Goal: Task Accomplishment & Management: Use online tool/utility

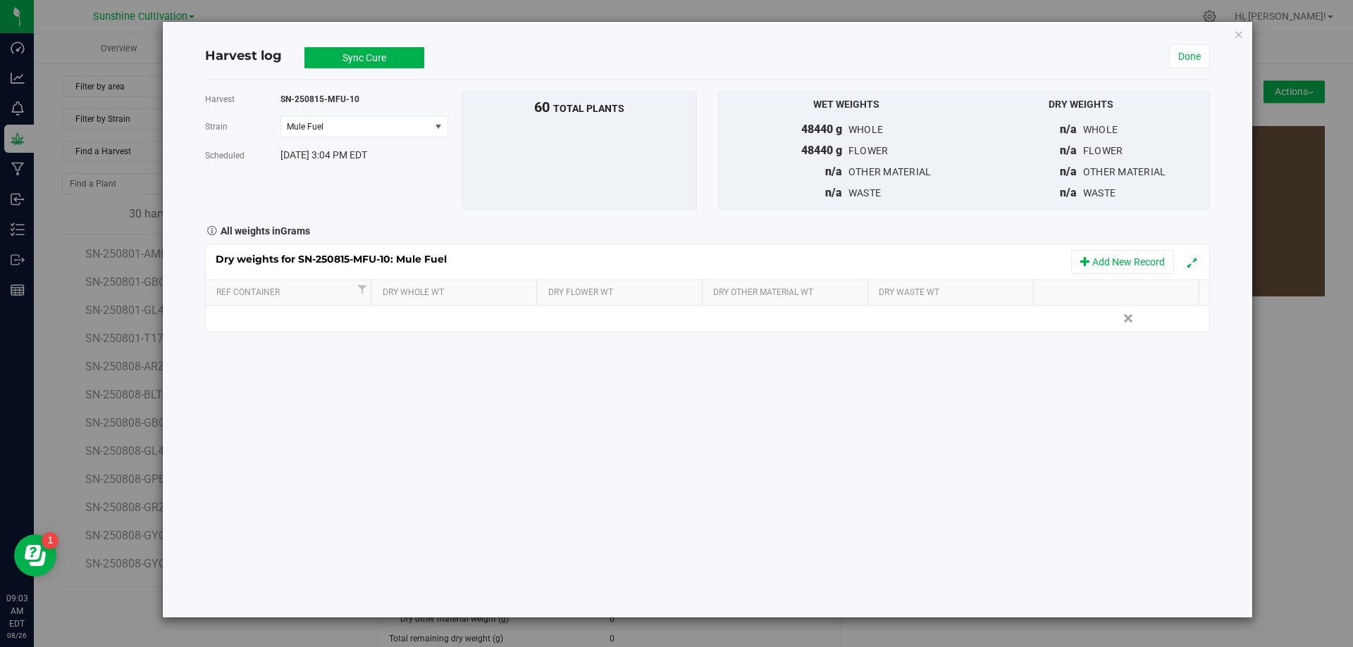
scroll to position [504, 0]
click at [1235, 37] on icon "button" at bounding box center [1239, 33] width 10 height 17
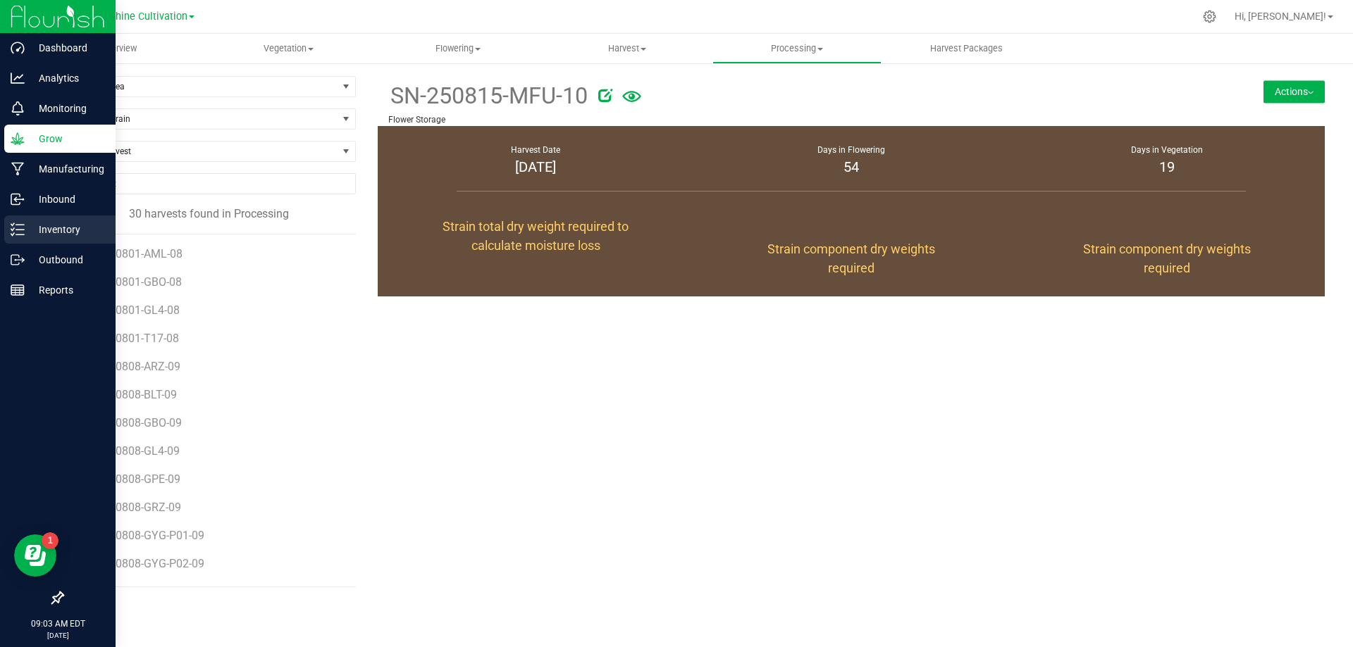
click at [19, 230] on line at bounding box center [20, 230] width 8 height 0
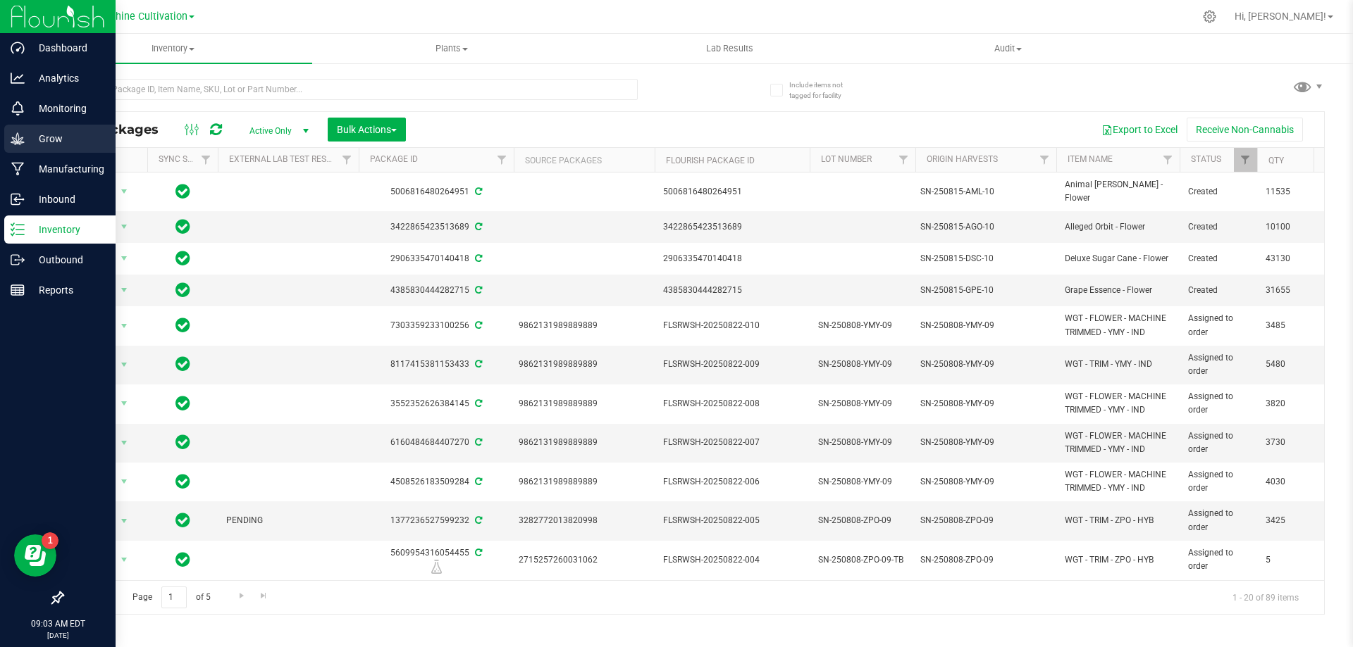
click at [53, 144] on p "Grow" at bounding box center [67, 138] width 85 height 17
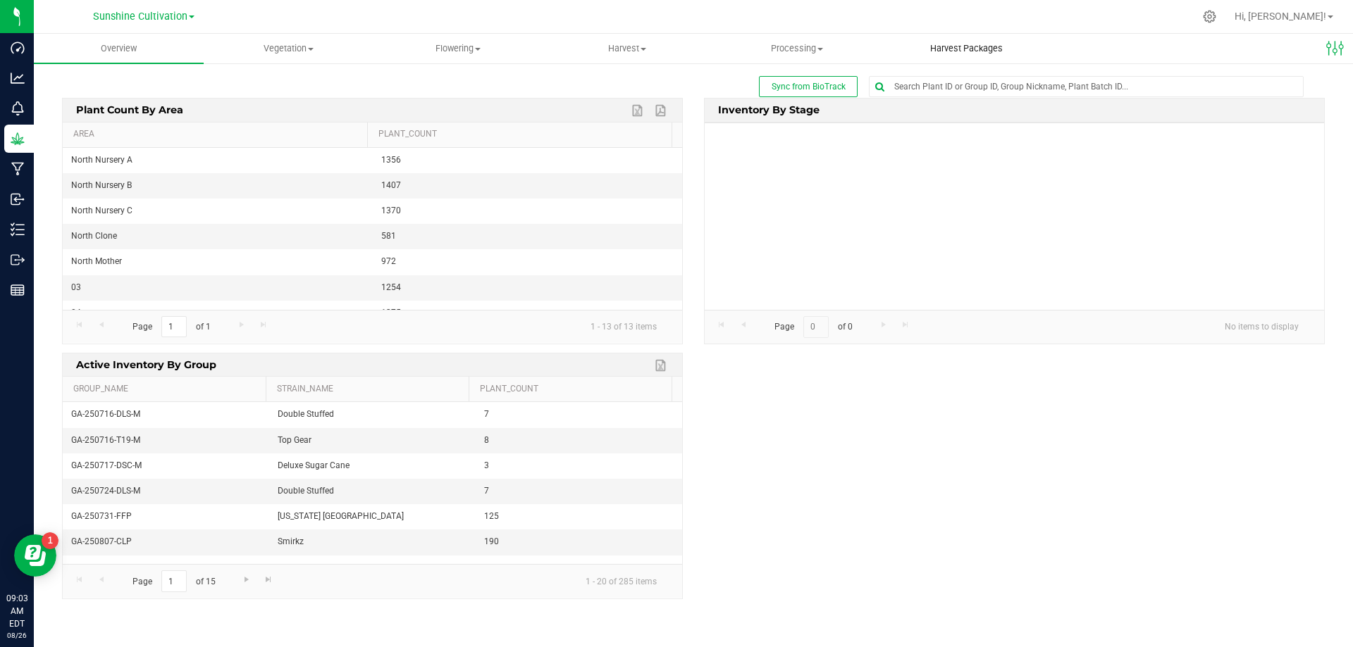
click at [957, 52] on span "Harvest Packages" at bounding box center [966, 48] width 111 height 13
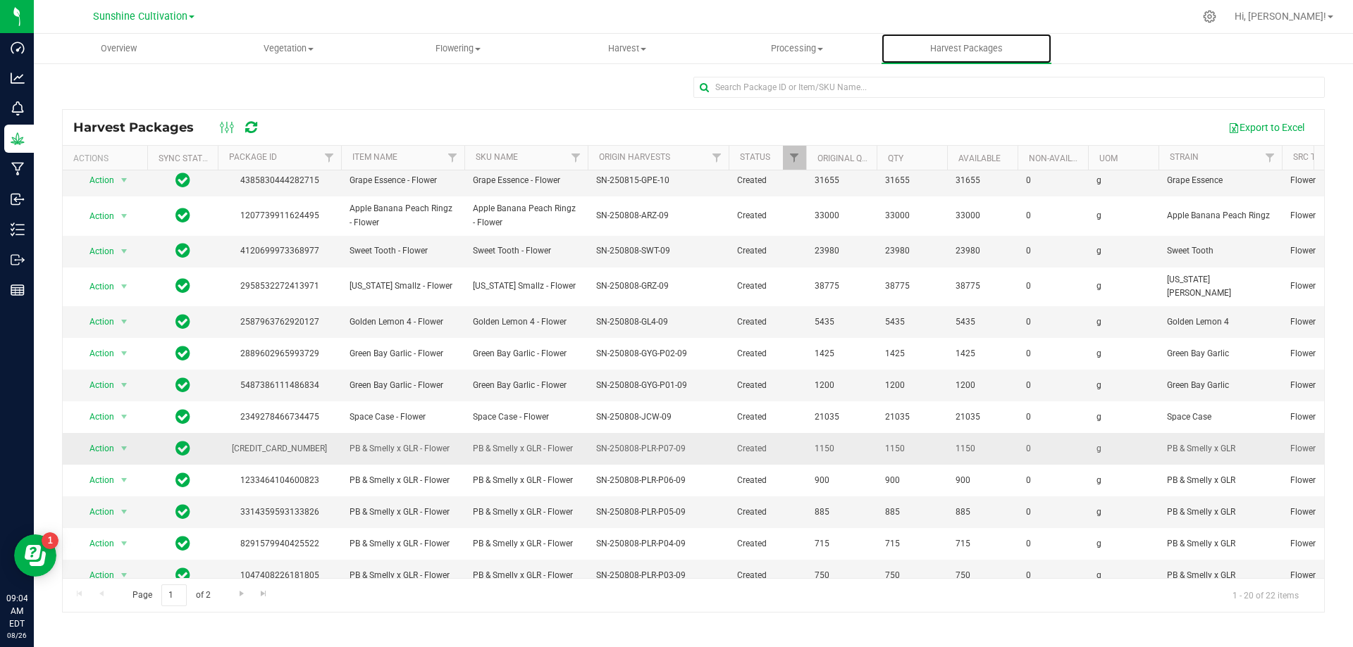
scroll to position [243, 0]
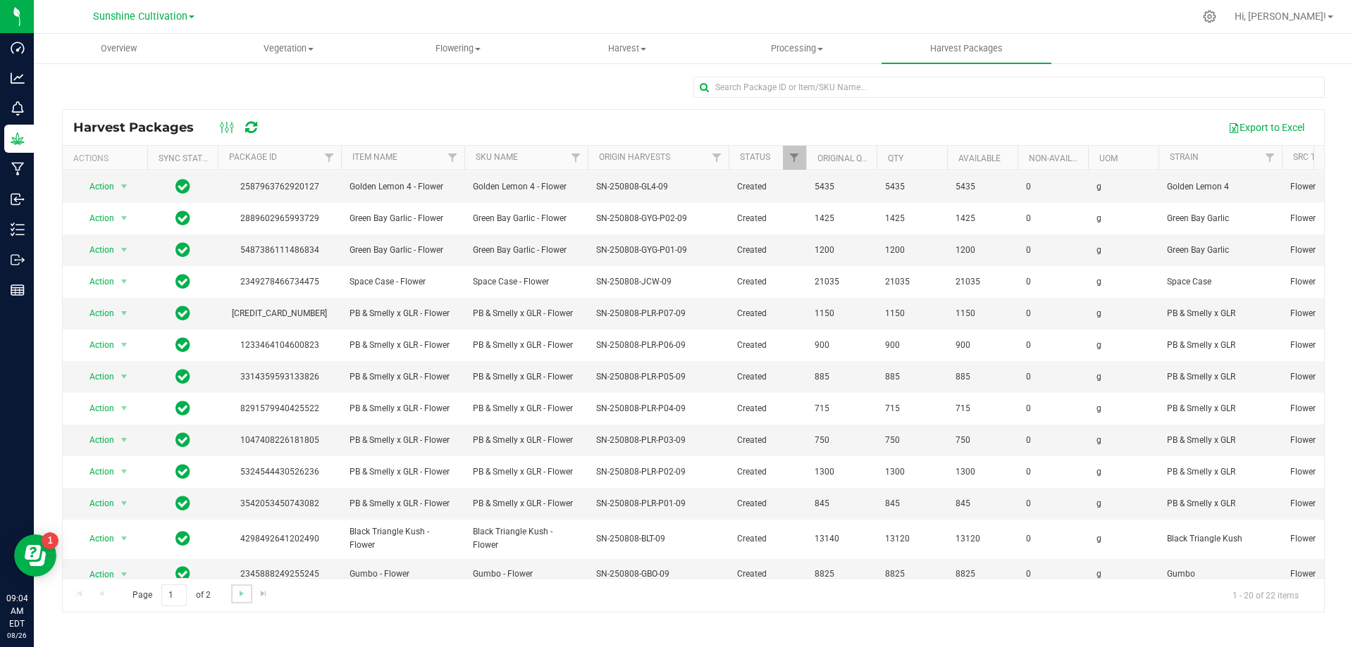
click at [233, 598] on link "Go to the next page" at bounding box center [241, 594] width 20 height 19
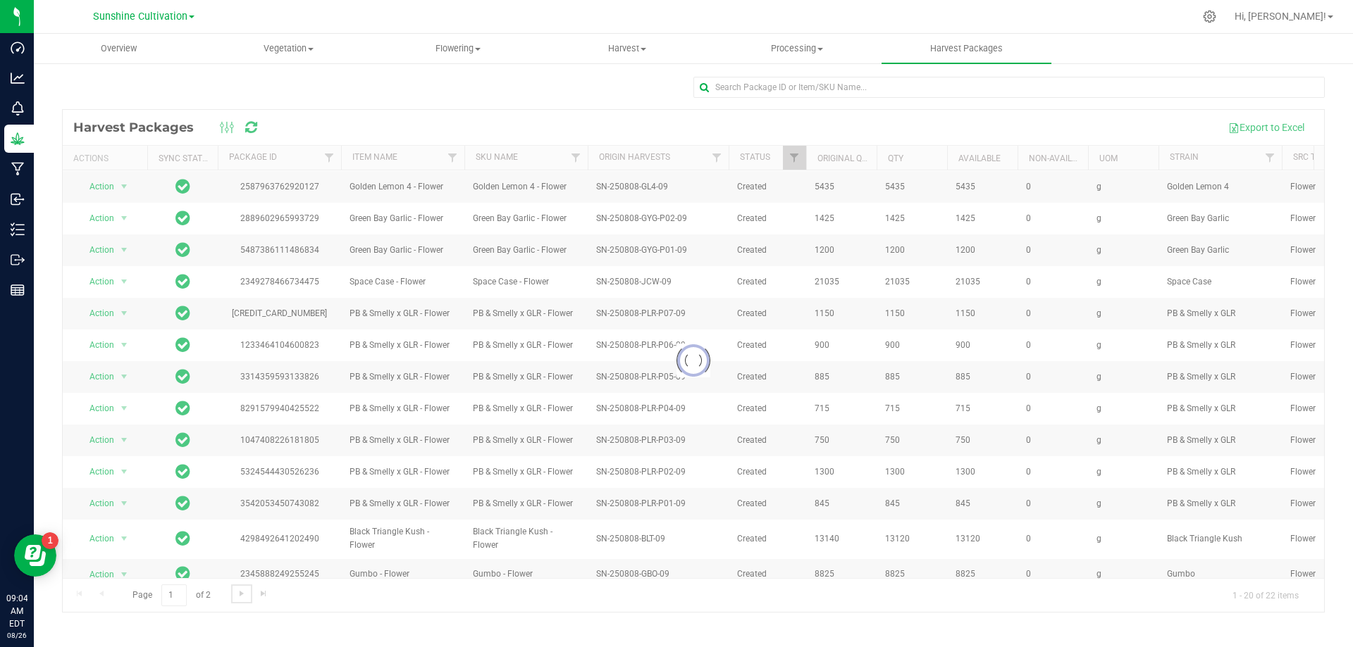
scroll to position [0, 0]
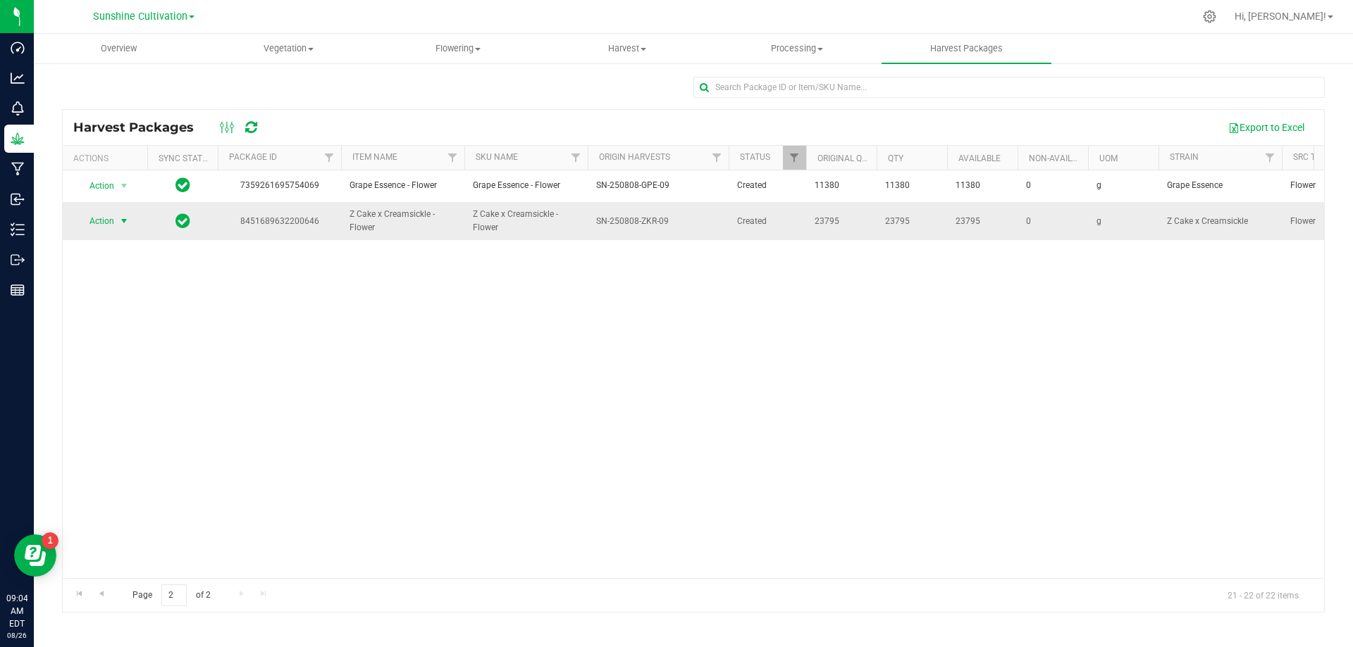
click at [103, 220] on span "Action" at bounding box center [96, 221] width 38 height 20
click at [130, 265] on li "Create package" at bounding box center [121, 265] width 89 height 21
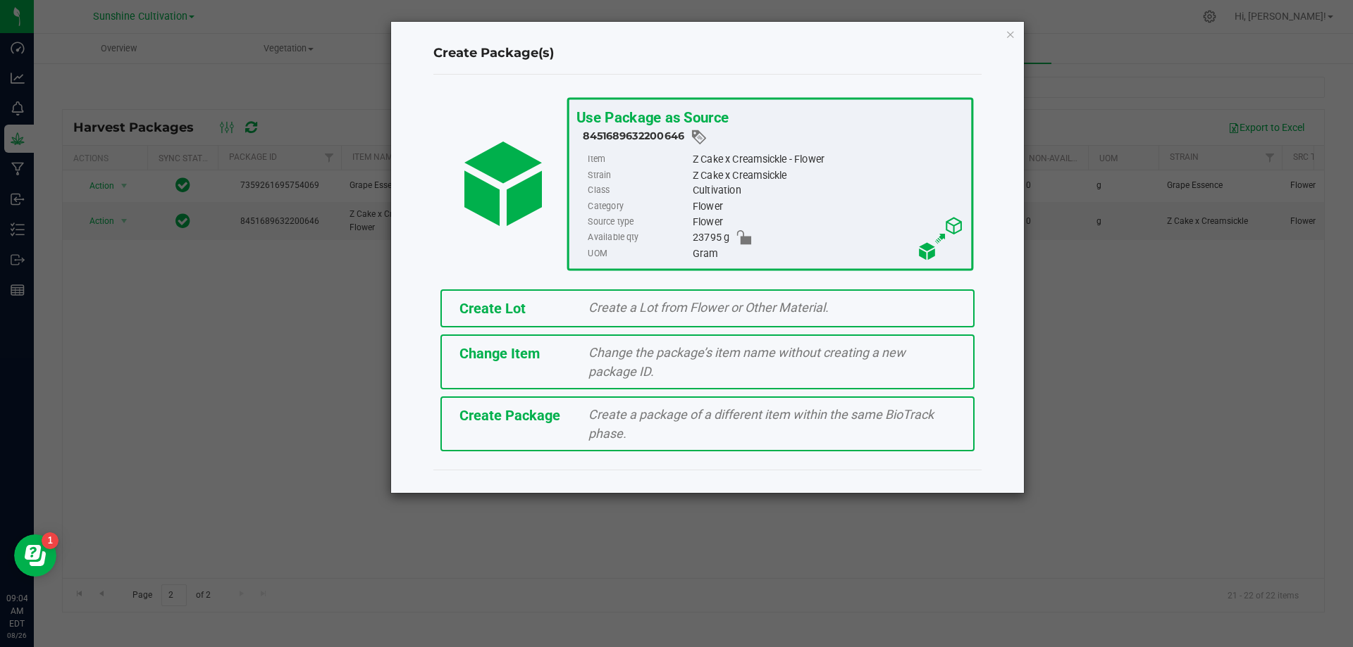
click at [590, 405] on div "Create a package of a different item within the same BioTrack phase." at bounding box center [772, 424] width 388 height 38
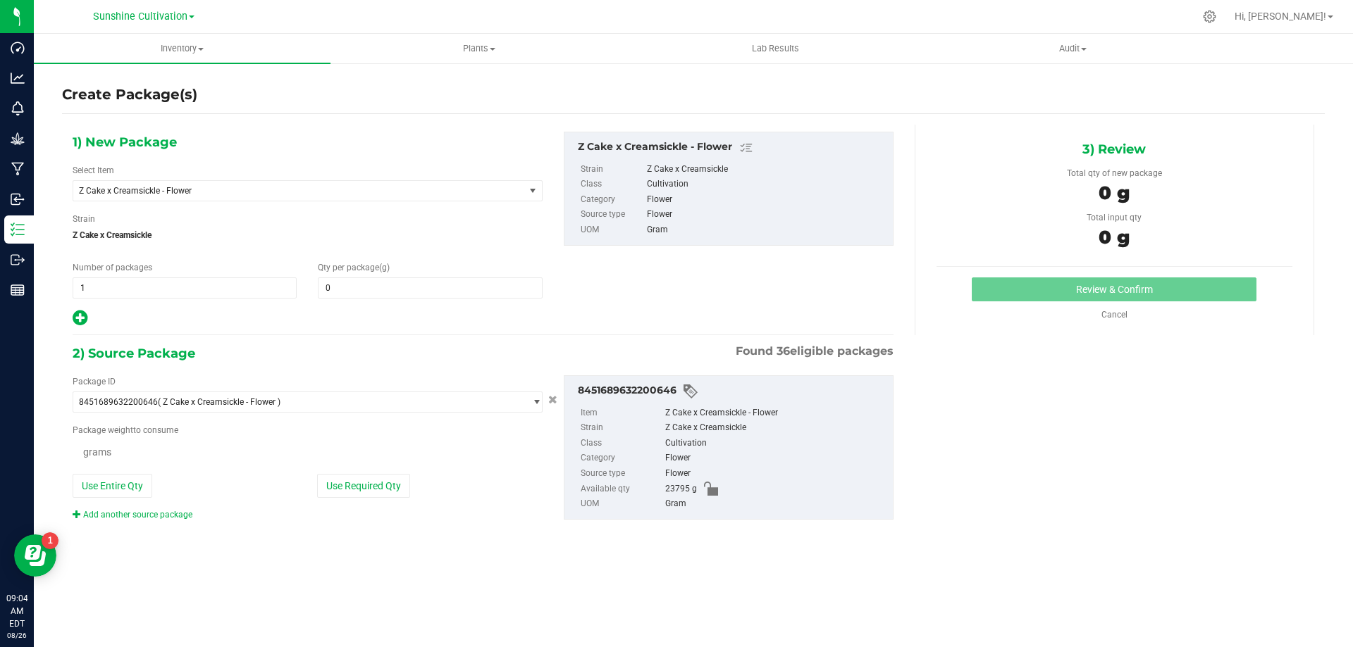
type input "0.0000"
click at [460, 192] on span "Z Cake x Creamsickle - Flower" at bounding box center [290, 191] width 422 height 10
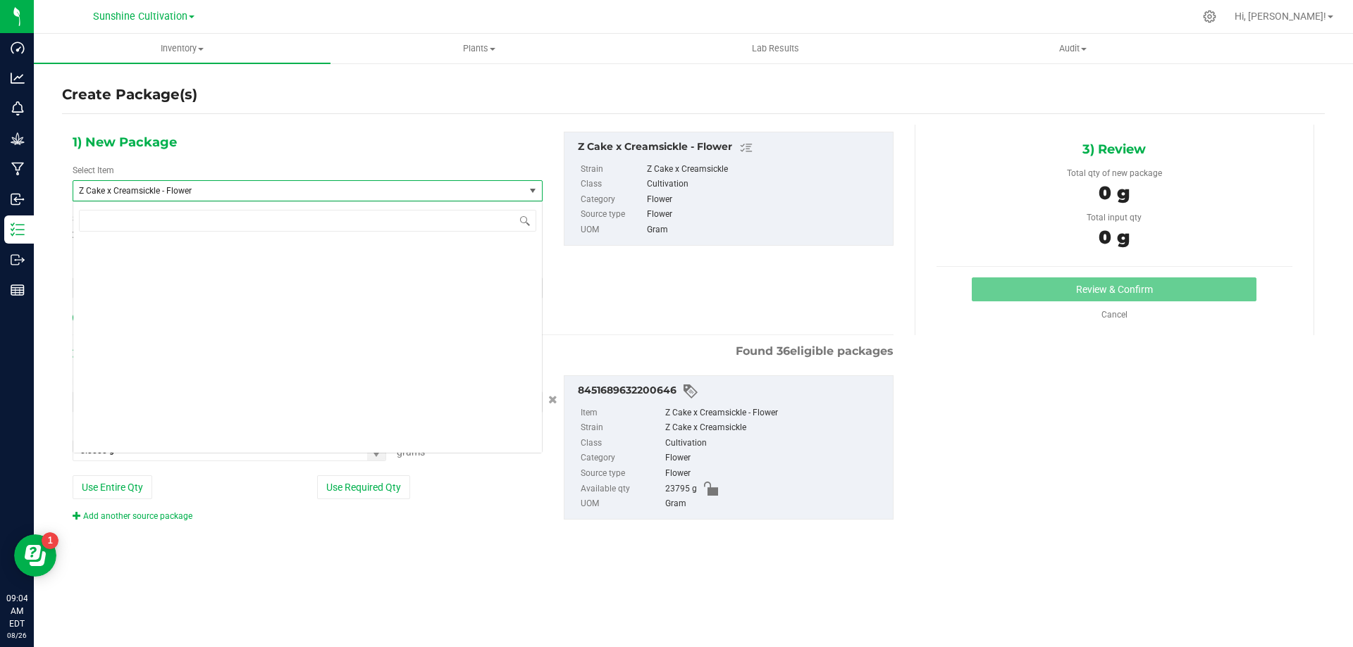
scroll to position [418193, 0]
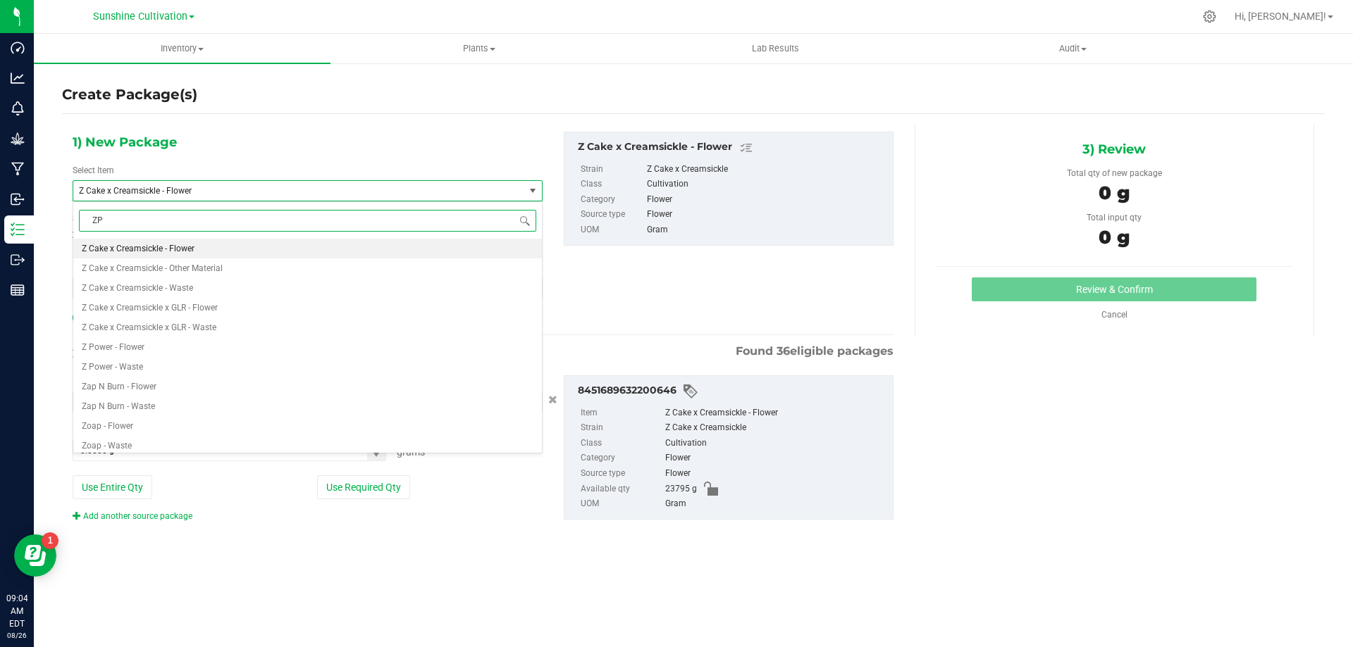
type input "ZPO"
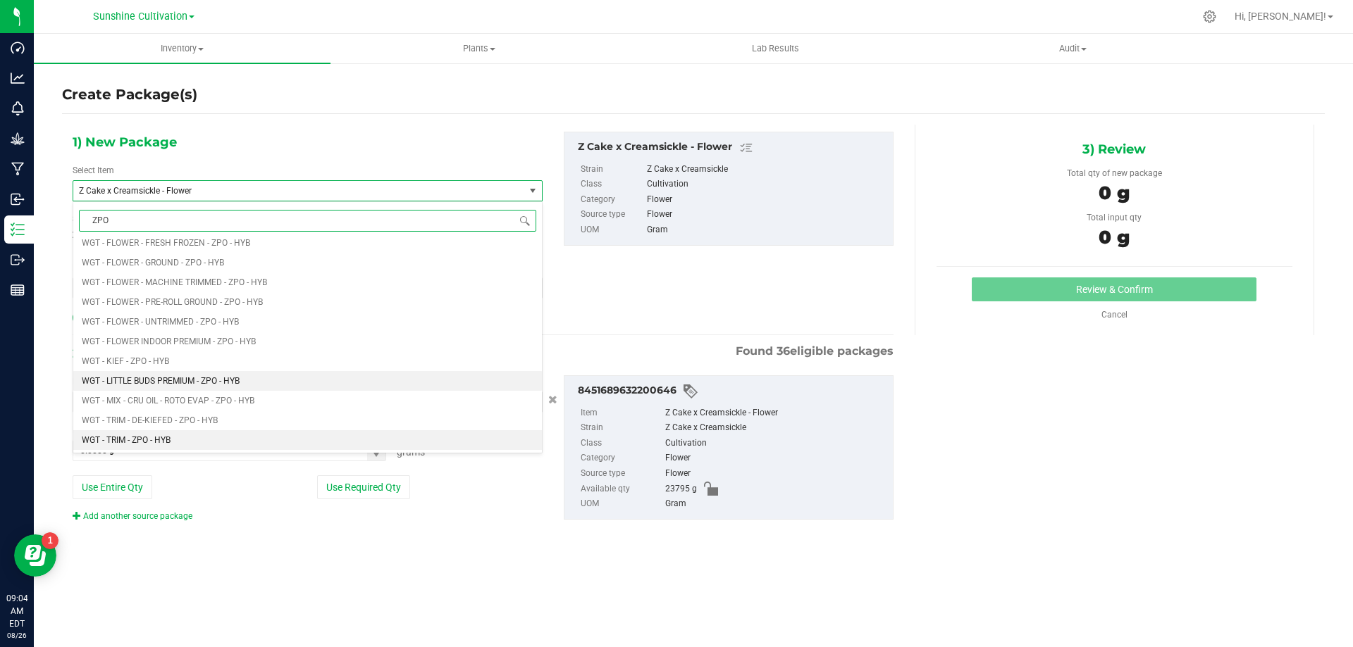
scroll to position [845, 0]
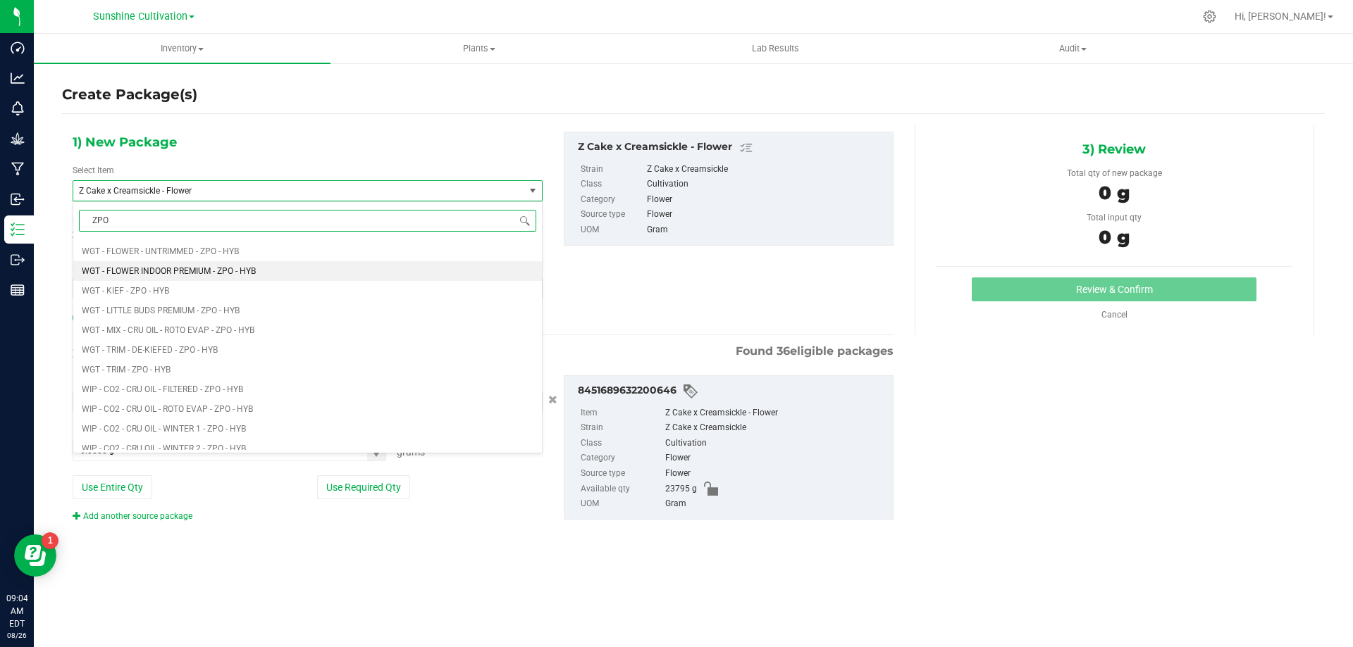
click at [254, 268] on span "WGT - FLOWER INDOOR PREMIUM - ZPO - HYB" at bounding box center [169, 271] width 174 height 10
type input "0.0000"
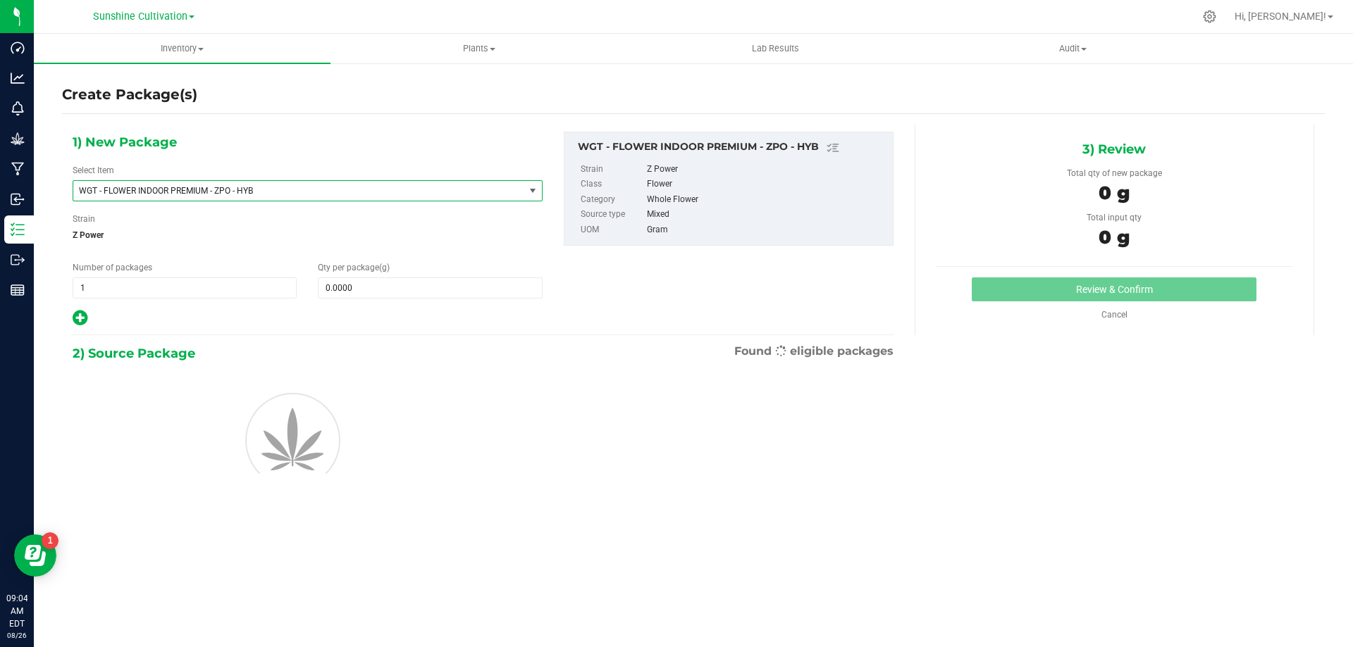
scroll to position [0, 0]
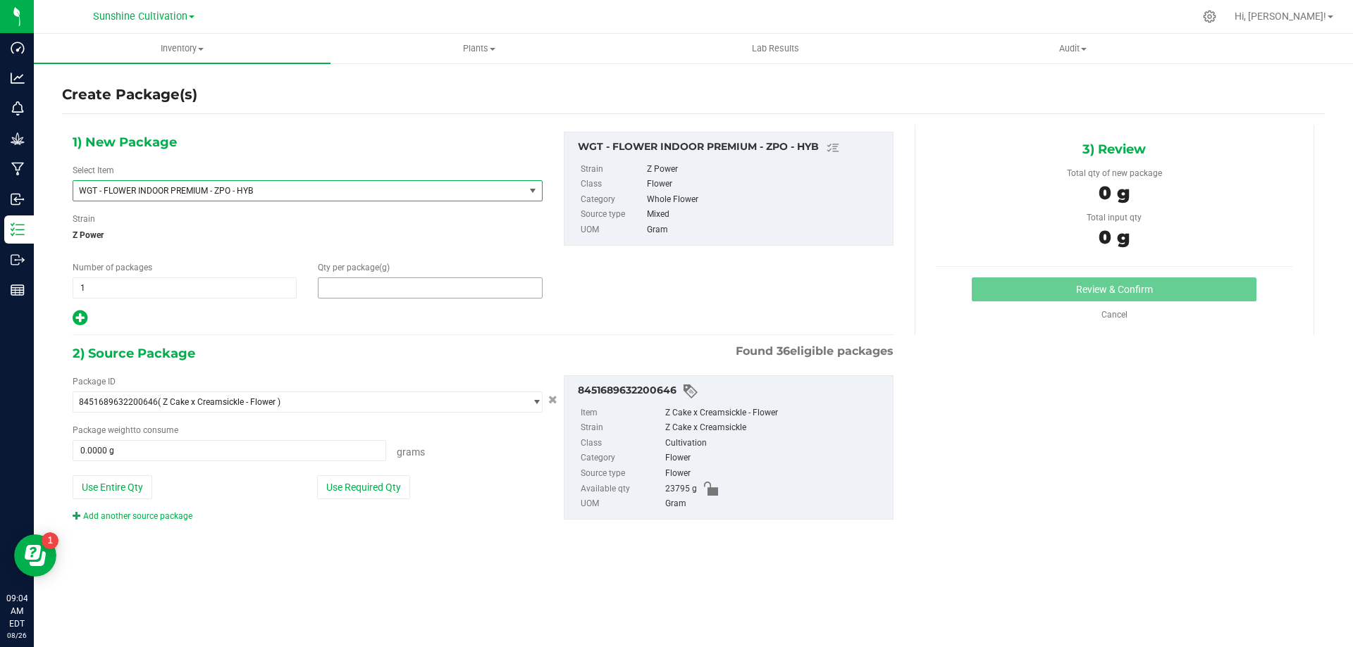
click at [424, 289] on span at bounding box center [430, 288] width 224 height 21
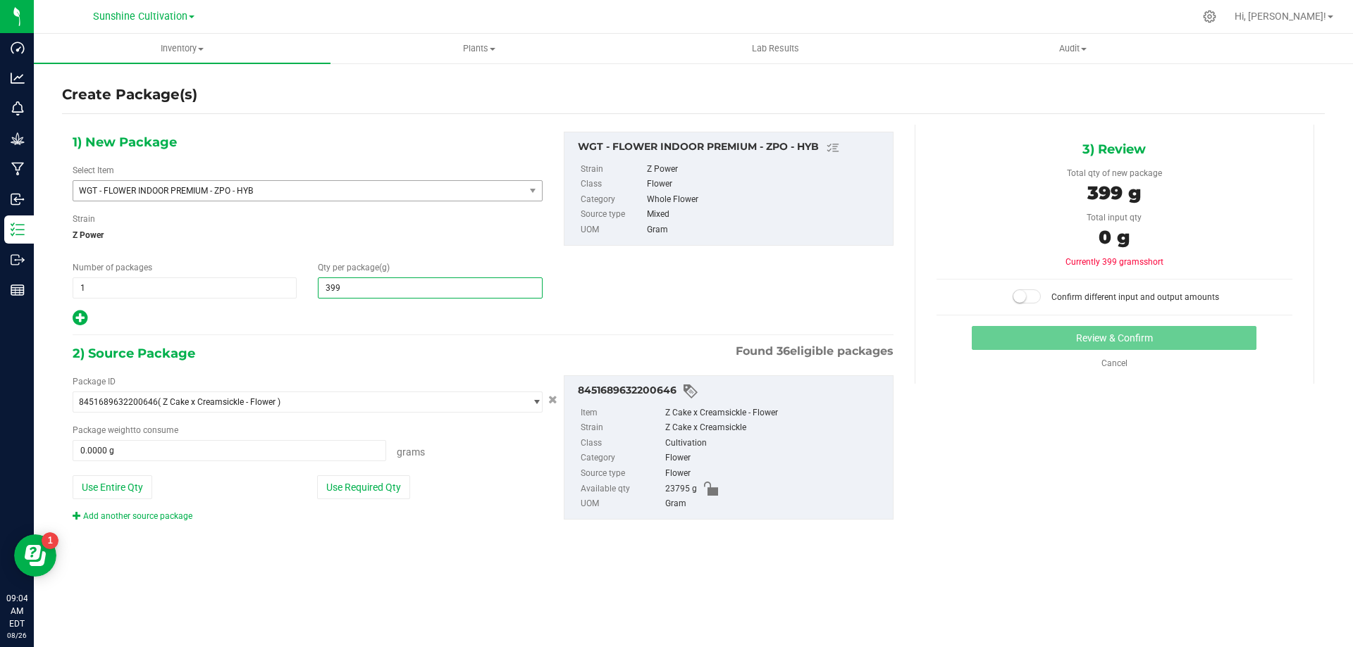
type input "3990"
type input "3,990.0000"
click at [376, 187] on span "WGT - FLOWER INDOOR PREMIUM - ZPO - HYB" at bounding box center [290, 191] width 422 height 10
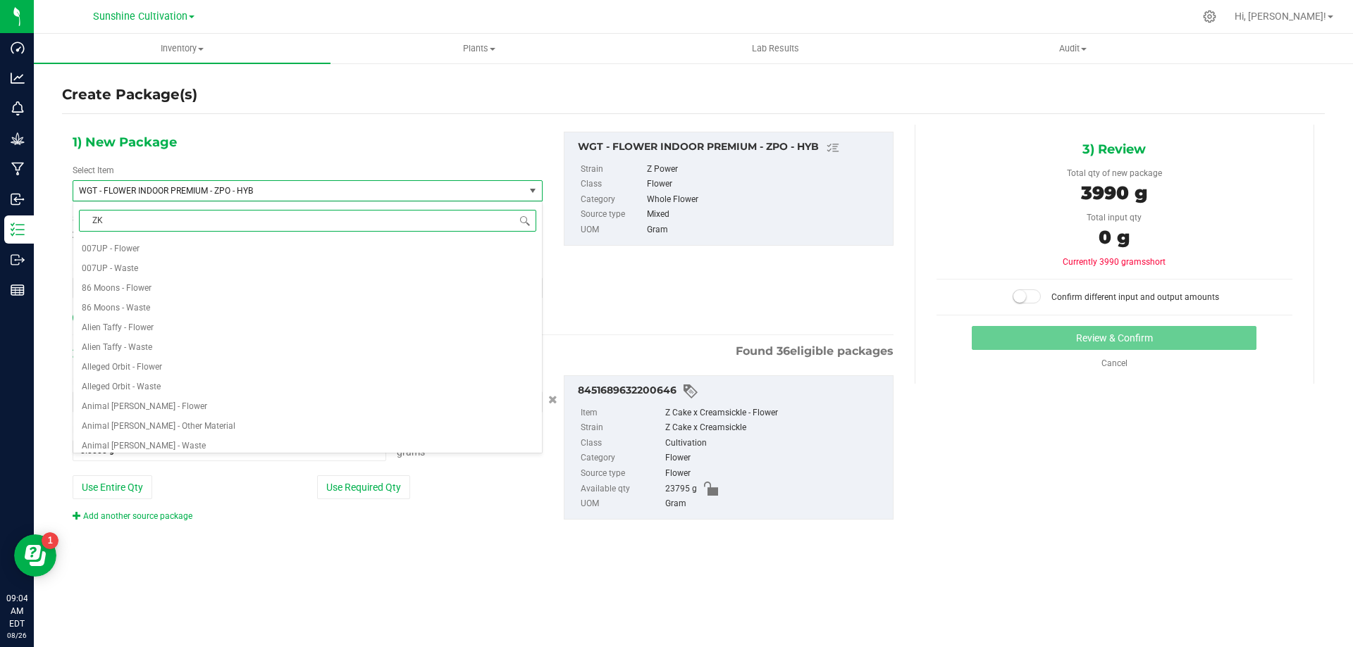
type input "ZKR"
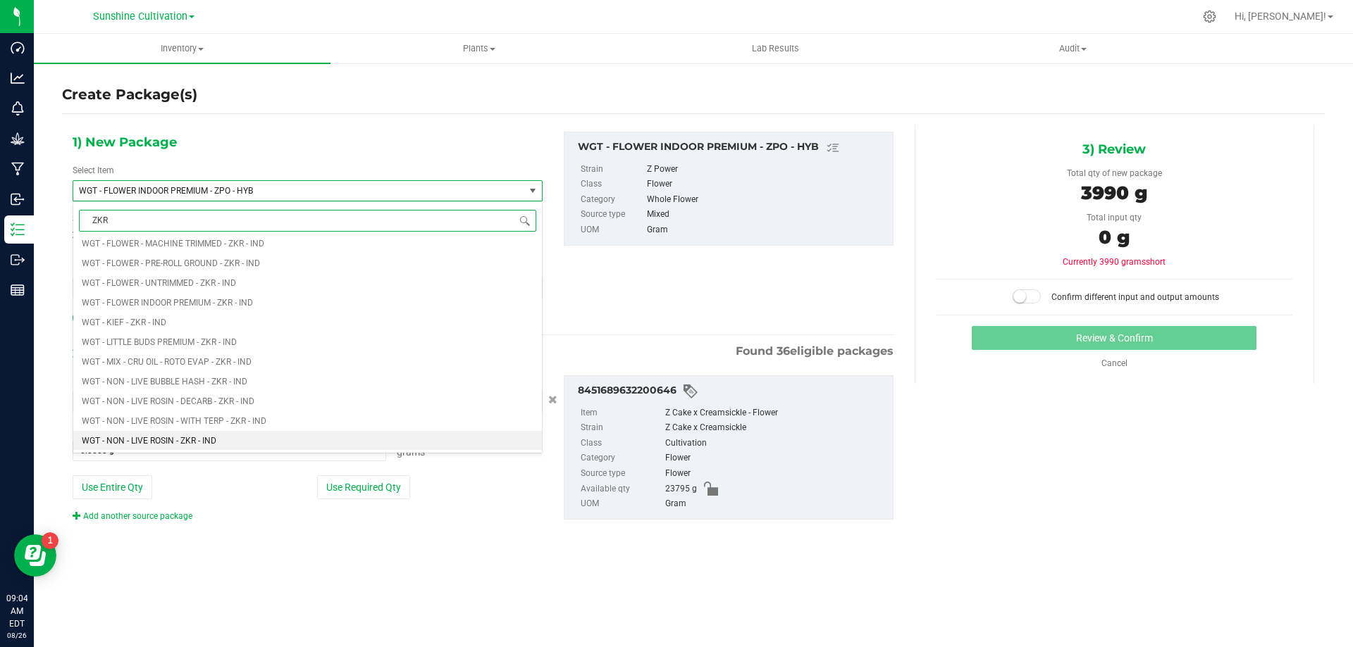
scroll to position [1268, 0]
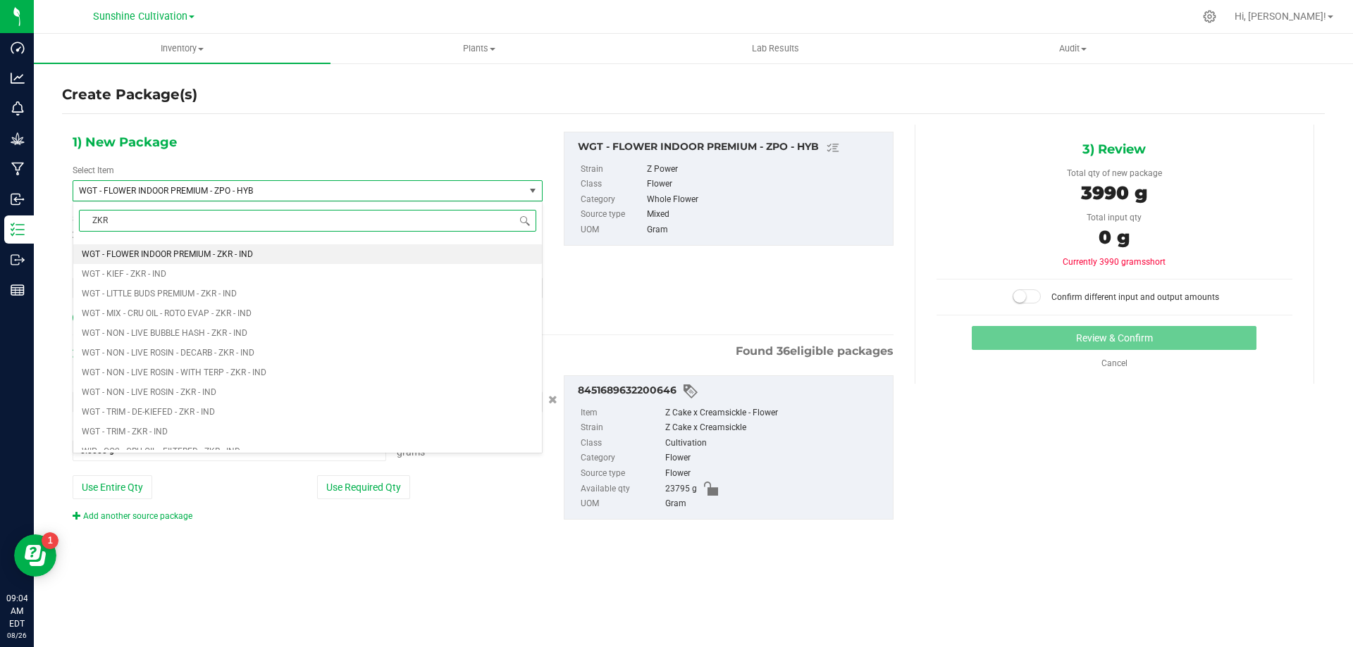
click at [229, 263] on li "WGT - FLOWER INDOOR PREMIUM - ZKR - IND" at bounding box center [307, 254] width 468 height 20
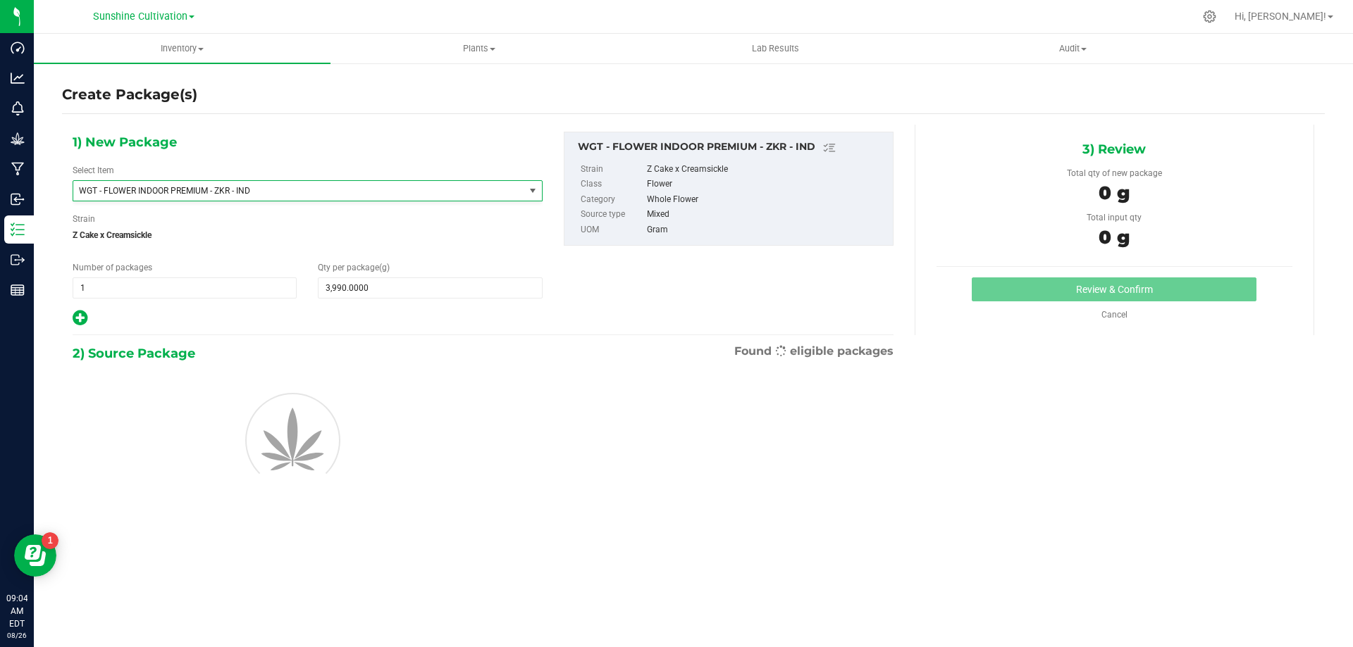
type input "0.0000"
type input "0"
click at [387, 294] on span at bounding box center [430, 288] width 224 height 21
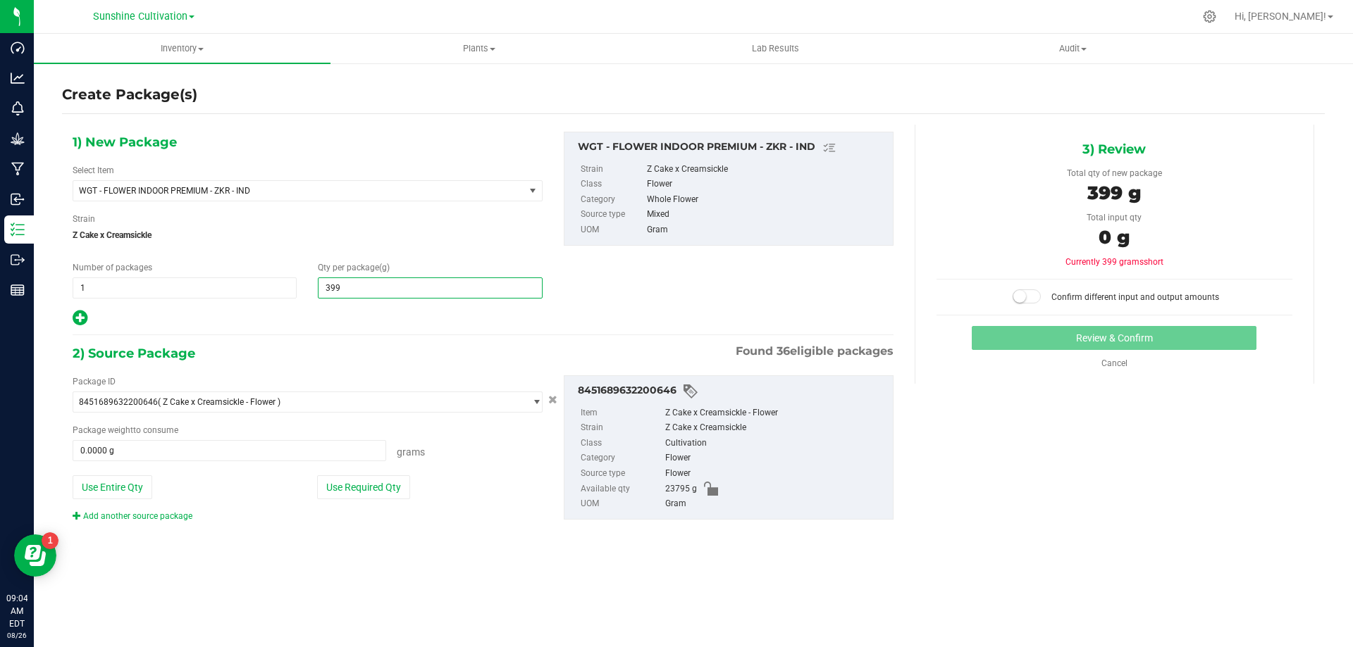
type input "3990"
type input "3,990.0000"
click at [213, 458] on span at bounding box center [229, 450] width 313 height 21
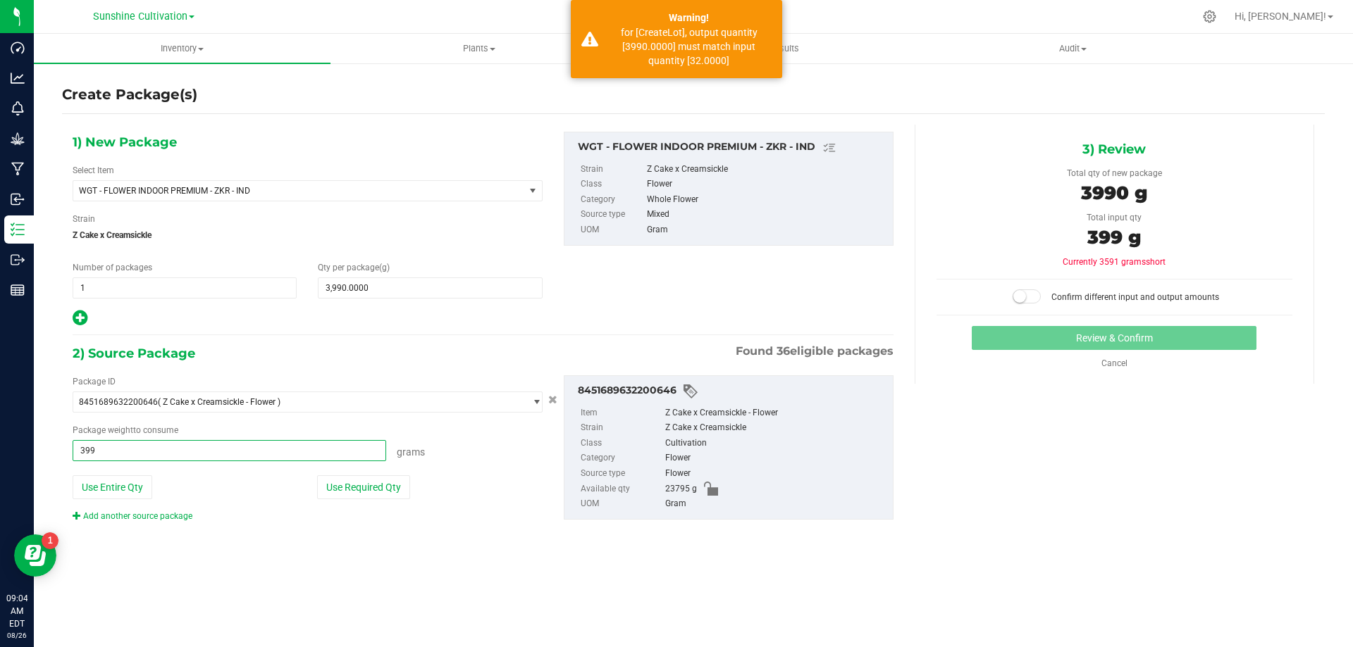
type input "3990"
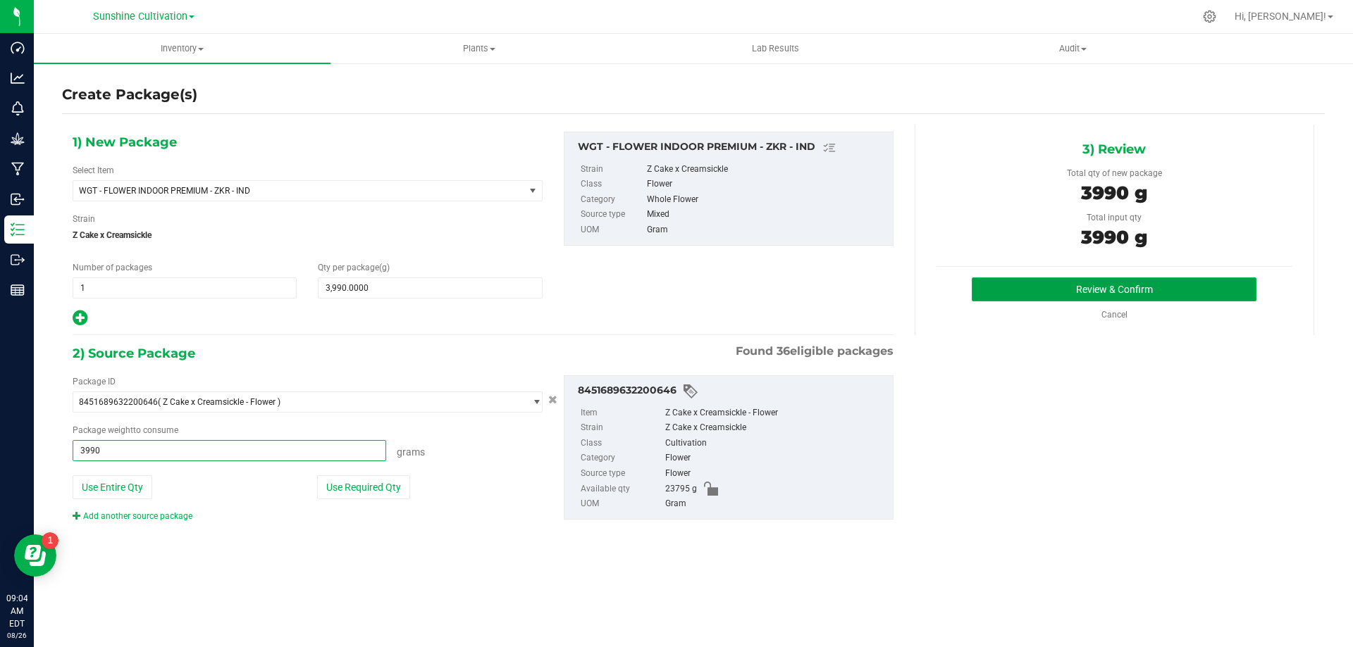
type input "3990.0000 g"
click at [1016, 294] on button "Review & Confirm" at bounding box center [1113, 290] width 285 height 24
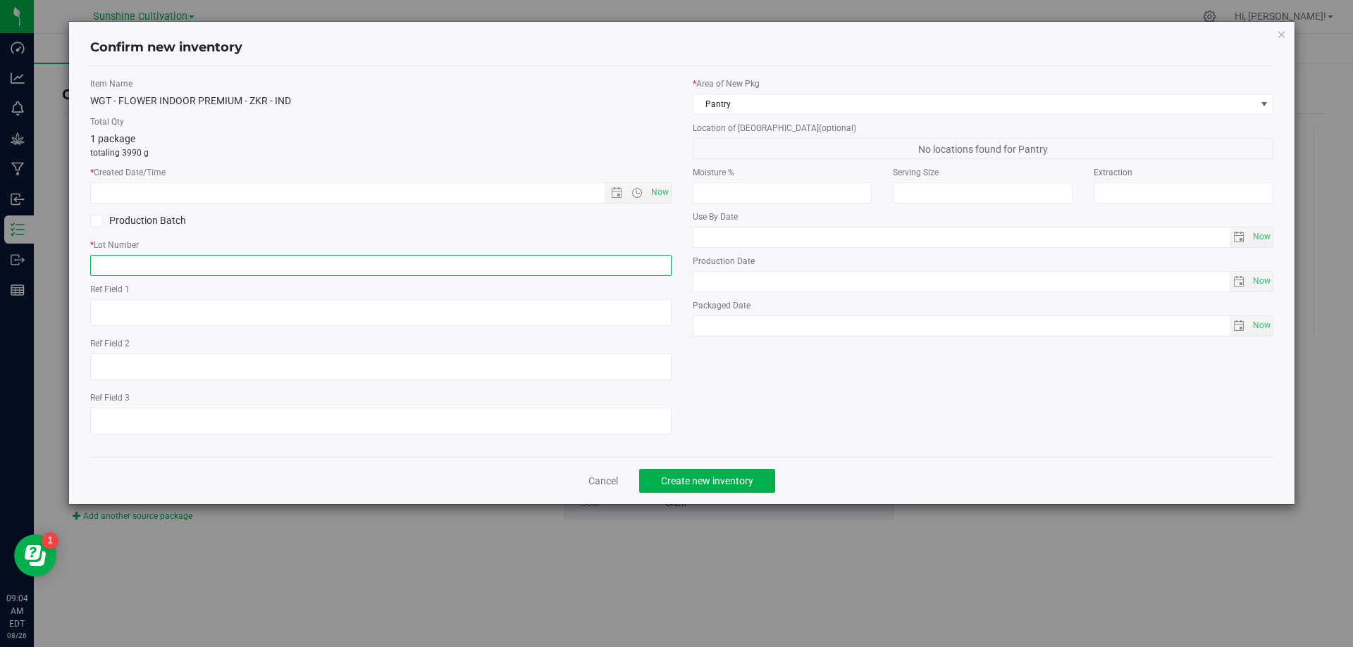
paste input "SN-250808-ZKR-09"
type input "SN-250808-ZKR-09"
click at [661, 196] on span "Now" at bounding box center [659, 192] width 24 height 20
type input "8/26/2025 9:05 AM"
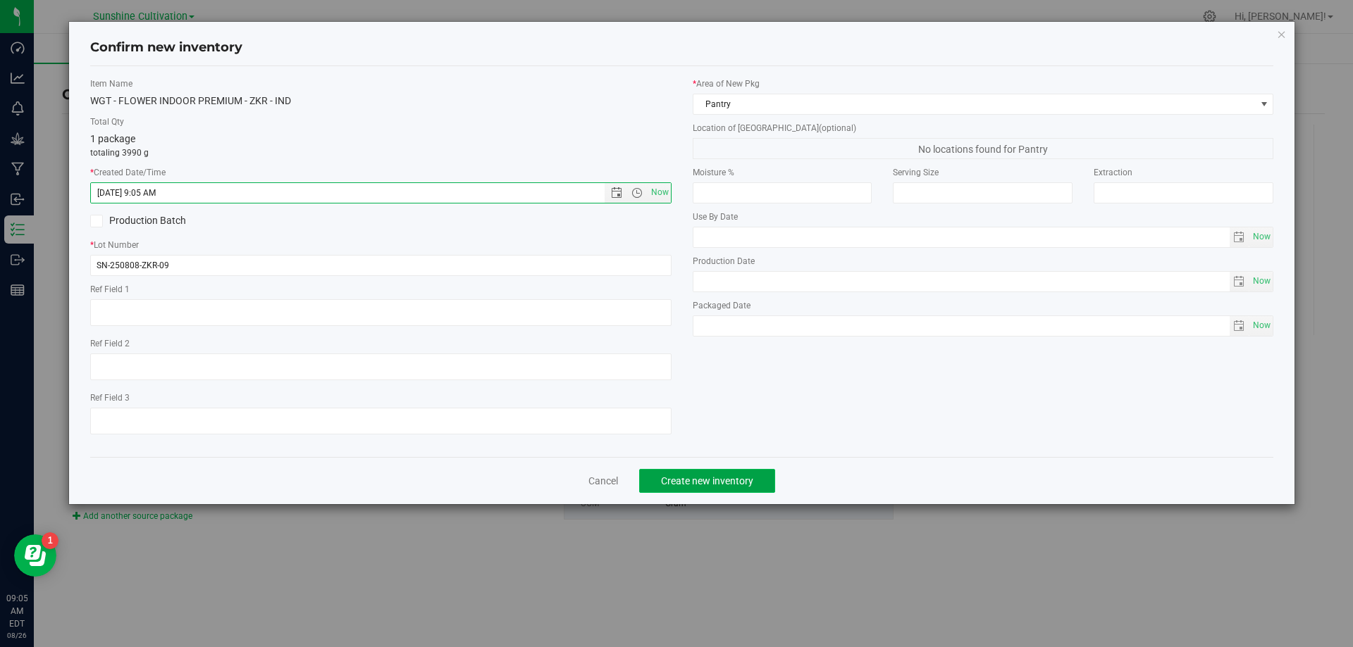
click at [720, 482] on span "Create new inventory" at bounding box center [707, 481] width 92 height 11
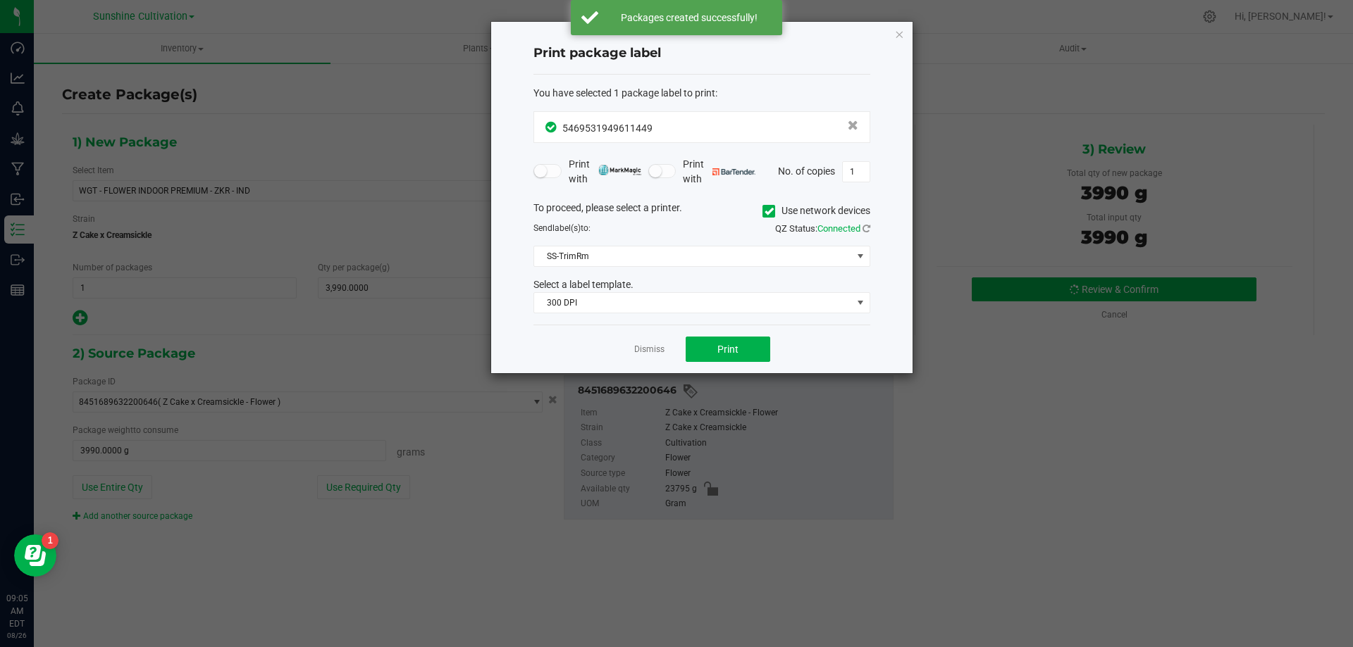
click at [642, 336] on div "Dismiss Print" at bounding box center [701, 349] width 337 height 49
click at [647, 352] on link "Dismiss" at bounding box center [649, 350] width 30 height 12
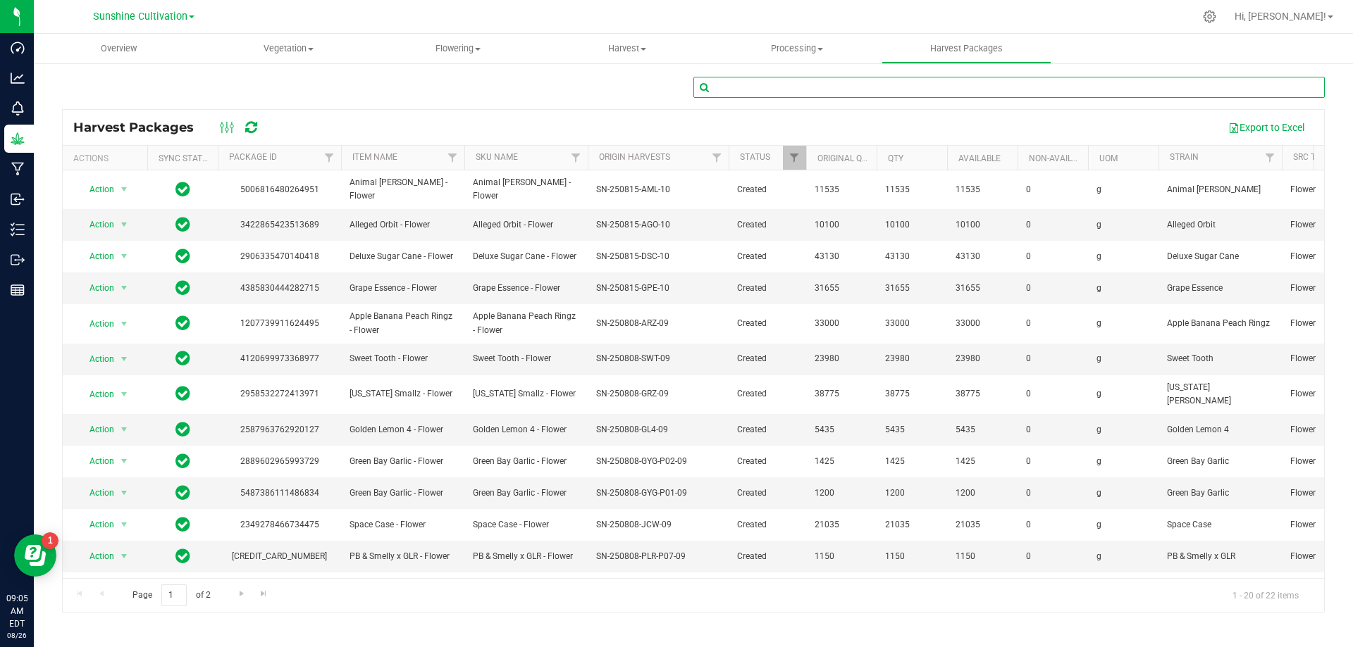
click at [782, 77] on input "text" at bounding box center [1008, 87] width 631 height 21
type input "ZKR"
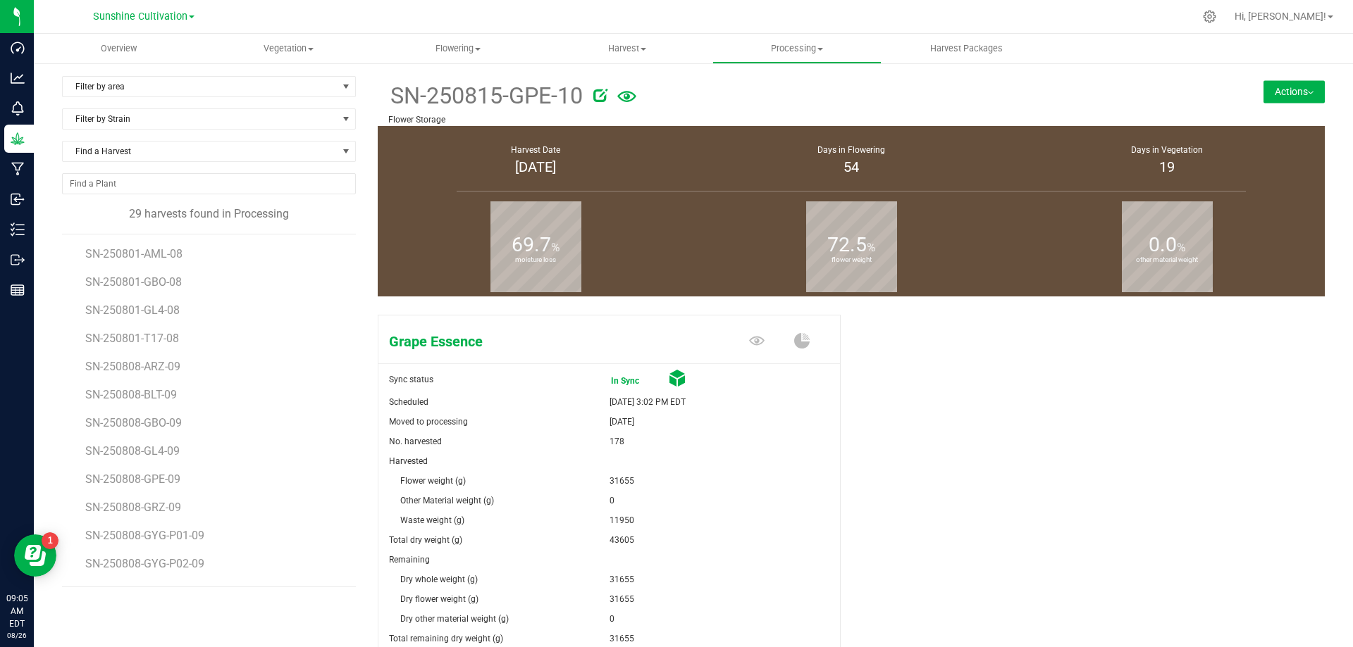
scroll to position [476, 0]
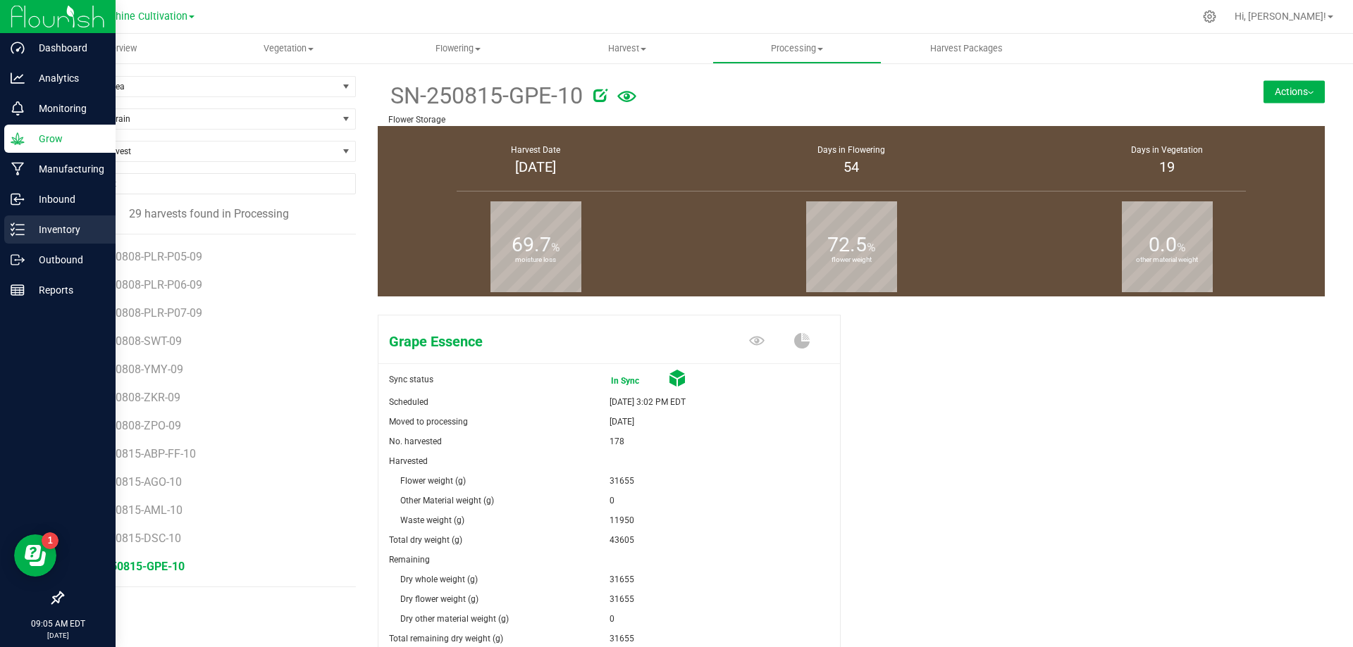
click at [28, 225] on p "Inventory" at bounding box center [67, 229] width 85 height 17
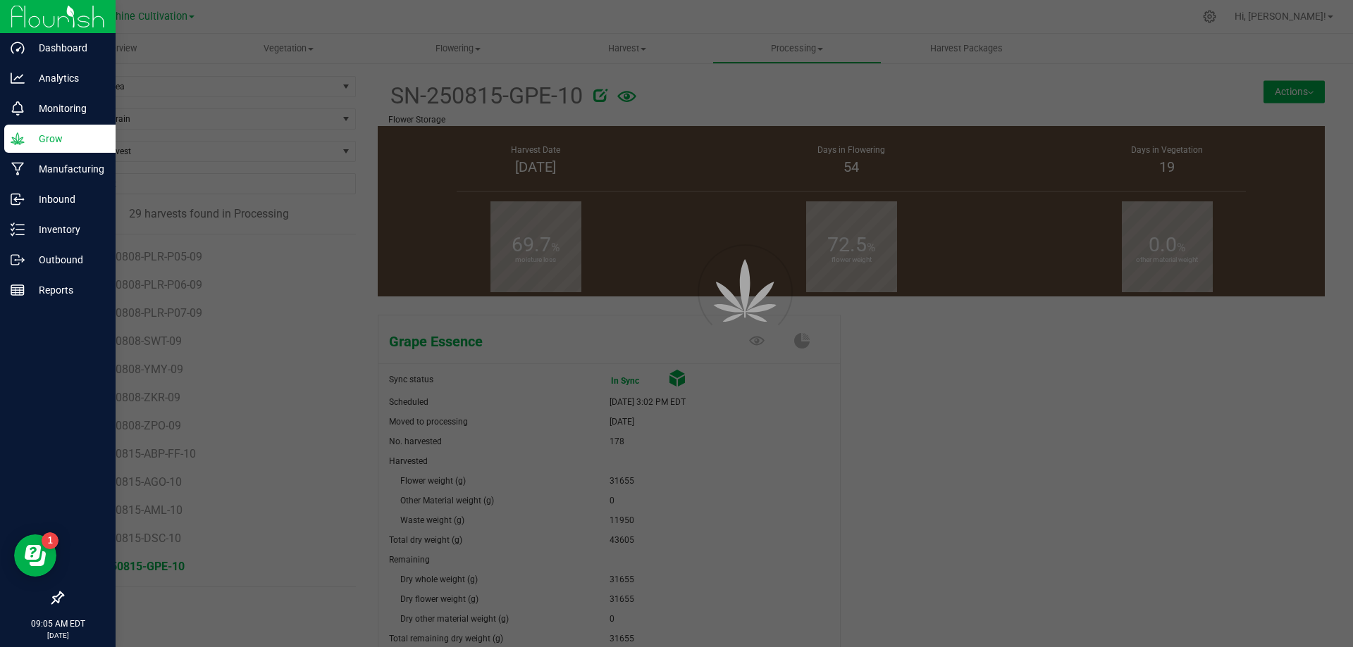
click at [49, 132] on p "Grow" at bounding box center [67, 138] width 85 height 17
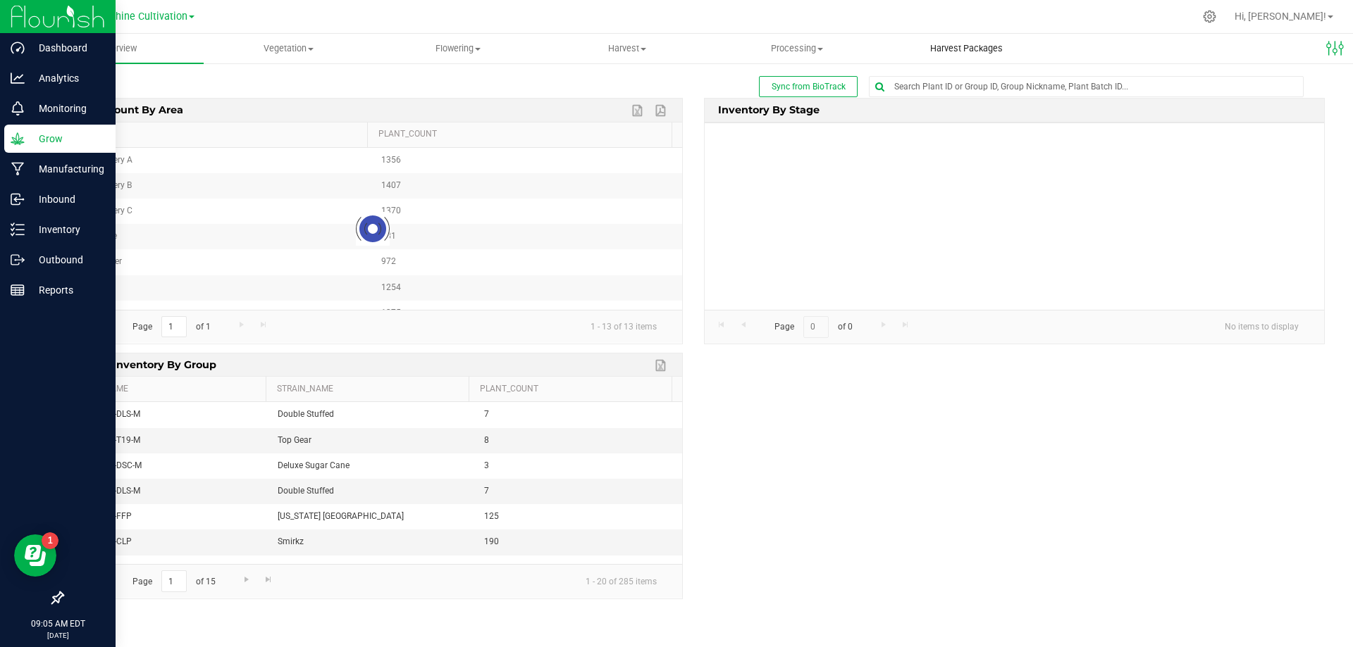
click at [942, 51] on span "Harvest Packages" at bounding box center [966, 48] width 111 height 13
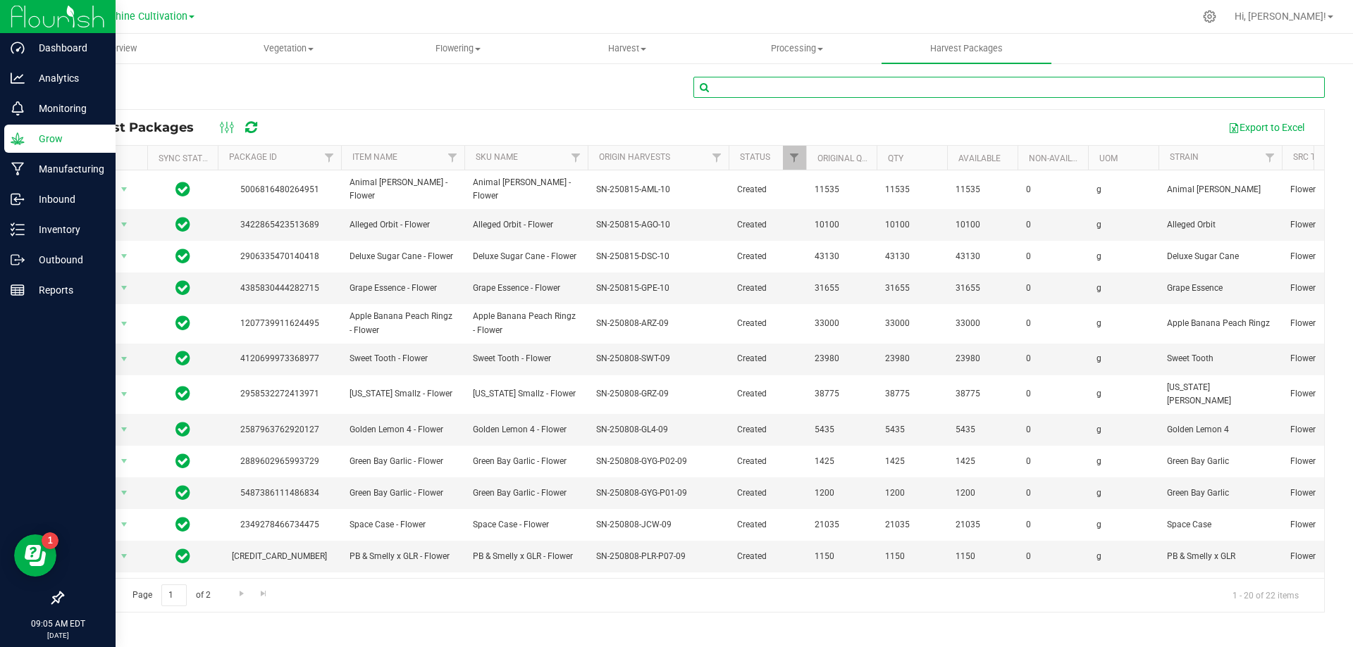
click at [803, 89] on input "text" at bounding box center [1008, 87] width 631 height 21
type input "ZKR"
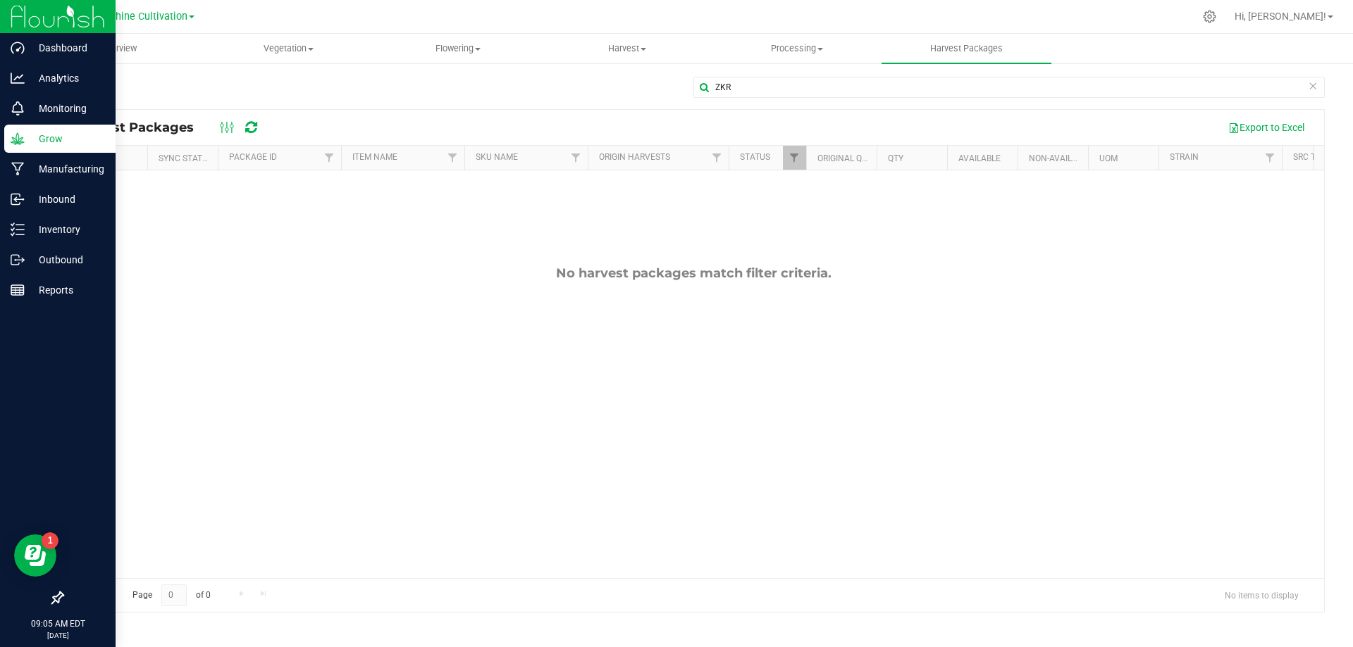
click at [1311, 89] on icon at bounding box center [1312, 85] width 10 height 17
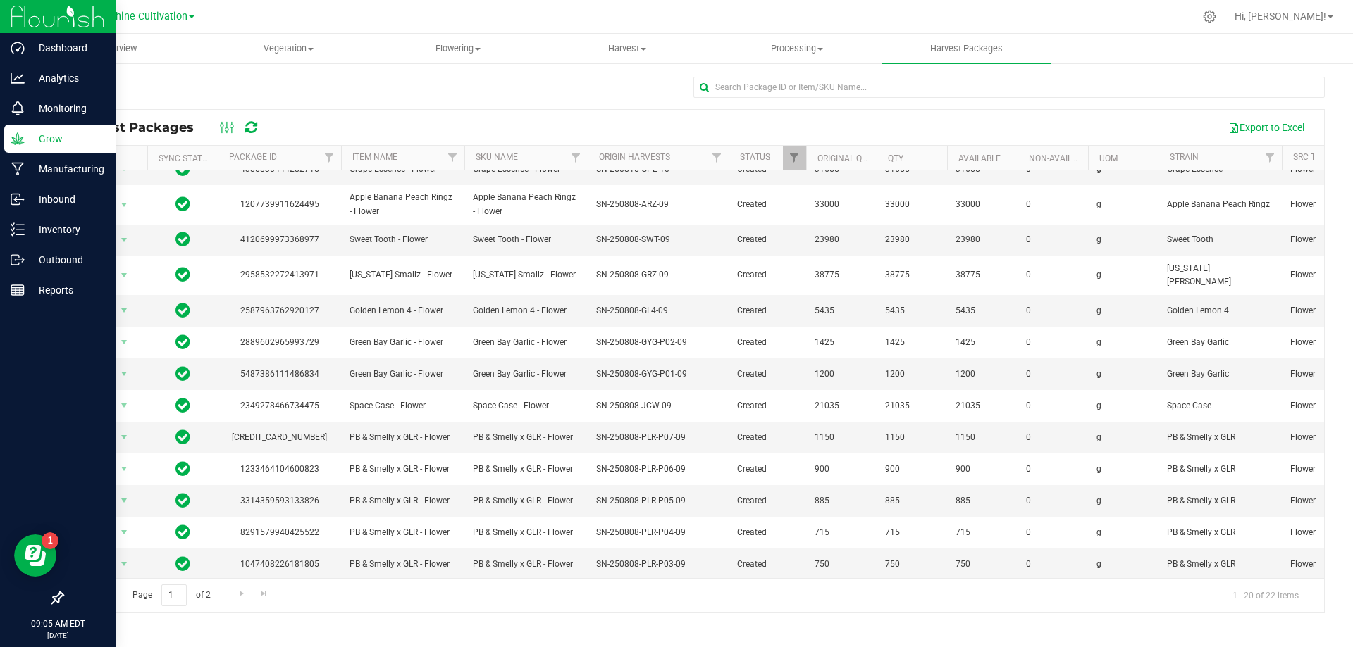
scroll to position [243, 0]
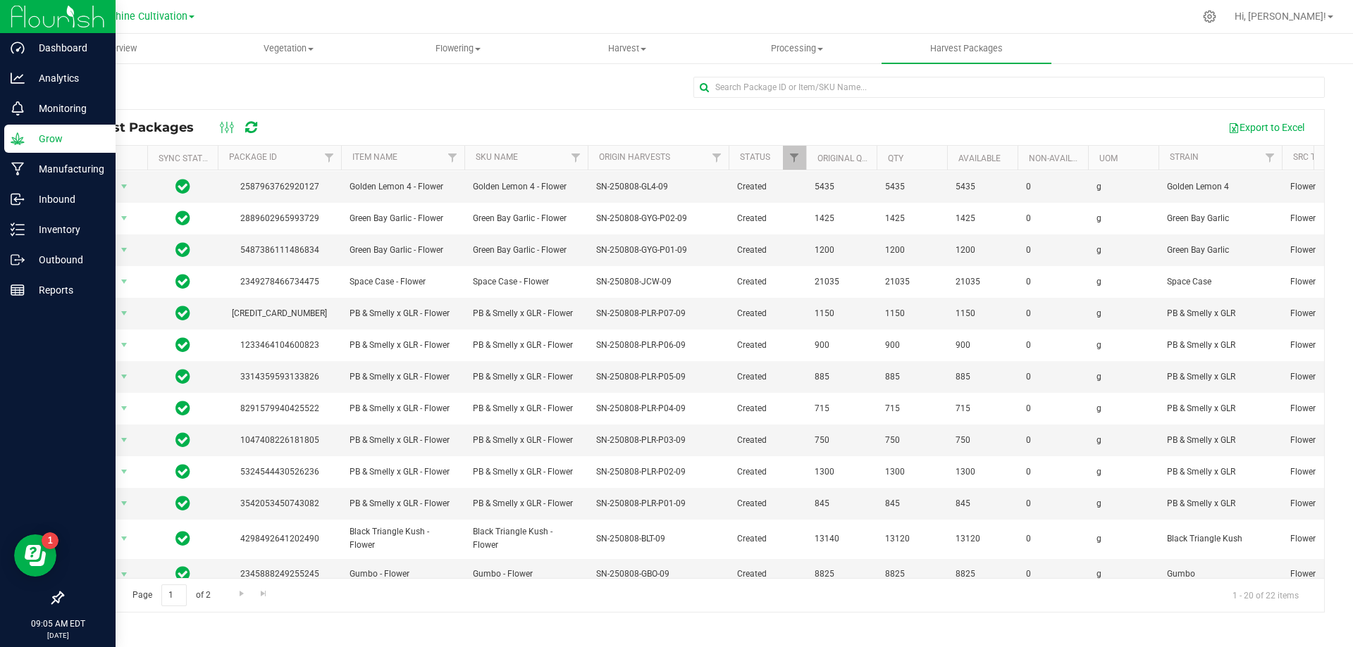
click at [229, 596] on div "Page 1 of 2 1 - 20 of 22 items" at bounding box center [693, 595] width 1261 height 34
click at [243, 595] on span "Go to the next page" at bounding box center [241, 593] width 11 height 11
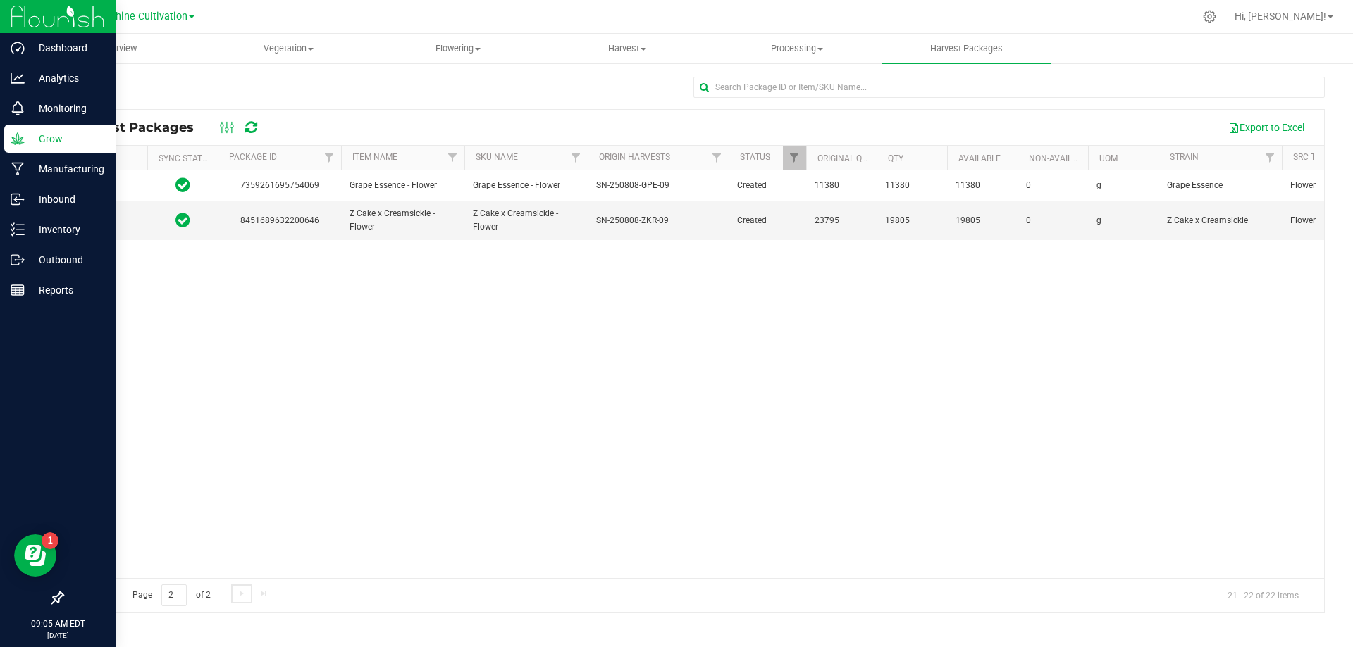
scroll to position [0, 0]
click at [118, 218] on span "select" at bounding box center [123, 221] width 11 height 11
click at [132, 258] on li "Create package" at bounding box center [121, 265] width 89 height 21
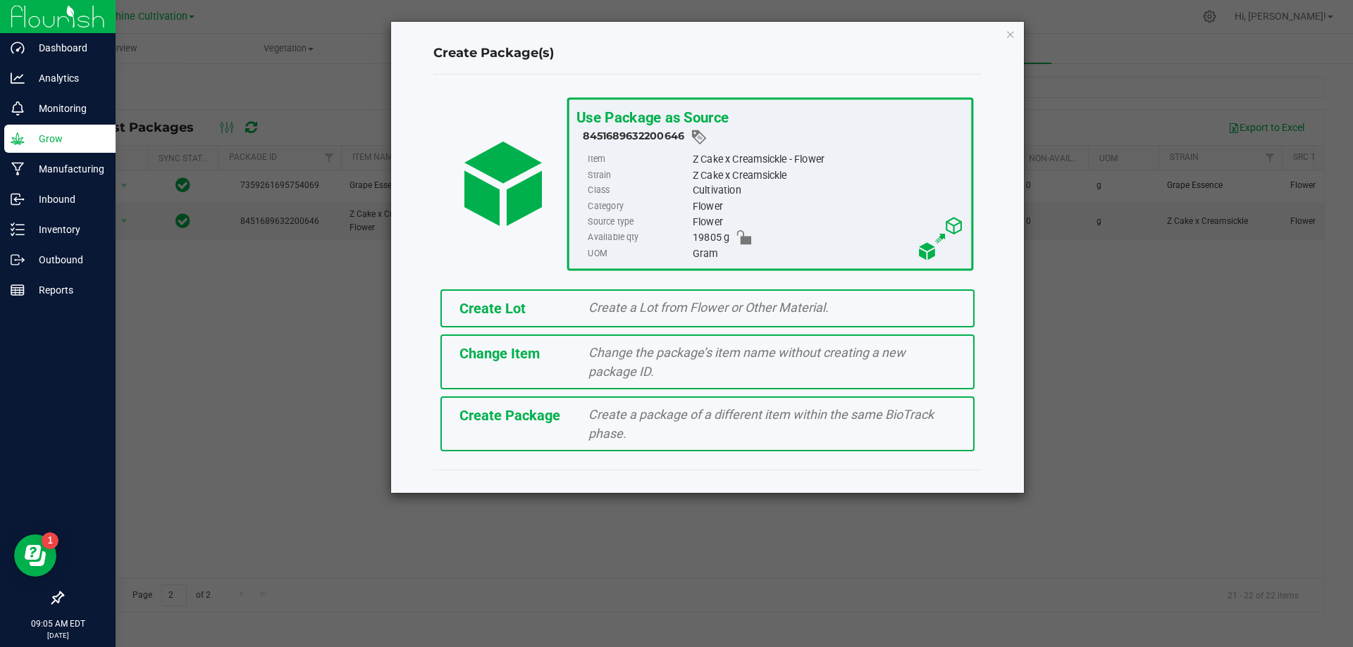
click at [588, 432] on span "Create a package of a different item within the same BioTrack phase." at bounding box center [760, 424] width 345 height 34
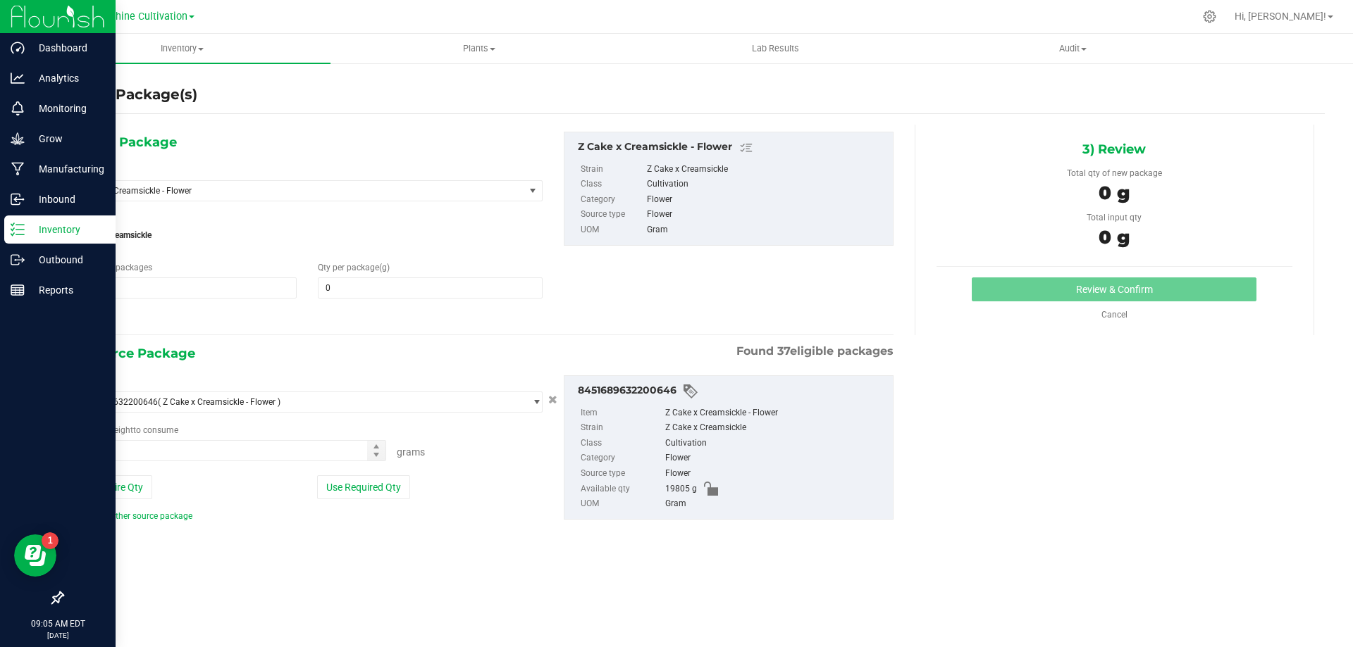
type input "0.0000"
type input "0.0000 g"
click at [278, 186] on span "Z Cake x Creamsickle - Flower" at bounding box center [290, 191] width 422 height 10
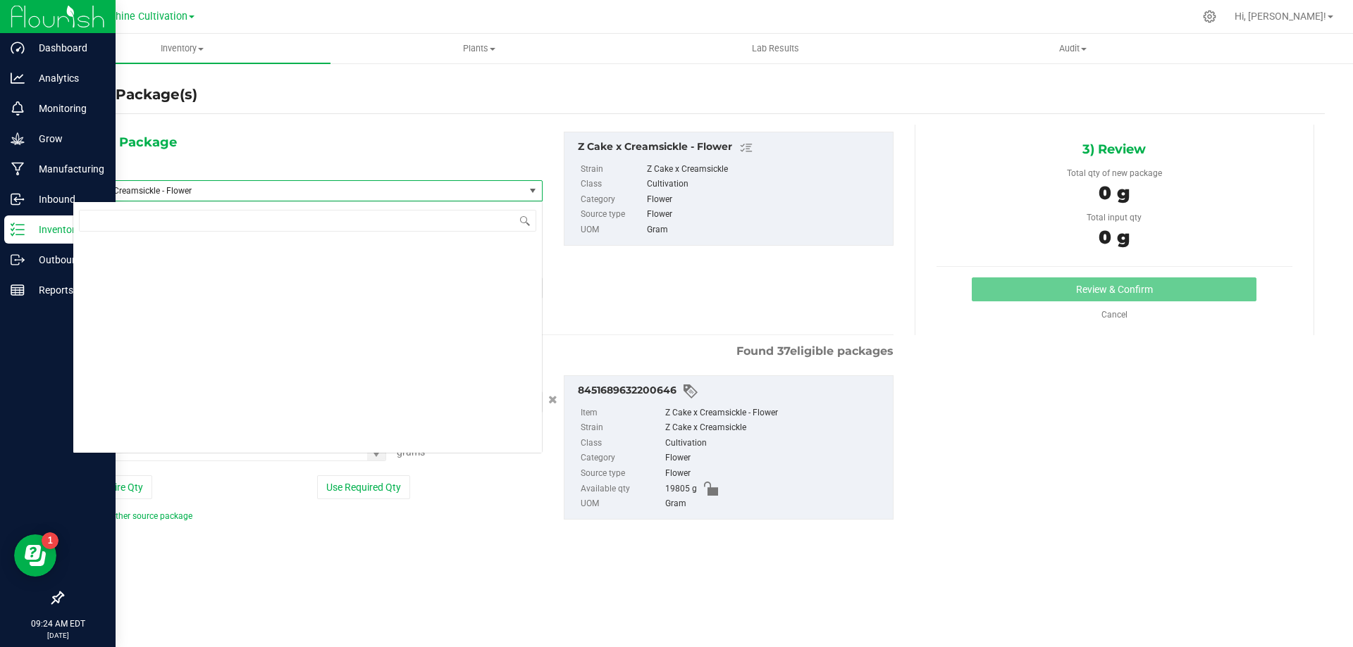
scroll to position [418193, 0]
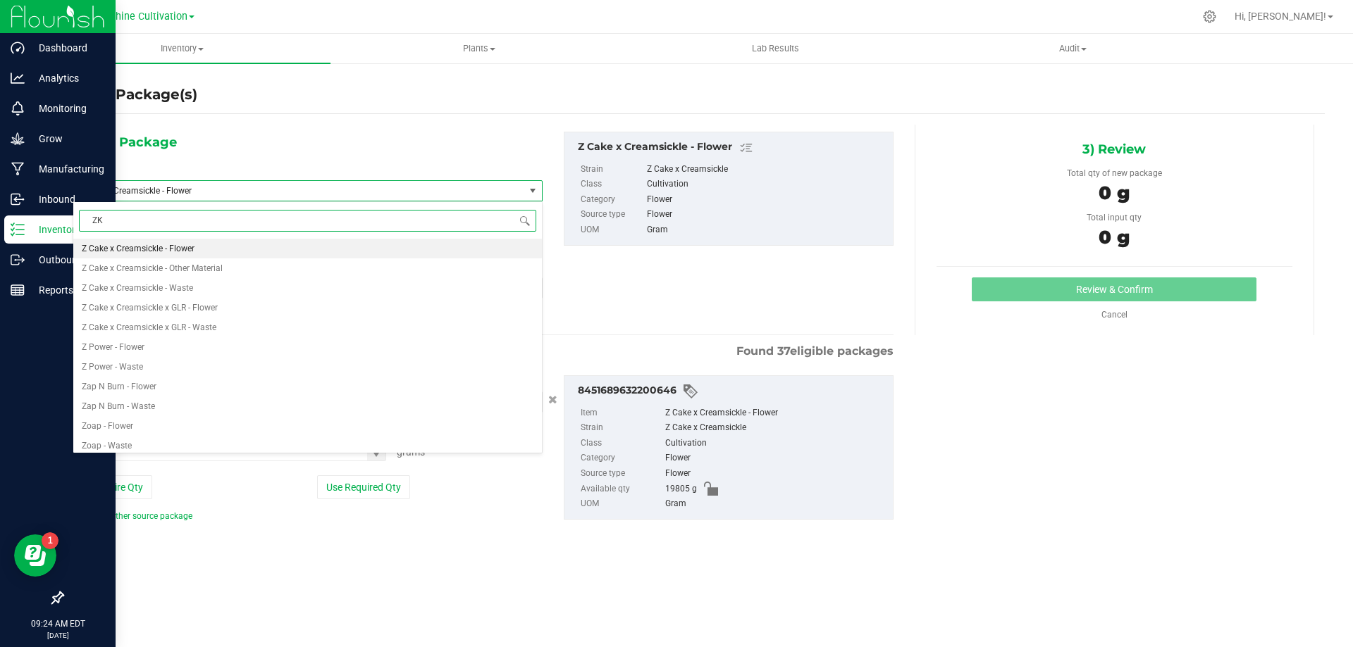
type input "ZKR"
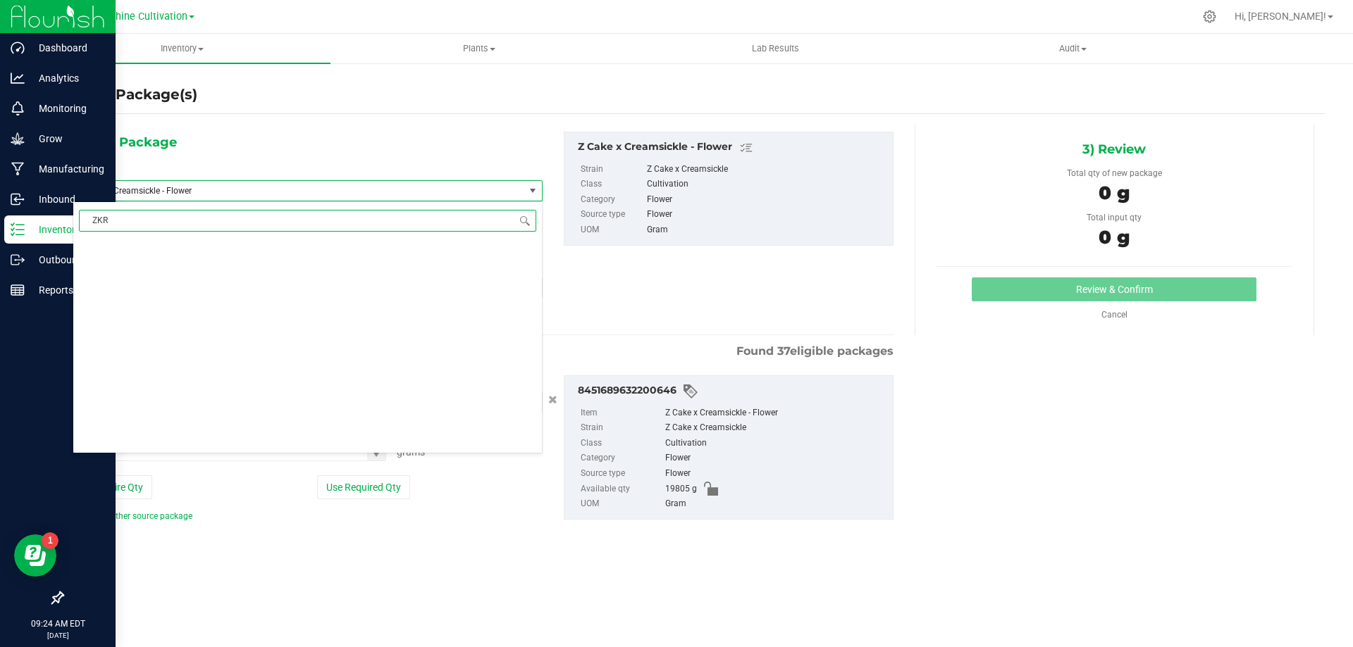
scroll to position [0, 0]
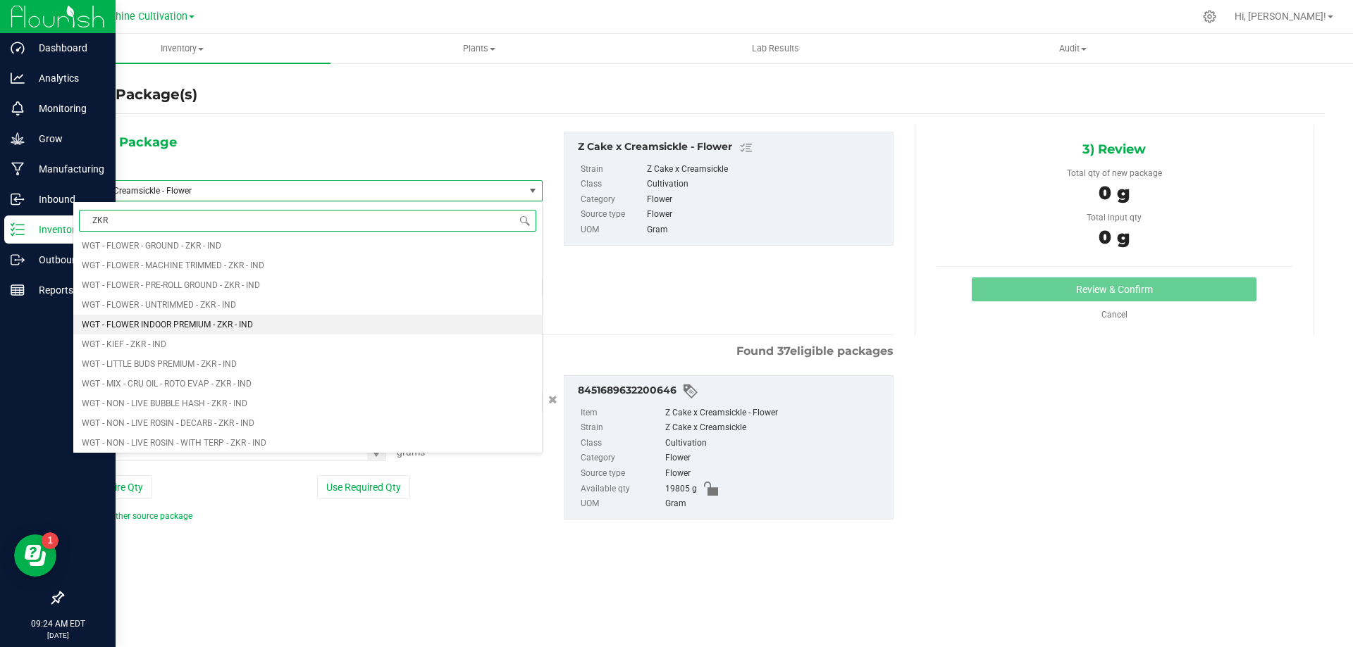
click at [210, 323] on span "WGT - FLOWER INDOOR PREMIUM - ZKR - IND" at bounding box center [167, 325] width 171 height 10
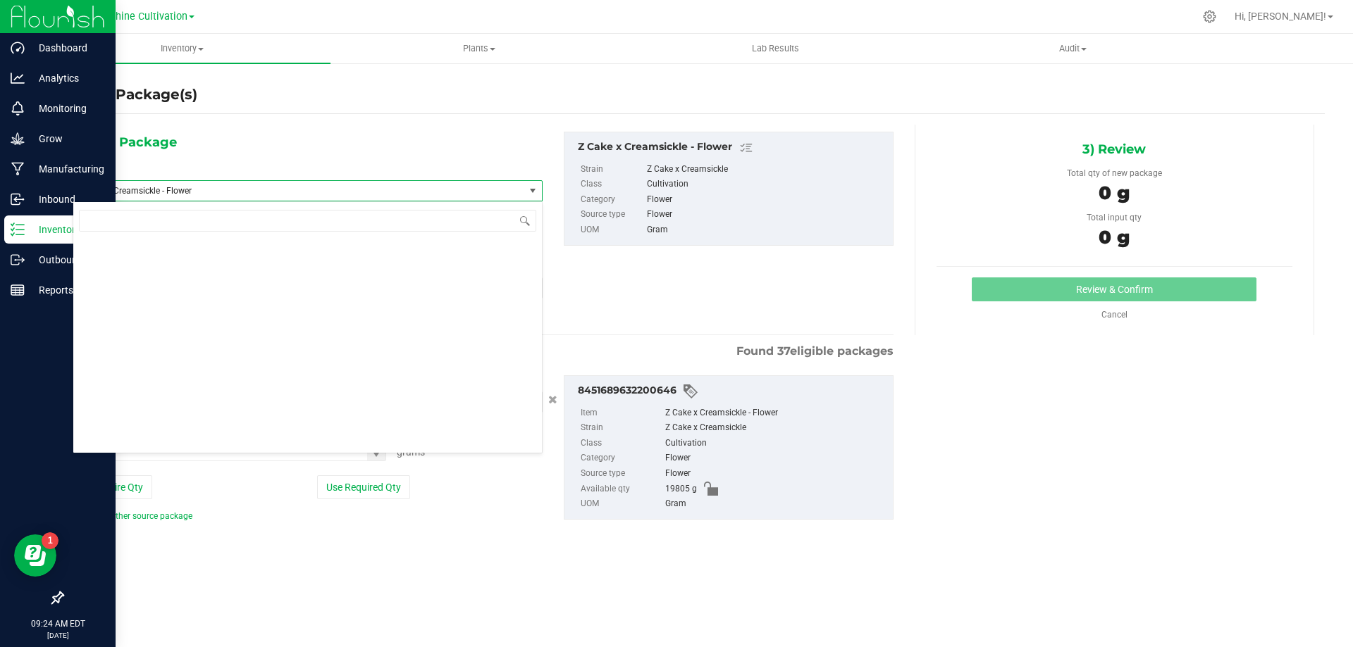
type input "0.0000"
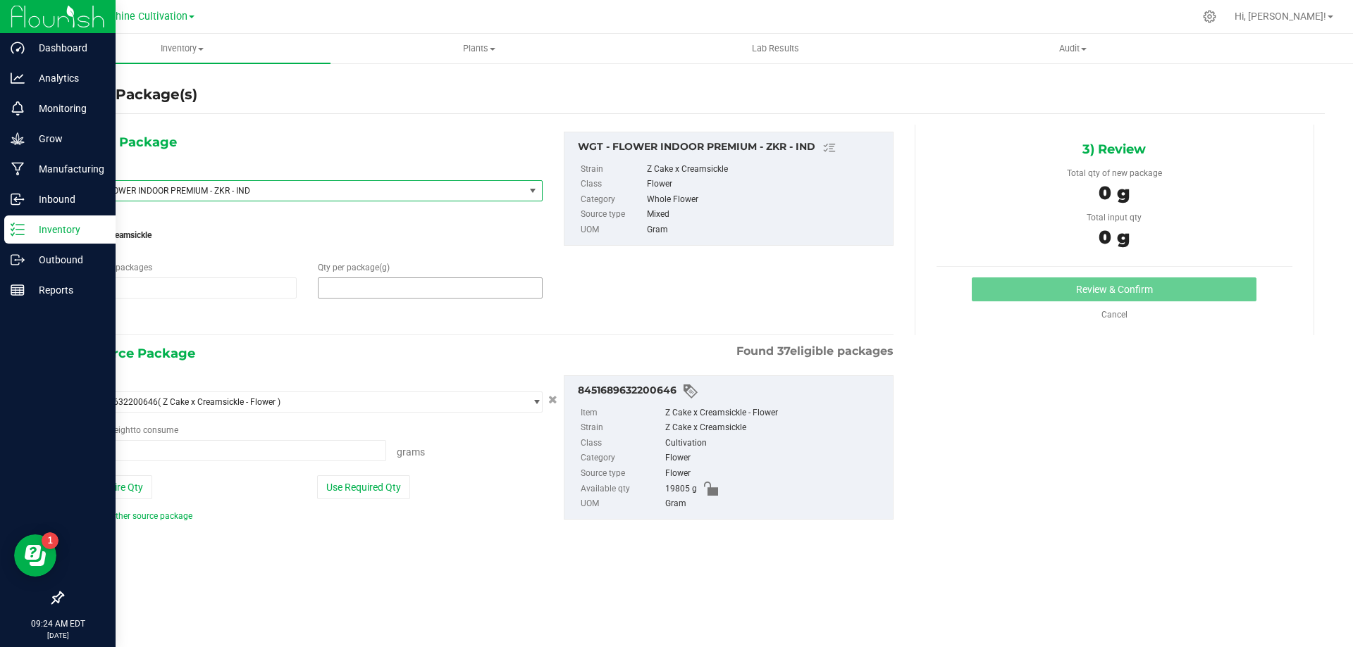
click at [371, 284] on span at bounding box center [430, 288] width 224 height 21
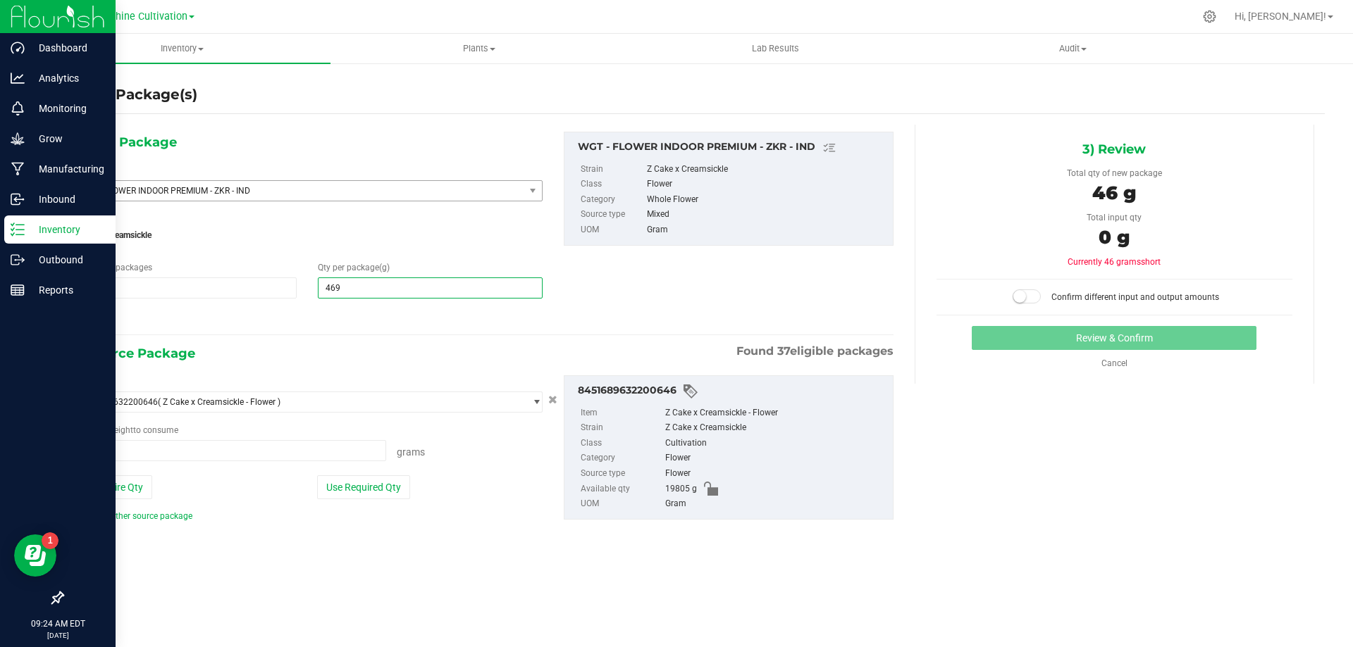
type input "4690"
type input "4,690.0000"
click at [187, 454] on span at bounding box center [229, 450] width 313 height 21
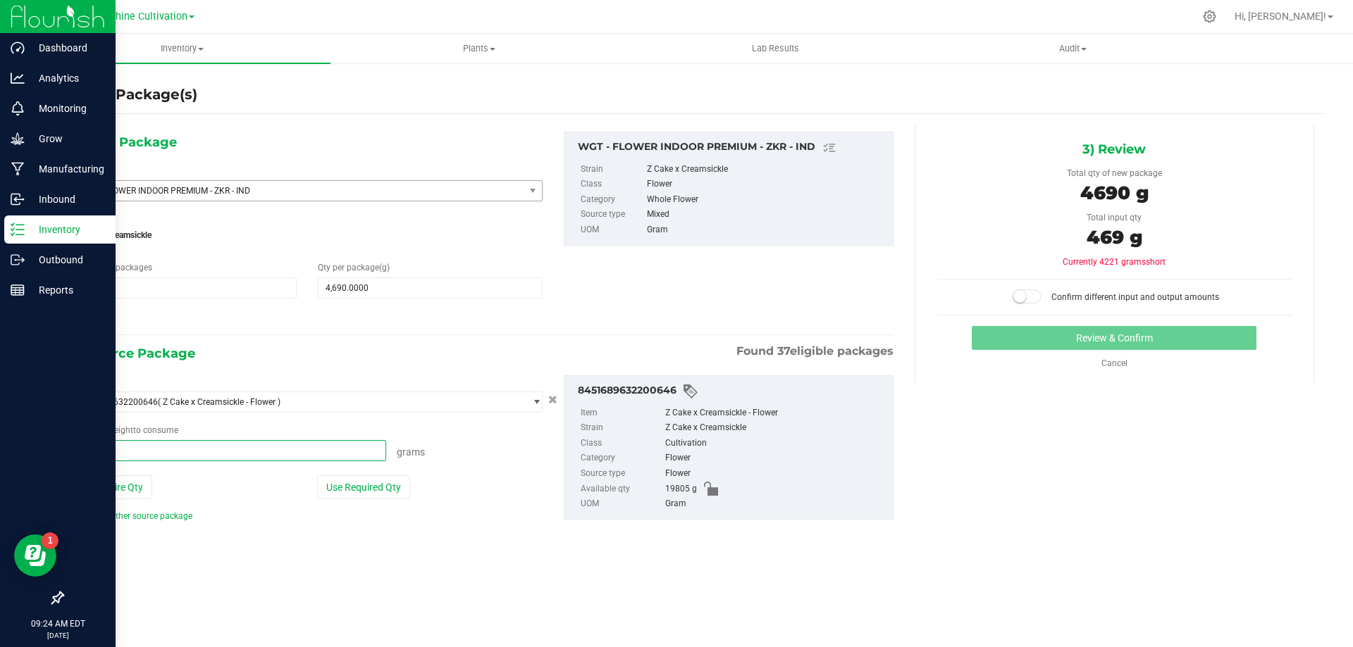
type input "4690"
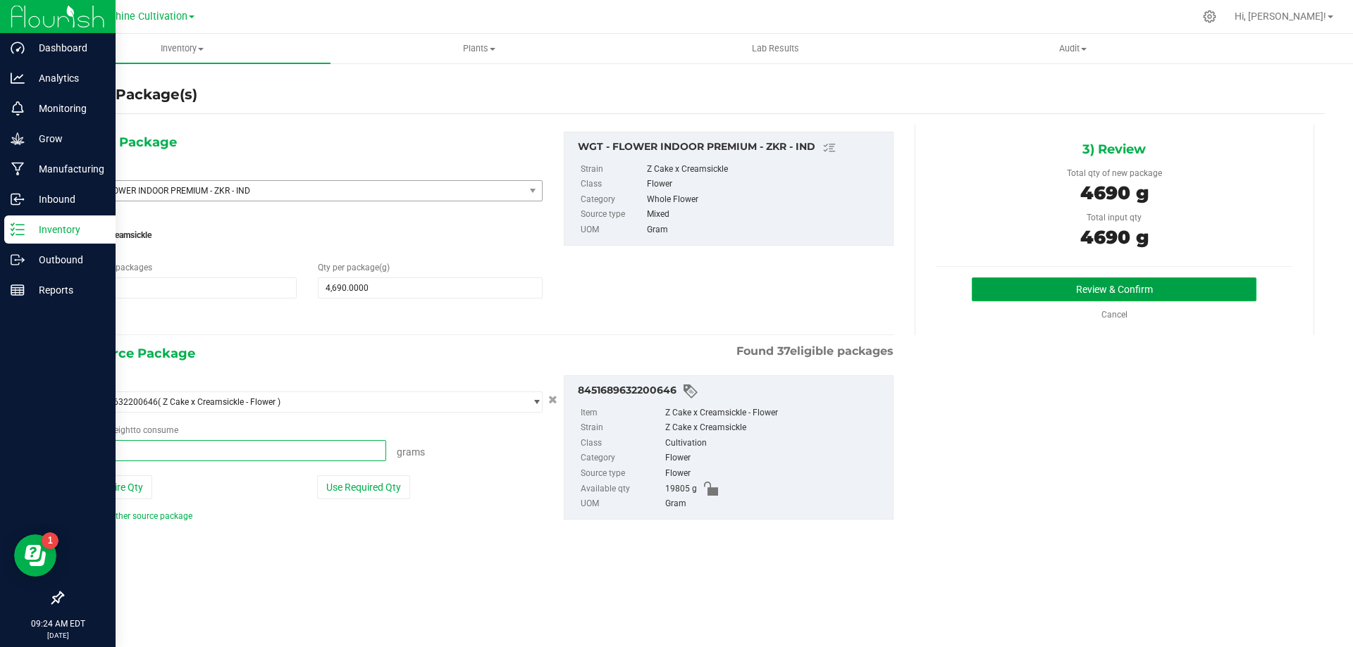
type input "4690.0000 g"
click at [1166, 279] on button "Review & Confirm" at bounding box center [1113, 290] width 285 height 24
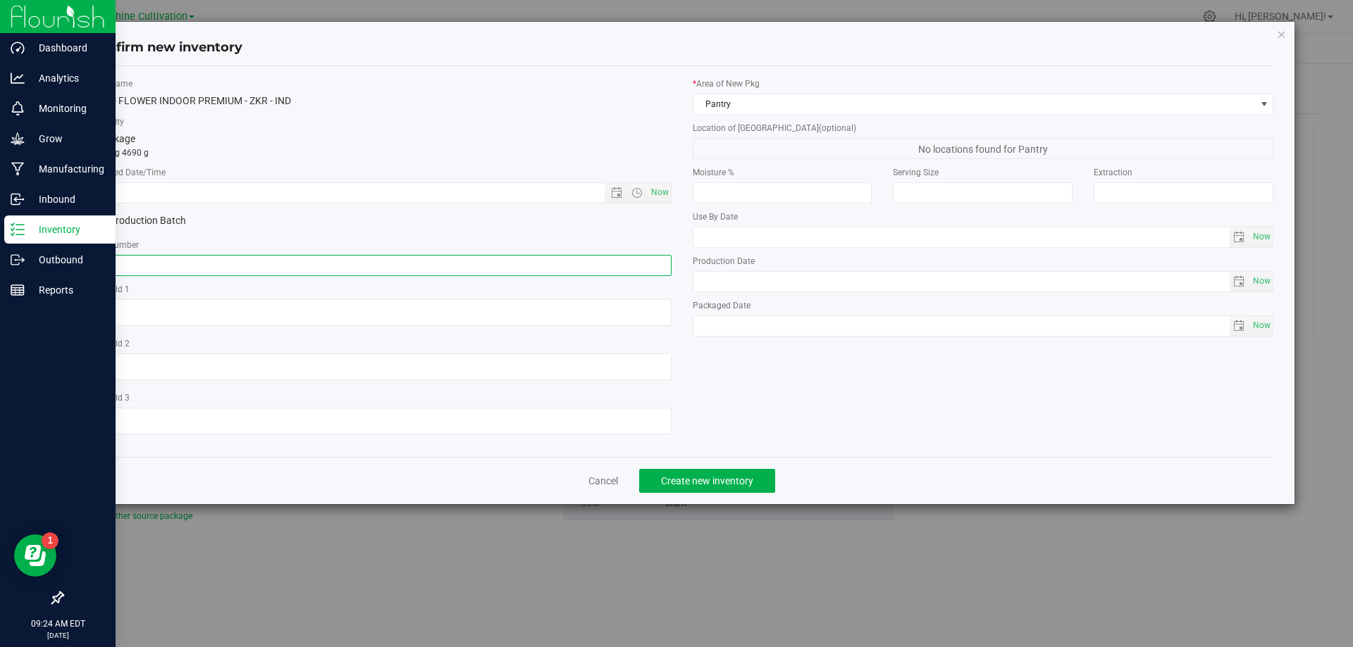
drag, startPoint x: 476, startPoint y: 260, endPoint x: 317, endPoint y: 220, distance: 163.5
click at [276, 262] on input "text" at bounding box center [380, 265] width 581 height 21
paste input "SN-250808-ZKR-09"
type input "SN-250808-ZKR-09"
click at [657, 191] on span "Now" at bounding box center [659, 192] width 24 height 20
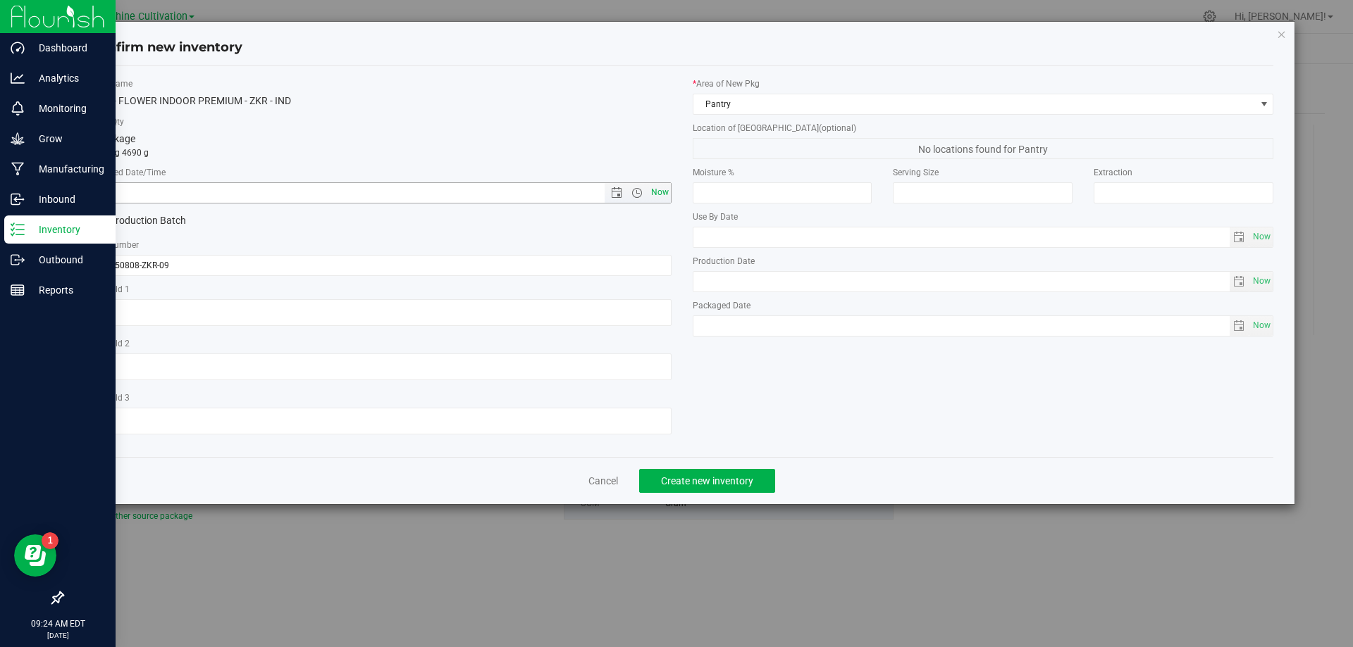
type input "8/26/2025 9:24 AM"
click at [697, 477] on span "Create new inventory" at bounding box center [707, 481] width 92 height 11
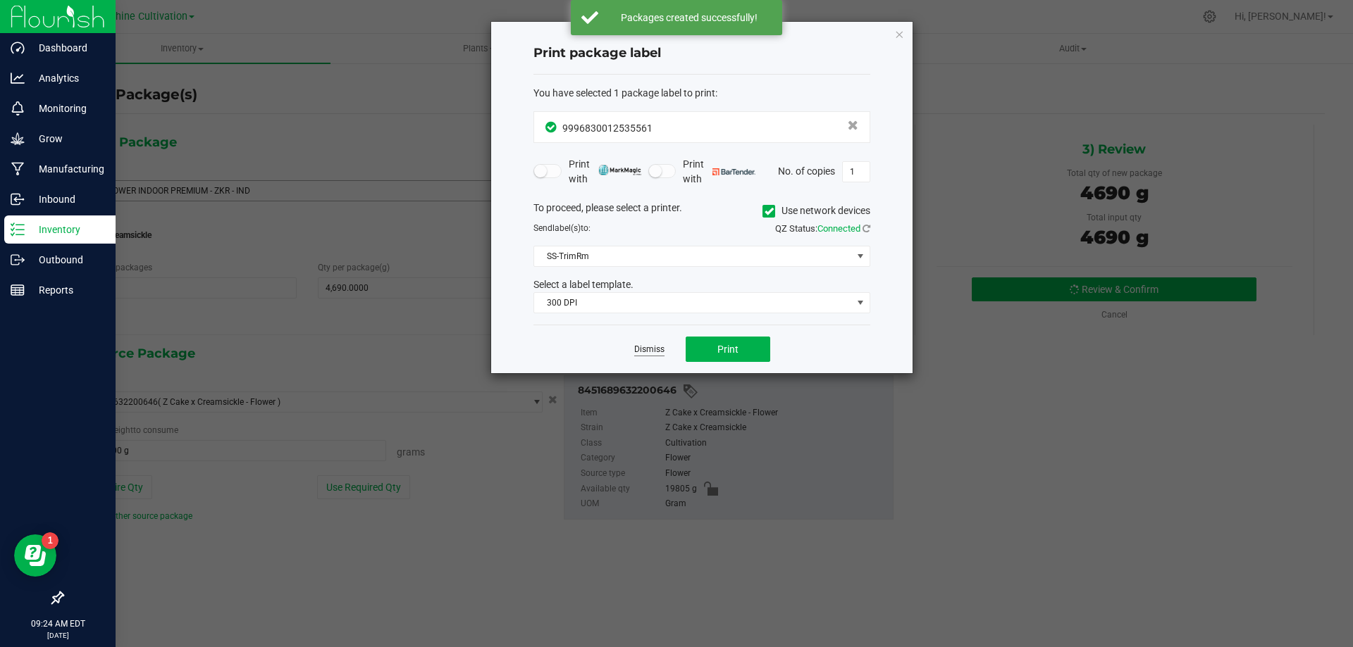
click at [642, 344] on link "Dismiss" at bounding box center [649, 350] width 30 height 12
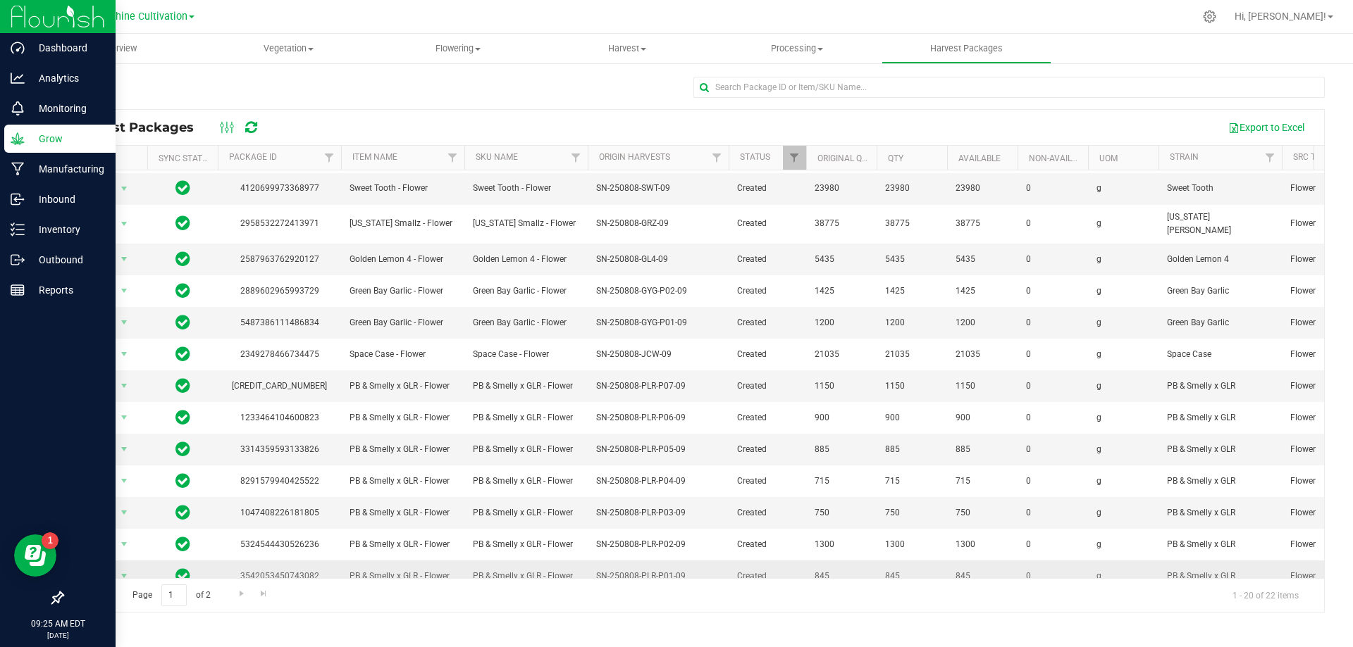
scroll to position [243, 0]
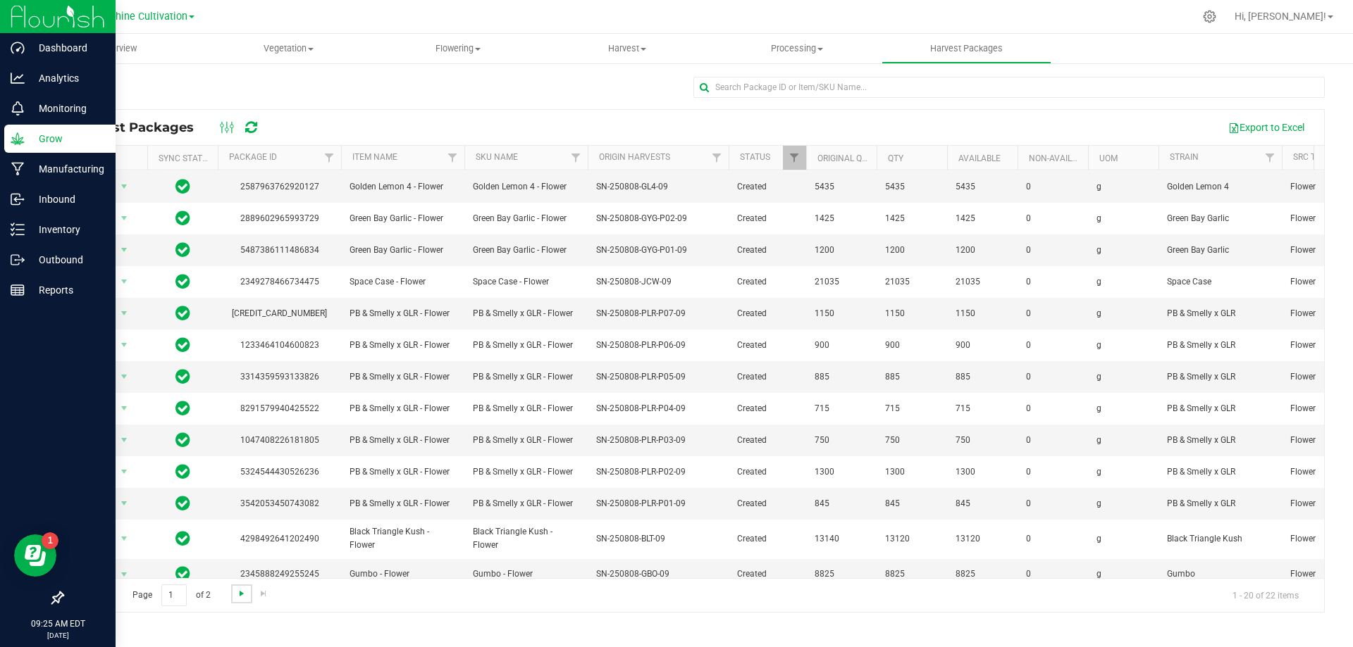
click at [244, 596] on span "Go to the next page" at bounding box center [241, 593] width 11 height 11
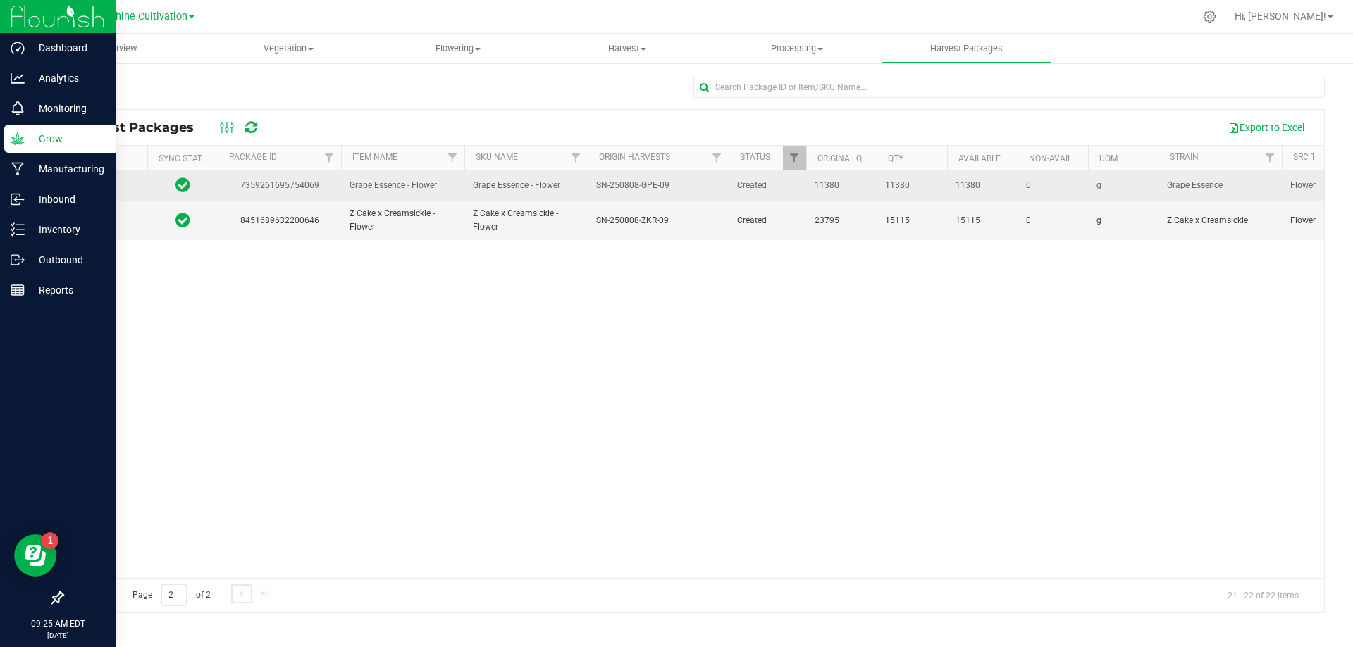
scroll to position [0, 0]
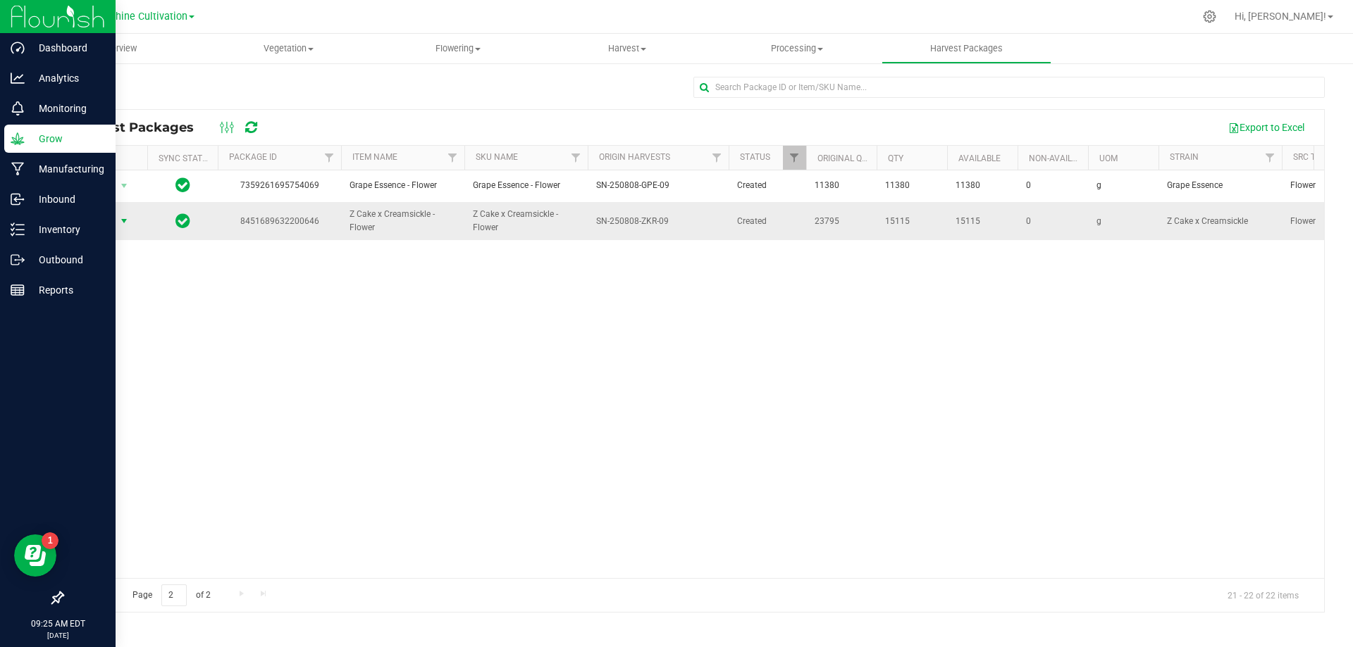
click at [102, 228] on span "Action" at bounding box center [96, 221] width 38 height 20
click at [124, 265] on li "Create package" at bounding box center [121, 265] width 89 height 21
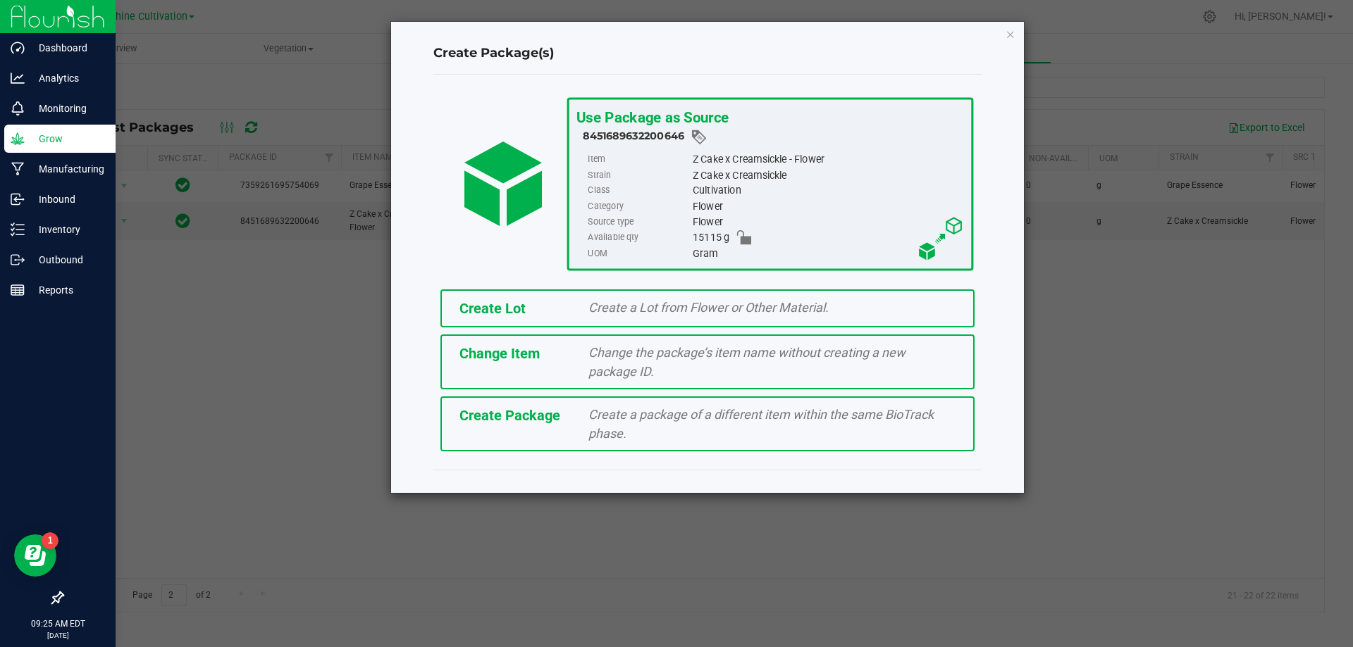
click at [619, 429] on span "Create a package of a different item within the same BioTrack phase." at bounding box center [760, 424] width 345 height 34
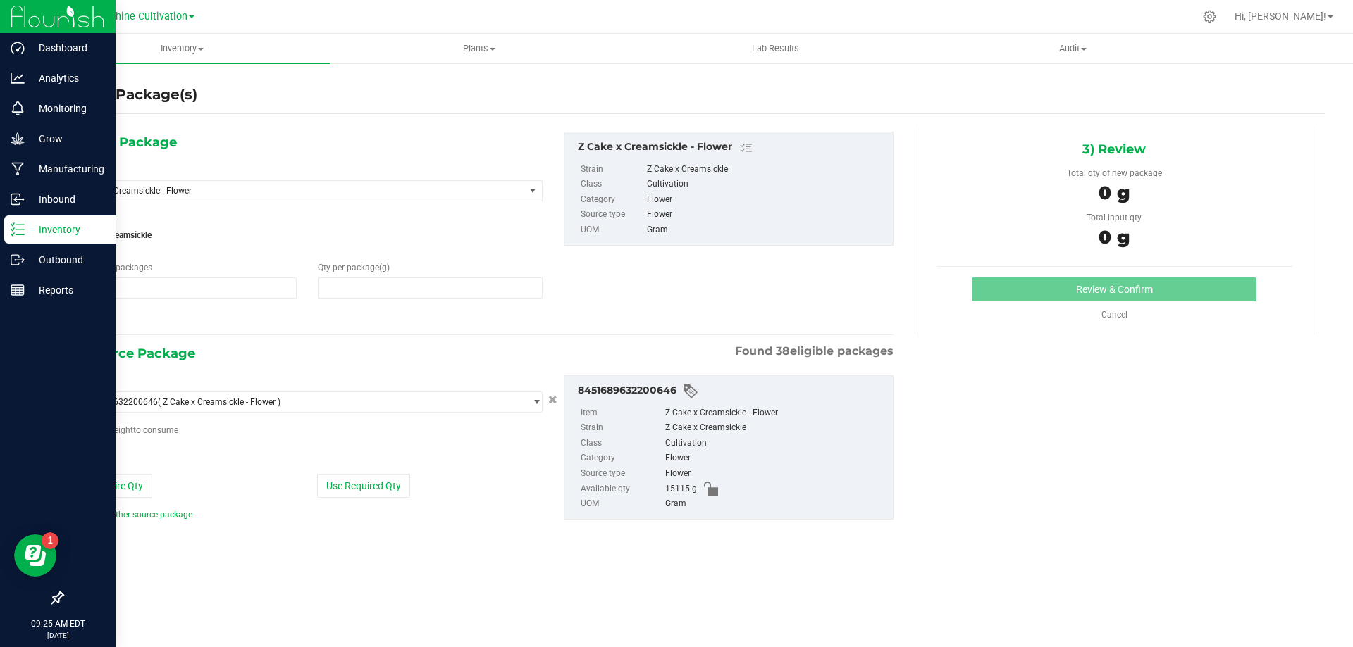
type input "1"
type input "0.0000"
click at [411, 192] on span "Z Cake x Creamsickle - Flower" at bounding box center [290, 191] width 422 height 10
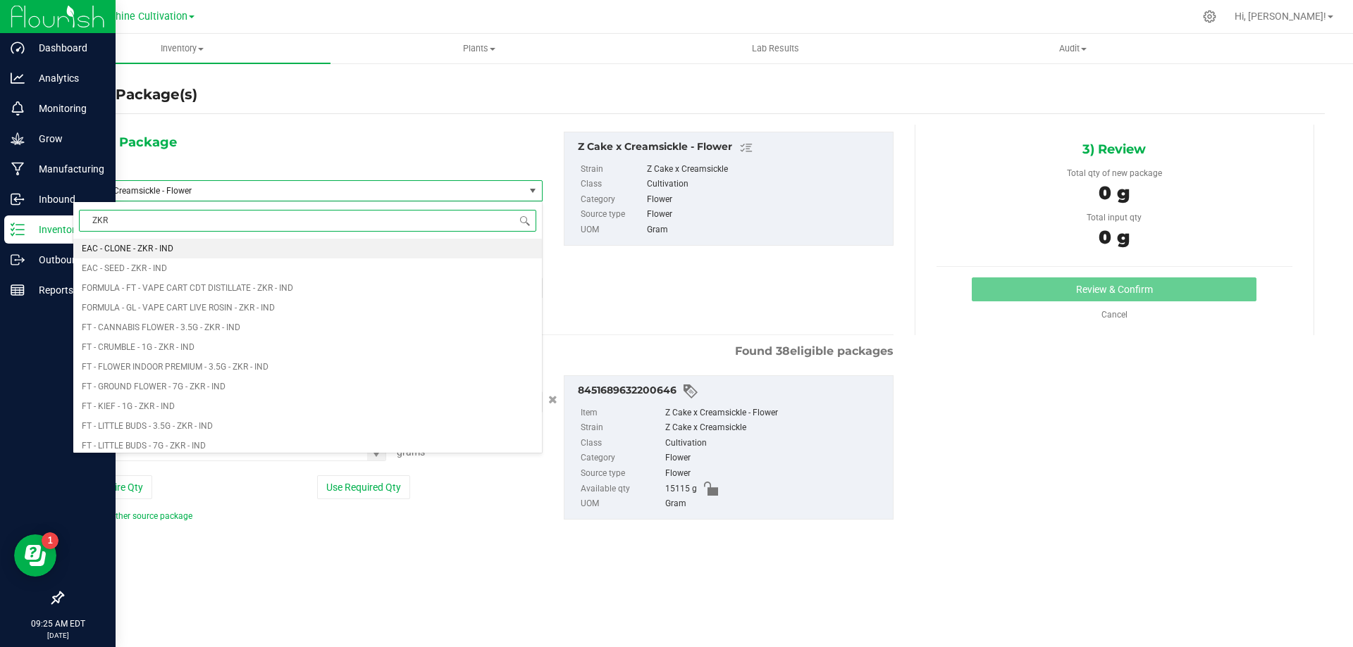
type input "ZKR"
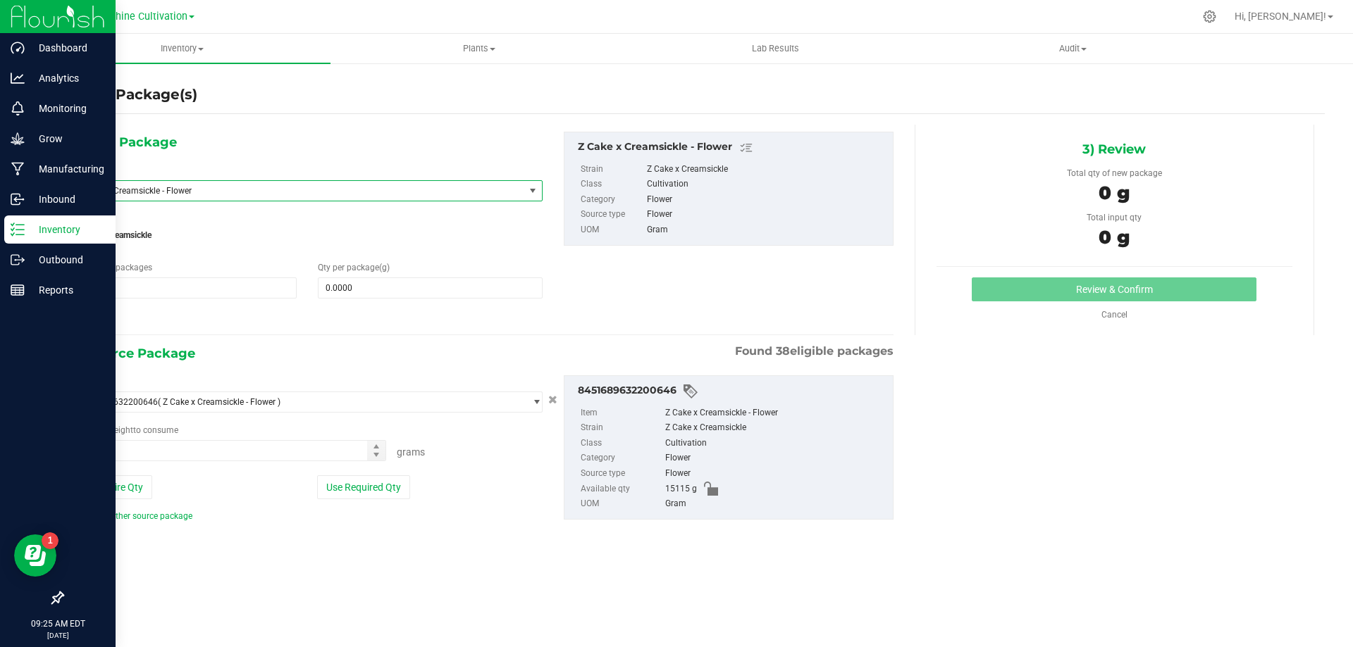
click at [454, 191] on span "Z Cake x Creamsickle - Flower" at bounding box center [290, 191] width 422 height 10
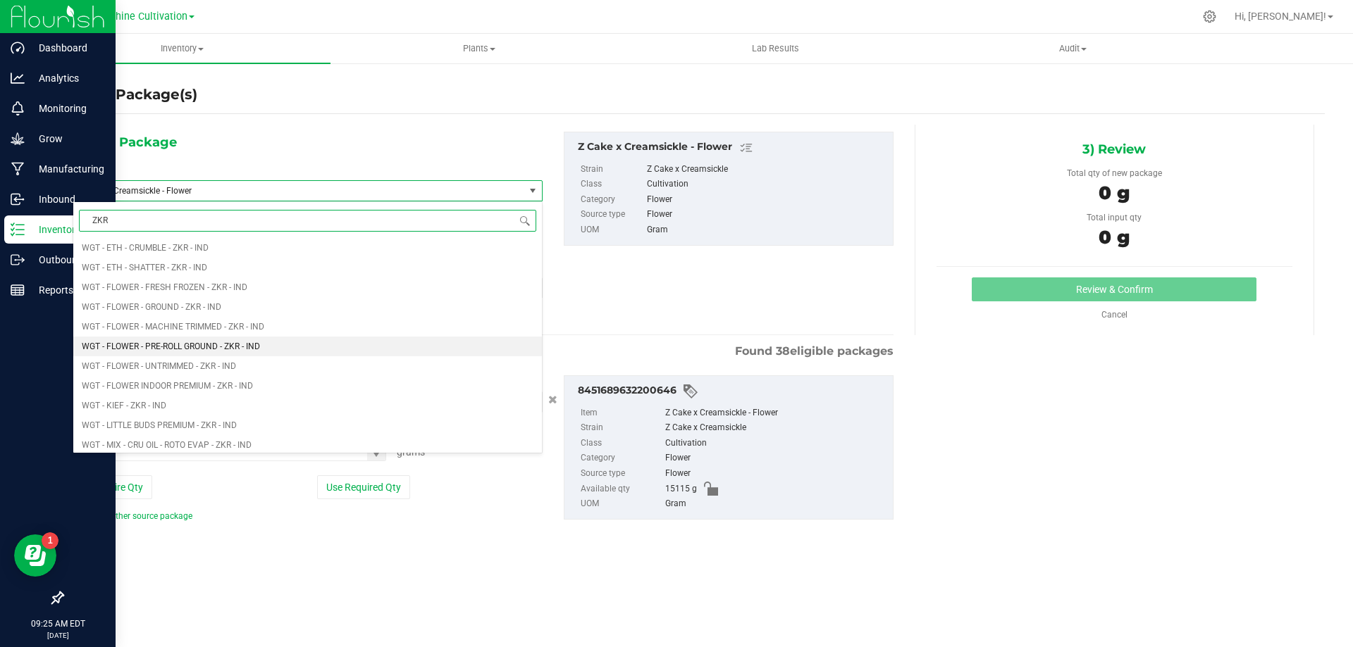
scroll to position [1060, 0]
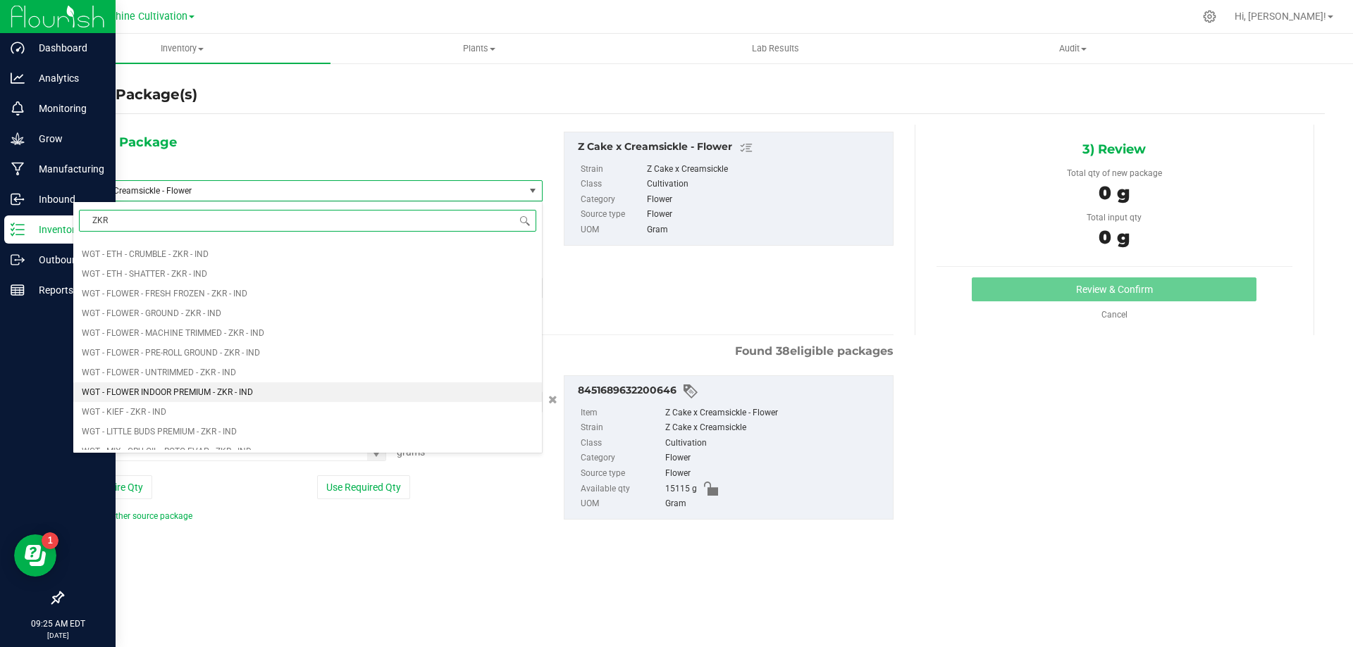
click at [238, 388] on span "WGT - FLOWER INDOOR PREMIUM - ZKR - IND" at bounding box center [167, 392] width 171 height 10
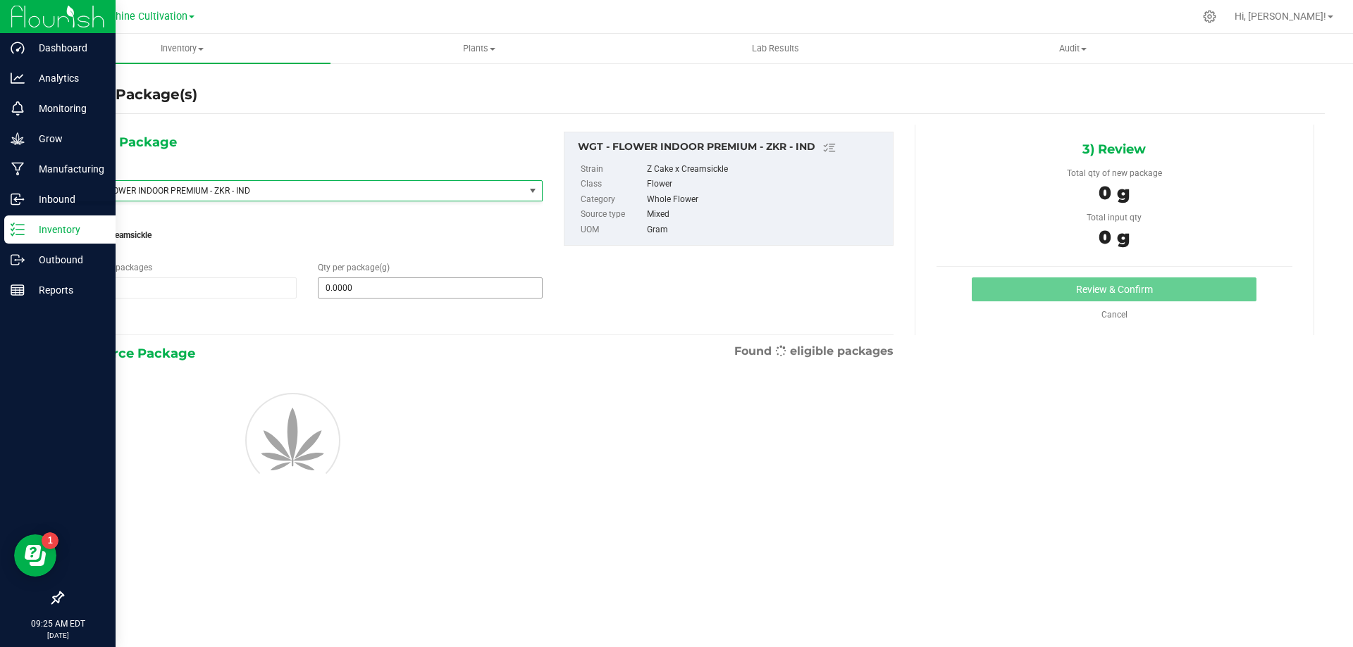
type input "0.0000"
click at [406, 290] on span at bounding box center [430, 288] width 224 height 21
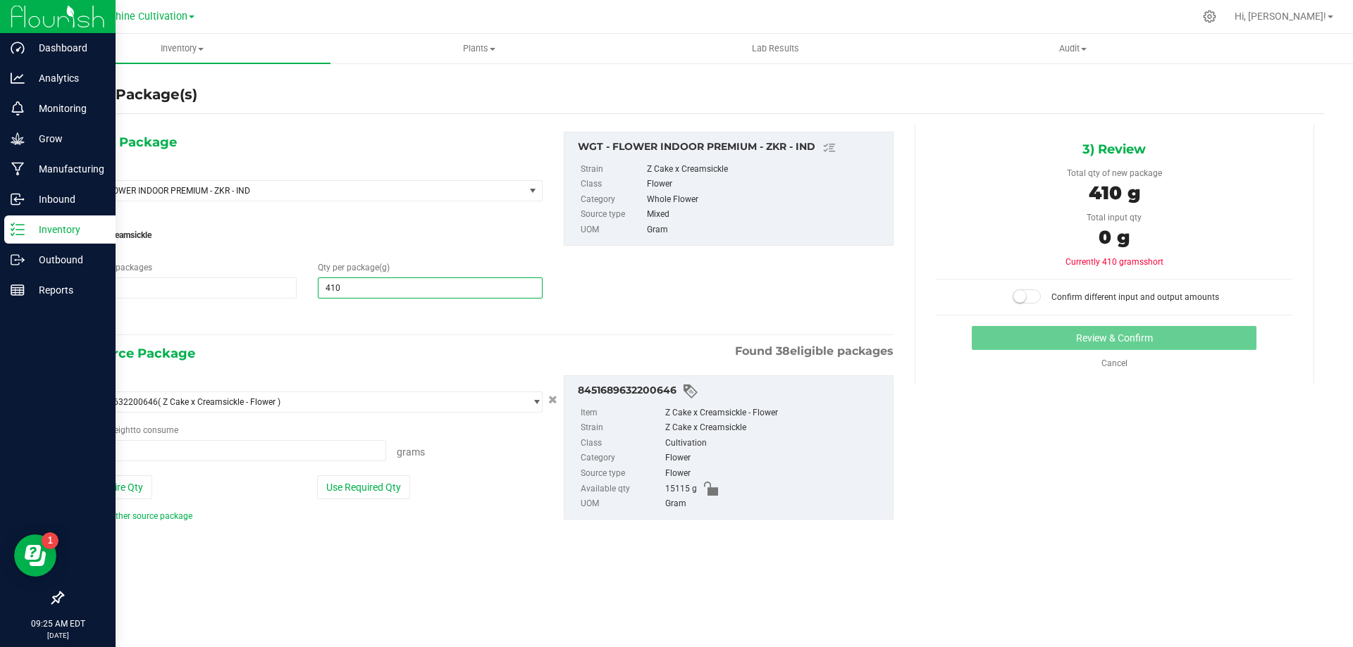
type input "4105"
type input "4,105.0000"
click at [296, 457] on span at bounding box center [229, 450] width 313 height 21
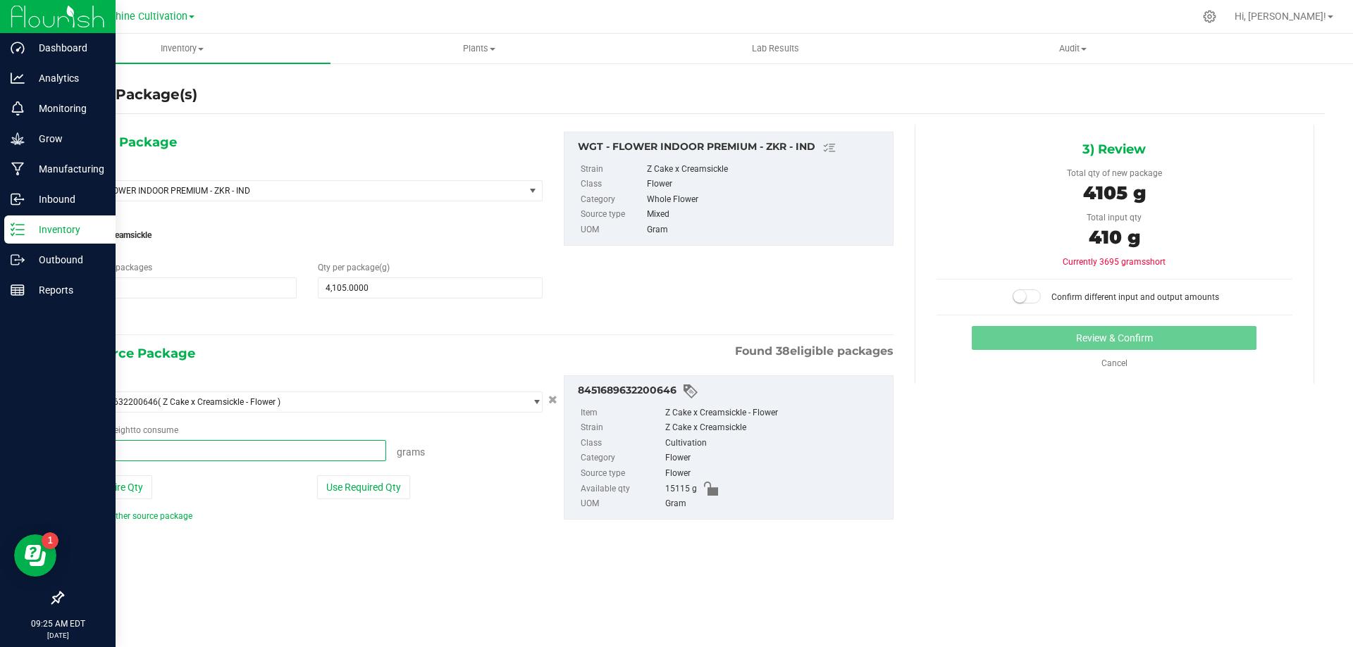
type input "4105"
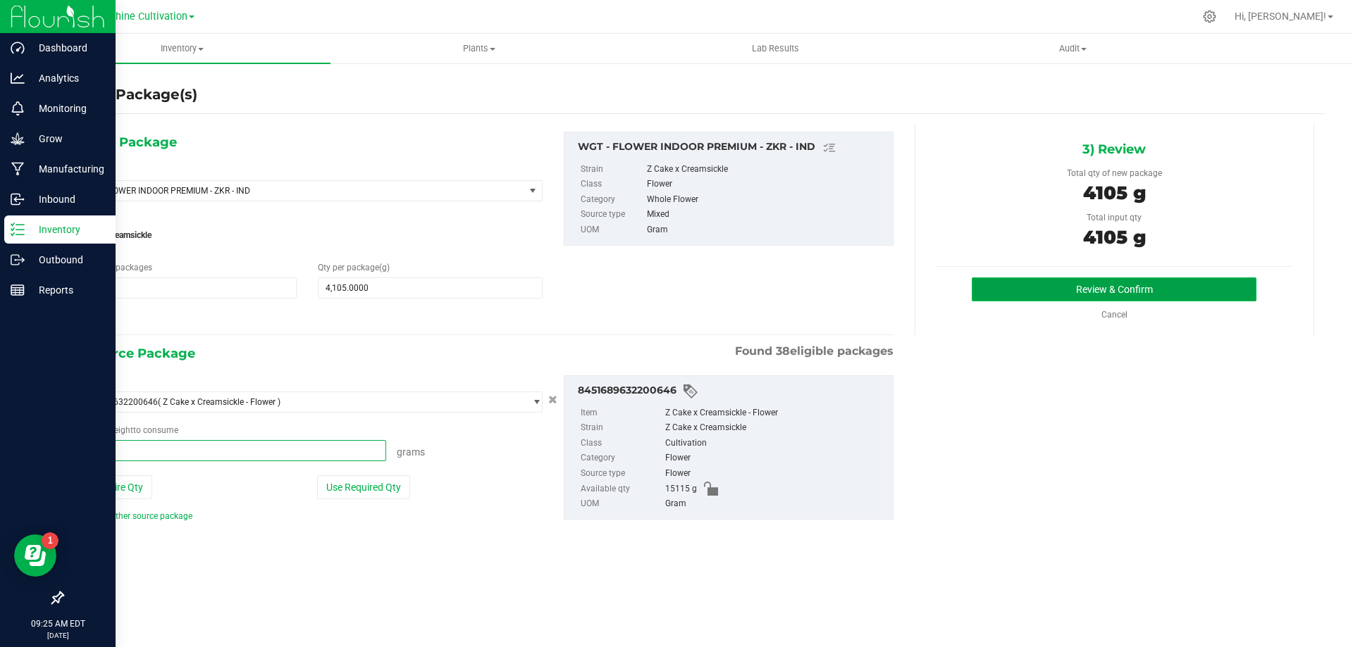
type input "4105.0000 g"
click at [1043, 299] on button "Review & Confirm" at bounding box center [1113, 290] width 285 height 24
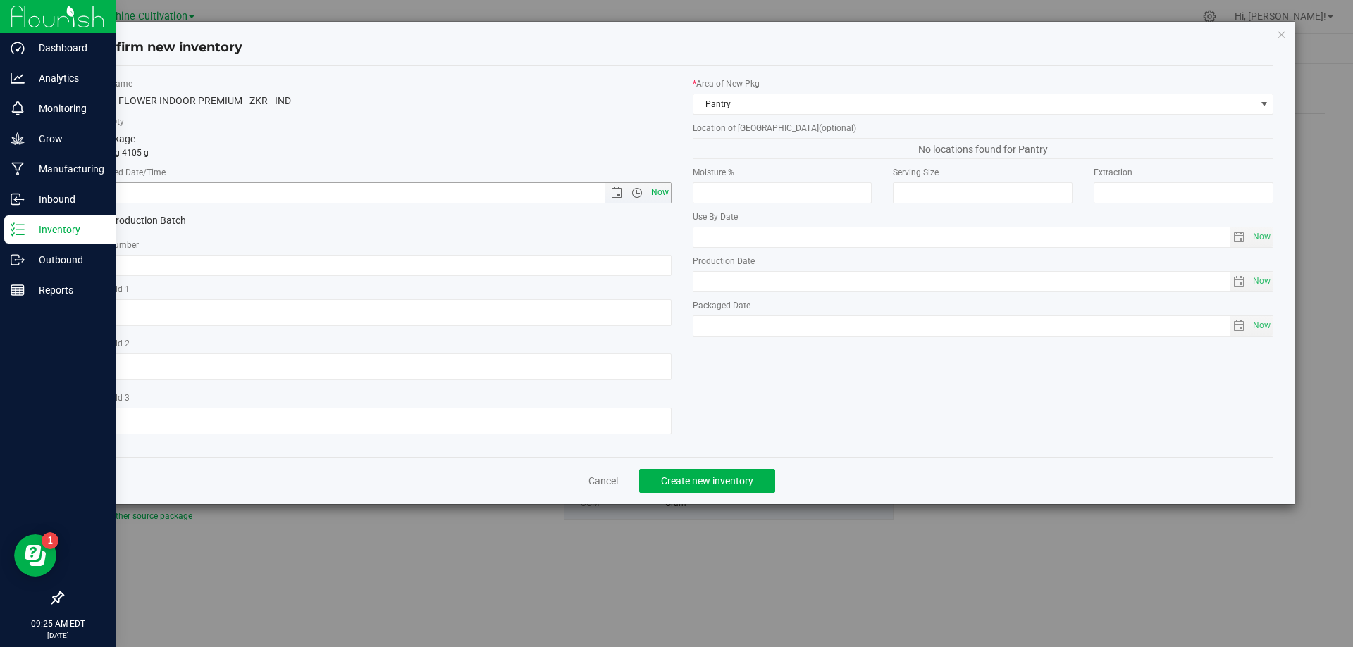
click at [668, 191] on span "Now" at bounding box center [659, 192] width 24 height 20
type input "8/26/2025 9:25 AM"
paste input "SN-250808-ZKR-09"
type input "SN-250808-ZKR-09"
click at [702, 480] on span "Create new inventory" at bounding box center [707, 481] width 92 height 11
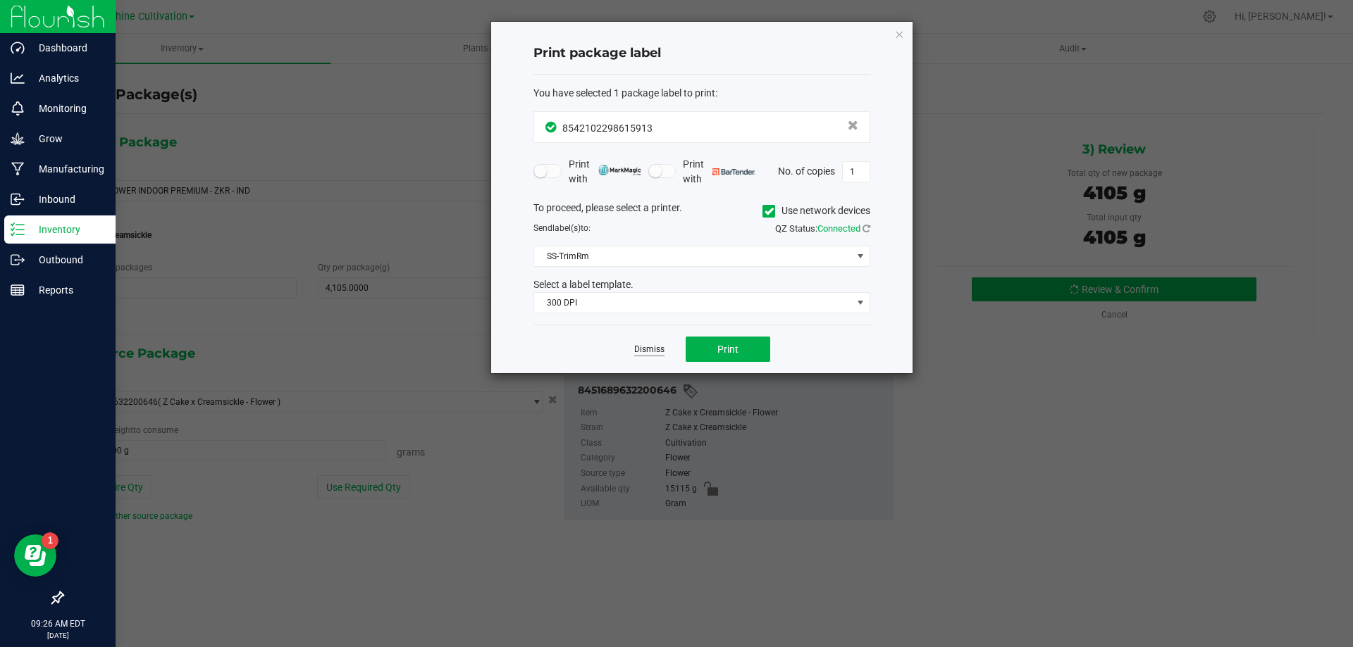
click at [652, 348] on link "Dismiss" at bounding box center [649, 350] width 30 height 12
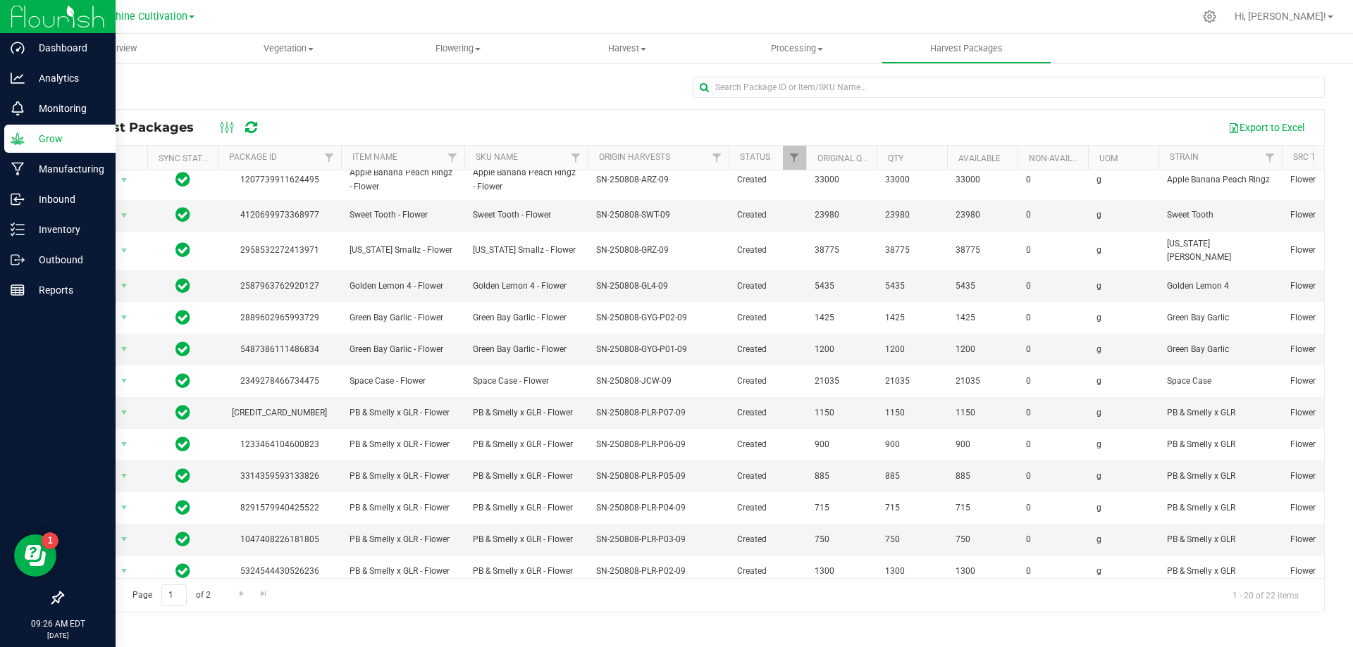
scroll to position [243, 0]
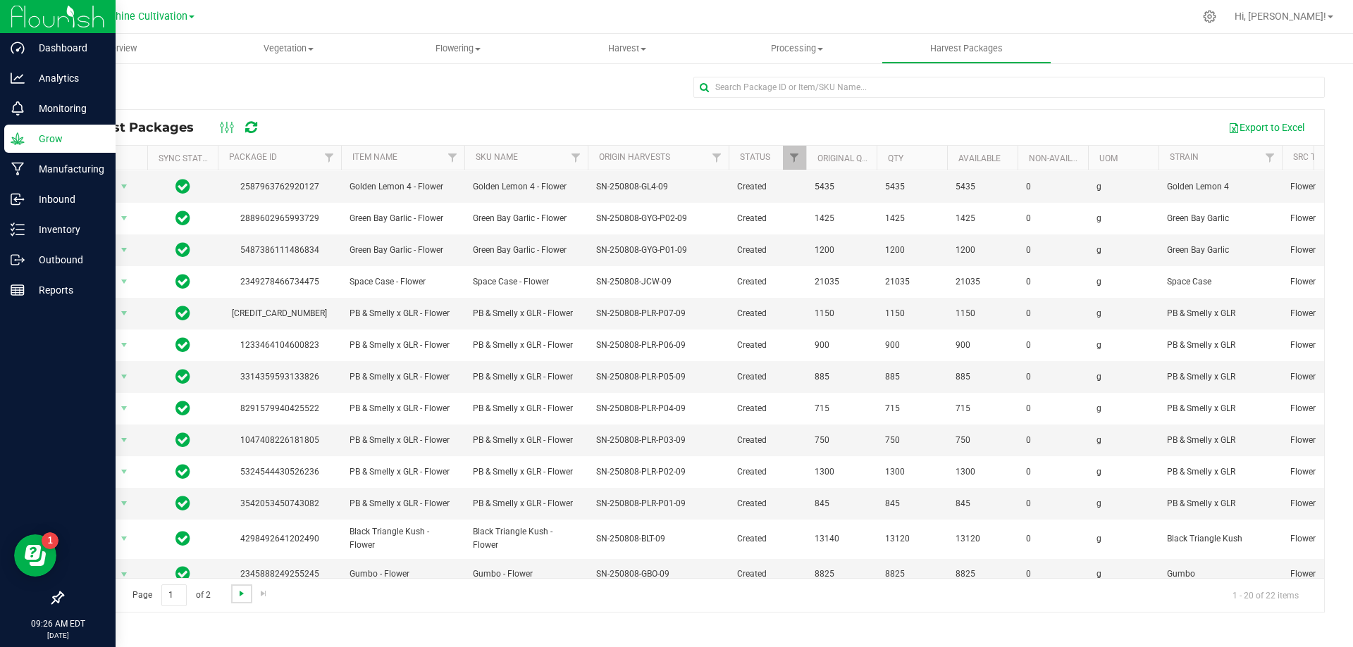
click at [236, 595] on span "Go to the next page" at bounding box center [241, 593] width 11 height 11
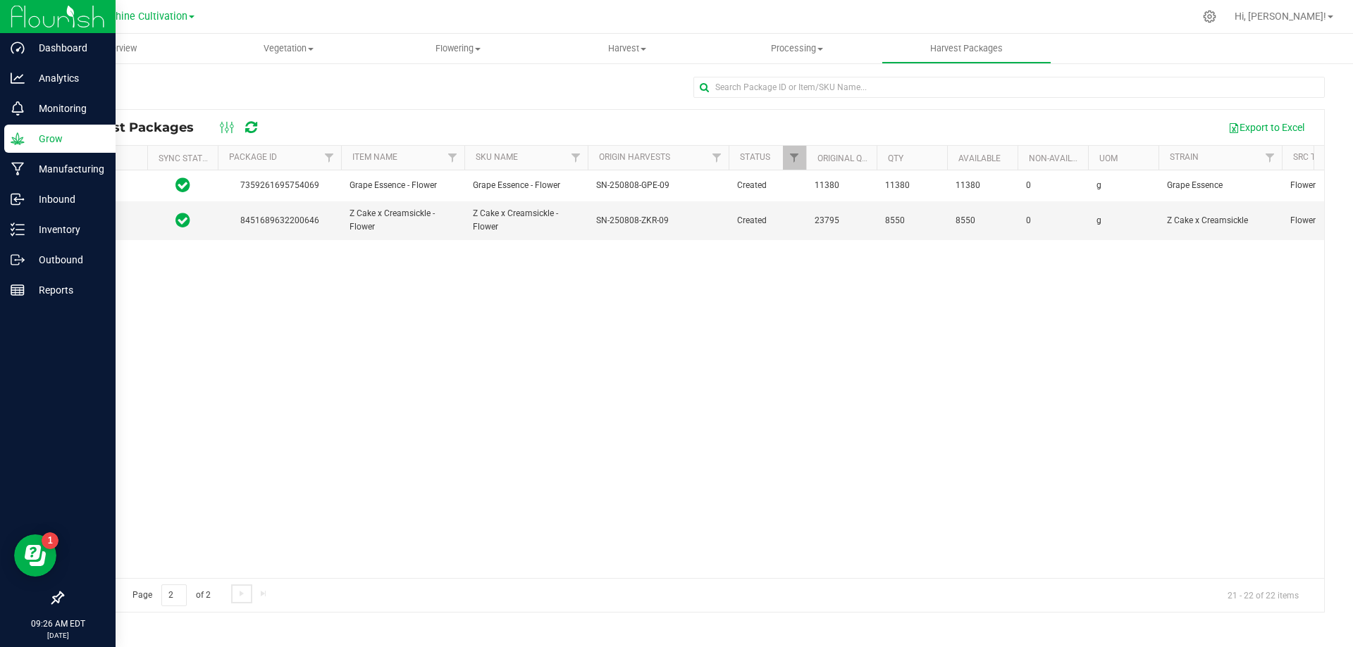
scroll to position [0, 0]
drag, startPoint x: 627, startPoint y: 227, endPoint x: 0, endPoint y: 235, distance: 627.0
click at [619, 227] on span "SN-250808-ZKR-09" at bounding box center [632, 221] width 73 height 13
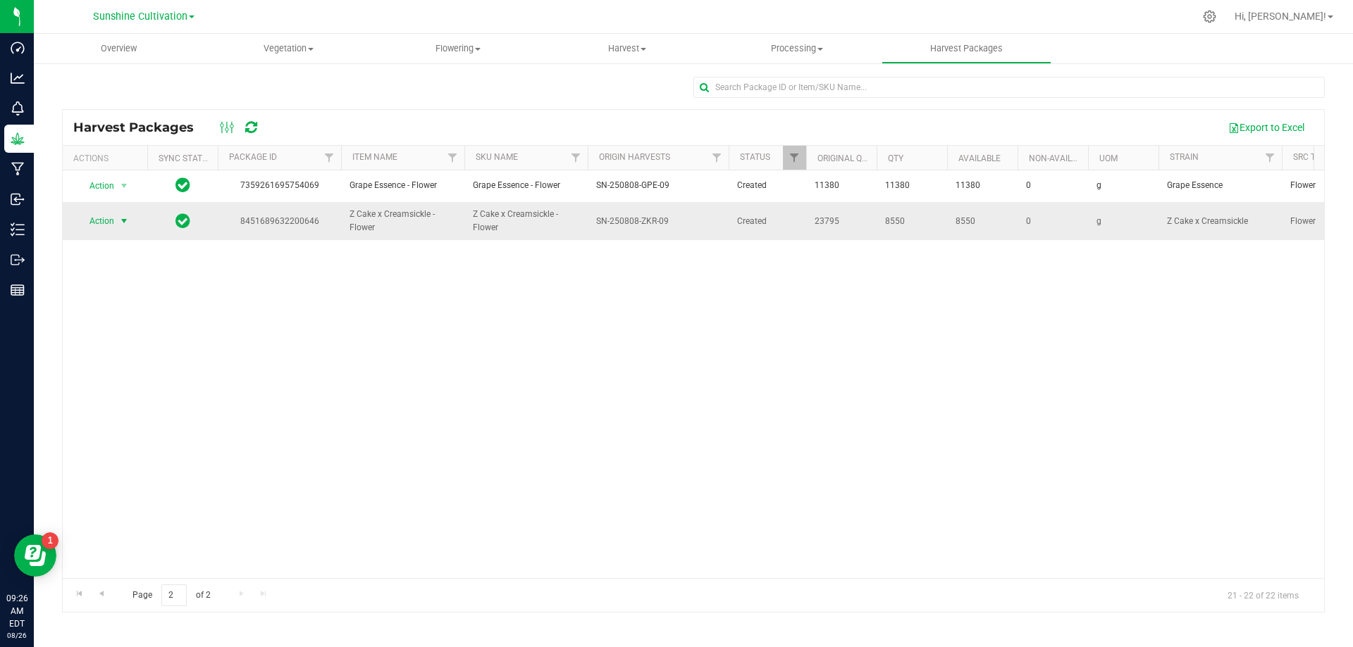
click at [108, 225] on span "Action" at bounding box center [96, 221] width 38 height 20
click at [137, 270] on li "Create package" at bounding box center [121, 265] width 89 height 21
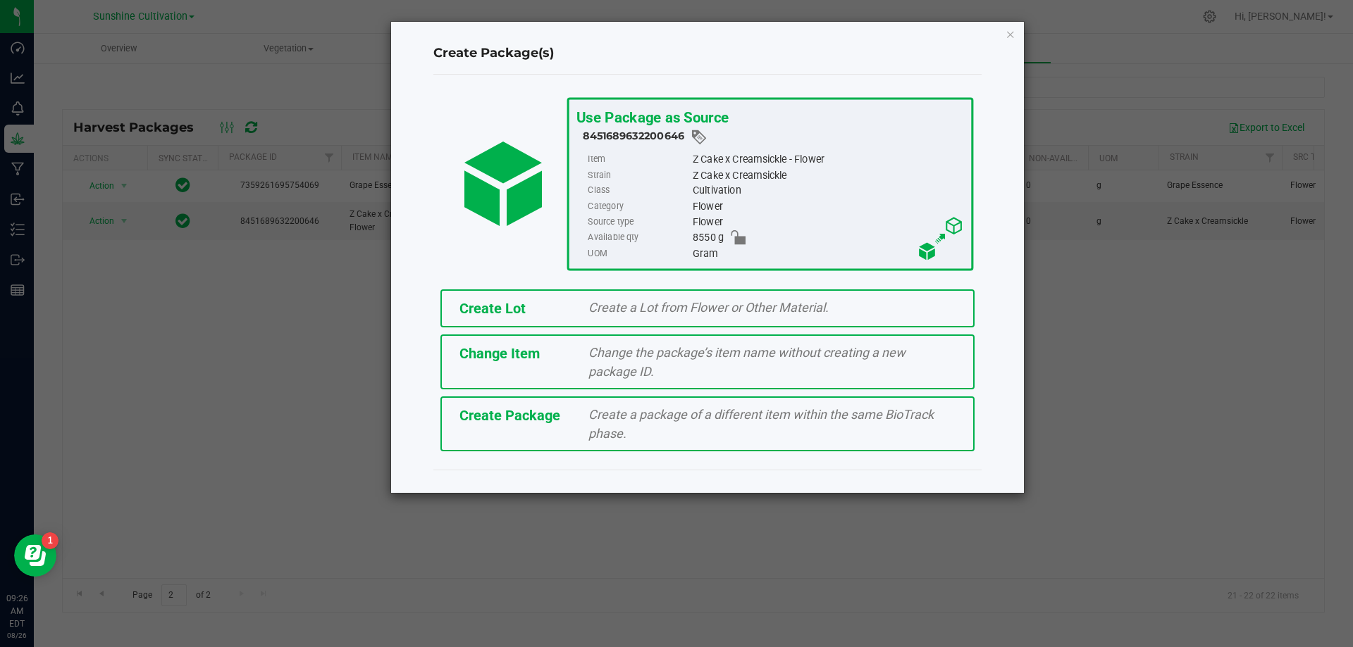
click at [673, 400] on div "Create Package Create a package of a different item within the same BioTrack ph…" at bounding box center [707, 424] width 534 height 55
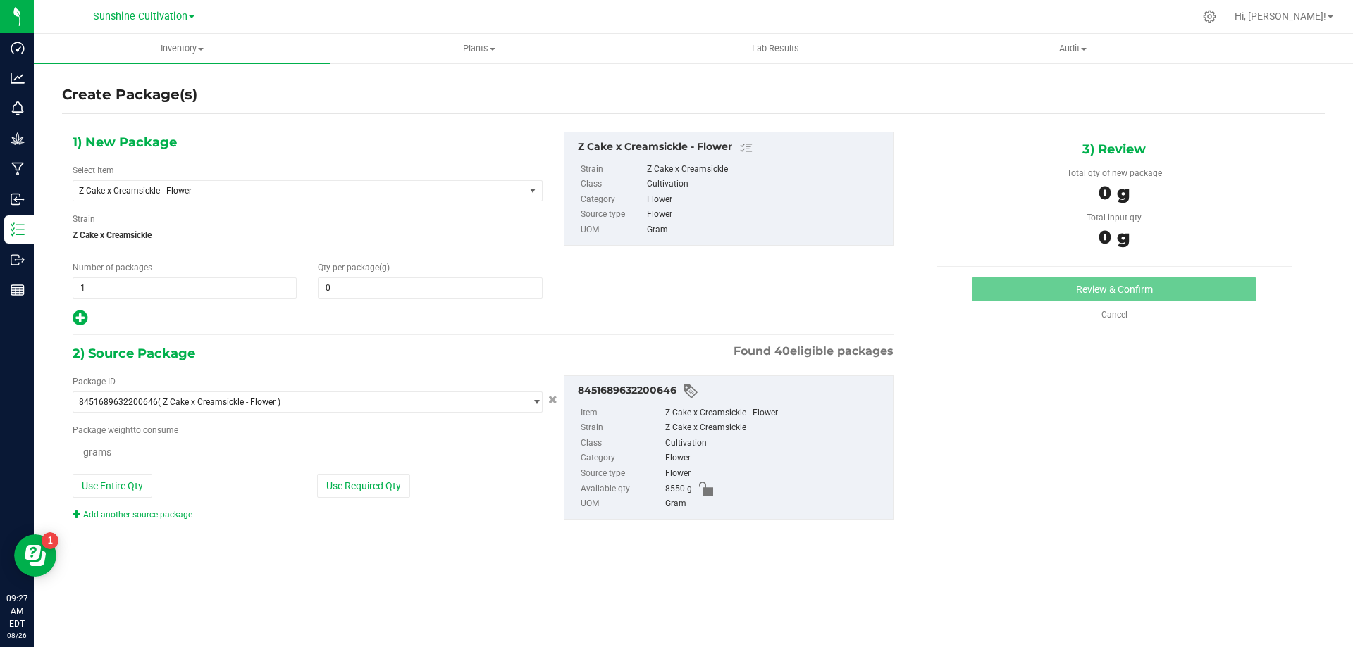
type input "0.0000"
click at [505, 291] on span at bounding box center [430, 288] width 224 height 21
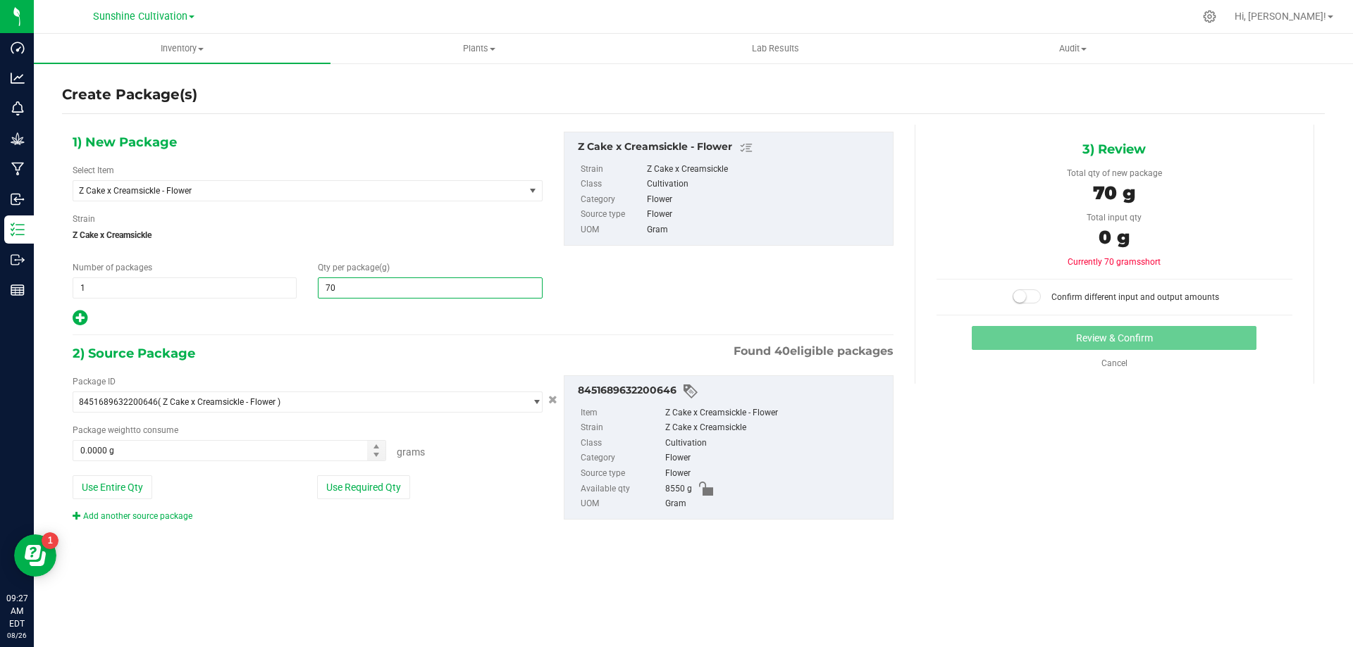
type input "705"
type input "705.0000"
click at [495, 191] on span "Z Cake x Creamsickle - Flower" at bounding box center [290, 191] width 422 height 10
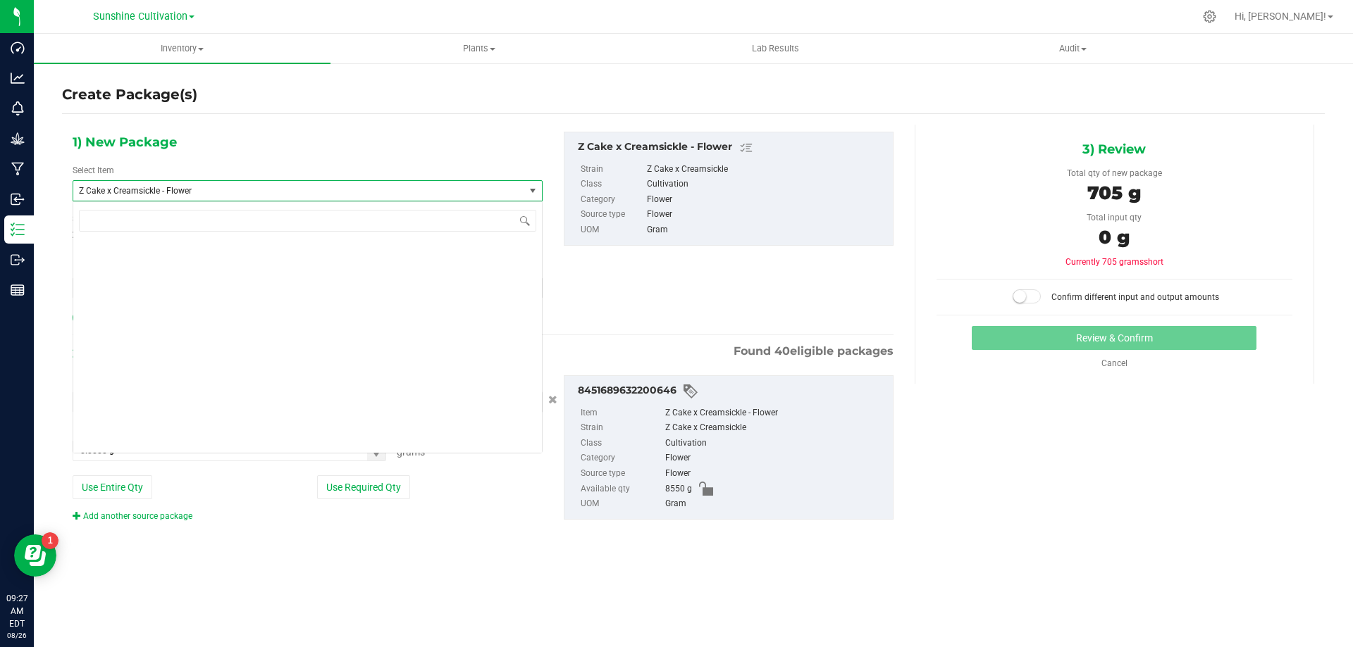
scroll to position [418193, 0]
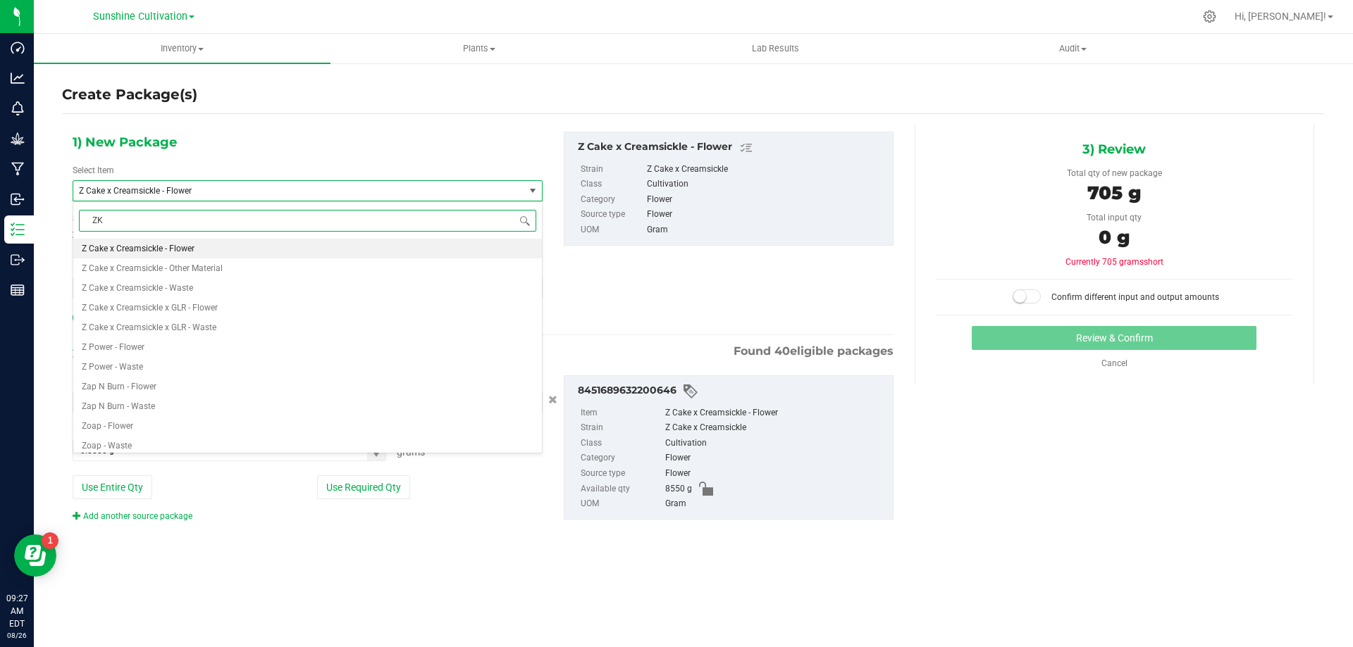
type input "ZKR"
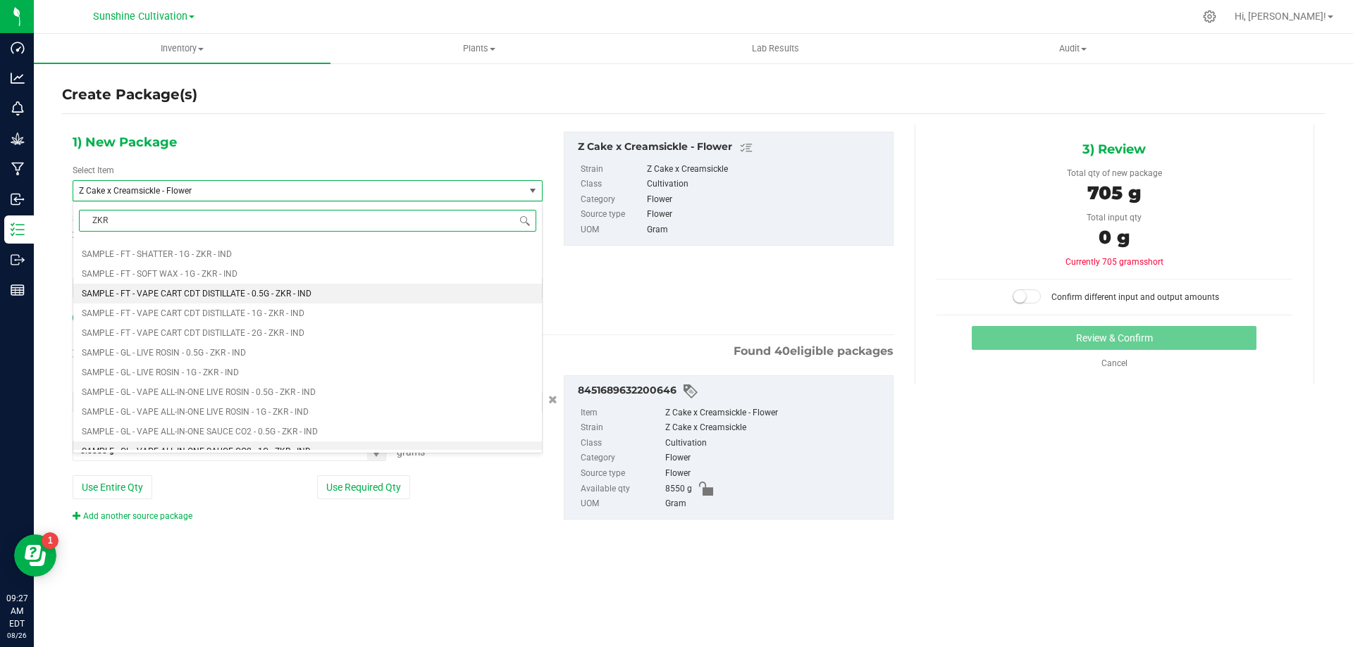
scroll to position [1198, 0]
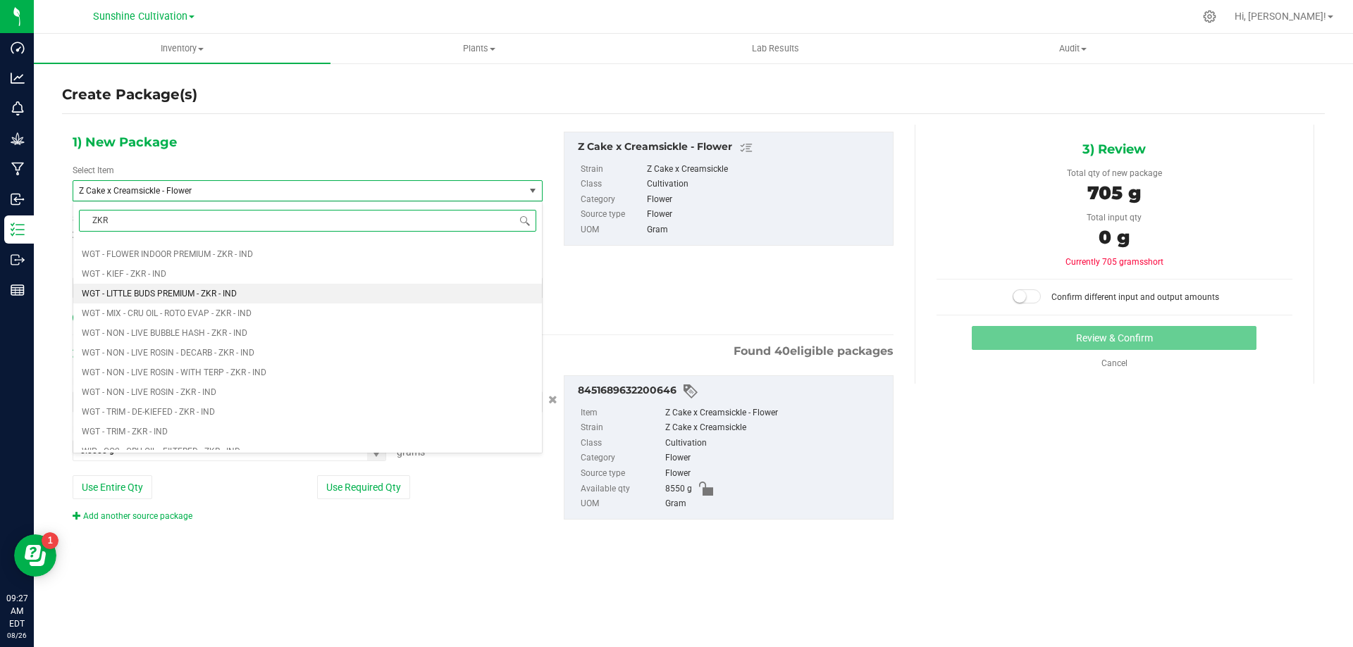
click at [257, 295] on li "WGT - LITTLE BUDS PREMIUM - ZKR - IND" at bounding box center [307, 294] width 468 height 20
type input "0.0000"
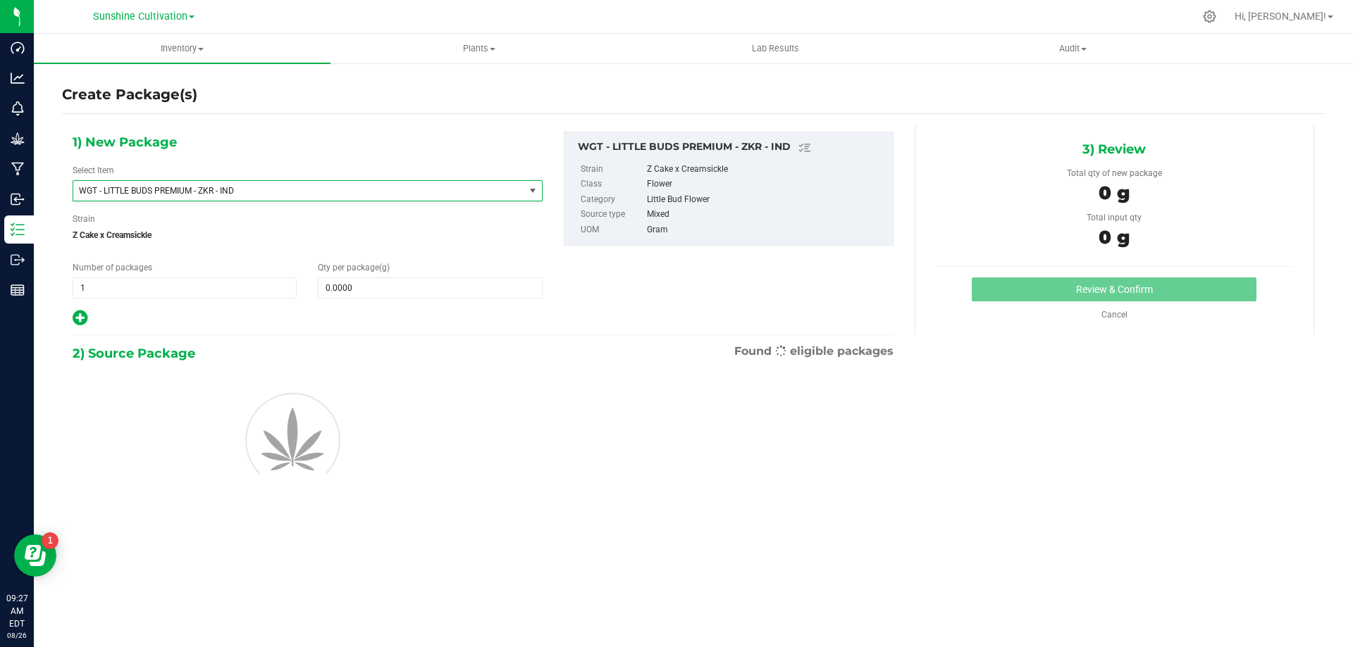
scroll to position [315464, 0]
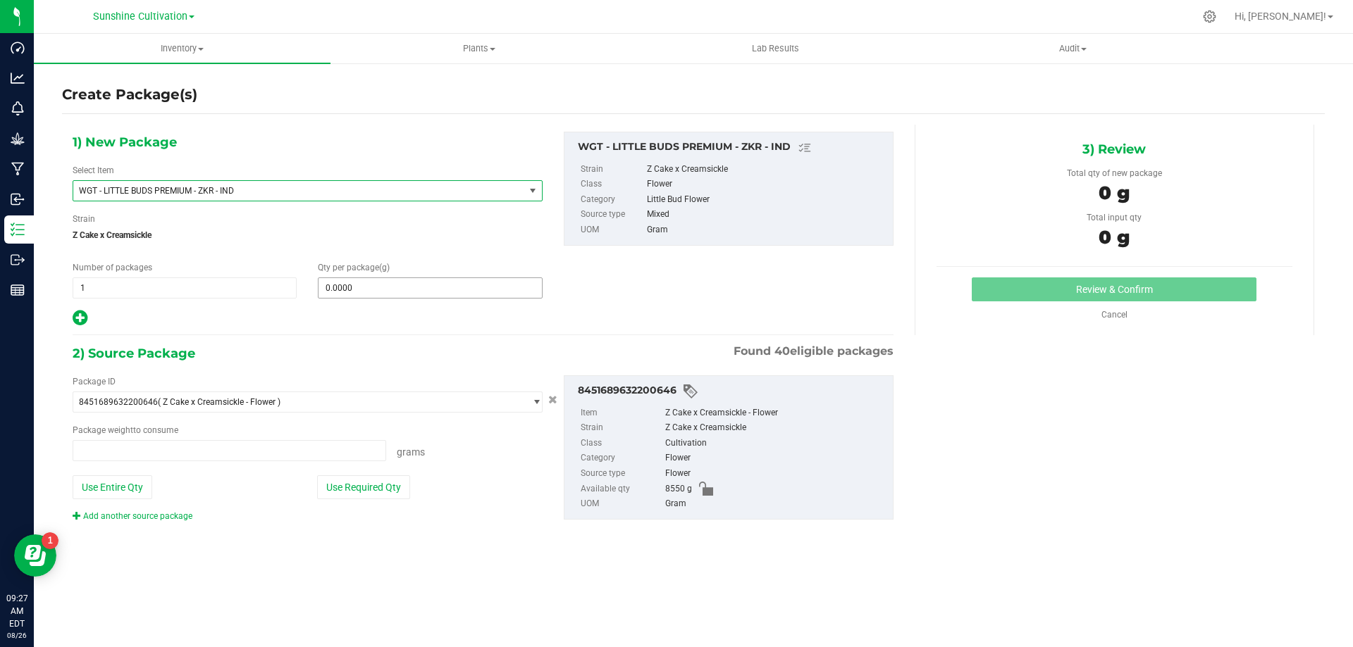
type input "0.0000 g"
type input "0"
click at [449, 292] on span at bounding box center [430, 288] width 224 height 21
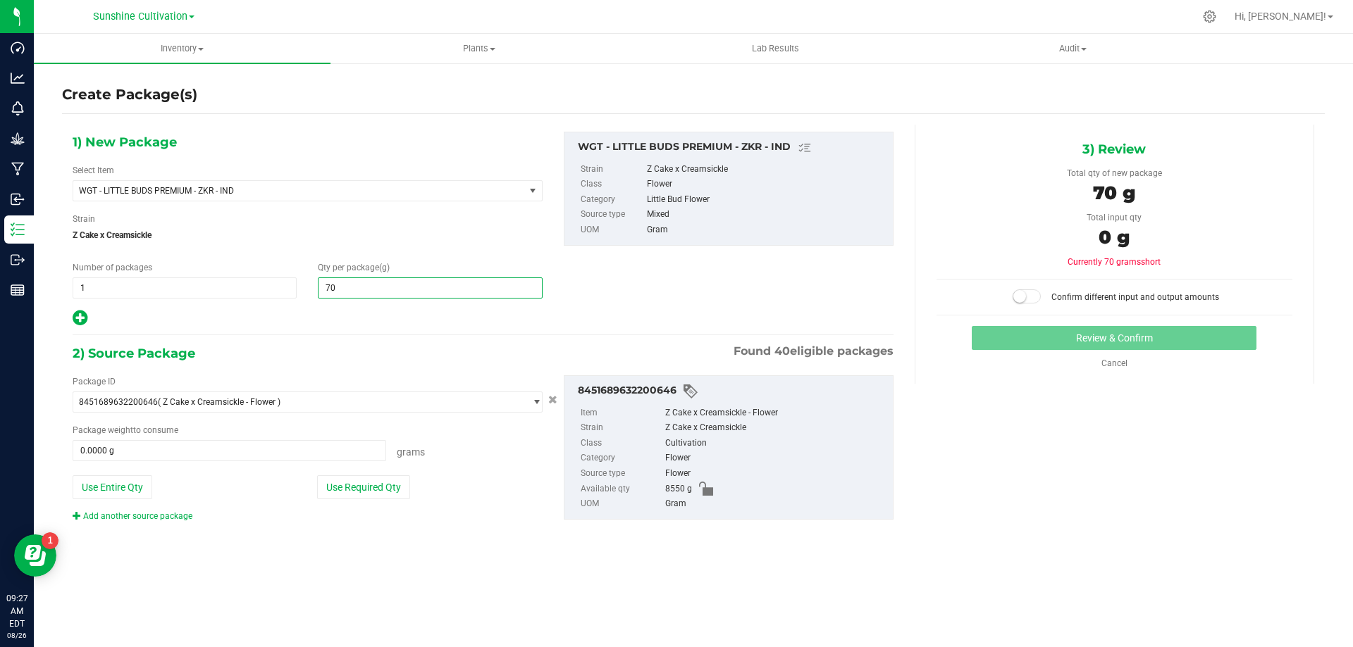
type input "705"
type input "705.0000"
click at [290, 454] on span at bounding box center [229, 450] width 313 height 21
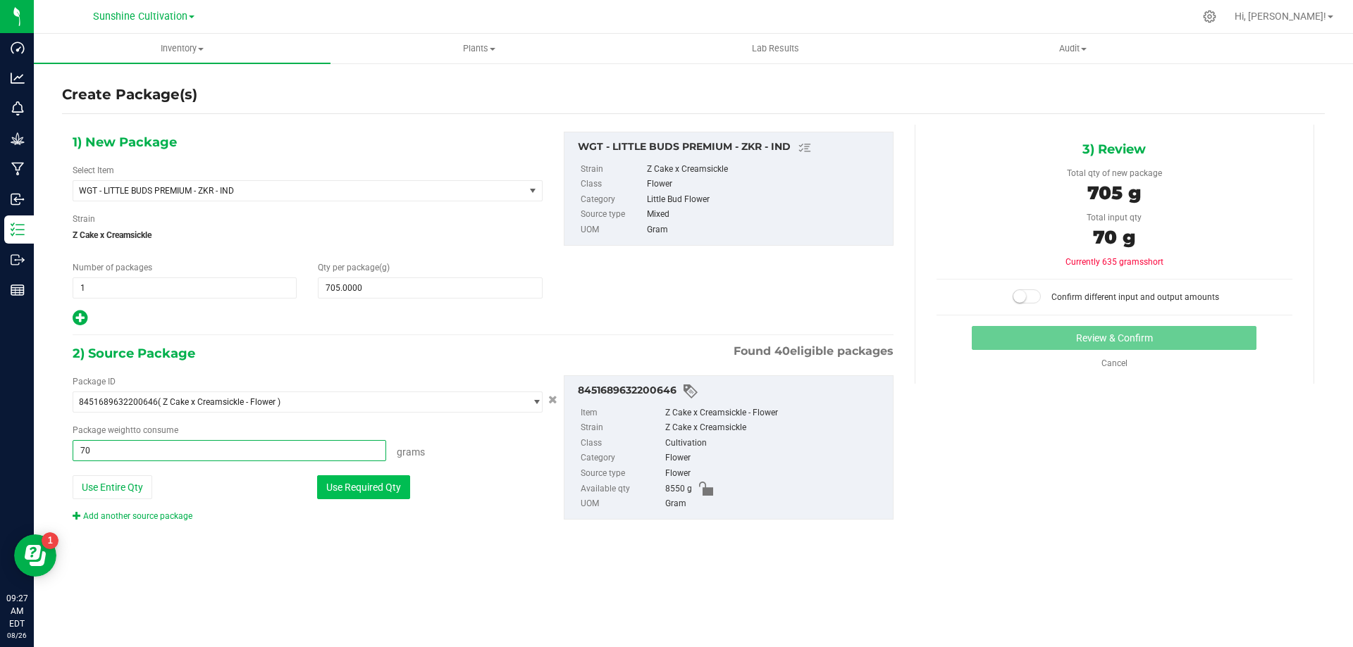
type input "705"
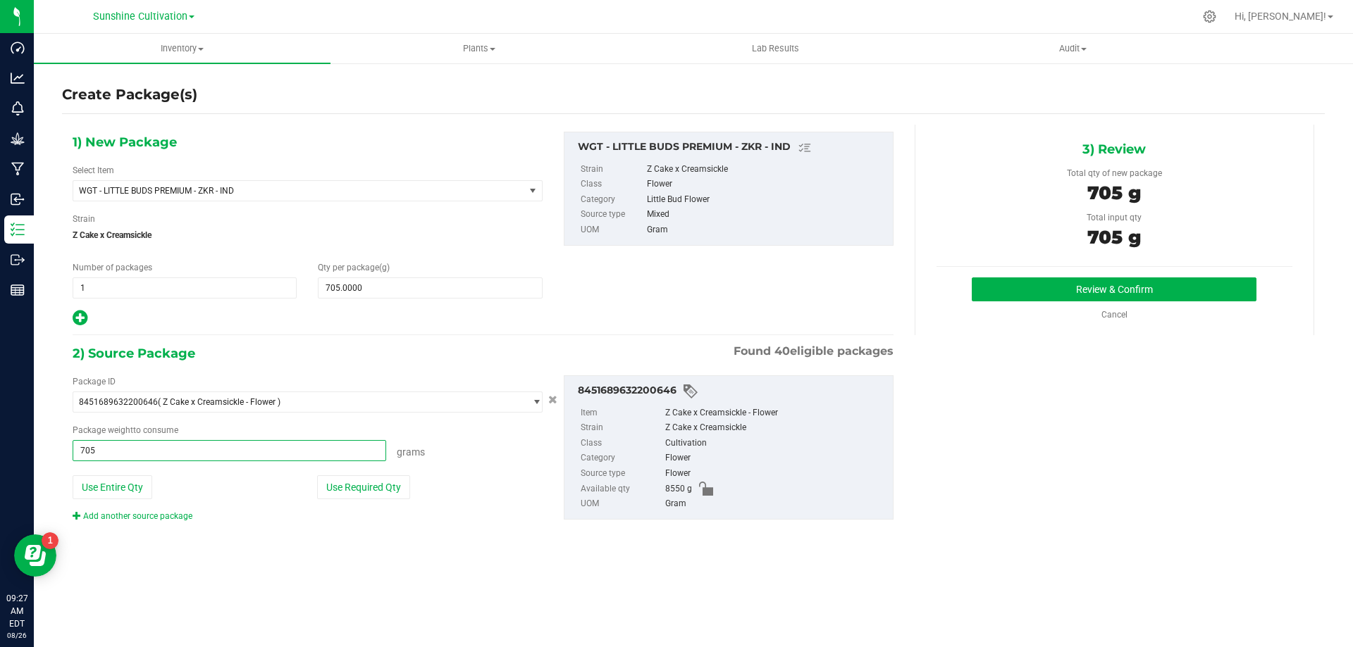
type input "705.0000 g"
click at [1125, 273] on div "3) Review Total qty of new package 705 g Total input qty 705 g Review & Confirm" at bounding box center [1113, 230] width 399 height 211
click at [1126, 286] on button "Review & Confirm" at bounding box center [1113, 290] width 285 height 24
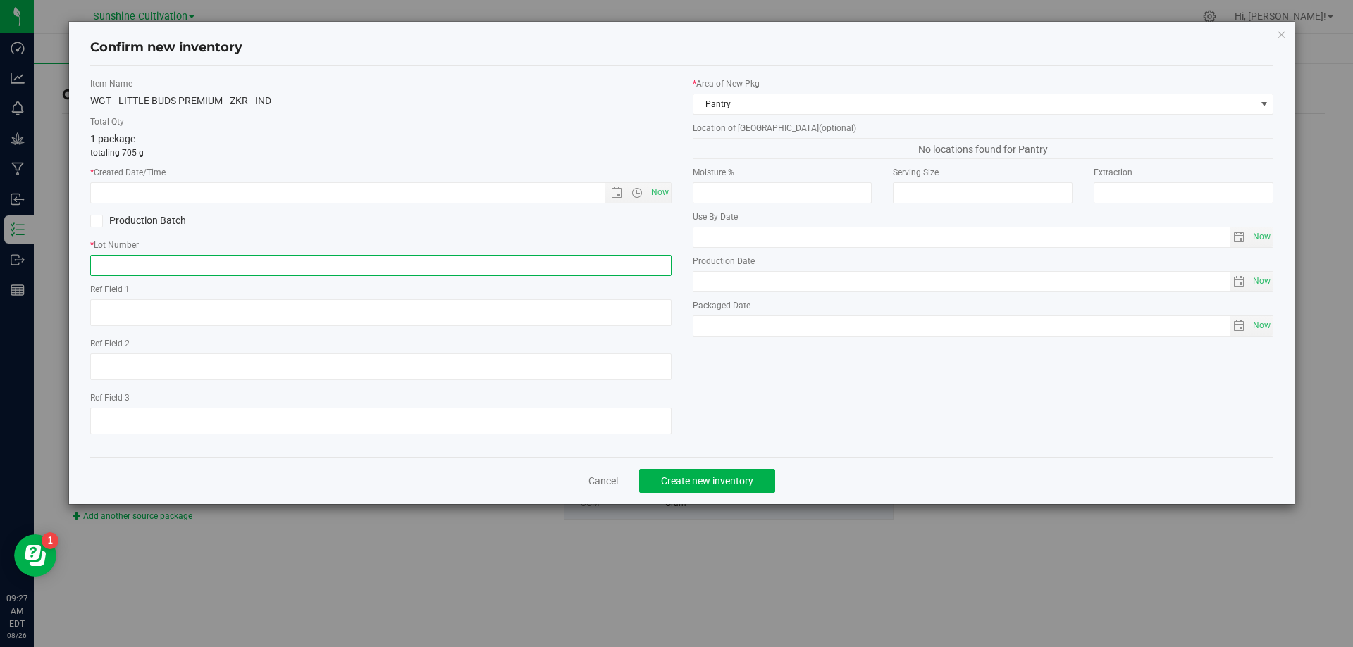
paste input "SN-250808-ZKR-09"
type input "SN-250808-ZKR-09"
click at [662, 196] on span "Now" at bounding box center [659, 192] width 24 height 20
type input "8/26/2025 9:27 AM"
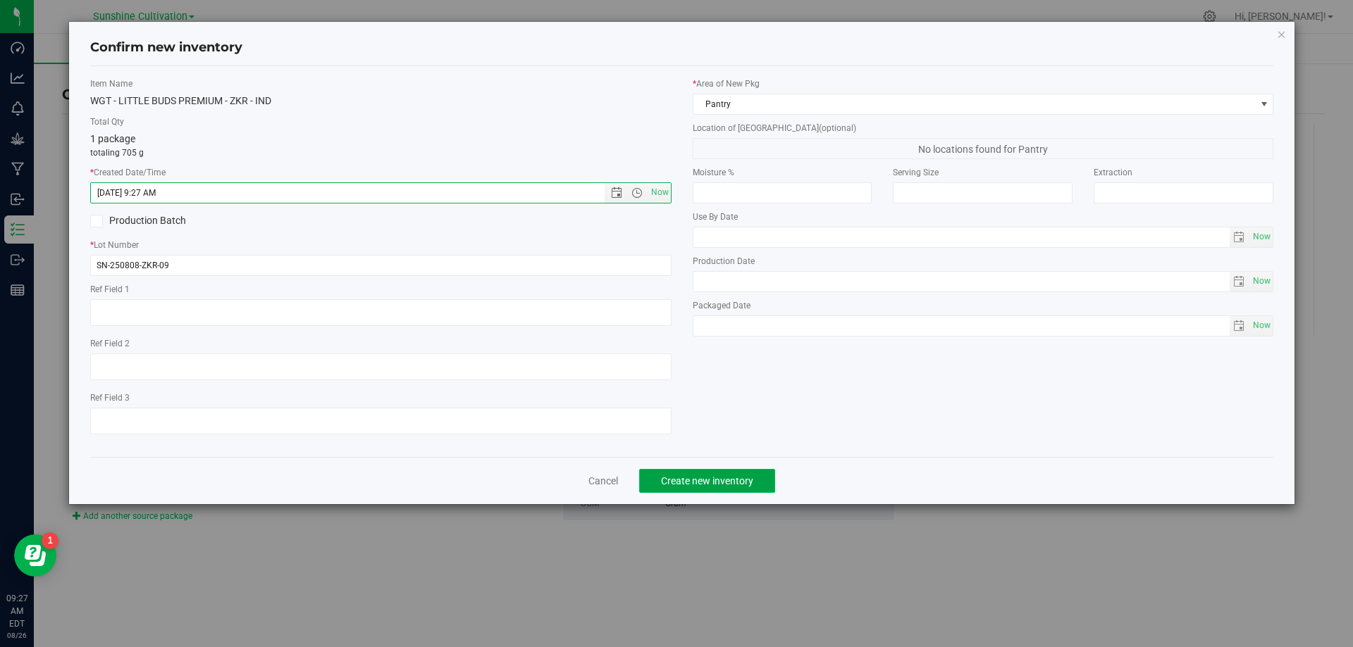
click at [704, 473] on button "Create new inventory" at bounding box center [707, 481] width 136 height 24
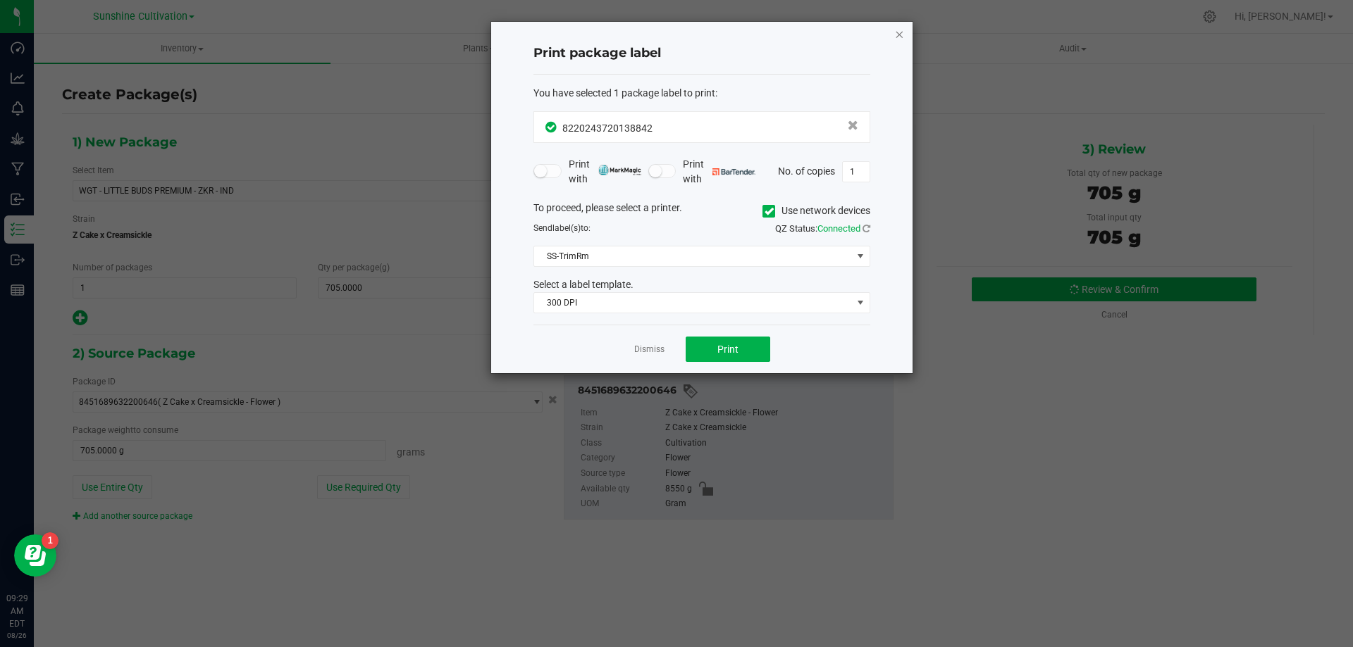
click at [896, 33] on icon "button" at bounding box center [899, 33] width 10 height 17
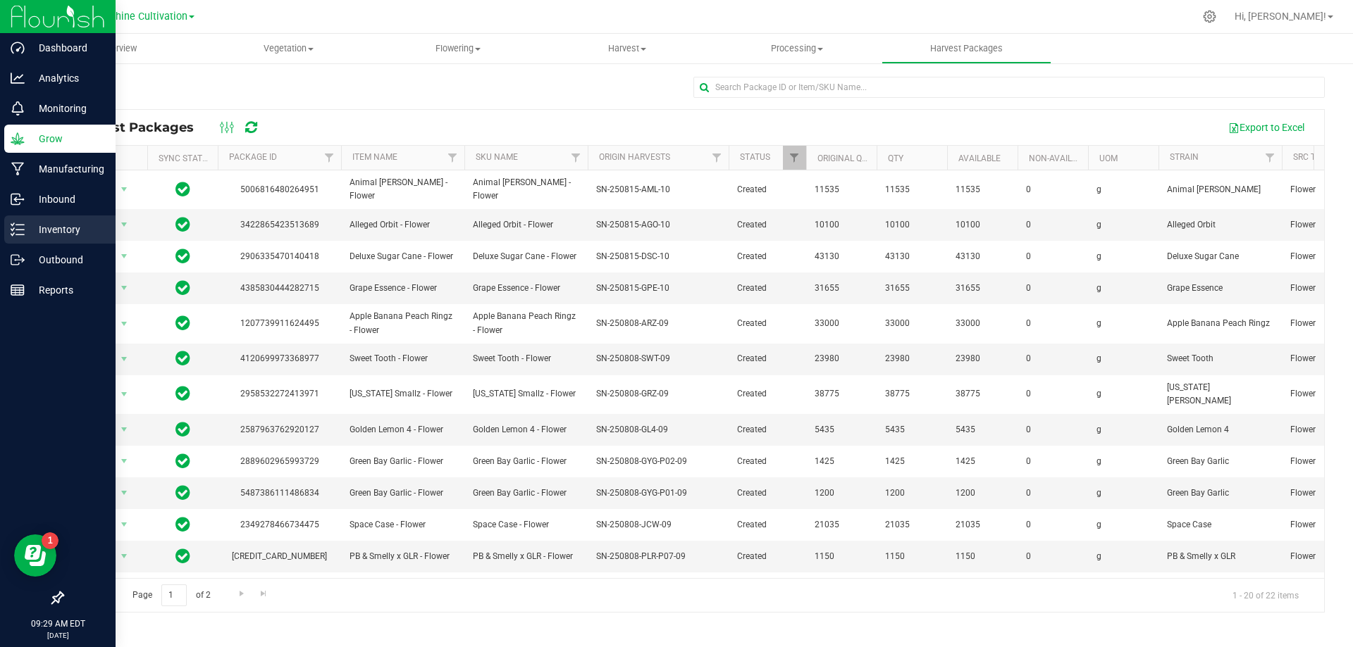
click at [63, 225] on p "Inventory" at bounding box center [67, 229] width 85 height 17
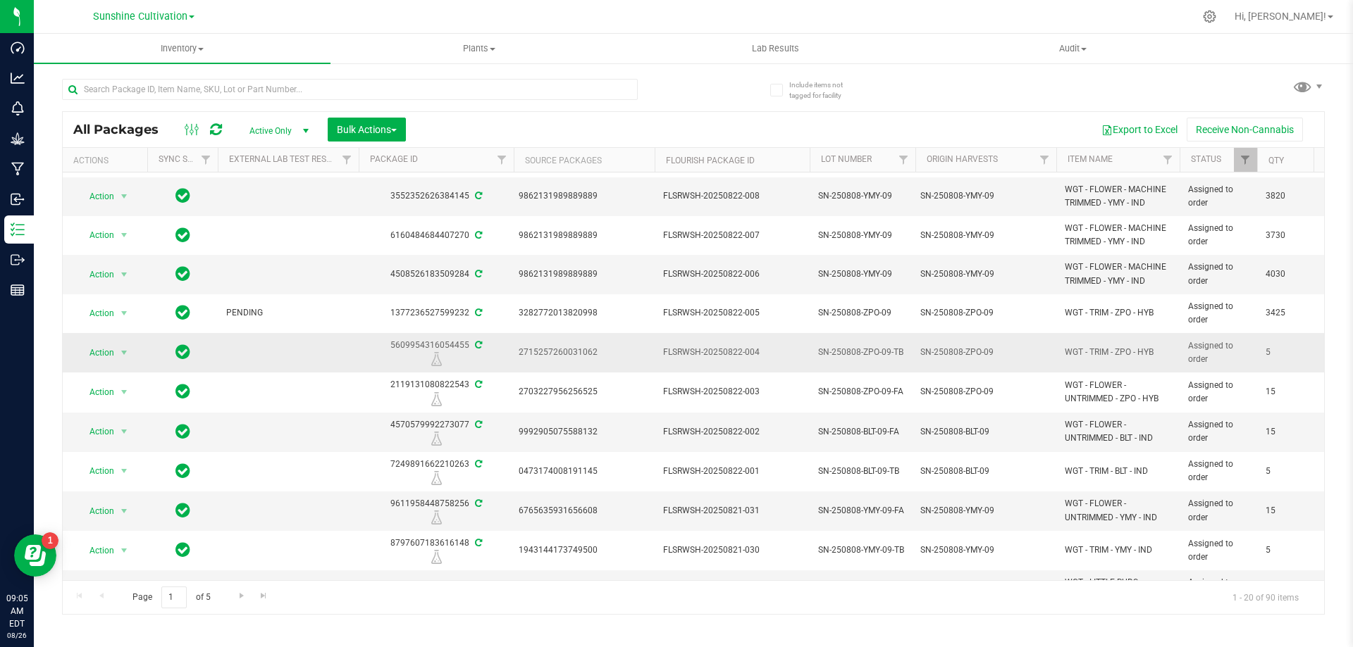
scroll to position [356, 0]
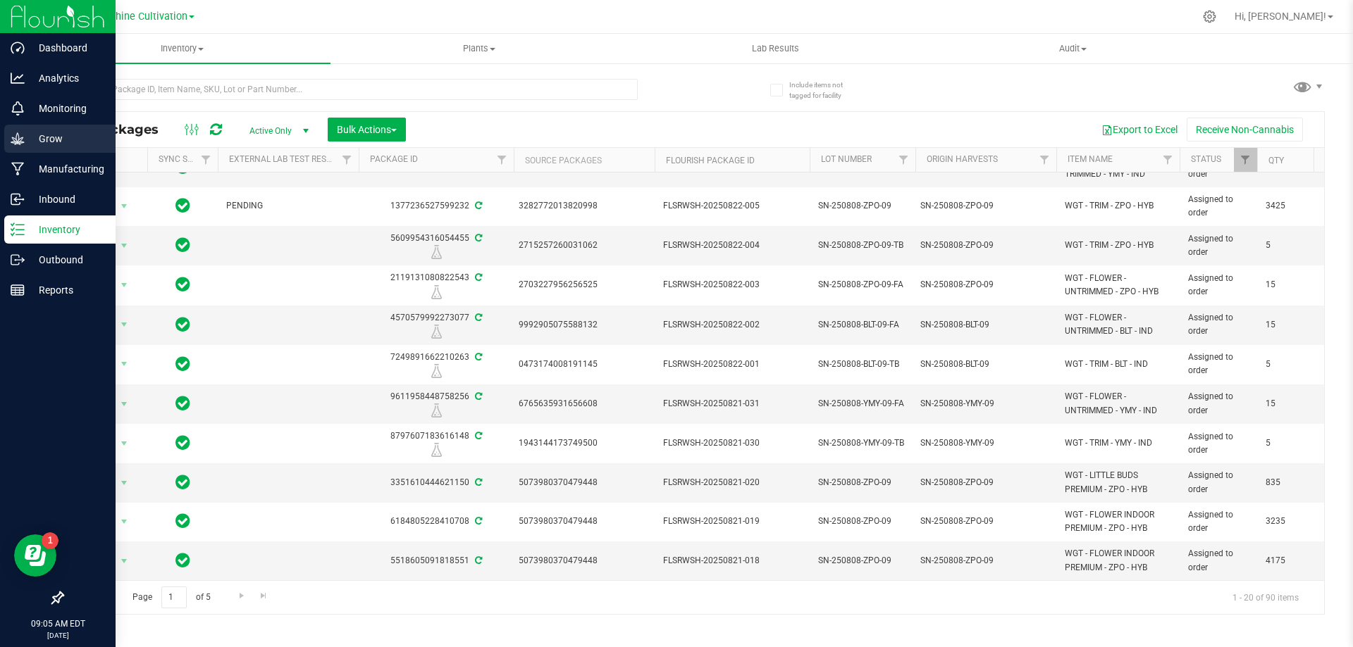
click at [49, 147] on p "Grow" at bounding box center [67, 138] width 85 height 17
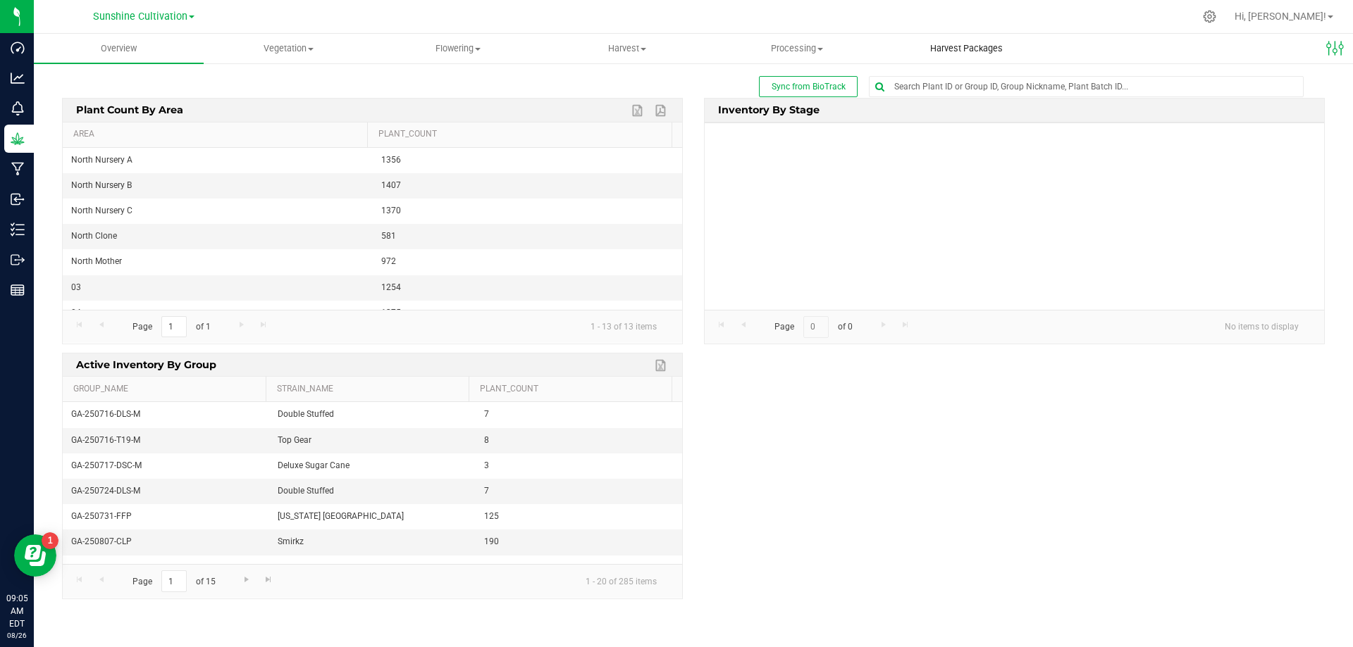
click at [956, 48] on span "Harvest Packages" at bounding box center [966, 48] width 111 height 13
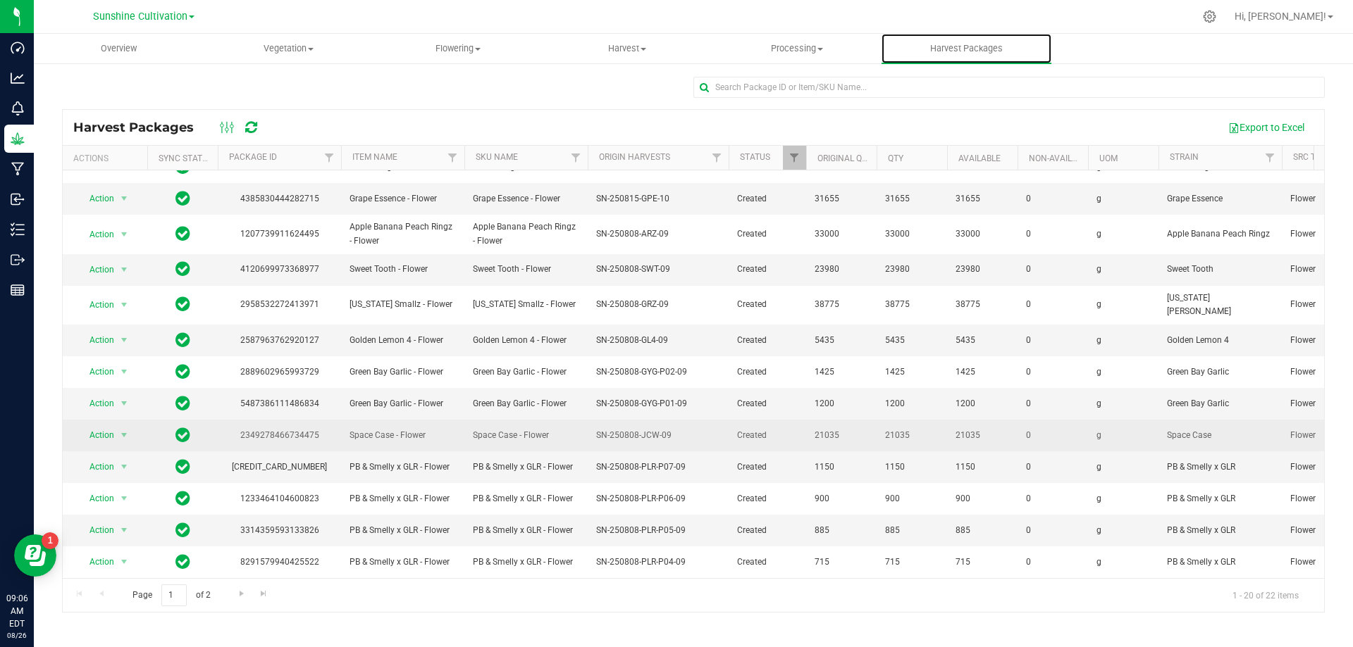
scroll to position [243, 0]
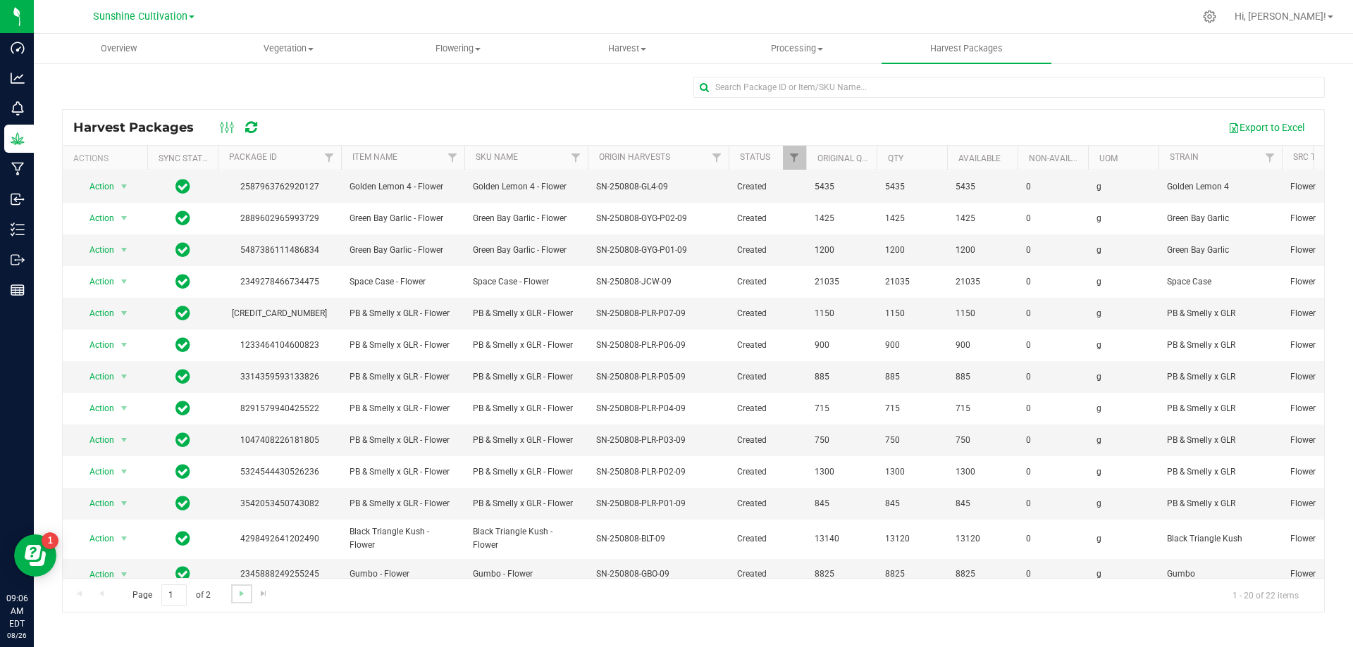
click at [247, 597] on link "Go to the next page" at bounding box center [241, 594] width 20 height 19
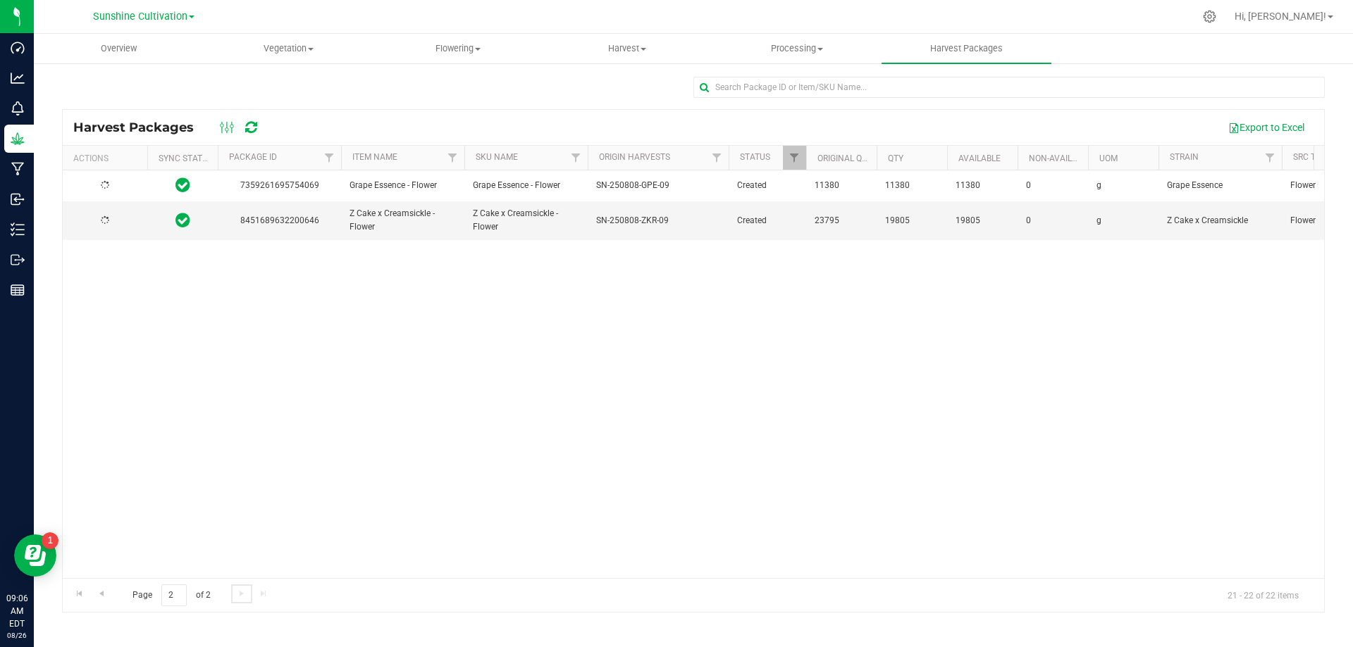
scroll to position [0, 0]
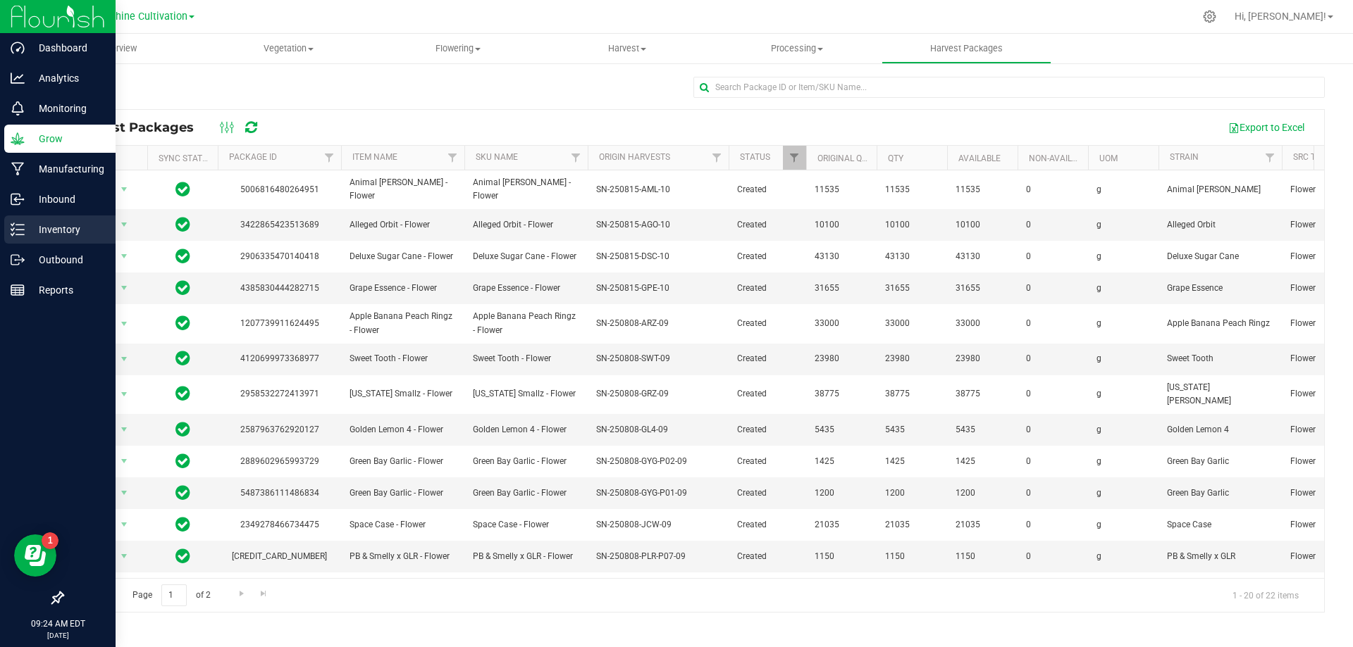
click at [39, 223] on p "Inventory" at bounding box center [67, 229] width 85 height 17
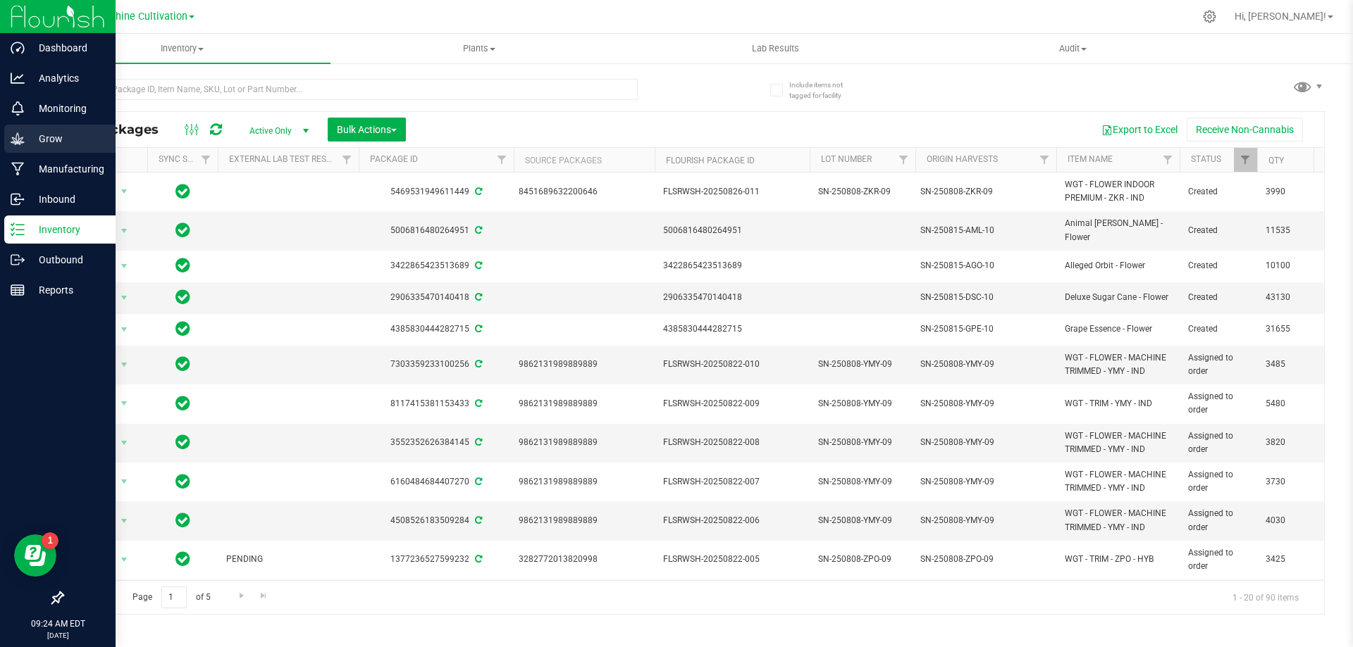
click at [53, 140] on p "Grow" at bounding box center [67, 138] width 85 height 17
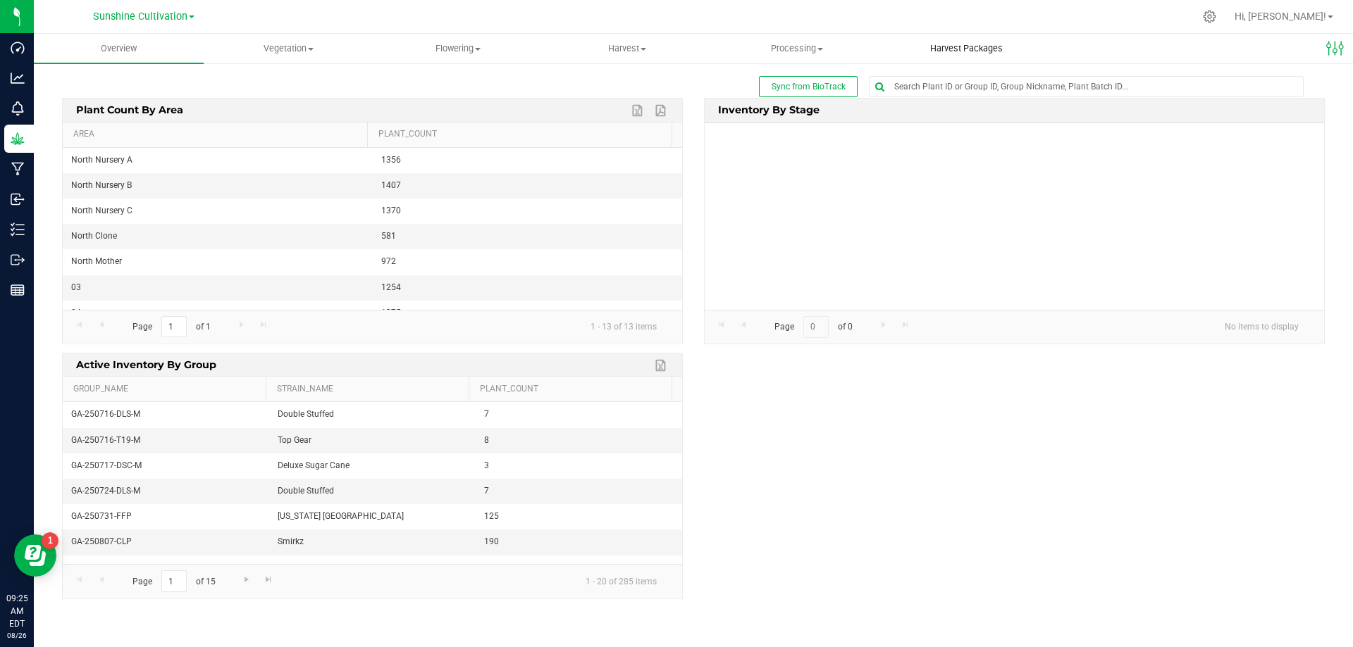
click at [961, 47] on span "Harvest Packages" at bounding box center [966, 48] width 111 height 13
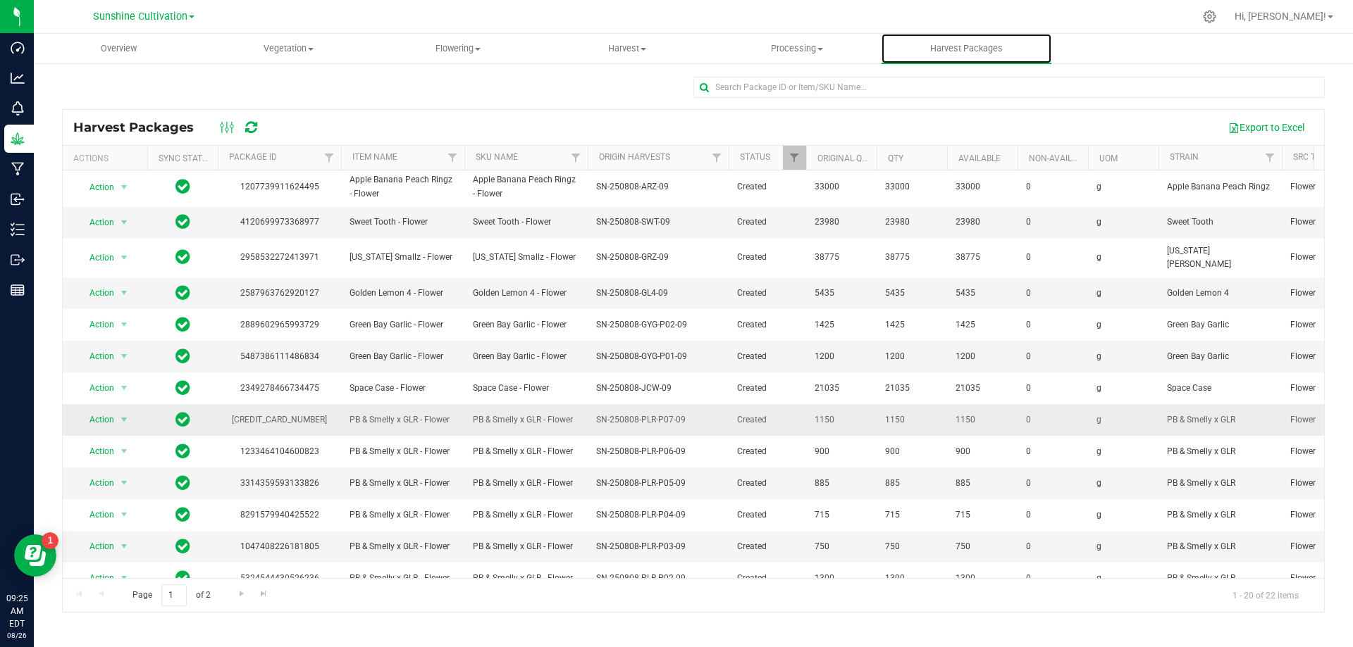
scroll to position [243, 0]
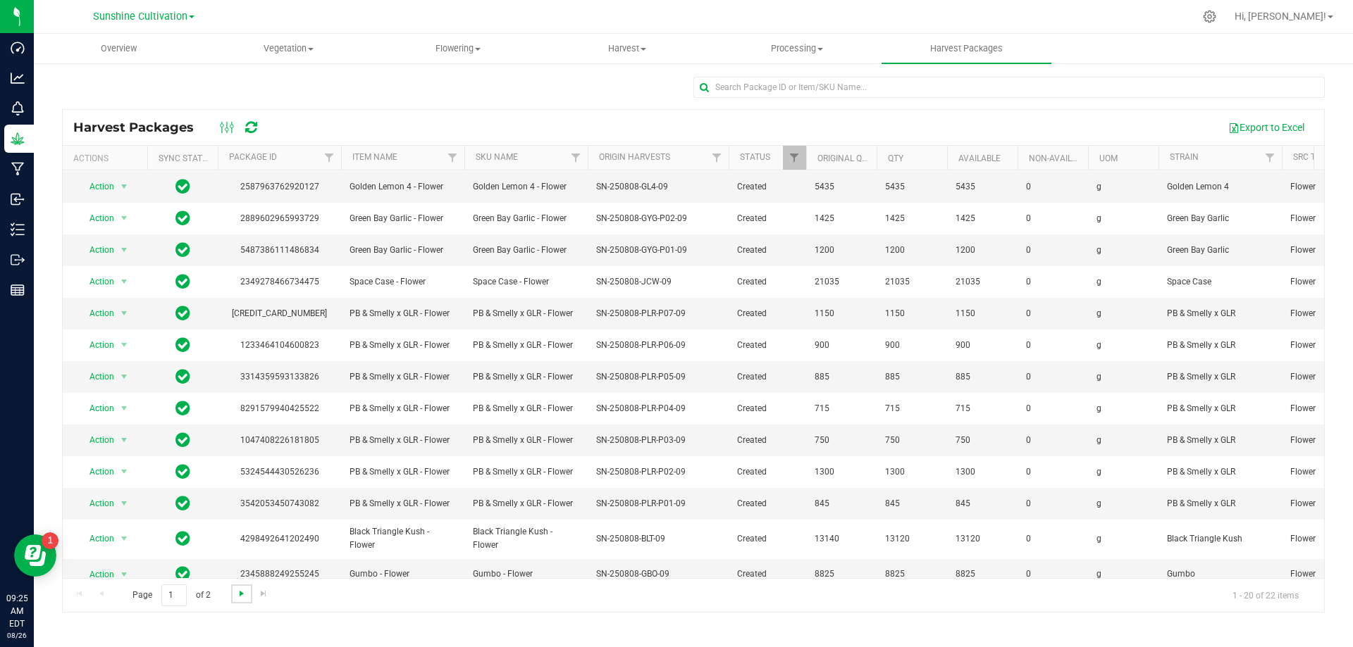
click at [237, 592] on span "Go to the next page" at bounding box center [241, 593] width 11 height 11
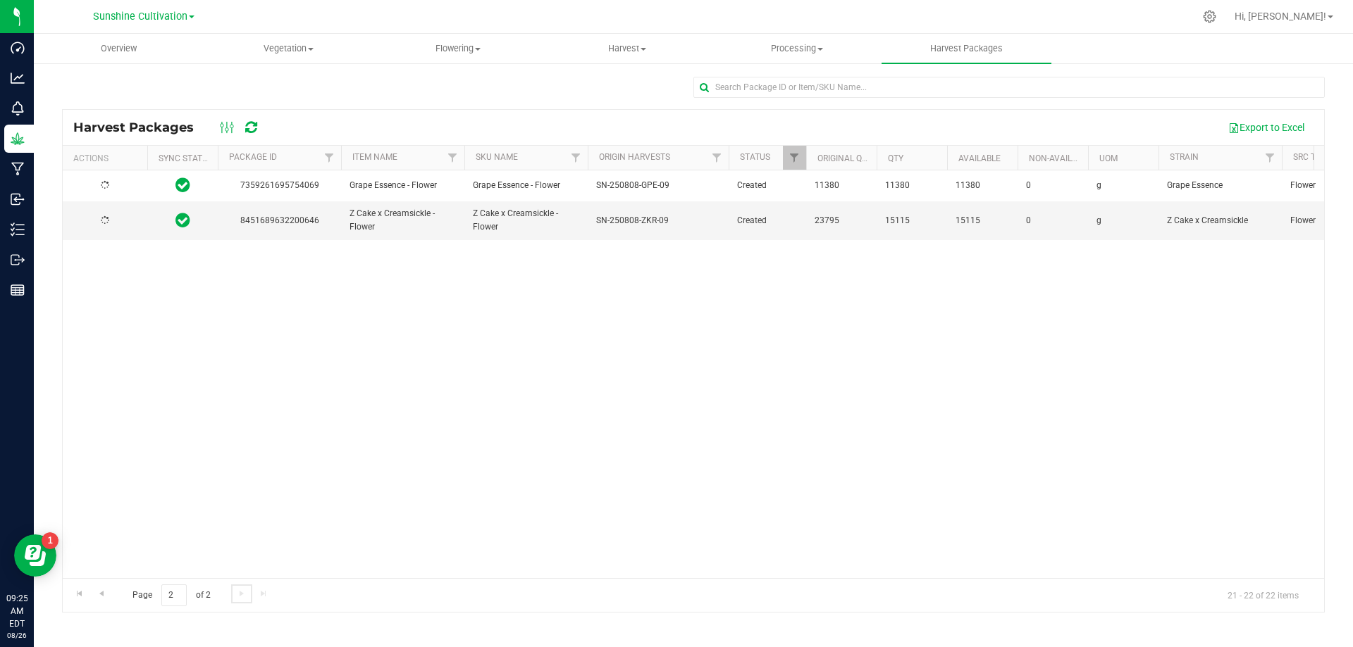
scroll to position [0, 0]
click at [101, 225] on span "Action" at bounding box center [96, 221] width 38 height 20
click at [128, 271] on li "Create package" at bounding box center [121, 265] width 89 height 21
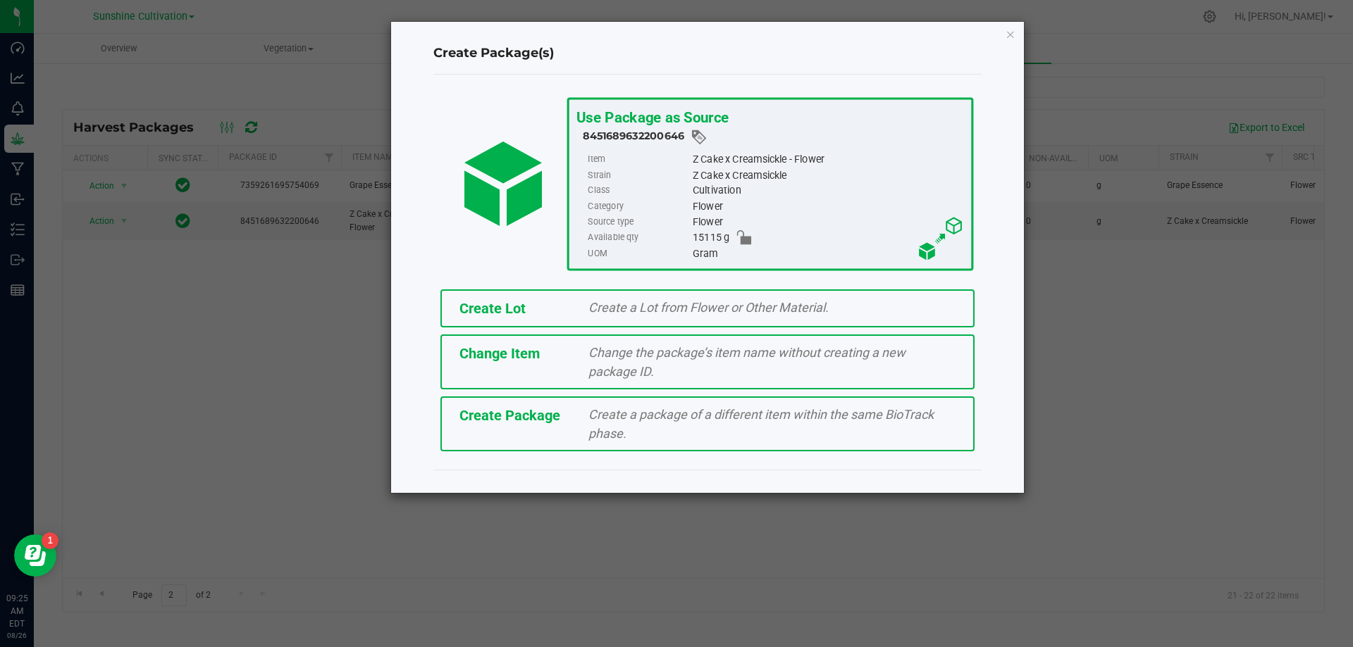
drag, startPoint x: 576, startPoint y: 431, endPoint x: 747, endPoint y: 236, distance: 259.6
click at [597, 401] on div "Create Package Create a package of a different item within the same BioTrack ph…" at bounding box center [707, 424] width 534 height 55
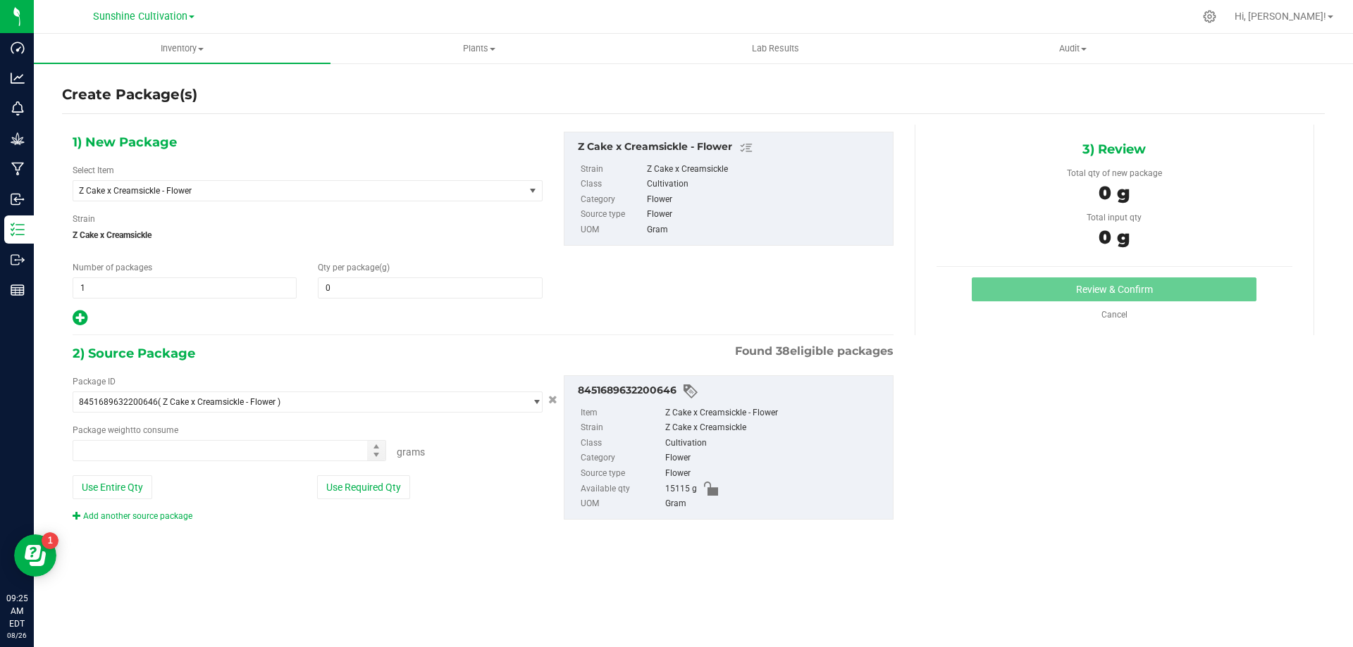
type input "0.0000"
type input "0.0000 g"
click at [487, 197] on span "Z Cake x Creamsickle - Flower" at bounding box center [298, 191] width 451 height 20
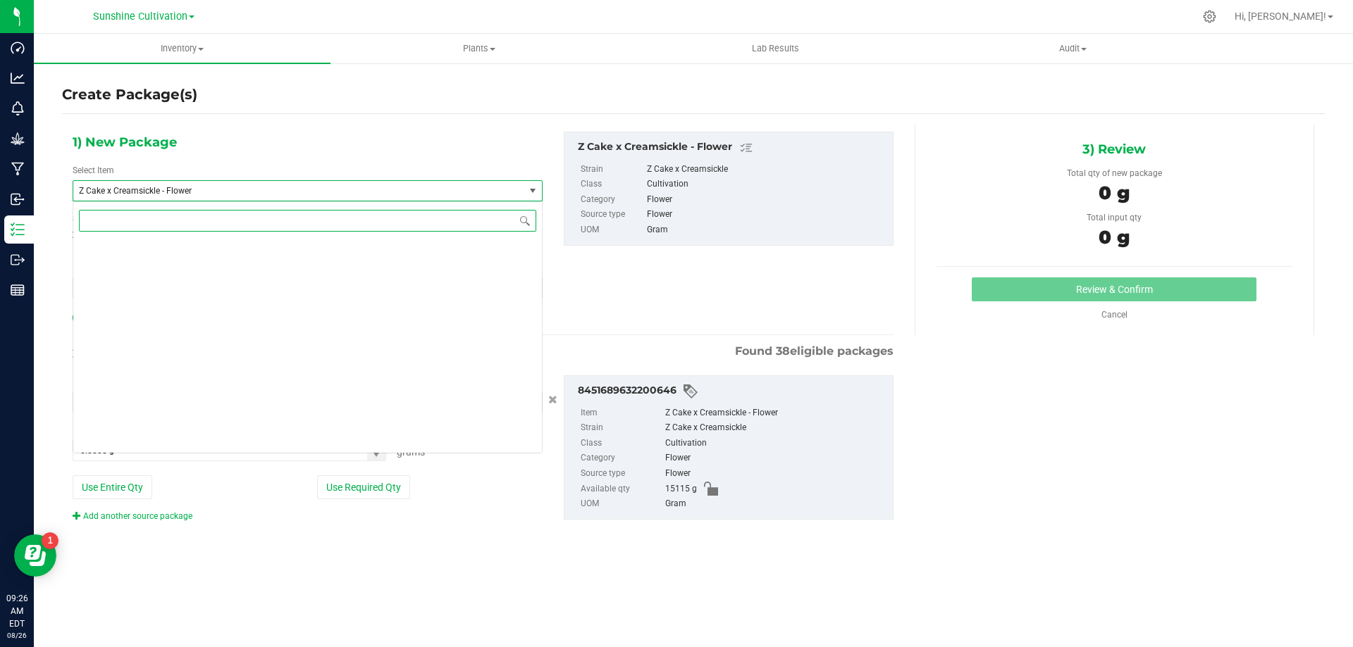
scroll to position [418193, 0]
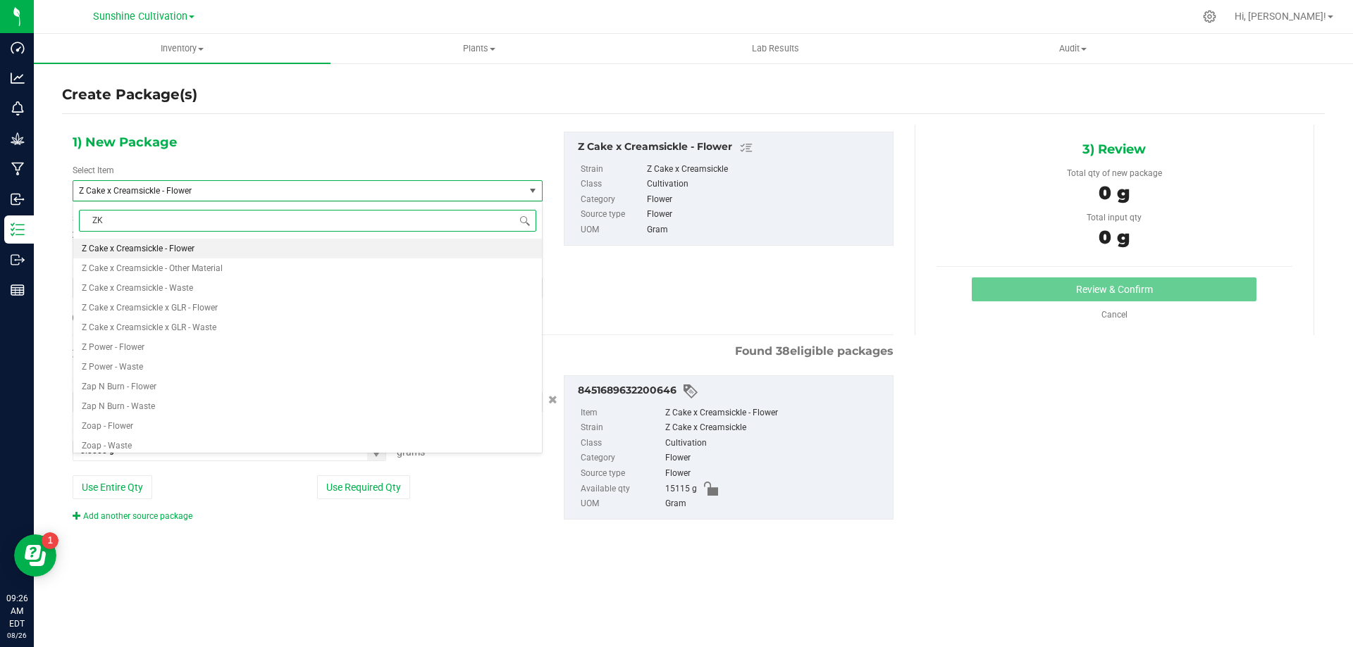
type input "ZKR"
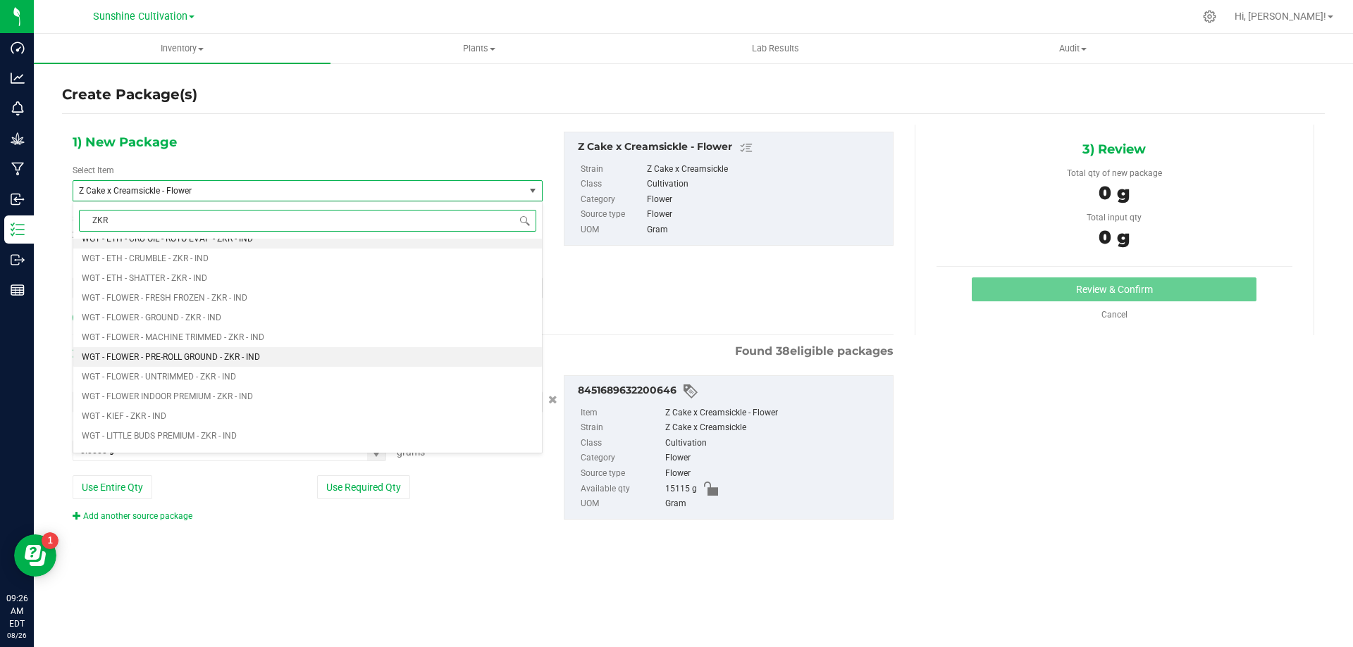
scroll to position [1057, 0]
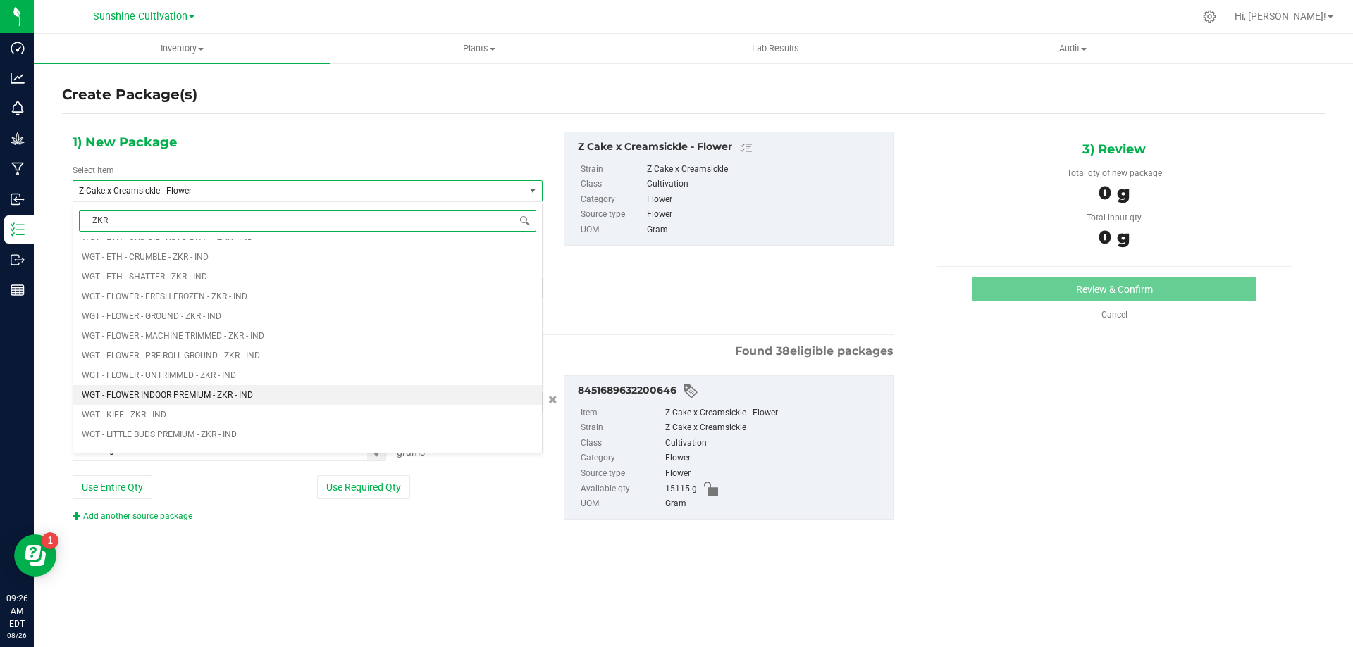
click at [237, 399] on span "WGT - FLOWER INDOOR PREMIUM - ZKR - IND" at bounding box center [167, 395] width 171 height 10
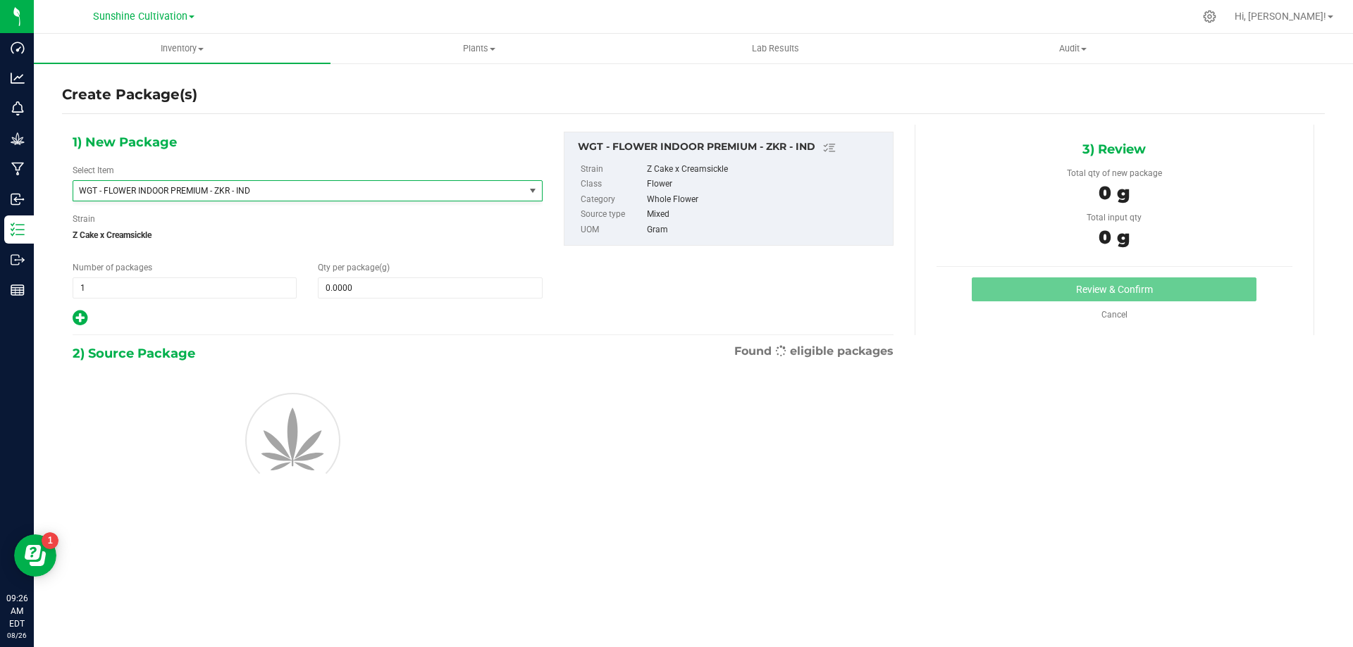
type input "0.0000"
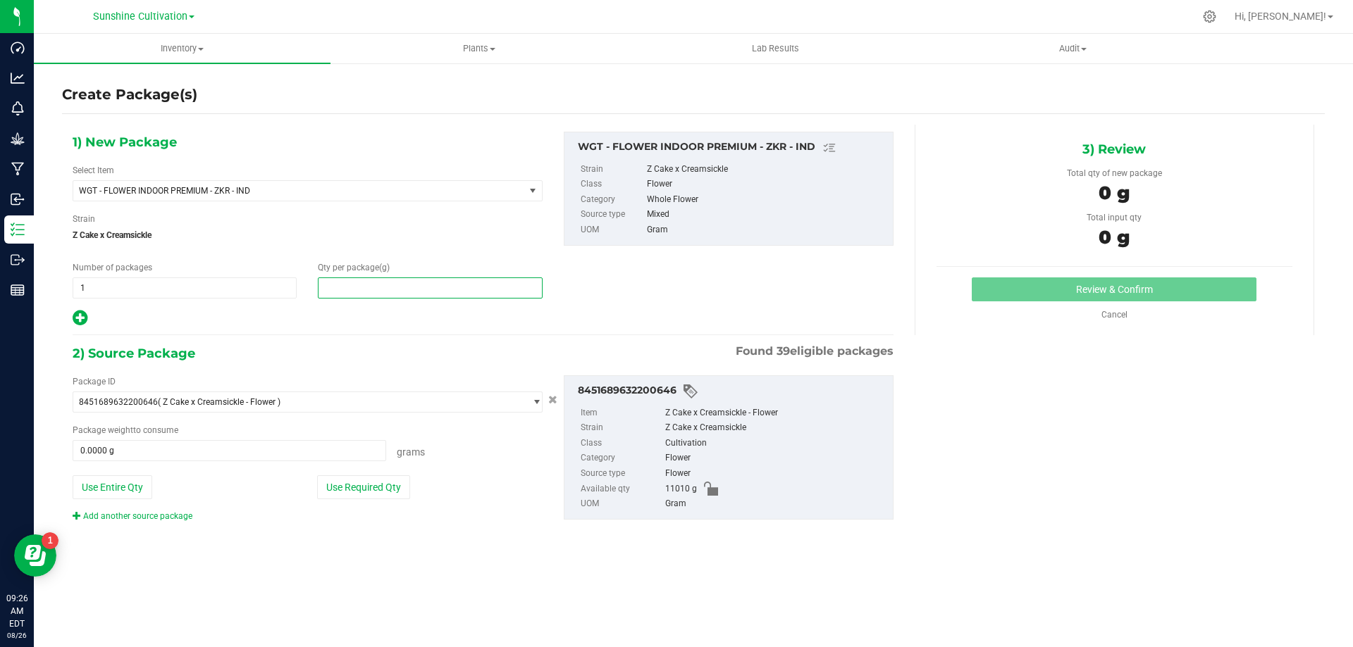
click at [410, 278] on span at bounding box center [430, 288] width 224 height 21
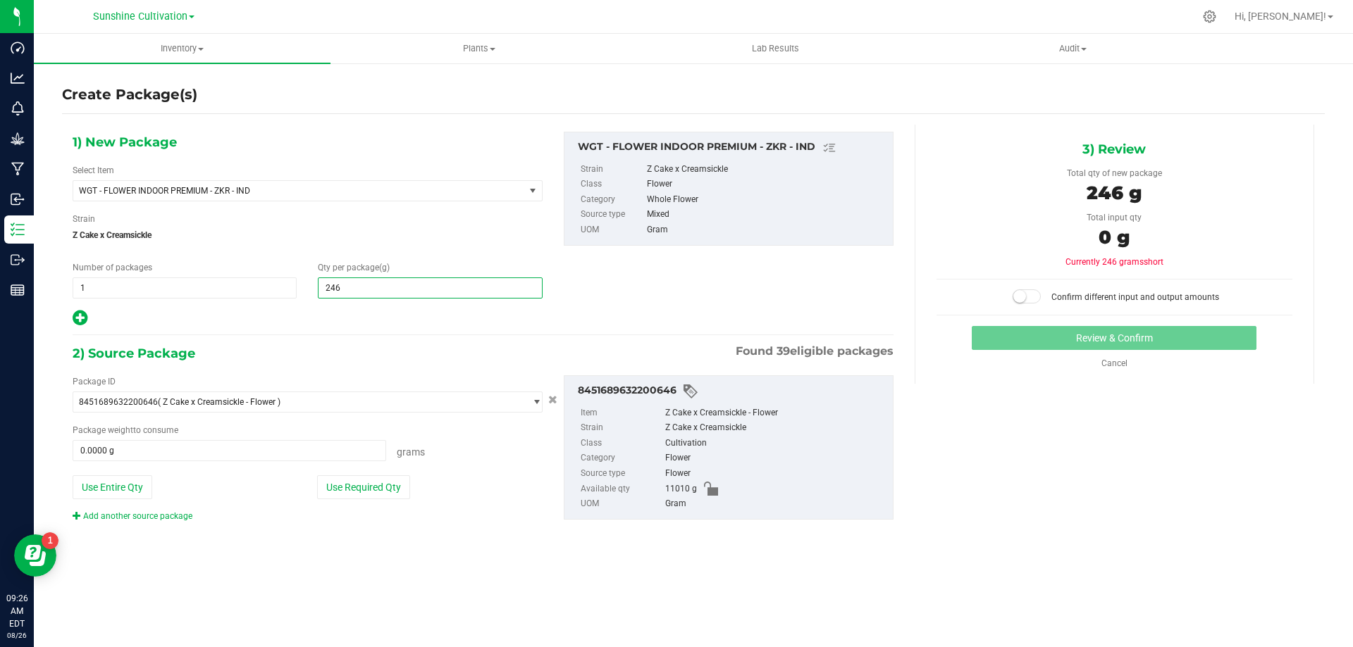
type input "2460"
type input "2,460.0000"
click at [322, 466] on div "Package ID 8451689632200646 ( Z Cake x Creamsickle - Flower ) 0484546708708929 …" at bounding box center [307, 448] width 491 height 147
click at [318, 447] on span at bounding box center [229, 450] width 313 height 21
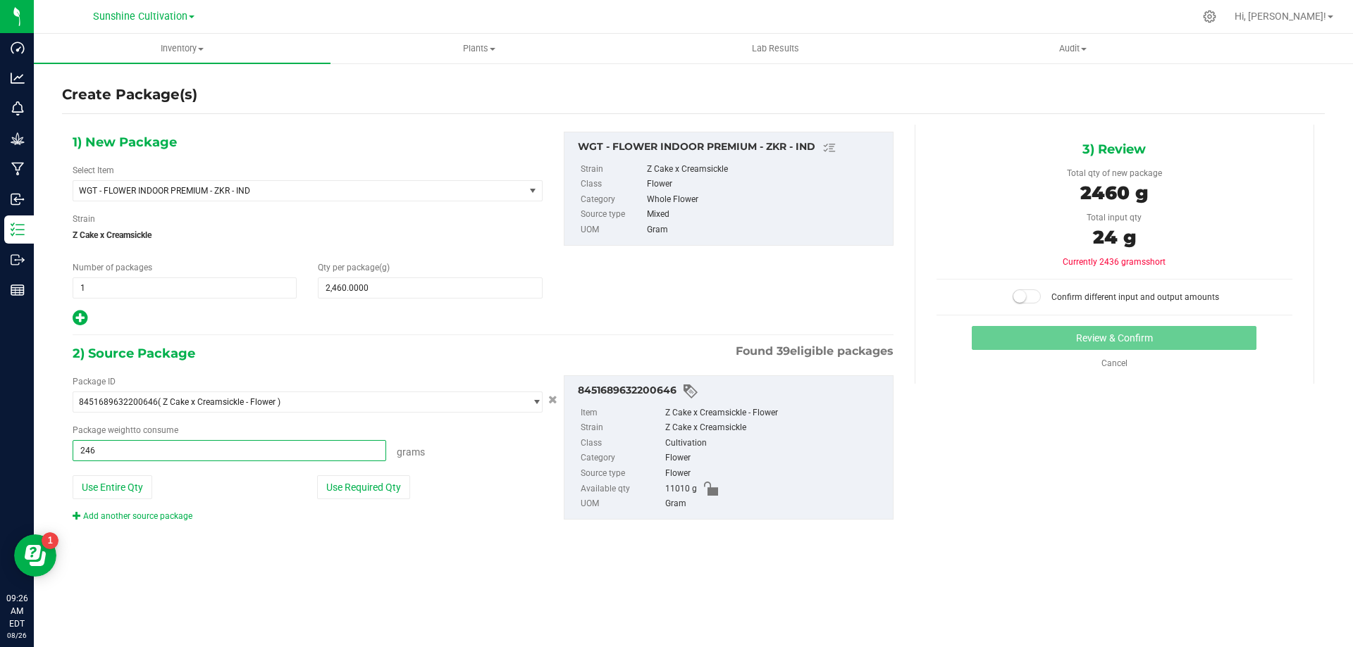
type input "2460"
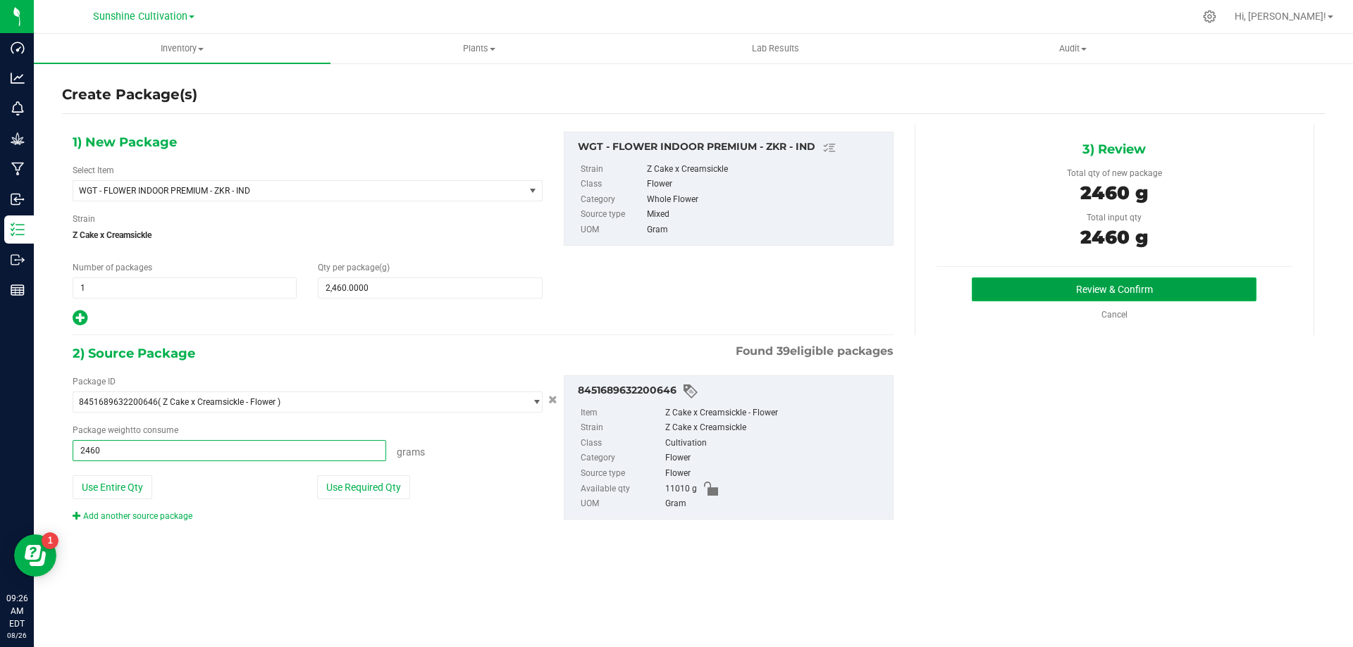
type input "2460.0000 g"
click at [1031, 284] on button "Review & Confirm" at bounding box center [1113, 290] width 285 height 24
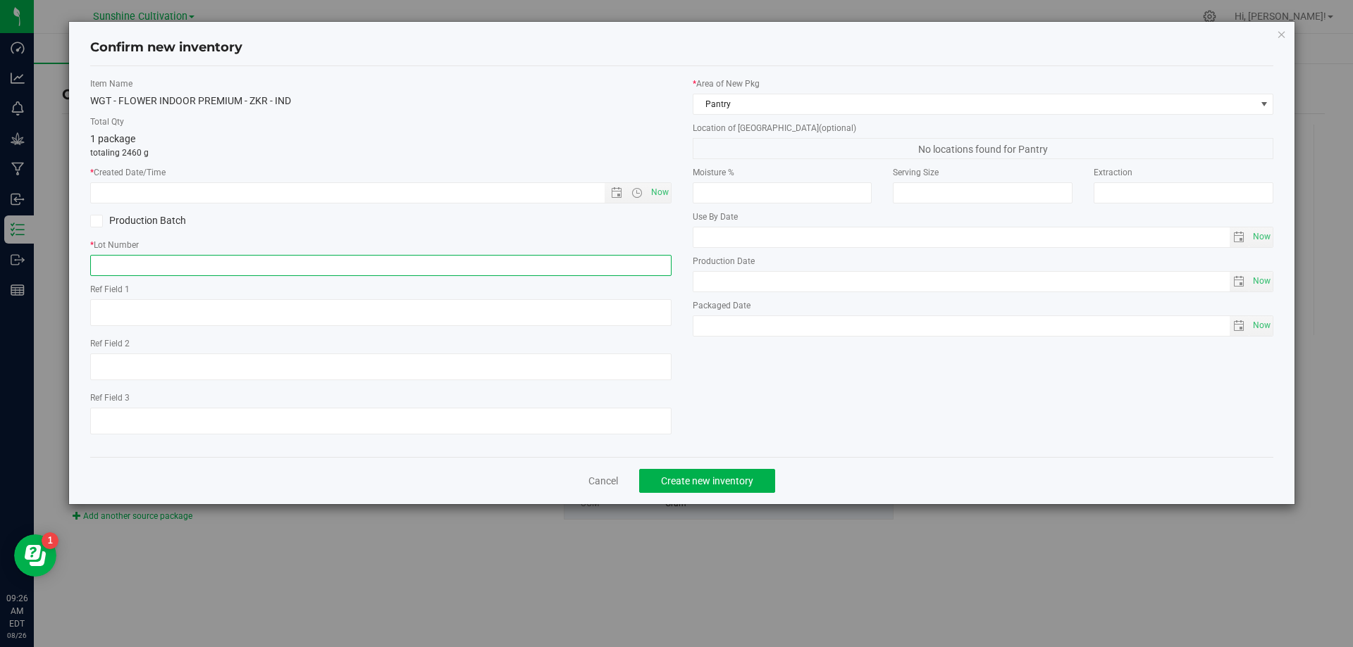
paste input "SN-250808-ZKR-09"
type input "SN-250808-ZKR-09"
click at [661, 187] on span "Now" at bounding box center [659, 192] width 24 height 20
type input "8/26/2025 9:26 AM"
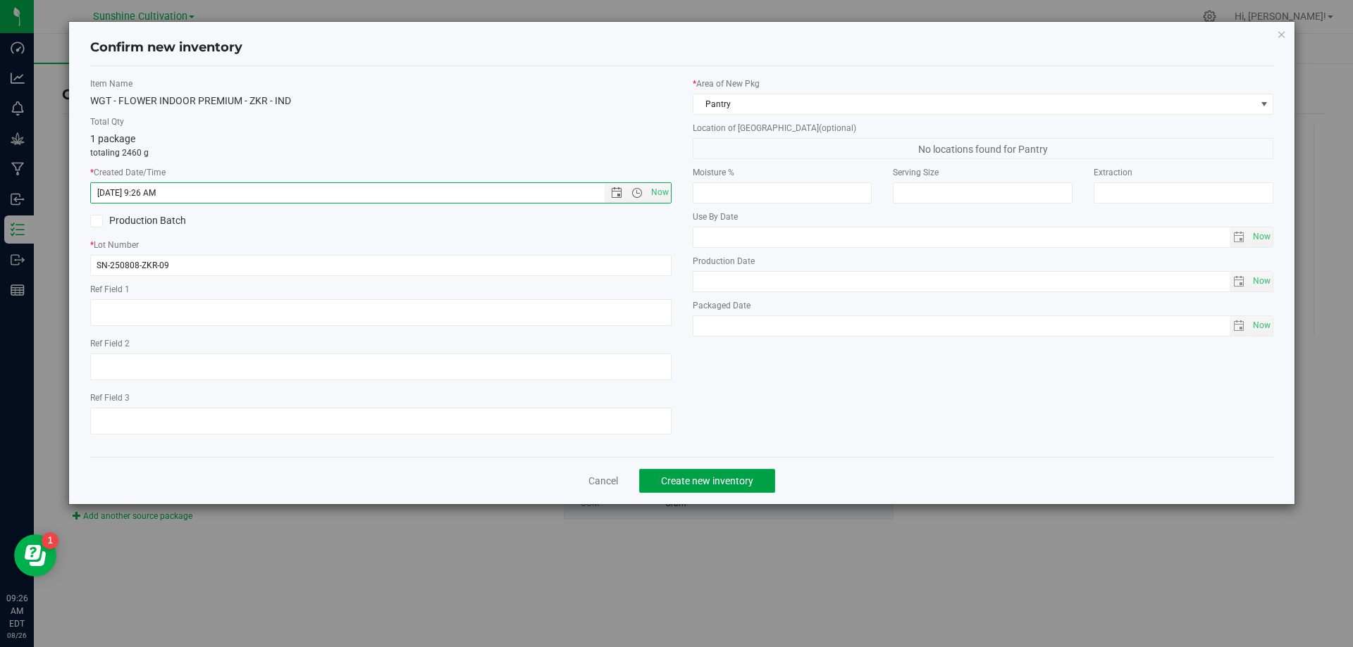
click at [702, 485] on span "Create new inventory" at bounding box center [707, 481] width 92 height 11
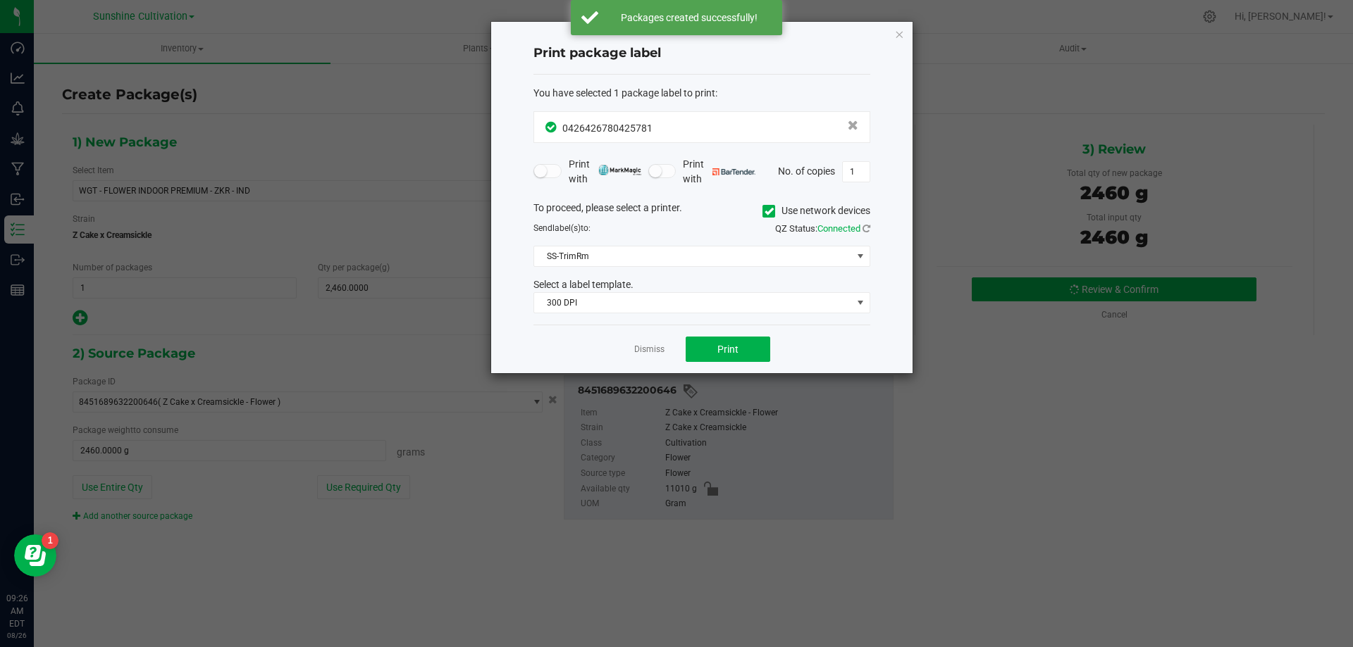
click at [645, 343] on app-cancel-button "Dismiss" at bounding box center [649, 349] width 30 height 15
click at [644, 343] on app-cancel-button "Dismiss" at bounding box center [649, 349] width 30 height 15
click at [645, 346] on link "Dismiss" at bounding box center [649, 350] width 30 height 12
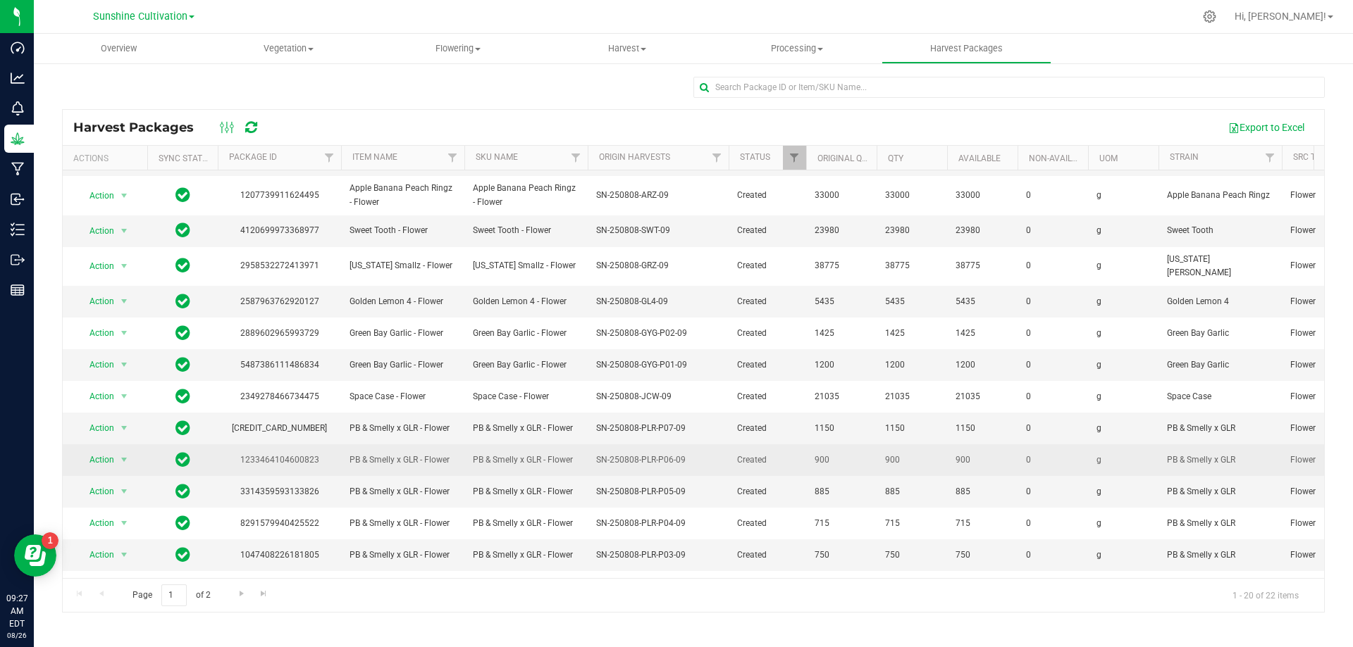
scroll to position [243, 0]
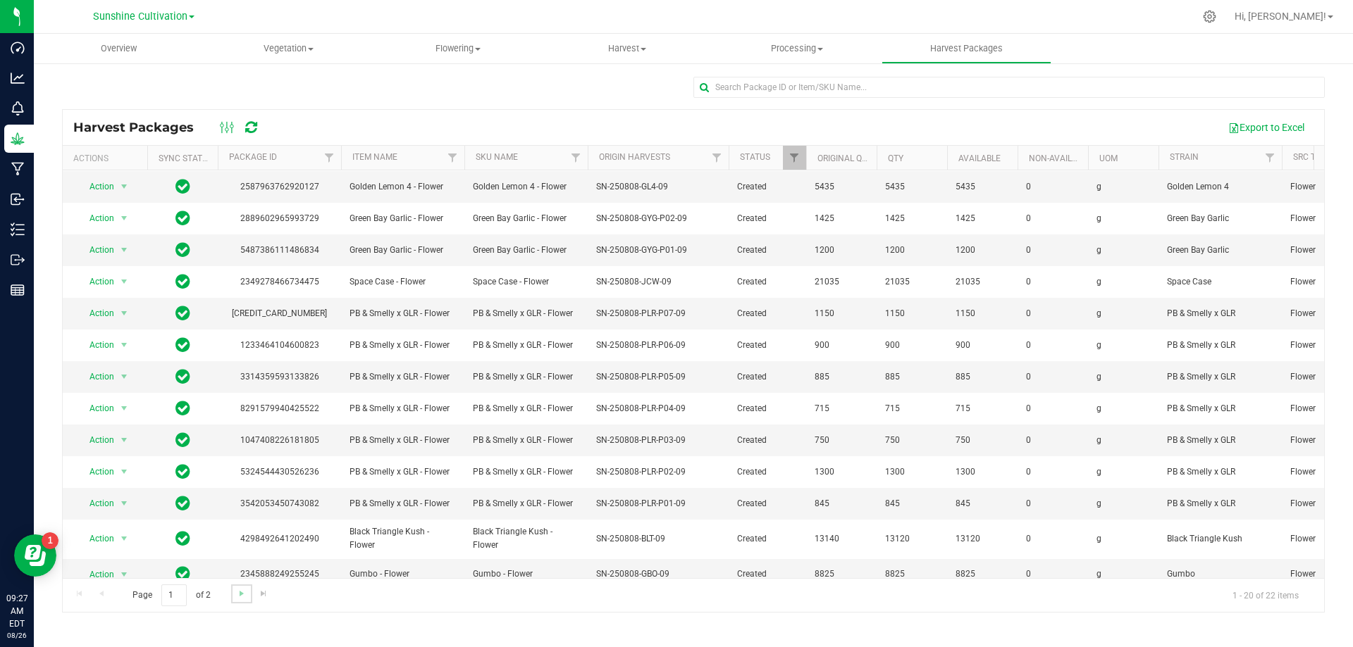
click at [246, 600] on link "Go to the next page" at bounding box center [241, 594] width 20 height 19
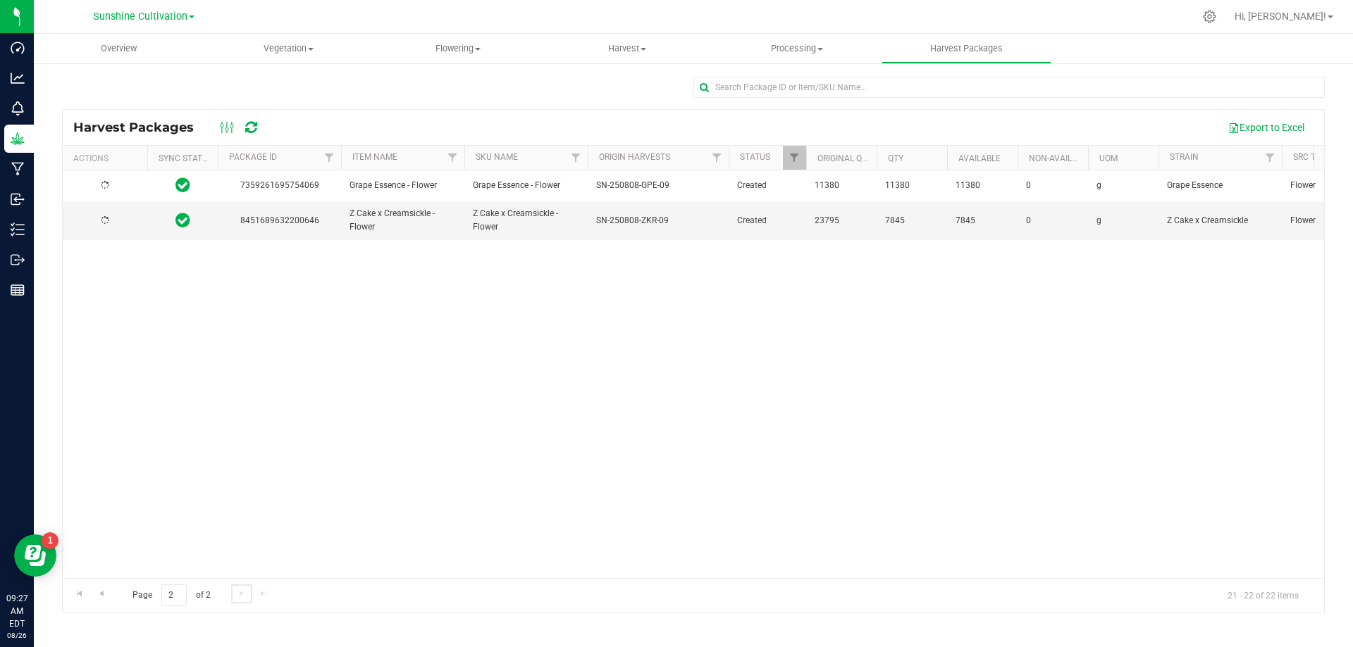
scroll to position [0, 0]
click at [105, 218] on span "Action" at bounding box center [96, 221] width 38 height 20
click at [123, 263] on li "Create package" at bounding box center [121, 265] width 89 height 21
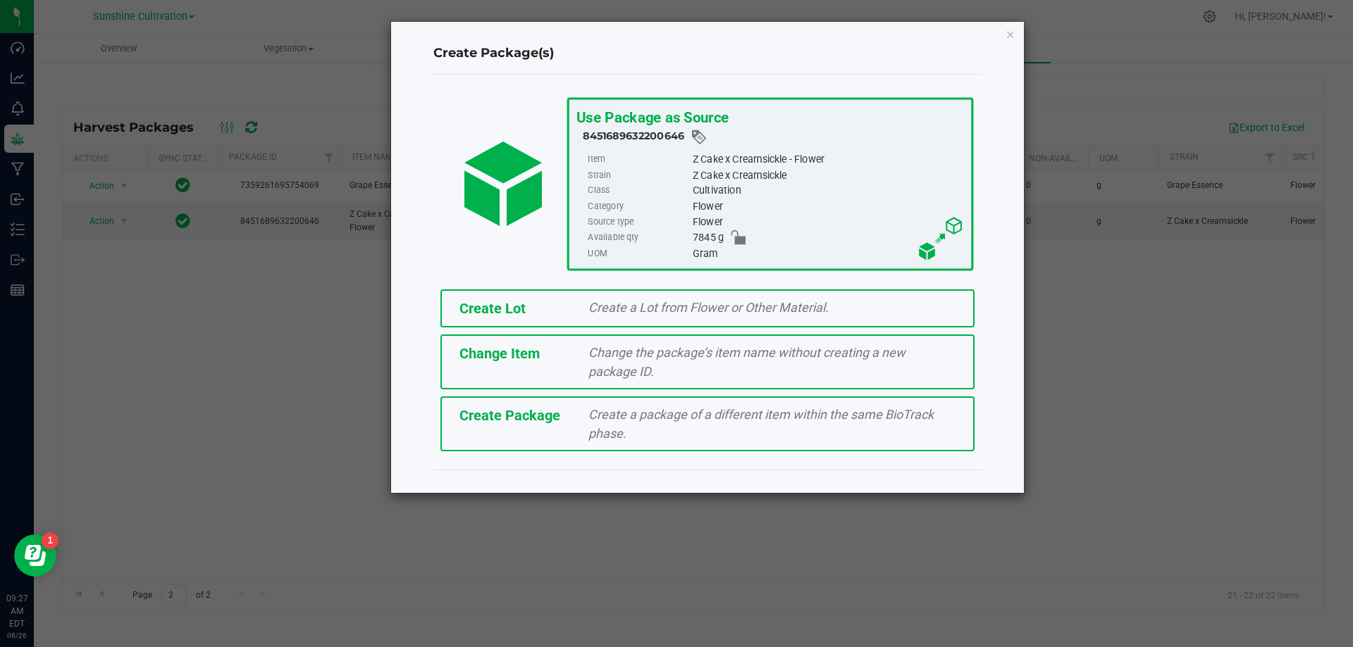
click at [704, 429] on div "Create a package of a different item within the same BioTrack phase." at bounding box center [772, 424] width 388 height 38
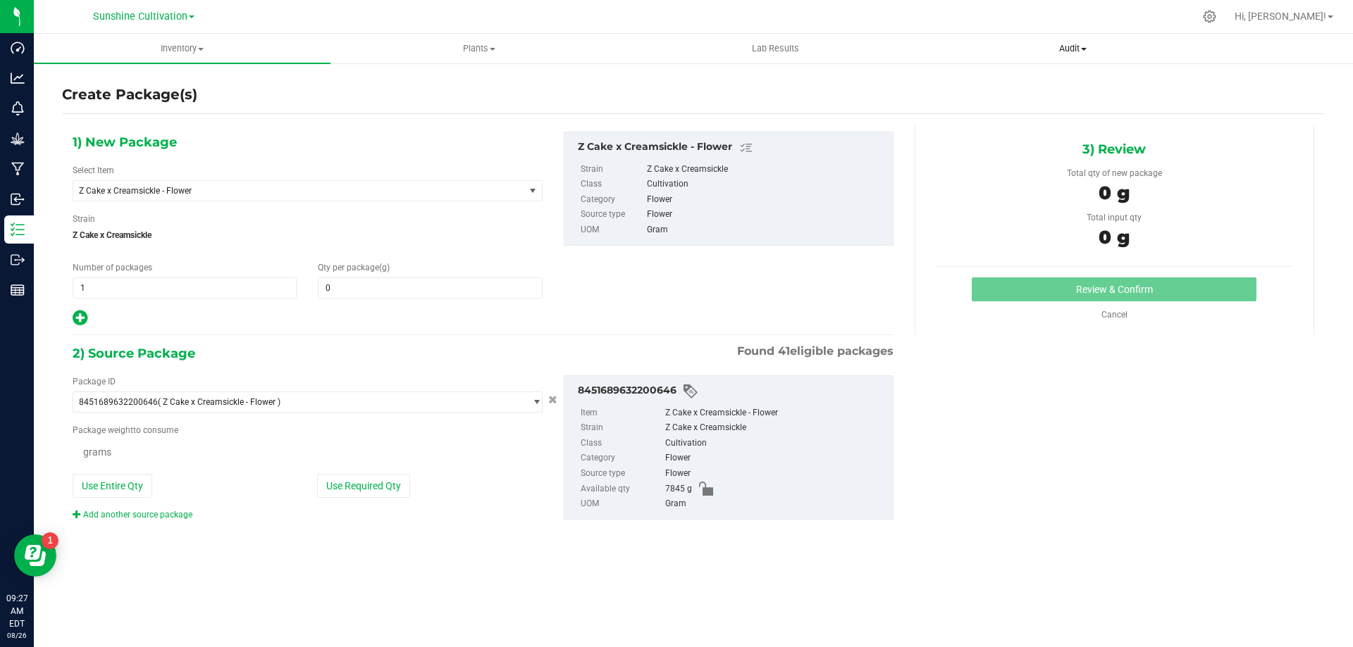
type input "0.0000"
click at [341, 187] on span "Z Cake x Creamsickle - Flower" at bounding box center [290, 191] width 422 height 10
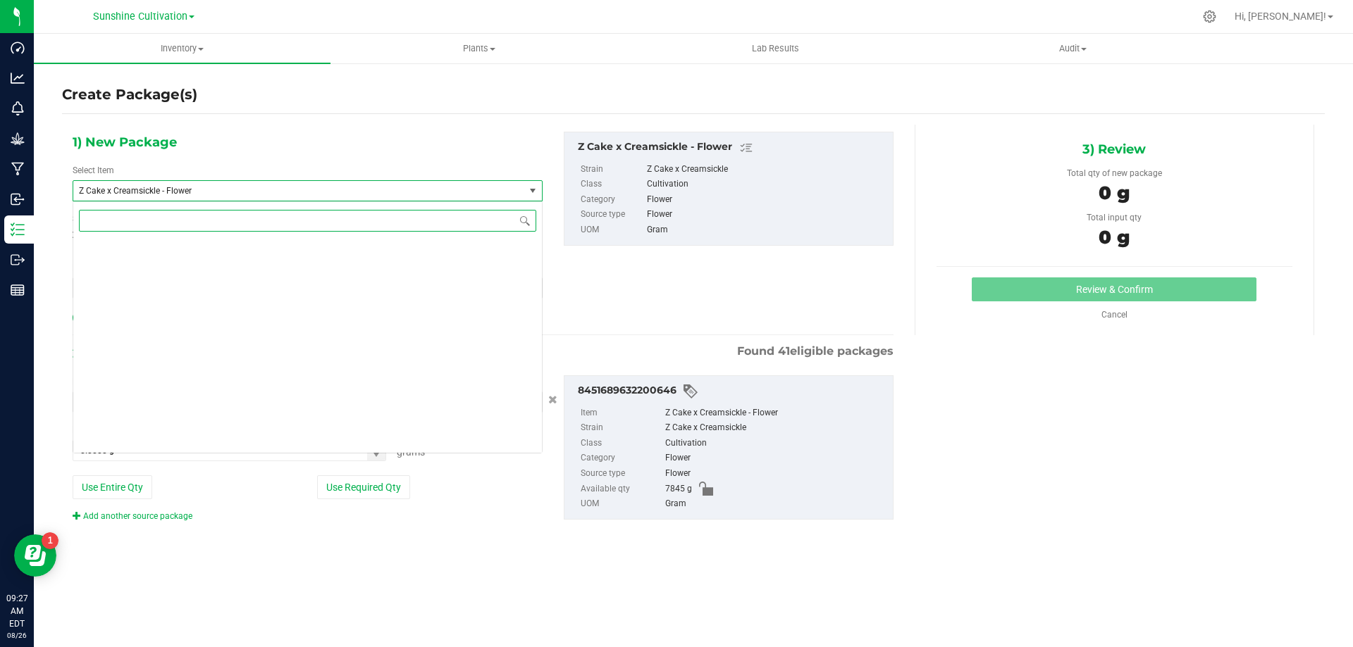
scroll to position [418193, 0]
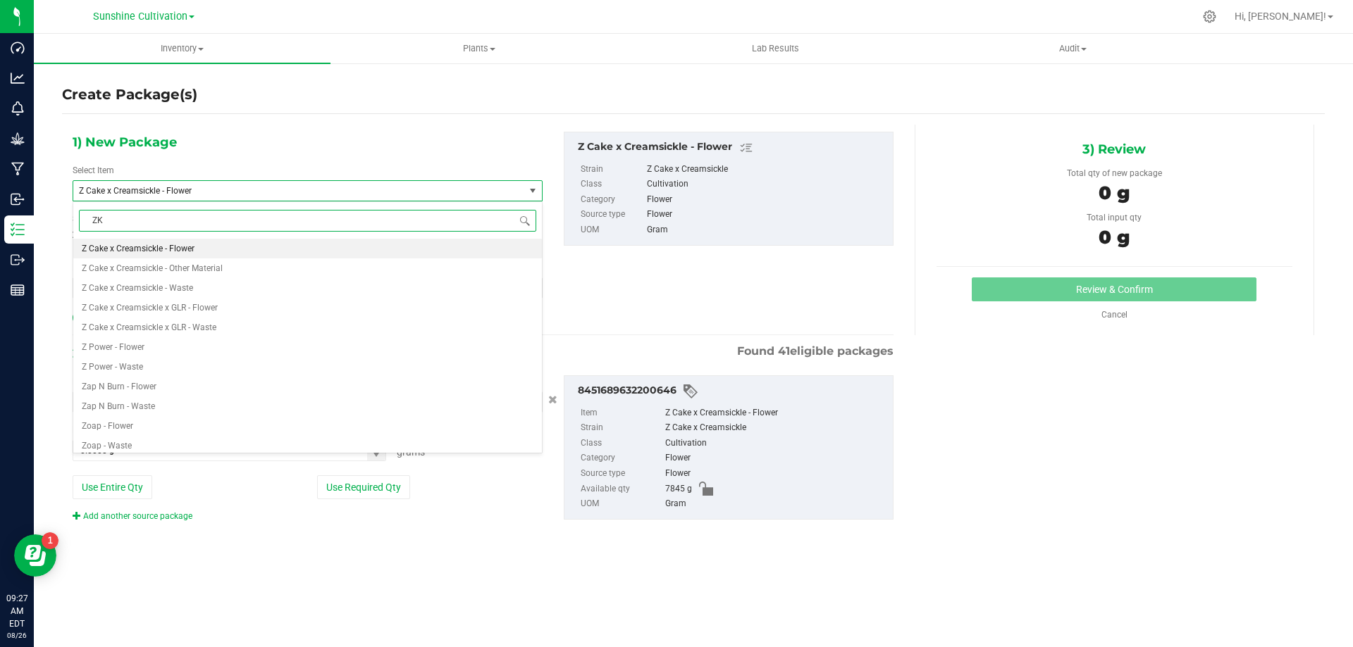
type input "ZKR"
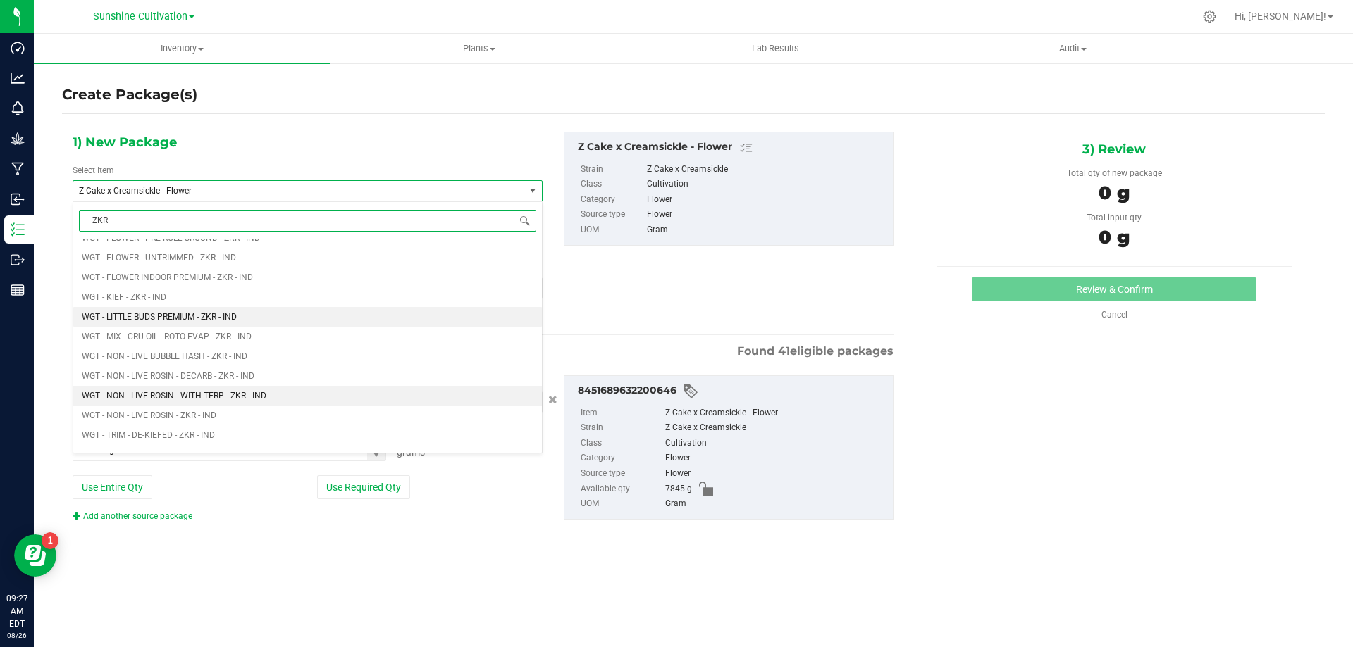
scroll to position [1198, 0]
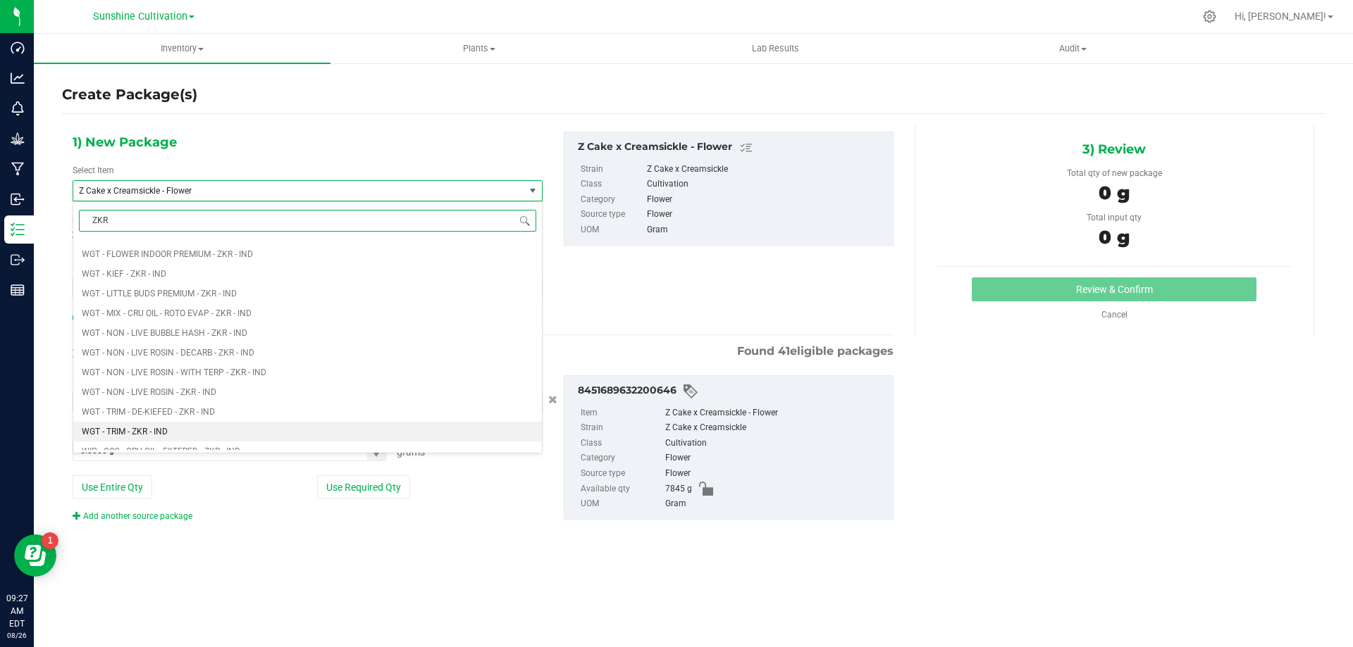
click at [212, 432] on li "WGT - TRIM - ZKR - IND" at bounding box center [307, 432] width 468 height 20
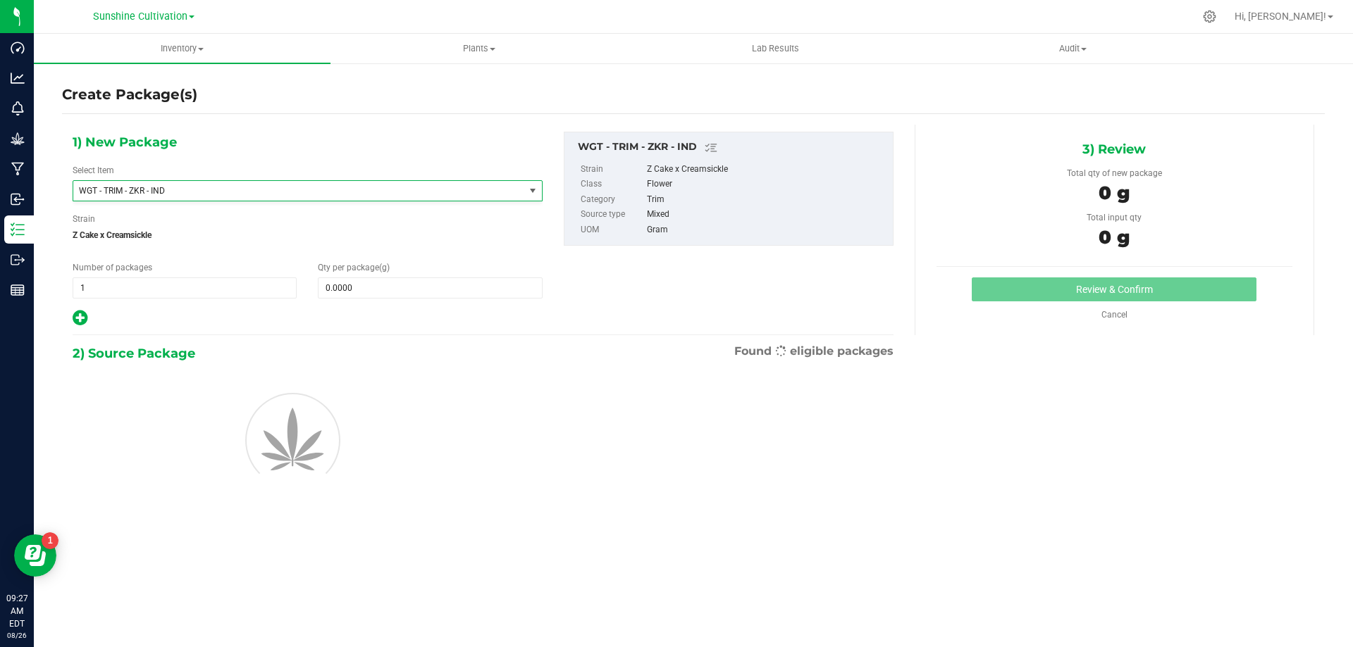
type input "0.0000"
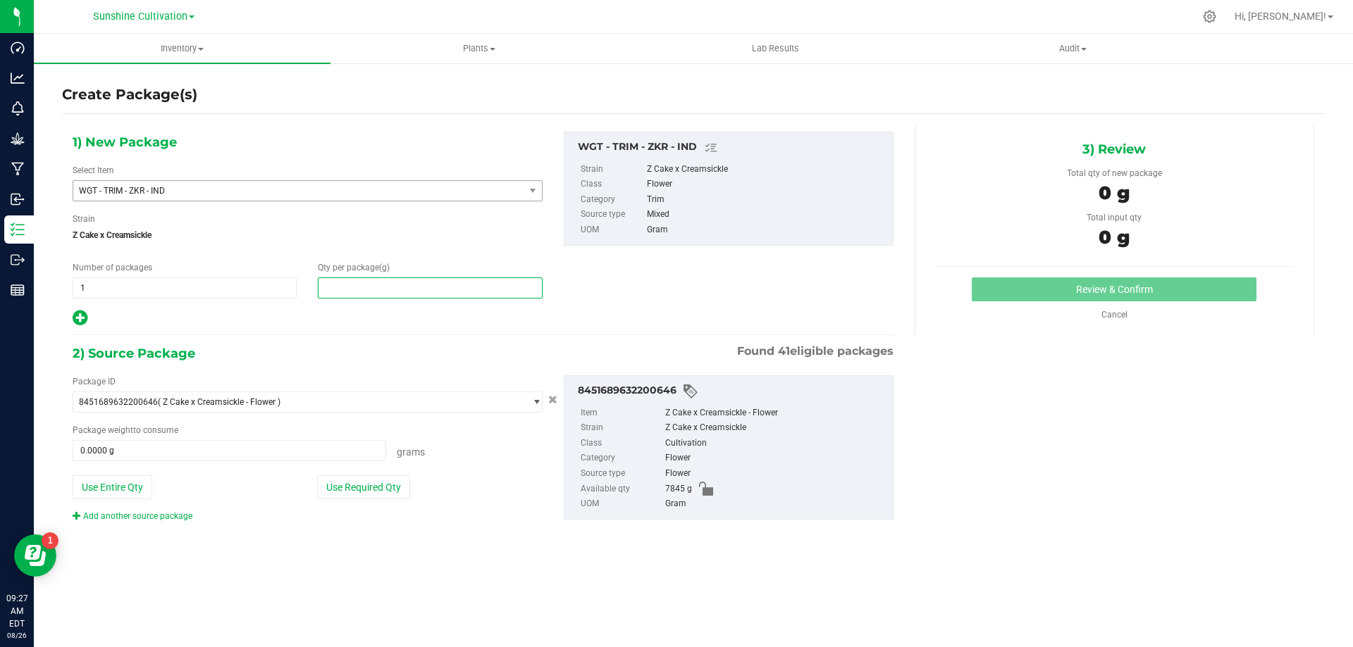
click at [394, 284] on span at bounding box center [430, 288] width 224 height 21
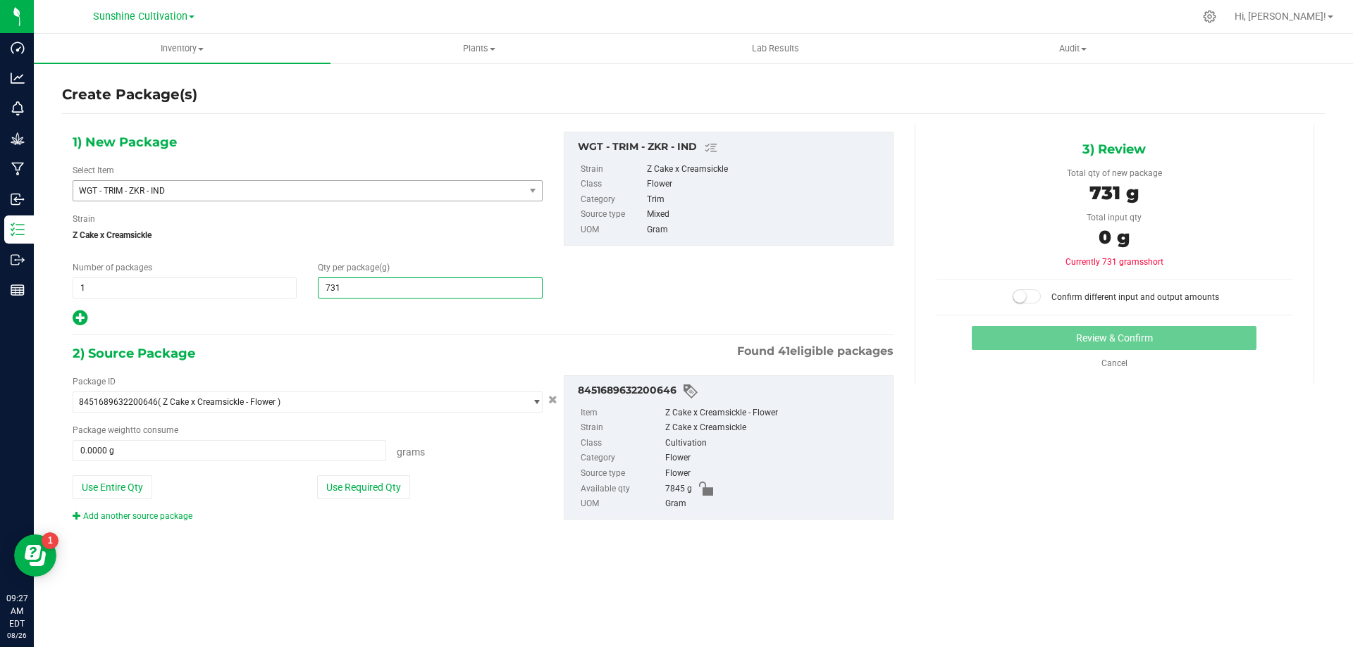
type input "7315"
type input "7,315.0000"
click at [338, 453] on span at bounding box center [229, 450] width 313 height 21
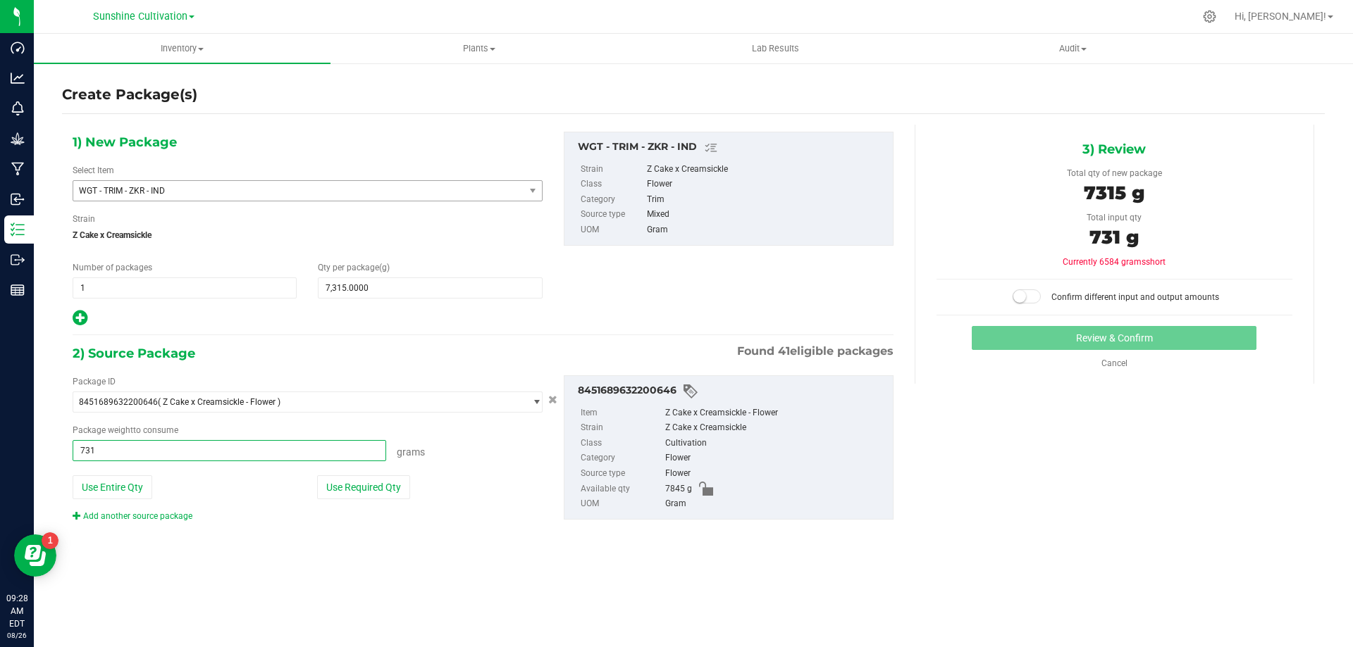
type input "7315"
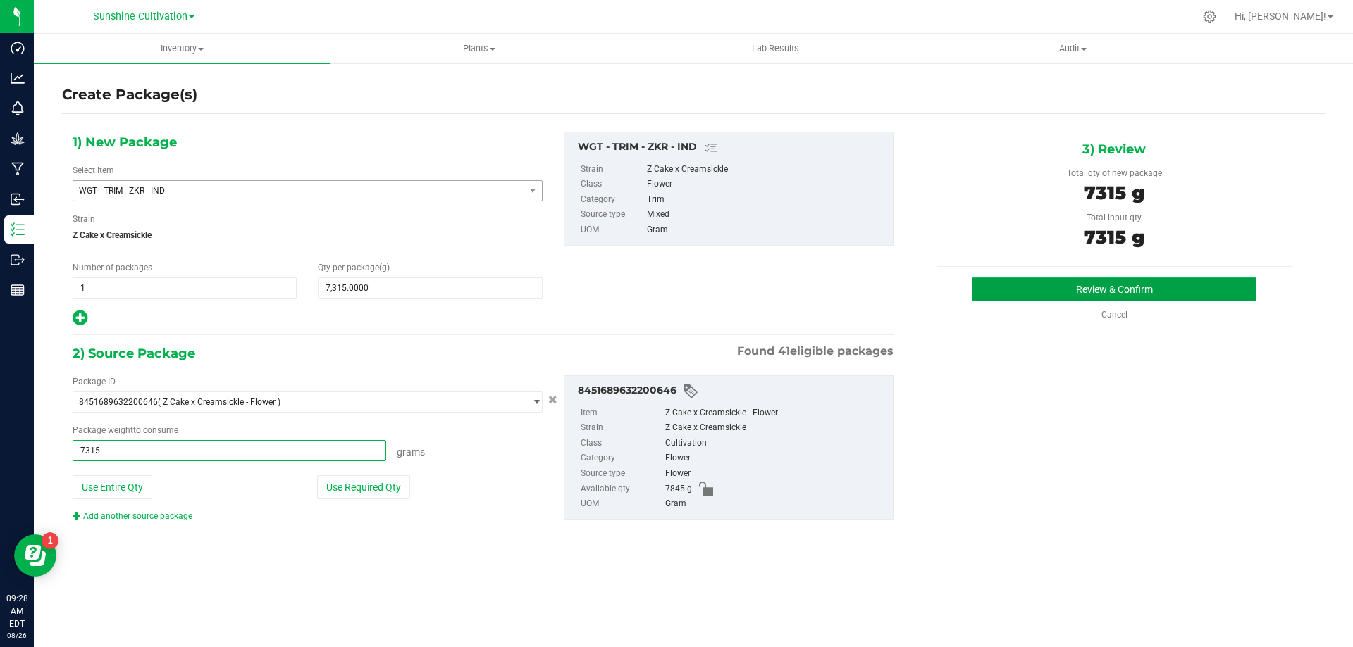
type input "7315.0000 g"
click at [1148, 297] on button "Review & Confirm" at bounding box center [1113, 290] width 285 height 24
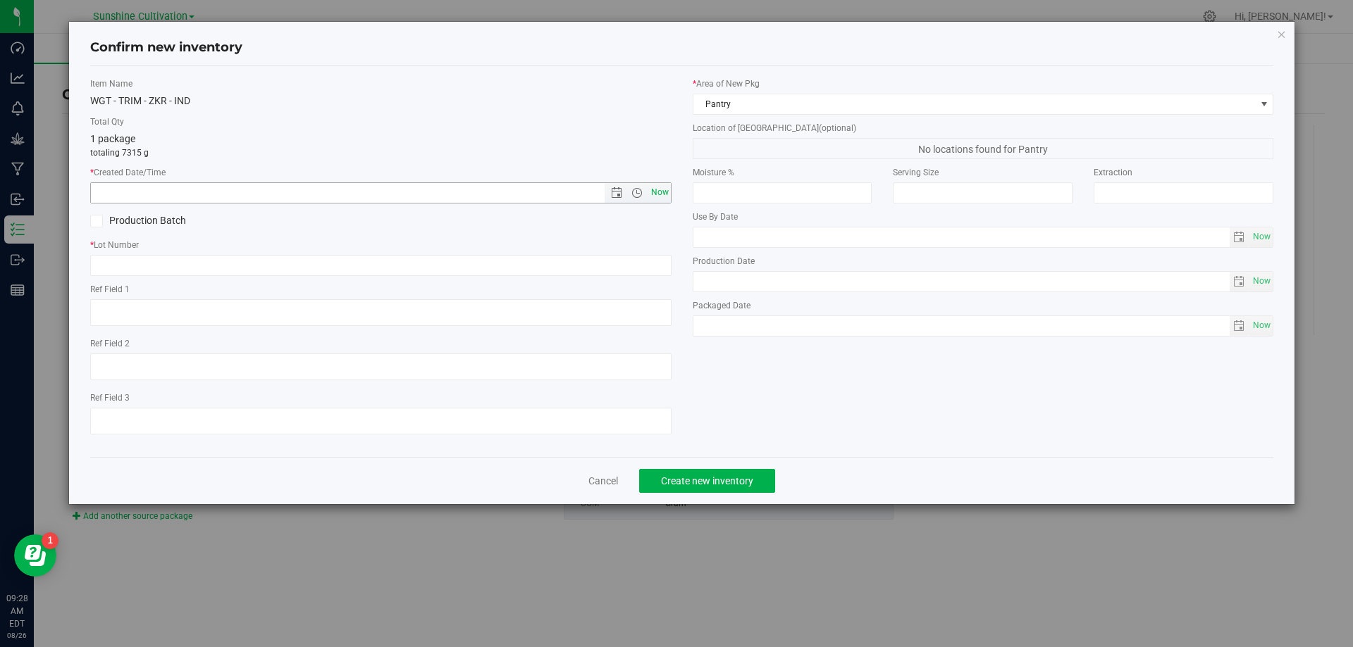
click at [656, 191] on span "Now" at bounding box center [659, 192] width 24 height 20
type input "8/26/2025 9:28 AM"
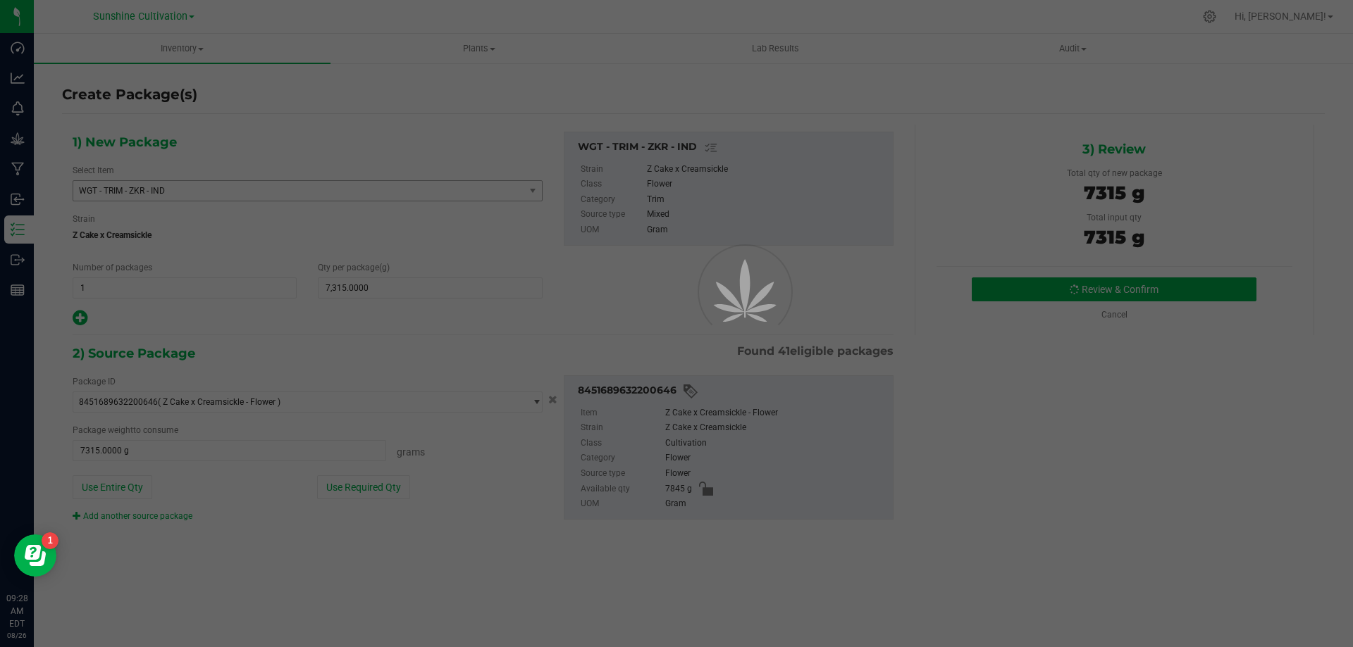
click at [771, 247] on div at bounding box center [676, 323] width 1353 height 647
click at [360, 313] on div at bounding box center [676, 323] width 1353 height 647
click at [790, 234] on div at bounding box center [676, 323] width 1353 height 647
click at [707, 292] on div at bounding box center [725, 323] width 63 height 63
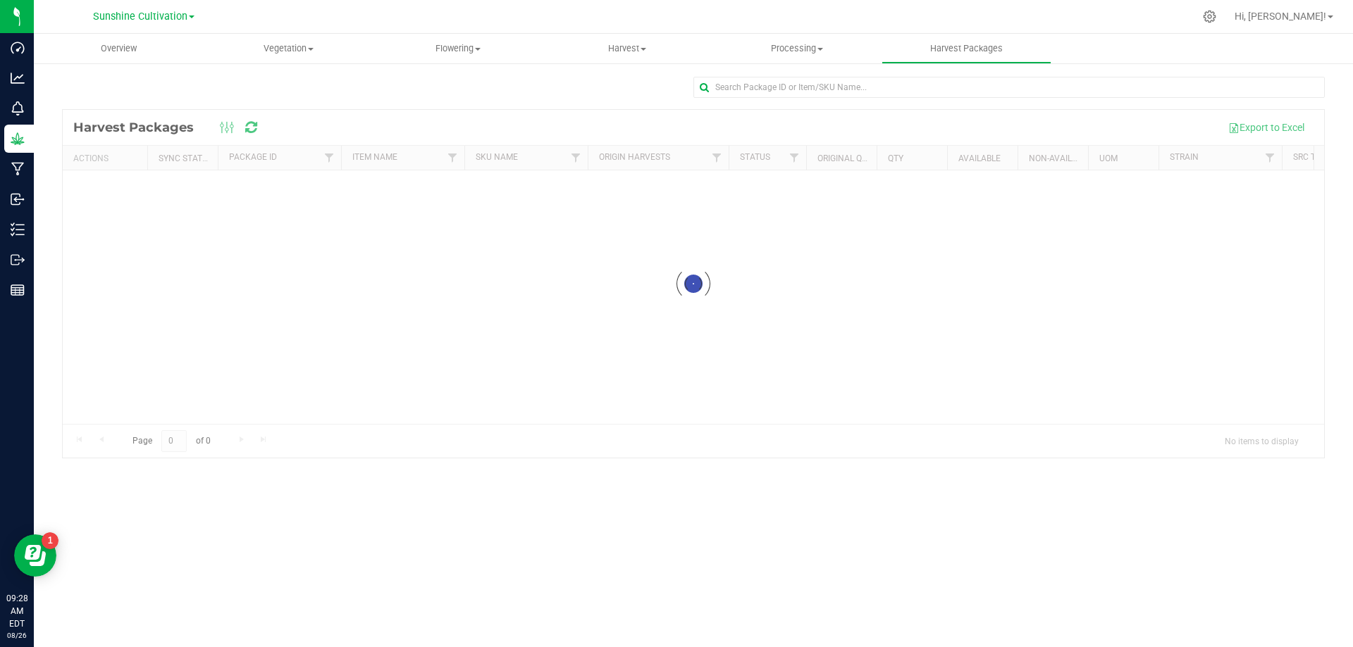
click at [788, 340] on div at bounding box center [693, 284] width 1261 height 348
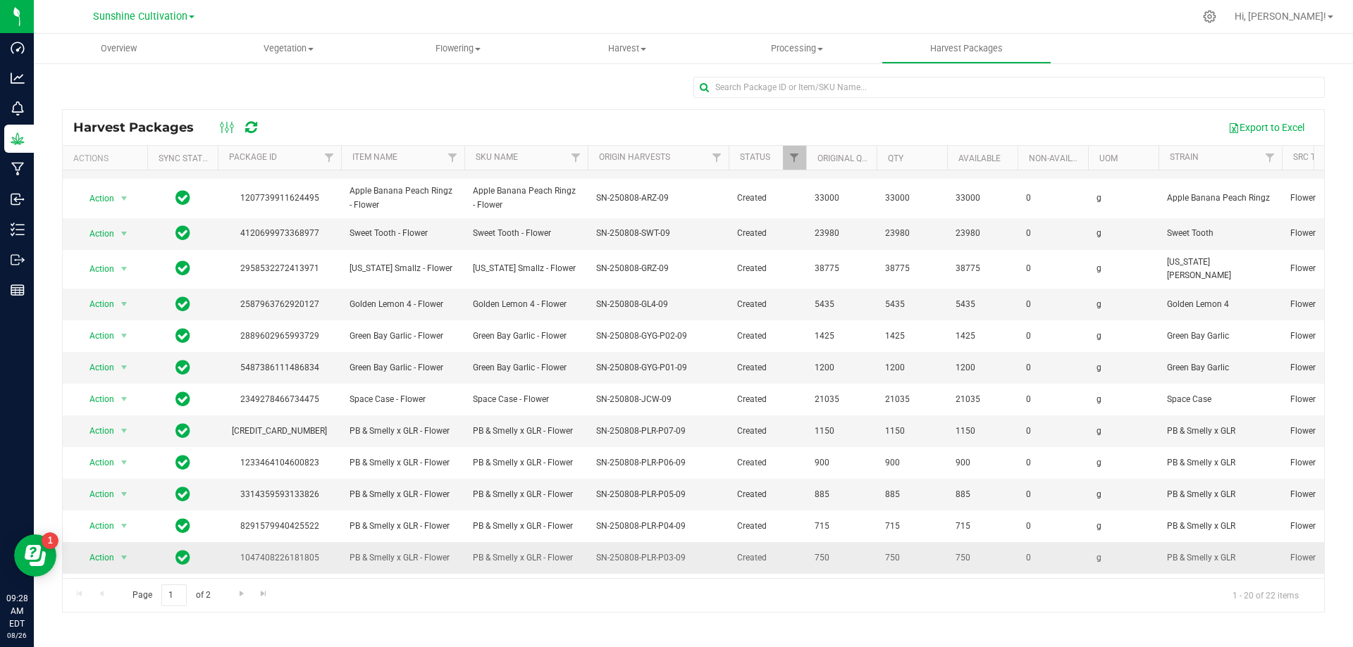
scroll to position [243, 0]
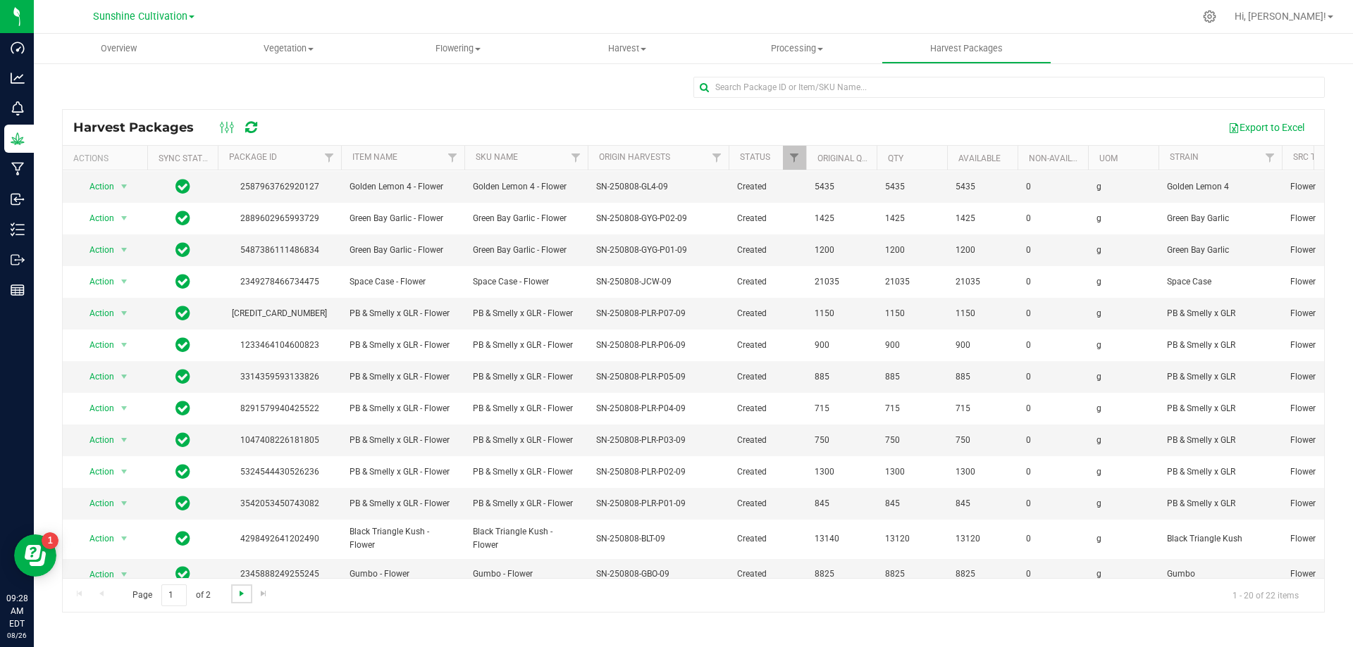
click at [244, 597] on span "Go to the next page" at bounding box center [241, 593] width 11 height 11
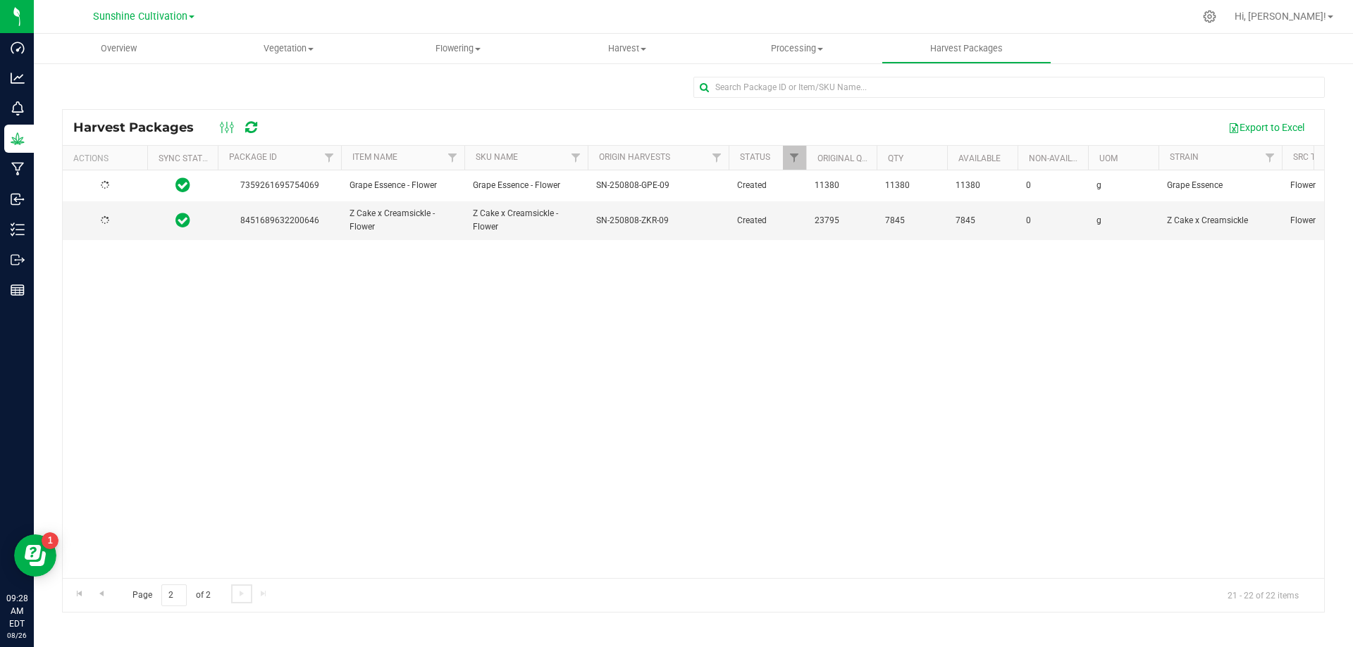
scroll to position [0, 0]
click at [133, 225] on div "Action Action Adjust qty Create package Lock package Print package label Record…" at bounding box center [105, 221] width 68 height 20
click at [125, 221] on span "select" at bounding box center [123, 221] width 11 height 11
click at [135, 270] on li "Create package" at bounding box center [121, 265] width 89 height 21
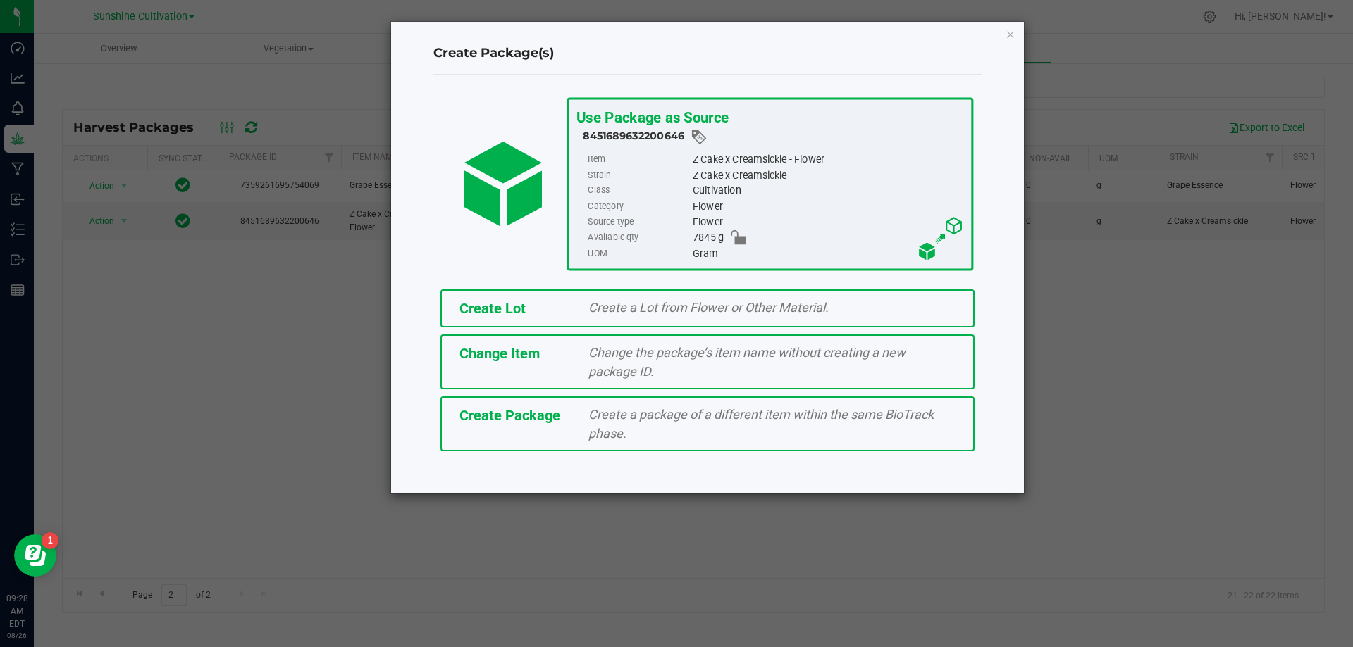
click at [561, 435] on div "Create Package Create a package of a different item within the same BioTrack ph…" at bounding box center [707, 424] width 534 height 55
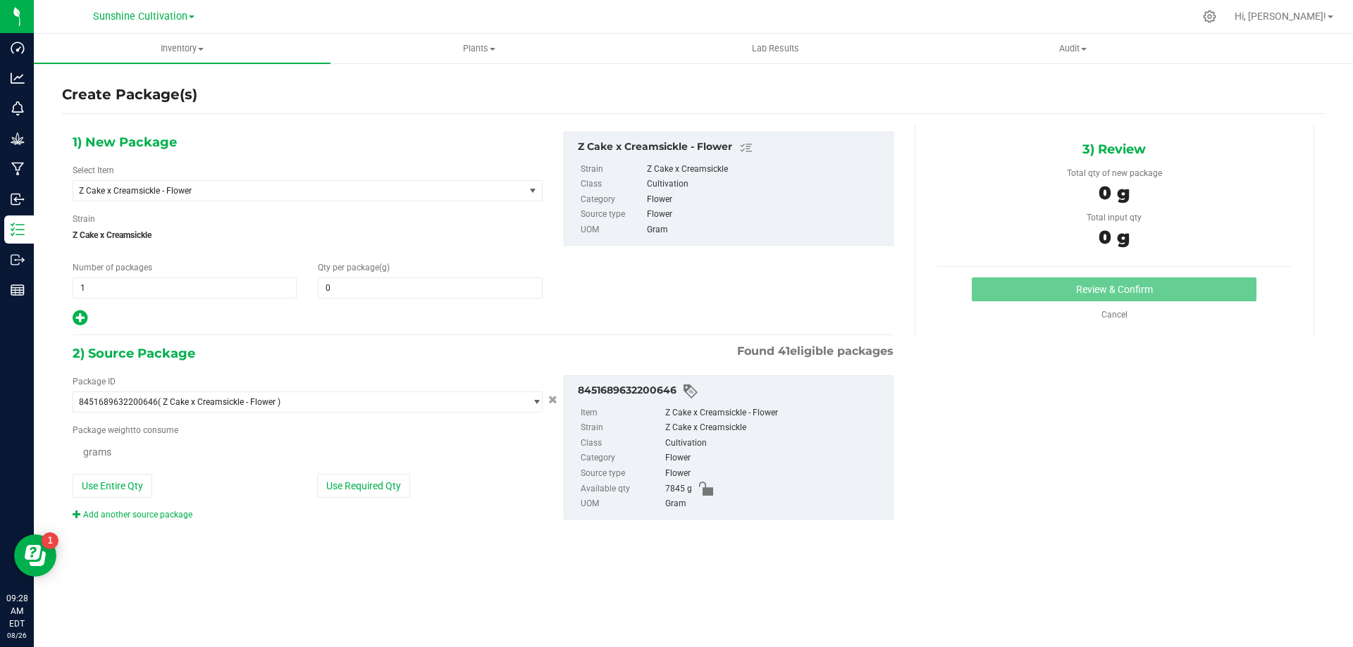
type input "0.0000"
click at [305, 193] on span "Z Cake x Creamsickle - Flower" at bounding box center [290, 191] width 422 height 10
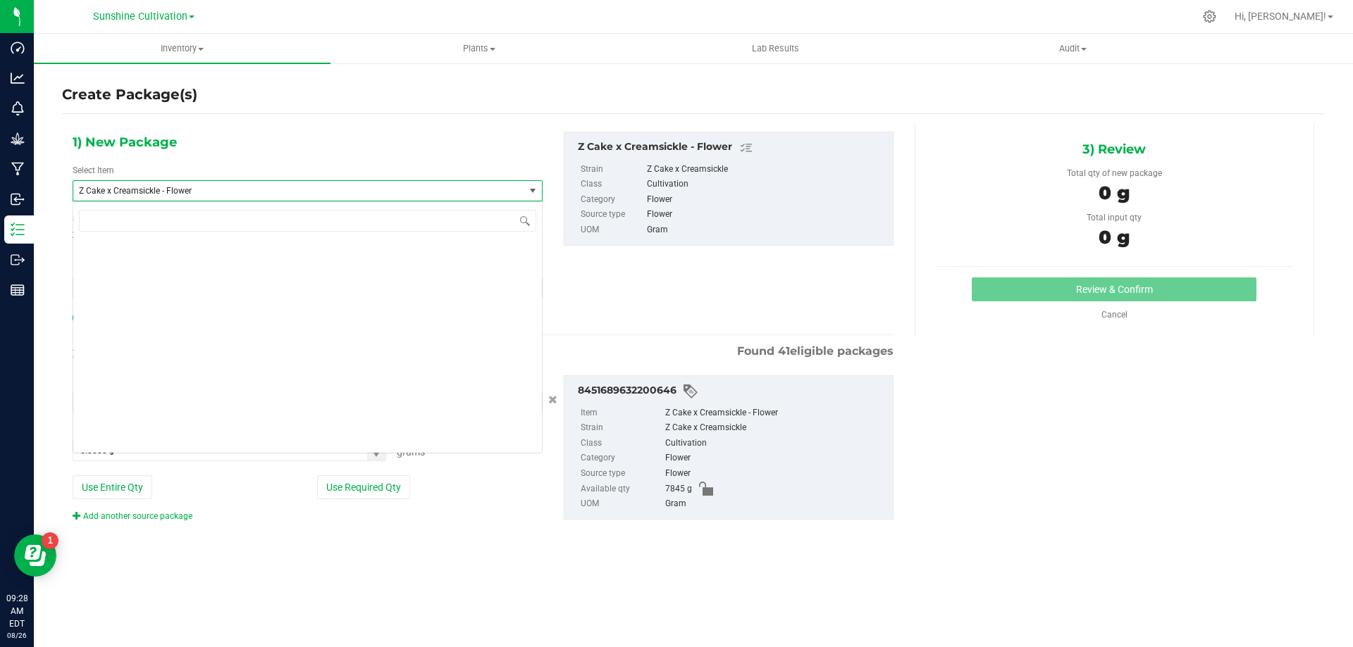
scroll to position [418193, 0]
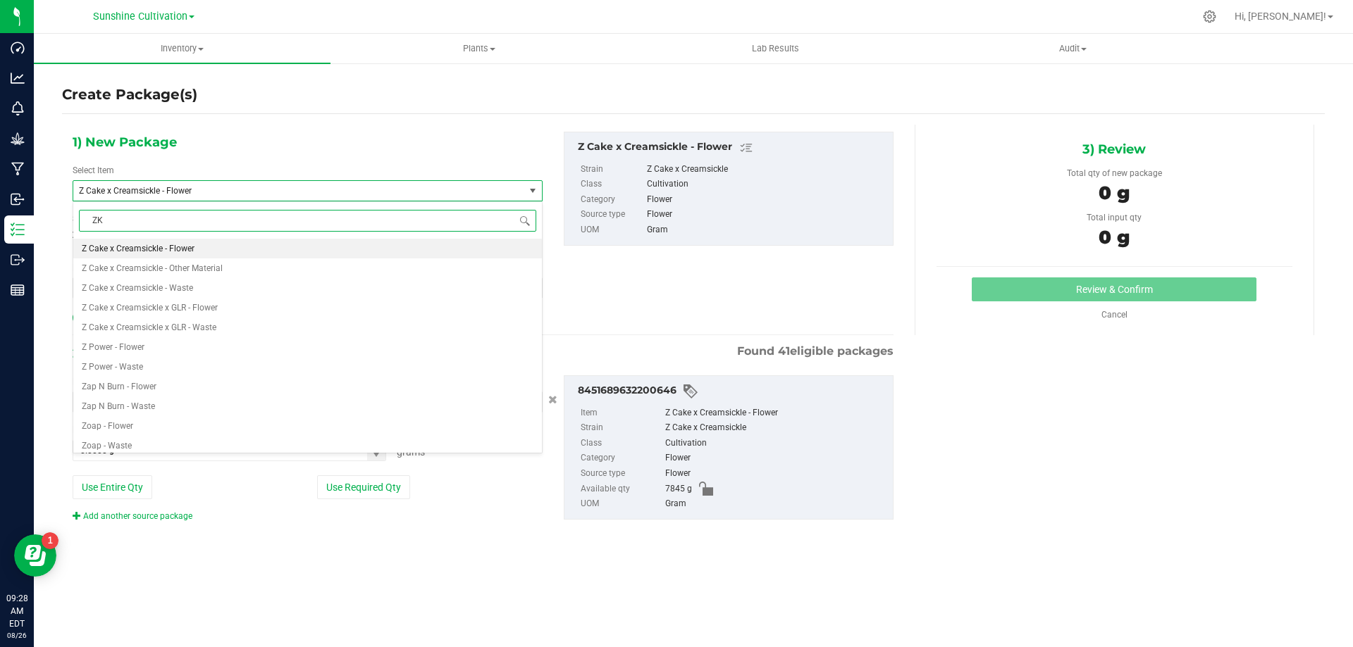
type input "ZKR"
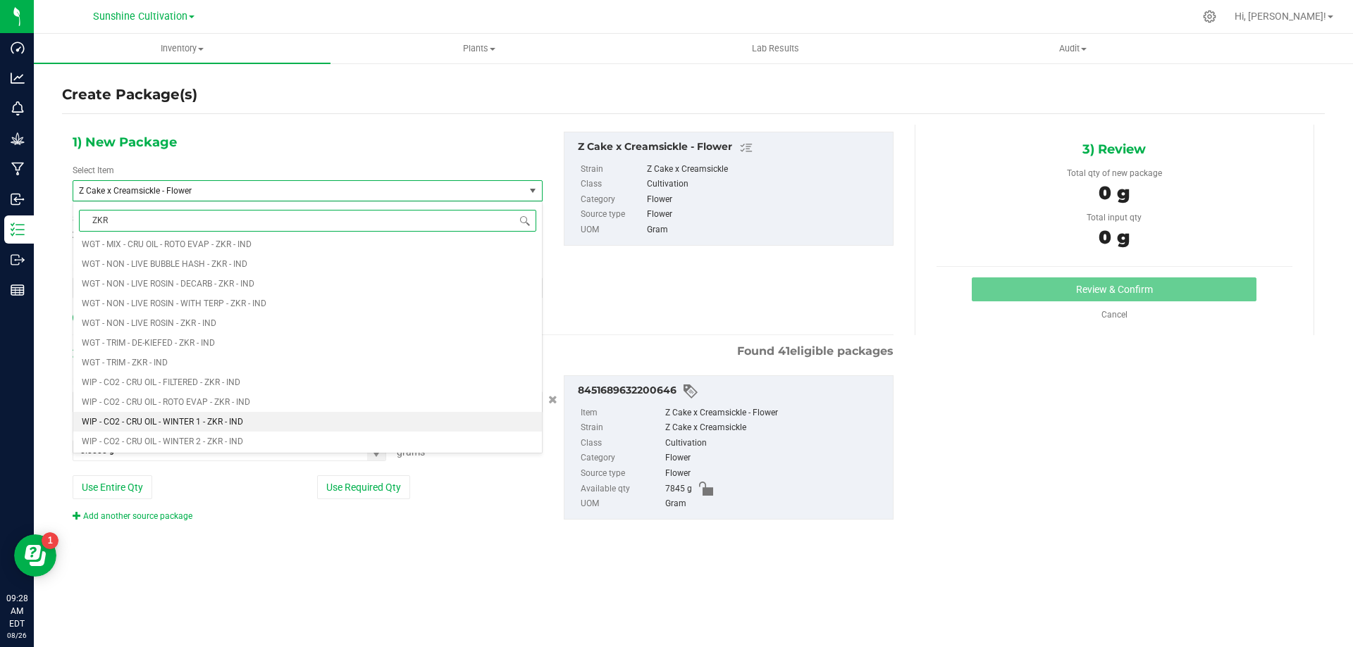
scroll to position [1268, 0]
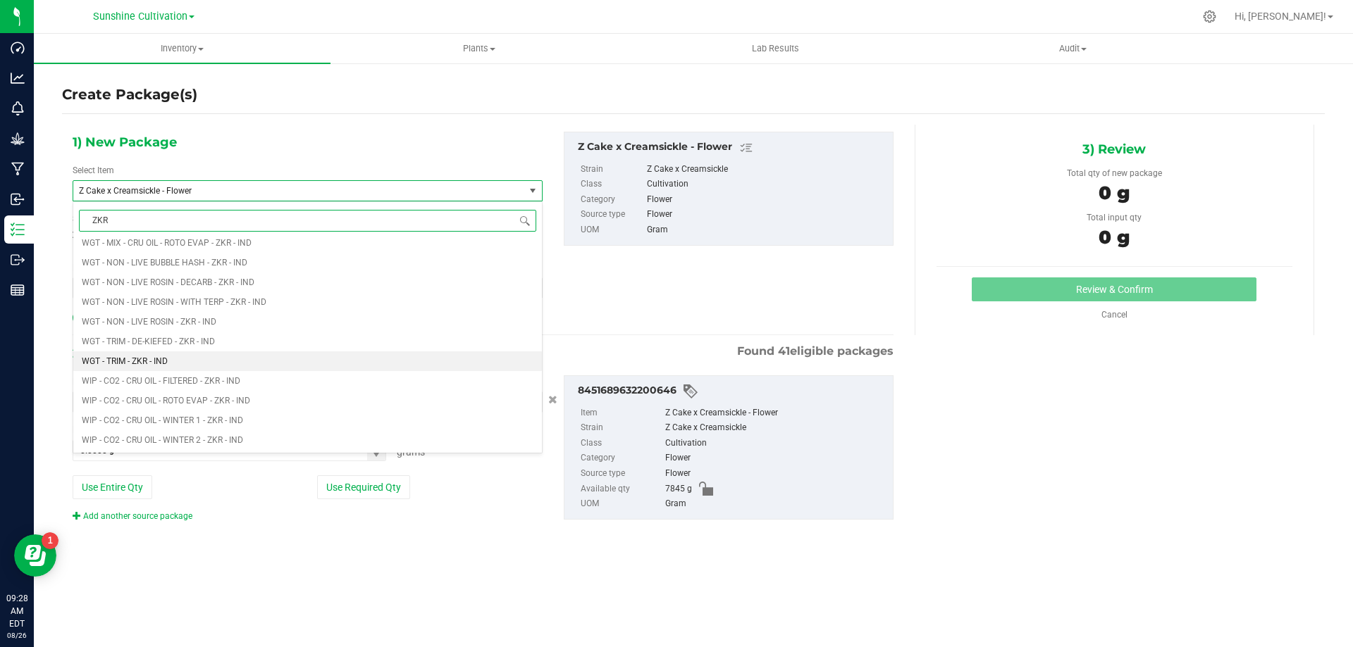
click at [209, 360] on li "WGT - TRIM - ZKR - IND" at bounding box center [307, 362] width 468 height 20
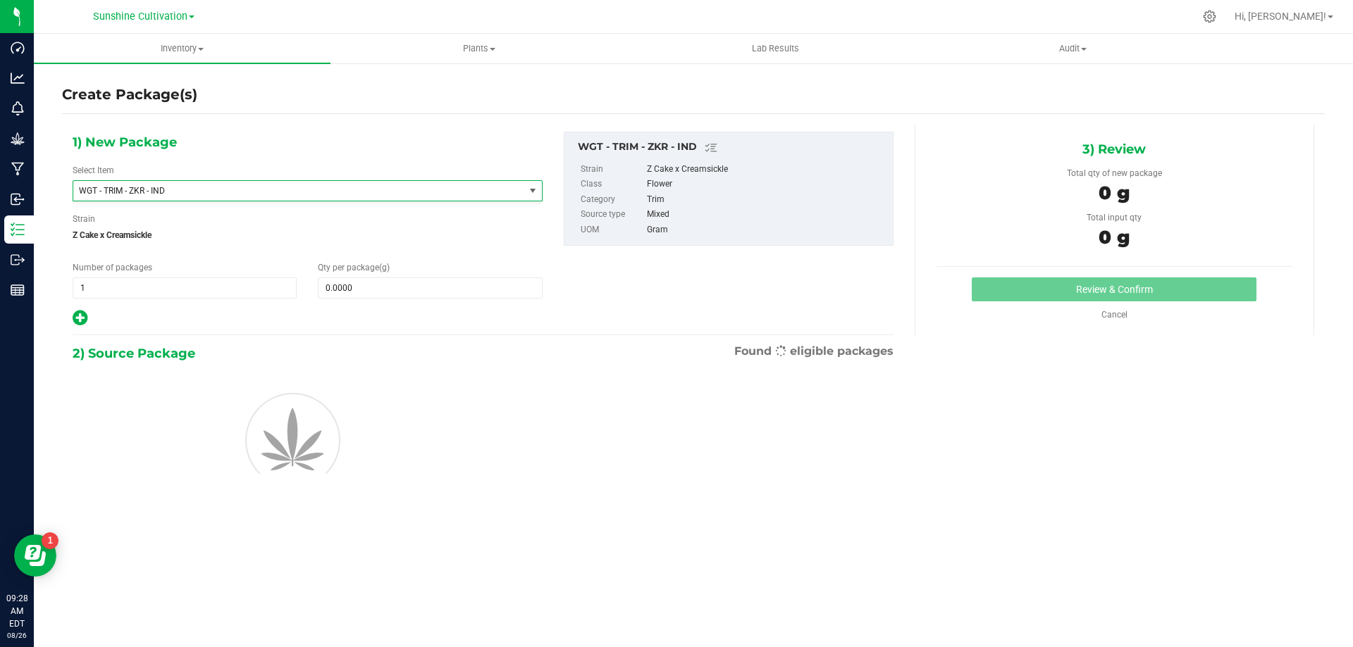
type input "0.0000"
click at [447, 295] on span at bounding box center [430, 288] width 224 height 21
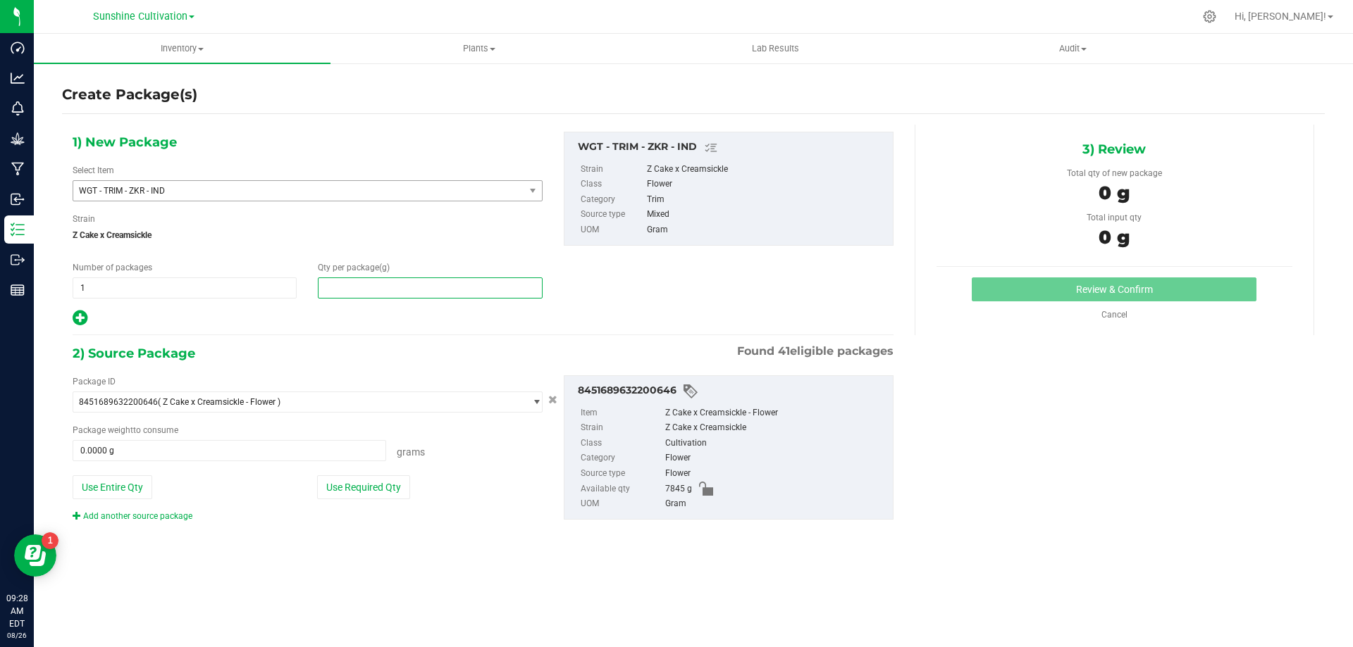
click at [447, 295] on input "text" at bounding box center [429, 288] width 223 height 20
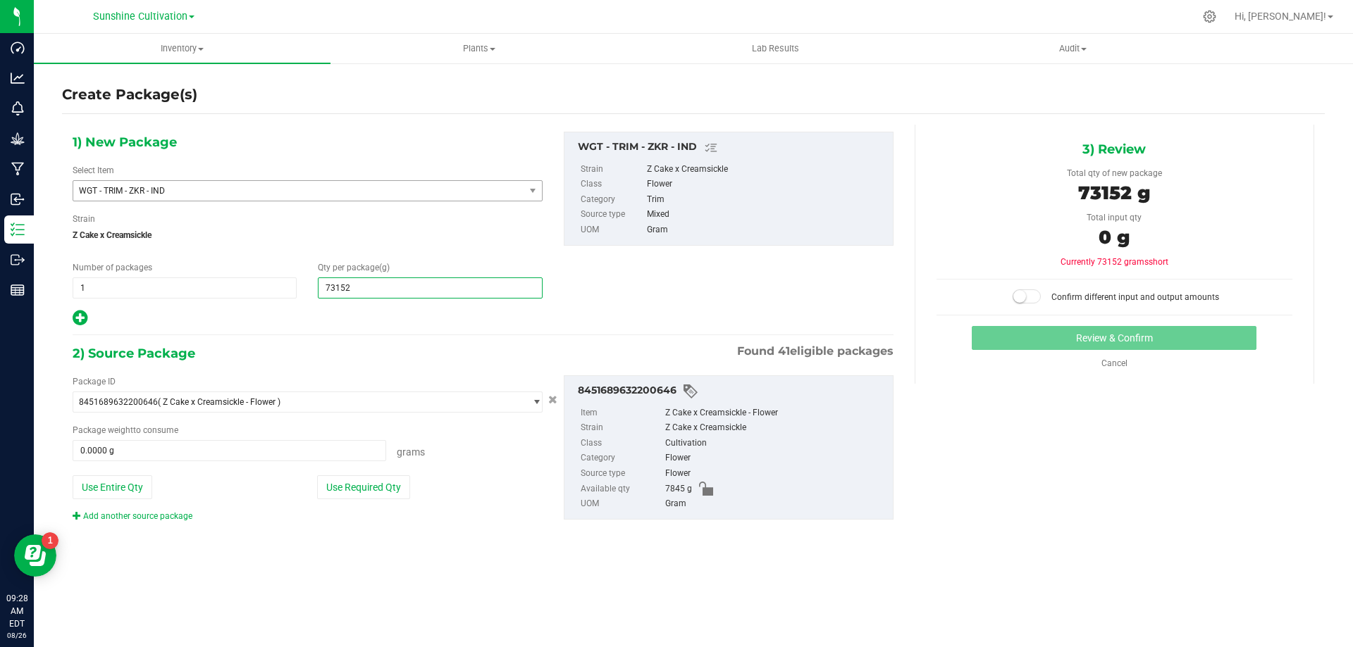
type input "7315"
type input "7,315.0000"
click at [342, 449] on span at bounding box center [229, 450] width 313 height 21
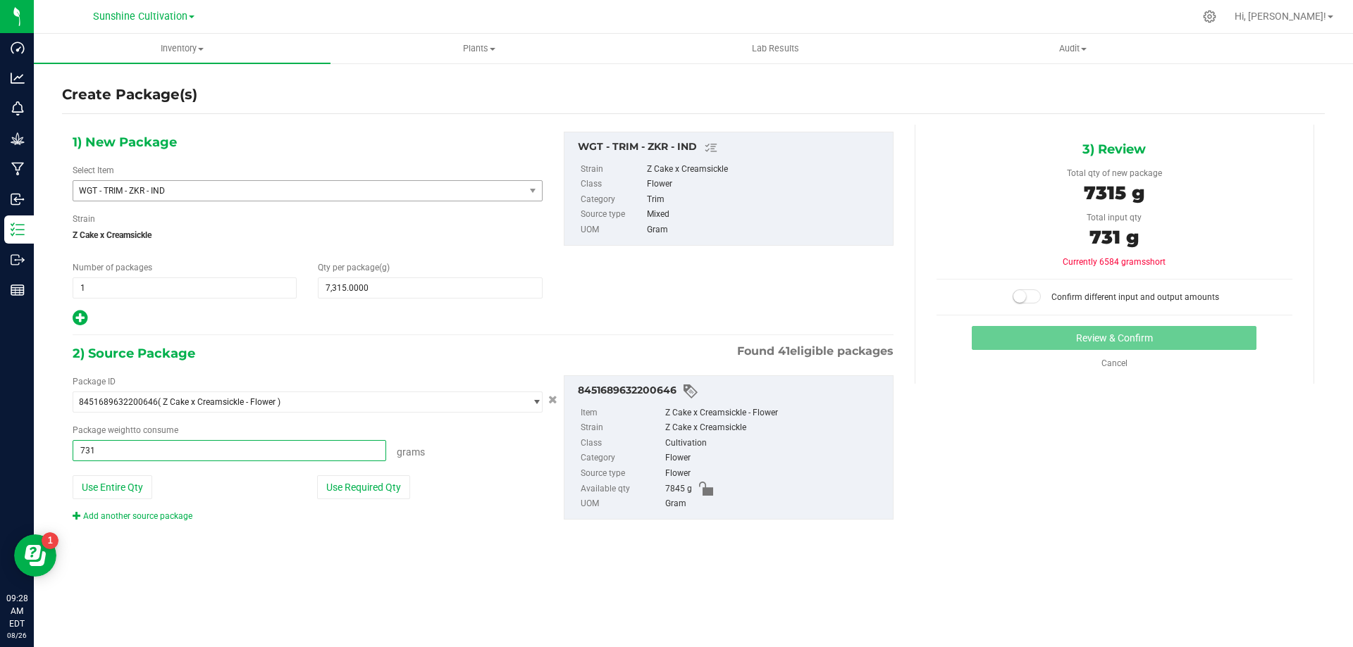
type input "7315"
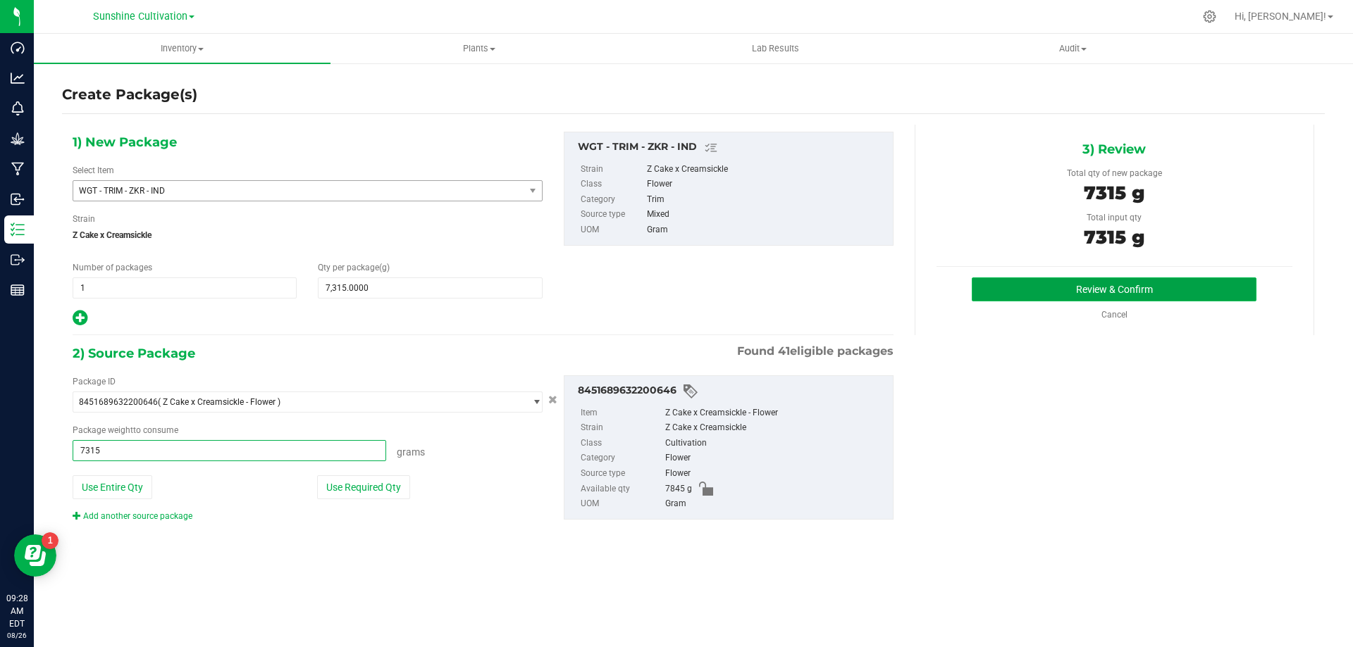
type input "7315.0000 g"
click at [1035, 287] on button "Review & Confirm" at bounding box center [1113, 290] width 285 height 24
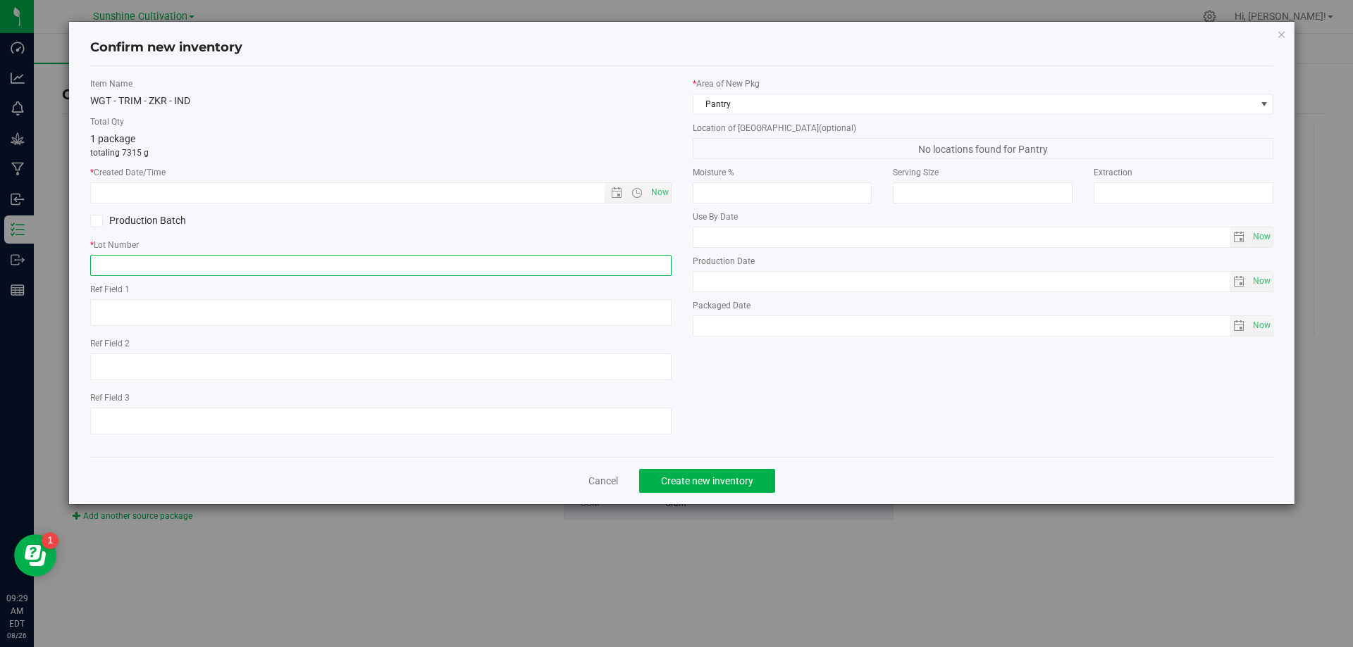
paste input "SN-250808-ZKR-09"
type input "SN-250808-ZKR-09"
click at [670, 189] on span "Now" at bounding box center [659, 192] width 24 height 20
type input "8/26/2025 9:29 AM"
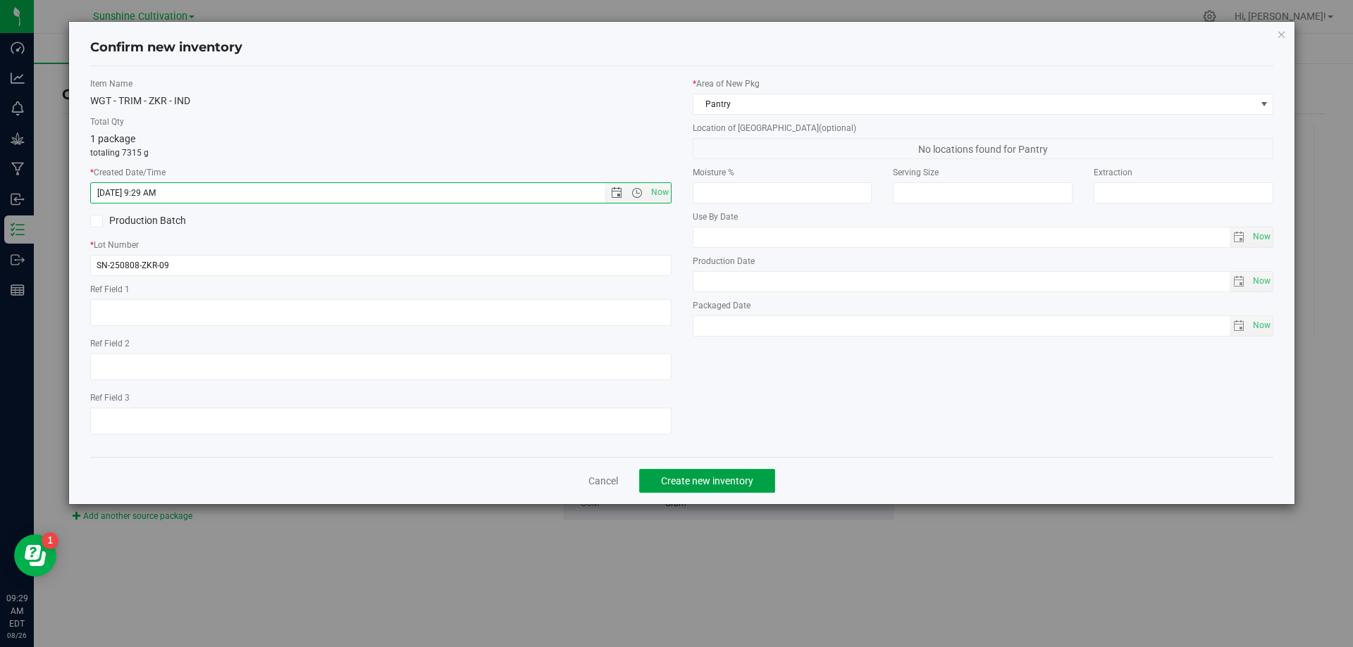
click at [690, 478] on span "Create new inventory" at bounding box center [707, 481] width 92 height 11
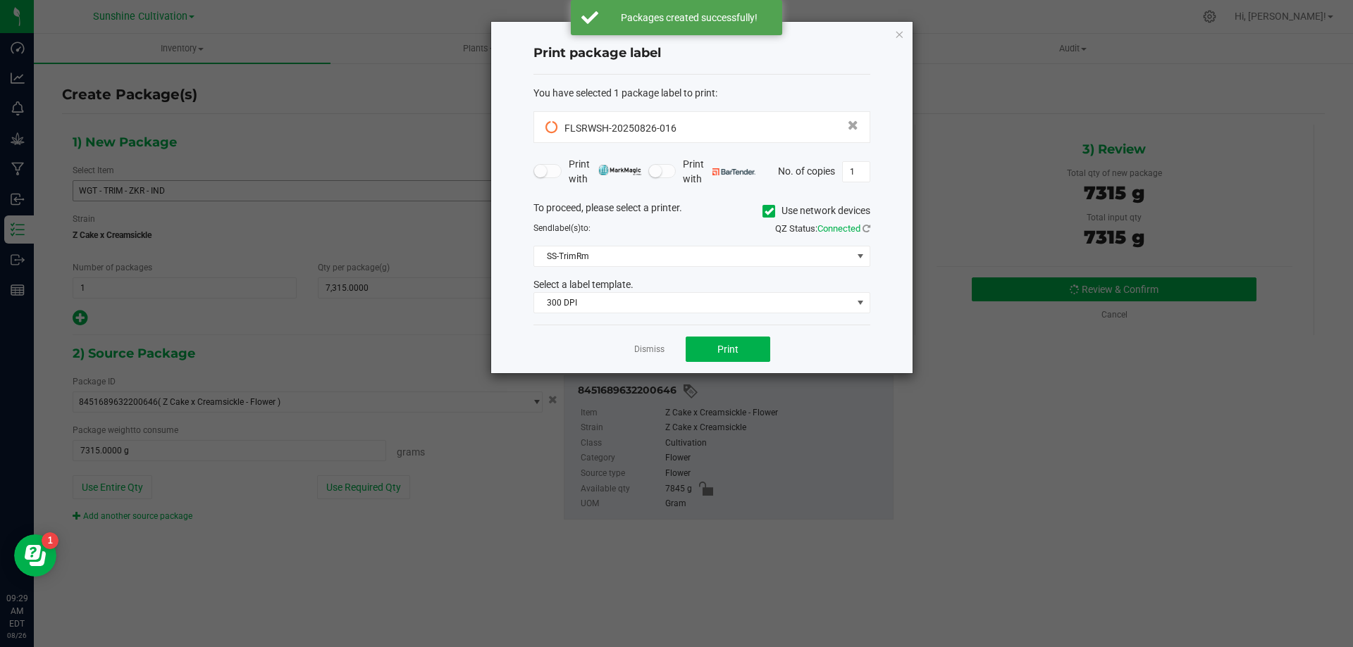
click at [645, 334] on div "Dismiss Print" at bounding box center [701, 349] width 337 height 49
click at [646, 350] on link "Dismiss" at bounding box center [649, 350] width 30 height 12
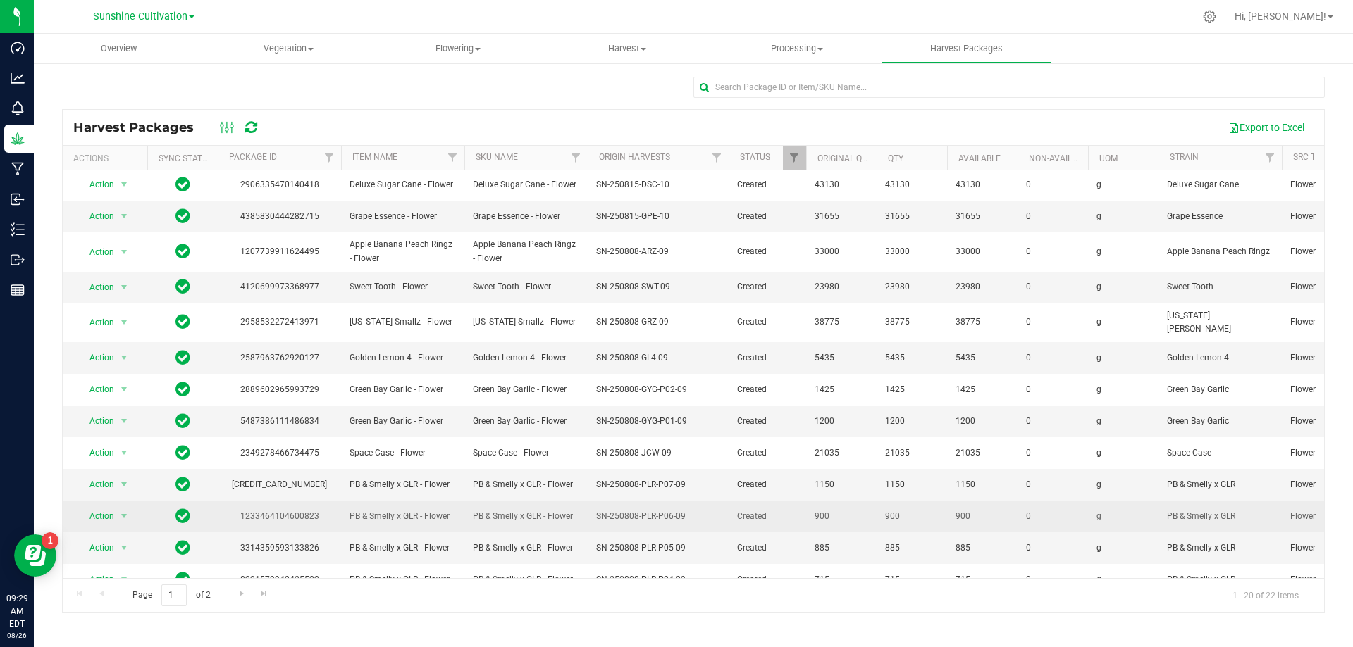
scroll to position [243, 0]
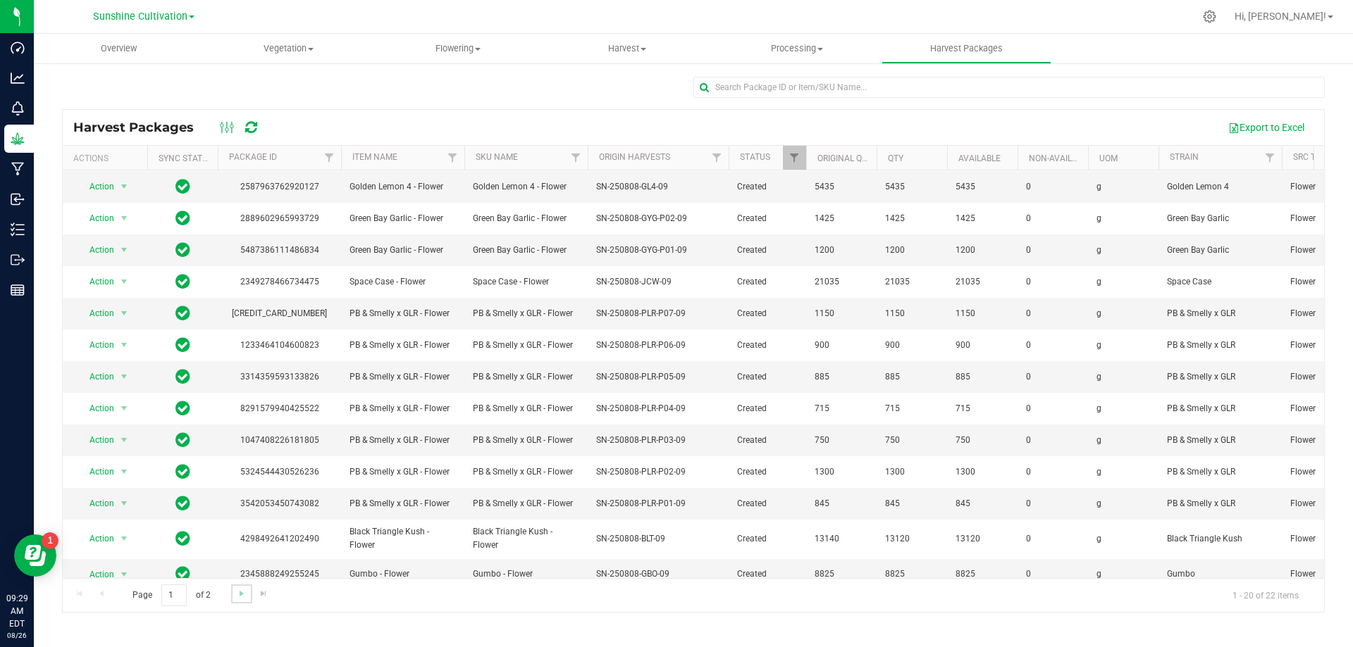
click at [247, 592] on link "Go to the next page" at bounding box center [241, 594] width 20 height 19
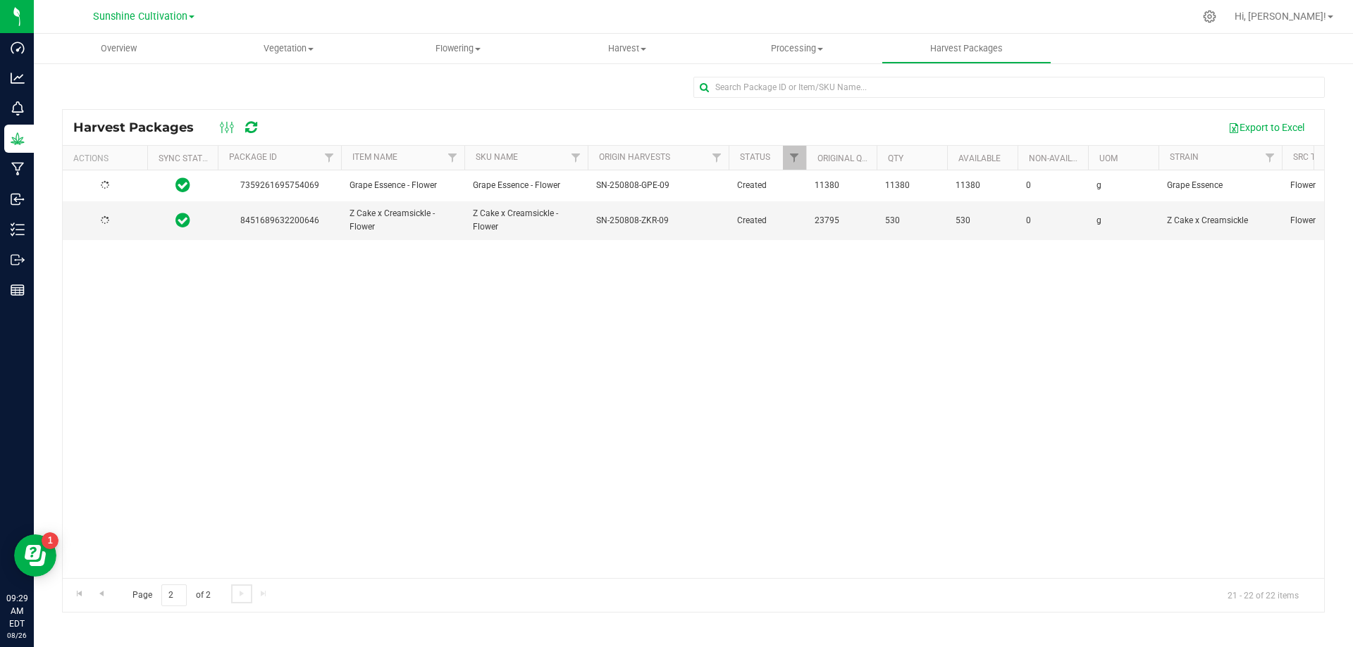
scroll to position [0, 0]
click at [113, 213] on span "Action" at bounding box center [96, 221] width 38 height 20
click at [132, 263] on li "Create package" at bounding box center [121, 265] width 89 height 21
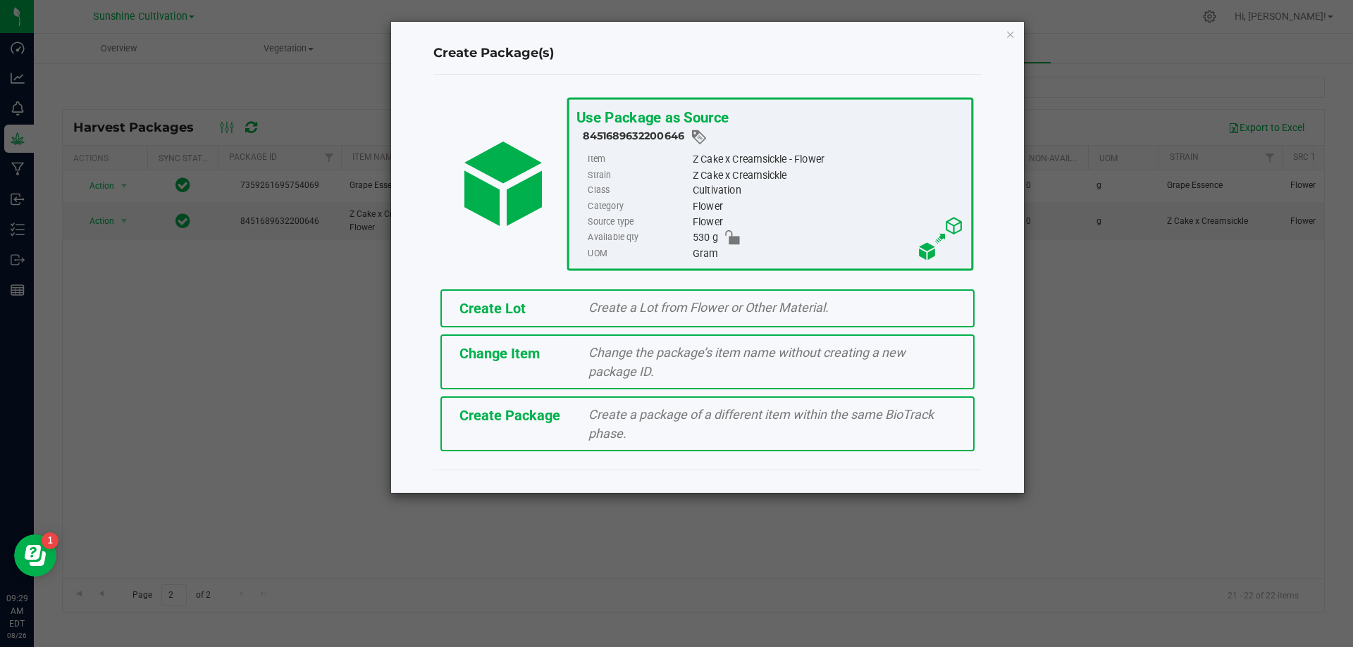
click at [584, 428] on div "Create a package of a different item within the same BioTrack phase." at bounding box center [772, 424] width 388 height 38
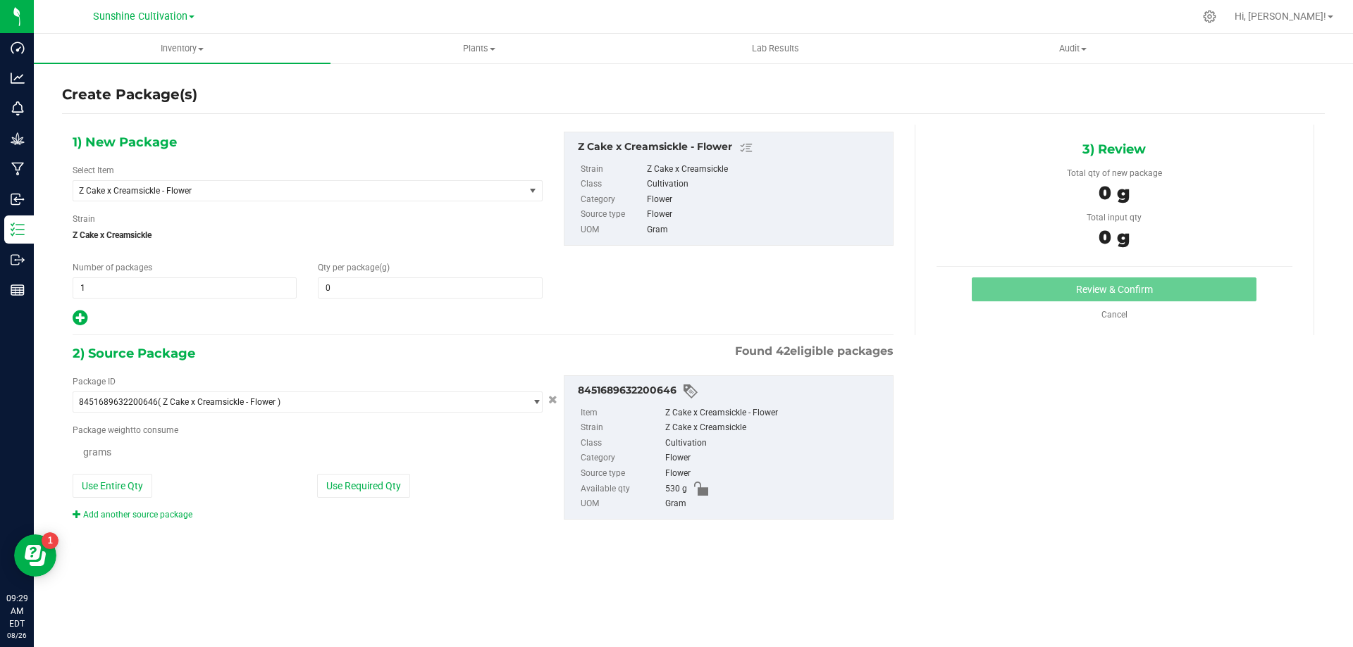
type input "0.0000"
click at [366, 192] on span "Z Cake x Creamsickle - Flower" at bounding box center [290, 191] width 422 height 10
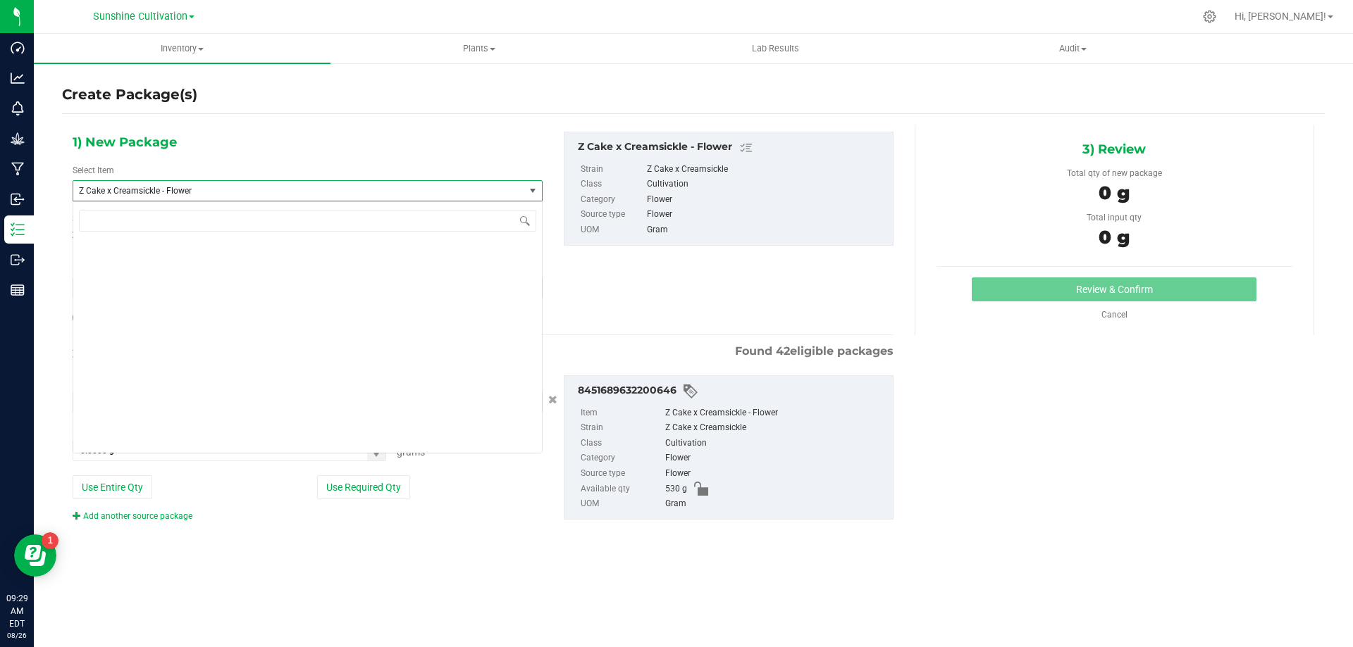
scroll to position [418193, 0]
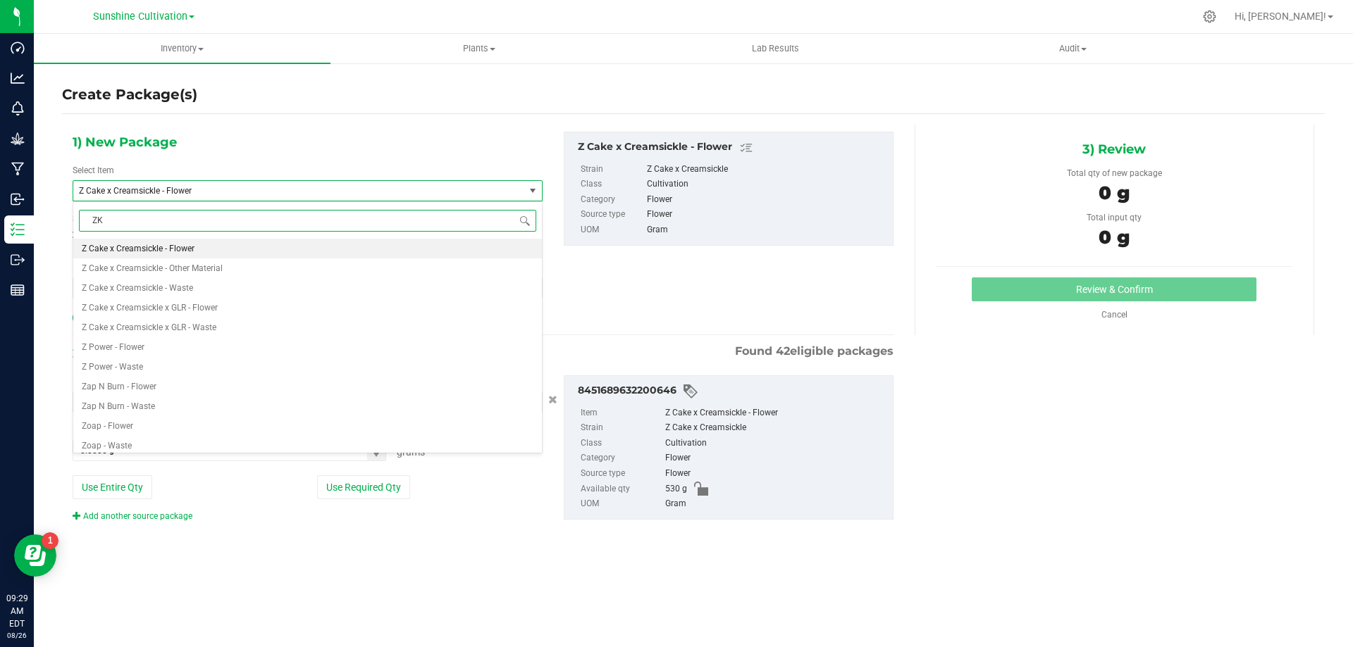
type input "ZKR"
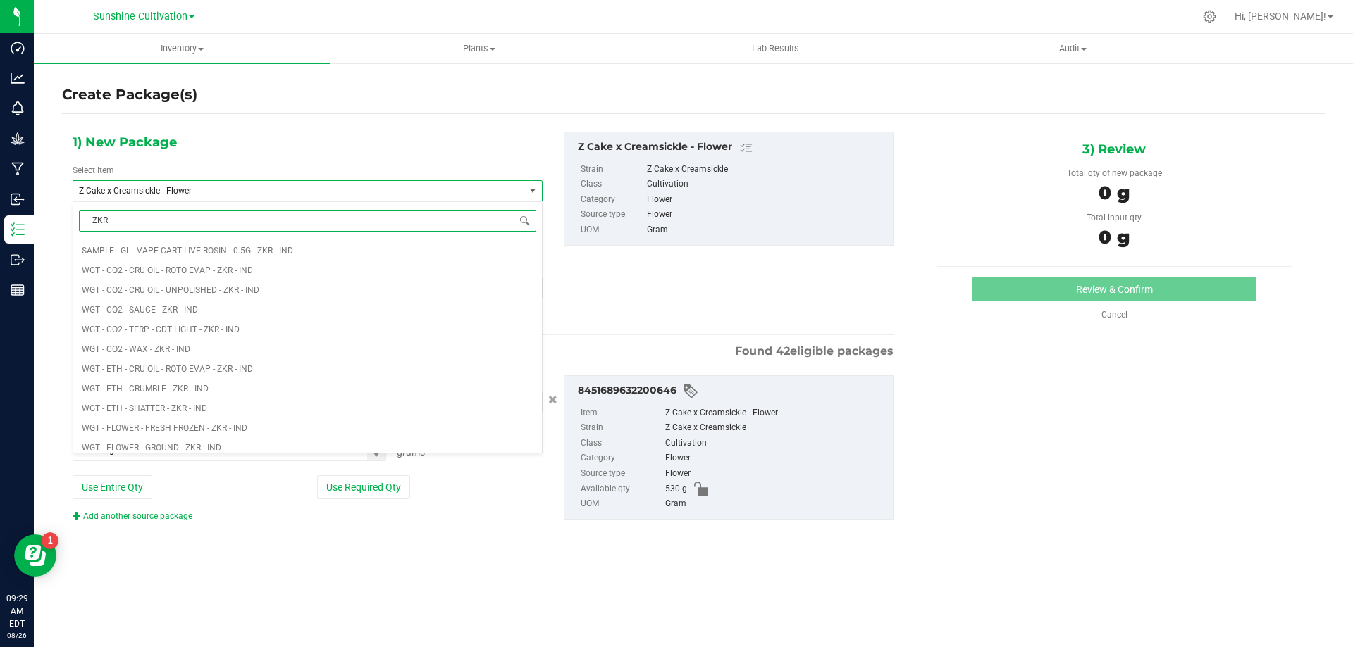
scroll to position [1057, 0]
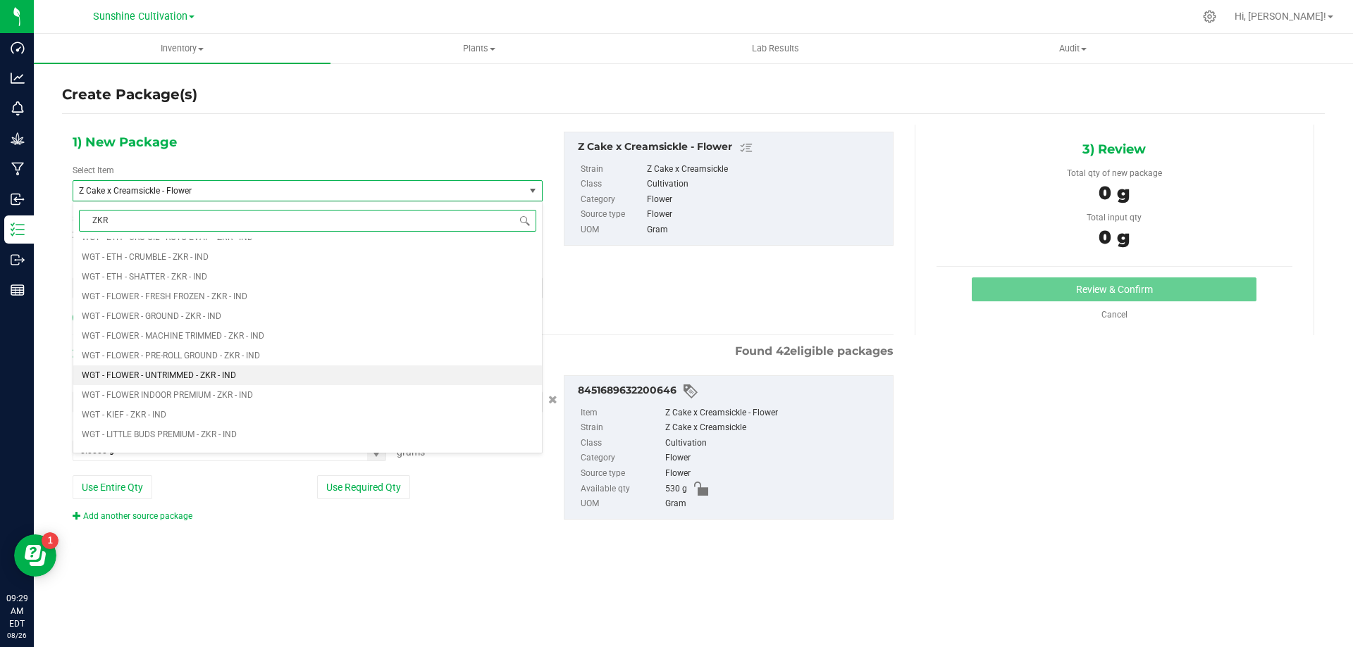
click at [228, 378] on span "WGT - FLOWER - UNTRIMMED - ZKR - IND" at bounding box center [159, 376] width 154 height 10
type input "0.0000"
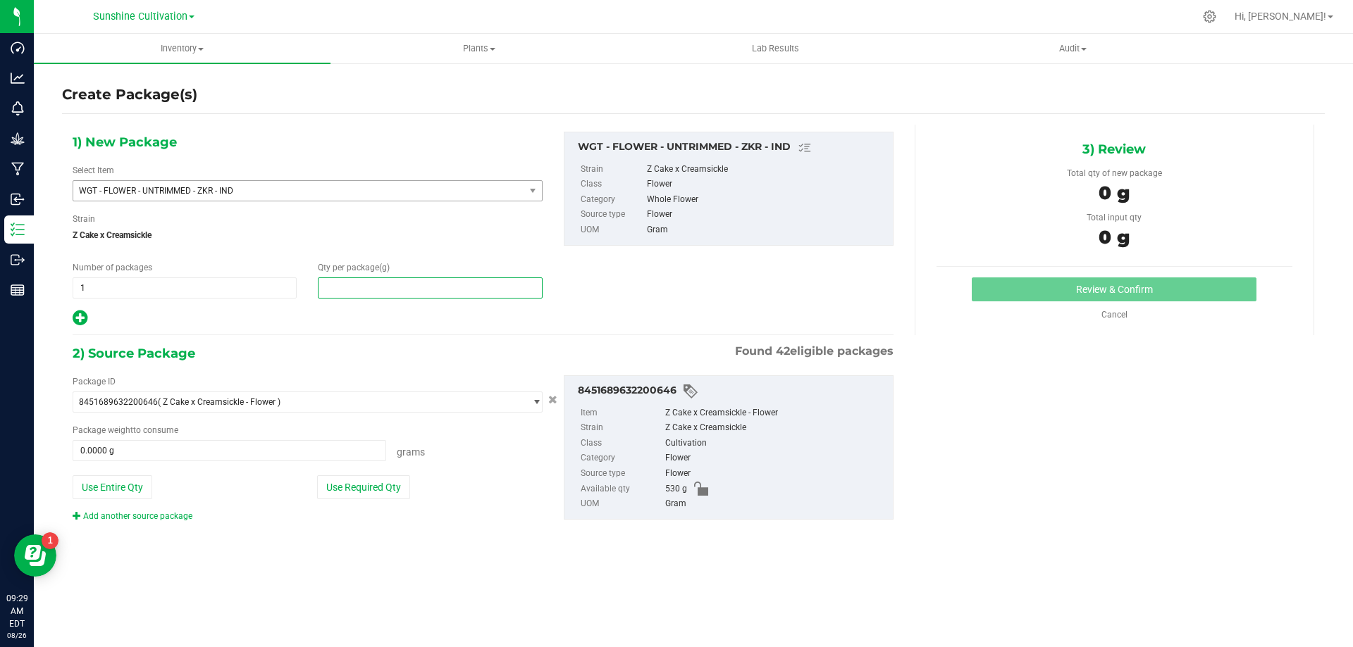
click at [383, 284] on span at bounding box center [430, 288] width 224 height 21
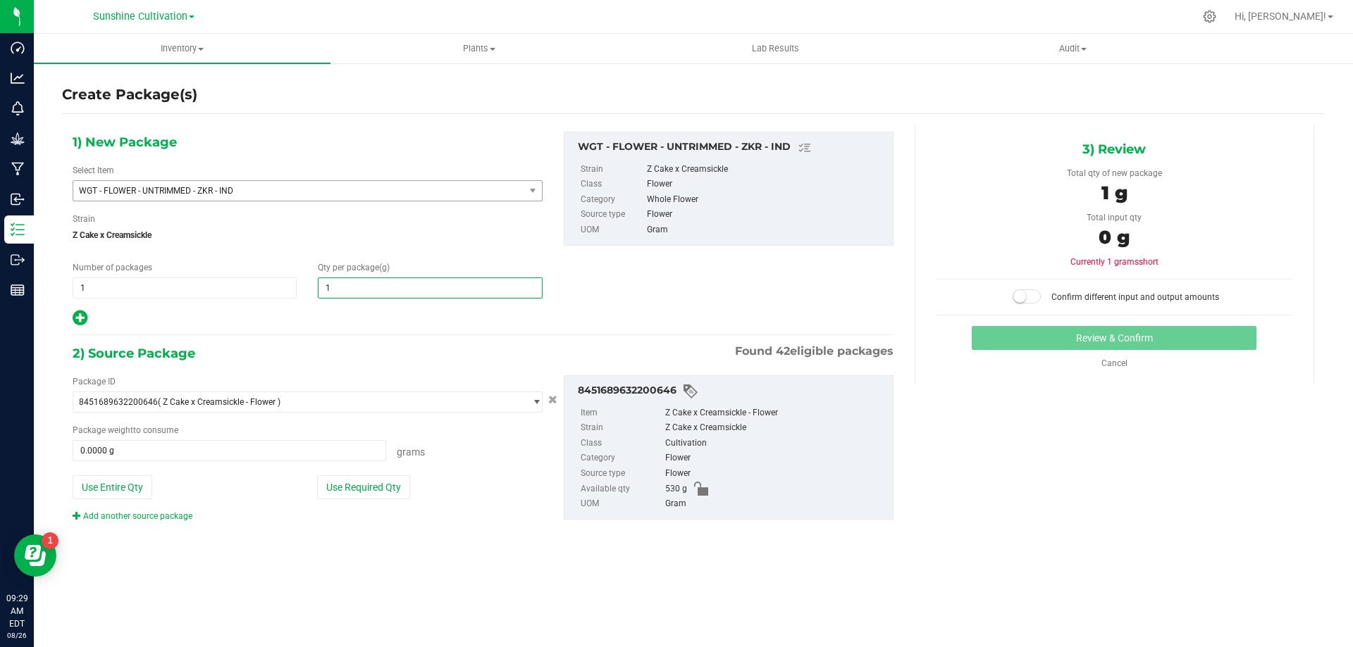
type input "15"
type input "15.0000"
click at [322, 440] on span "0.0000 g 0" at bounding box center [229, 450] width 313 height 21
click at [322, 453] on span at bounding box center [229, 450] width 313 height 21
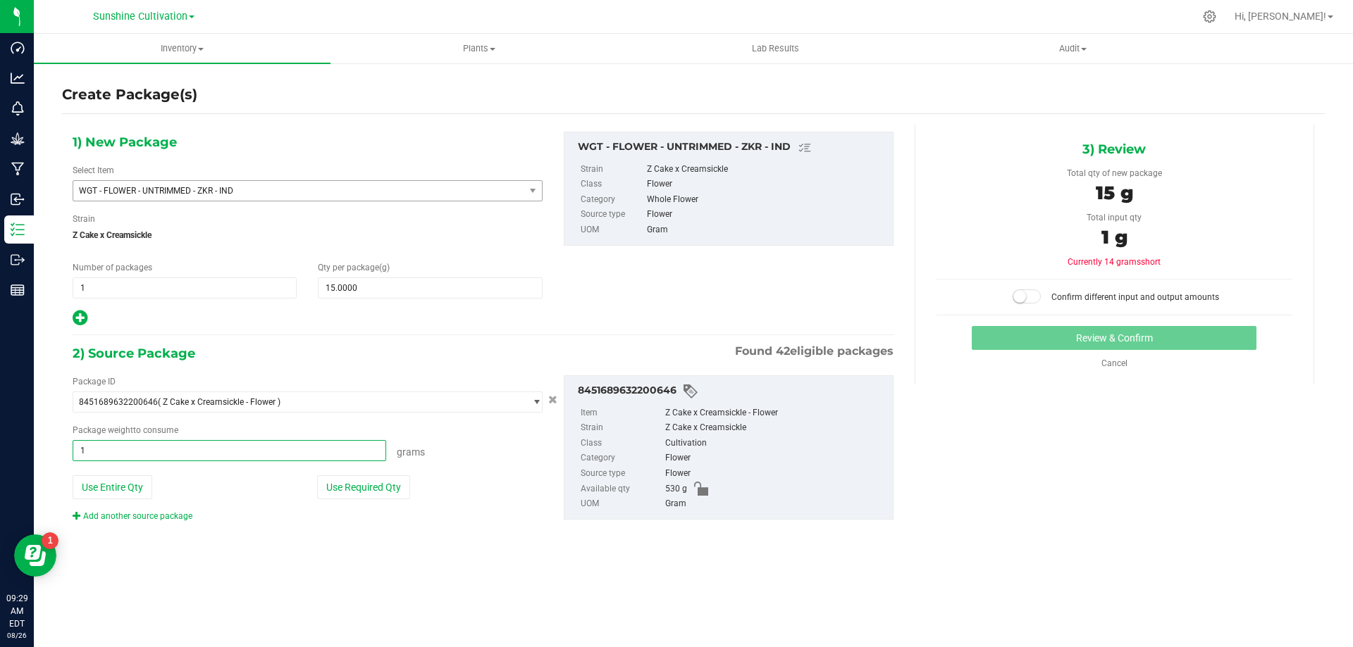
type input "15"
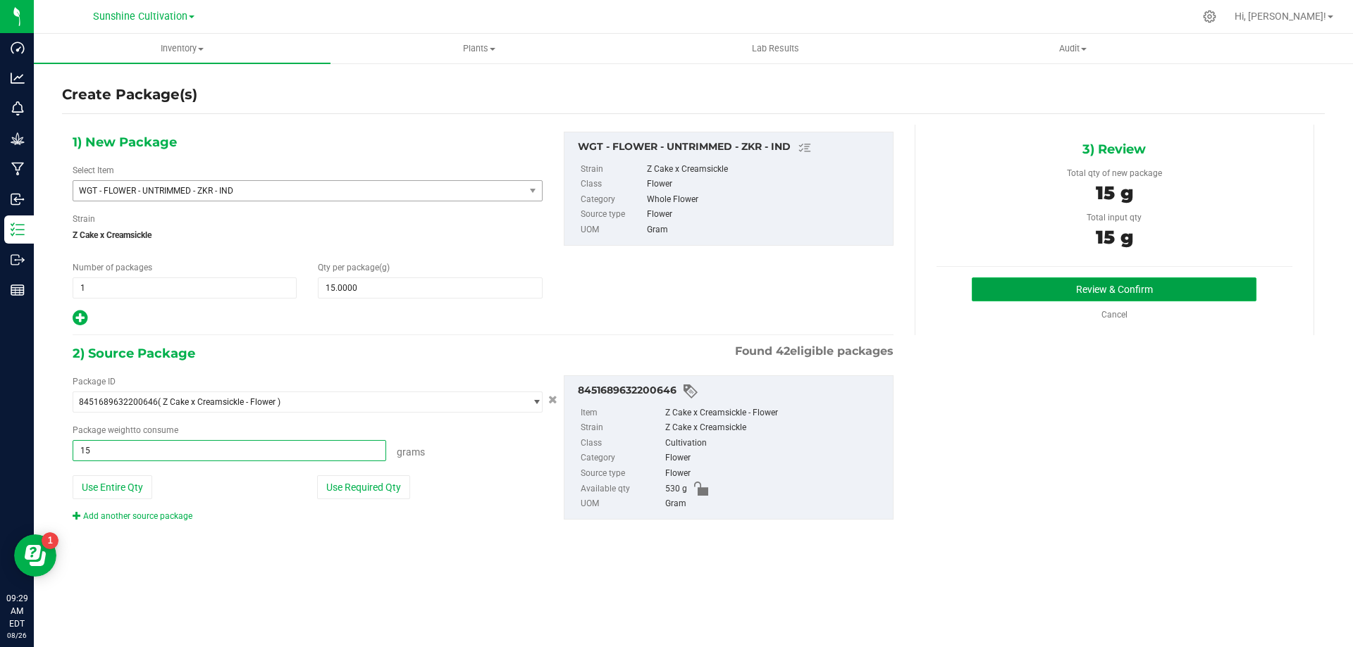
type input "15.0000 g"
click at [1019, 290] on button "Review & Confirm" at bounding box center [1113, 290] width 285 height 24
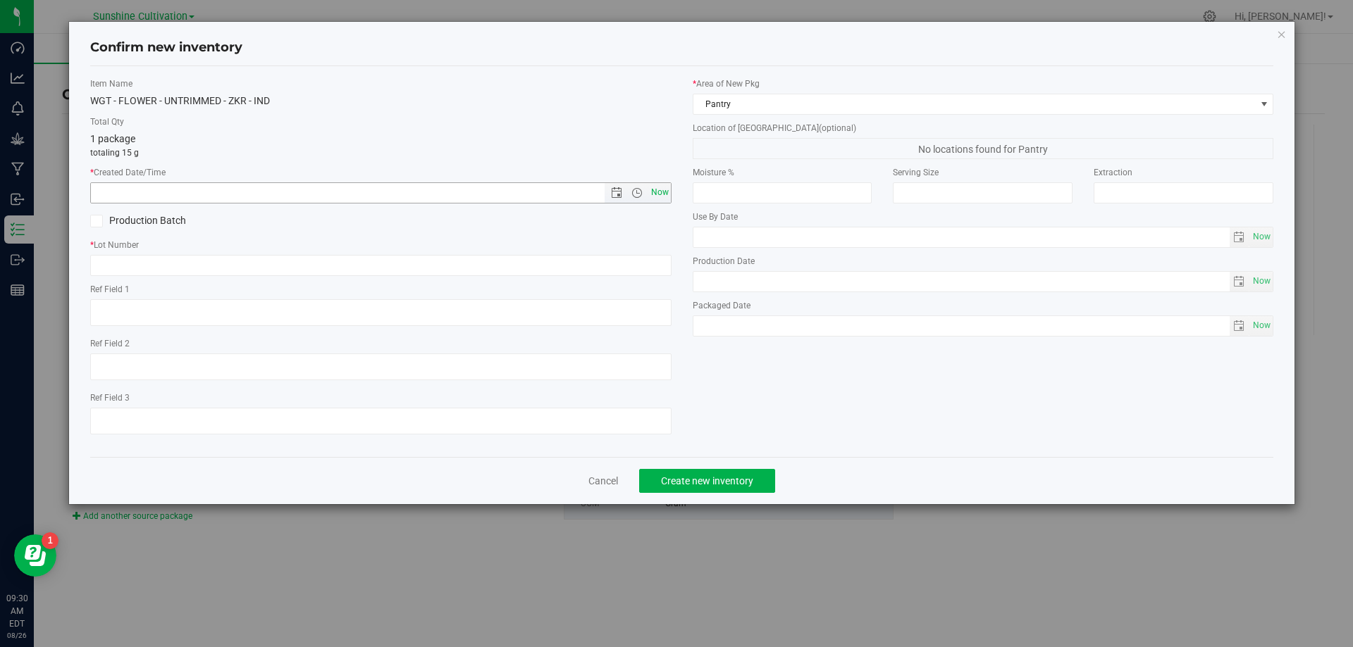
click at [648, 193] on span "Now" at bounding box center [659, 192] width 24 height 20
type input "8/26/2025 9:30 AM"
paste input "SN-250808-ZKR-09"
type input "SN-250808-ZKR-09"
click at [700, 490] on button "Create new inventory" at bounding box center [707, 481] width 136 height 24
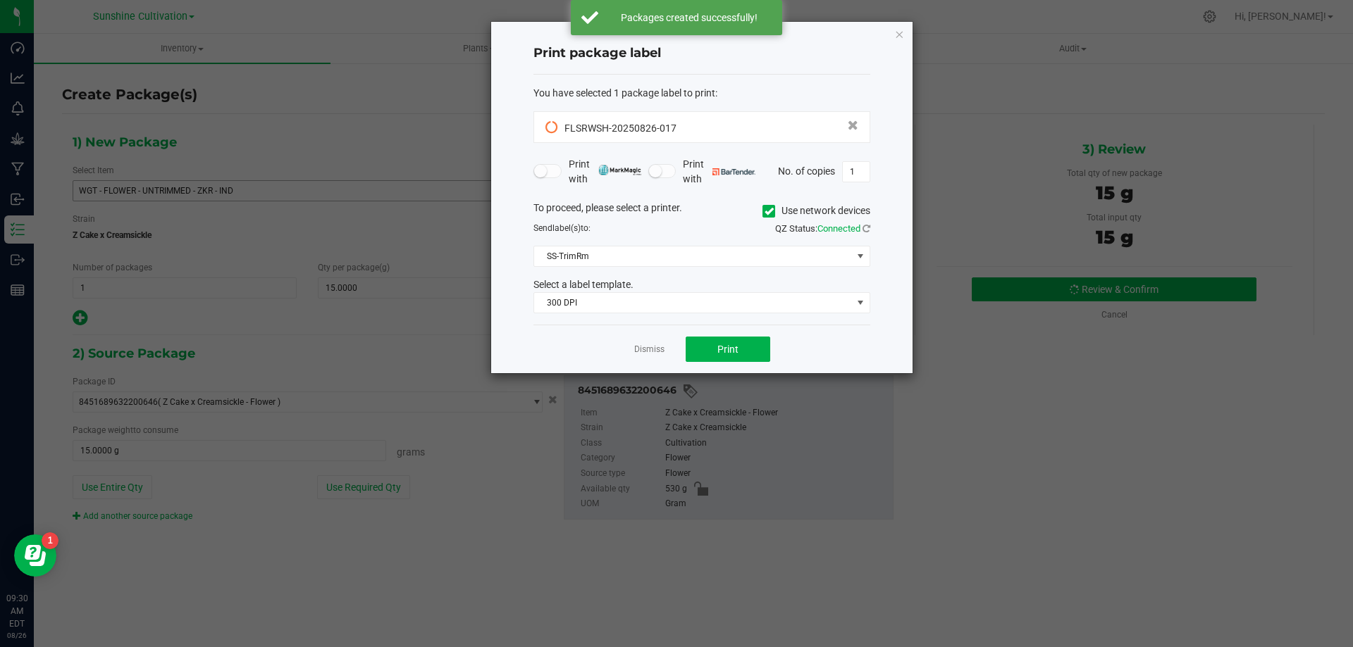
click at [259, 180] on ngb-modal-window "Print package label You have selected 1 package label to print : FLSRWSH-202508…" at bounding box center [676, 323] width 1353 height 647
click at [664, 349] on link "Dismiss" at bounding box center [649, 350] width 30 height 12
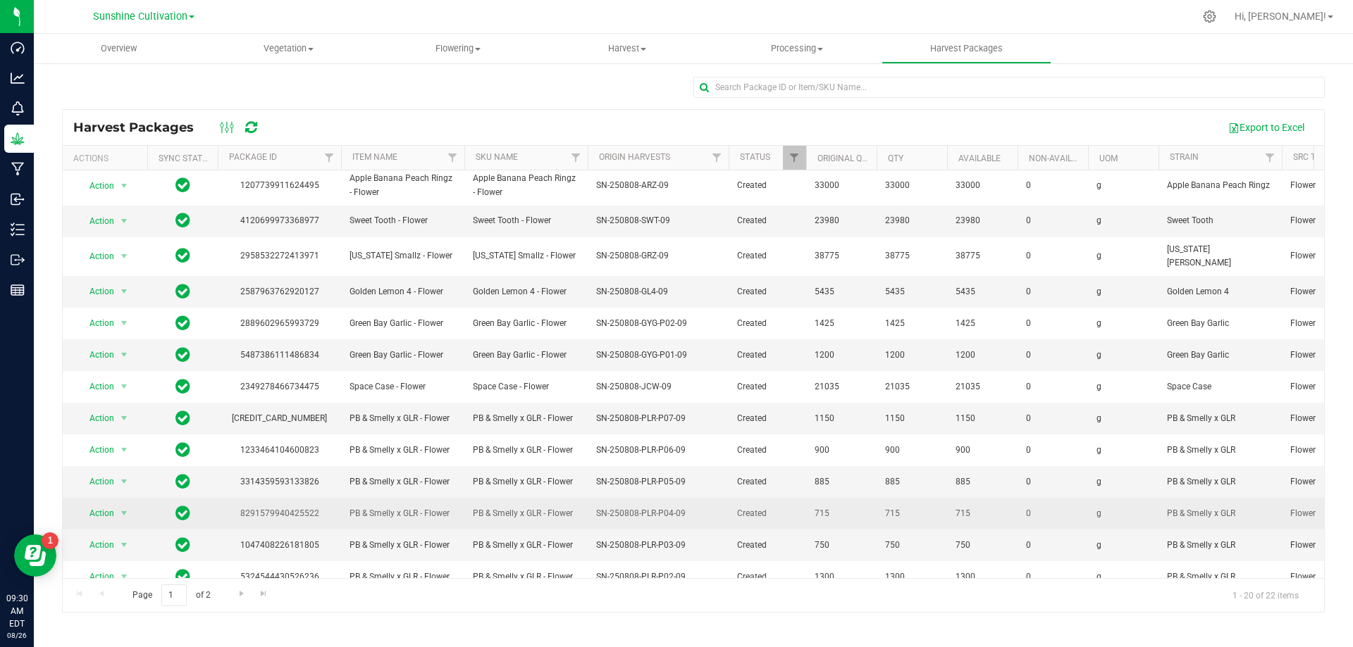
scroll to position [243, 0]
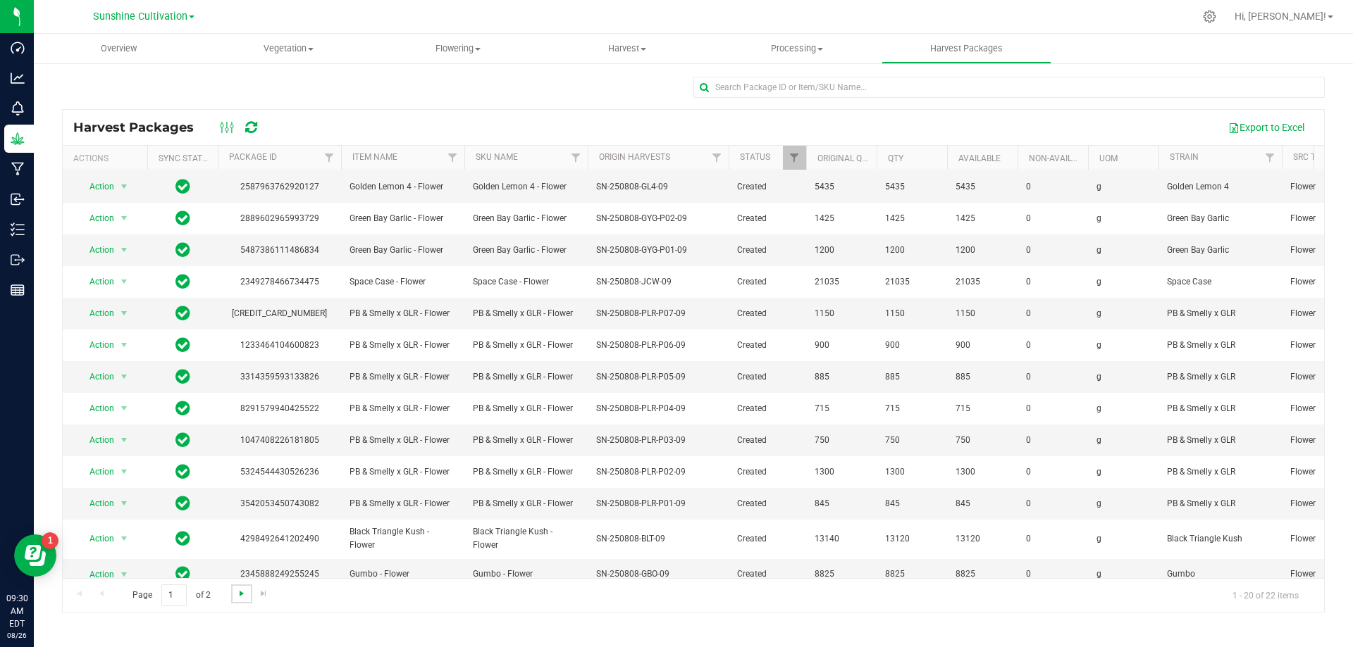
click at [241, 594] on span "Go to the next page" at bounding box center [241, 593] width 11 height 11
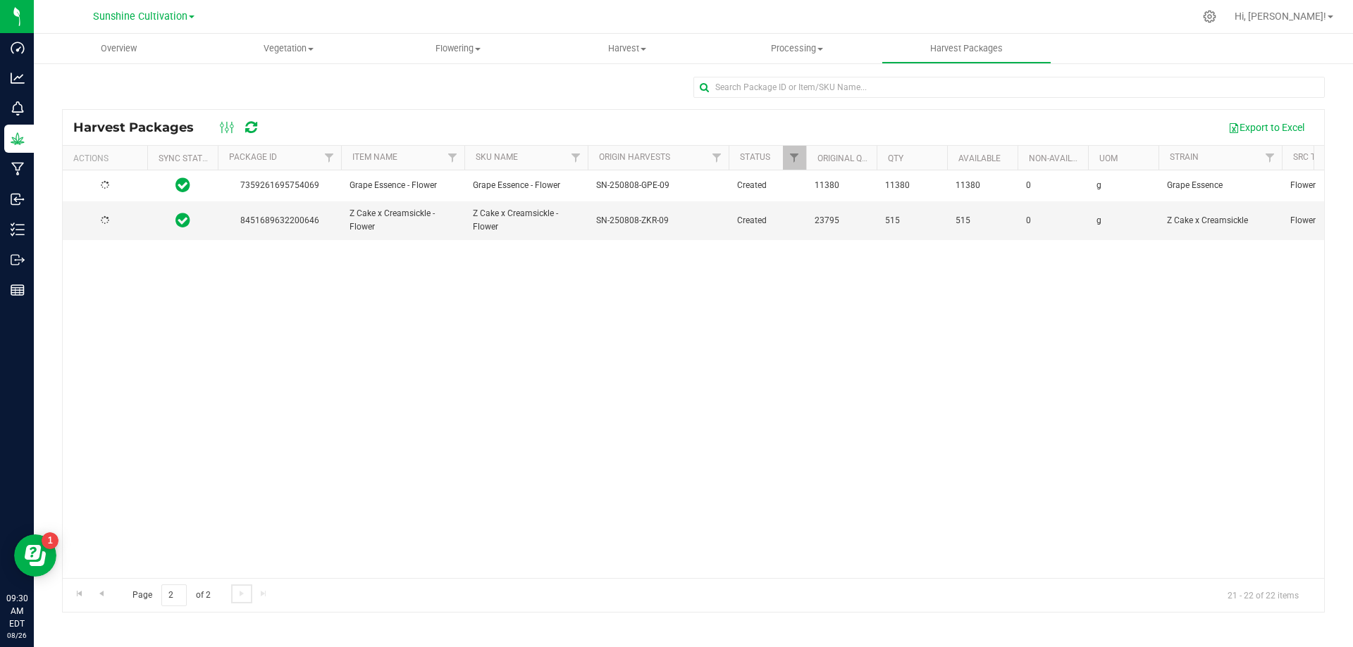
scroll to position [0, 0]
click at [97, 223] on span "Action" at bounding box center [96, 221] width 38 height 20
click at [135, 266] on li "Create package" at bounding box center [121, 265] width 89 height 21
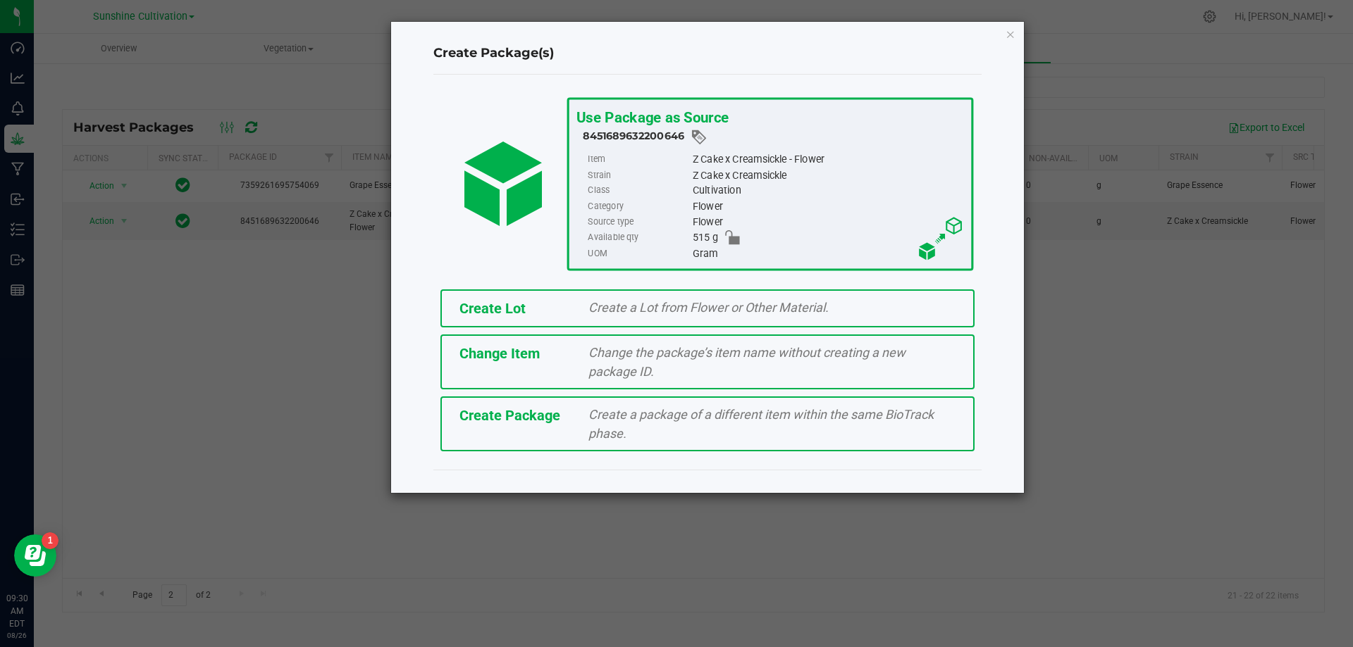
click at [624, 424] on div "Create a package of a different item within the same BioTrack phase." at bounding box center [772, 424] width 388 height 38
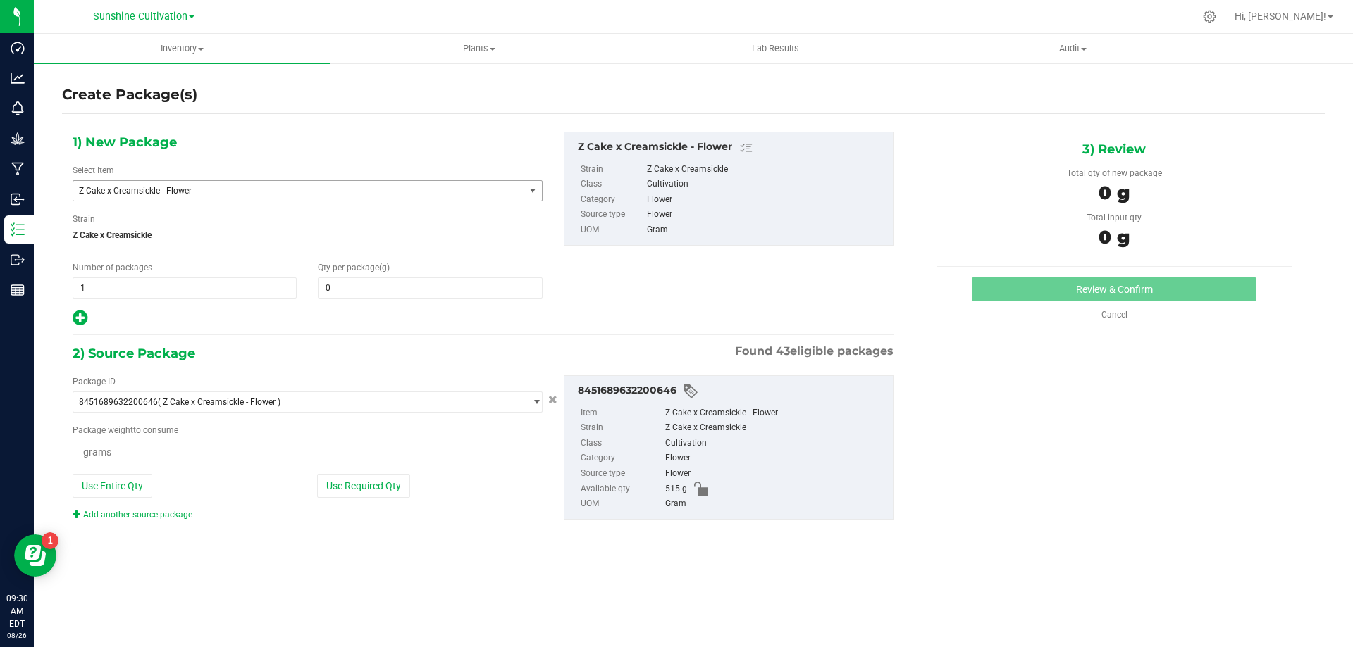
type input "0.0000"
click at [386, 195] on span "Z Cake x Creamsickle - Flower" at bounding box center [290, 191] width 422 height 10
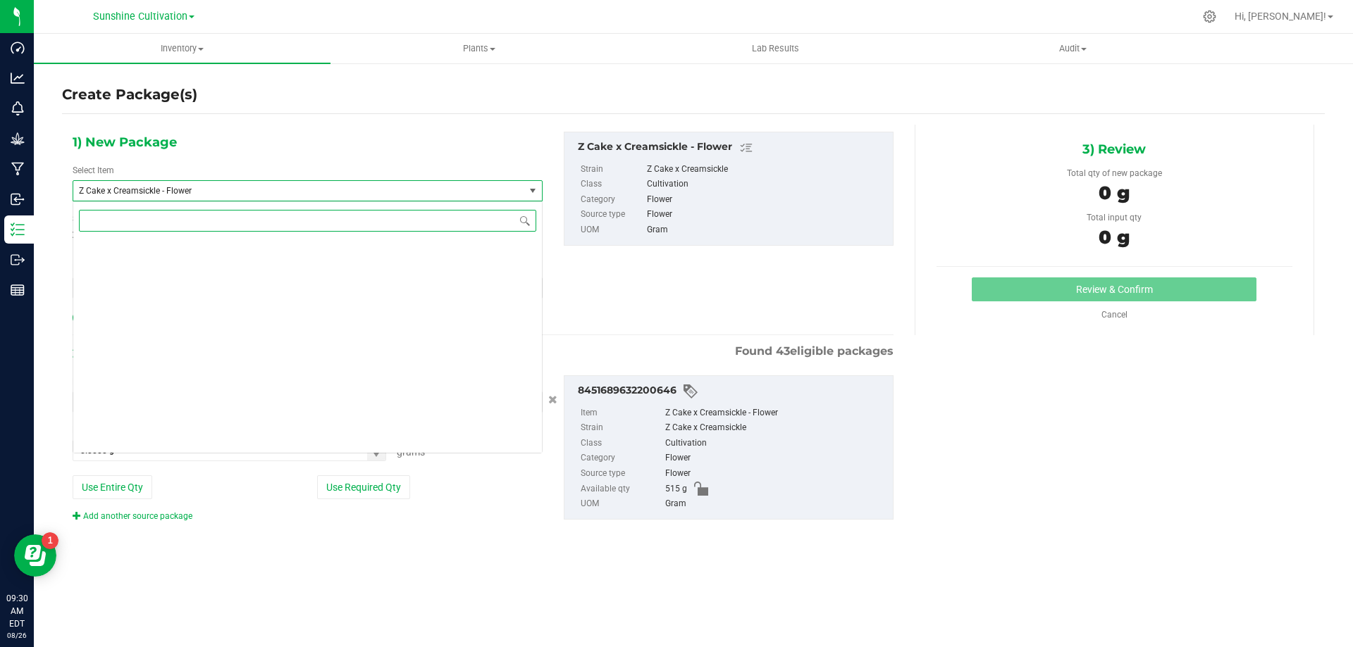
scroll to position [418193, 0]
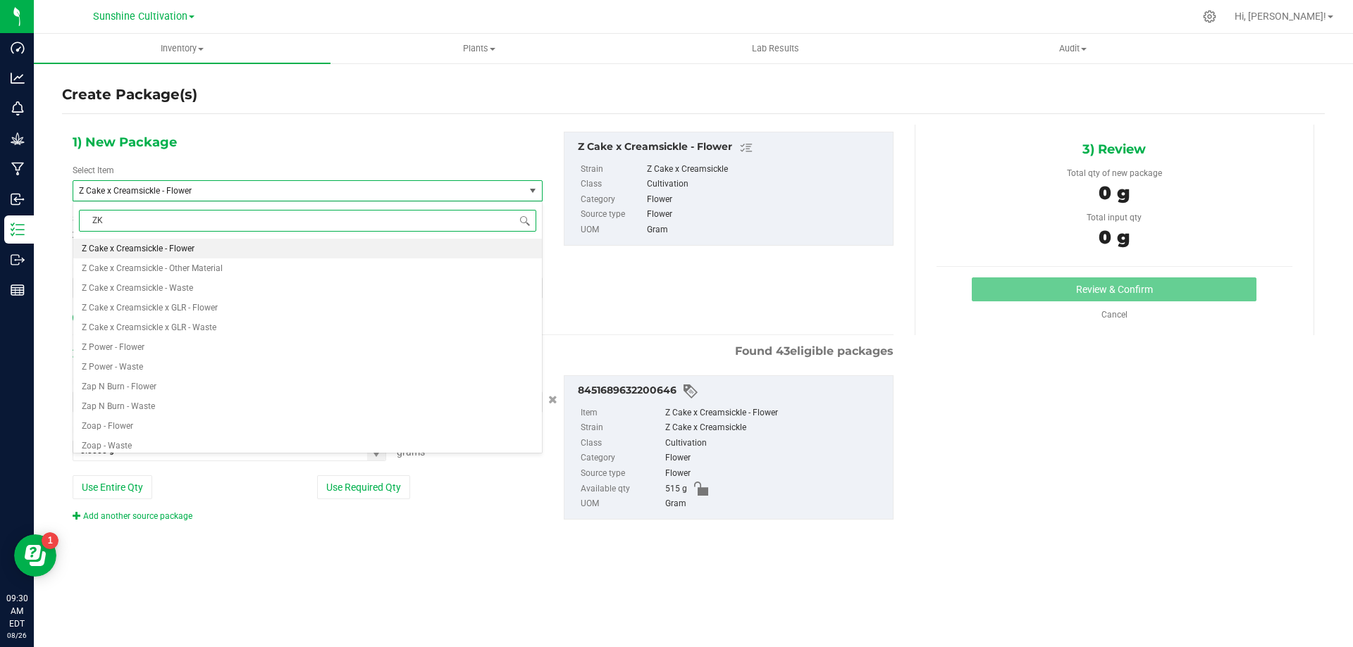
type input "ZKR"
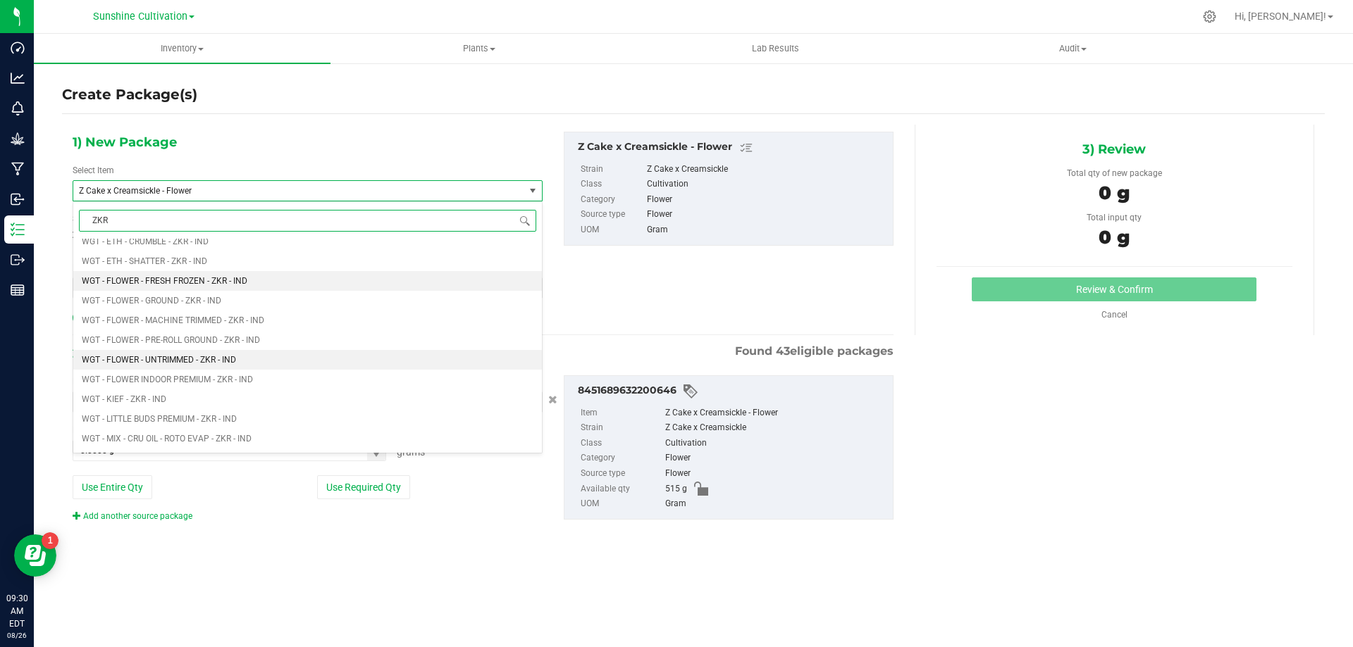
scroll to position [1198, 0]
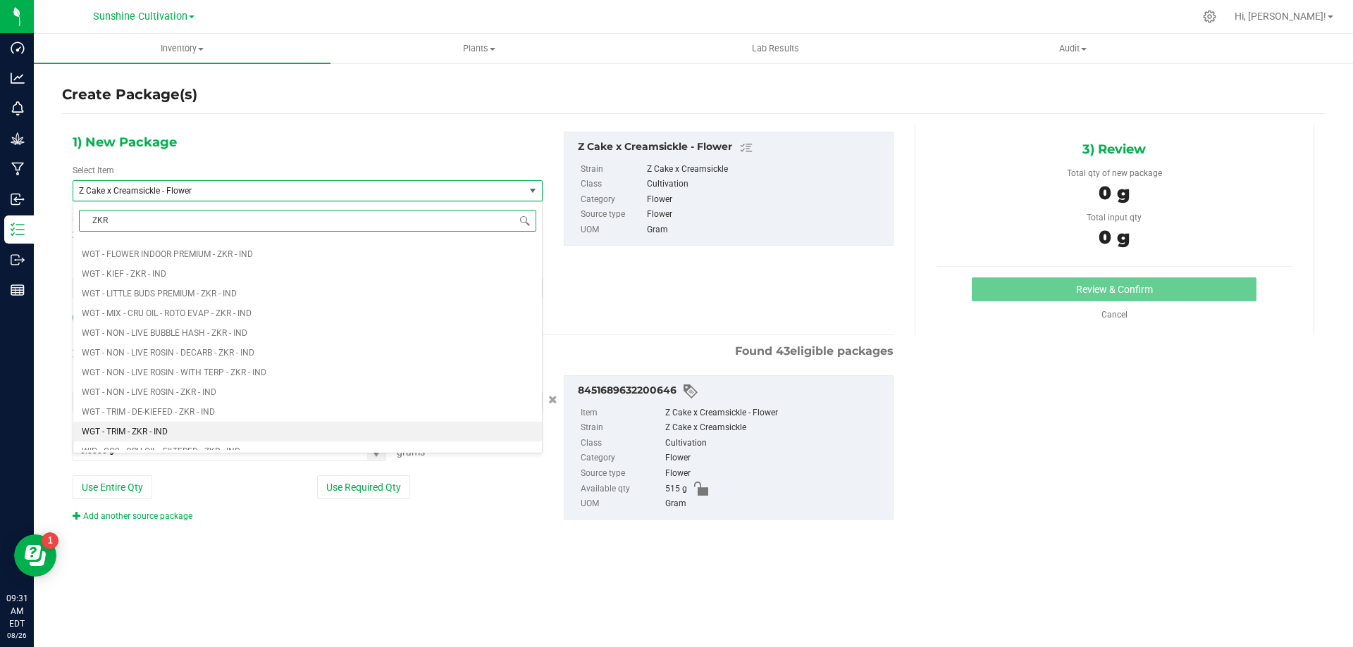
click at [161, 430] on span "WGT - TRIM - ZKR - IND" at bounding box center [125, 432] width 86 height 10
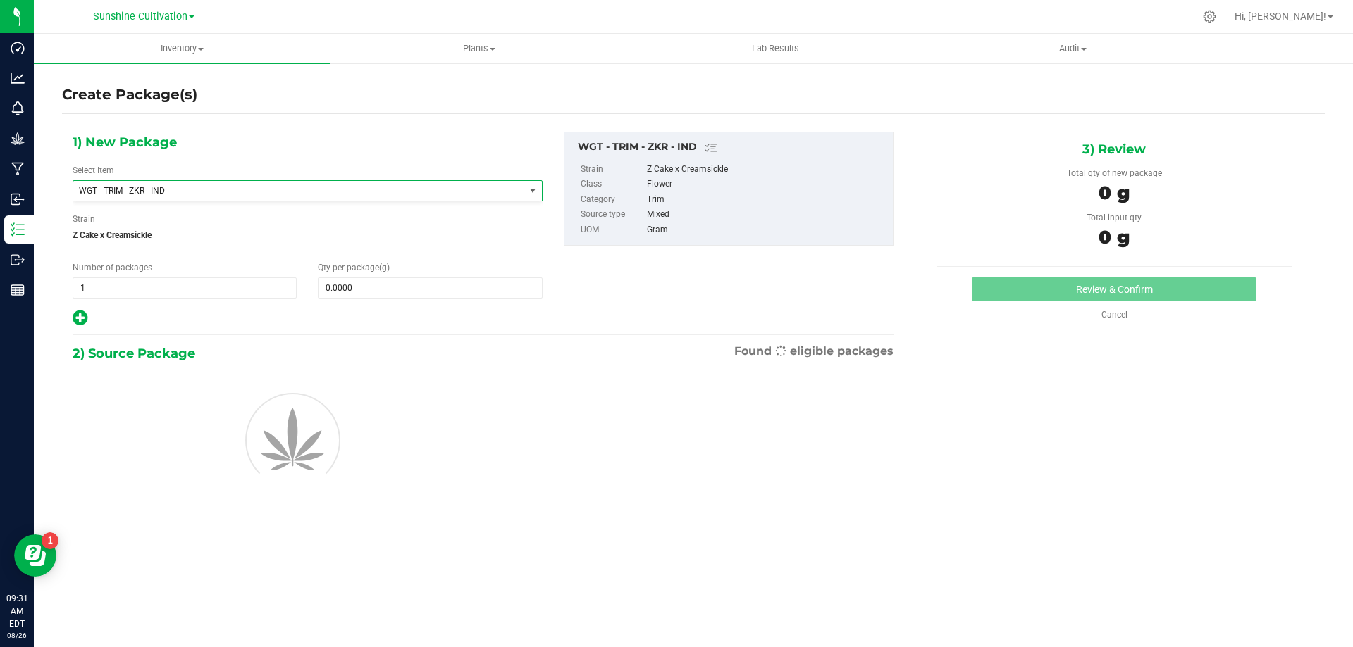
type input "0.0000"
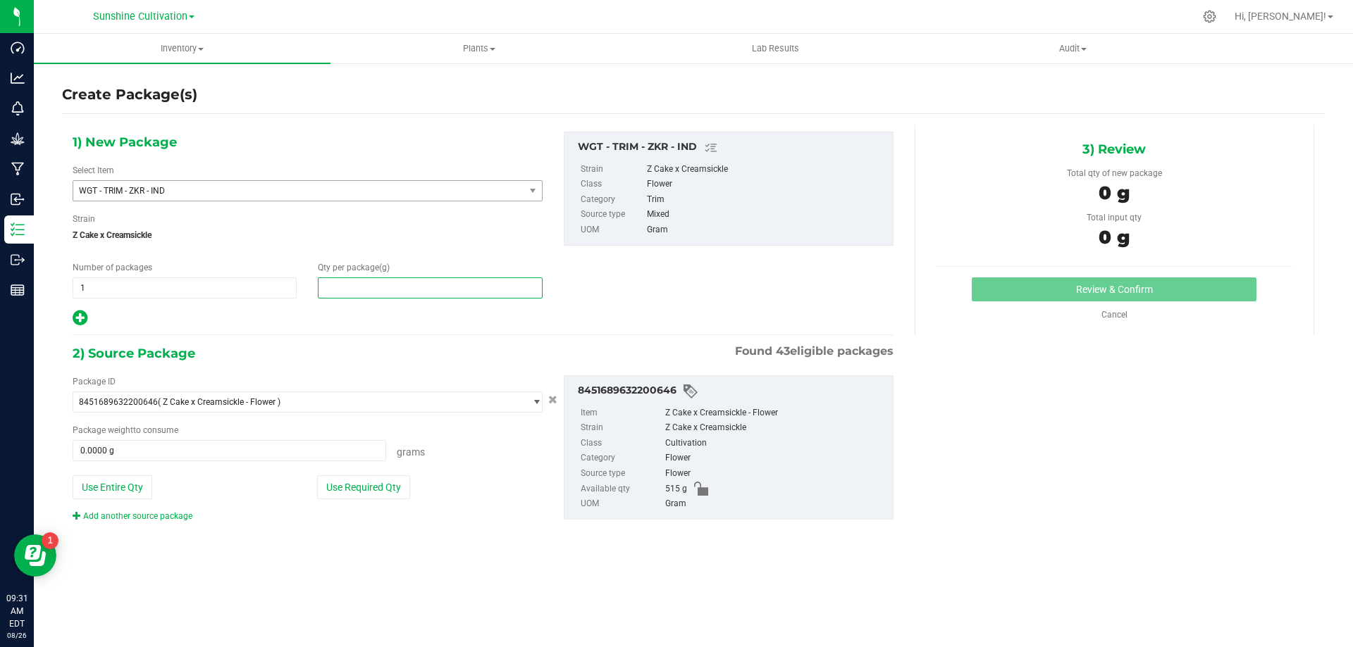
click at [364, 290] on span at bounding box center [430, 288] width 224 height 21
type input "5"
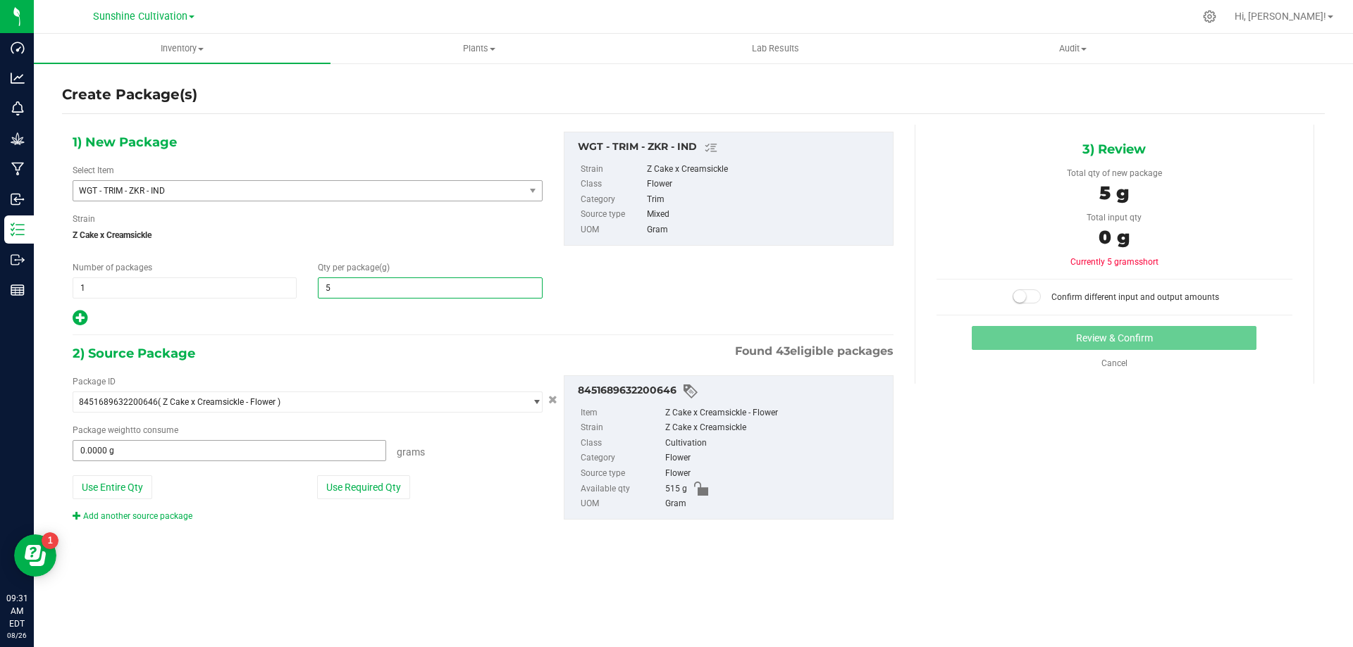
type input "5.0000"
click at [228, 452] on span at bounding box center [229, 450] width 313 height 21
type input "5"
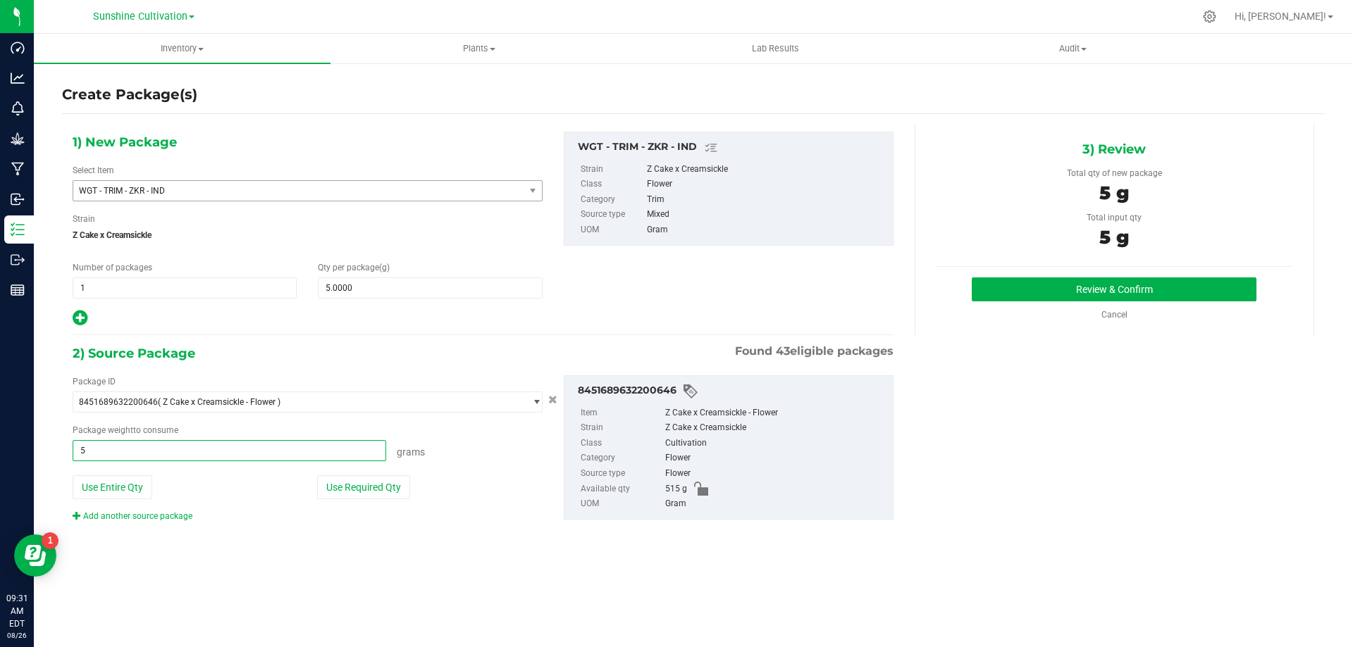
type input "5.0000 g"
click at [1035, 302] on div "Review & Confirm Cancel" at bounding box center [1114, 300] width 356 height 44
click at [1007, 287] on button "Review & Confirm" at bounding box center [1113, 290] width 285 height 24
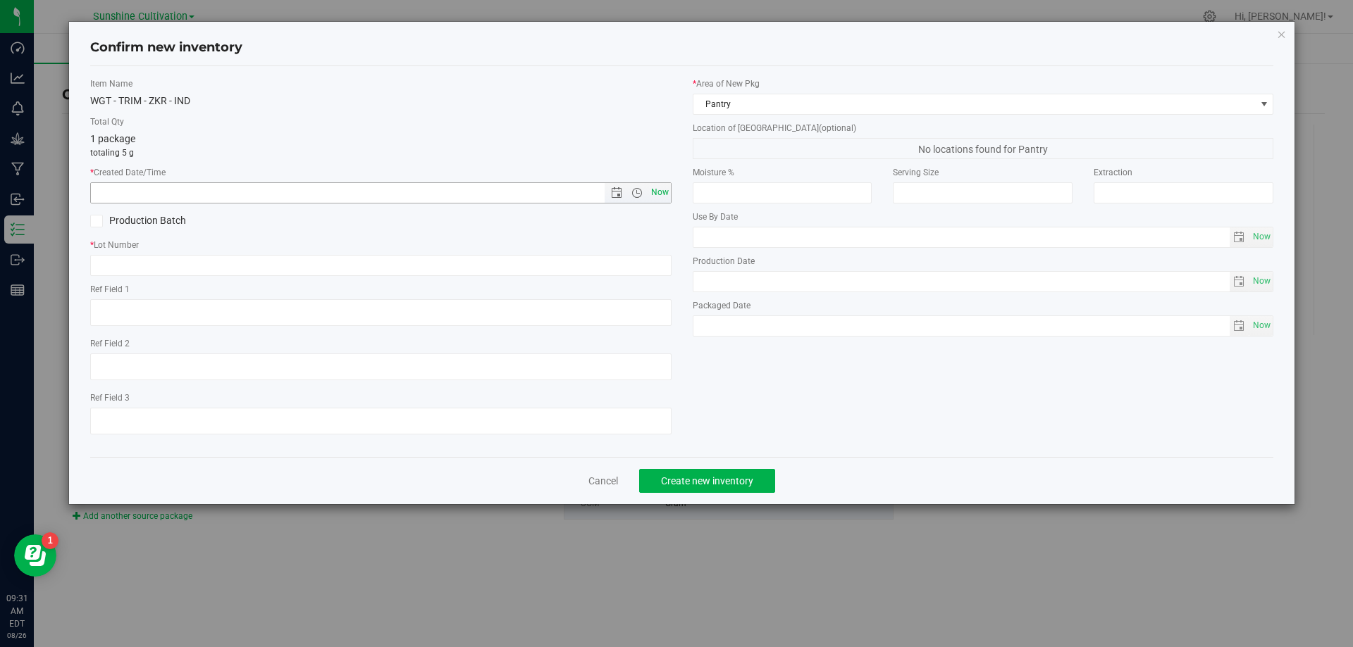
click at [654, 190] on span "Now" at bounding box center [659, 192] width 24 height 20
type input "8/26/2025 9:31 AM"
paste input "SN-250808-ZKR-09"
type input "SN-250808-ZKR-09-TB"
click at [704, 476] on span "Create new inventory" at bounding box center [707, 481] width 92 height 11
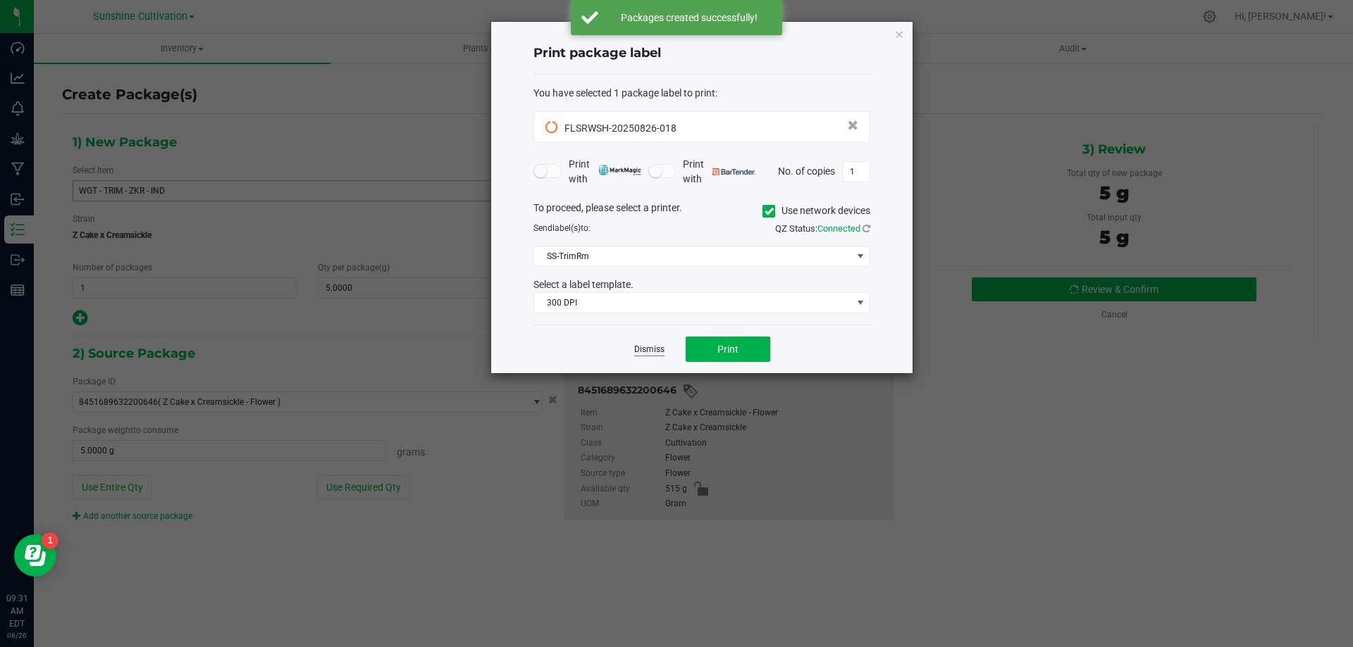
click at [652, 353] on link "Dismiss" at bounding box center [649, 350] width 30 height 12
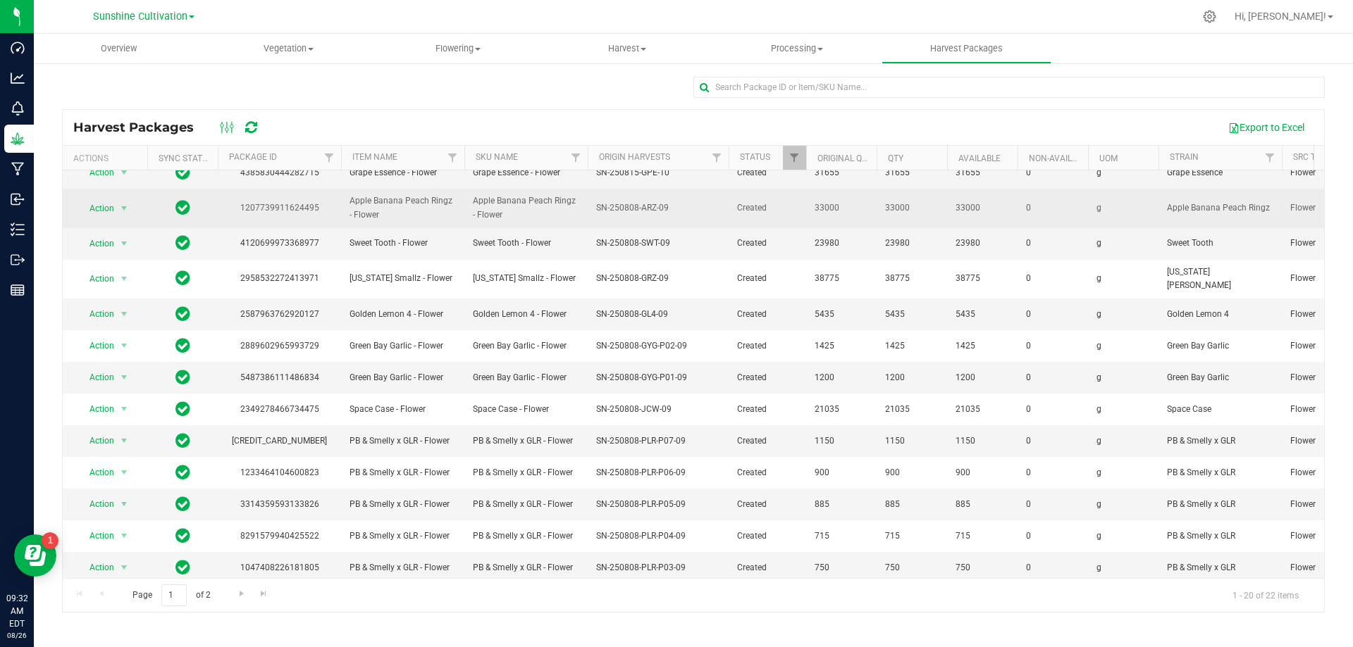
scroll to position [243, 0]
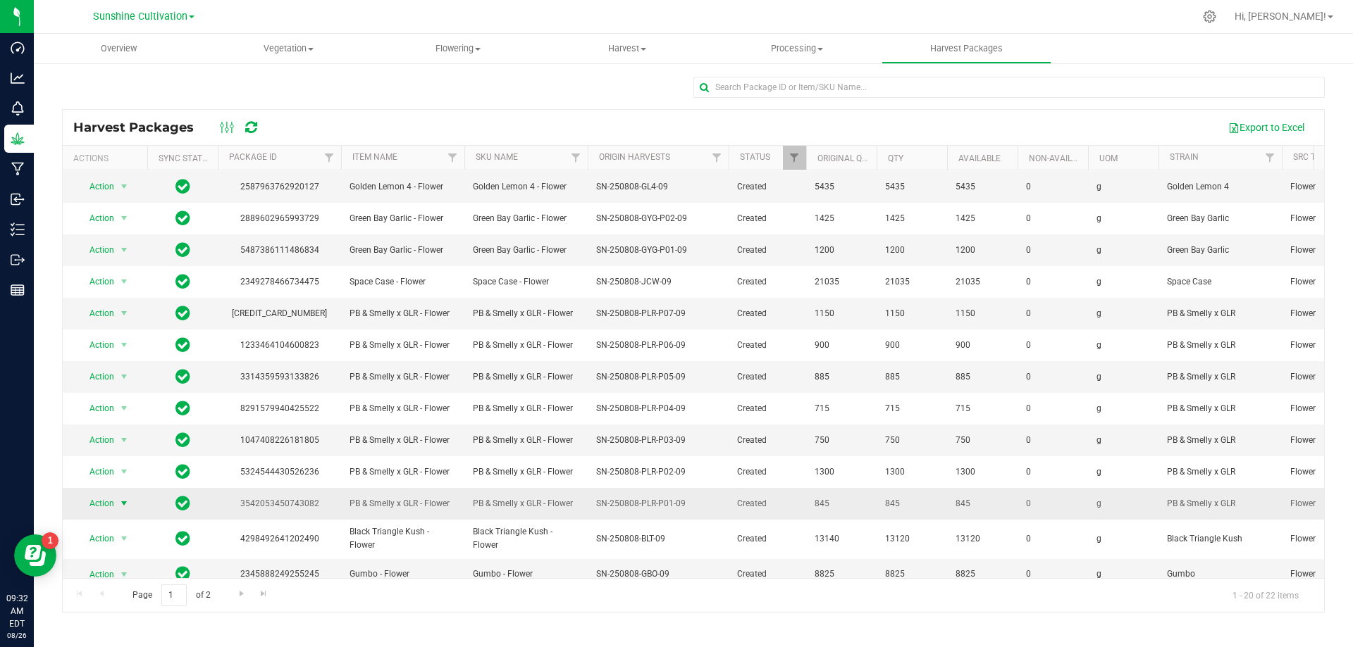
click at [118, 498] on span "select" at bounding box center [123, 503] width 11 height 11
click at [127, 530] on li "Create package" at bounding box center [121, 533] width 89 height 21
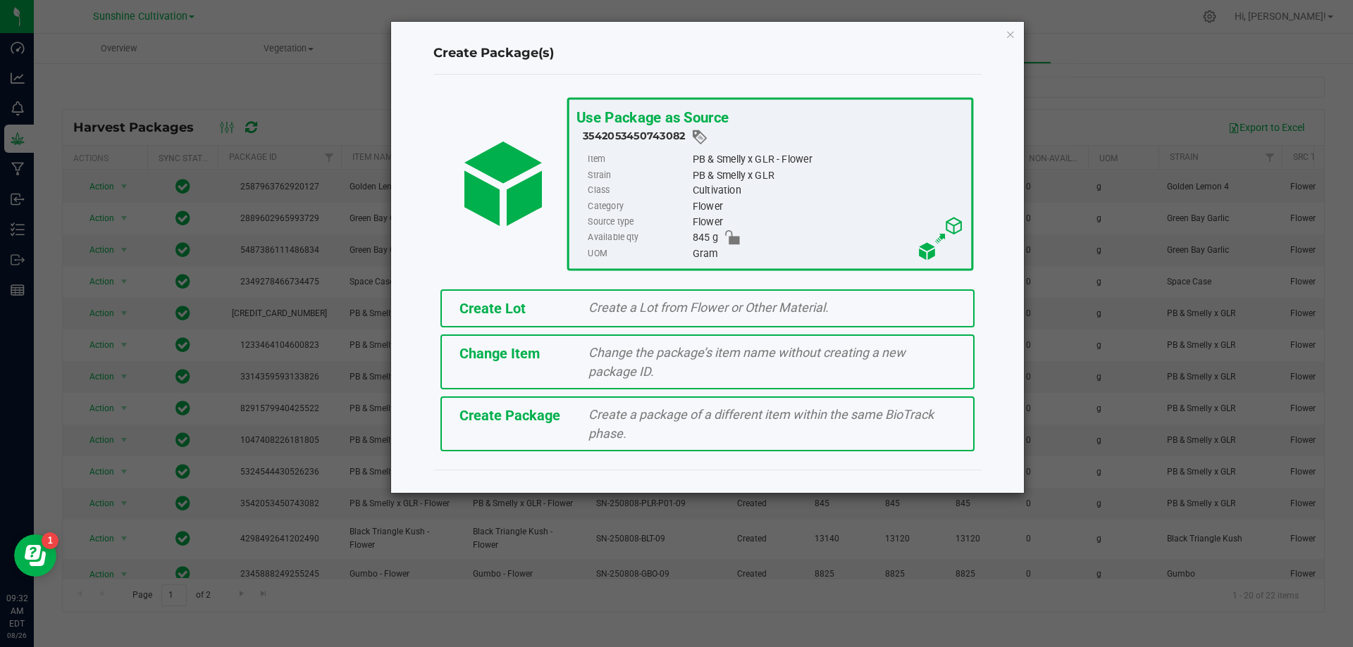
click at [583, 410] on div "Create a package of a different item within the same BioTrack phase." at bounding box center [772, 424] width 388 height 38
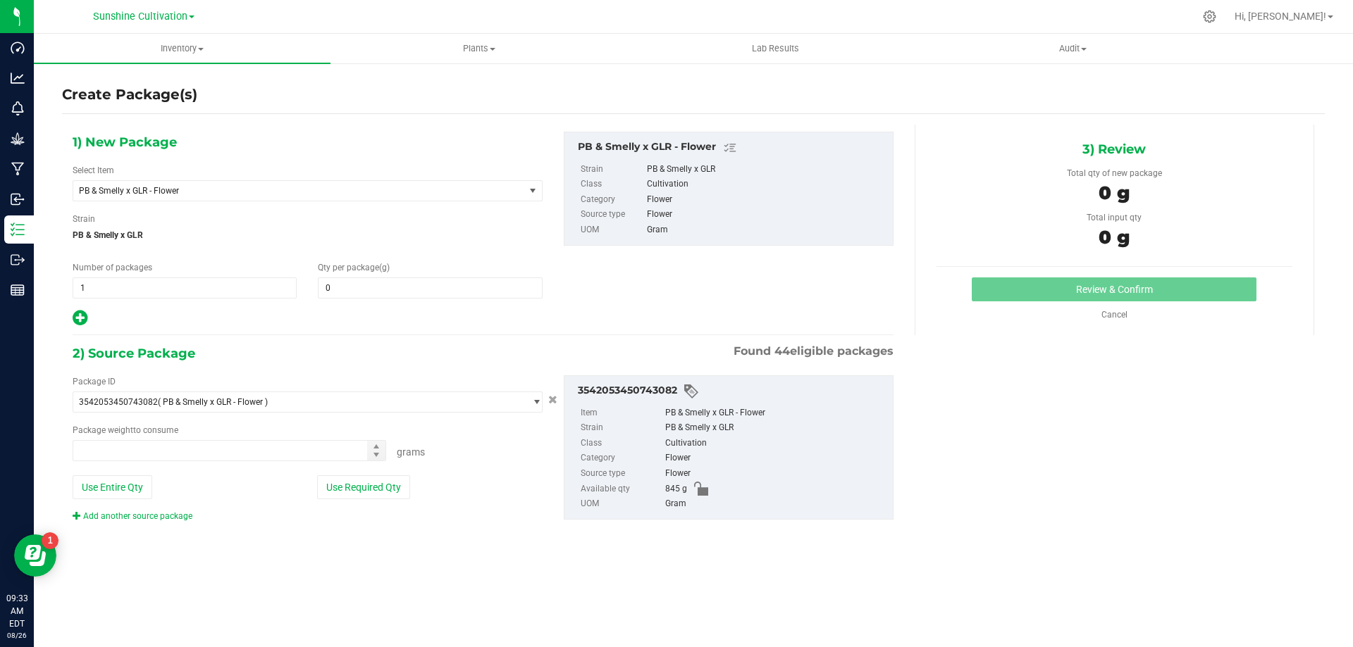
type input "0.0000"
type input "0.0000 g"
click at [426, 192] on span "PB & Smelly x GLR - Flower" at bounding box center [290, 191] width 422 height 10
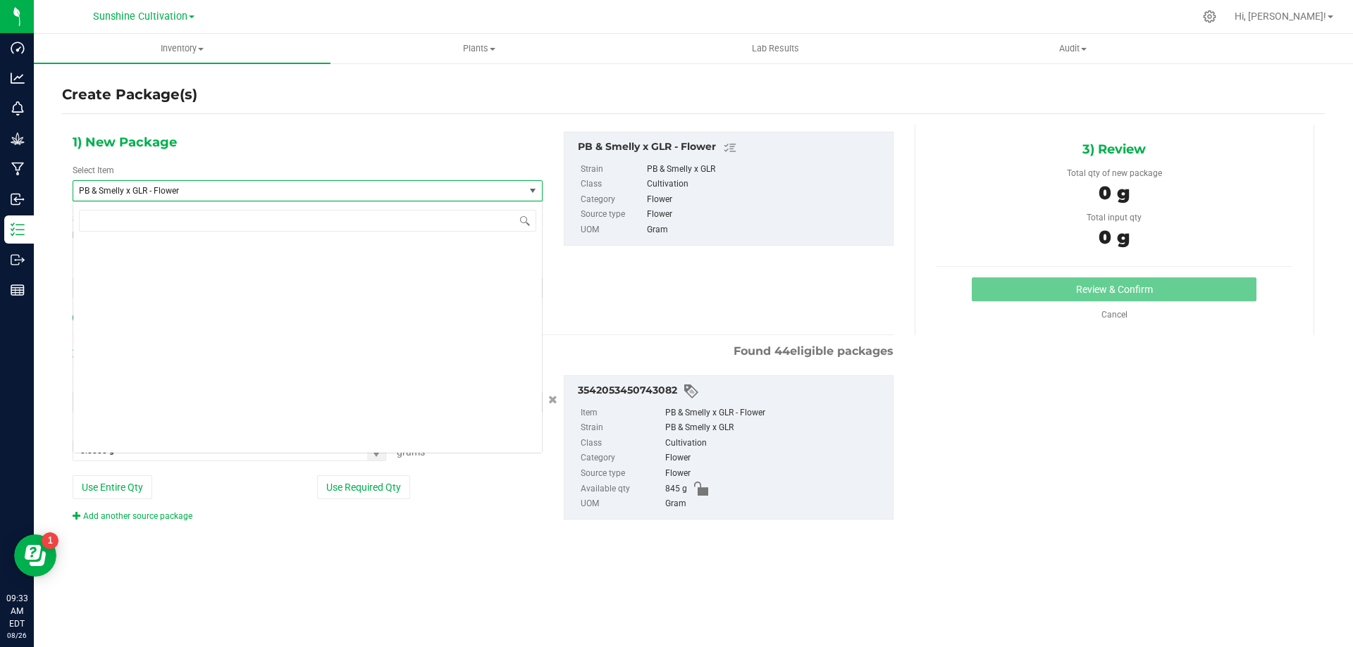
scroll to position [146321, 0]
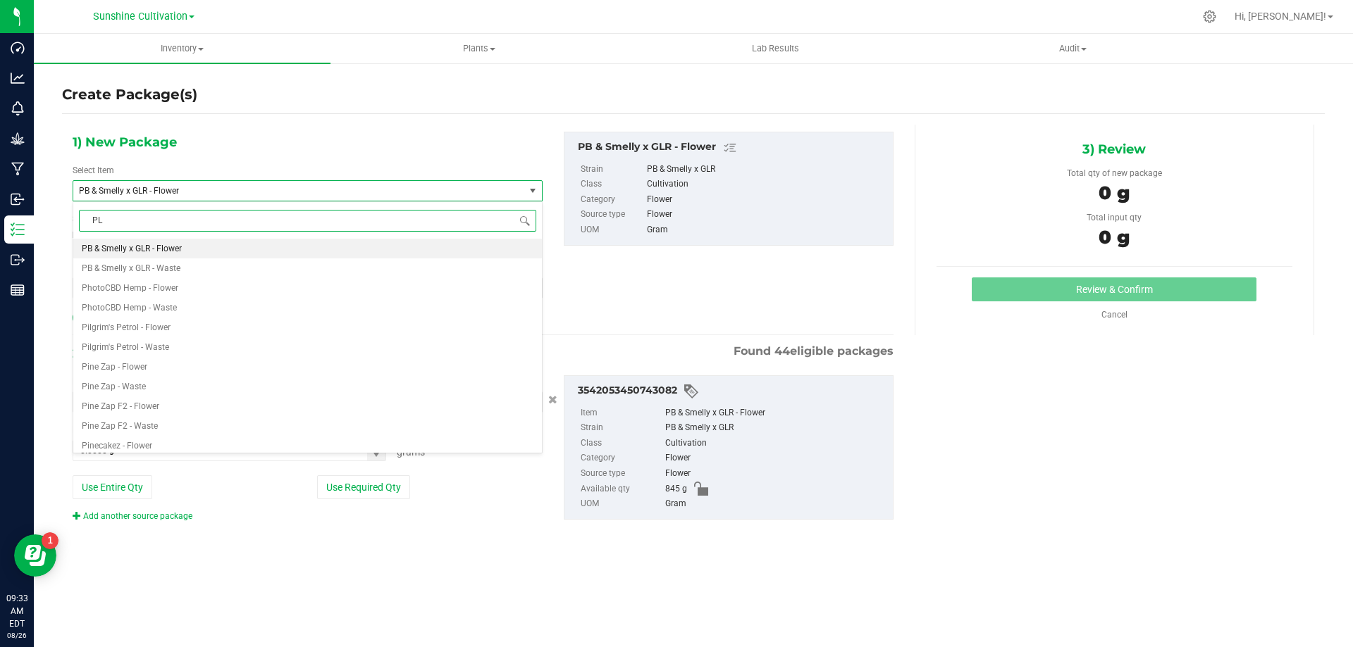
type input "PLR"
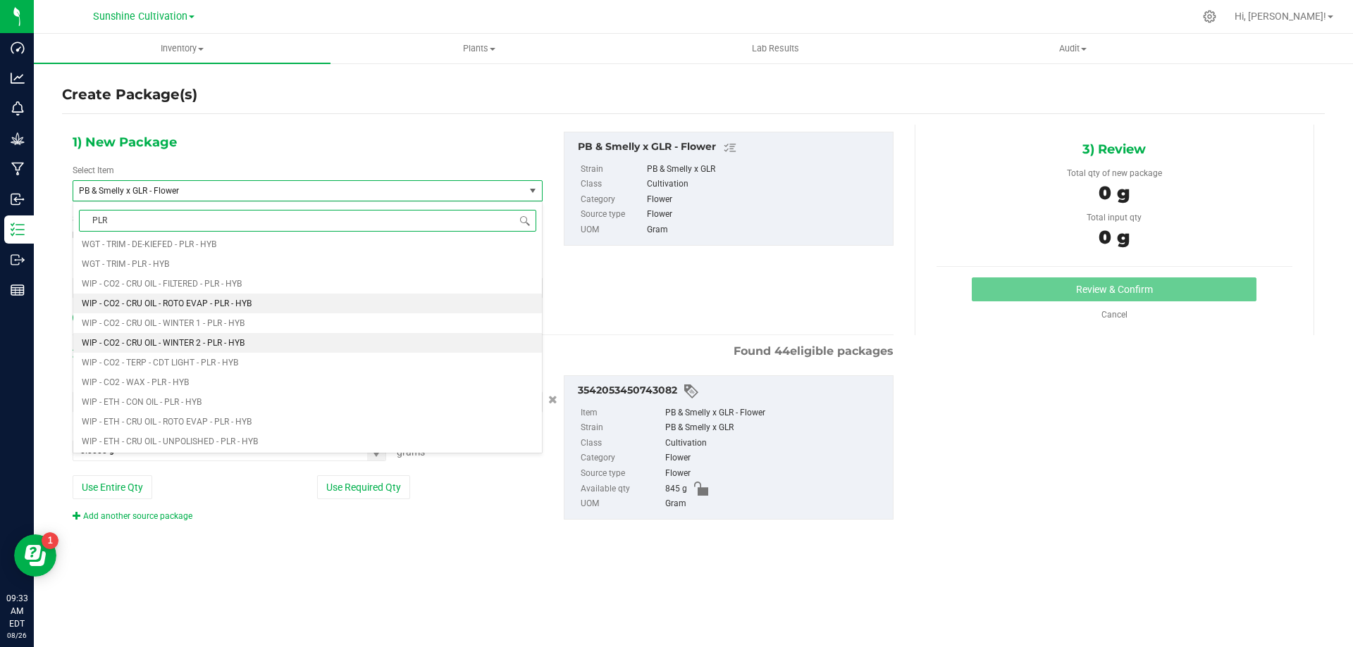
scroll to position [812, 0]
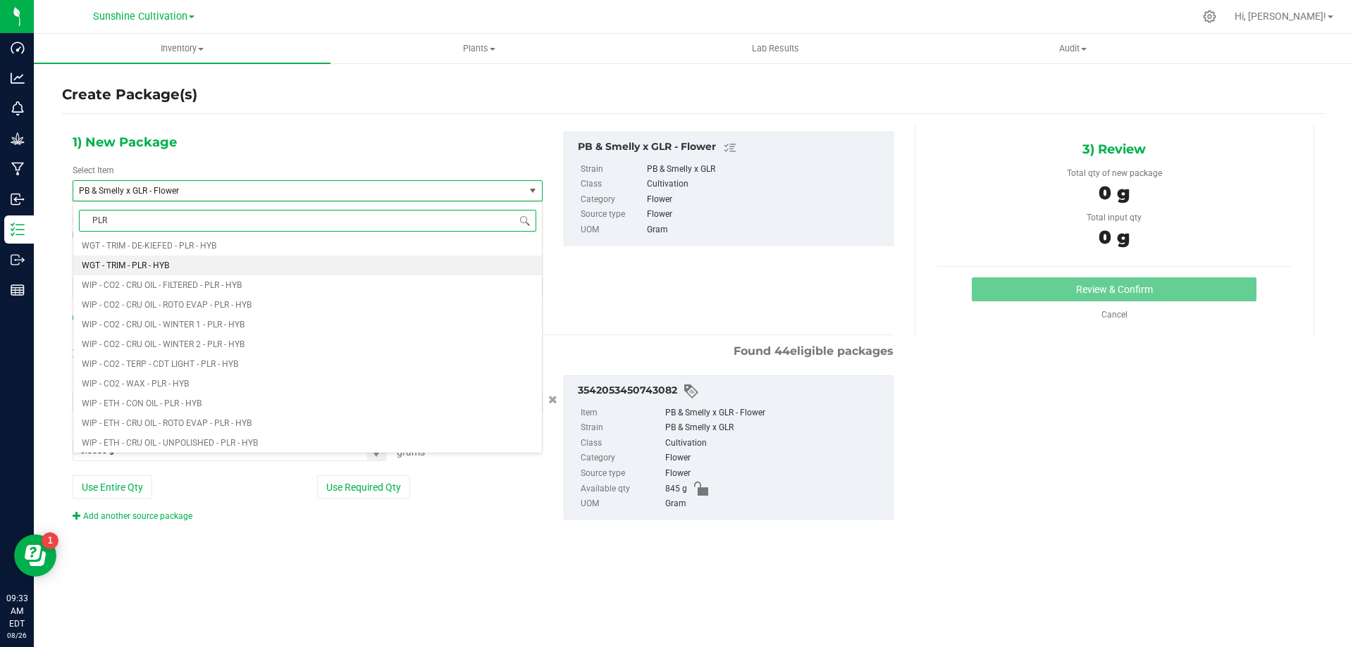
click at [190, 263] on li "WGT - TRIM - PLR - HYB" at bounding box center [307, 266] width 468 height 20
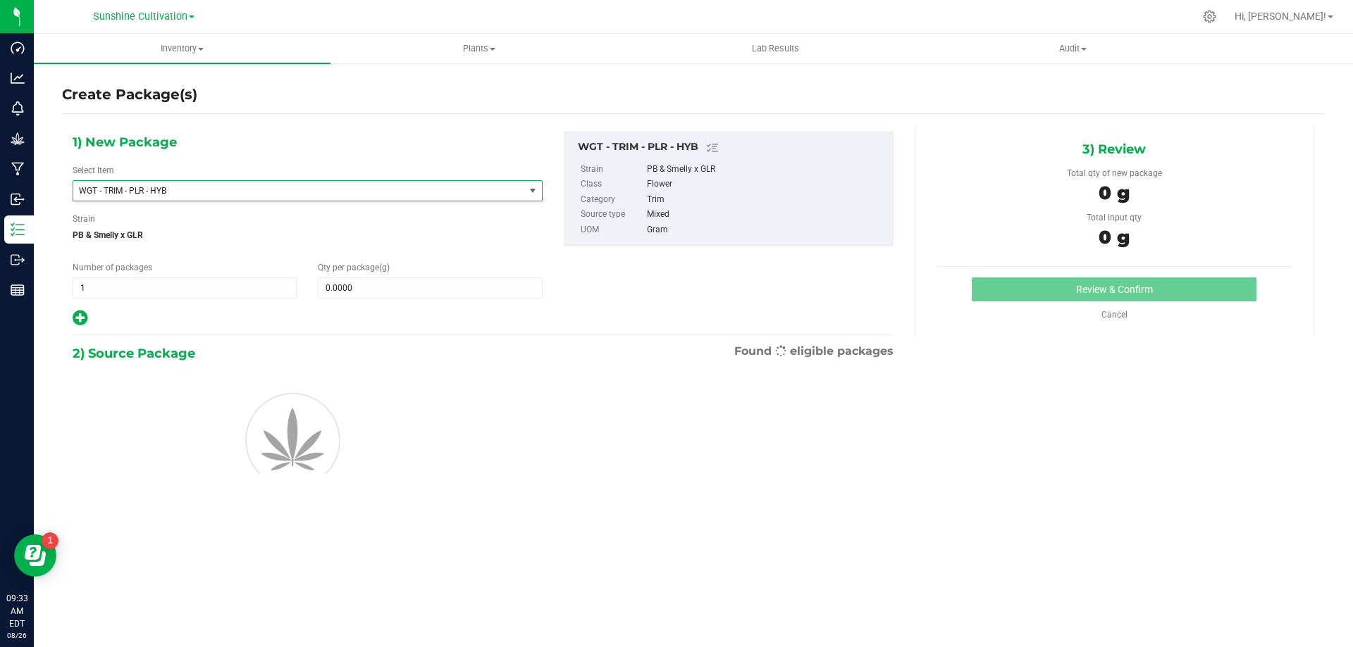
type input "0.0000"
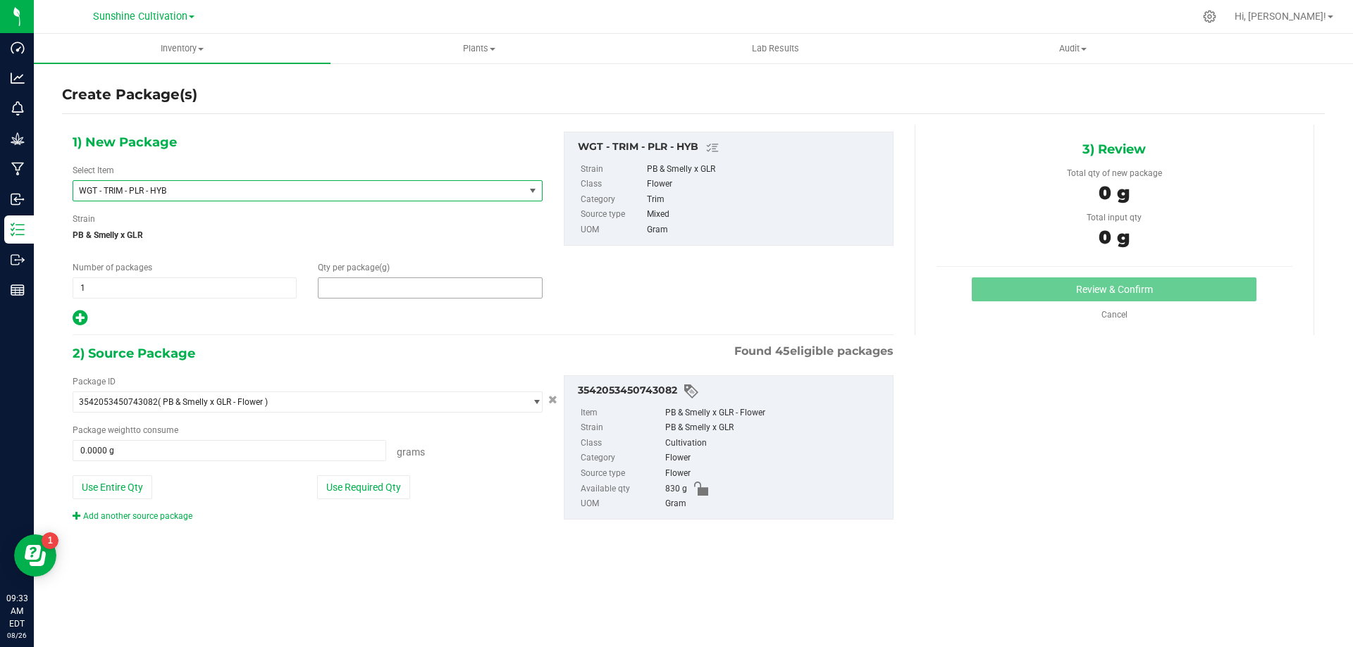
click at [356, 285] on span at bounding box center [430, 288] width 224 height 21
type input "5"
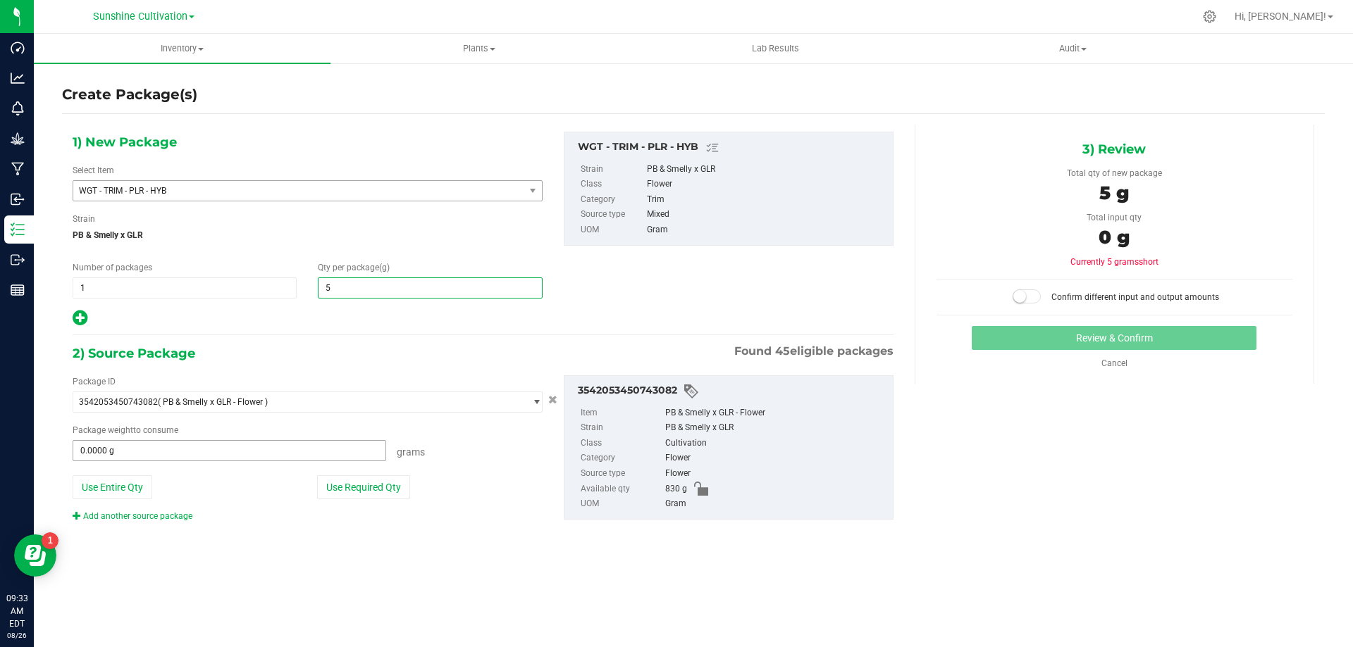
type input "5.0000"
click at [293, 452] on span at bounding box center [229, 450] width 313 height 21
type input "5"
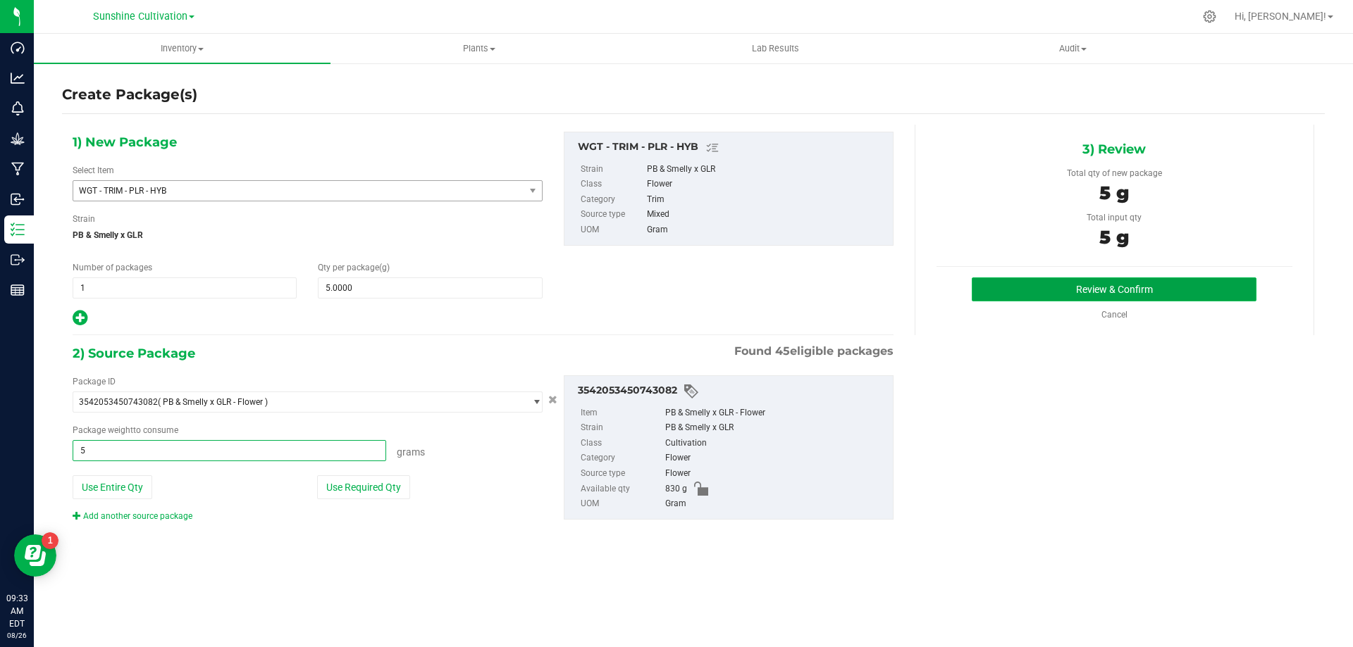
type input "5.0000 g"
click at [1157, 295] on button "Review & Confirm" at bounding box center [1113, 290] width 285 height 24
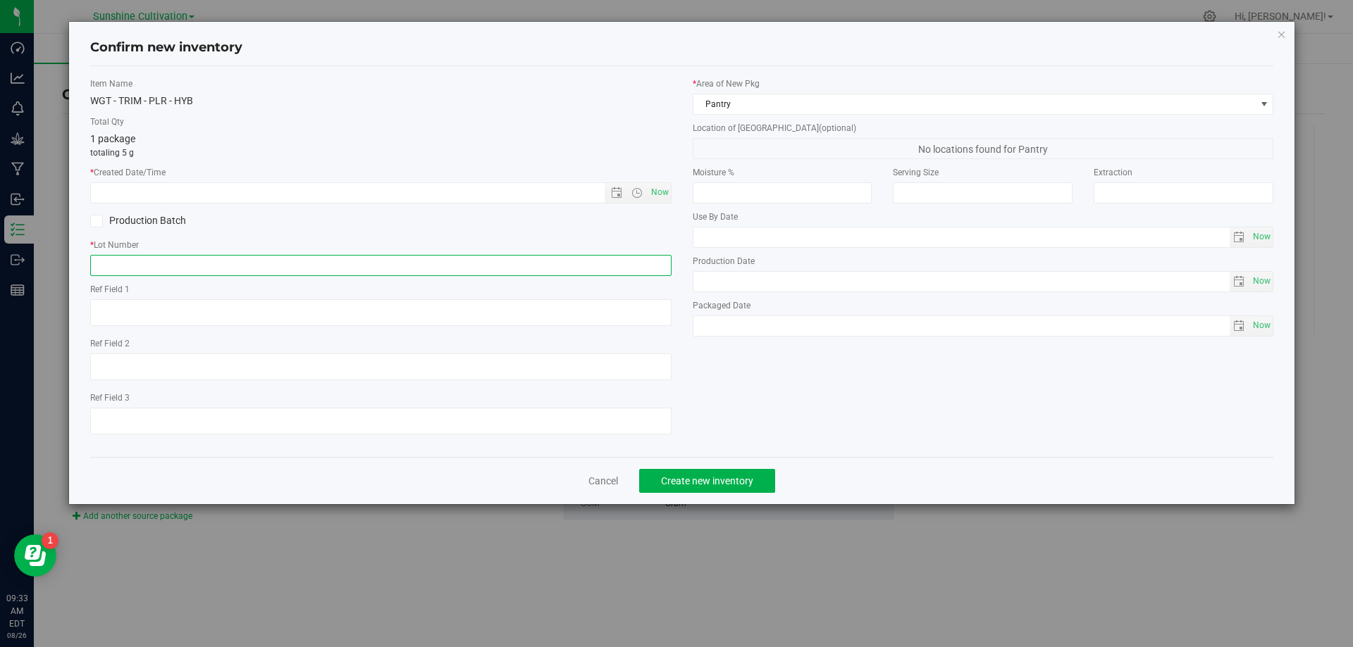
paste input "SN-250808-PLR-P01-09"
type input "SN-250808-PLR-P01-09-TB"
click at [661, 199] on span "Now" at bounding box center [659, 192] width 24 height 20
type input "[DATE] 9:33 AM"
click at [676, 490] on button "Create new inventory" at bounding box center [707, 481] width 136 height 24
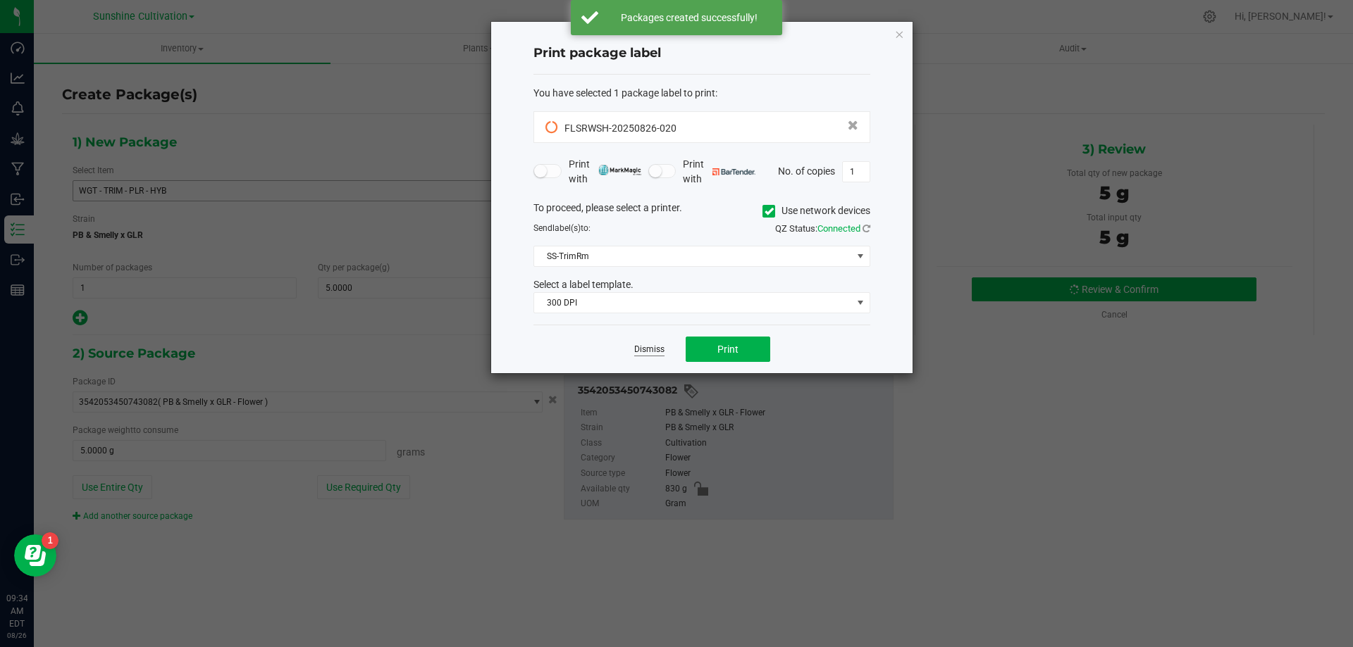
click at [648, 349] on link "Dismiss" at bounding box center [649, 350] width 30 height 12
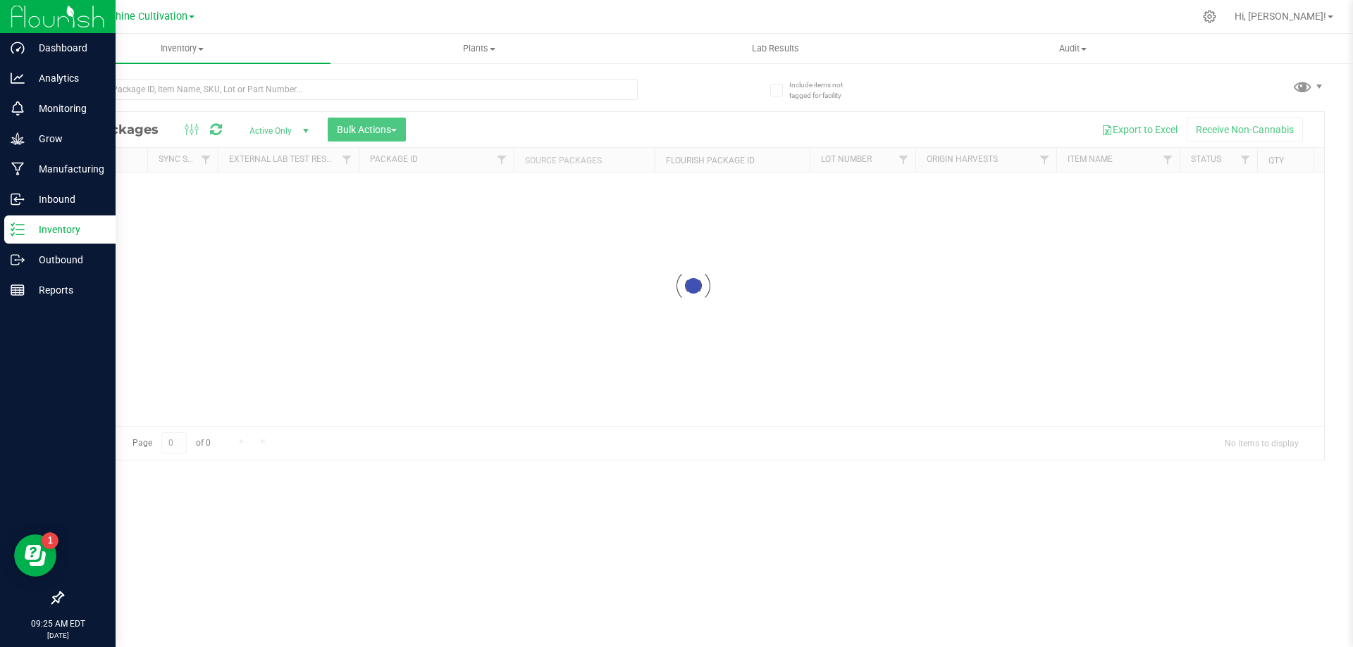
click at [18, 235] on line at bounding box center [20, 235] width 8 height 0
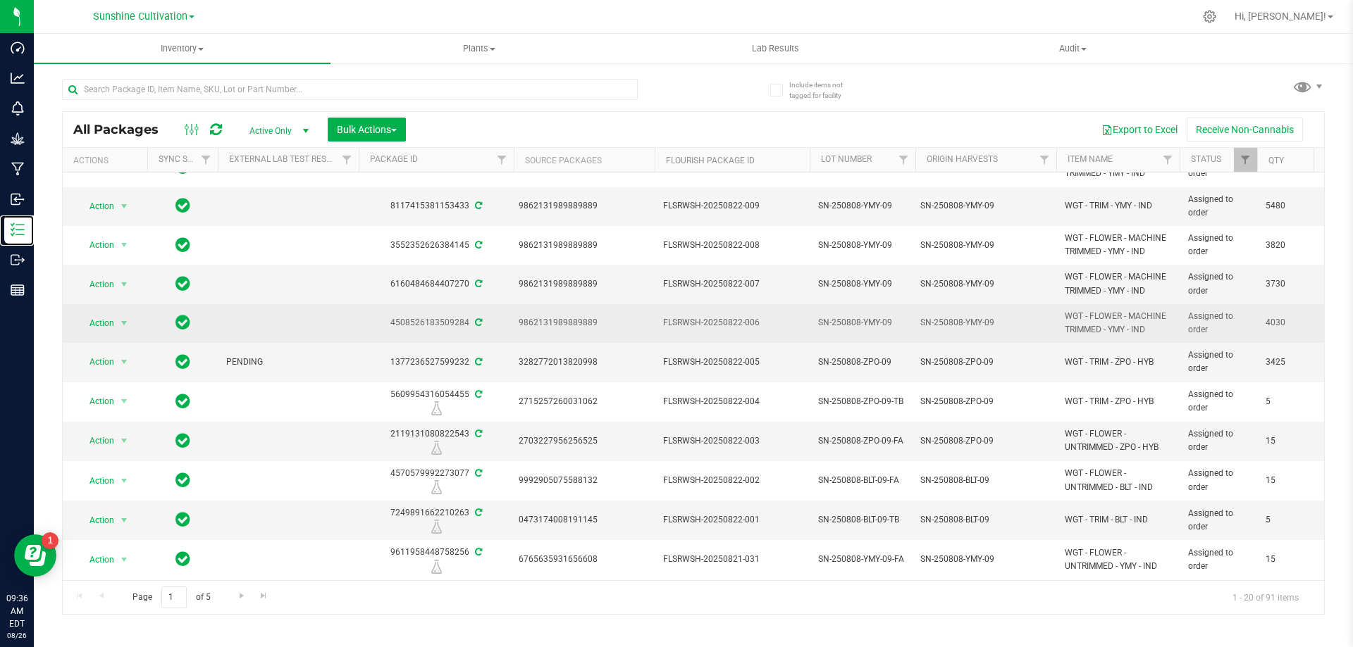
scroll to position [356, 0]
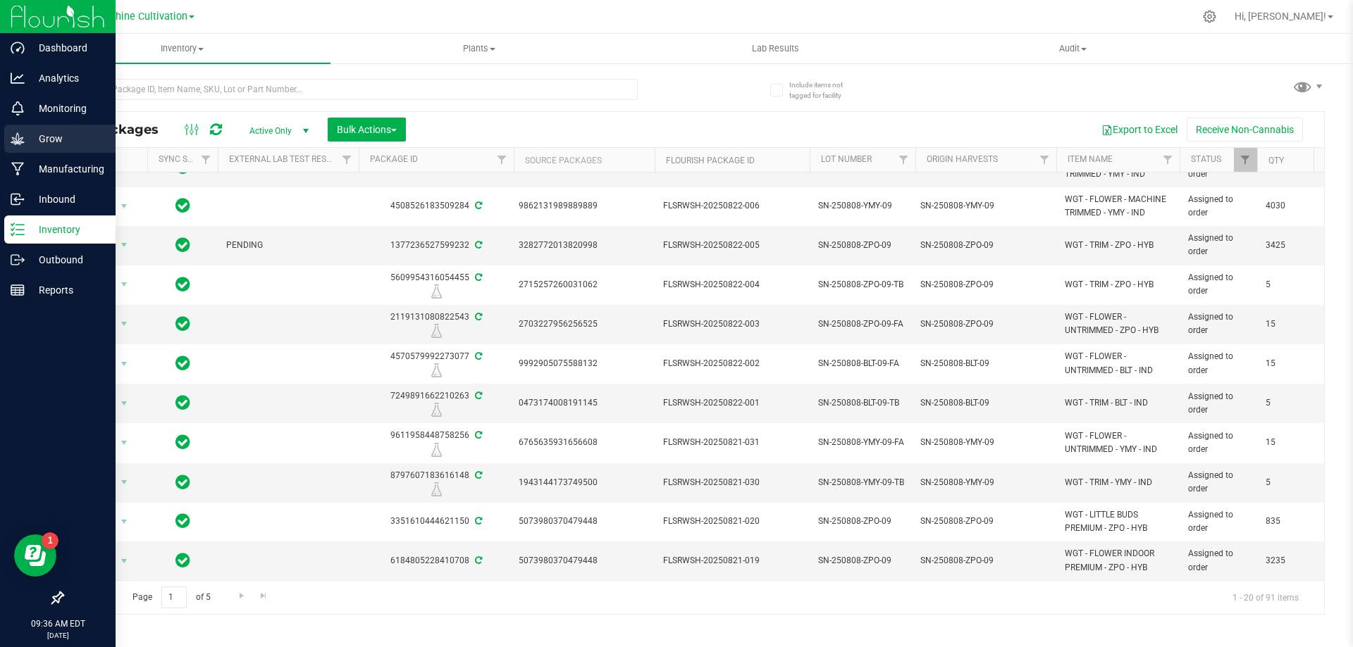
click at [42, 132] on p "Grow" at bounding box center [67, 138] width 85 height 17
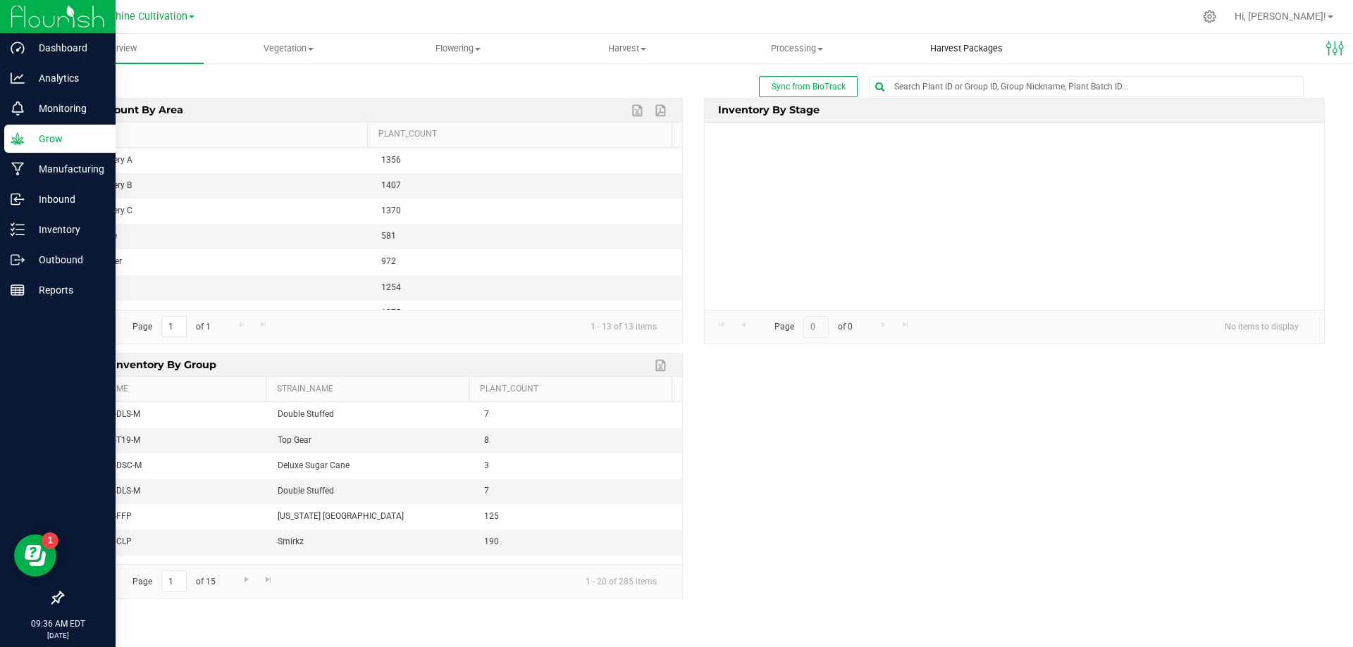
click at [955, 37] on uib-tab-heading "Harvest Packages" at bounding box center [966, 49] width 168 height 28
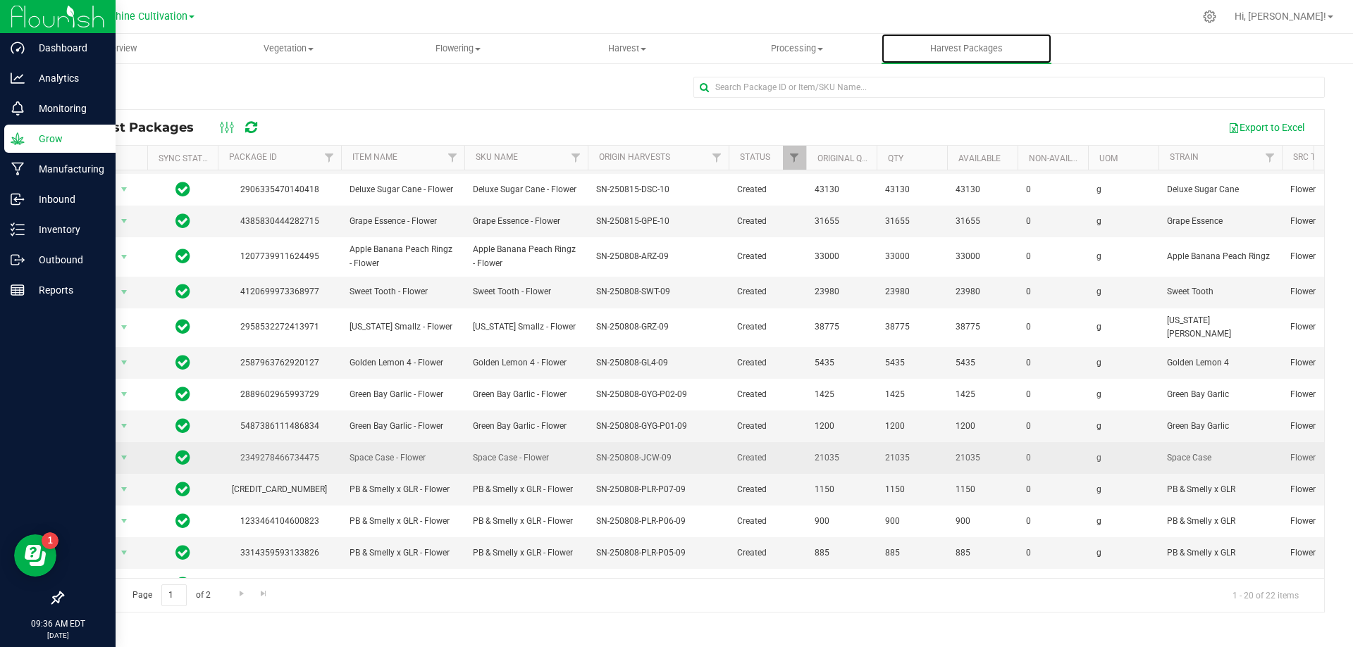
scroll to position [243, 0]
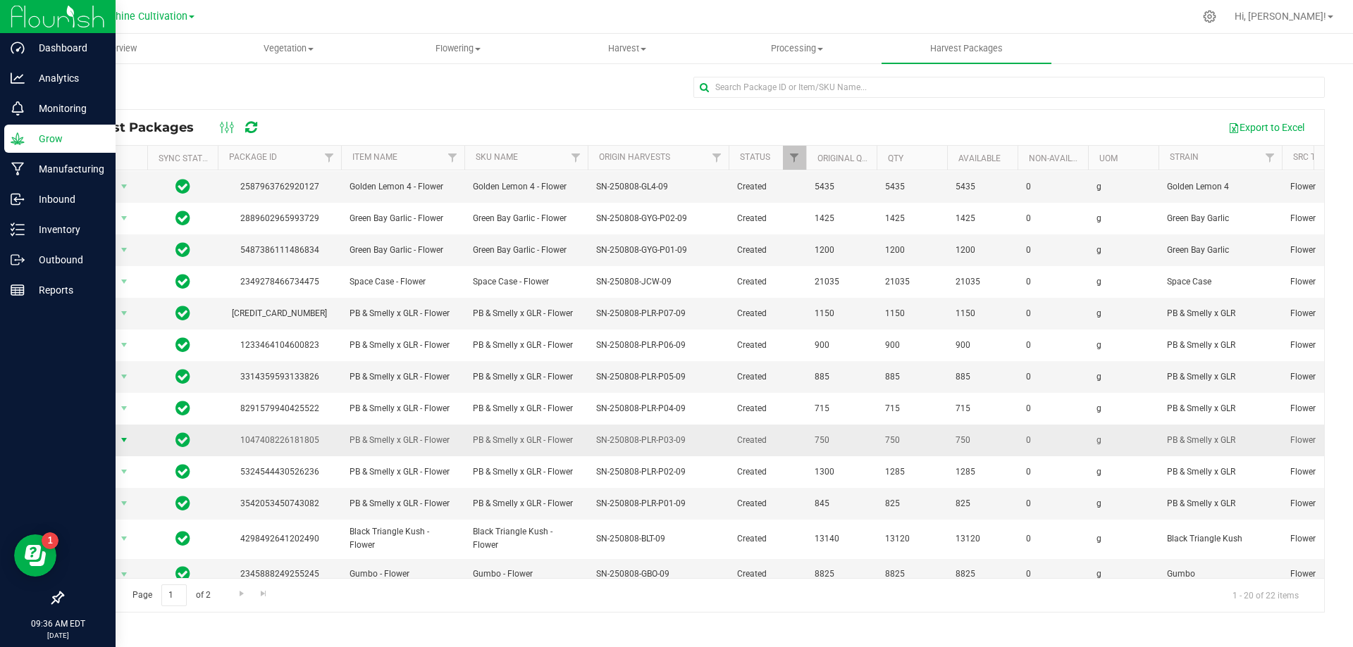
click at [120, 435] on span "select" at bounding box center [123, 440] width 11 height 11
click at [145, 472] on li "Create package" at bounding box center [121, 470] width 89 height 21
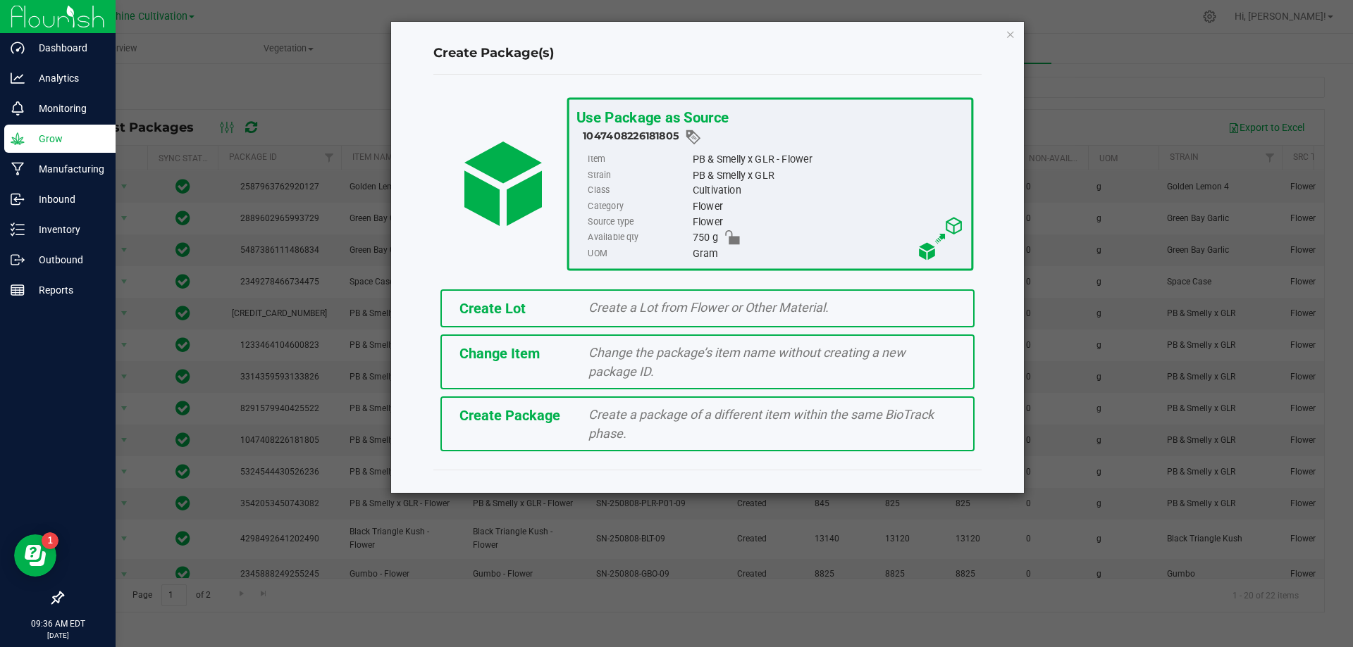
click at [570, 436] on div "Create Package Create a package of a different item within the same BioTrack ph…" at bounding box center [707, 424] width 534 height 55
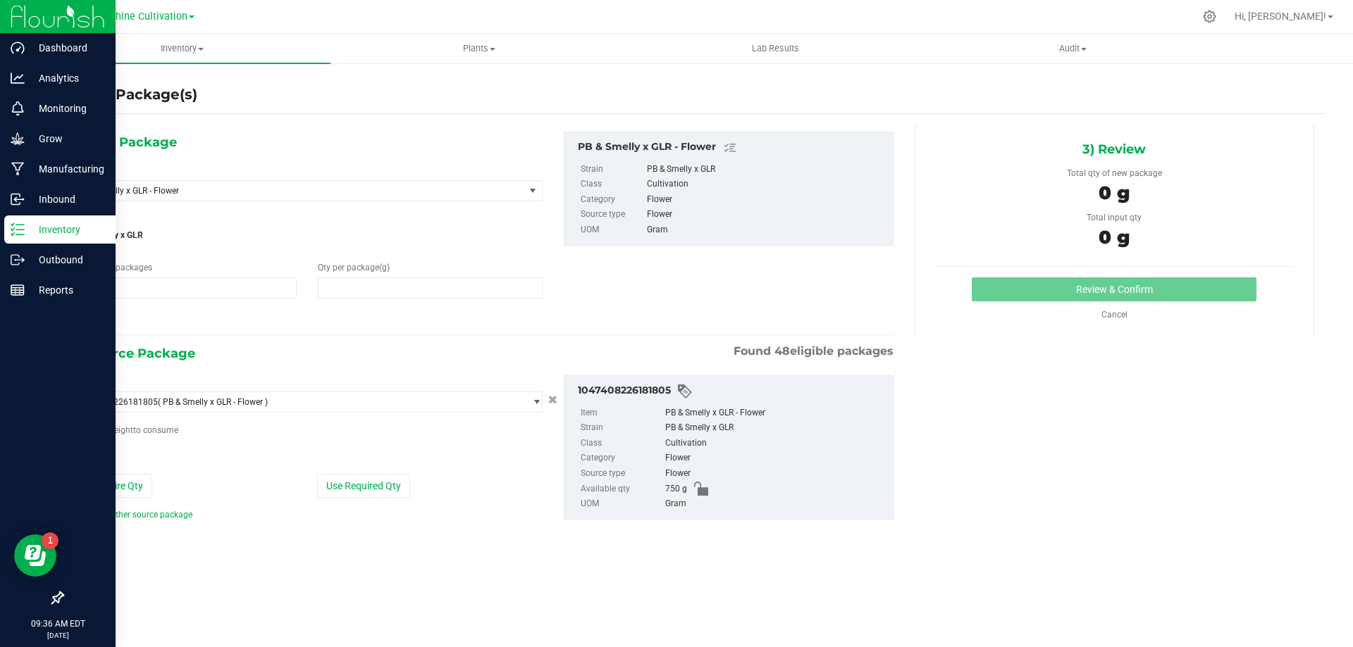
type input "1"
type input "0.0000"
click at [331, 179] on div "Select Item PB & Smelly x GLR - Flower 007UP - Flower 007UP - Waste 86 Moons - …" at bounding box center [308, 182] width 470 height 37
click at [330, 187] on span "PB & Smelly x GLR - Flower" at bounding box center [290, 191] width 422 height 10
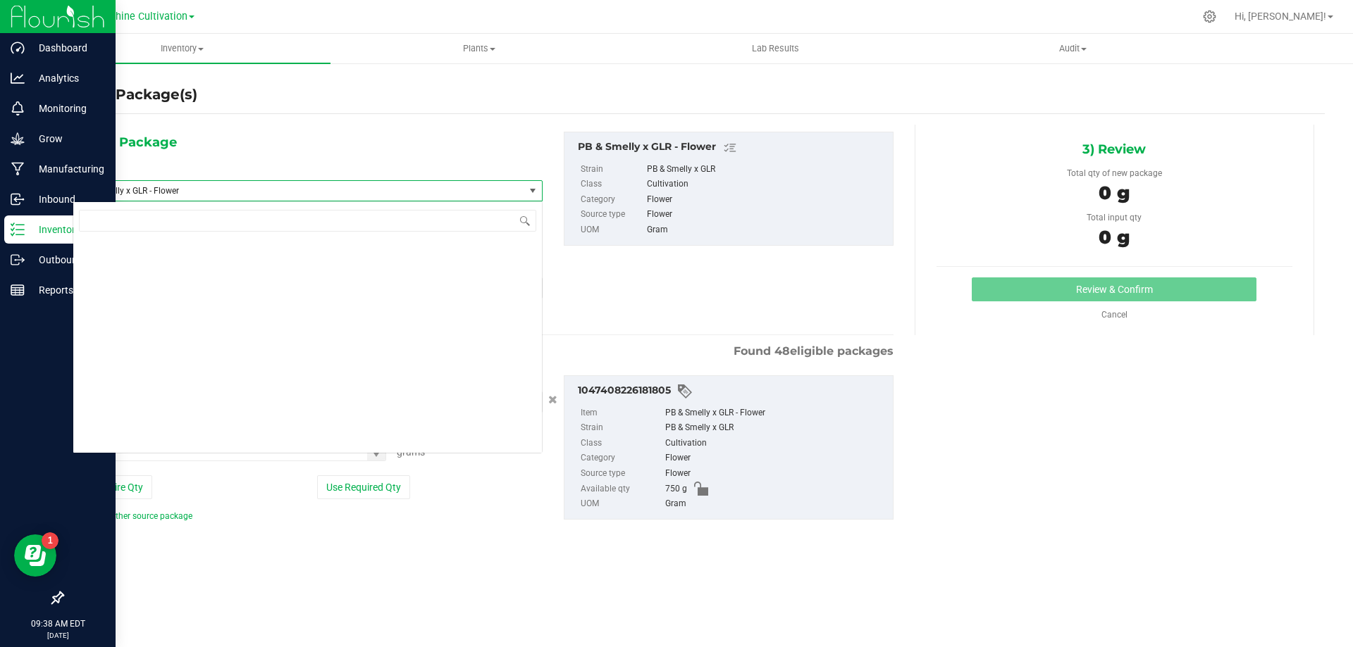
scroll to position [146321, 0]
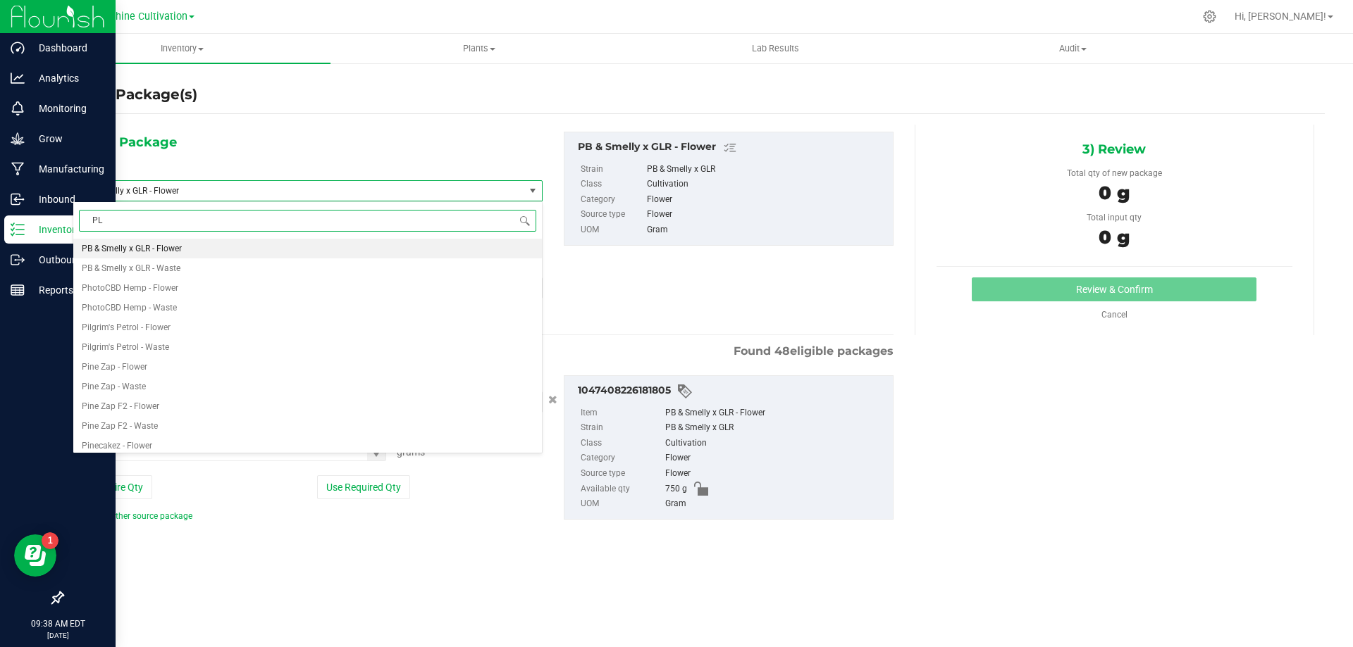
type input "PLR"
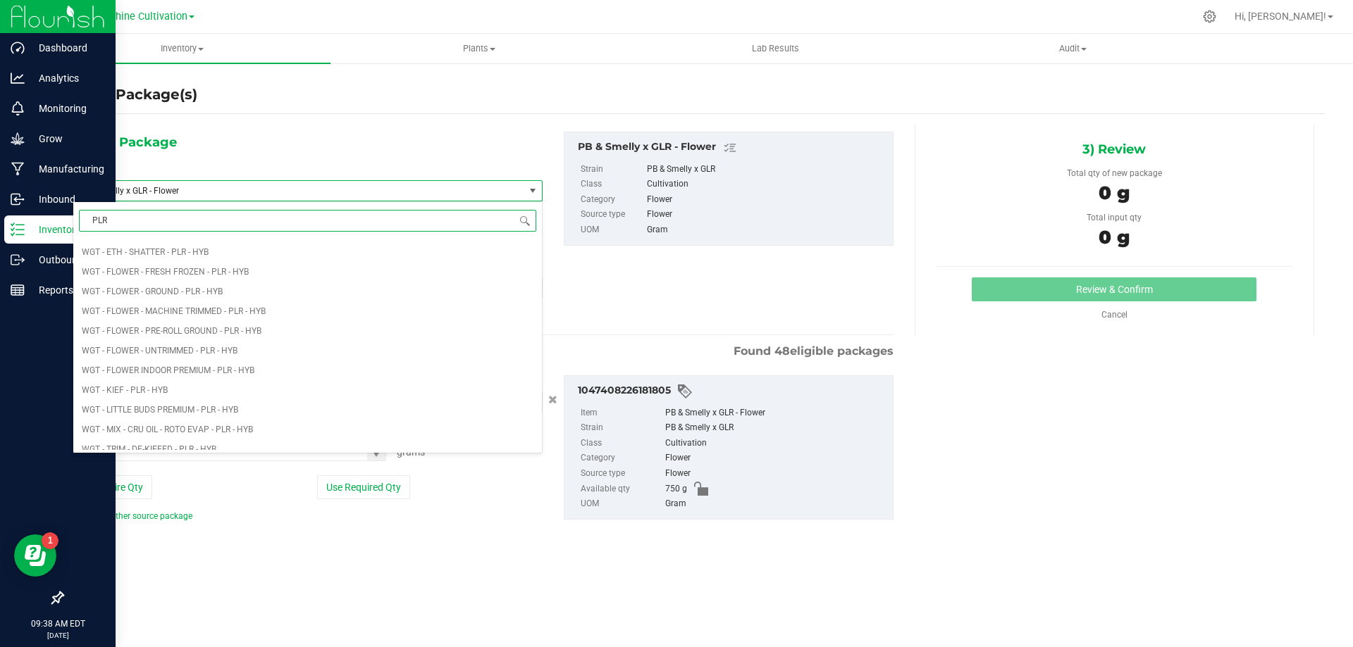
scroll to position [775, 0]
click at [167, 297] on span "WGT - TRIM - PLR - HYB" at bounding box center [125, 302] width 87 height 10
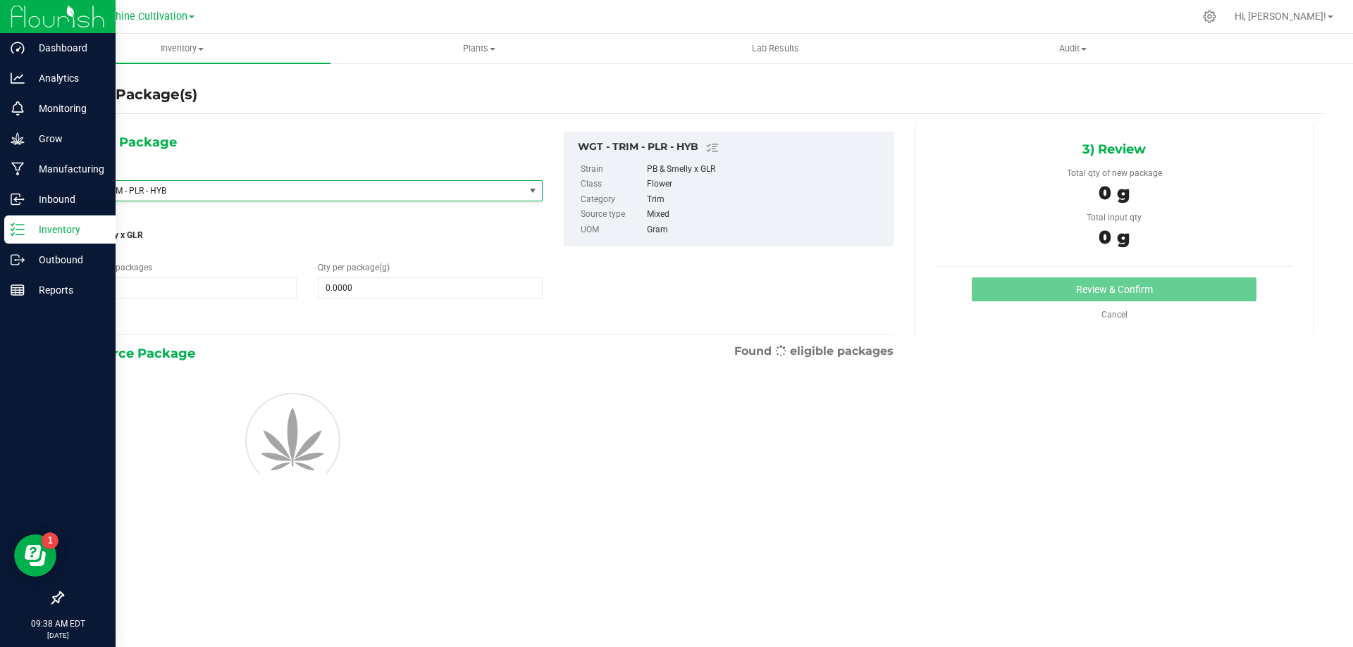
type input "0.0000"
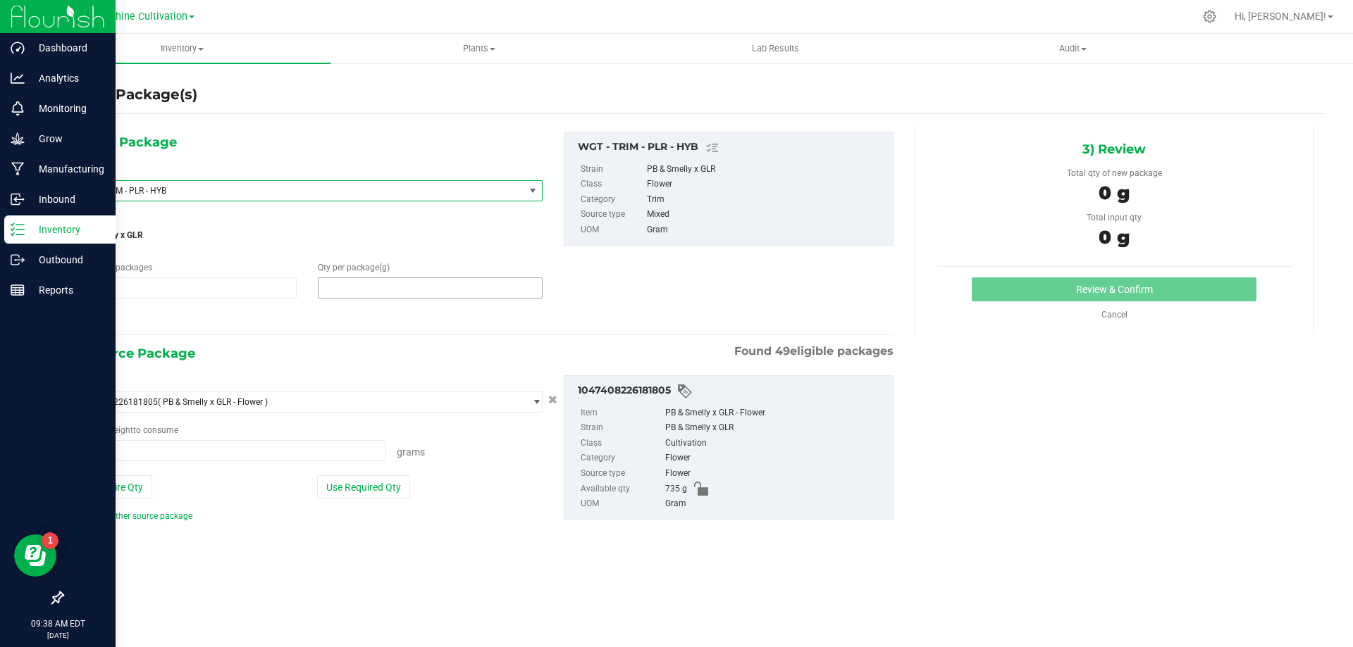
click at [325, 294] on span at bounding box center [430, 288] width 224 height 21
type input "5"
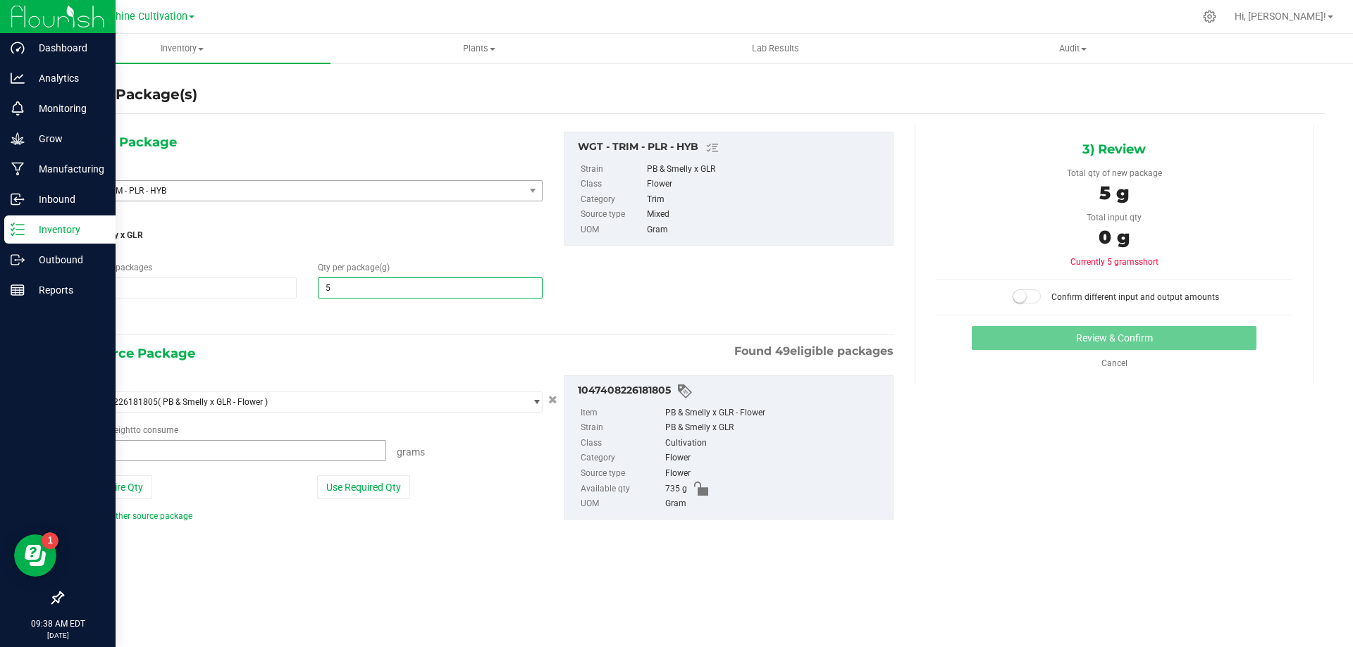
type input "5.0000"
click at [232, 443] on span at bounding box center [229, 450] width 313 height 21
type input "5"
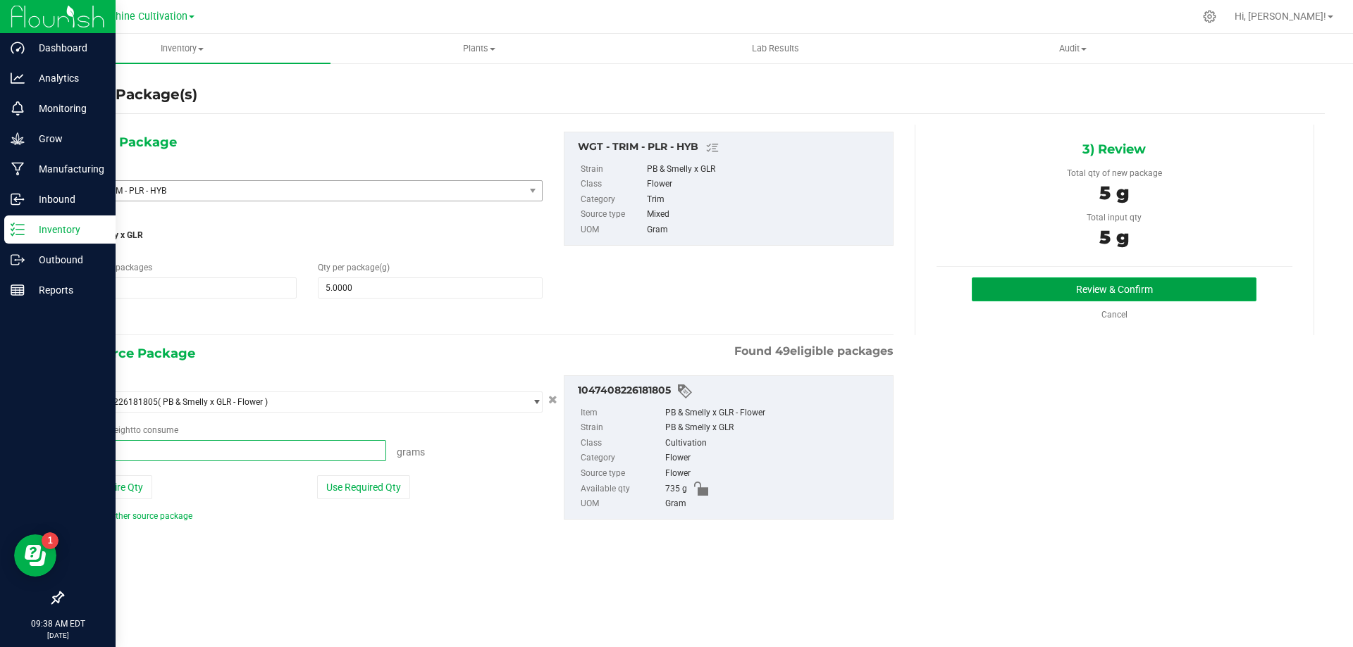
type input "5.0000 g"
click at [1057, 287] on button "Review & Confirm" at bounding box center [1113, 290] width 285 height 24
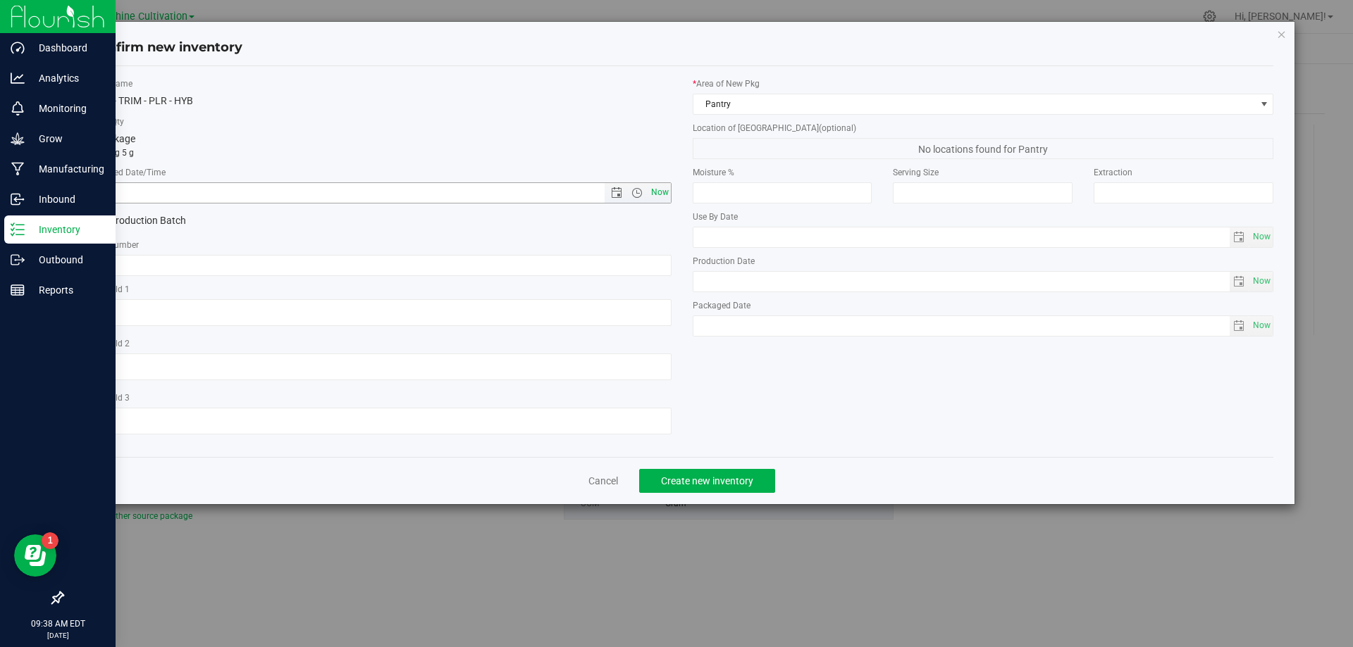
click at [650, 189] on span "Now" at bounding box center [659, 192] width 24 height 20
type input "[DATE] 9:38 AM"
paste input "SN-250808-PLR-P03-09"
type input "SN-250808-PLR-P03-09-TB"
click at [694, 480] on span "Create new inventory" at bounding box center [707, 481] width 92 height 11
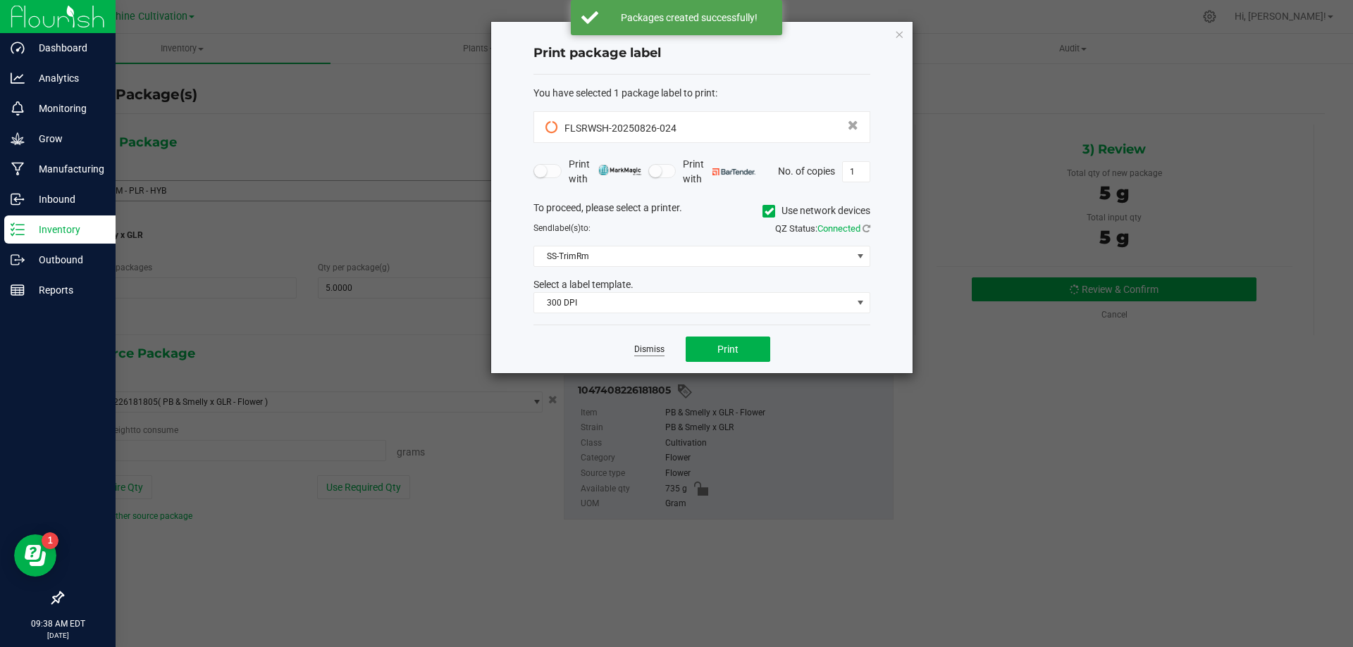
click at [652, 349] on link "Dismiss" at bounding box center [649, 350] width 30 height 12
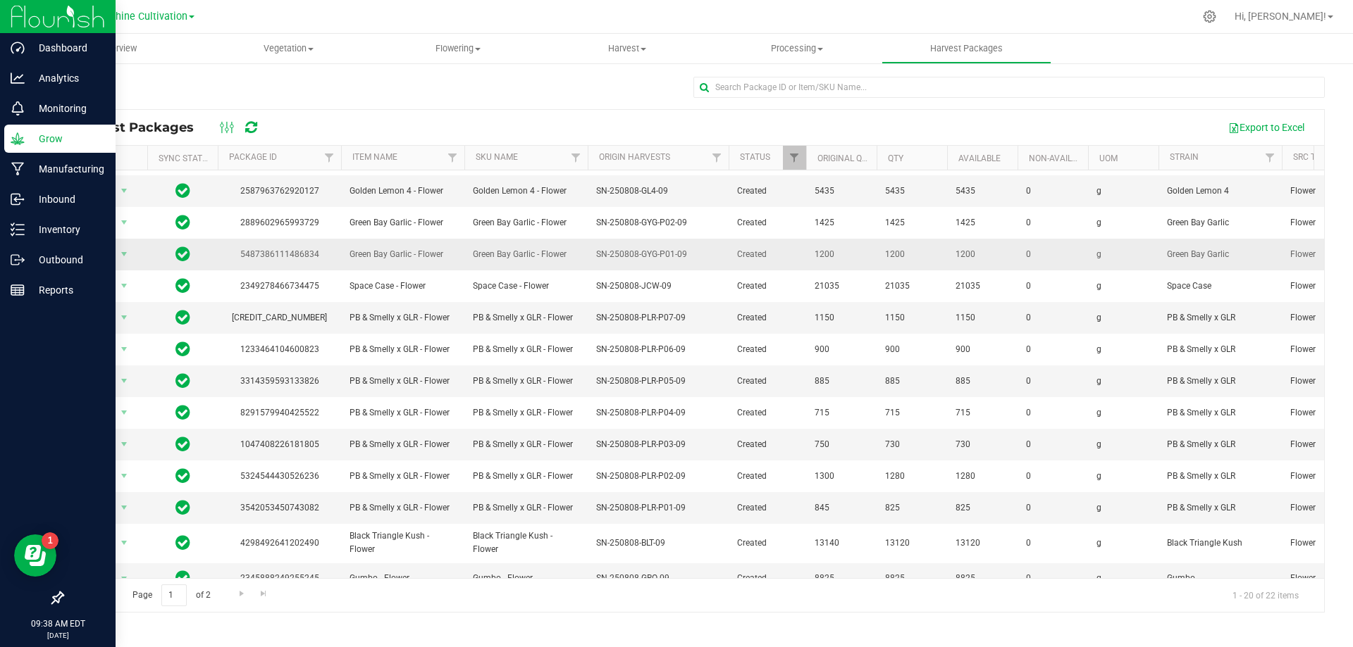
scroll to position [243, 0]
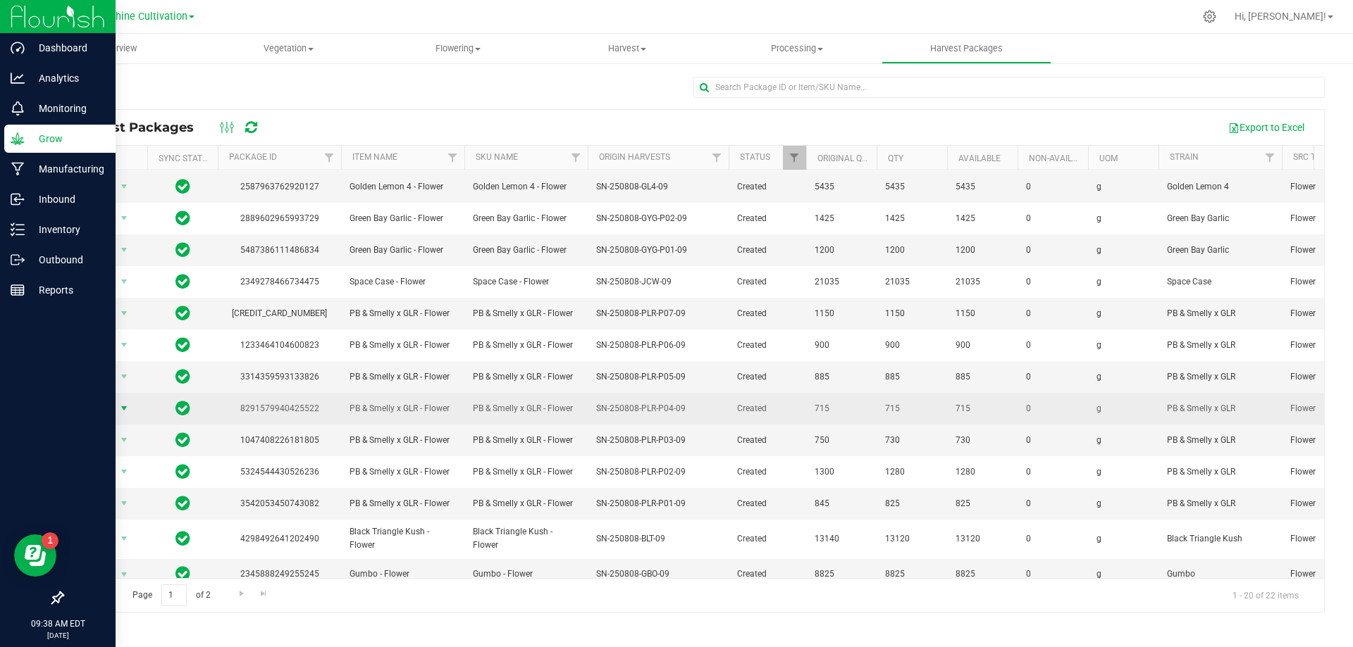
click at [104, 399] on span "Action" at bounding box center [96, 409] width 38 height 20
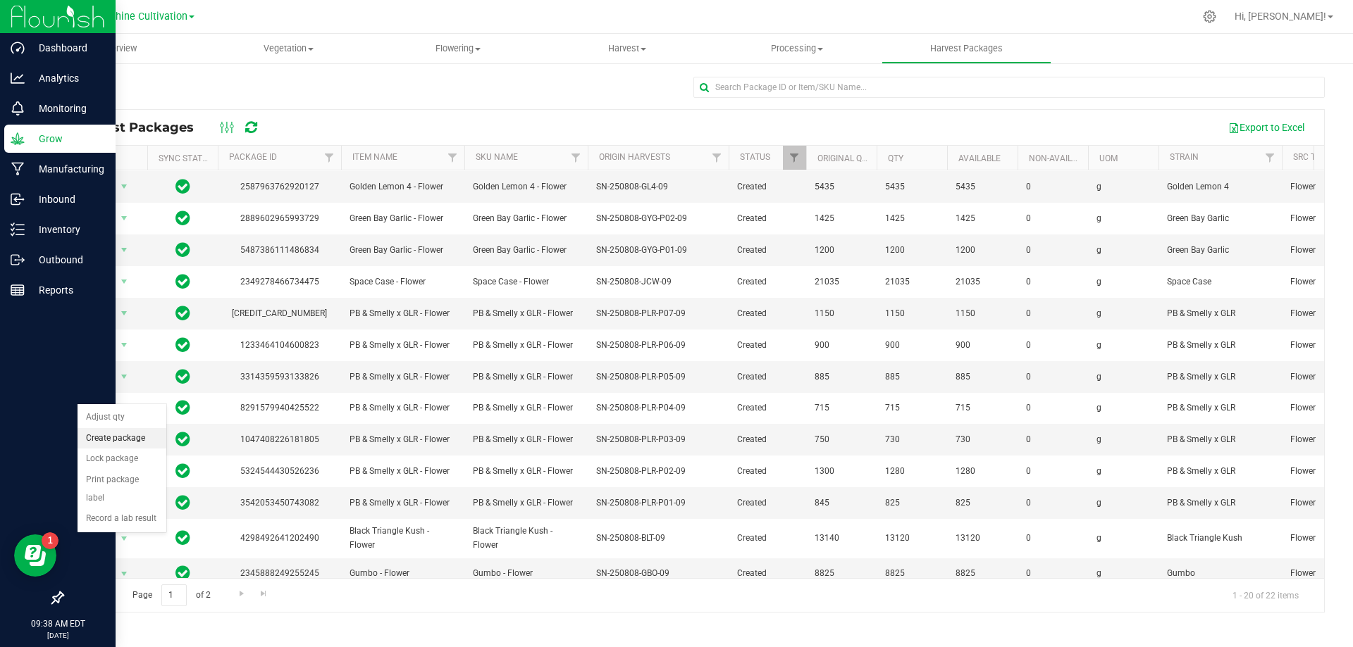
click at [149, 439] on li "Create package" at bounding box center [121, 438] width 89 height 21
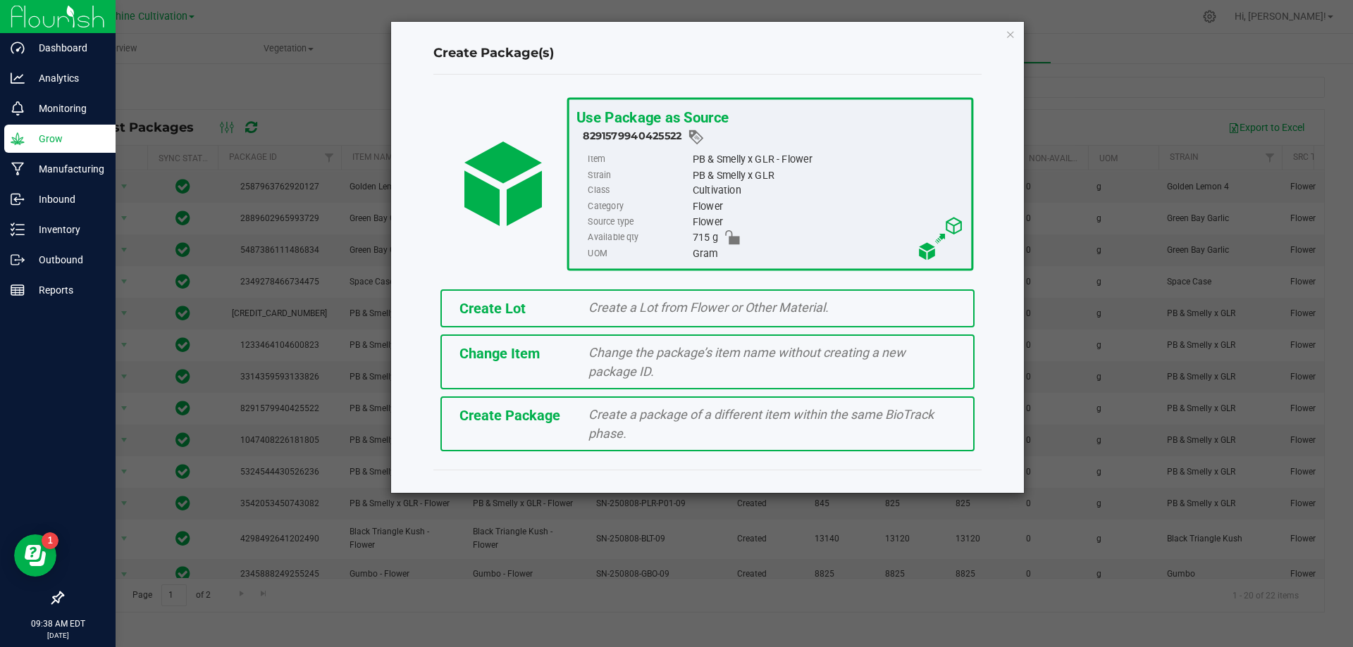
click at [683, 415] on span "Create a package of a different item within the same BioTrack phase." at bounding box center [760, 424] width 345 height 34
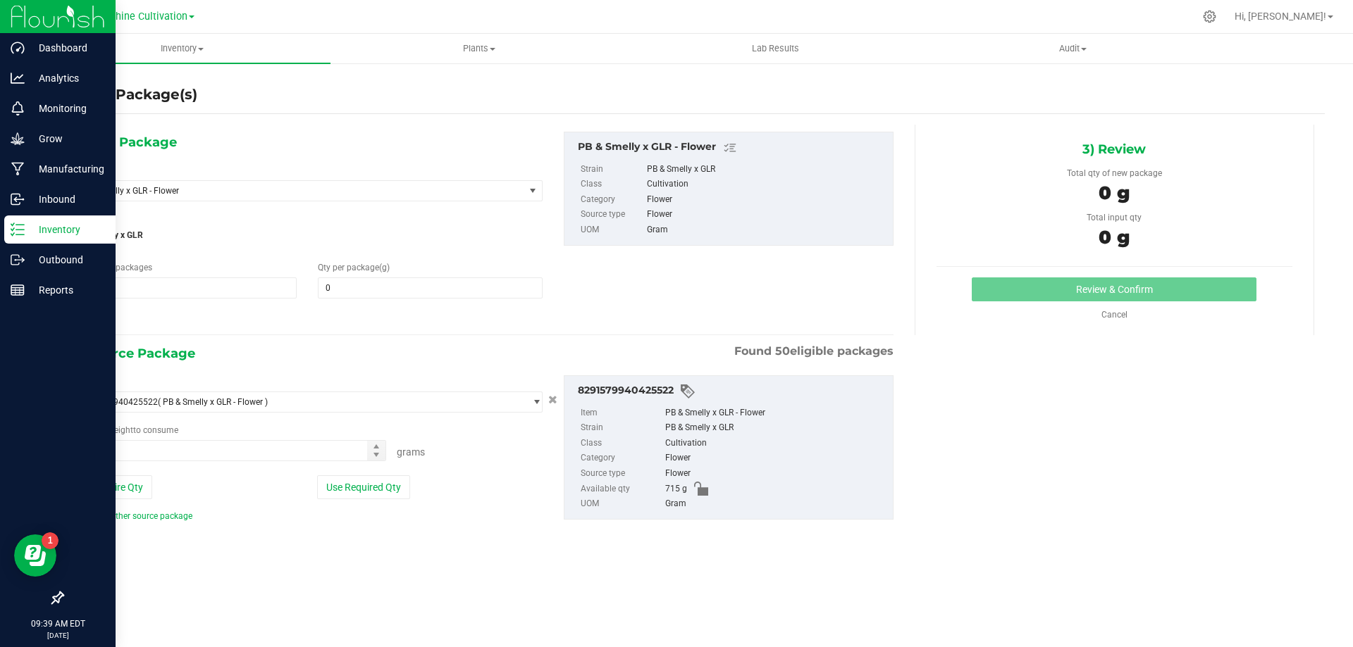
type input "0.0000"
type input "0.0000 g"
click at [515, 190] on span "PB & Smelly x GLR - Flower" at bounding box center [298, 191] width 451 height 20
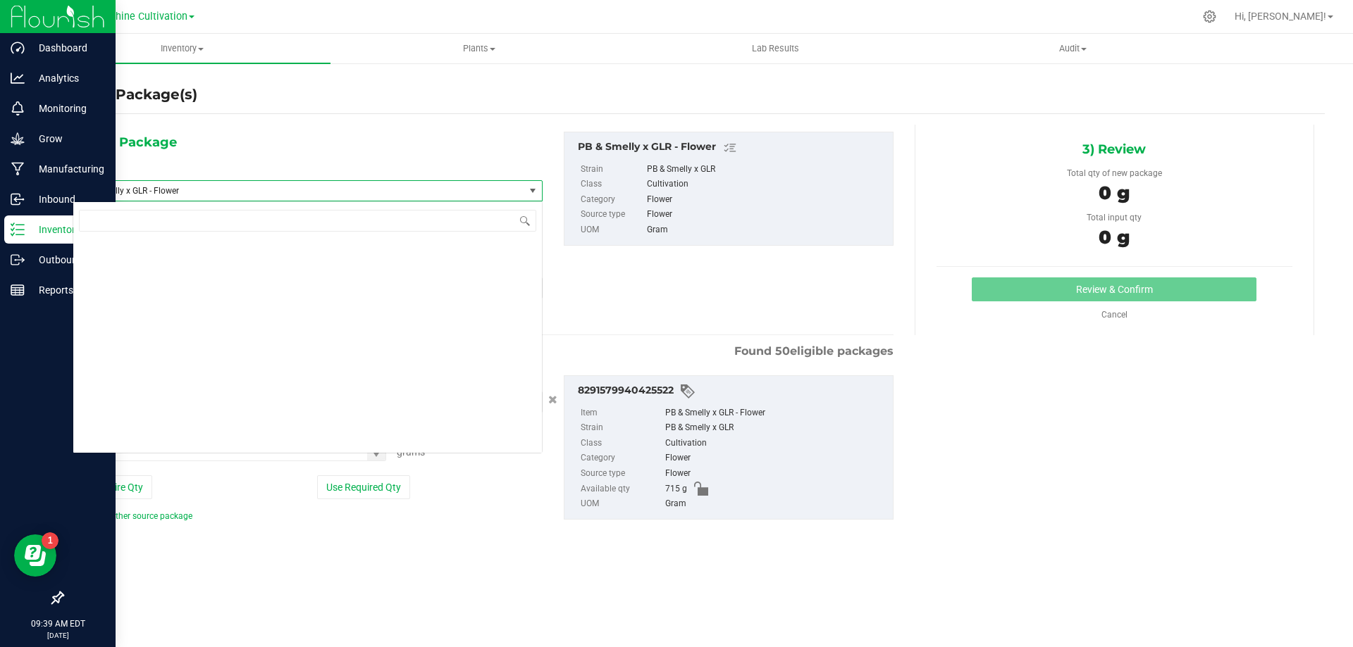
scroll to position [146321, 0]
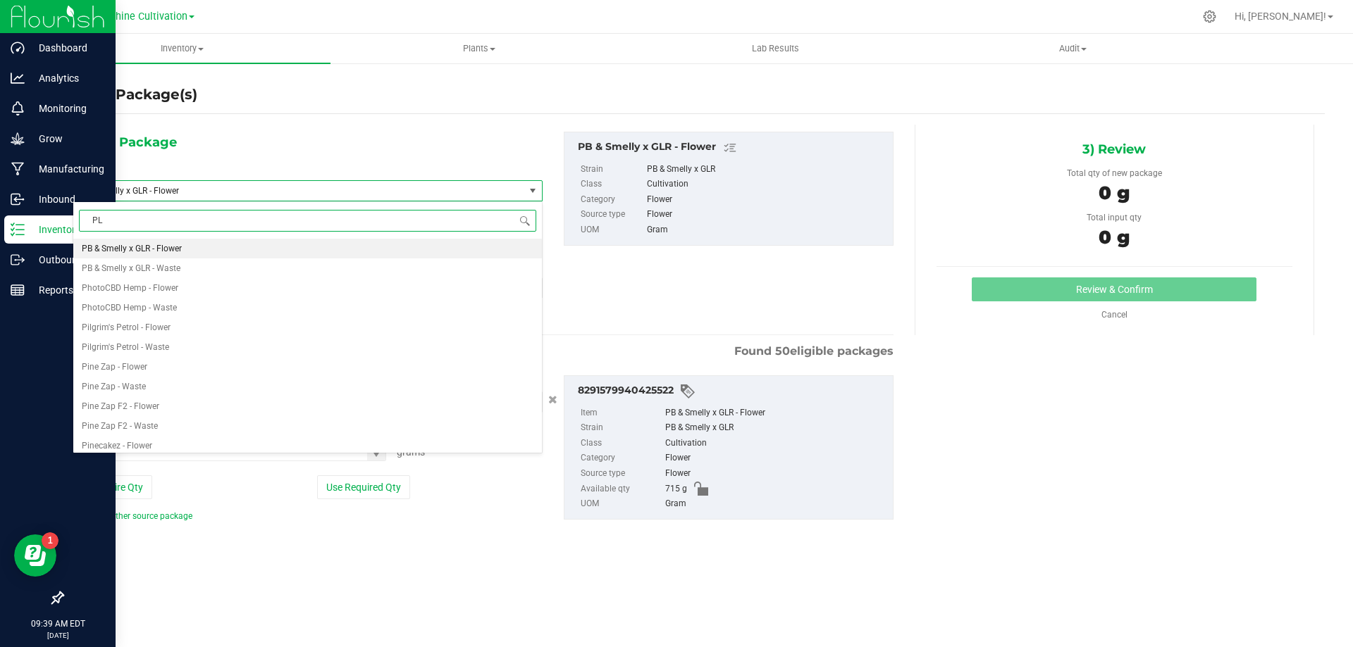
type input "PLR"
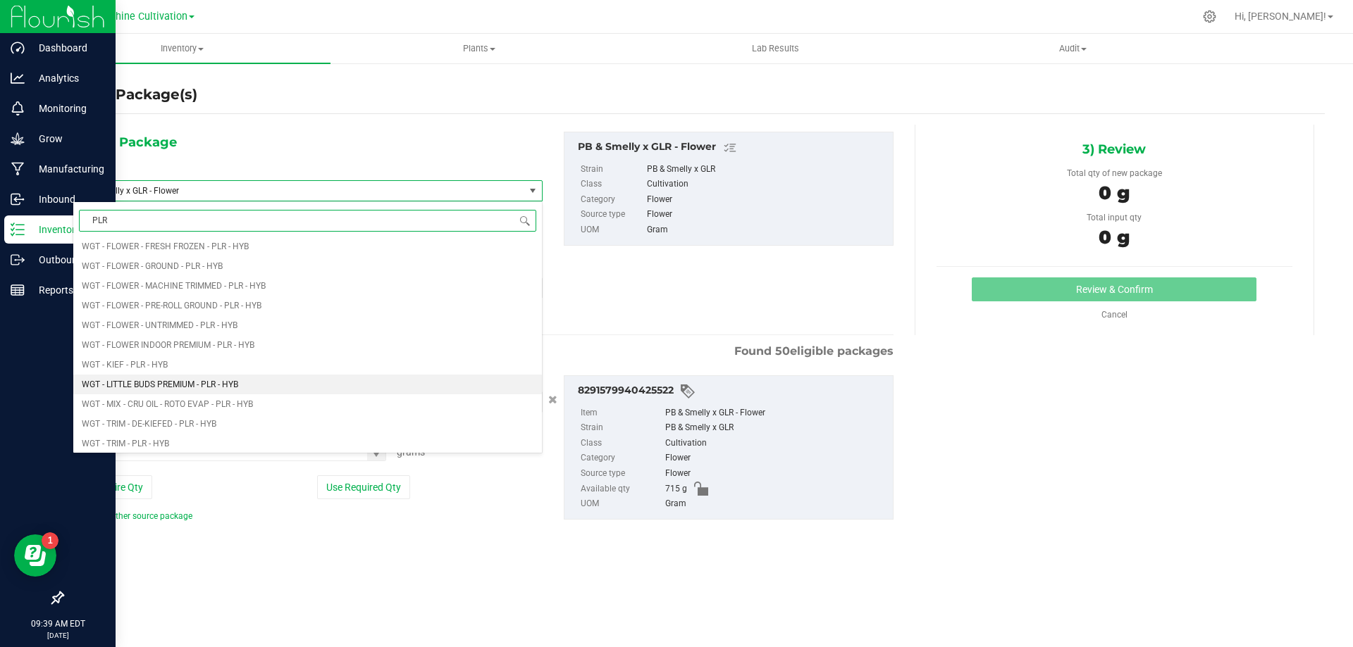
scroll to position [704, 0]
click at [220, 368] on li "WGT - TRIM - PLR - HYB" at bounding box center [307, 373] width 468 height 20
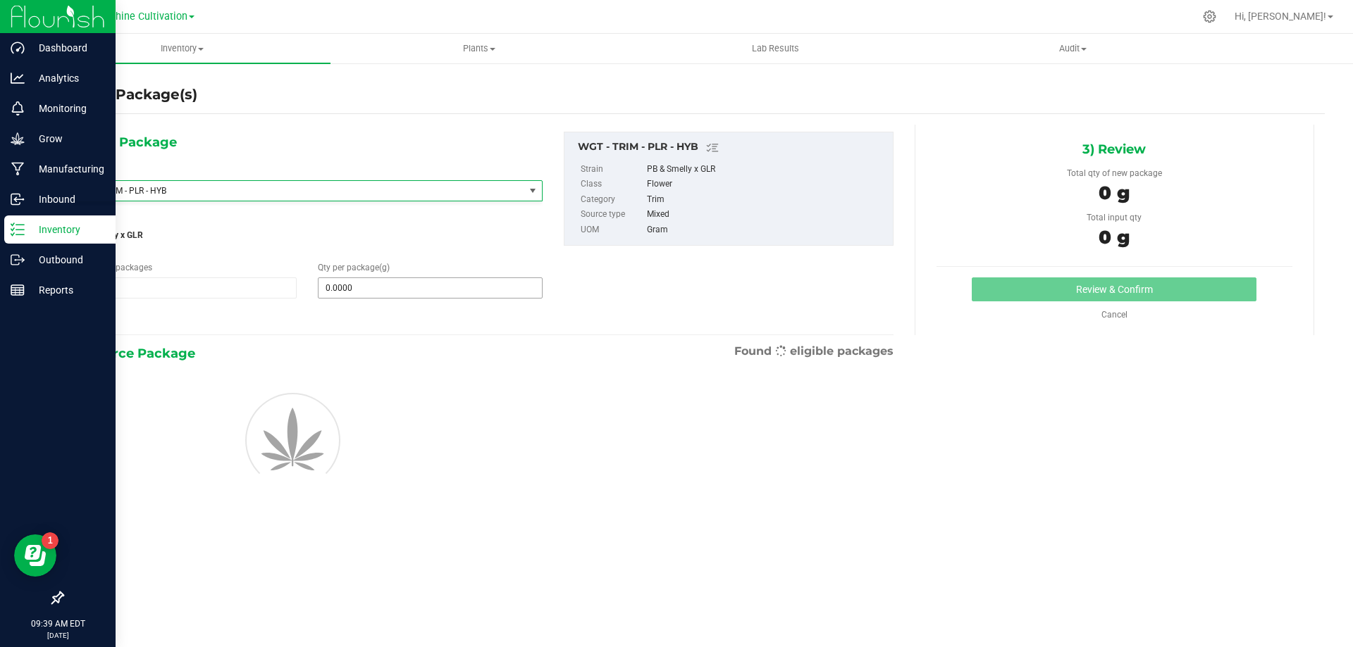
type input "0.0000"
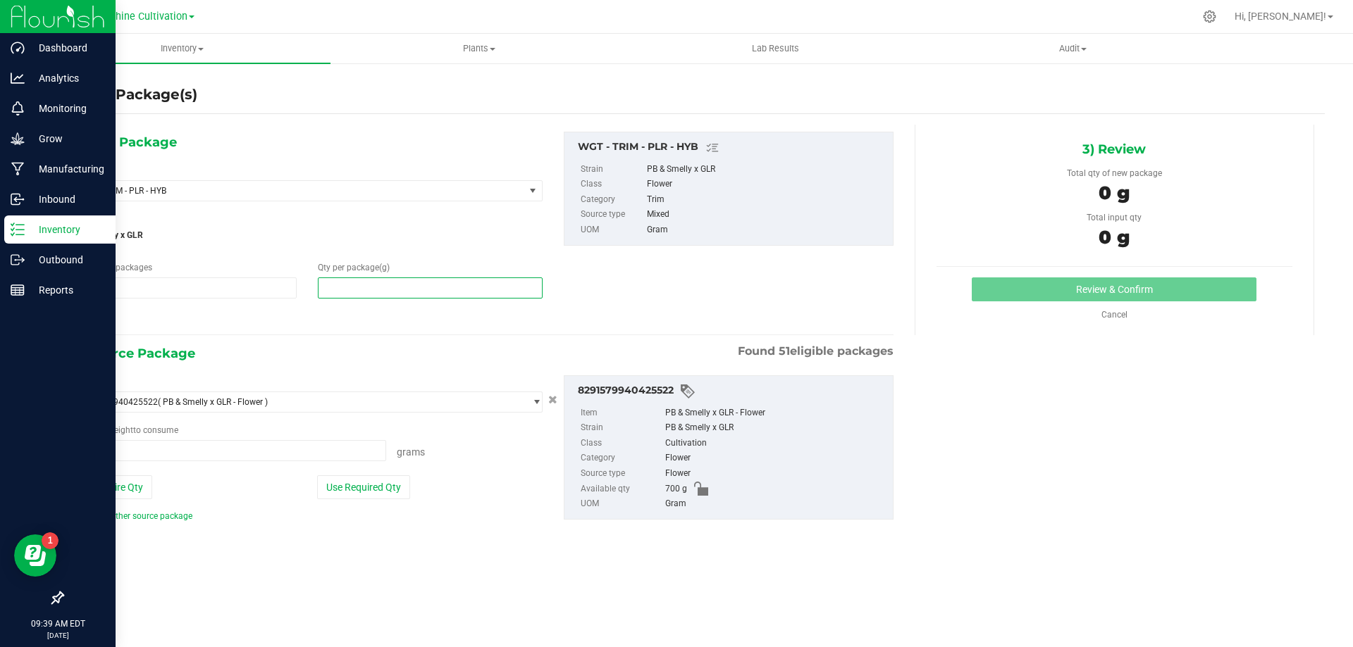
click at [377, 294] on span at bounding box center [430, 288] width 224 height 21
type input "5"
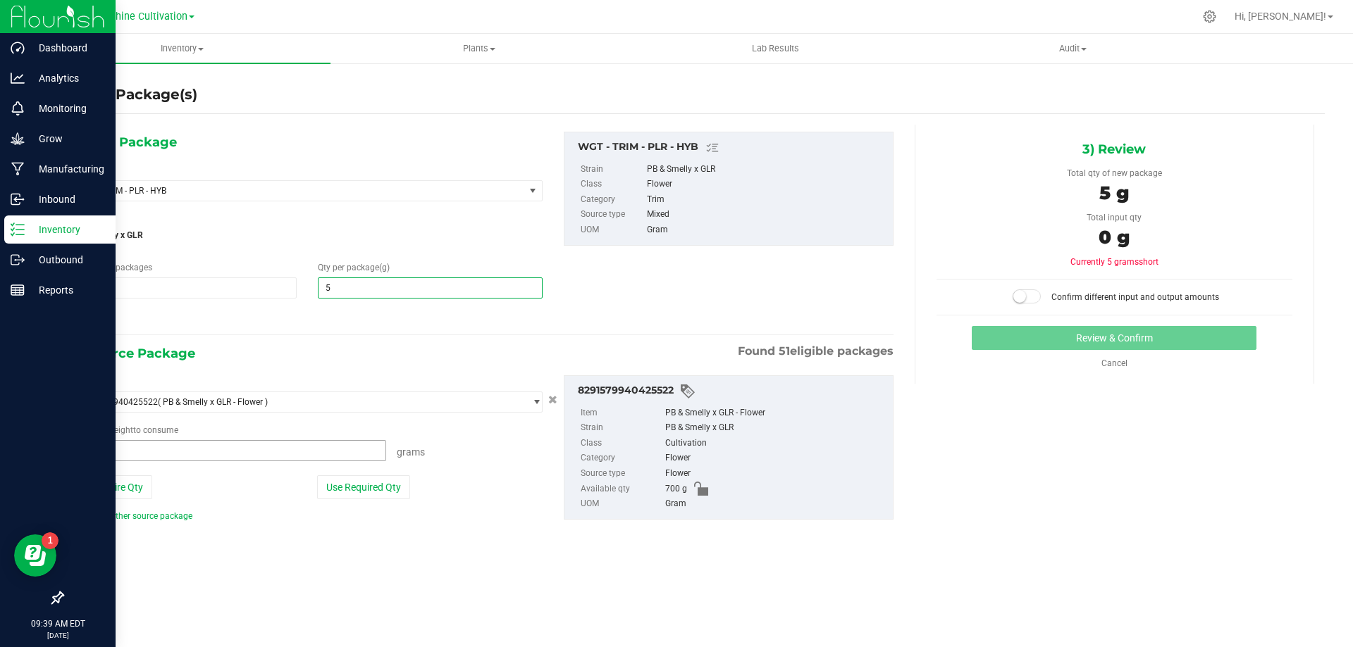
type input "5.0000"
click at [241, 447] on span at bounding box center [229, 450] width 313 height 21
type input "5"
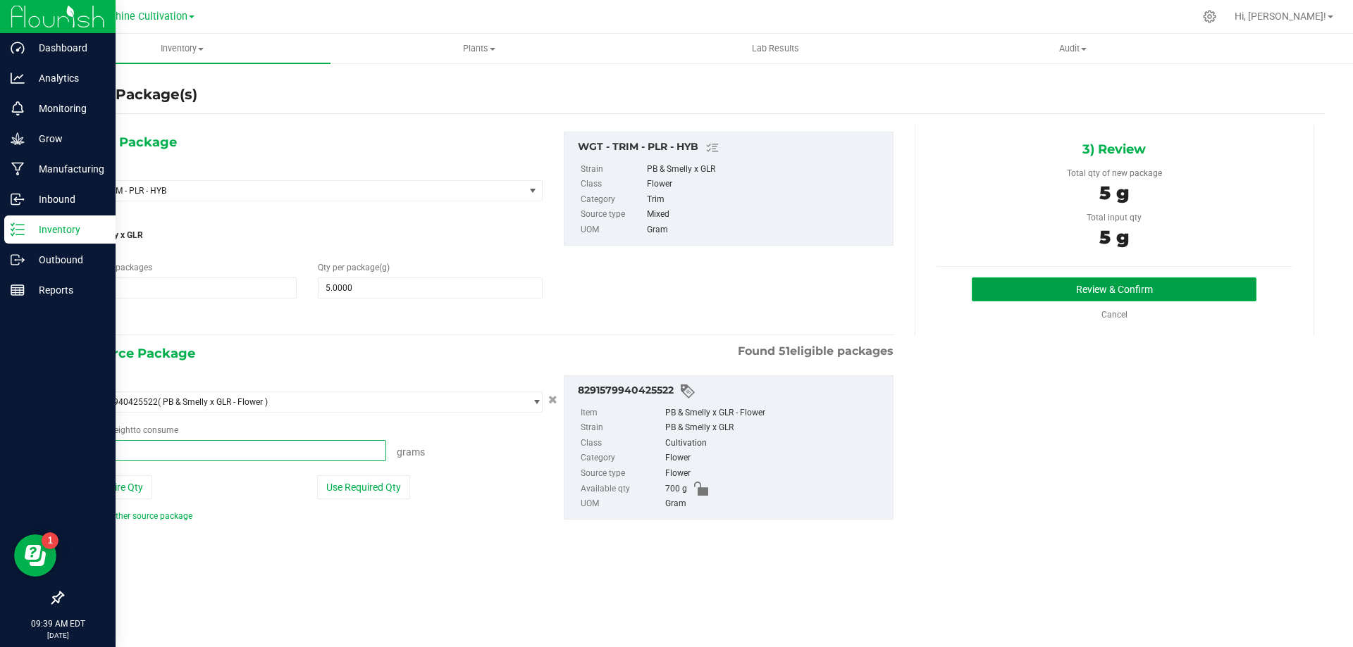
type input "5.0000 g"
click at [1093, 292] on button "Review & Confirm" at bounding box center [1113, 290] width 285 height 24
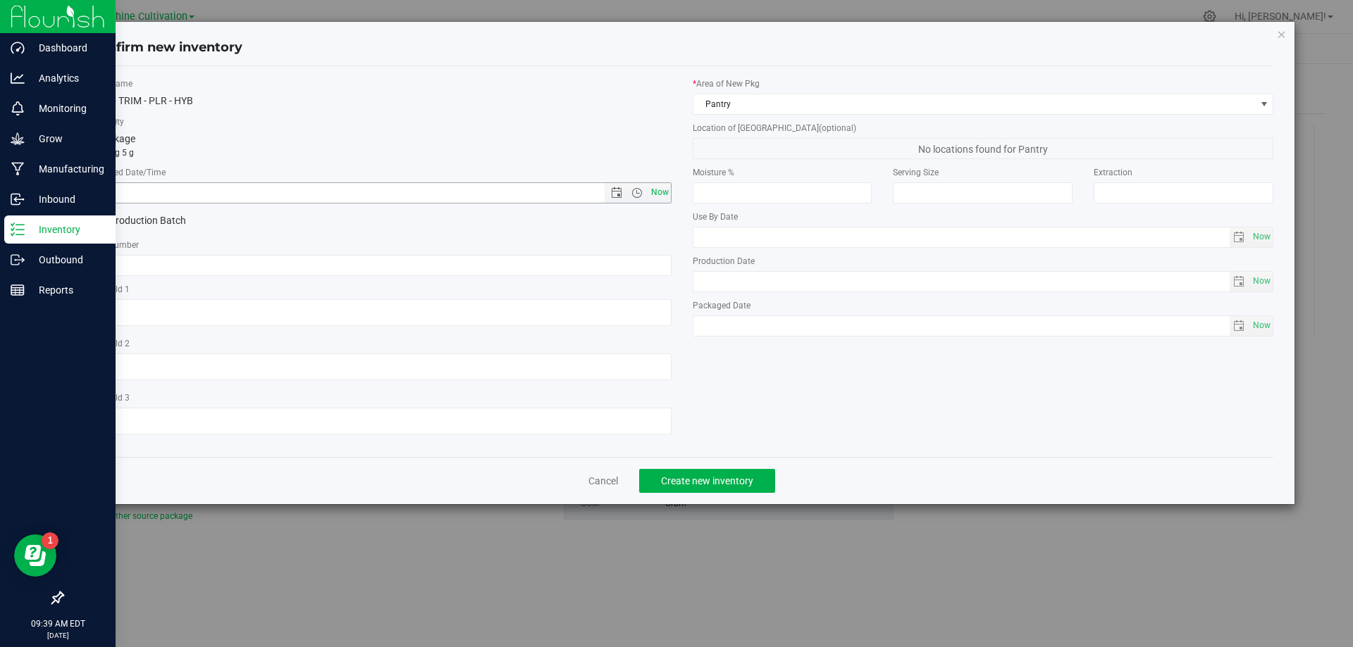
click at [666, 186] on span "Now" at bounding box center [659, 192] width 24 height 20
type input "[DATE] 9:39 AM"
paste input "SN-250808-PLR-P04-09"
type input "SN-250808-PLR-P04-09-TB"
click at [735, 466] on div "Cancel Create new inventory" at bounding box center [682, 480] width 1184 height 47
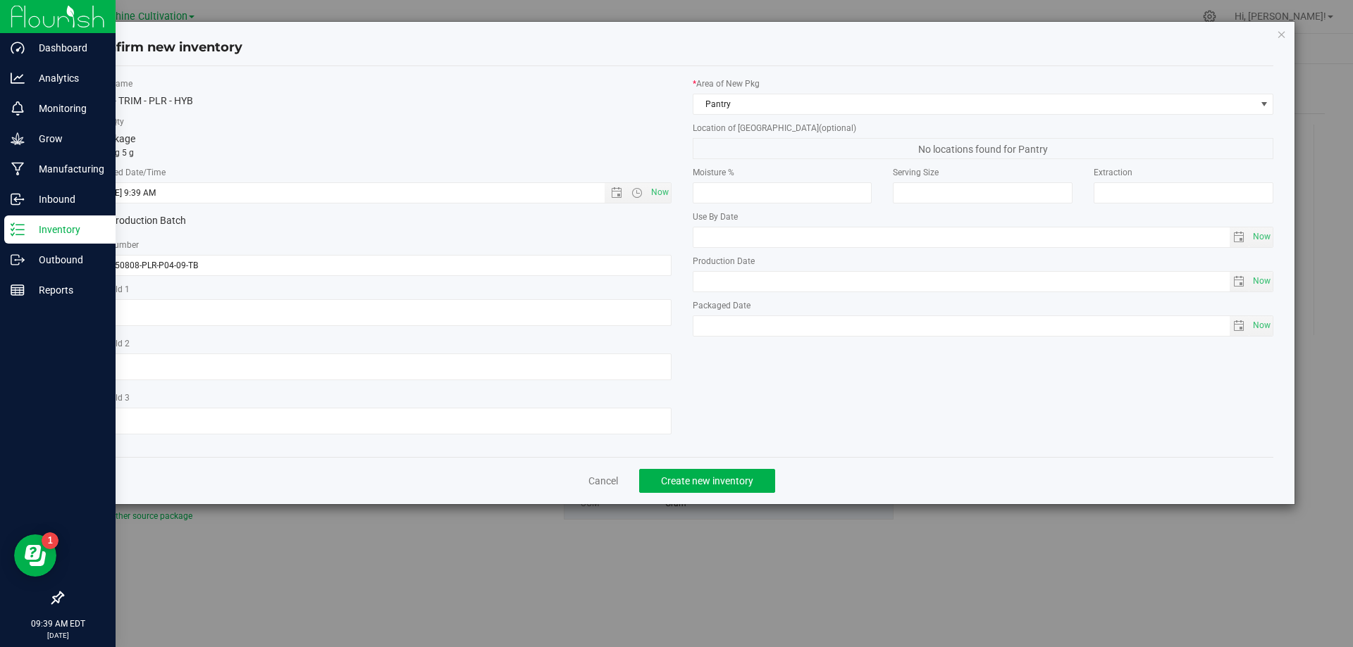
click at [733, 507] on div "Confirm new inventory Item Name WGT - TRIM - PLR - HYB Total Qty 1 package tota…" at bounding box center [681, 323] width 1363 height 647
click at [731, 478] on span "Create new inventory" at bounding box center [707, 481] width 92 height 11
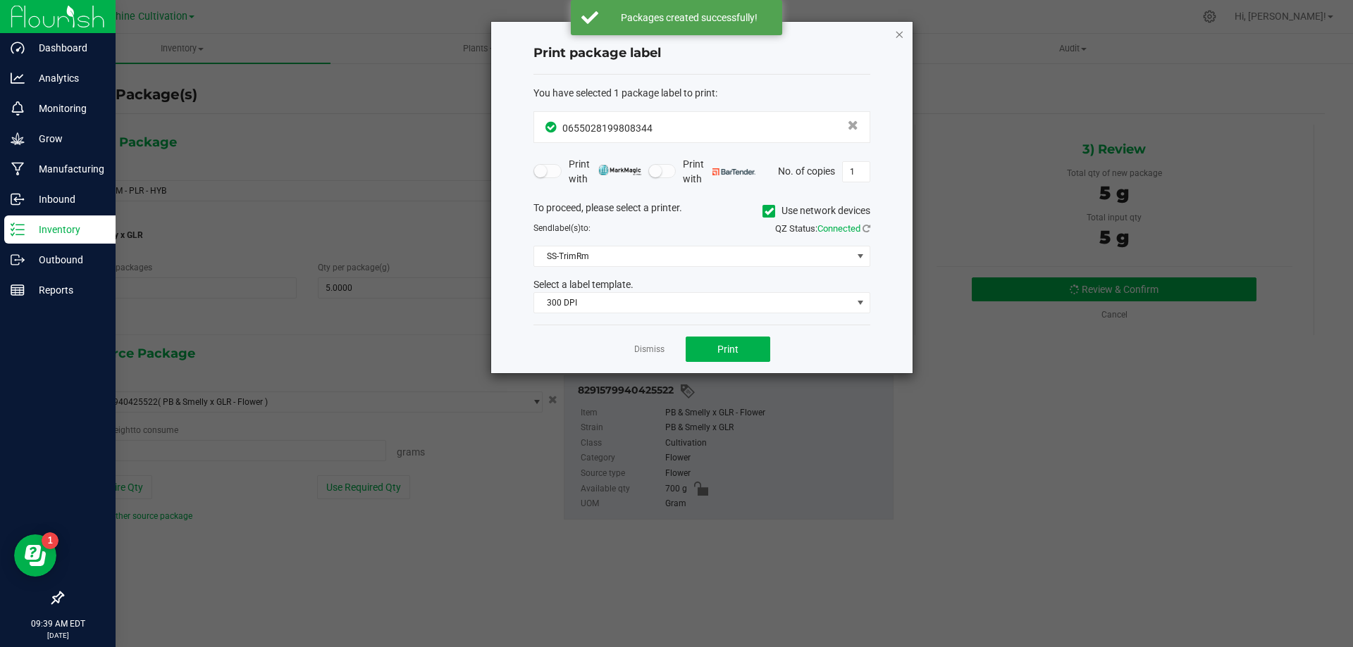
click at [901, 34] on icon "button" at bounding box center [899, 33] width 10 height 17
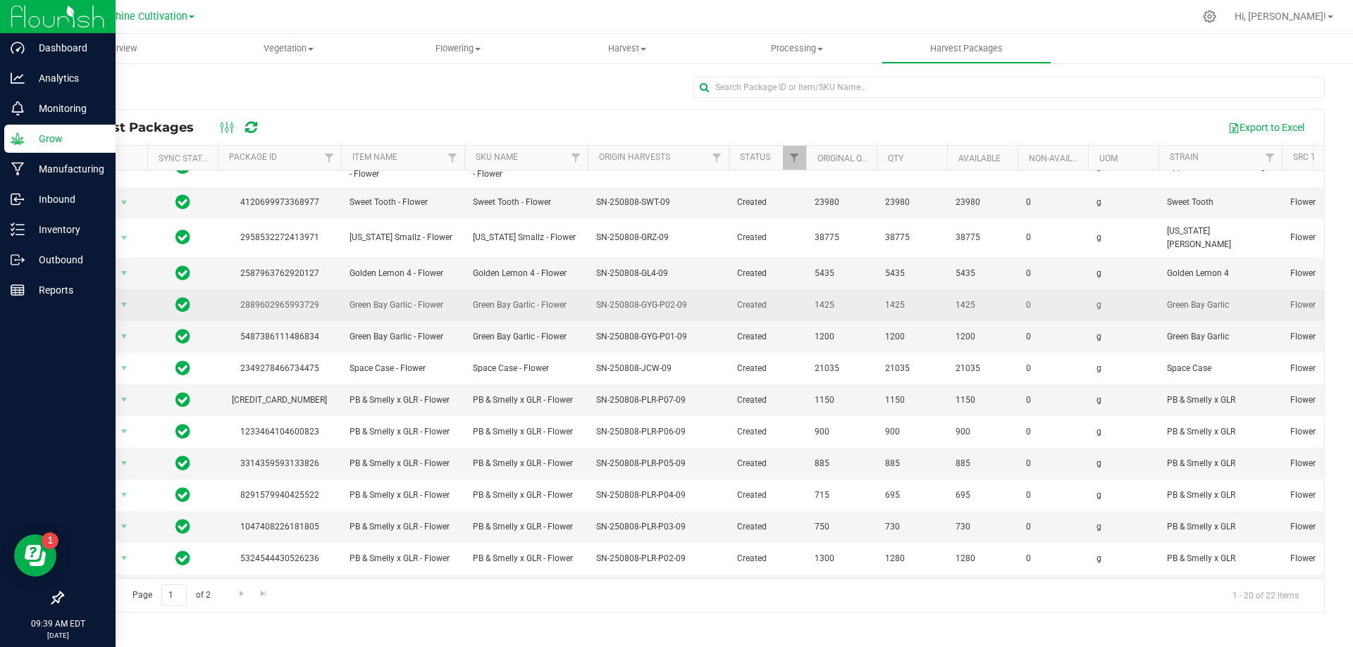
scroll to position [243, 0]
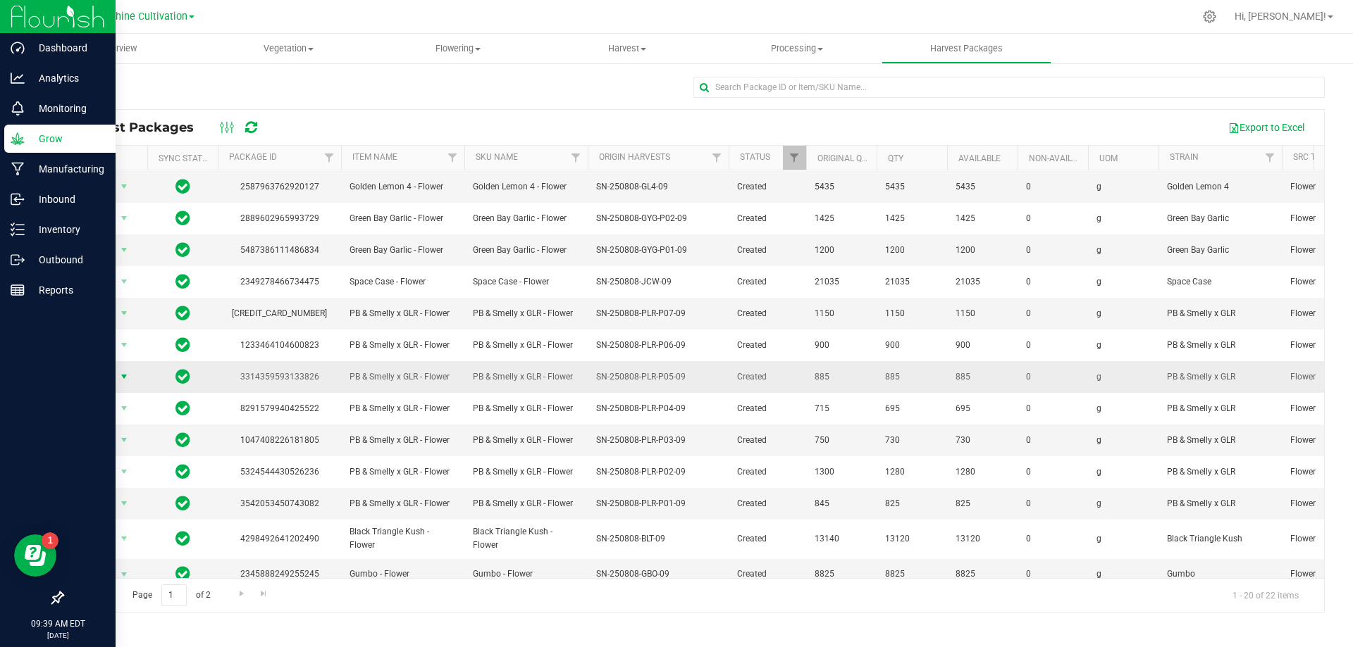
click at [108, 367] on span "Action" at bounding box center [96, 377] width 38 height 20
click at [124, 408] on li "Create package" at bounding box center [121, 407] width 89 height 21
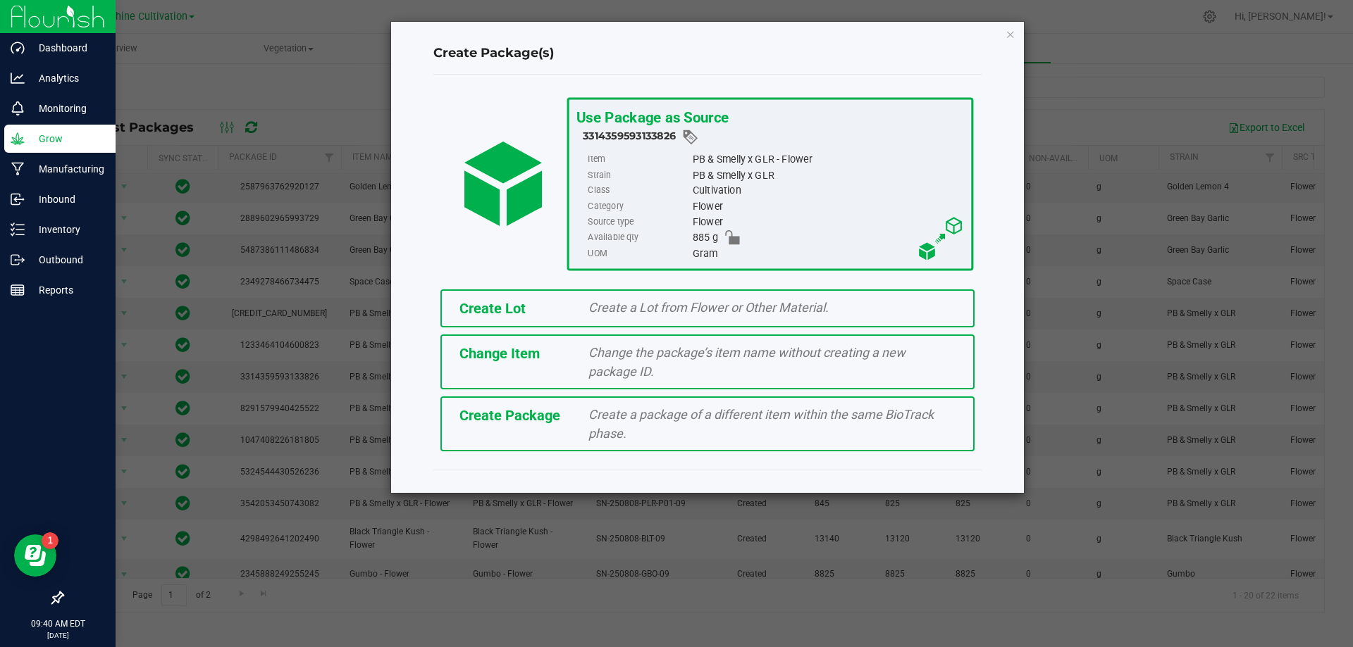
click at [662, 452] on div "Create Lot Create a Lot from Flower or Other Material. Change Item Change the p…" at bounding box center [707, 370] width 569 height 176
click at [665, 429] on div "Create a package of a different item within the same BioTrack phase." at bounding box center [772, 424] width 388 height 38
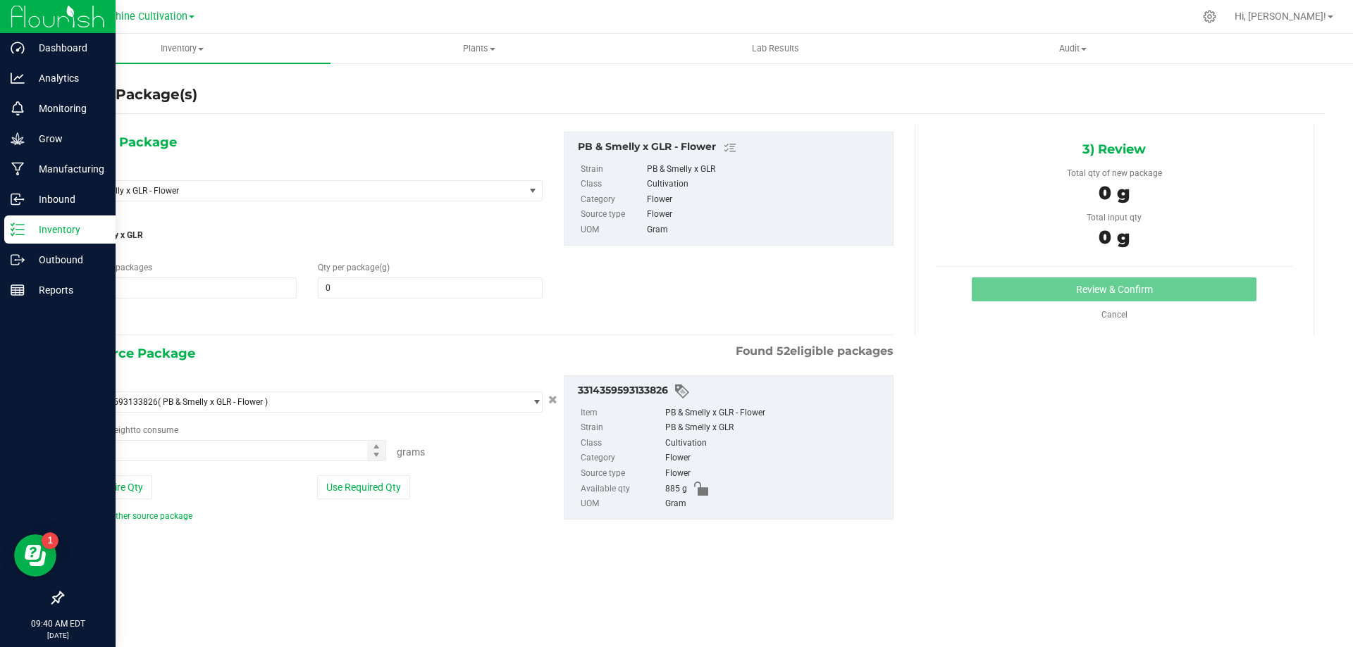
type input "0.0000"
type input "0.0000 g"
click at [462, 194] on span "PB & Smelly x GLR - Flower" at bounding box center [290, 191] width 422 height 10
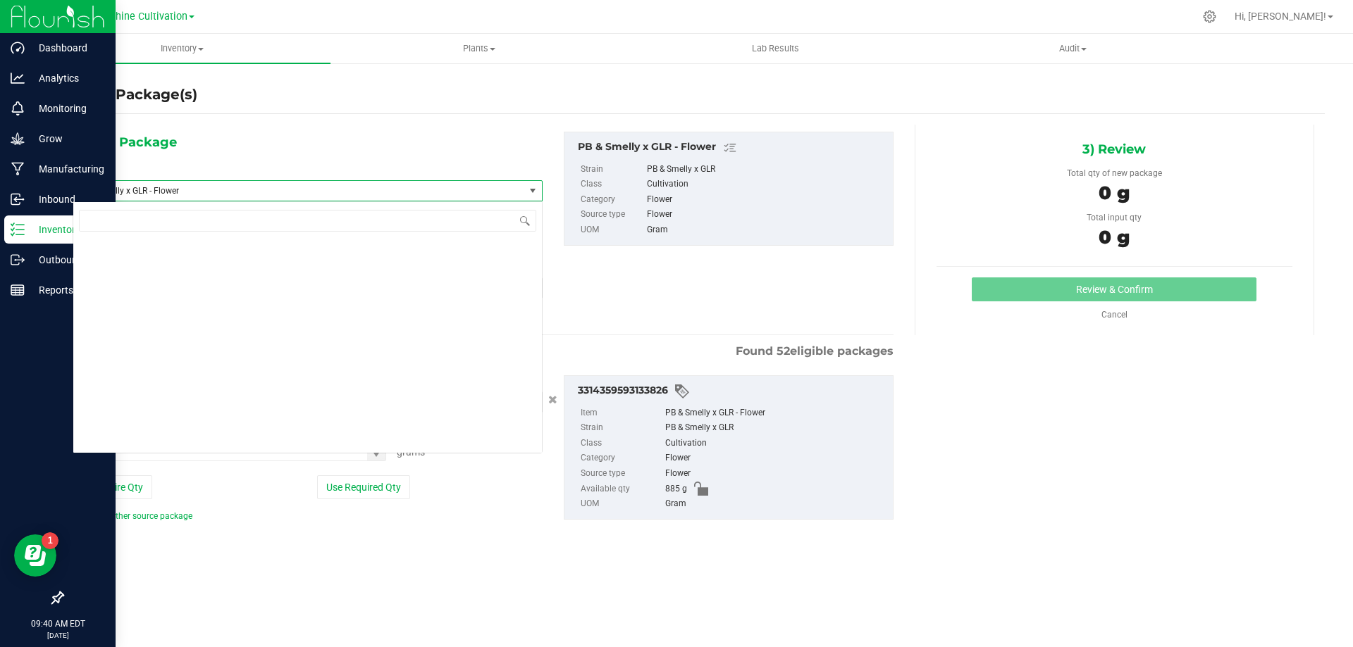
scroll to position [146321, 0]
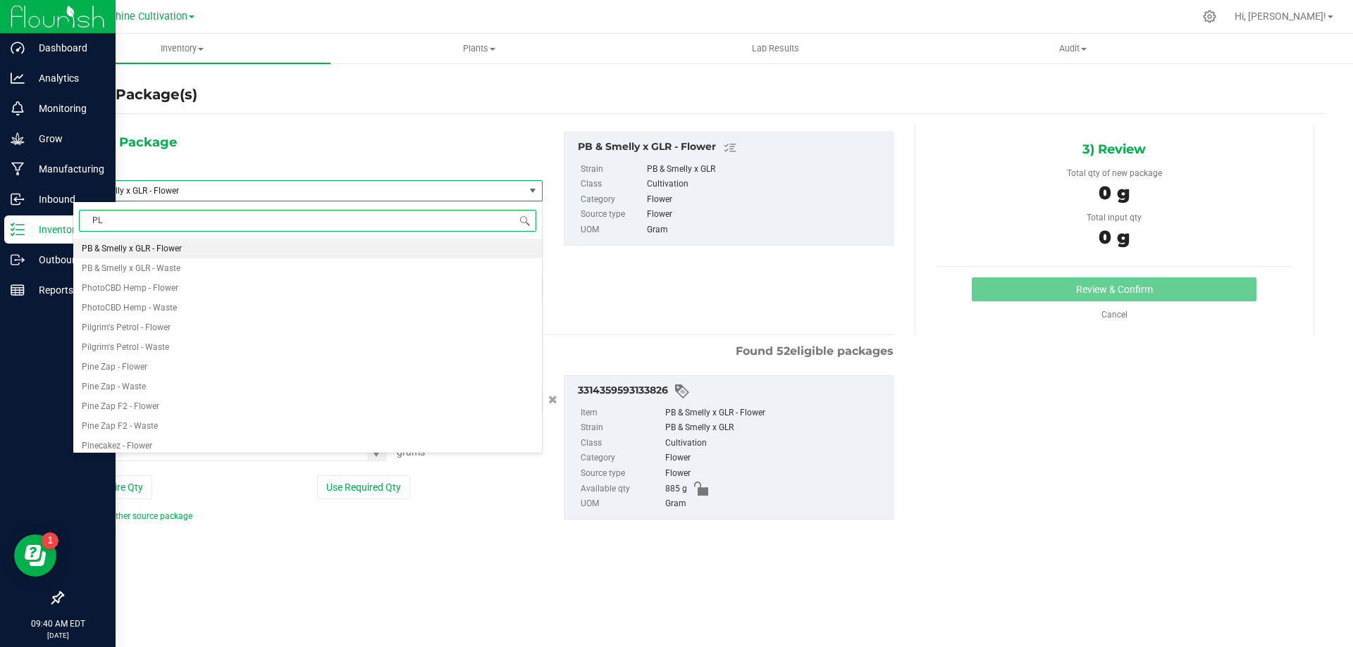
type input "PLR"
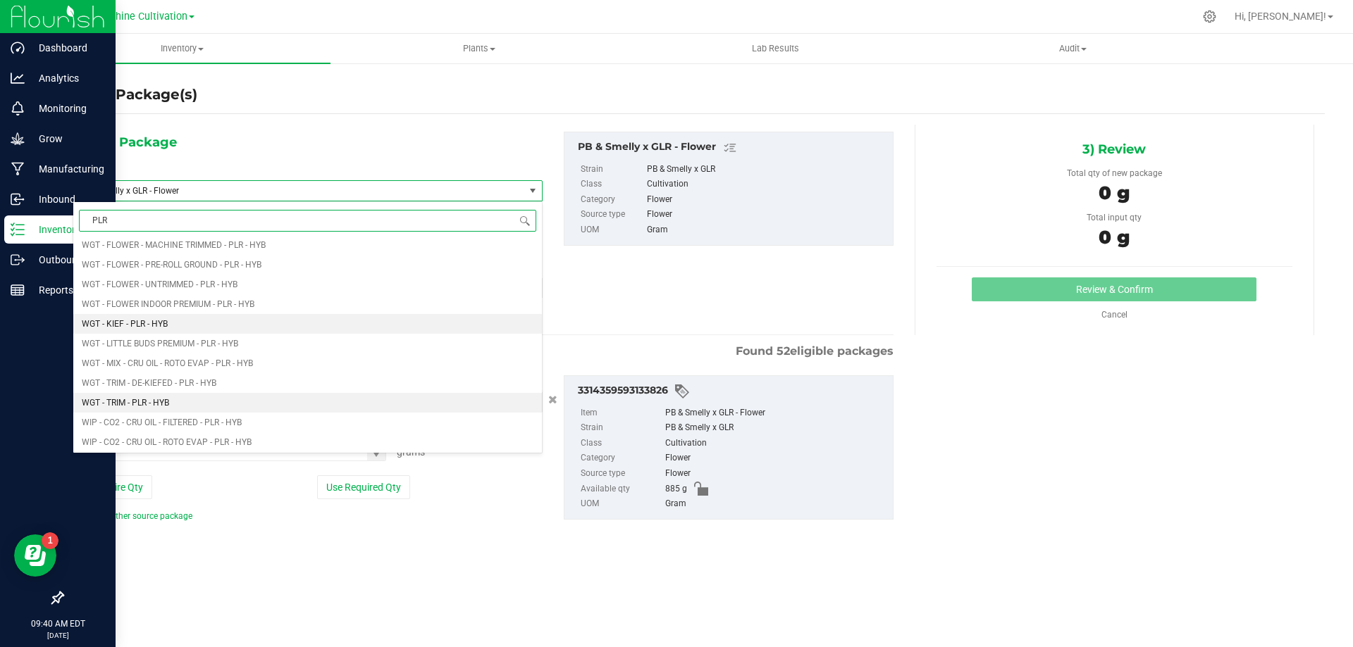
scroll to position [704, 0]
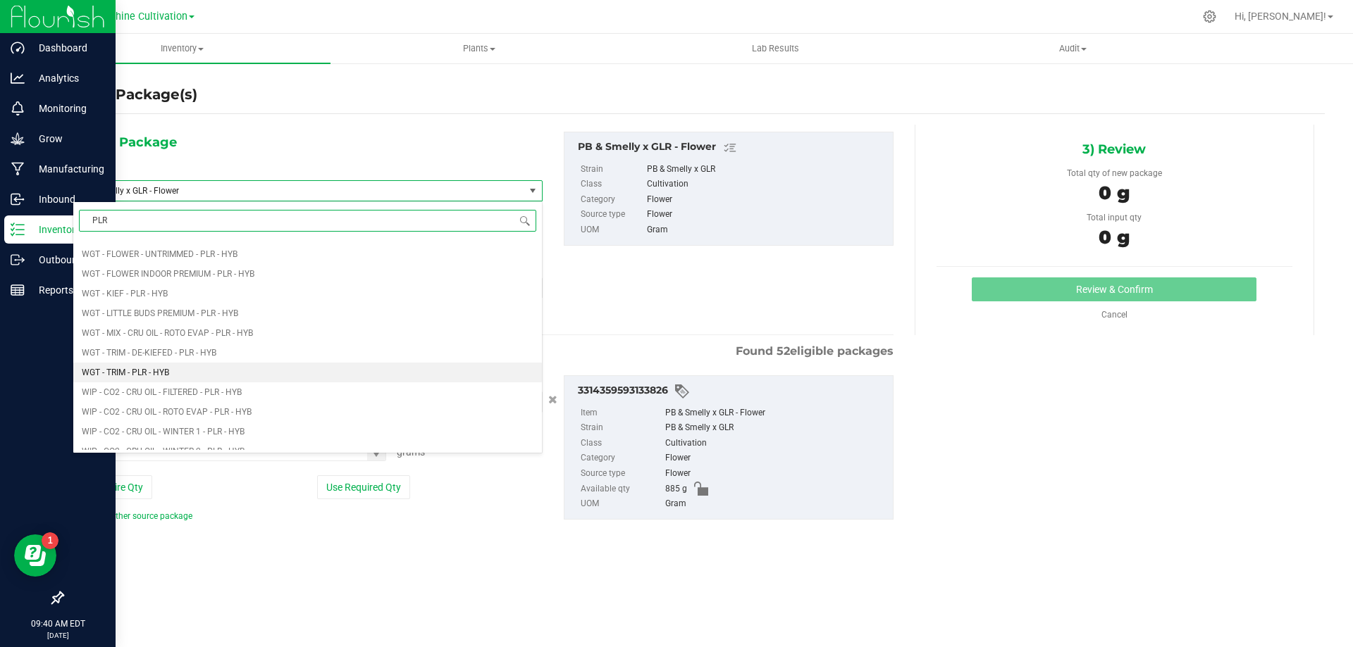
click at [192, 368] on li "WGT - TRIM - PLR - HYB" at bounding box center [307, 373] width 468 height 20
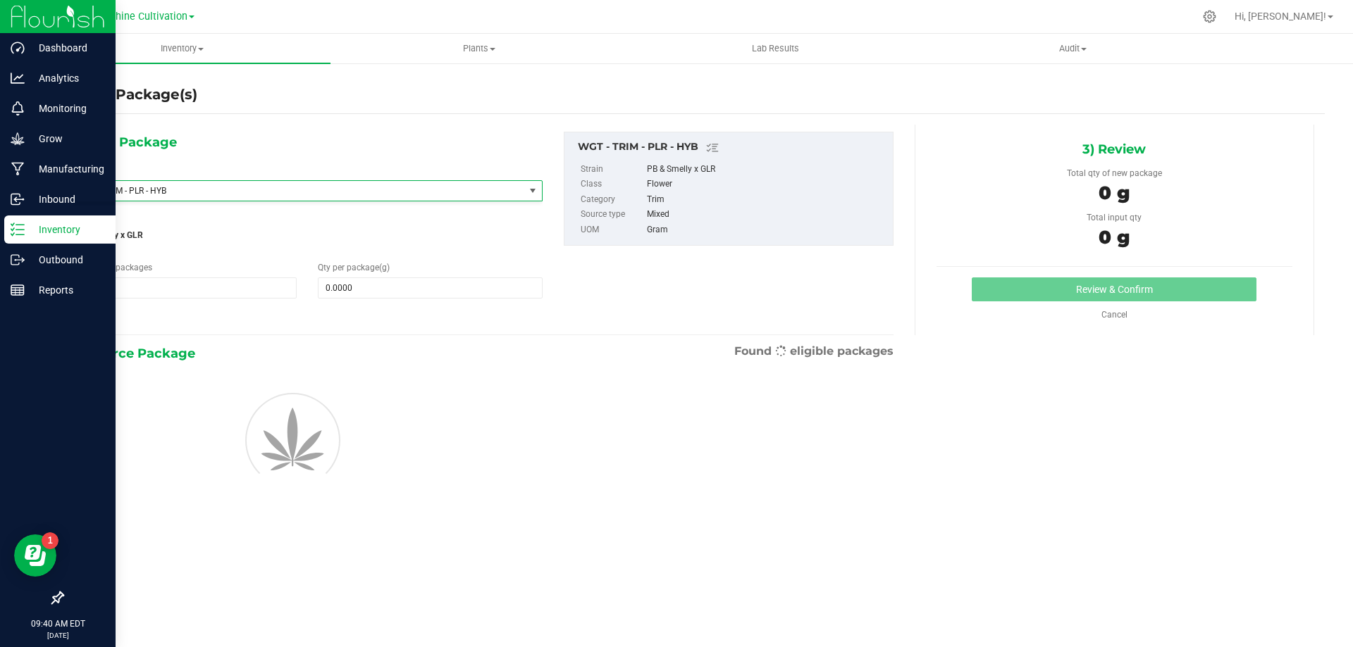
type input "0.0000"
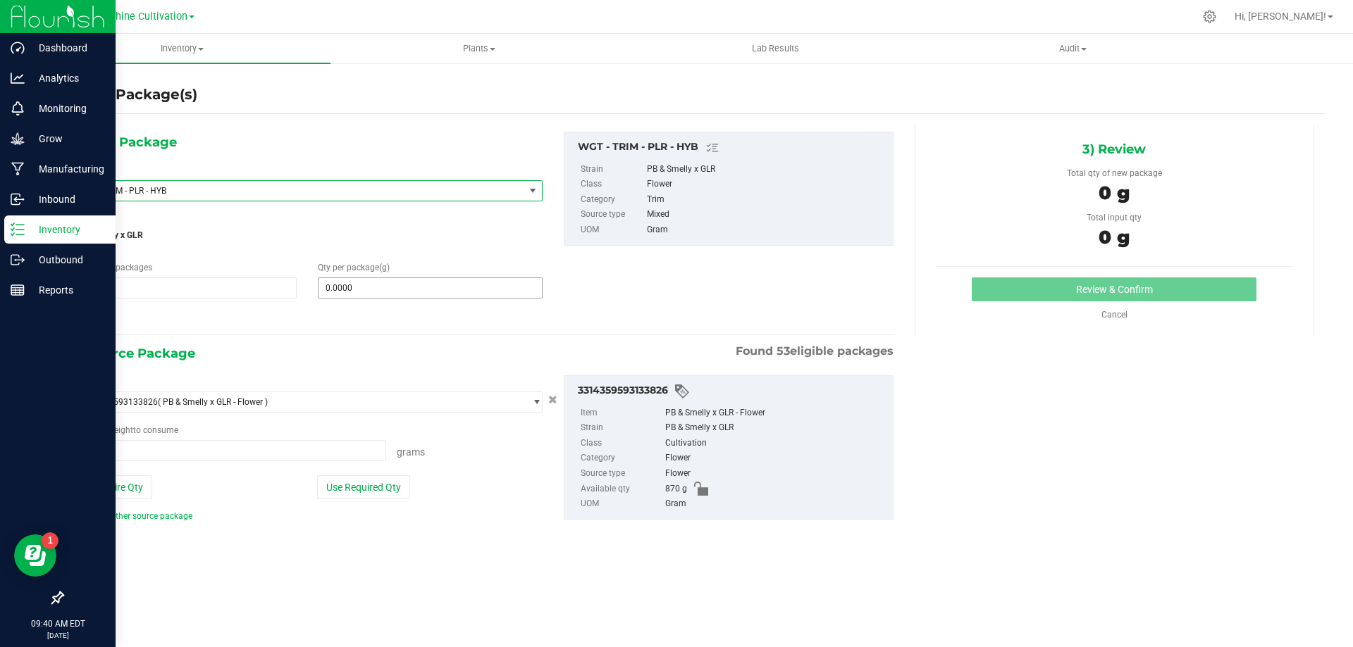
type input "0.0000 g"
click at [381, 287] on span at bounding box center [430, 288] width 224 height 21
type input "5"
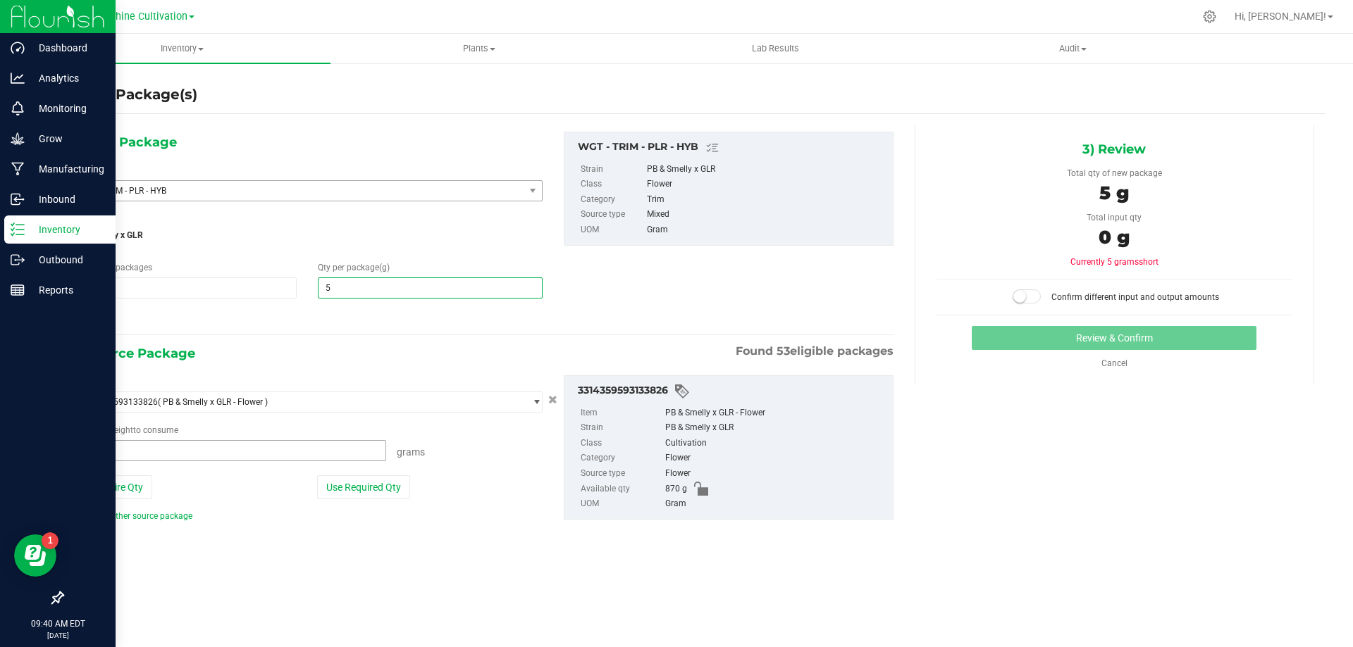
type input "5.0000"
click at [201, 458] on span at bounding box center [229, 450] width 313 height 21
type input "5"
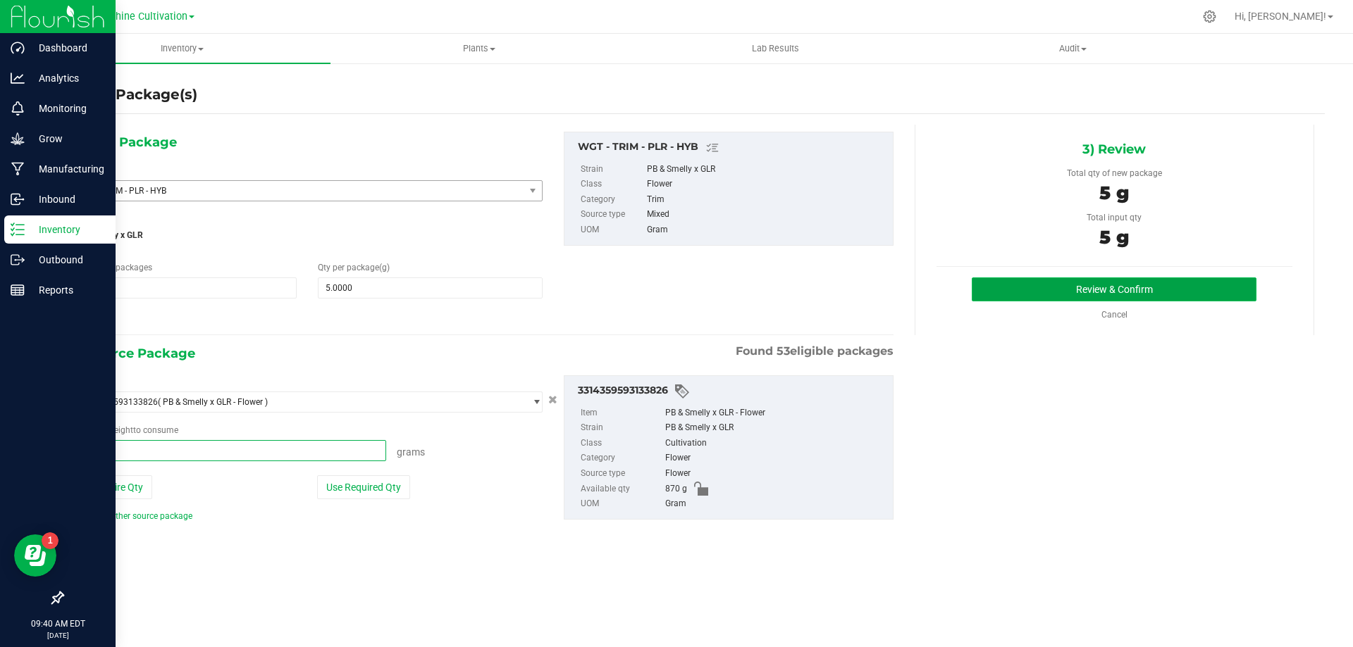
type input "5.0000 g"
click at [1088, 280] on button "Review & Confirm" at bounding box center [1113, 290] width 285 height 24
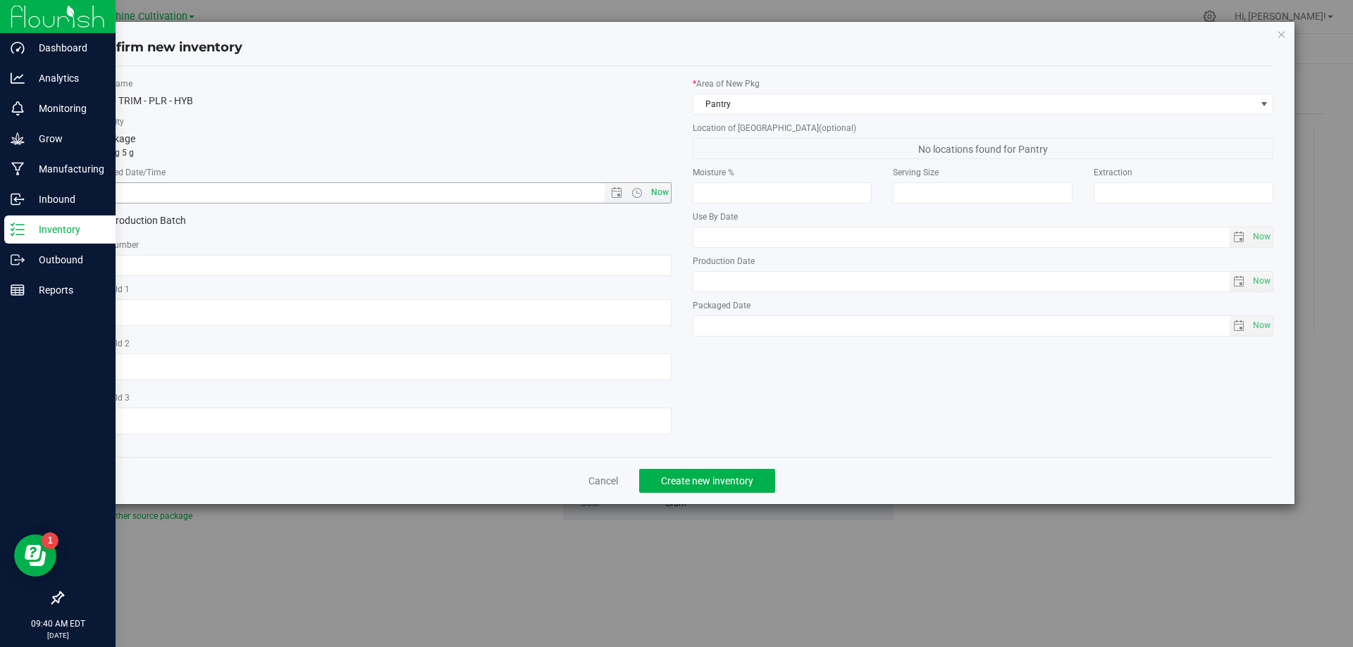
click at [662, 190] on span "Now" at bounding box center [659, 192] width 24 height 20
type input "8/26/2025 9:40 AM"
paste input "SN-250808-PLR-P05-09"
type input "SN-250808-PLR-P05-09-TB"
click at [684, 481] on span "Create new inventory" at bounding box center [707, 481] width 92 height 11
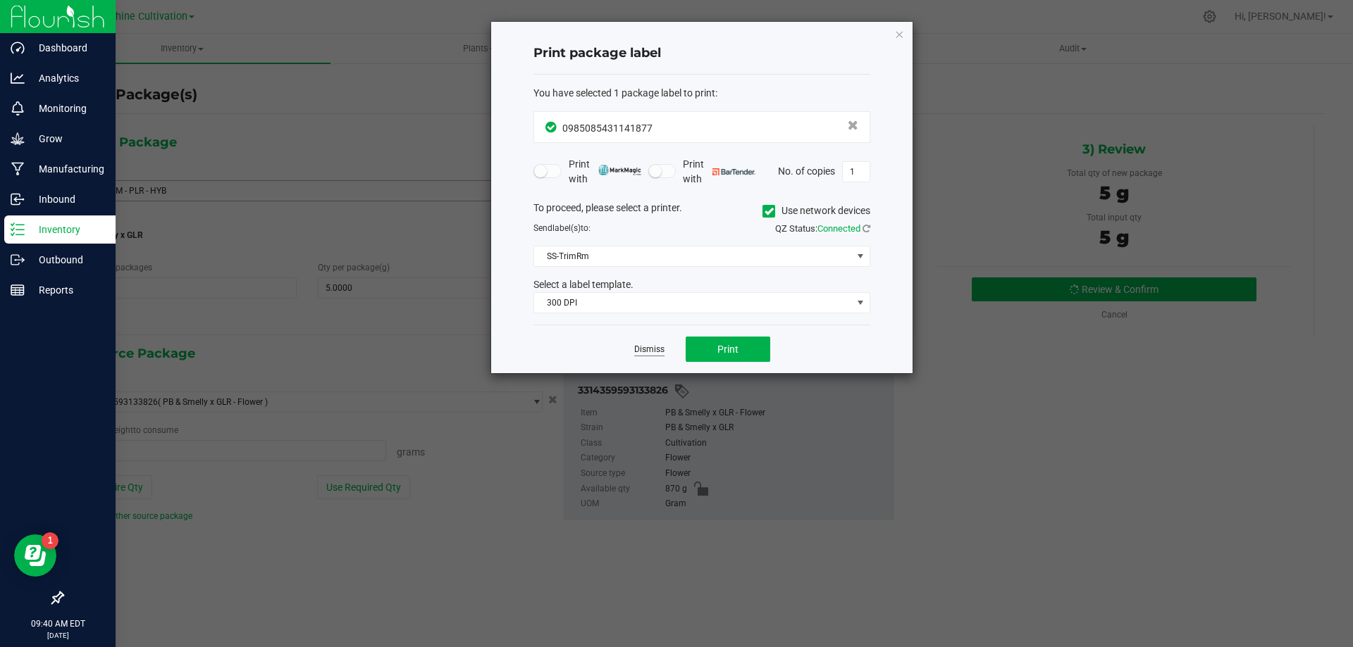
click at [647, 354] on link "Dismiss" at bounding box center [649, 350] width 30 height 12
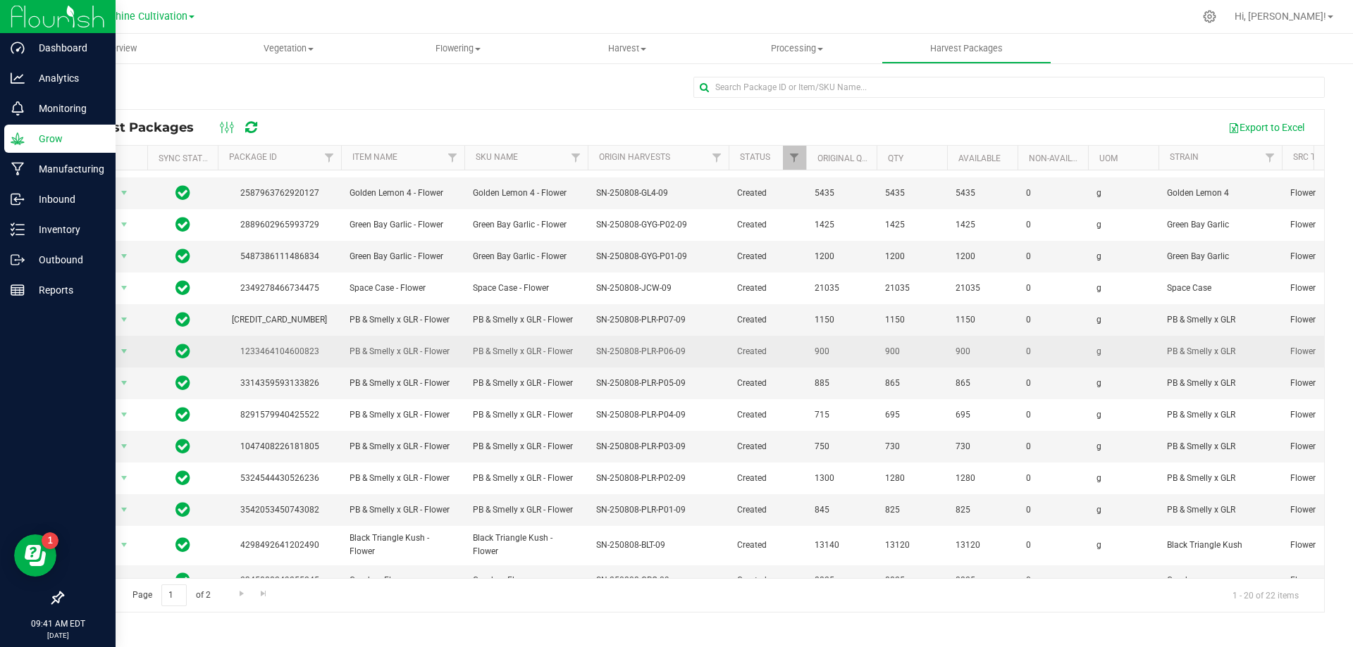
scroll to position [243, 0]
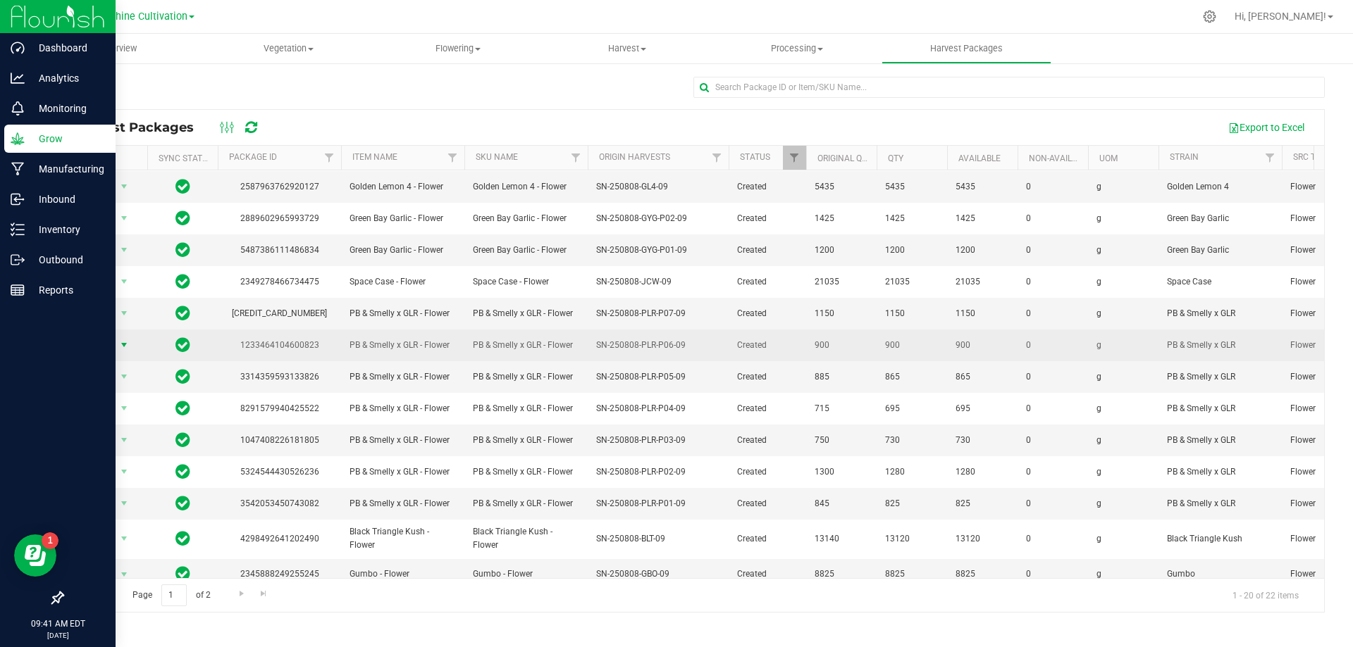
click at [89, 335] on span "Action" at bounding box center [96, 345] width 38 height 20
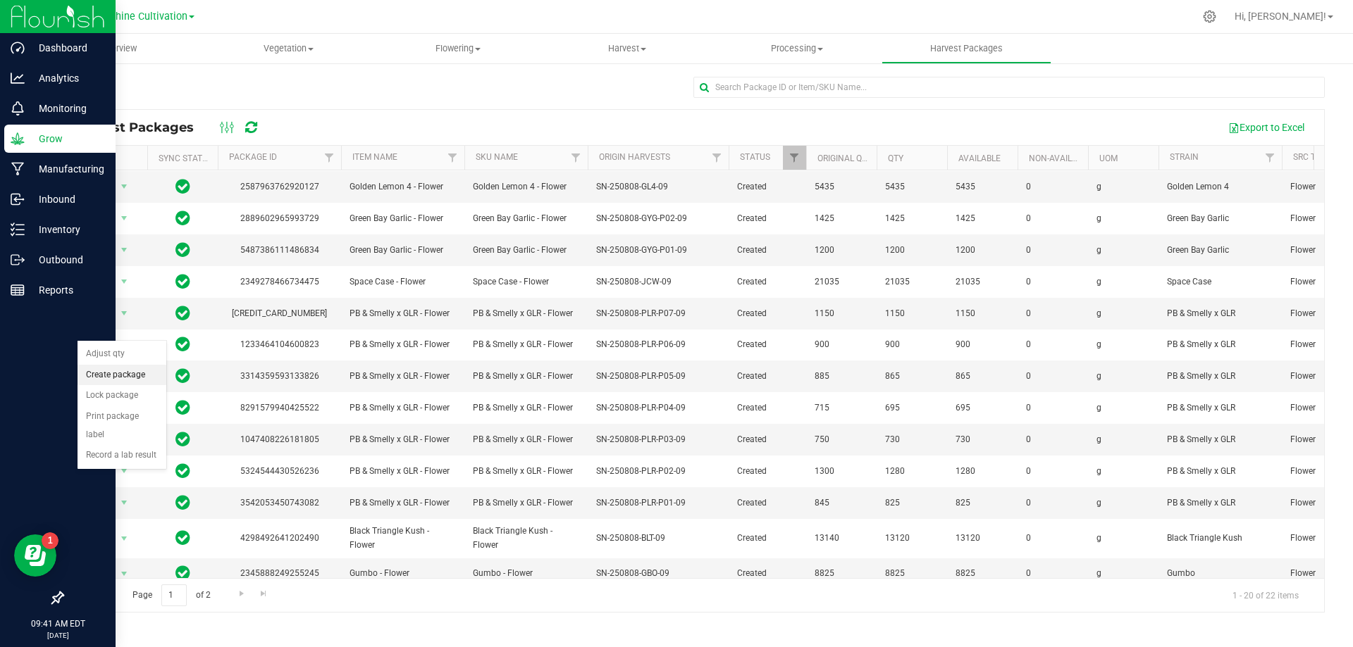
click at [147, 378] on li "Create package" at bounding box center [121, 375] width 89 height 21
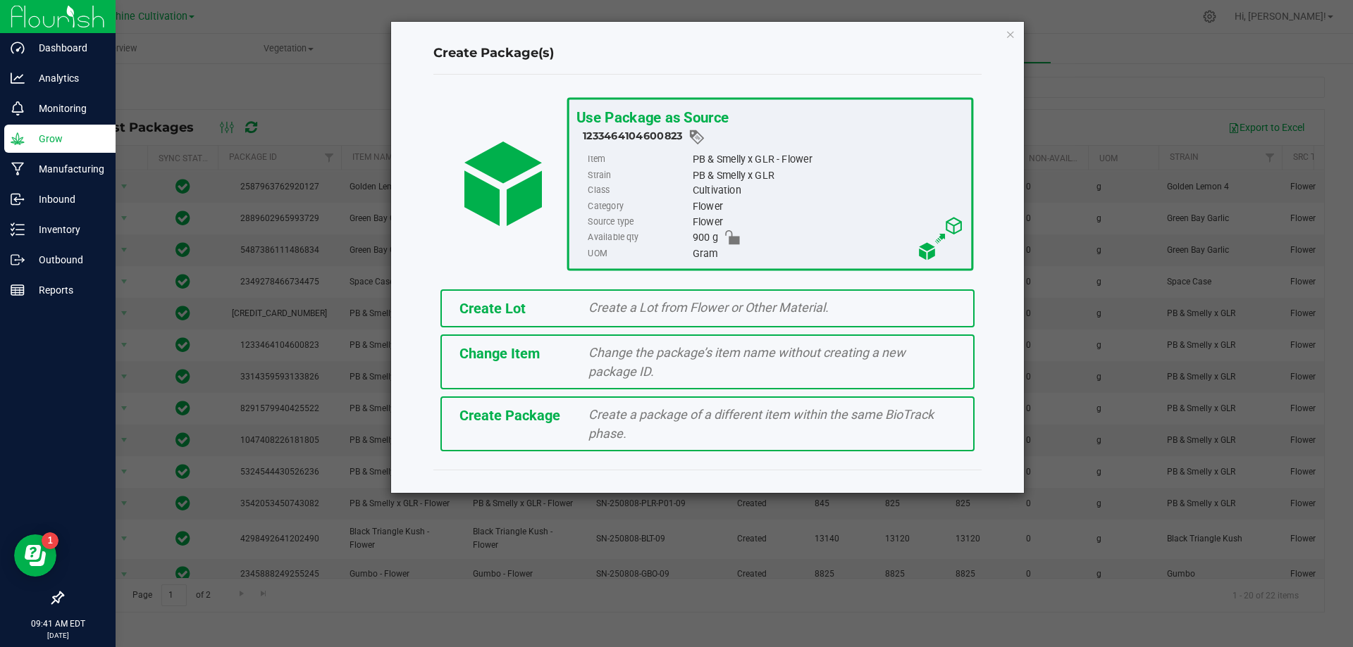
click at [538, 428] on div "Create Package Create a package of a different item within the same BioTrack ph…" at bounding box center [707, 424] width 534 height 55
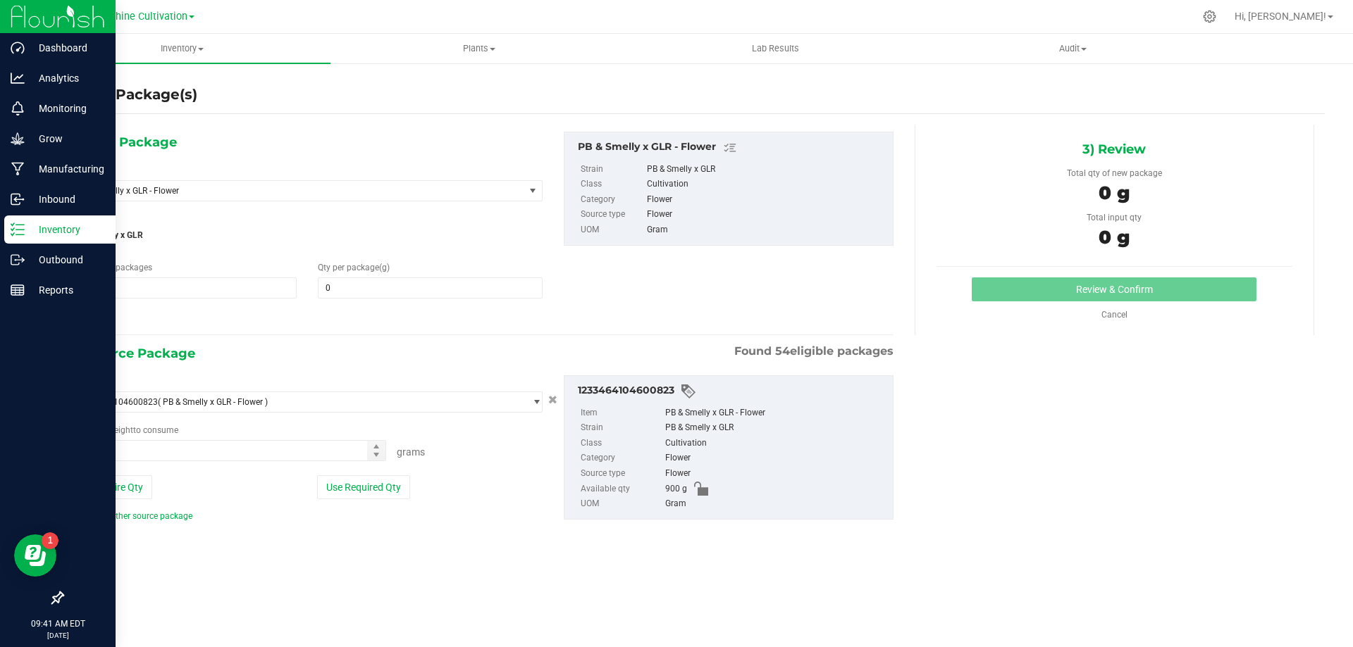
type input "0.0000"
type input "0.0000 g"
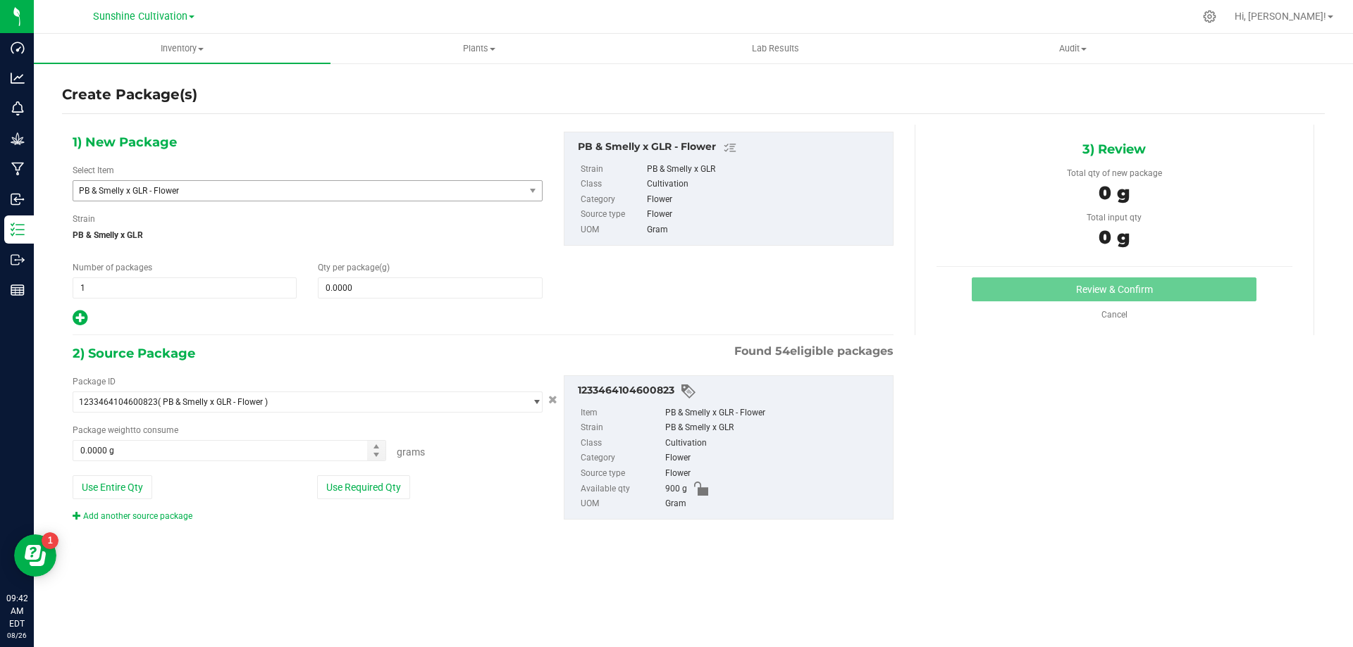
drag, startPoint x: 488, startPoint y: 179, endPoint x: 487, endPoint y: 190, distance: 11.3
click at [487, 180] on div "Select Item PB & Smelly x GLR - Flower 007UP - Flower 007UP - Waste 86 Moons - …" at bounding box center [308, 182] width 470 height 37
click at [487, 190] on span "PB & Smelly x GLR - Flower" at bounding box center [290, 191] width 422 height 10
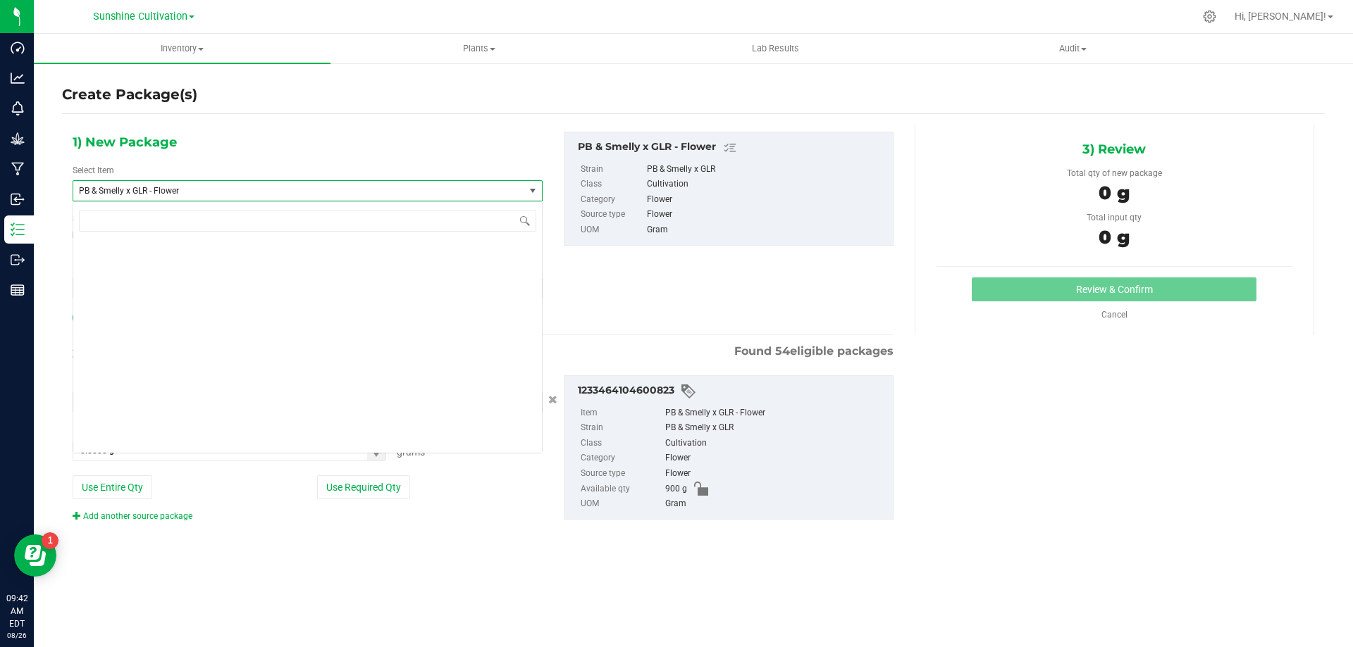
scroll to position [146321, 0]
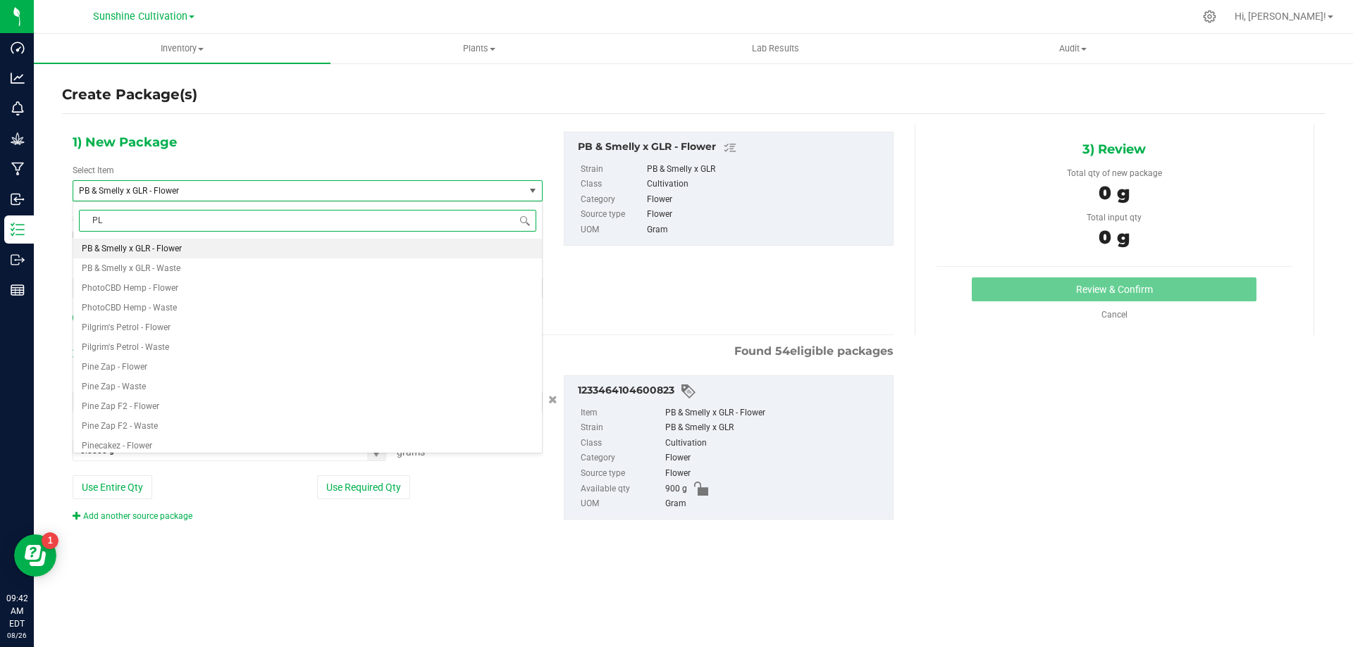
type input "PLR"
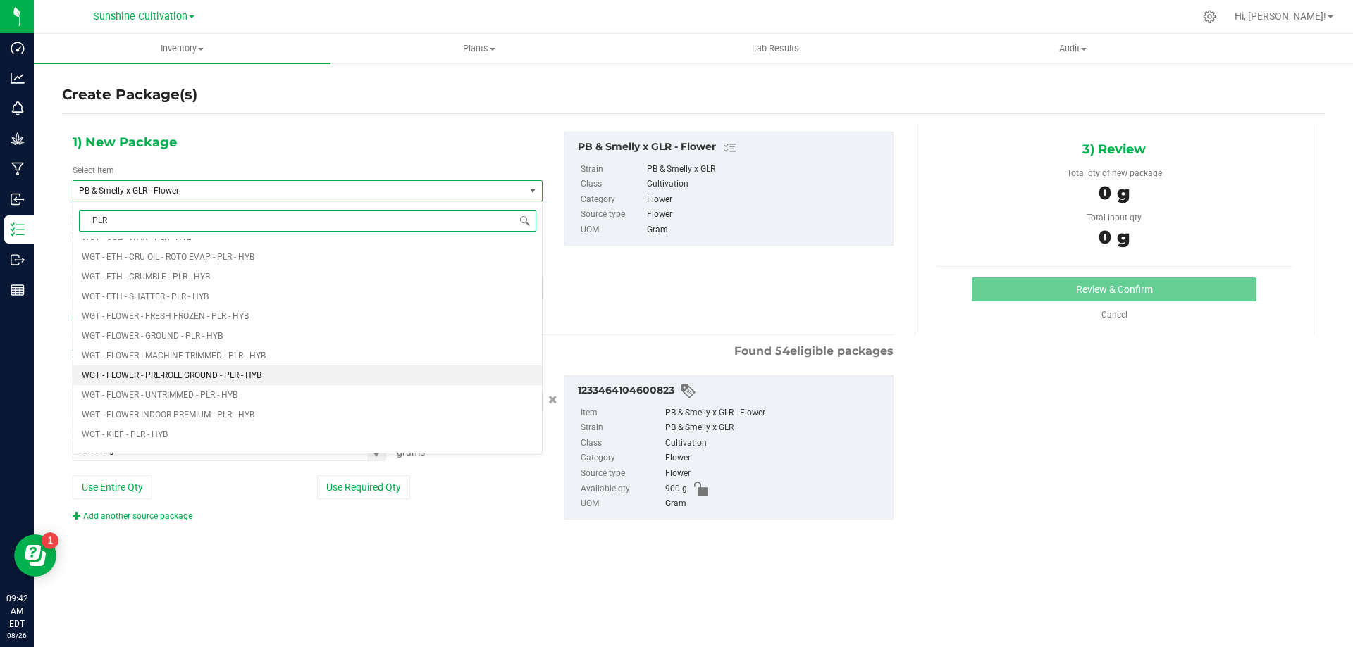
scroll to position [634, 0]
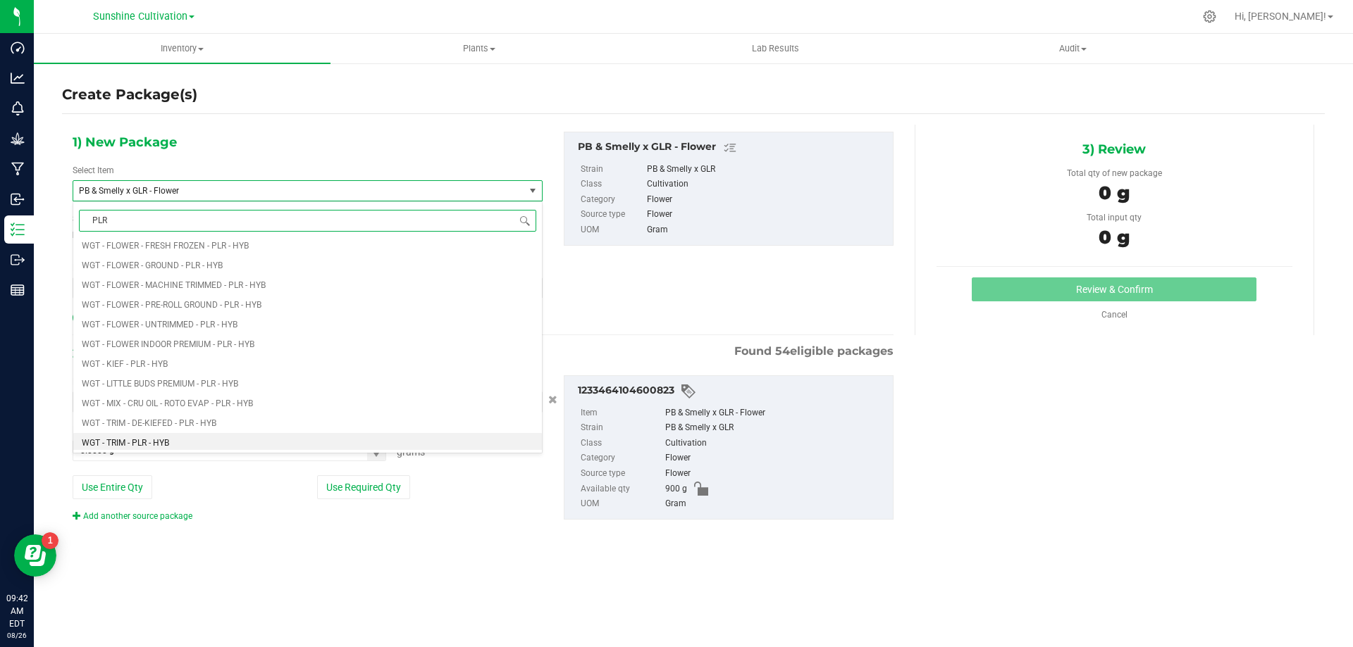
click at [174, 443] on li "WGT - TRIM - PLR - HYB" at bounding box center [307, 443] width 468 height 20
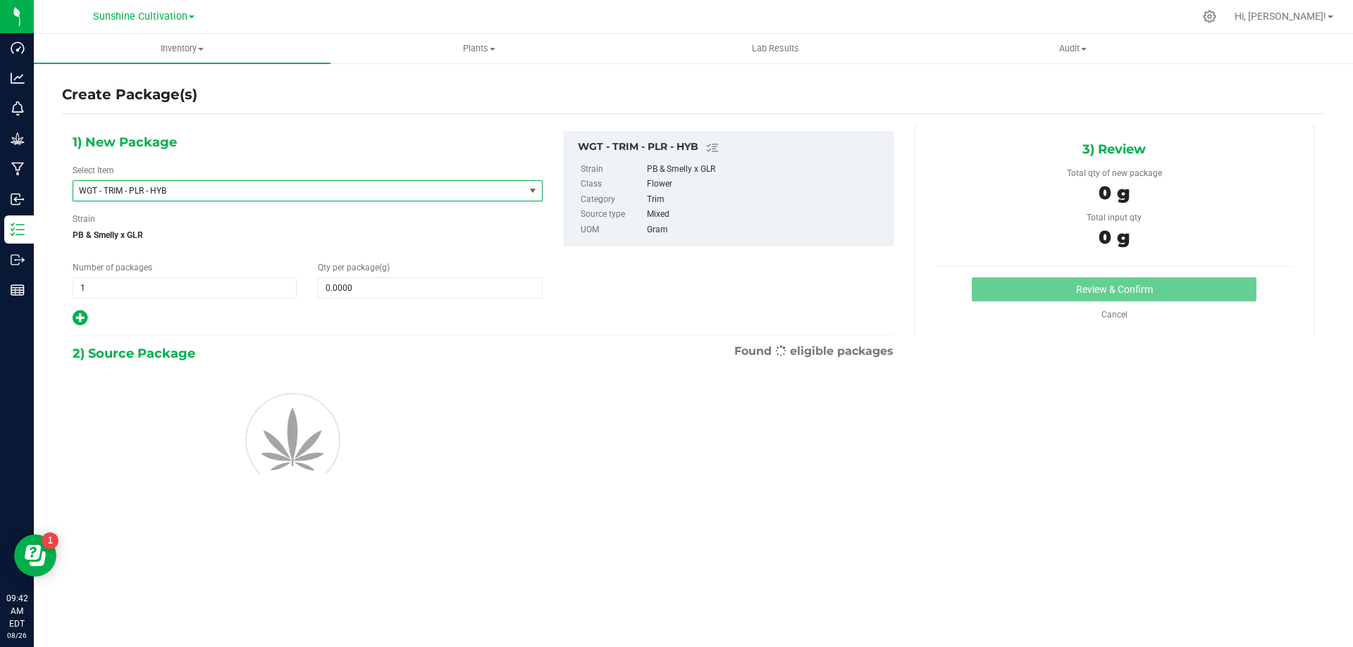
type input "0.0000"
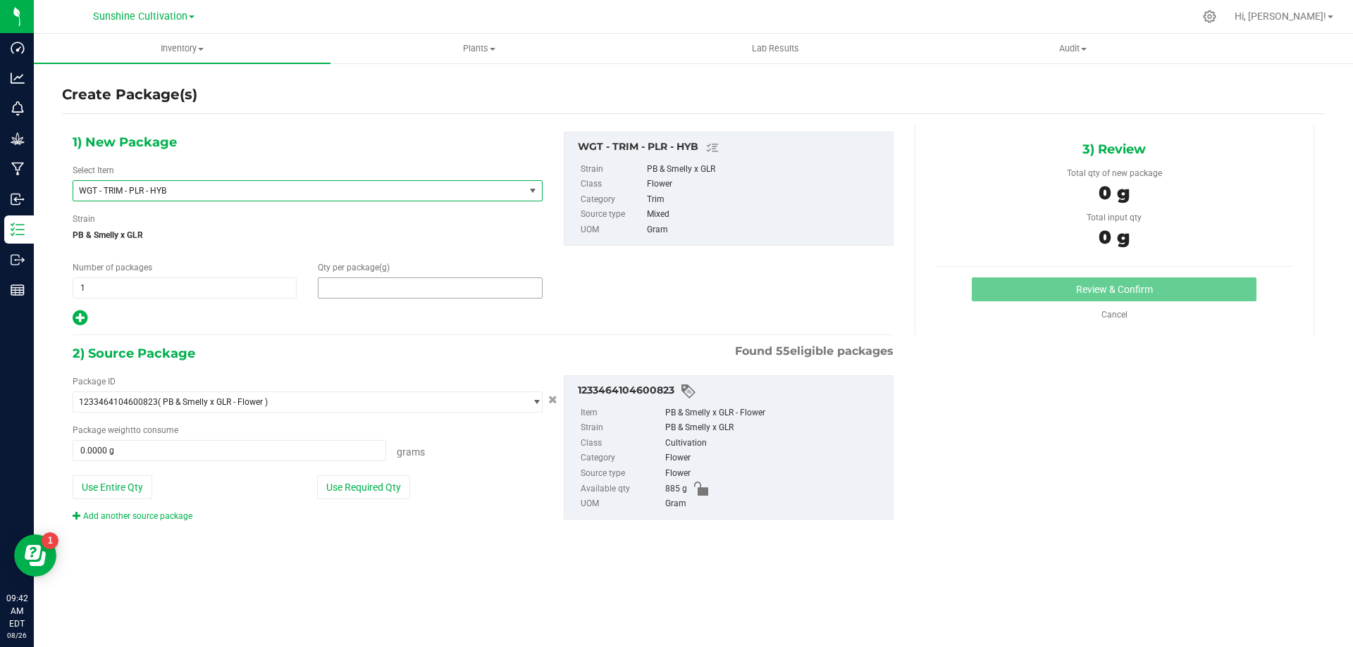
click at [362, 278] on span at bounding box center [430, 288] width 224 height 21
type input "5"
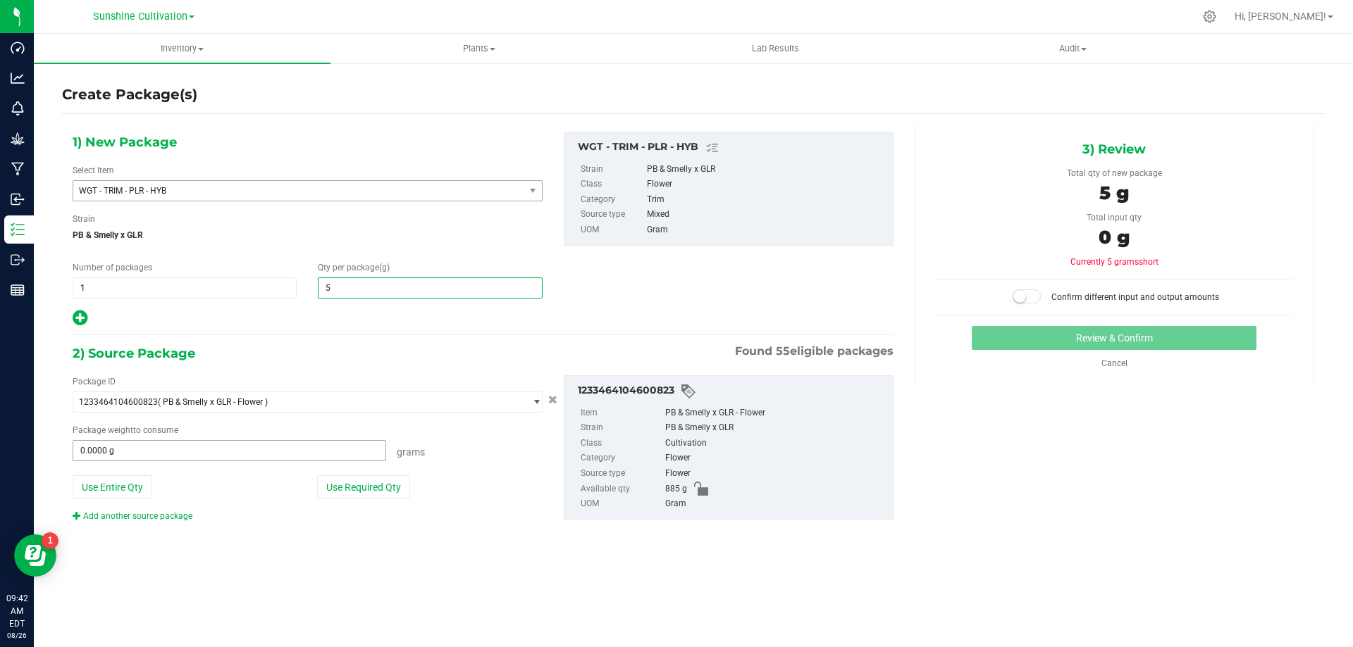
type input "5.0000"
click at [240, 450] on span at bounding box center [229, 450] width 313 height 21
type input "5"
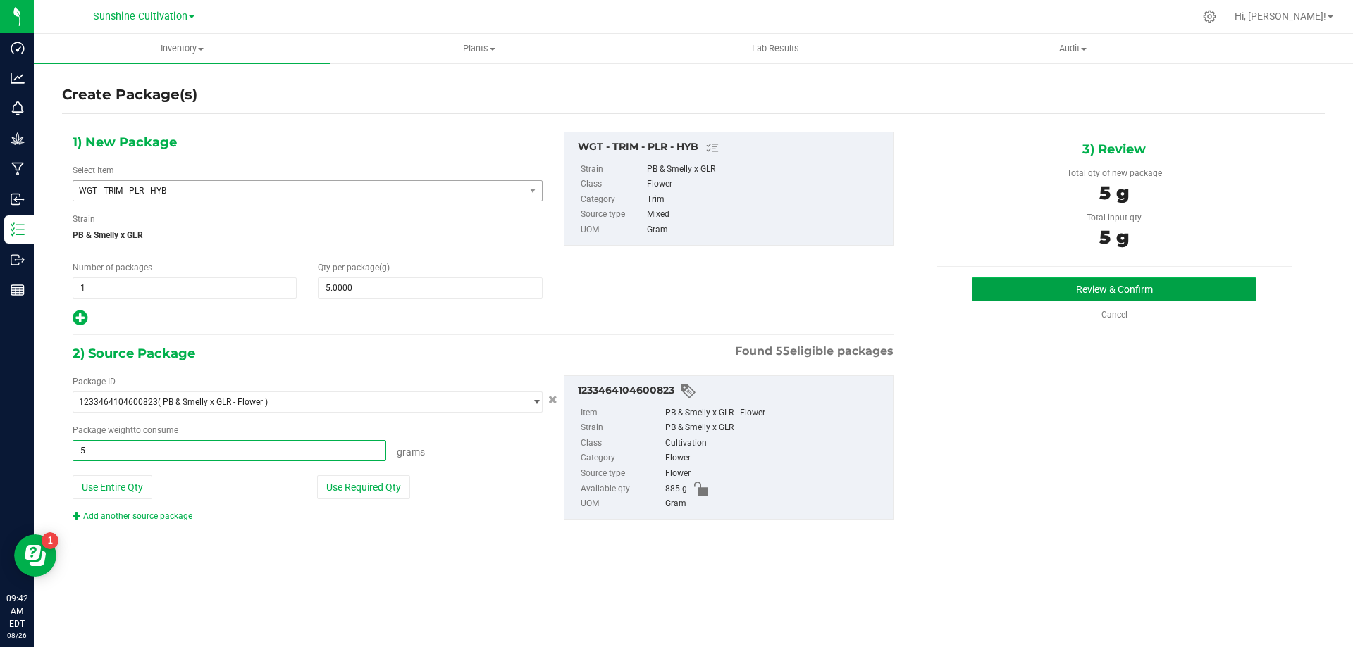
type input "5.0000 g"
drag, startPoint x: 1169, startPoint y: 280, endPoint x: 919, endPoint y: 278, distance: 250.1
click at [919, 278] on div "3) Review Total qty of new package 5 g Total input qty 5 g Review & Confirm" at bounding box center [1113, 230] width 399 height 211
click at [1083, 280] on button "Review & Confirm" at bounding box center [1113, 290] width 285 height 24
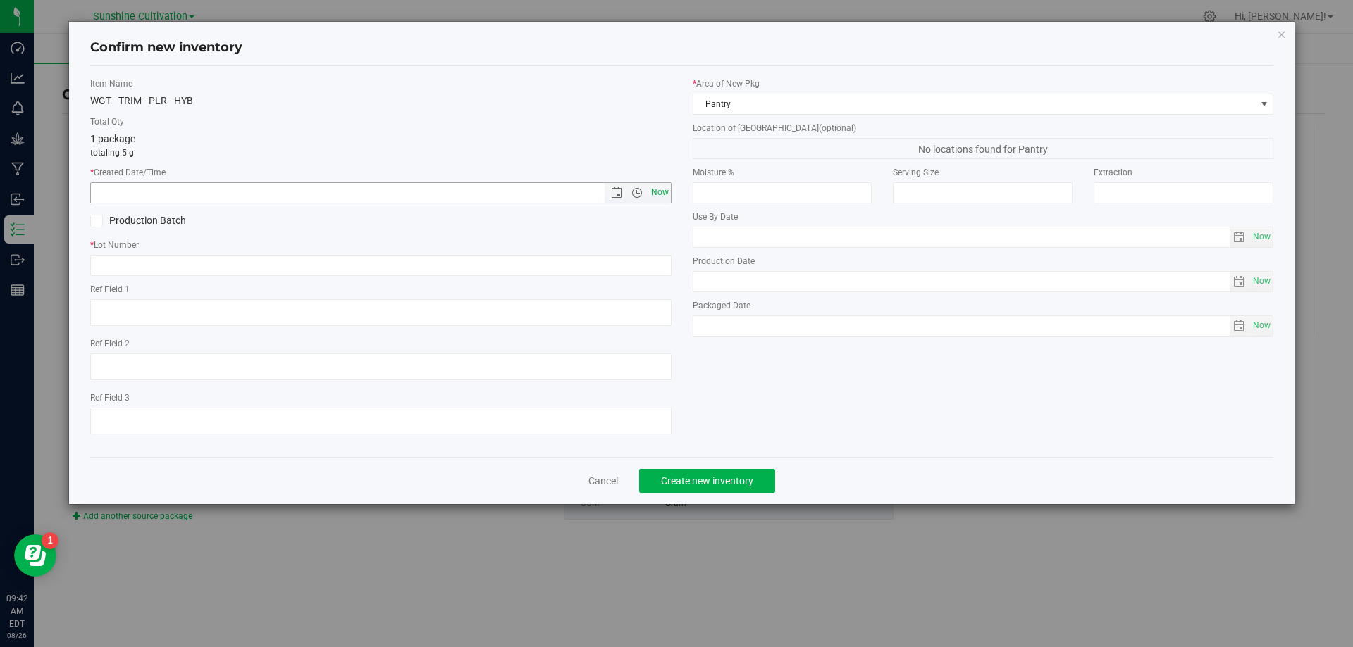
click at [669, 194] on span "Now" at bounding box center [659, 192] width 24 height 20
type input "8/26/2025 9:42 AM"
paste input "SN-250808-PLR-P06-09"
type input "SN-250808-PLR-P06-09-TB"
click at [676, 480] on span "Create new inventory" at bounding box center [707, 481] width 92 height 11
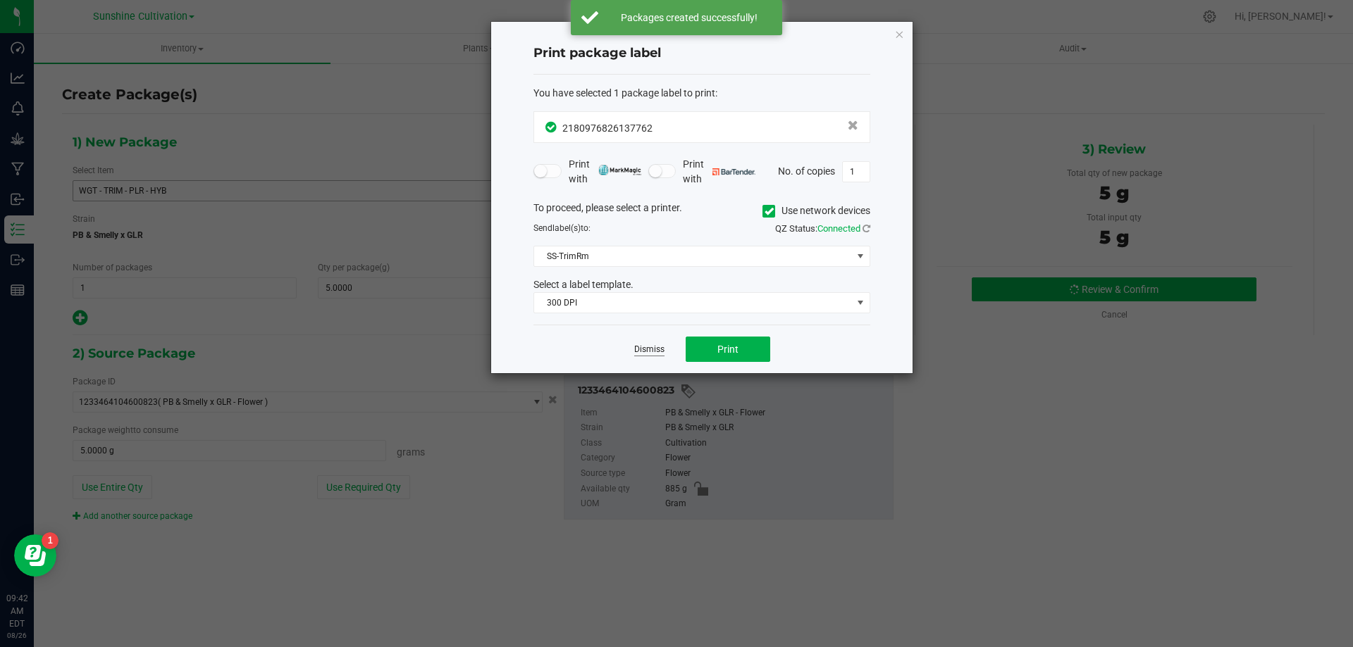
click at [659, 352] on link "Dismiss" at bounding box center [649, 350] width 30 height 12
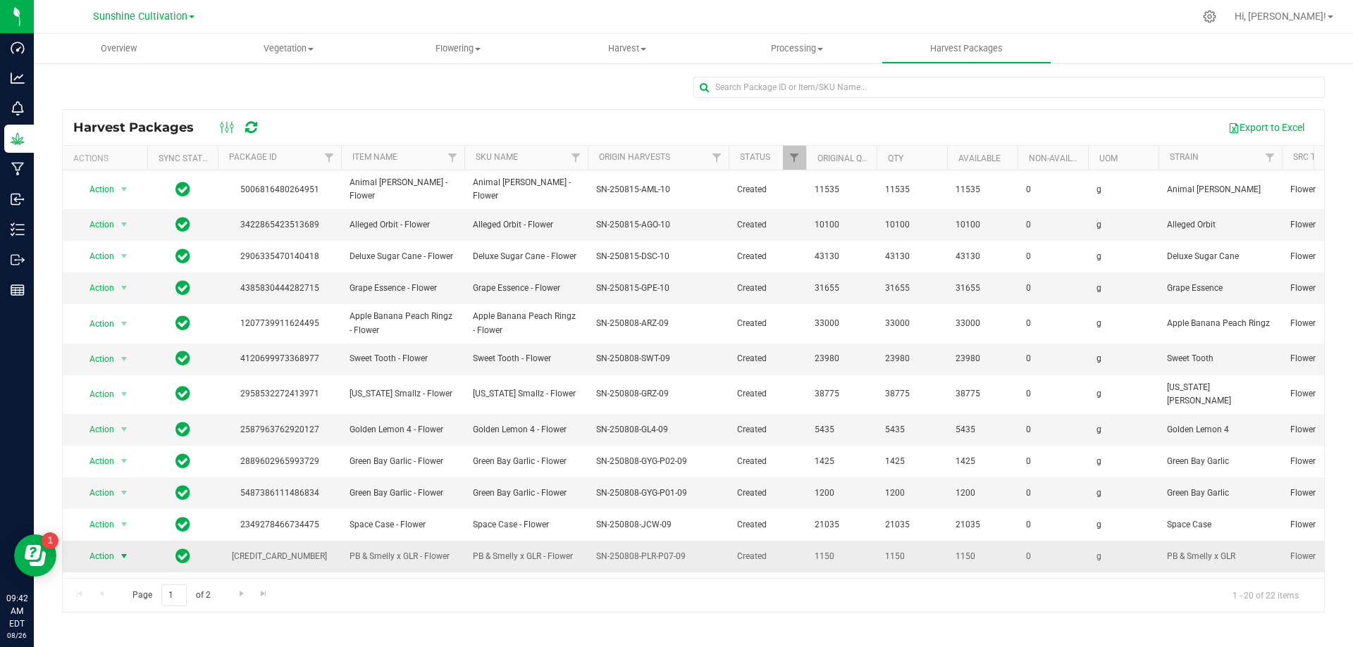
click at [116, 547] on span "select" at bounding box center [125, 557] width 18 height 20
click at [119, 551] on span "select" at bounding box center [123, 556] width 11 height 11
click at [123, 551] on span "select" at bounding box center [123, 556] width 11 height 11
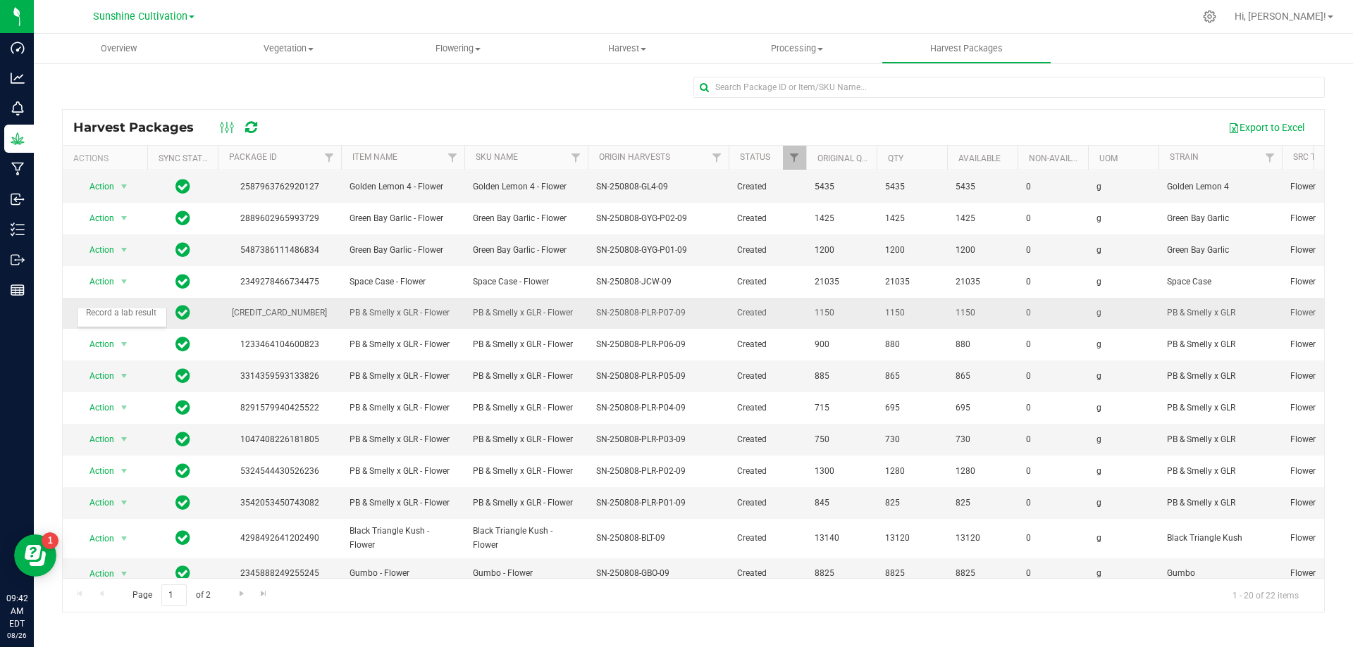
click at [123, 308] on span "select" at bounding box center [123, 313] width 11 height 11
click at [128, 339] on li "Create package" at bounding box center [121, 343] width 89 height 21
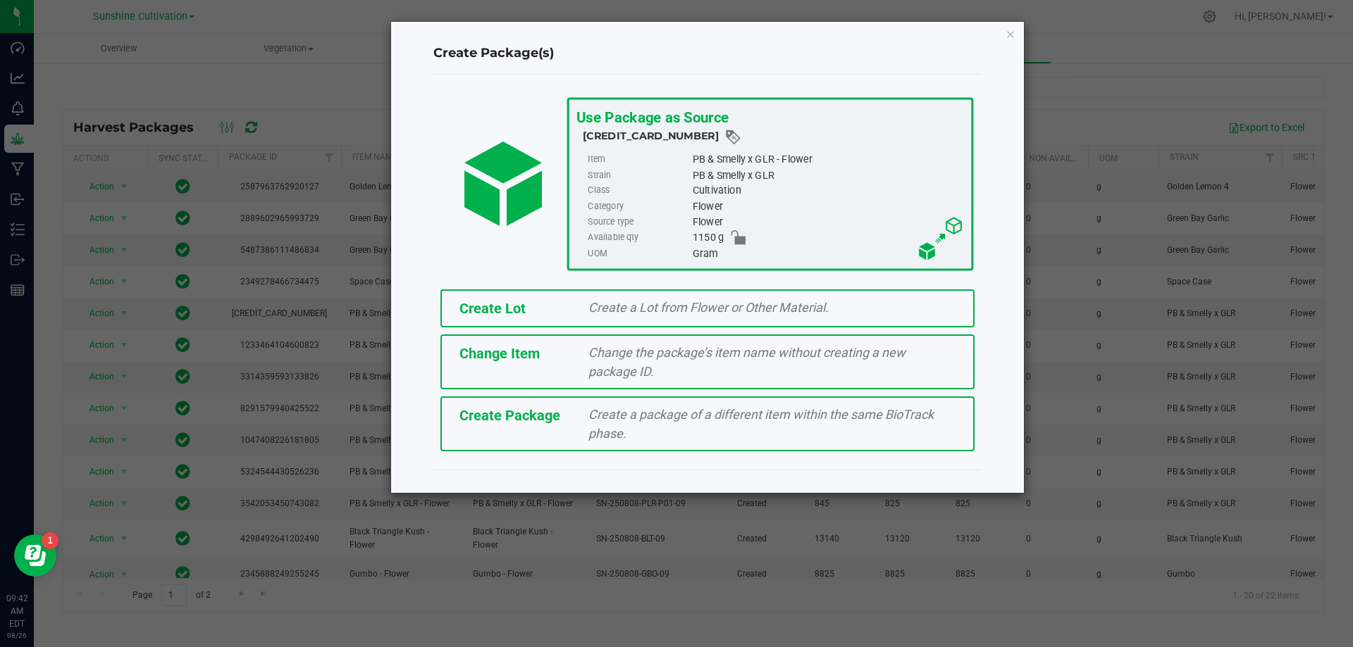
click at [638, 440] on div "Create a package of a different item within the same BioTrack phase." at bounding box center [772, 424] width 388 height 38
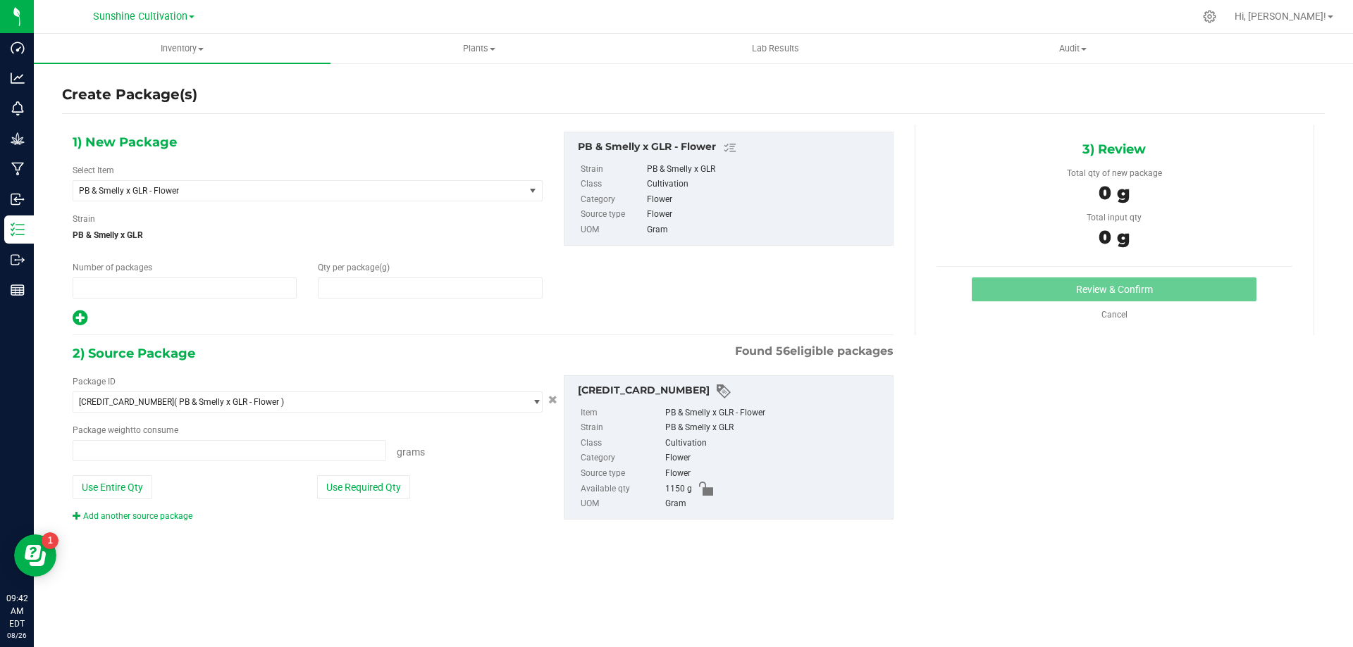
type input "1"
type input "0.0000"
type input "0.0000 g"
click at [370, 194] on span "PB & Smelly x GLR - Flower" at bounding box center [290, 191] width 422 height 10
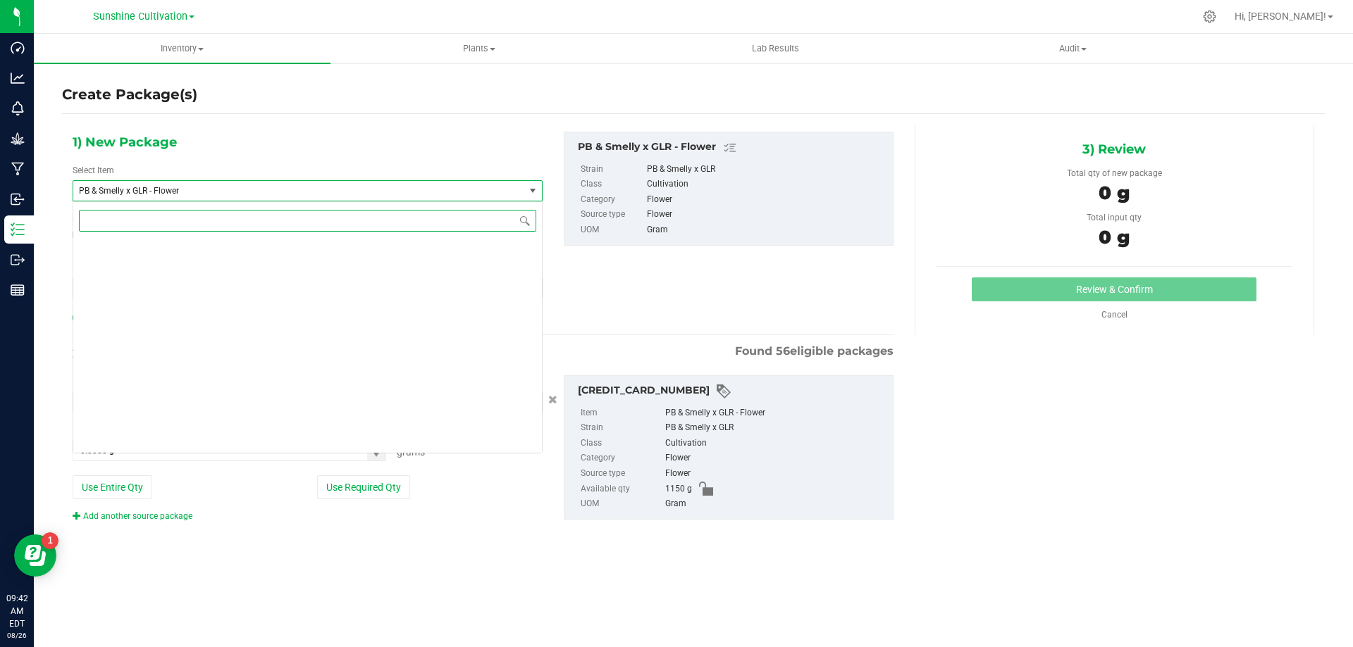
scroll to position [146321, 0]
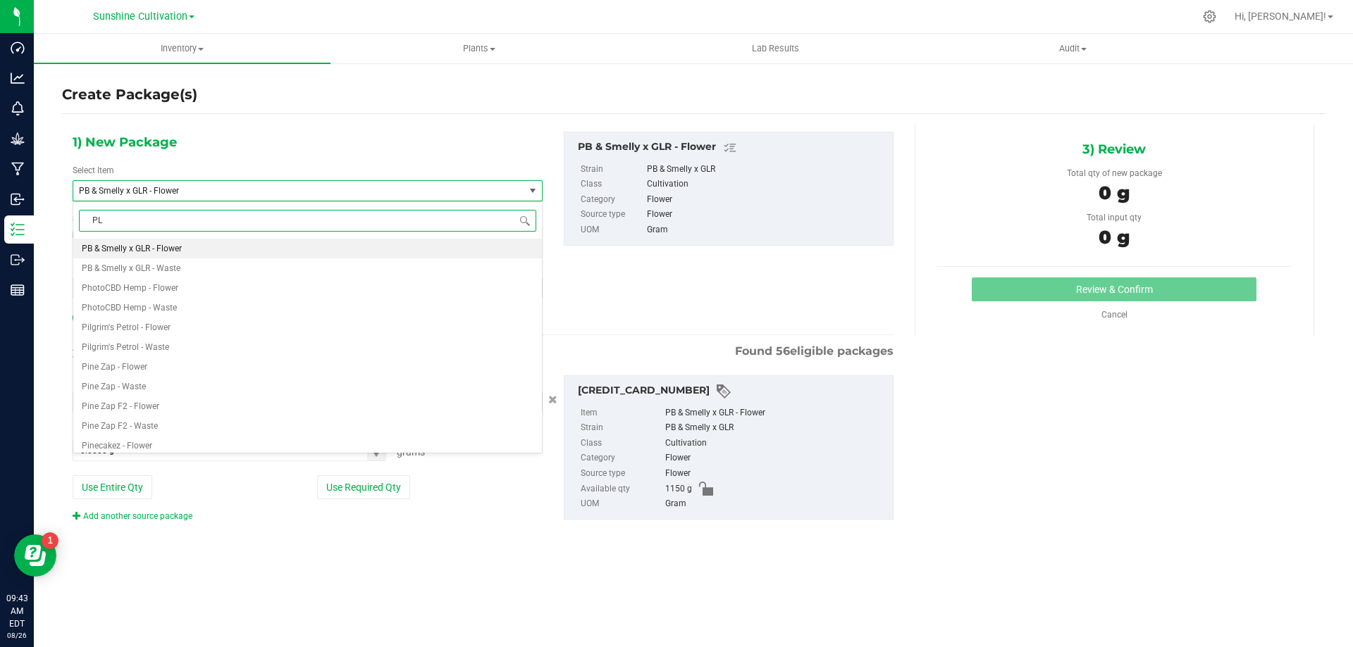
type input "PLR"
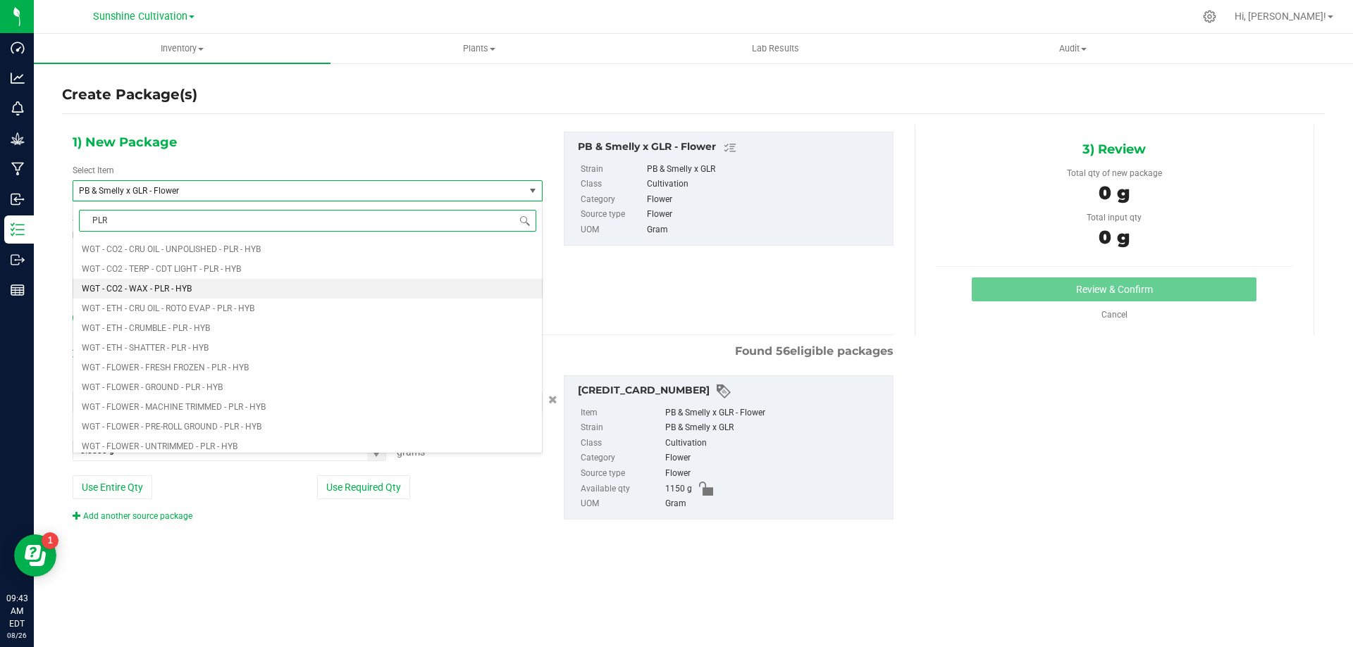
scroll to position [564, 0]
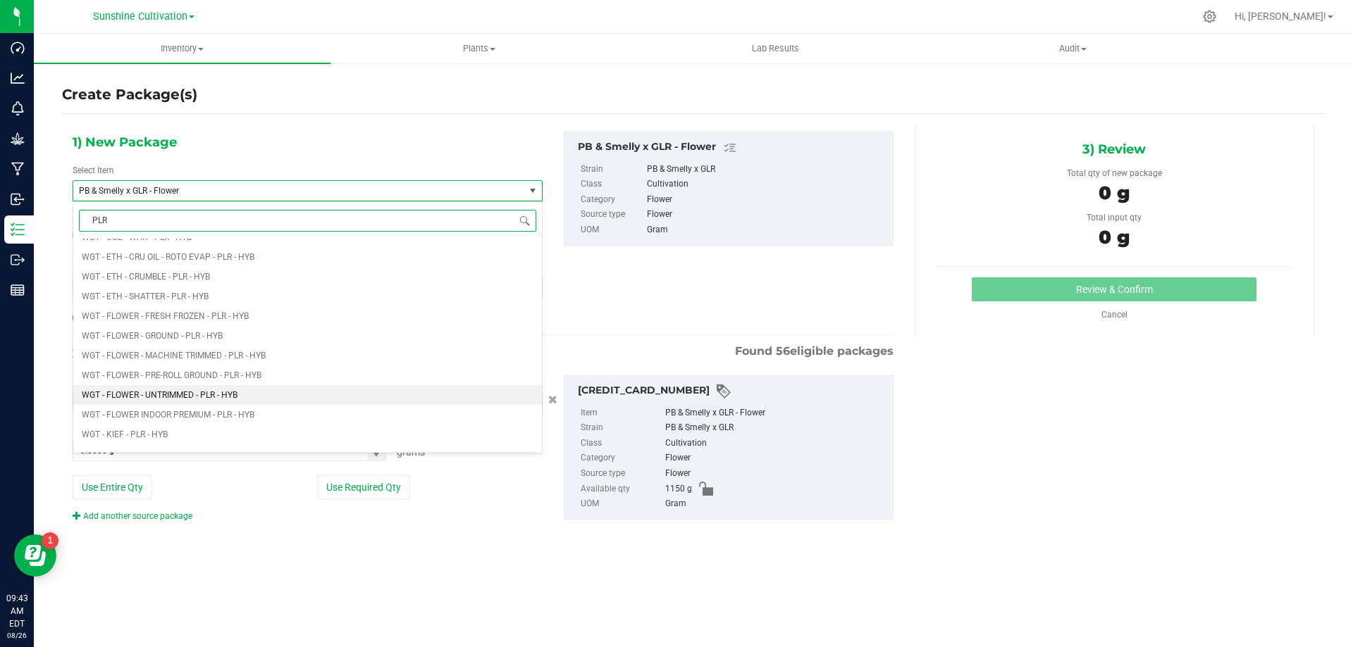
click at [204, 404] on li "WGT - FLOWER - UNTRIMMED - PLR - HYB" at bounding box center [307, 395] width 468 height 20
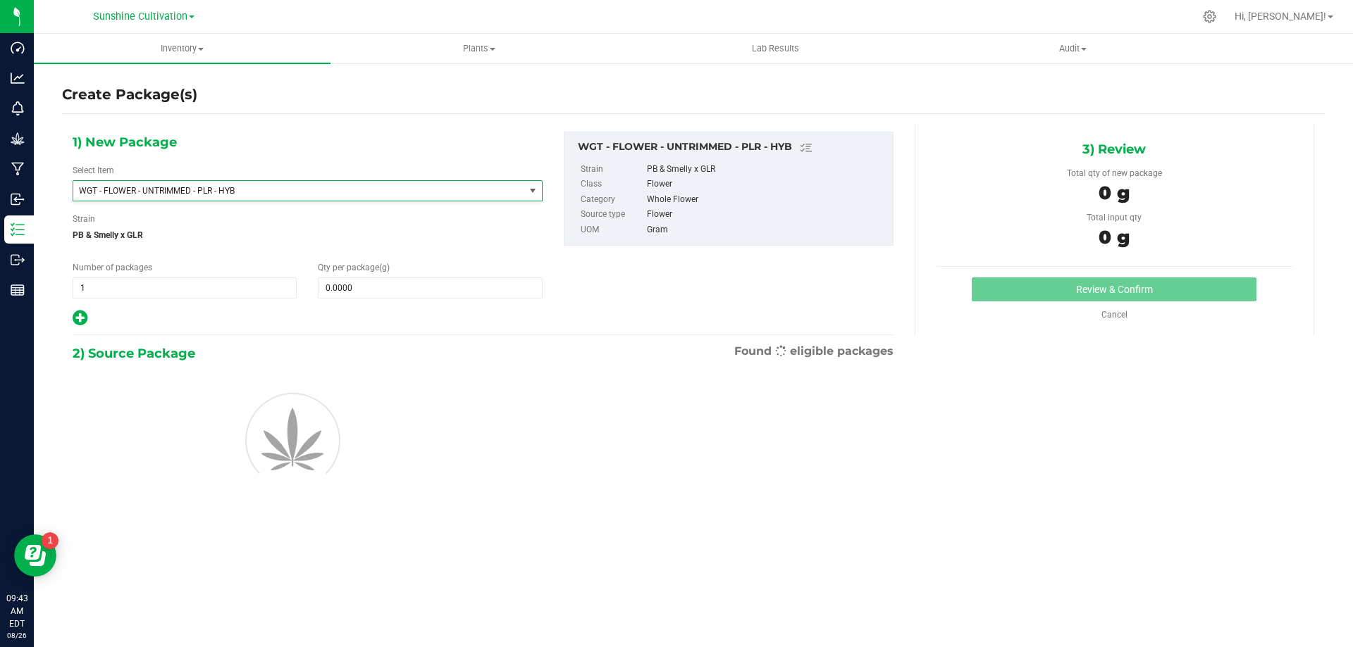
type input "0.0000"
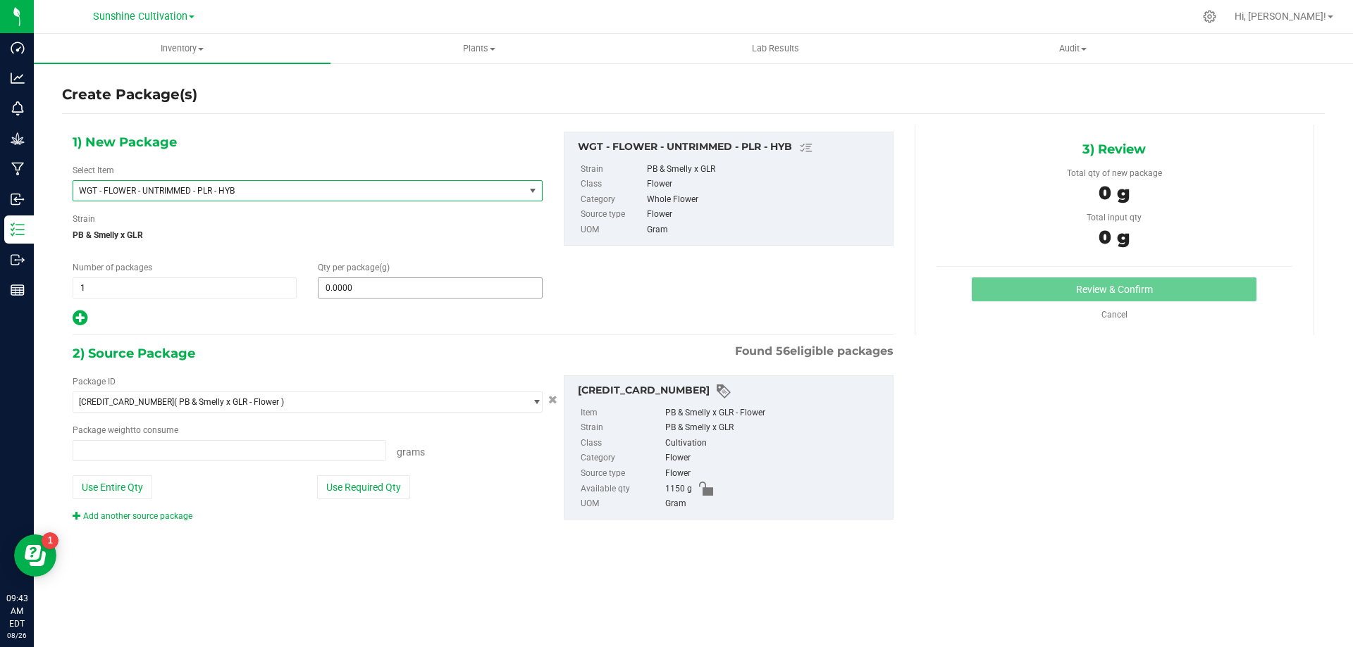
type input "0.0000 g"
click at [380, 290] on span at bounding box center [430, 288] width 224 height 21
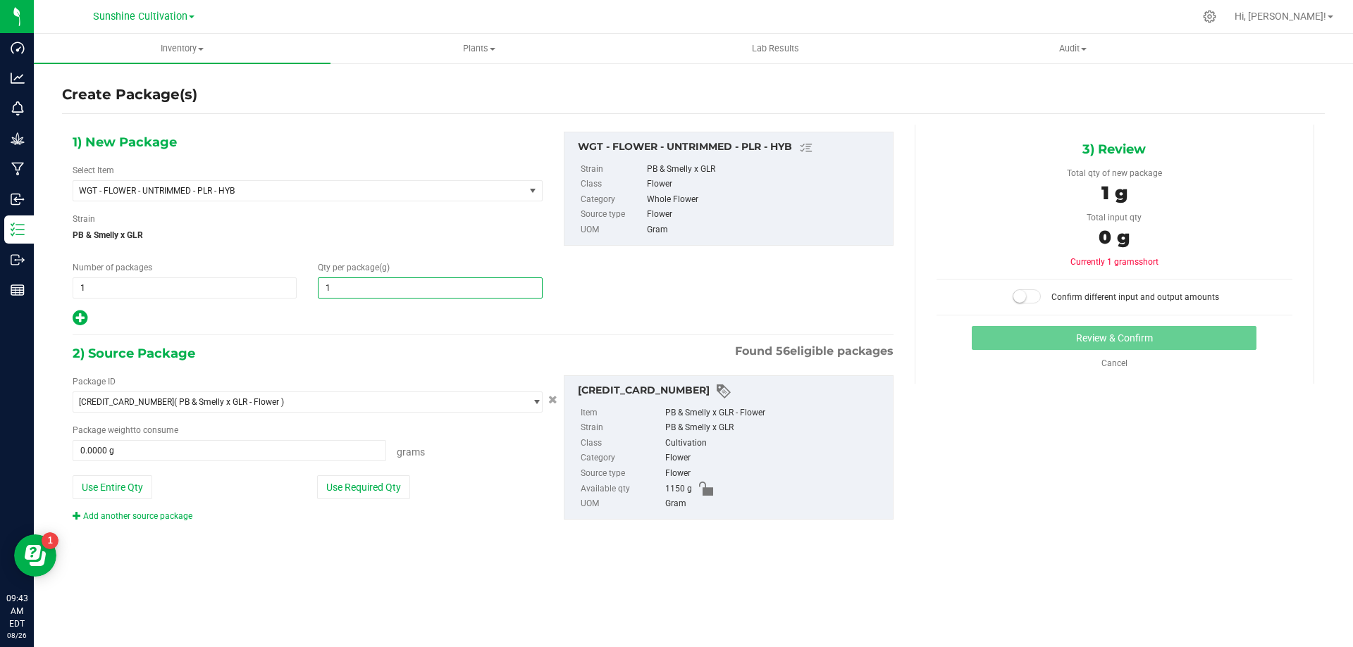
type input "15"
type input "15.0000"
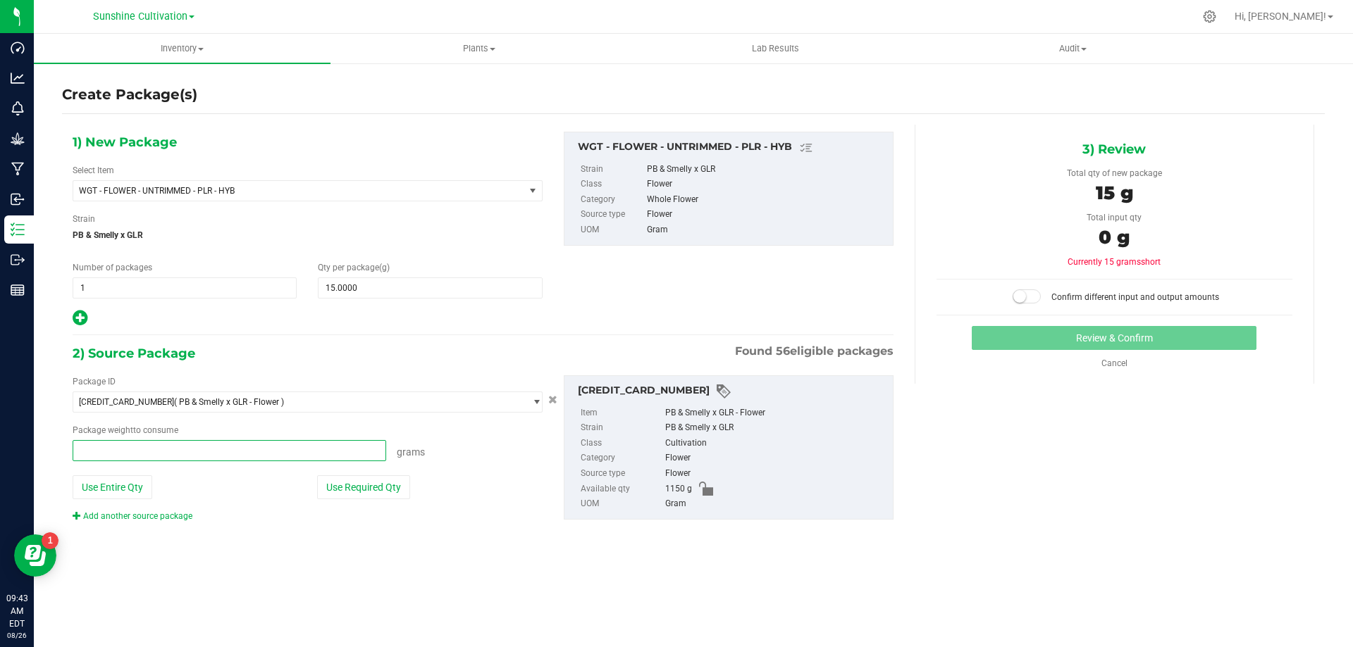
click at [275, 443] on span at bounding box center [229, 450] width 313 height 21
type input "15"
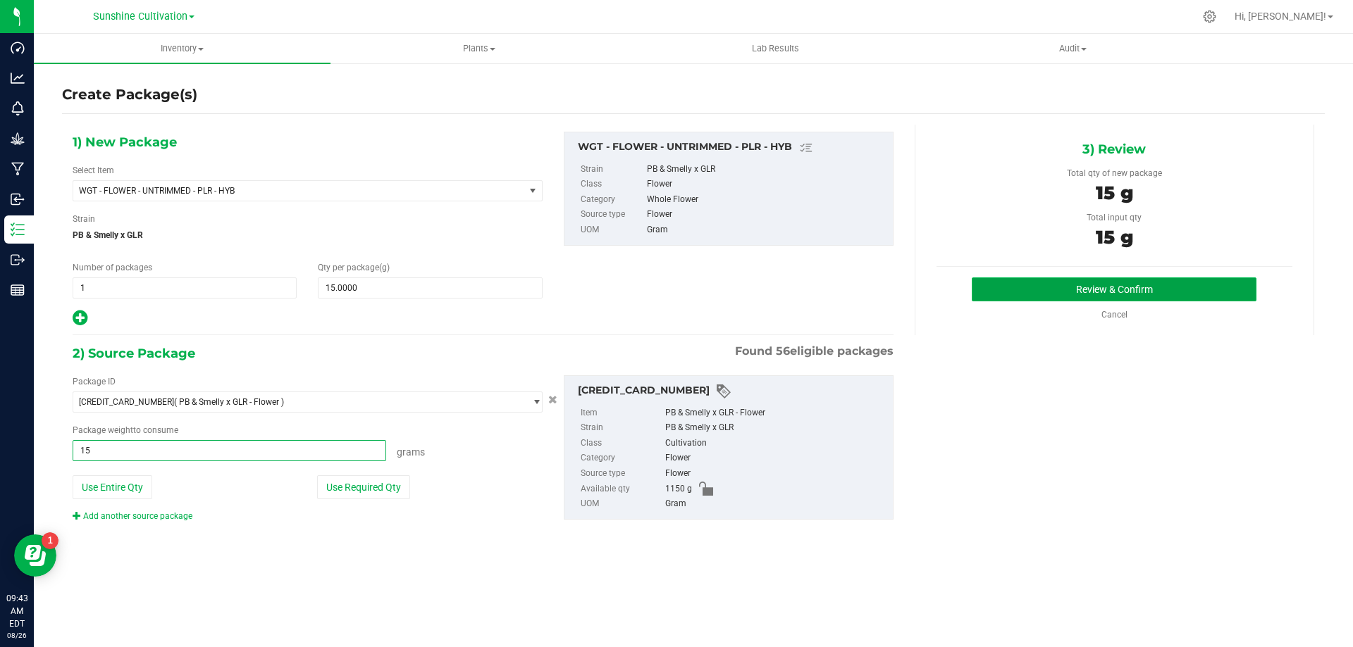
type input "15.0000 g"
click at [1050, 286] on button "Review & Confirm" at bounding box center [1113, 290] width 285 height 24
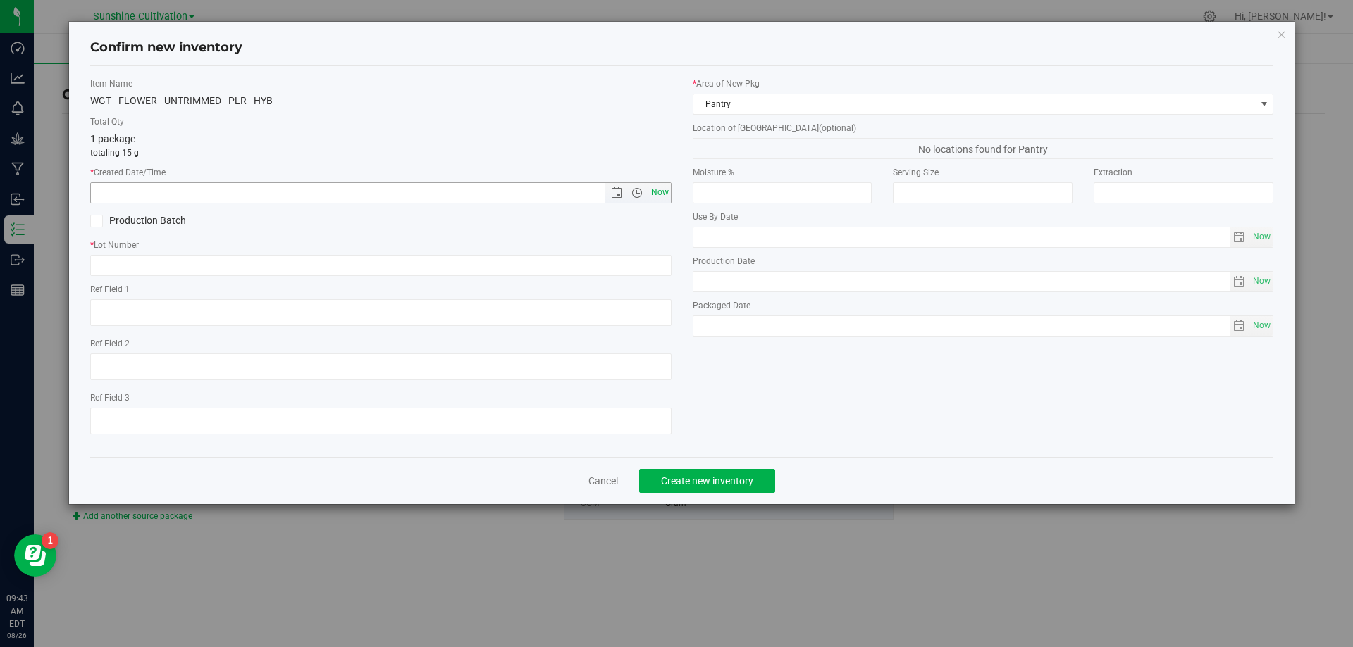
click at [652, 189] on span "Now" at bounding box center [659, 192] width 24 height 20
type input "8/26/2025 9:43 AM"
click at [560, 266] on input "text" at bounding box center [380, 265] width 581 height 21
paste input "SN-250808-PLR-P07-09"
type input "SN-250808-PLR-P07-09-FA"
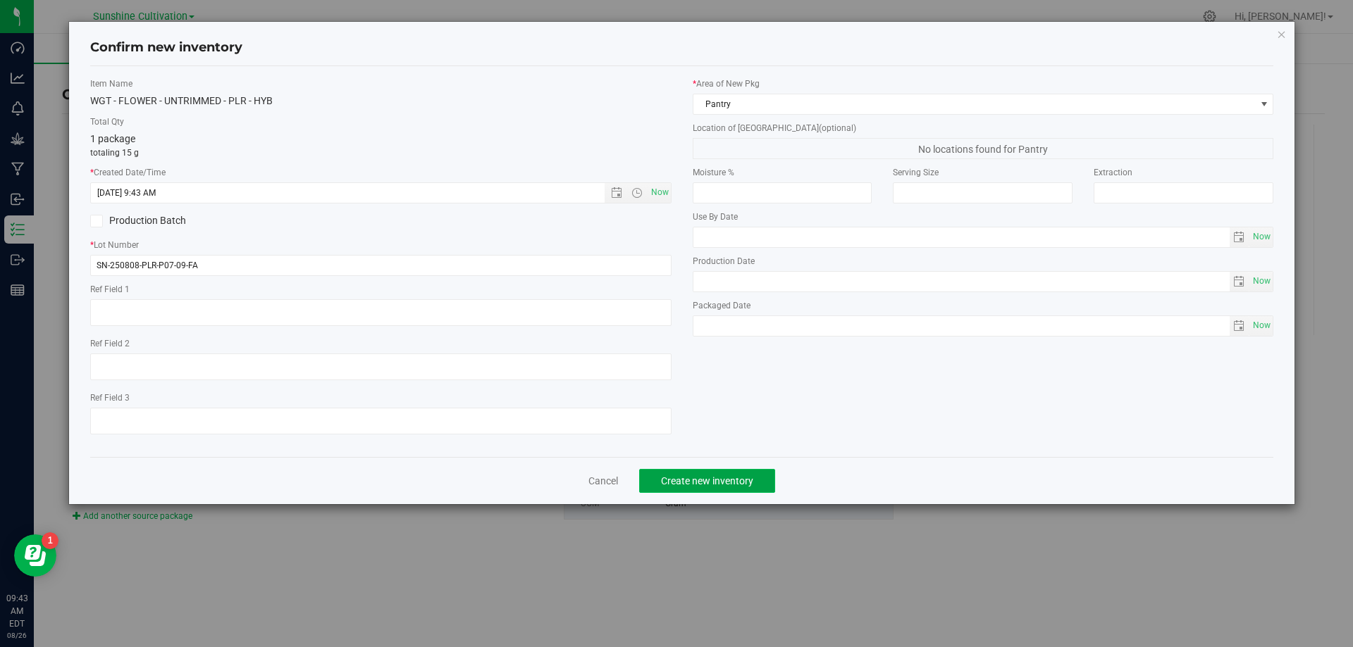
click at [661, 469] on button "Create new inventory" at bounding box center [707, 481] width 136 height 24
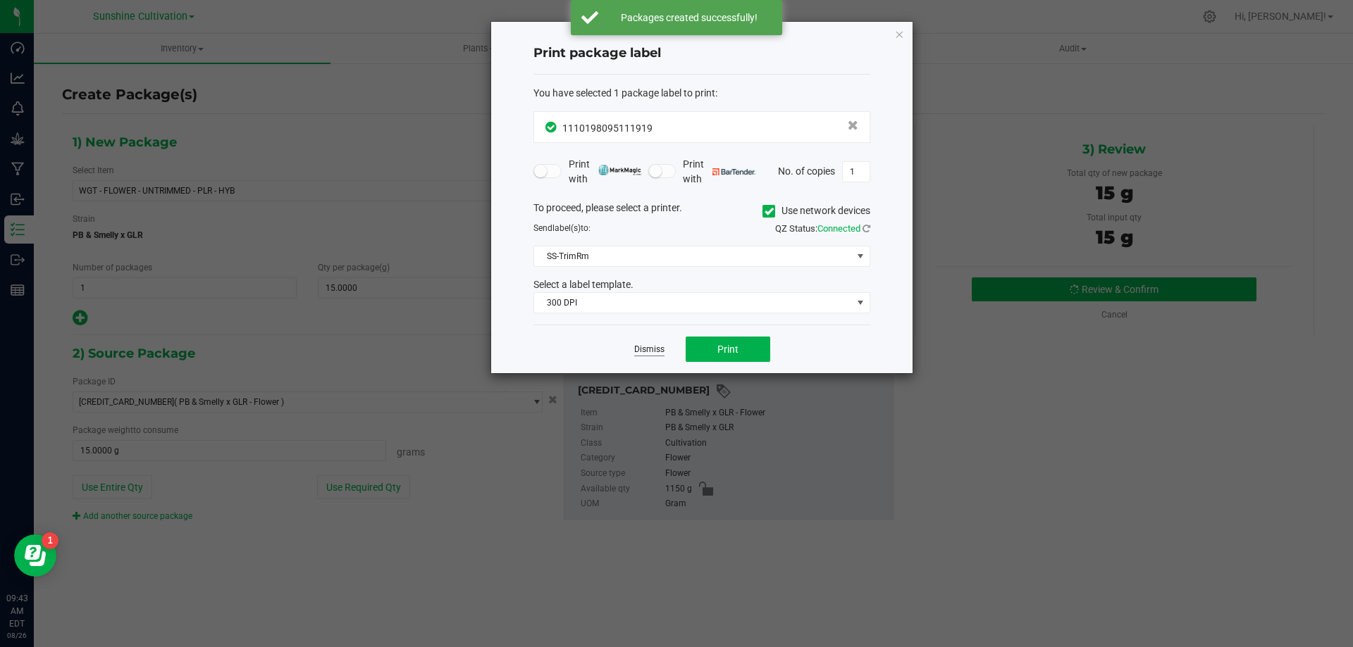
click at [657, 351] on link "Dismiss" at bounding box center [649, 350] width 30 height 12
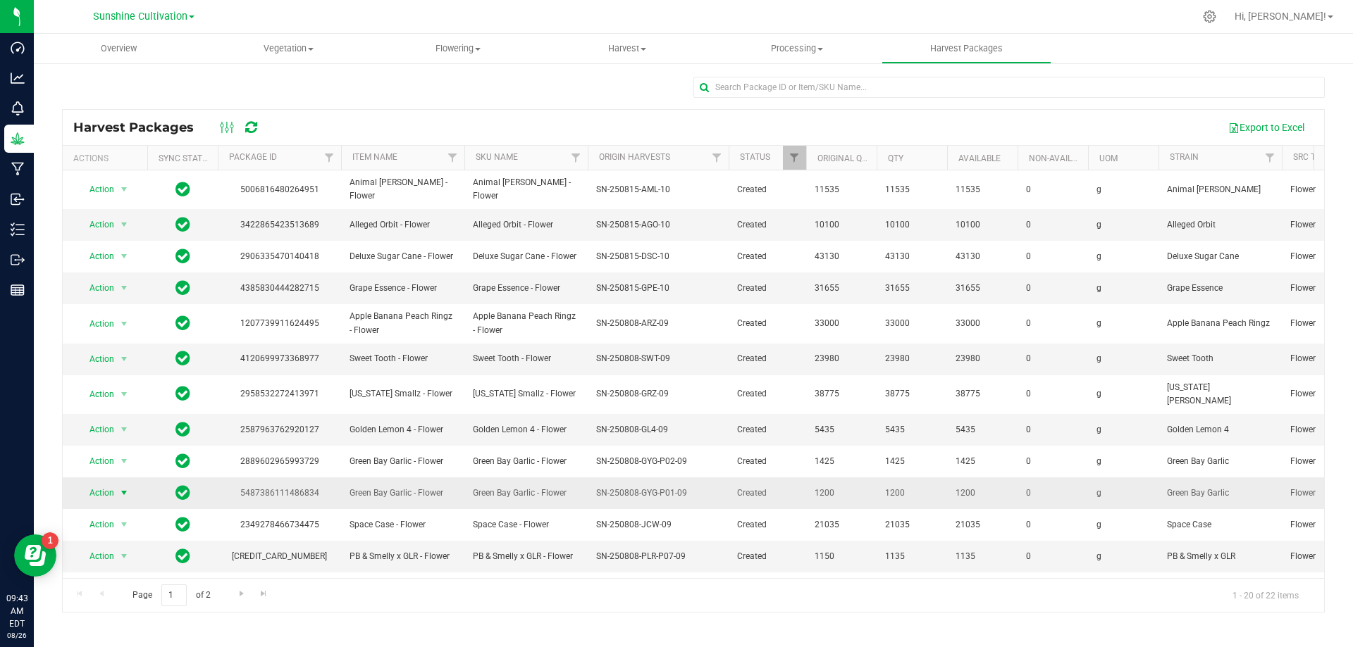
click at [101, 483] on span "Action" at bounding box center [96, 493] width 38 height 20
click at [123, 519] on li "Create package" at bounding box center [121, 523] width 89 height 21
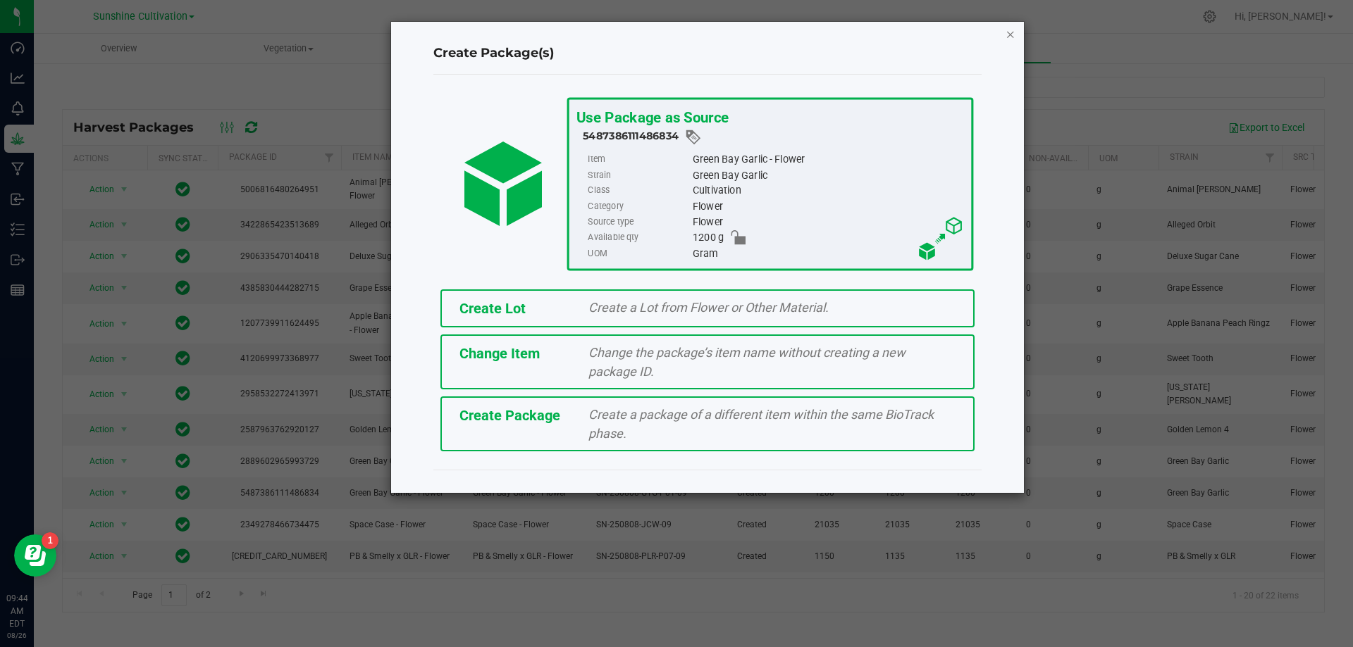
click at [1010, 35] on icon "button" at bounding box center [1010, 33] width 10 height 17
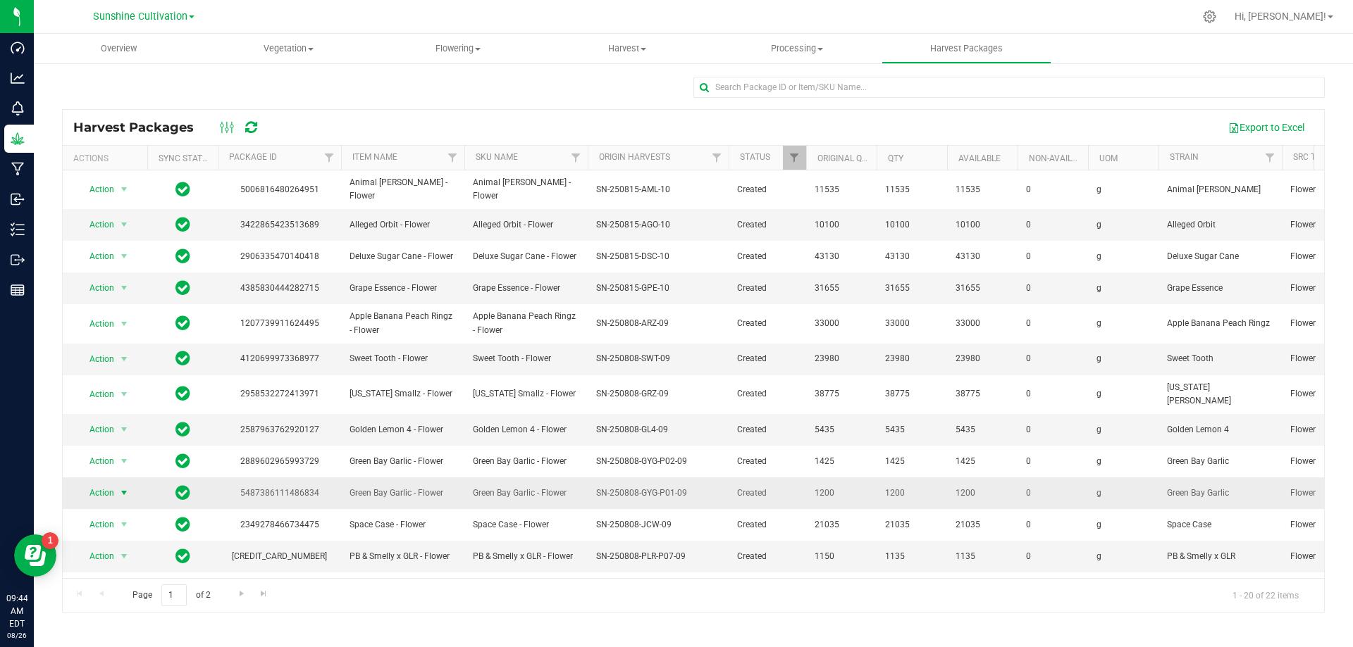
click at [85, 483] on span "Action" at bounding box center [96, 493] width 38 height 20
click at [128, 526] on li "Create package" at bounding box center [121, 523] width 89 height 21
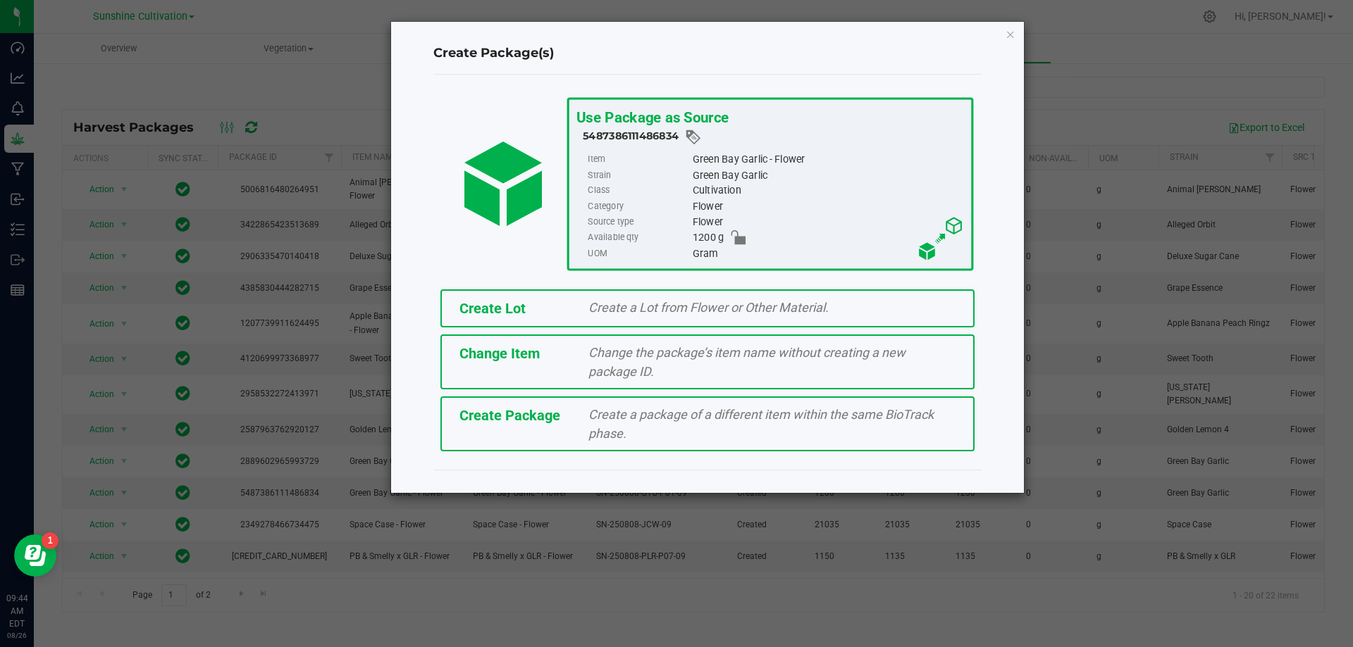
click at [629, 432] on div "Create a package of a different item within the same BioTrack phase." at bounding box center [772, 424] width 388 height 38
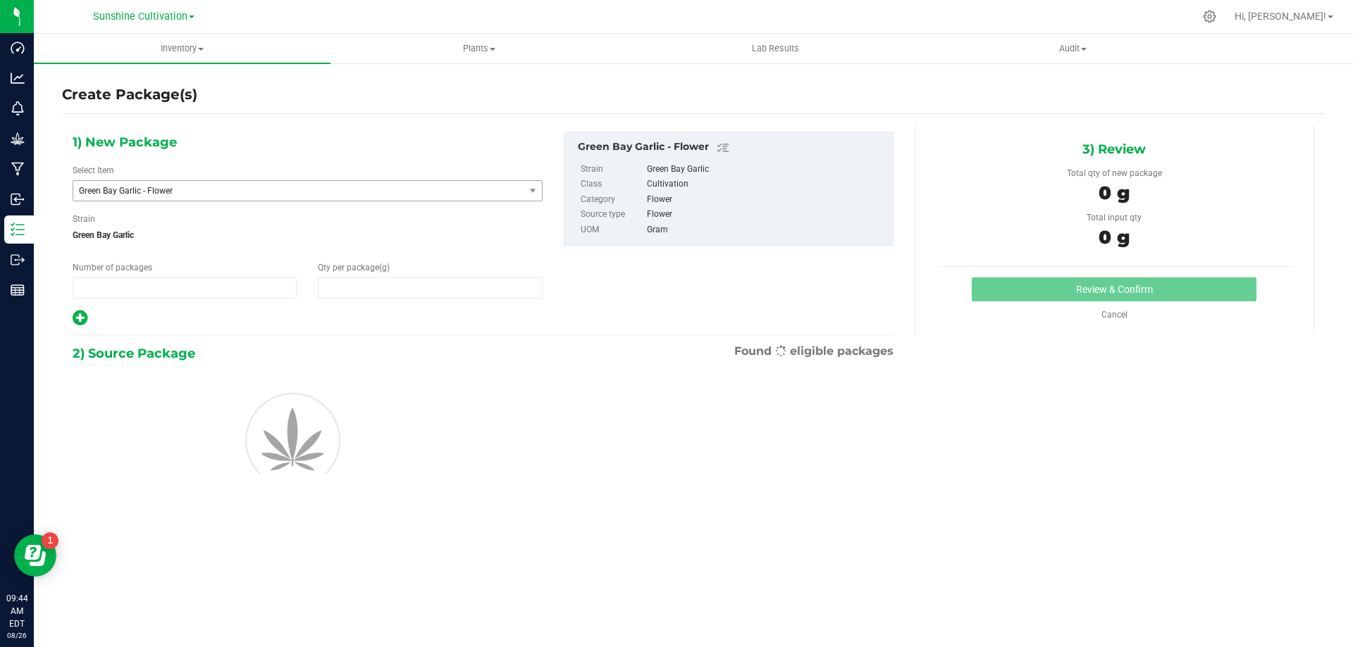
click at [407, 186] on span "Green Bay Garlic - Flower" at bounding box center [290, 191] width 422 height 10
click at [404, 192] on span "Green Bay Garlic - Flower" at bounding box center [290, 191] width 422 height 10
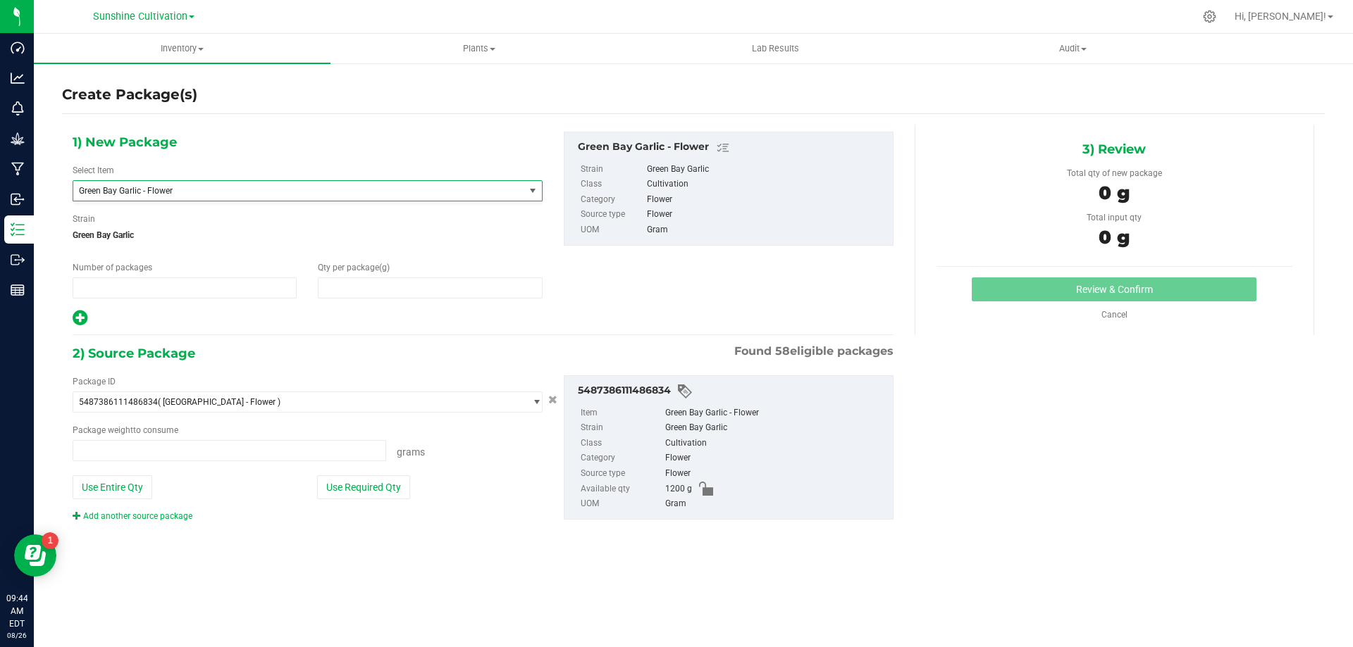
type input "1"
type input "0.0000"
type input "0.0000 g"
click at [404, 192] on span "Green Bay Garlic - Flower" at bounding box center [290, 191] width 422 height 10
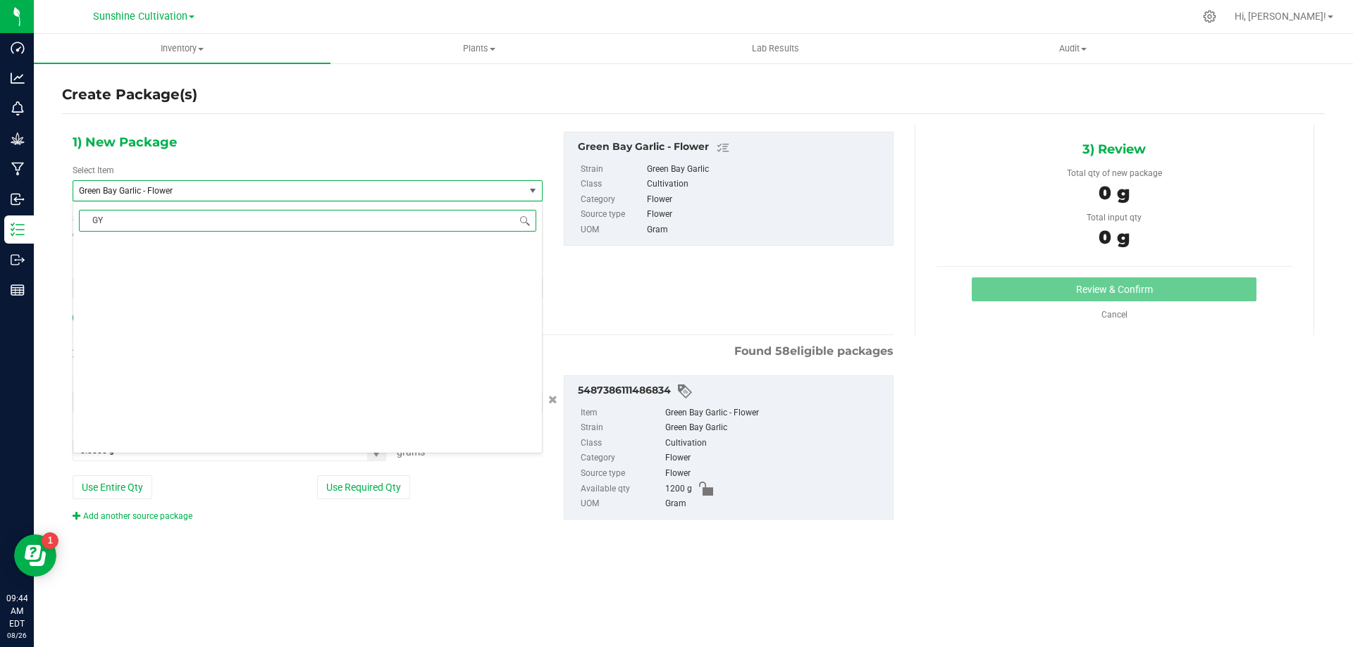
type input "GYG"
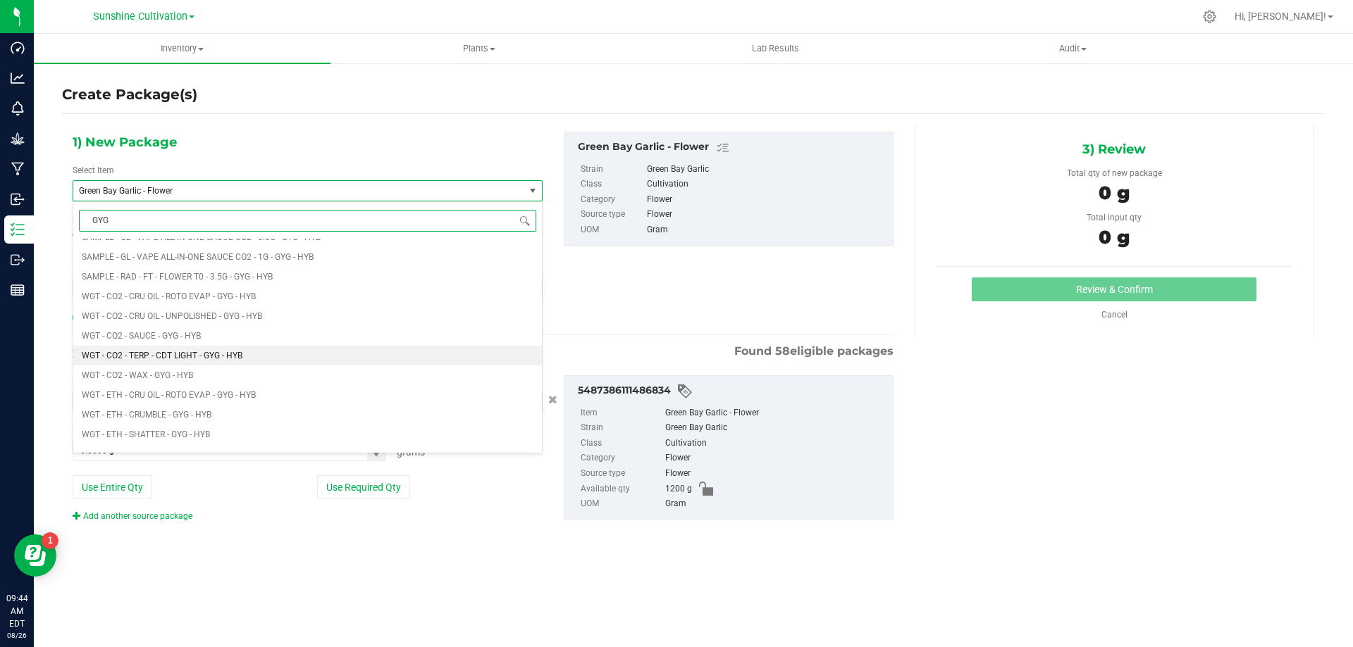
scroll to position [634, 0]
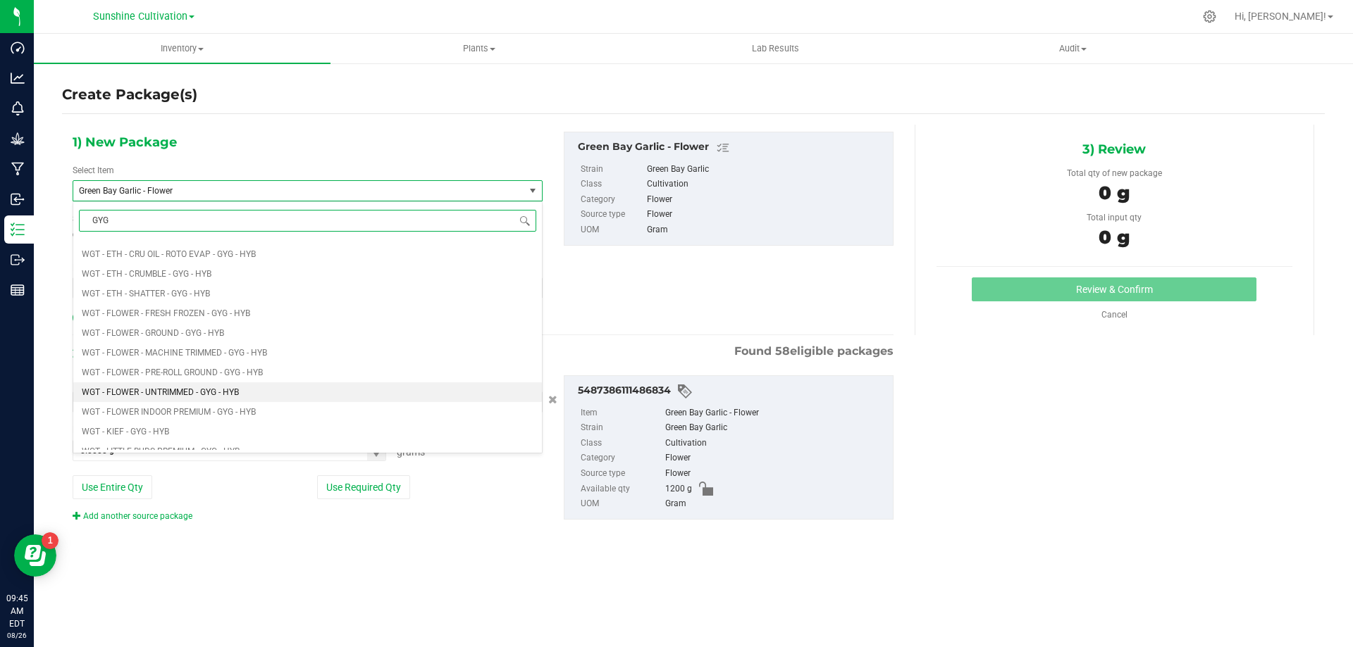
click at [244, 399] on li "WGT - FLOWER - UNTRIMMED - GYG - HYB" at bounding box center [307, 393] width 468 height 20
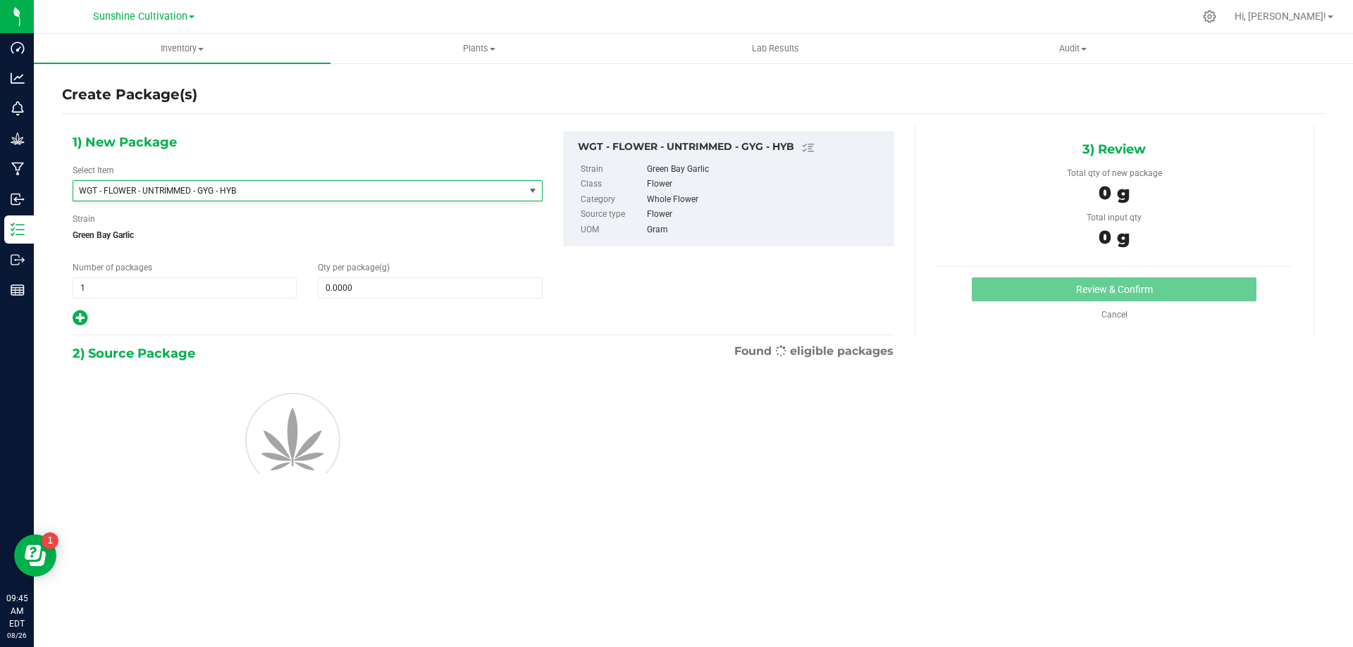
type input "0.0000"
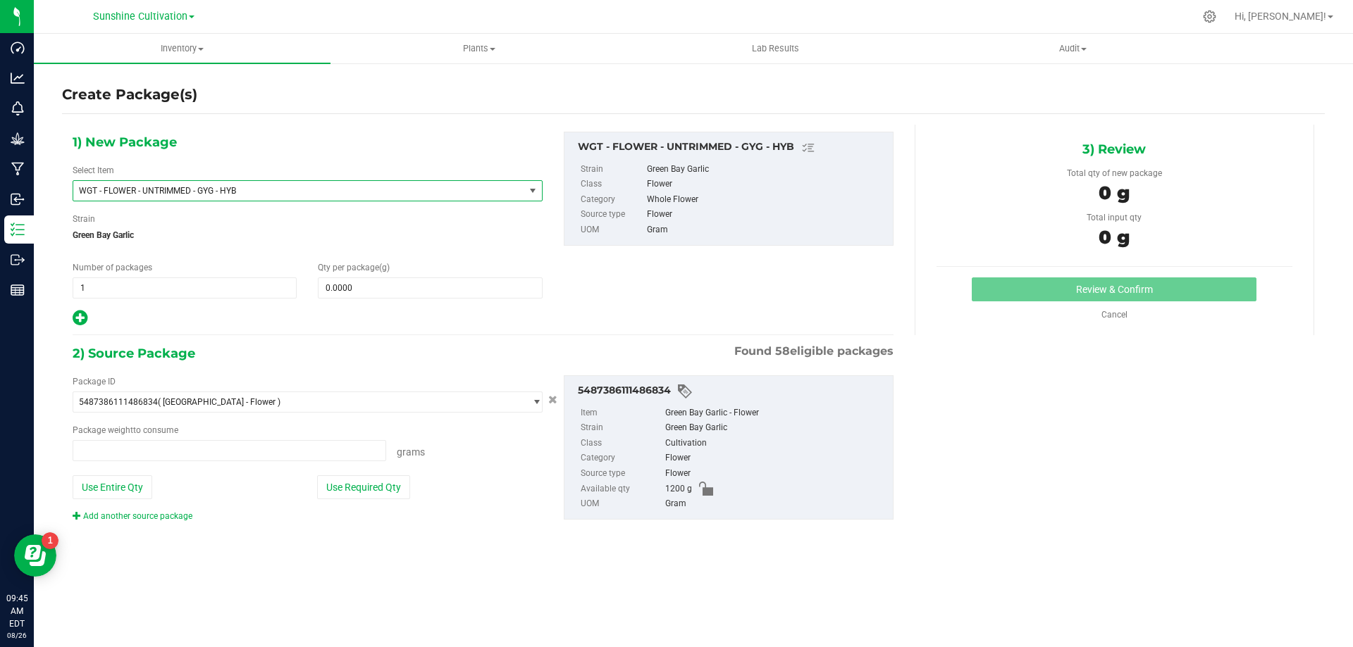
type input "0.0000 g"
type input "0"
click at [399, 285] on span at bounding box center [430, 288] width 224 height 21
type input "15"
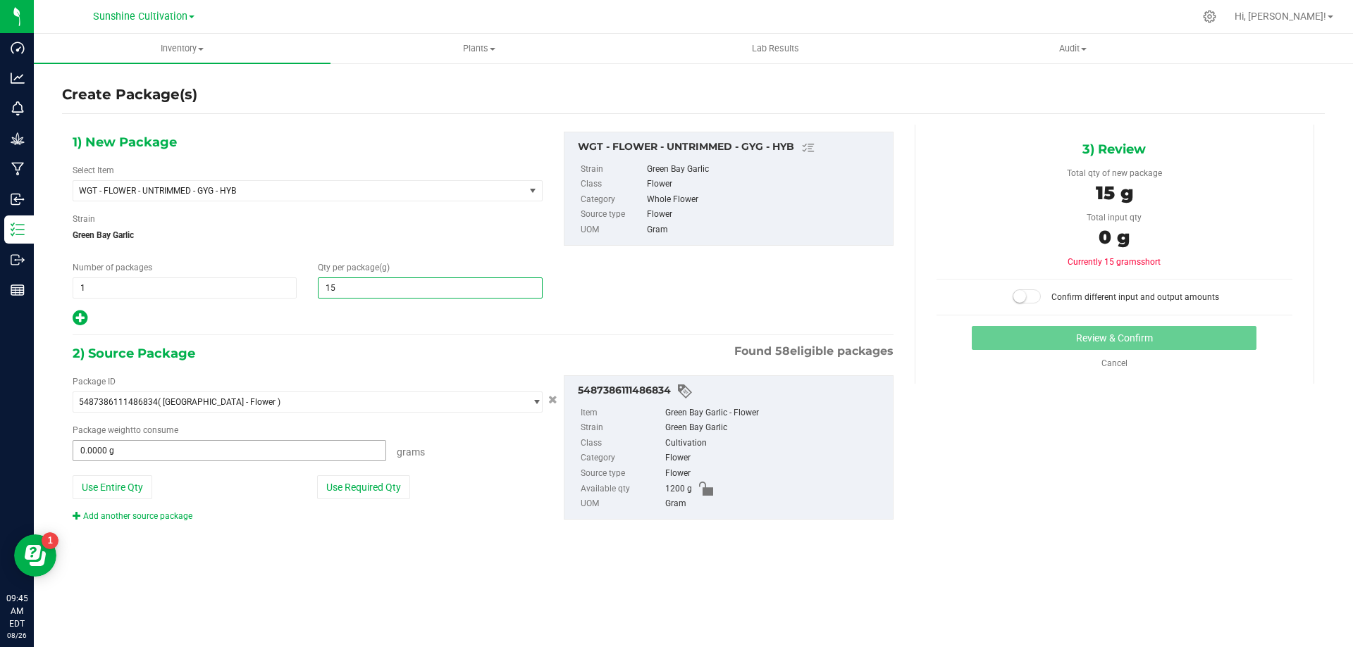
type input "15.0000"
click at [287, 453] on span at bounding box center [229, 450] width 313 height 21
type input "15"
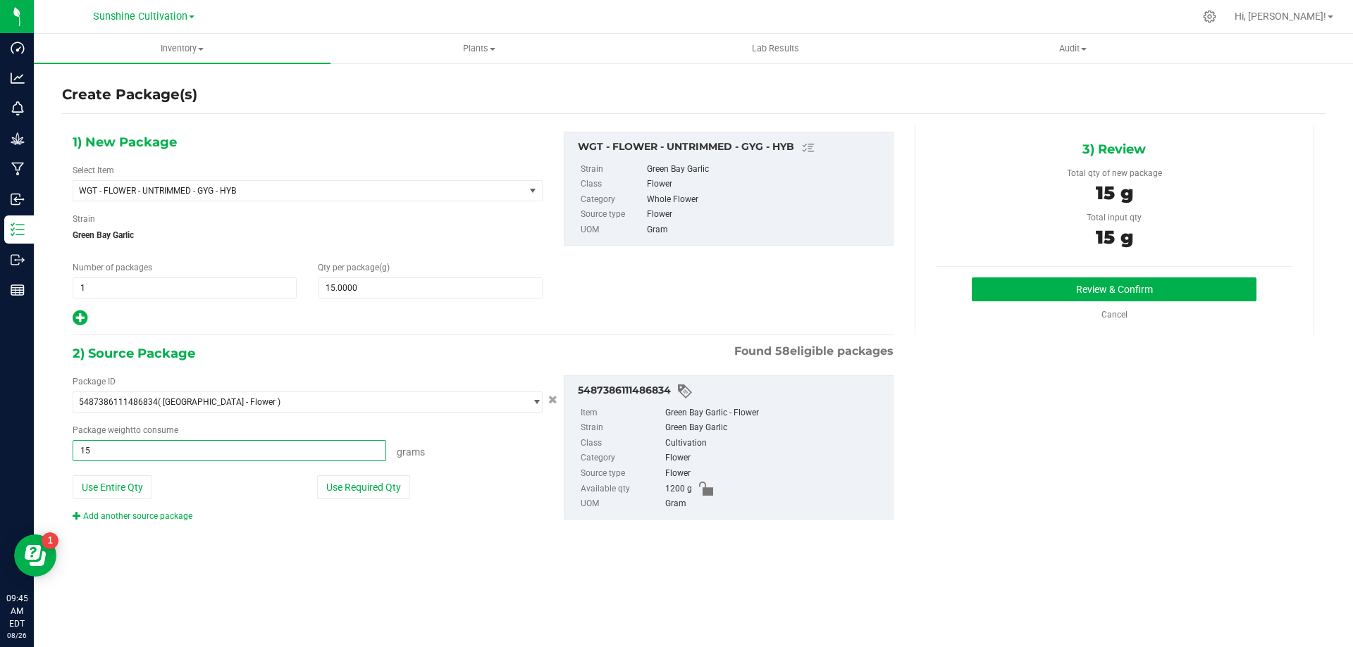
type input "15.0000 g"
click at [1048, 306] on div "Review & Confirm Cancel" at bounding box center [1114, 300] width 356 height 44
click at [1048, 288] on button "Review & Confirm" at bounding box center [1113, 290] width 285 height 24
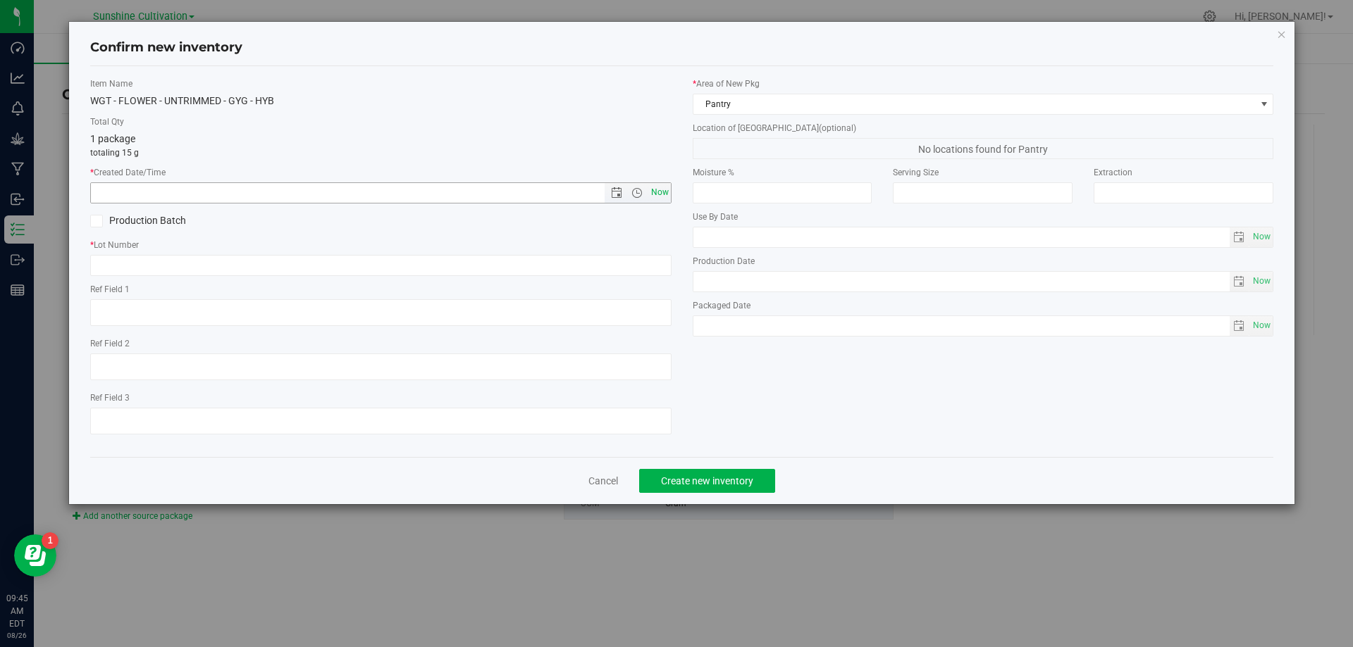
click at [662, 194] on span "Now" at bounding box center [659, 192] width 24 height 20
type input "8/26/2025 9:45 AM"
paste input "SN-250808-GYG-P01-09"
type input "SN-250808-GYG-P01-09-FA"
click at [676, 502] on div "Cancel Create new inventory" at bounding box center [682, 480] width 1184 height 47
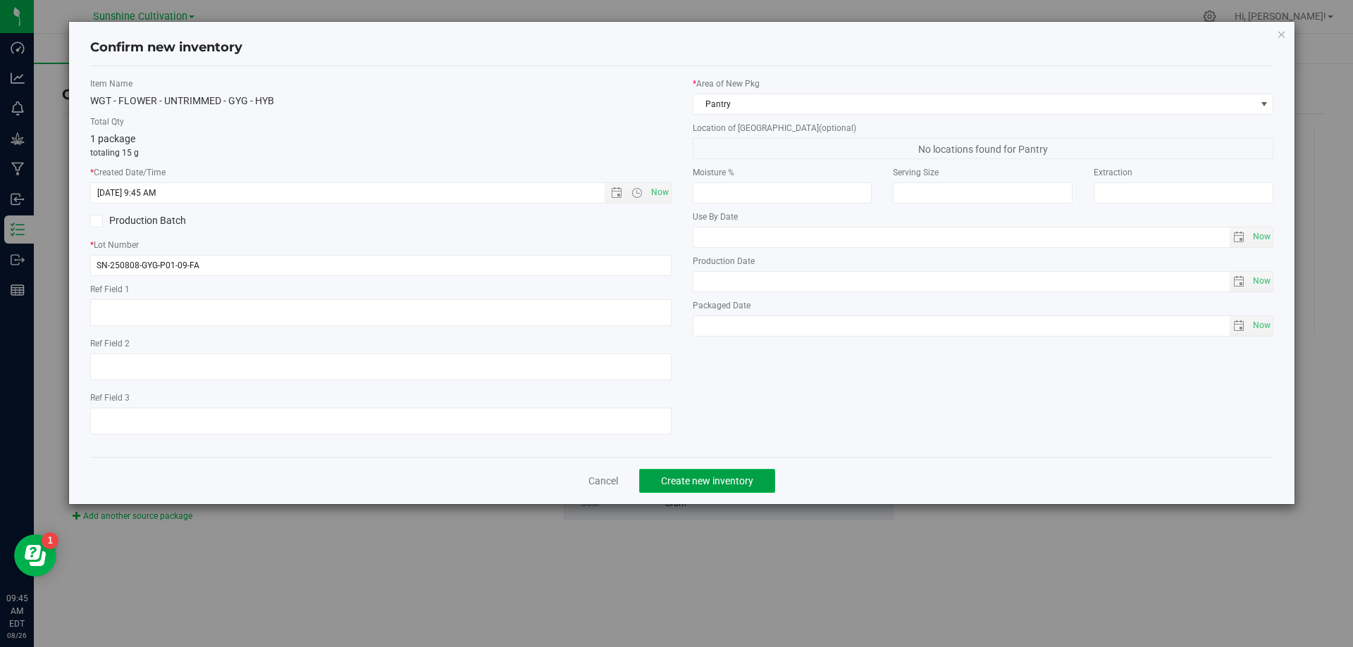
click at [684, 481] on span "Create new inventory" at bounding box center [707, 481] width 92 height 11
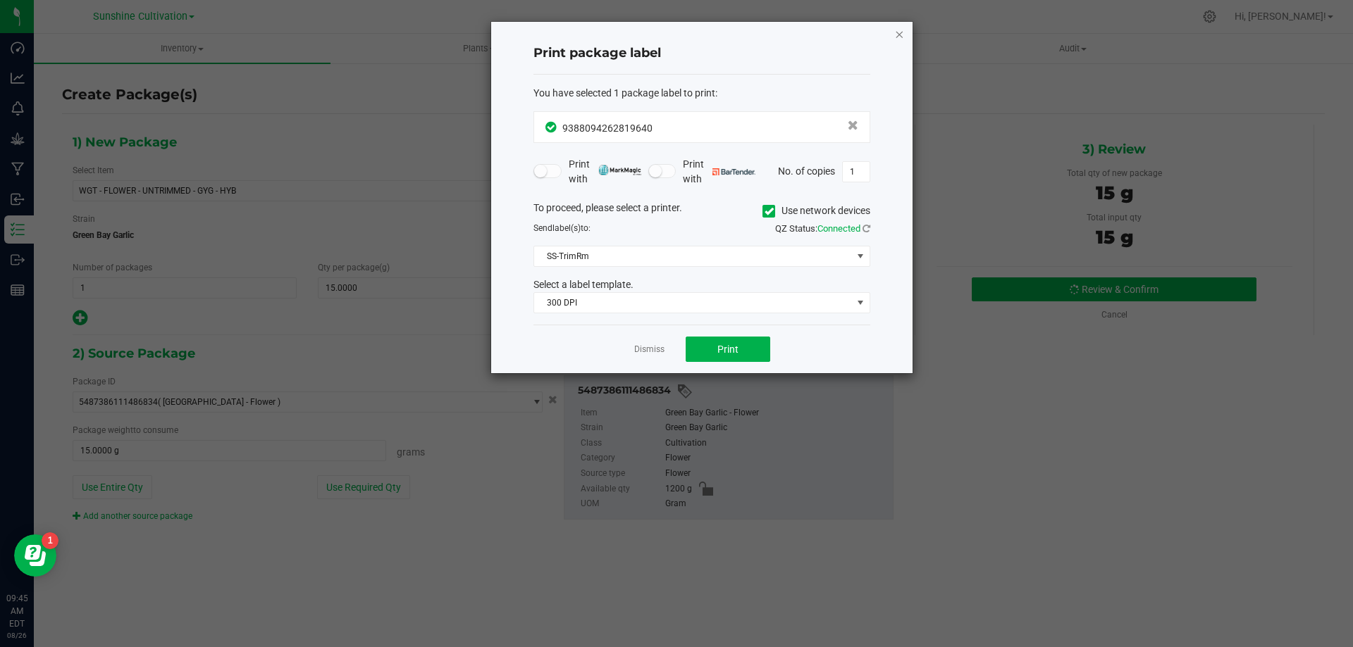
click at [897, 37] on icon "button" at bounding box center [899, 33] width 10 height 17
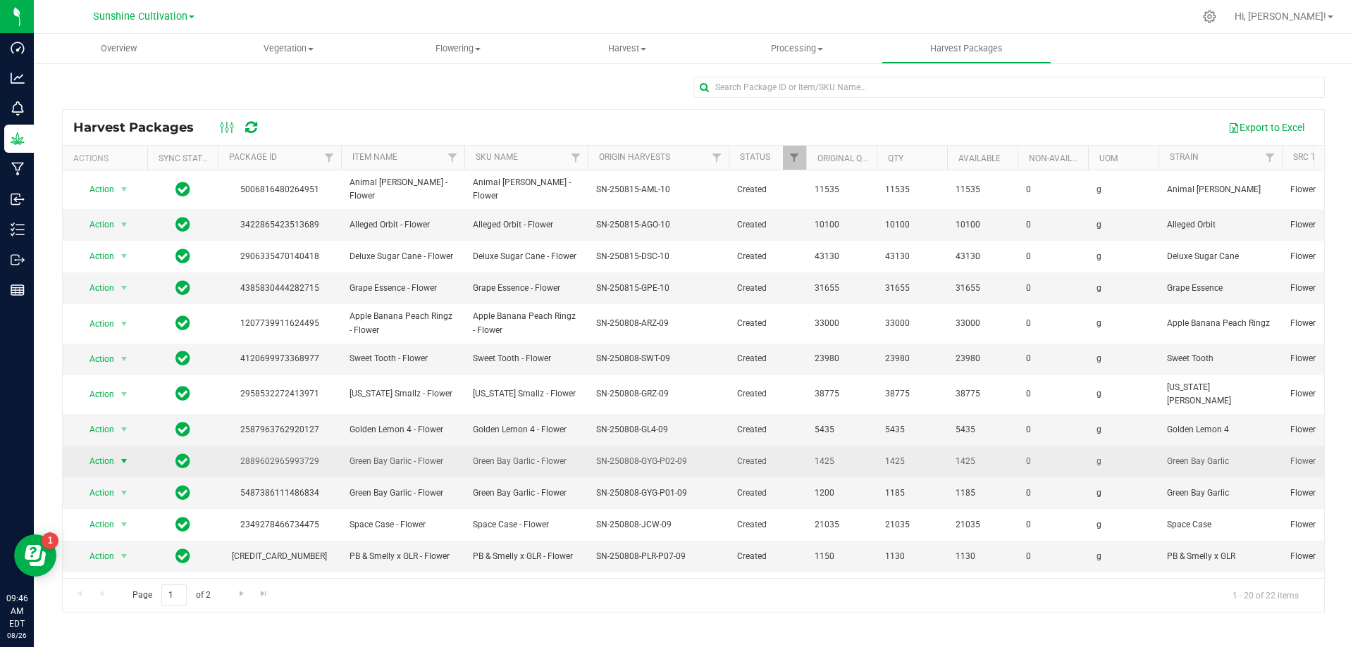
click at [119, 456] on span "select" at bounding box center [123, 461] width 11 height 11
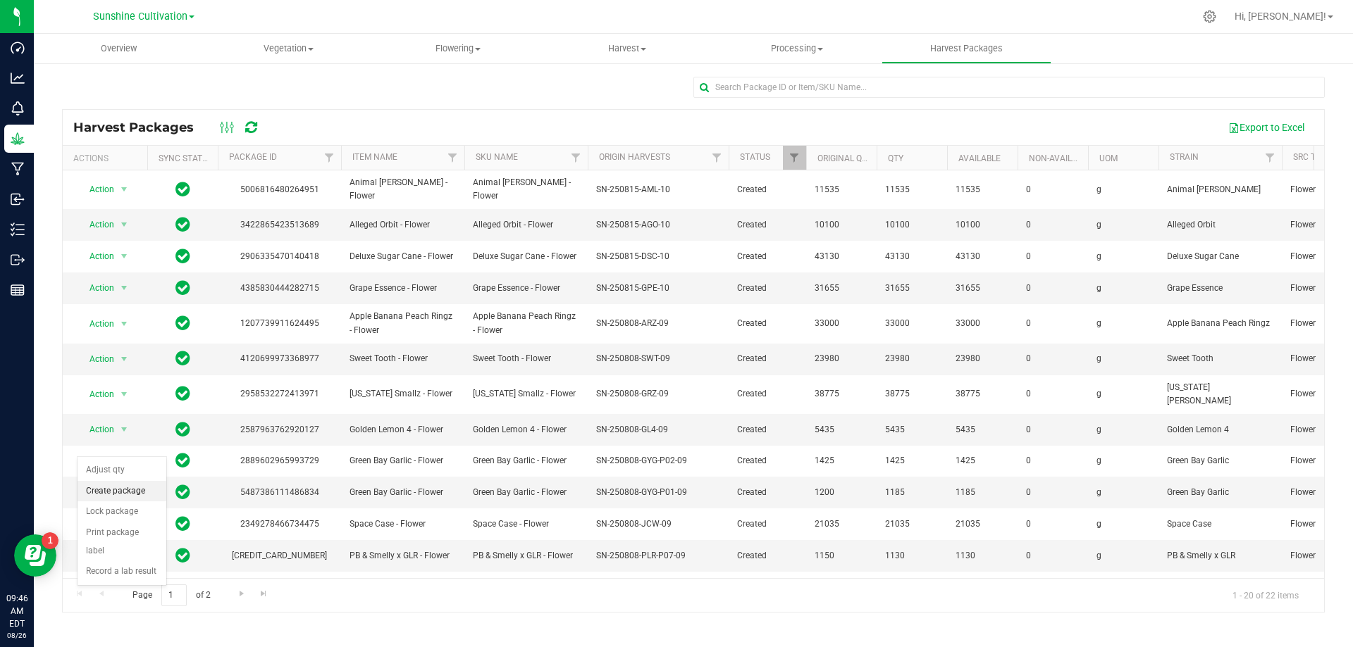
click at [130, 492] on li "Create package" at bounding box center [121, 491] width 89 height 21
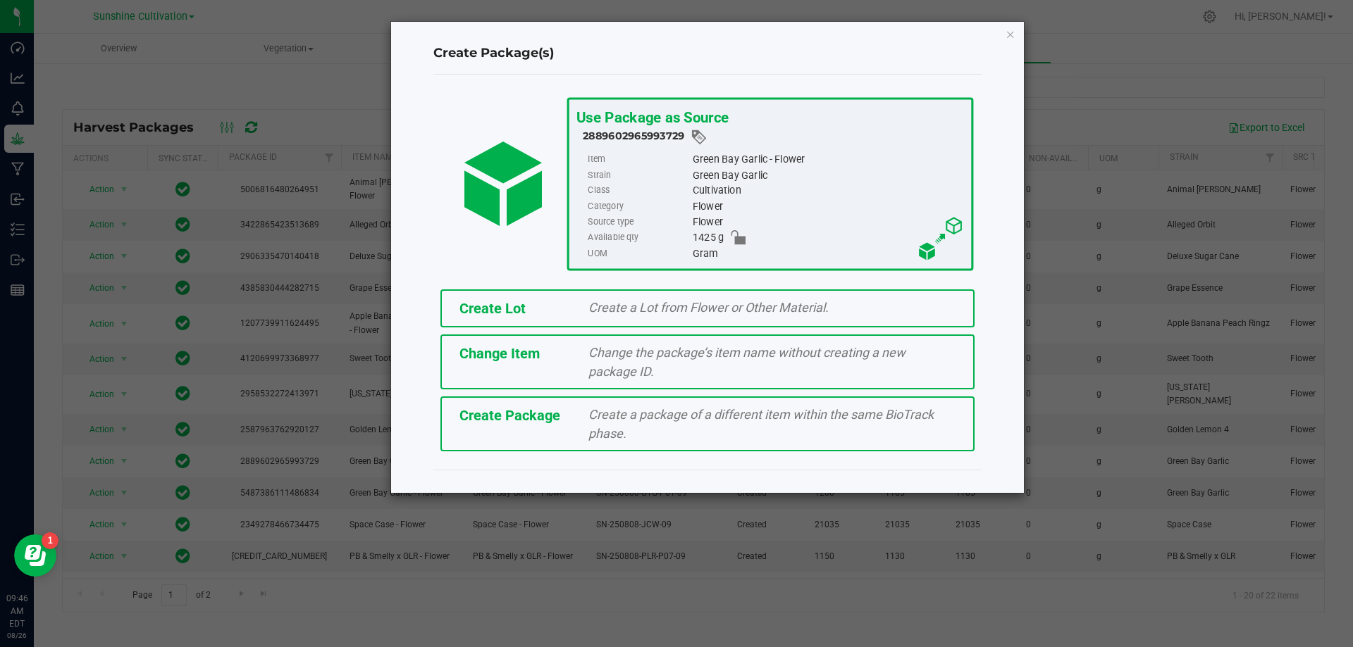
click at [557, 411] on span "Create Package" at bounding box center [509, 415] width 101 height 17
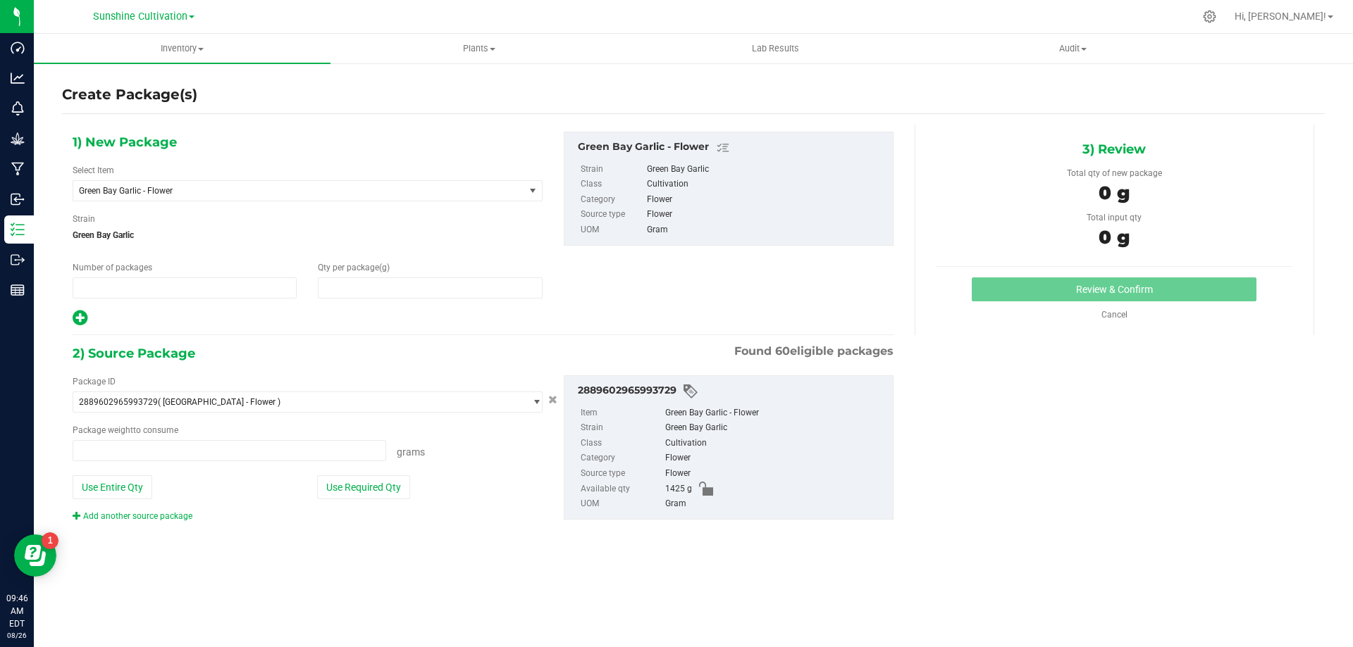
type input "1"
type input "0.0000"
type input "0.0000 g"
click at [472, 187] on span "Green Bay Garlic - Flower" at bounding box center [290, 191] width 422 height 10
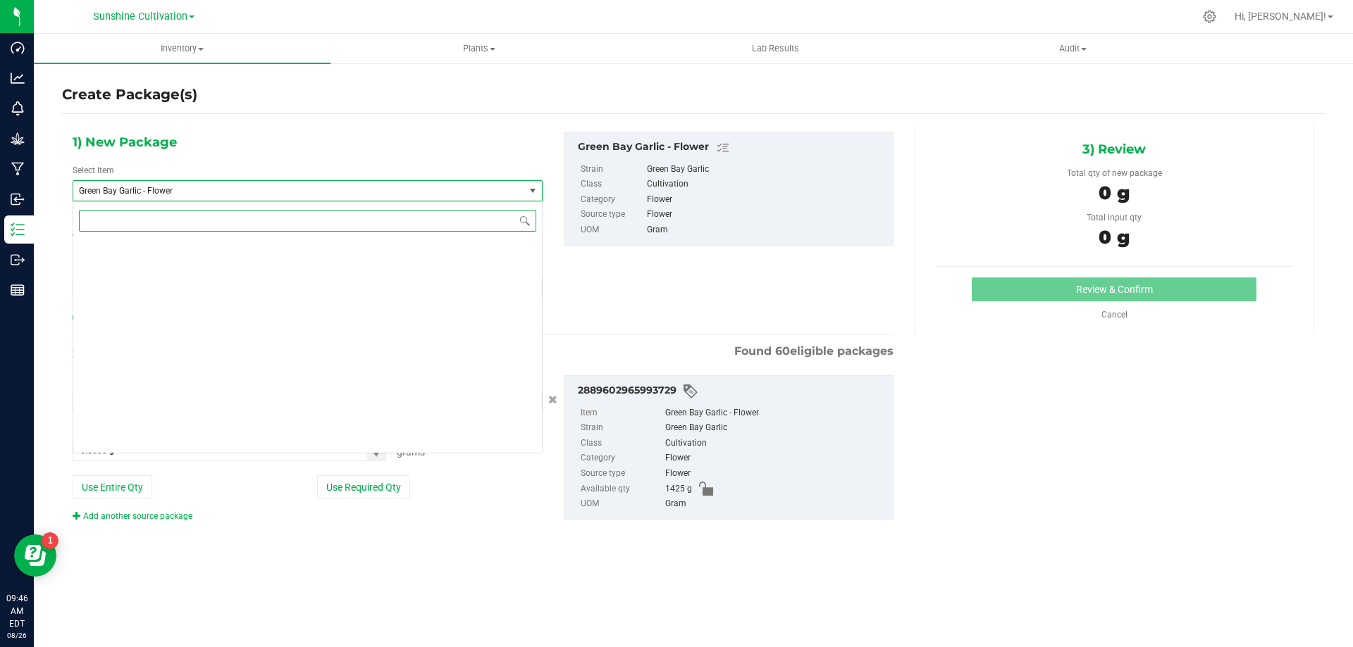
scroll to position [103419, 0]
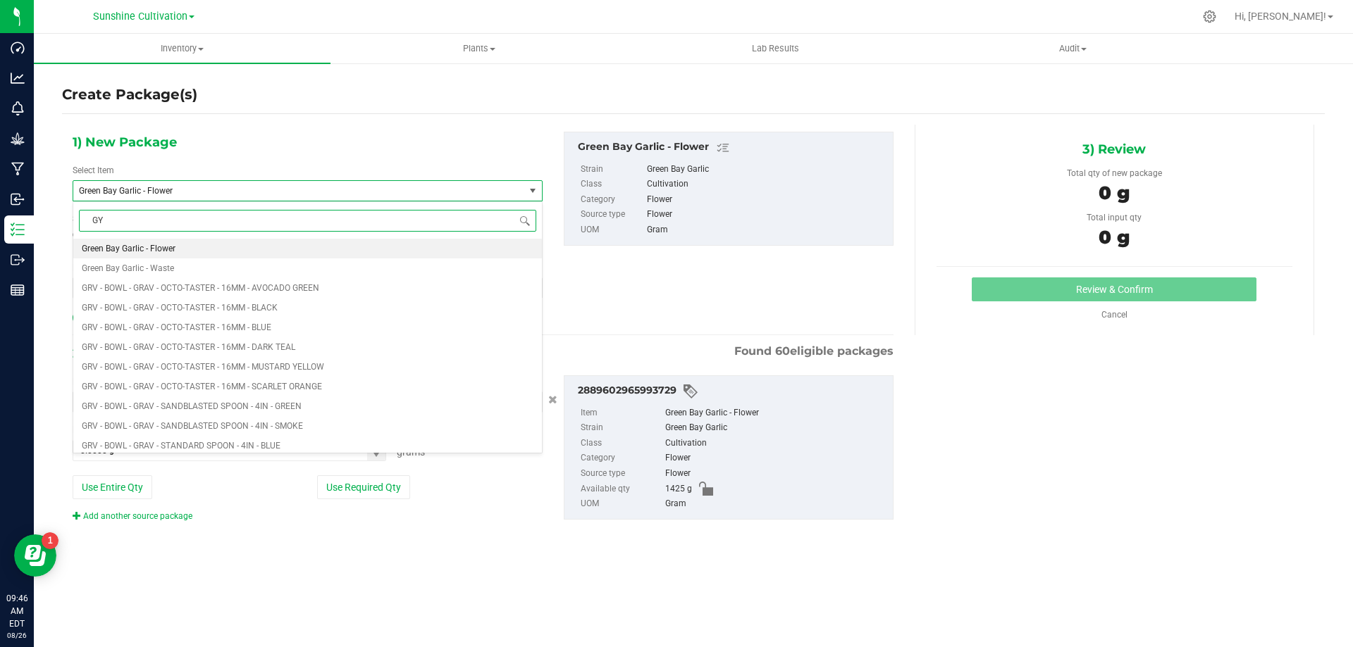
type input "GYG"
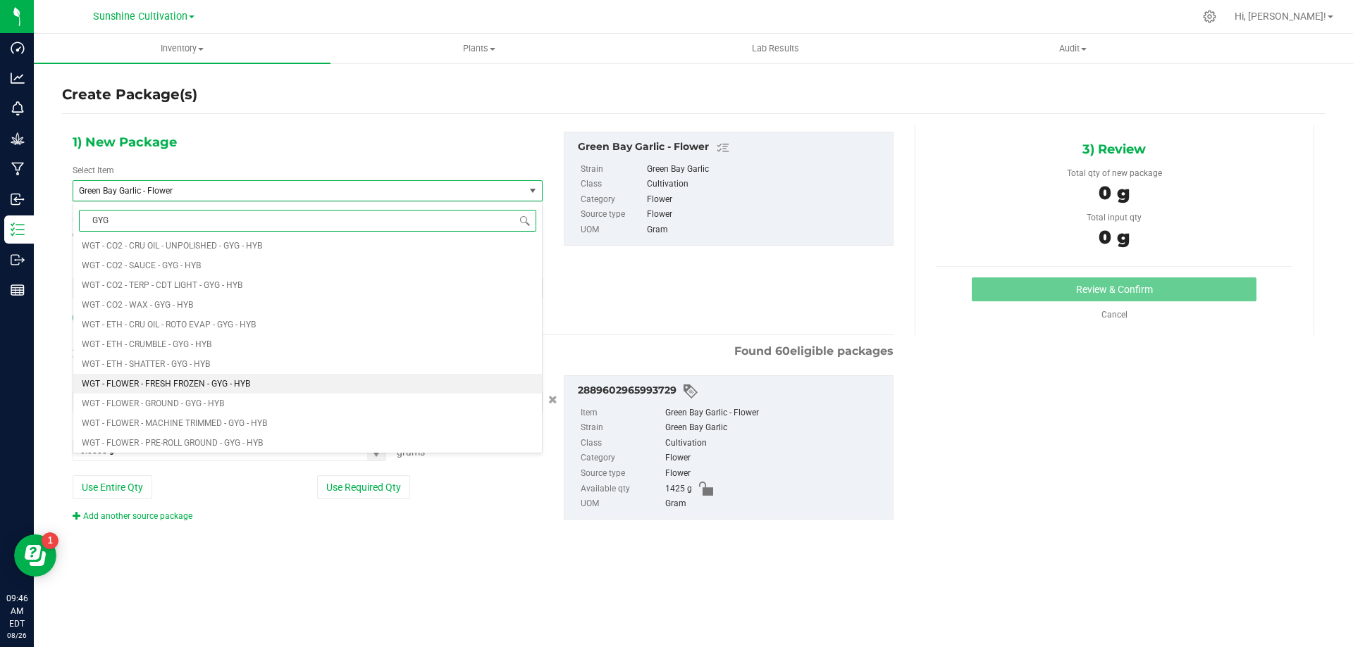
scroll to position [704, 0]
click at [227, 390] on span "WGT - FLOWER - UNTRIMMED - GYG - HYB" at bounding box center [160, 392] width 157 height 10
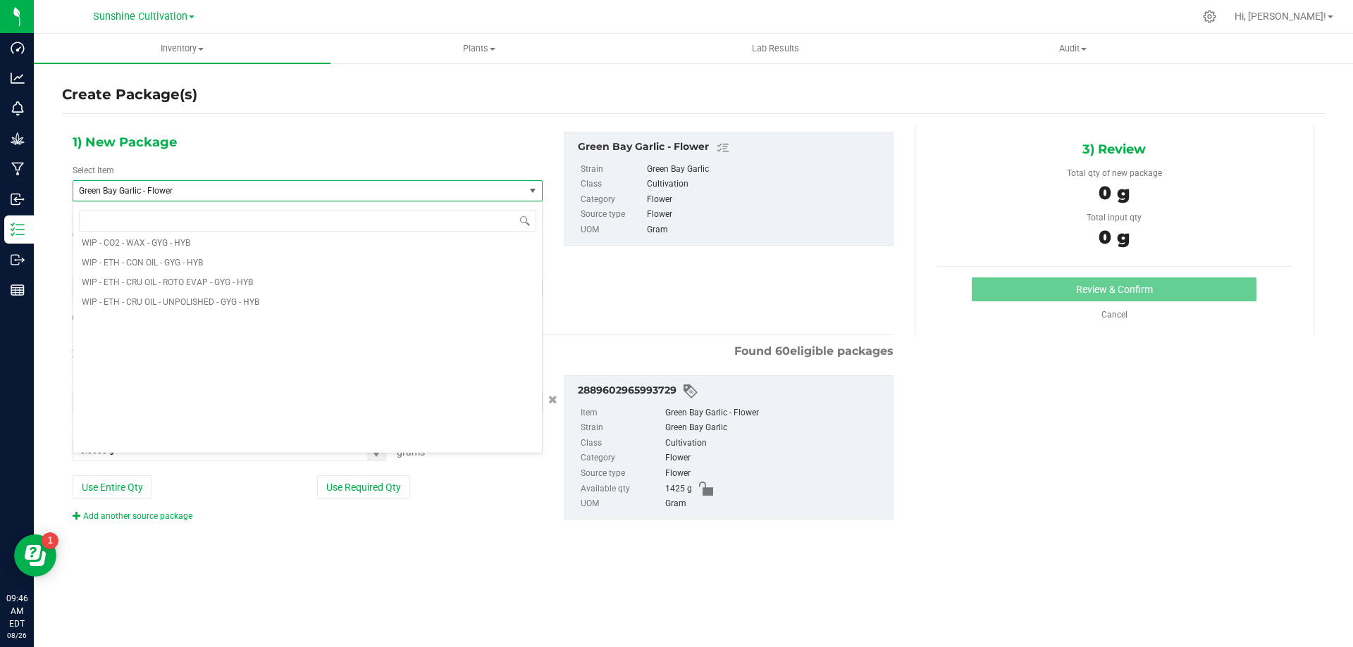
type input "0.0000"
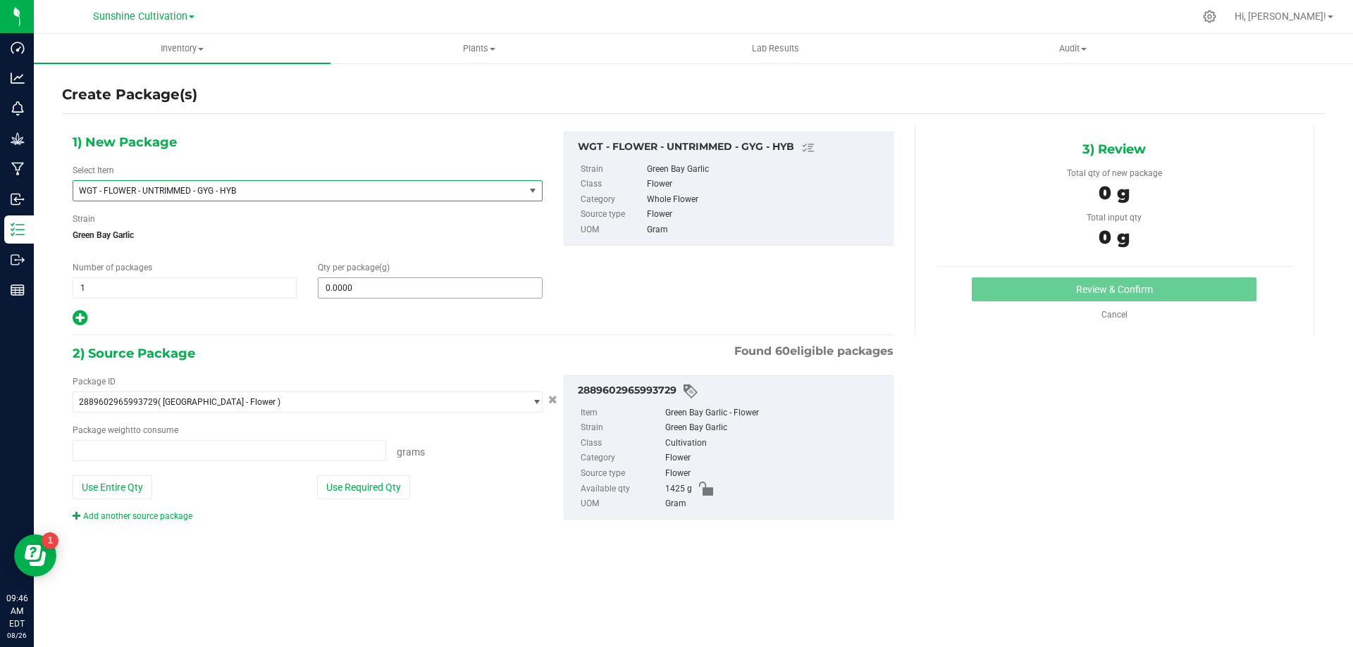
type input "0.0000 g"
type input "0"
click at [373, 294] on span at bounding box center [430, 288] width 224 height 21
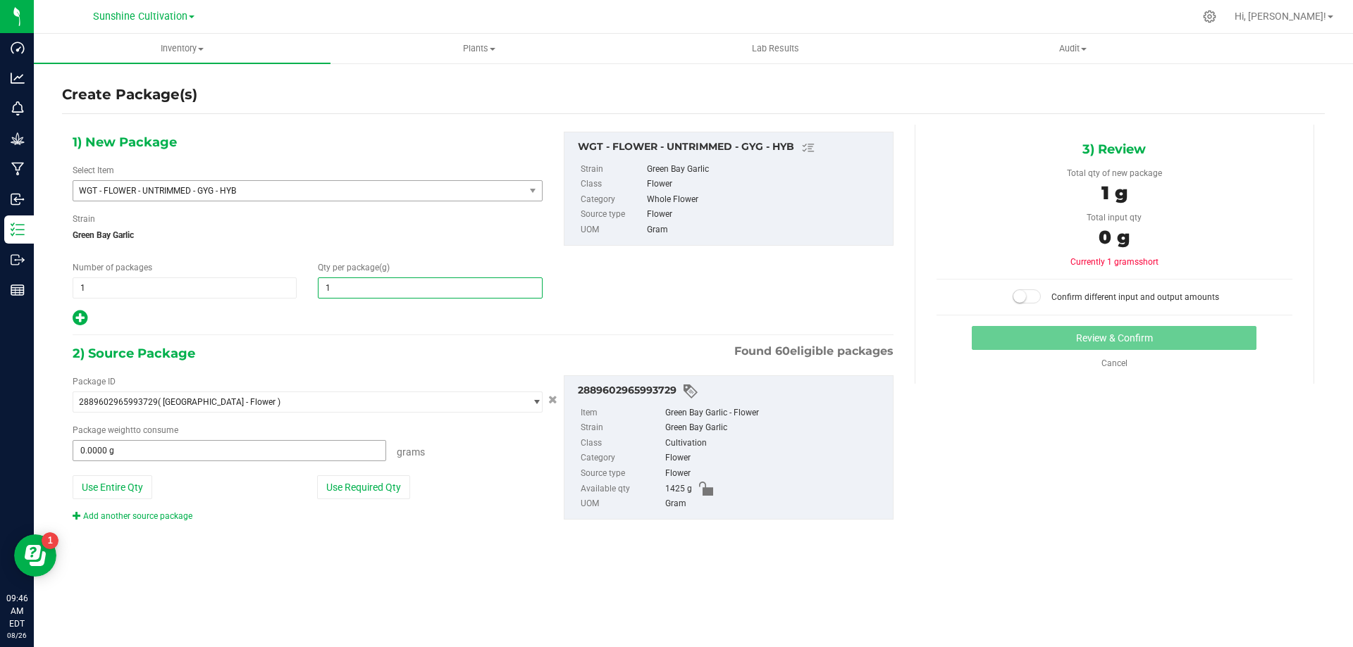
type input "15"
type input "15.0000"
click at [340, 440] on span at bounding box center [229, 450] width 313 height 21
type input "15"
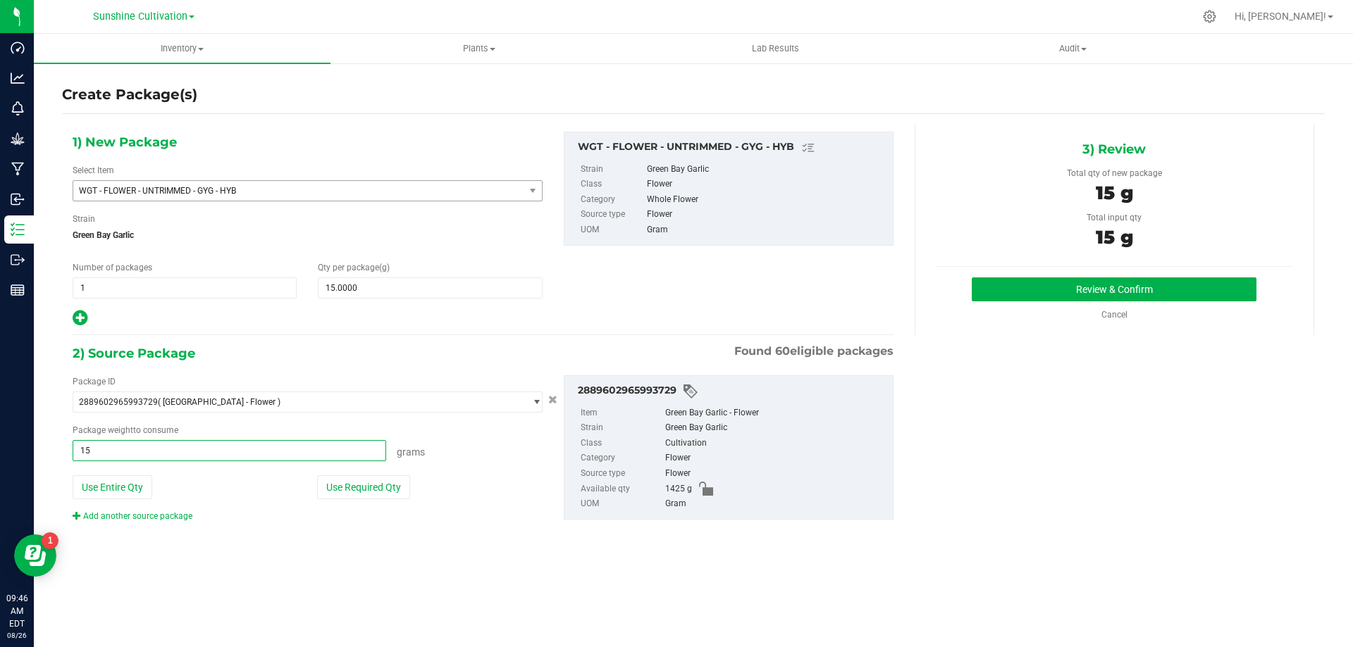
type input "15.0000 g"
click at [1145, 304] on div "Review & Confirm Cancel" at bounding box center [1114, 300] width 356 height 44
click at [1145, 300] on button "Review & Confirm" at bounding box center [1113, 290] width 285 height 24
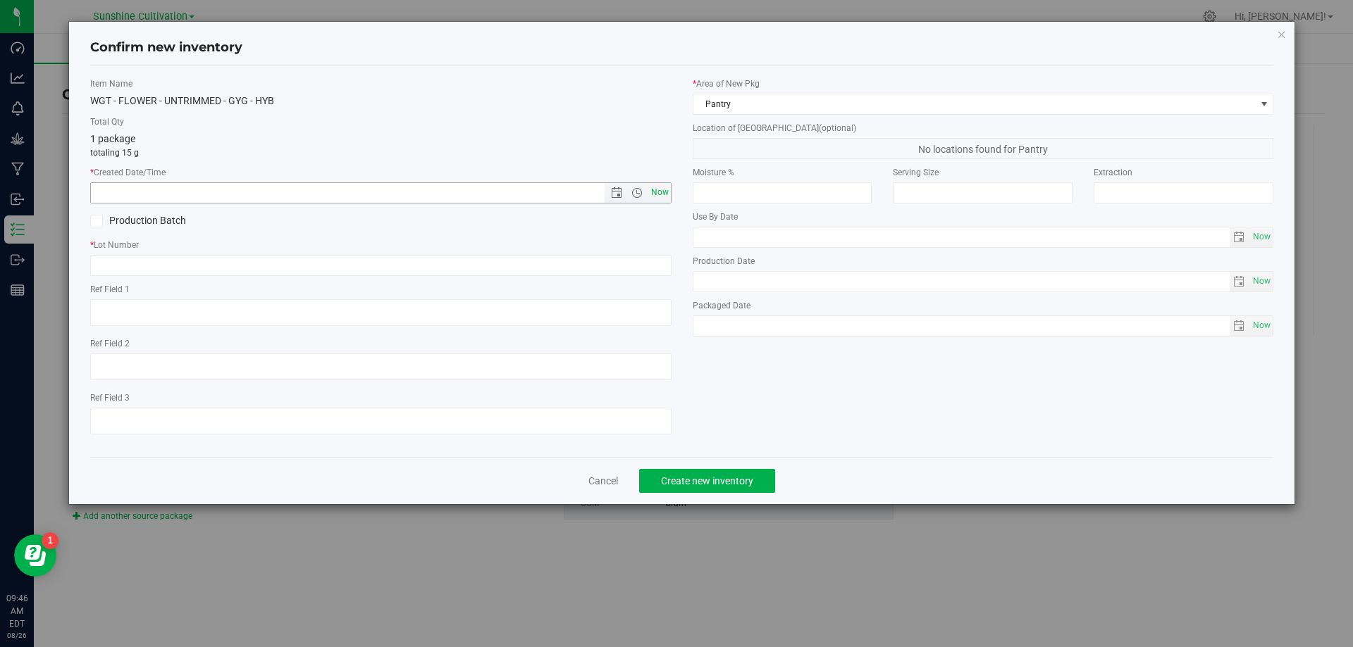
click at [665, 194] on span "Now" at bounding box center [659, 192] width 24 height 20
type input "8/26/2025 9:46 AM"
paste input "SN-250808-GYG-P02-09"
type input "SN-250808-GYG-P02-09-FA"
click at [746, 488] on button "Create new inventory" at bounding box center [707, 481] width 136 height 24
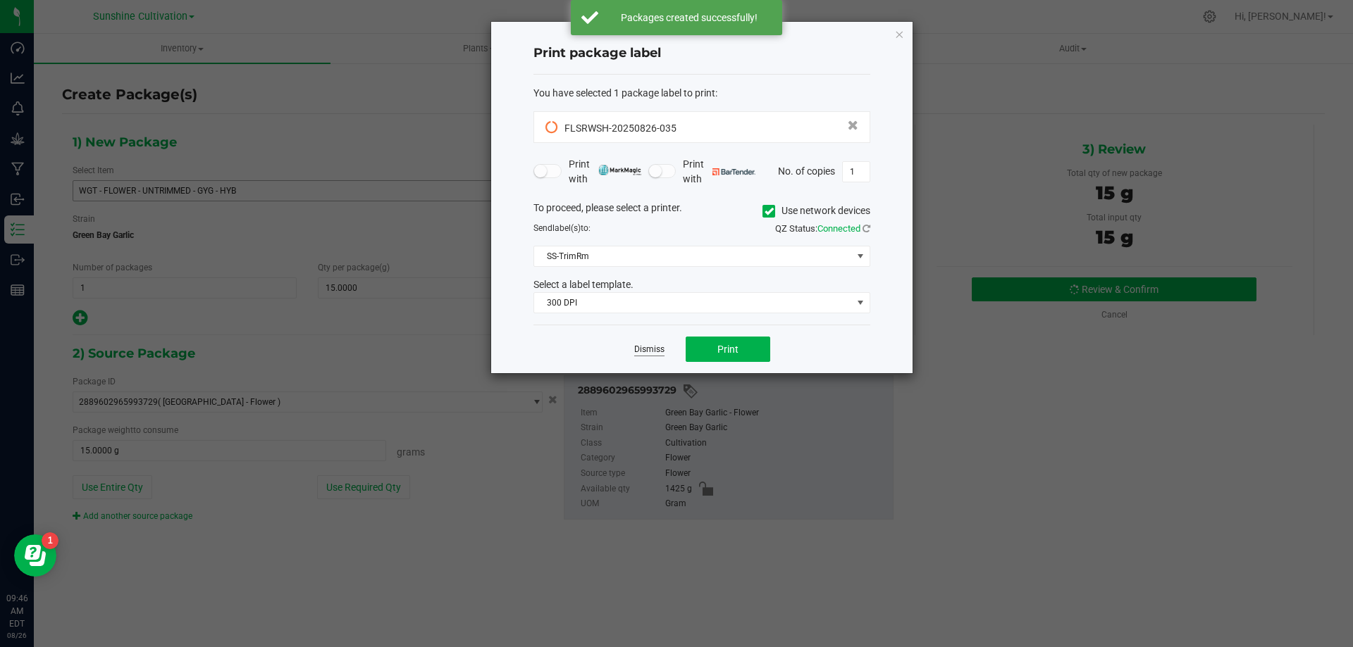
click at [639, 351] on link "Dismiss" at bounding box center [649, 350] width 30 height 12
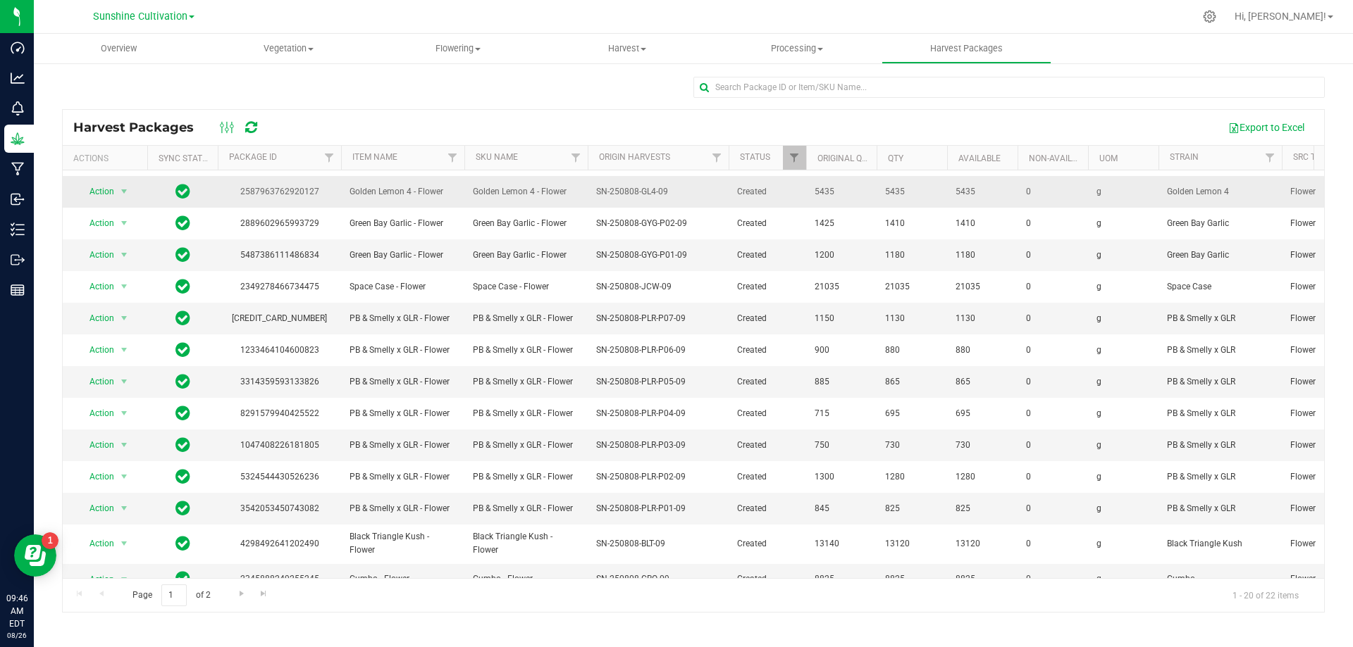
scroll to position [243, 0]
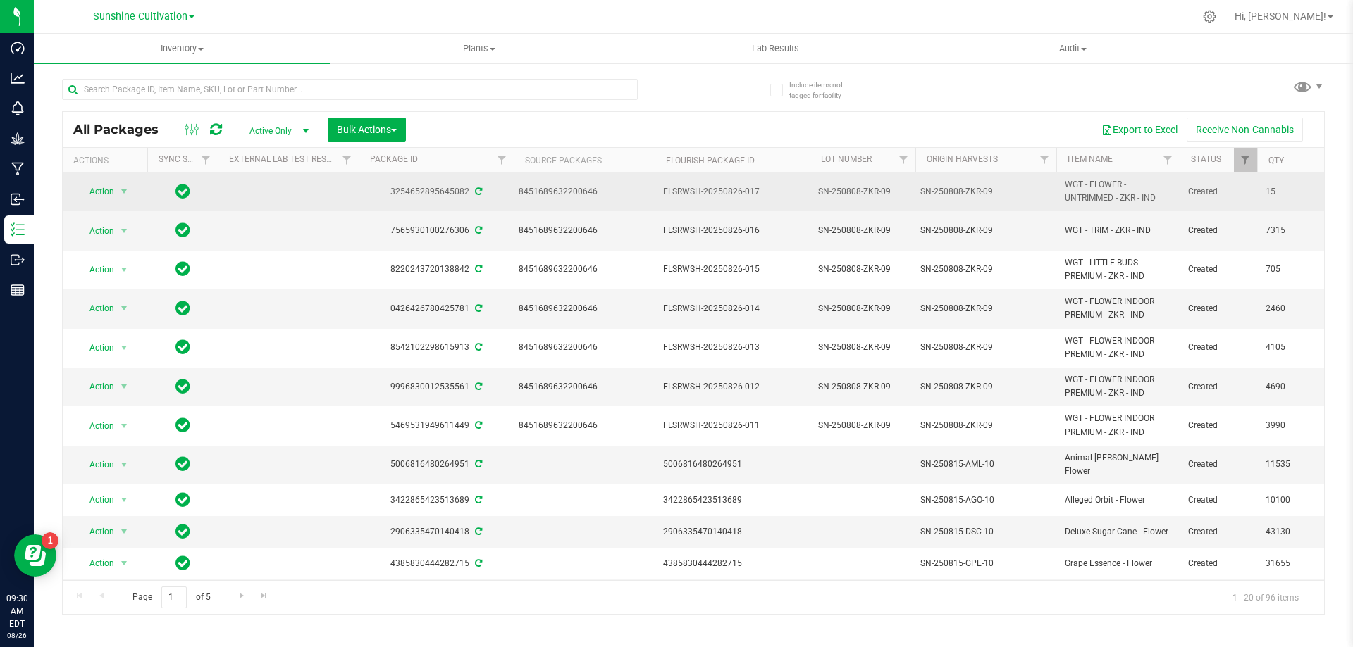
click at [887, 188] on span "SN-250808-ZKR-09" at bounding box center [862, 191] width 89 height 13
click at [887, 188] on input "SN-250808-ZKR-09" at bounding box center [859, 192] width 101 height 22
click at [897, 189] on input "SN-250808-ZKR-09" at bounding box center [859, 192] width 101 height 22
type input "SN-250808-ZKR-09-FA"
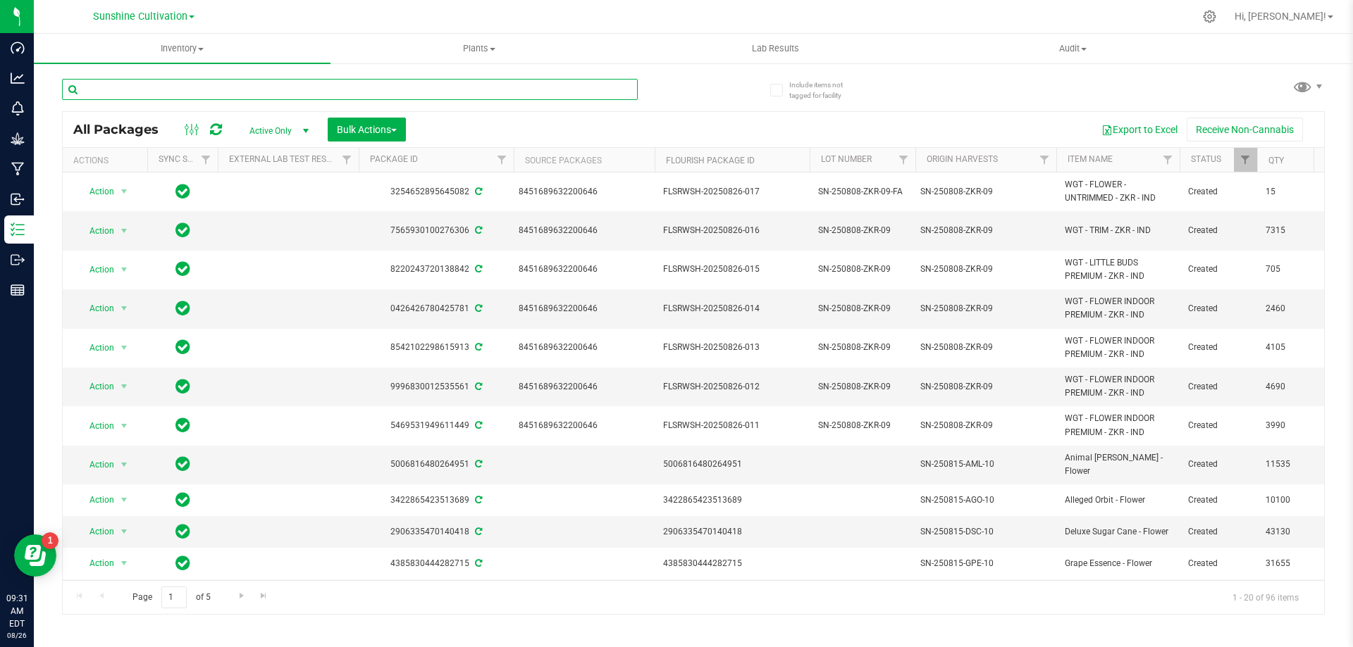
click at [328, 80] on input "text" at bounding box center [350, 89] width 576 height 21
type input "PLR"
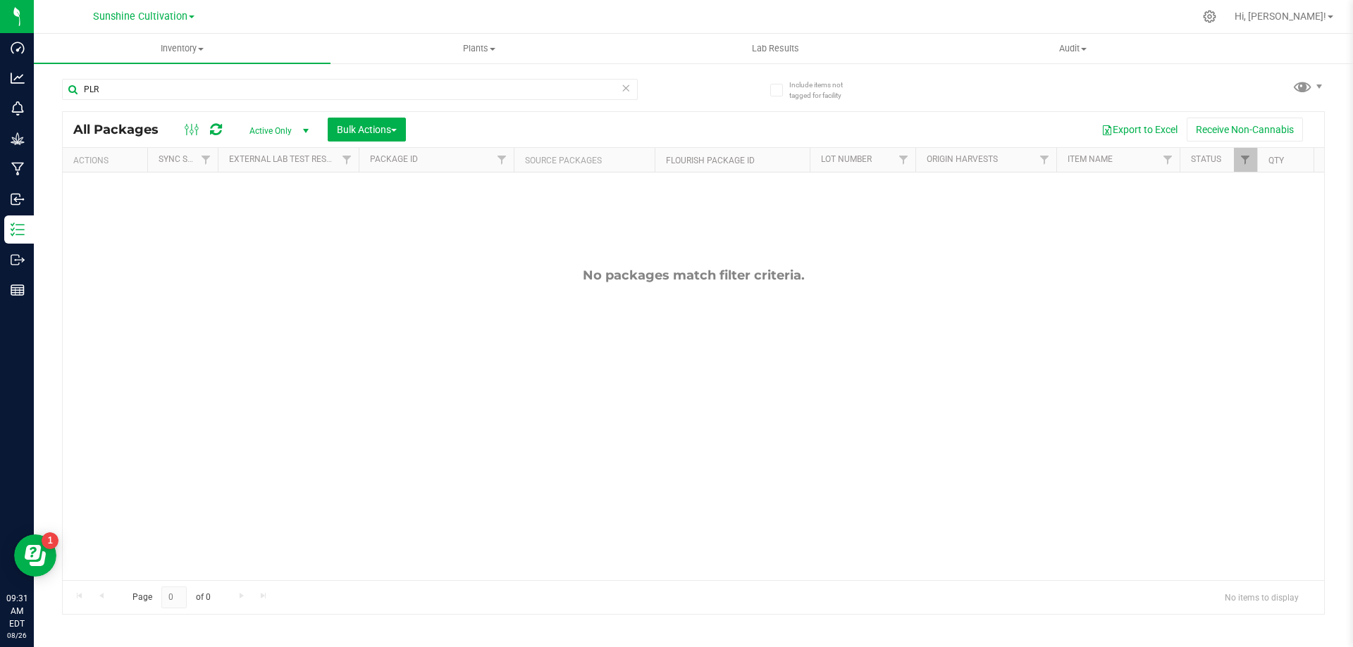
click at [626, 86] on icon at bounding box center [626, 87] width 10 height 17
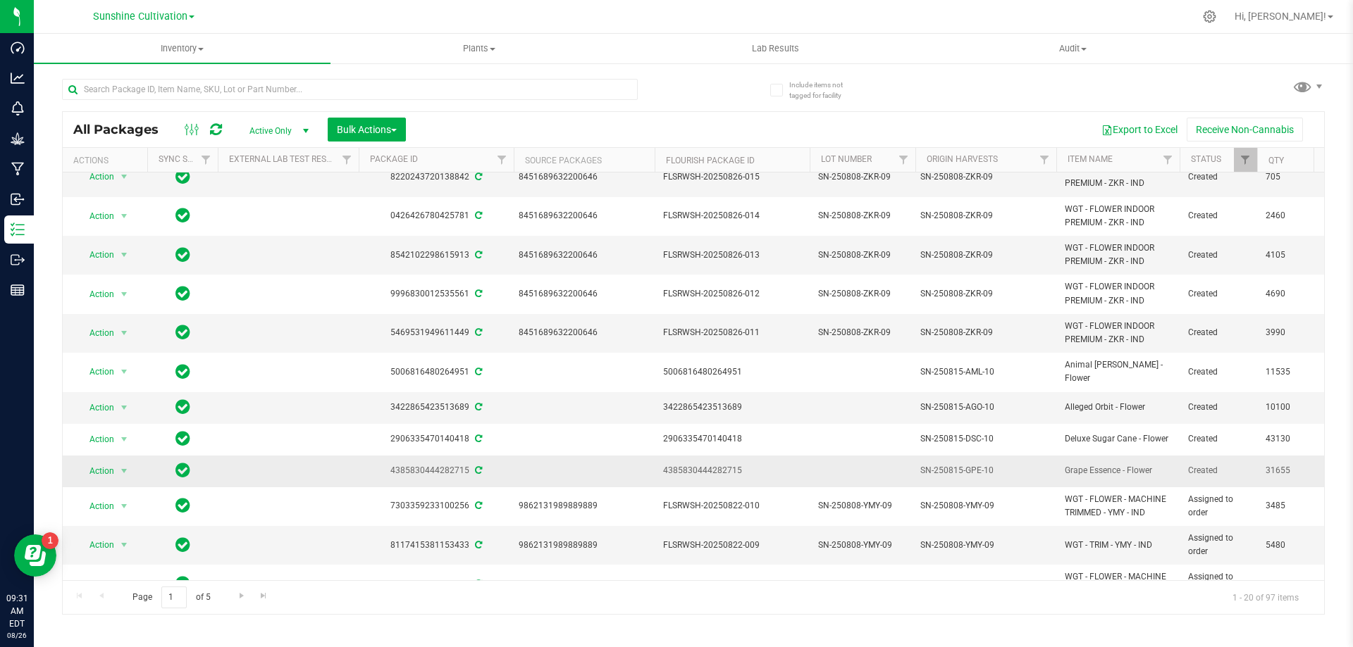
scroll to position [354, 0]
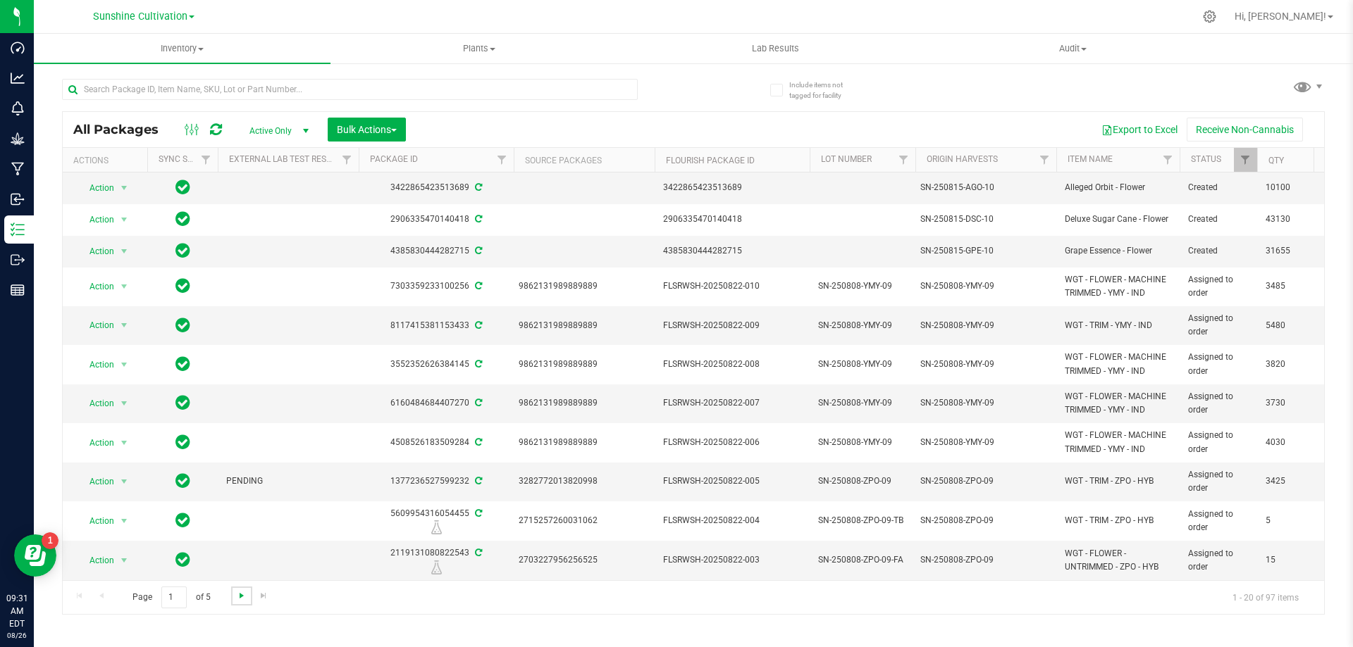
click at [243, 599] on span "Go to the next page" at bounding box center [241, 595] width 11 height 11
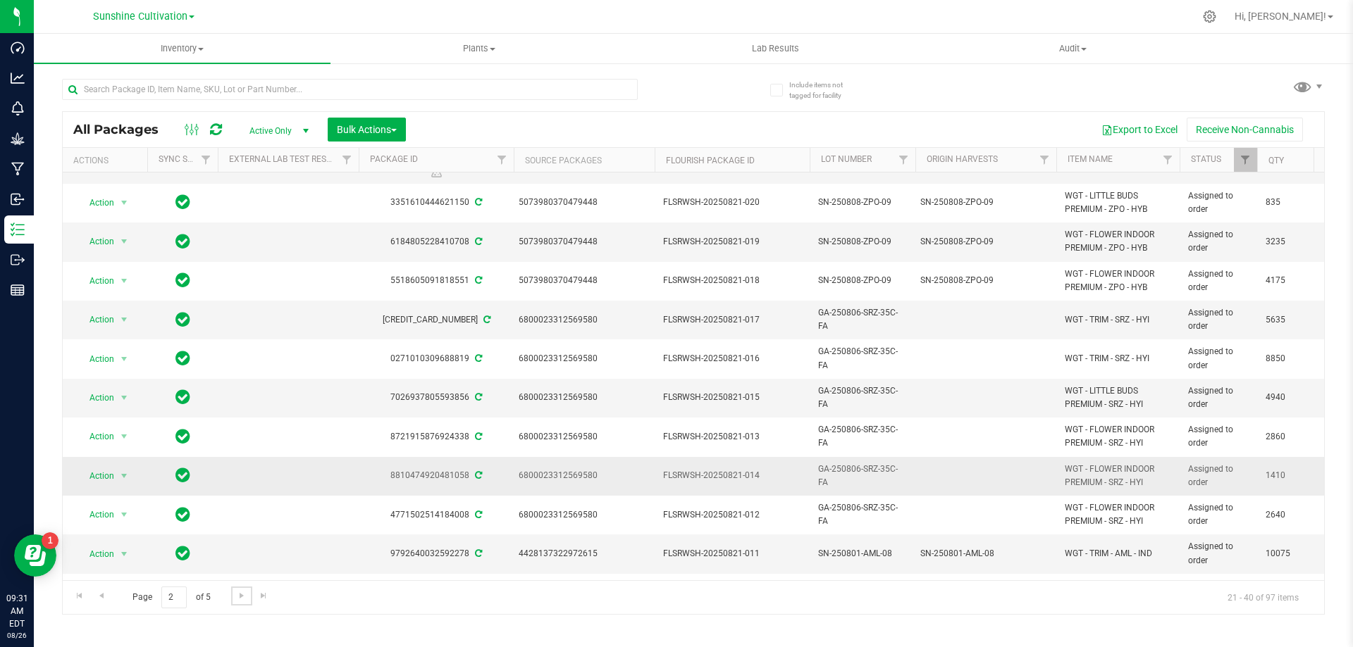
scroll to position [385, 0]
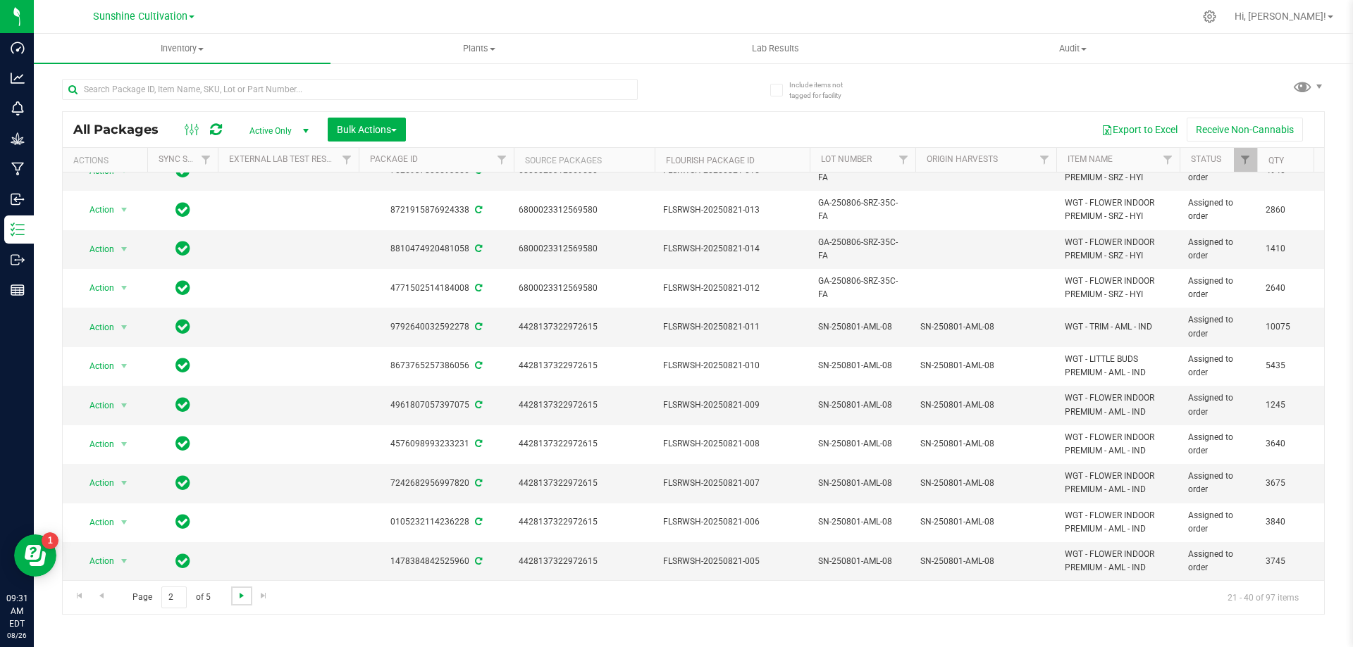
click at [239, 597] on span "Go to the next page" at bounding box center [241, 595] width 11 height 11
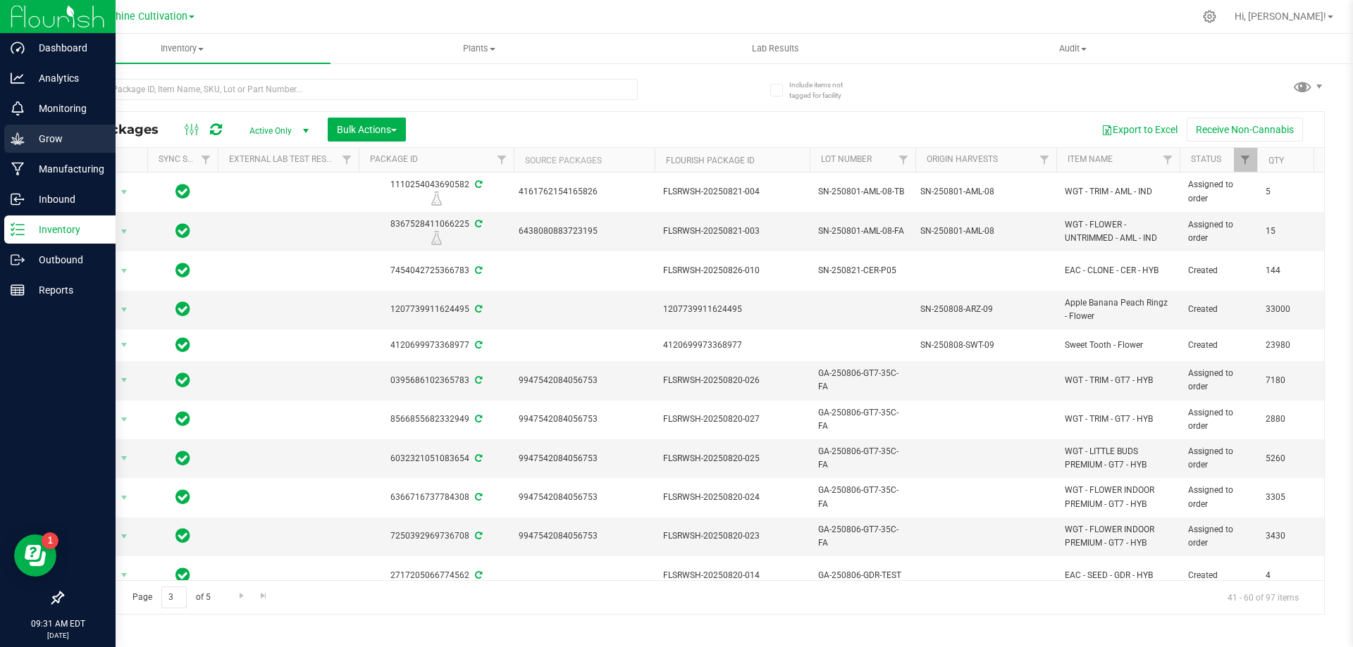
click at [30, 140] on p "Grow" at bounding box center [67, 138] width 85 height 17
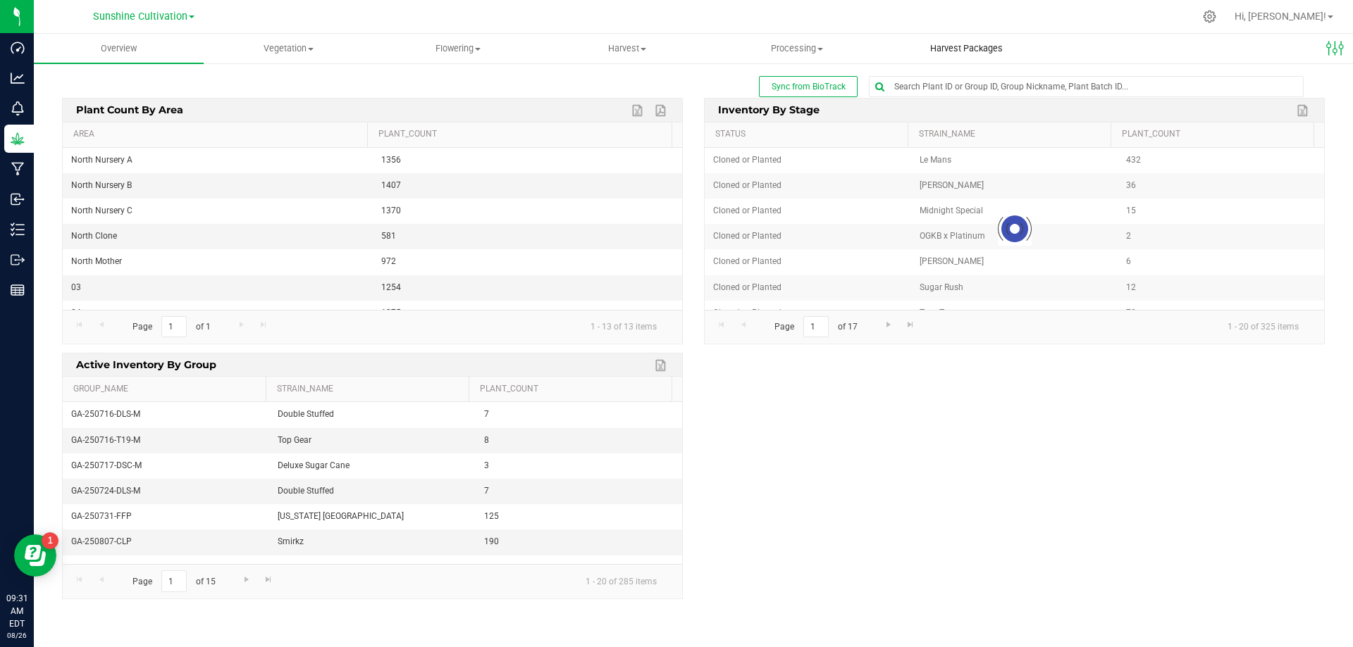
click at [931, 50] on span "Harvest Packages" at bounding box center [966, 48] width 111 height 13
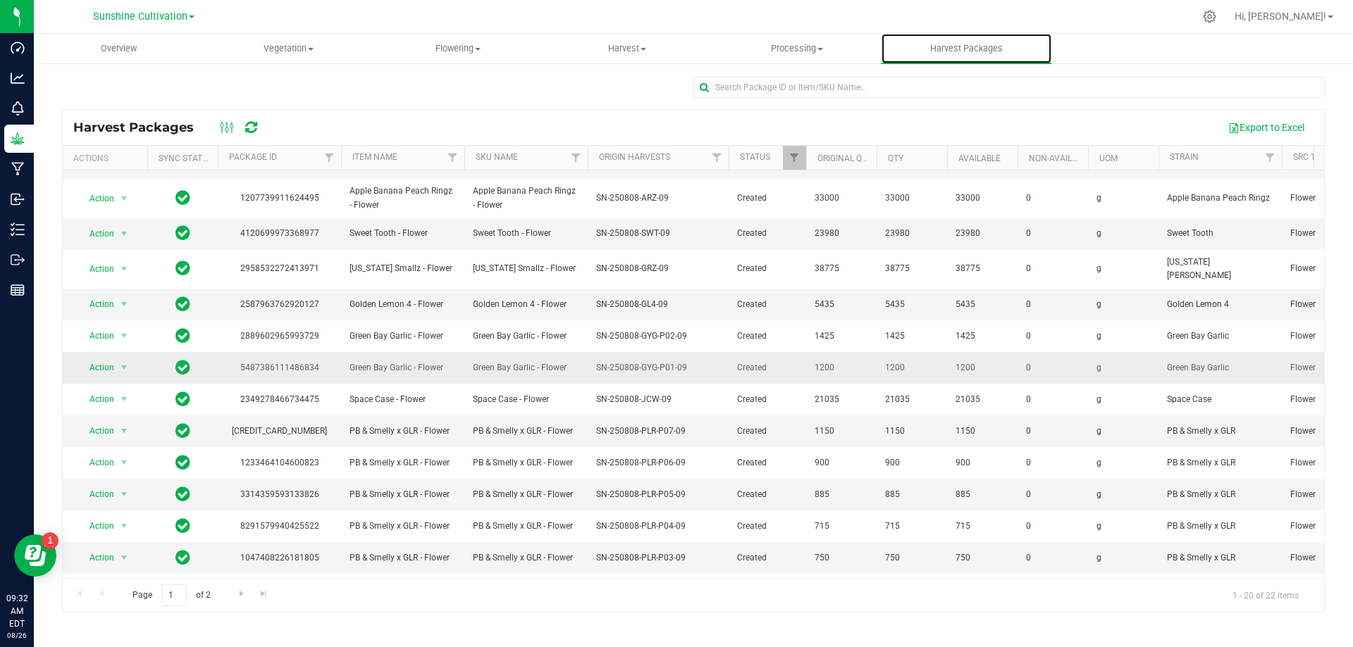
scroll to position [243, 0]
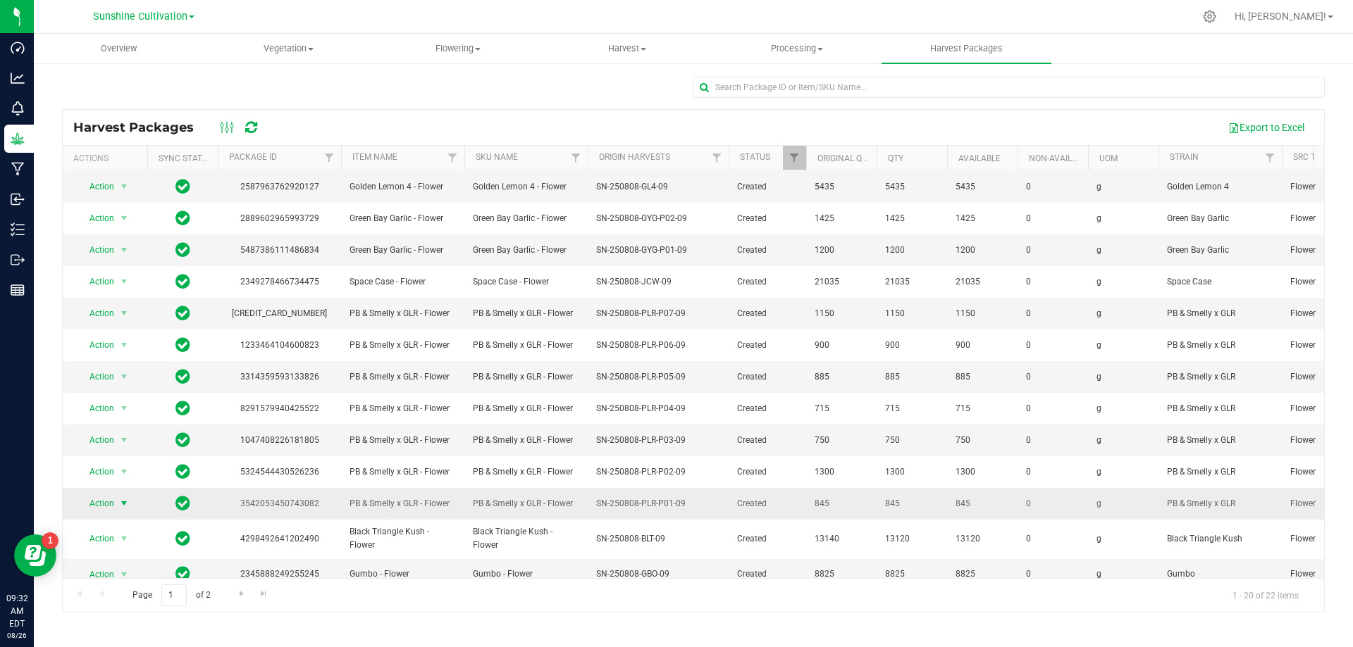
click at [118, 498] on span "select" at bounding box center [123, 503] width 11 height 11
click at [282, 497] on div "3542053450743082" at bounding box center [280, 503] width 128 height 13
click at [114, 494] on span "Action" at bounding box center [96, 504] width 38 height 20
click at [105, 528] on li "Create package" at bounding box center [121, 533] width 89 height 21
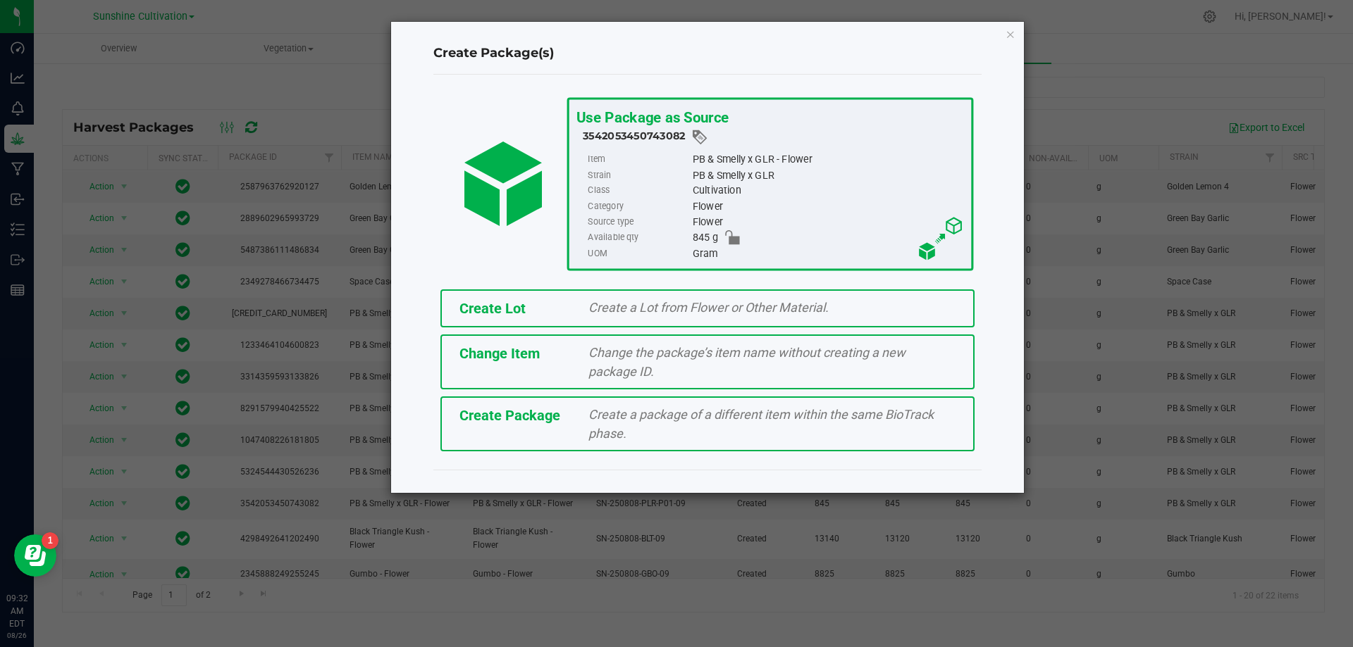
click at [584, 440] on div "Create a package of a different item within the same BioTrack phase." at bounding box center [772, 424] width 388 height 38
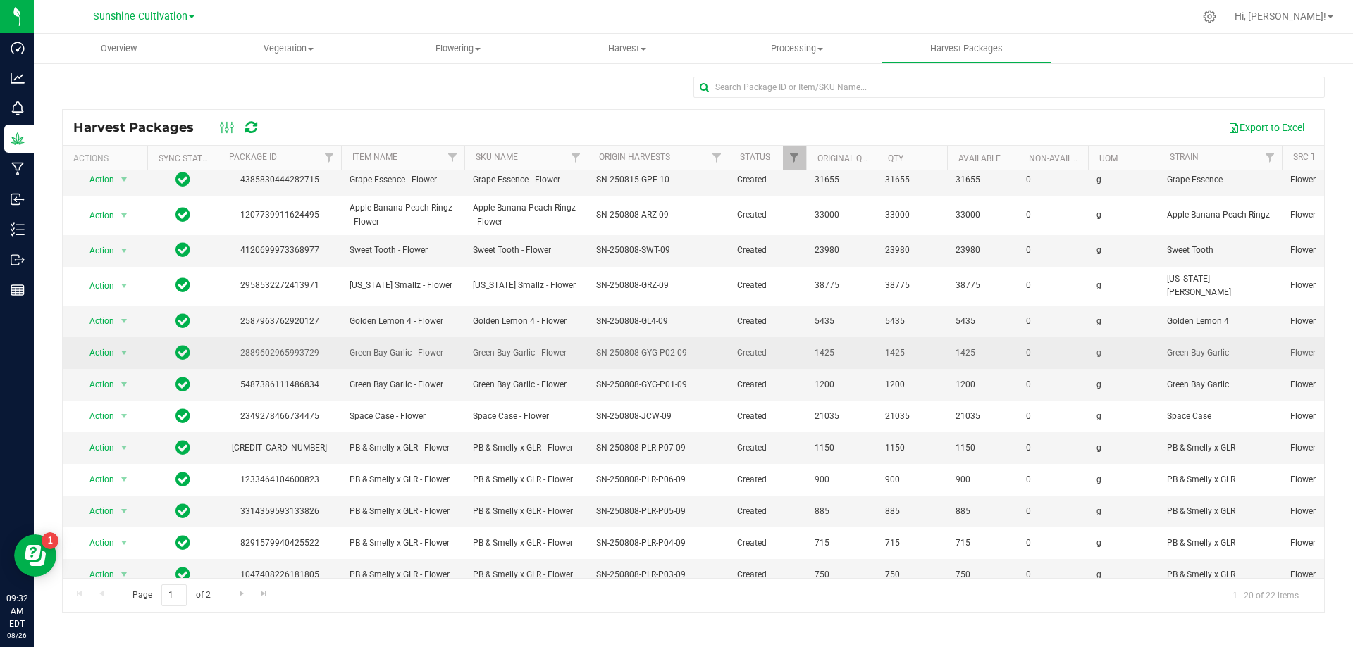
scroll to position [243, 0]
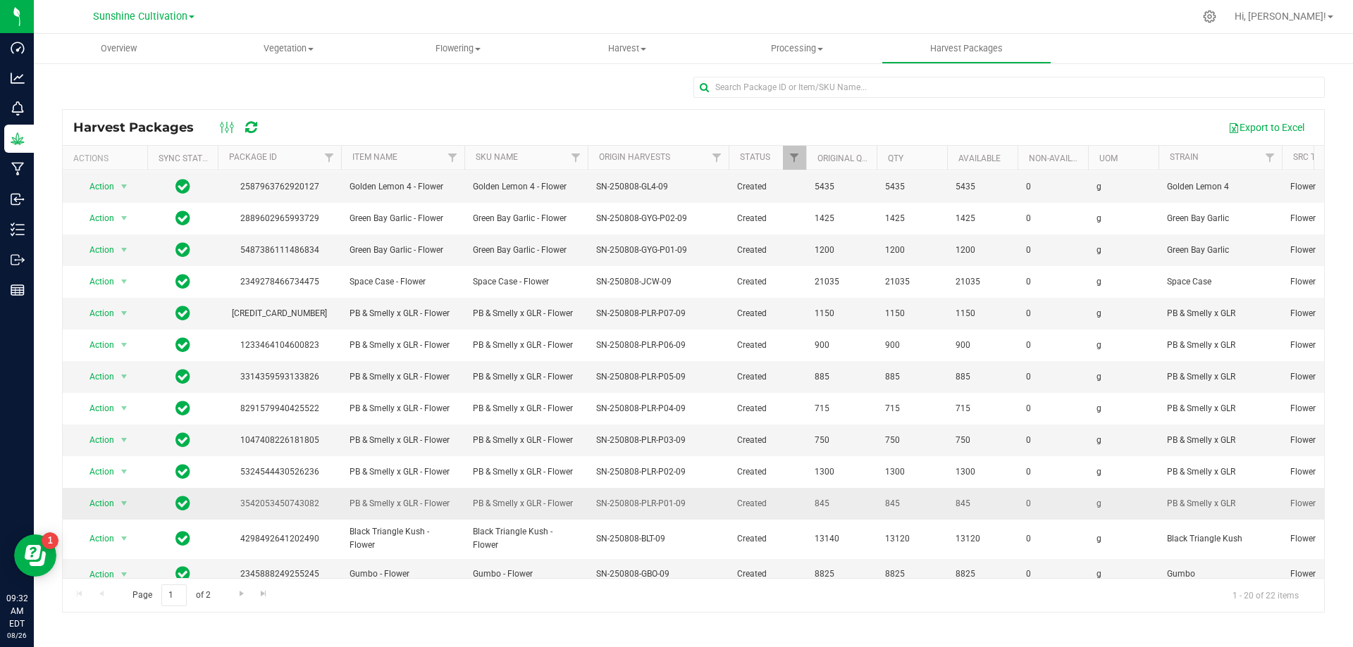
click at [106, 494] on span "Action" at bounding box center [96, 504] width 38 height 20
click at [117, 494] on span "select" at bounding box center [125, 504] width 18 height 20
click at [120, 528] on li "Create package" at bounding box center [121, 533] width 89 height 21
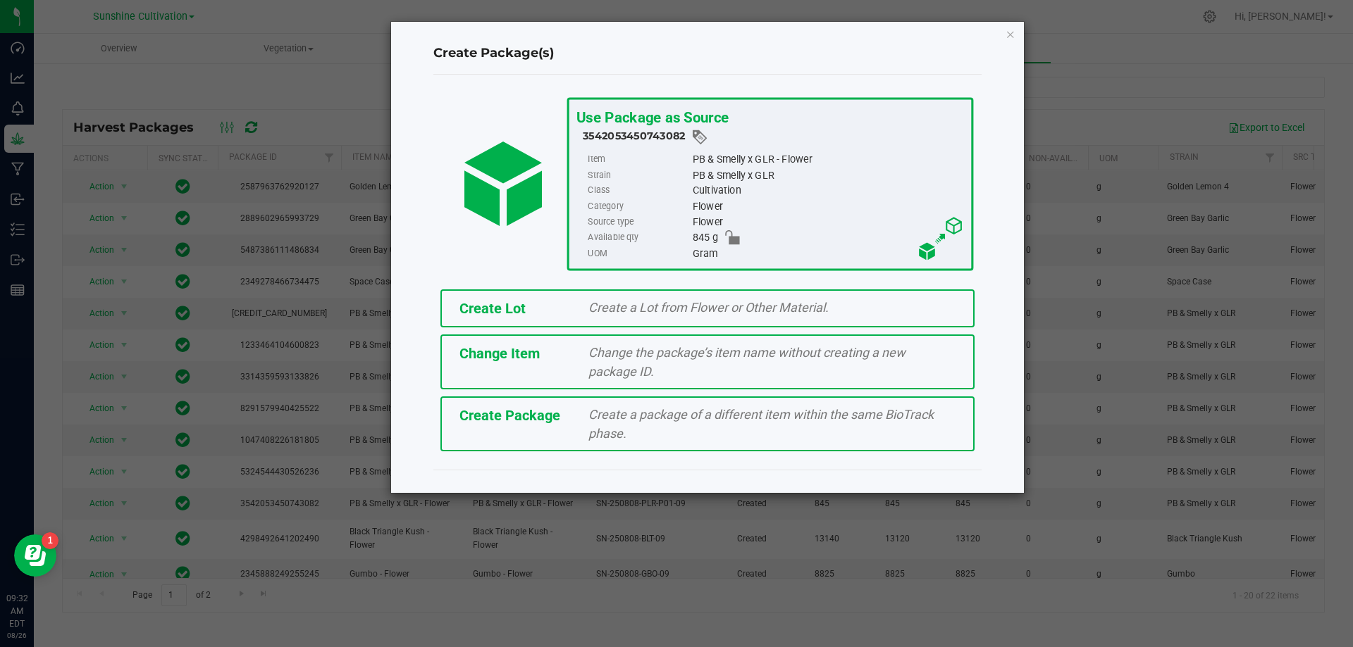
click at [559, 415] on span "Create Package" at bounding box center [509, 415] width 101 height 17
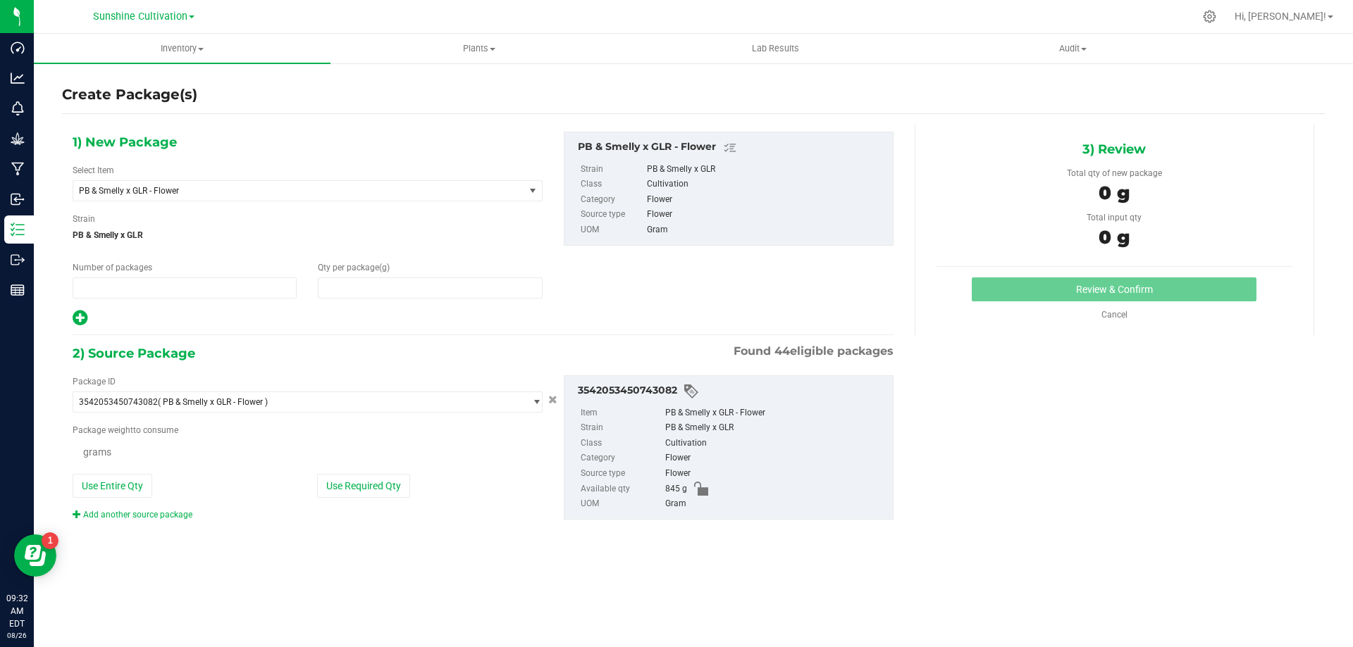
type input "1"
type input "0.0000"
click at [387, 183] on span "PB & Smelly x GLR - Flower" at bounding box center [298, 191] width 451 height 20
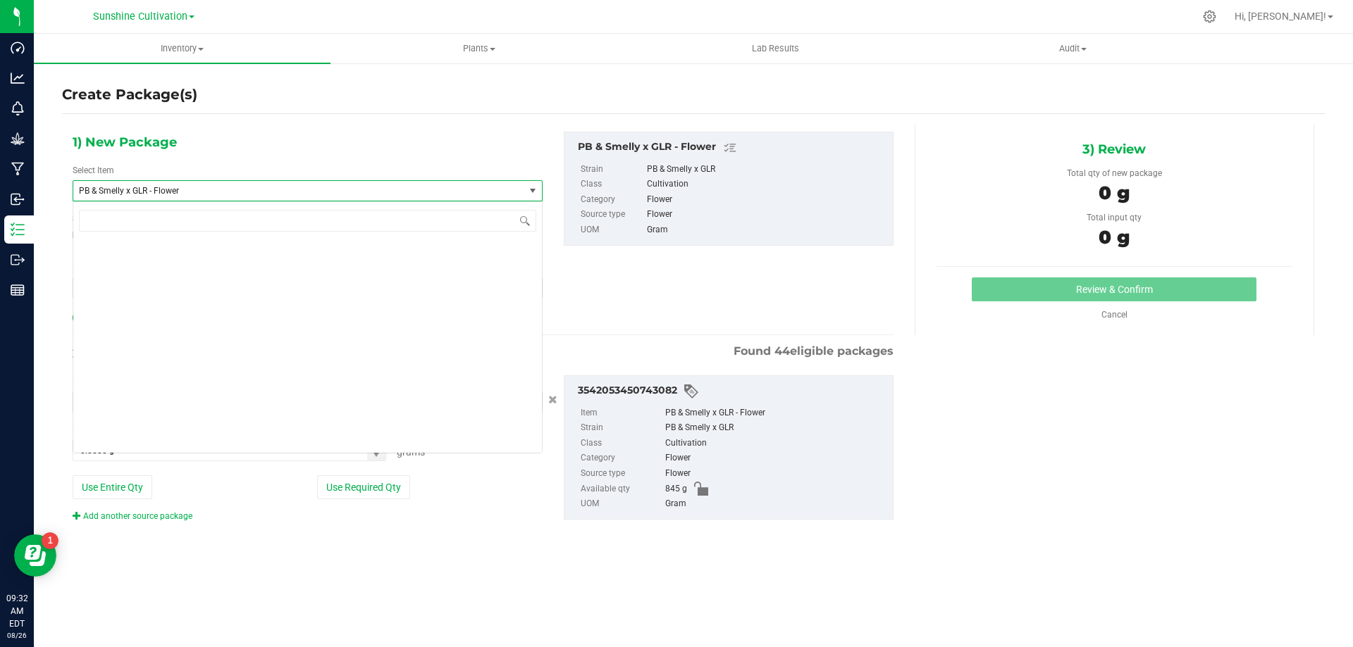
scroll to position [146321, 0]
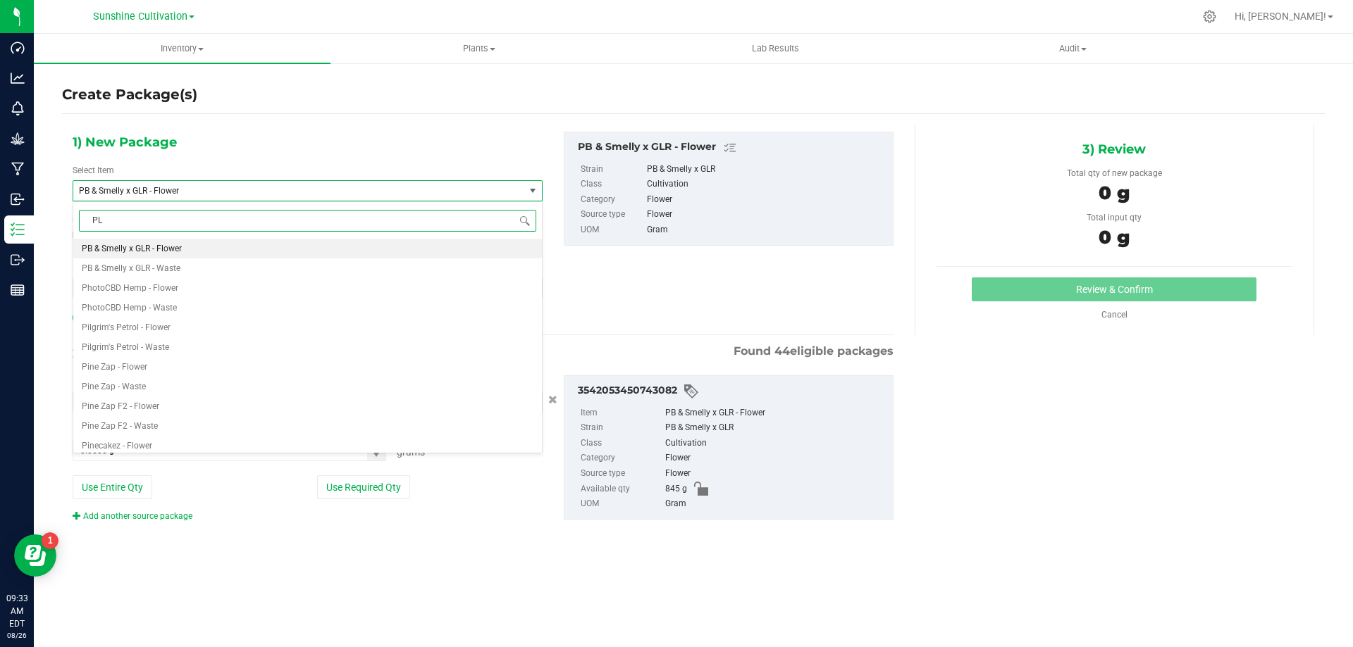
type input "PLR"
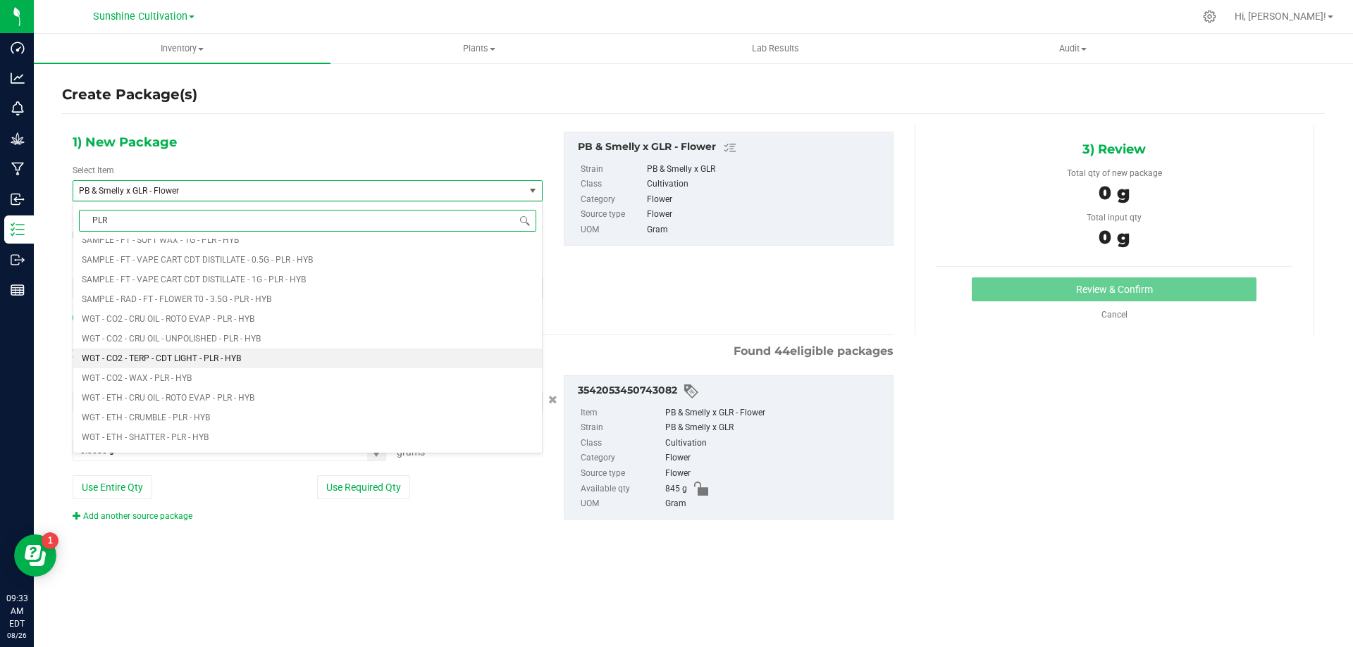
scroll to position [493, 0]
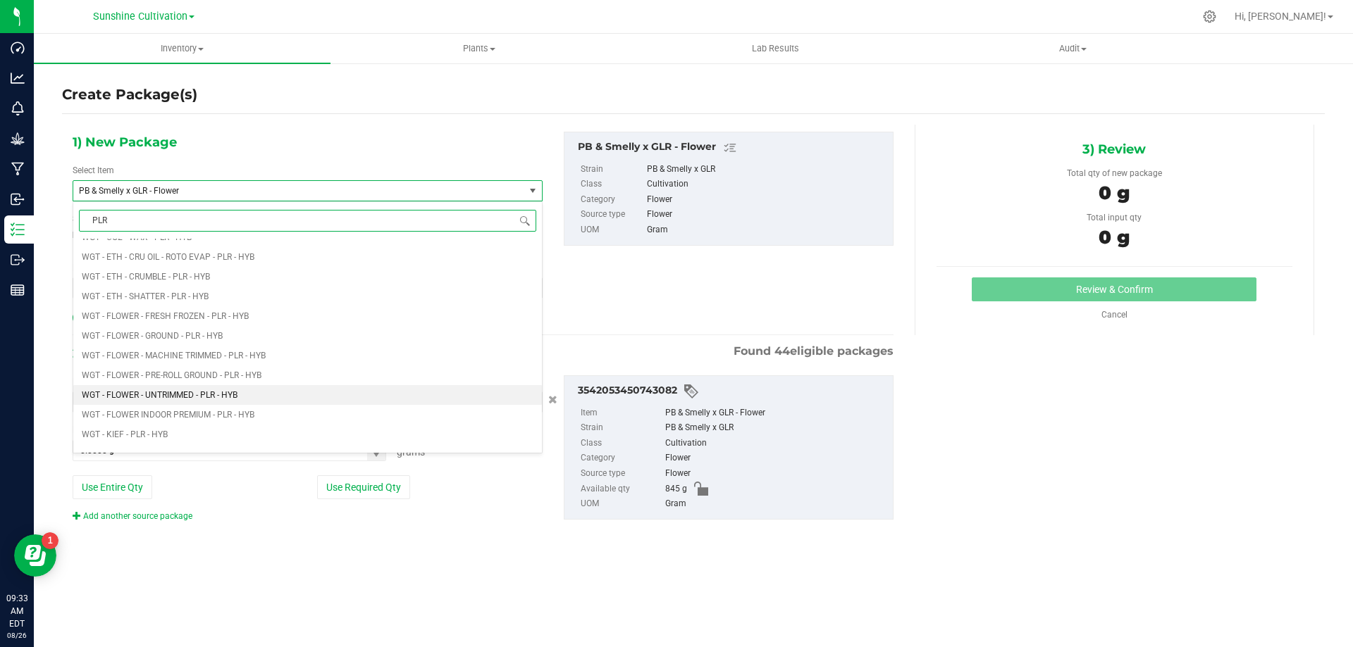
click at [294, 393] on li "WGT - FLOWER - UNTRIMMED - PLR - HYB" at bounding box center [307, 395] width 468 height 20
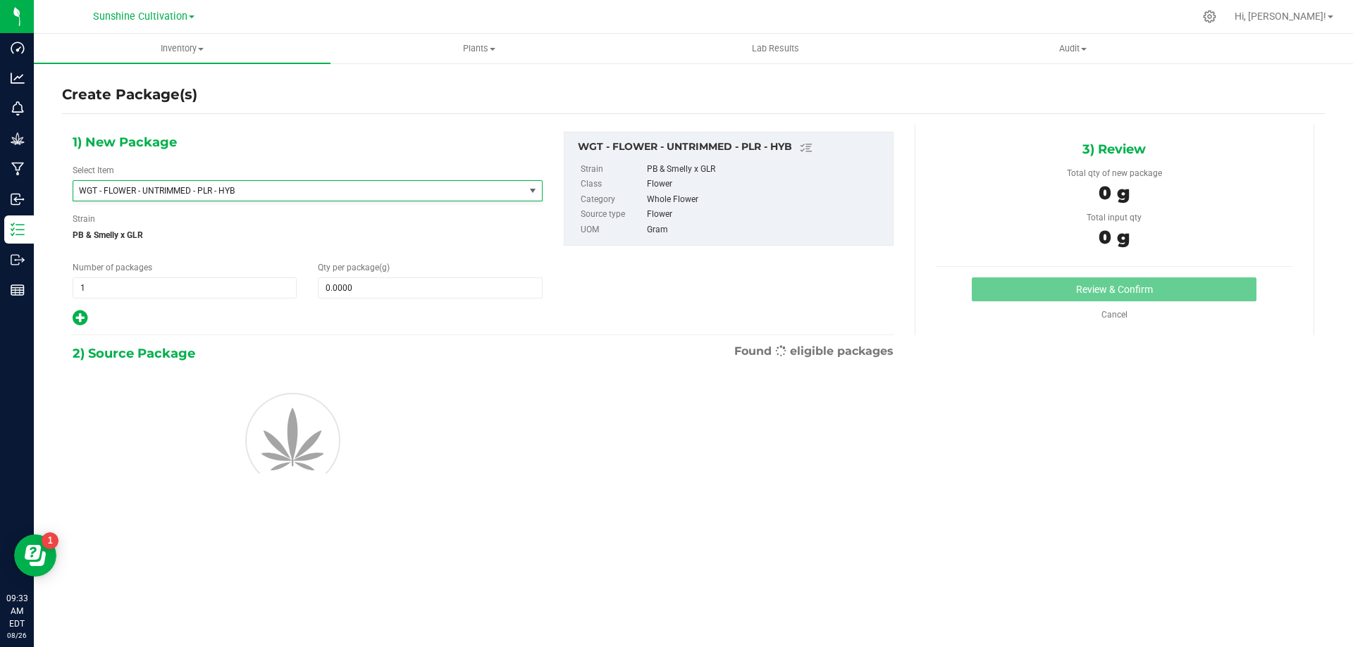
type input "0.0000"
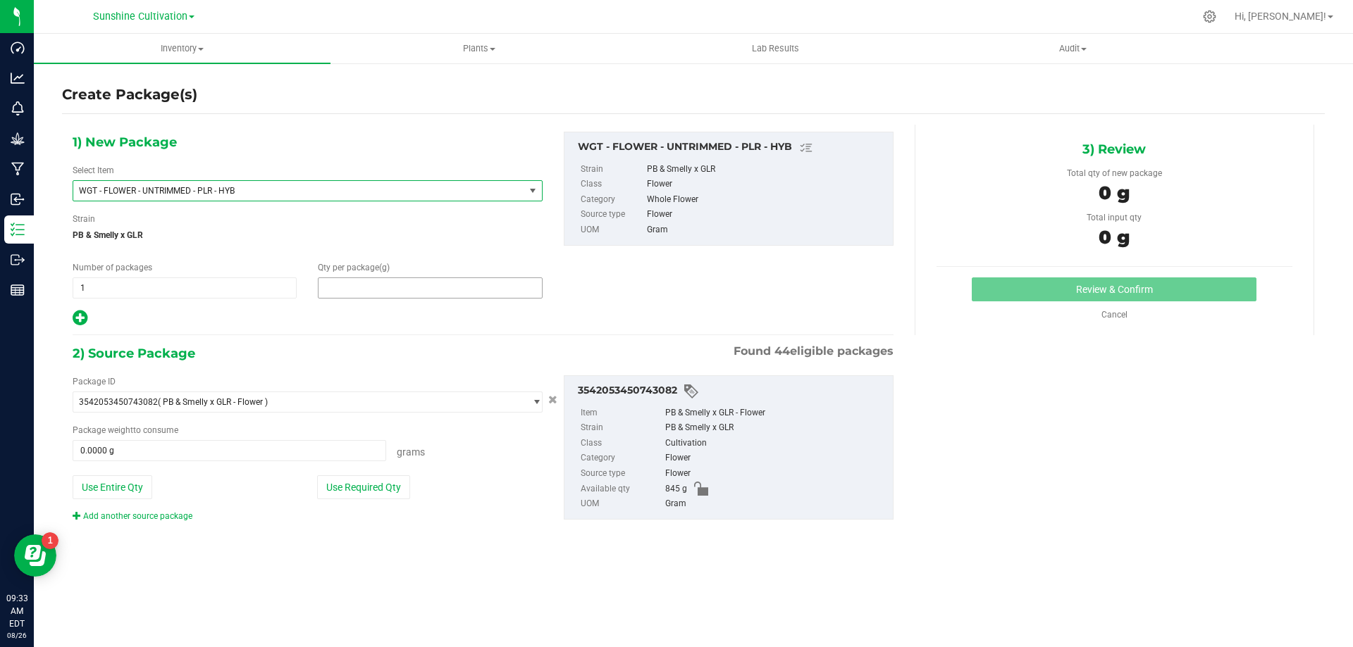
click at [372, 283] on span at bounding box center [430, 288] width 224 height 21
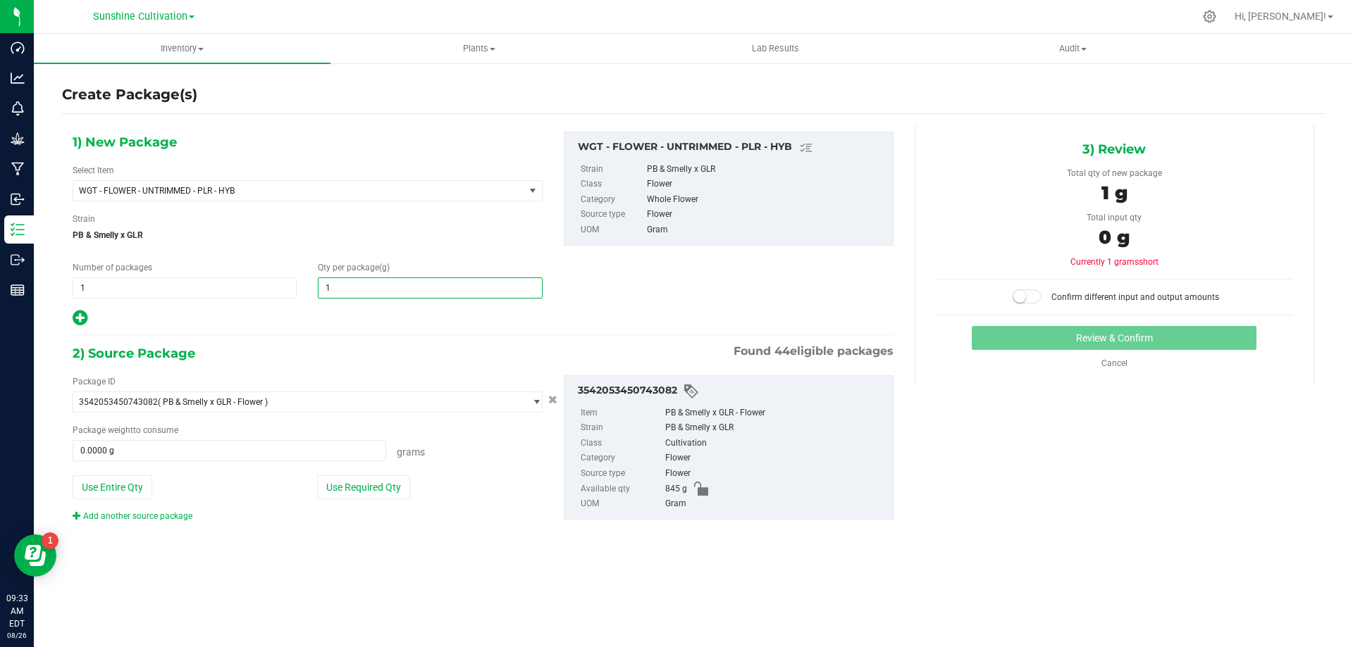
type input "15"
type input "15.0000"
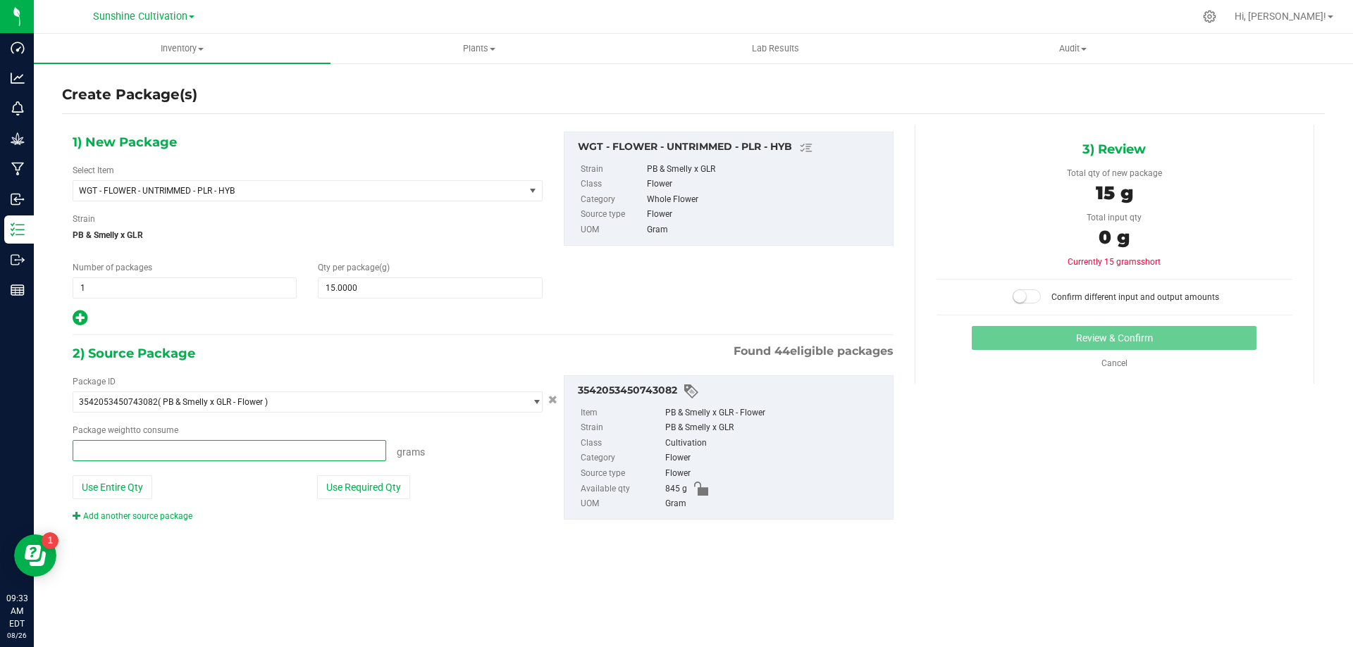
click at [217, 449] on span at bounding box center [229, 450] width 313 height 21
type input "15"
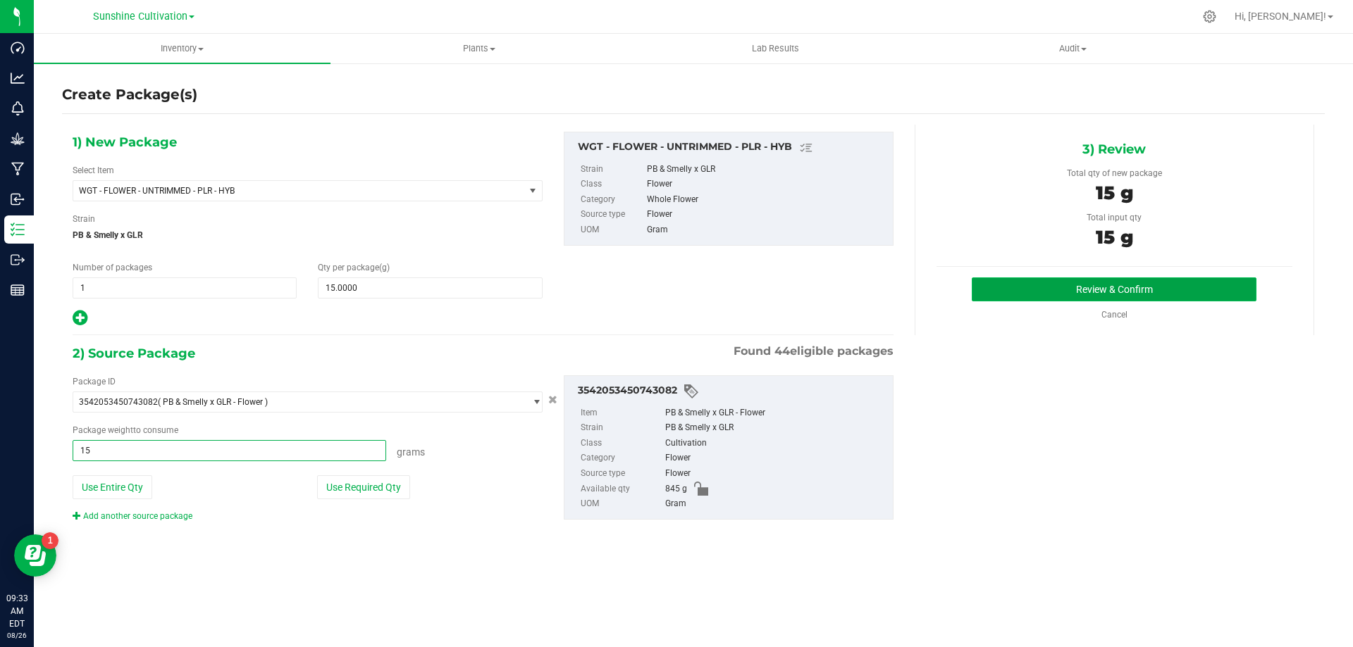
type input "15.0000 g"
click at [1012, 280] on button "Review & Confirm" at bounding box center [1113, 290] width 285 height 24
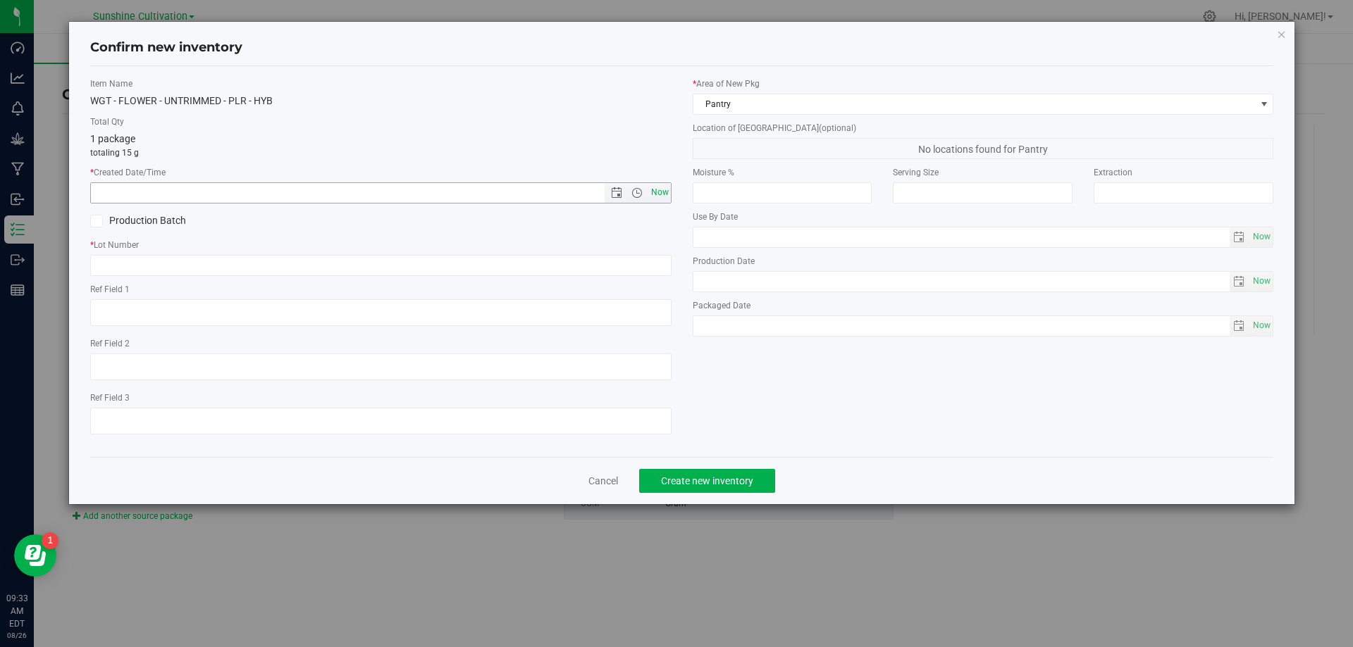
click at [654, 192] on span "Now" at bounding box center [659, 192] width 24 height 20
type input "[DATE] 9:33 AM"
paste input "SN-250808-PLR-P01-09"
type input "SN-250808-PLR-P01-09-FA"
click at [707, 483] on span "Create new inventory" at bounding box center [707, 481] width 92 height 11
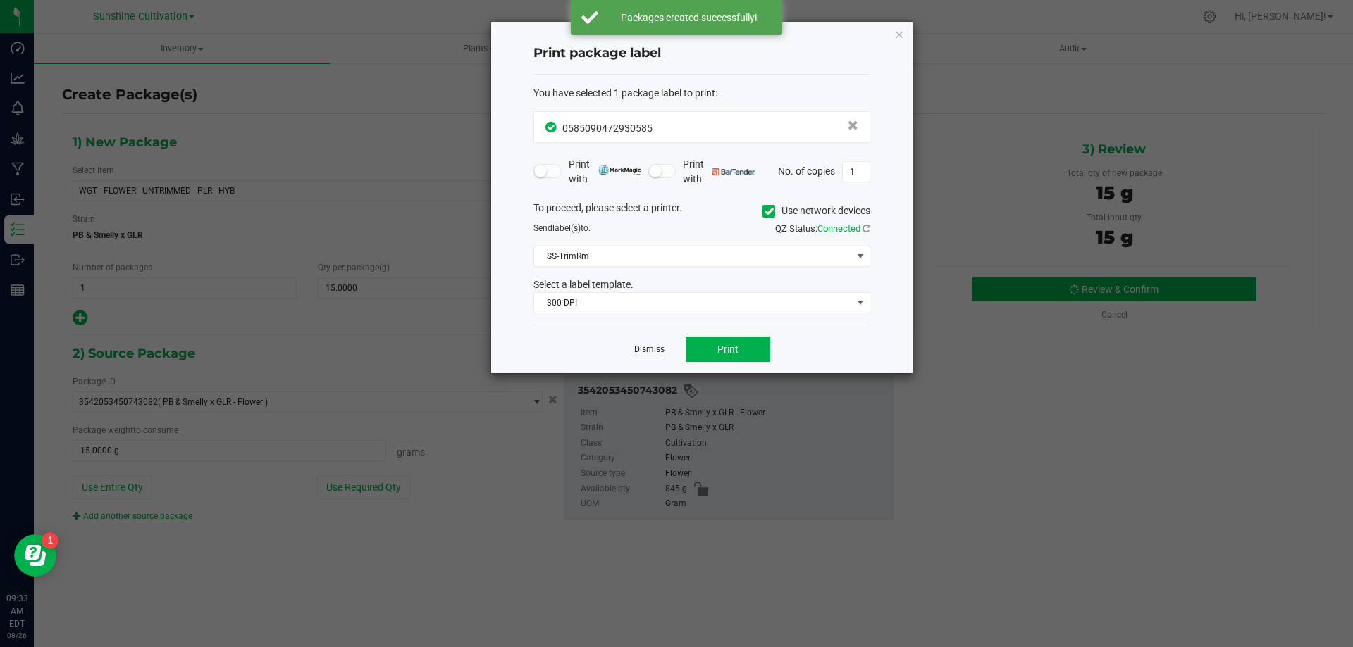
click at [659, 353] on link "Dismiss" at bounding box center [649, 350] width 30 height 12
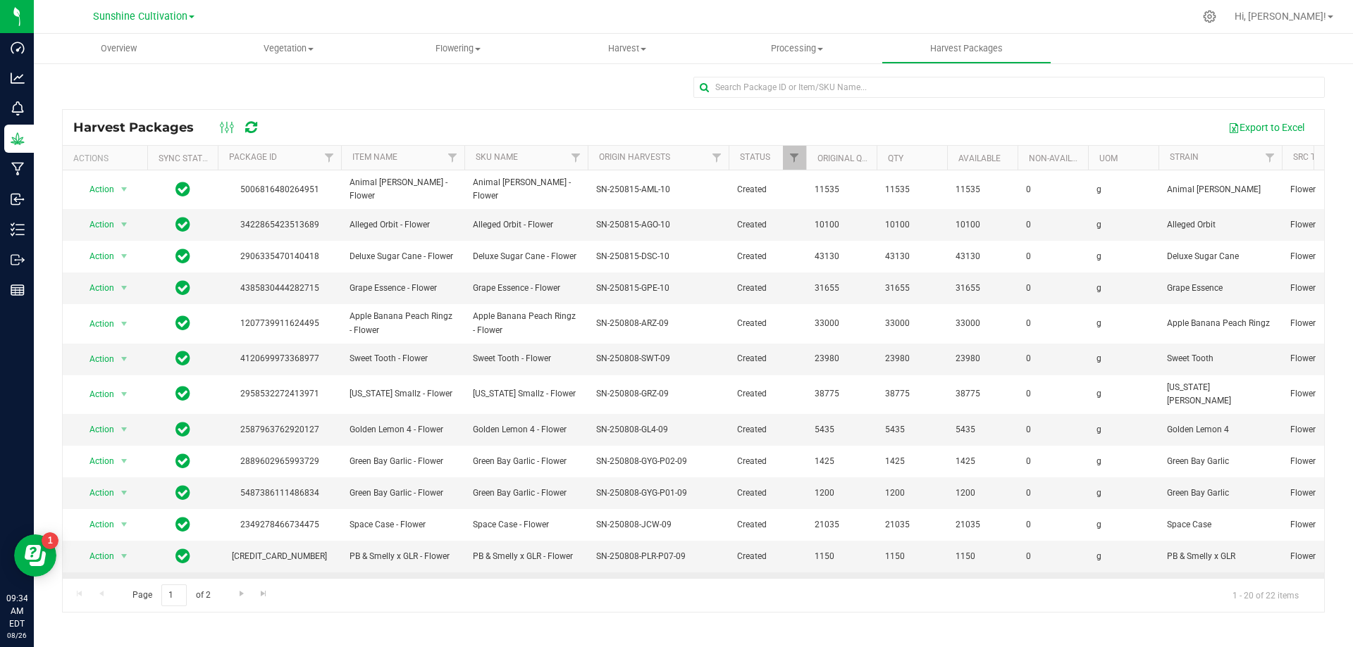
scroll to position [243, 0]
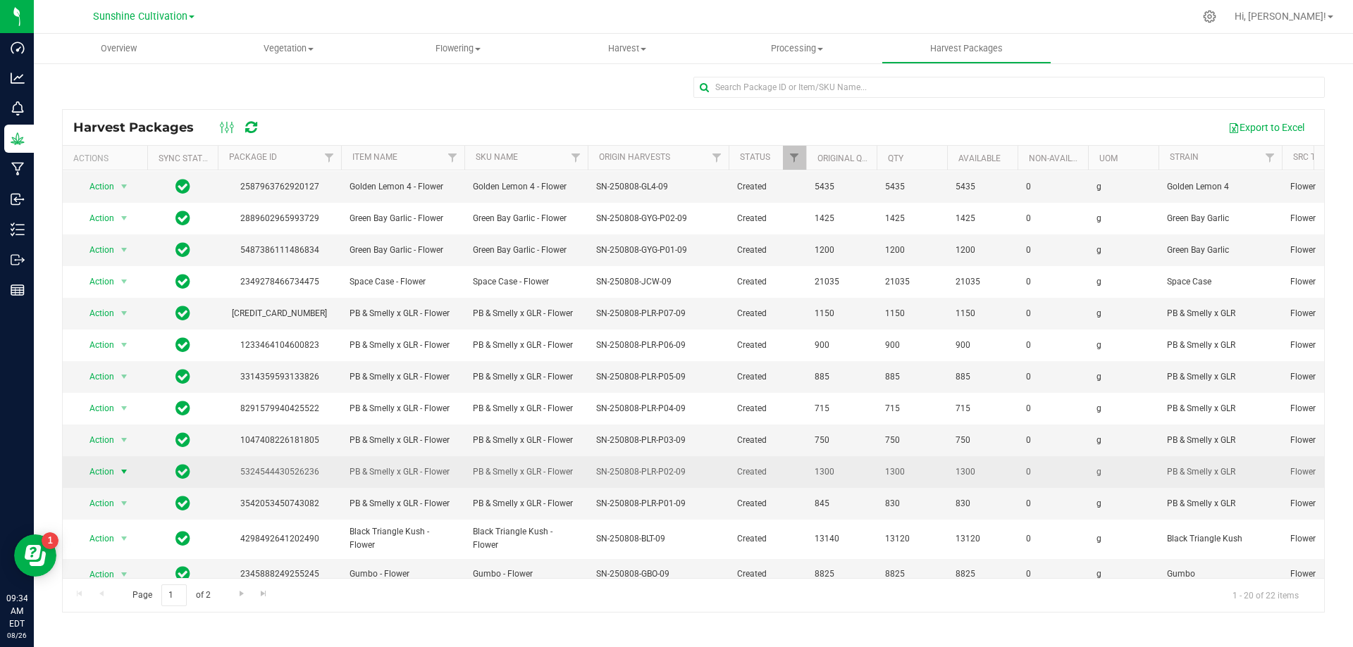
click at [119, 466] on span "select" at bounding box center [123, 471] width 11 height 11
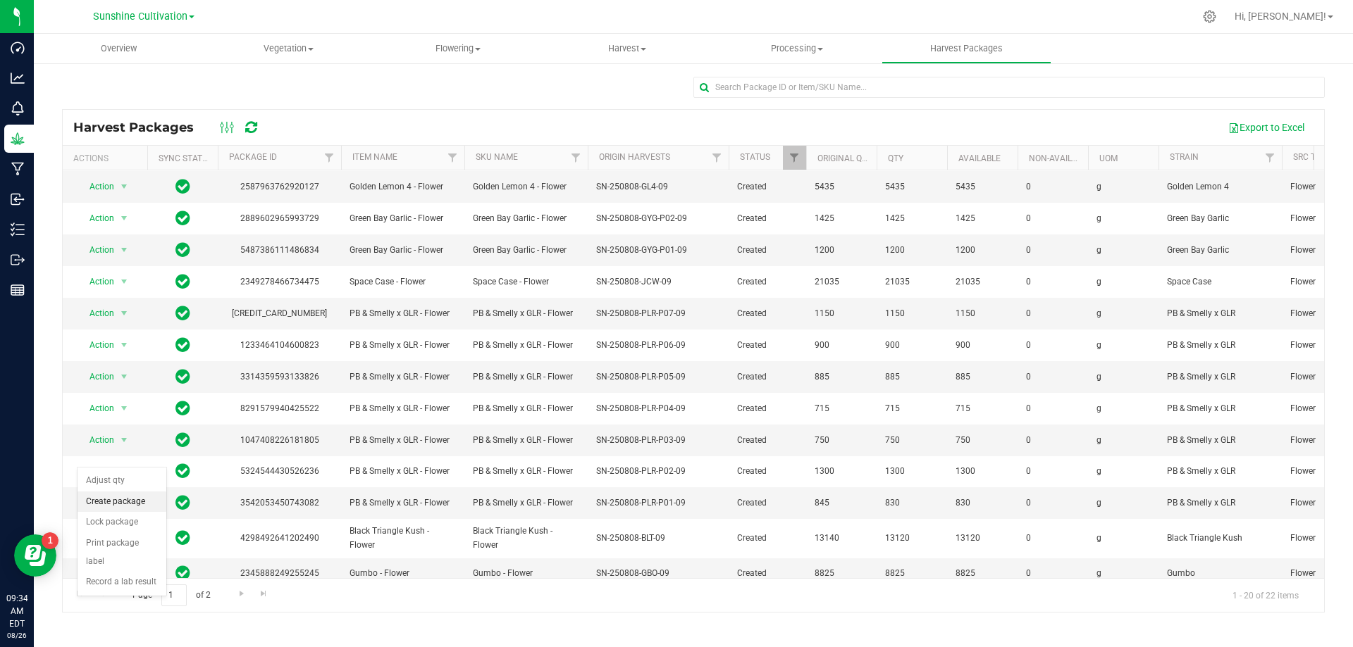
click at [138, 507] on li "Create package" at bounding box center [121, 502] width 89 height 21
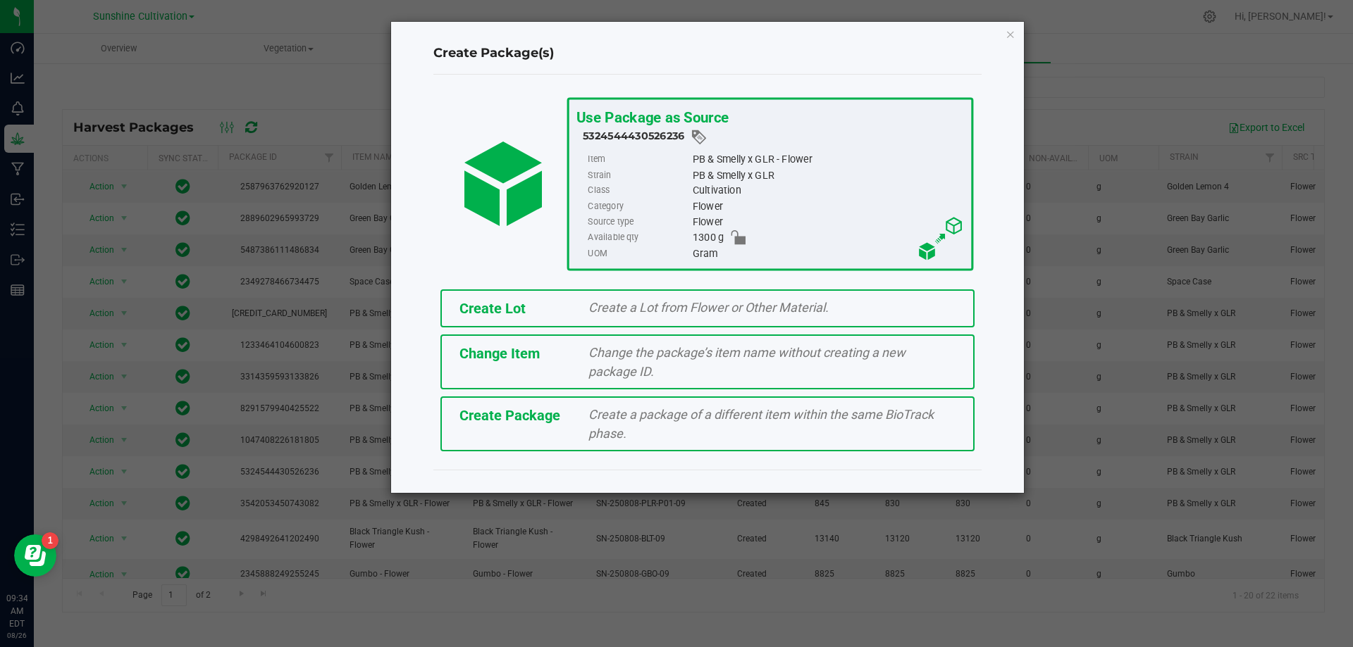
click at [673, 433] on div "Create a package of a different item within the same BioTrack phase." at bounding box center [772, 424] width 388 height 38
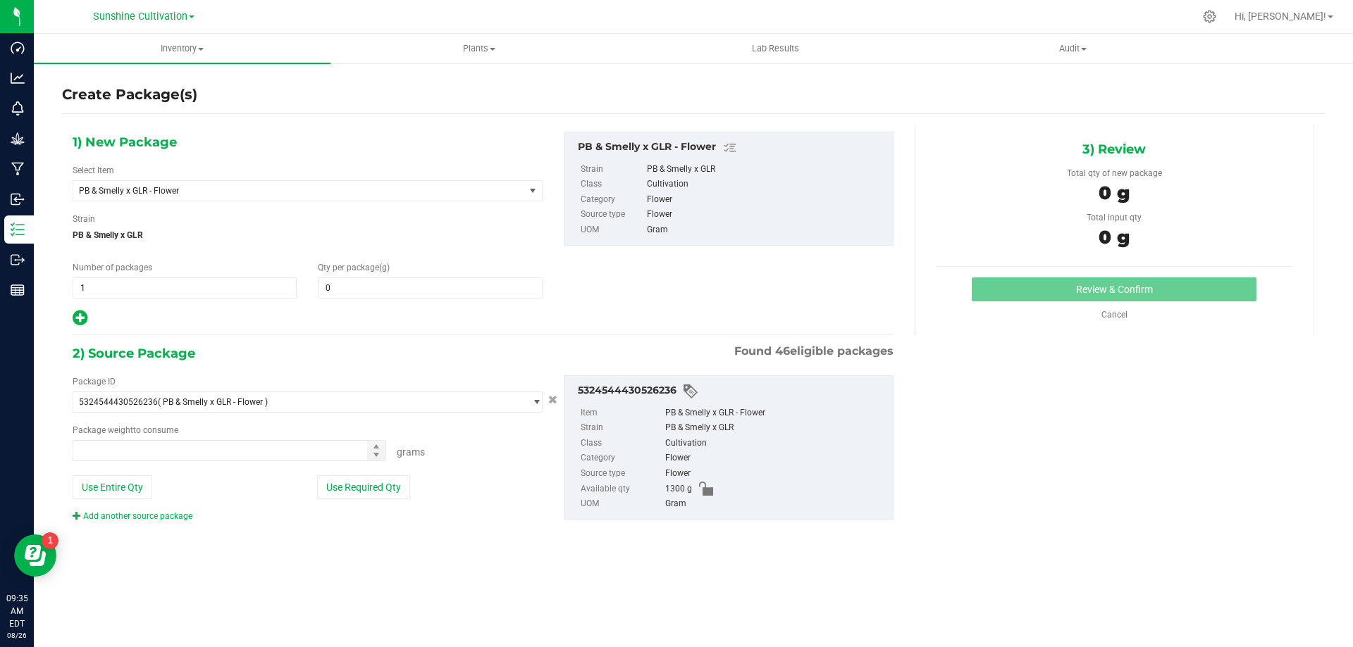
type input "0.0000"
type input "0.0000 g"
click at [452, 195] on span "PB & Smelly x GLR - Flower" at bounding box center [290, 191] width 422 height 10
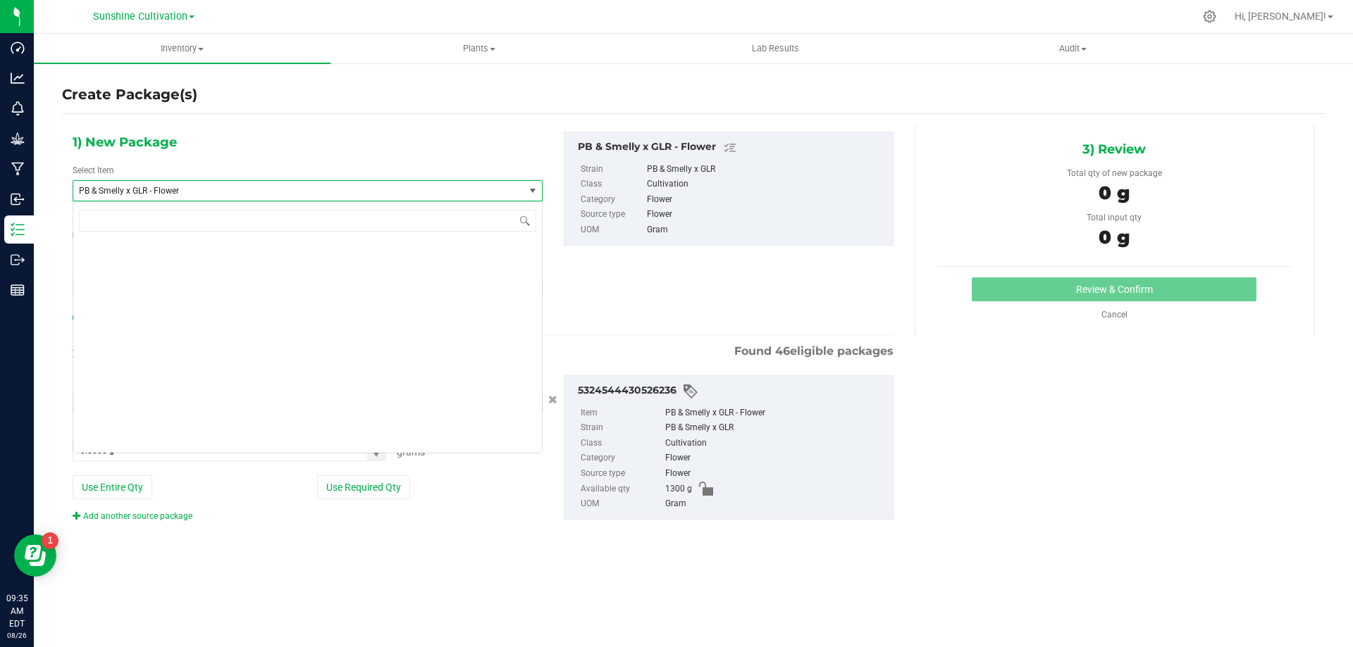
scroll to position [146321, 0]
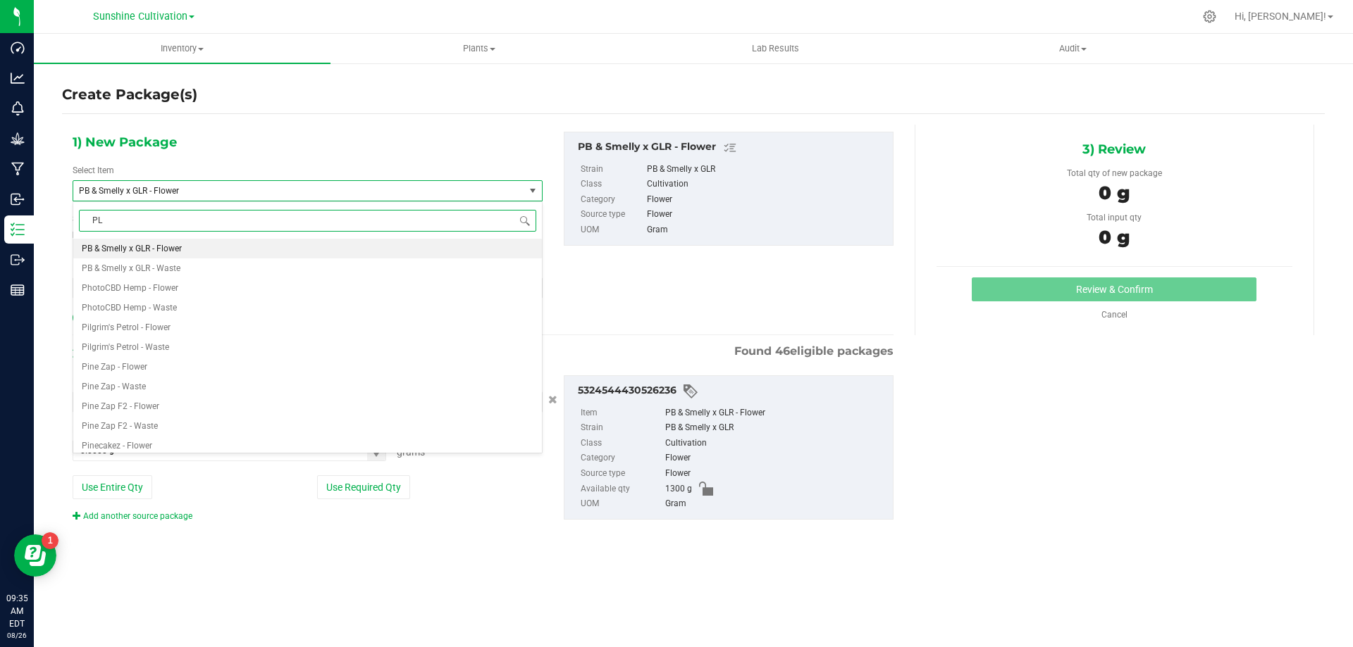
type input "PLR"
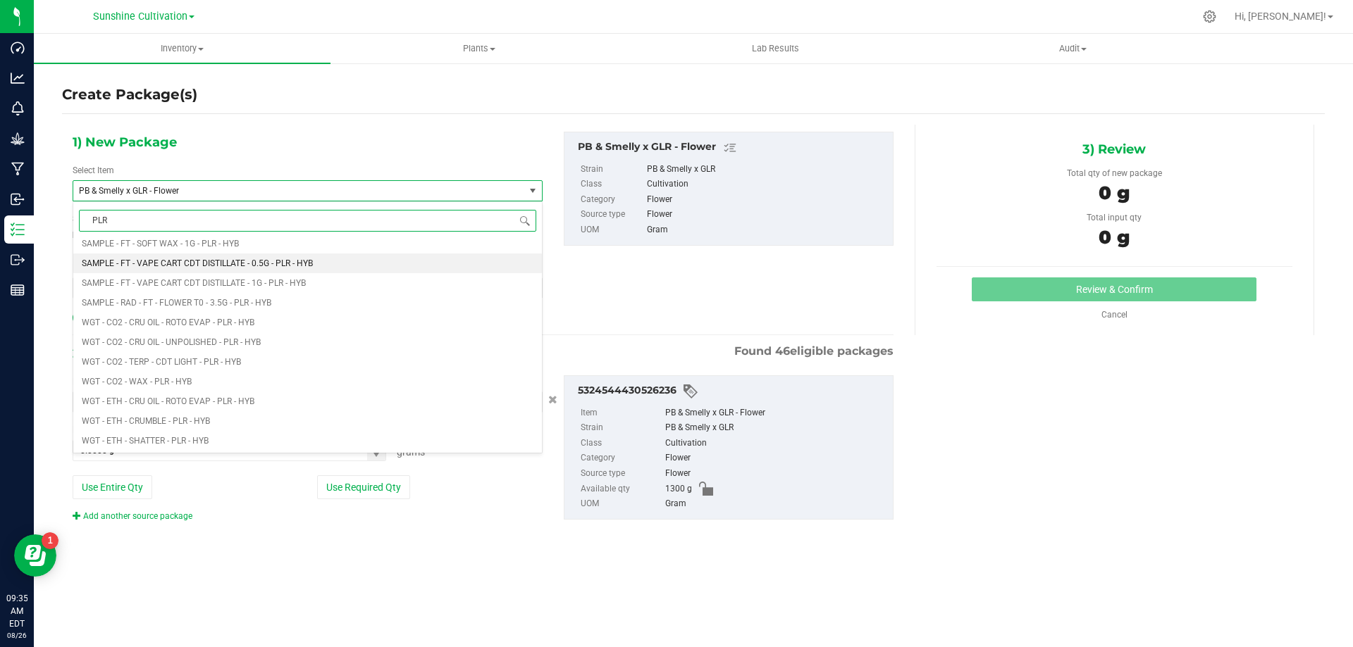
scroll to position [423, 0]
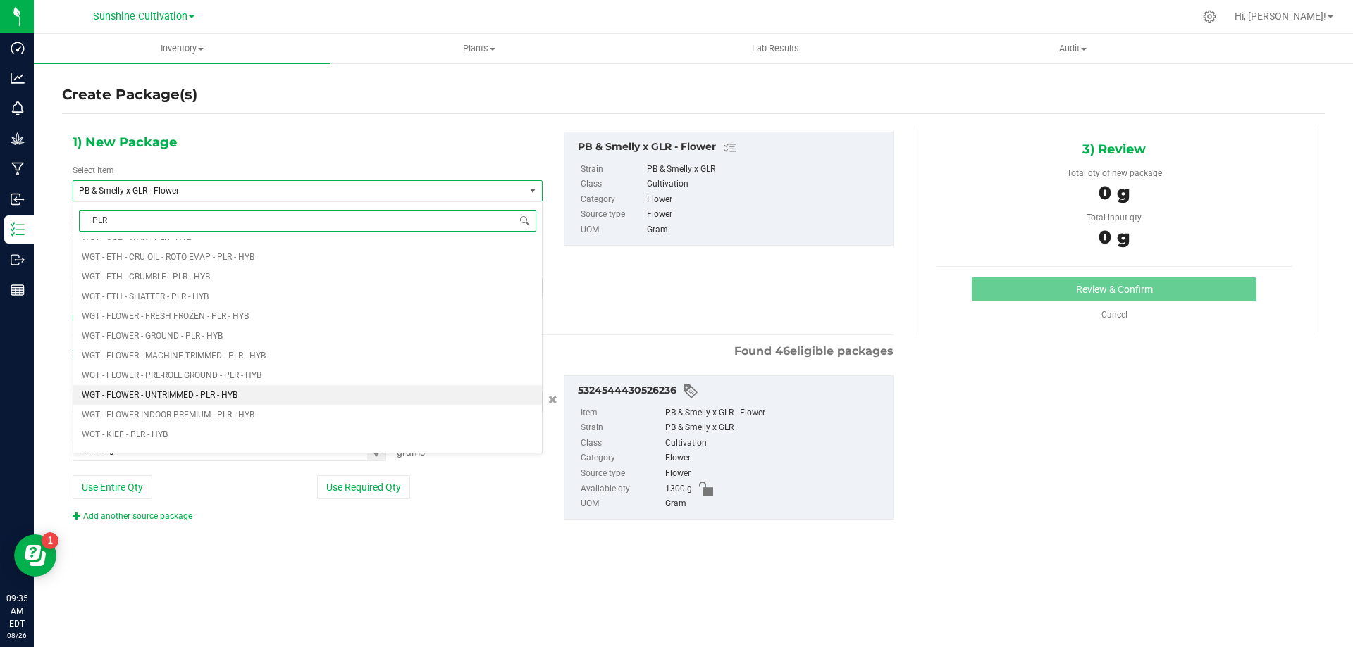
click at [254, 392] on li "WGT - FLOWER - UNTRIMMED - PLR - HYB" at bounding box center [307, 395] width 468 height 20
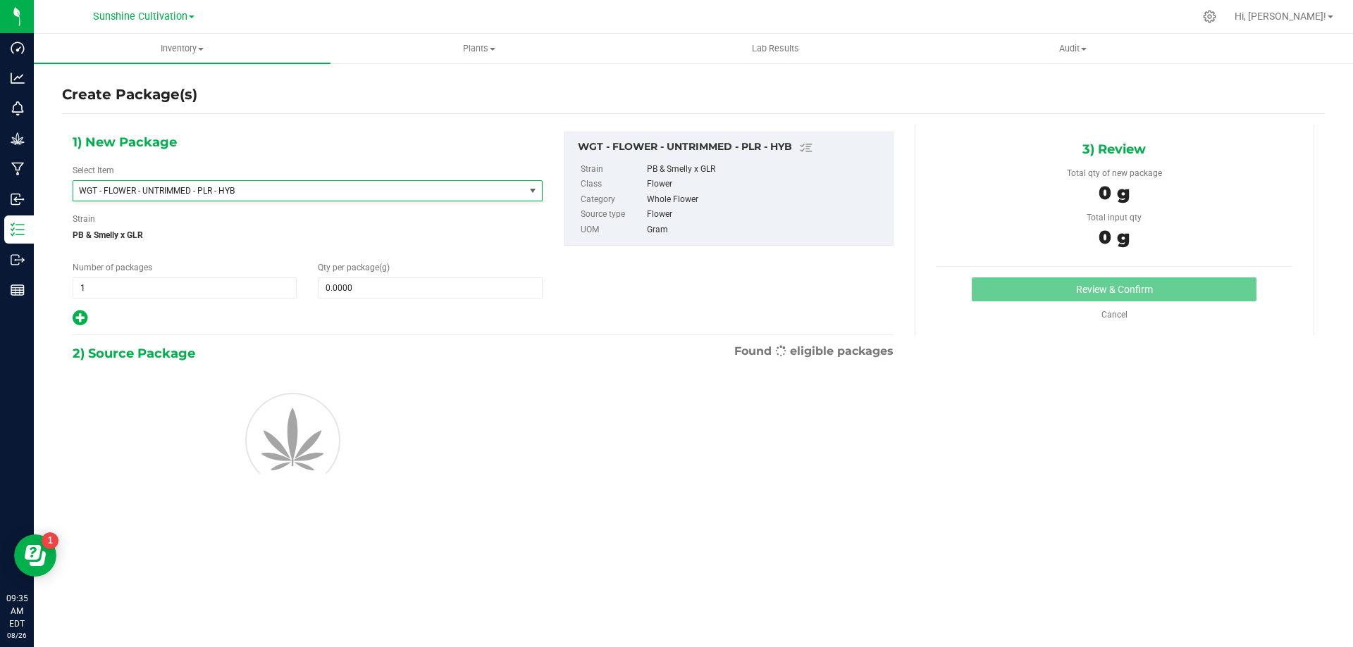
type input "0.0000"
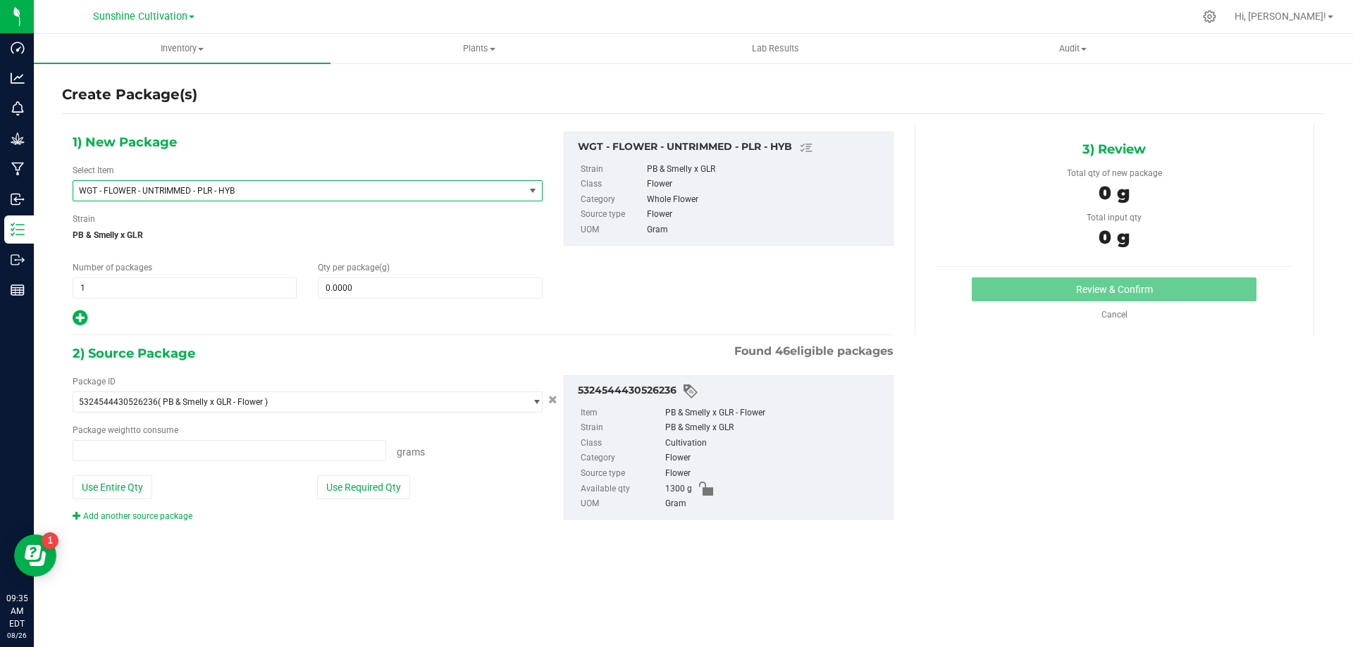
type input "0.0000 g"
click at [409, 281] on span at bounding box center [430, 288] width 224 height 21
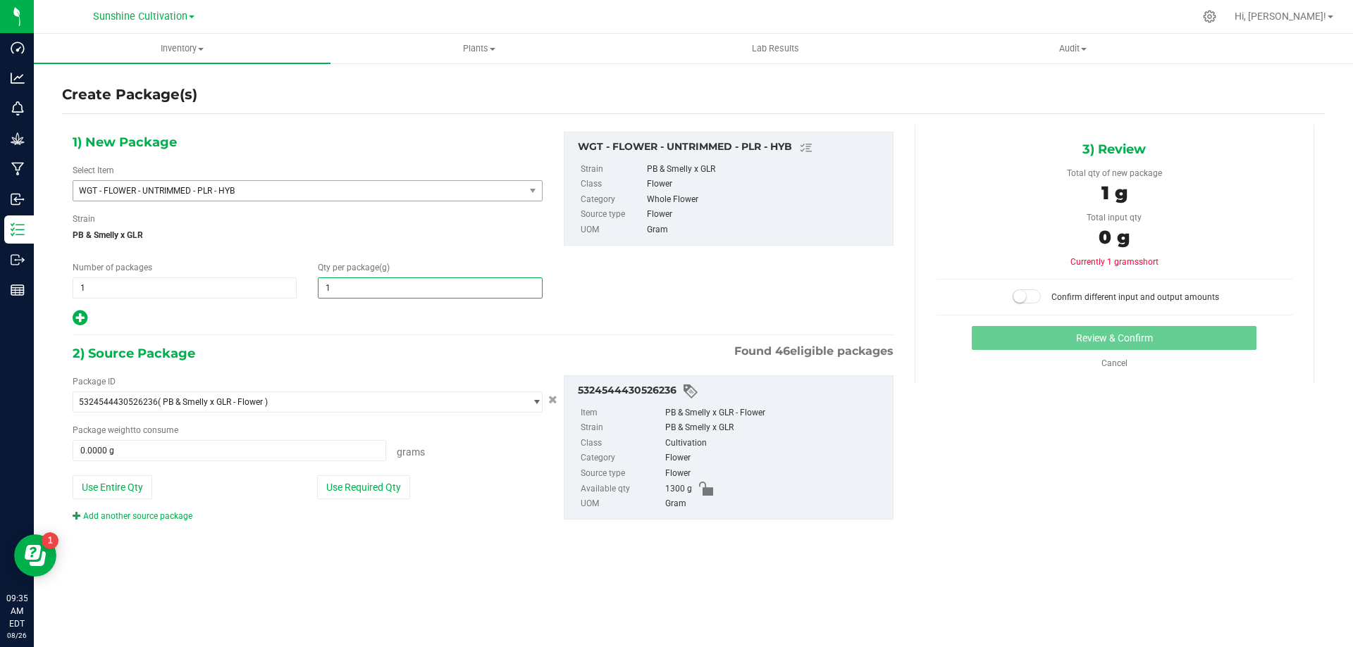
type input "15"
type input "15.0000"
click at [273, 443] on span at bounding box center [229, 450] width 313 height 21
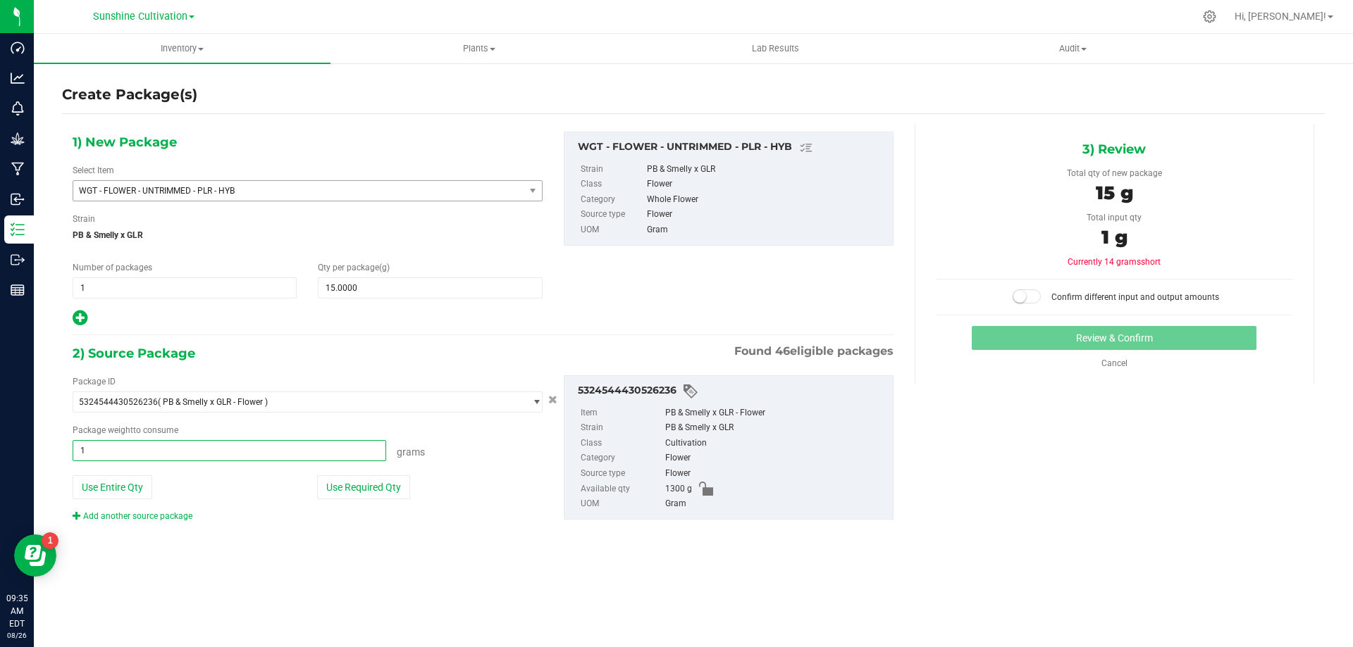
type input "15"
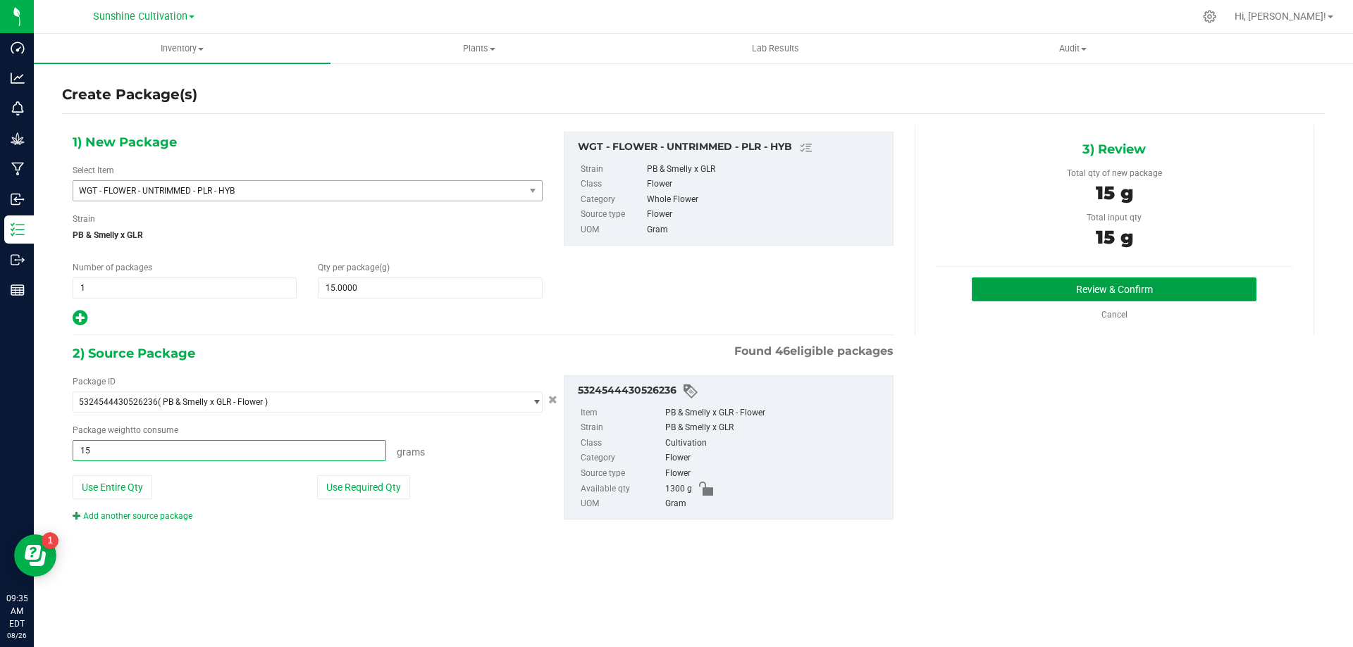
type input "15.0000 g"
click at [1160, 291] on button "Review & Confirm" at bounding box center [1113, 290] width 285 height 24
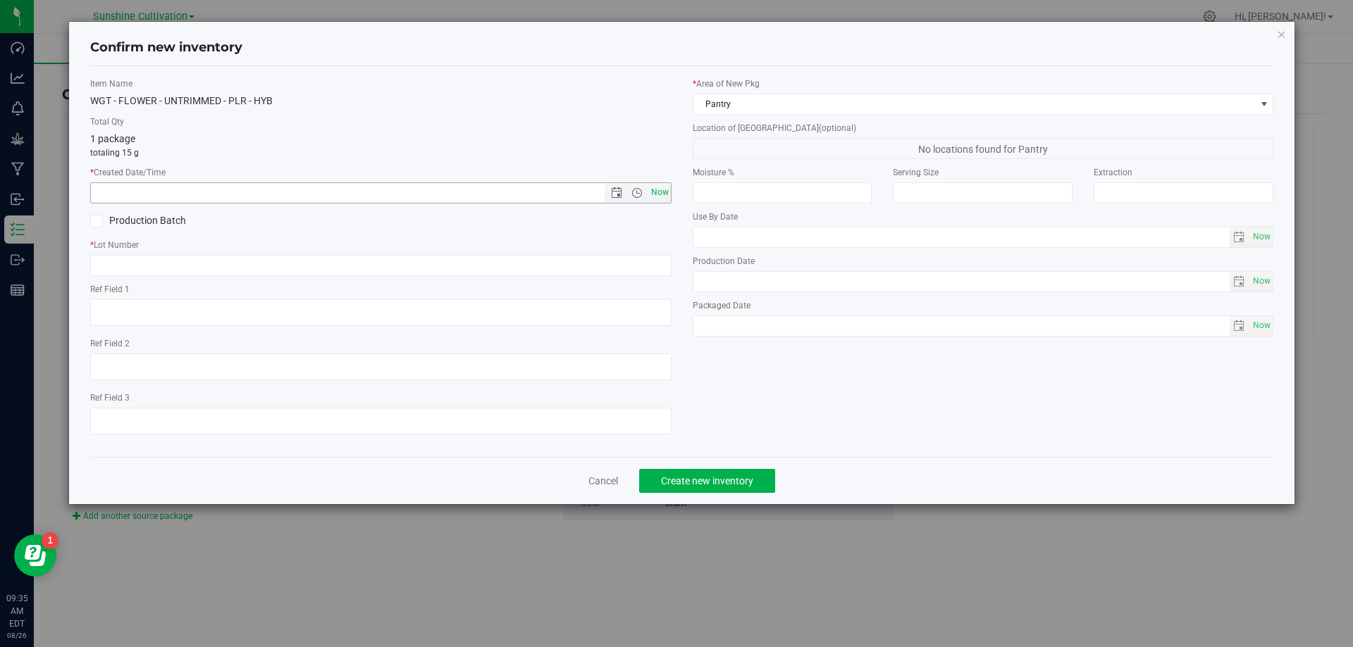
click at [661, 191] on span "Now" at bounding box center [659, 192] width 24 height 20
type input "8/26/2025 9:35 AM"
paste input "SN-250808-PLR-P02-09"
type input "SN-250808-PLR-P02-09-FA"
click at [688, 486] on span "Create new inventory" at bounding box center [707, 481] width 92 height 11
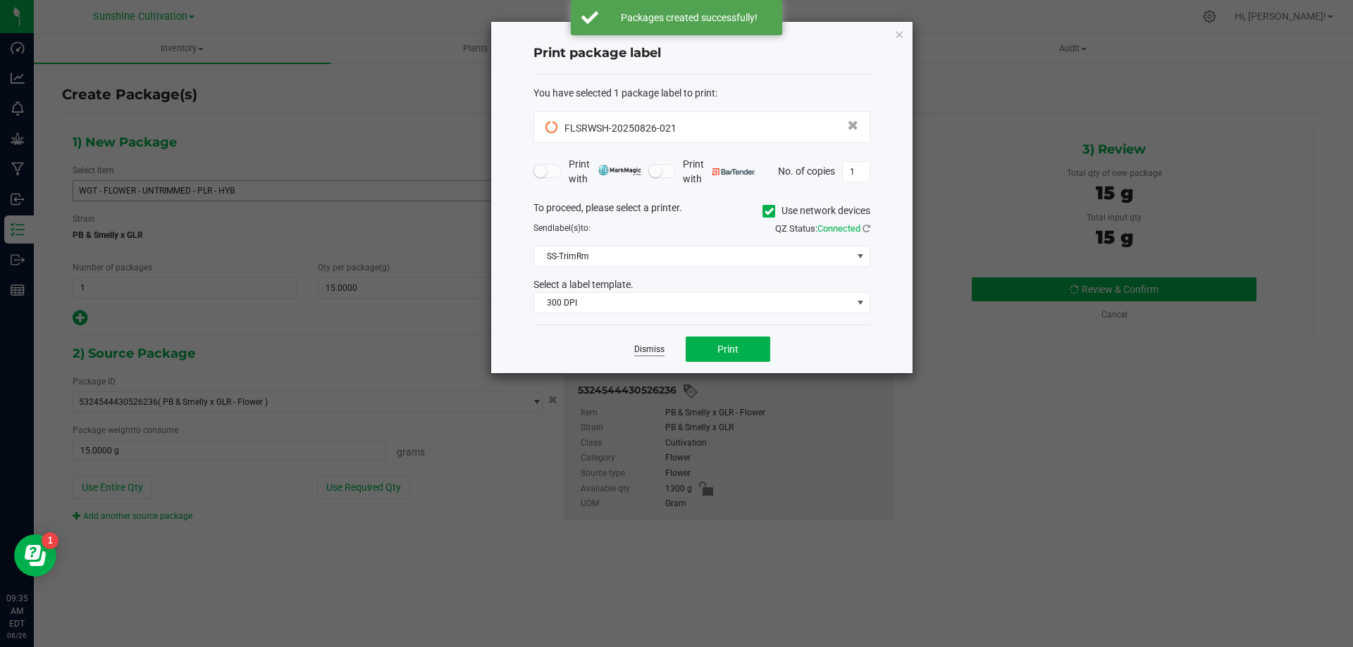
click at [654, 348] on link "Dismiss" at bounding box center [649, 350] width 30 height 12
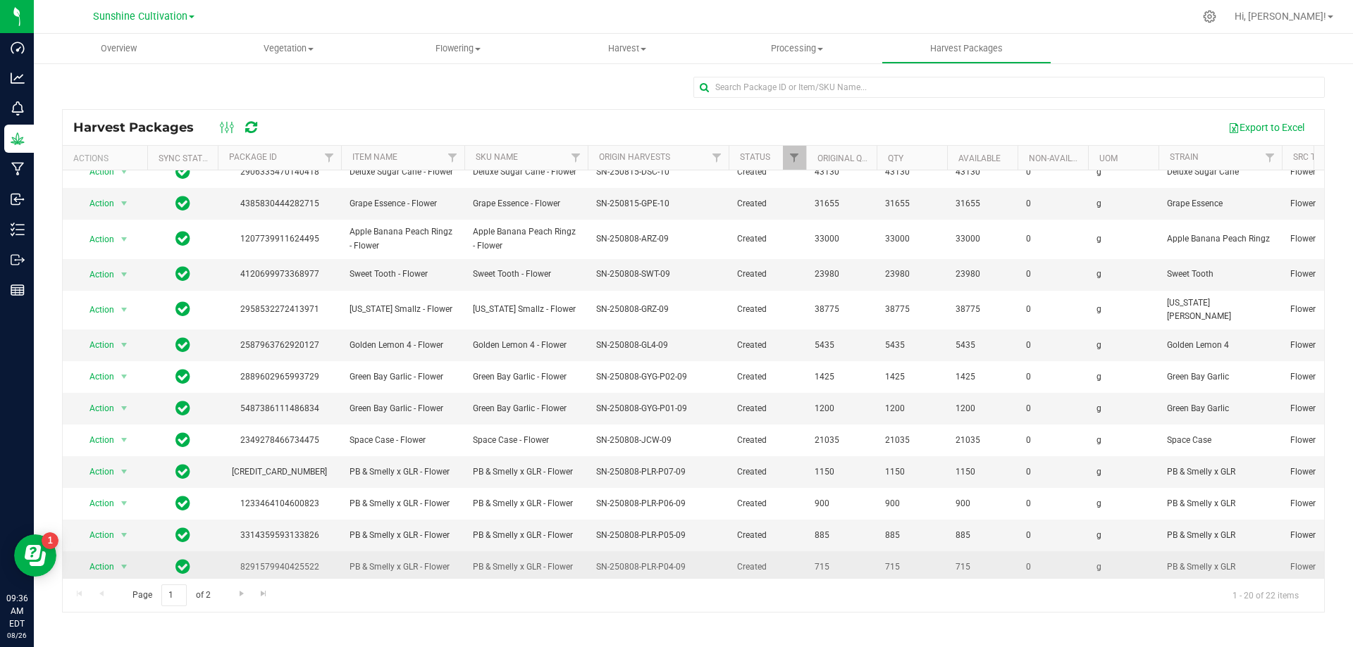
scroll to position [243, 0]
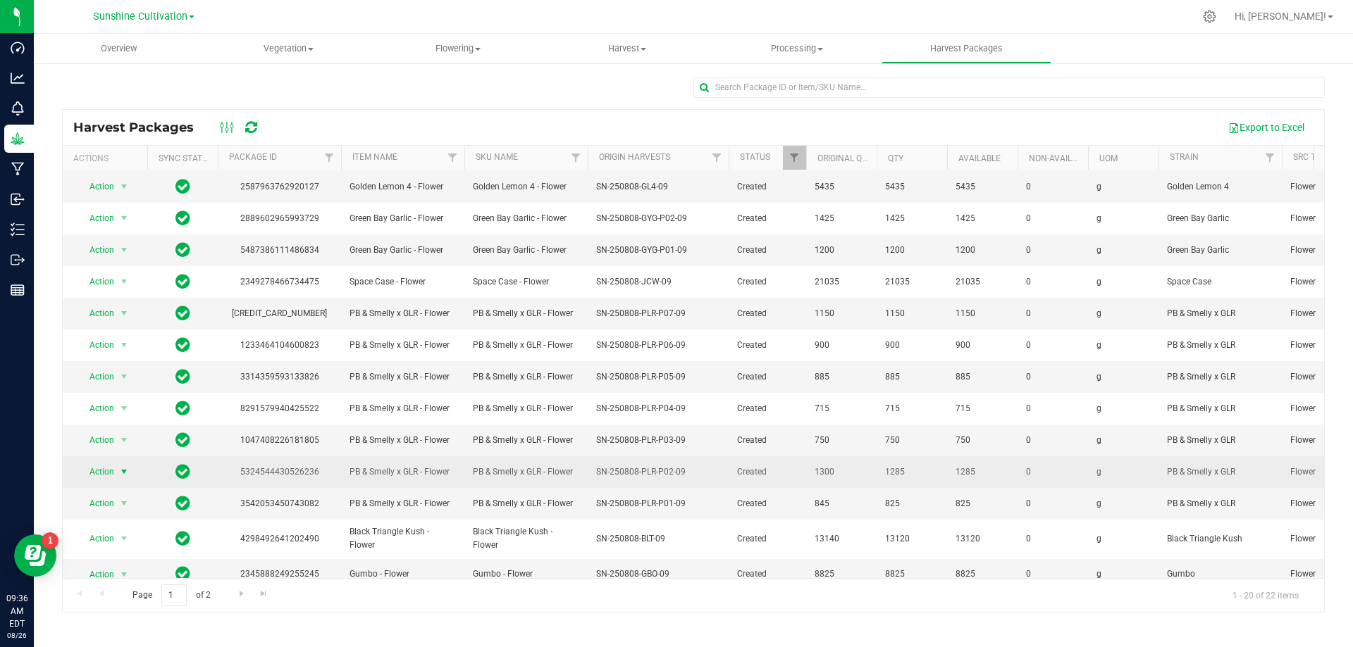
click at [113, 462] on span "Action" at bounding box center [96, 472] width 38 height 20
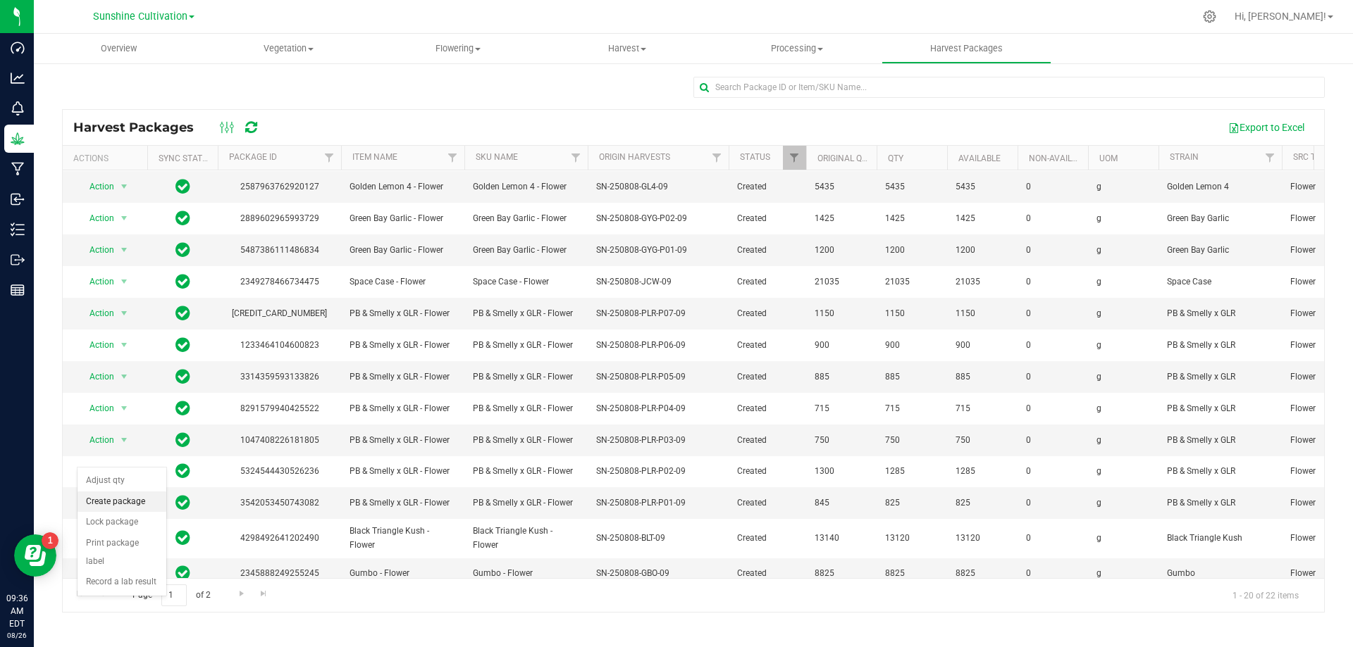
click at [120, 504] on li "Create package" at bounding box center [121, 502] width 89 height 21
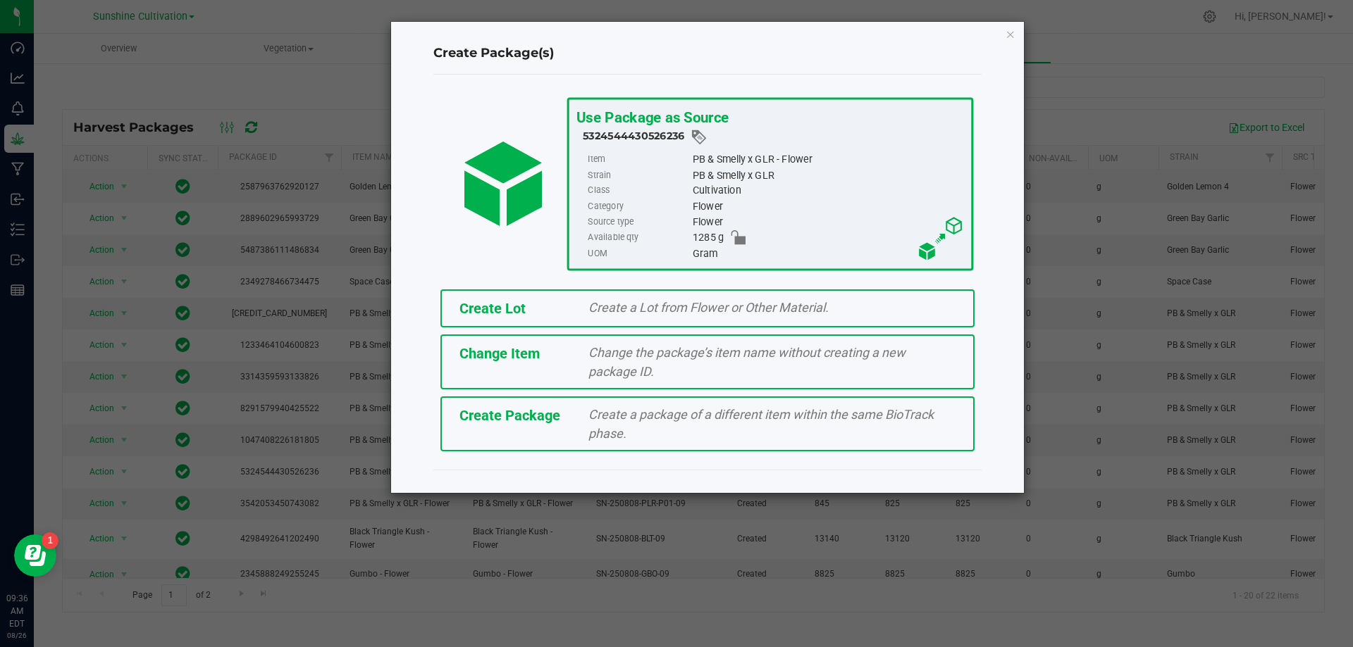
click at [724, 399] on div "Create Package Create a package of a different item within the same BioTrack ph…" at bounding box center [707, 424] width 534 height 55
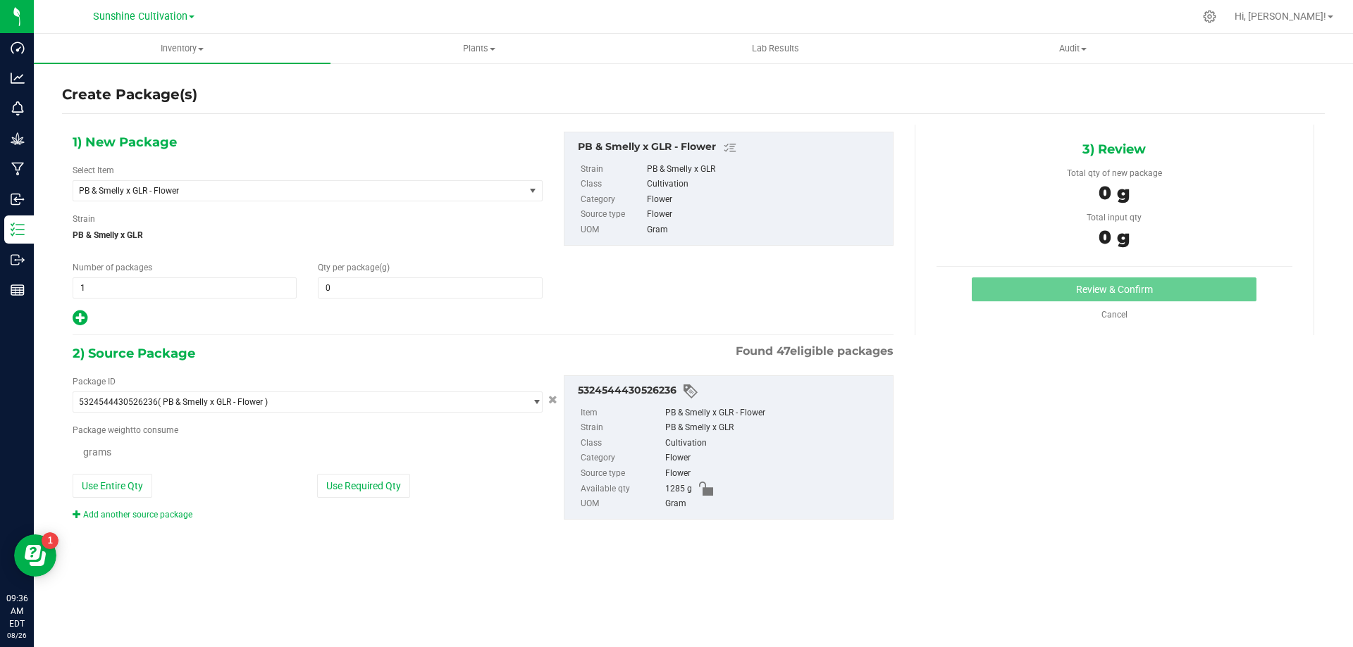
type input "0.0000"
click at [521, 192] on span "PB & Smelly x GLR - Flower" at bounding box center [298, 191] width 451 height 20
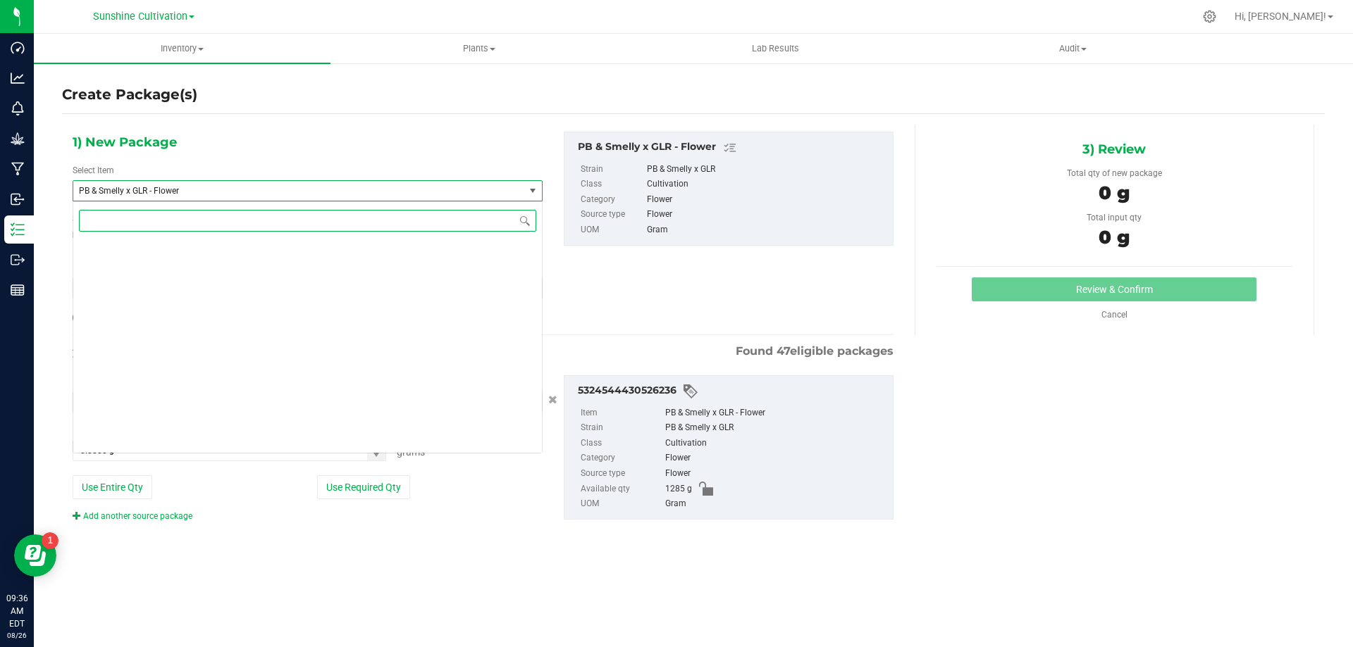
scroll to position [146321, 0]
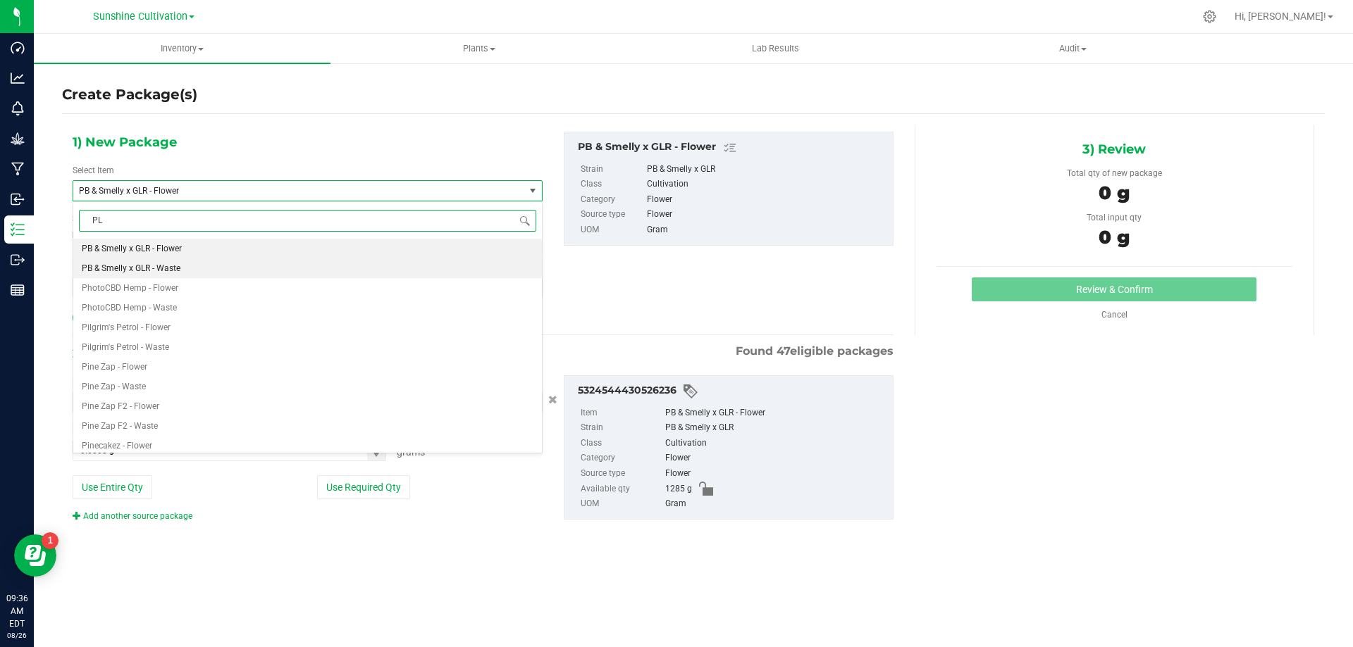
type input "PLR"
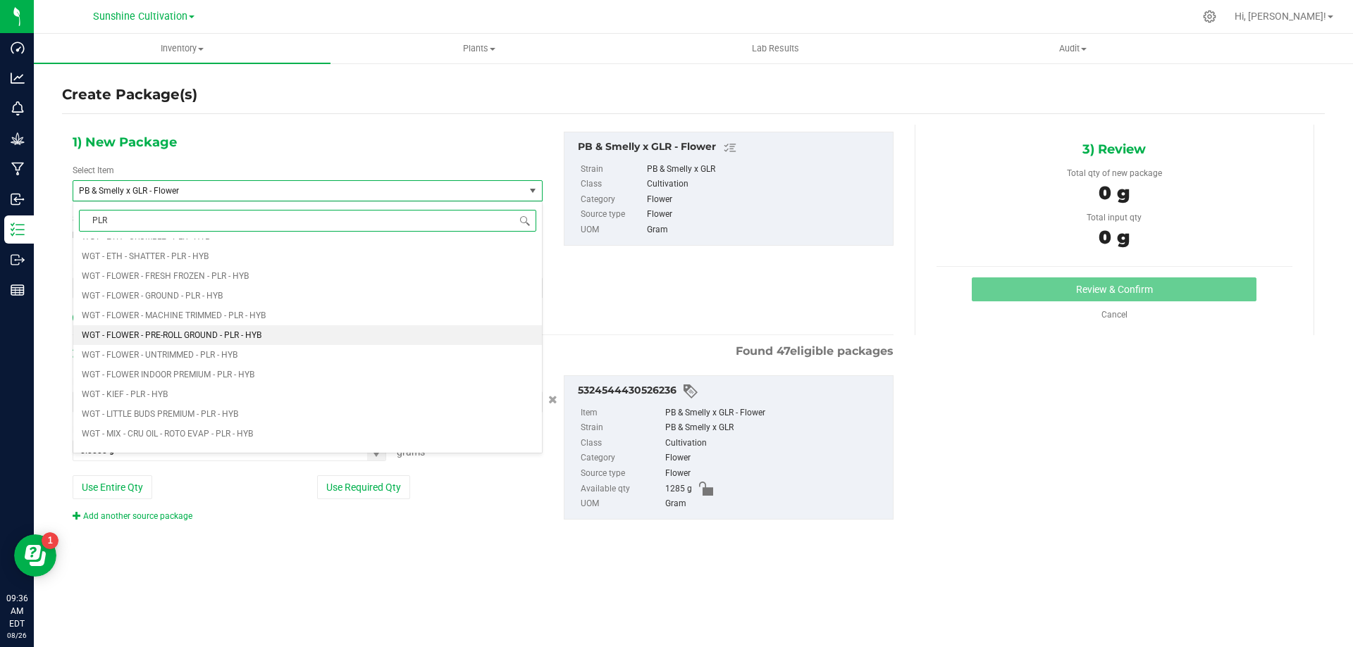
scroll to position [704, 0]
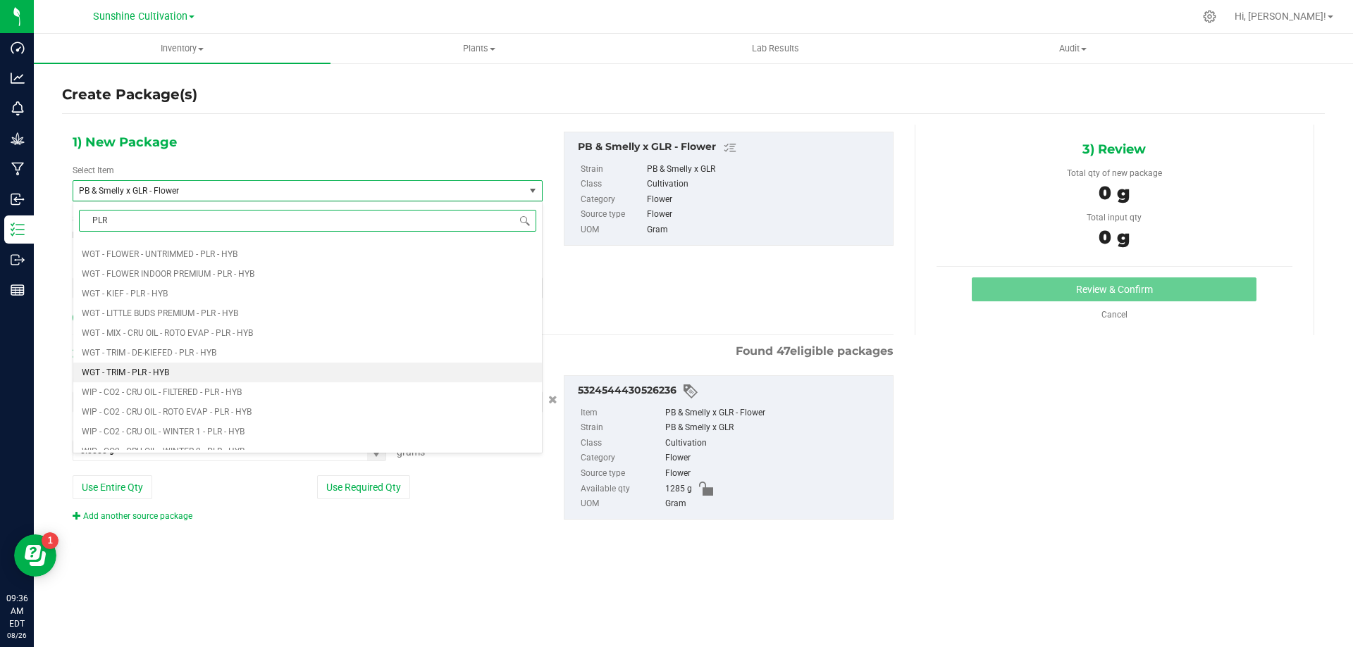
click at [262, 373] on li "WGT - TRIM - PLR - HYB" at bounding box center [307, 373] width 468 height 20
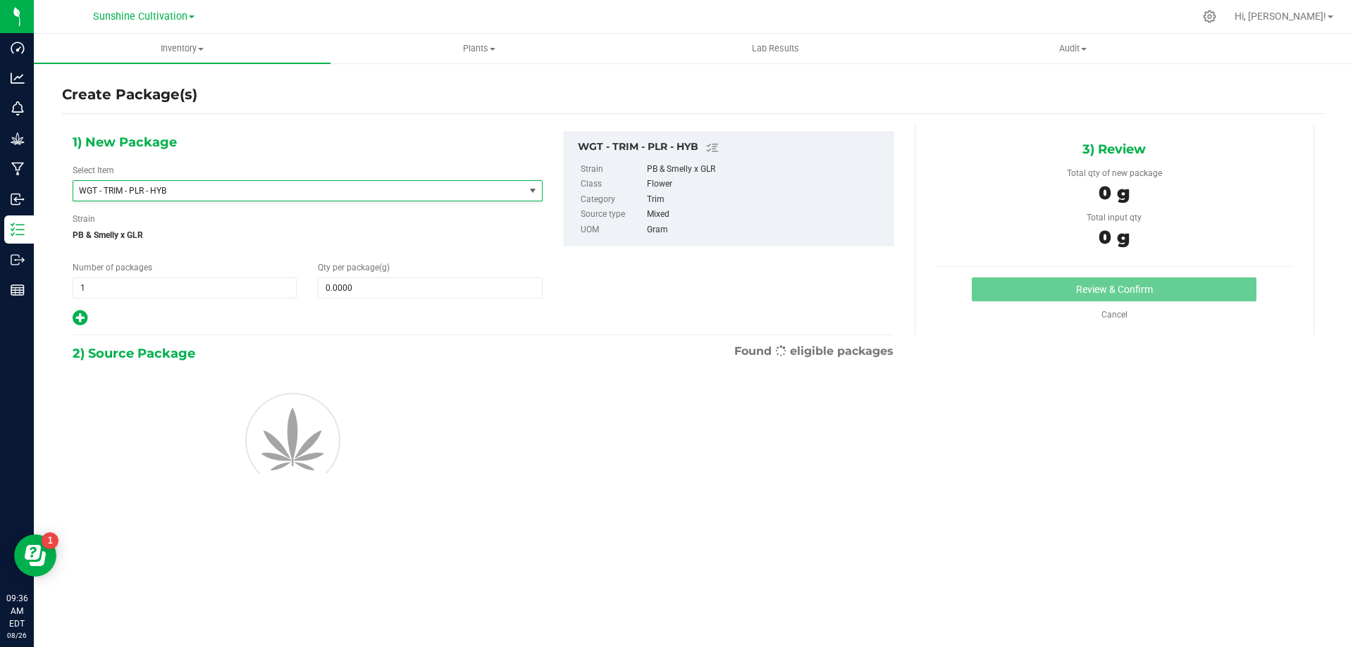
type input "0.0000"
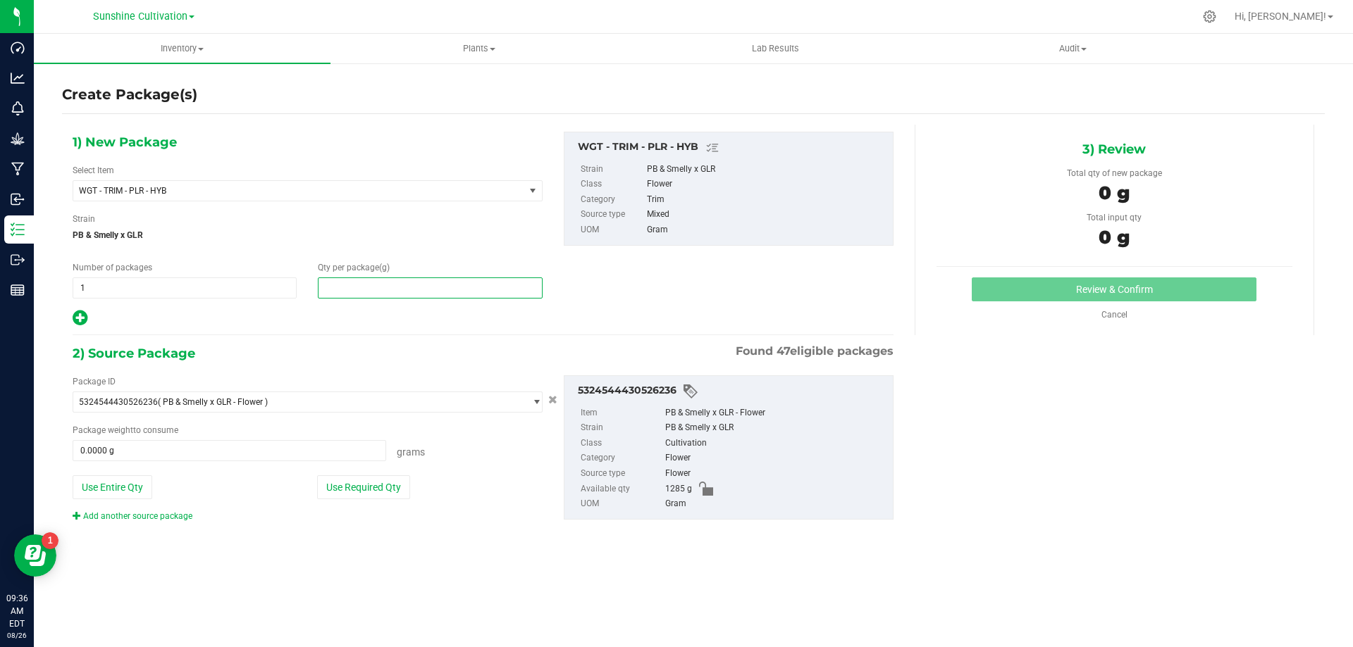
click at [352, 280] on span at bounding box center [430, 288] width 224 height 21
type input "5"
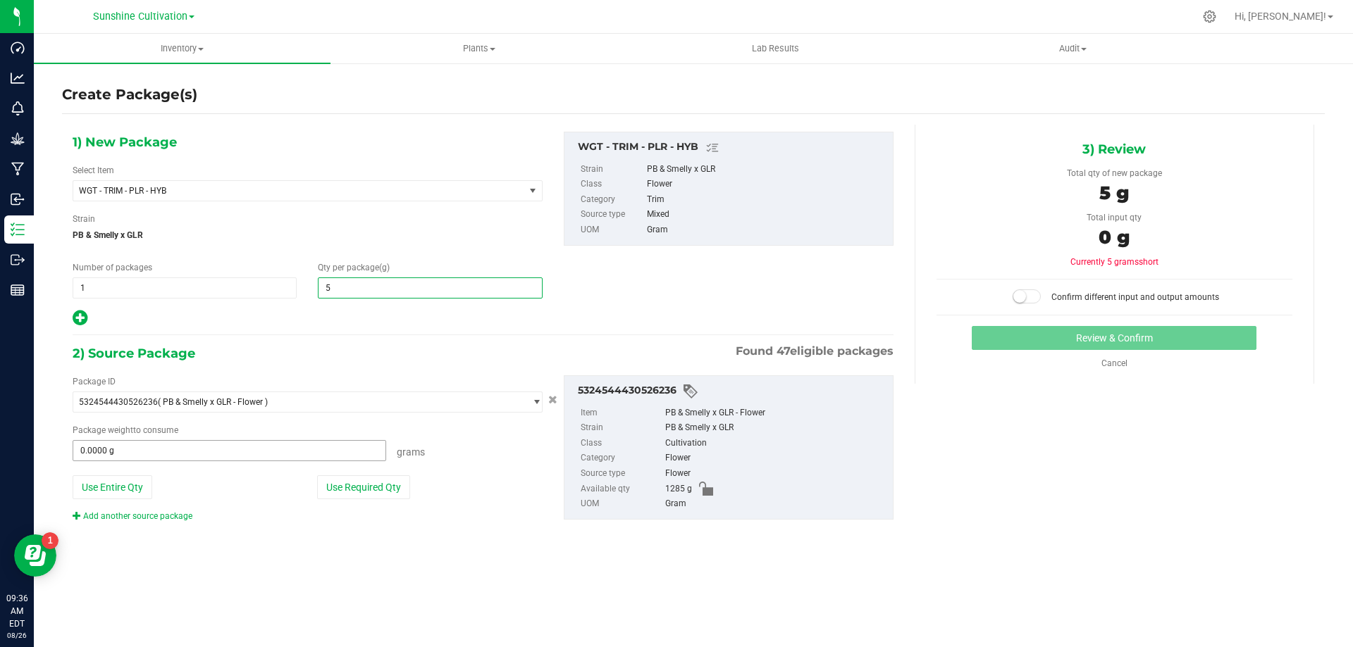
type input "5.0000"
click at [244, 449] on span at bounding box center [229, 450] width 313 height 21
type input "5"
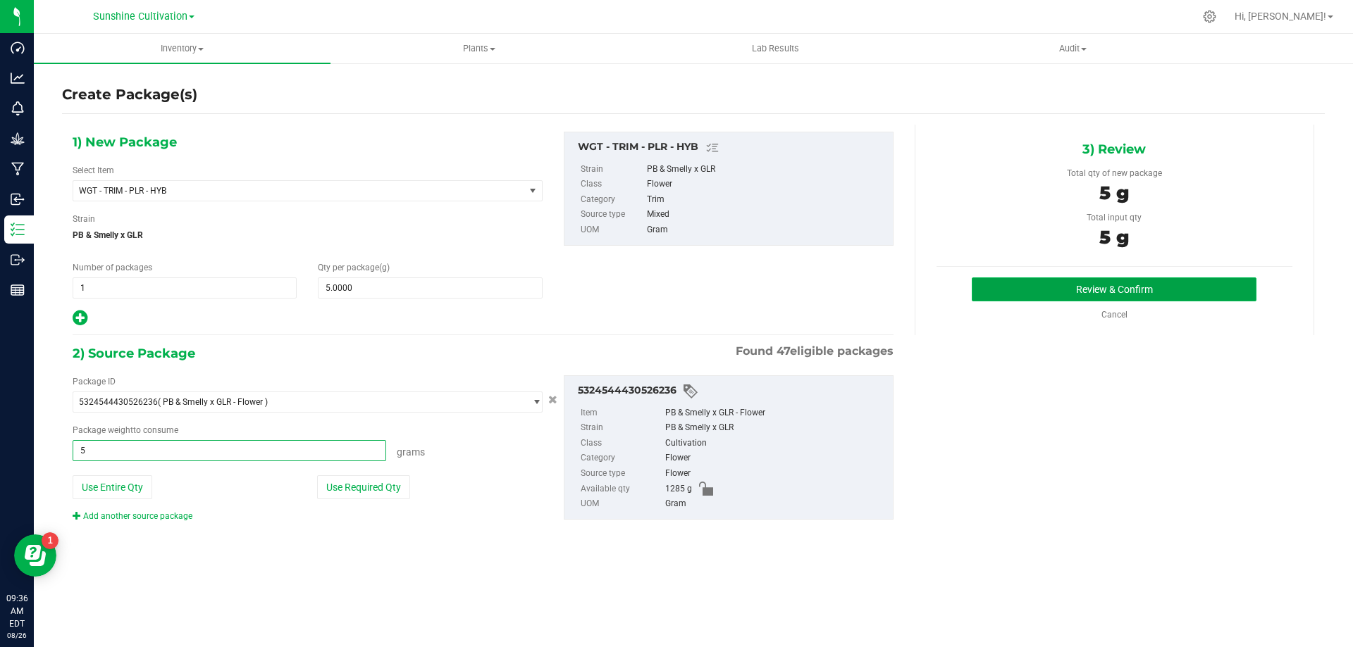
type input "5.0000 g"
click at [1085, 292] on button "Review & Confirm" at bounding box center [1113, 290] width 285 height 24
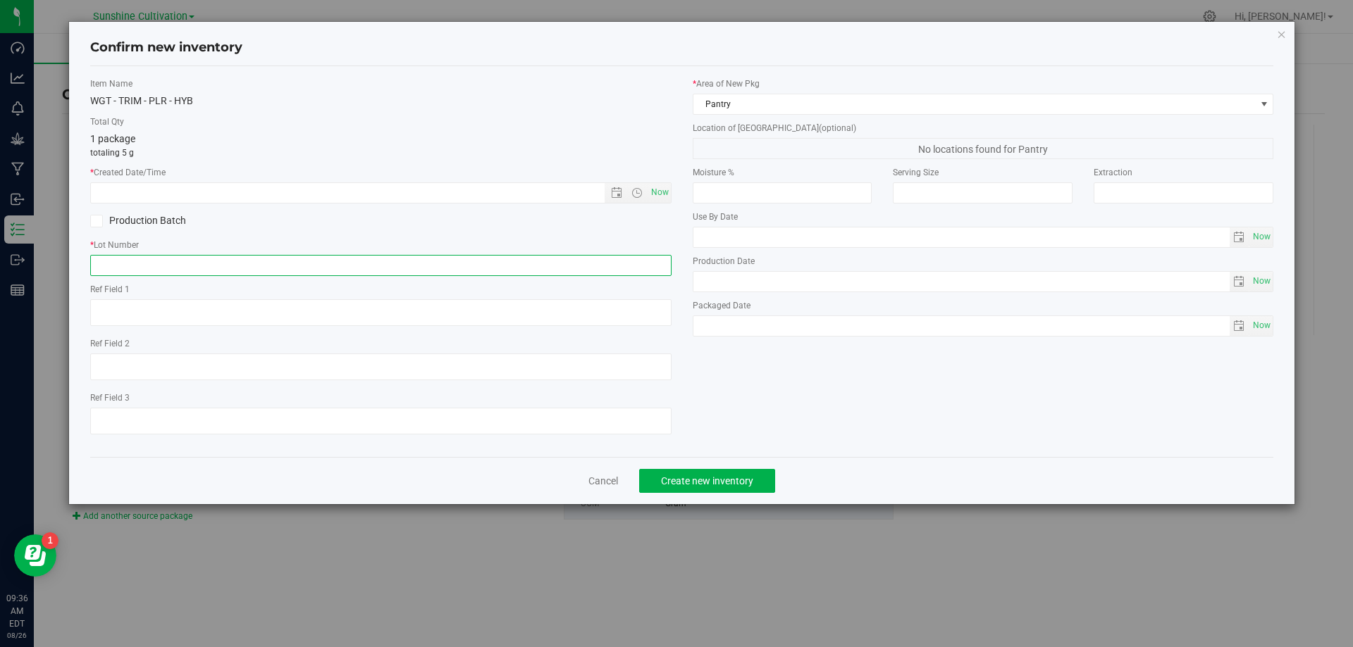
paste input "SN-250808-PLR-P02-09"
type input "SN-250808-PLR-P02-09"
click at [657, 187] on span "Now" at bounding box center [659, 192] width 24 height 20
type input "8/26/2025 9:36 AM"
click at [297, 272] on input "SN-250808-PLR-P02-09" at bounding box center [380, 265] width 581 height 21
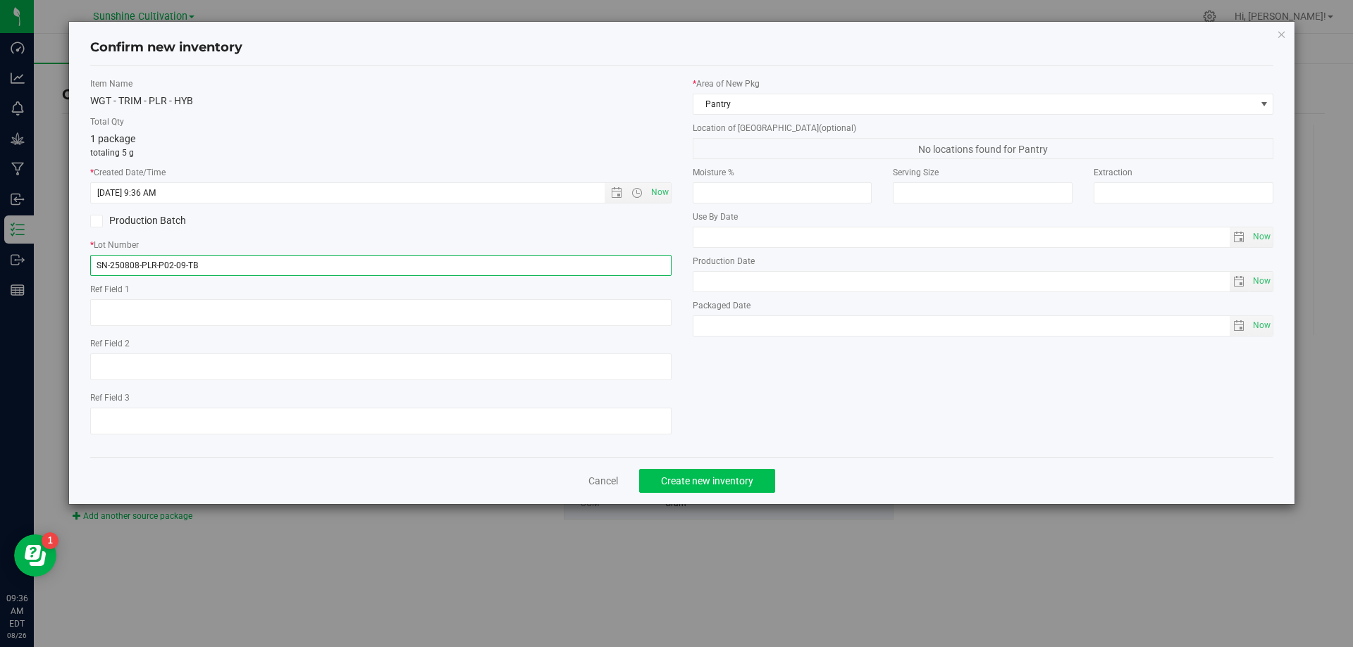
type input "SN-250808-PLR-P02-09-TB"
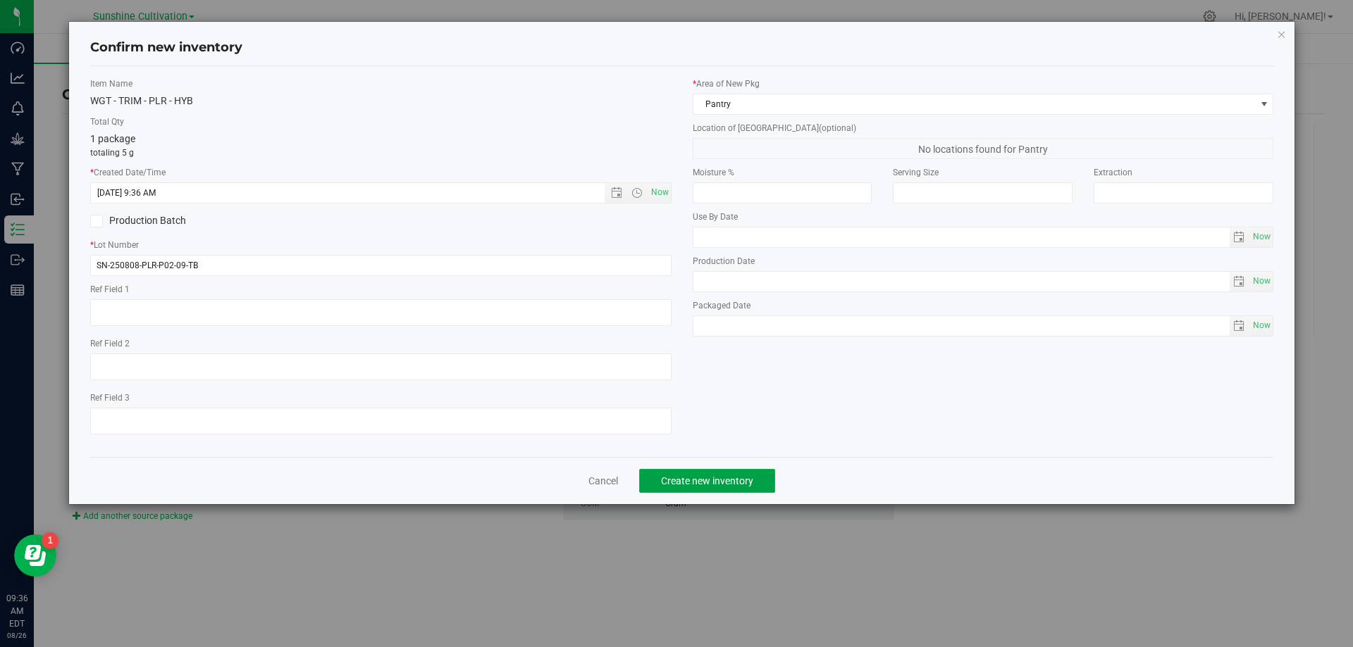
click at [707, 486] on span "Create new inventory" at bounding box center [707, 481] width 92 height 11
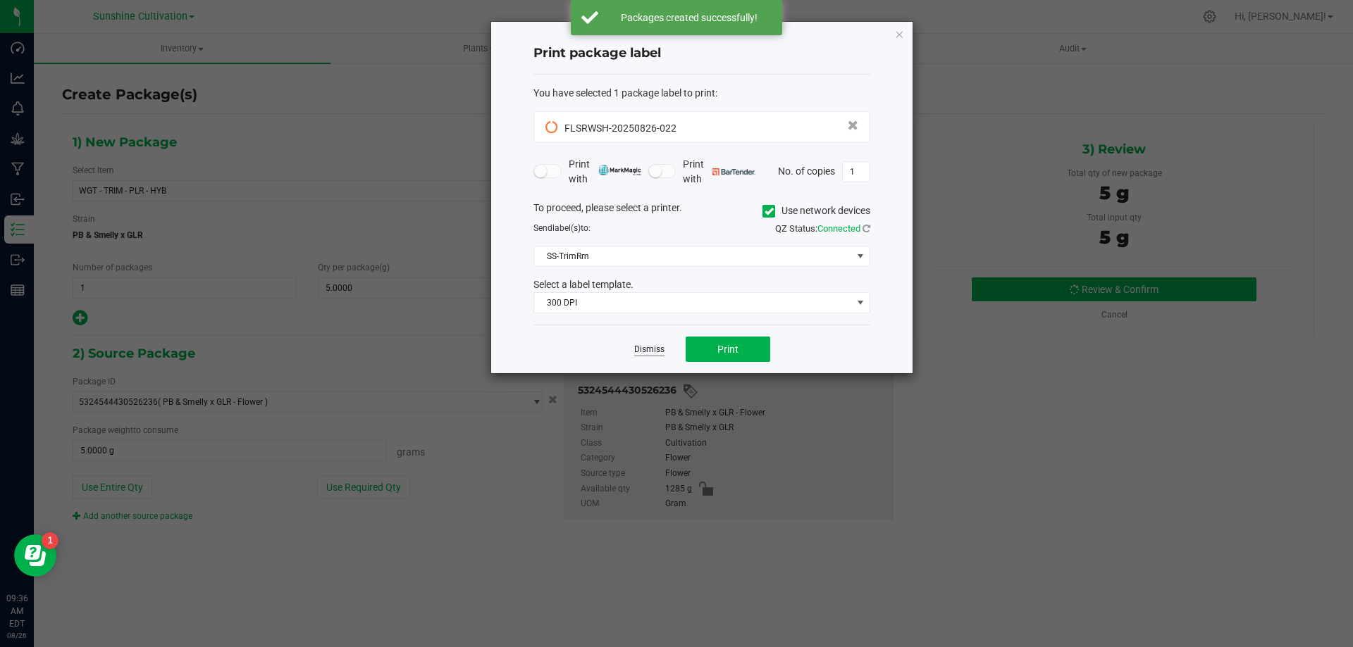
click at [654, 344] on link "Dismiss" at bounding box center [649, 350] width 30 height 12
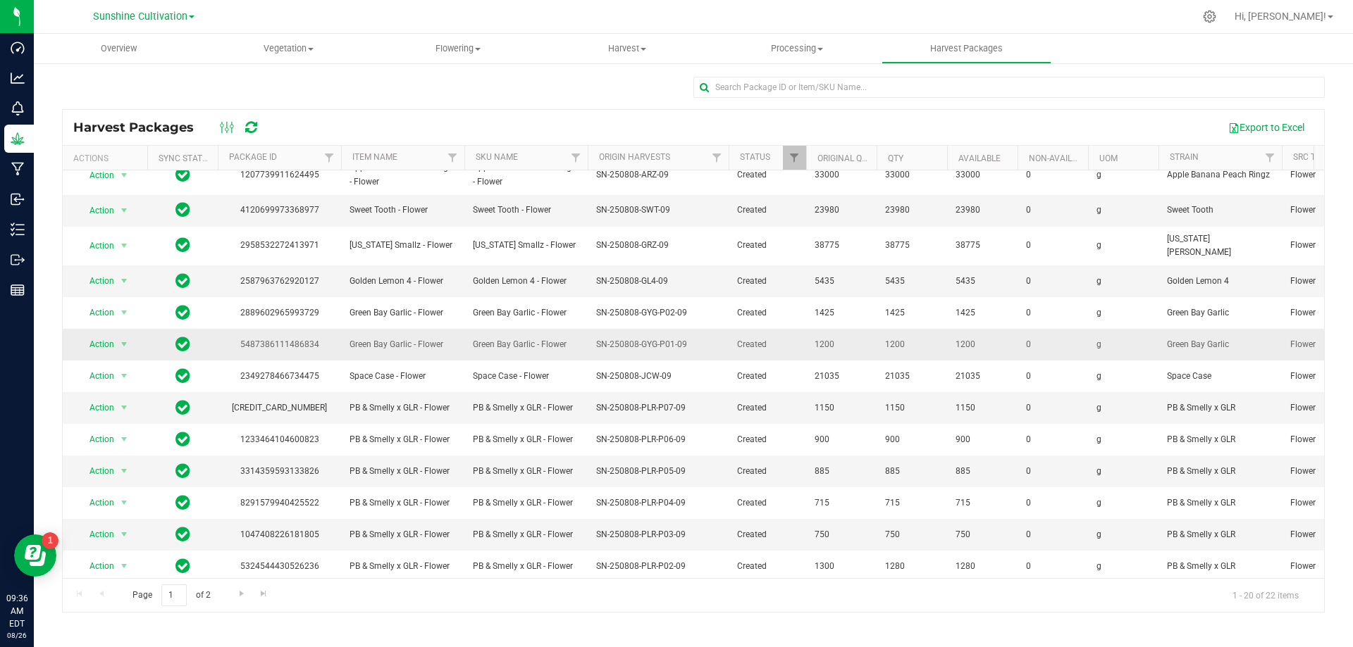
scroll to position [243, 0]
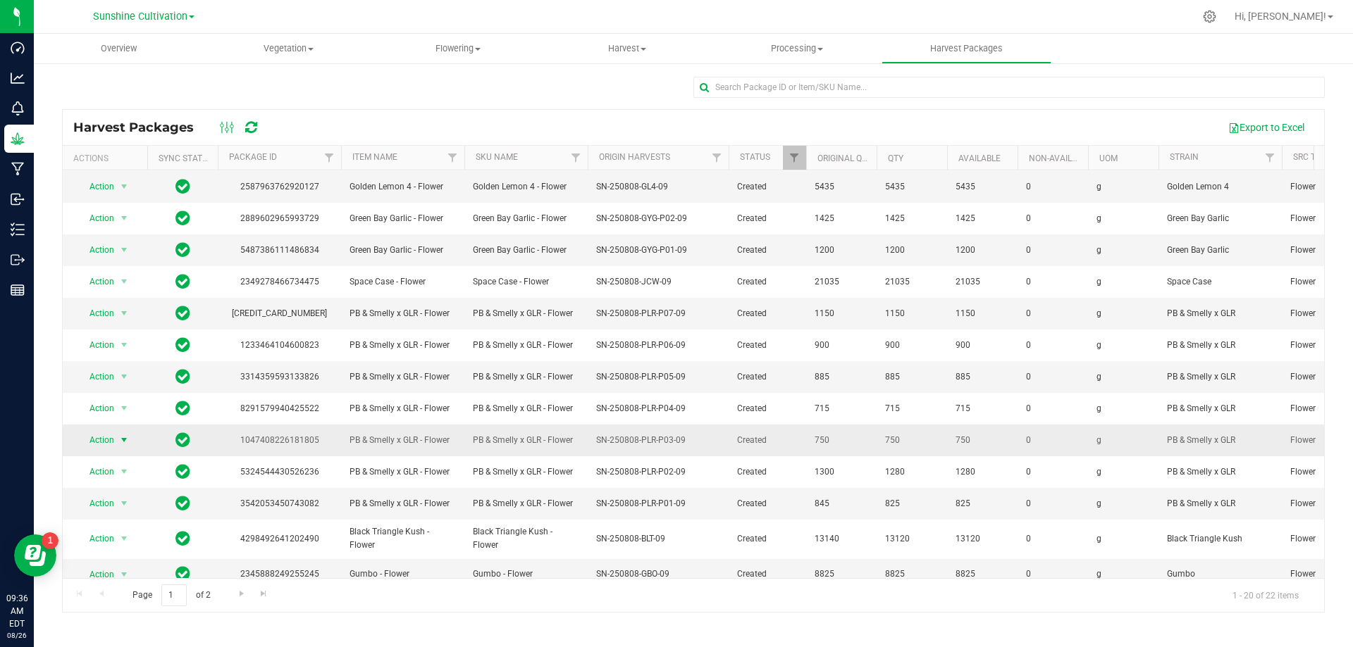
click at [97, 430] on span "Action" at bounding box center [96, 440] width 38 height 20
click at [120, 470] on li "Create package" at bounding box center [121, 470] width 89 height 21
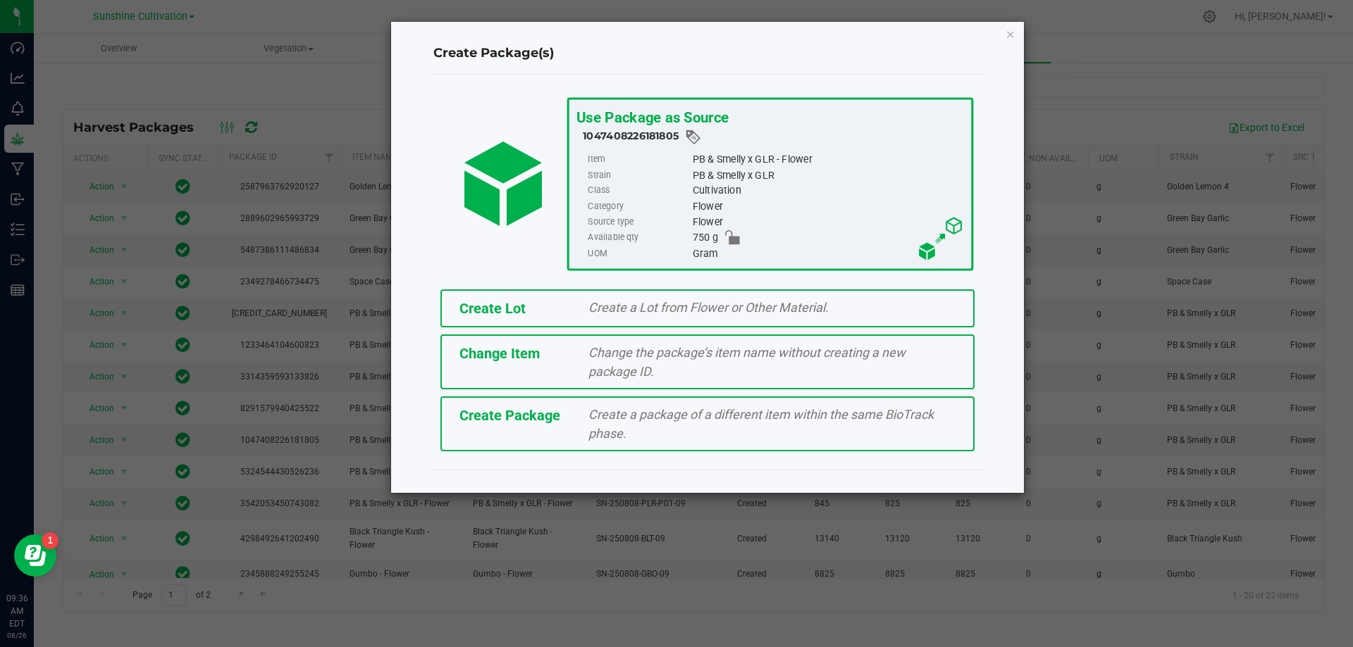
click at [668, 425] on div "Create a package of a different item within the same BioTrack phase." at bounding box center [772, 424] width 388 height 38
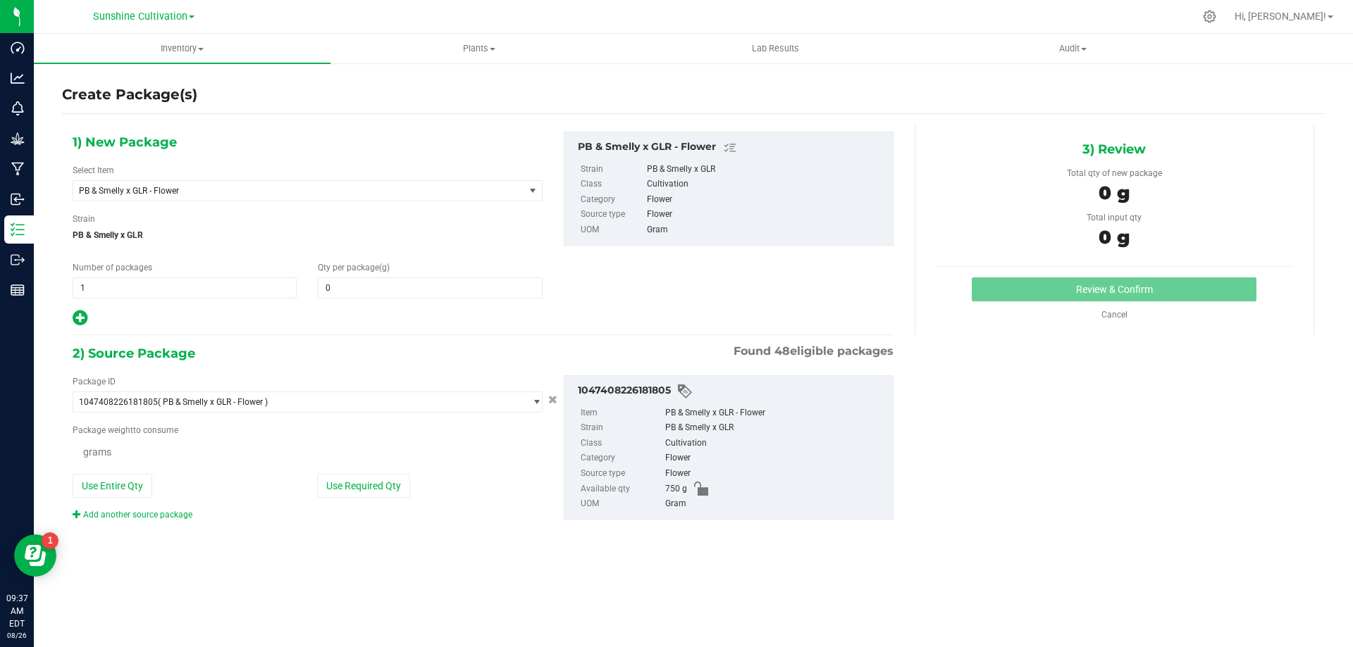
type input "0.0000"
click at [451, 199] on span "PB & Smelly x GLR - Flower" at bounding box center [298, 191] width 451 height 20
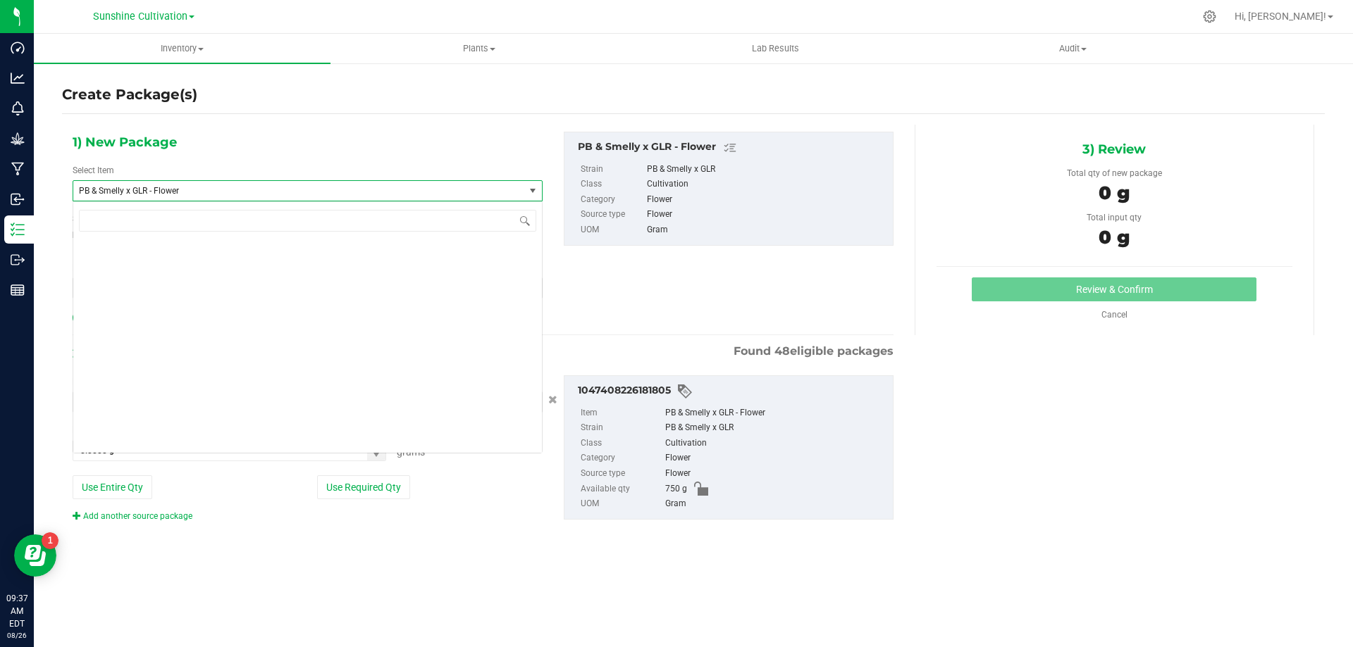
scroll to position [146321, 0]
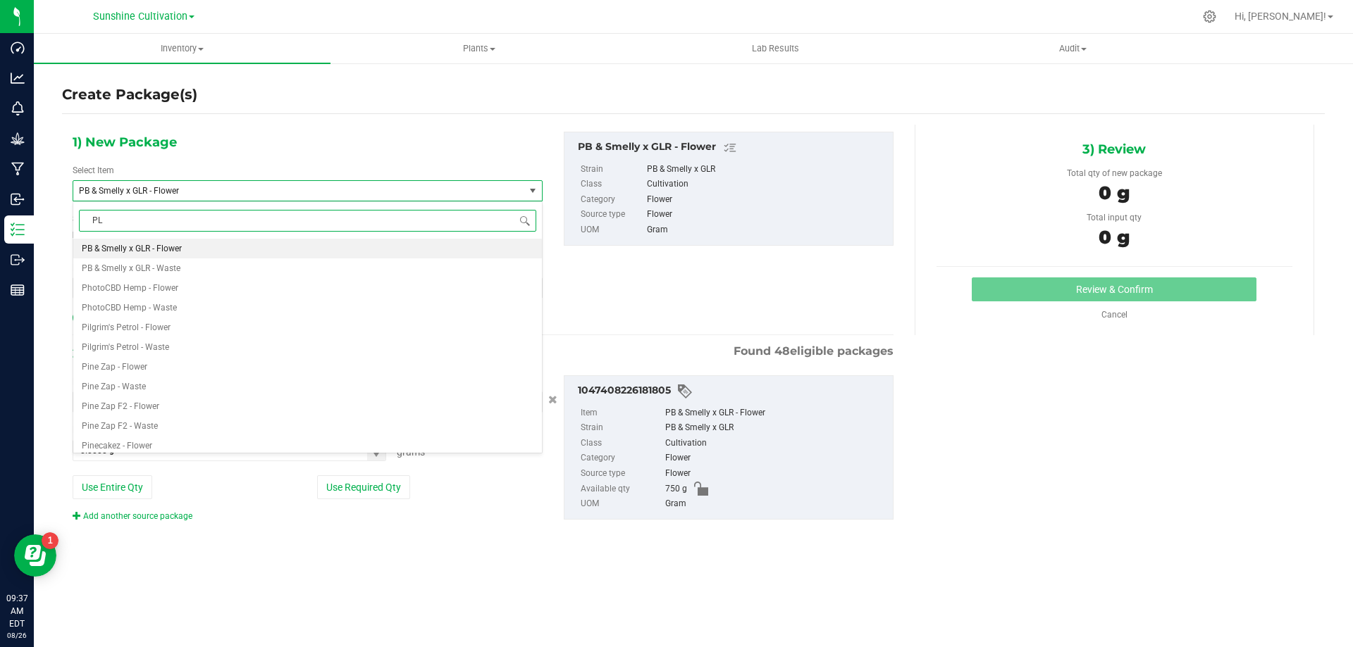
type input "PLR"
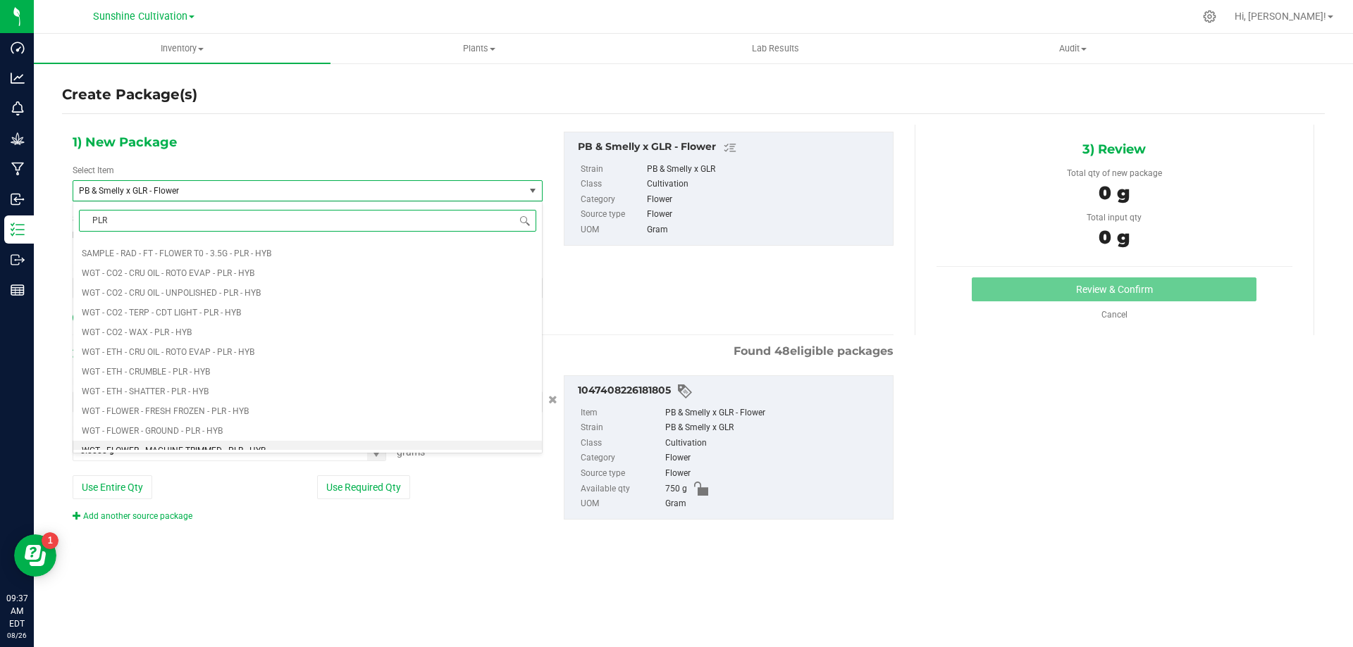
scroll to position [634, 0]
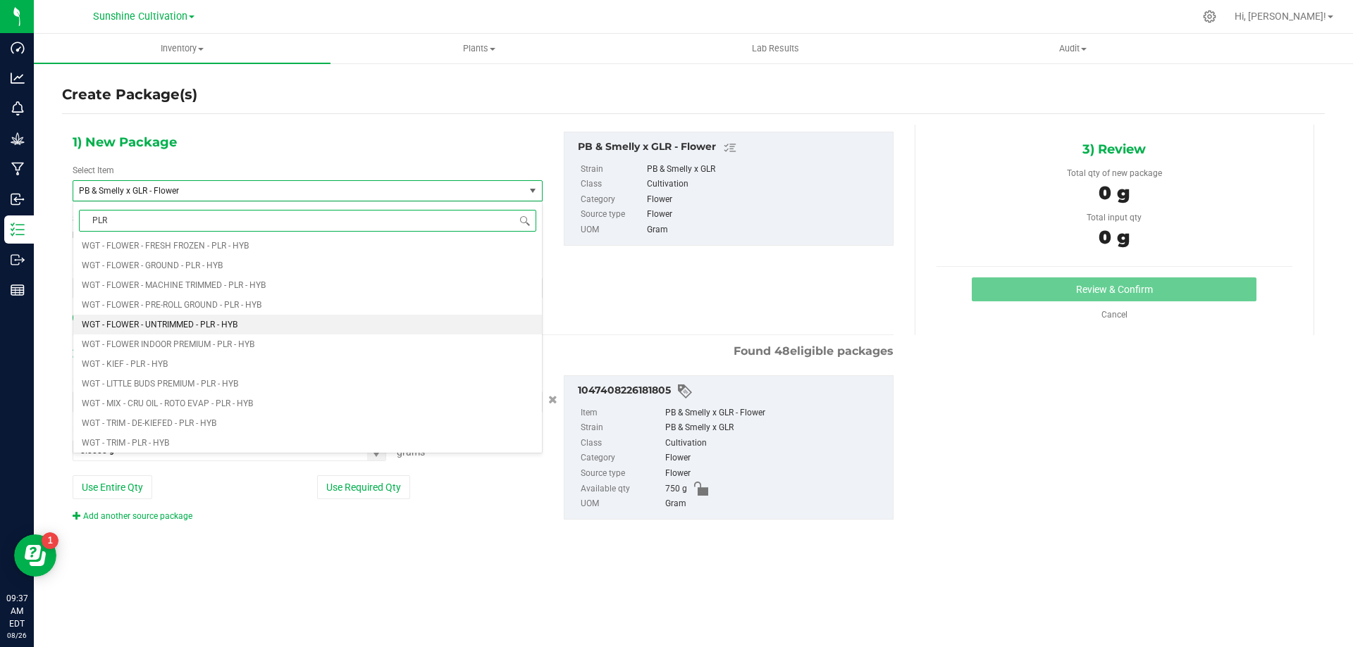
click at [242, 325] on li "WGT - FLOWER - UNTRIMMED - PLR - HYB" at bounding box center [307, 325] width 468 height 20
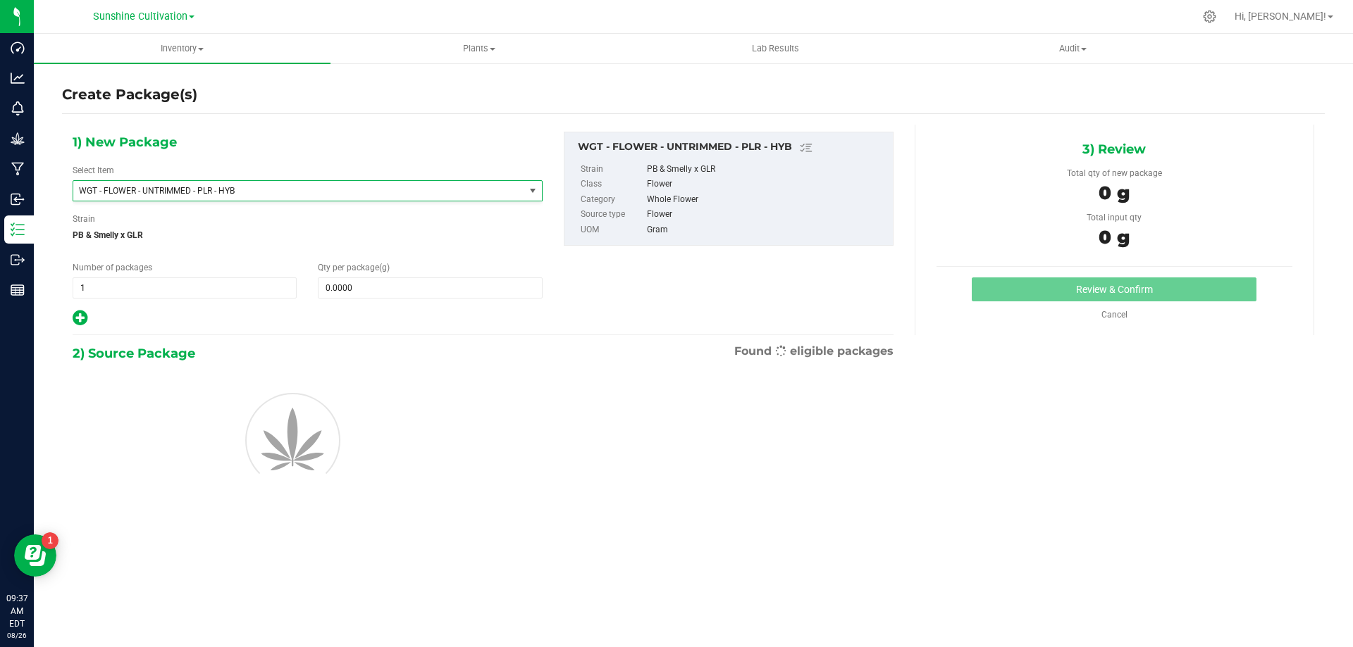
type input "0.0000"
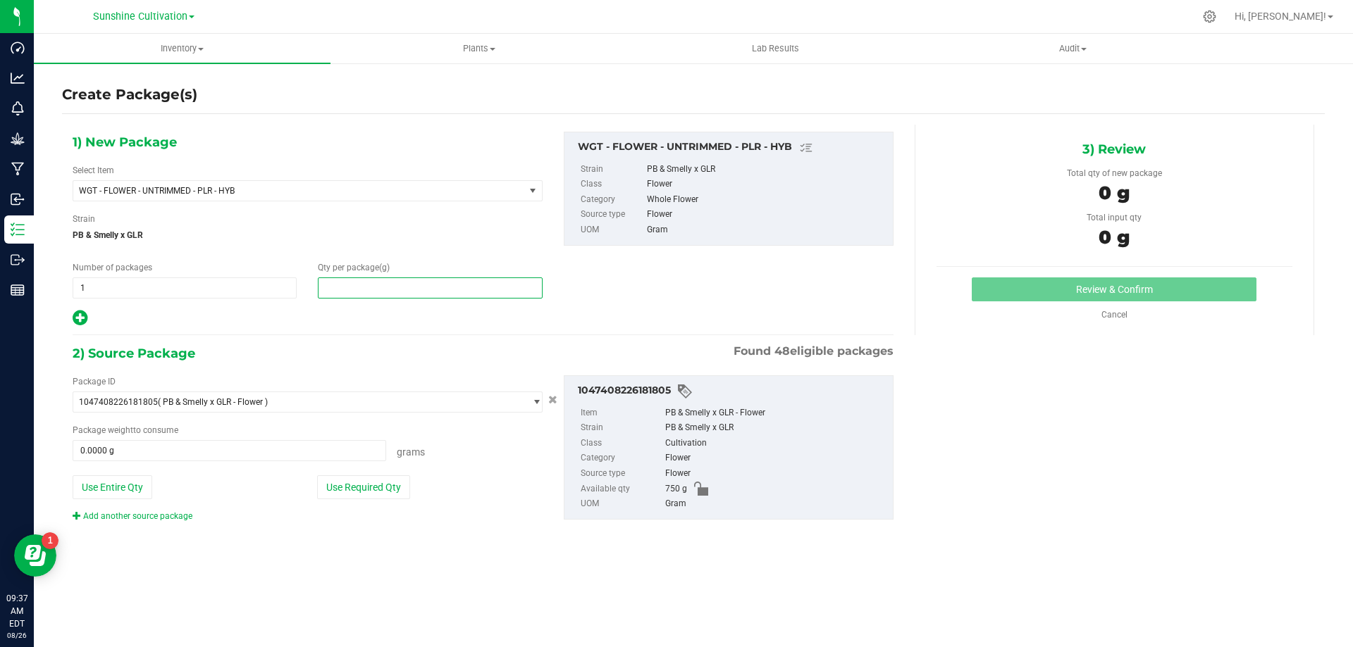
click at [368, 282] on span at bounding box center [430, 288] width 224 height 21
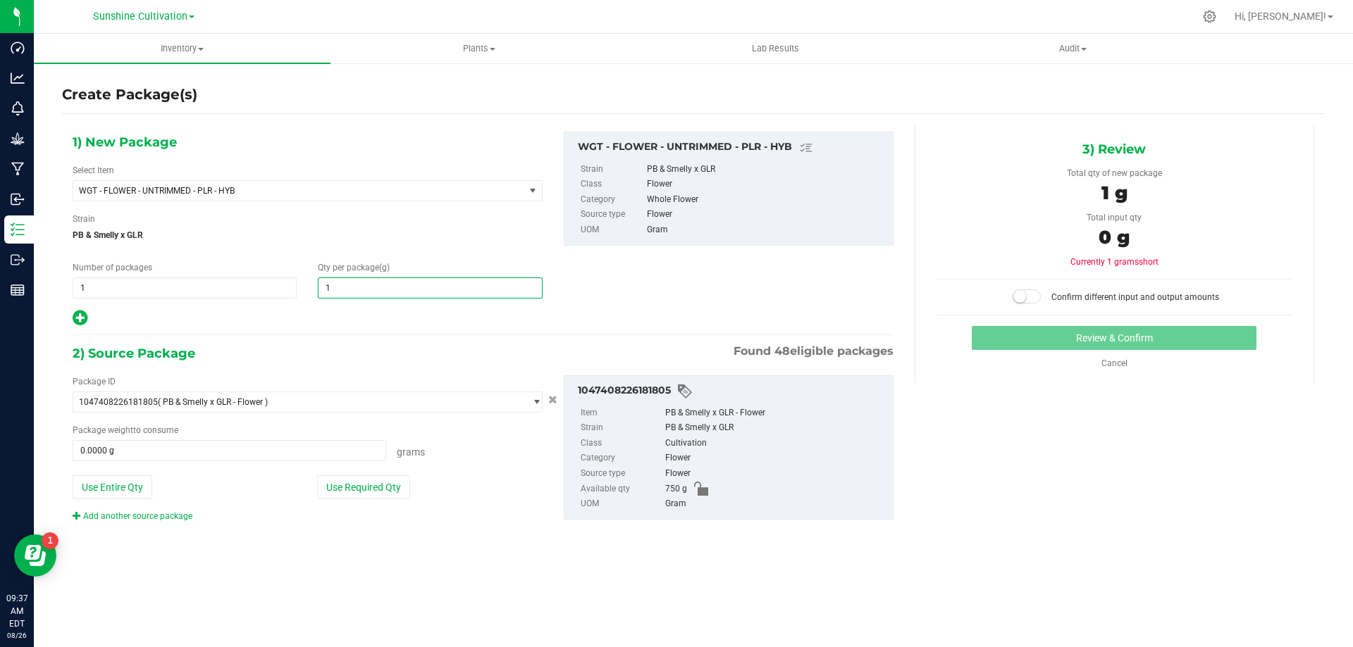
type input "15"
type input "15.0000"
click at [299, 453] on span at bounding box center [229, 450] width 313 height 21
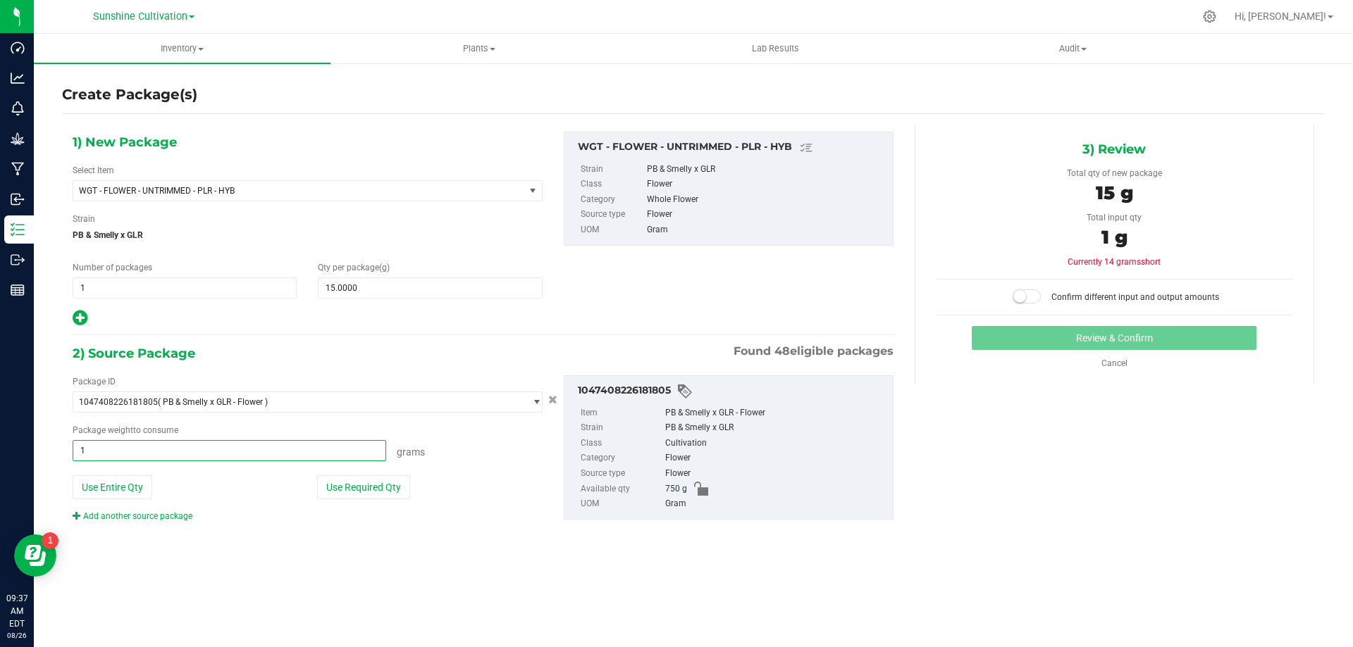
type input "15"
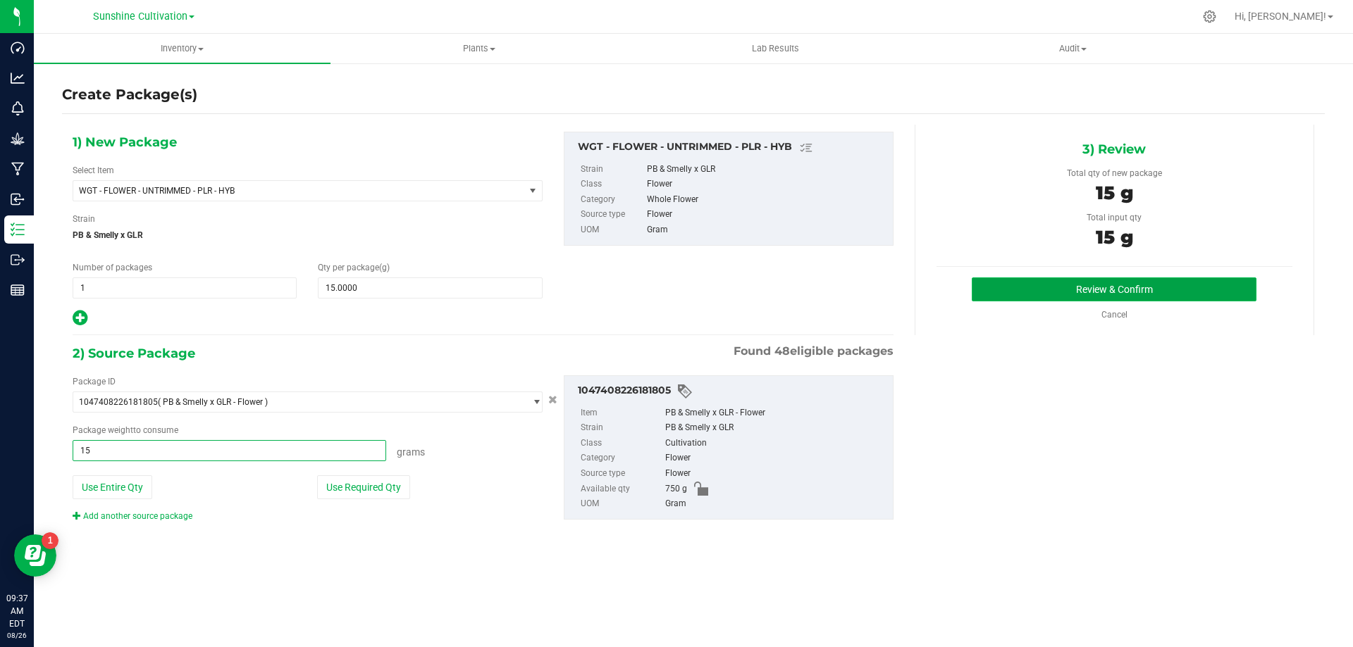
type input "15.0000 g"
click at [1049, 290] on button "Review & Confirm" at bounding box center [1113, 290] width 285 height 24
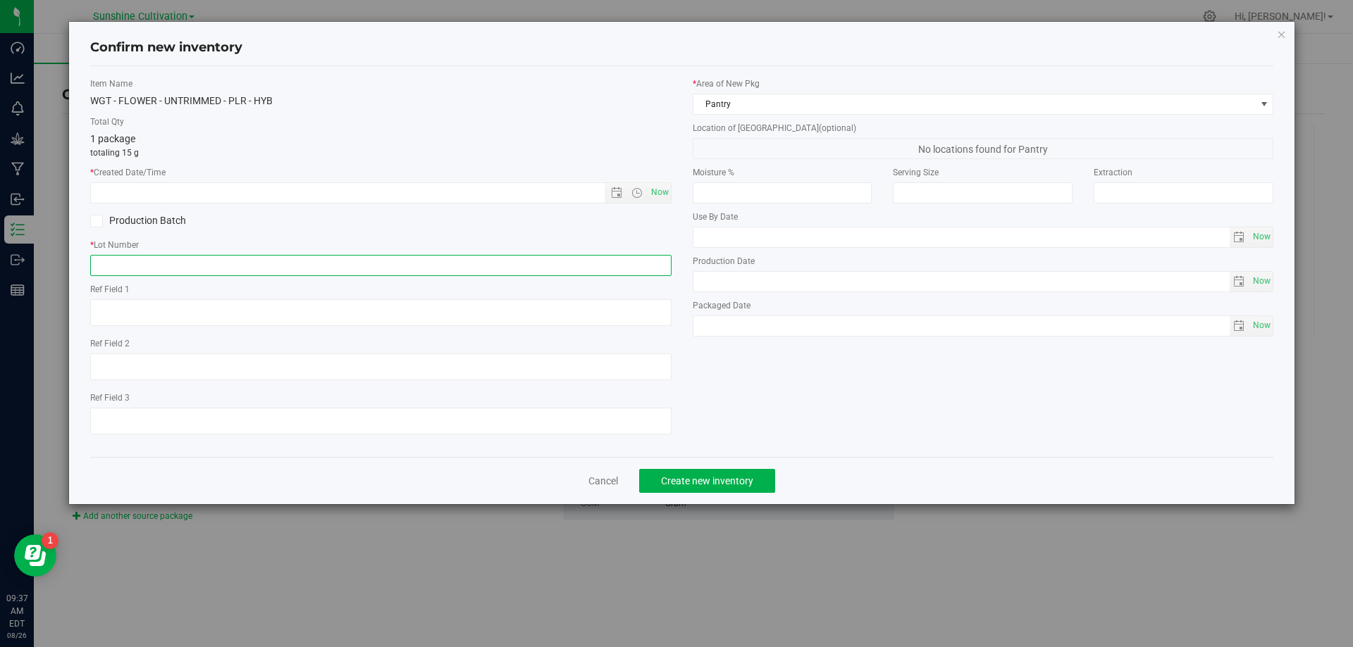
paste input "SN-250808-PLR-P03-09"
type input "SN-250808-PLR-P03-09-FA"
click at [664, 194] on span "Now" at bounding box center [659, 192] width 24 height 20
type input "8/26/2025 9:38 AM"
click at [681, 485] on span "Create new inventory" at bounding box center [707, 481] width 92 height 11
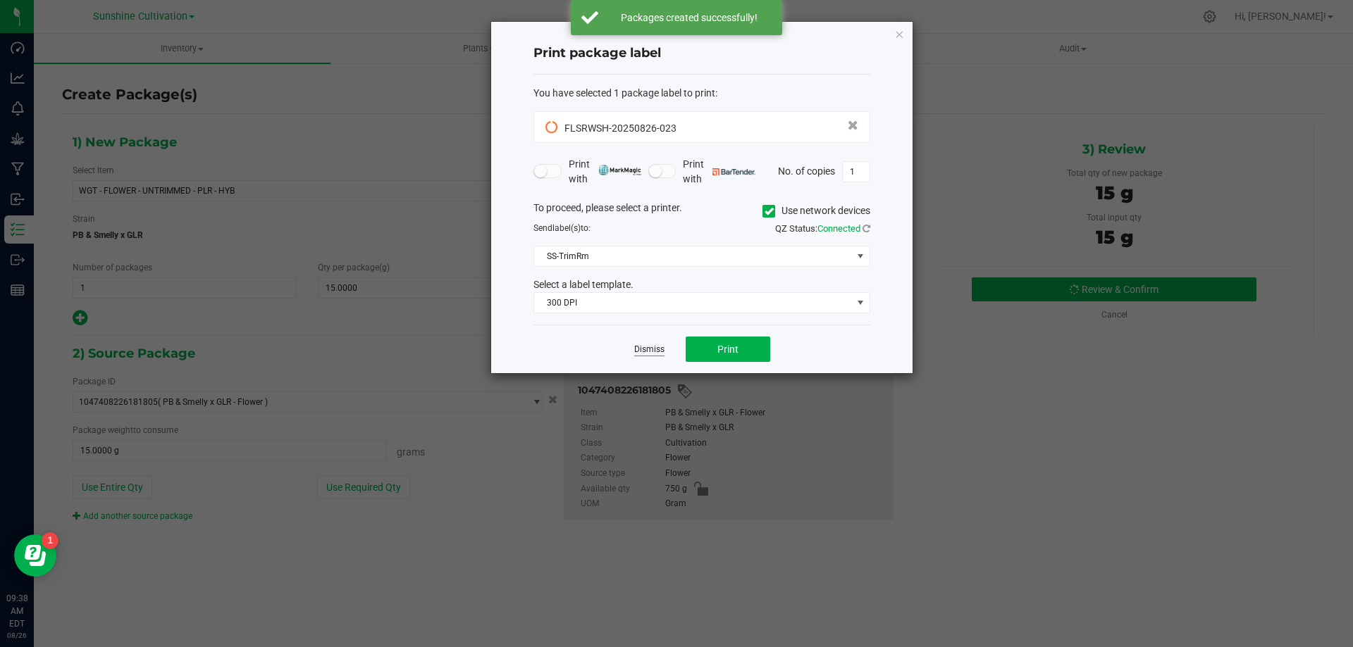
click at [652, 351] on link "Dismiss" at bounding box center [649, 350] width 30 height 12
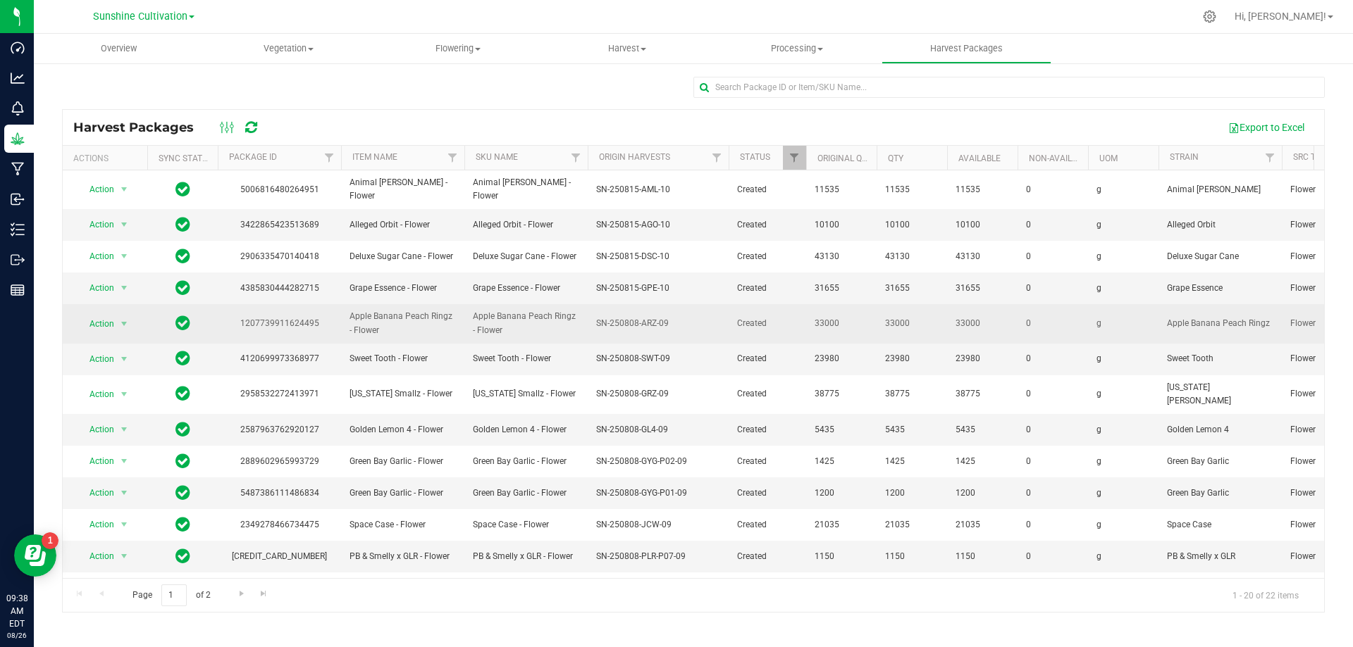
scroll to position [243, 0]
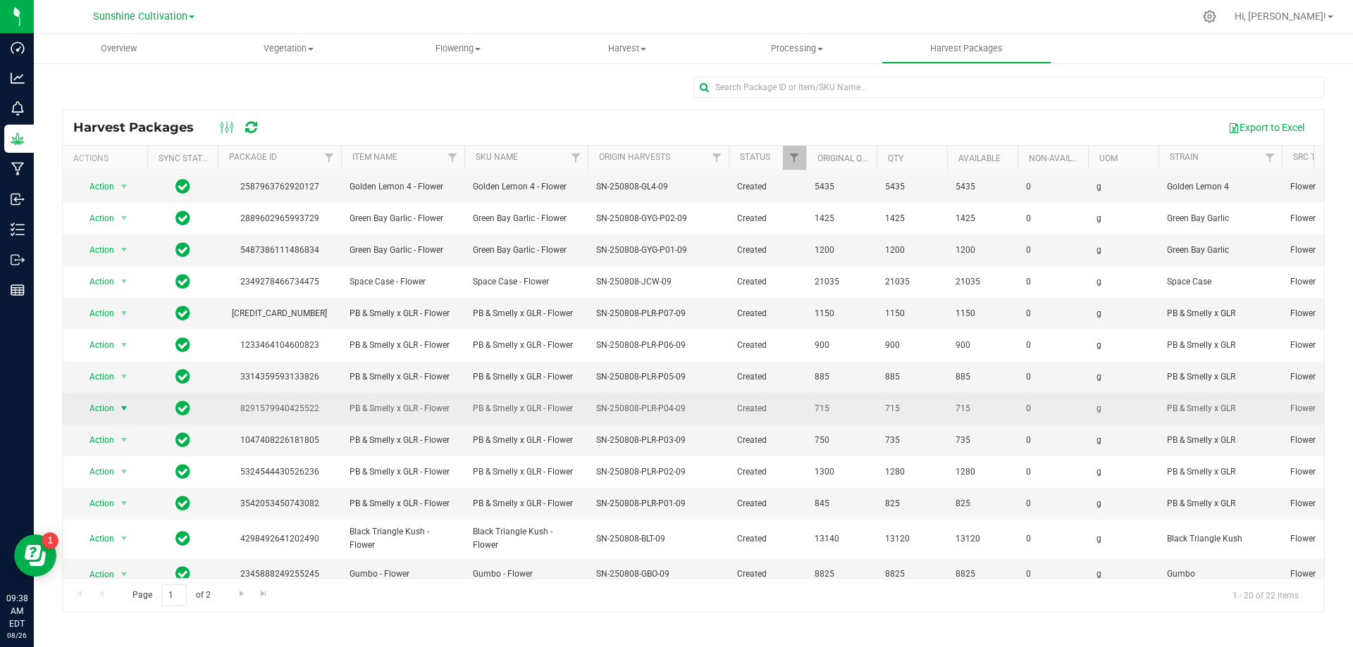
click at [118, 399] on span "select" at bounding box center [125, 409] width 18 height 20
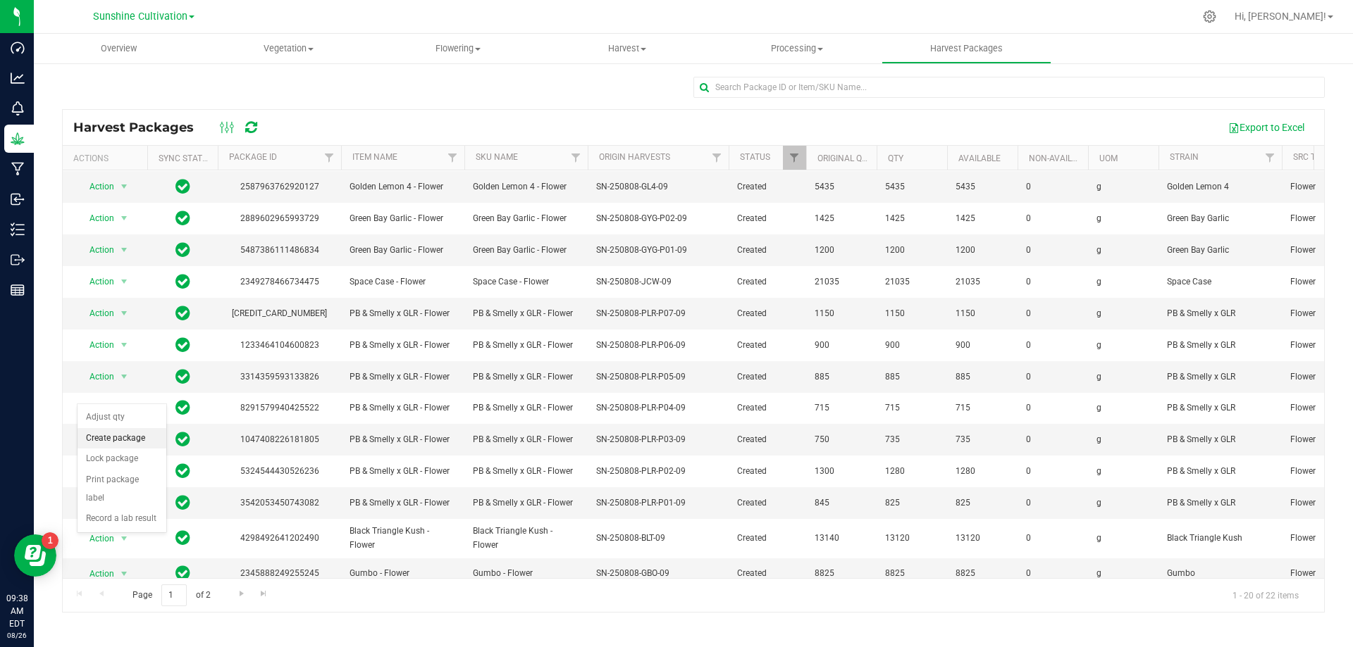
click at [128, 436] on li "Create package" at bounding box center [121, 438] width 89 height 21
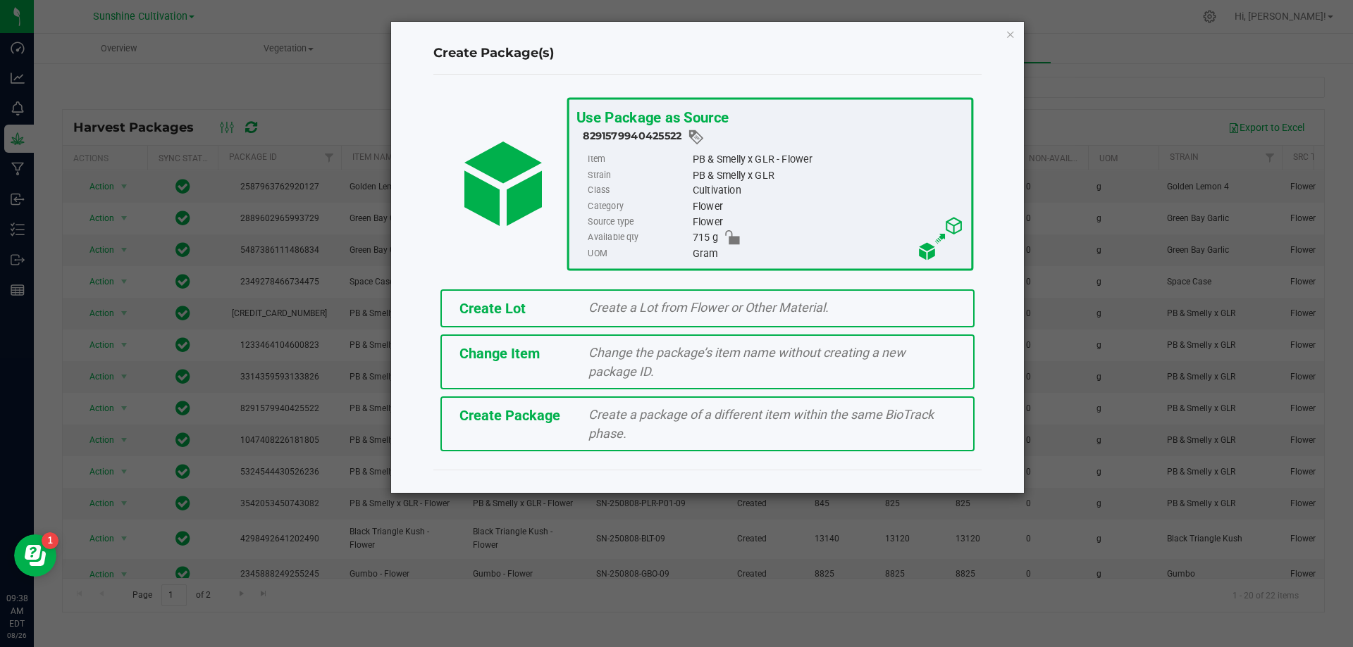
drag, startPoint x: 533, startPoint y: 423, endPoint x: 752, endPoint y: 244, distance: 282.9
click at [533, 421] on span "Create Package" at bounding box center [509, 415] width 101 height 17
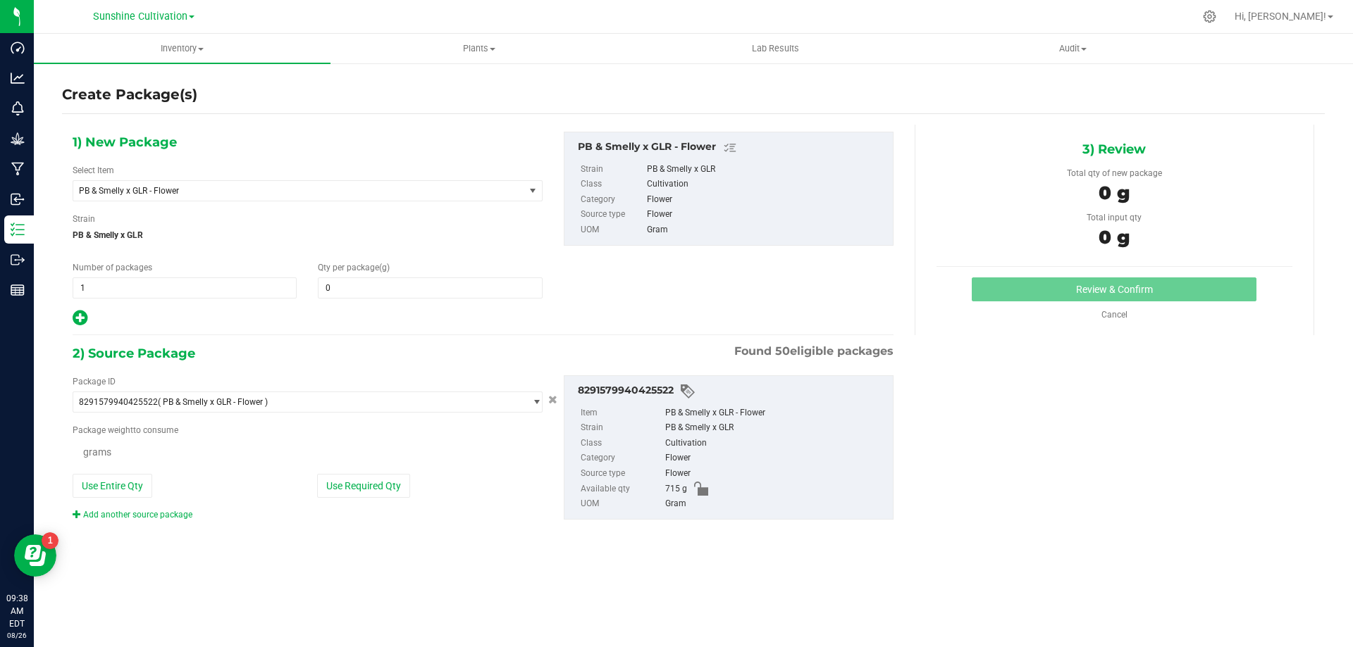
type input "0.0000"
click at [502, 198] on span "PB & Smelly x GLR - Flower" at bounding box center [298, 191] width 451 height 20
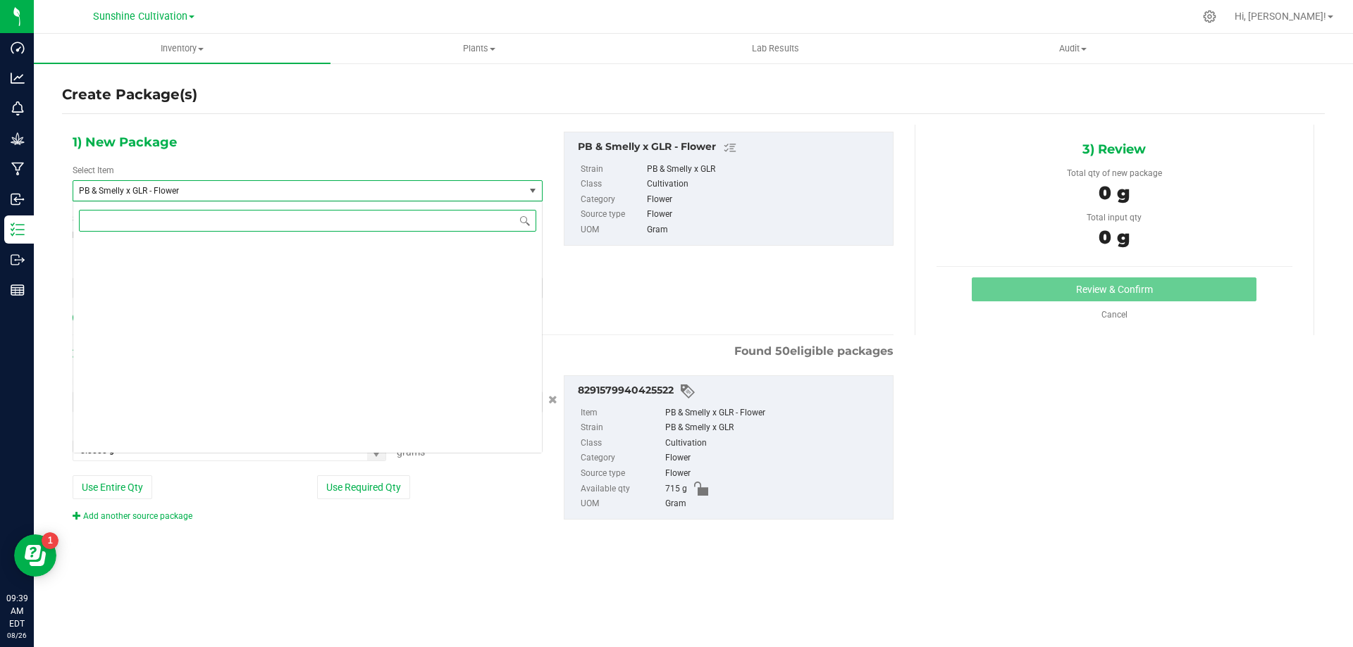
scroll to position [146321, 0]
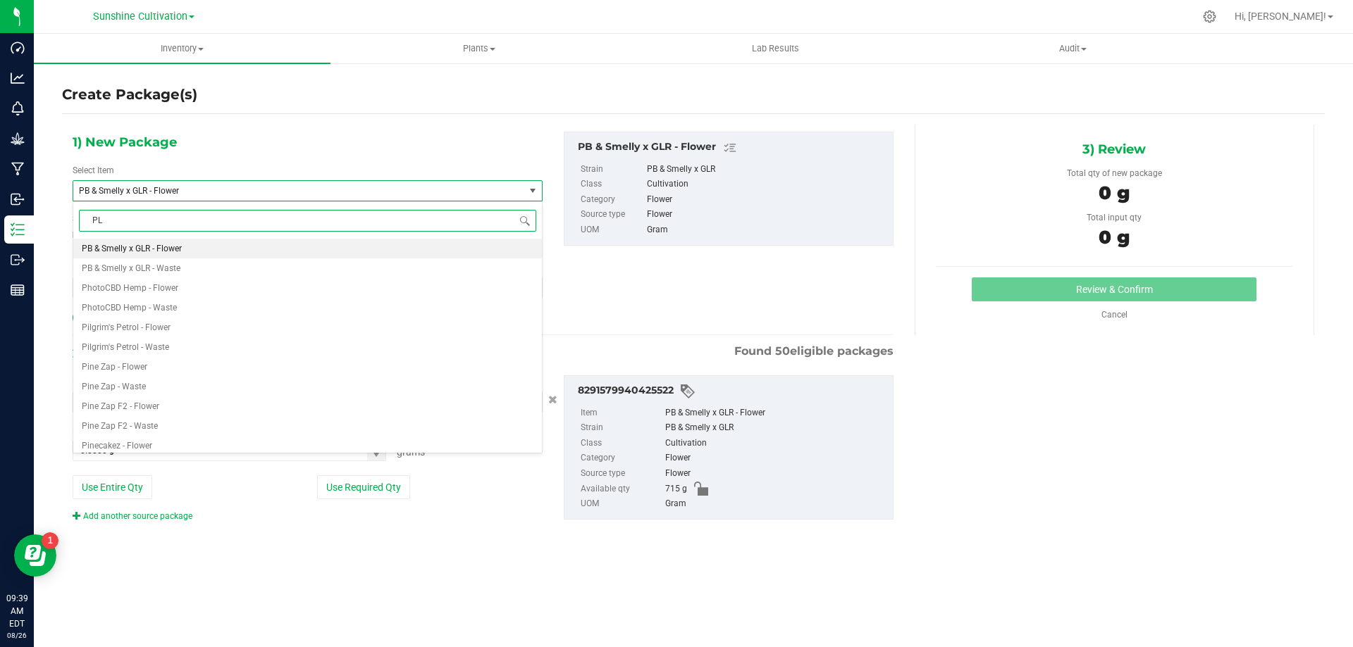
type input "PLR"
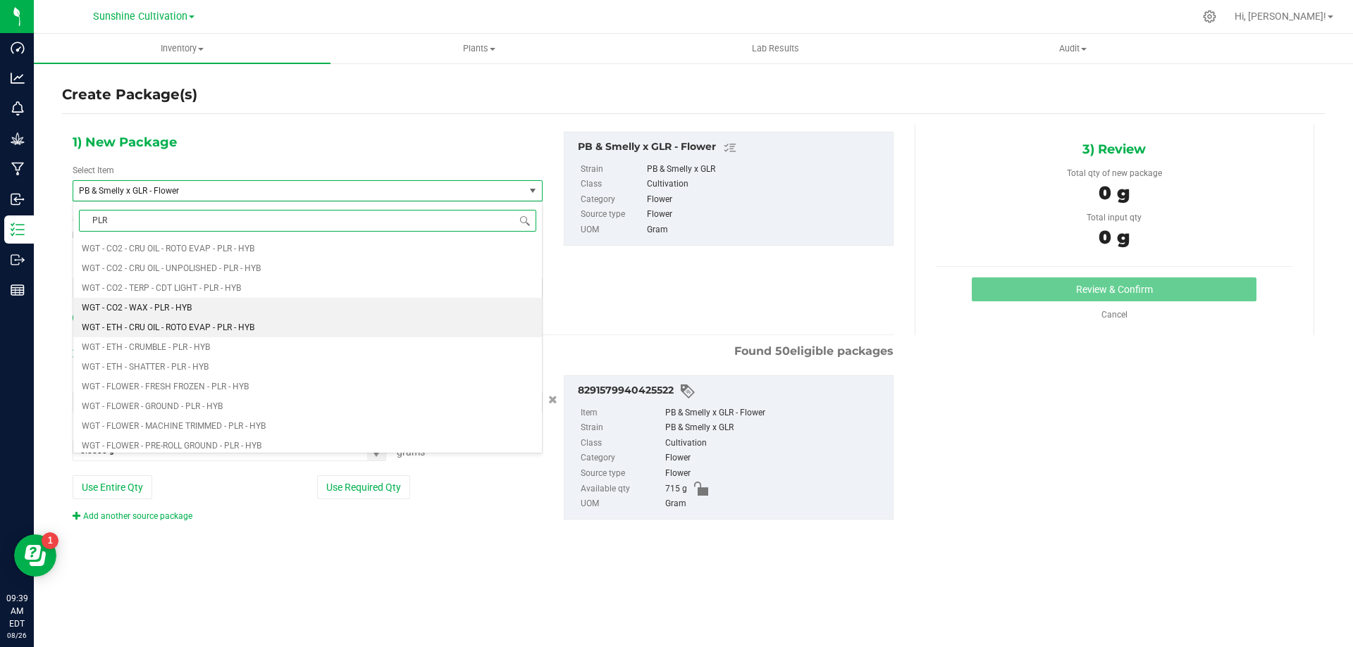
scroll to position [564, 0]
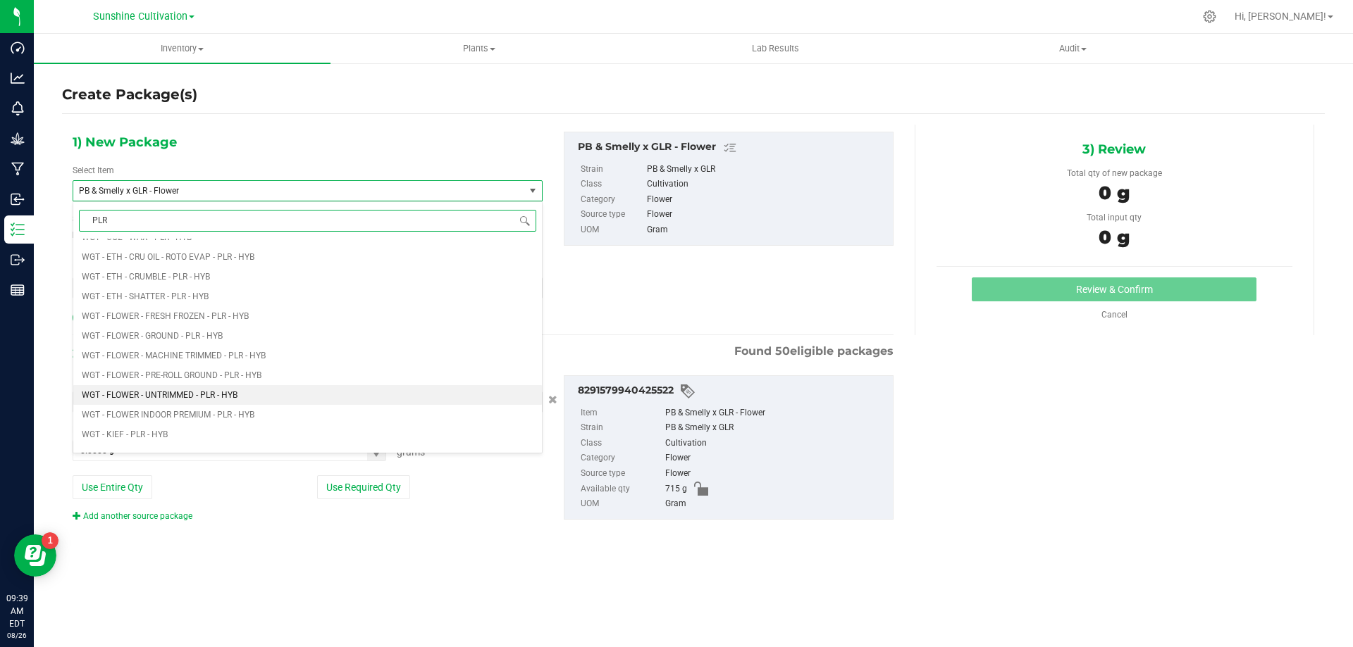
click at [232, 393] on span "WGT - FLOWER - UNTRIMMED - PLR - HYB" at bounding box center [160, 395] width 156 height 10
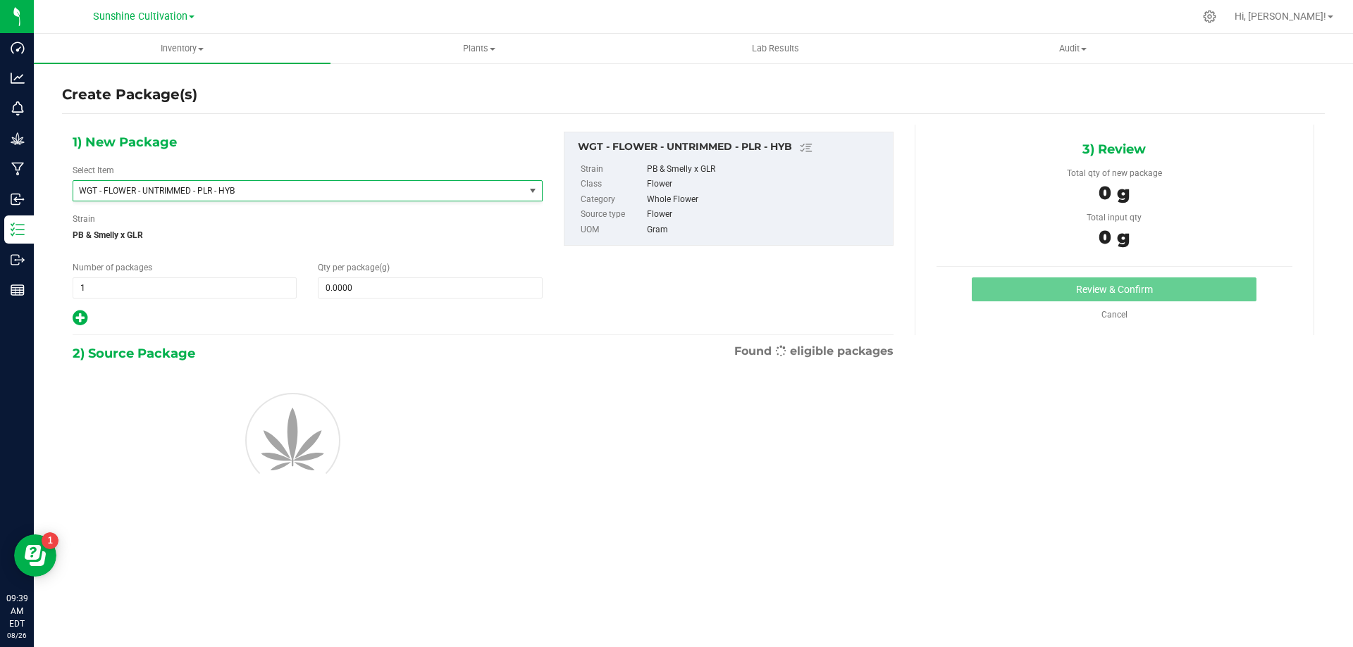
type input "0.0000"
click at [394, 282] on span at bounding box center [430, 288] width 224 height 21
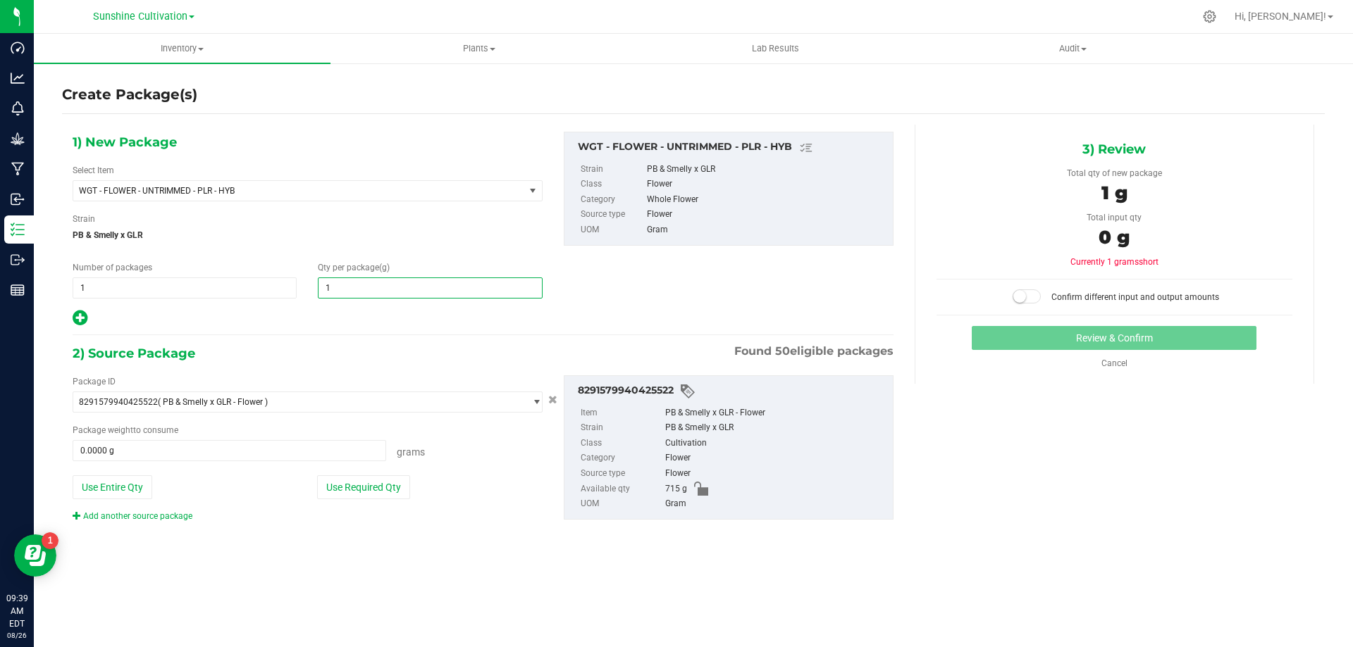
type input "15"
type input "15.0000"
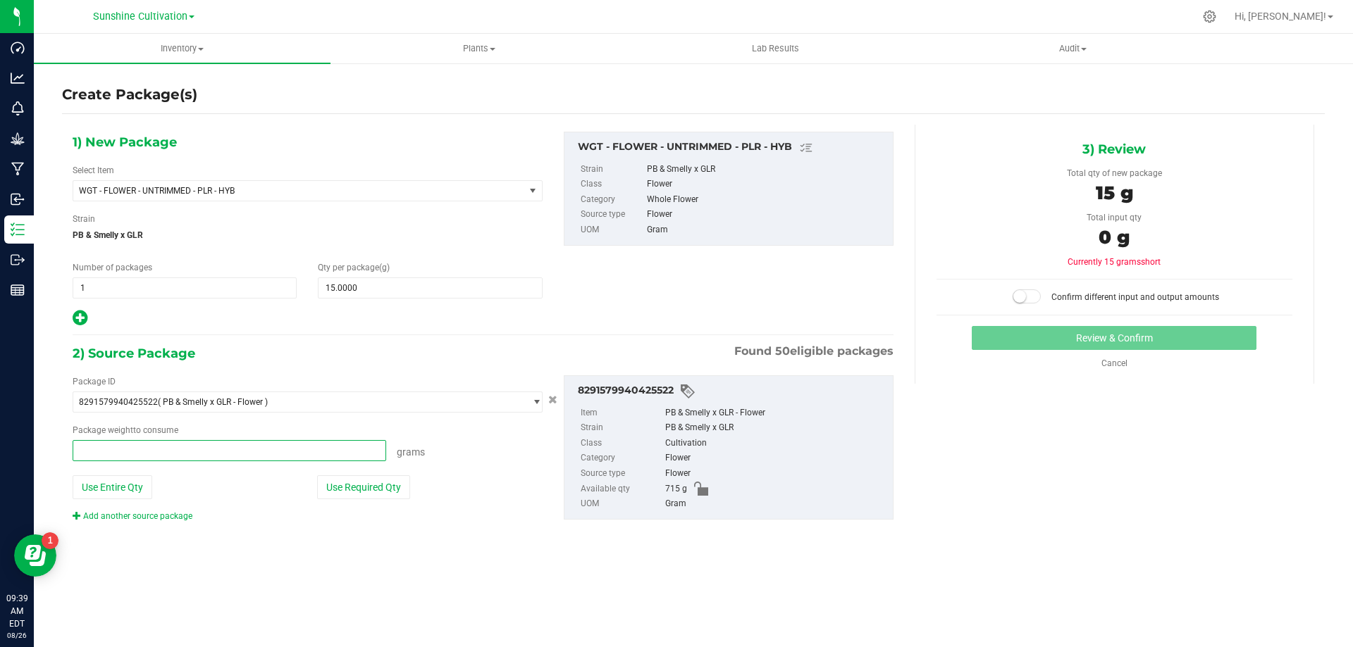
click at [330, 445] on span at bounding box center [229, 450] width 313 height 21
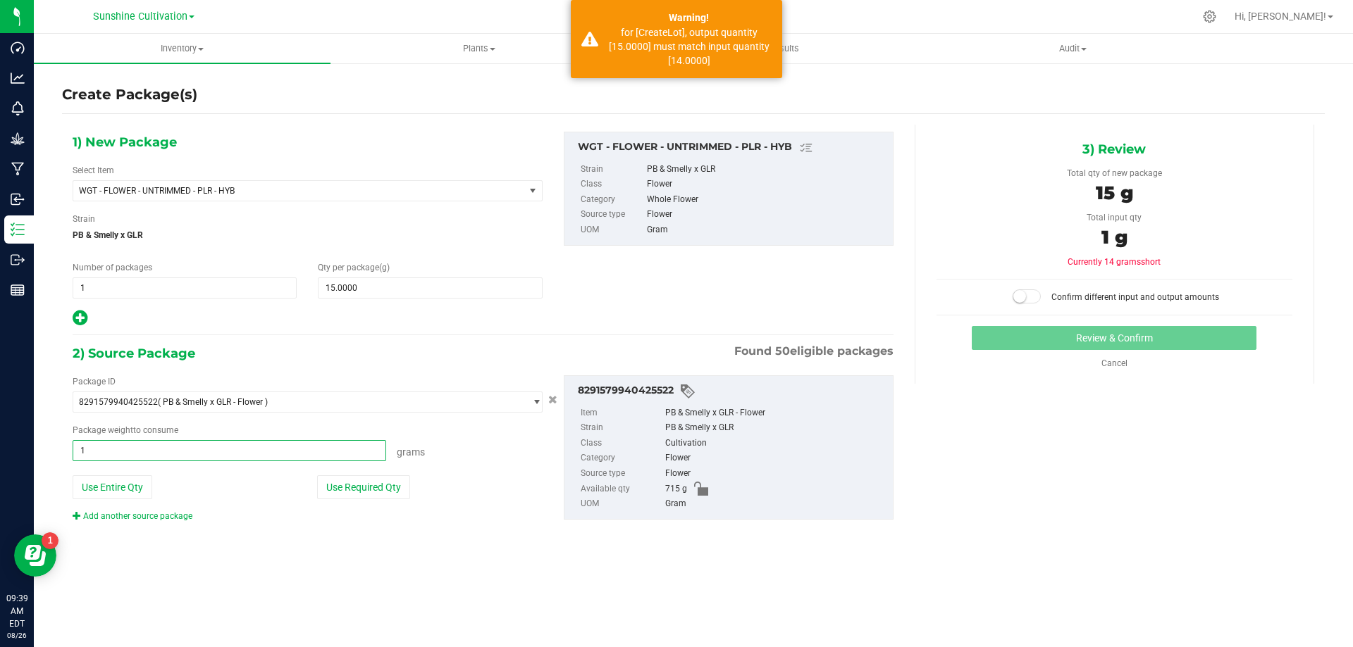
type input "15"
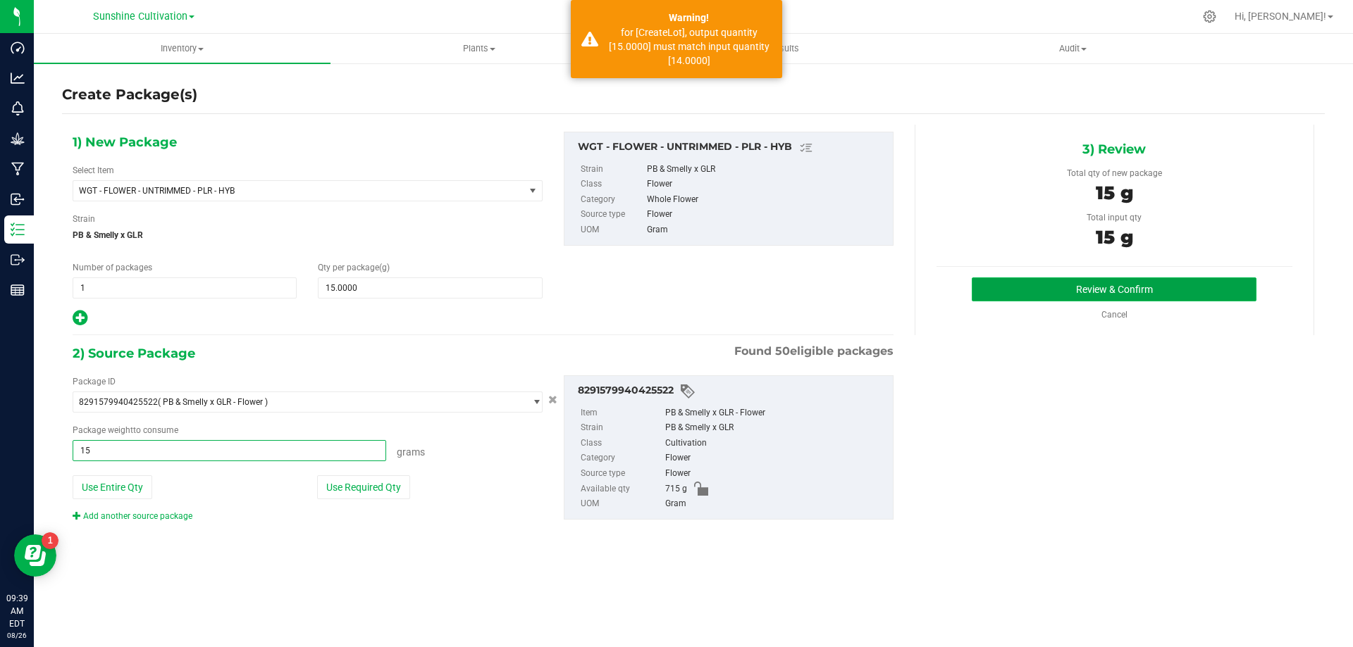
type input "15.0000 g"
click at [1120, 280] on button "Review & Confirm" at bounding box center [1113, 290] width 285 height 24
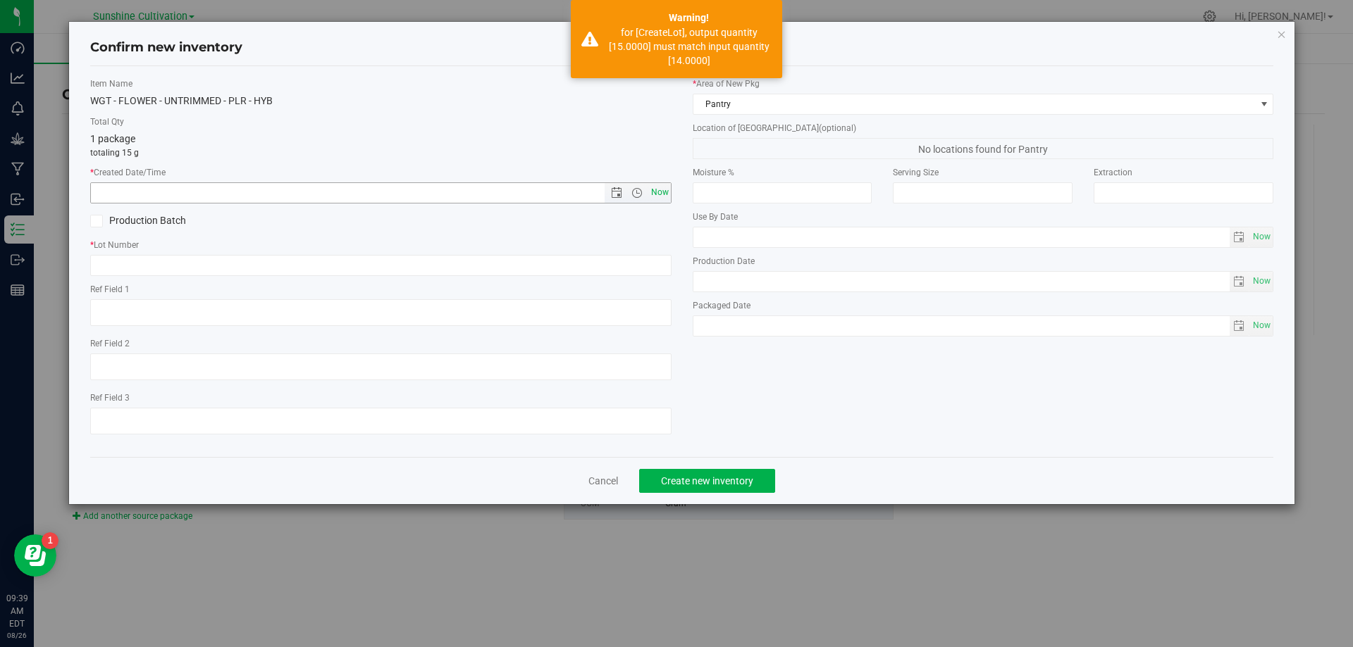
click at [661, 194] on span "Now" at bounding box center [659, 192] width 24 height 20
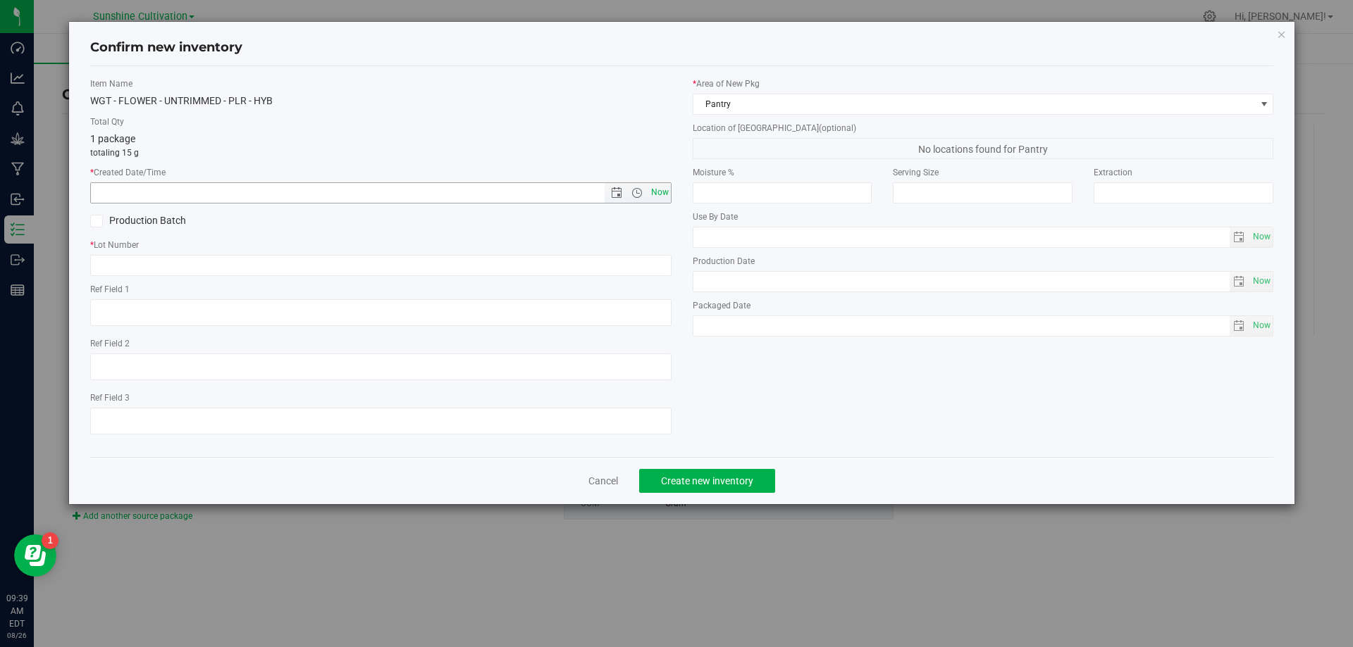
type input "8/26/2025 9:39 AM"
paste input "SN-250808-PLR-P04-09"
type input "SN-250808-PLR-P04-09-FA"
click at [717, 488] on button "Create new inventory" at bounding box center [707, 481] width 136 height 24
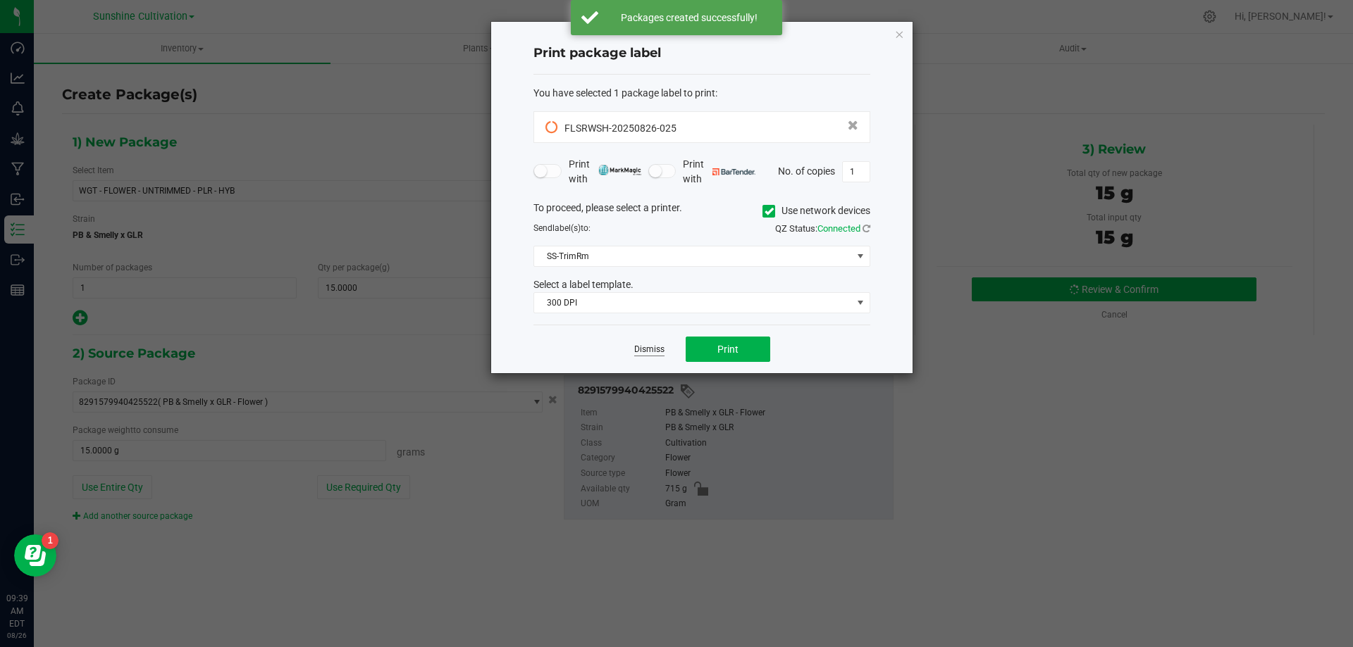
click at [657, 354] on link "Dismiss" at bounding box center [649, 350] width 30 height 12
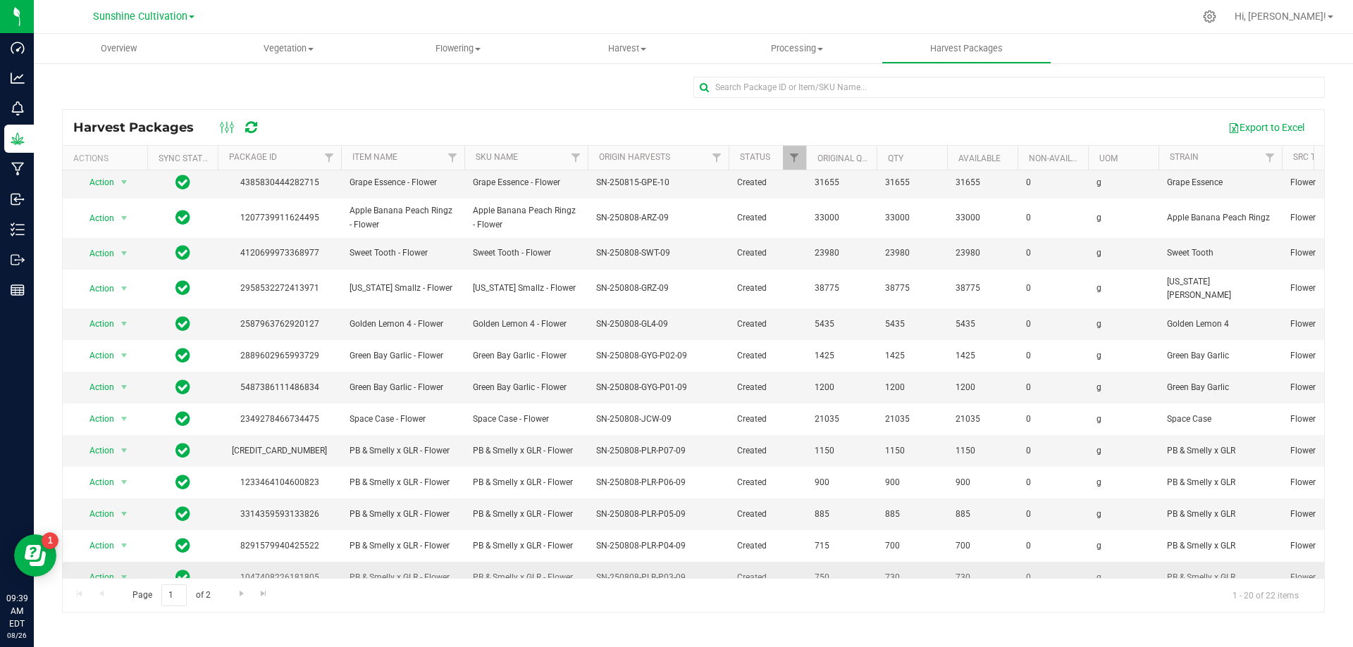
scroll to position [243, 0]
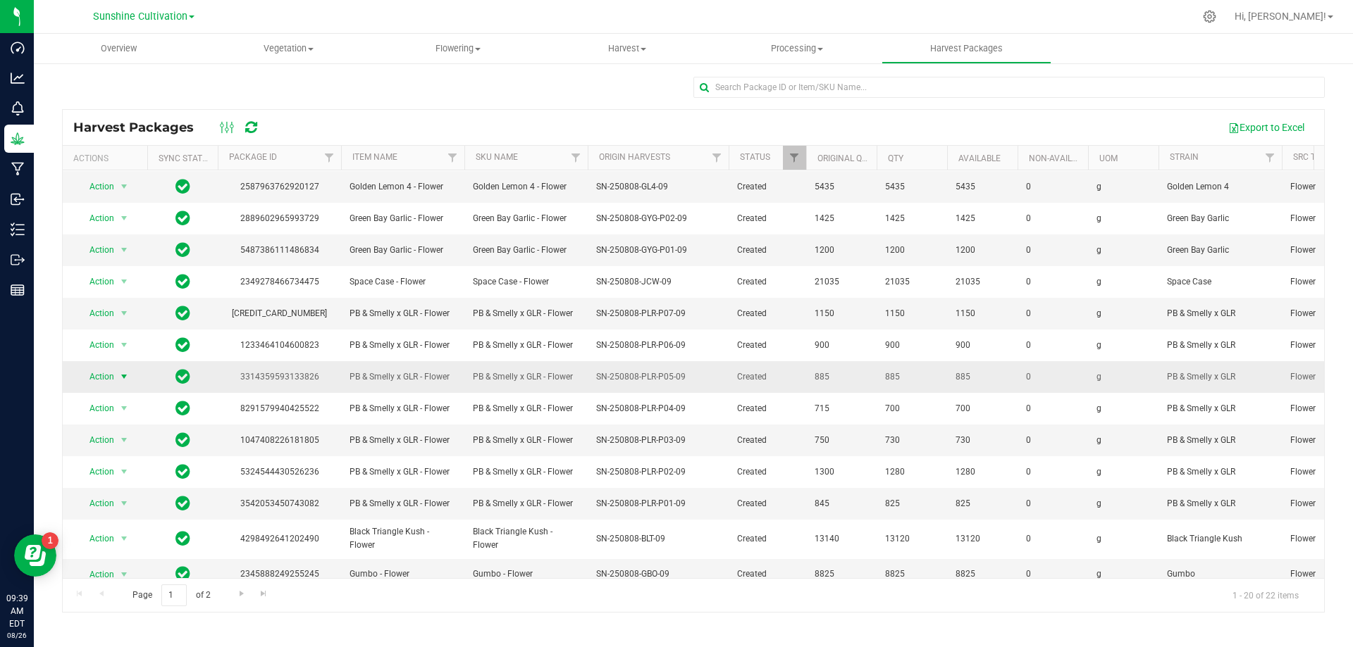
click at [121, 371] on span "select" at bounding box center [123, 376] width 11 height 11
click at [128, 411] on li "Create package" at bounding box center [121, 407] width 89 height 21
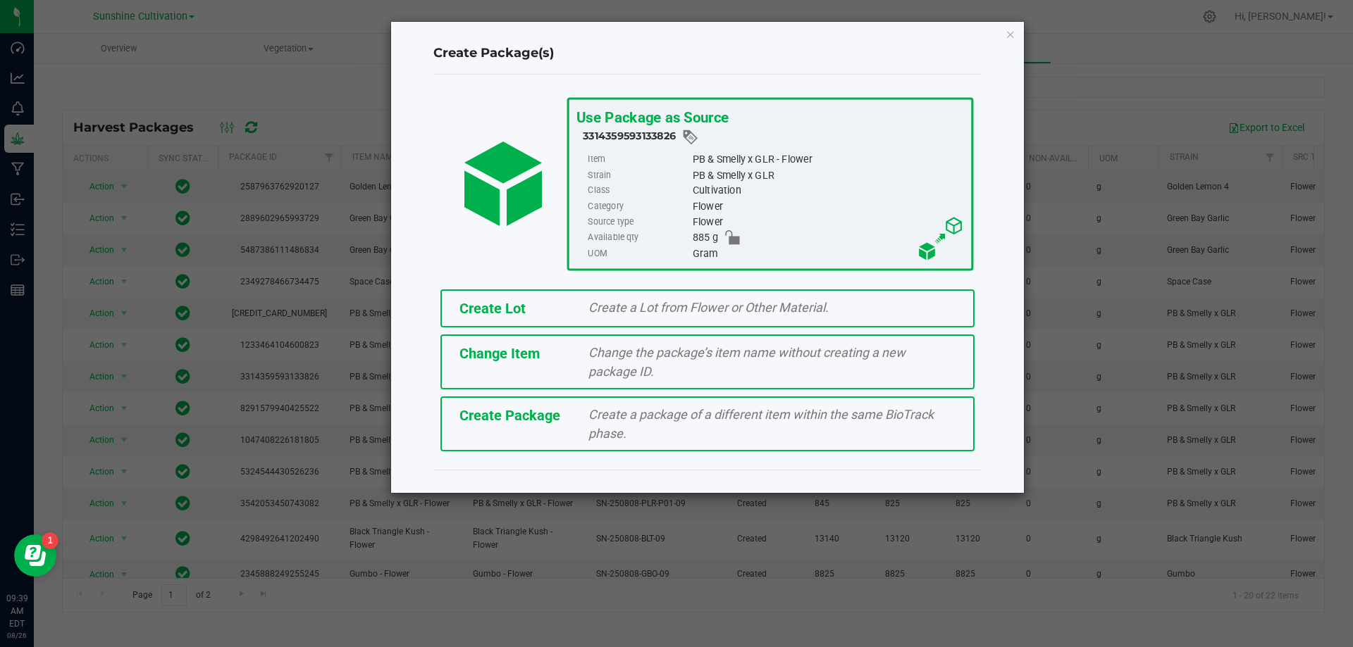
drag, startPoint x: 652, startPoint y: 425, endPoint x: 707, endPoint y: 256, distance: 177.8
click at [652, 424] on div "Create a package of a different item within the same BioTrack phase." at bounding box center [772, 424] width 388 height 38
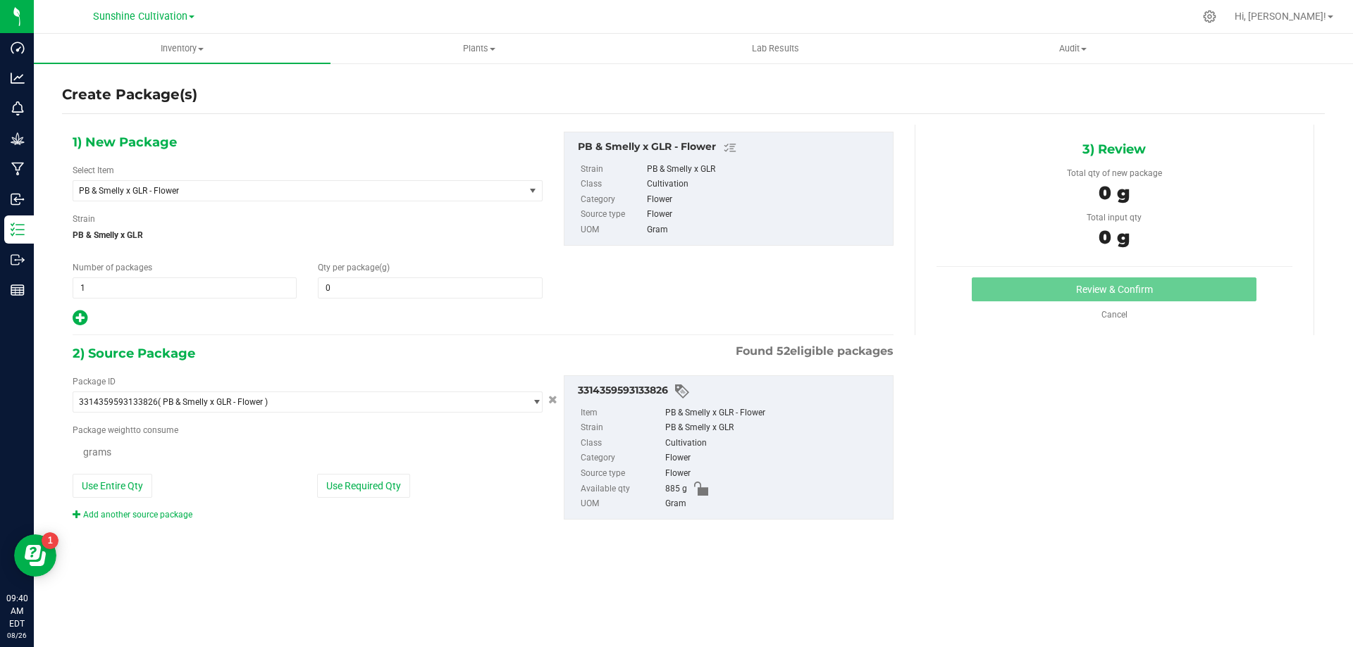
type input "0.0000"
click at [387, 191] on span "PB & Smelly x GLR - Flower" at bounding box center [290, 191] width 422 height 10
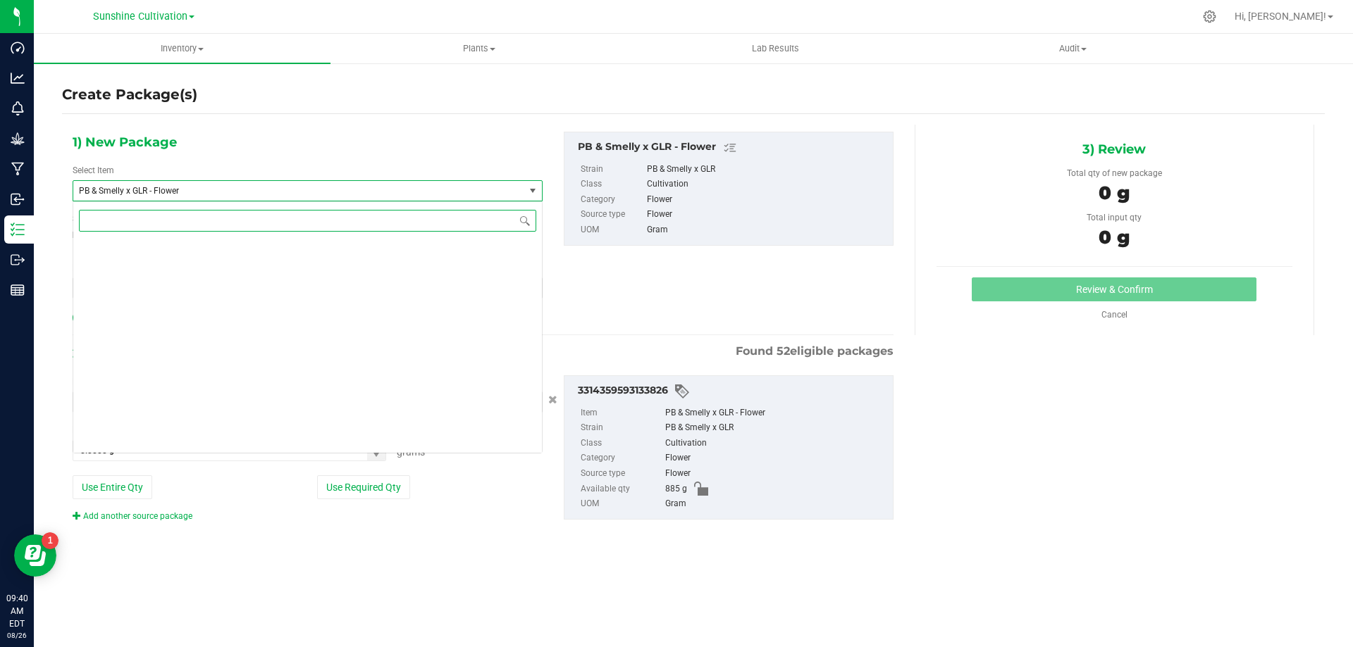
scroll to position [146321, 0]
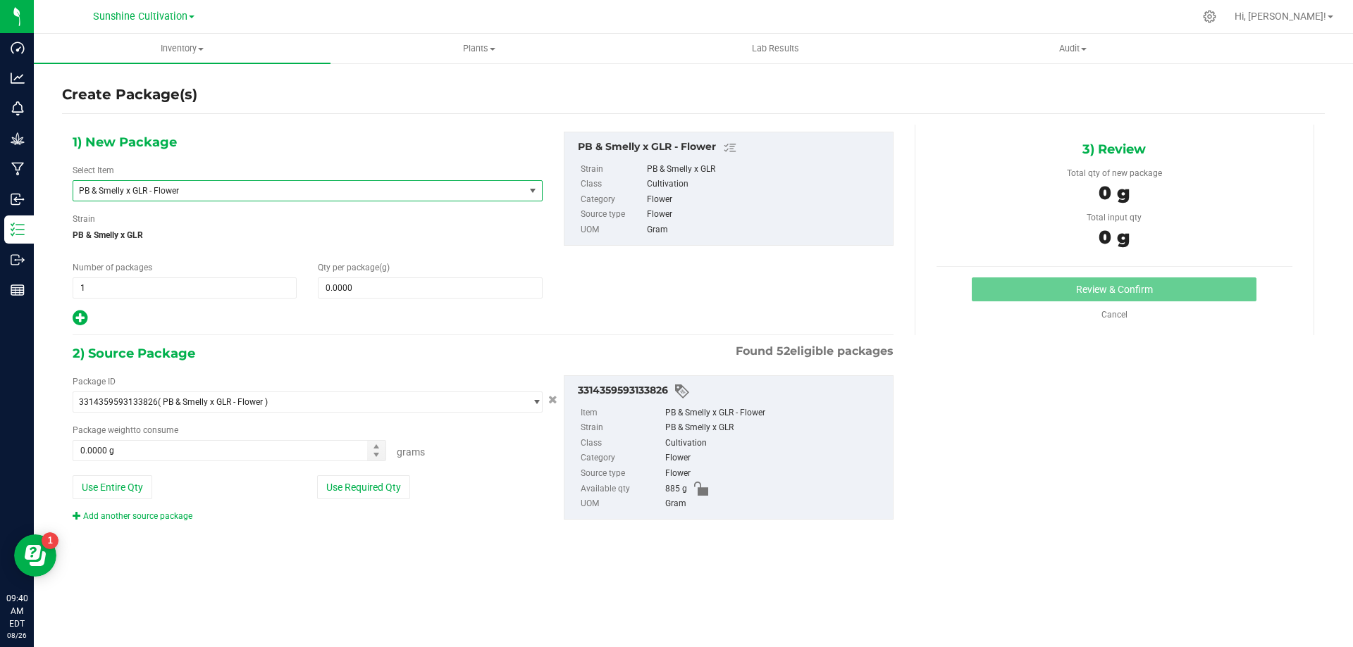
click at [387, 190] on span "PB & Smelly x GLR - Flower" at bounding box center [290, 191] width 422 height 10
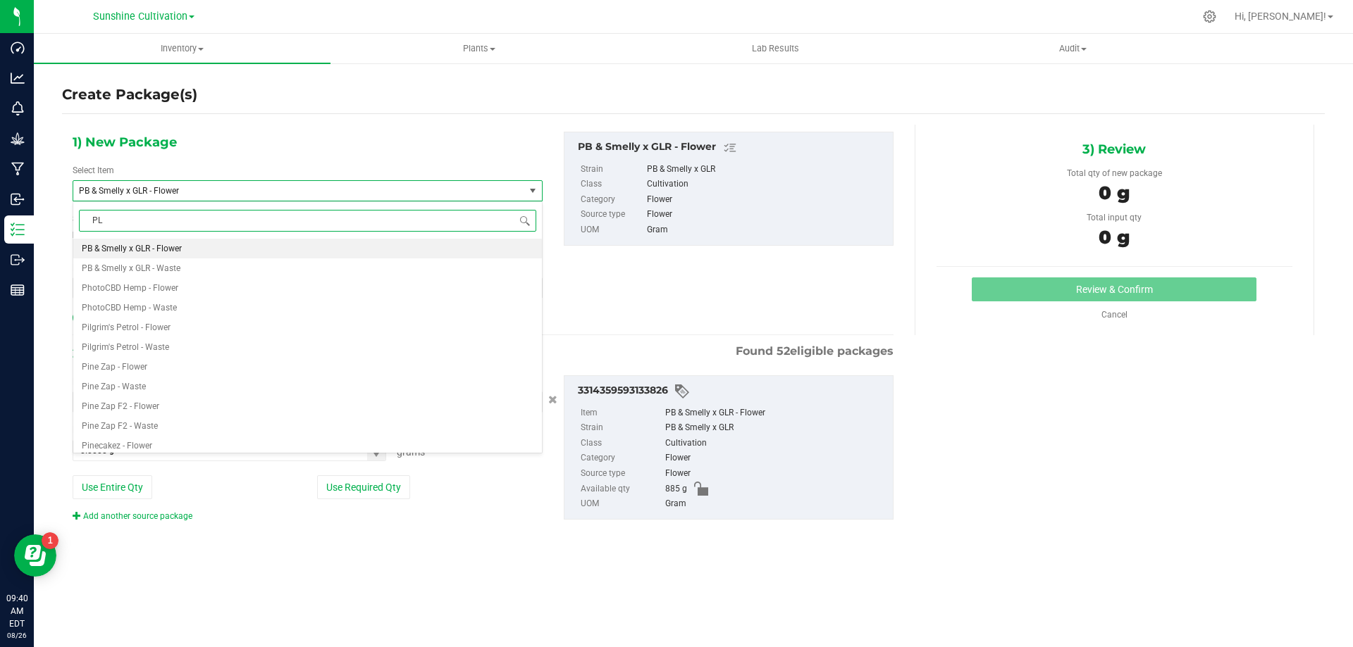
type input "PLR"
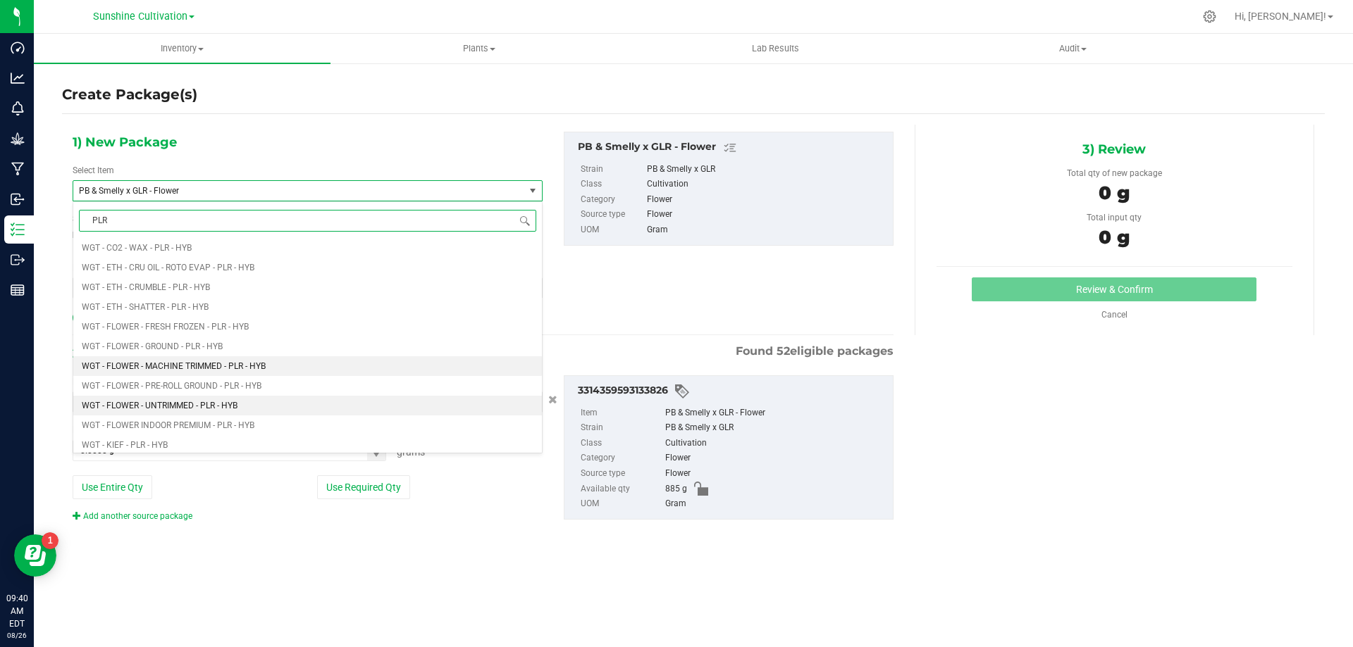
scroll to position [564, 0]
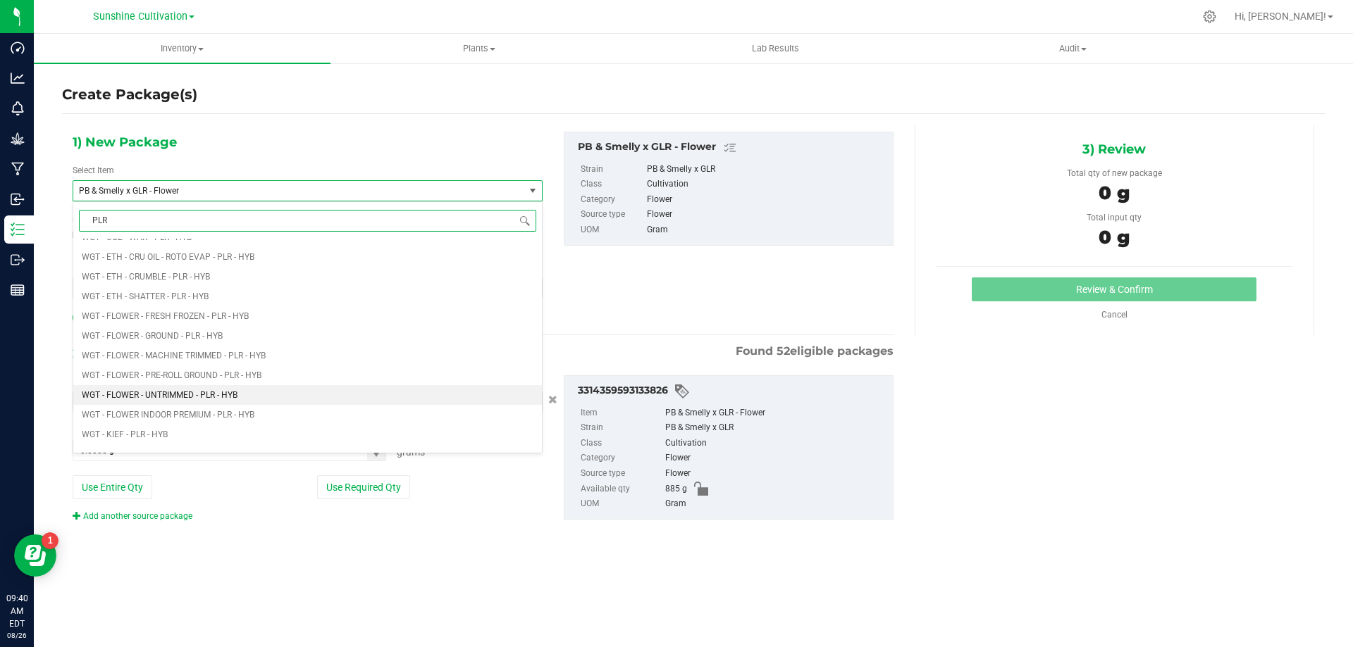
click at [234, 391] on span "WGT - FLOWER - UNTRIMMED - PLR - HYB" at bounding box center [160, 395] width 156 height 10
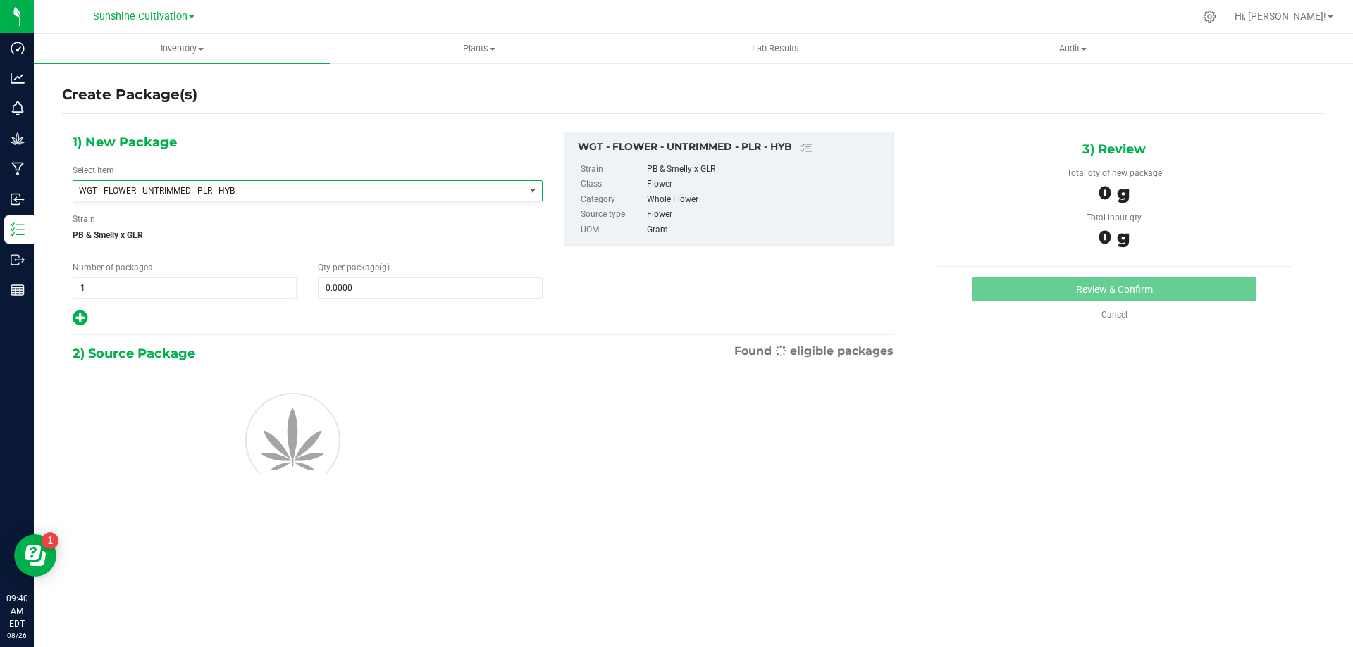
type input "0.0000"
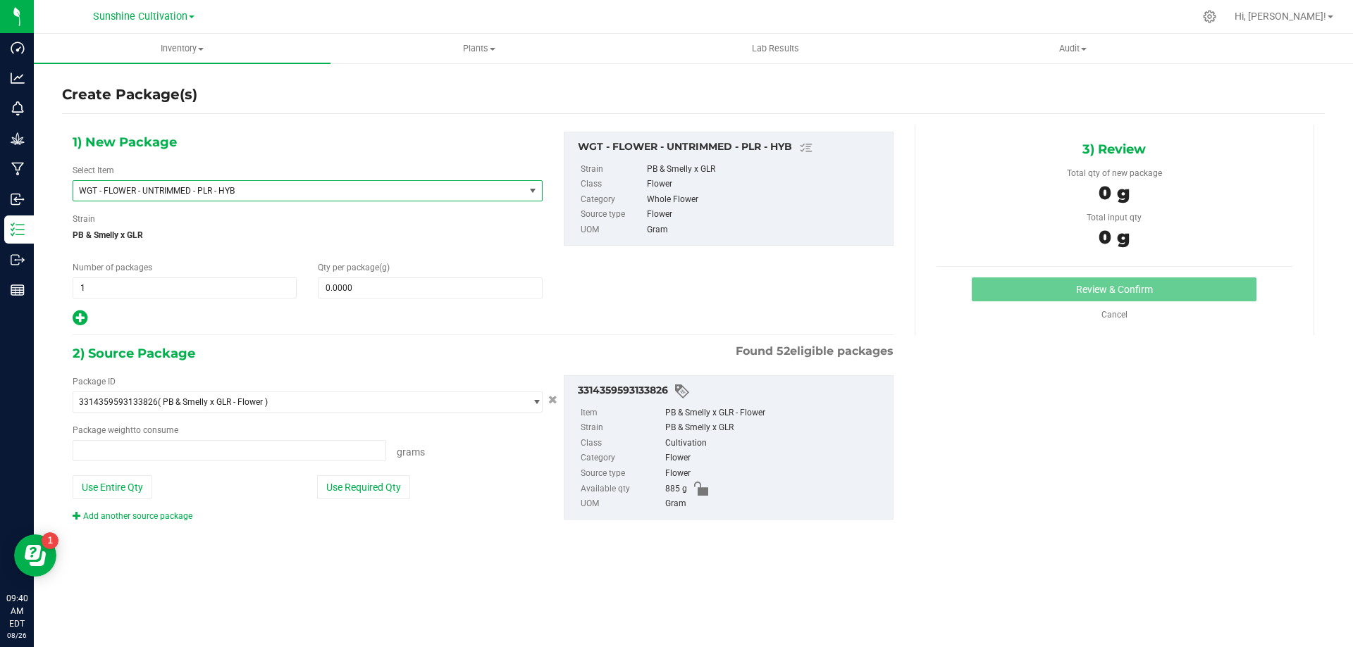
type input "0.0000 g"
type input "0"
click at [370, 291] on span at bounding box center [430, 288] width 224 height 21
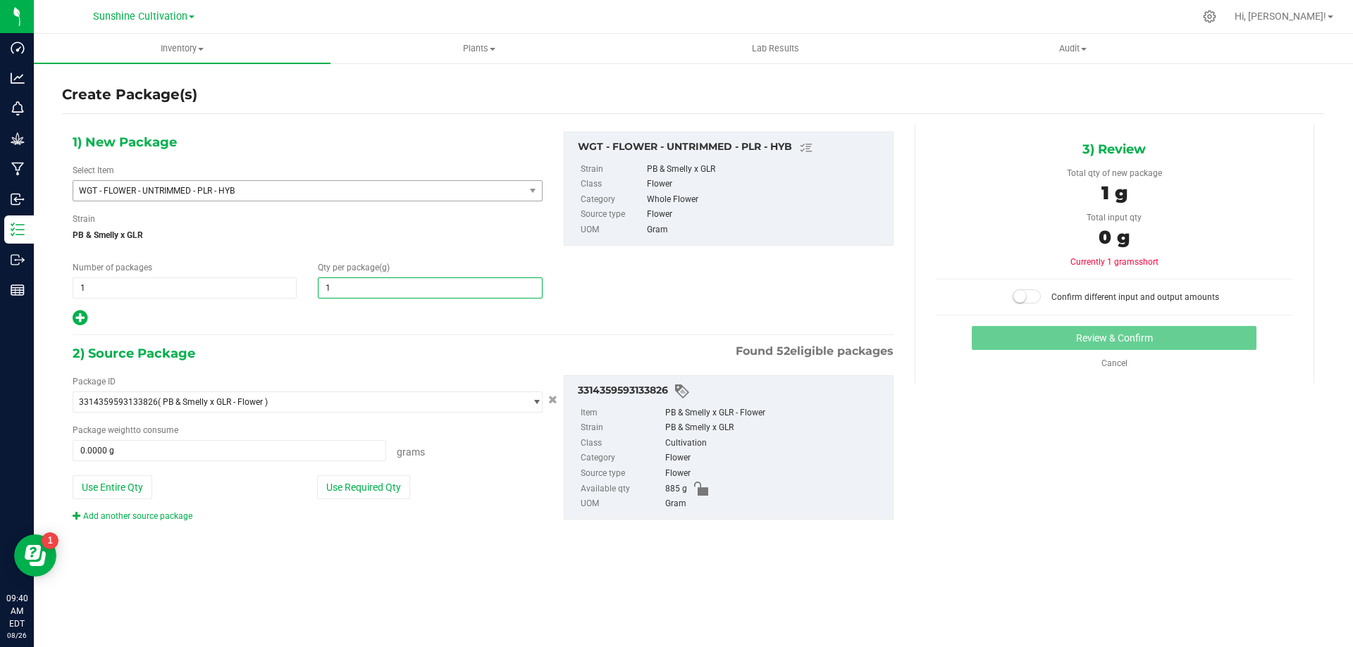
type input "15"
type input "15.0000"
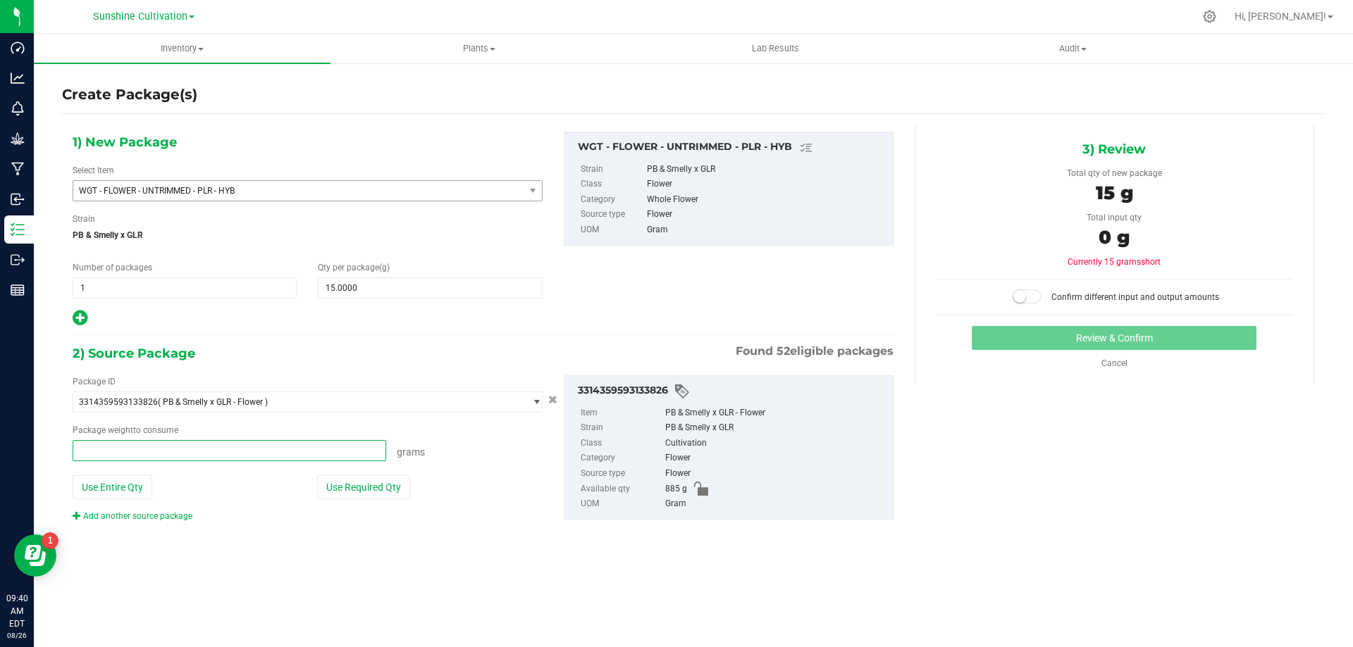
click at [340, 447] on span at bounding box center [229, 450] width 313 height 21
type input "15"
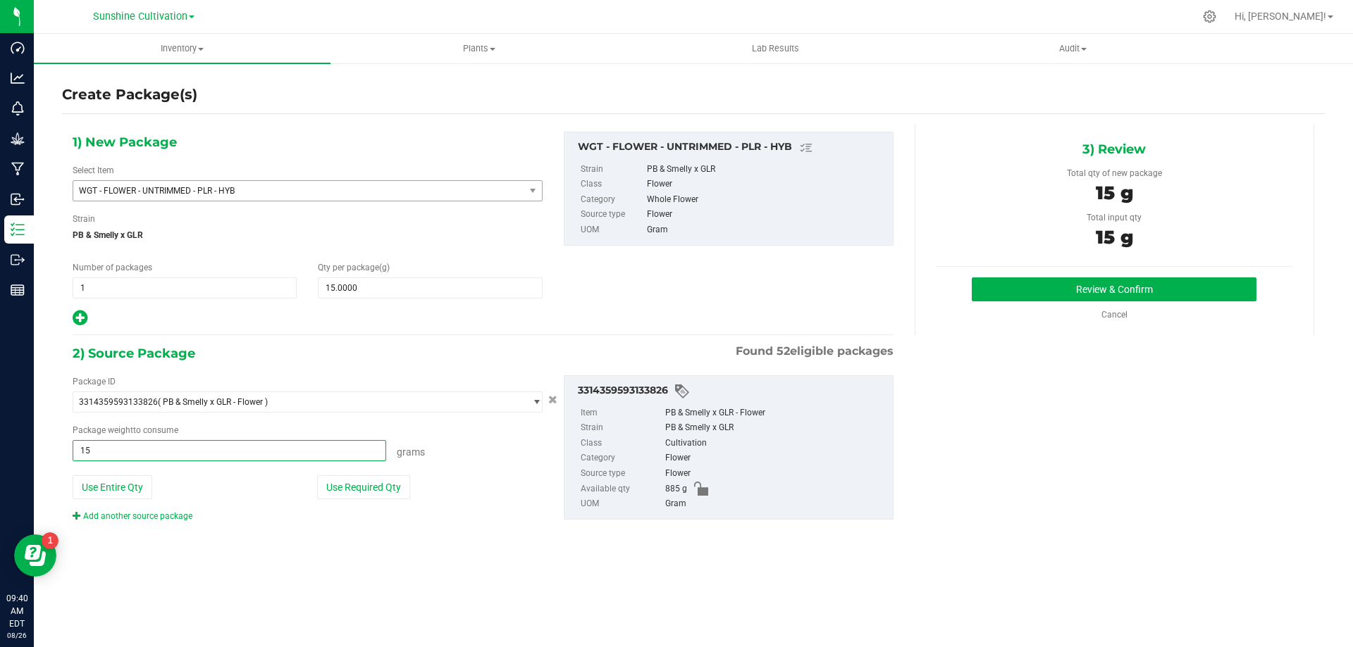
type input "15.0000 g"
click at [1141, 268] on div "3) Review Total qty of new package 15 g Total input qty 15 g Review & Confirm" at bounding box center [1113, 230] width 399 height 211
click at [1145, 288] on button "Review & Confirm" at bounding box center [1113, 290] width 285 height 24
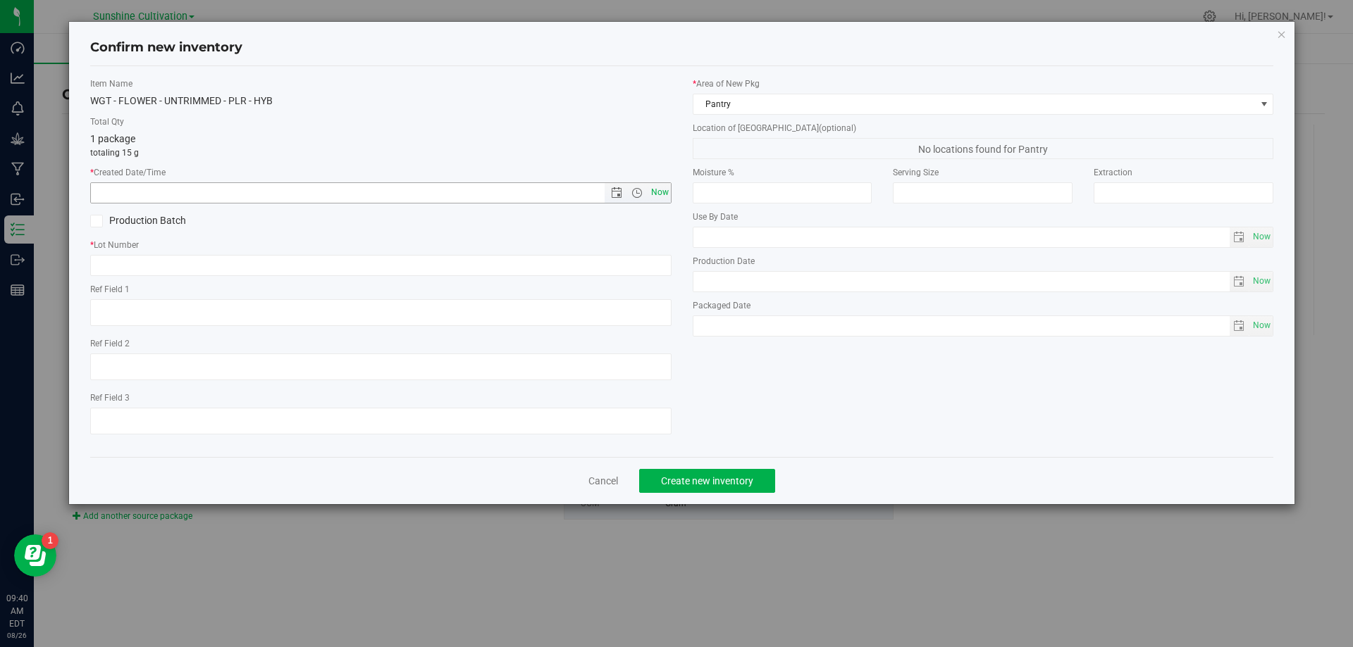
click at [662, 193] on span "Now" at bounding box center [659, 192] width 24 height 20
type input "8/26/2025 9:40 AM"
paste input "SN-250808-PLR-P05-09"
type input "SN-250808-PLR-P05-09-FA"
click at [700, 467] on div "Cancel Create new inventory" at bounding box center [682, 480] width 1184 height 47
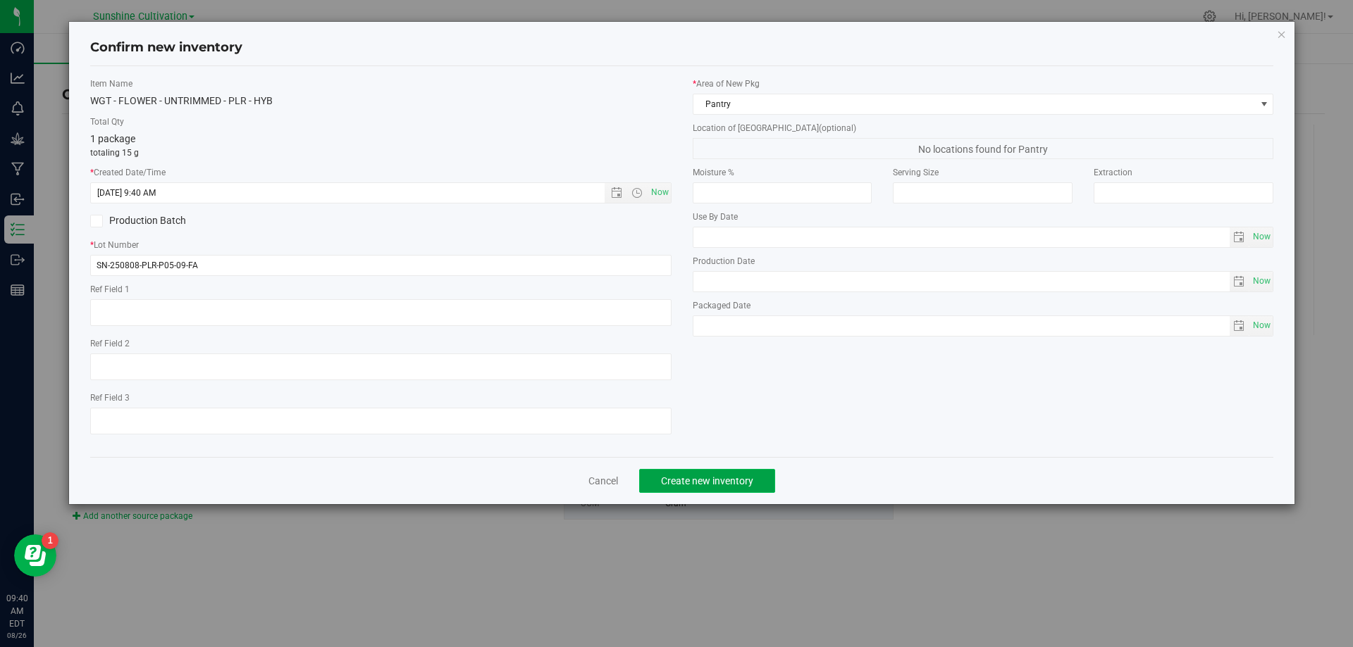
click at [708, 487] on button "Create new inventory" at bounding box center [707, 481] width 136 height 24
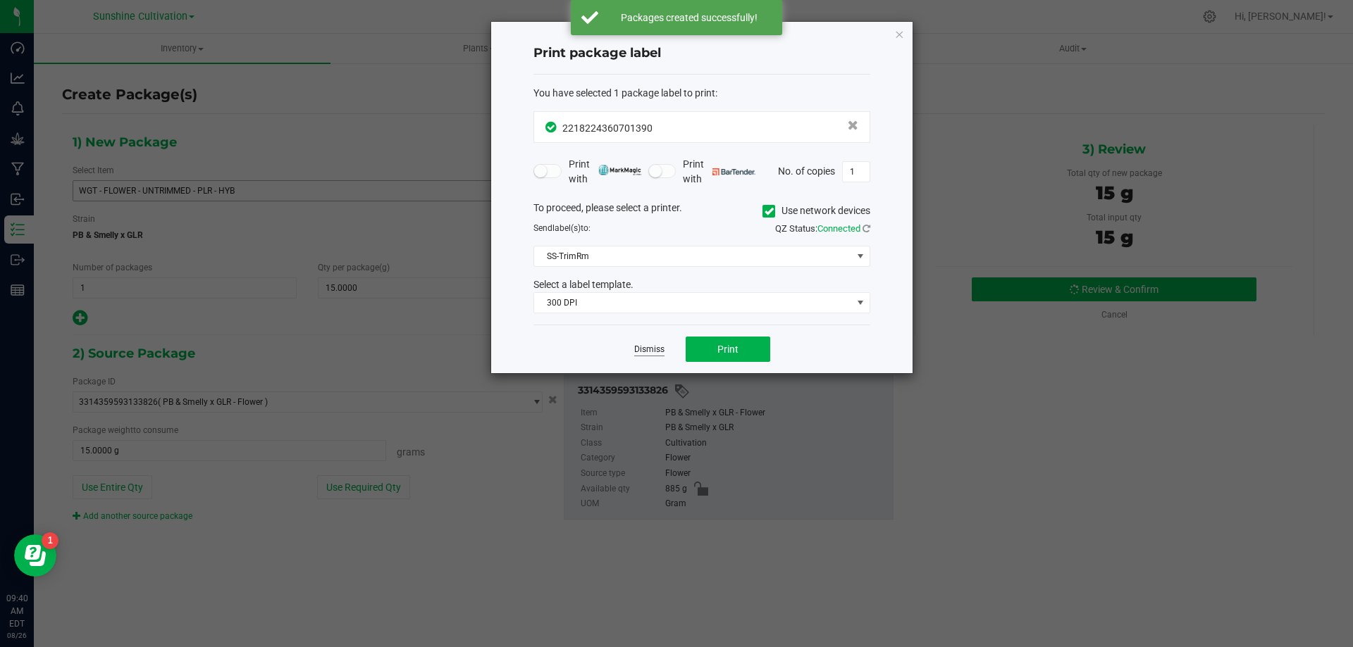
click at [647, 345] on link "Dismiss" at bounding box center [649, 350] width 30 height 12
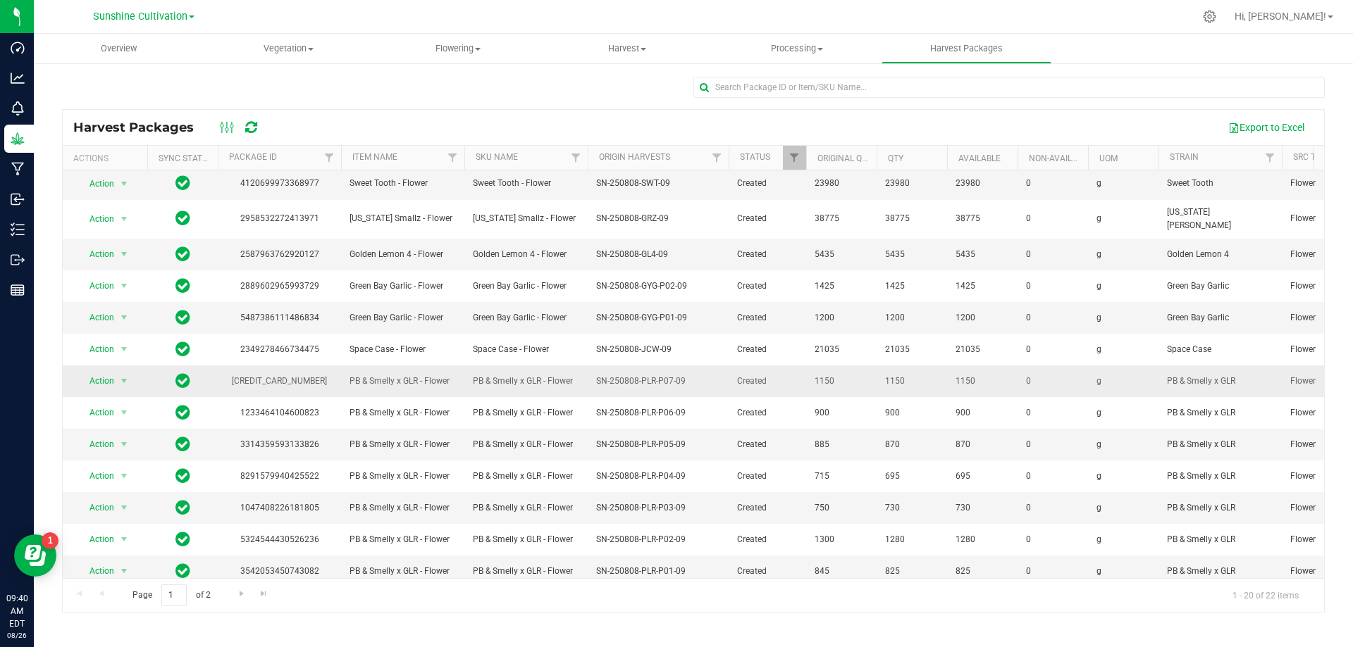
scroll to position [243, 0]
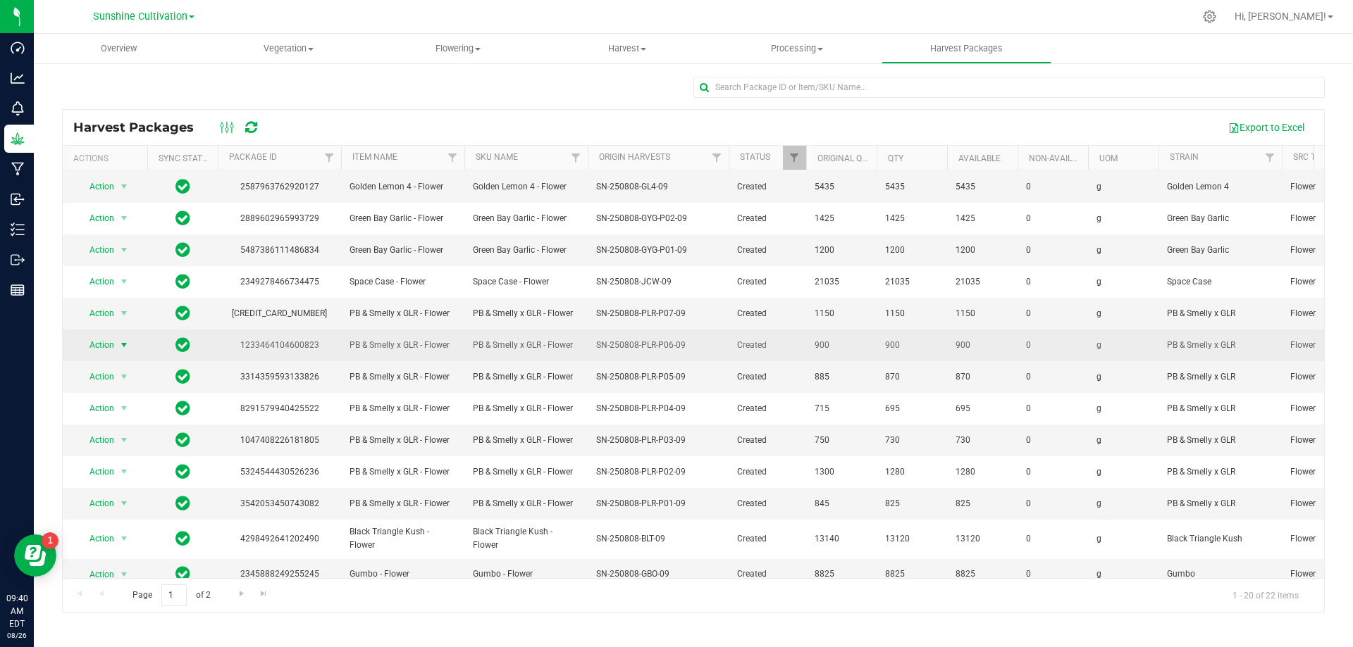
click at [117, 335] on span "select" at bounding box center [125, 345] width 18 height 20
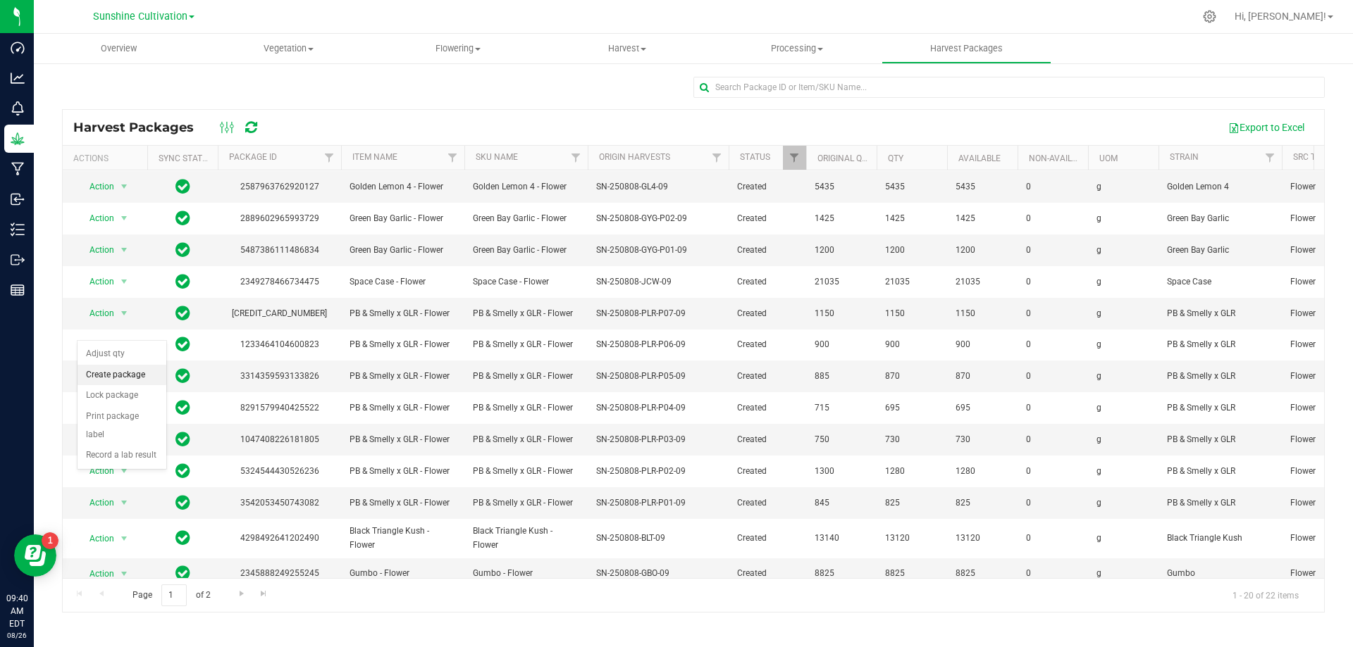
click at [123, 368] on li "Create package" at bounding box center [121, 375] width 89 height 21
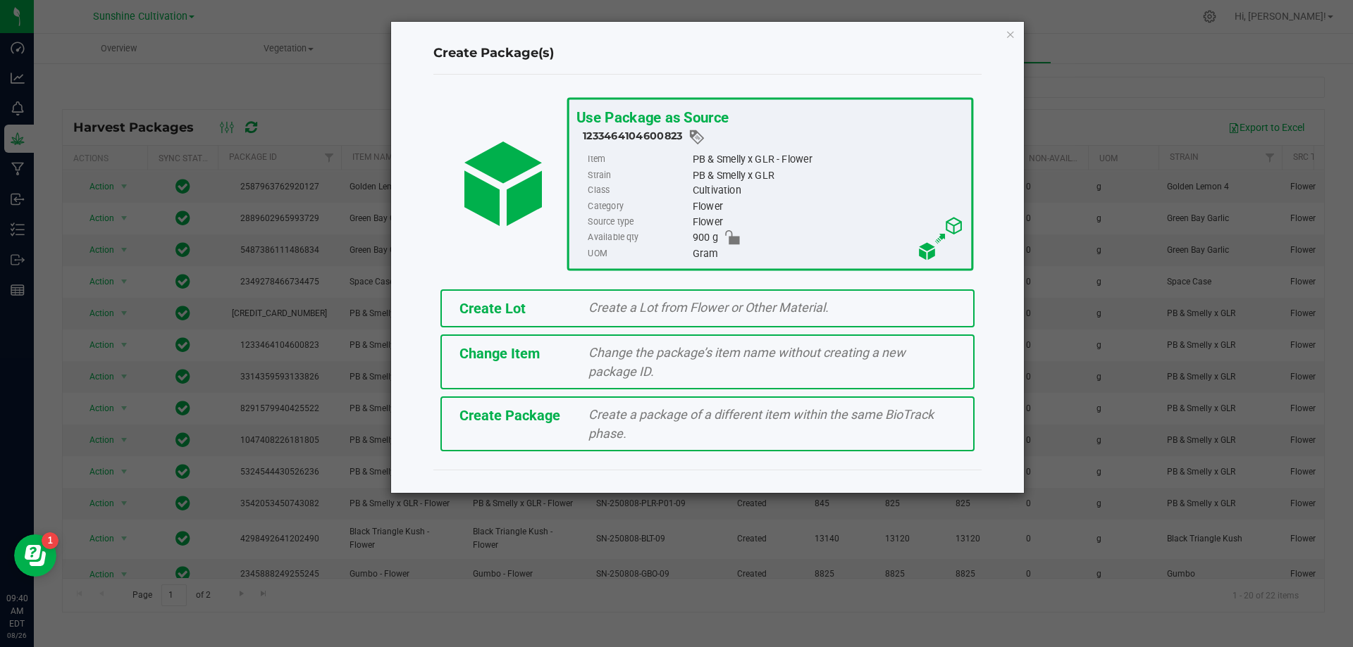
click at [763, 411] on span "Create a package of a different item within the same BioTrack phase." at bounding box center [760, 424] width 345 height 34
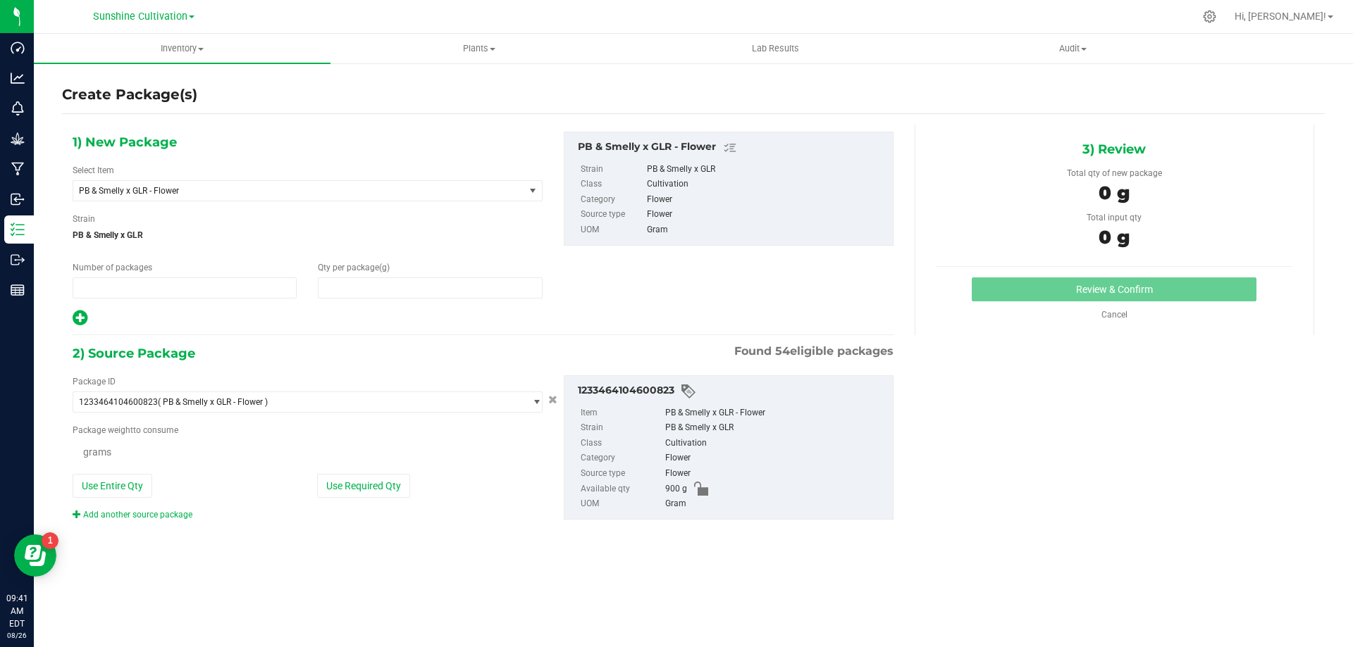
type input "1"
type input "0.0000"
click at [473, 198] on span "PB & Smelly x GLR - Flower" at bounding box center [298, 191] width 451 height 20
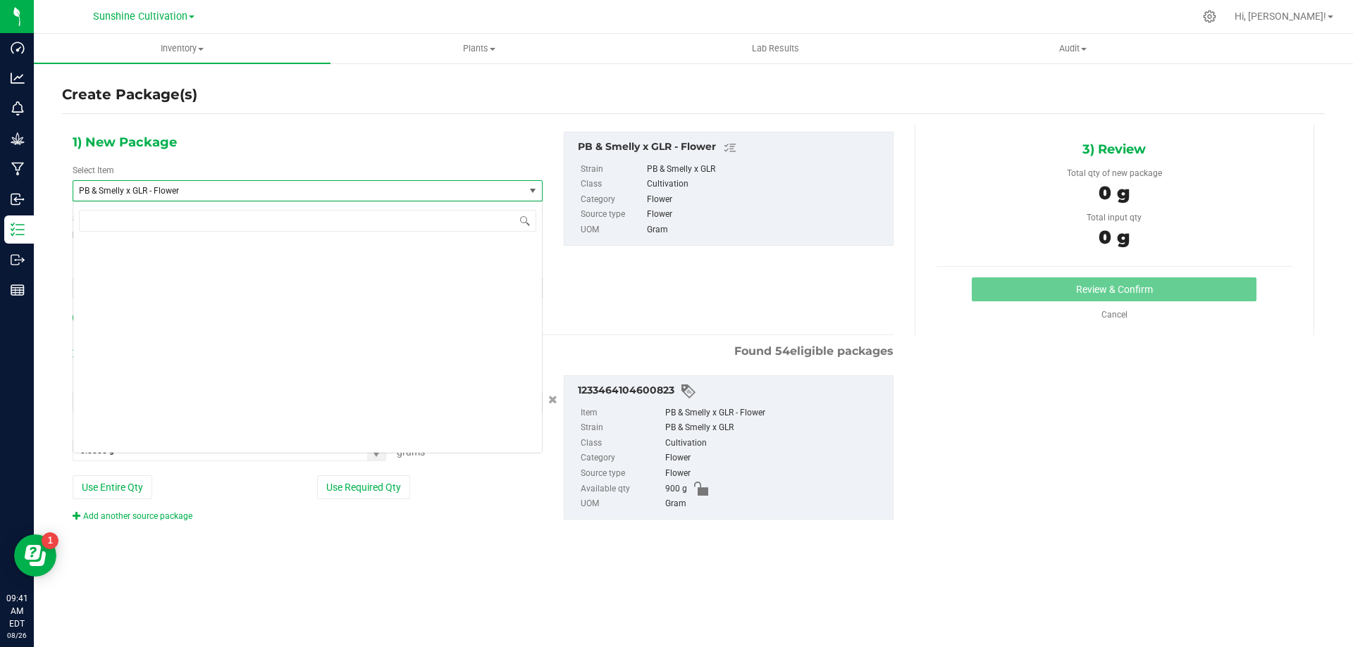
scroll to position [146321, 0]
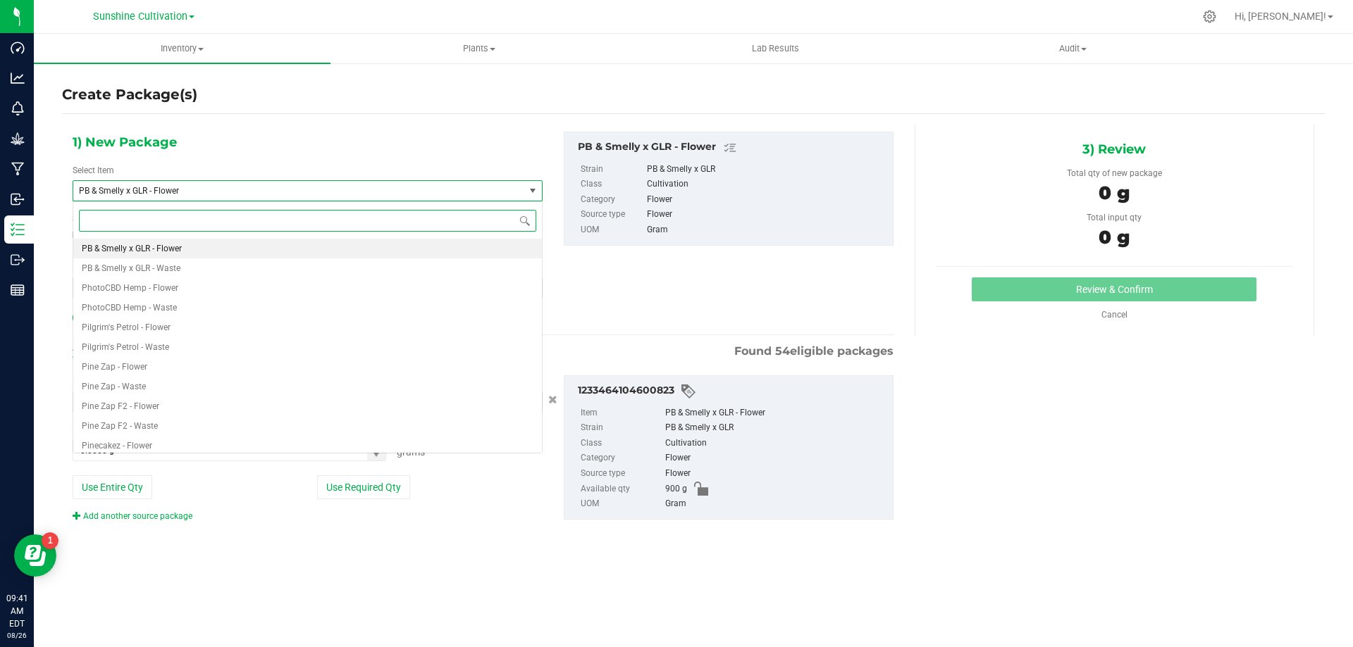
click at [470, 192] on span "PB & Smelly x GLR - Flower" at bounding box center [290, 191] width 422 height 10
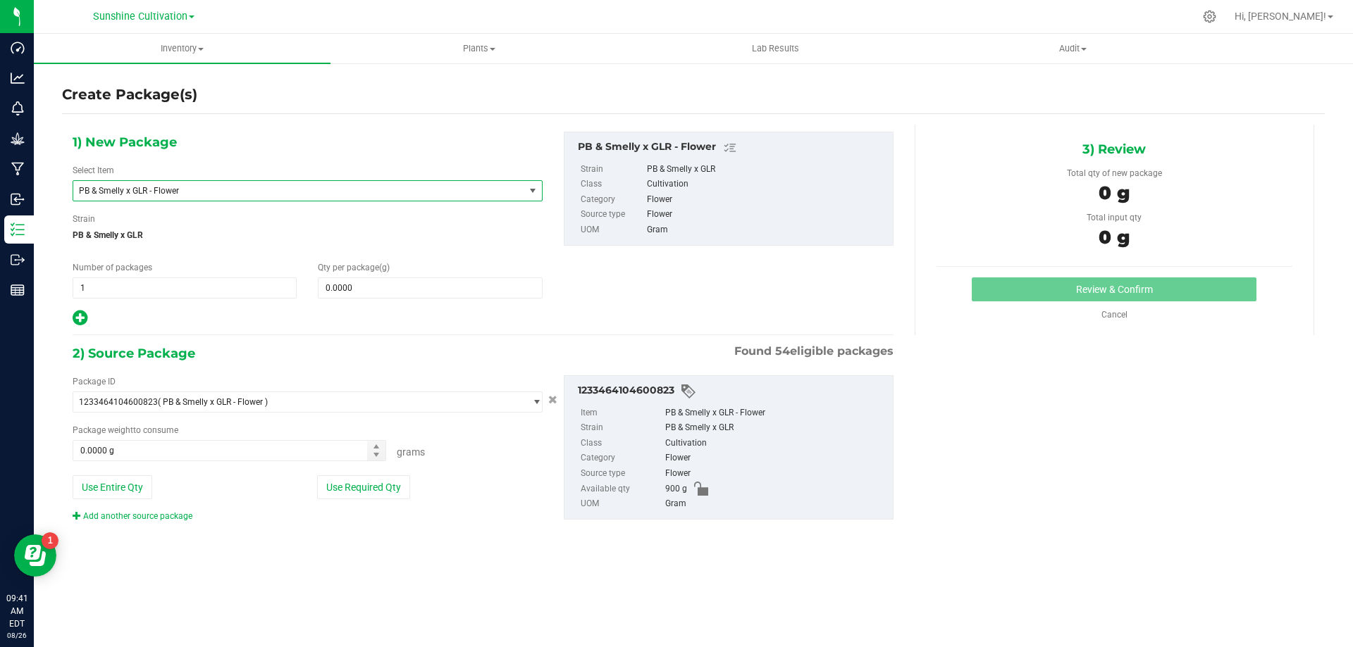
click at [470, 192] on span "PB & Smelly x GLR - Flower" at bounding box center [290, 191] width 422 height 10
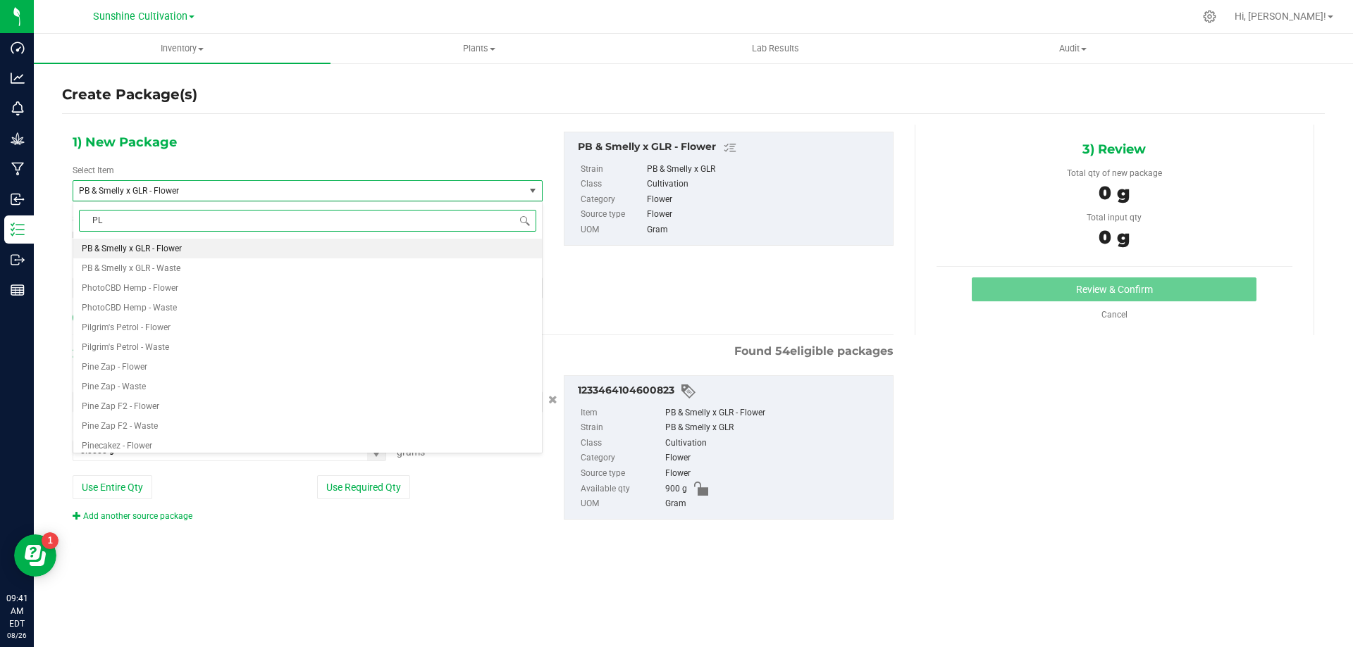
type input "PLR"
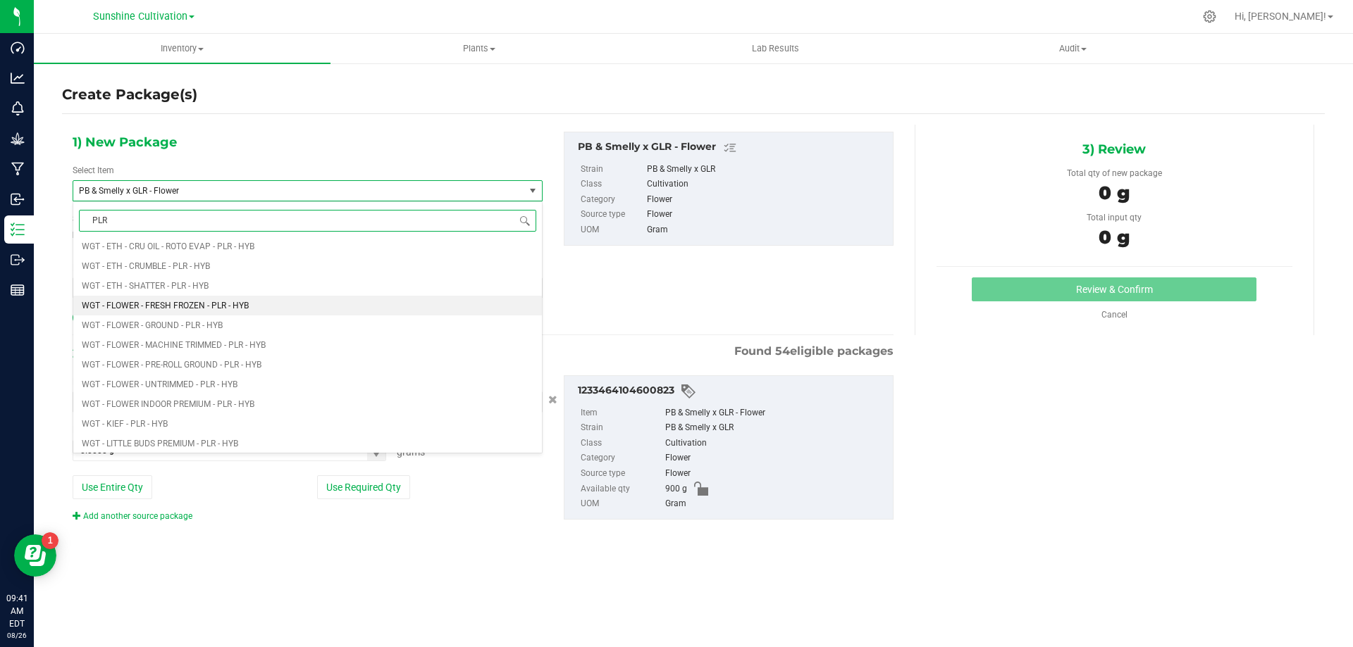
scroll to position [564, 0]
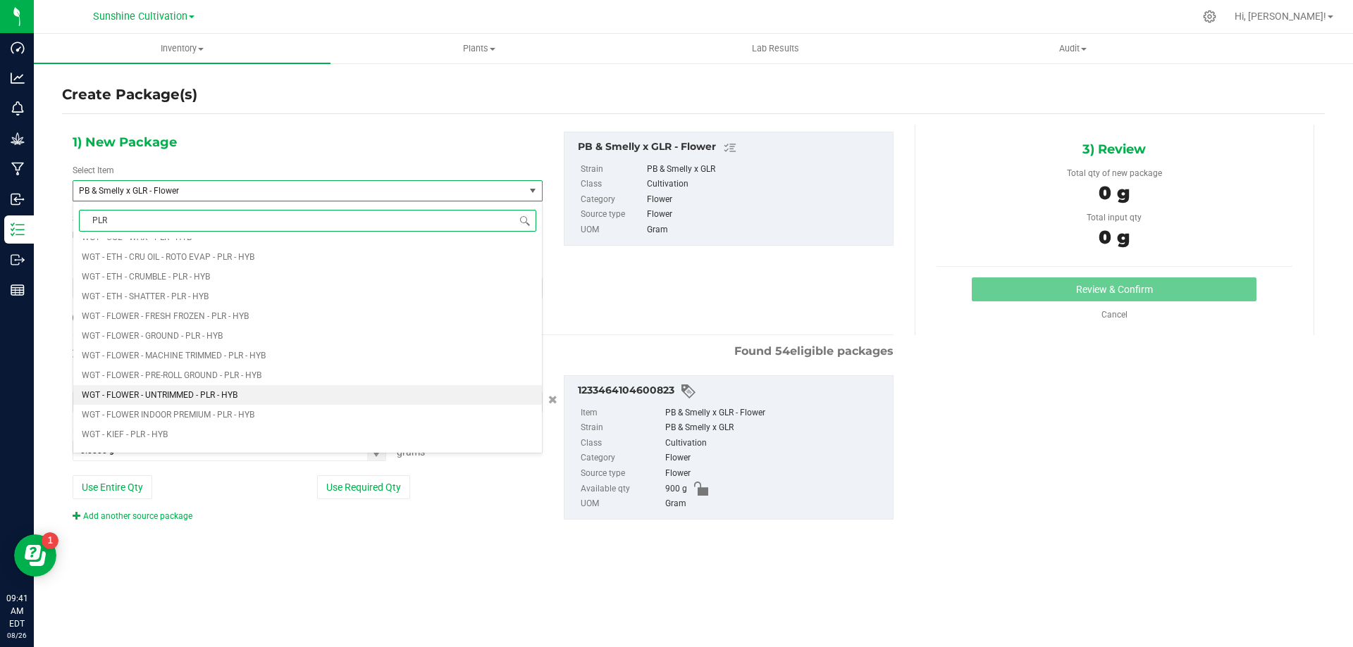
click at [231, 400] on span "WGT - FLOWER - UNTRIMMED - PLR - HYB" at bounding box center [160, 395] width 156 height 10
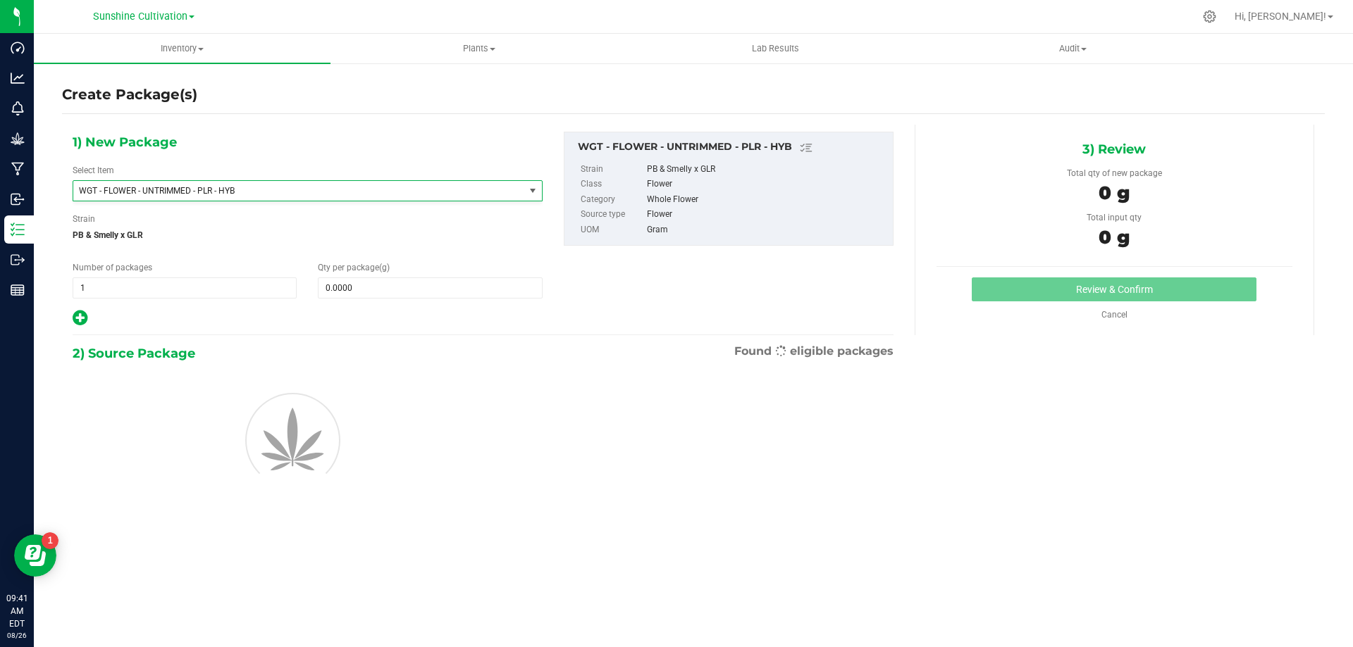
type input "0.0000"
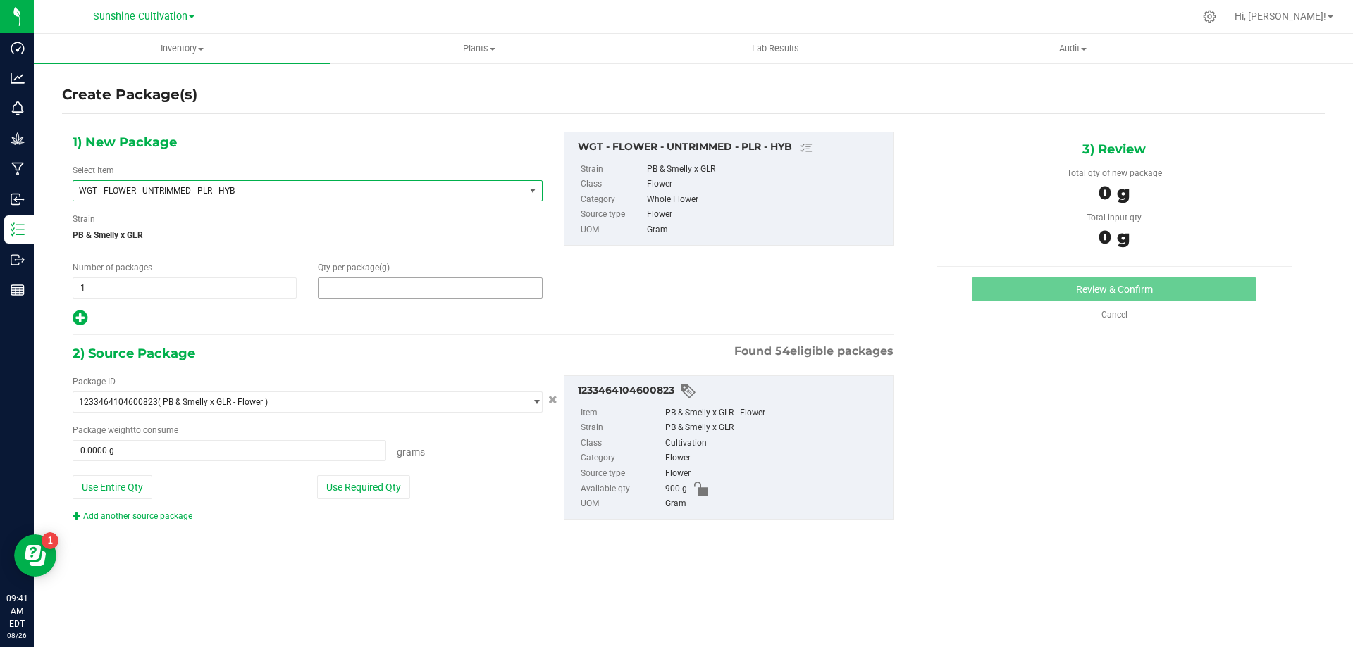
click at [358, 279] on span at bounding box center [430, 288] width 224 height 21
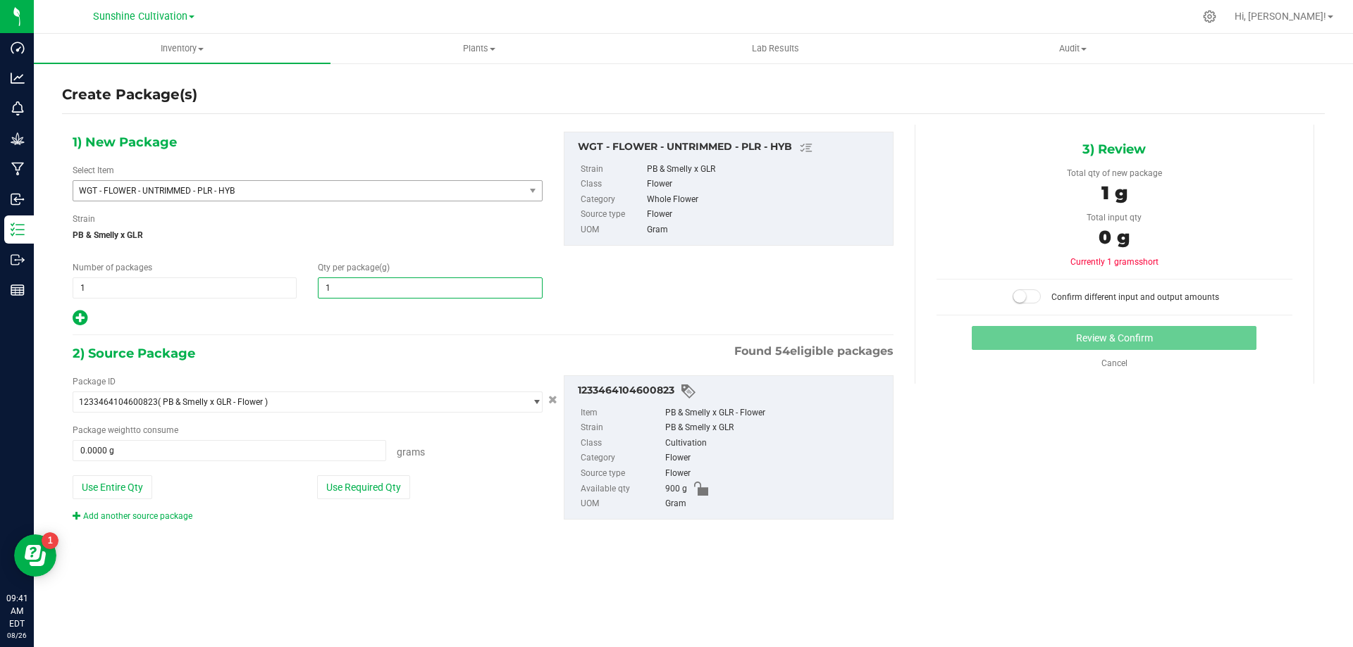
type input "15"
type input "15.0000"
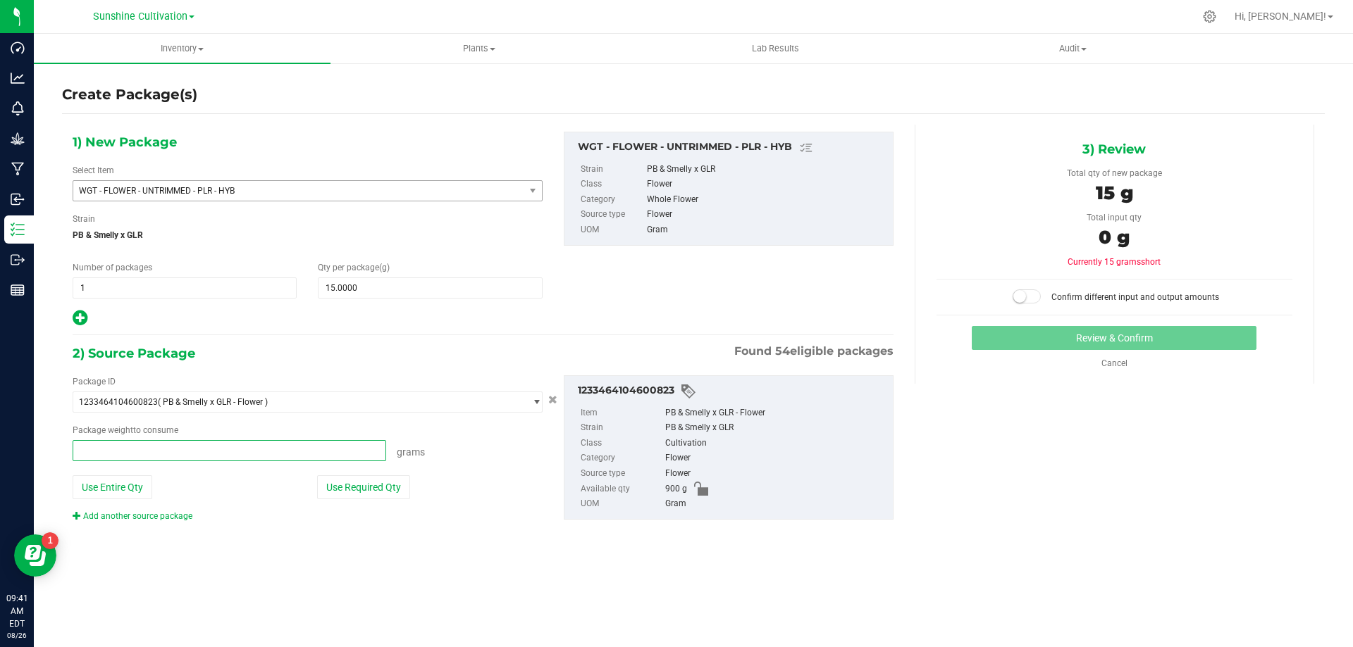
click at [238, 454] on span at bounding box center [229, 450] width 313 height 21
type input "15"
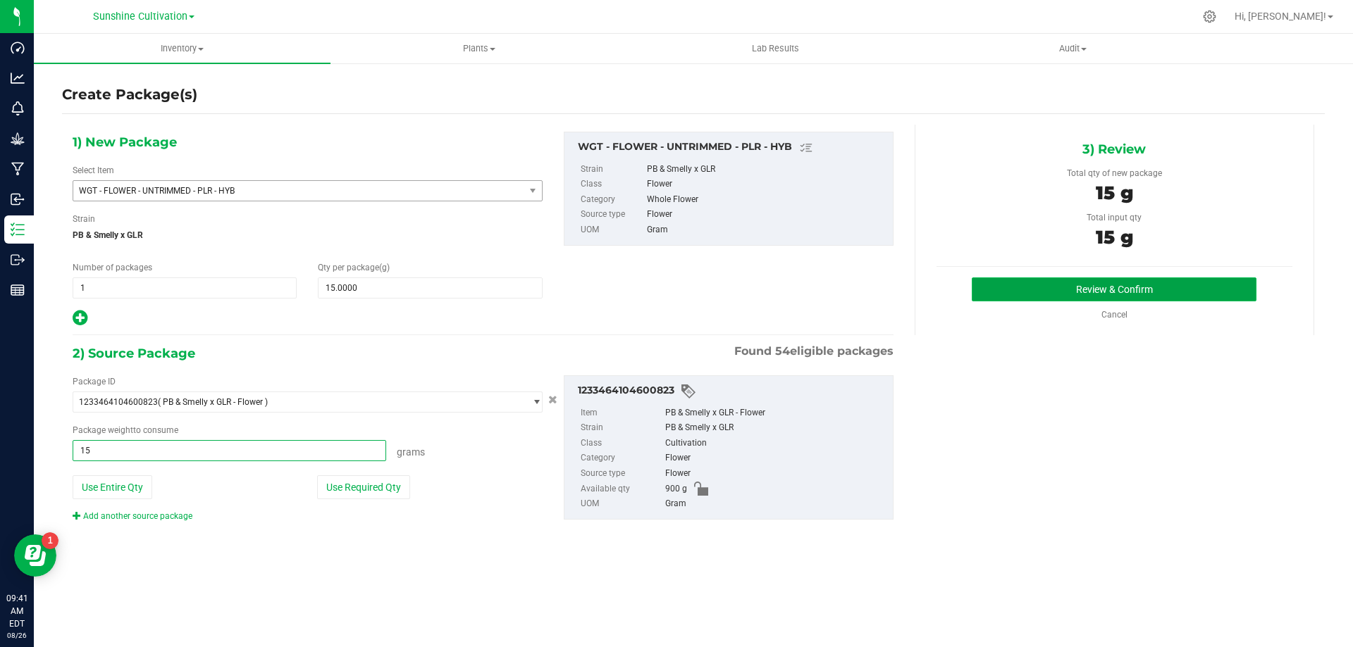
type input "15.0000 g"
click at [1103, 299] on button "Review & Confirm" at bounding box center [1113, 290] width 285 height 24
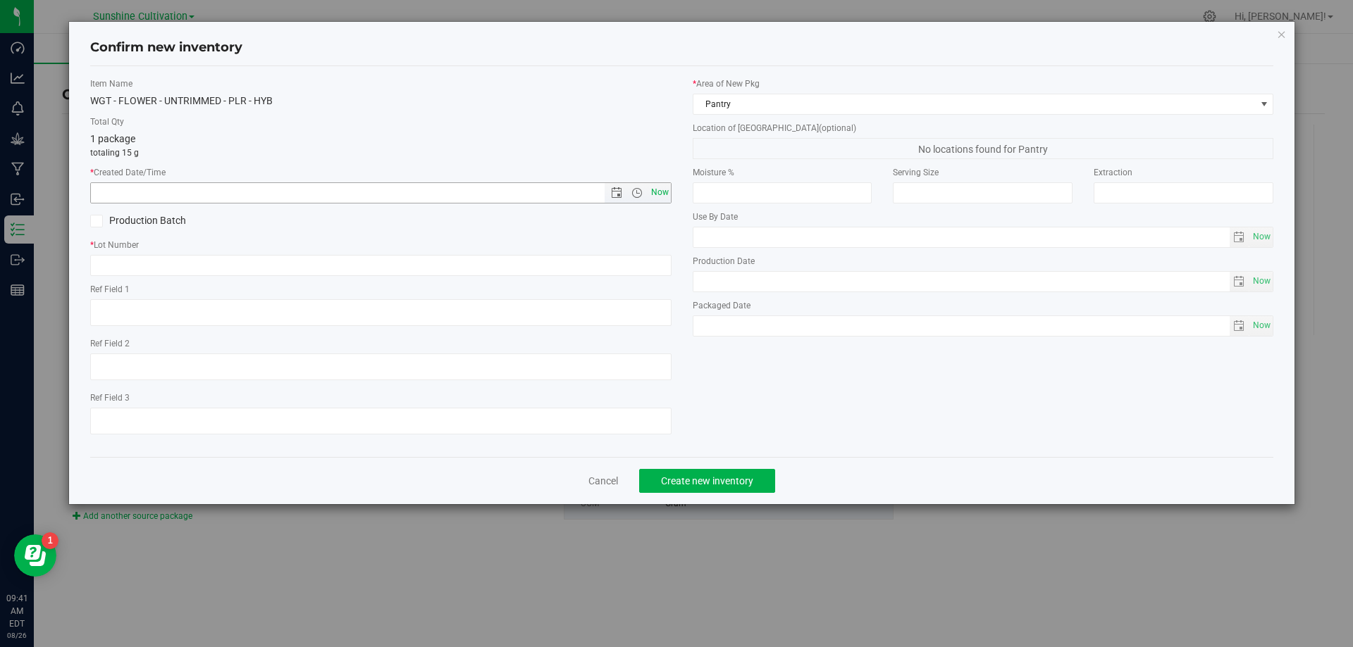
click at [654, 197] on span "Now" at bounding box center [659, 192] width 24 height 20
type input "8/26/2025 9:41 AM"
paste input "SN-250808-PLR-P06-09"
type input "SN-250808-PLR-P06-09-FA"
click at [735, 483] on span "Create new inventory" at bounding box center [707, 481] width 92 height 11
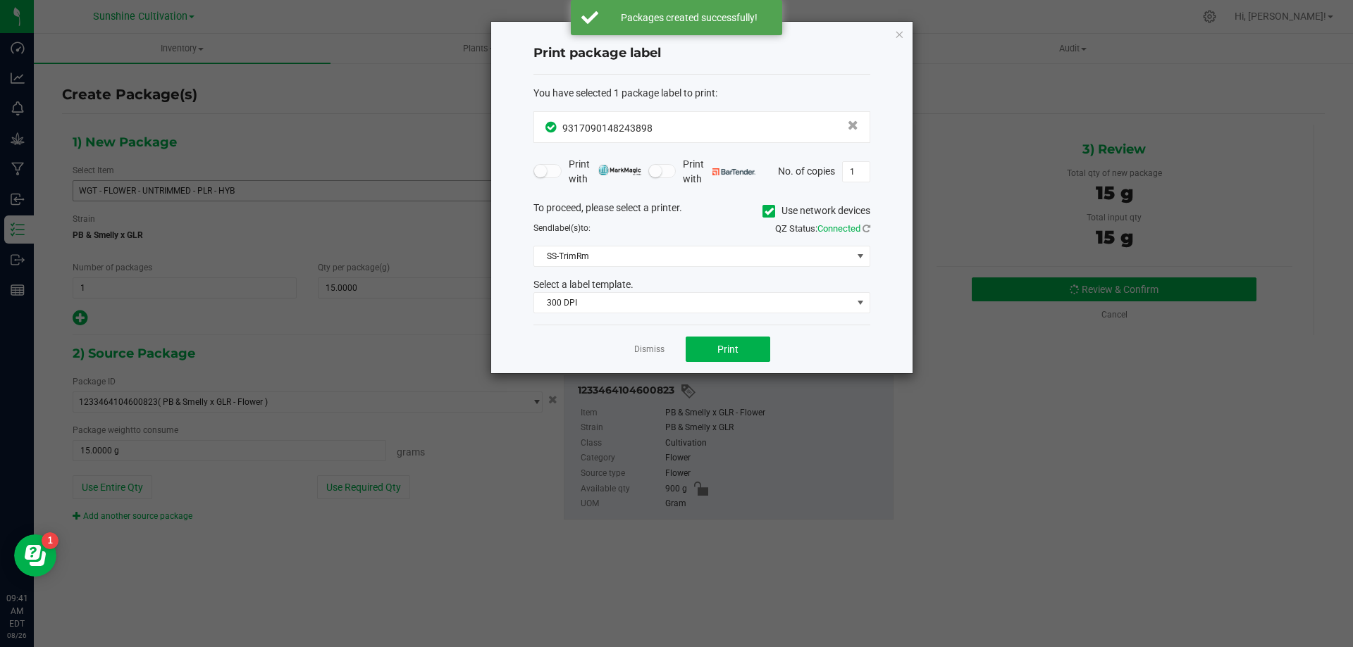
click at [641, 342] on div "Dismiss Print" at bounding box center [701, 349] width 337 height 49
click at [639, 347] on link "Dismiss" at bounding box center [649, 350] width 30 height 12
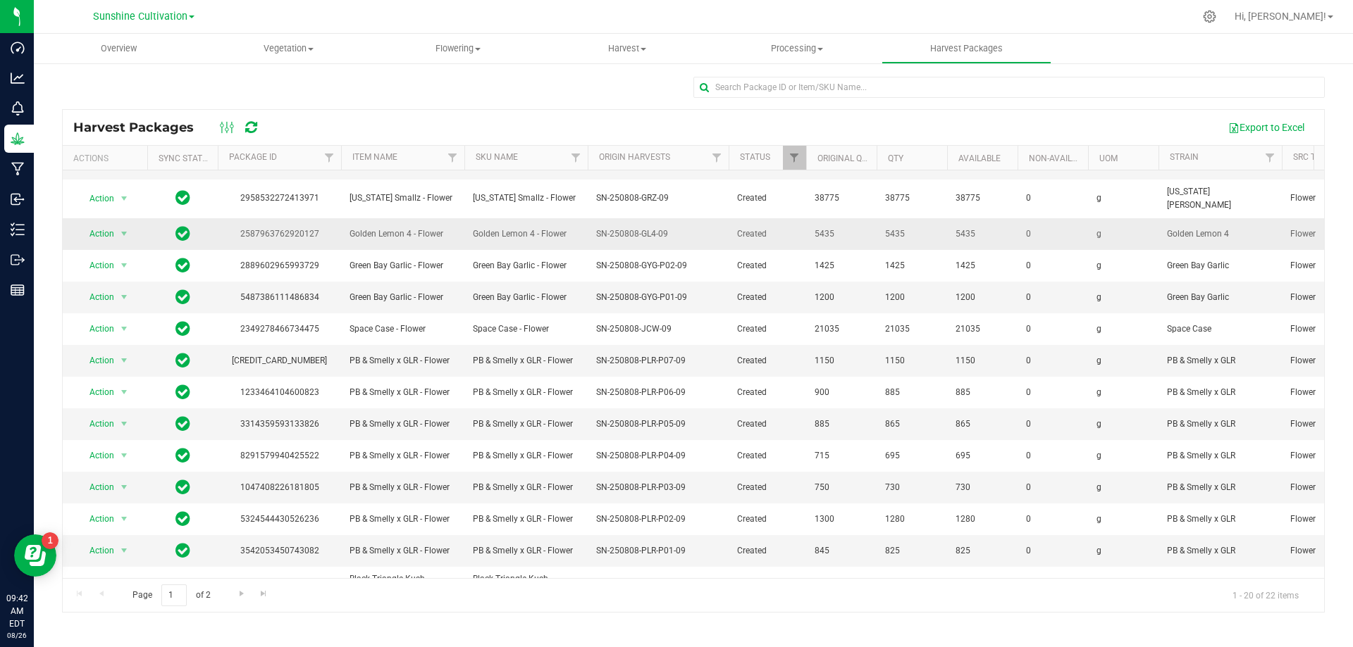
scroll to position [211, 0]
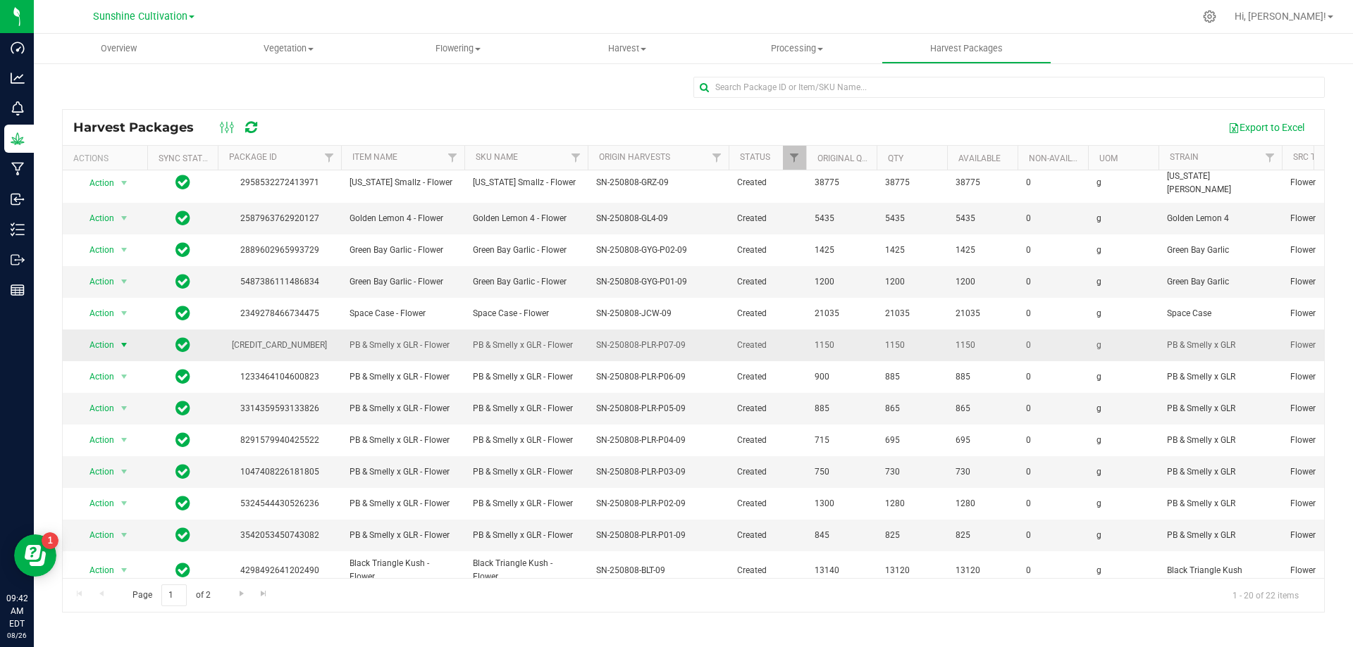
click at [119, 340] on span "select" at bounding box center [123, 345] width 11 height 11
click at [132, 380] on li "Create package" at bounding box center [121, 375] width 89 height 21
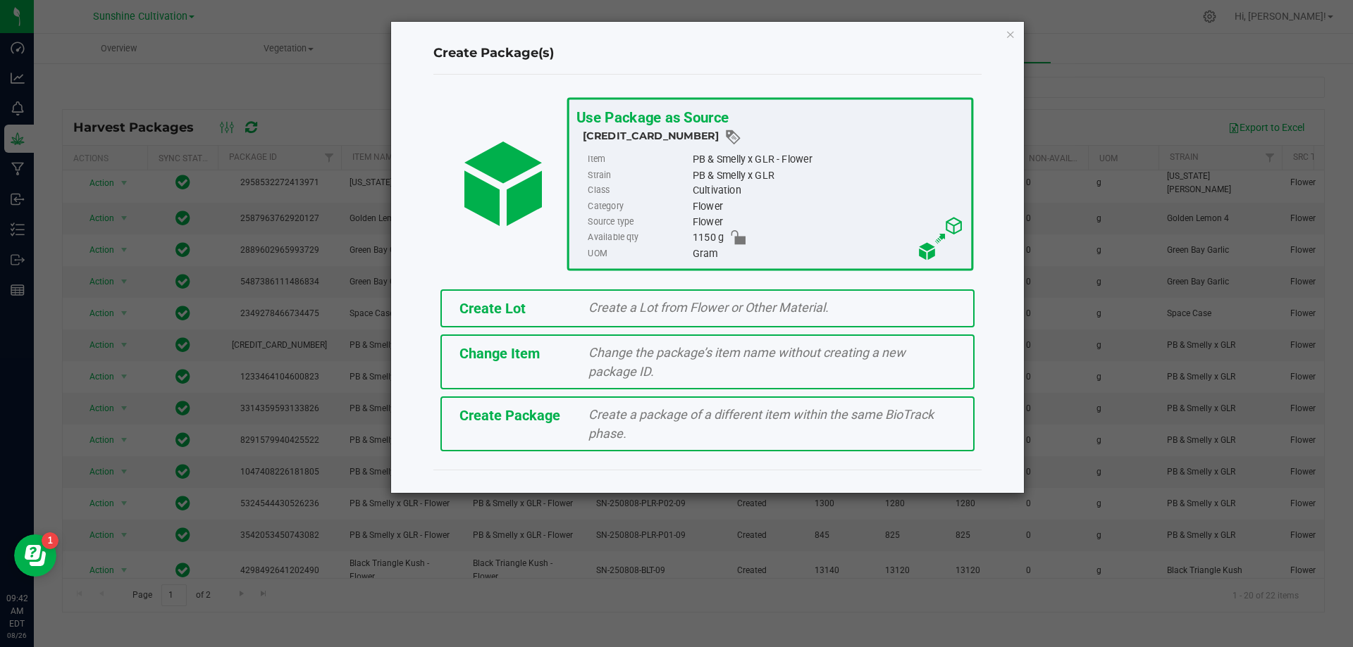
click at [658, 421] on span "Create a package of a different item within the same BioTrack phase." at bounding box center [760, 424] width 345 height 34
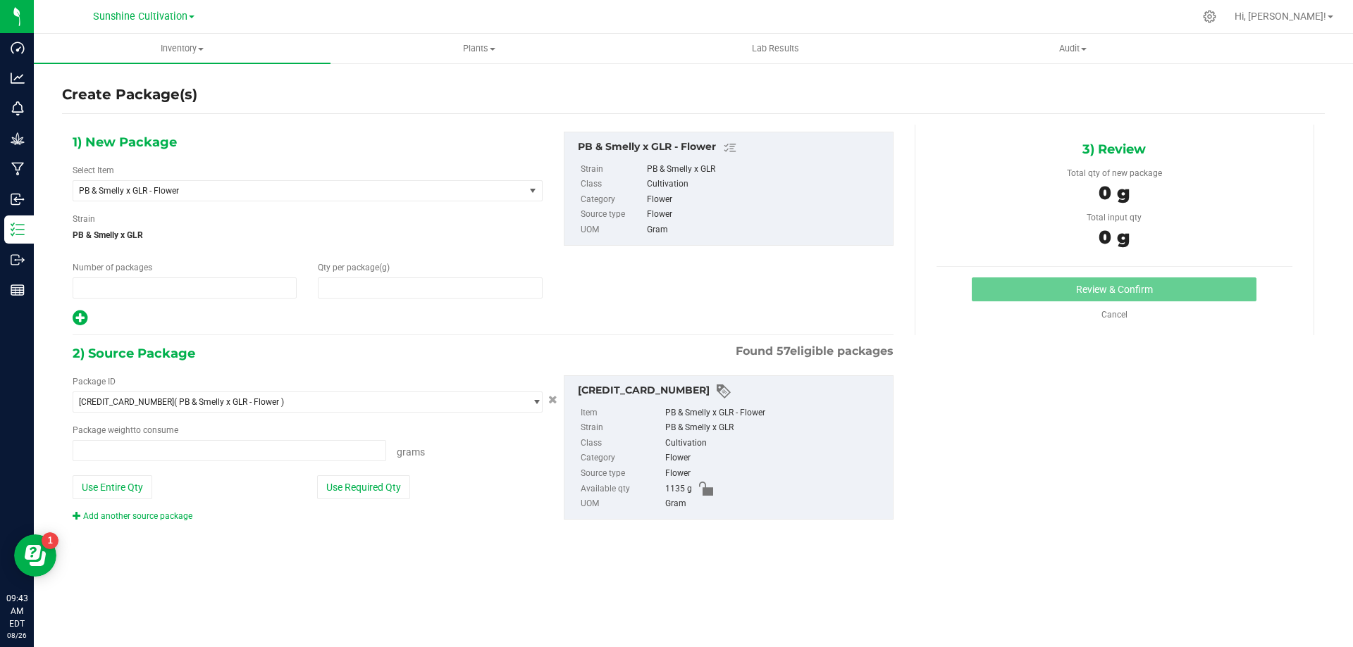
type input "1"
type input "0.0000"
type input "0.0000 g"
click at [476, 185] on span "PB & Smelly x GLR - Flower" at bounding box center [298, 191] width 451 height 20
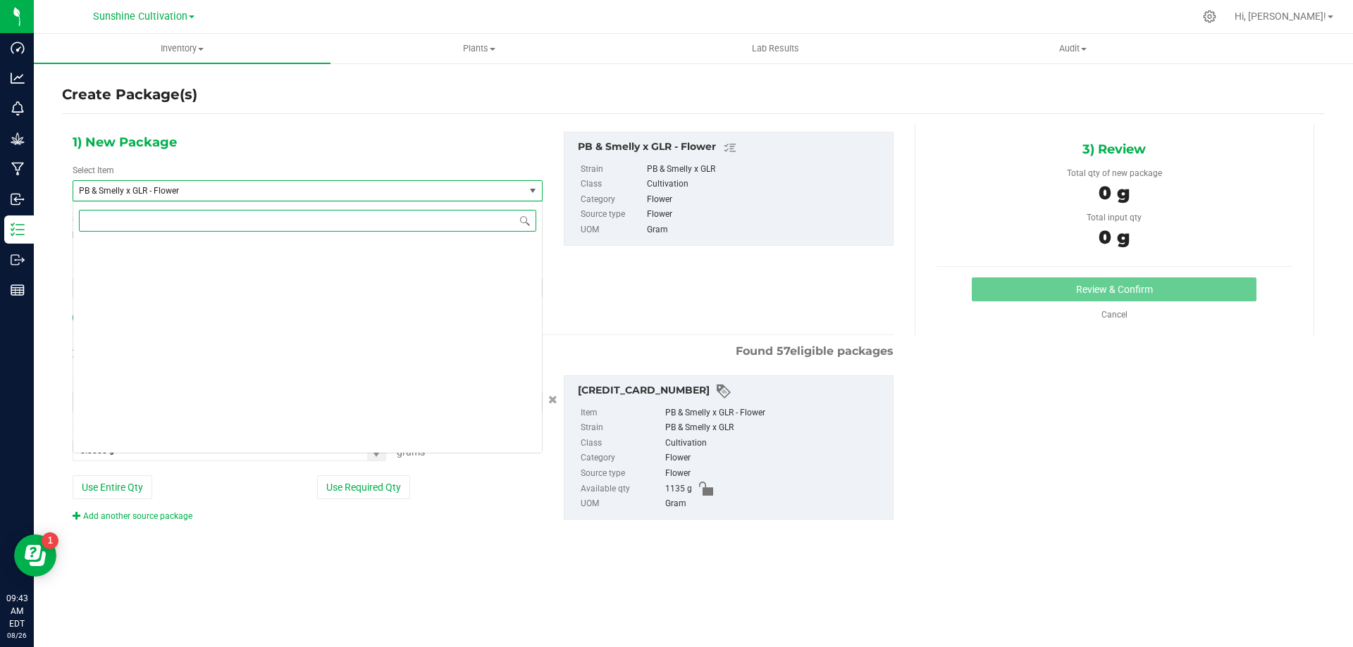
scroll to position [146321, 0]
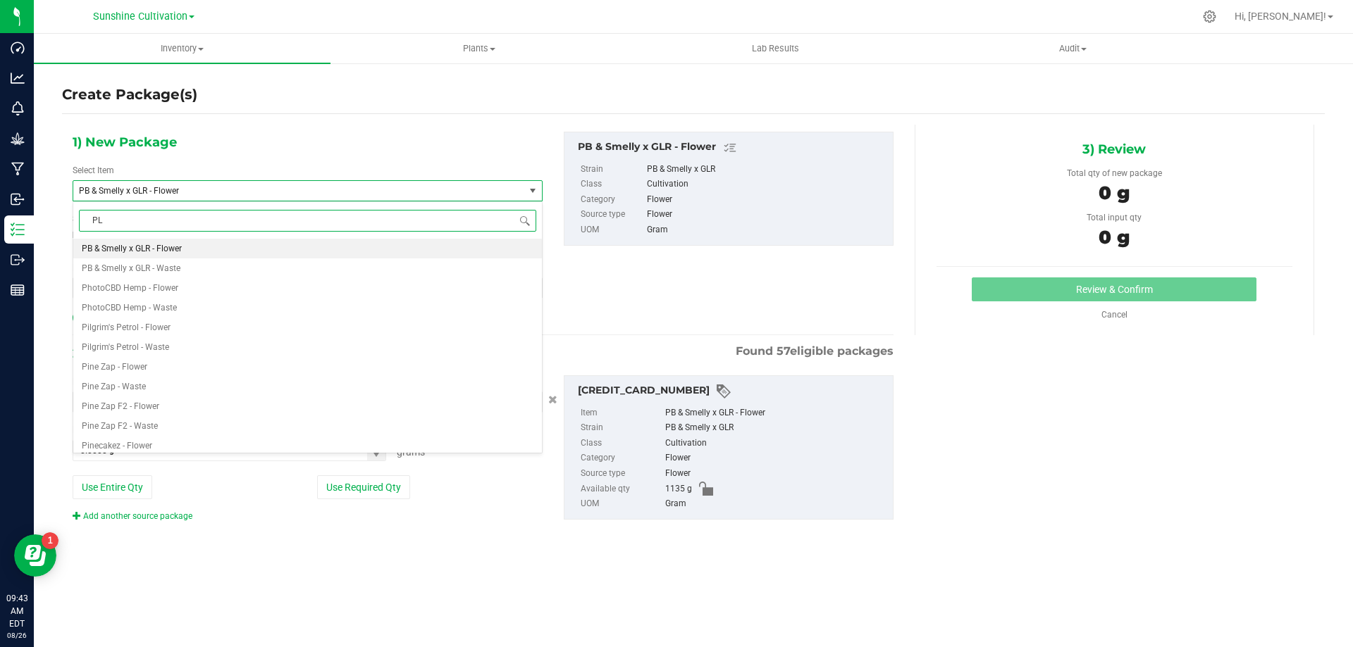
type input "PLR"
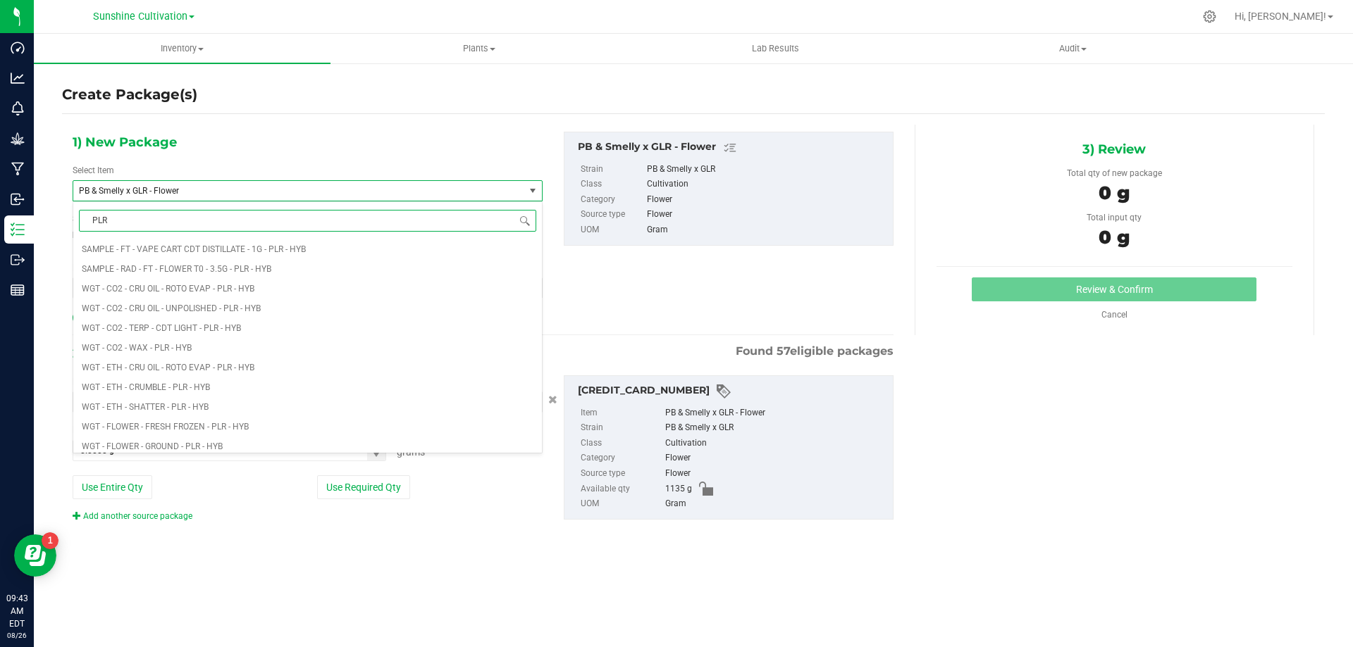
scroll to position [634, 0]
click at [209, 439] on li "WGT - TRIM - PLR - HYB" at bounding box center [307, 443] width 468 height 20
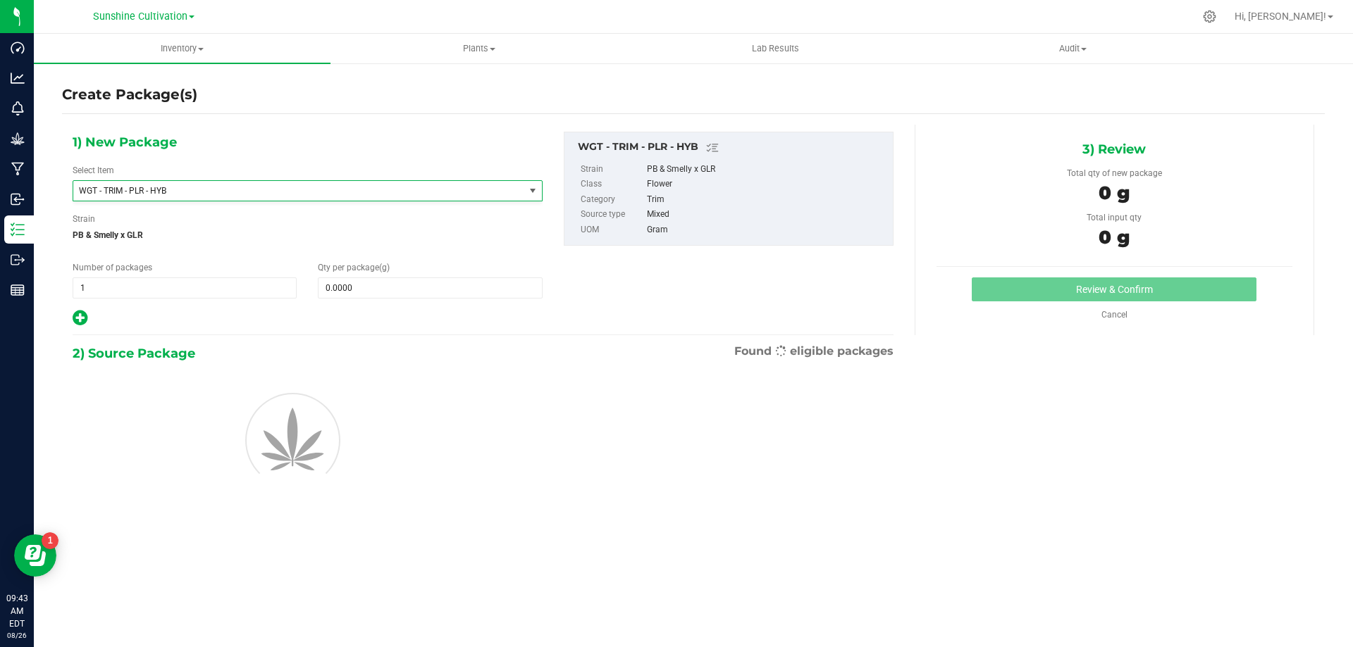
type input "0.0000"
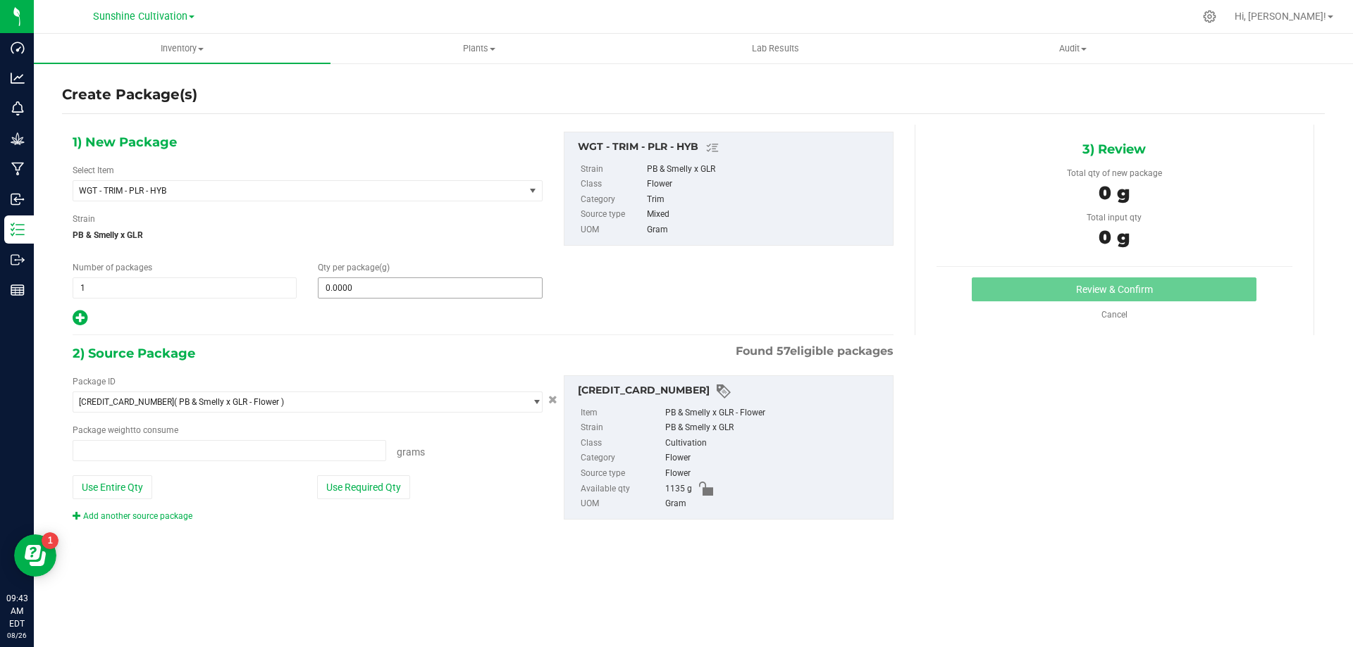
type input "0.0000 g"
click at [360, 294] on span "0.0000 0" at bounding box center [430, 288] width 224 height 21
type input "5"
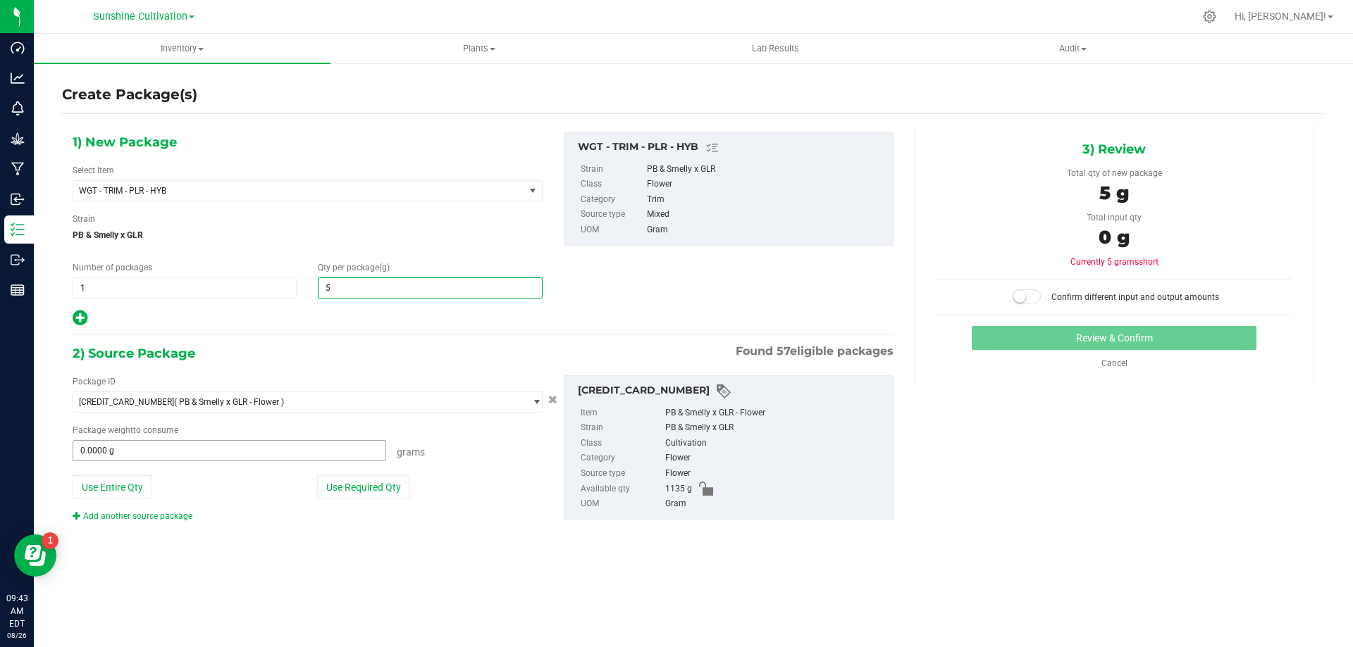
type input "5.0000"
click at [273, 457] on span at bounding box center [229, 450] width 313 height 21
type input "5"
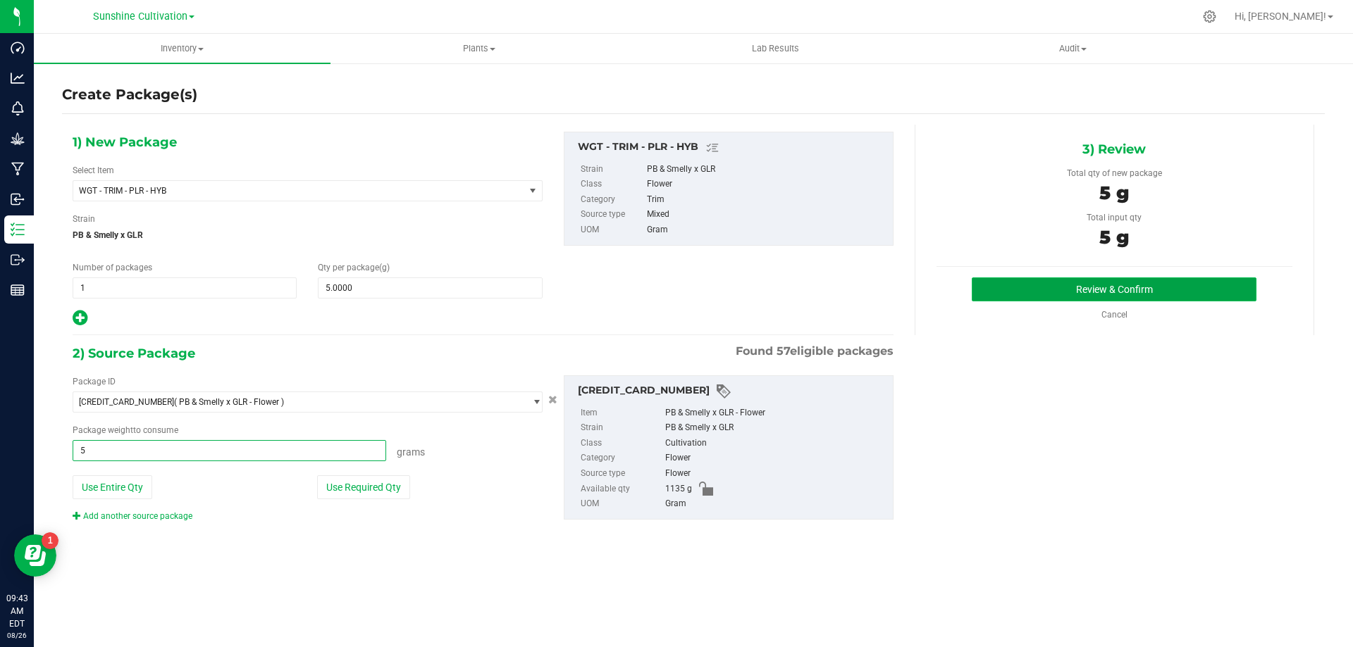
type input "5.0000 g"
click at [1043, 300] on button "Review & Confirm" at bounding box center [1113, 290] width 285 height 24
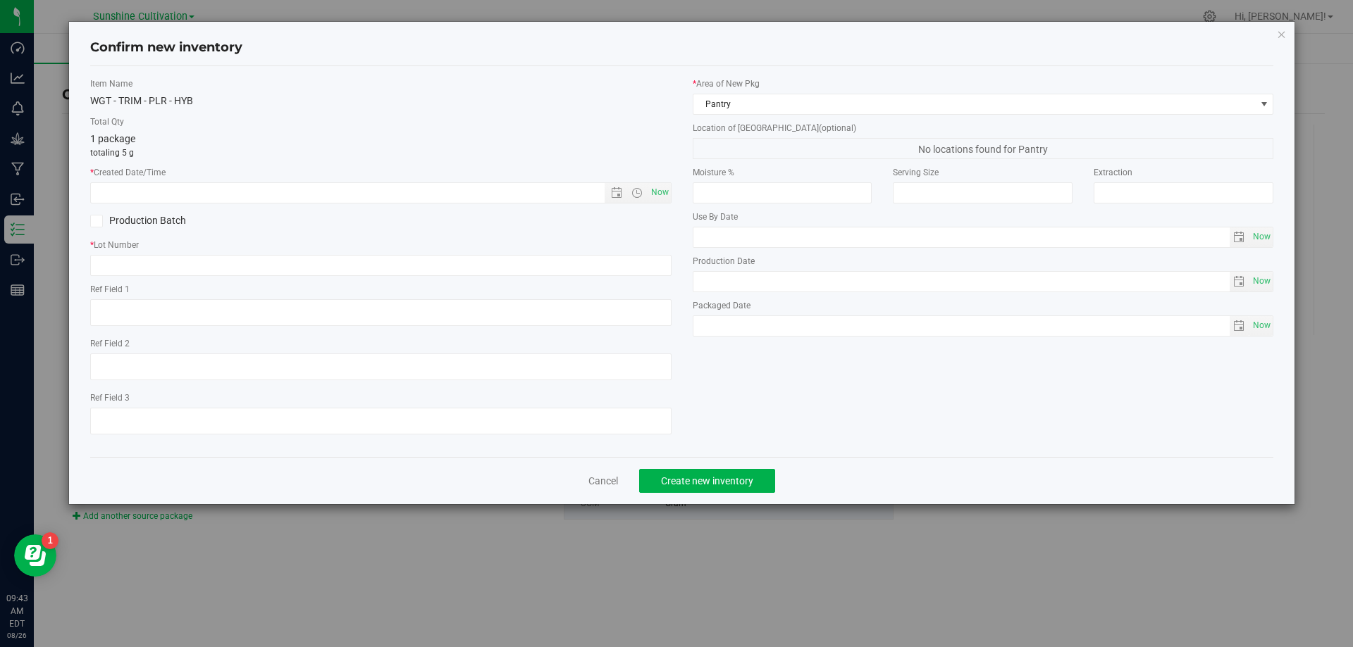
click at [671, 193] on div "Item Name WGT - TRIM - PLR - HYB Total Qty 1 package totaling 5 g * Created Dat…" at bounding box center [381, 261] width 602 height 368
drag, startPoint x: 669, startPoint y: 192, endPoint x: 636, endPoint y: 252, distance: 68.7
click at [668, 192] on span "Now" at bounding box center [659, 192] width 24 height 20
type input "8/26/2025 9:43 AM"
paste input "SN-250808-PLR-P07-09"
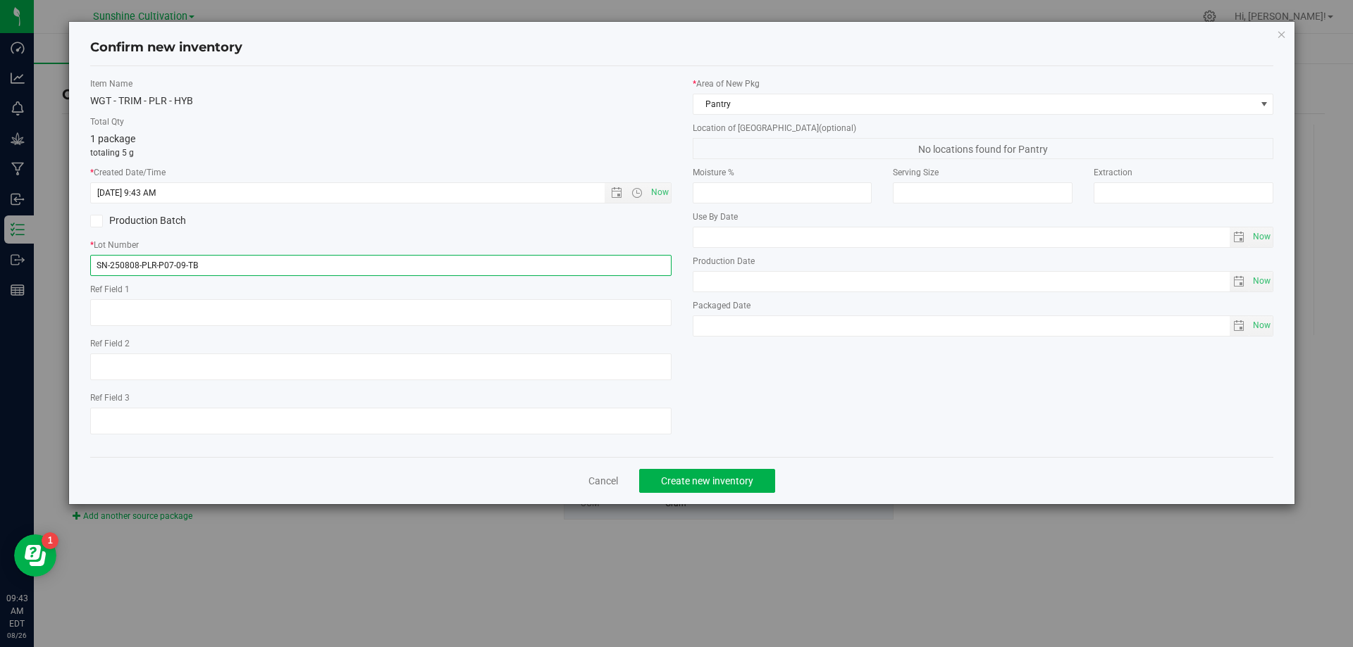
type input "SN-250808-PLR-P07-09-TB"
click at [692, 480] on span "Create new inventory" at bounding box center [707, 481] width 92 height 11
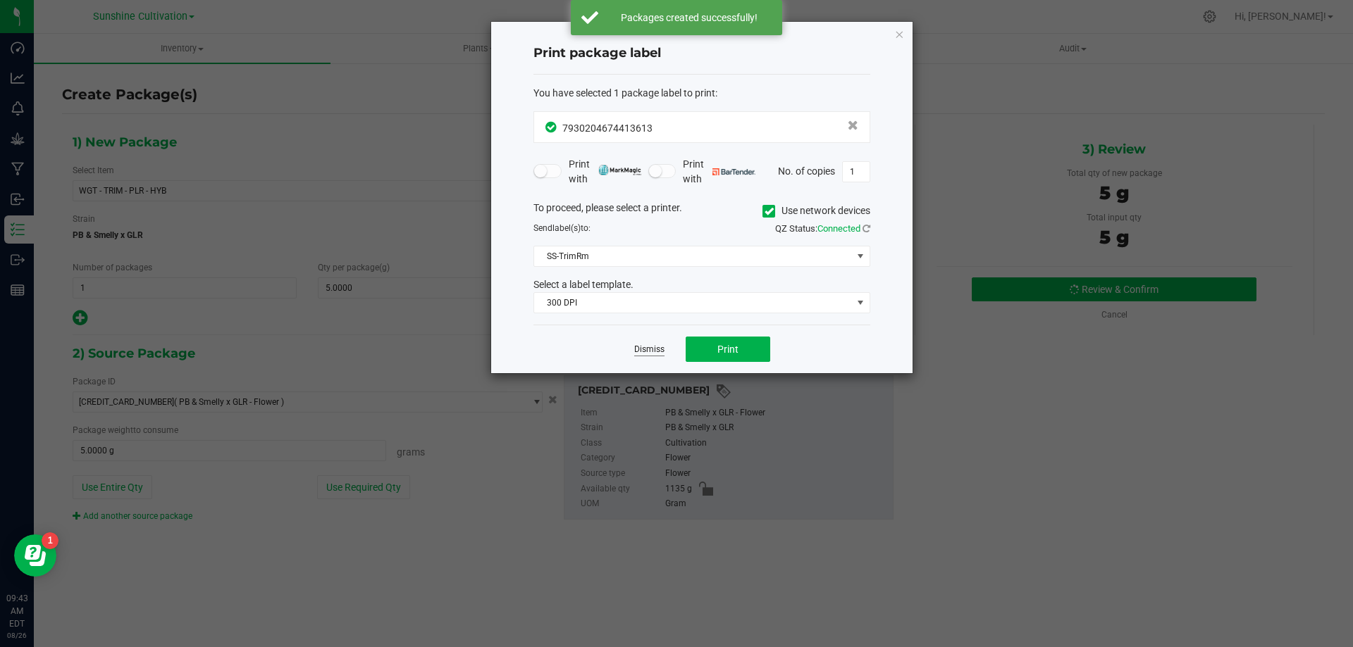
click at [659, 345] on link "Dismiss" at bounding box center [649, 350] width 30 height 12
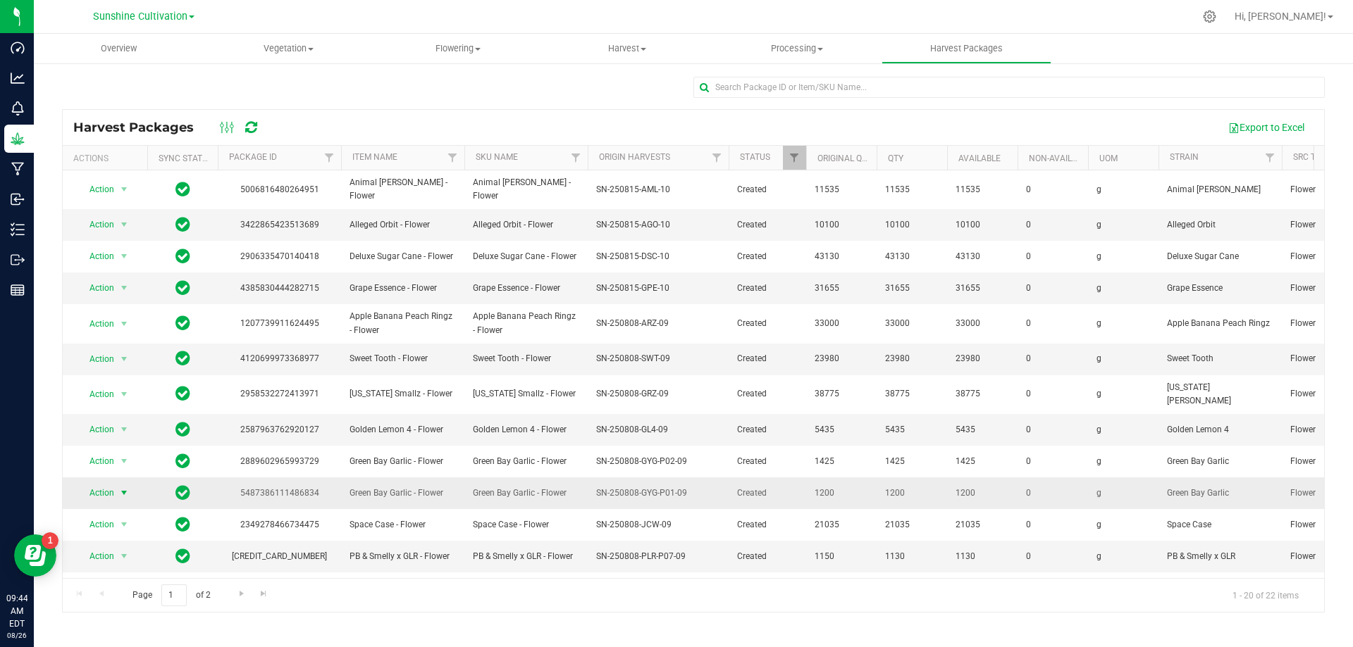
click at [120, 487] on span "select" at bounding box center [123, 492] width 11 height 11
click at [126, 526] on li "Create package" at bounding box center [121, 523] width 89 height 21
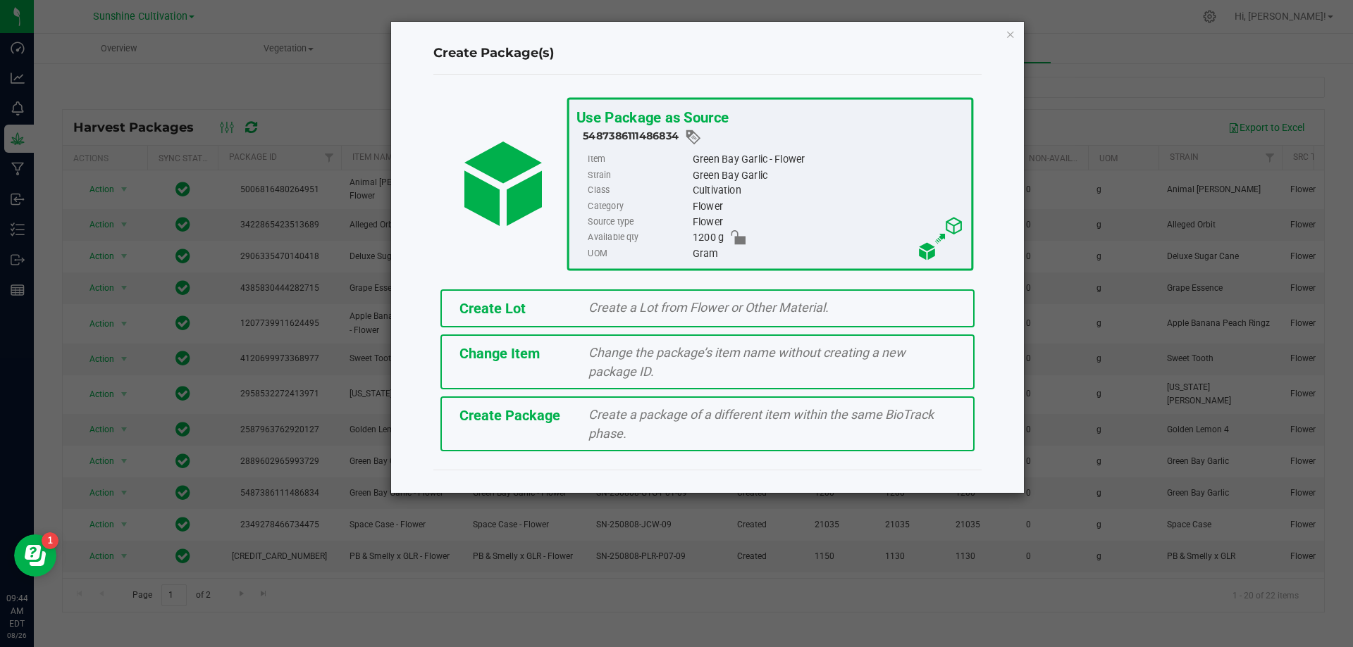
click at [781, 414] on span "Create a package of a different item within the same BioTrack phase." at bounding box center [760, 424] width 345 height 34
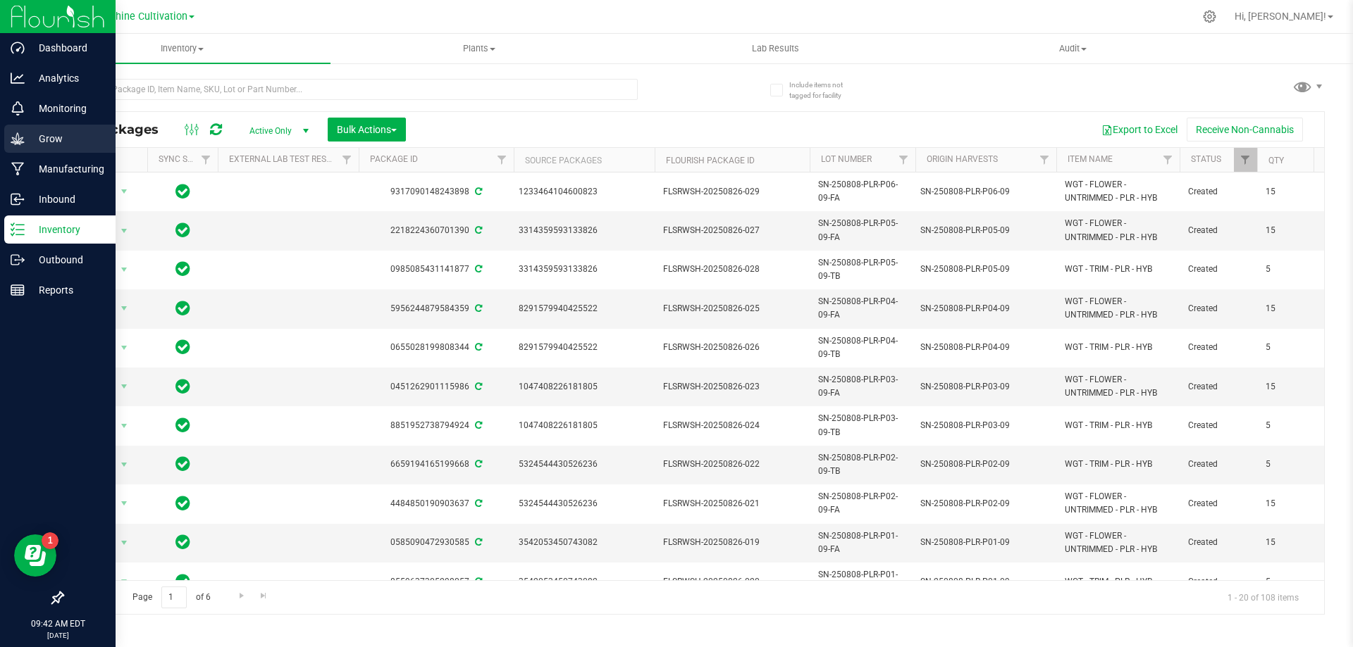
click at [10, 142] on div "Grow" at bounding box center [59, 139] width 111 height 28
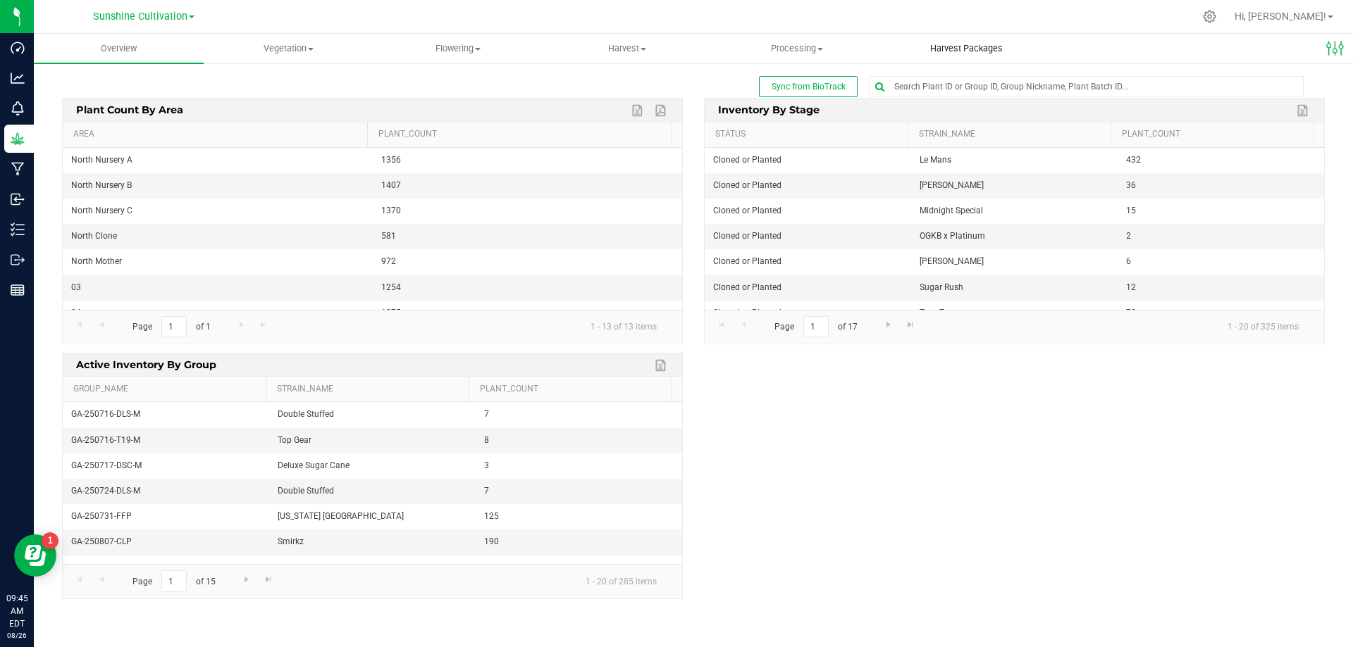
click at [999, 37] on uib-tab-heading "Harvest Packages" at bounding box center [966, 49] width 168 height 28
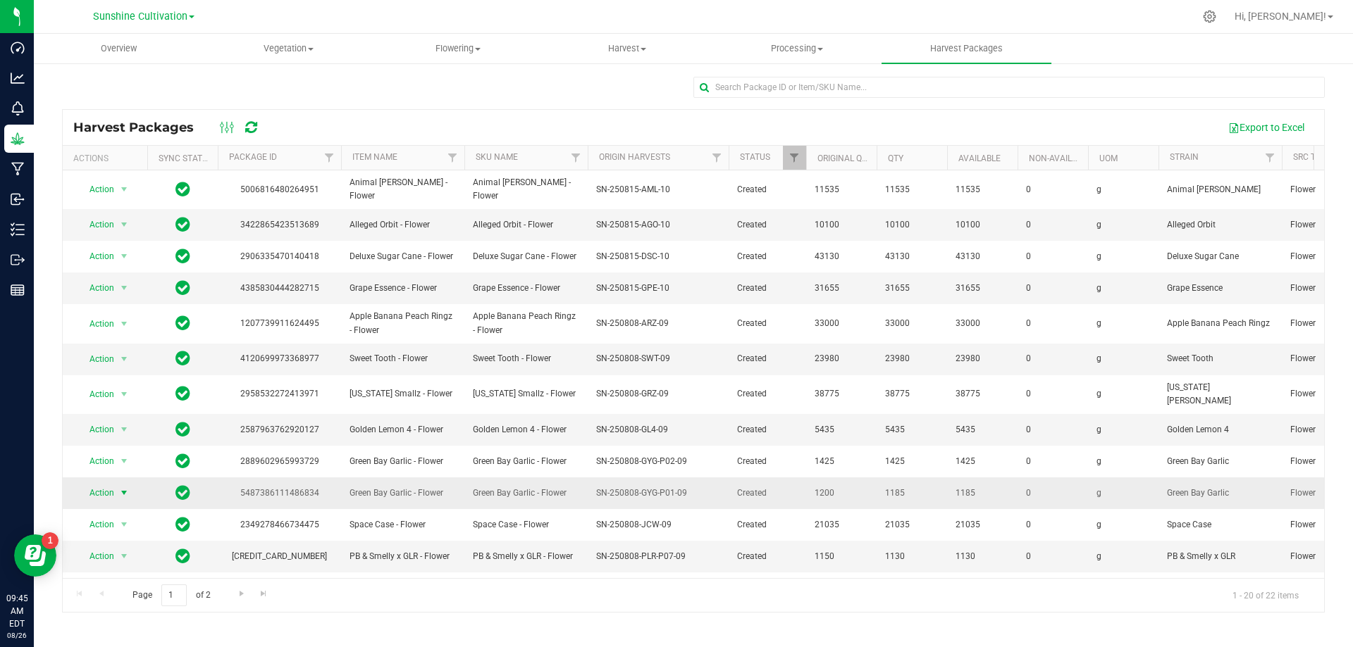
click at [98, 485] on span "Action" at bounding box center [96, 493] width 38 height 20
click at [123, 522] on li "Create package" at bounding box center [121, 523] width 89 height 21
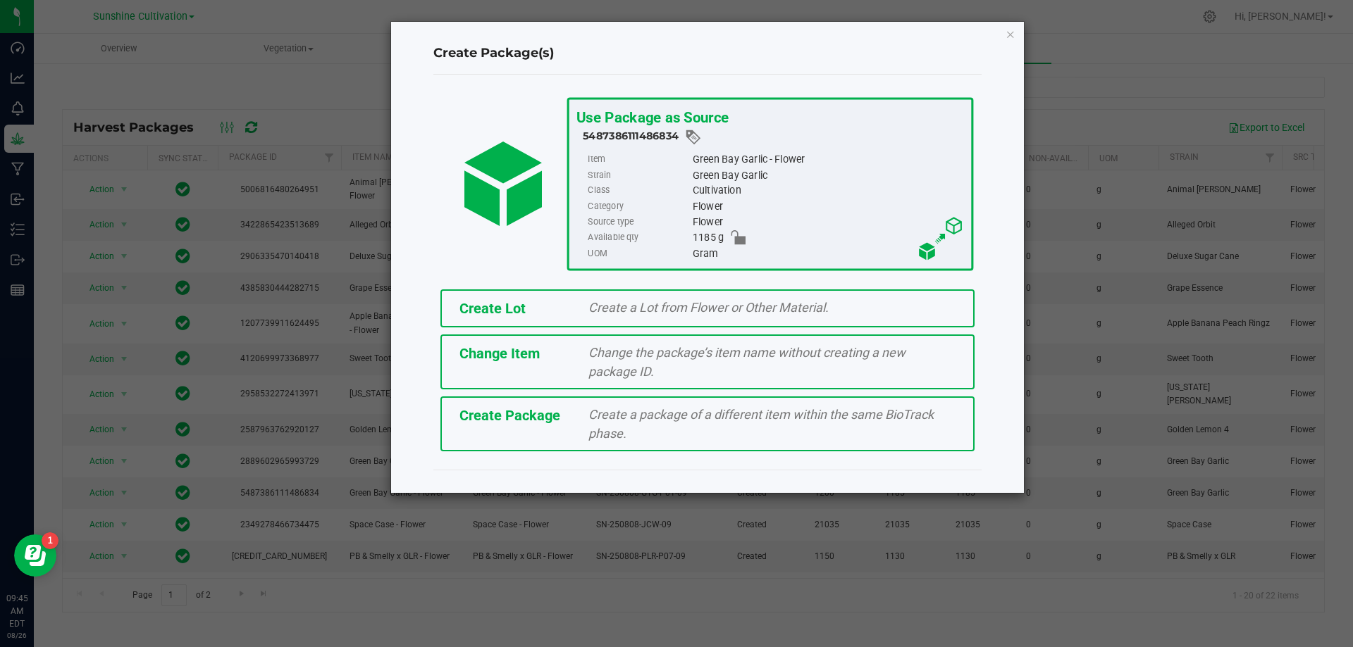
click at [691, 441] on div "Create a package of a different item within the same BioTrack phase." at bounding box center [772, 424] width 388 height 38
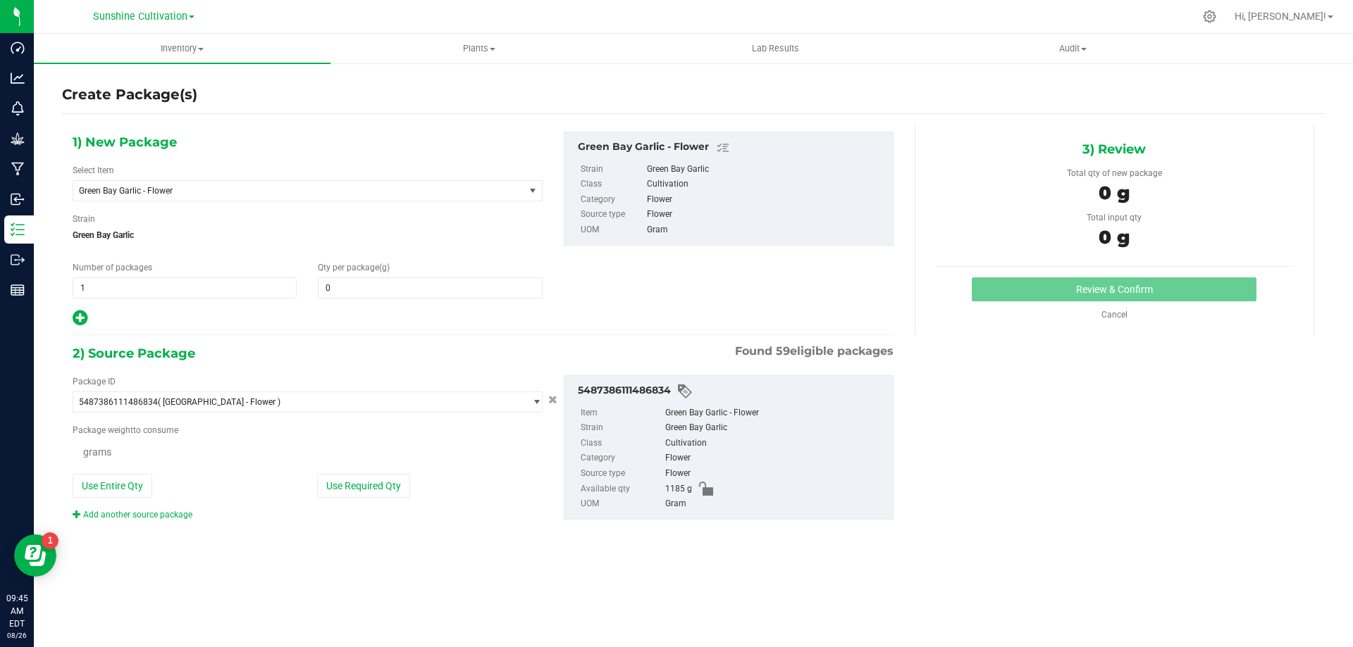
type input "0.0000"
click at [445, 285] on span at bounding box center [430, 288] width 224 height 21
type input "0.0000"
click at [447, 186] on span "Green Bay Garlic - Flower" at bounding box center [290, 191] width 422 height 10
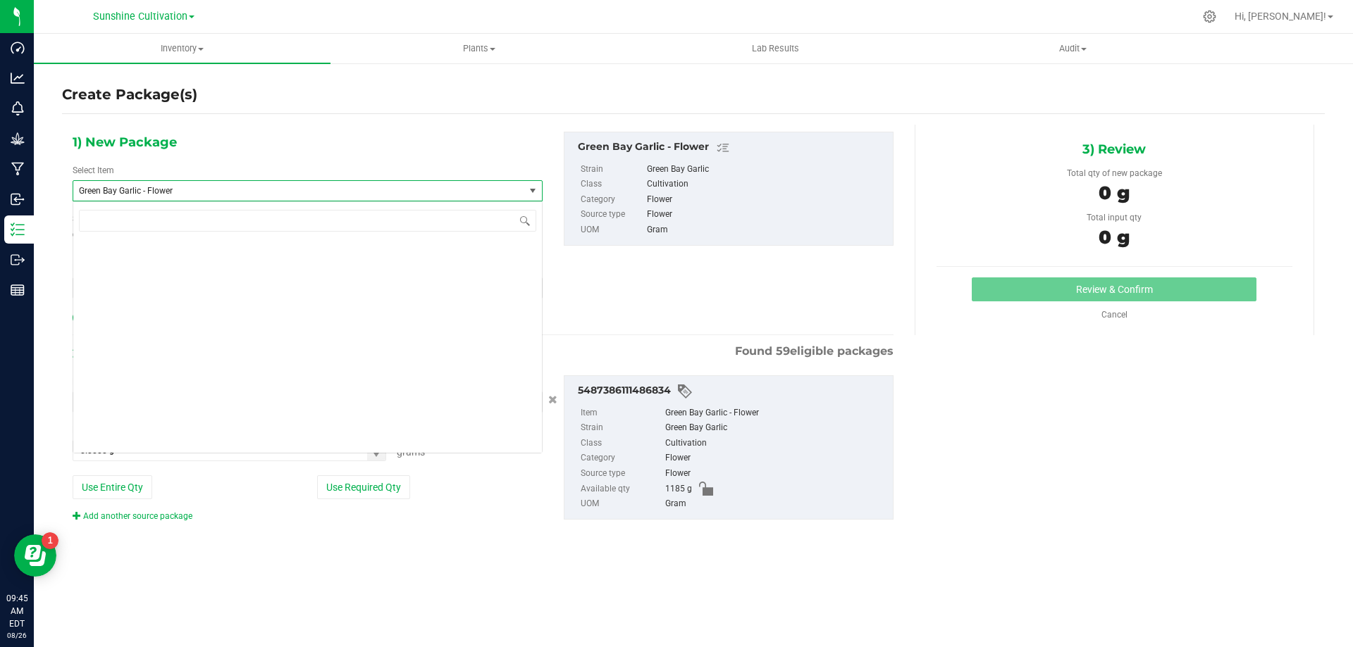
scroll to position [103419, 0]
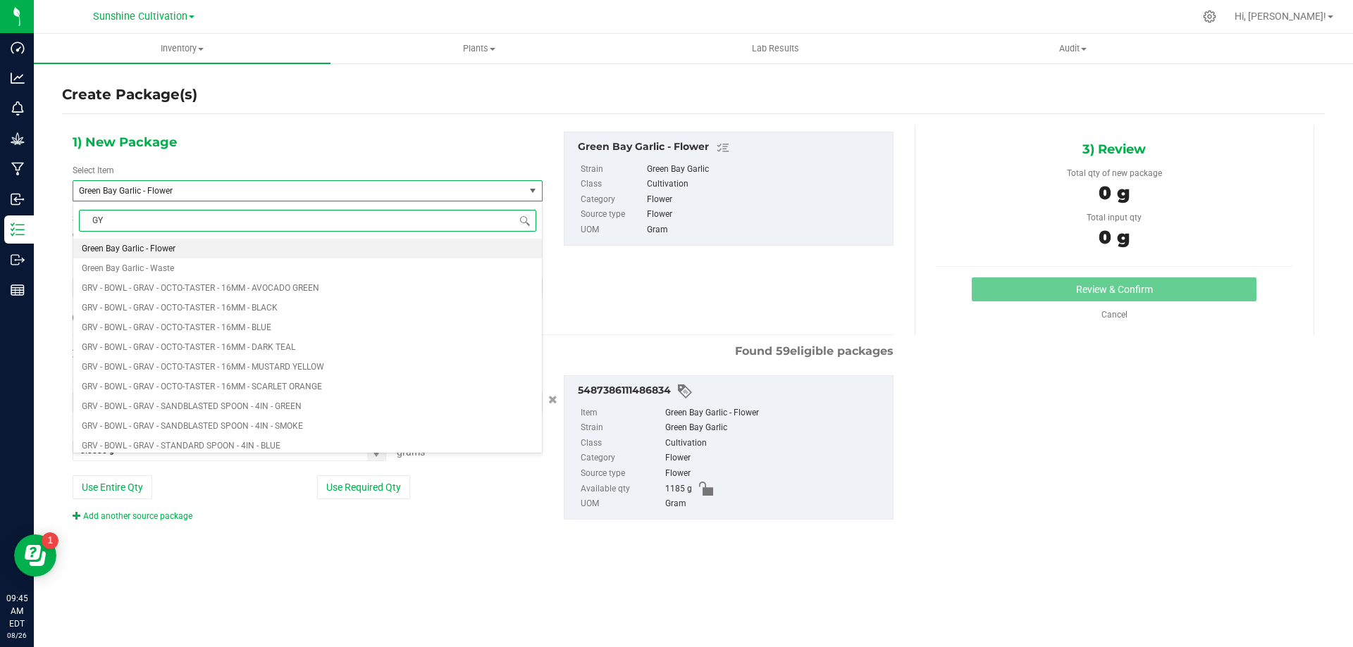
type input "GYG"
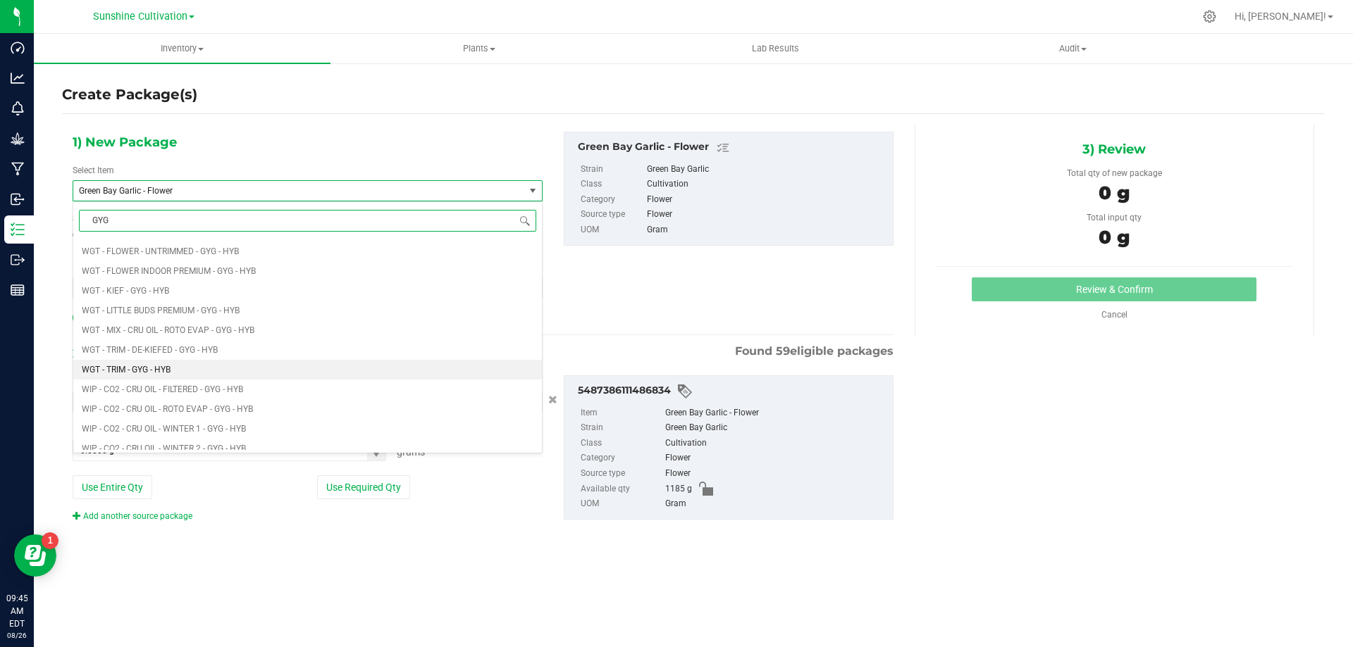
click at [185, 373] on li "WGT - TRIM - GYG - HYB" at bounding box center [307, 370] width 468 height 20
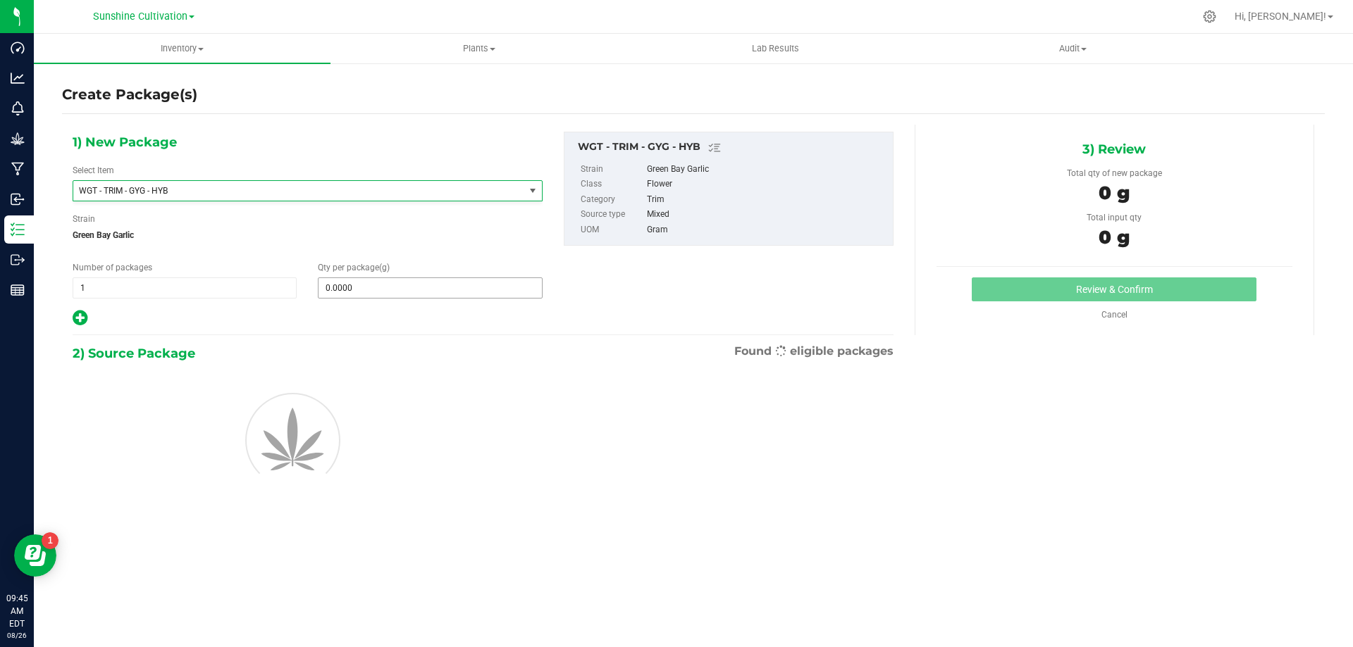
type input "0.0000"
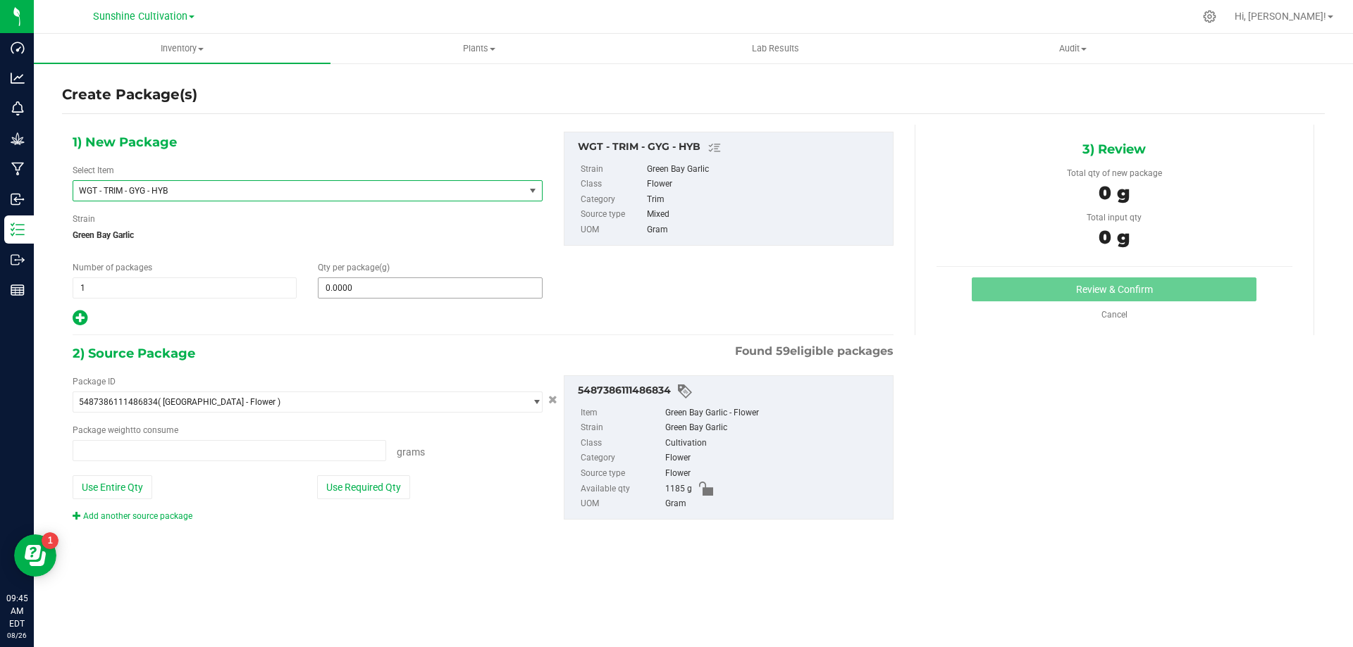
type input "0.0000 g"
click at [411, 297] on span at bounding box center [430, 288] width 224 height 21
type input "5"
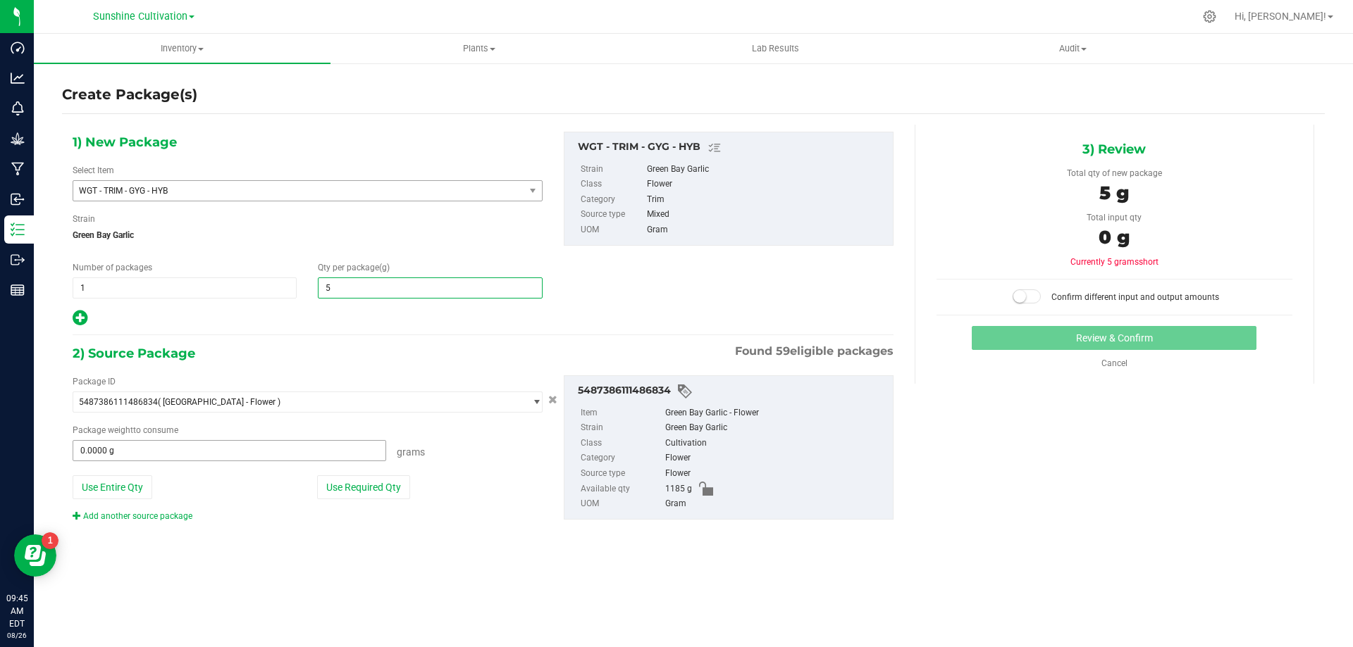
type input "5.0000"
click at [306, 454] on span at bounding box center [229, 450] width 313 height 21
type input "5"
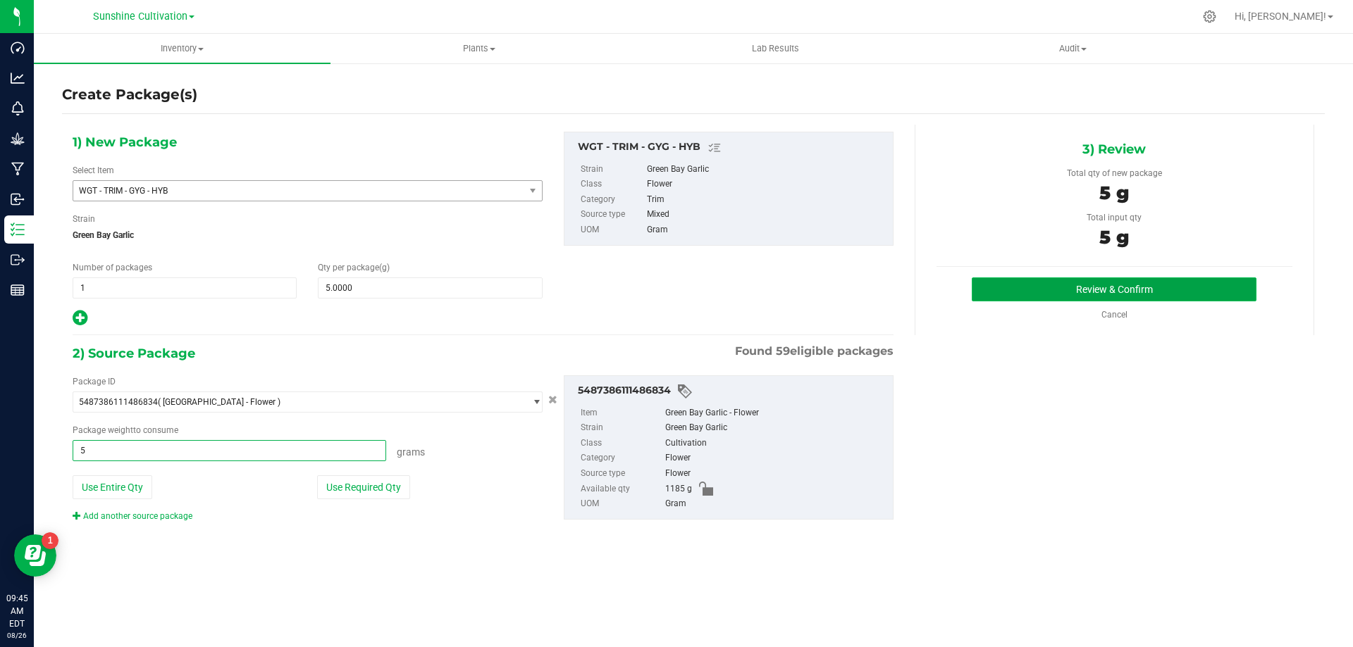
type input "5.0000 g"
click at [1080, 291] on button "Review & Confirm" at bounding box center [1113, 290] width 285 height 24
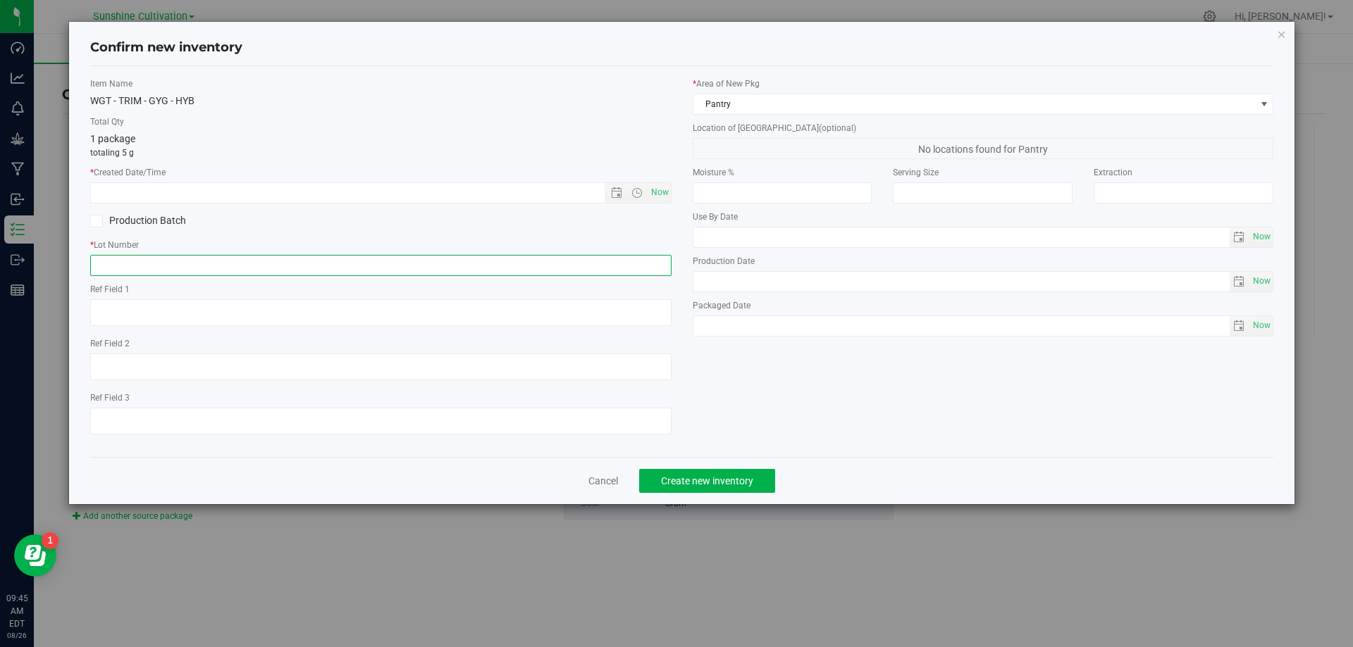
paste input "SN-250808-GYG-P01-09"
type input "SN-250808-GYG-P01-09-TB"
click at [663, 195] on span "Now" at bounding box center [659, 192] width 24 height 20
type input "[DATE] 9:45 AM"
click at [701, 473] on button "Create new inventory" at bounding box center [707, 481] width 136 height 24
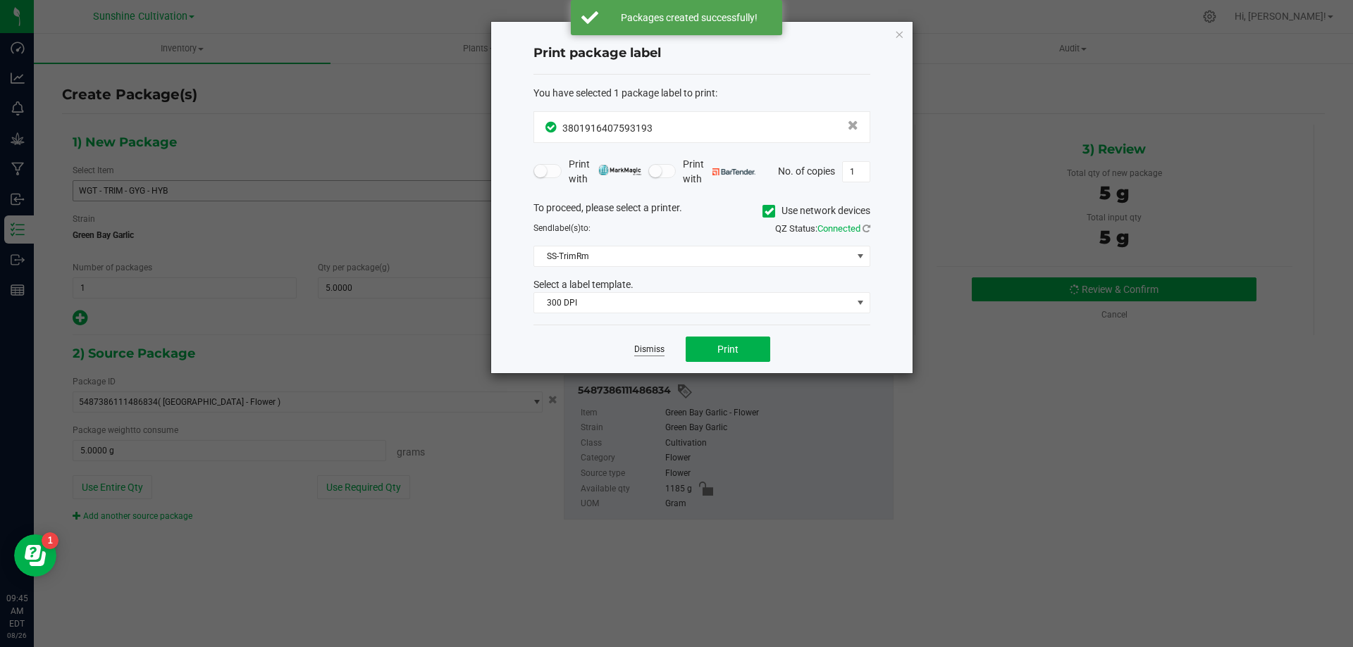
click at [654, 349] on link "Dismiss" at bounding box center [649, 350] width 30 height 12
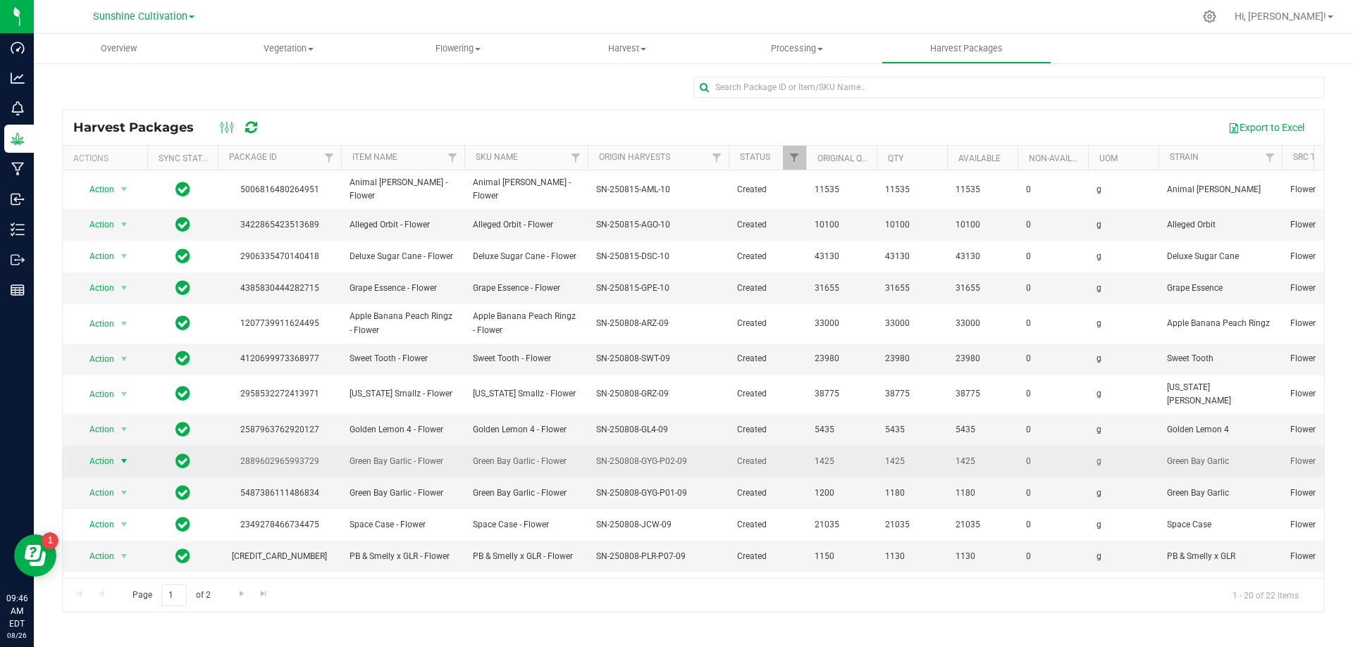
click at [116, 455] on span "select" at bounding box center [125, 462] width 18 height 20
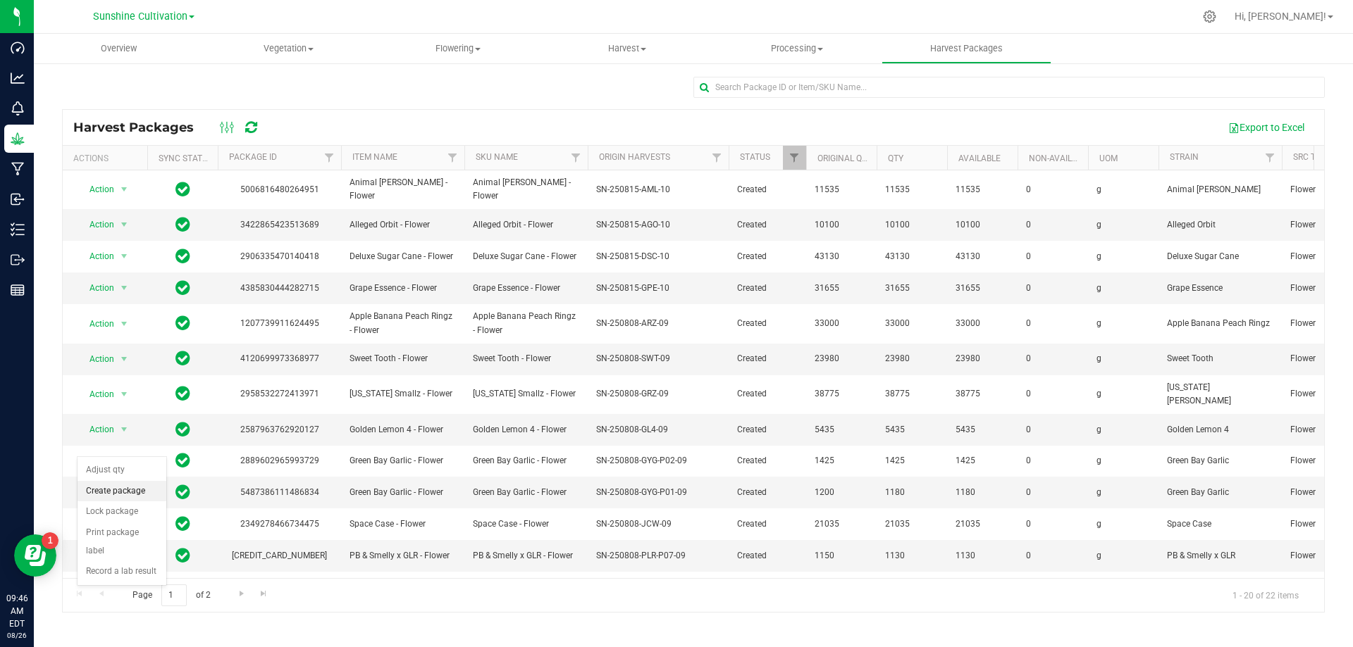
click at [131, 491] on li "Create package" at bounding box center [121, 491] width 89 height 21
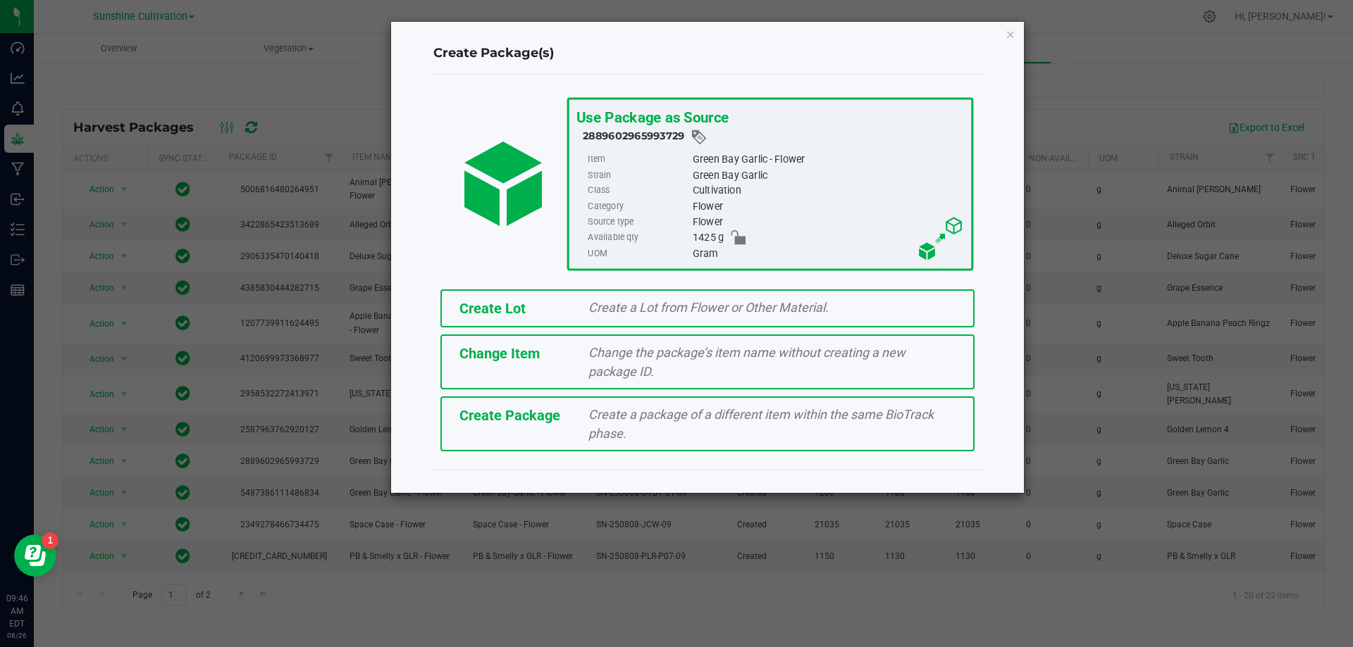
click at [657, 422] on div "Create a package of a different item within the same BioTrack phase." at bounding box center [772, 424] width 388 height 38
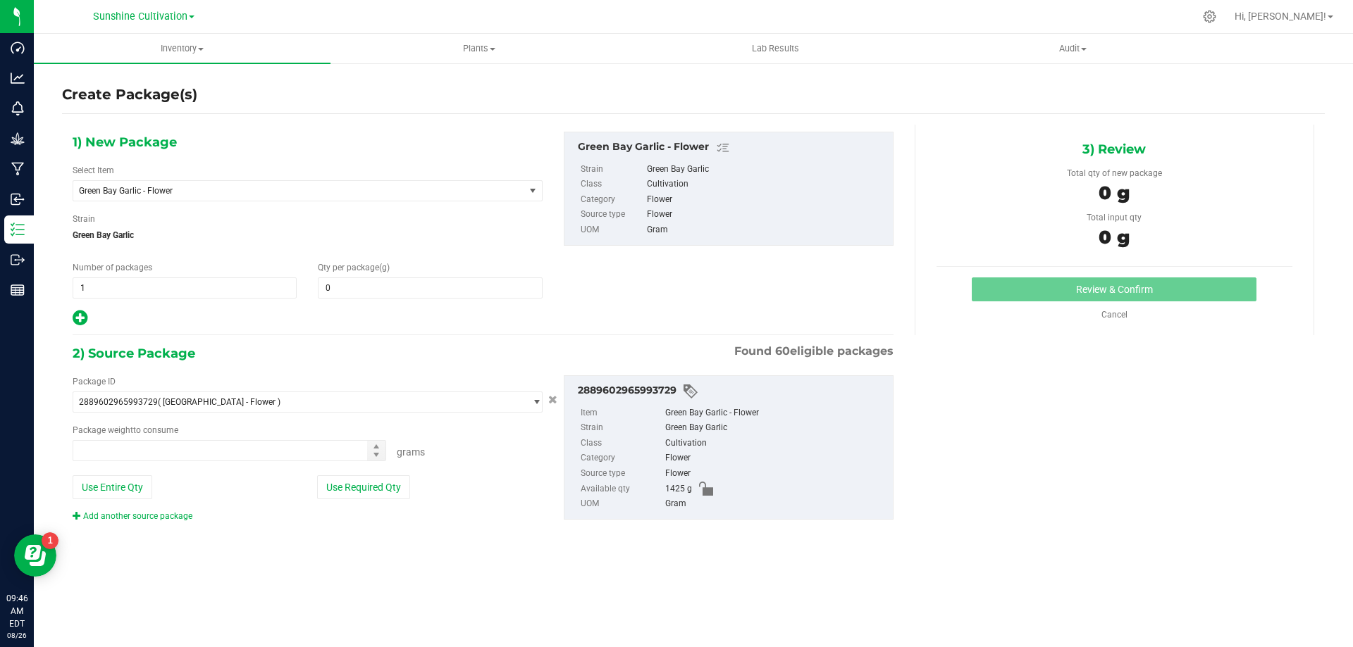
type input "0.0000"
type input "0.0000 g"
click at [427, 182] on span "Green Bay Garlic - Flower" at bounding box center [298, 191] width 451 height 20
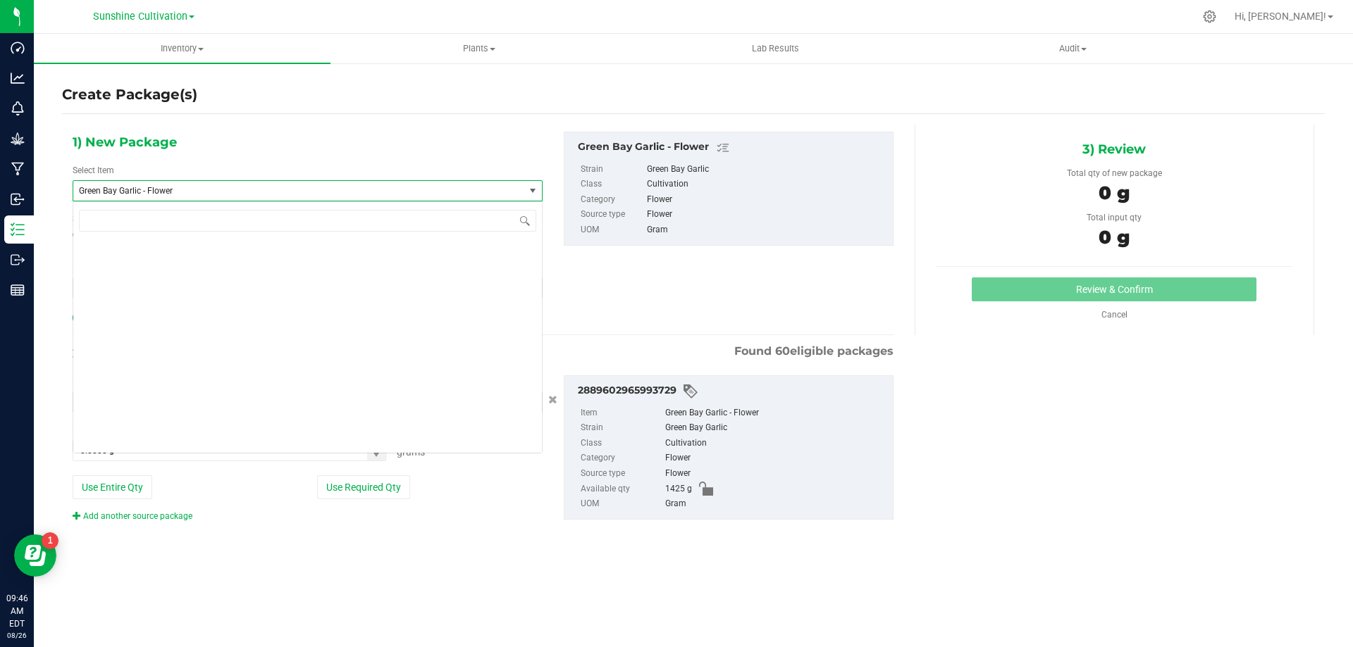
scroll to position [103419, 0]
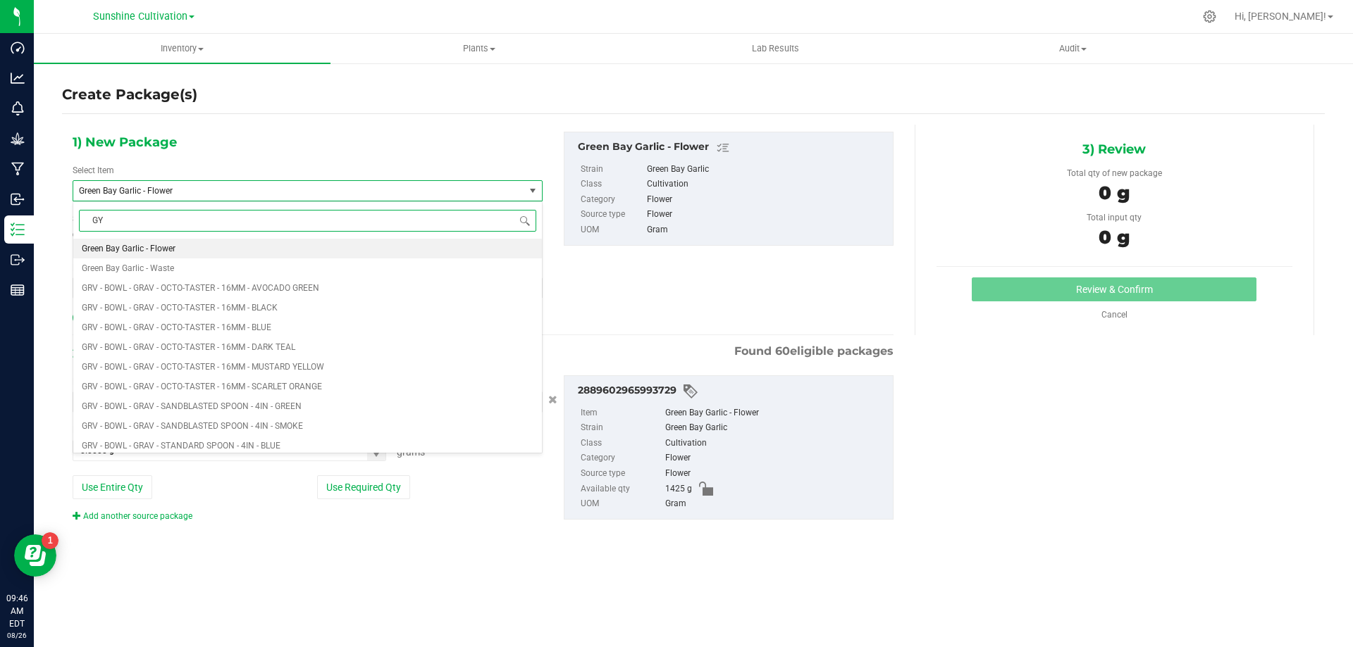
type input "GYG"
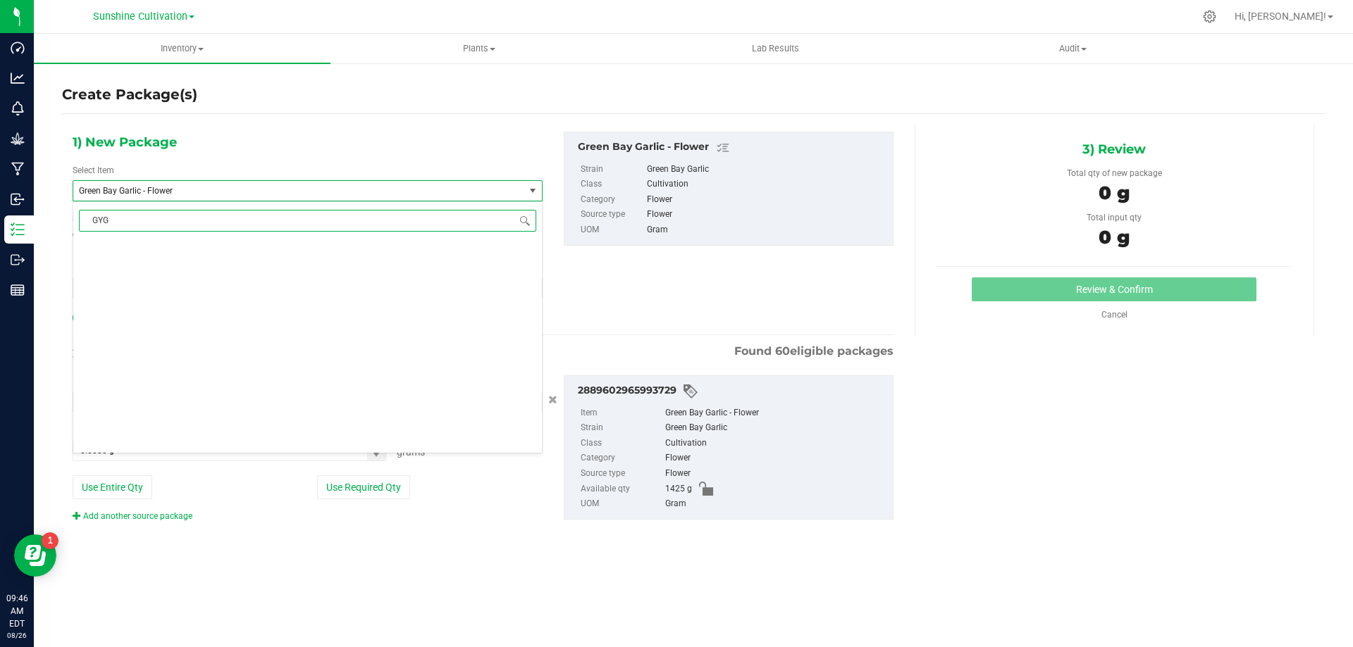
scroll to position [0, 0]
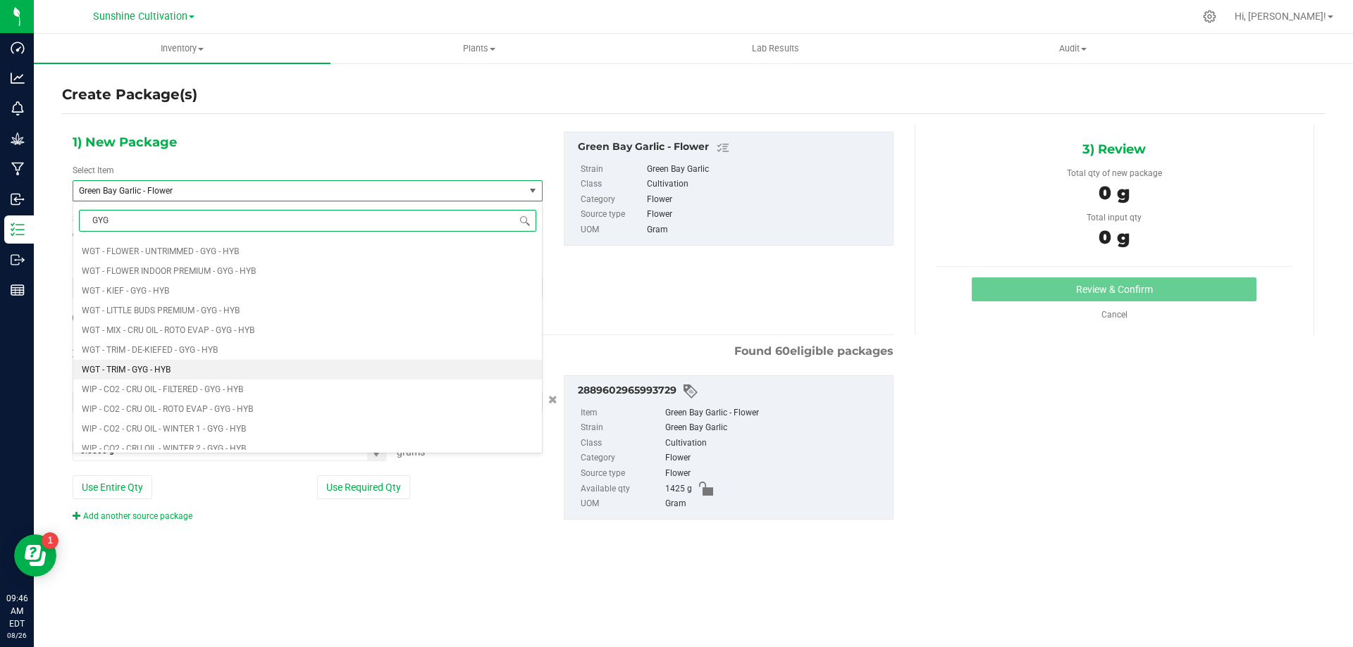
click at [174, 370] on li "WGT - TRIM - GYG - HYB" at bounding box center [307, 370] width 468 height 20
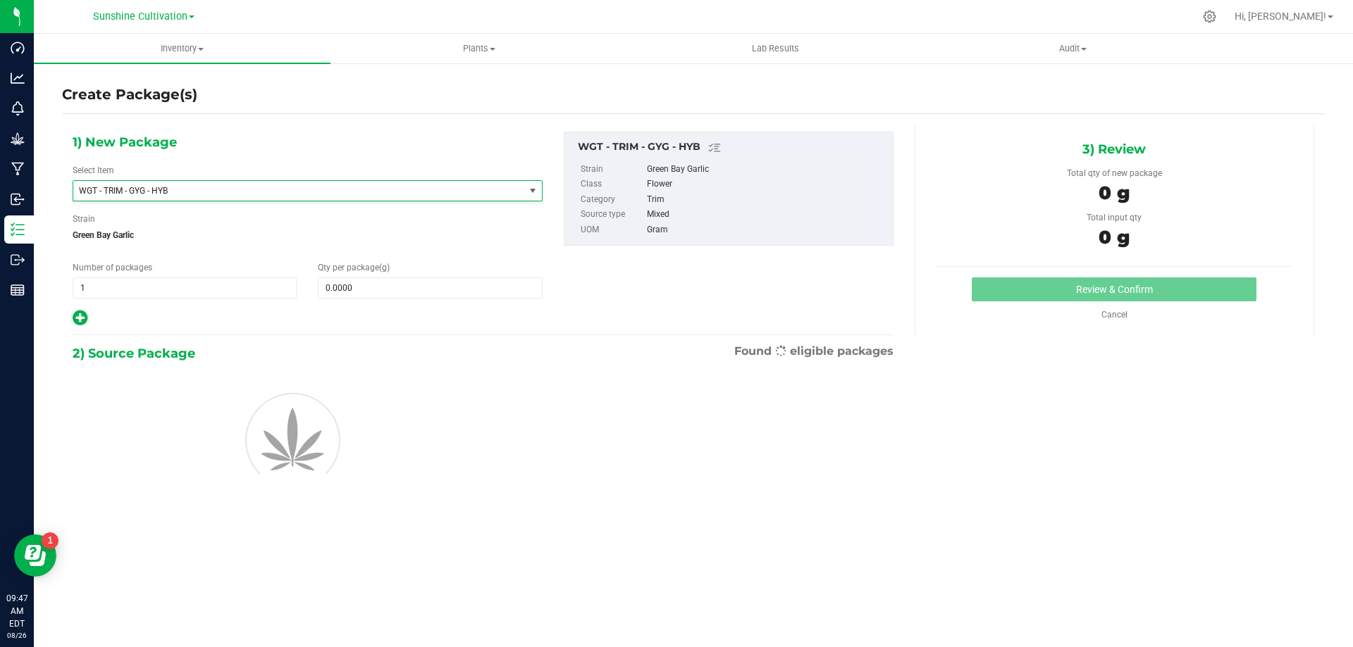
type input "0.0000"
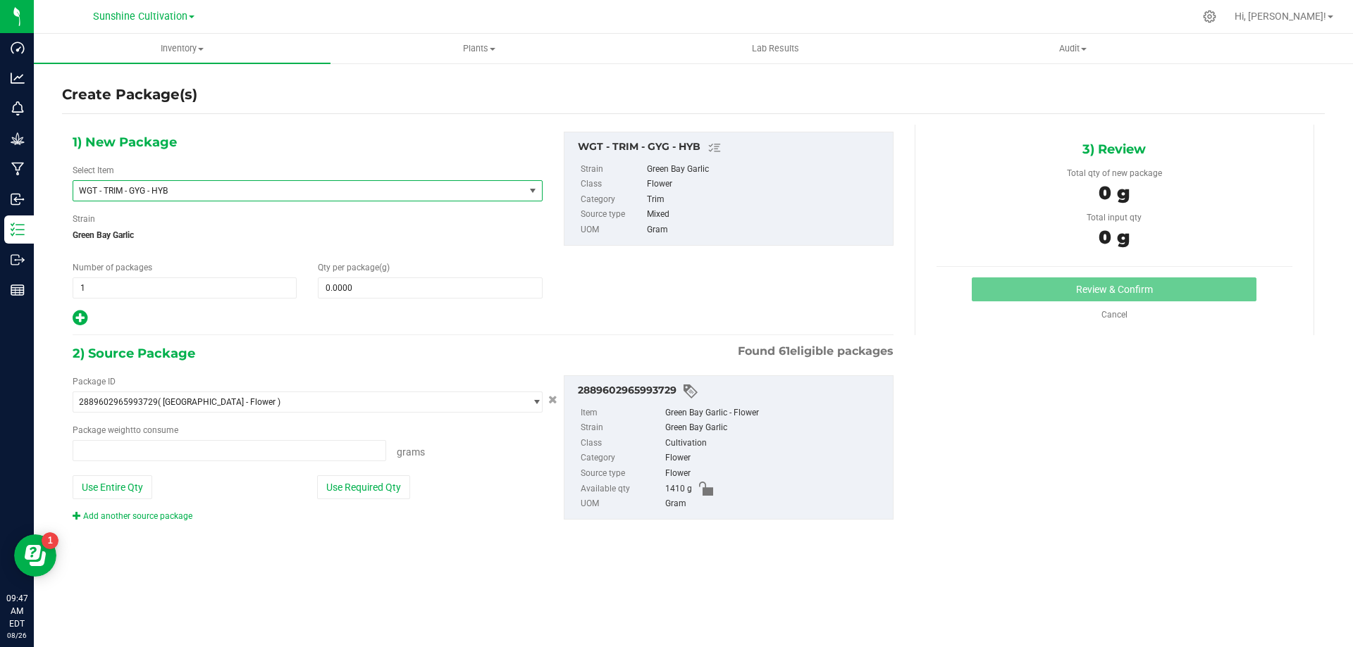
type input "0.0000 g"
click at [396, 282] on span at bounding box center [430, 288] width 224 height 21
type input "5"
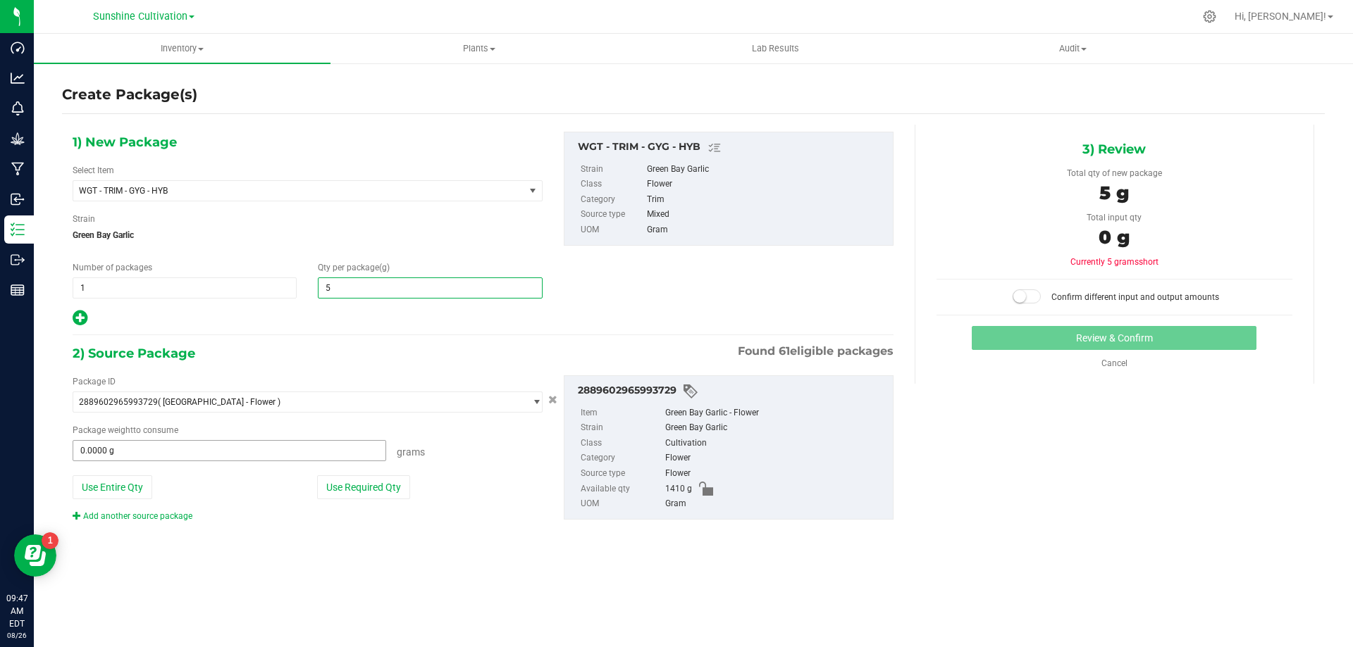
type input "5.0000"
click at [306, 444] on span at bounding box center [229, 450] width 313 height 21
type input "5"
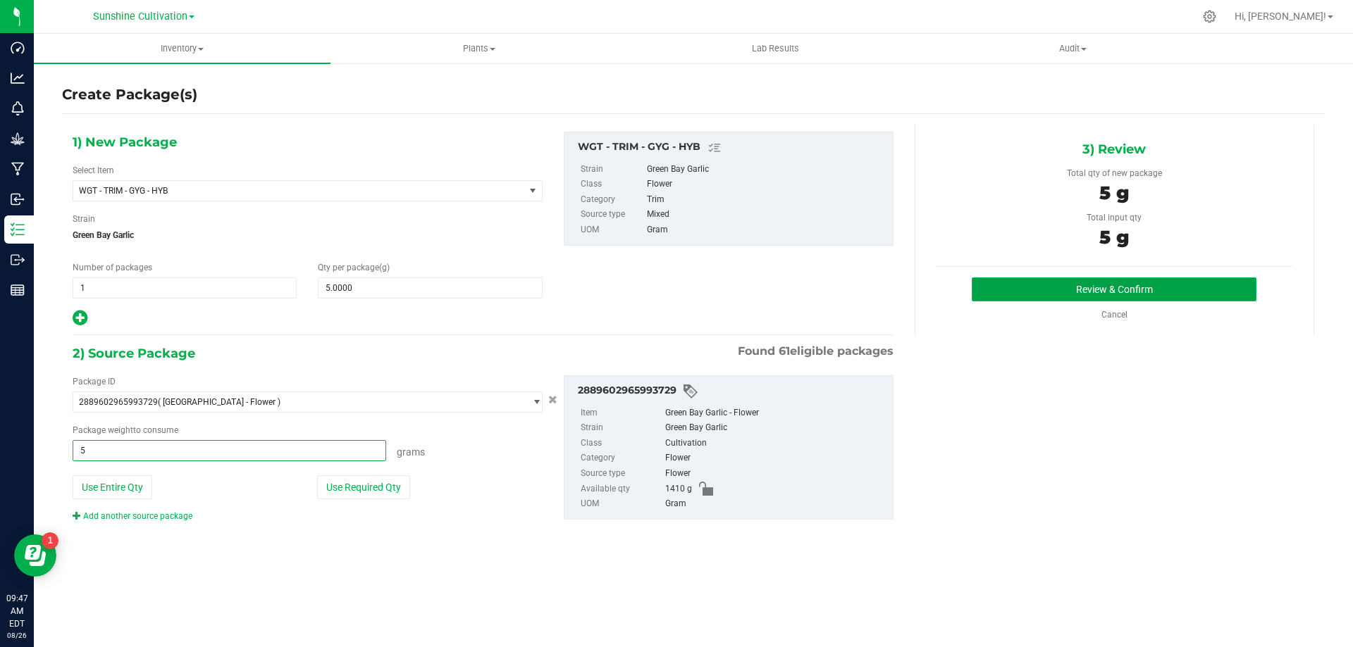
type input "5.0000 g"
click at [1080, 280] on button "Review & Confirm" at bounding box center [1113, 290] width 285 height 24
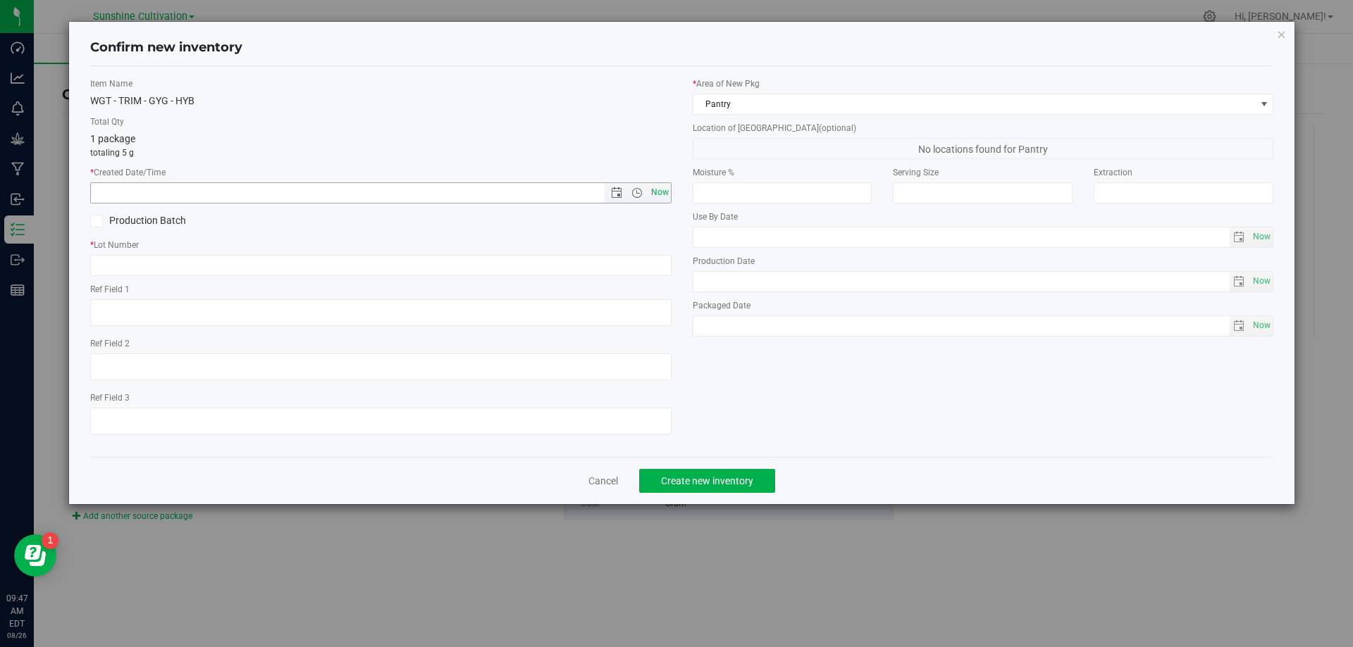
click at [664, 185] on span "Now" at bounding box center [659, 192] width 24 height 20
type input "[DATE] 9:47 AM"
paste input "SN-250808-GYG-P02-09"
type input "SN-250808-GYG-P02-09-TB"
click at [697, 476] on span "Create new inventory" at bounding box center [707, 481] width 92 height 11
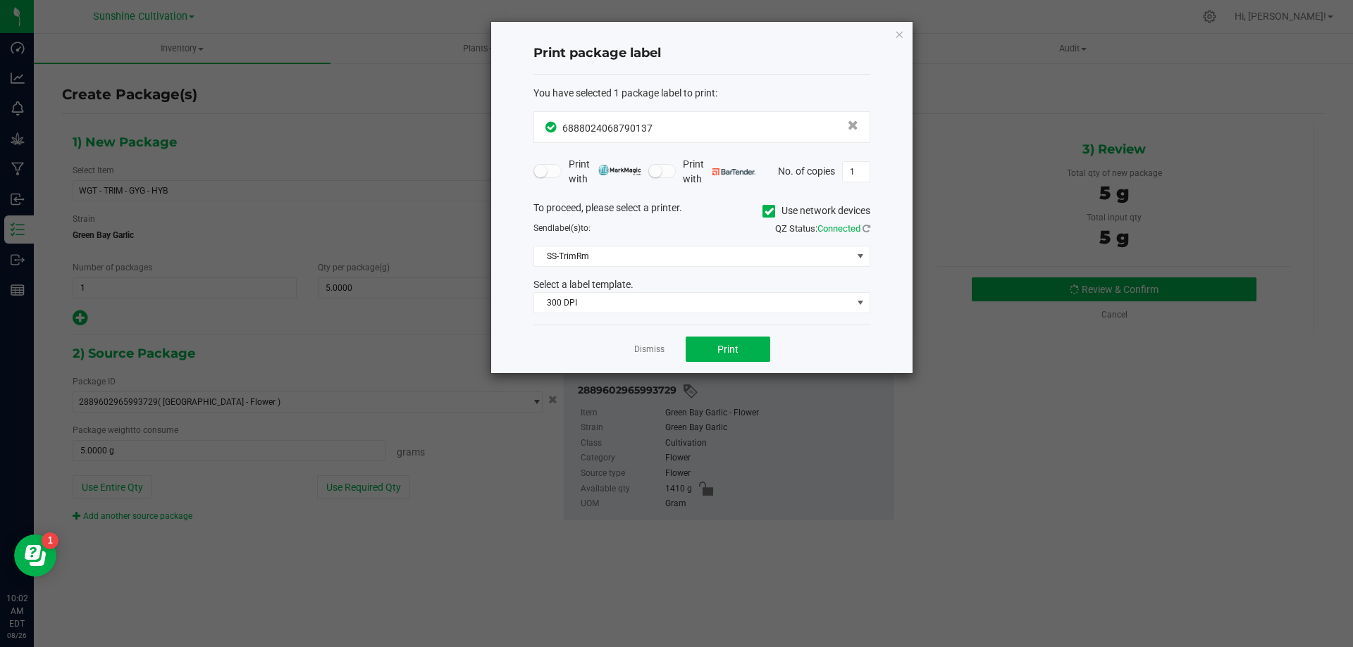
click at [902, 44] on div "Print package label You have selected 1 package label to print : 68880240687901…" at bounding box center [701, 198] width 421 height 352
click at [895, 34] on icon "button" at bounding box center [899, 33] width 10 height 17
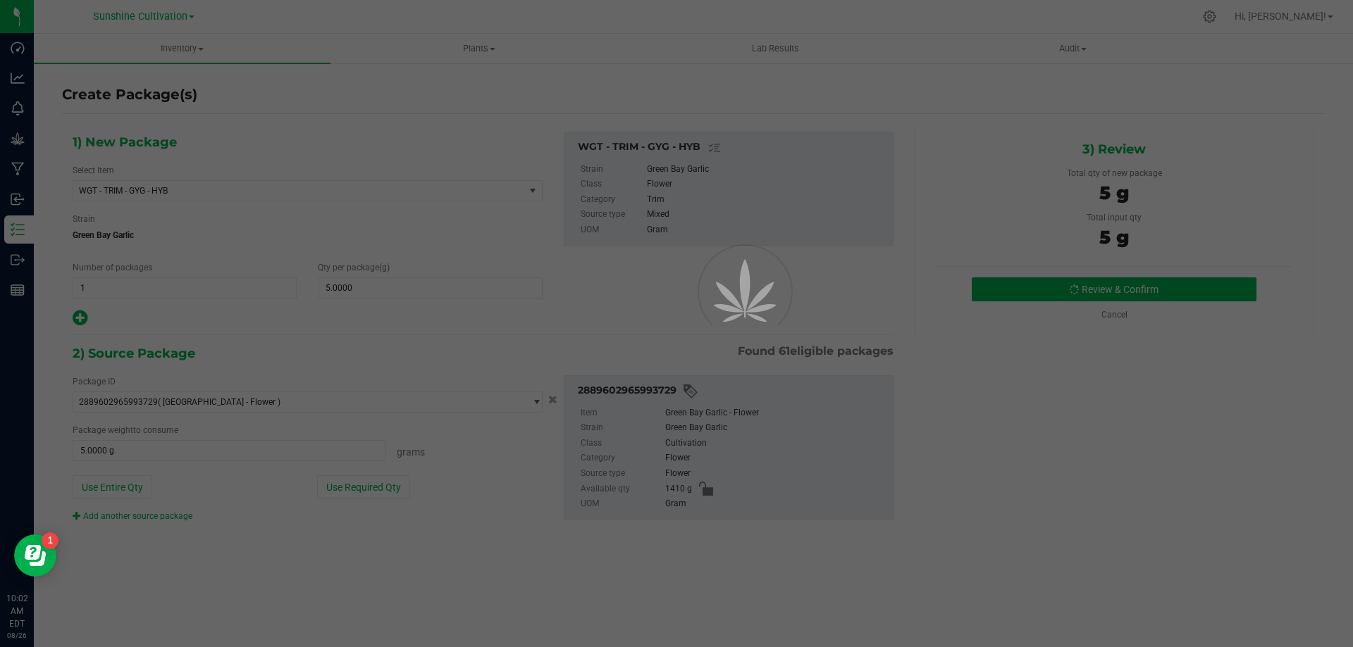
click at [7, 263] on div at bounding box center [676, 323] width 1353 height 647
click at [27, 254] on div at bounding box center [676, 323] width 1353 height 647
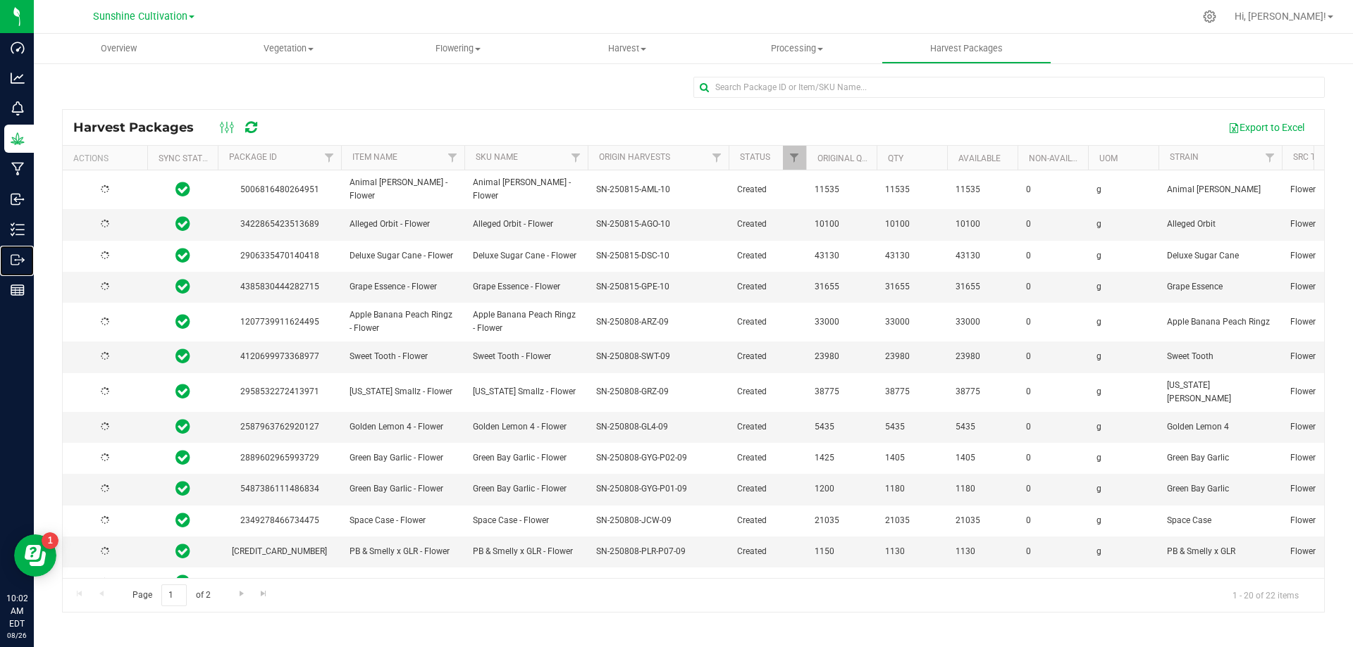
click at [0, 0] on p "Outbound" at bounding box center [0, 0] width 0 height 0
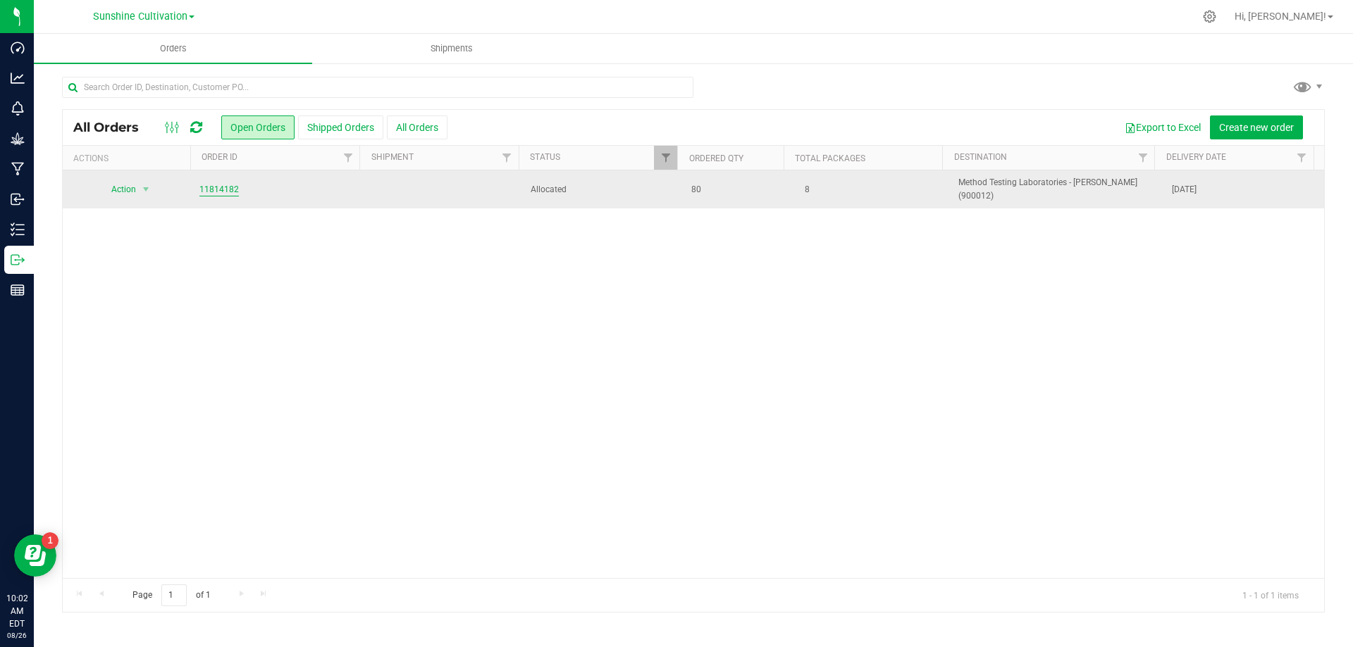
click at [213, 185] on link "11814182" at bounding box center [218, 189] width 39 height 13
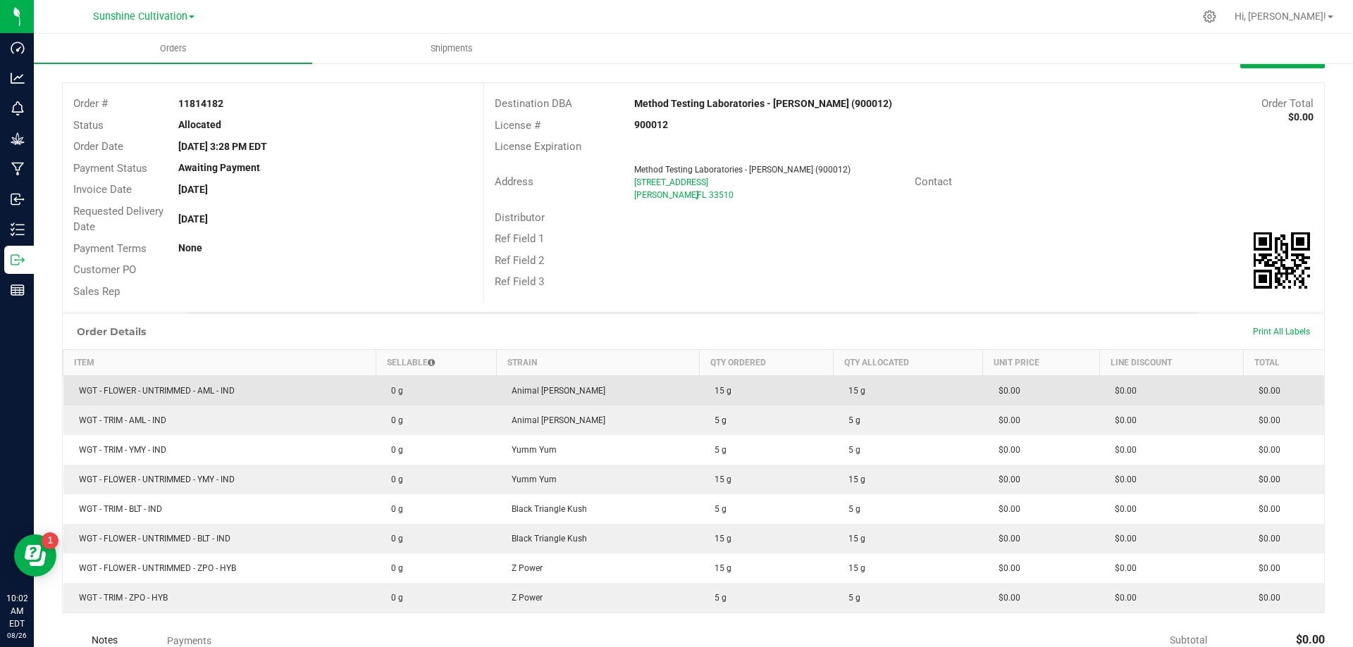
scroll to position [129, 0]
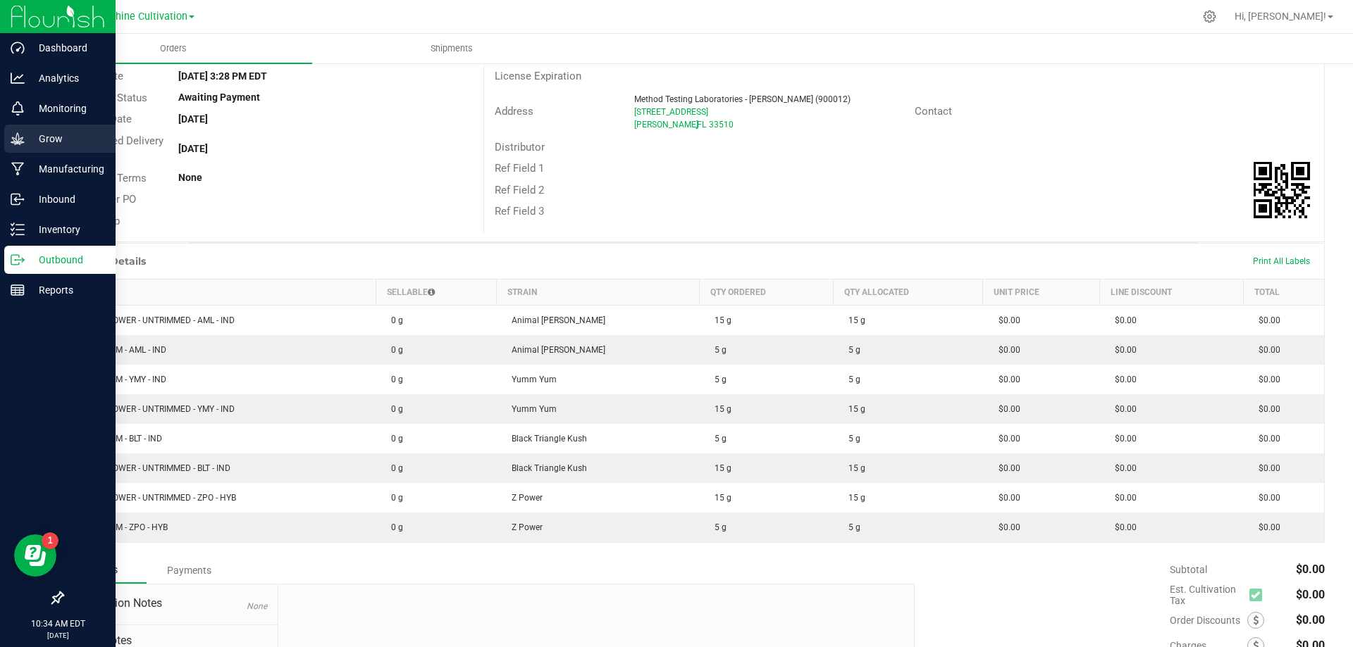
click at [61, 148] on div "Grow" at bounding box center [59, 139] width 111 height 28
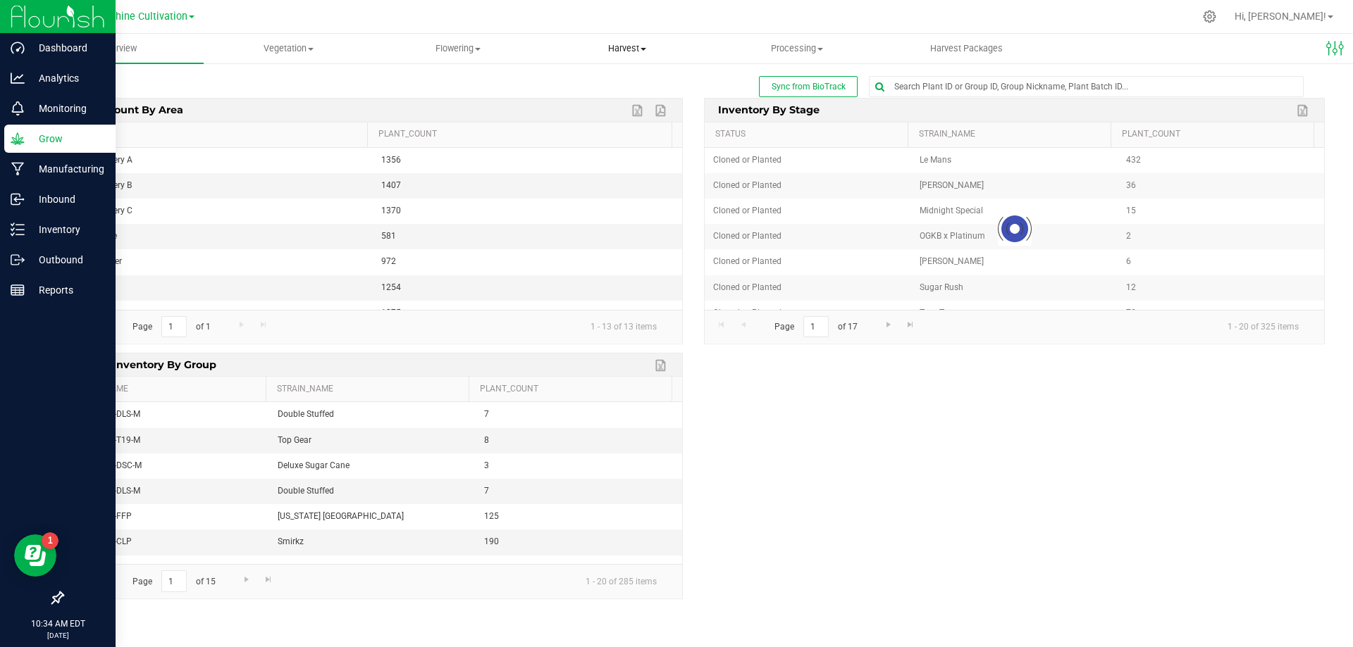
click at [641, 45] on span "Harvest" at bounding box center [627, 48] width 168 height 13
click at [464, 77] on div "Sync from BioTrack" at bounding box center [693, 86] width 1262 height 21
click at [602, 50] on span "Harvest" at bounding box center [627, 48] width 170 height 13
click at [619, 44] on span "Harvest" at bounding box center [627, 48] width 170 height 13
click at [612, 52] on span "Harvest" at bounding box center [627, 48] width 170 height 13
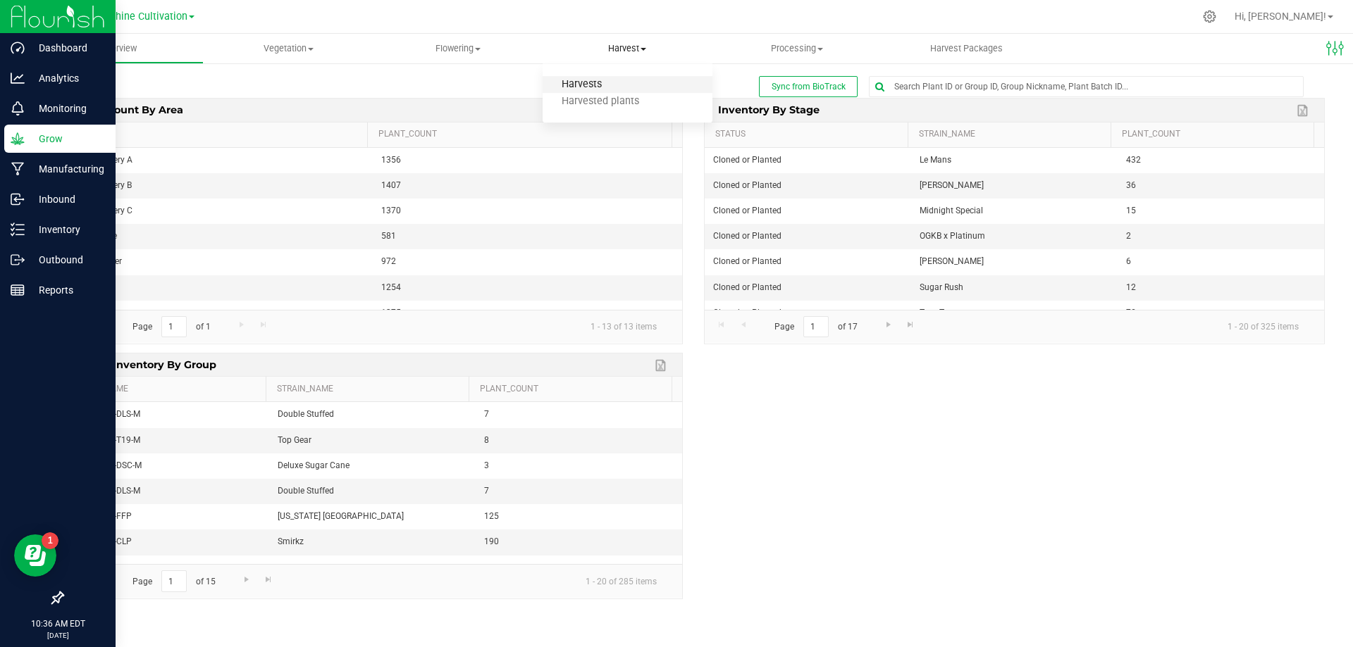
click at [612, 85] on span "Harvests" at bounding box center [581, 85] width 78 height 12
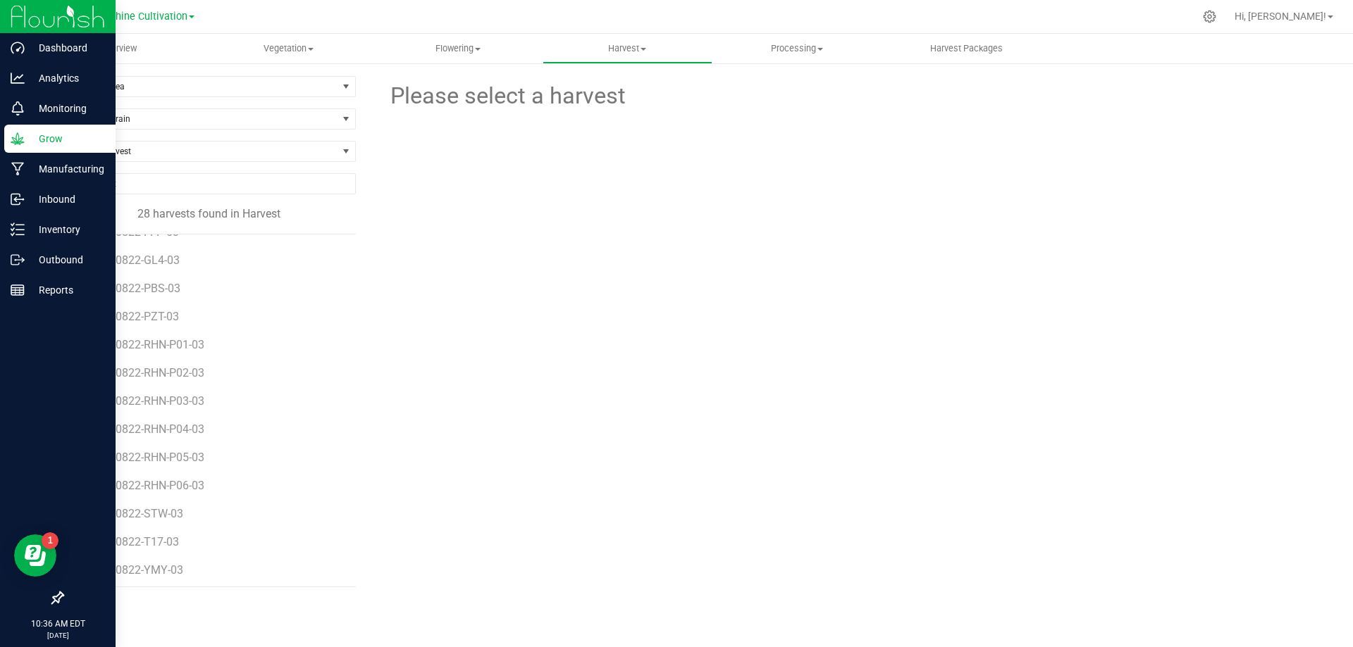
scroll to position [448, 0]
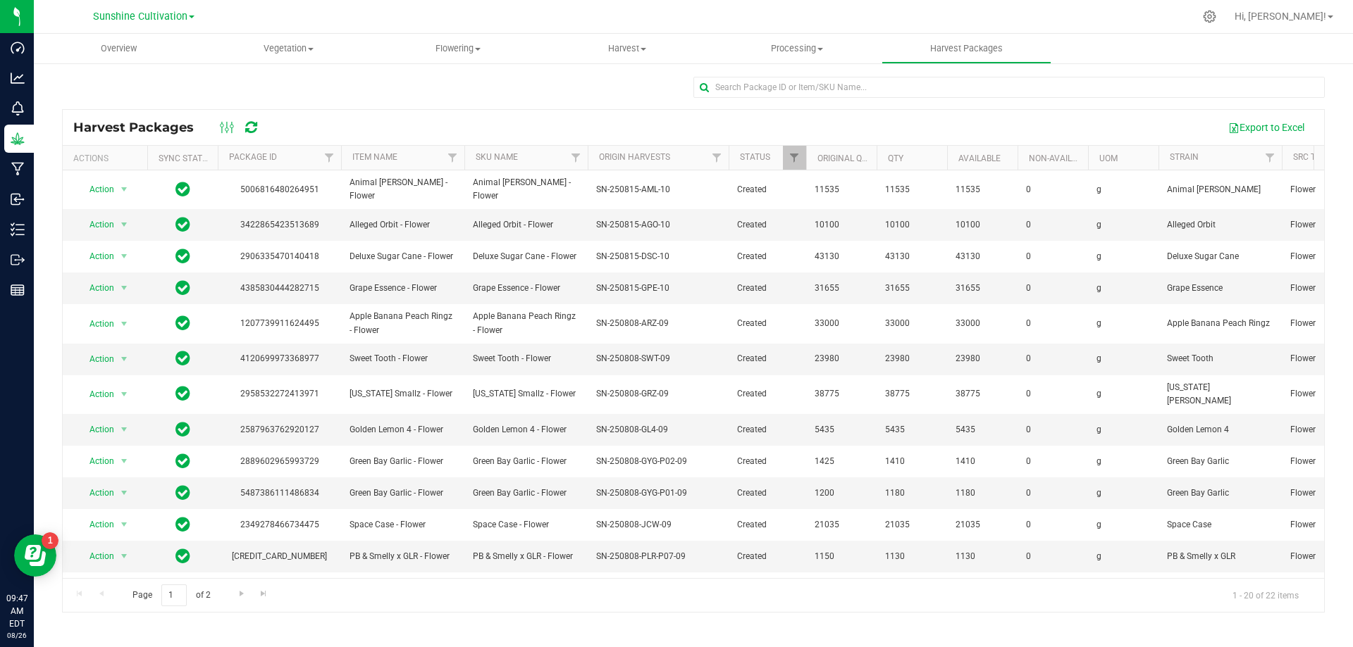
scroll to position [243, 0]
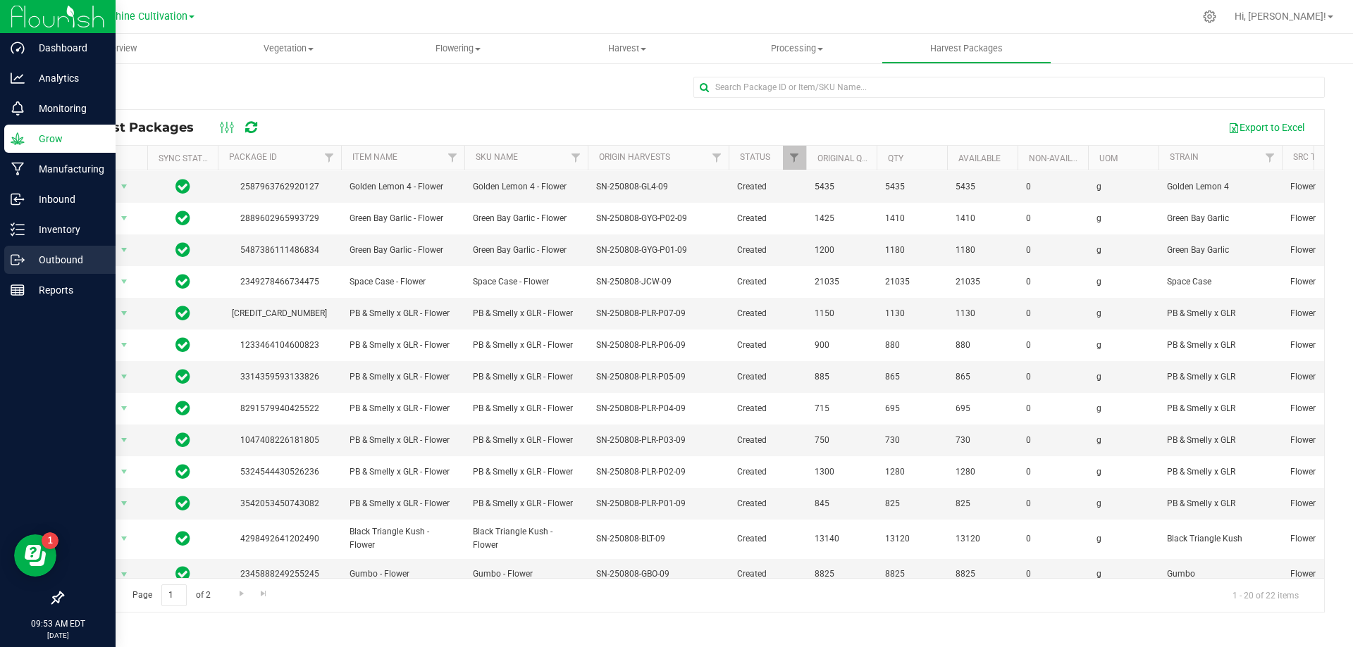
click at [74, 259] on p "Outbound" at bounding box center [67, 259] width 85 height 17
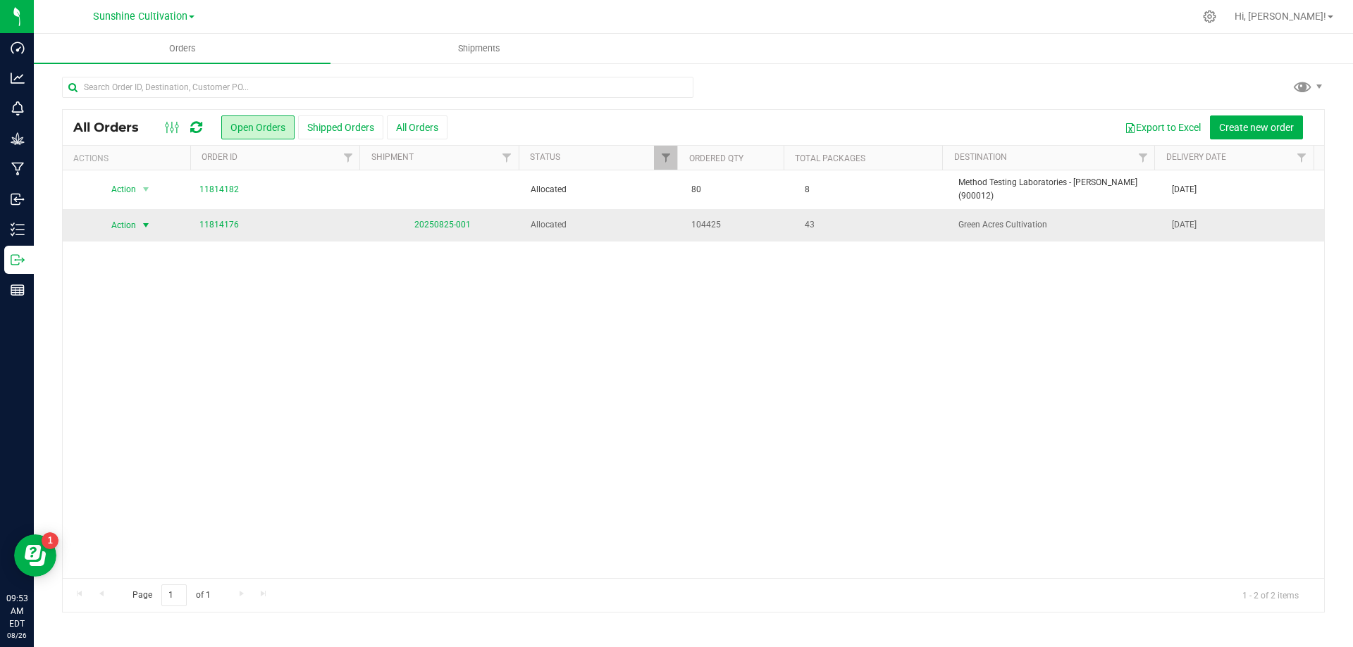
click at [139, 216] on span "select" at bounding box center [146, 226] width 18 height 20
click at [281, 218] on span "11814176" at bounding box center [276, 224] width 154 height 13
click at [222, 225] on link "11814176" at bounding box center [218, 224] width 39 height 13
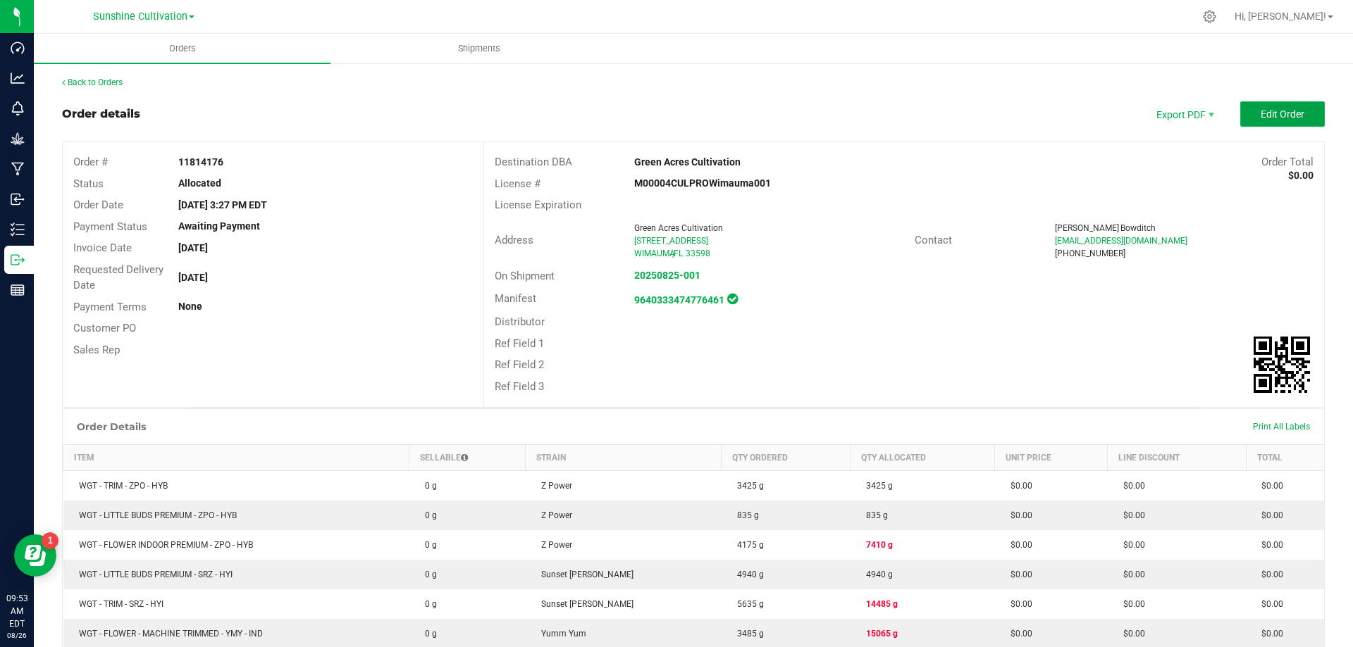
click at [1260, 110] on span "Edit Order" at bounding box center [1282, 113] width 44 height 11
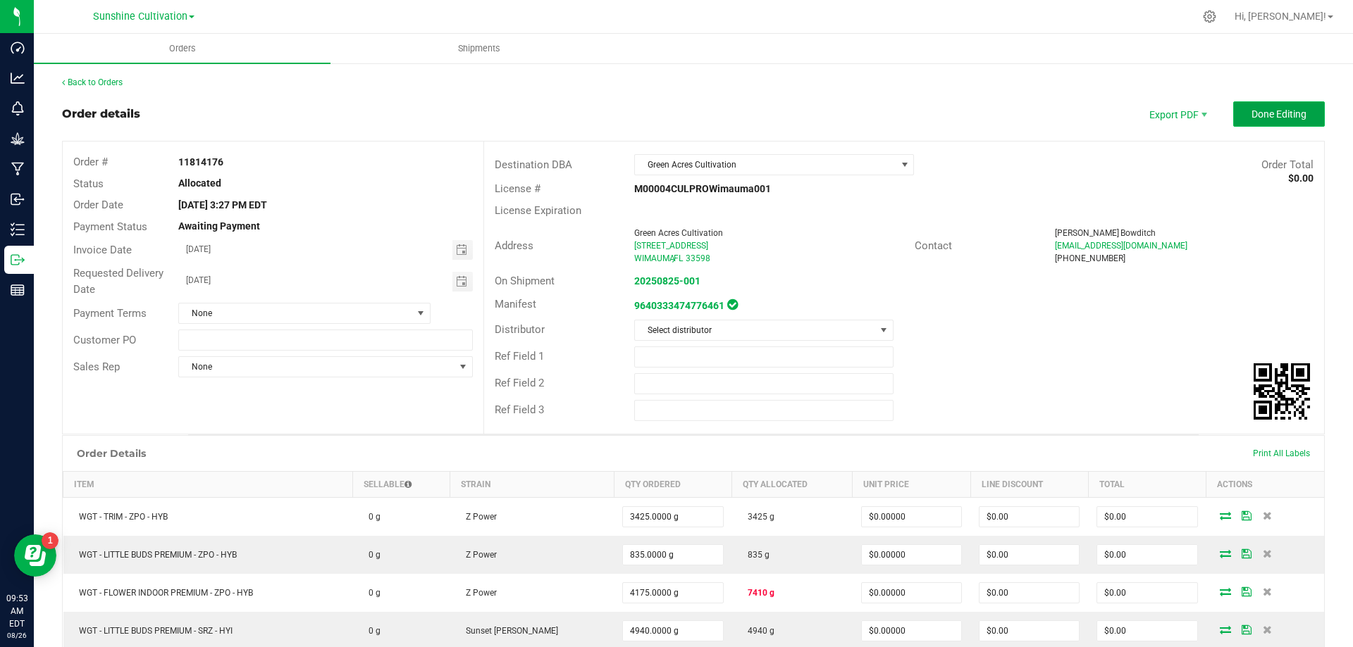
click at [1265, 116] on span "Done Editing" at bounding box center [1278, 113] width 55 height 11
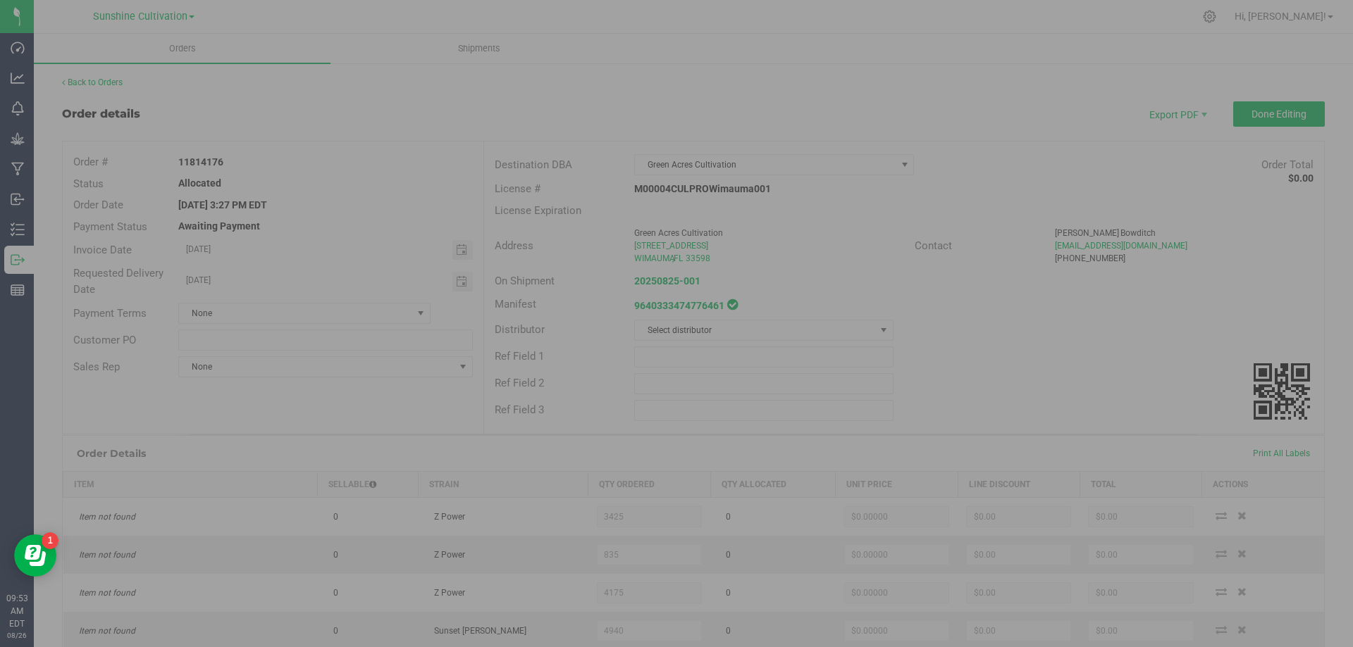
click at [473, 48] on div at bounding box center [676, 323] width 1353 height 647
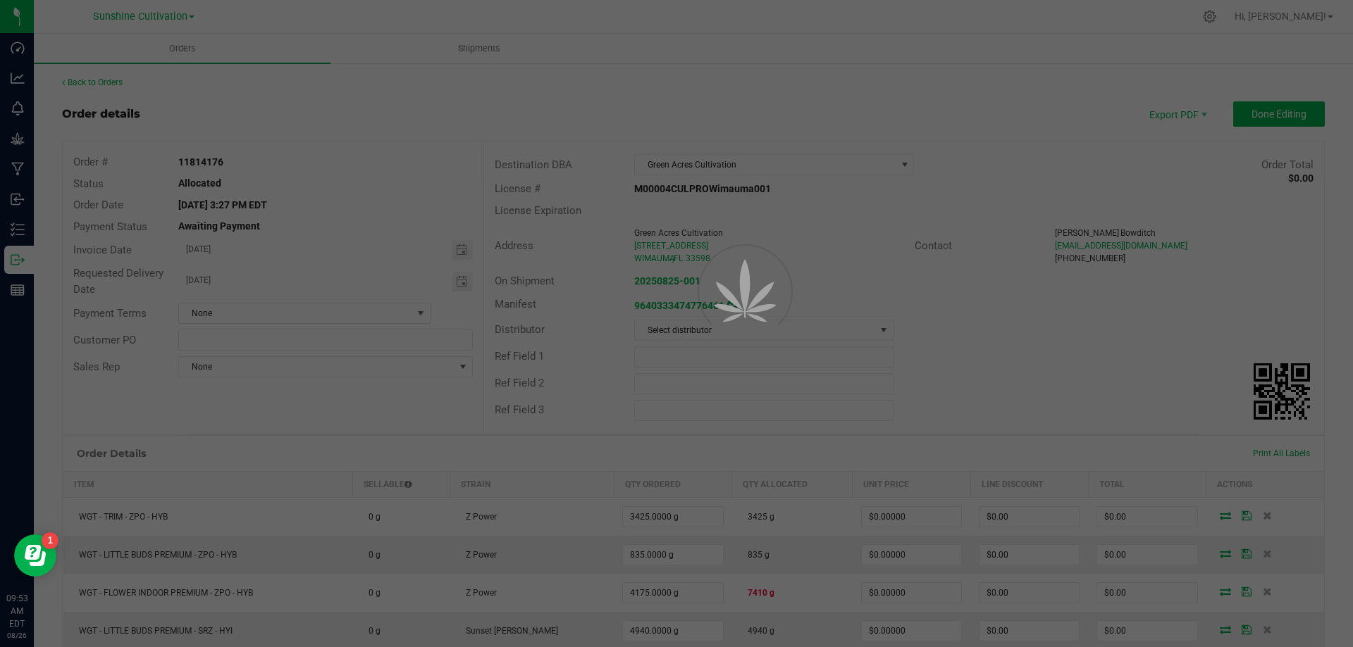
click at [473, 48] on div at bounding box center [676, 323] width 1353 height 647
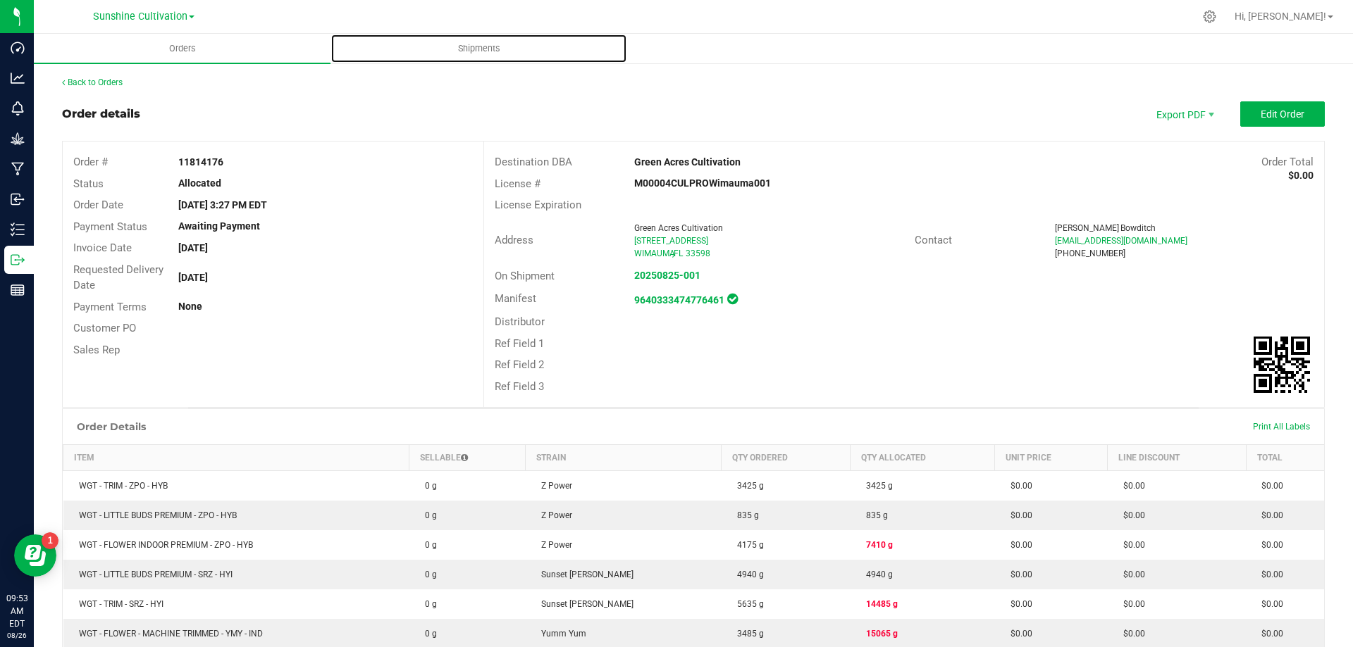
click at [473, 48] on span "Shipments" at bounding box center [479, 48] width 80 height 13
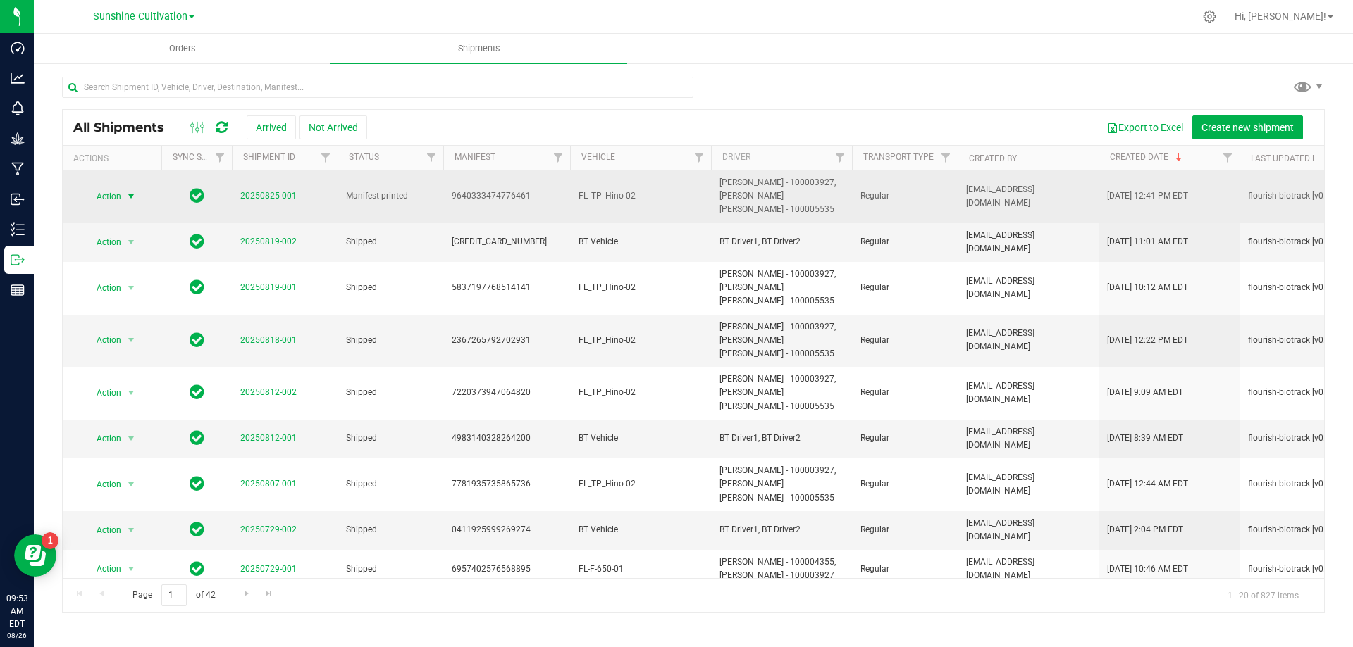
click at [121, 192] on span "Action" at bounding box center [103, 197] width 38 height 20
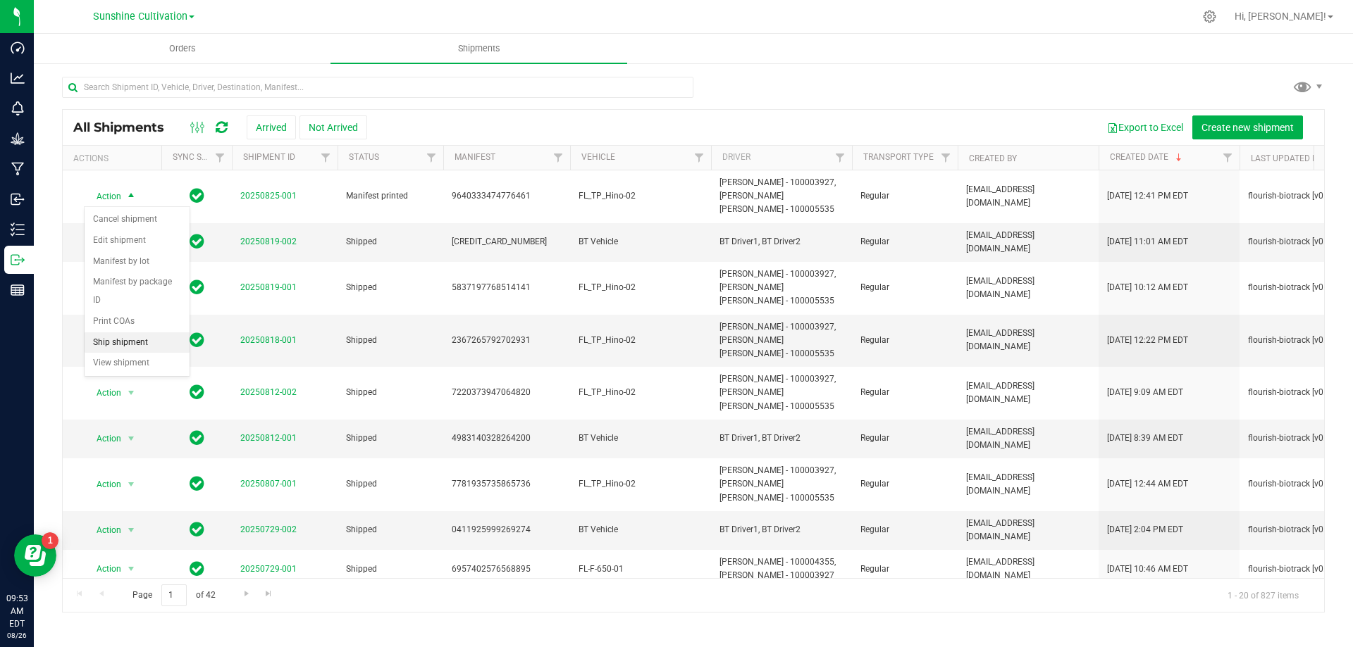
click at [132, 333] on li "Ship shipment" at bounding box center [137, 343] width 105 height 21
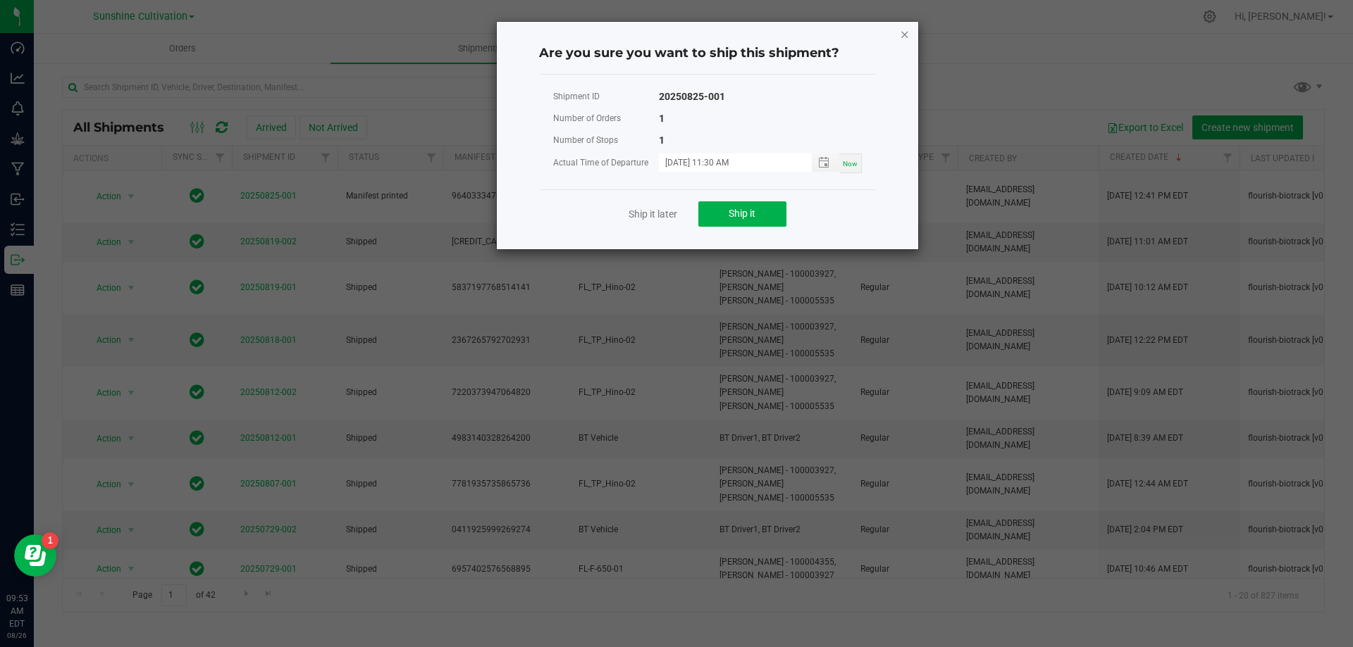
click at [903, 35] on icon "Close" at bounding box center [905, 33] width 10 height 17
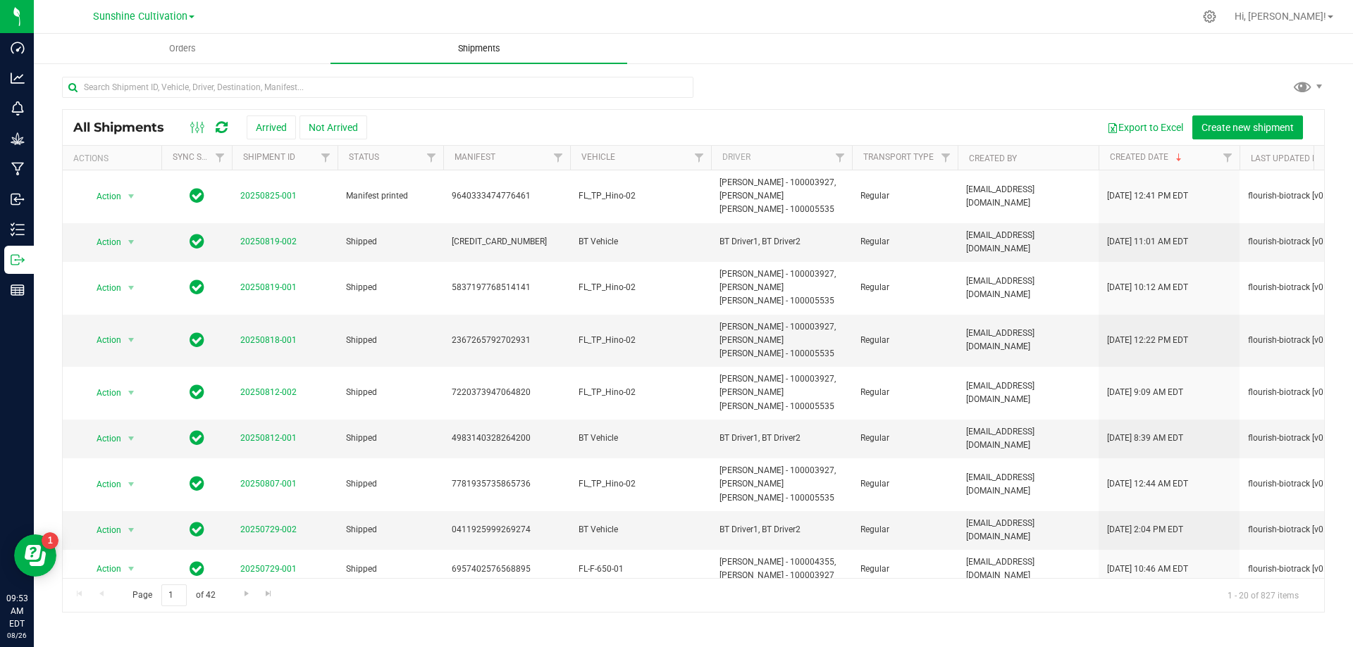
click at [425, 49] on uib-tab-heading "Shipments" at bounding box center [478, 49] width 297 height 30
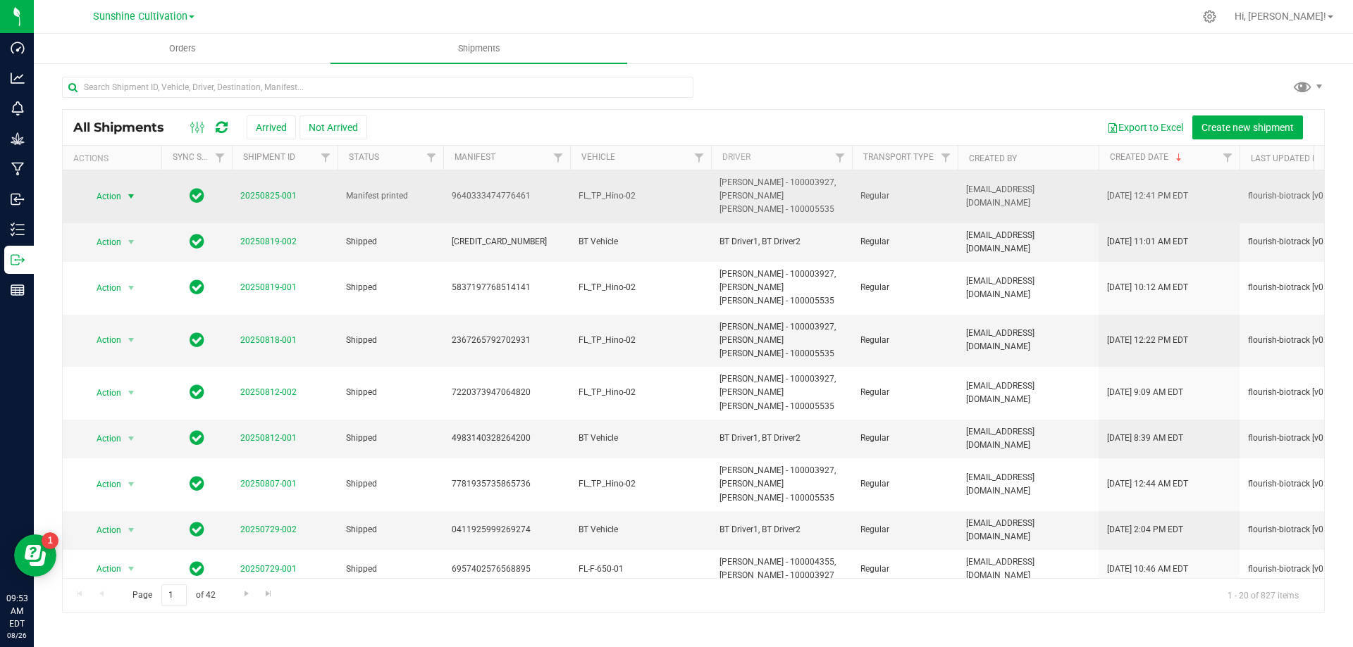
click at [124, 191] on span "select" at bounding box center [132, 197] width 18 height 20
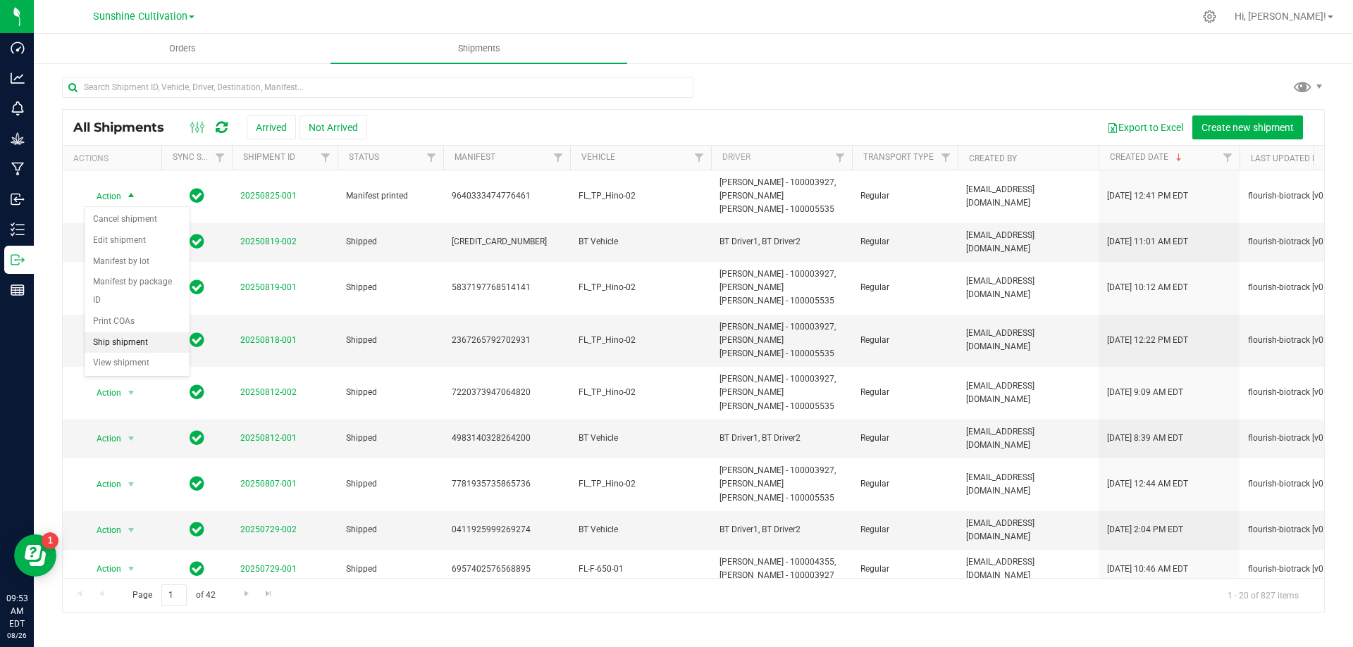
click at [143, 333] on li "Ship shipment" at bounding box center [137, 343] width 105 height 21
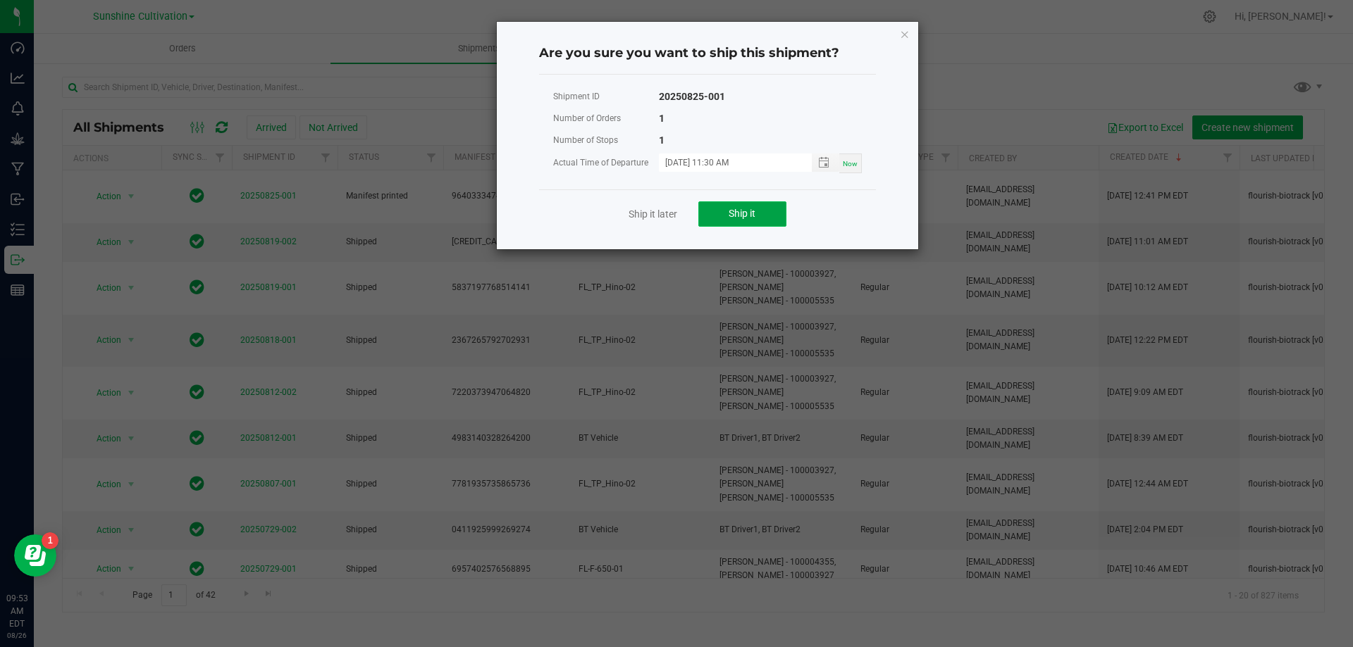
click at [721, 217] on button "Ship it" at bounding box center [742, 213] width 88 height 25
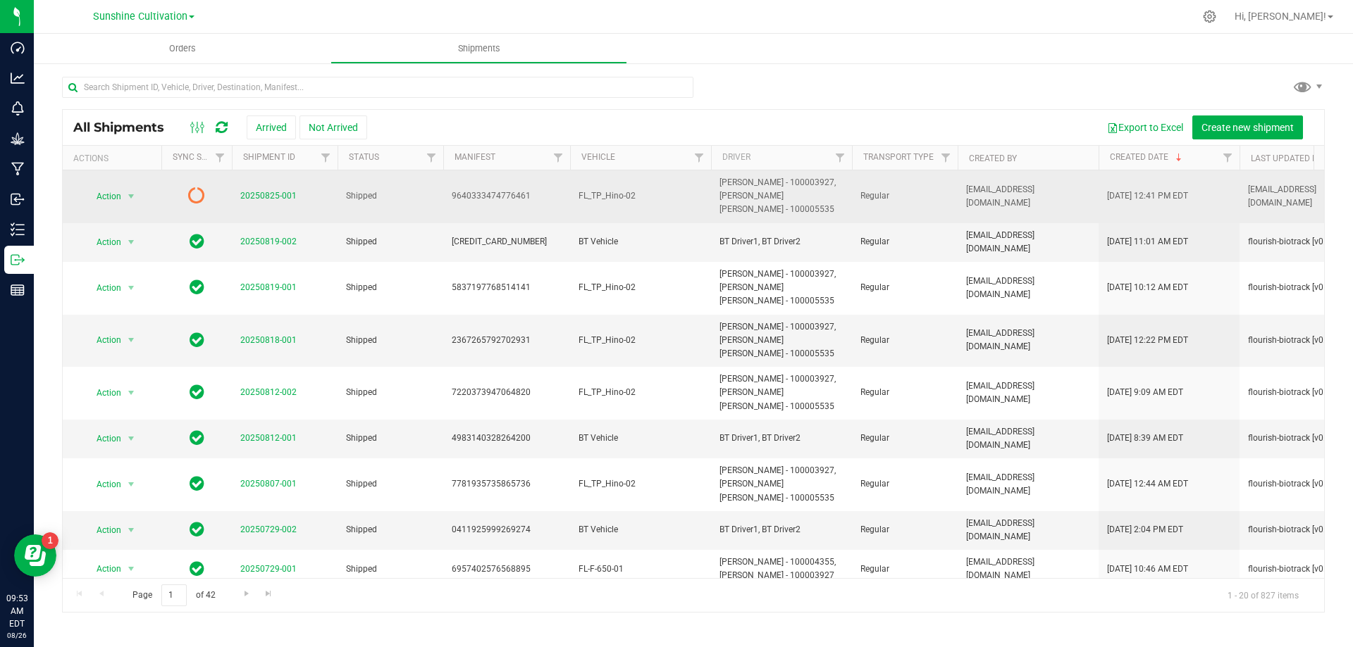
click at [191, 199] on icon at bounding box center [196, 195] width 17 height 17
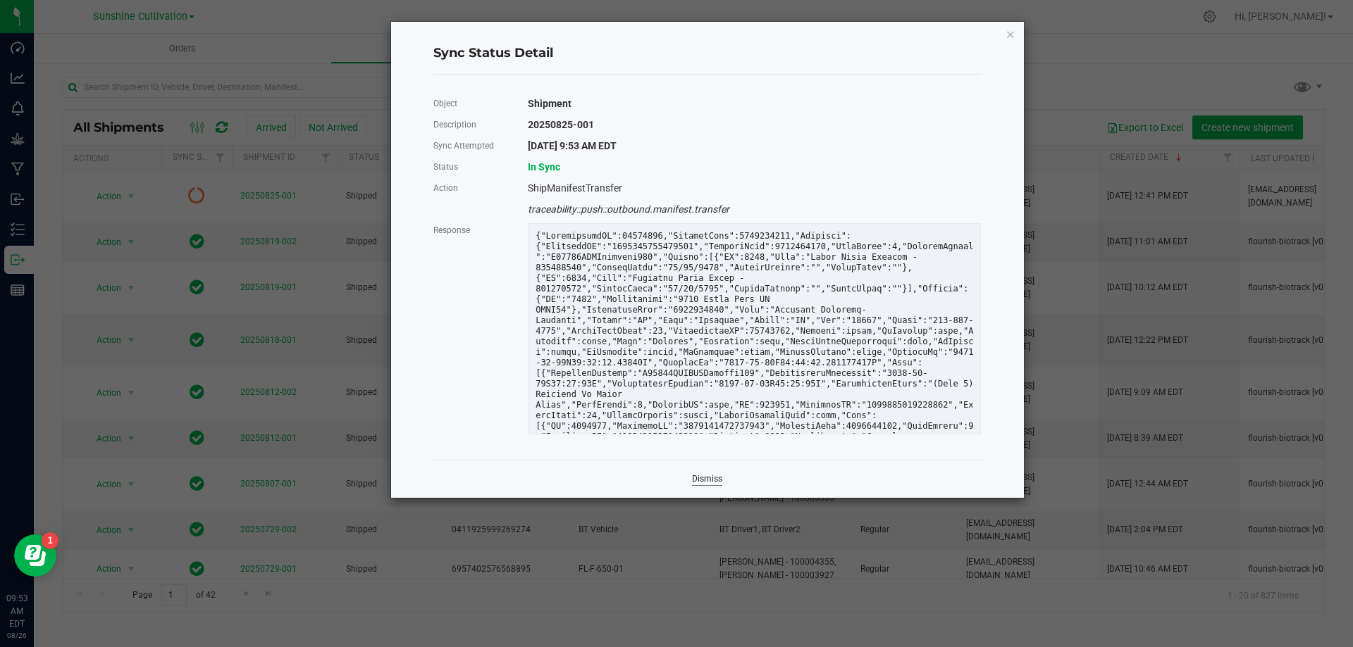
click at [703, 474] on link "Dismiss" at bounding box center [707, 479] width 30 height 12
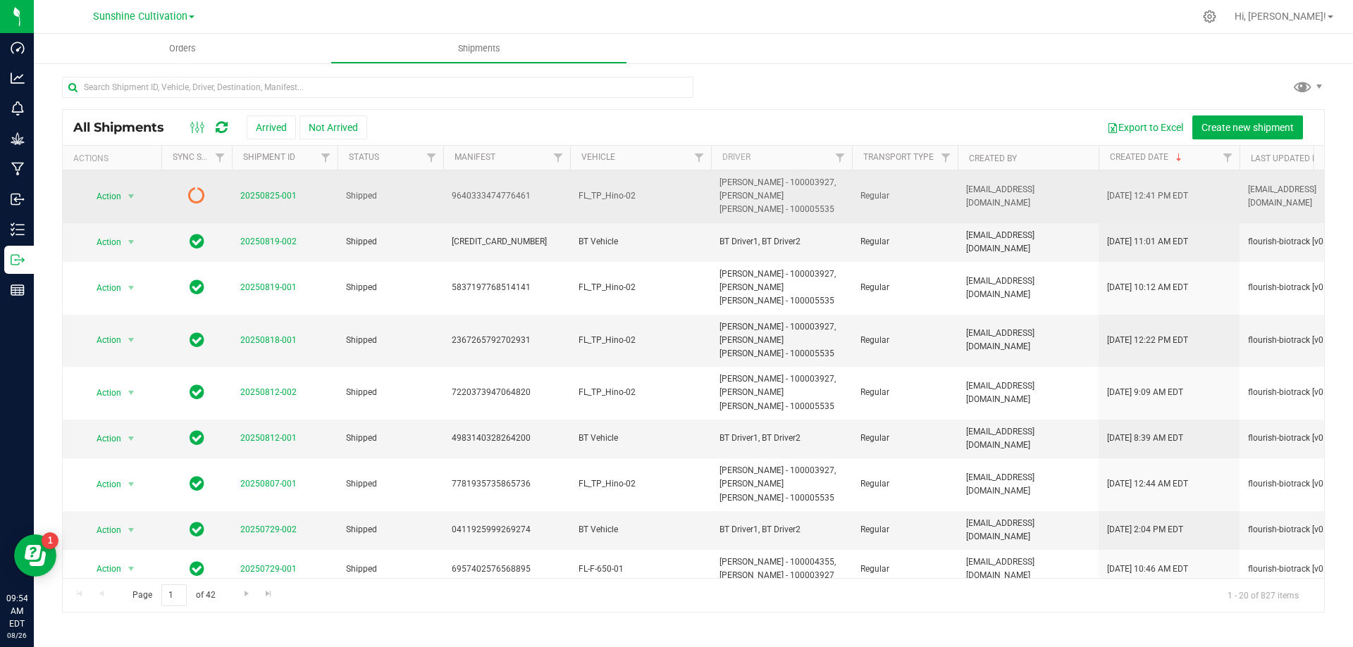
click at [201, 189] on icon at bounding box center [196, 195] width 17 height 17
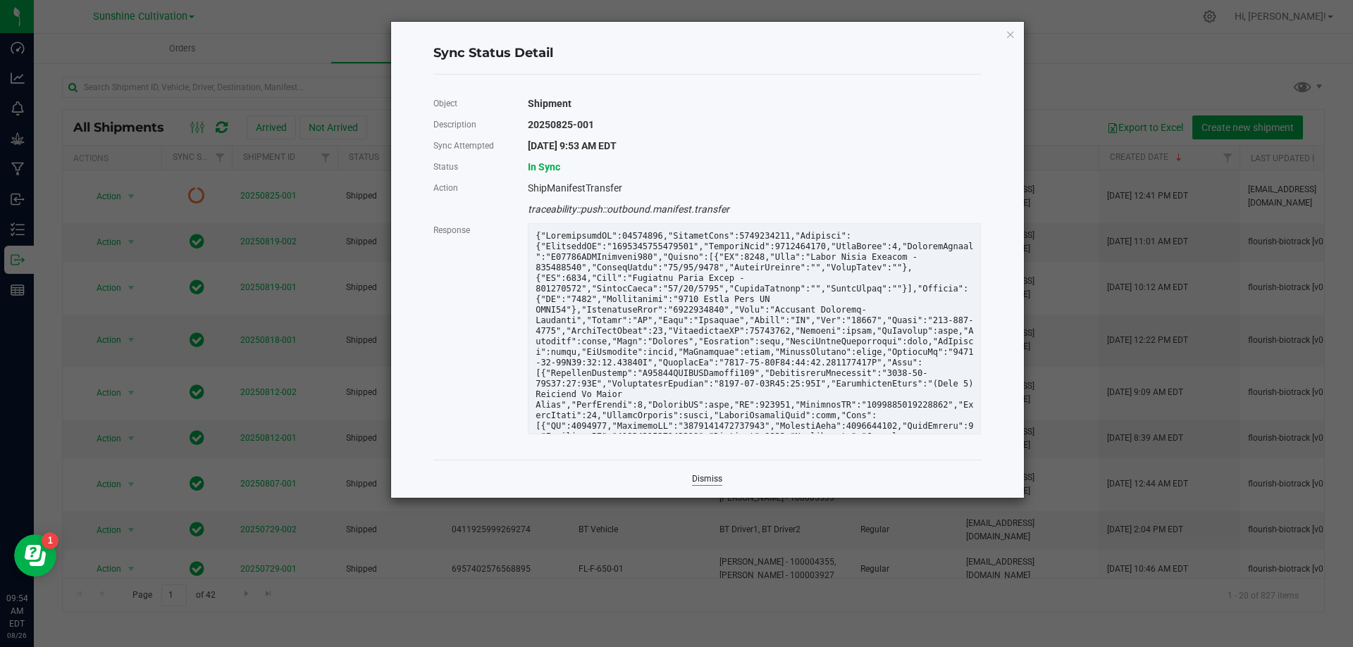
click at [697, 476] on link "Dismiss" at bounding box center [707, 479] width 30 height 12
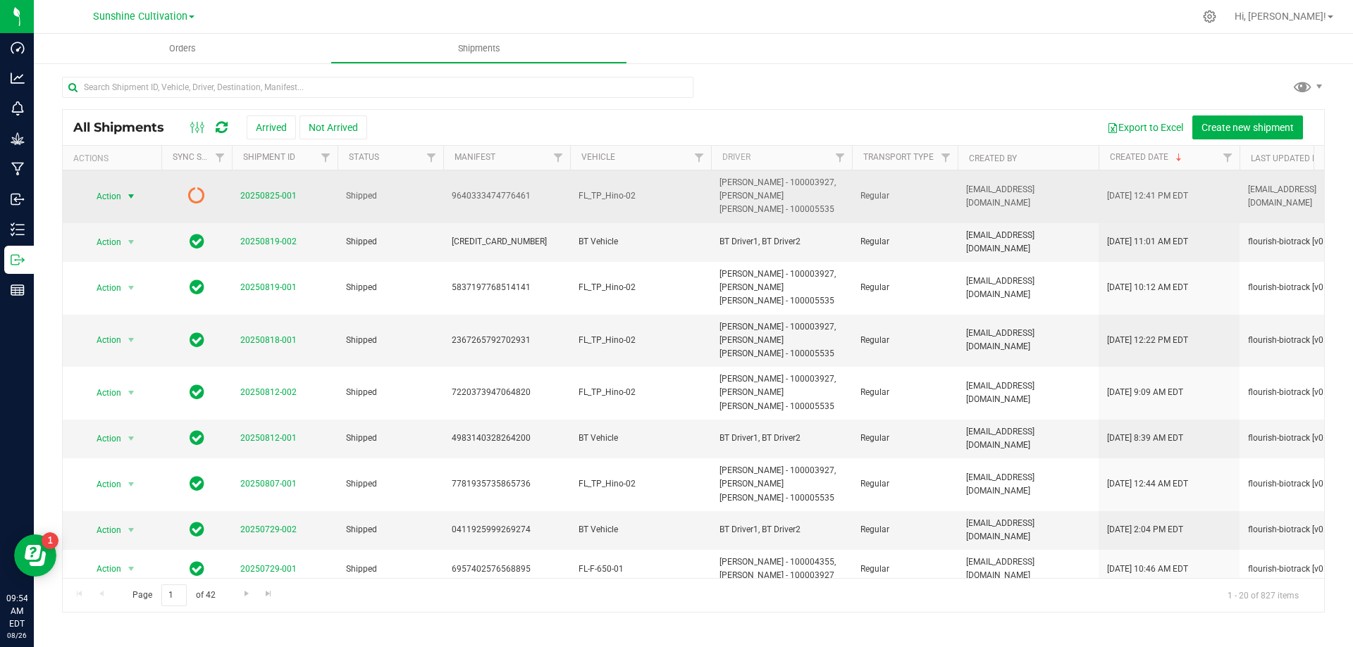
click at [102, 201] on span "Action" at bounding box center [103, 197] width 38 height 20
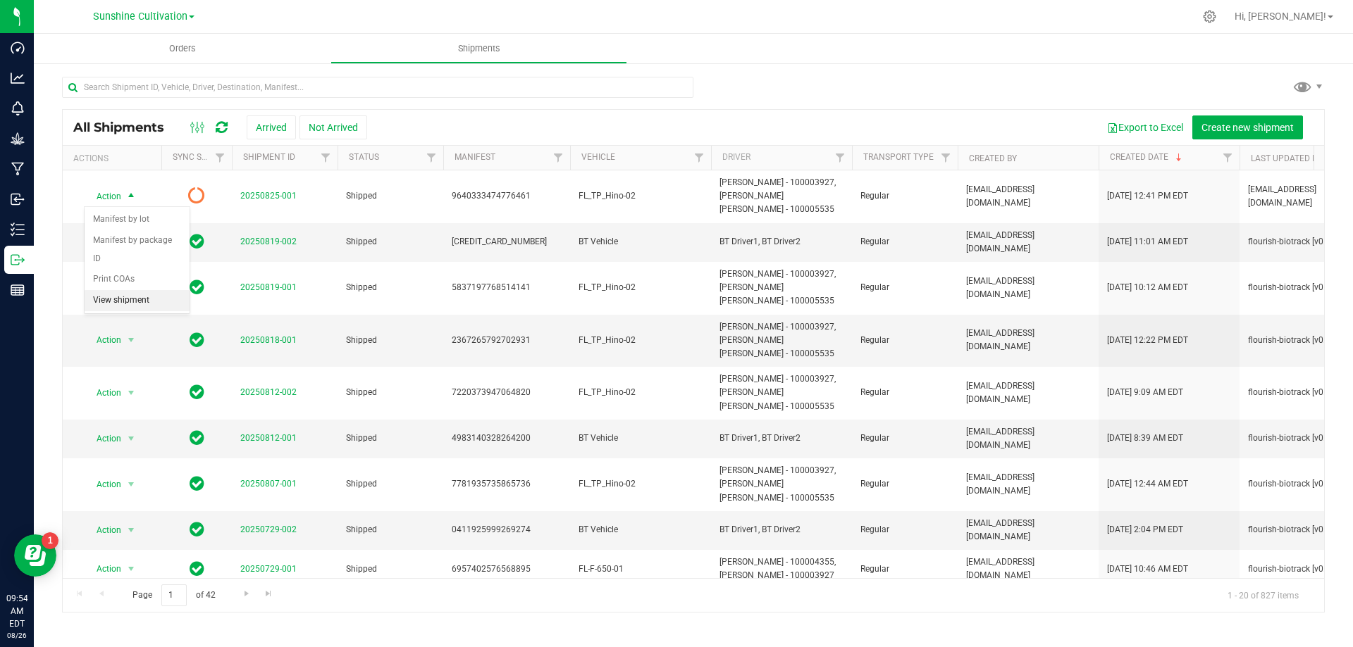
click at [149, 290] on li "View shipment" at bounding box center [137, 300] width 105 height 21
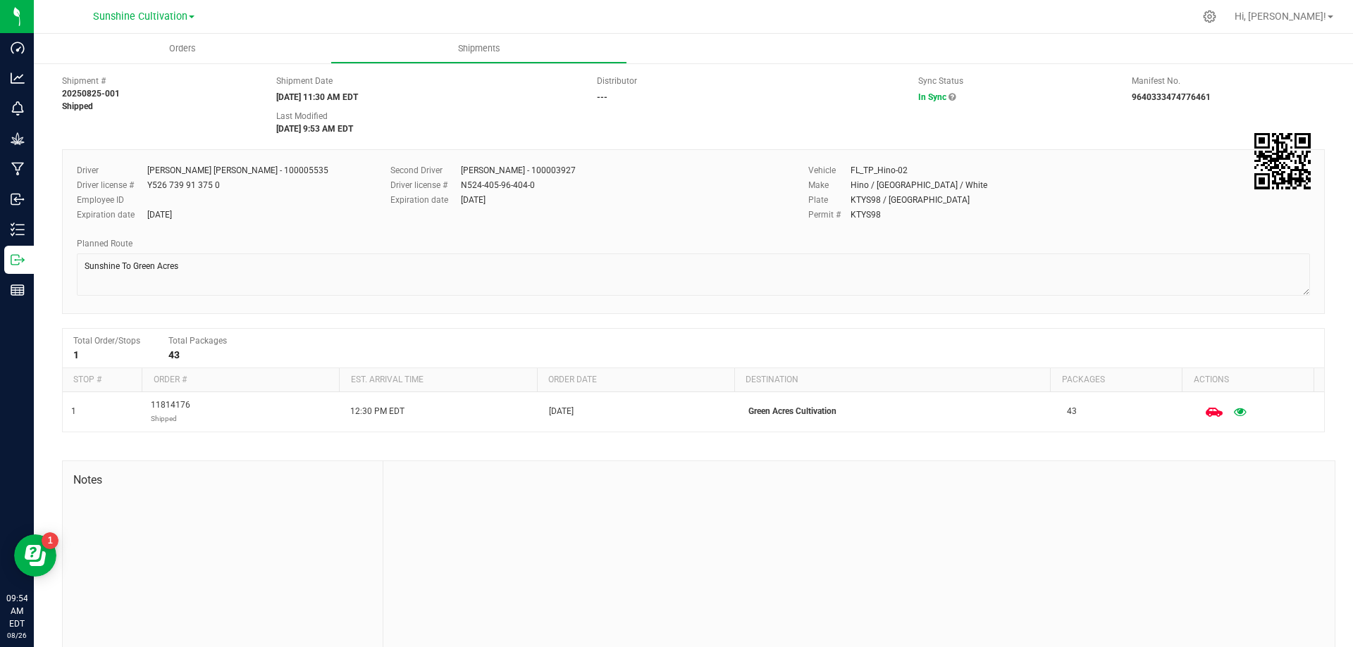
scroll to position [51, 0]
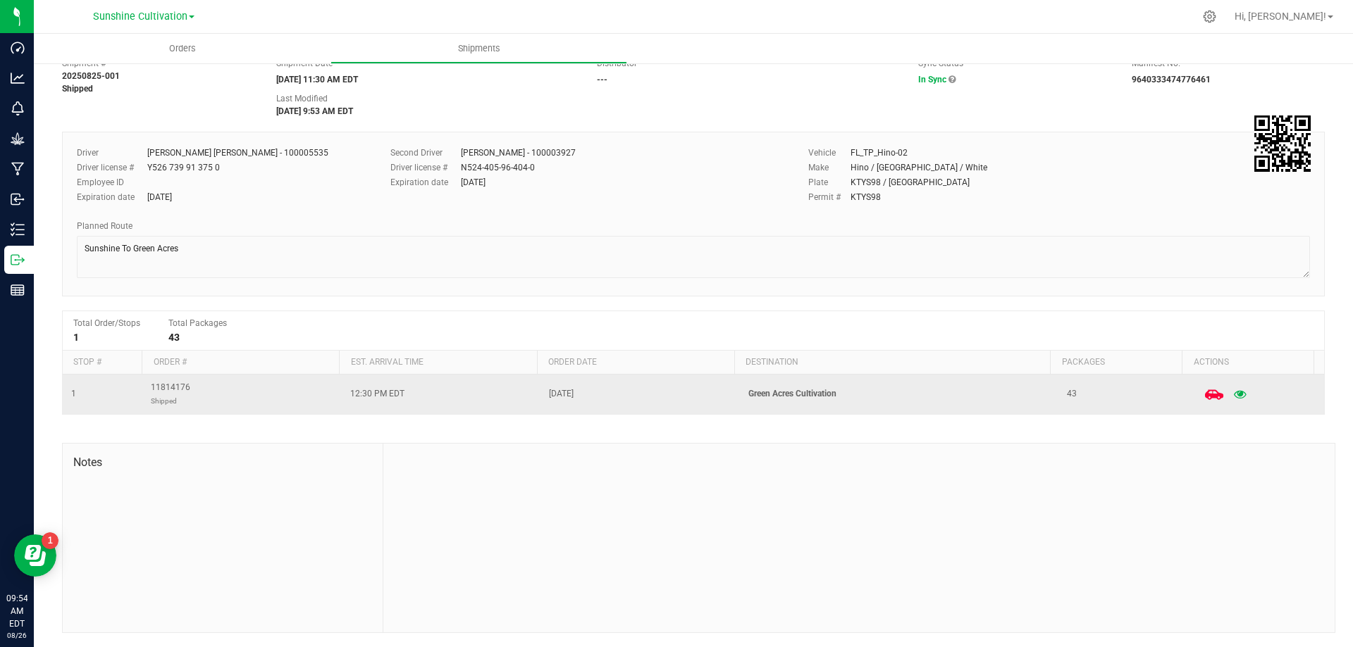
click at [1204, 402] on icon at bounding box center [1213, 394] width 18 height 18
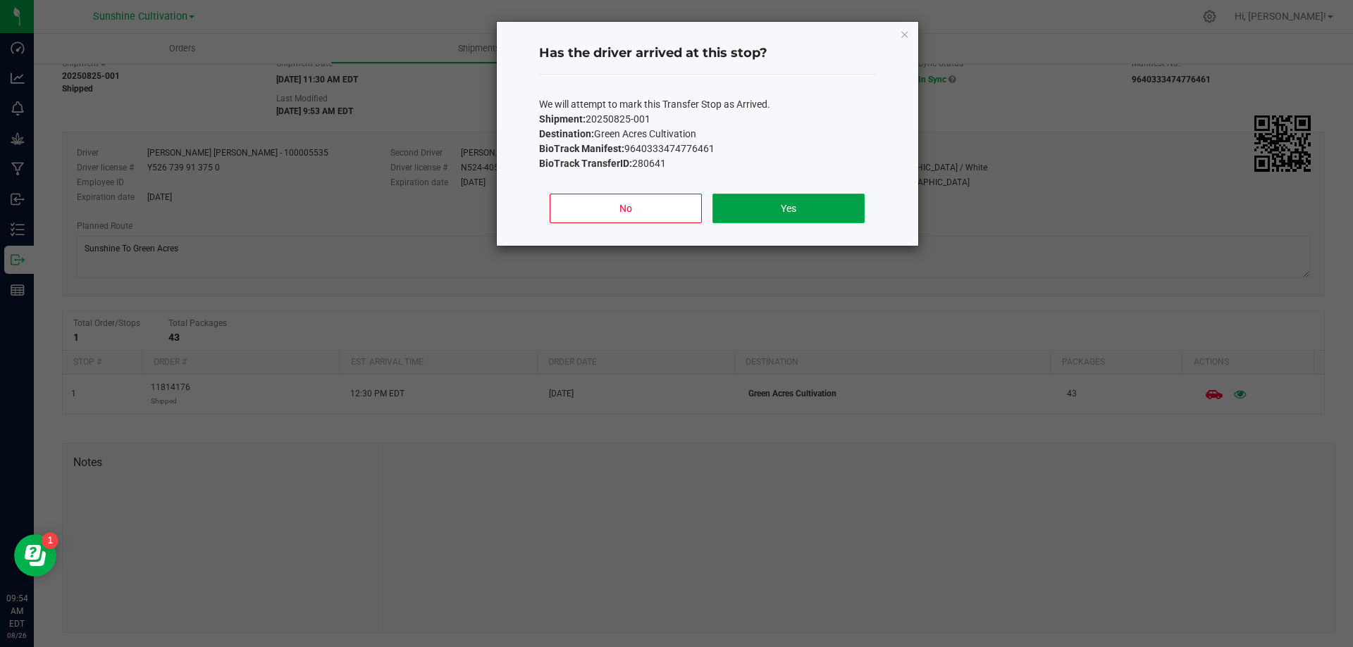
click at [749, 194] on button "Yes" at bounding box center [787, 209] width 151 height 30
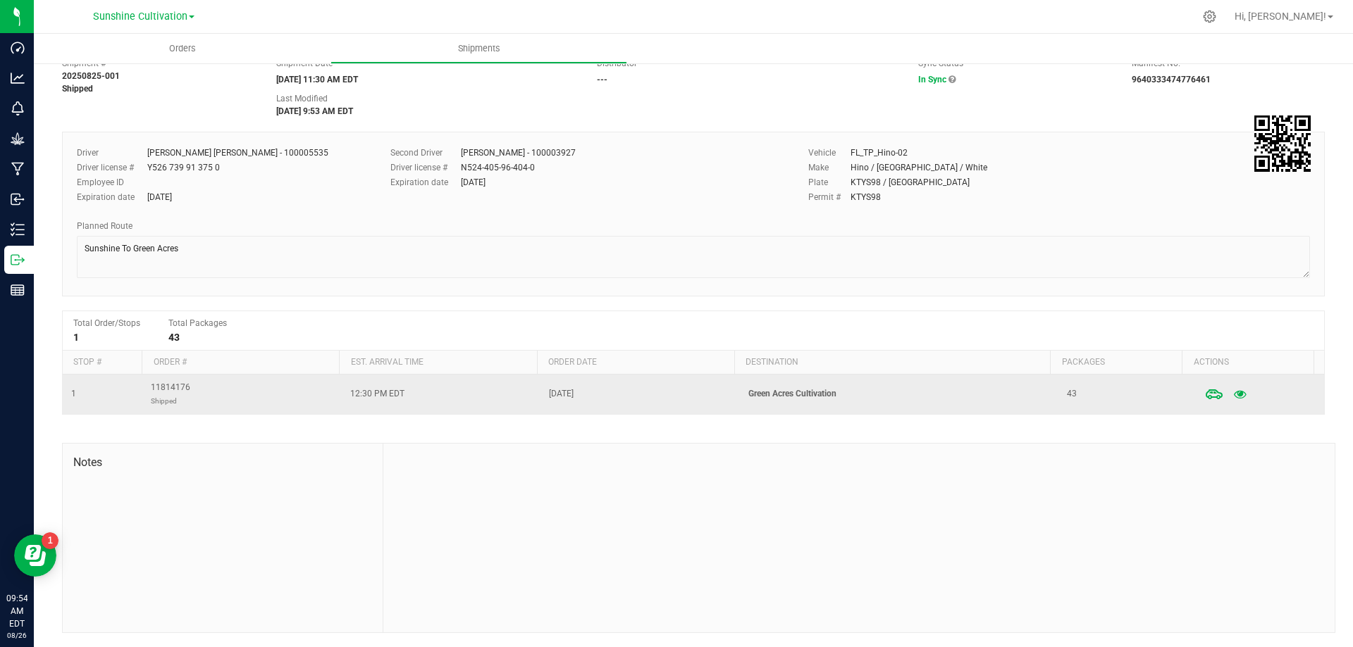
click at [453, 389] on td "12:30 PM EDT" at bounding box center [441, 394] width 199 height 39
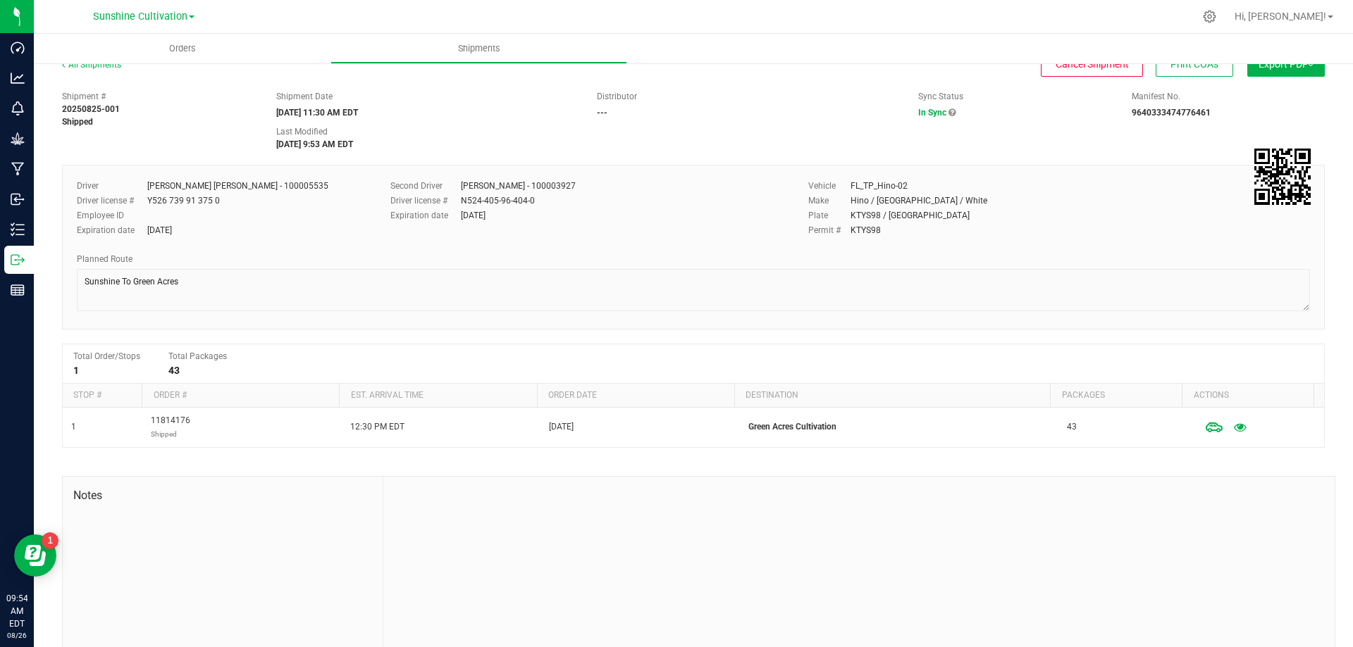
scroll to position [0, 0]
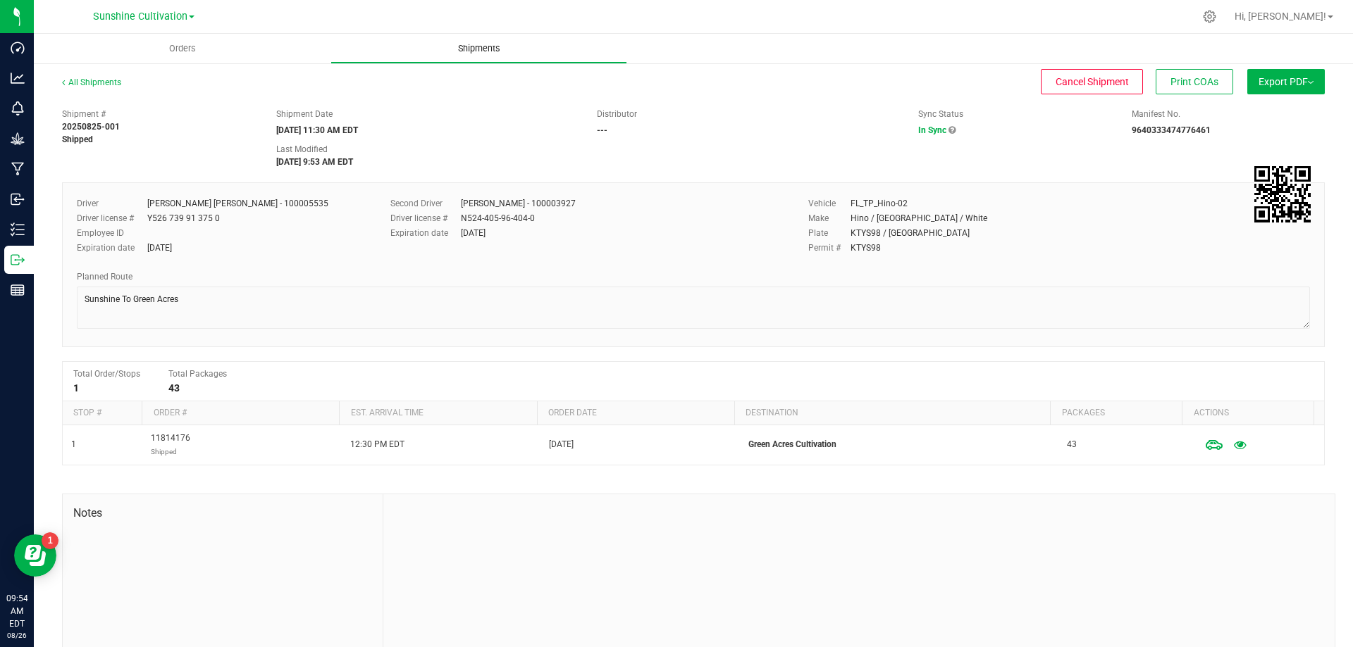
click at [457, 56] on uib-tab-heading "Shipments" at bounding box center [478, 49] width 295 height 28
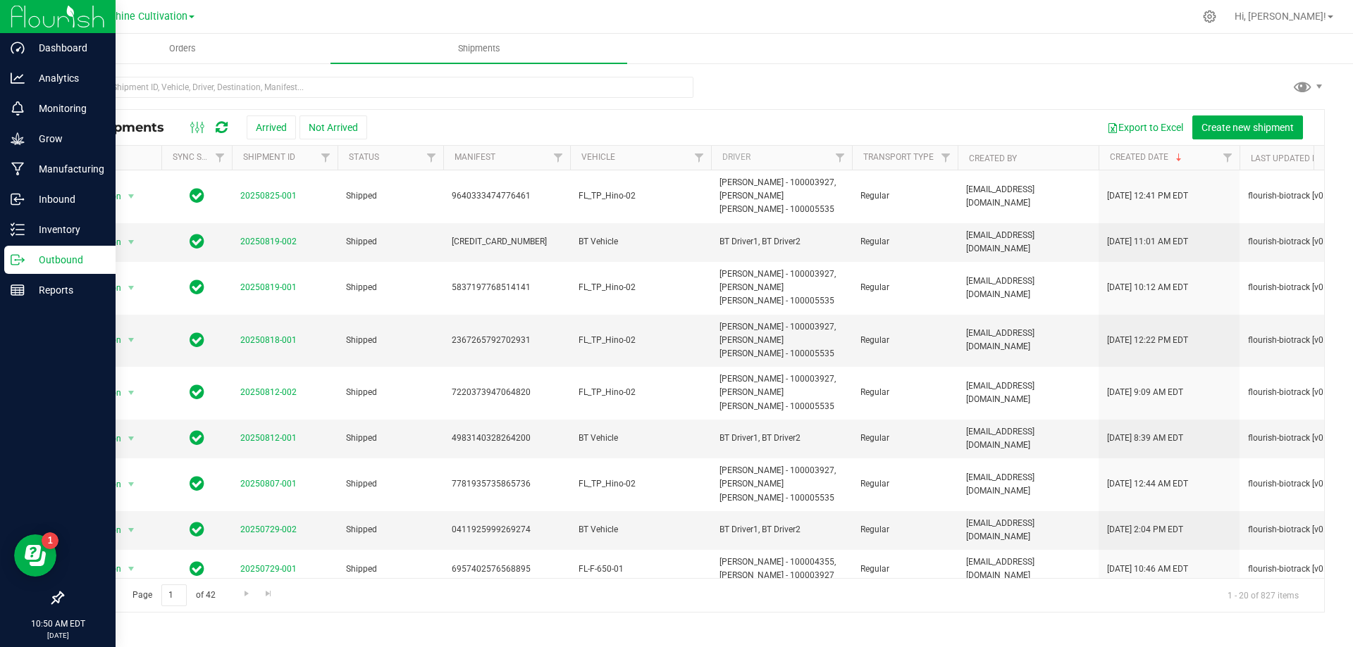
click at [29, 258] on p "Outbound" at bounding box center [67, 259] width 85 height 17
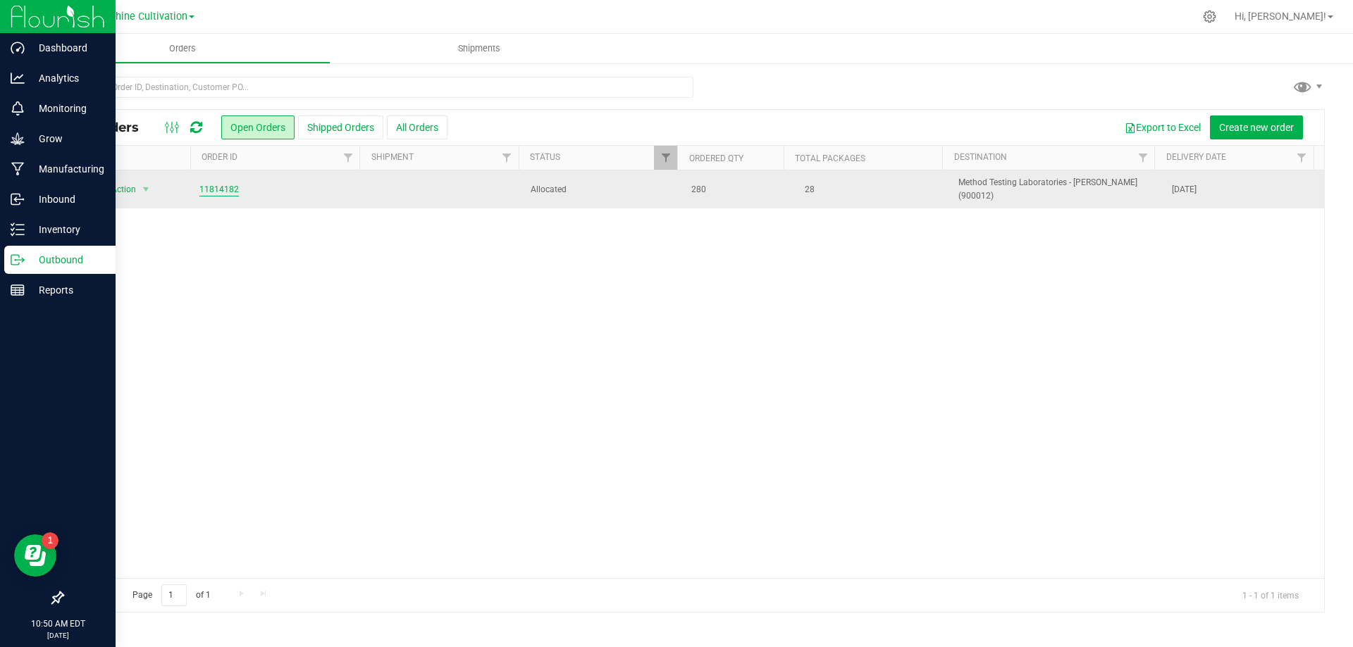
click at [208, 186] on link "11814182" at bounding box center [218, 189] width 39 height 13
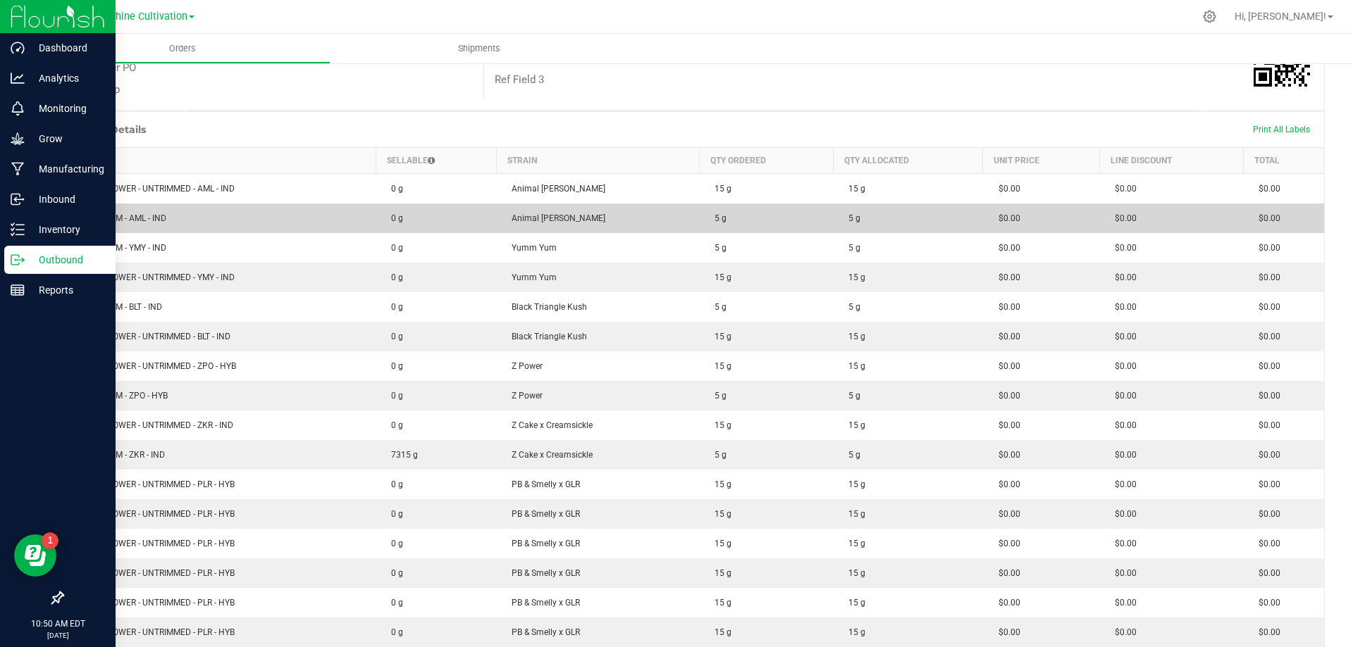
scroll to position [282, 0]
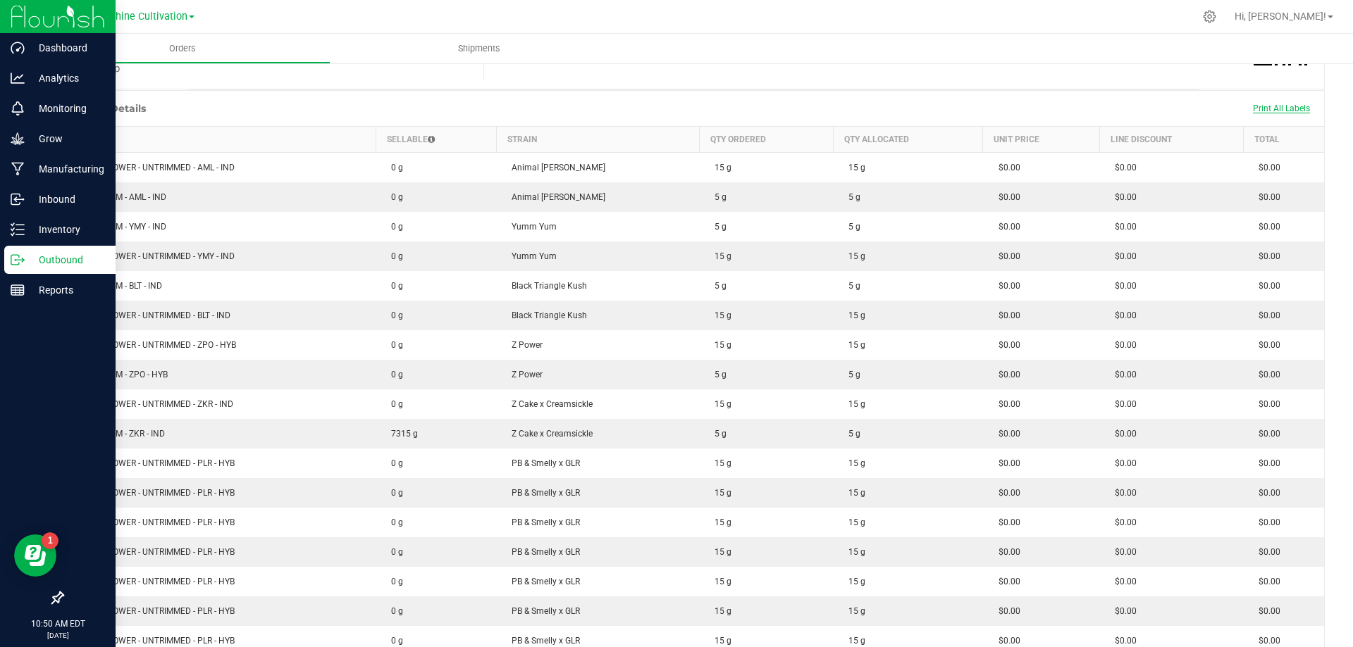
click at [1287, 106] on span "Print All Labels" at bounding box center [1281, 109] width 57 height 10
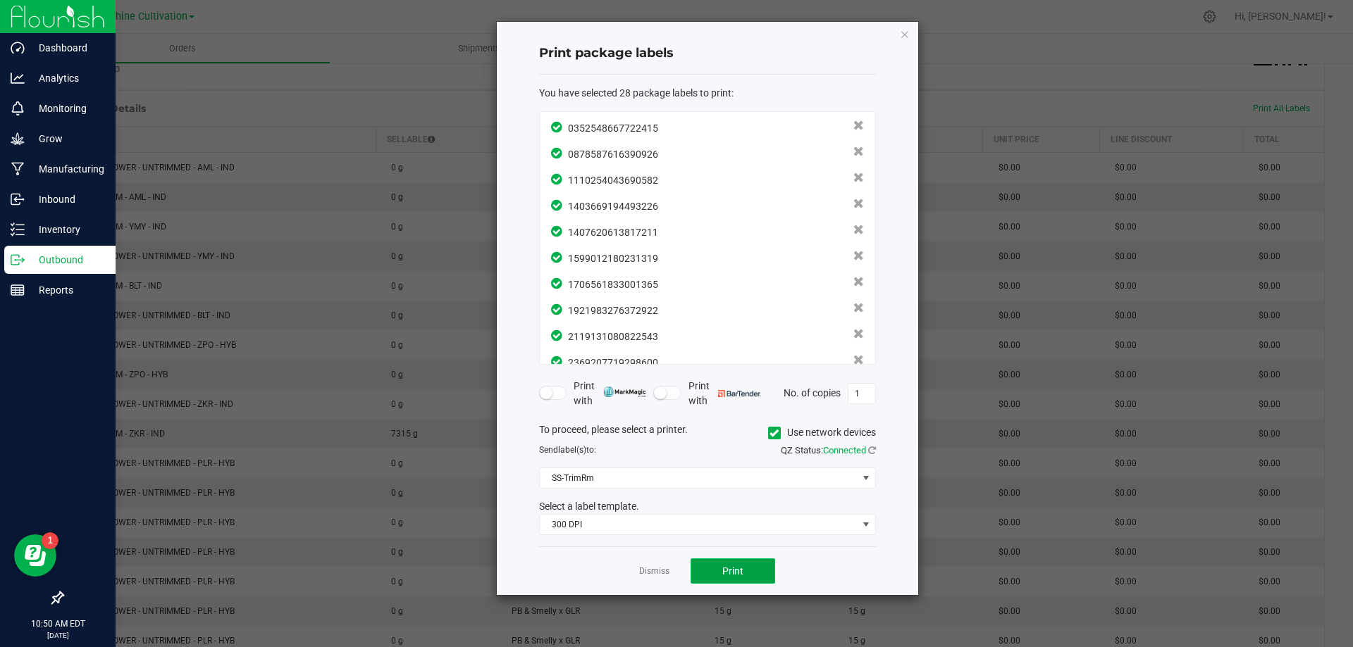
click at [724, 564] on button "Print" at bounding box center [732, 571] width 85 height 25
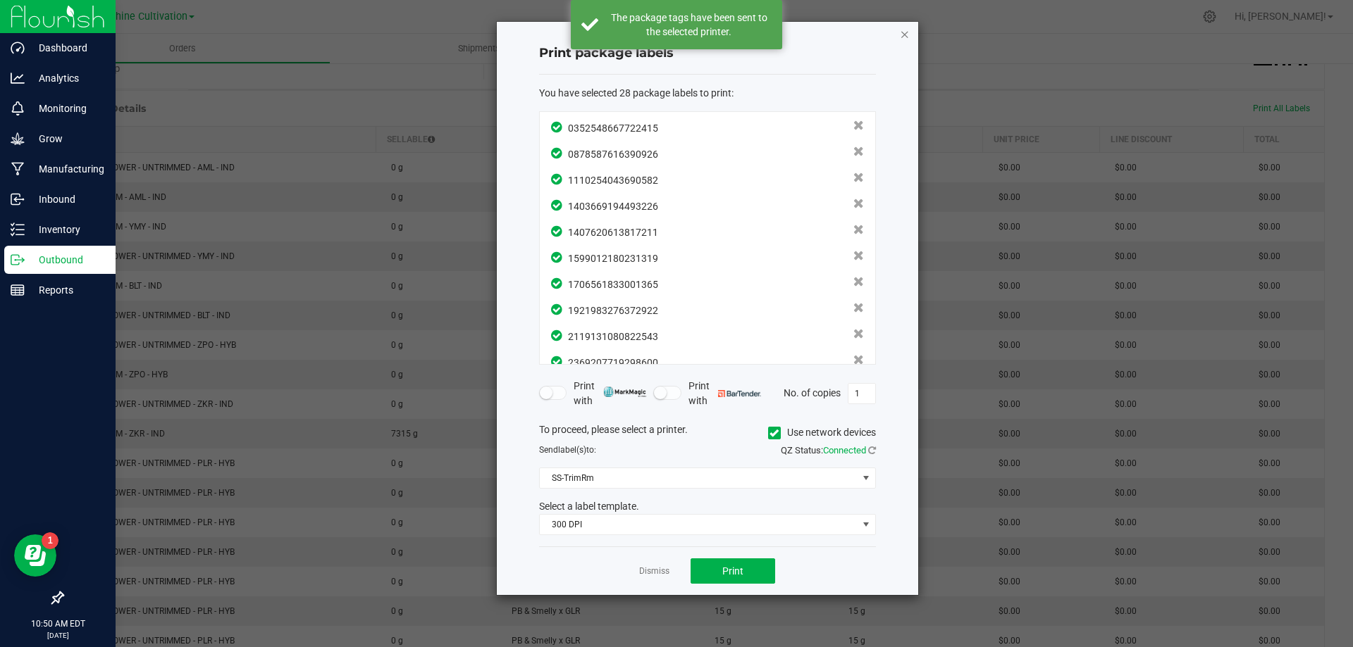
click at [901, 37] on icon "button" at bounding box center [905, 33] width 10 height 17
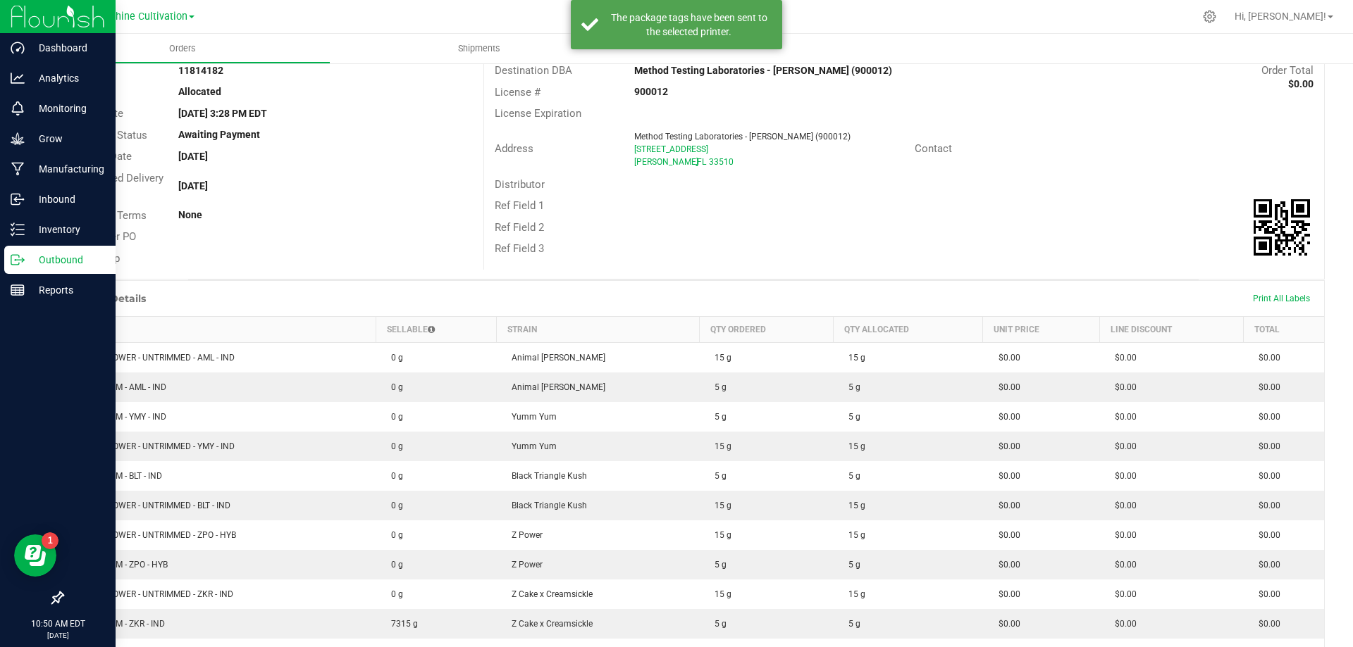
scroll to position [0, 0]
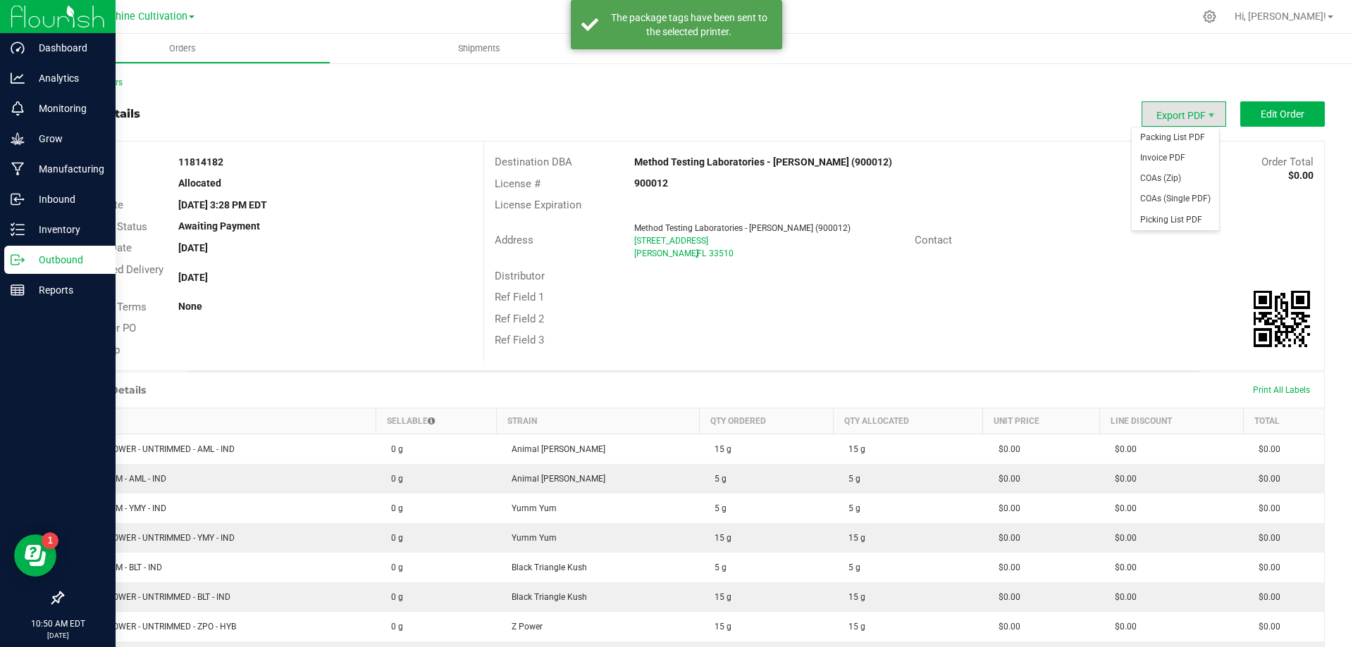
click at [1178, 113] on span "Export PDF" at bounding box center [1183, 113] width 85 height 25
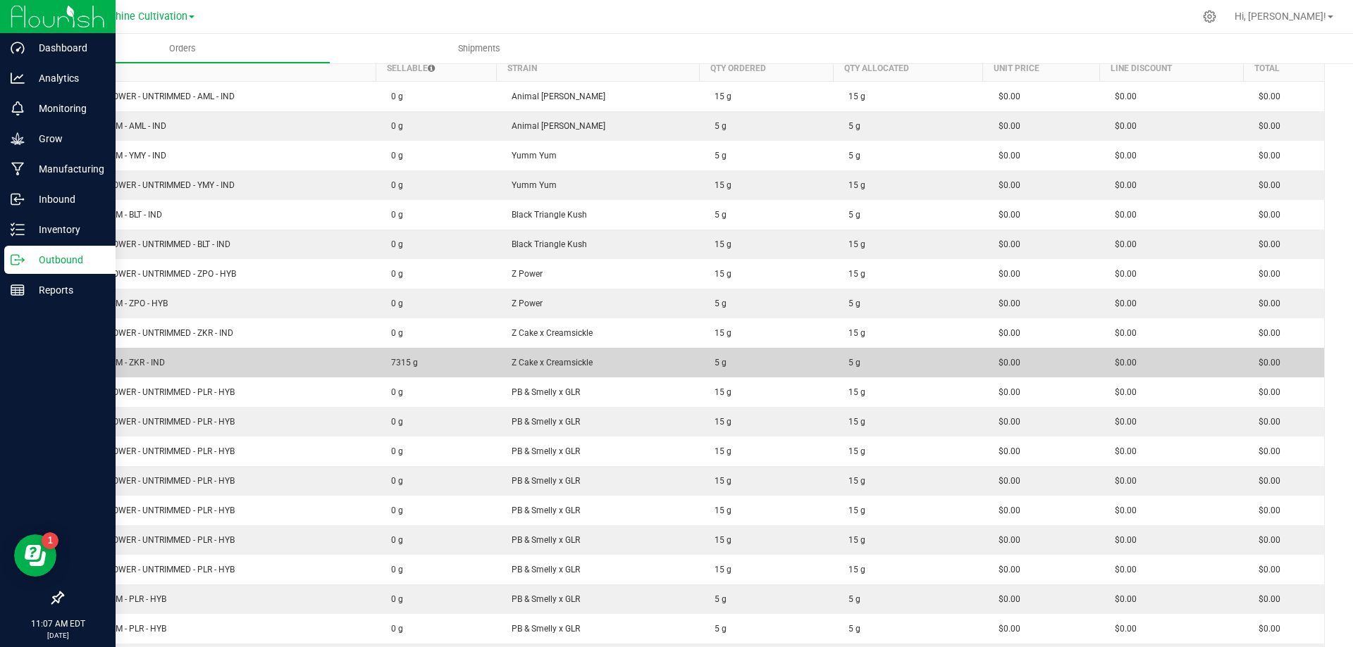
scroll to position [352, 0]
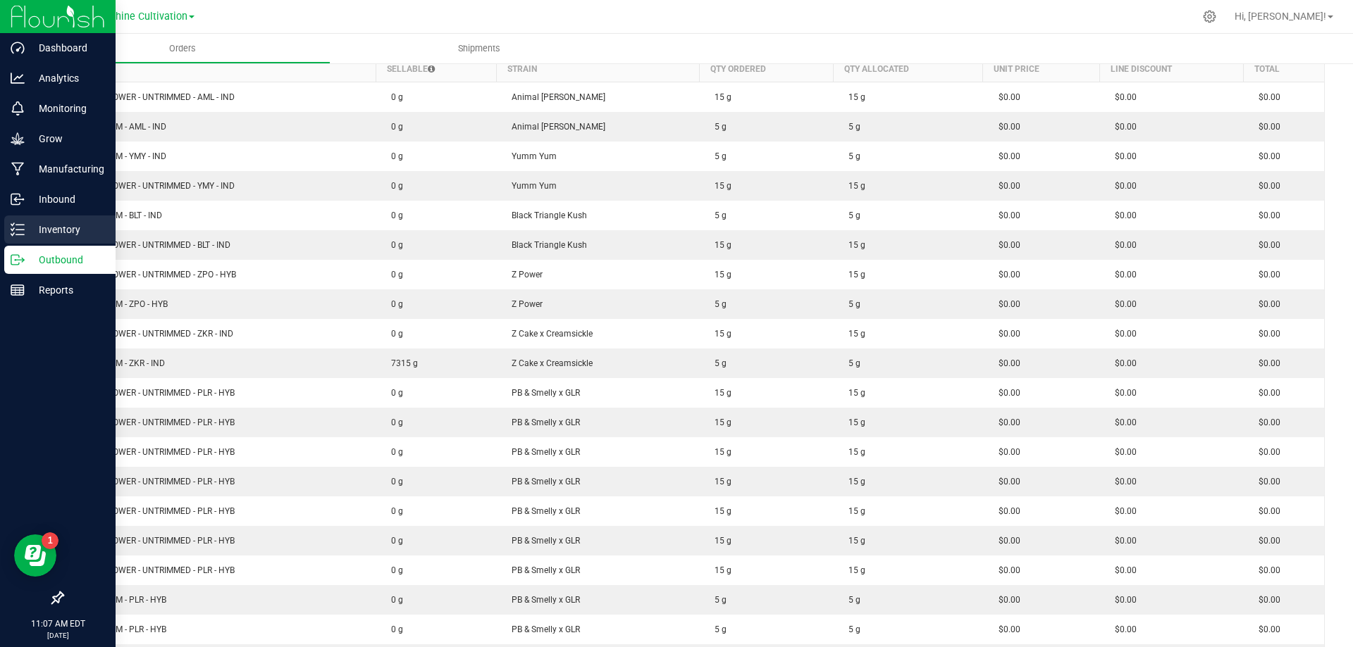
click at [24, 216] on div "Inventory" at bounding box center [59, 230] width 111 height 28
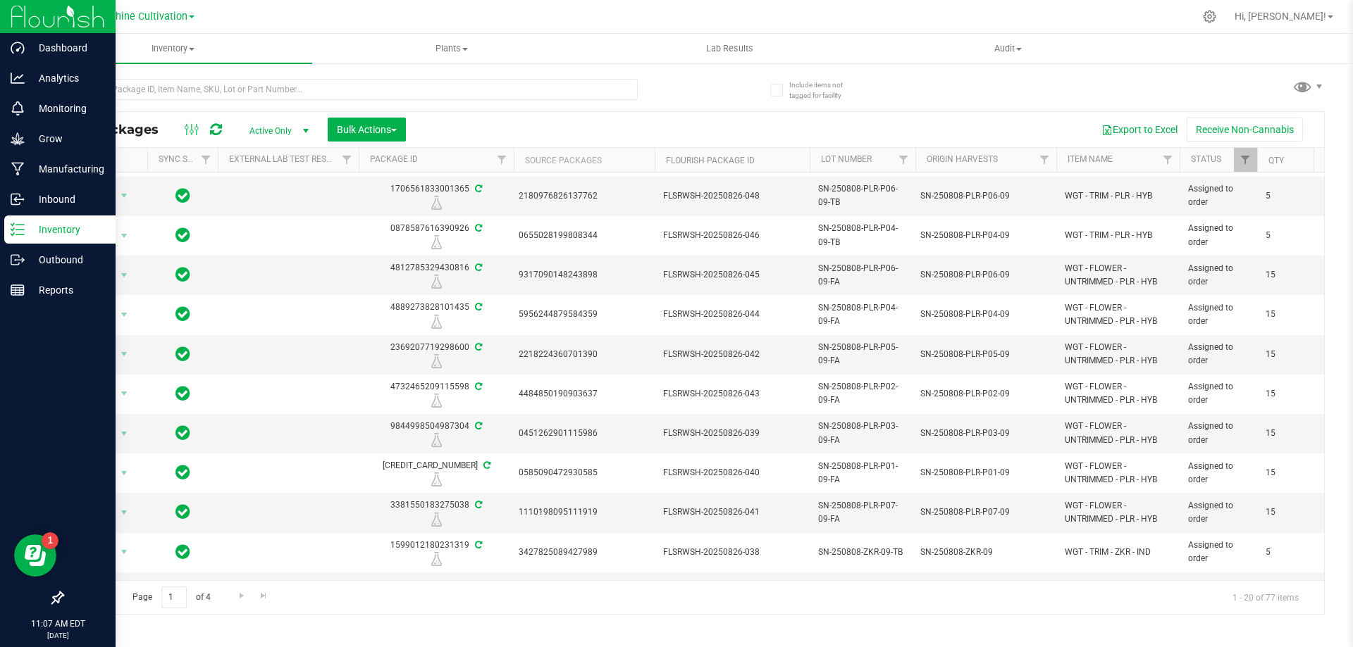
scroll to position [394, 0]
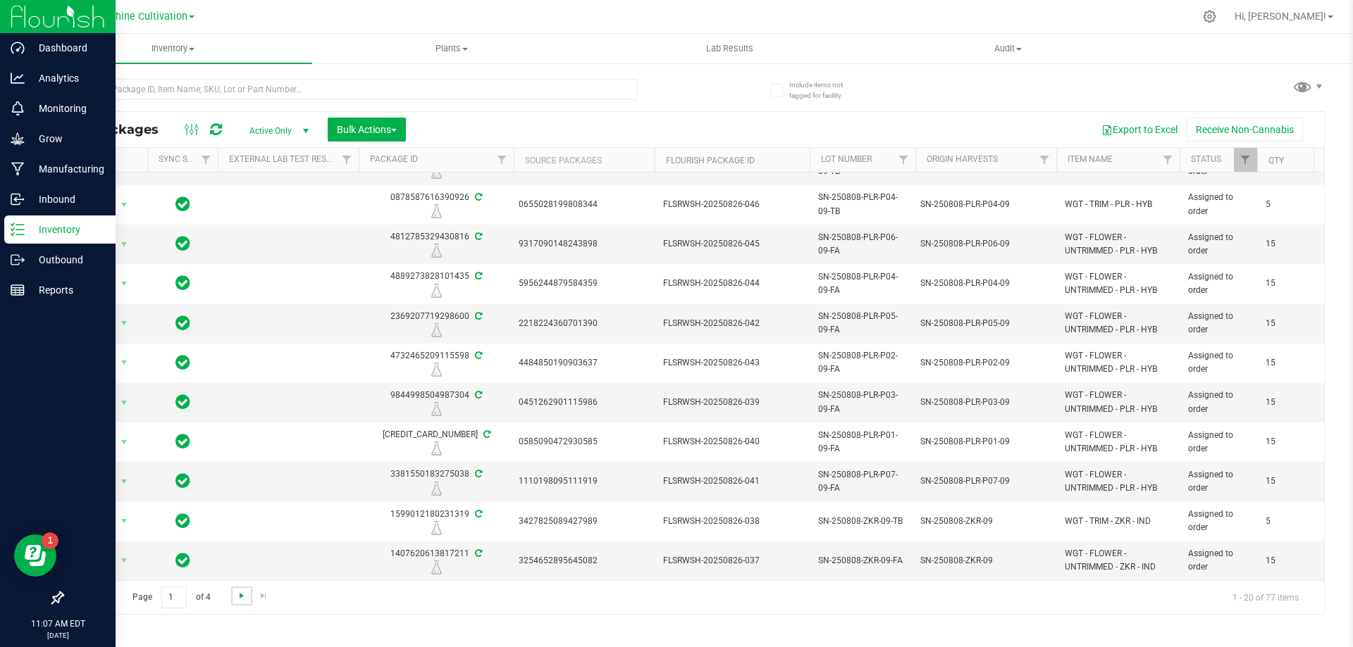
click at [244, 592] on span "Go to the next page" at bounding box center [241, 595] width 11 height 11
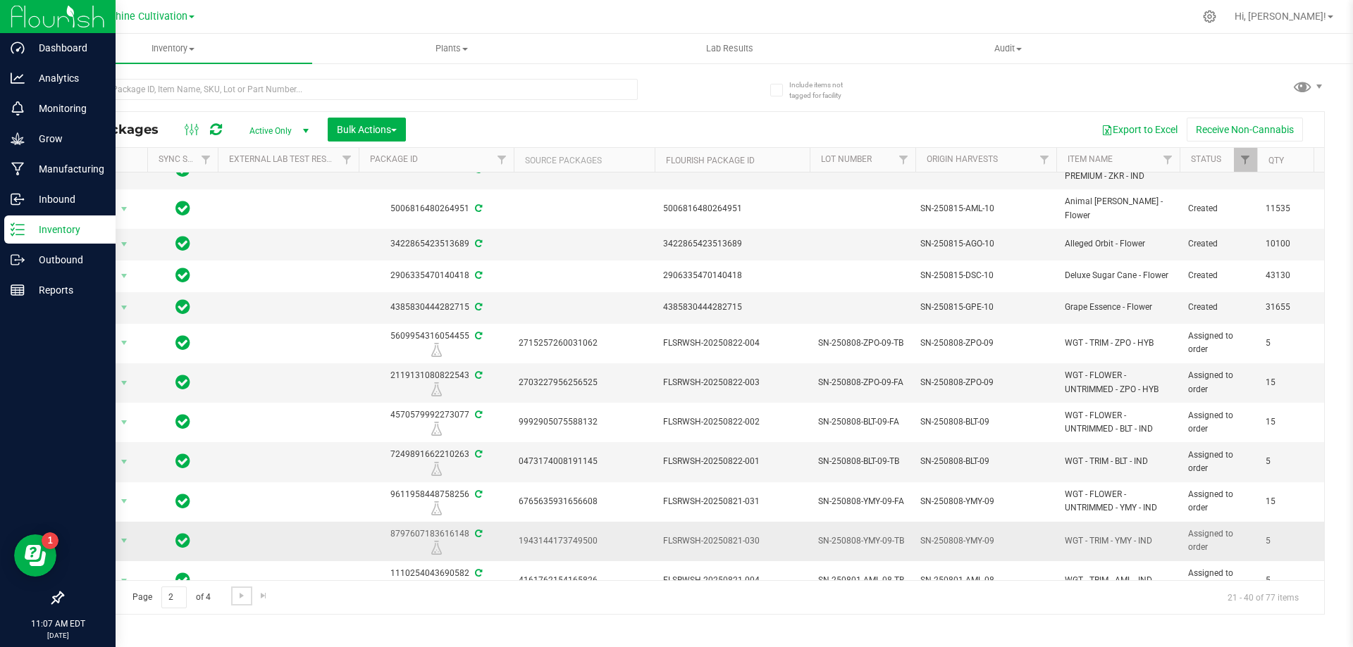
scroll to position [358, 0]
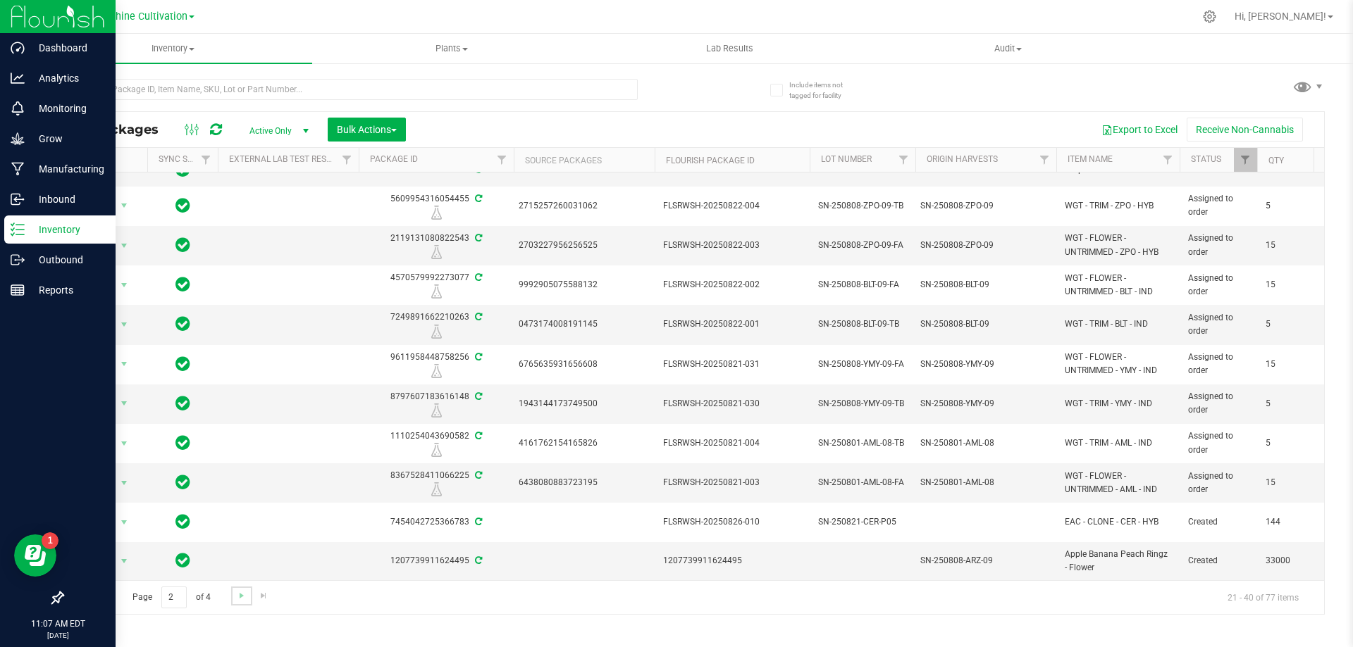
click at [231, 598] on link "Go to the next page" at bounding box center [241, 596] width 20 height 19
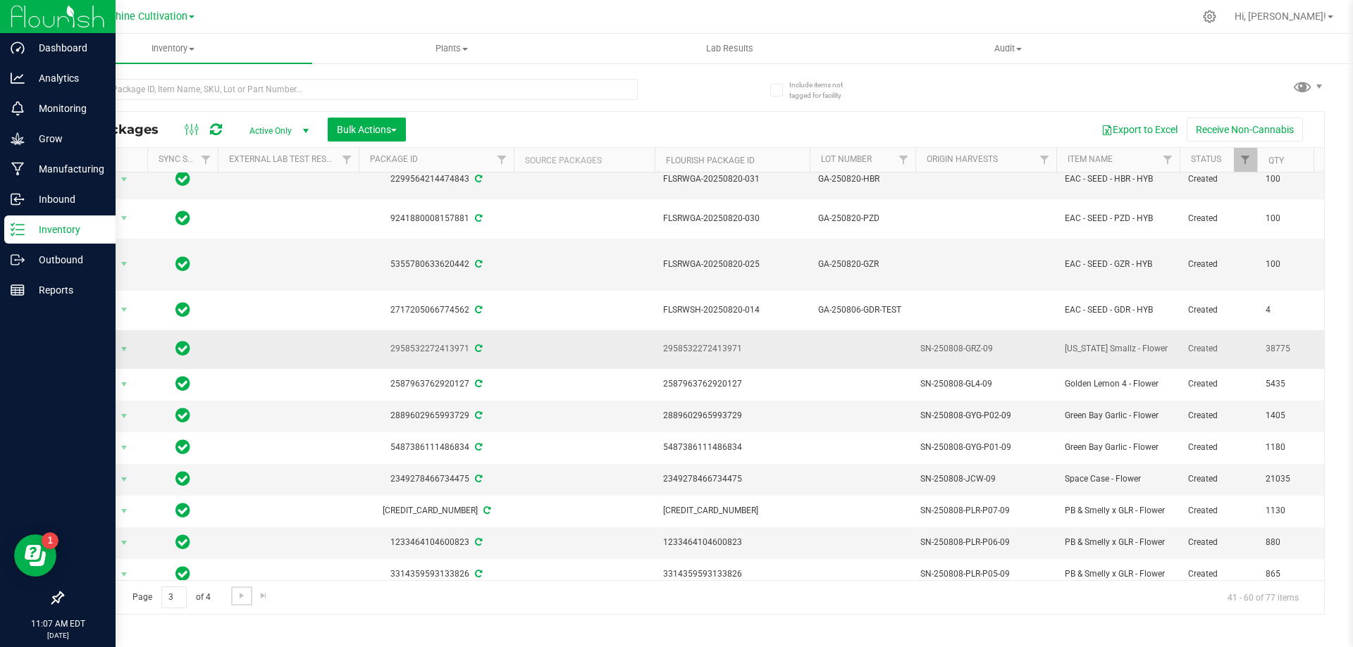
scroll to position [280, 0]
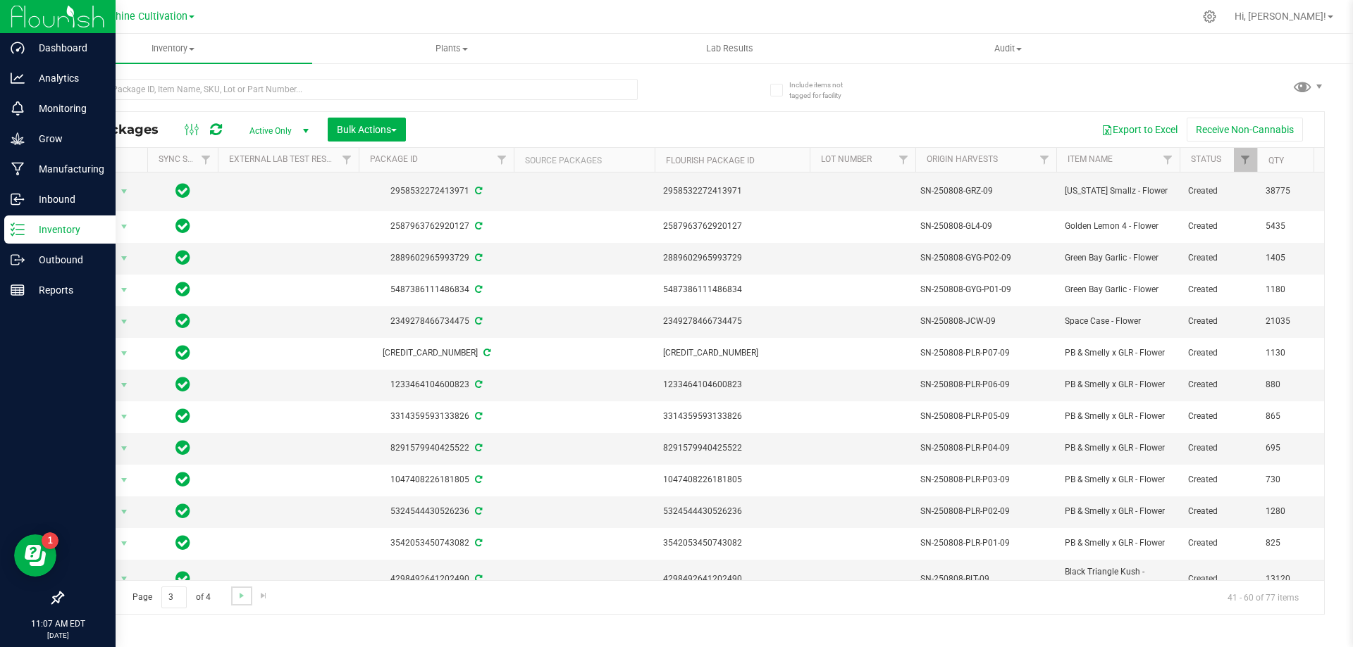
click at [247, 597] on link "Go to the next page" at bounding box center [241, 596] width 20 height 19
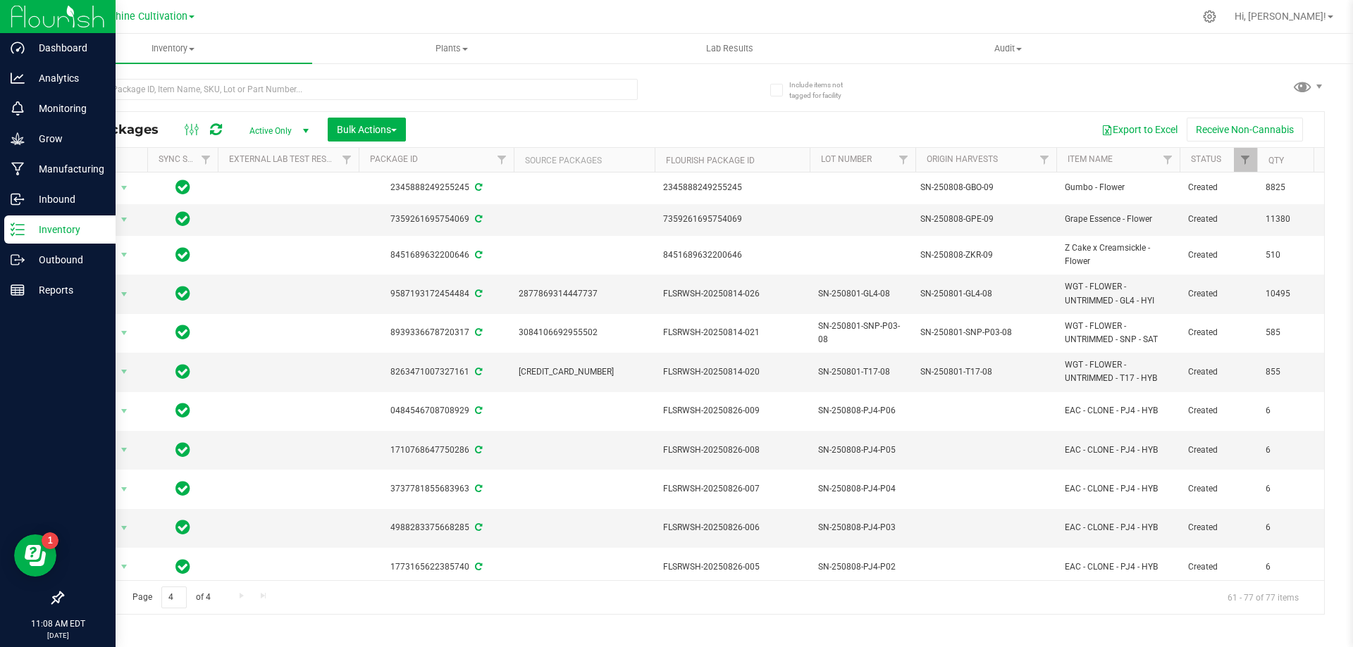
click at [109, 597] on link "Go to the previous page" at bounding box center [101, 596] width 20 height 19
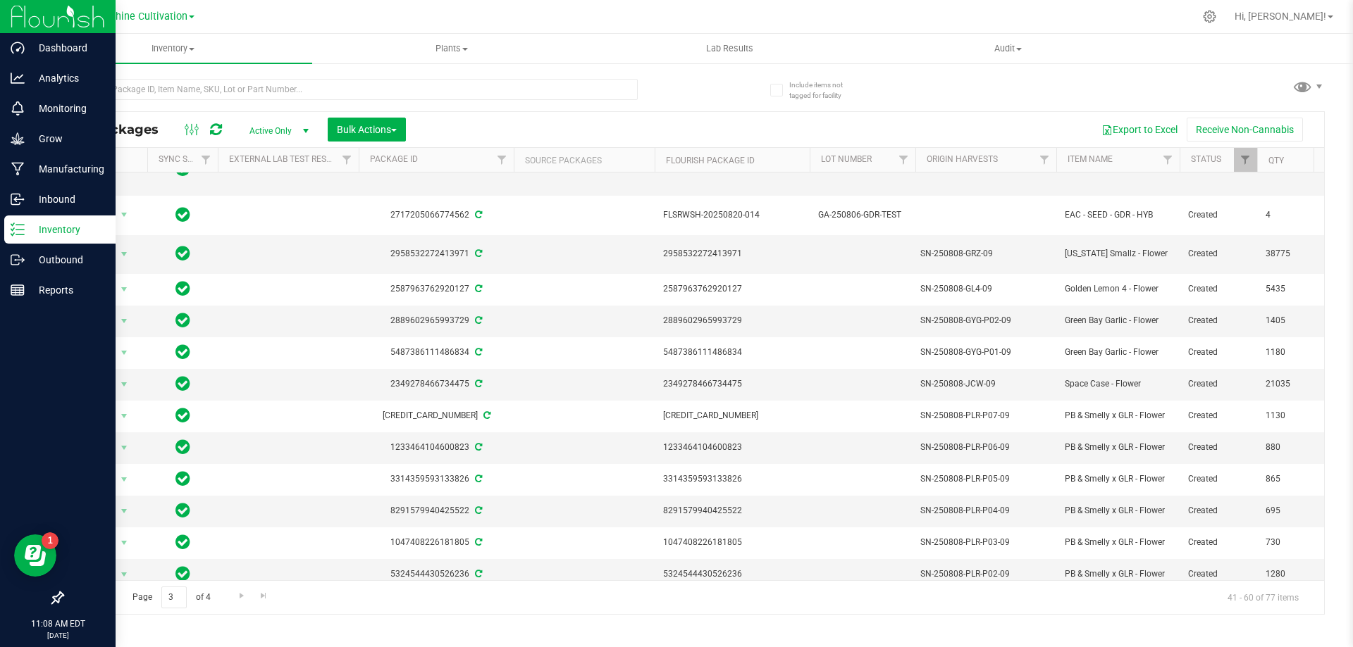
scroll to position [280, 0]
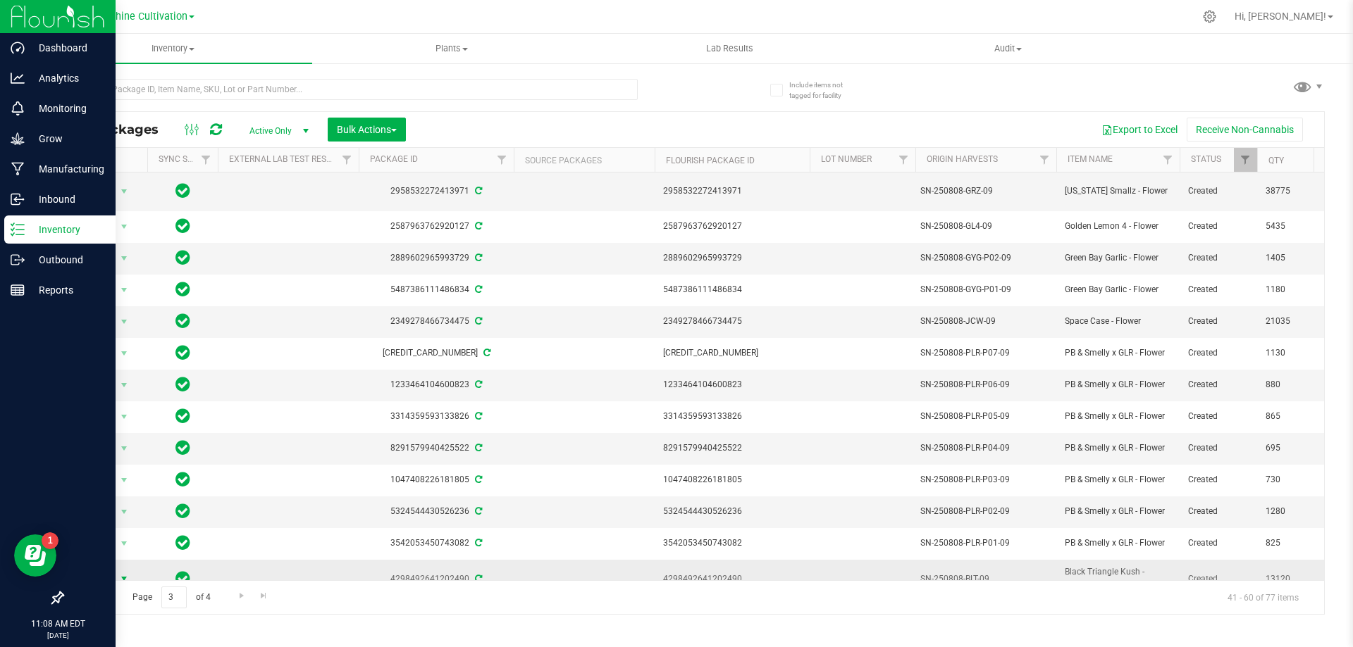
click at [116, 569] on span "select" at bounding box center [125, 579] width 18 height 20
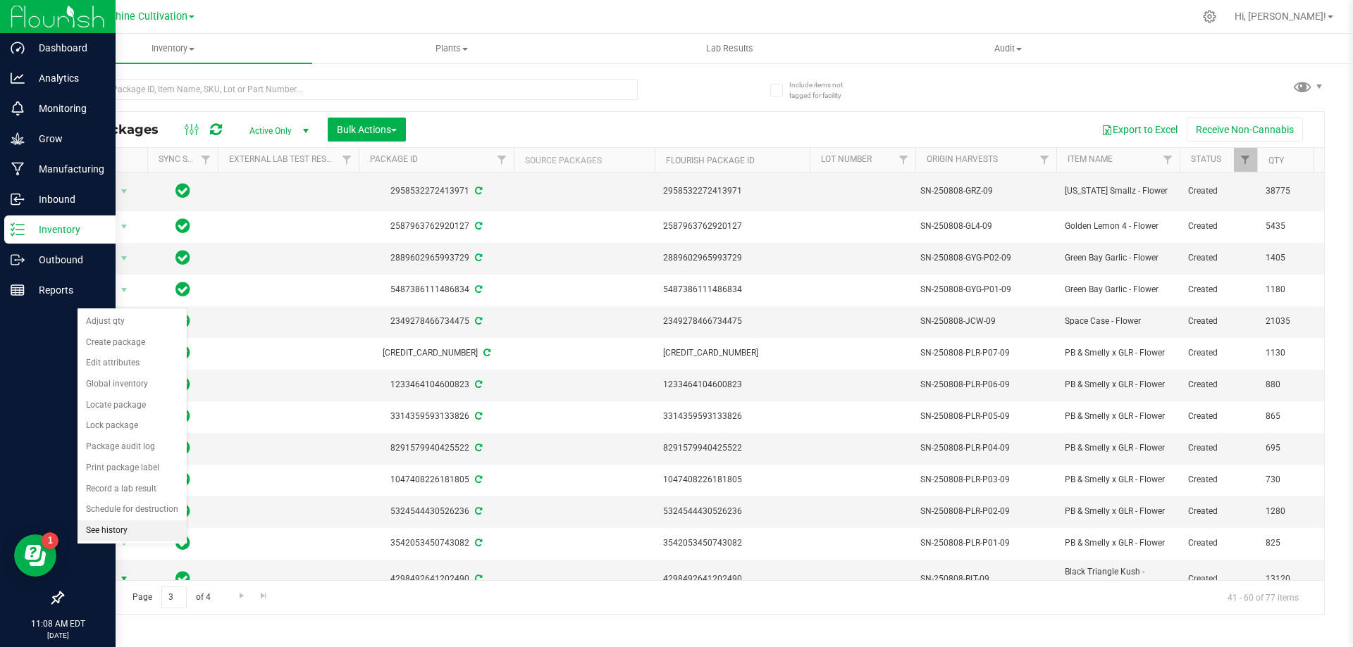
click at [128, 529] on li "See history" at bounding box center [131, 531] width 109 height 21
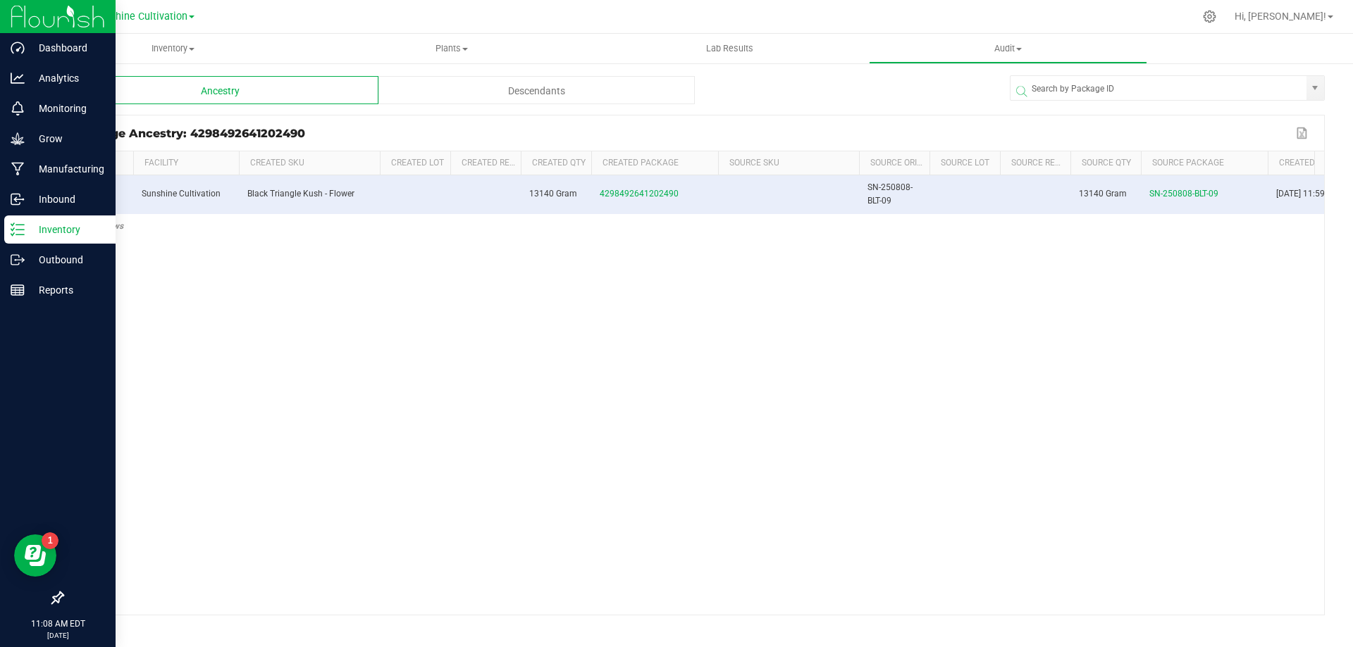
click at [1057, 536] on div "0 Sunshine Cultivation Black Triangle Kush - Flower 13140 Gram 4298492641202490…" at bounding box center [693, 395] width 1261 height 440
click at [633, 198] on span "4298492641202490" at bounding box center [639, 194] width 79 height 10
click at [1177, 192] on span "SN-250808-BLT-09" at bounding box center [1183, 194] width 69 height 10
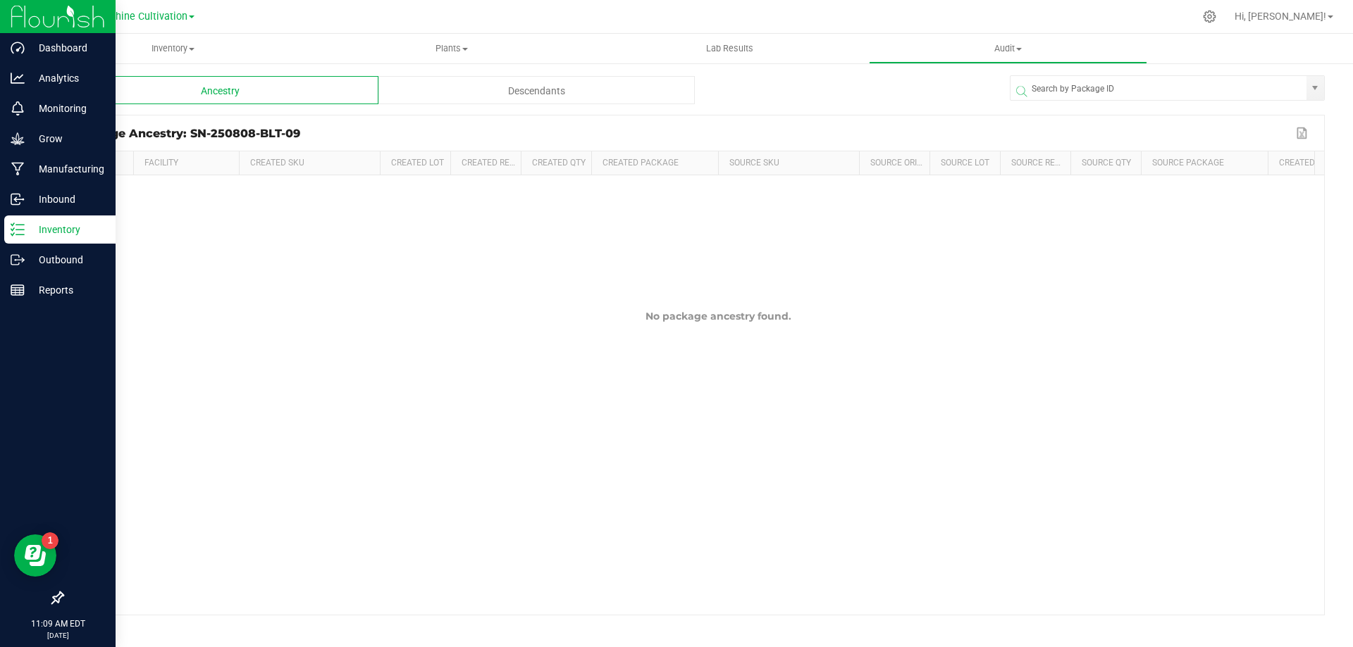
click at [29, 223] on p "Inventory" at bounding box center [67, 229] width 85 height 17
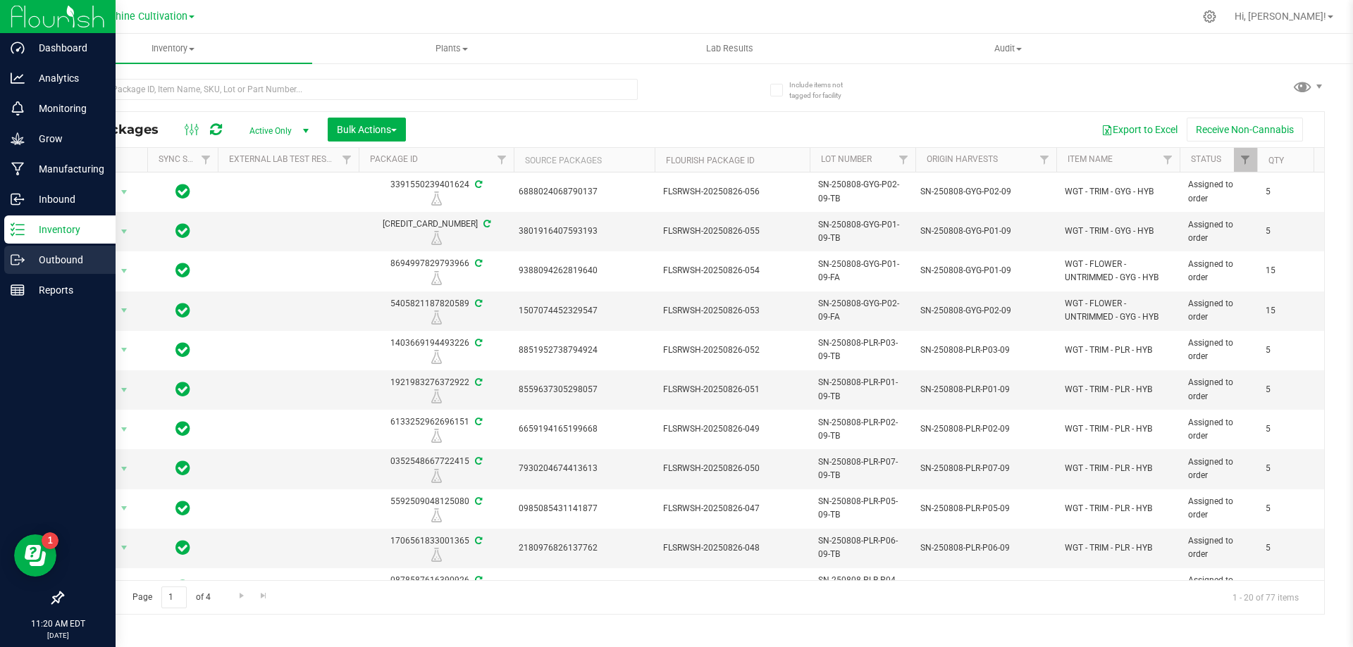
click at [11, 259] on div "Outbound" at bounding box center [59, 260] width 111 height 28
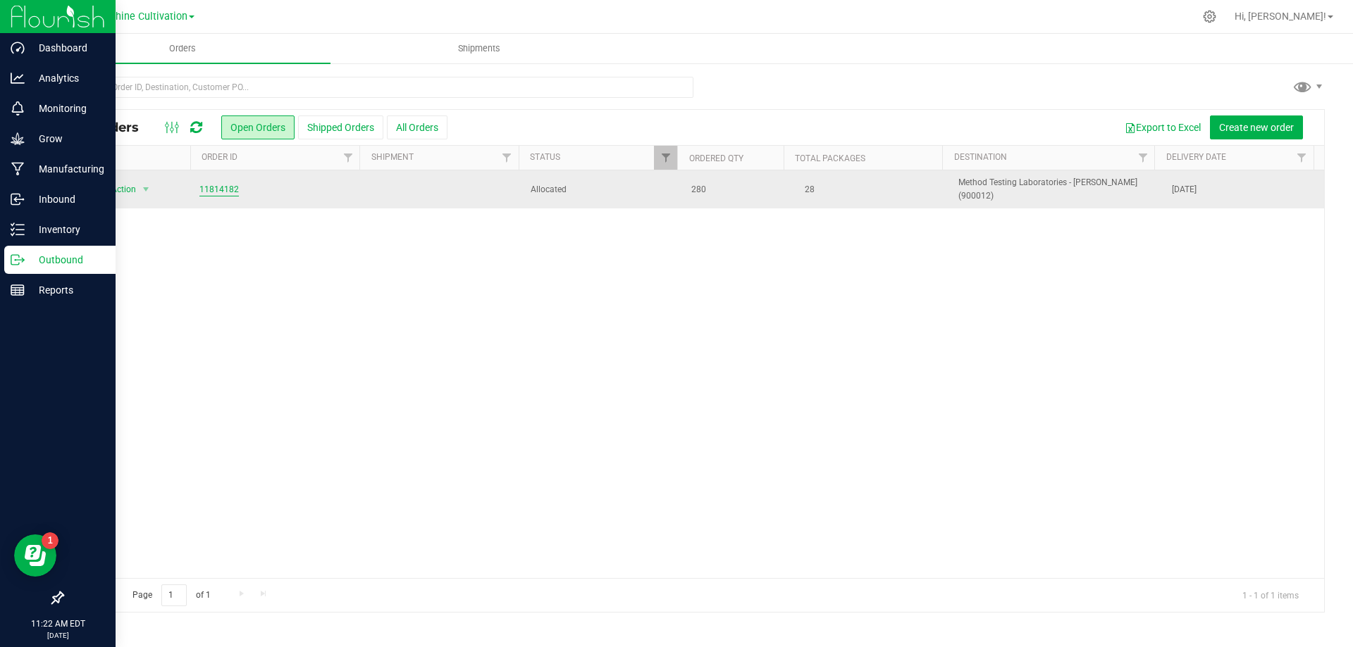
click at [209, 184] on link "11814182" at bounding box center [218, 189] width 39 height 13
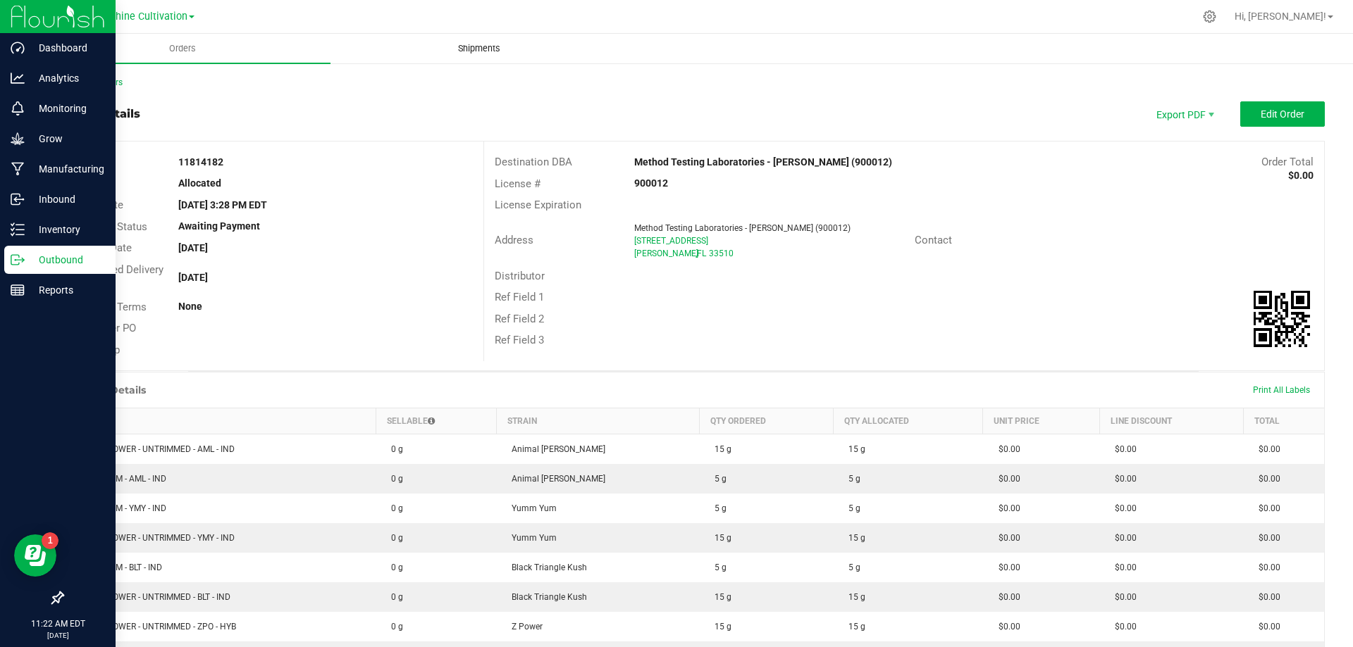
click at [468, 46] on span "Shipments" at bounding box center [479, 48] width 80 height 13
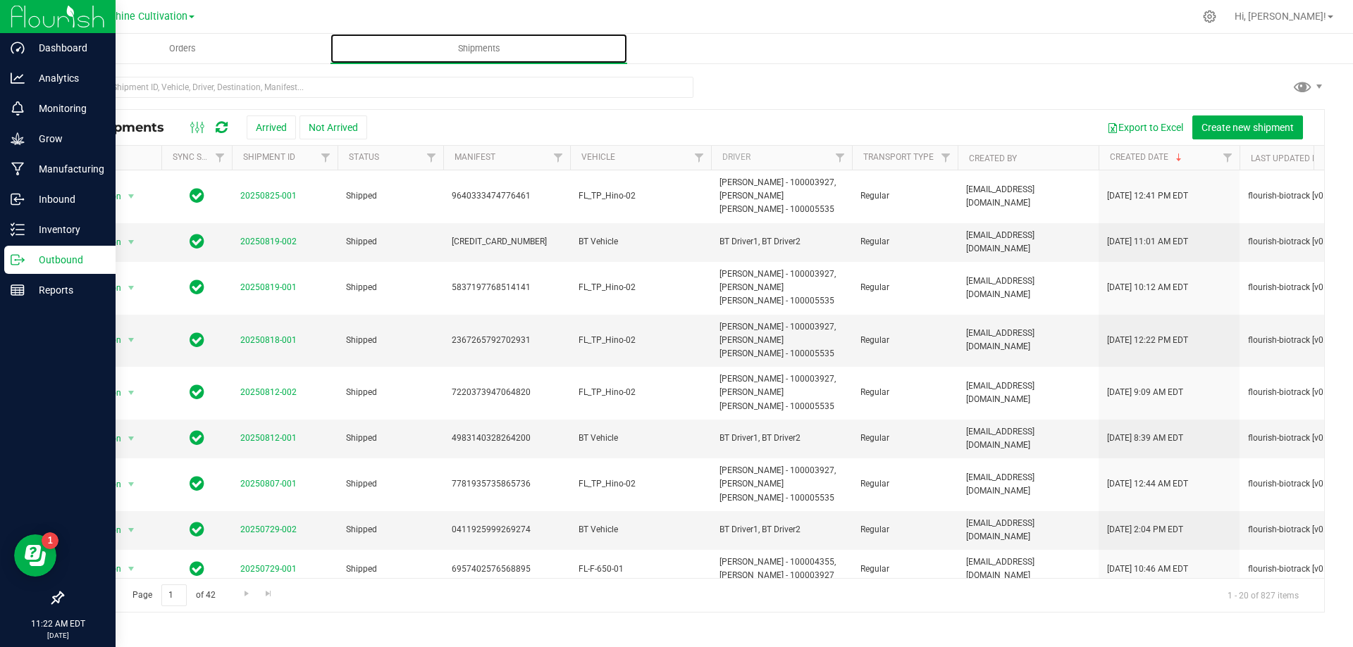
scroll to position [0, 616]
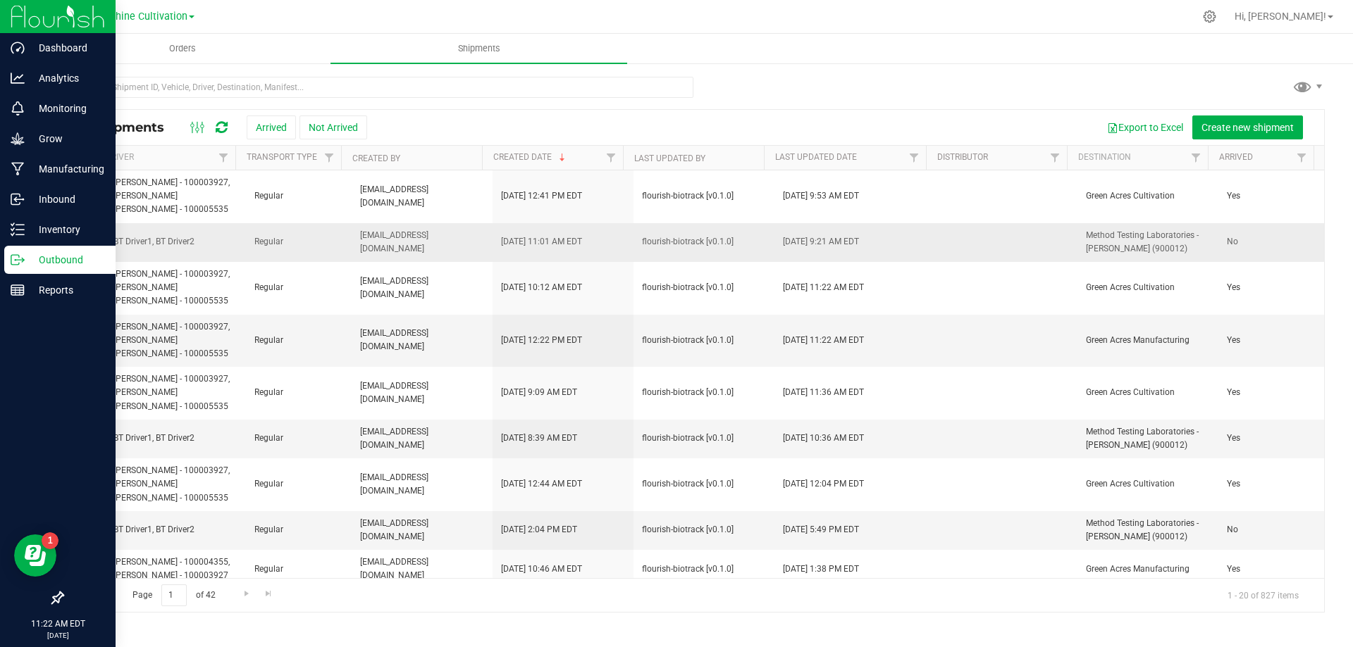
click at [287, 230] on td "Regular" at bounding box center [299, 242] width 106 height 39
click at [531, 249] on span "[DATE] 11:01 AM EDT" at bounding box center [541, 241] width 81 height 13
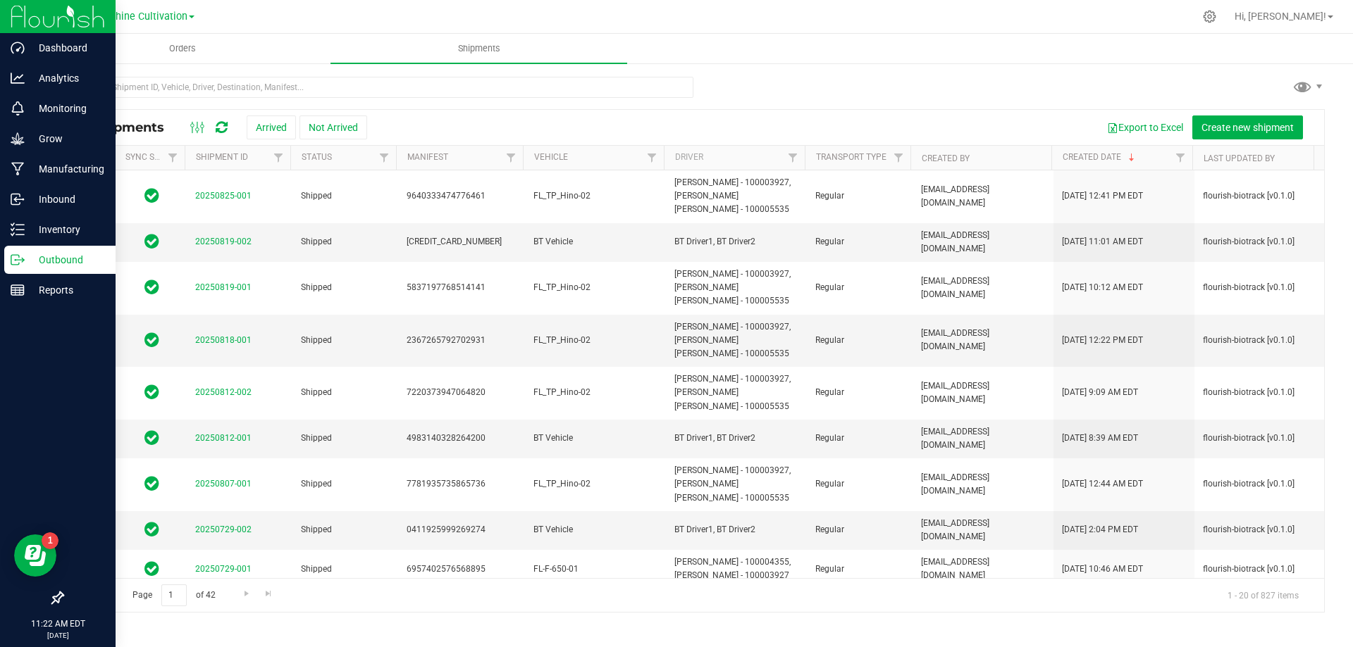
scroll to position [0, 45]
click at [244, 237] on link "20250819-002" at bounding box center [223, 242] width 56 height 10
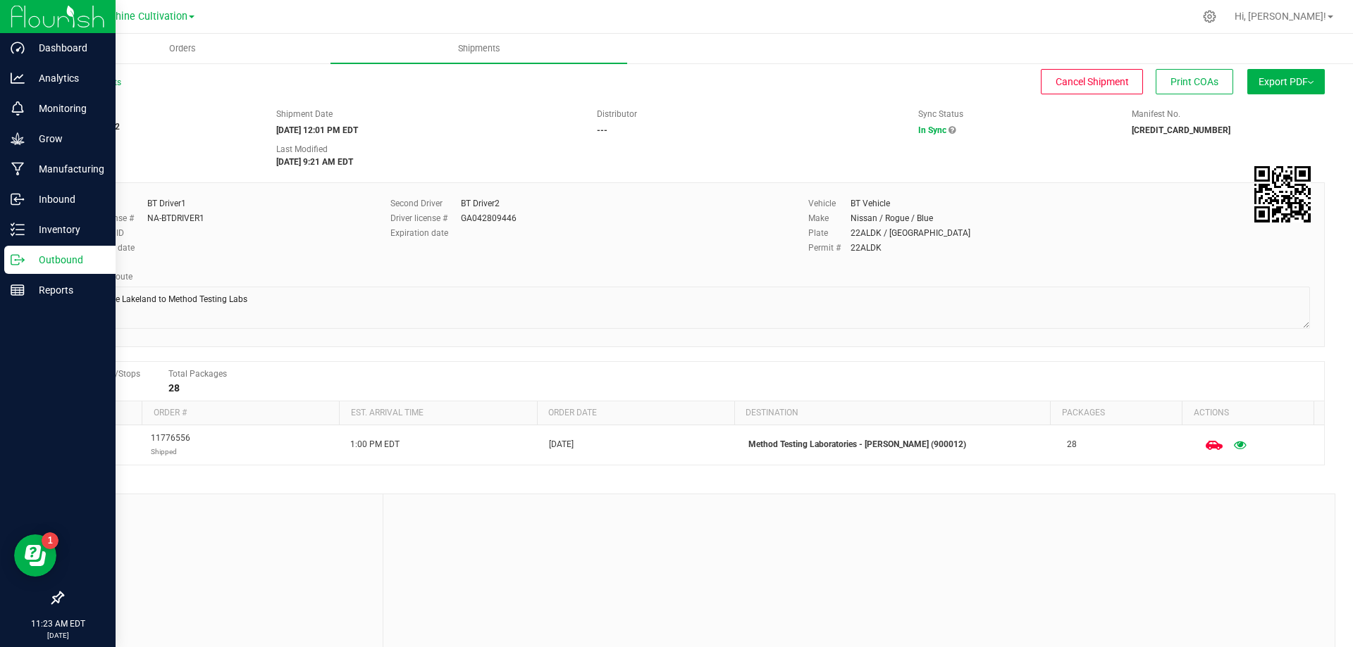
click at [1062, 182] on div "Driver BT Driver1 Driver license # NA-BTDRIVER1 Employee ID Expiration date Sec…" at bounding box center [693, 264] width 1262 height 165
click at [170, 45] on span "Orders" at bounding box center [182, 48] width 65 height 13
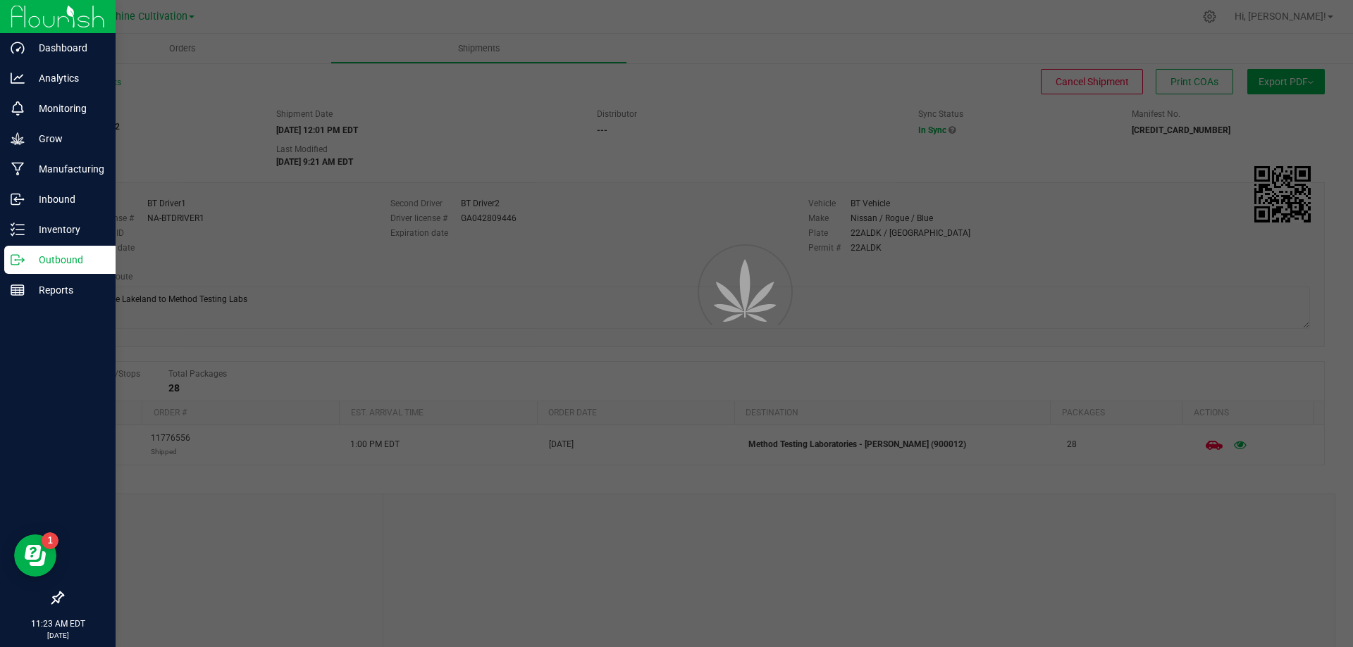
click at [437, 52] on div at bounding box center [676, 323] width 1353 height 647
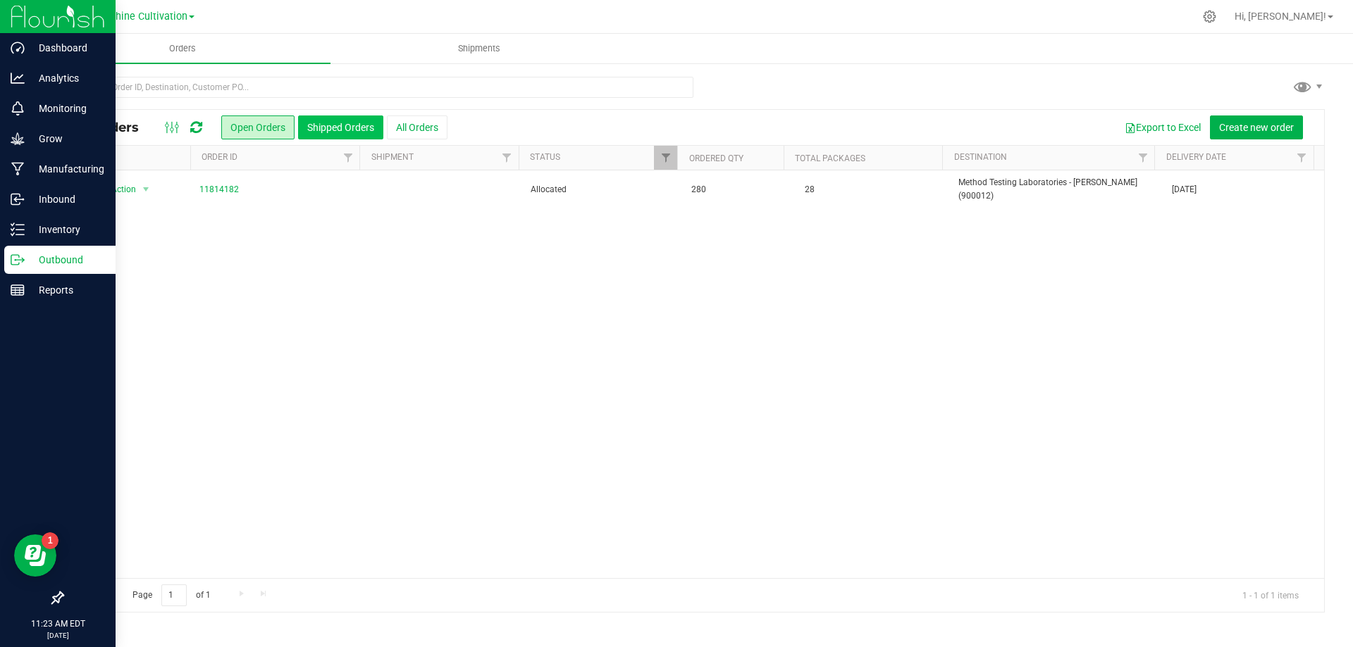
click at [360, 122] on button "Shipped Orders" at bounding box center [340, 128] width 85 height 24
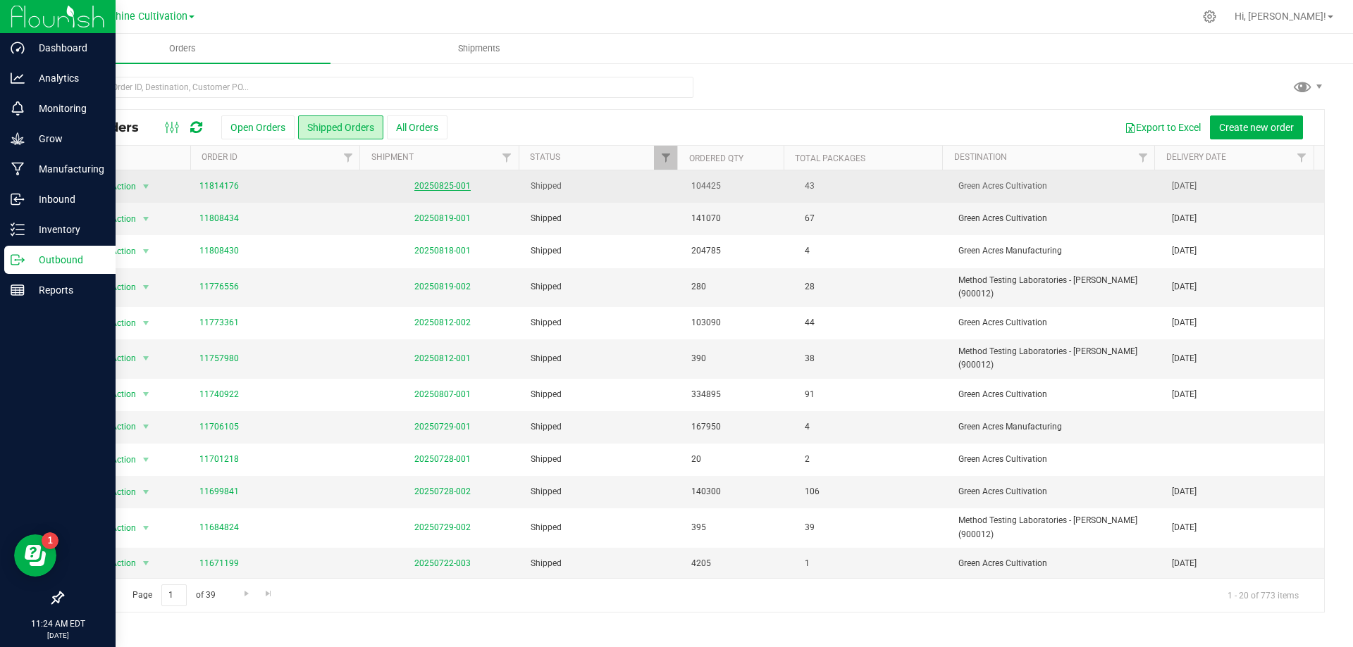
click at [425, 183] on link "20250825-001" at bounding box center [442, 186] width 56 height 10
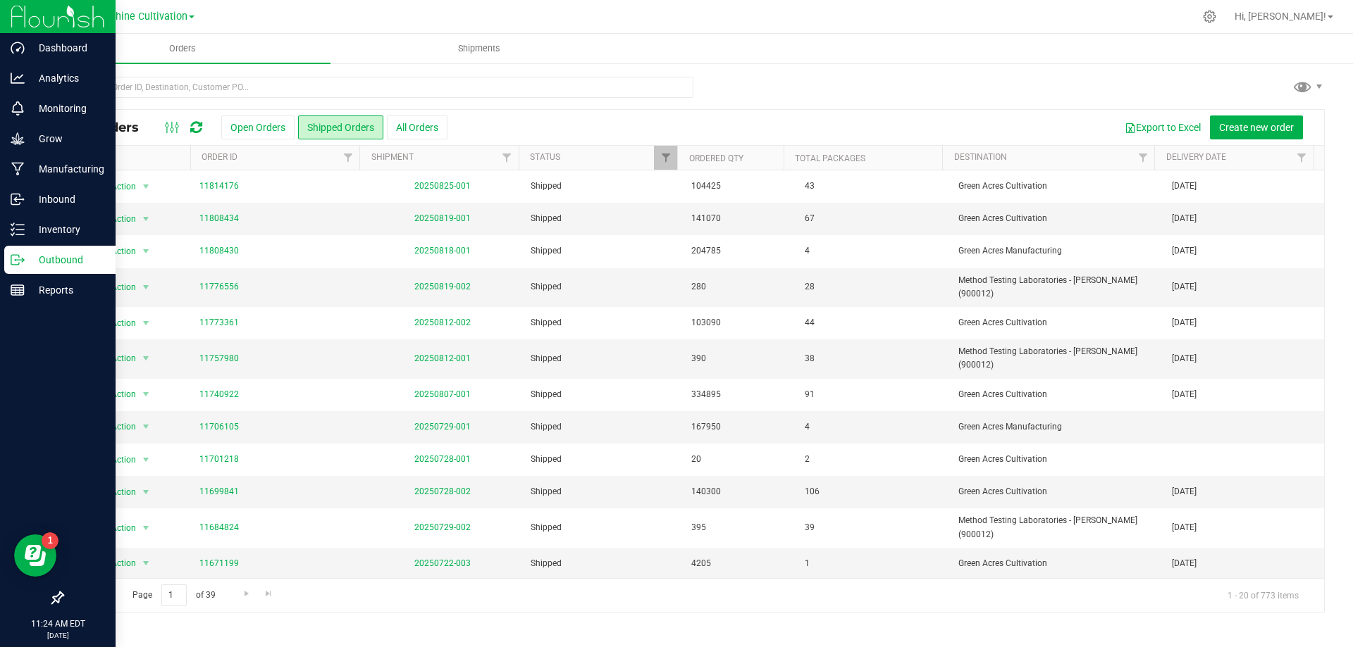
click at [58, 251] on div "Outbound" at bounding box center [59, 260] width 111 height 28
click at [63, 260] on p "Outbound" at bounding box center [67, 259] width 85 height 17
click at [15, 219] on div "Inventory" at bounding box center [59, 230] width 111 height 28
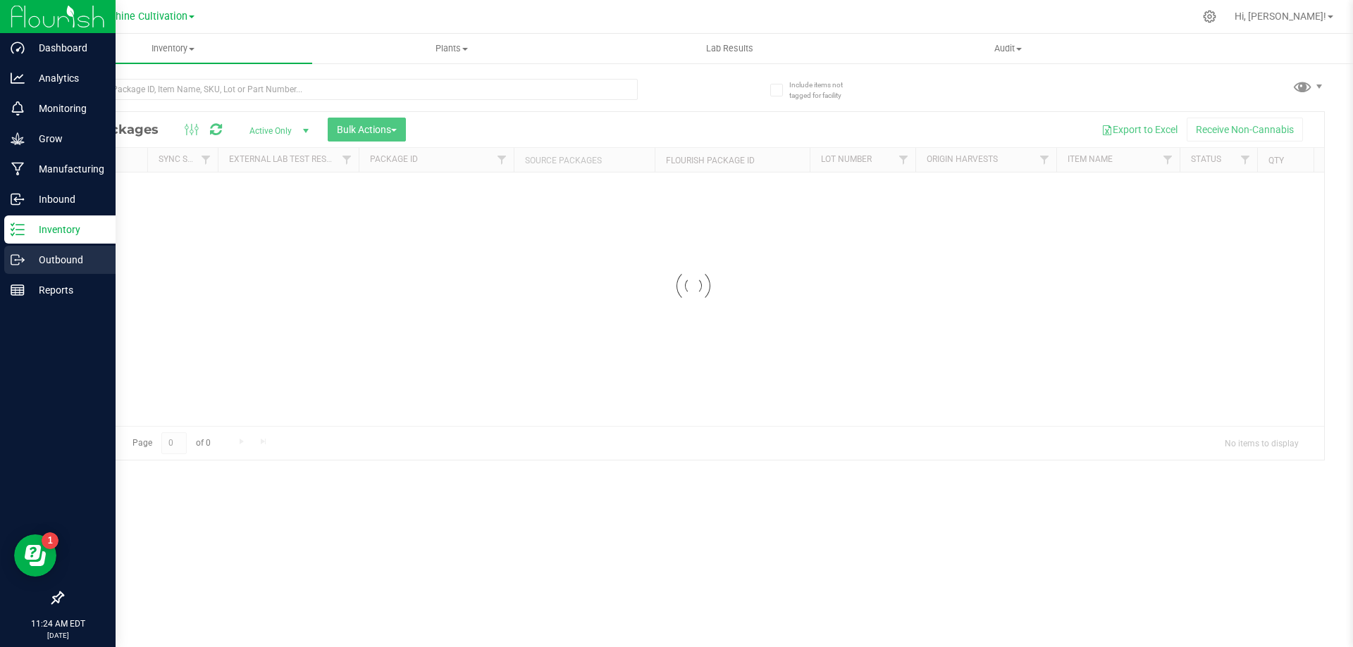
click at [60, 259] on p "Outbound" at bounding box center [67, 259] width 85 height 17
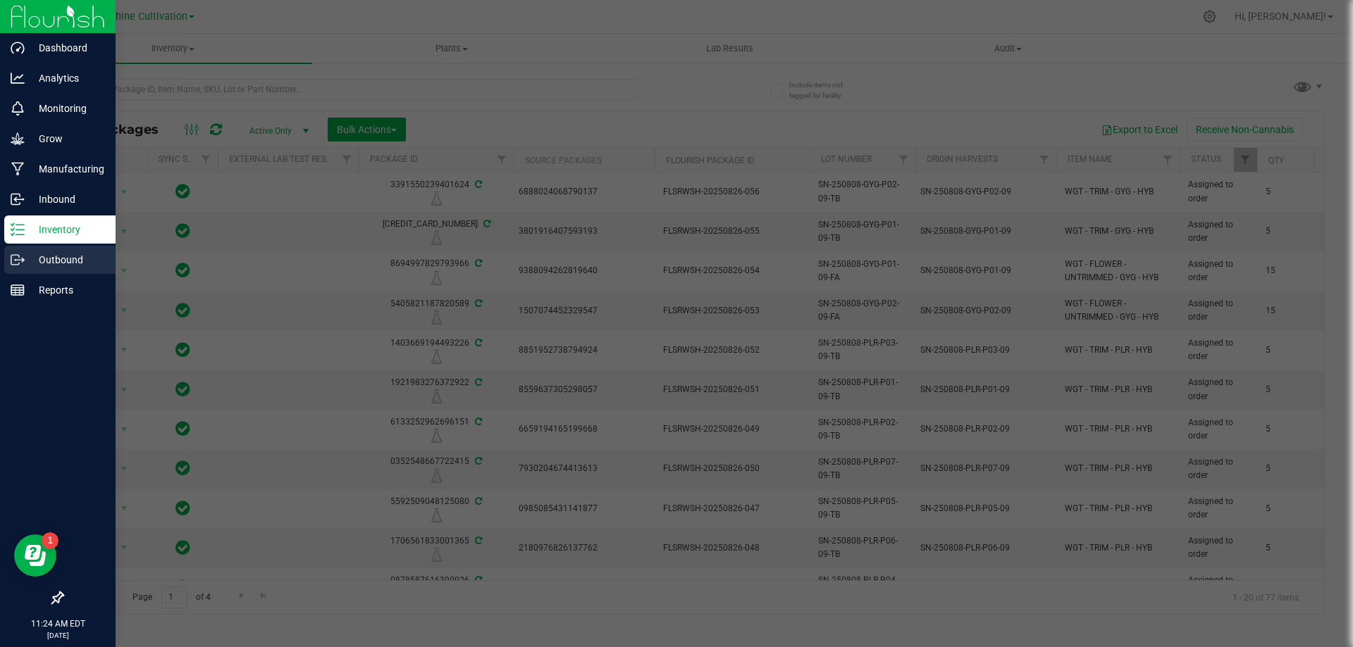
click at [60, 259] on p "Outbound" at bounding box center [67, 259] width 85 height 17
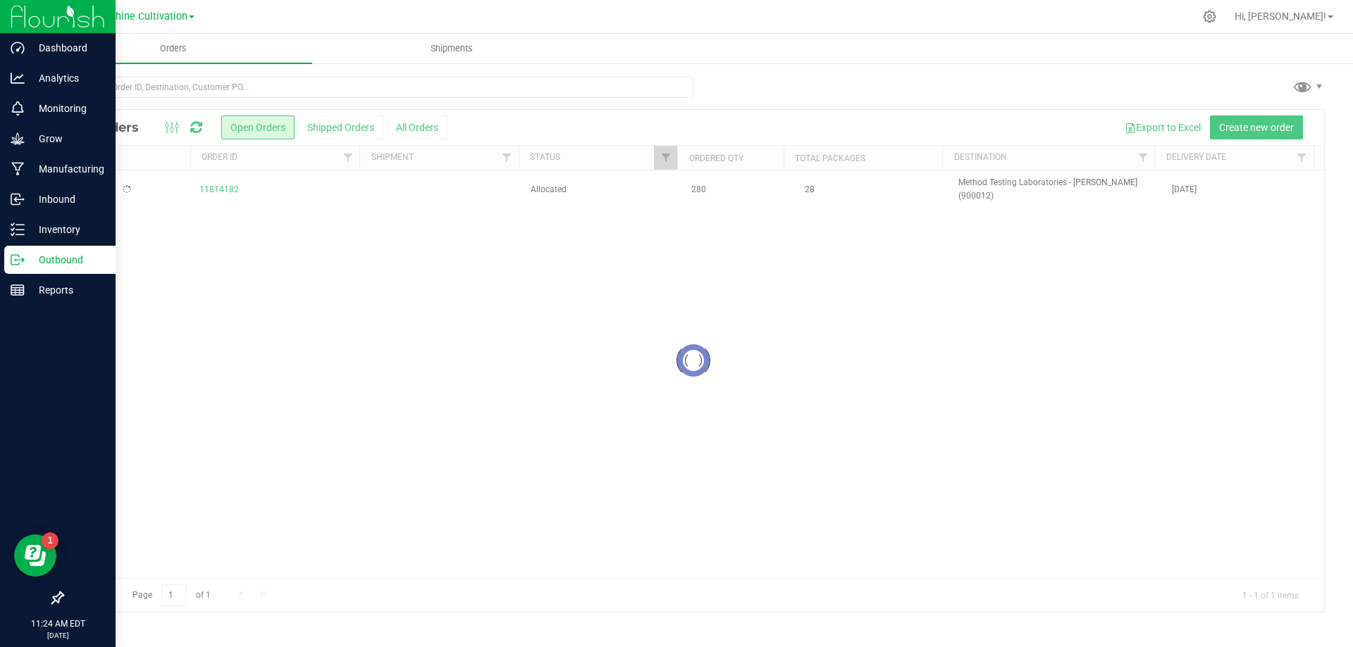
click at [60, 259] on p "Outbound" at bounding box center [67, 259] width 85 height 17
click at [11, 223] on icon at bounding box center [18, 230] width 14 height 14
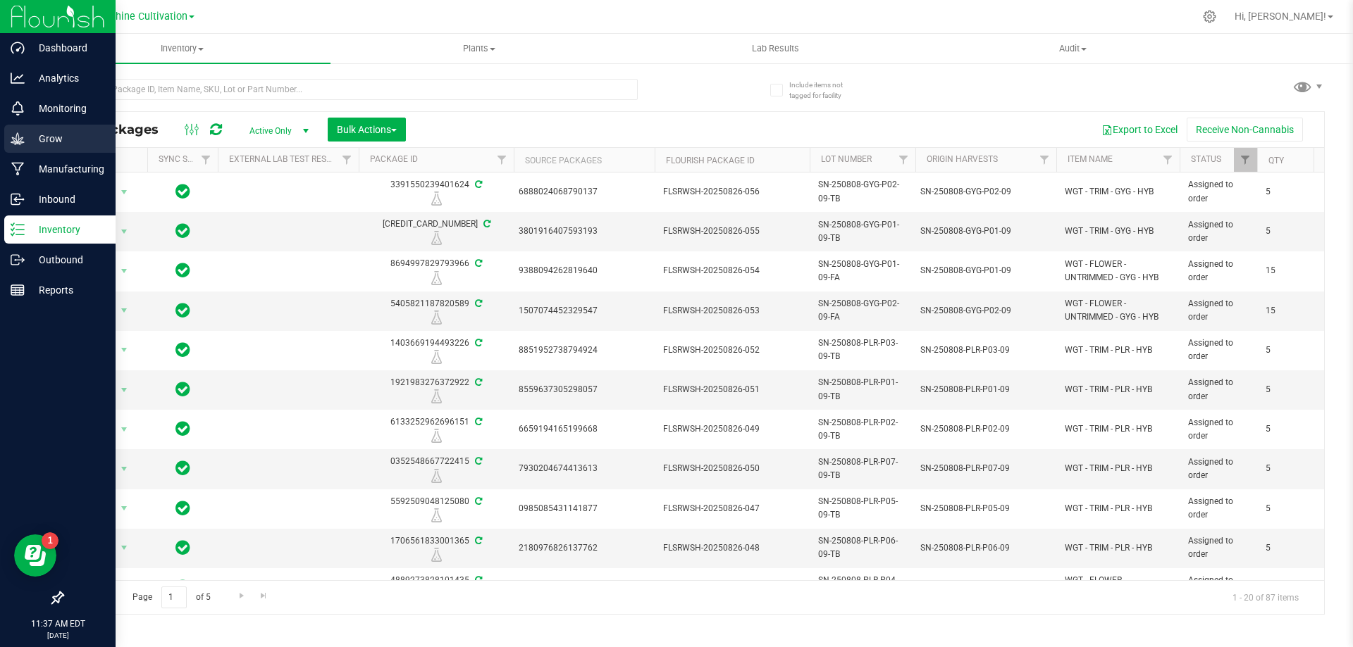
click at [32, 127] on div "Grow" at bounding box center [59, 139] width 111 height 28
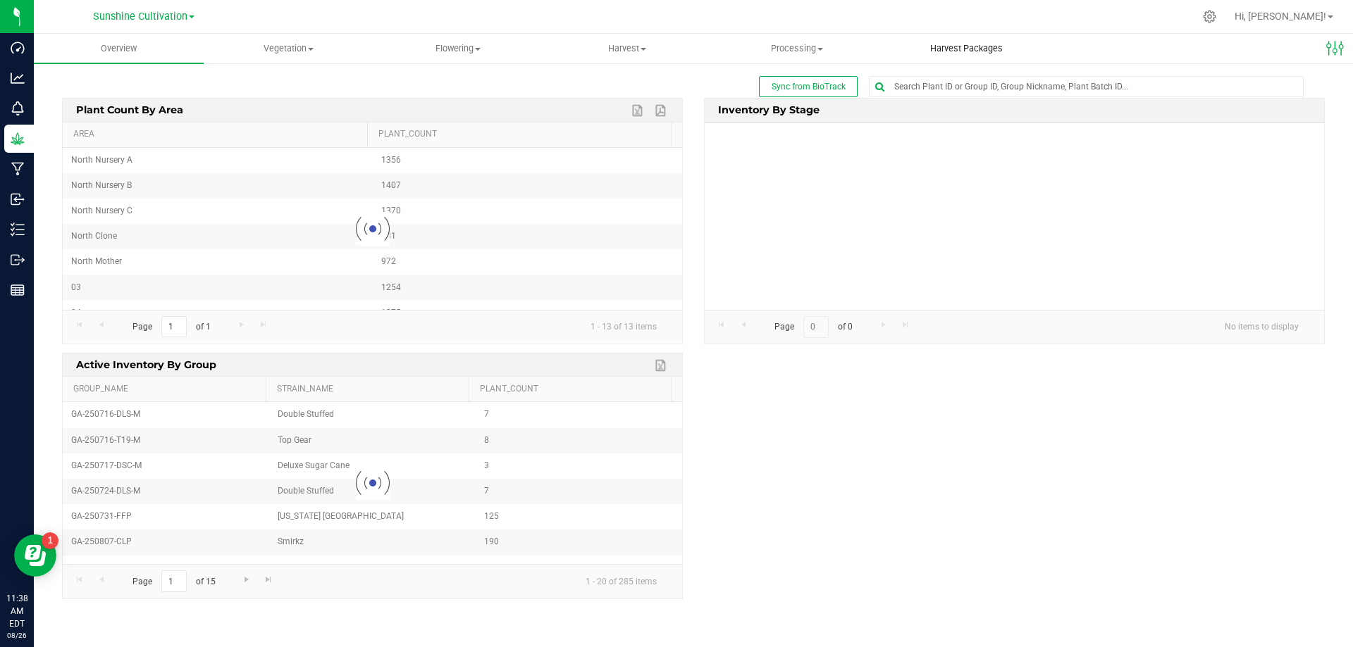
click at [986, 55] on uib-tab-heading "Harvest Packages" at bounding box center [966, 49] width 168 height 28
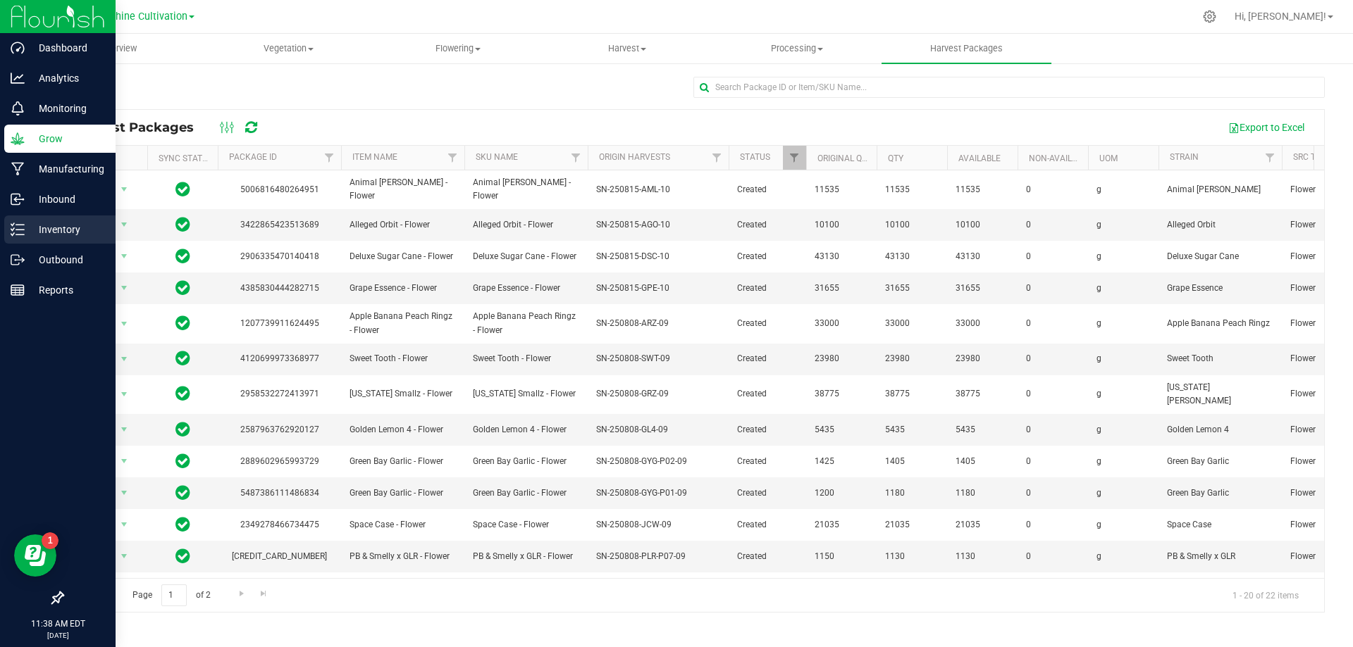
click at [42, 224] on p "Inventory" at bounding box center [67, 229] width 85 height 17
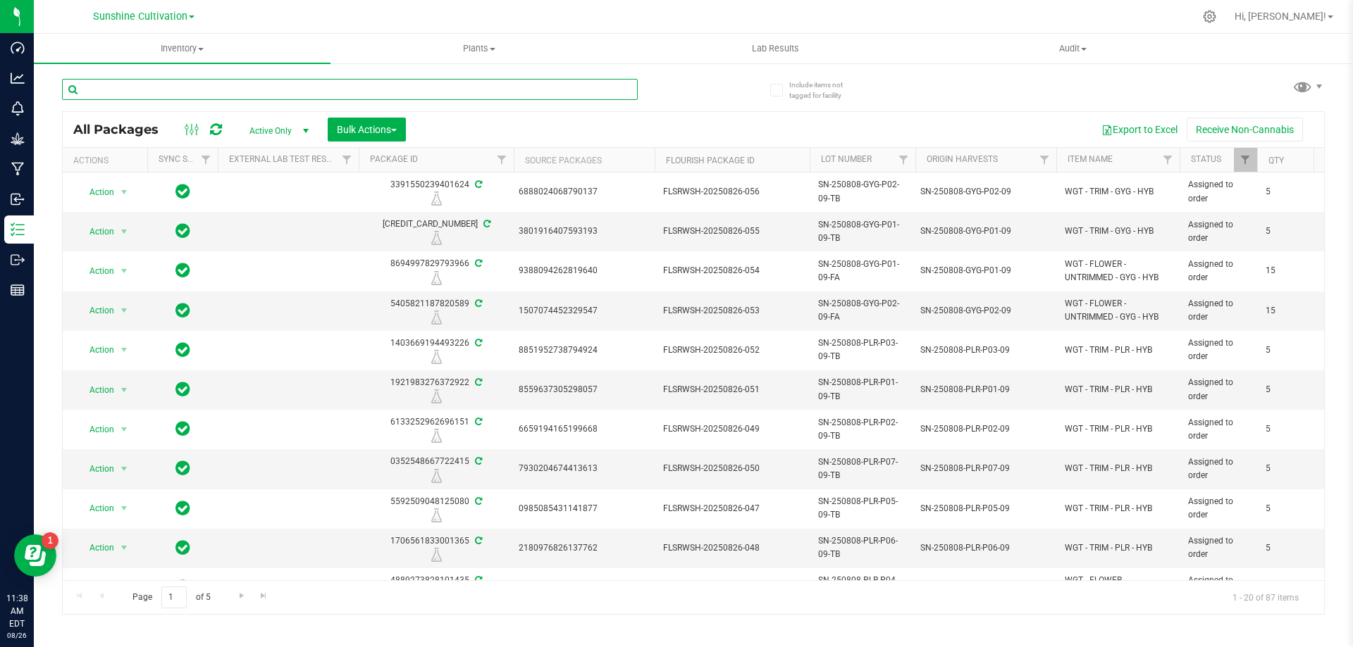
click at [408, 87] on input "text" at bounding box center [350, 89] width 576 height 21
type input "HBG"
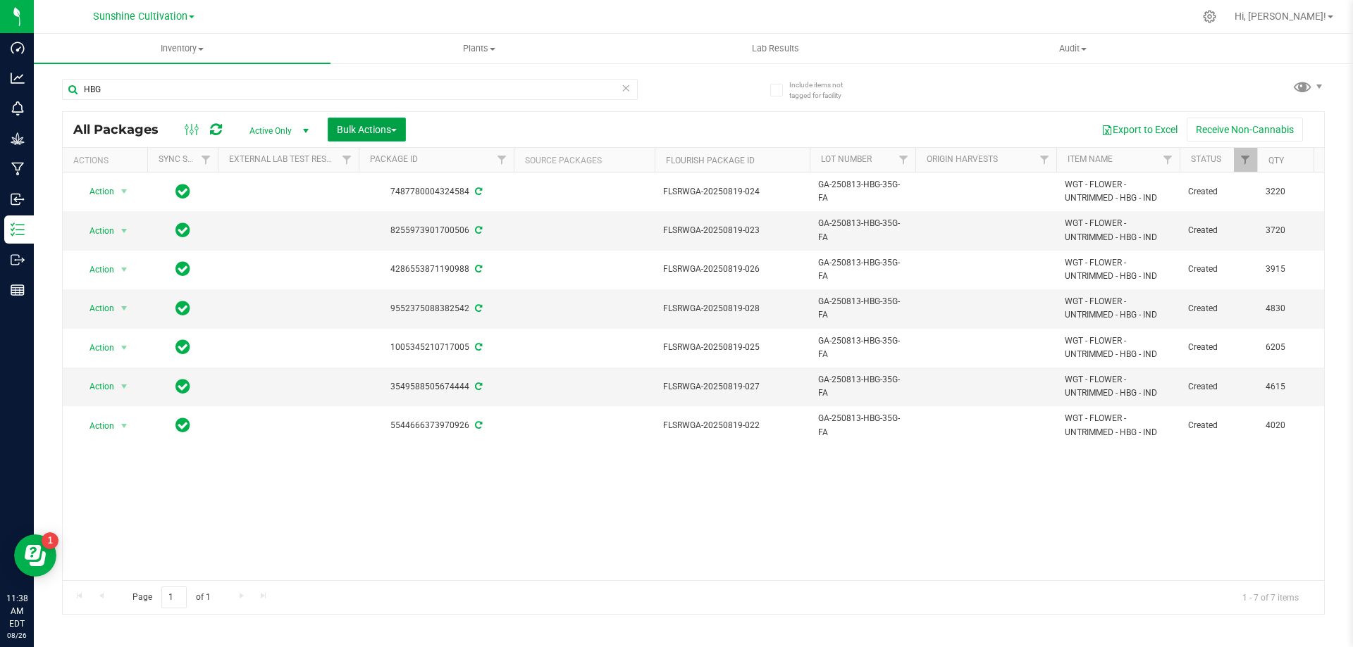
click at [339, 133] on span "Bulk Actions" at bounding box center [367, 129] width 60 height 11
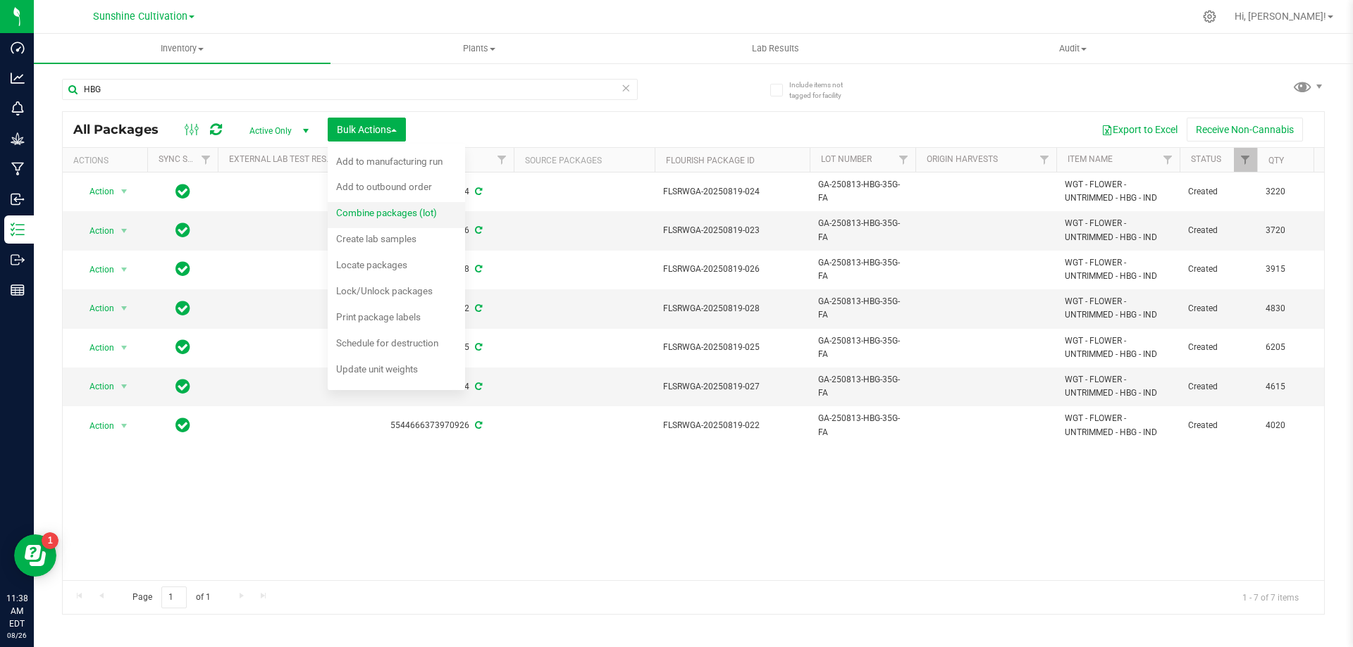
click at [397, 213] on span "Combine packages (lot)" at bounding box center [386, 212] width 101 height 11
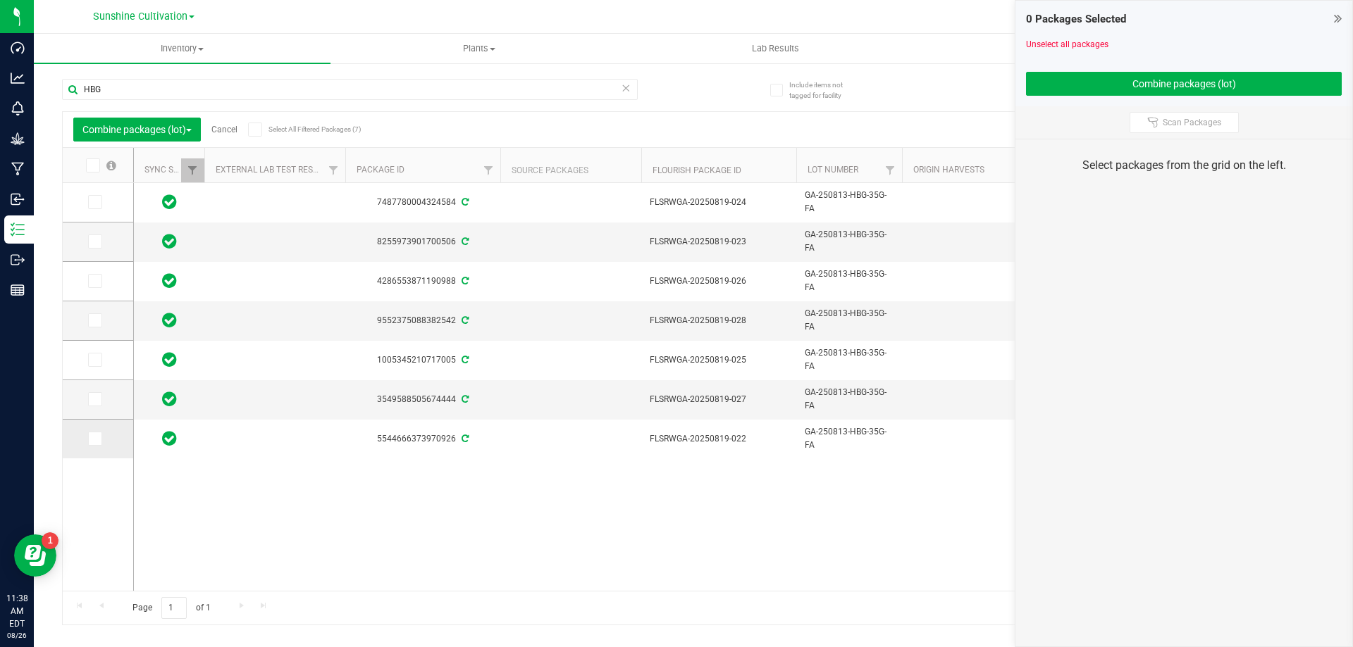
click at [96, 439] on icon at bounding box center [93, 439] width 9 height 0
click at [0, 0] on input "checkbox" at bounding box center [0, 0] width 0 height 0
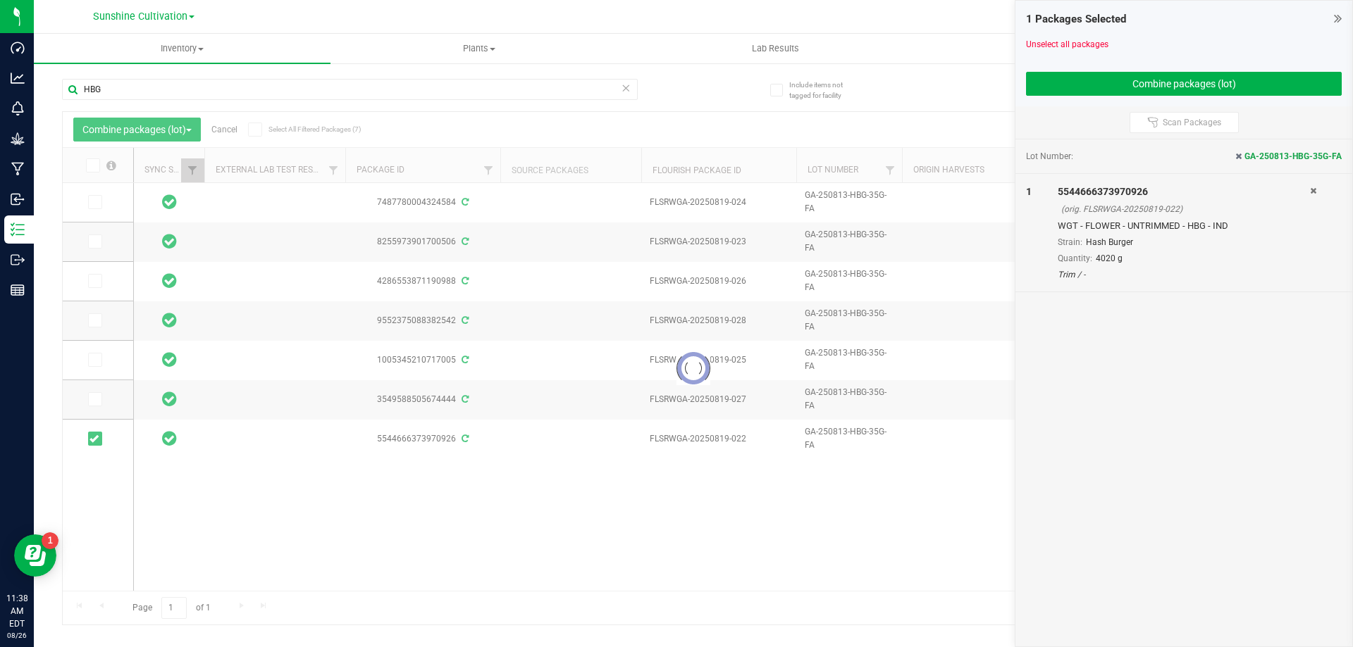
click at [100, 395] on div at bounding box center [693, 368] width 1261 height 513
click at [95, 401] on div at bounding box center [693, 368] width 1261 height 513
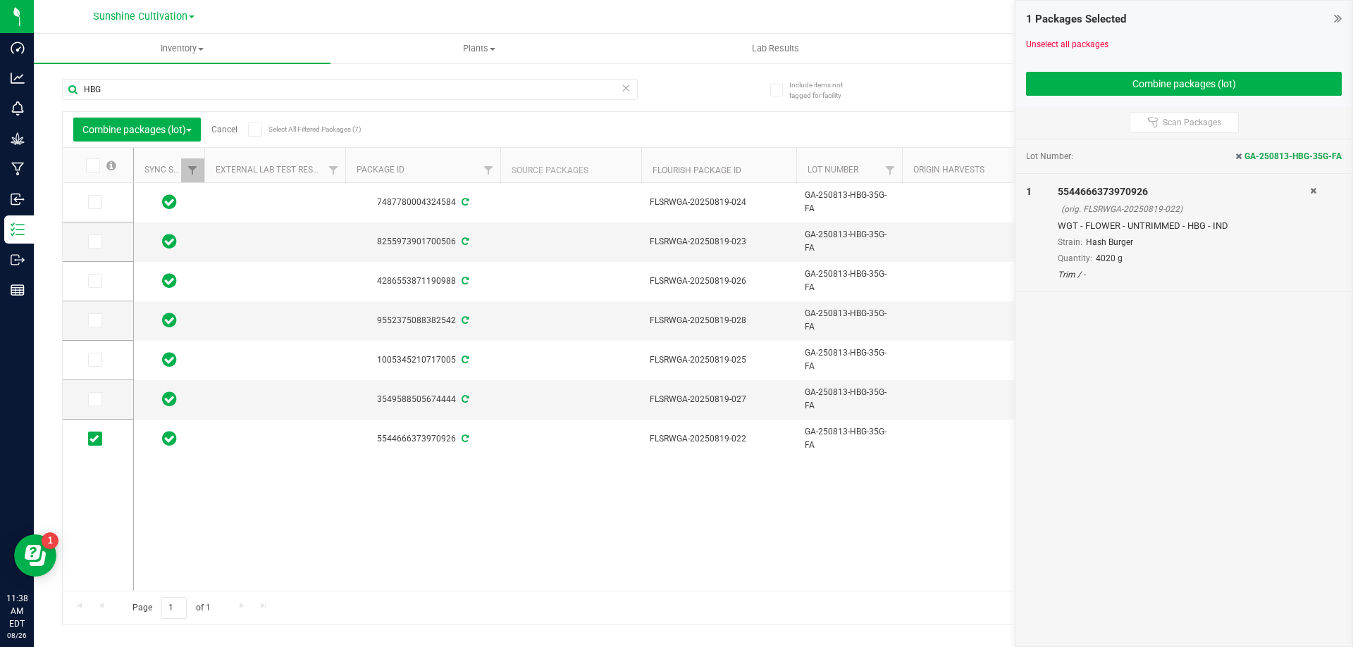
click at [95, 399] on icon at bounding box center [93, 399] width 9 height 0
click at [0, 0] on input "checkbox" at bounding box center [0, 0] width 0 height 0
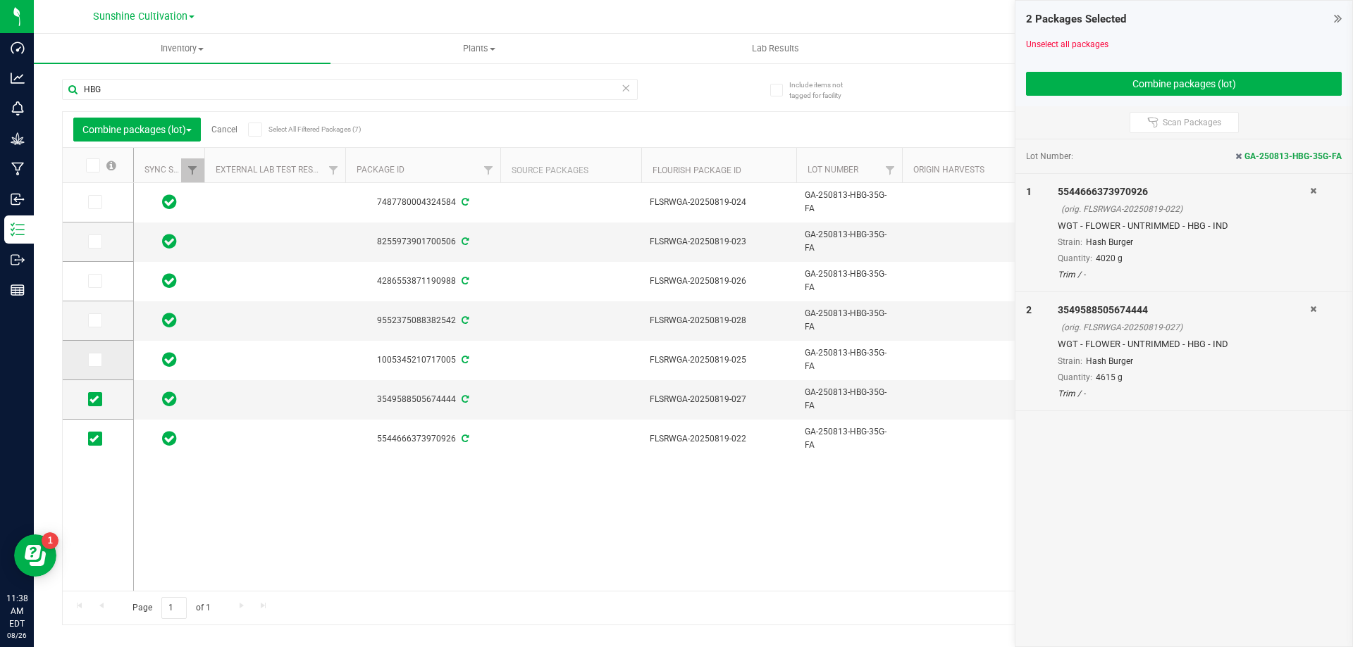
click at [97, 360] on icon at bounding box center [93, 360] width 9 height 0
click at [0, 0] on input "checkbox" at bounding box center [0, 0] width 0 height 0
click at [96, 321] on icon at bounding box center [93, 321] width 9 height 0
click at [0, 0] on input "checkbox" at bounding box center [0, 0] width 0 height 0
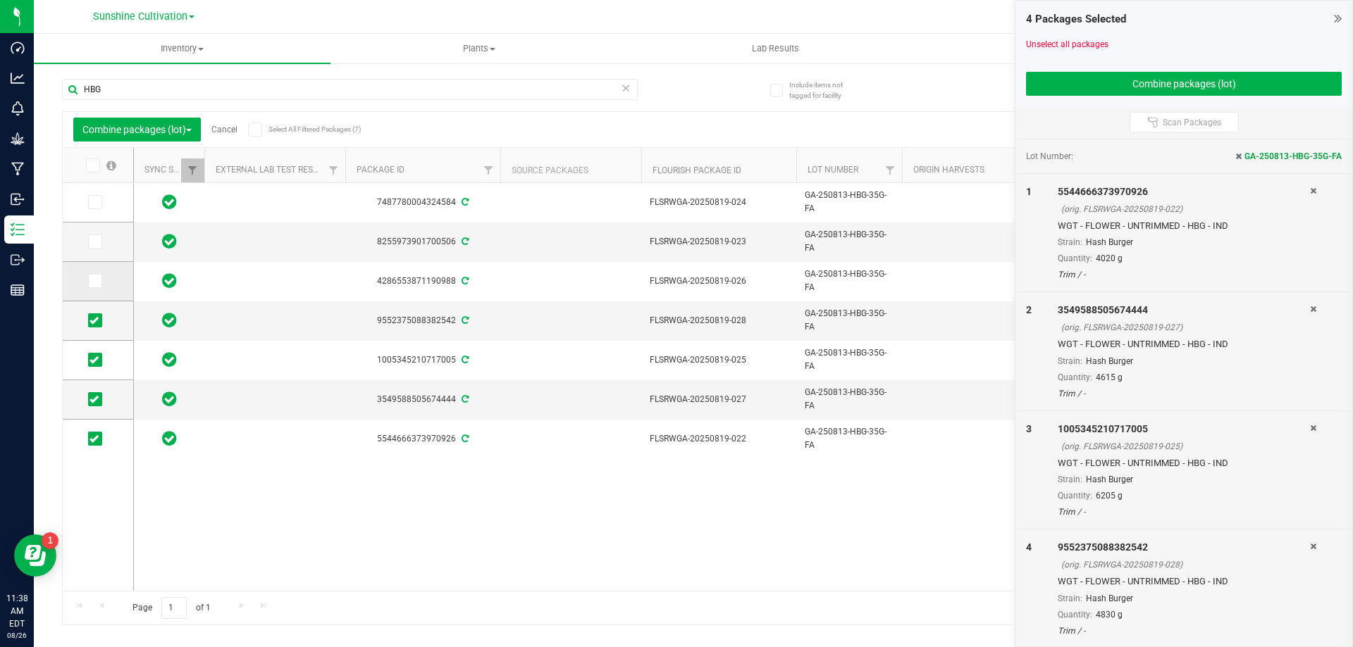
click at [96, 274] on span at bounding box center [95, 281] width 14 height 14
click at [0, 0] on input "checkbox" at bounding box center [0, 0] width 0 height 0
click at [97, 250] on td at bounding box center [98, 242] width 70 height 39
click at [97, 242] on icon at bounding box center [93, 242] width 9 height 0
click at [0, 0] on input "checkbox" at bounding box center [0, 0] width 0 height 0
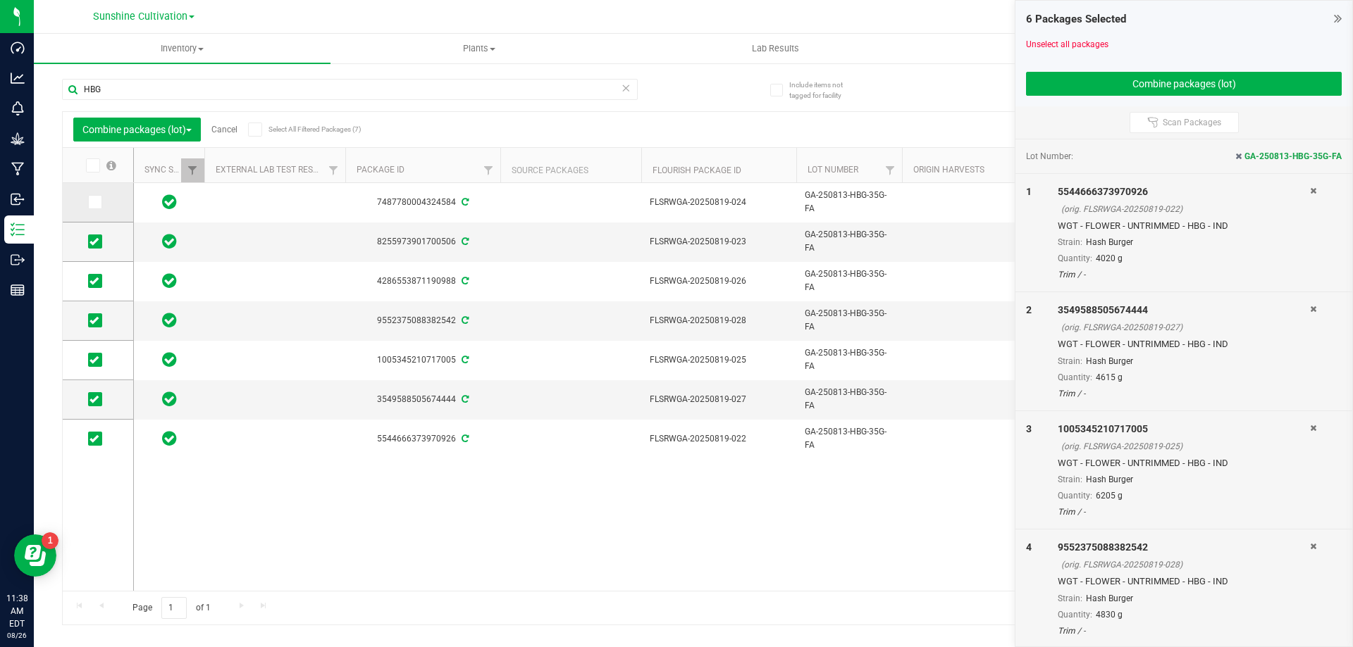
click at [95, 202] on icon at bounding box center [93, 202] width 9 height 0
click at [0, 0] on input "checkbox" at bounding box center [0, 0] width 0 height 0
drag, startPoint x: 807, startPoint y: 231, endPoint x: 875, endPoint y: 255, distance: 72.4
click at [875, 255] on span "GA-250813-HBG-35G-FA" at bounding box center [849, 241] width 89 height 27
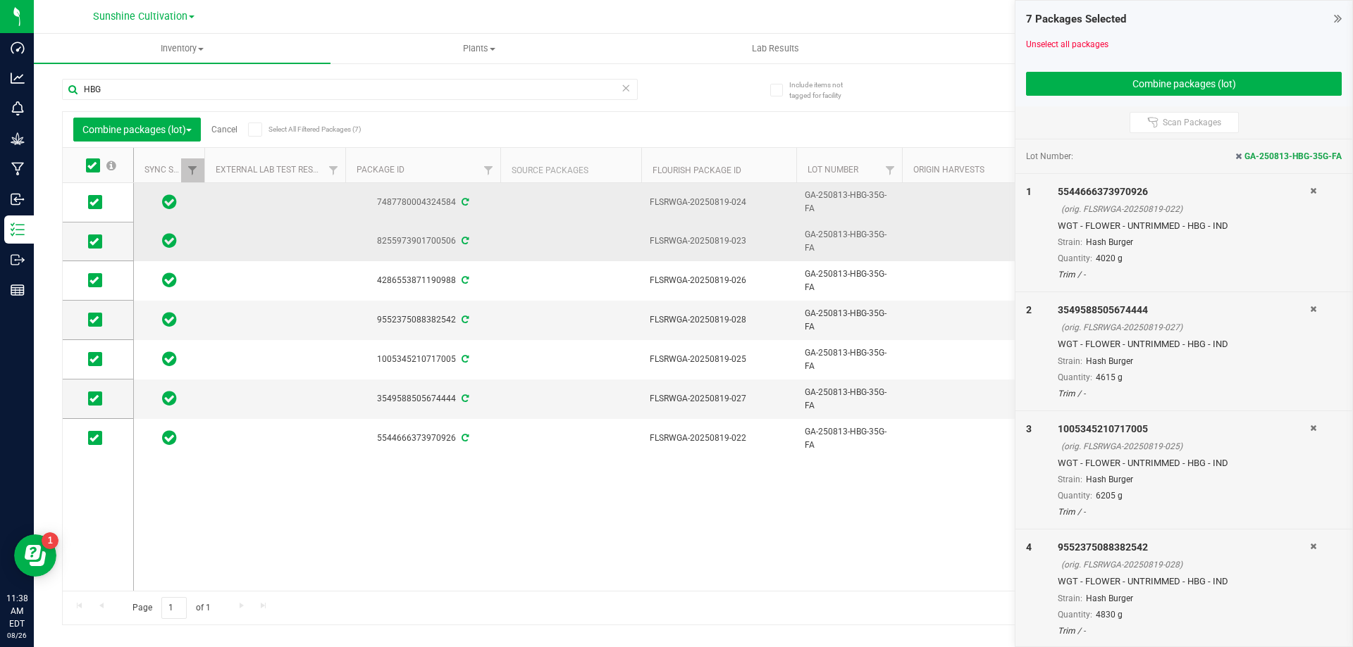
drag, startPoint x: 883, startPoint y: 197, endPoint x: 802, endPoint y: 204, distance: 80.7
click at [802, 204] on td "GA-250813-HBG-35G-FA" at bounding box center [849, 202] width 106 height 39
drag, startPoint x: 805, startPoint y: 202, endPoint x: 914, endPoint y: 205, distance: 109.9
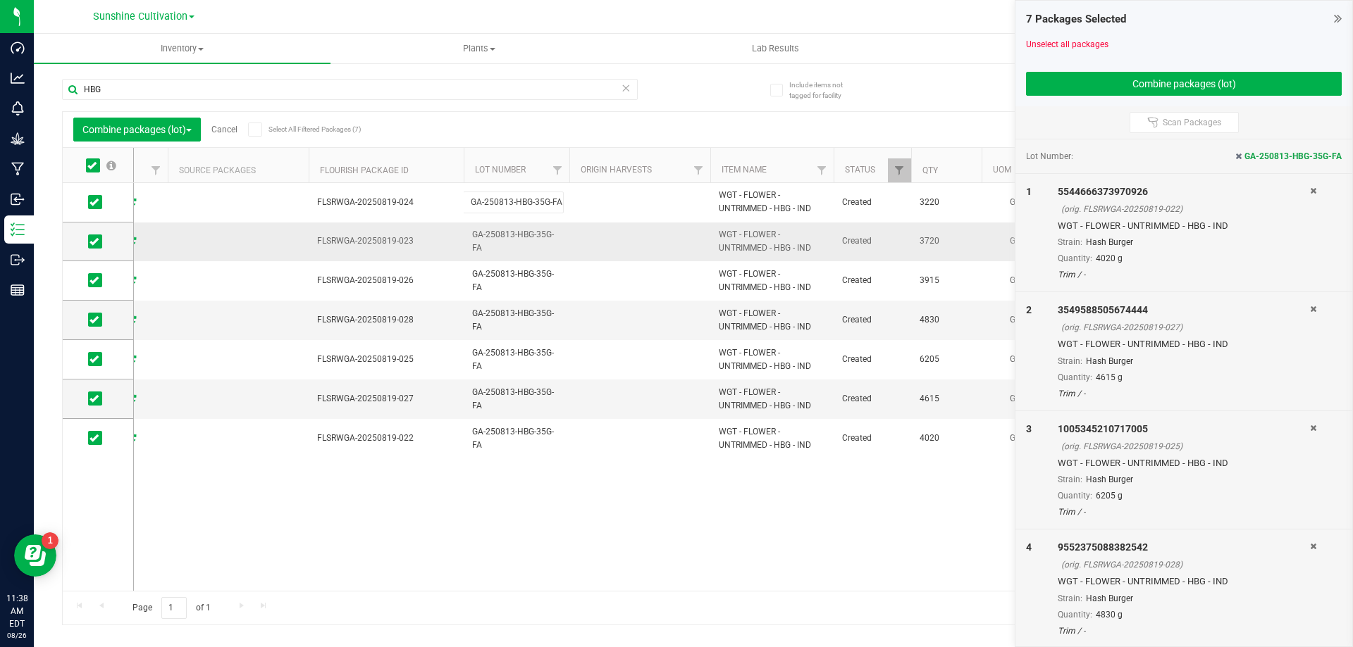
scroll to position [0, 487]
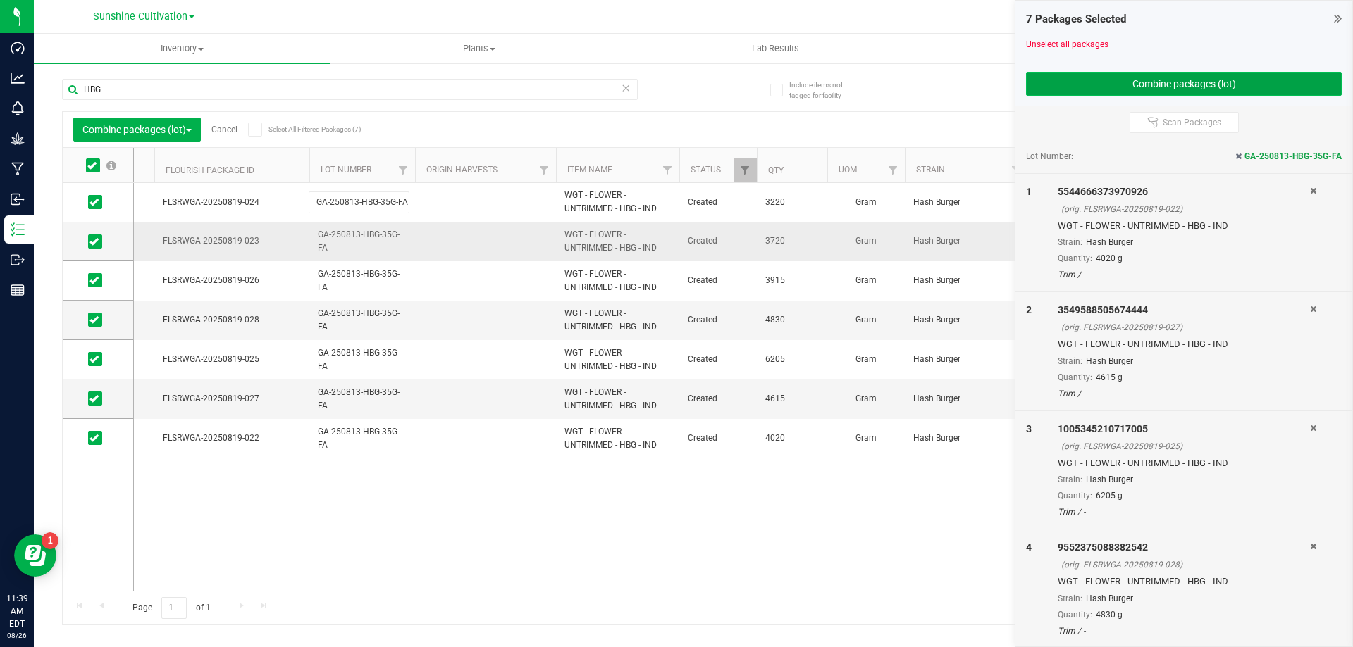
click at [1104, 92] on button "Combine packages (lot)" at bounding box center [1184, 84] width 316 height 24
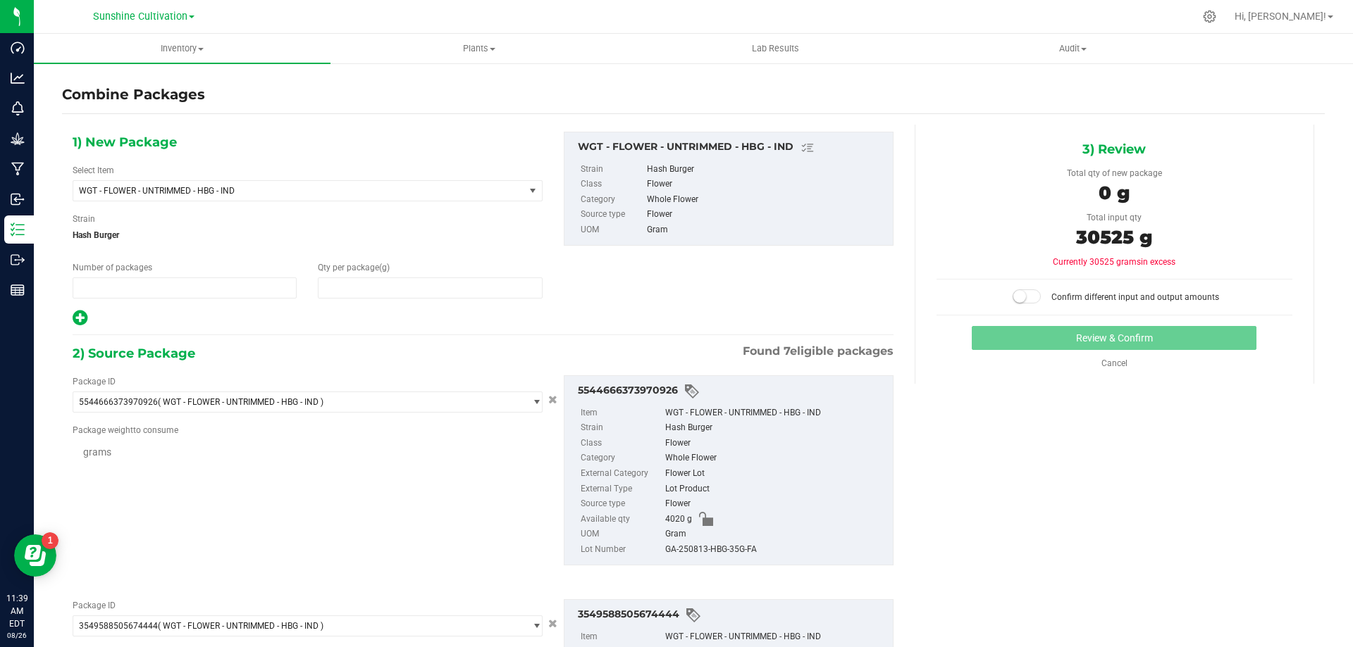
type input "1"
type input "0"
click at [415, 185] on span "WGT - FLOWER - UNTRIMMED - HBG - IND" at bounding box center [298, 191] width 451 height 20
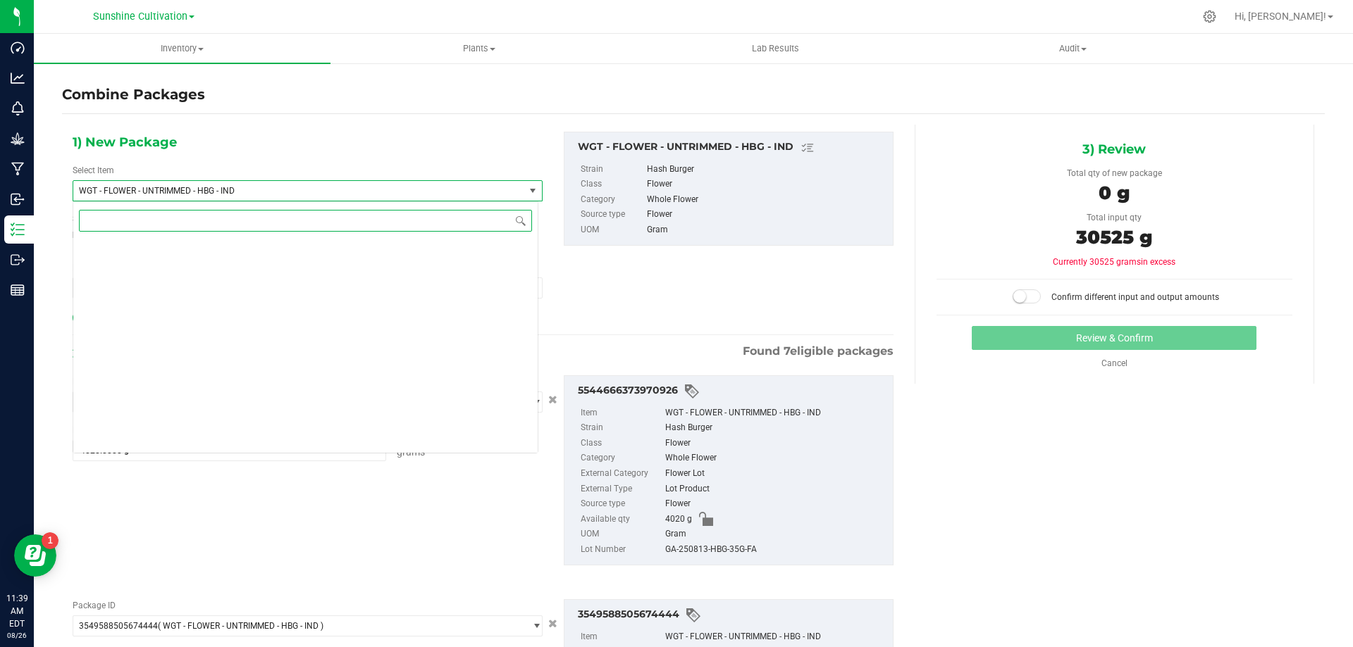
scroll to position [298086, 0]
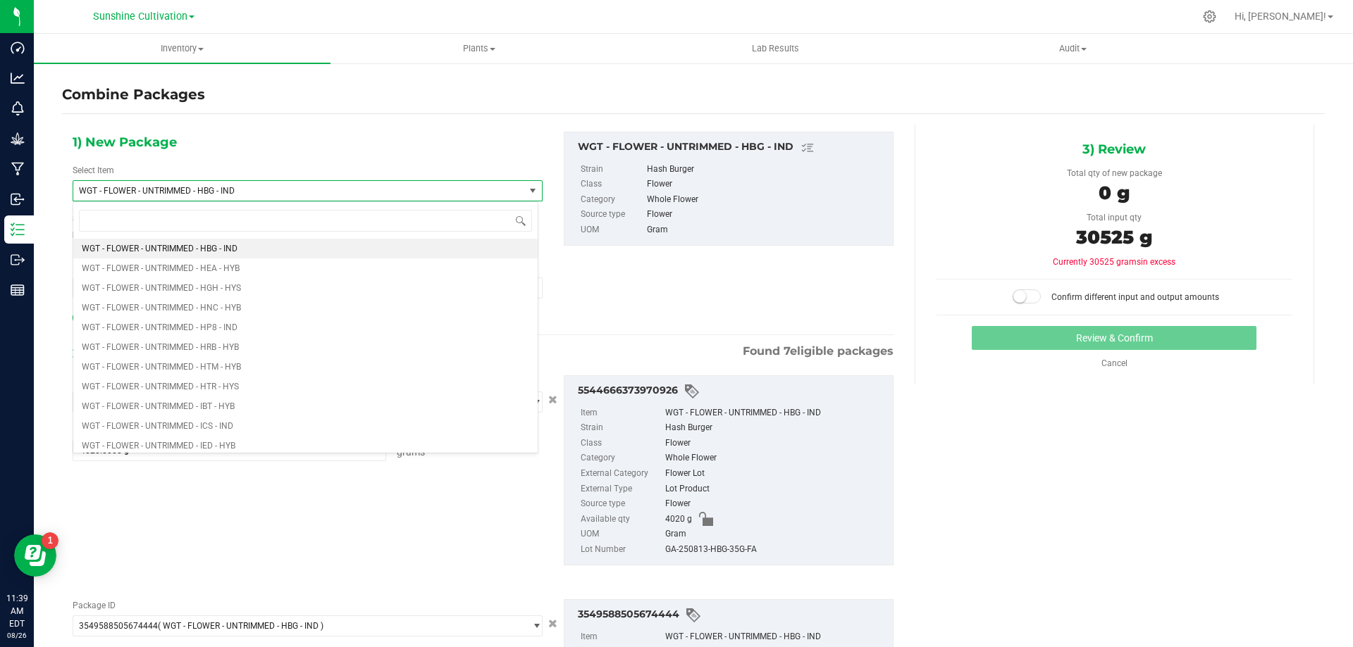
click at [411, 156] on div "1) New Package Select Item WGT - FLOWER - UNTRIMMED - HBG - IND WGT - FLOWER - …" at bounding box center [307, 230] width 491 height 196
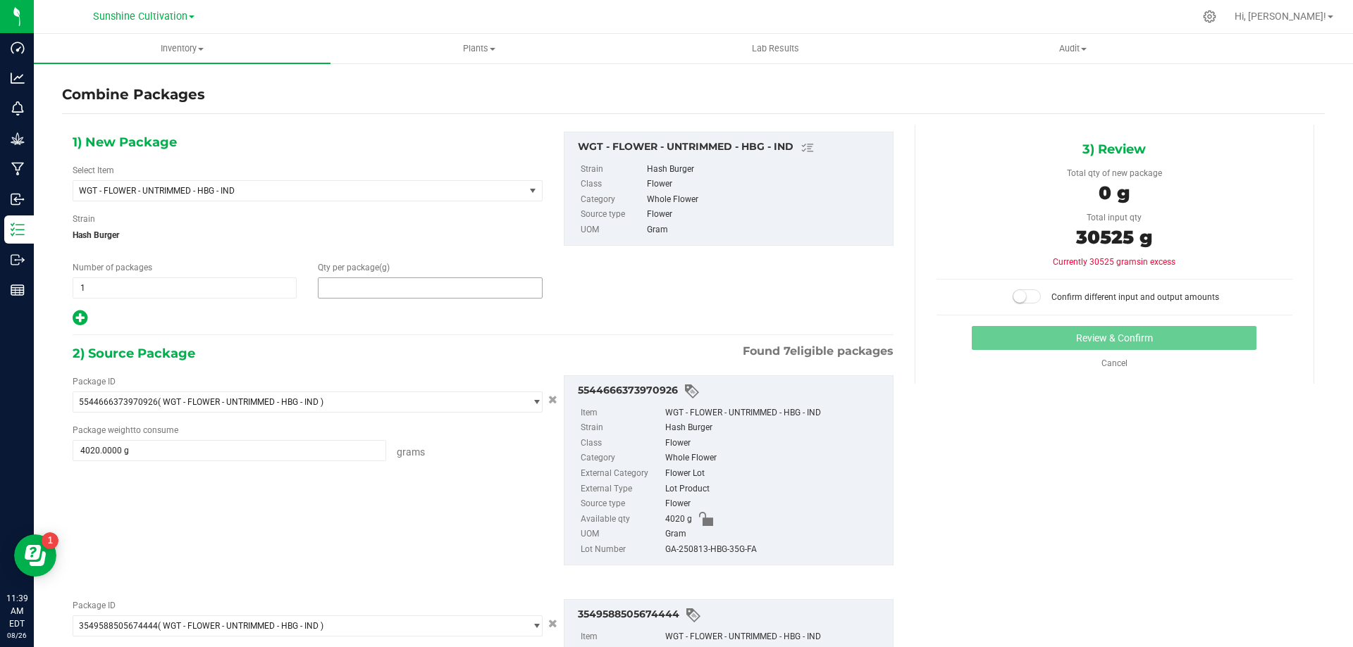
click at [402, 291] on span at bounding box center [430, 288] width 224 height 21
drag, startPoint x: 402, startPoint y: 291, endPoint x: 392, endPoint y: 289, distance: 10.1
click at [392, 289] on input "text" at bounding box center [429, 288] width 223 height 20
type input "30525"
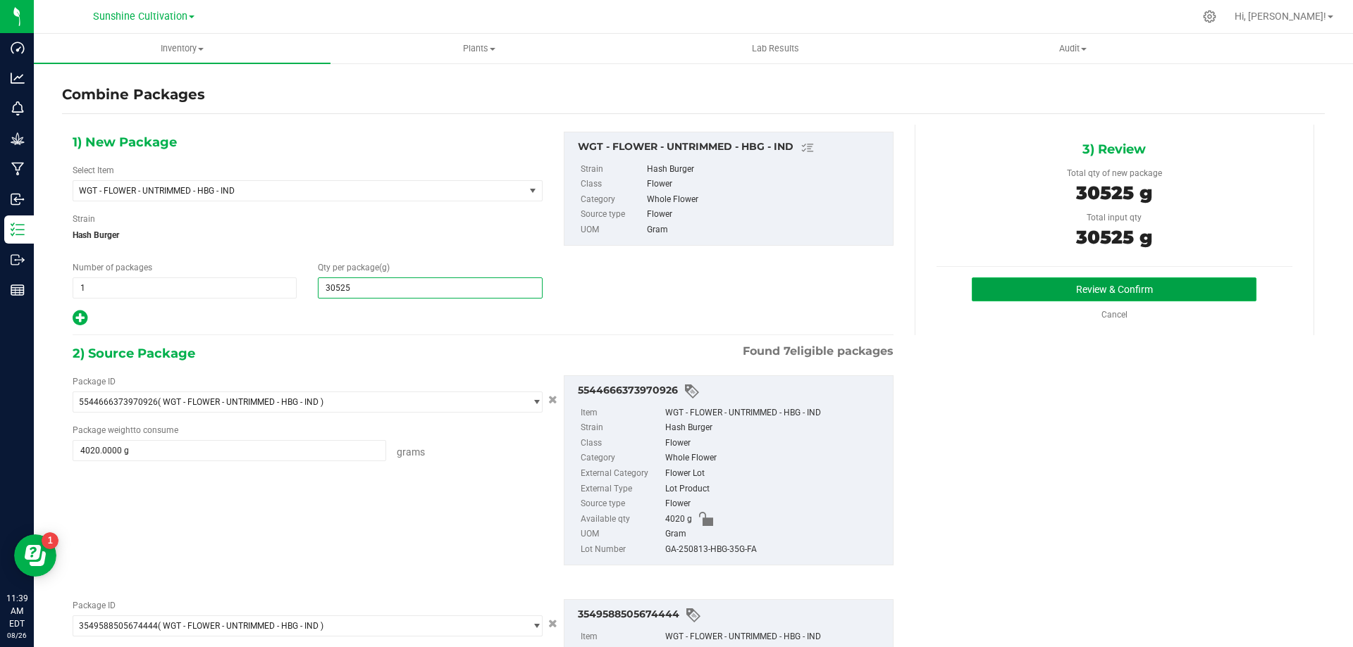
type input "30,525"
click at [1069, 280] on button "Review & Confirm" at bounding box center [1113, 290] width 285 height 24
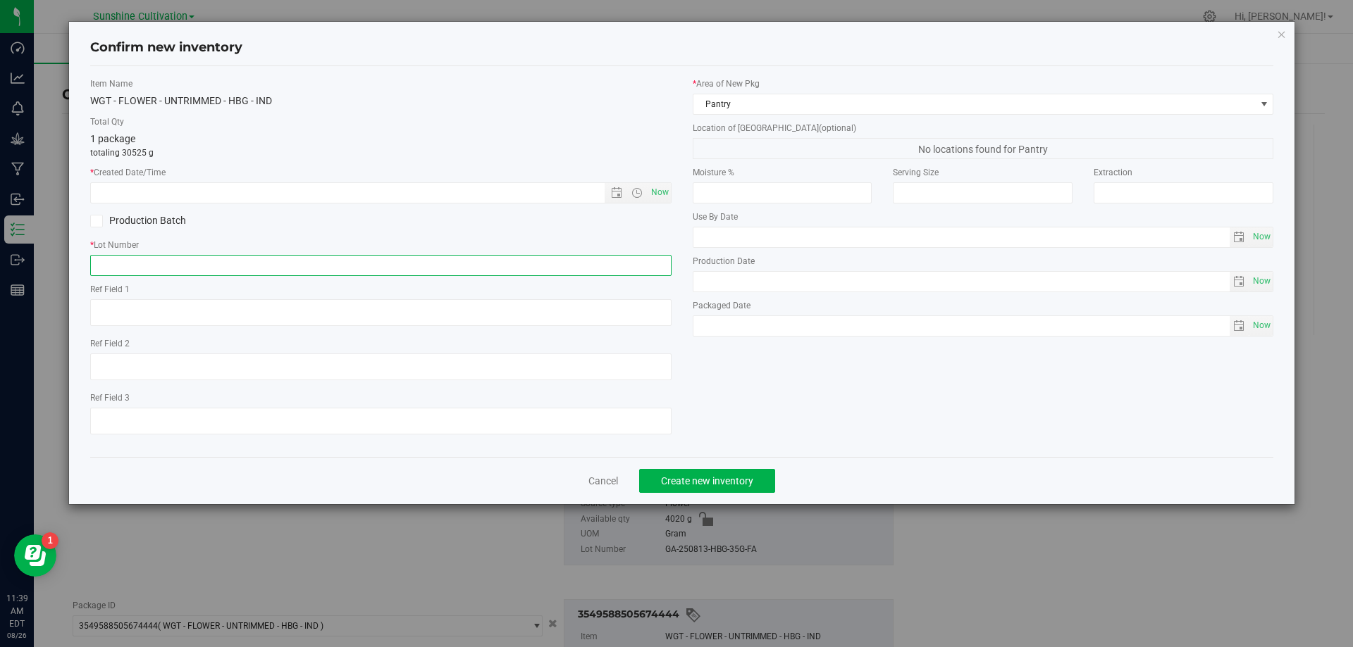
paste input "GA-250813-HBG-35G-FA"
type input "GA-250813-HBG-35G-FA"
click at [658, 192] on span "Now" at bounding box center [659, 192] width 24 height 20
type input "8/26/2025 11:39 AM"
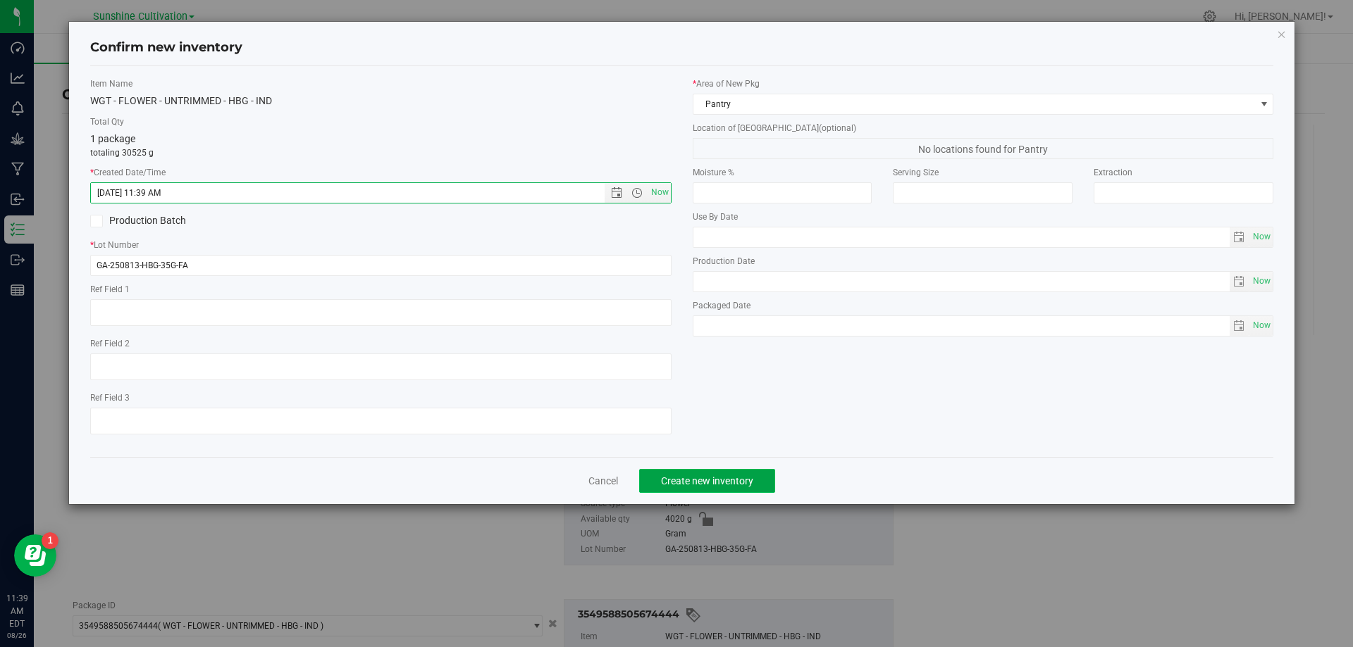
click at [723, 482] on span "Create new inventory" at bounding box center [707, 481] width 92 height 11
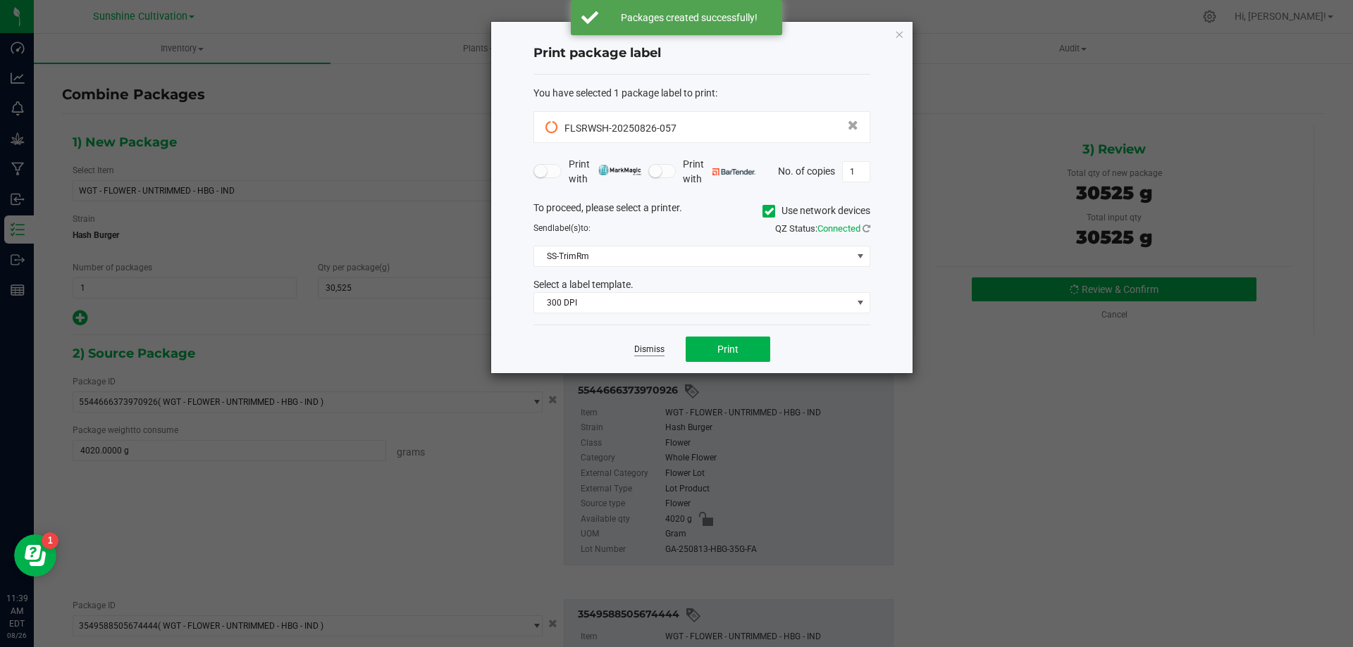
click at [651, 349] on link "Dismiss" at bounding box center [649, 350] width 30 height 12
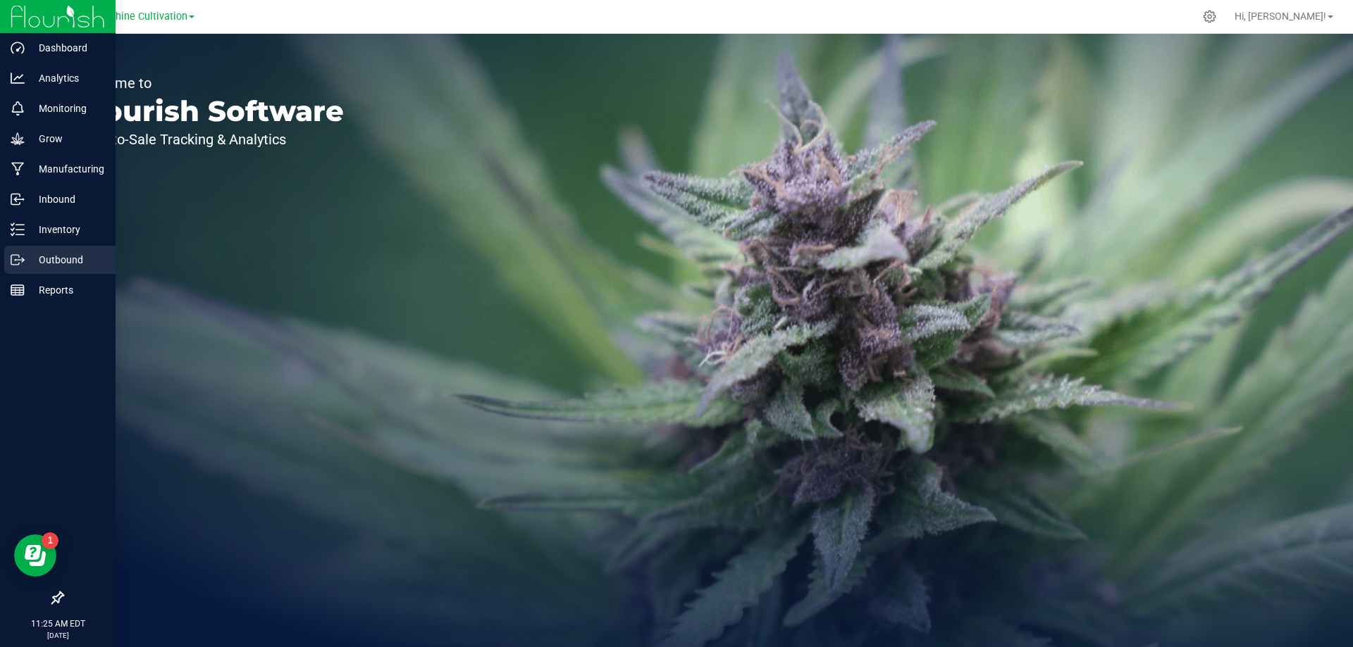
click at [25, 259] on p "Outbound" at bounding box center [67, 259] width 85 height 17
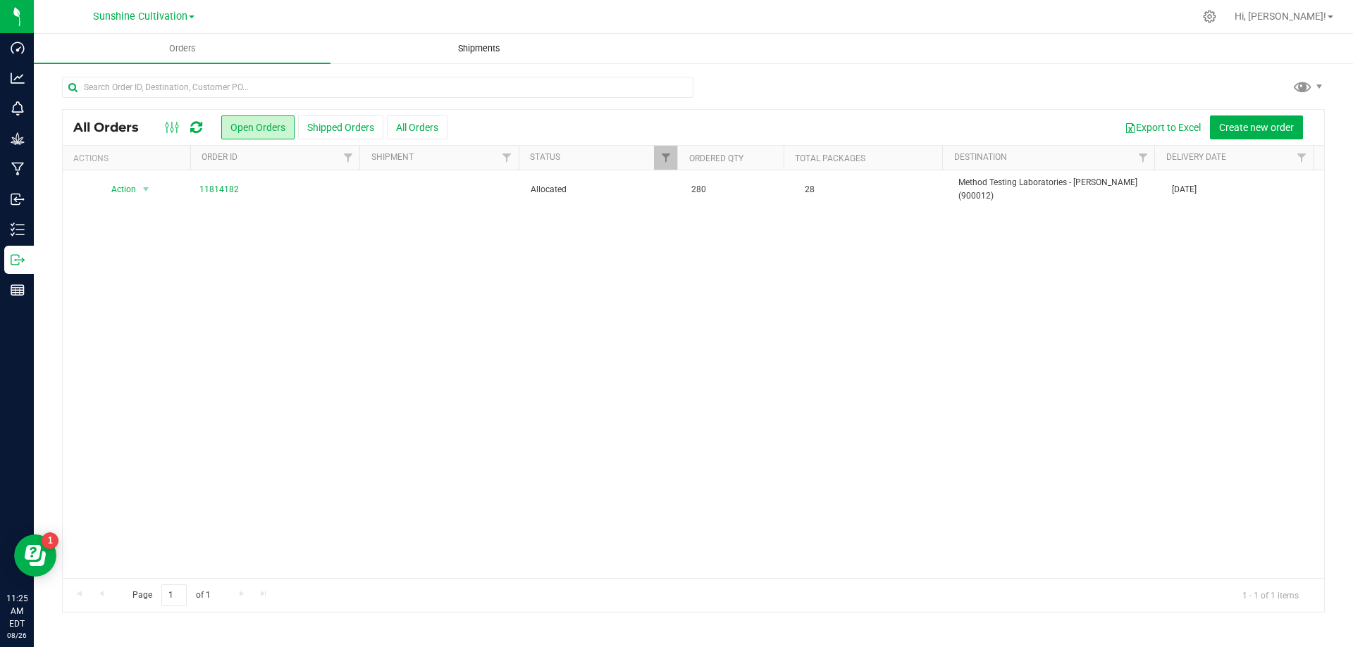
click at [497, 49] on span "Shipments" at bounding box center [479, 48] width 80 height 13
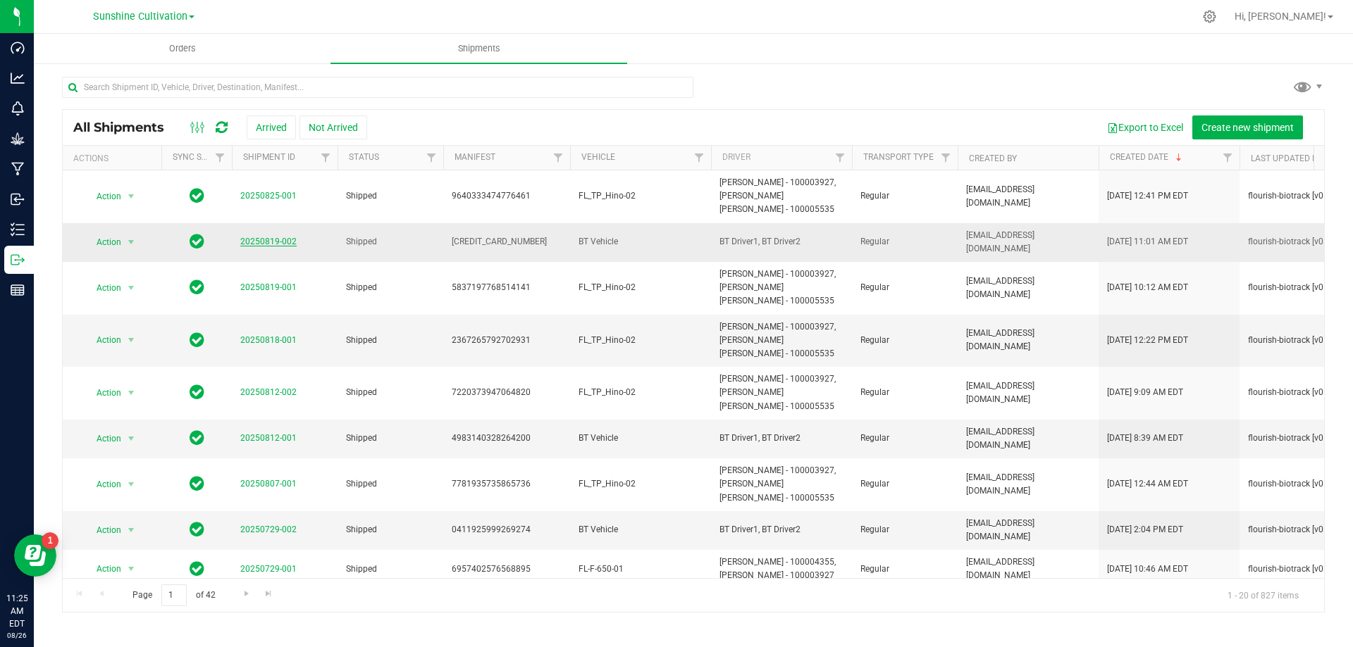
click at [276, 243] on link "20250819-002" at bounding box center [268, 242] width 56 height 10
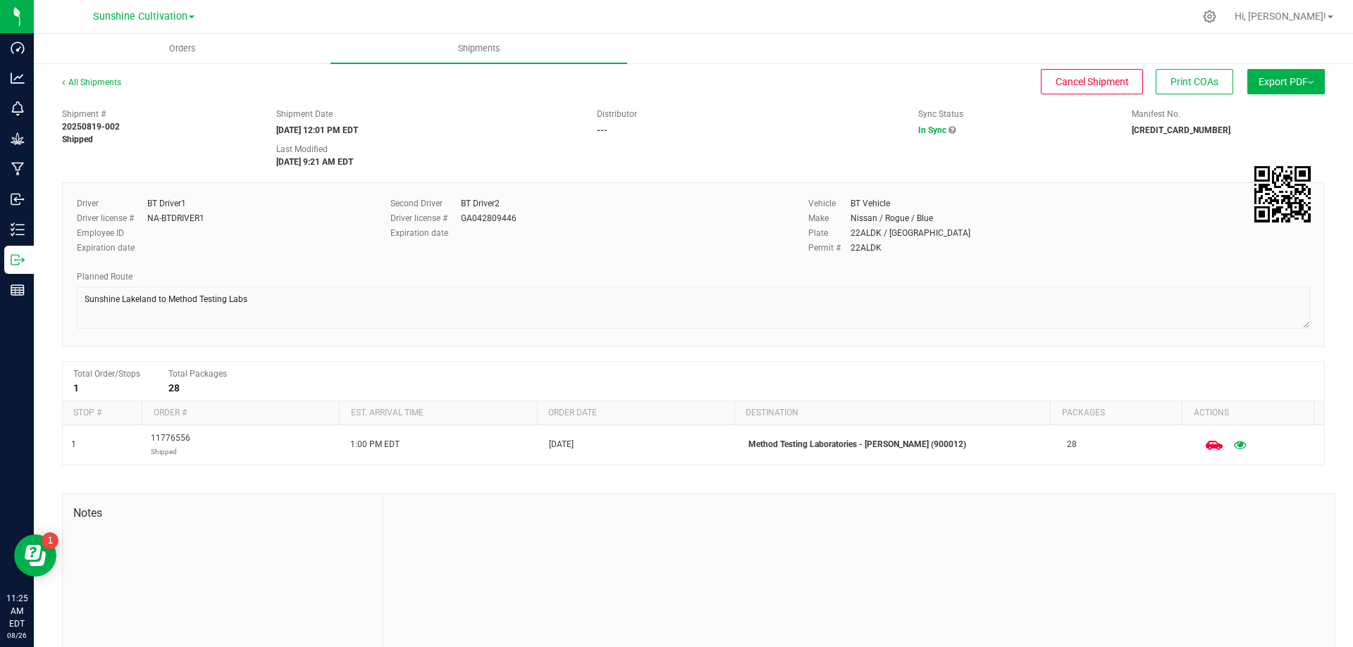
drag, startPoint x: 842, startPoint y: 233, endPoint x: 944, endPoint y: 233, distance: 102.1
click at [944, 233] on div "Plate 22ALDK / [GEOGRAPHIC_DATA]" at bounding box center [1059, 233] width 502 height 13
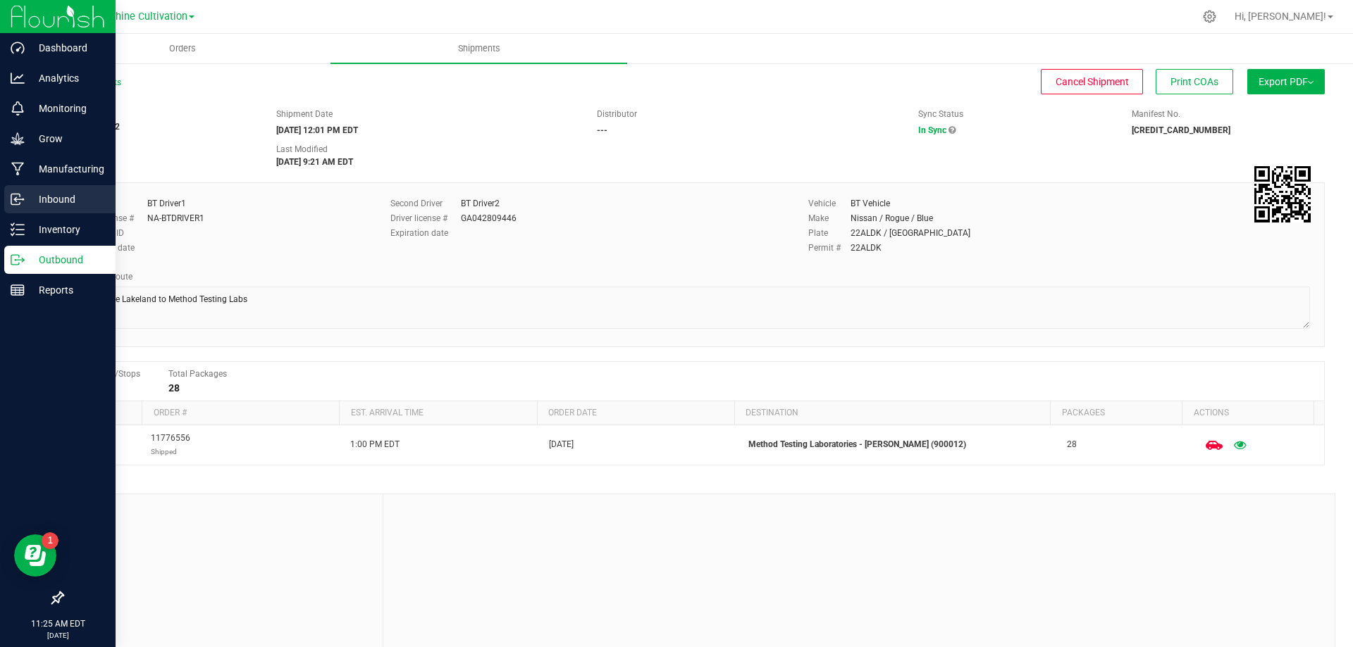
click at [46, 206] on p "Inbound" at bounding box center [67, 199] width 85 height 17
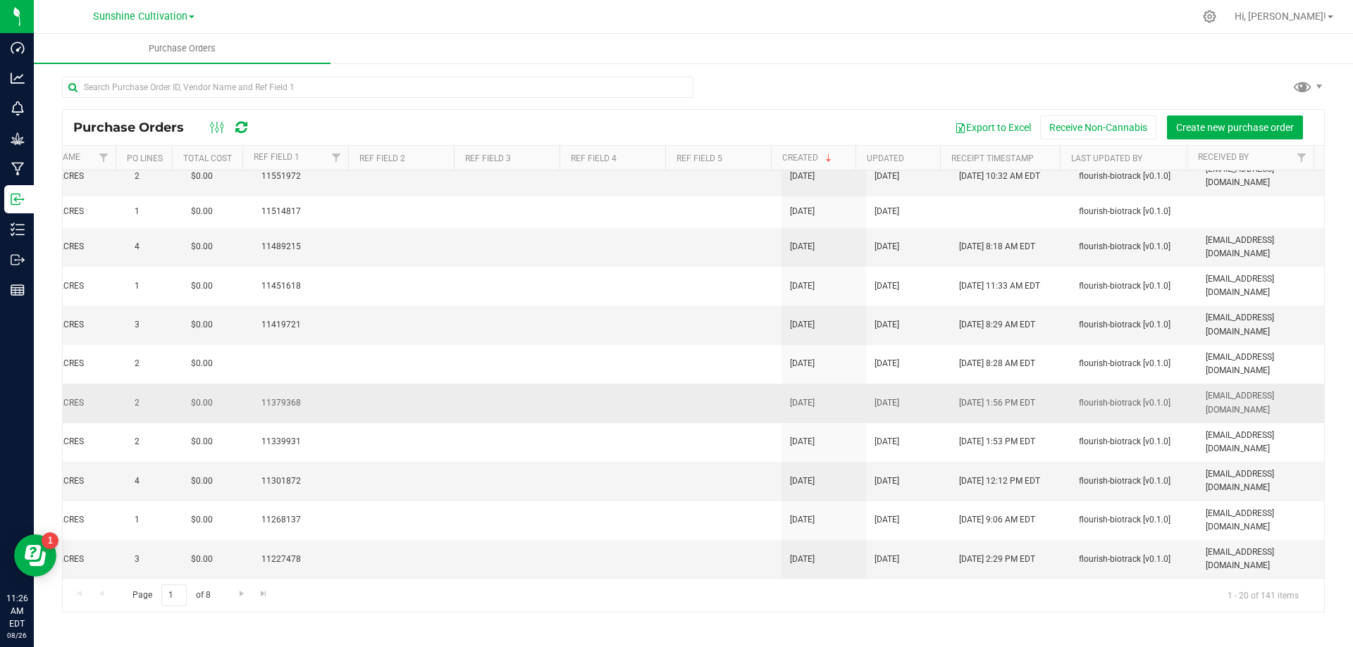
scroll to position [368, 278]
click at [268, 592] on span "Go to the last page" at bounding box center [263, 593] width 11 height 11
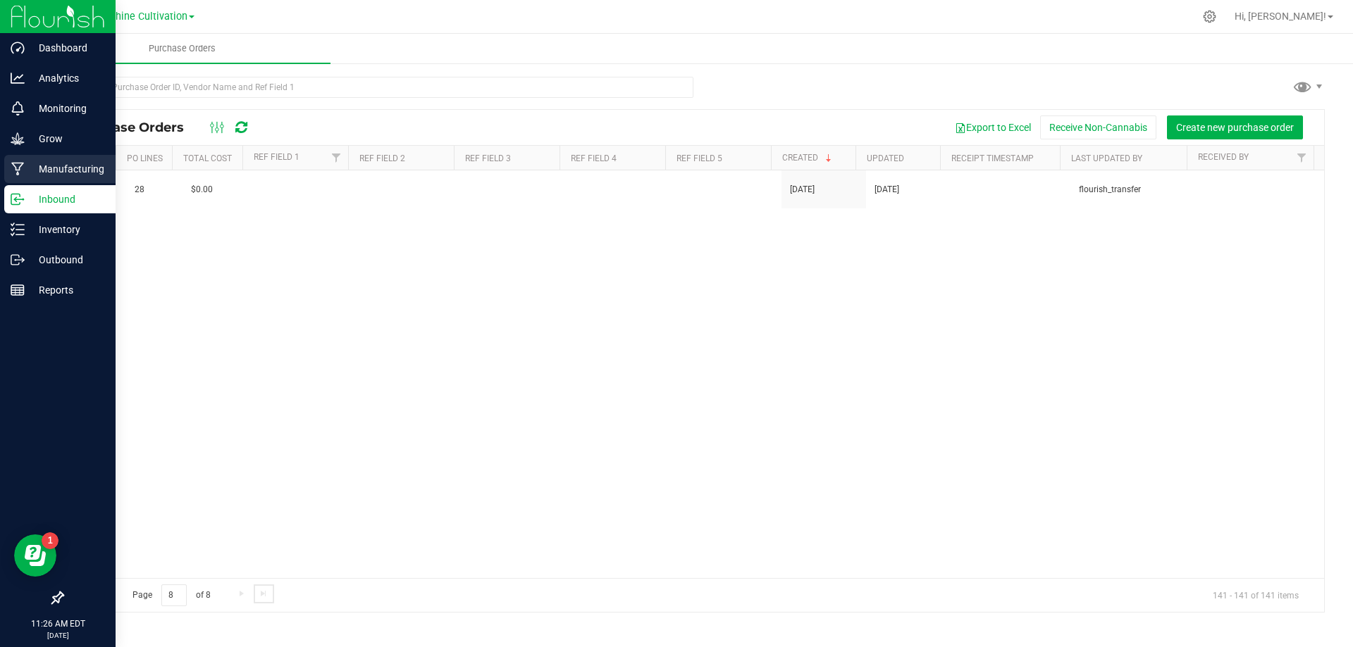
scroll to position [0, 278]
click at [19, 192] on icon at bounding box center [18, 199] width 14 height 14
click at [11, 185] on div "Inbound" at bounding box center [59, 199] width 111 height 28
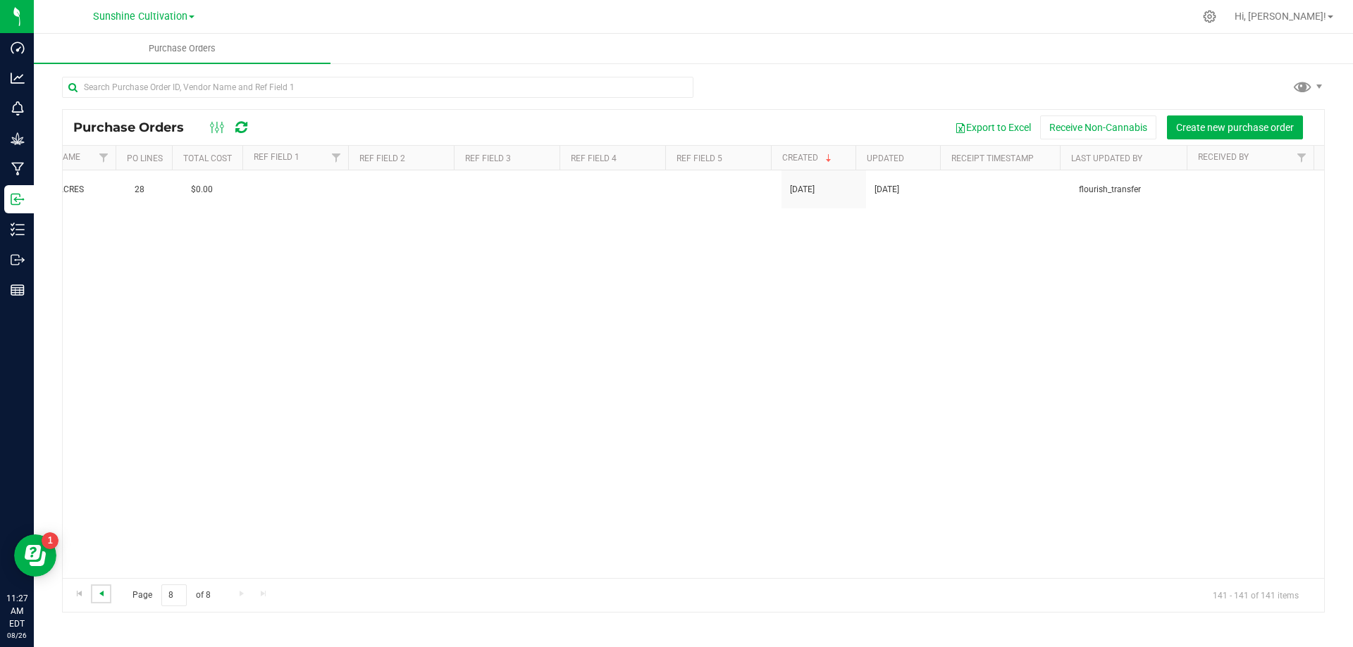
click at [104, 592] on span "Go to the previous page" at bounding box center [101, 593] width 11 height 11
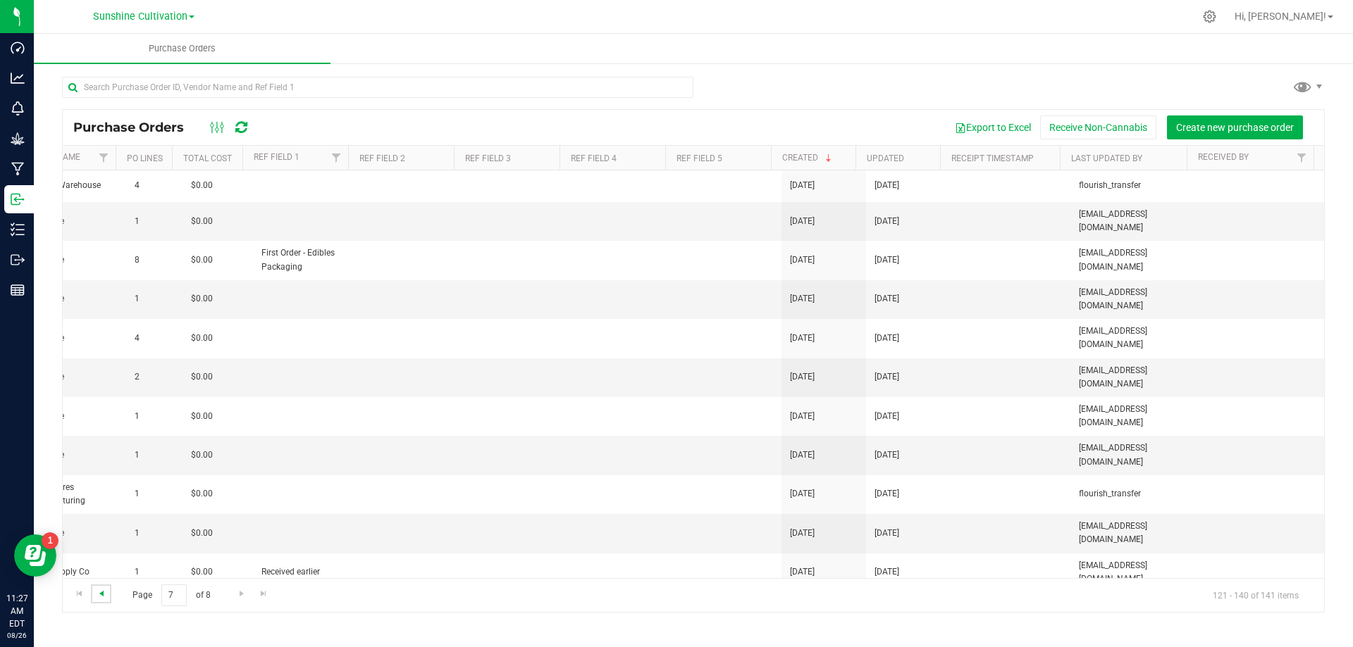
click at [104, 592] on span "Go to the previous page" at bounding box center [101, 593] width 11 height 11
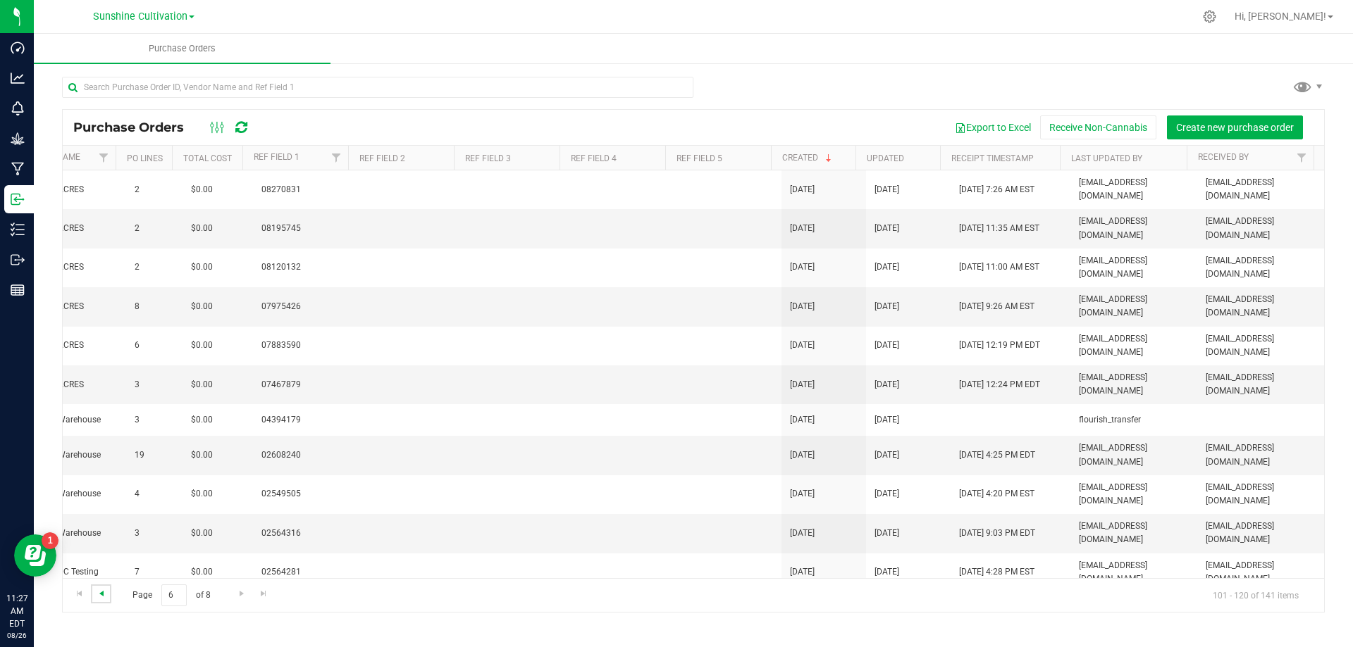
click at [104, 592] on span "Go to the previous page" at bounding box center [101, 593] width 11 height 11
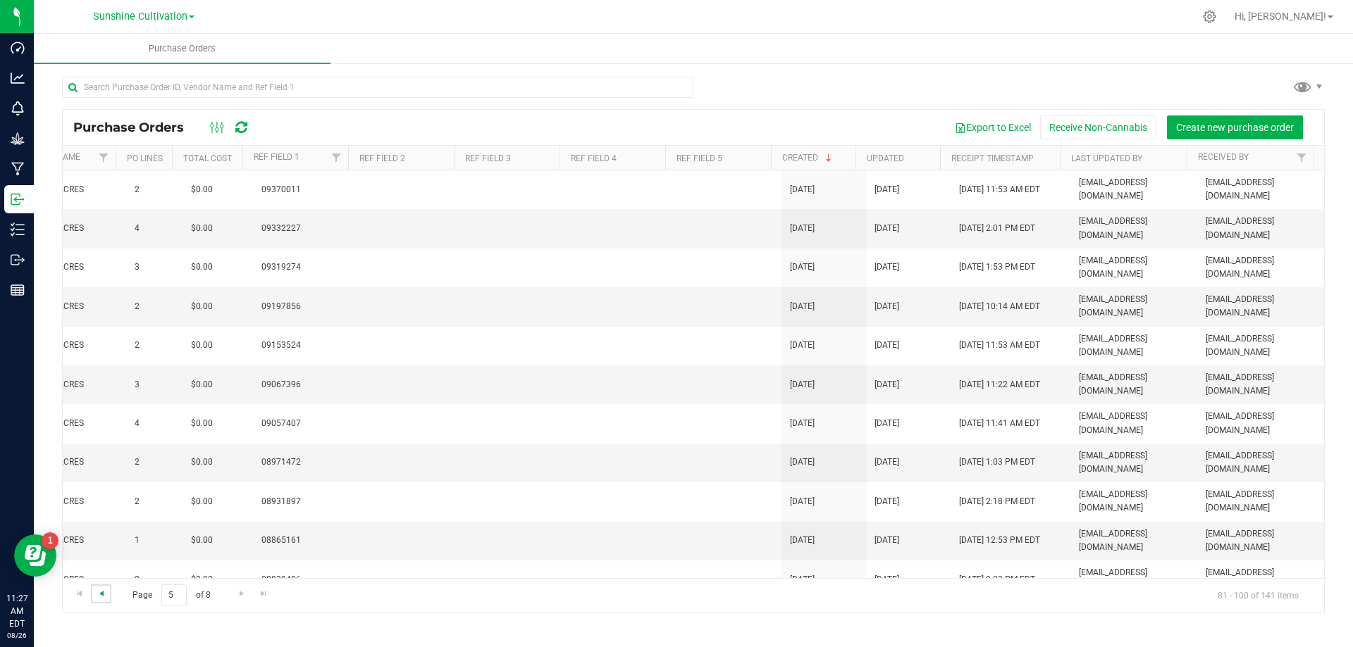
click at [104, 592] on span "Go to the previous page" at bounding box center [101, 593] width 11 height 11
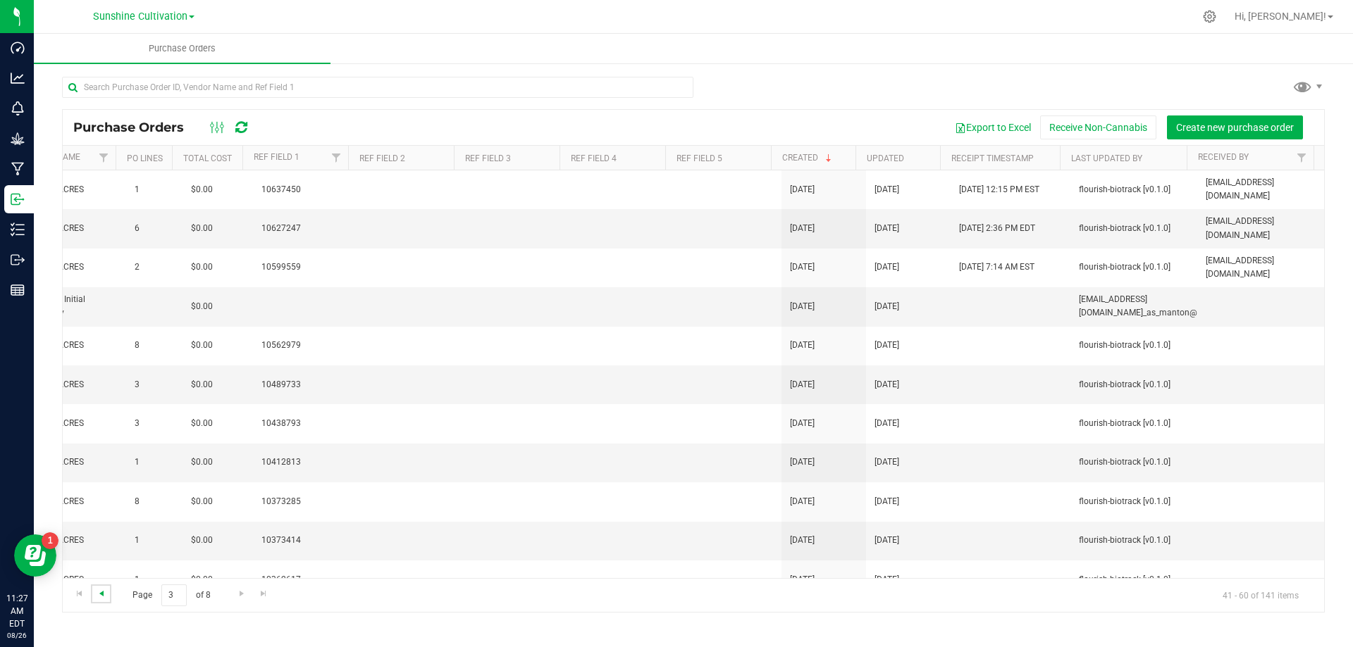
click at [104, 592] on span "Go to the previous page" at bounding box center [101, 593] width 11 height 11
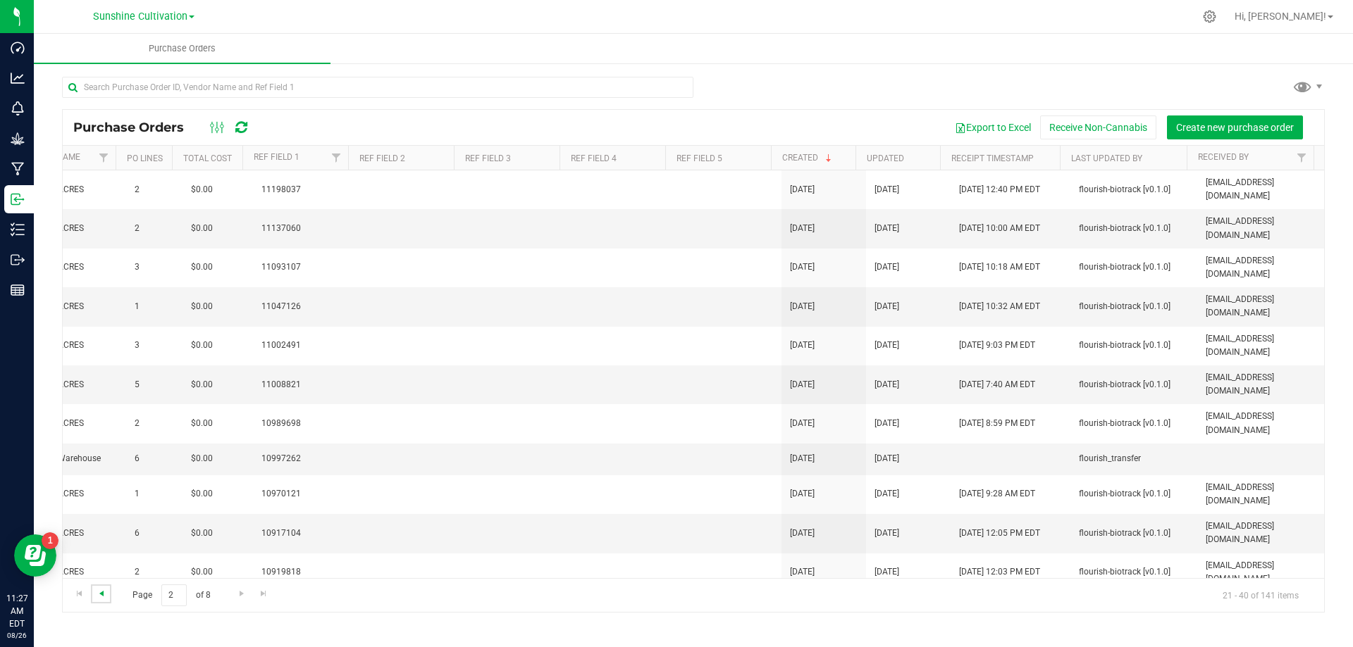
click at [104, 592] on span "Go to the previous page" at bounding box center [101, 593] width 11 height 11
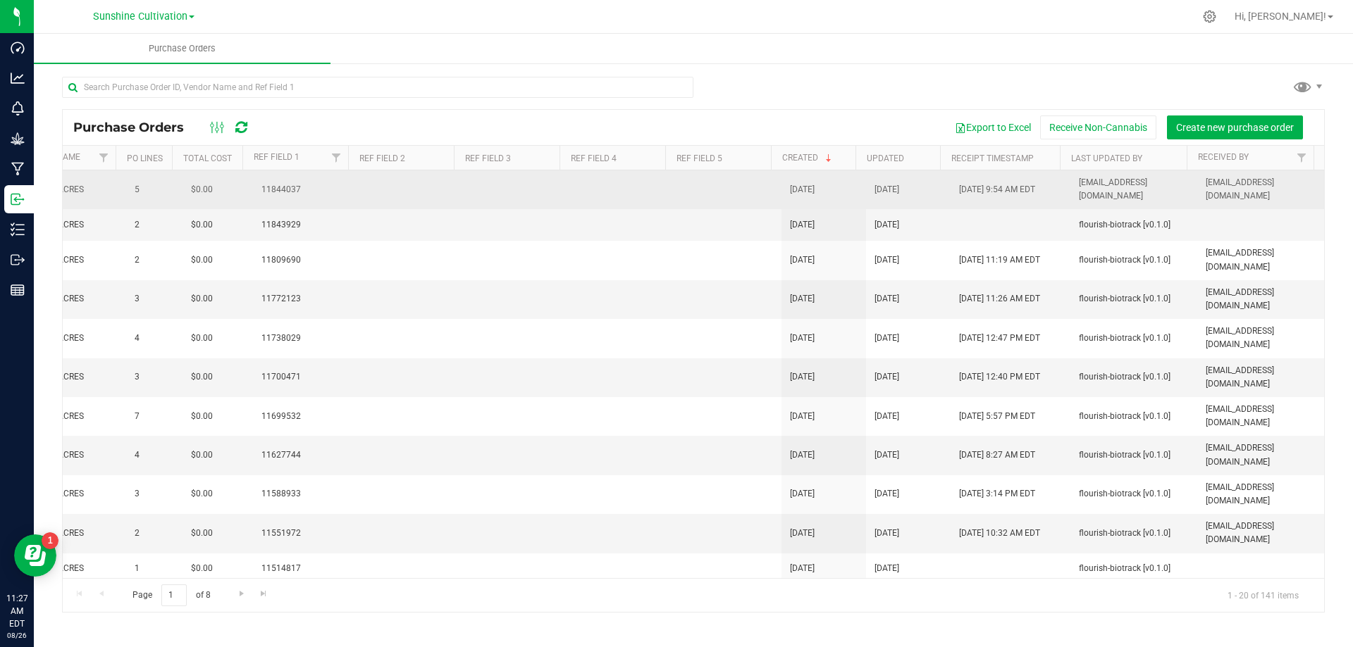
click at [995, 192] on span "[DATE] 9:54 AM EDT" at bounding box center [997, 189] width 76 height 13
click at [273, 187] on span "11844037" at bounding box center [305, 189] width 89 height 13
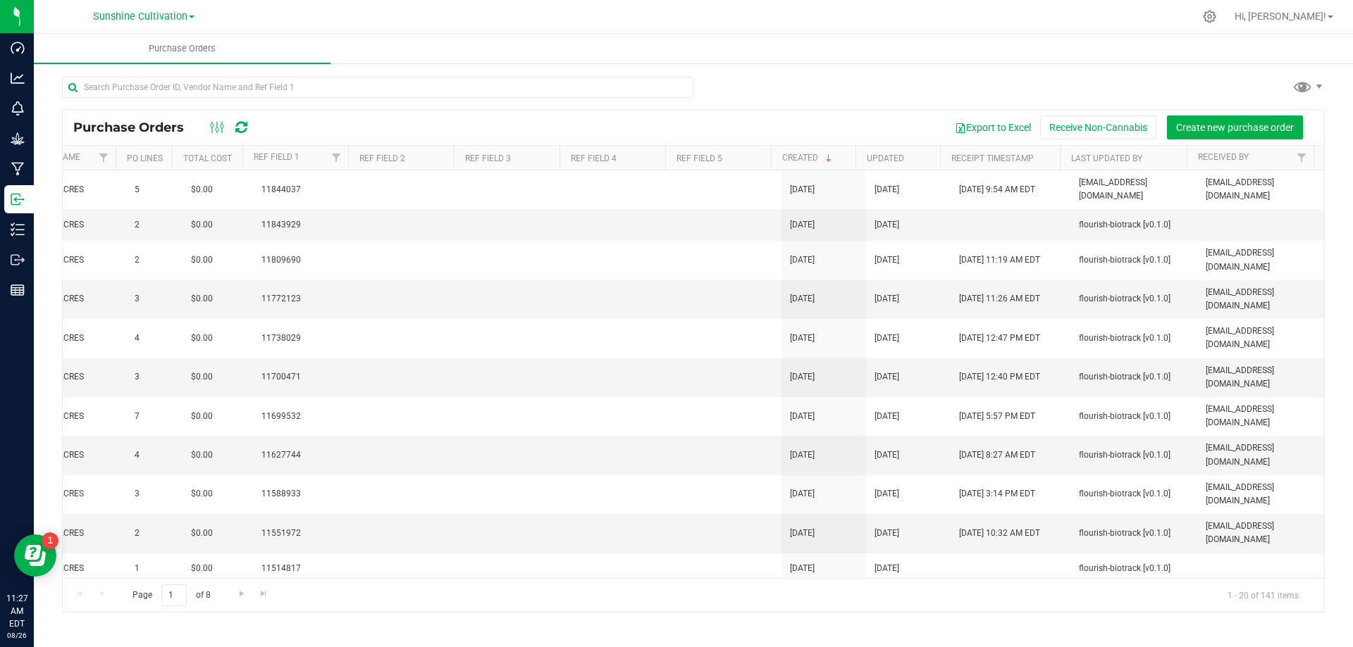
scroll to position [0, 0]
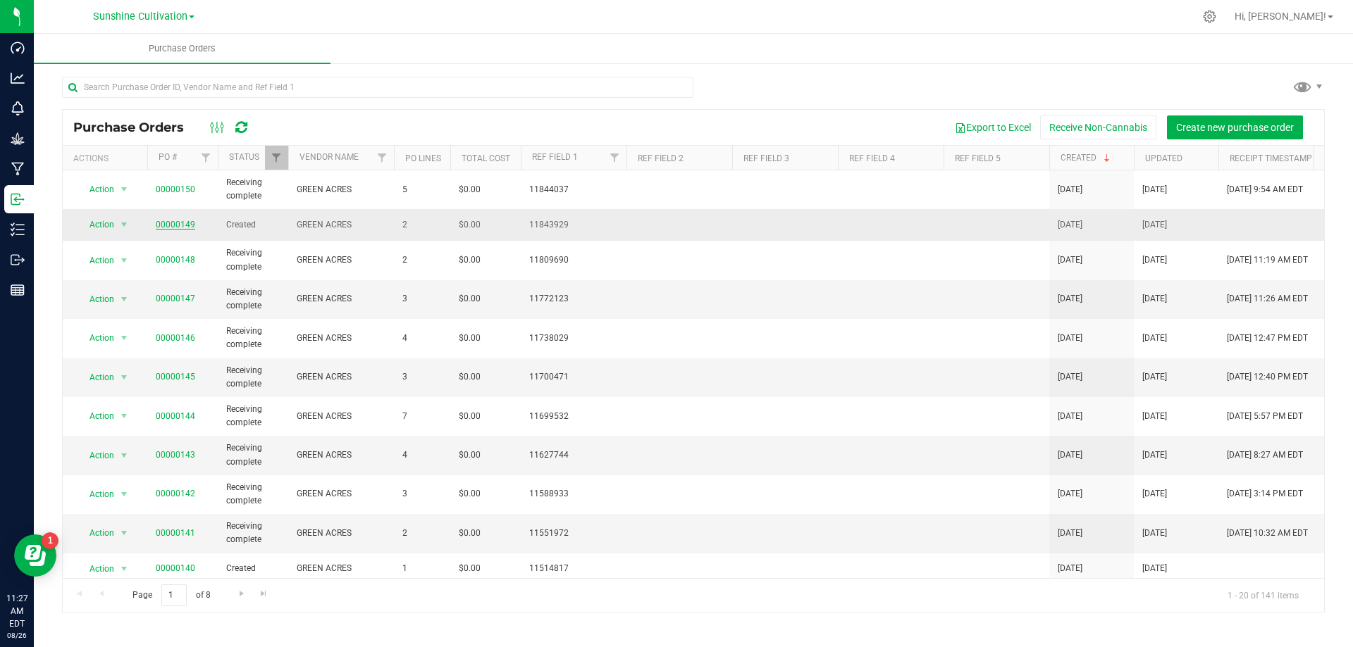
click at [170, 226] on link "00000149" at bounding box center [175, 225] width 39 height 10
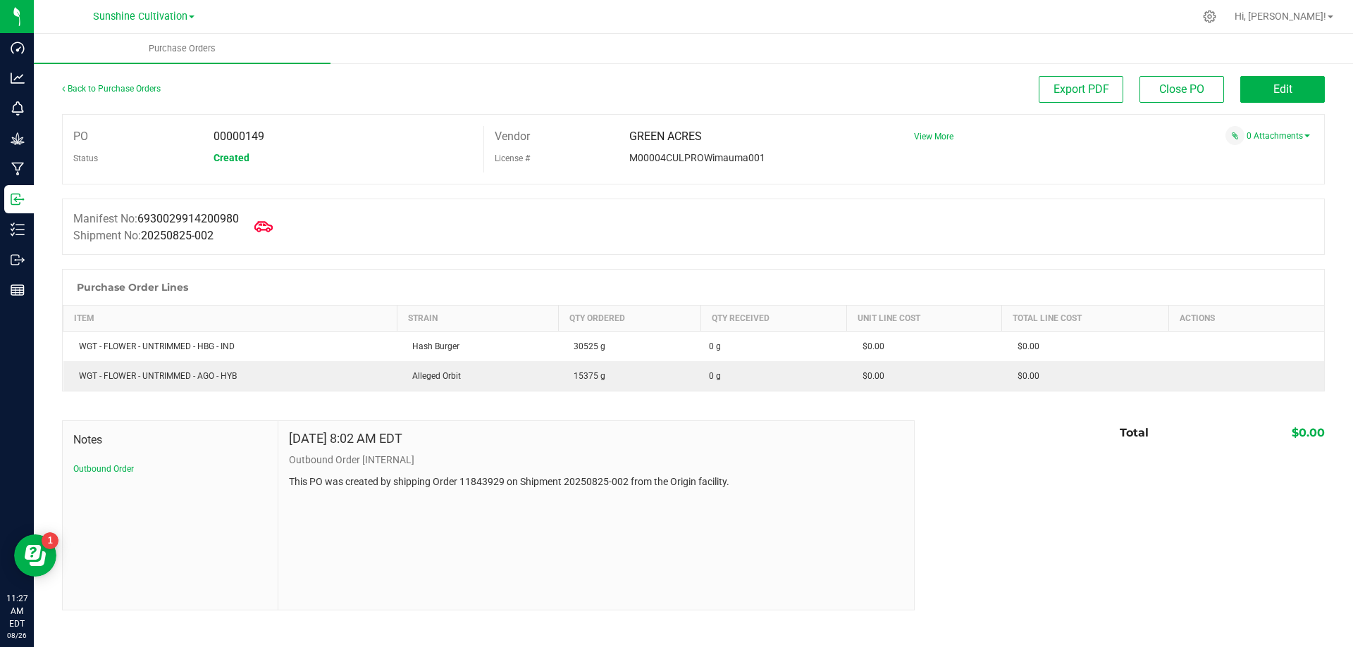
click at [273, 226] on icon at bounding box center [263, 227] width 18 height 18
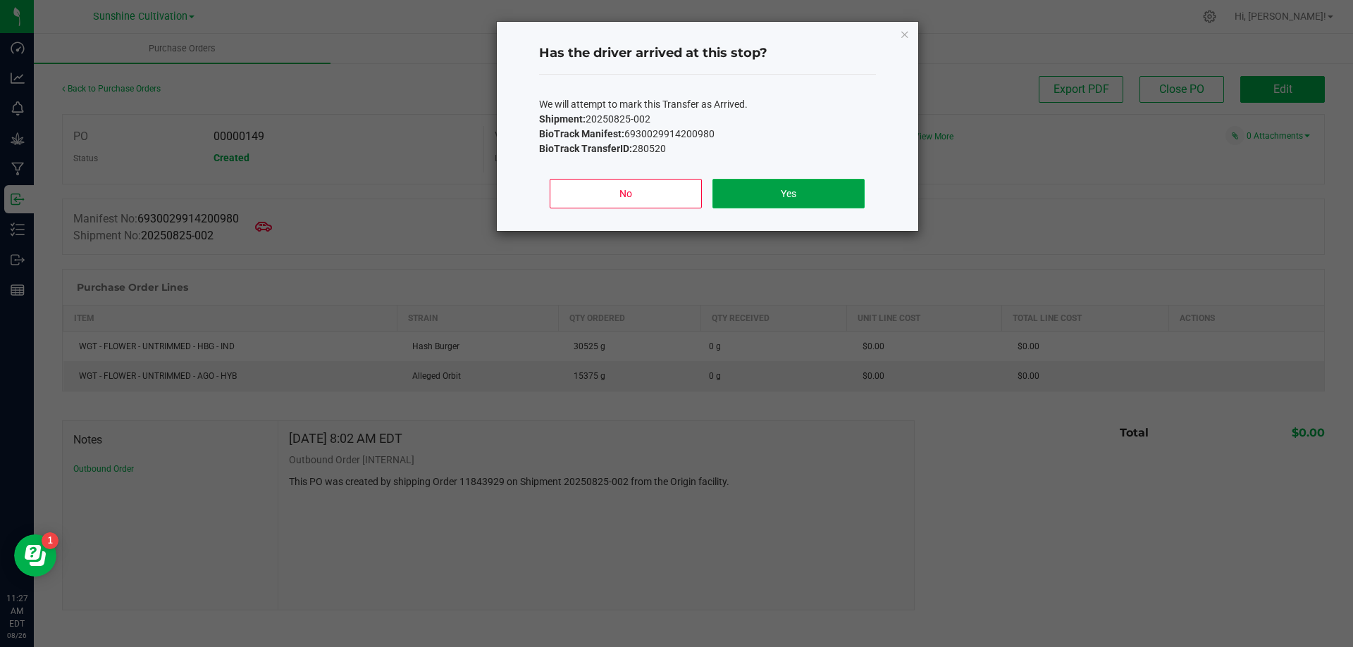
click at [827, 194] on button "Yes" at bounding box center [787, 194] width 151 height 30
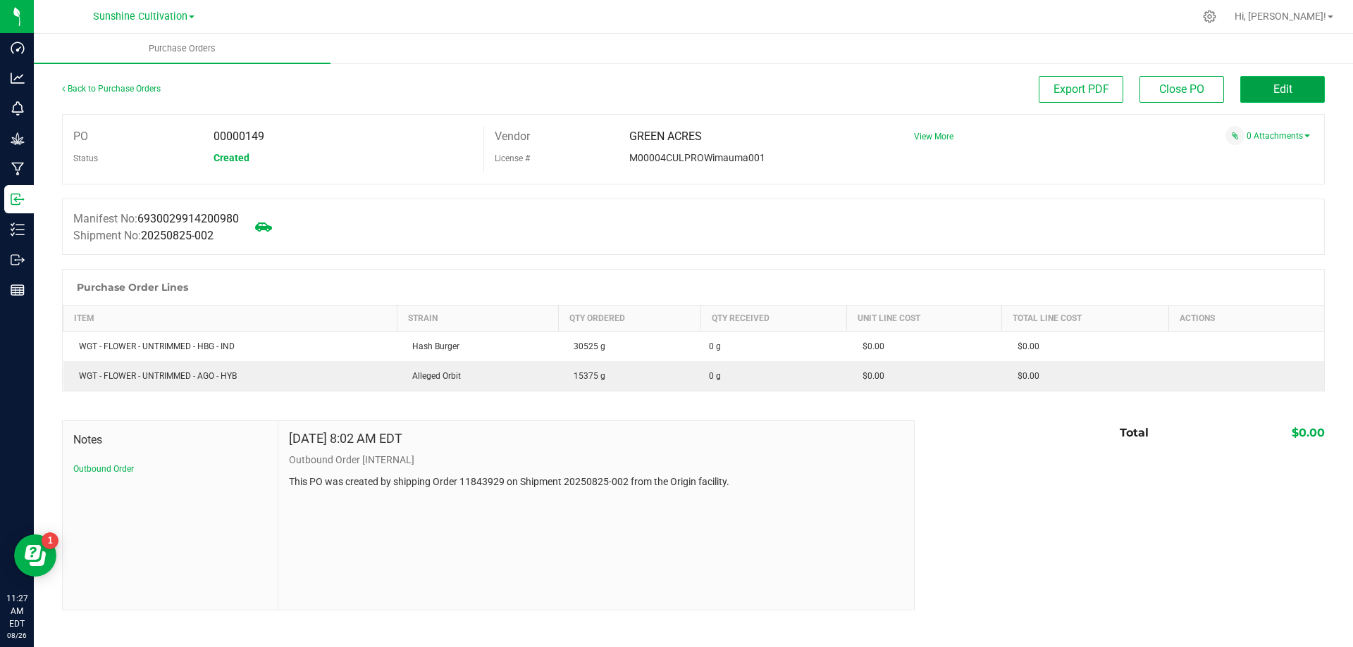
click at [1268, 97] on button "Edit" at bounding box center [1282, 89] width 85 height 27
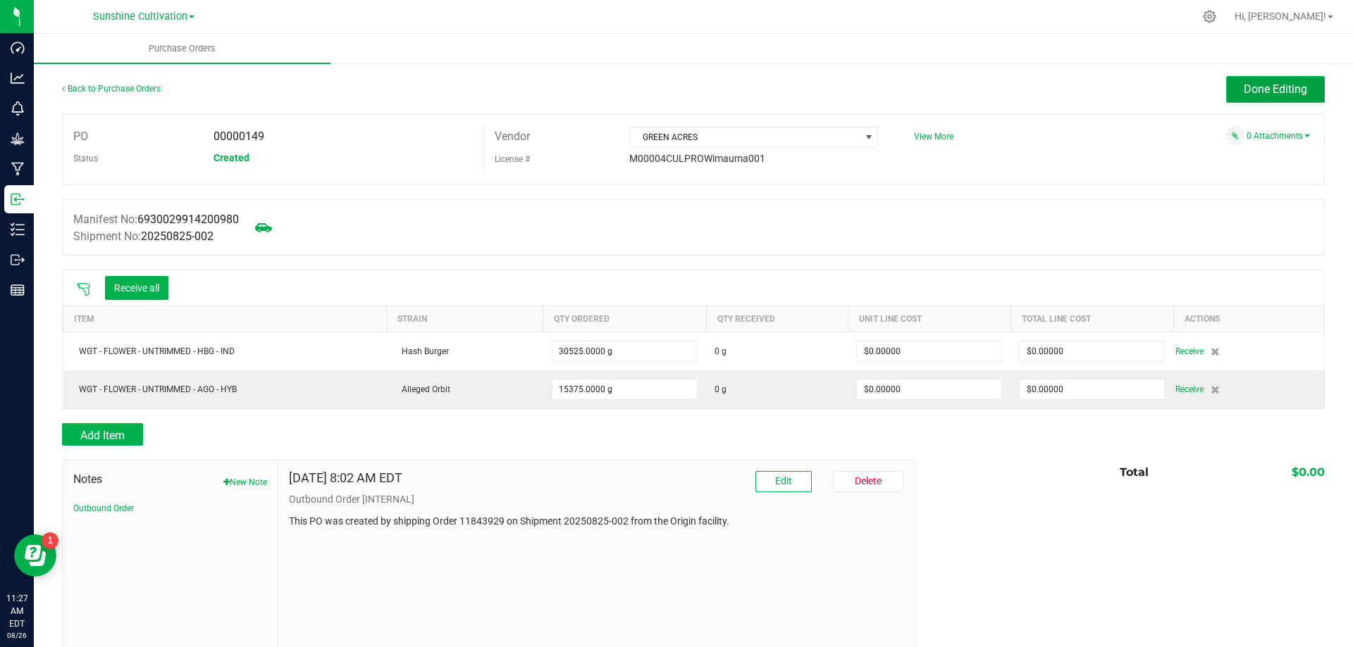
click at [1250, 92] on span "Done Editing" at bounding box center [1274, 88] width 63 height 13
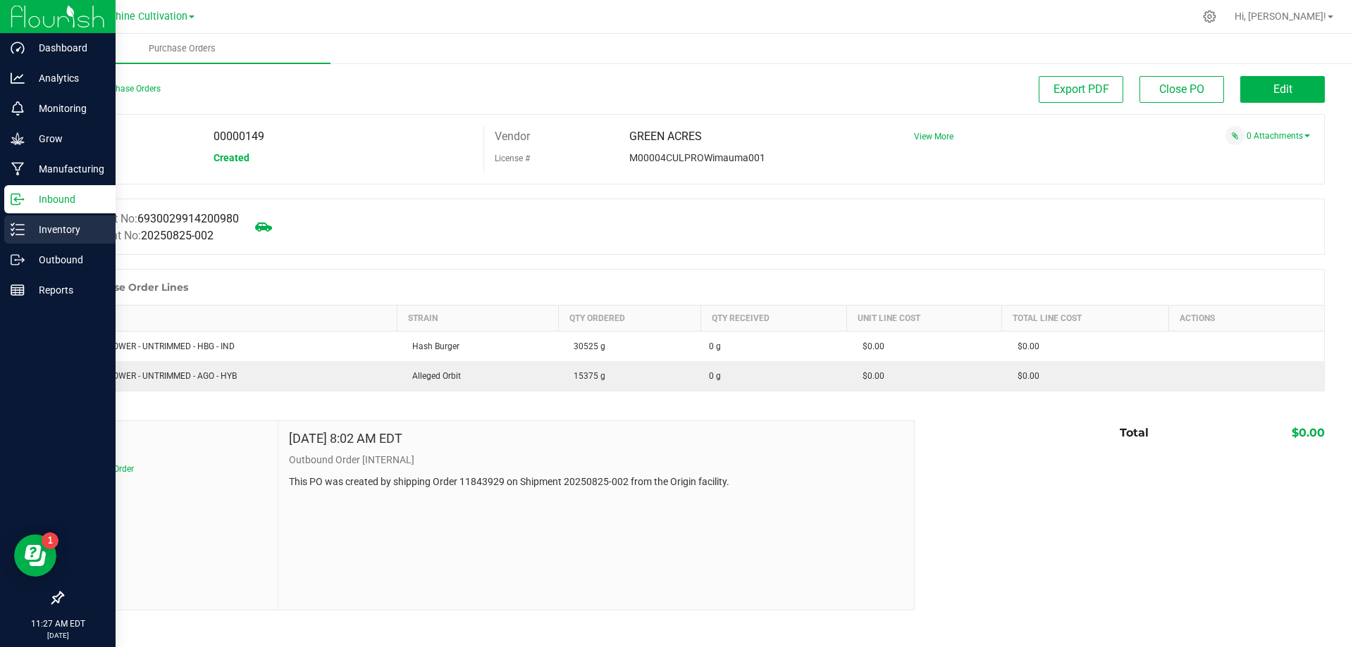
click at [68, 229] on p "Inventory" at bounding box center [67, 229] width 85 height 17
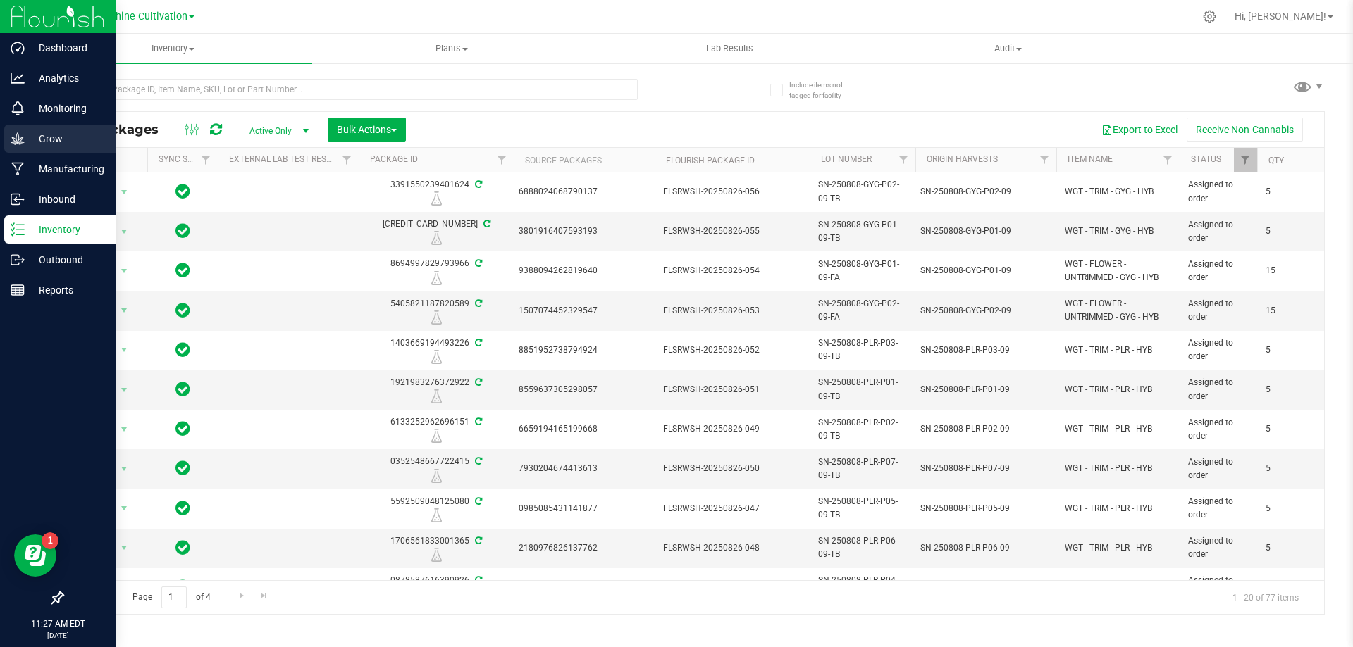
click at [64, 143] on p "Grow" at bounding box center [67, 138] width 85 height 17
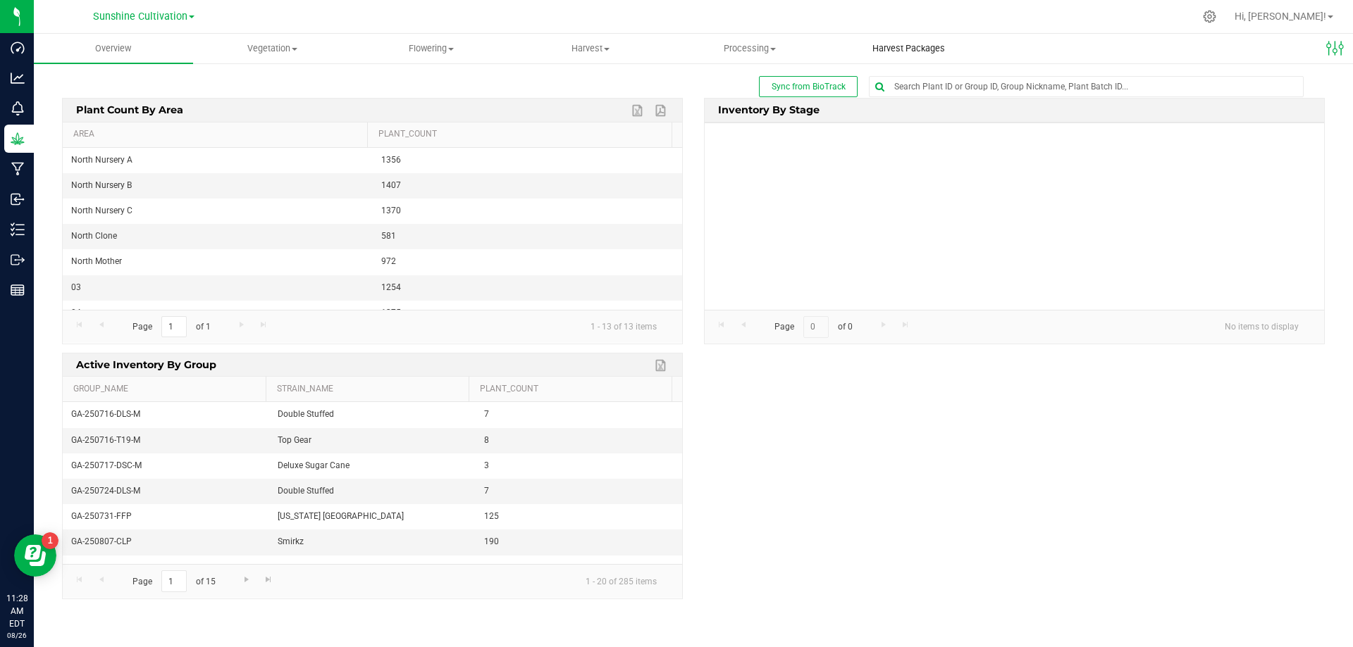
click at [912, 51] on span "Harvest Packages" at bounding box center [908, 48] width 111 height 13
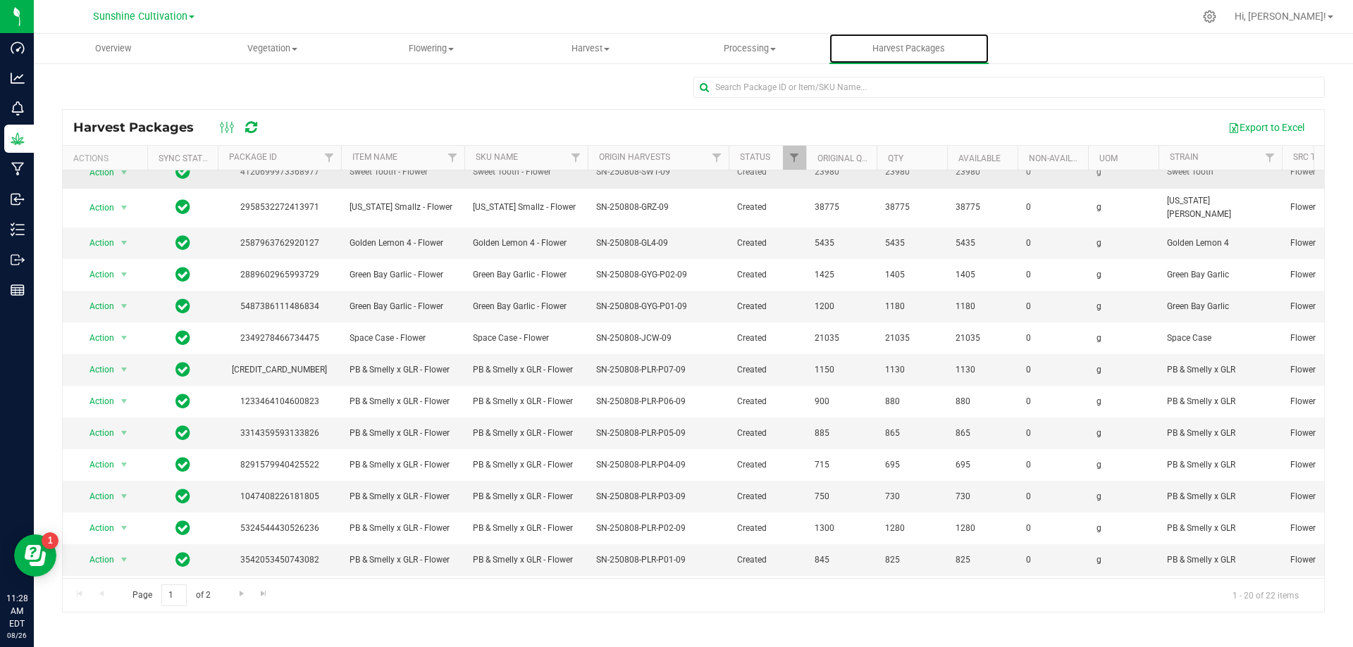
scroll to position [243, 0]
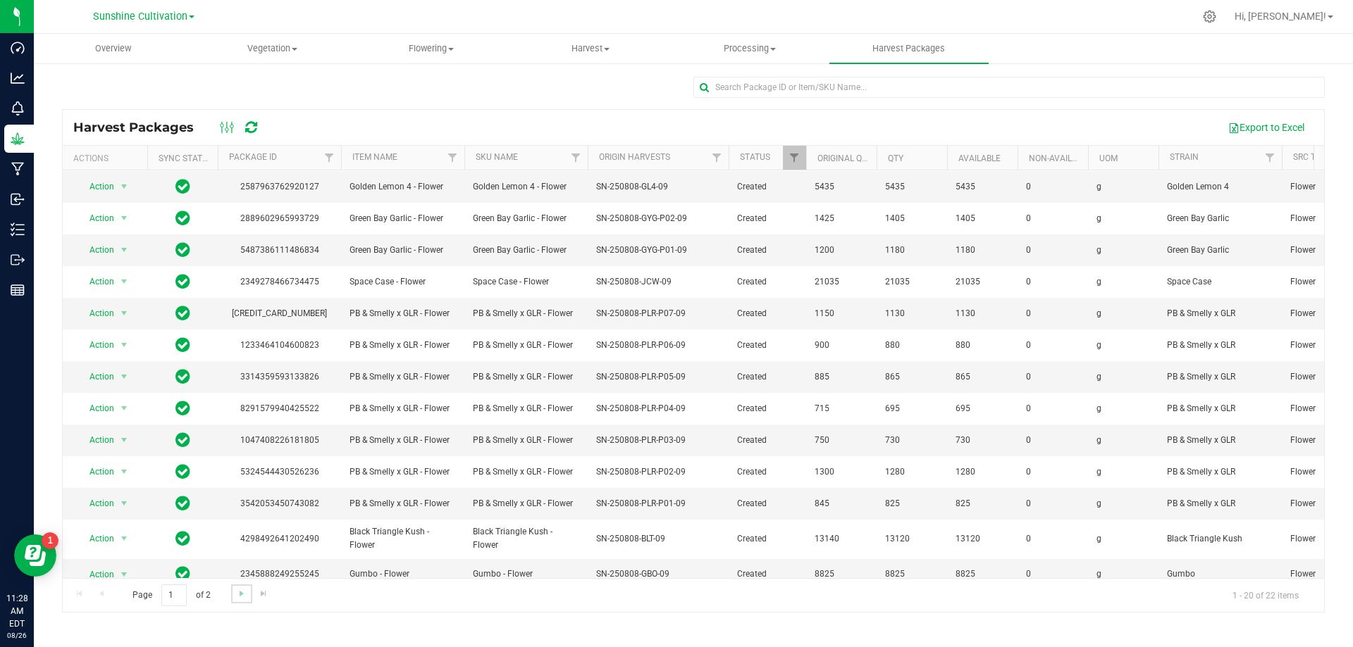
click at [240, 602] on link "Go to the next page" at bounding box center [241, 594] width 20 height 19
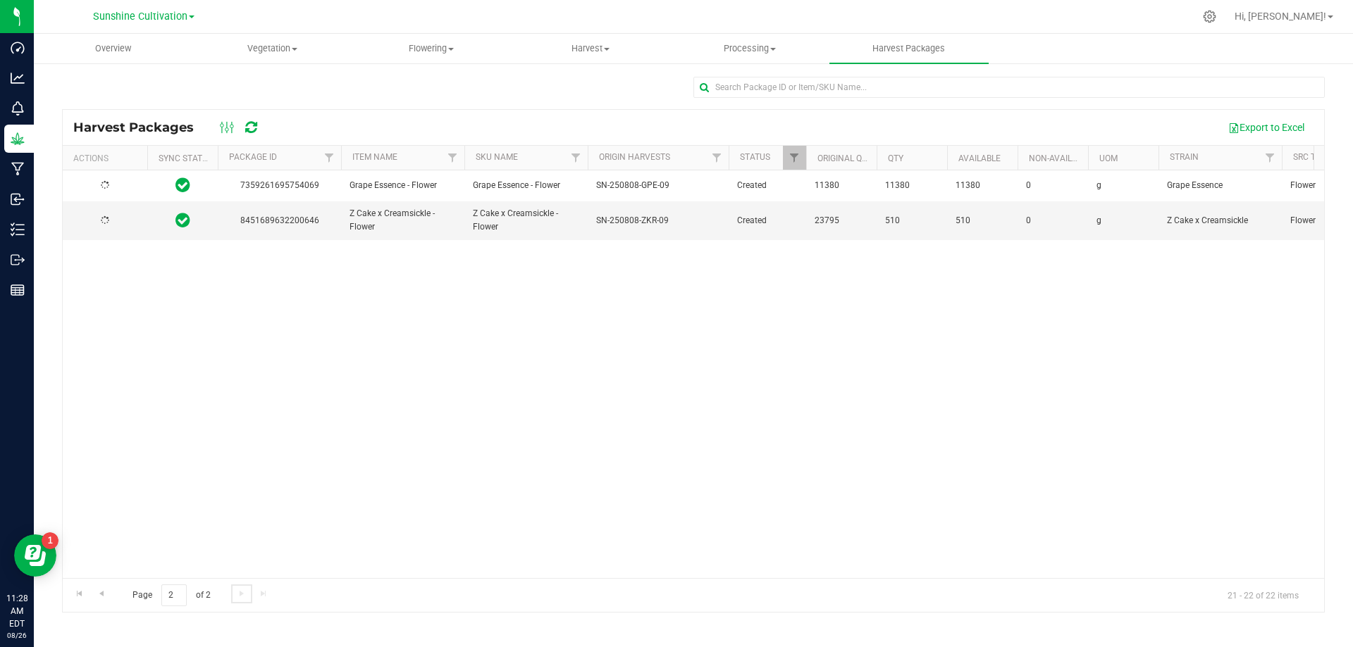
scroll to position [0, 0]
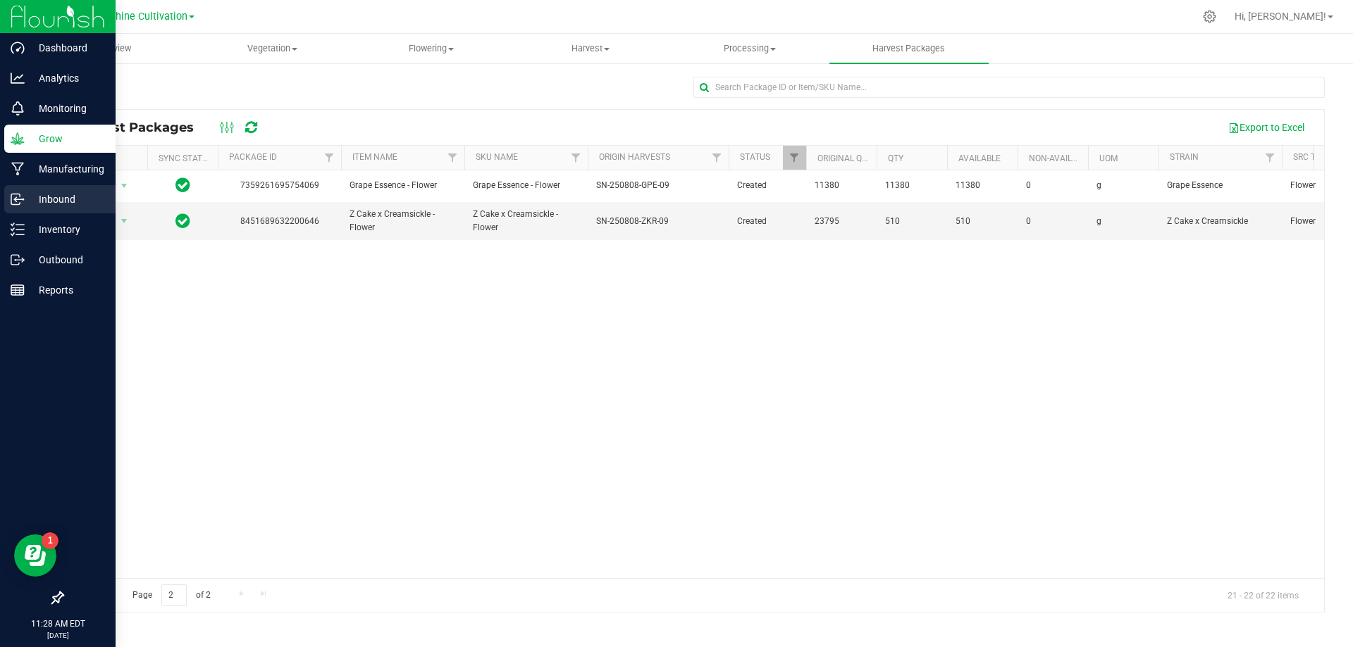
click at [71, 207] on p "Inbound" at bounding box center [67, 199] width 85 height 17
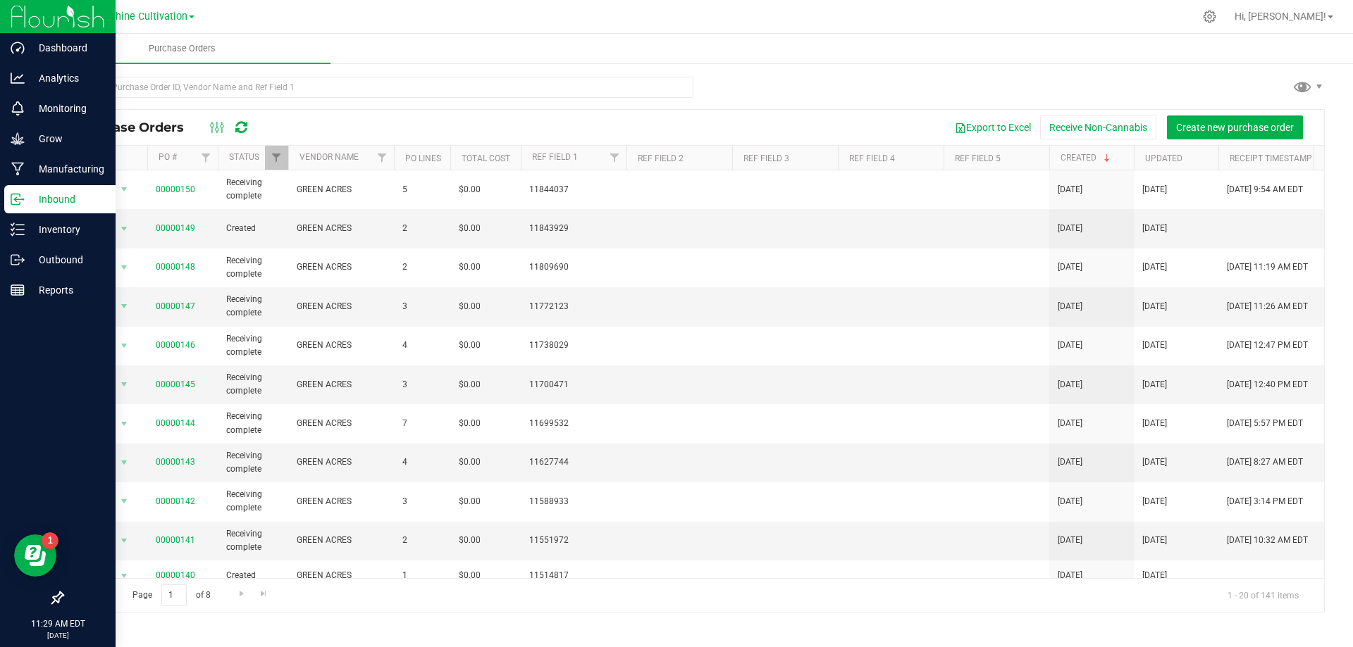
click at [44, 209] on div "Inbound" at bounding box center [59, 199] width 111 height 28
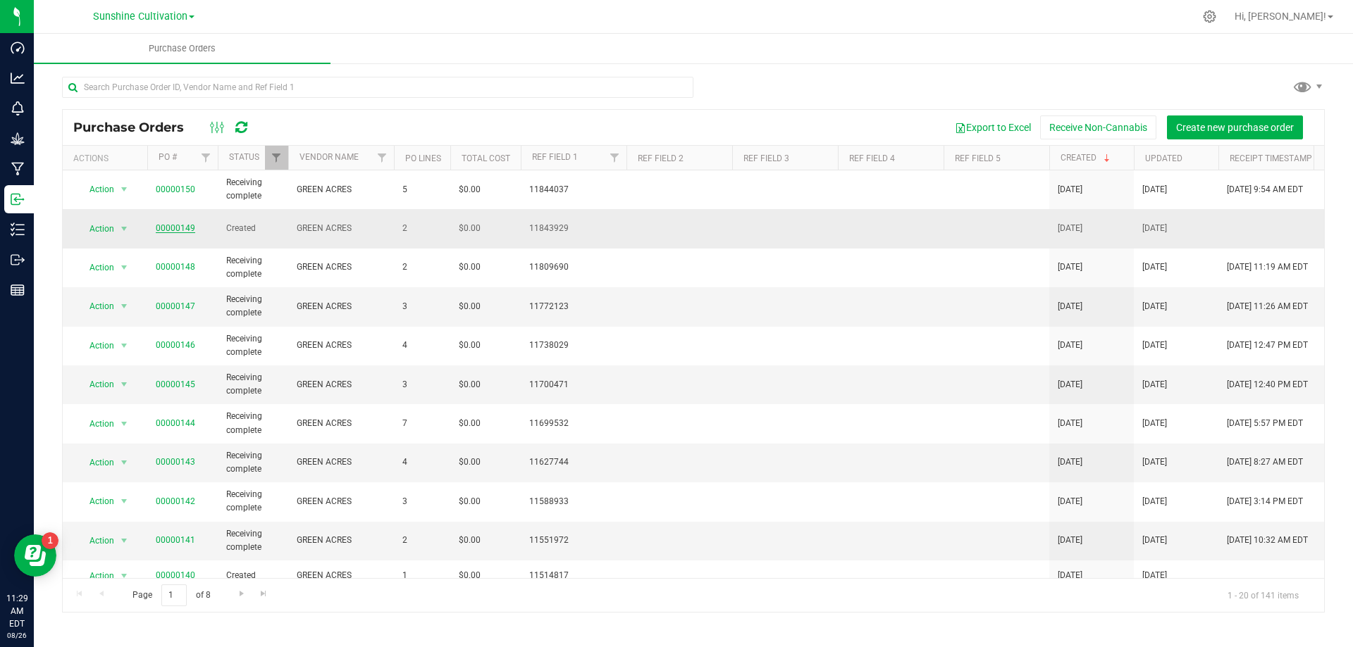
click at [163, 223] on link "00000149" at bounding box center [175, 228] width 39 height 10
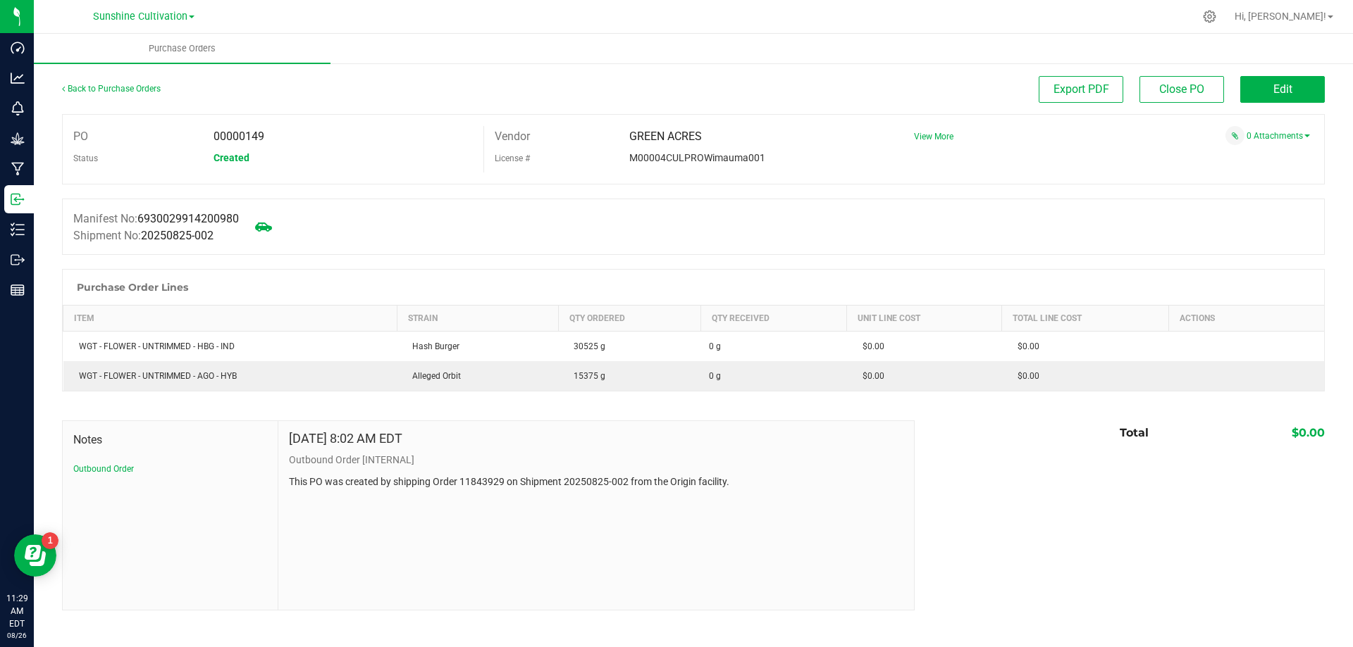
click at [233, 158] on span "Created" at bounding box center [231, 157] width 36 height 11
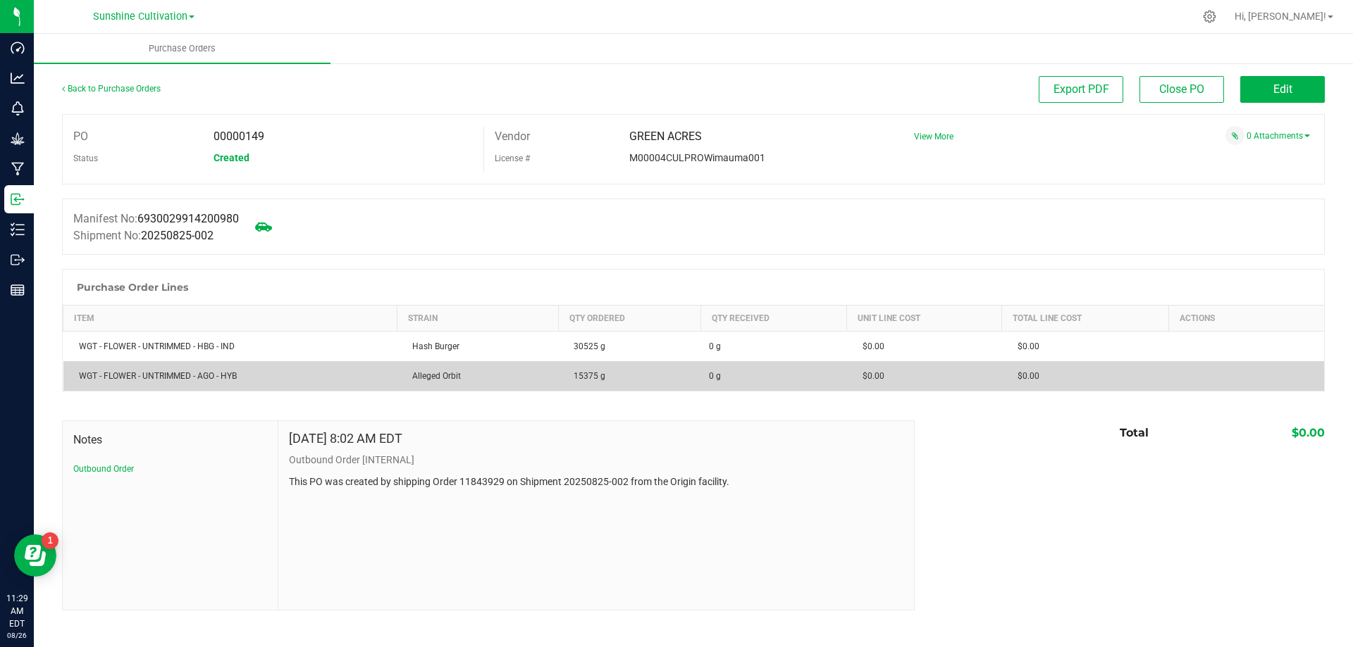
click at [778, 362] on td "0 g" at bounding box center [773, 376] width 146 height 30
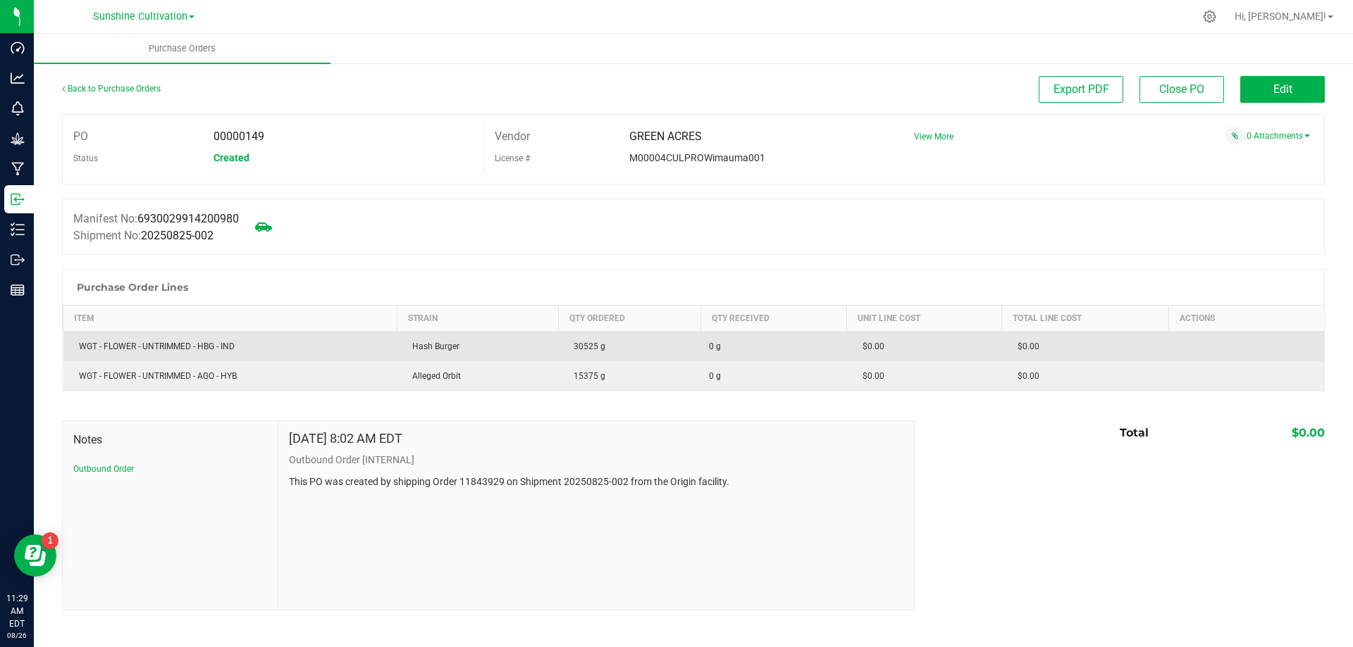
click at [785, 347] on span "0 g" at bounding box center [773, 346] width 129 height 13
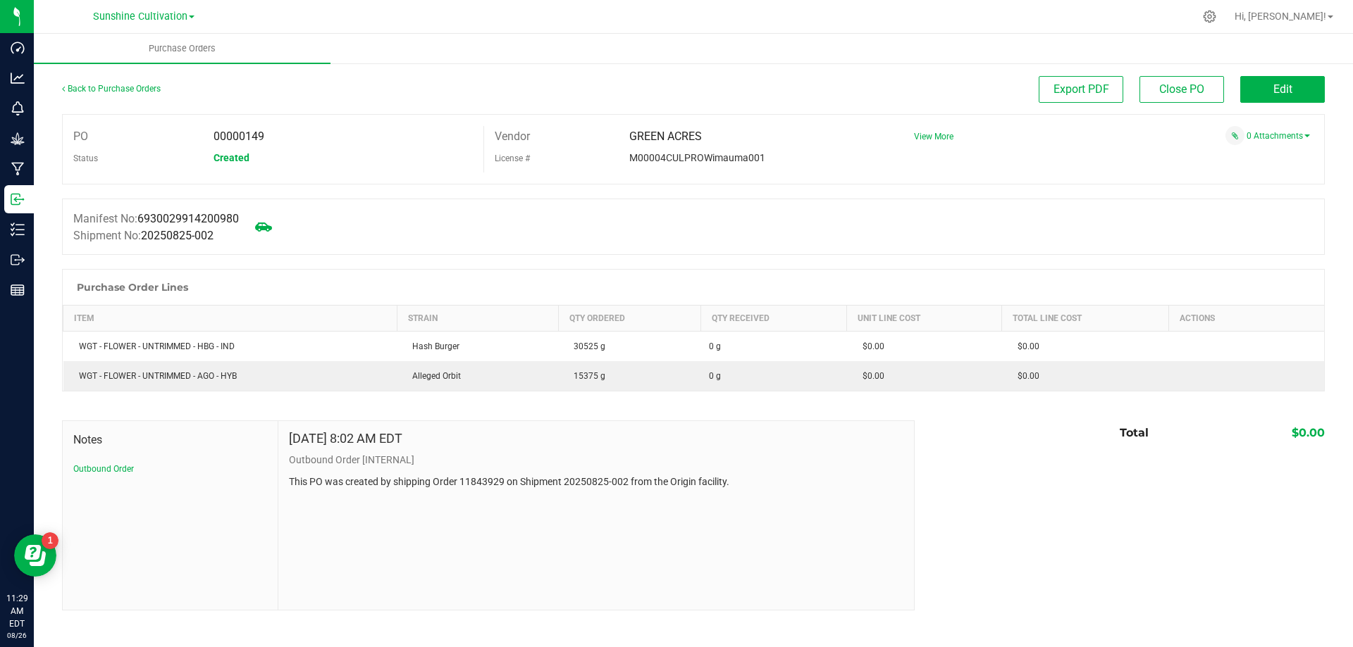
click at [407, 327] on th "Strain" at bounding box center [477, 319] width 161 height 26
click at [1264, 140] on link "0 Attachments" at bounding box center [1277, 136] width 63 height 10
click at [1119, 200] on div "Manifest No: 6930029914200980 Shipment No: 20250825-002" at bounding box center [693, 227] width 1262 height 56
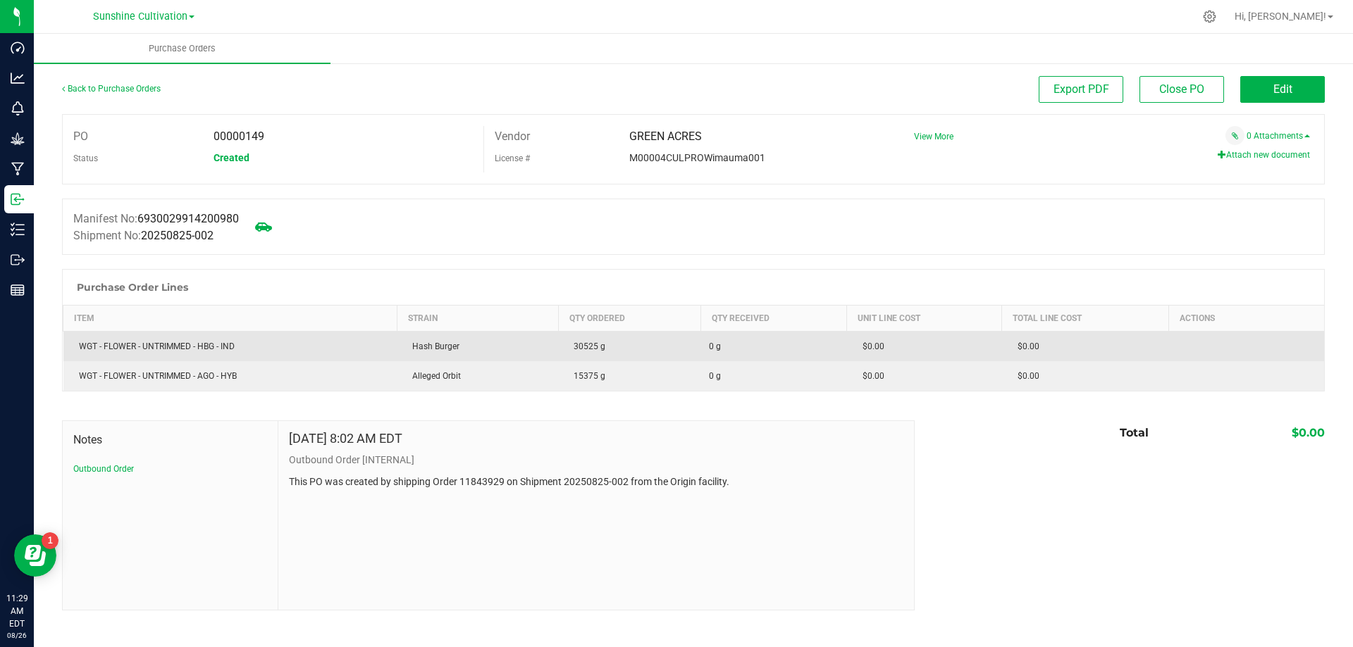
click at [163, 341] on div "WGT - FLOWER - UNTRIMMED - HBG - IND" at bounding box center [230, 346] width 317 height 13
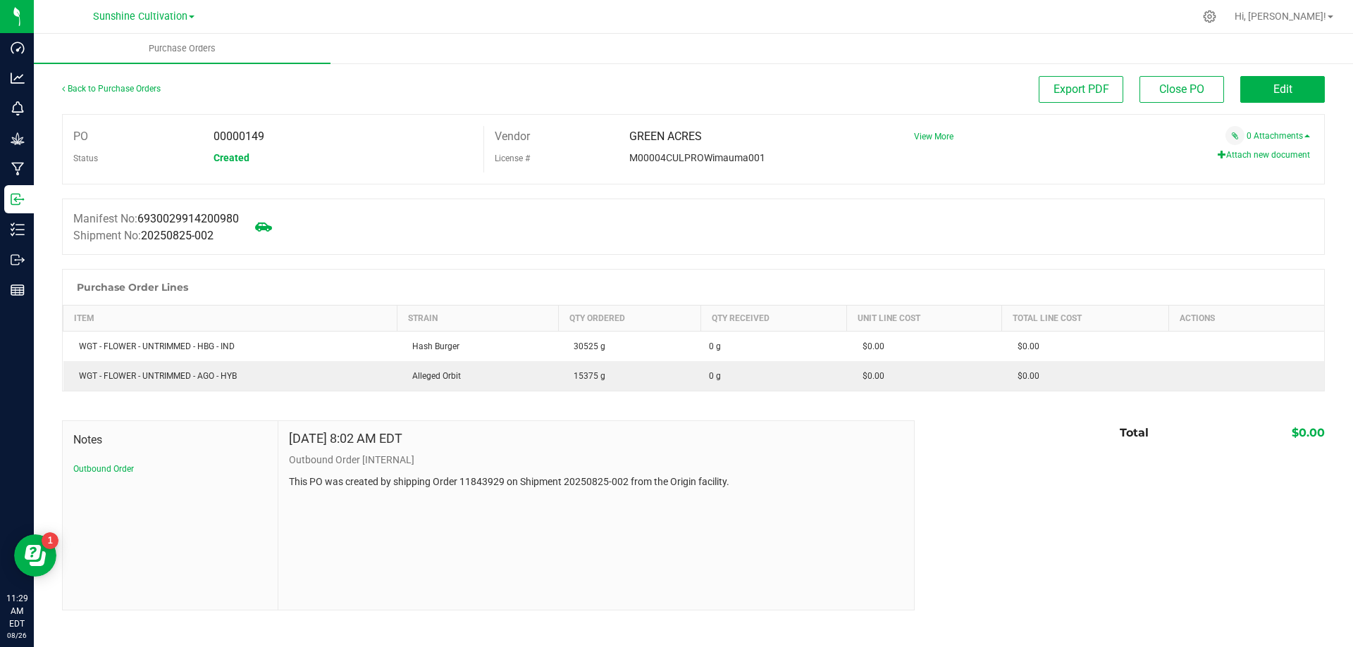
drag, startPoint x: 227, startPoint y: 163, endPoint x: 108, endPoint y: 100, distance: 134.3
click at [223, 160] on span "Created" at bounding box center [231, 157] width 36 height 11
click at [110, 81] on div "Back to Purchase Orders" at bounding box center [220, 88] width 316 height 25
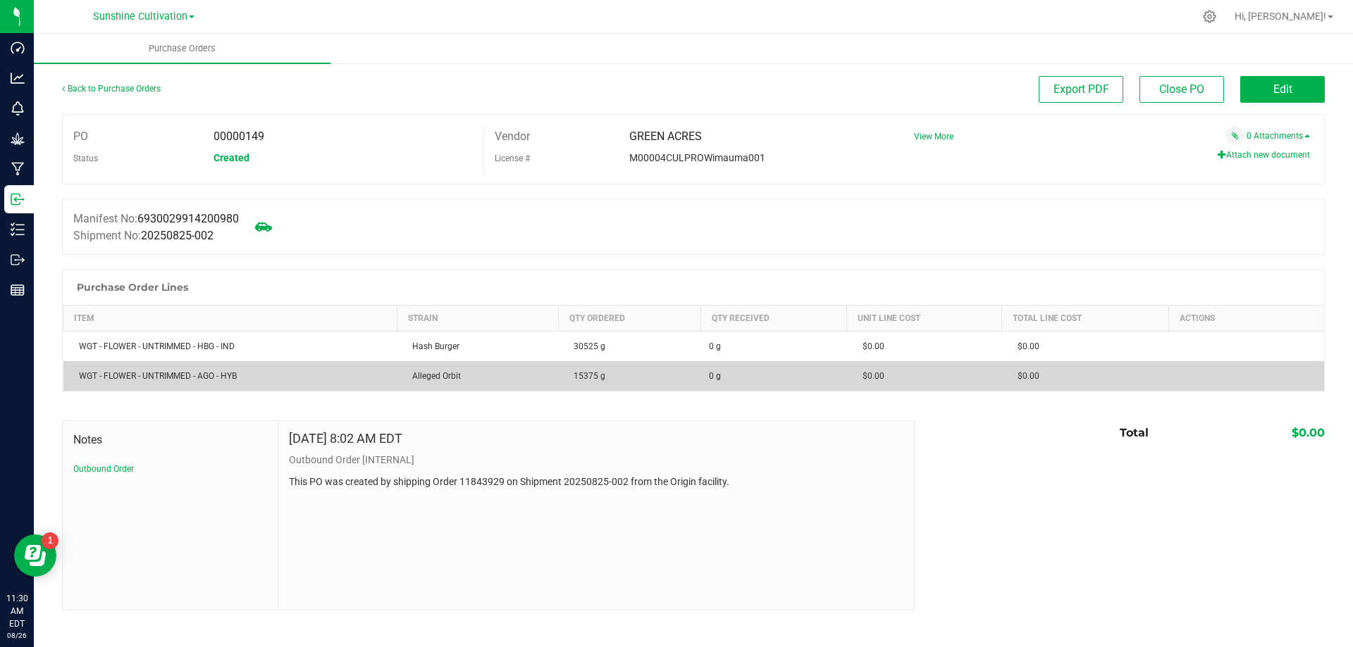
click at [158, 377] on div "WGT - FLOWER - UNTRIMMED - AGO - HYB" at bounding box center [230, 376] width 317 height 13
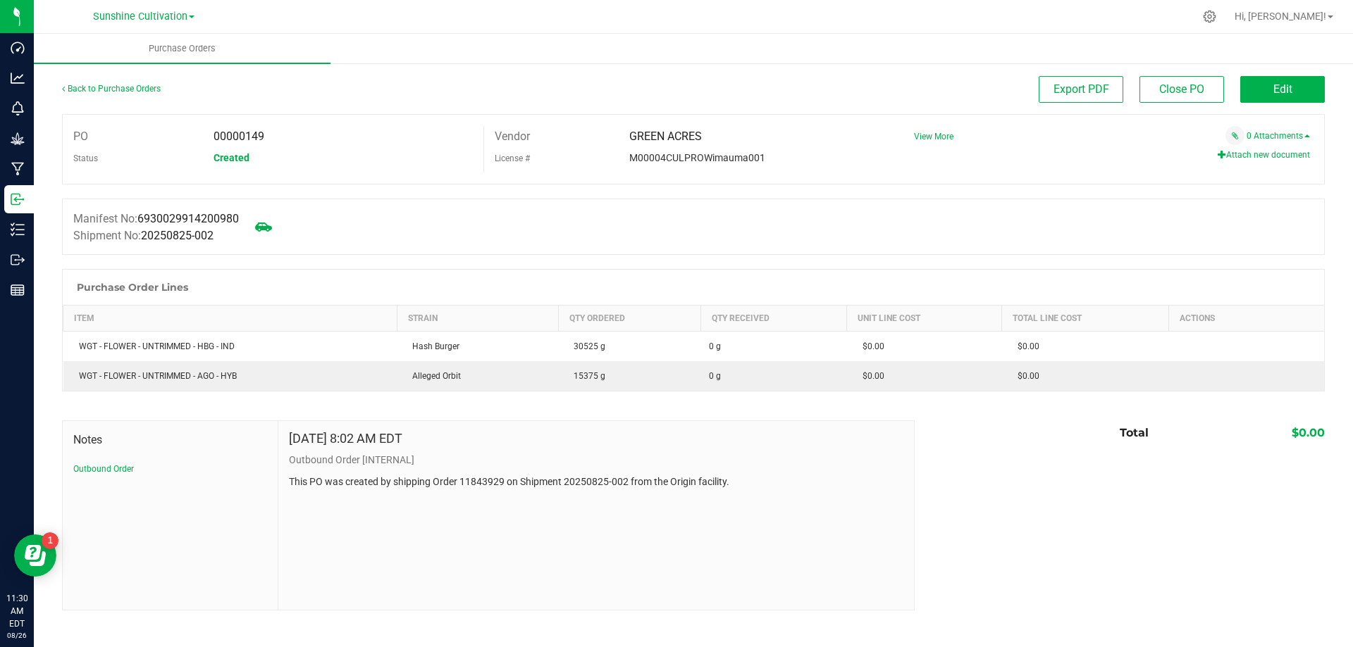
click at [228, 323] on th "Item" at bounding box center [230, 319] width 334 height 26
click at [237, 159] on span "Created" at bounding box center [231, 157] width 36 height 11
drag, startPoint x: 216, startPoint y: 159, endPoint x: 277, endPoint y: 161, distance: 61.3
click at [277, 161] on div "Created" at bounding box center [343, 157] width 280 height 21
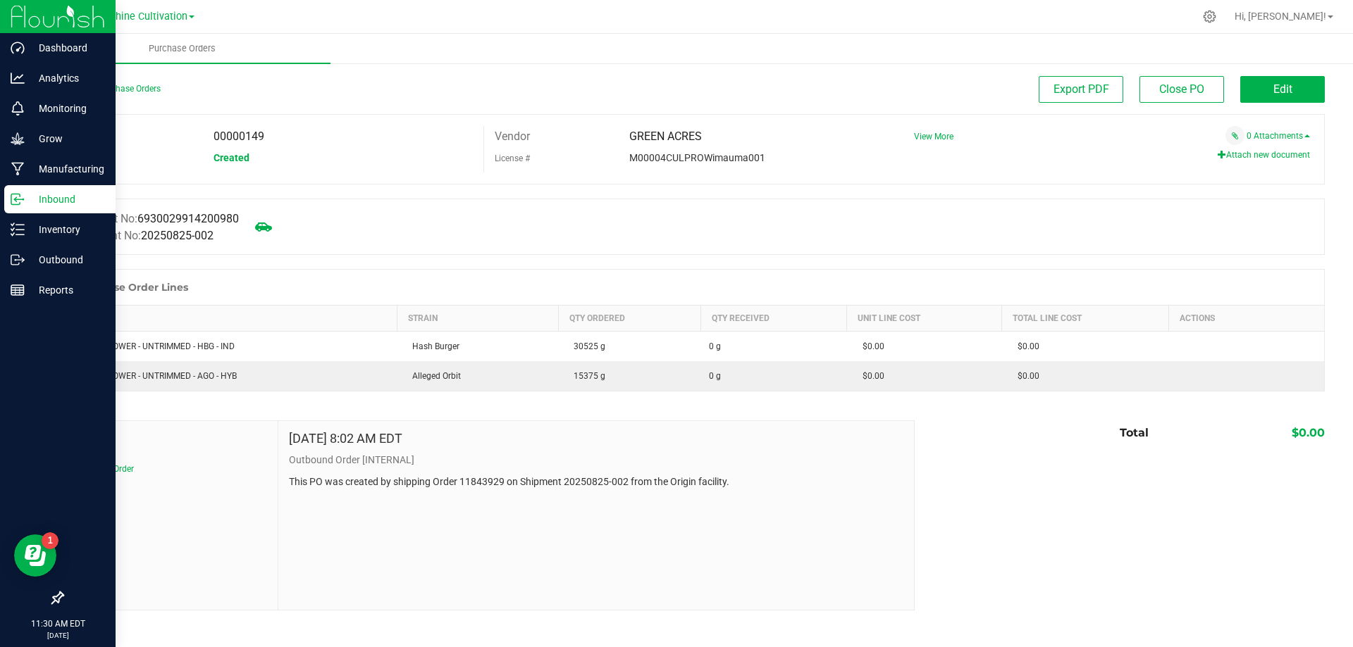
click at [70, 201] on p "Inbound" at bounding box center [67, 199] width 85 height 17
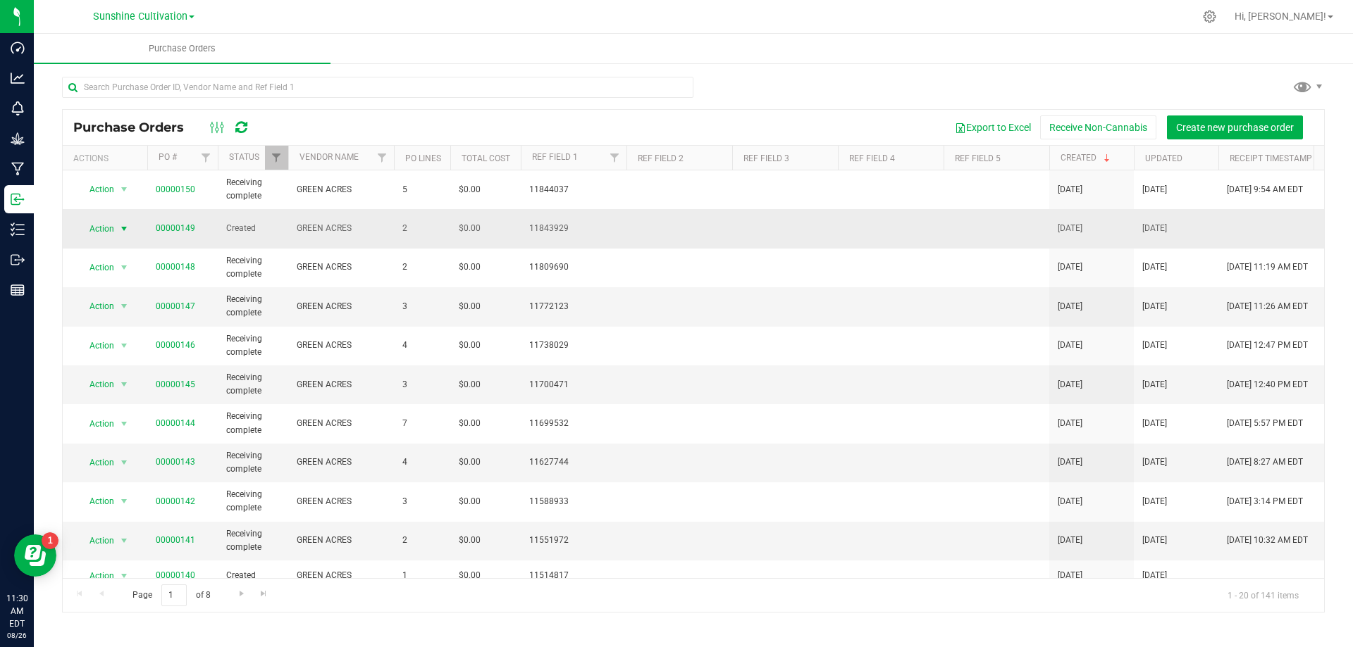
click at [120, 223] on span "select" at bounding box center [123, 228] width 11 height 11
click at [247, 227] on span "Created" at bounding box center [253, 228] width 54 height 13
click at [123, 223] on span "select" at bounding box center [123, 228] width 11 height 11
click at [144, 361] on li "View purchase order" at bounding box center [127, 371] width 101 height 21
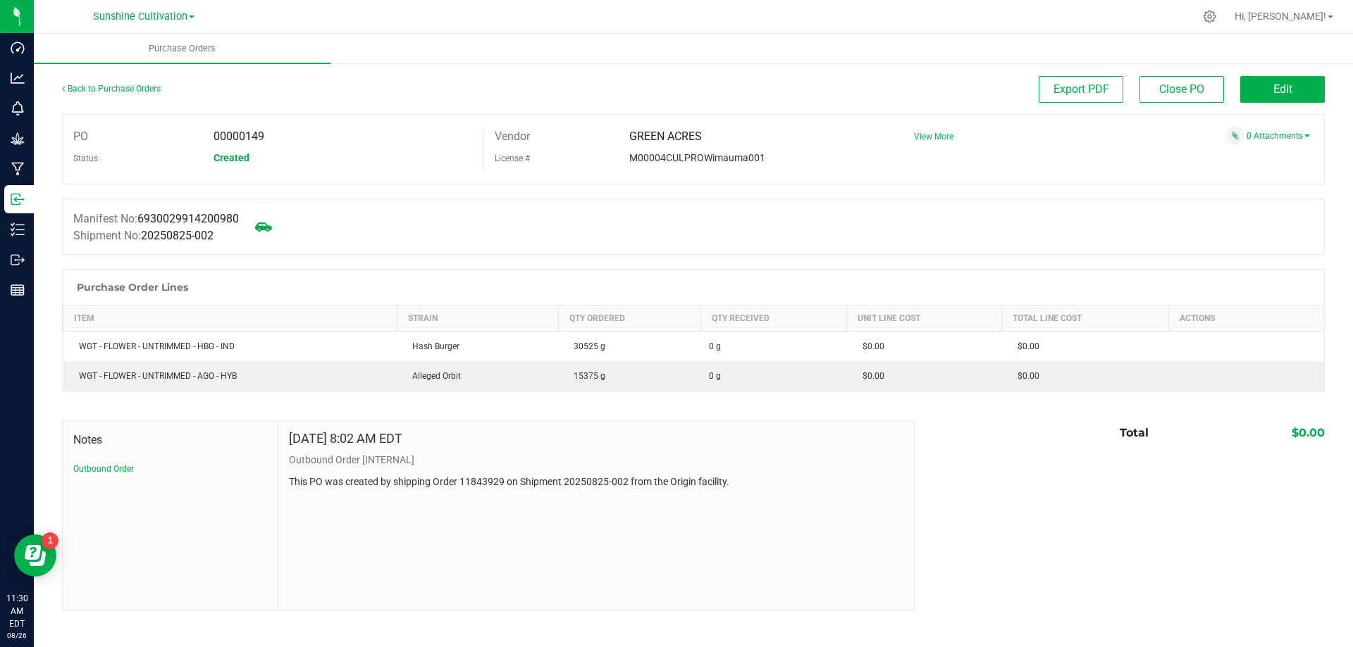
click at [939, 135] on span "View More" at bounding box center [933, 137] width 39 height 10
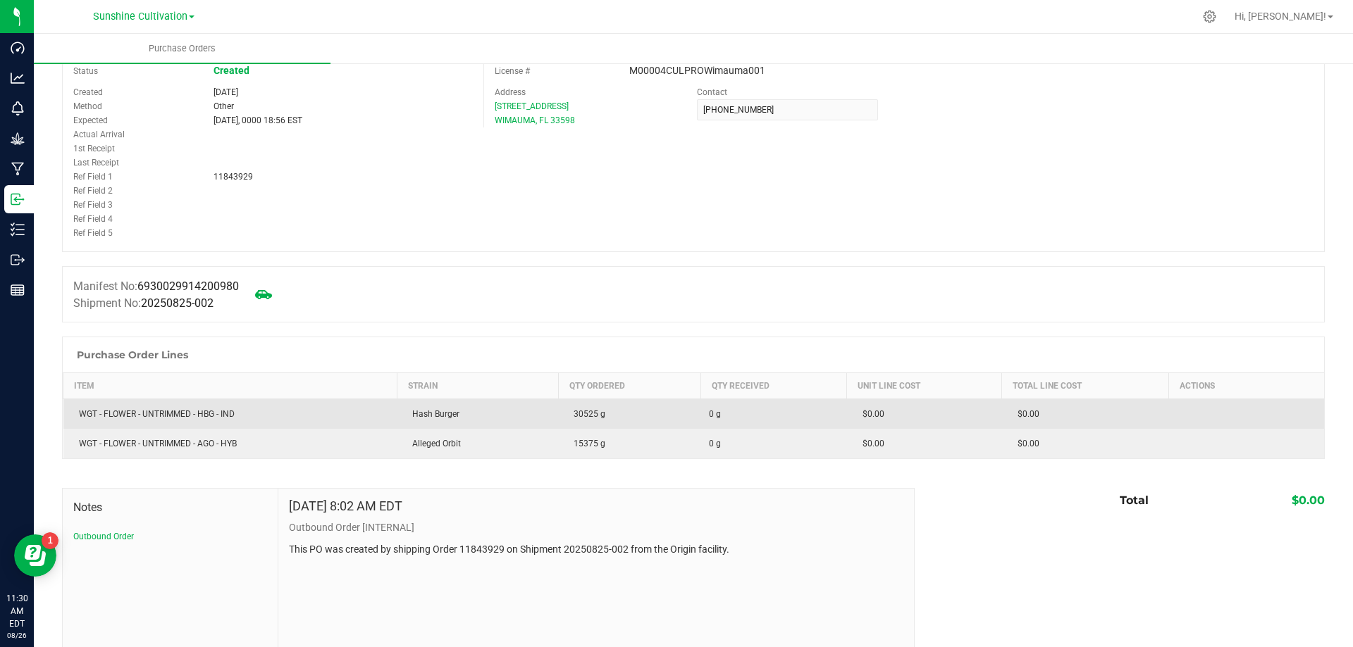
scroll to position [132, 0]
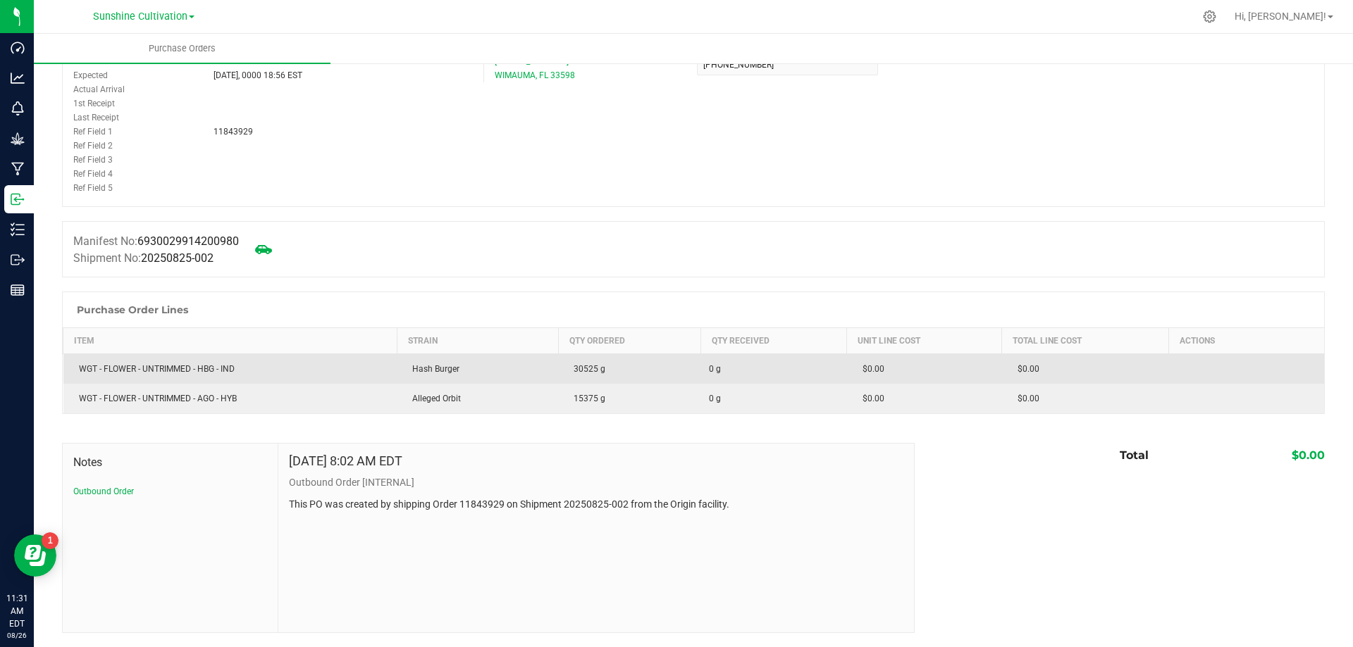
click at [204, 358] on td "WGT - FLOWER - UNTRIMMED - HBG - IND" at bounding box center [230, 369] width 334 height 30
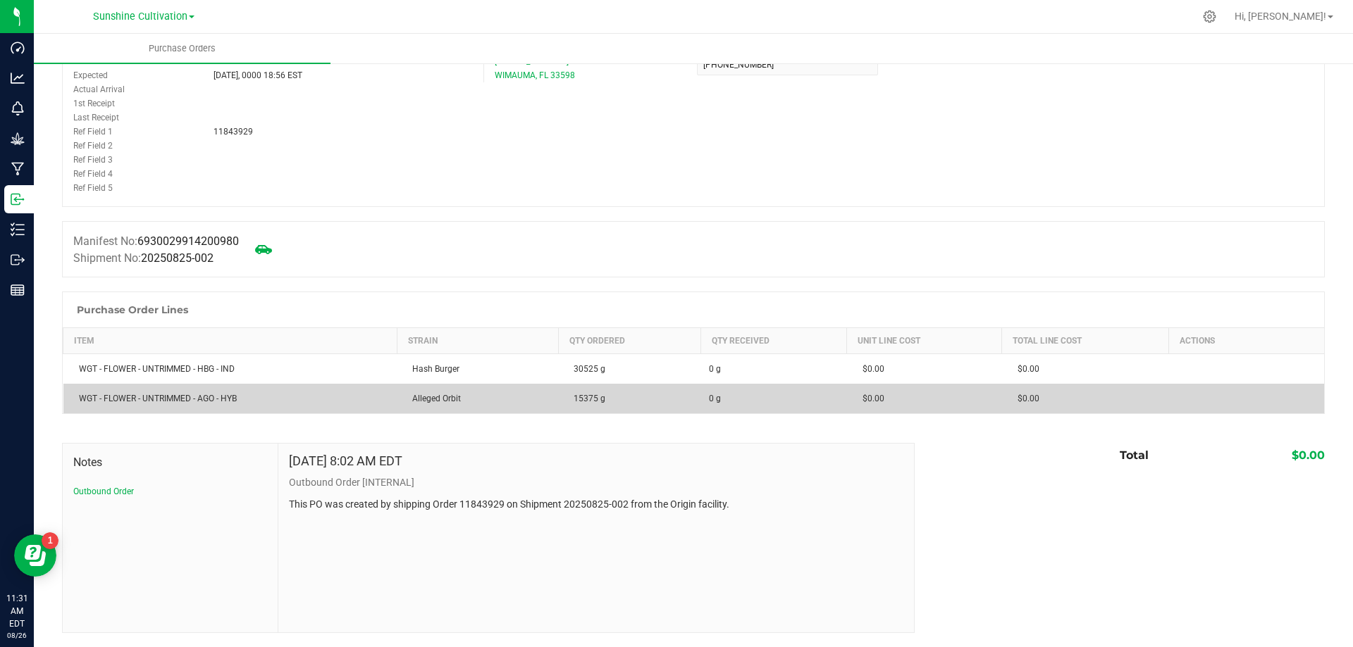
click at [392, 404] on td "WGT - FLOWER - UNTRIMMED - AGO - HYB" at bounding box center [230, 399] width 334 height 30
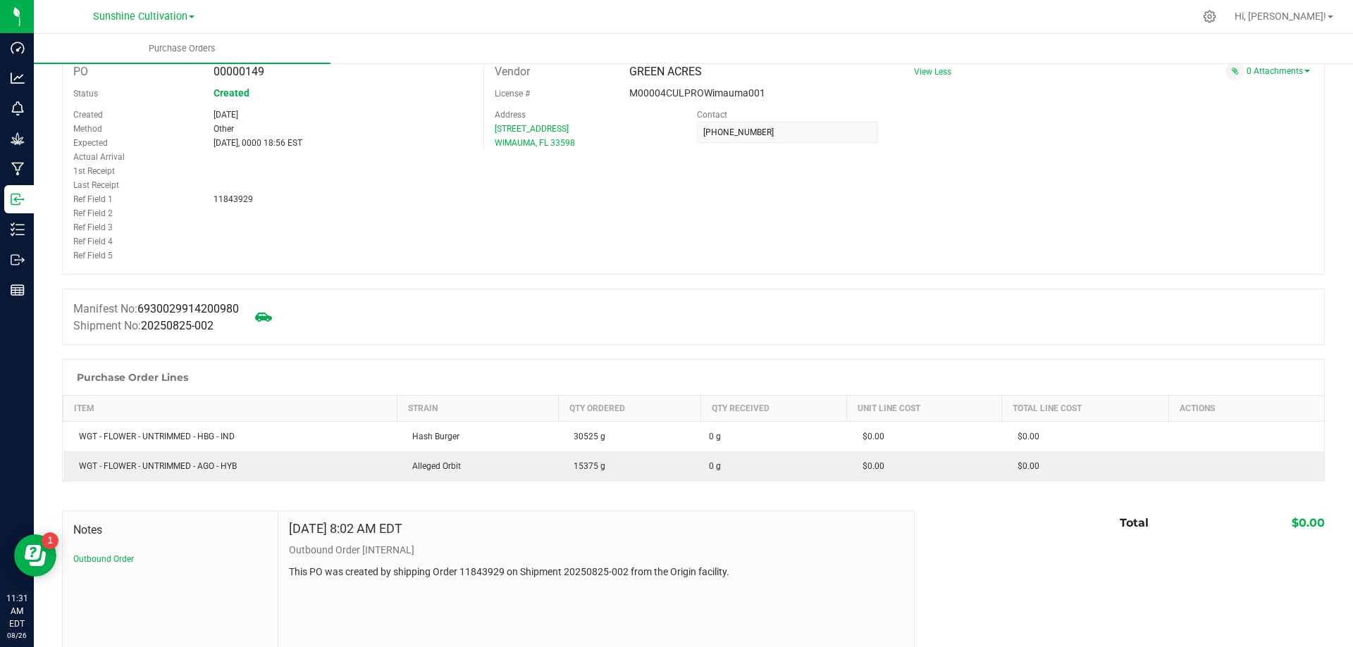
scroll to position [0, 0]
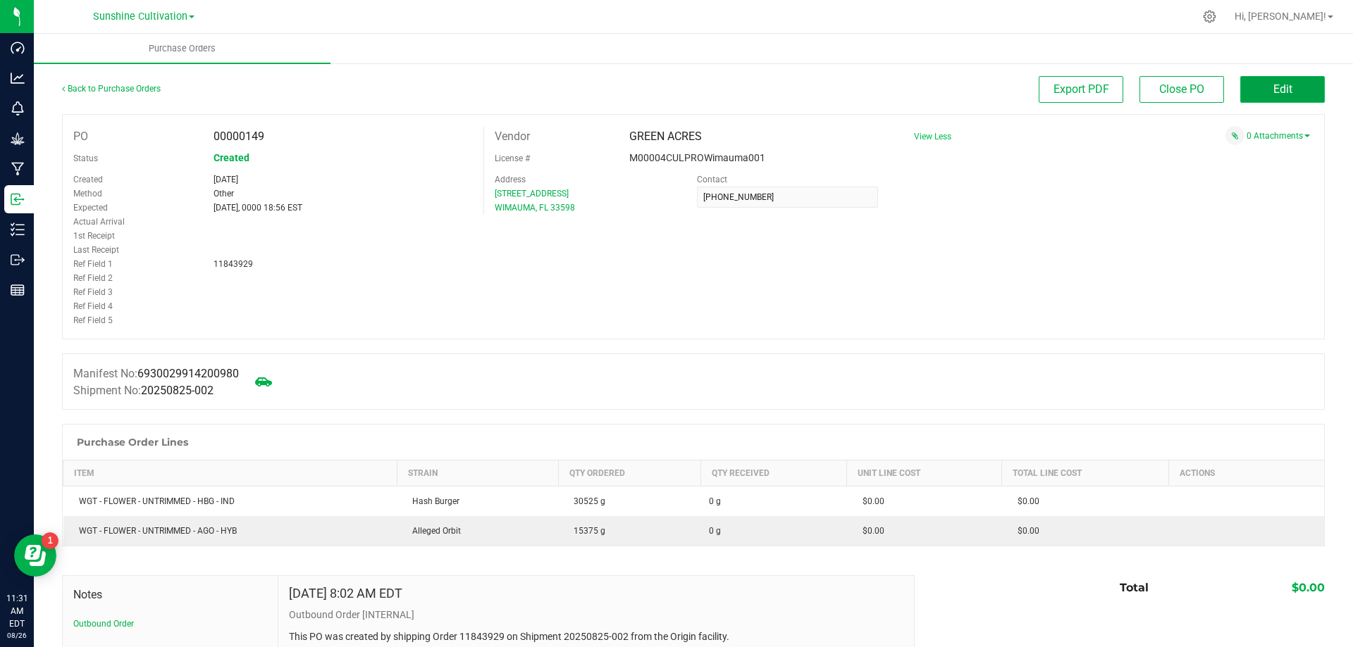
click at [1262, 97] on button "Edit" at bounding box center [1282, 89] width 85 height 27
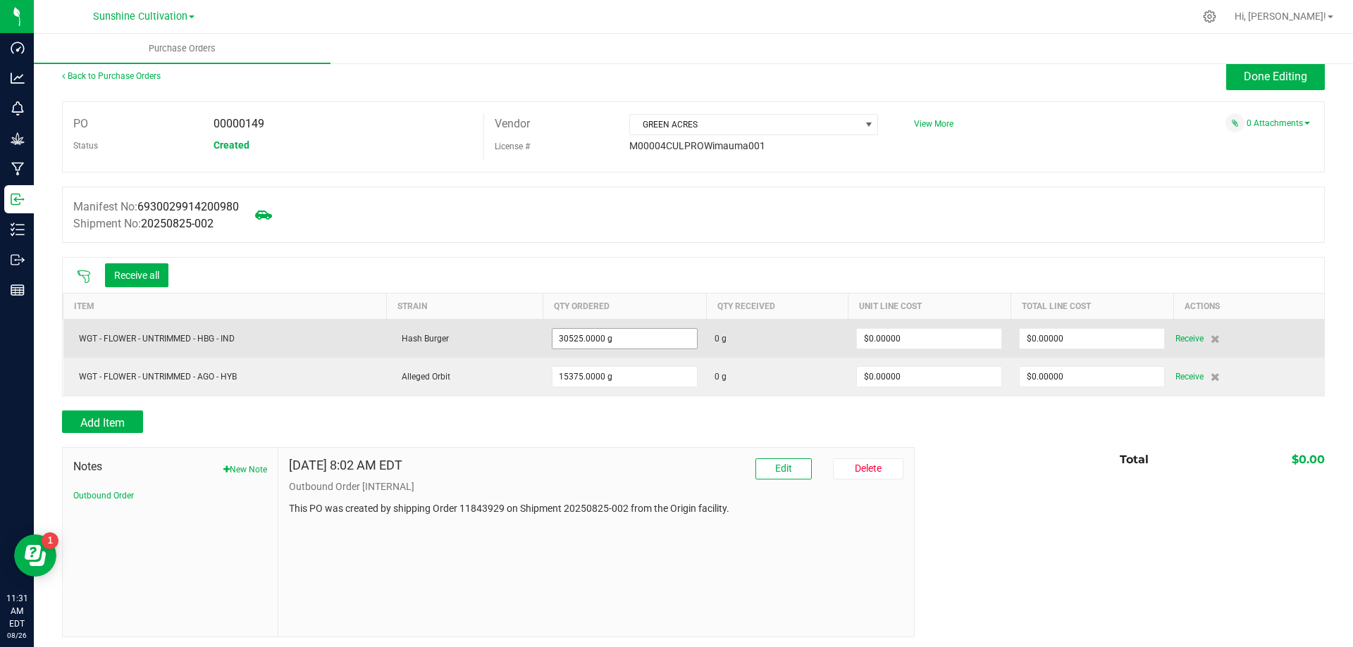
scroll to position [16, 0]
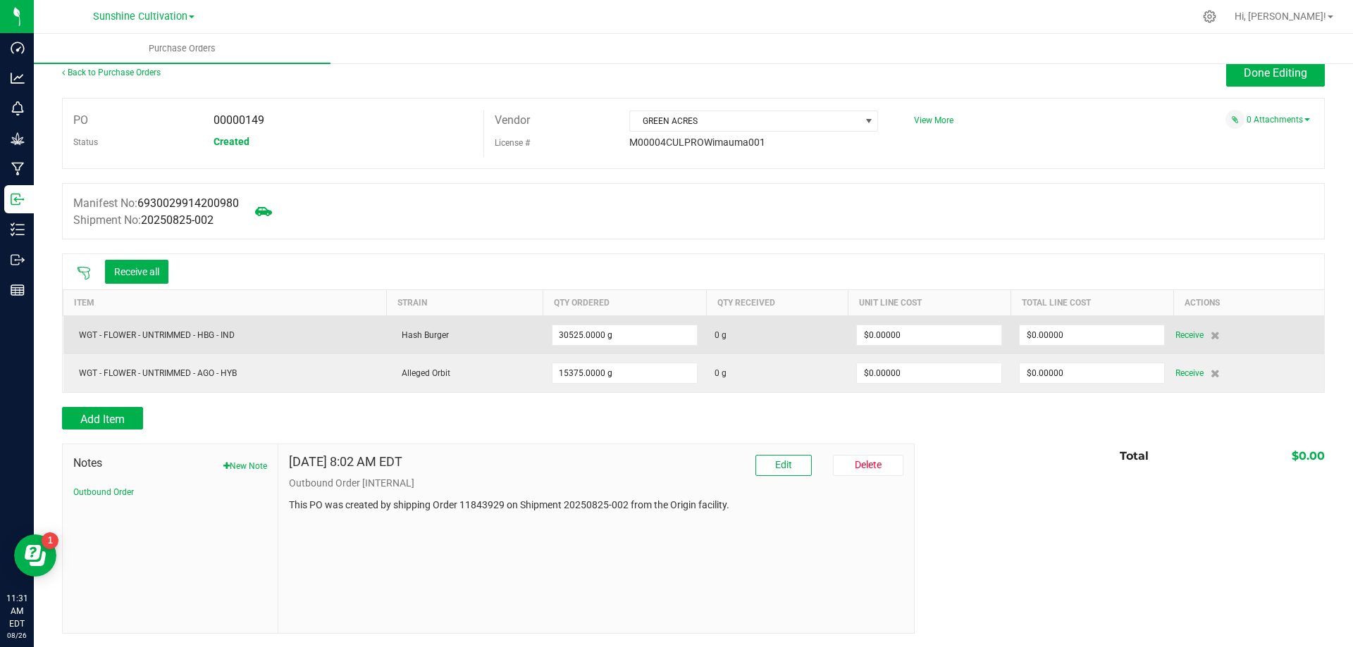
click at [719, 337] on span "0 g" at bounding box center [720, 335] width 12 height 13
click at [707, 334] on td "0 g" at bounding box center [777, 335] width 142 height 39
click at [714, 332] on span "0 g" at bounding box center [720, 335] width 12 height 13
click at [619, 341] on input "30525" at bounding box center [624, 335] width 144 height 20
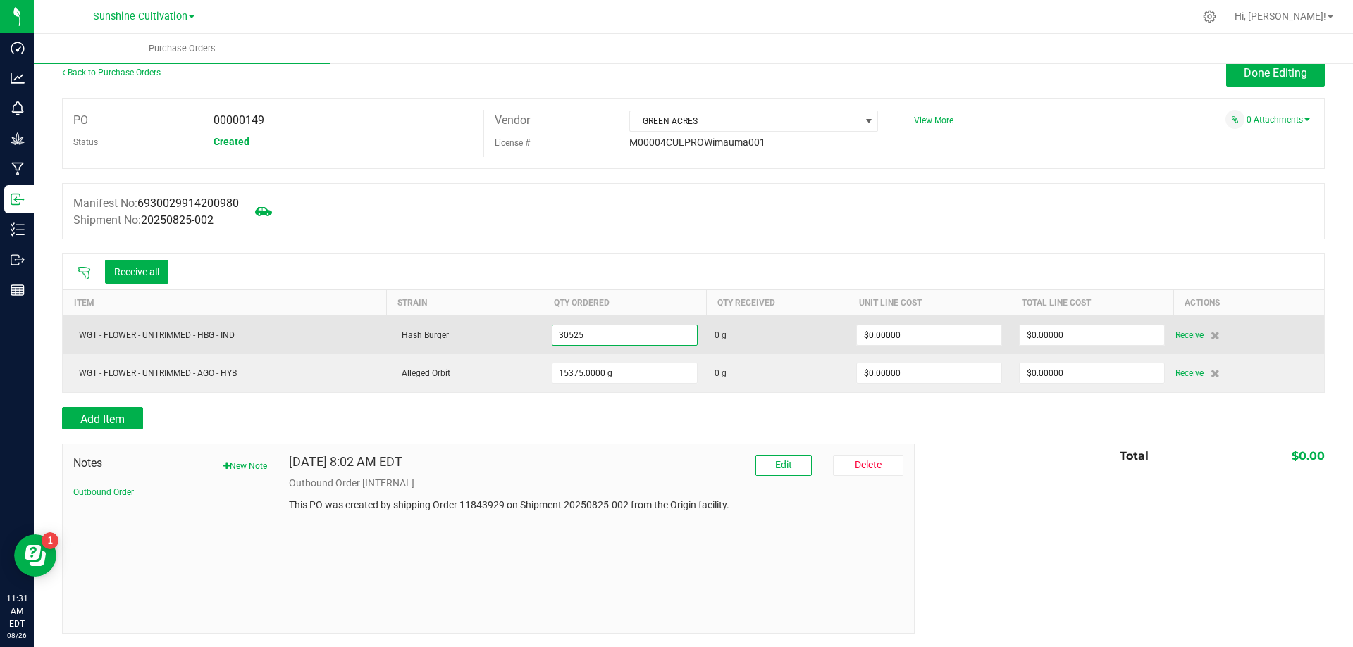
type input "30525.0000 g"
click at [866, 323] on td "$0.00000" at bounding box center [928, 335] width 163 height 39
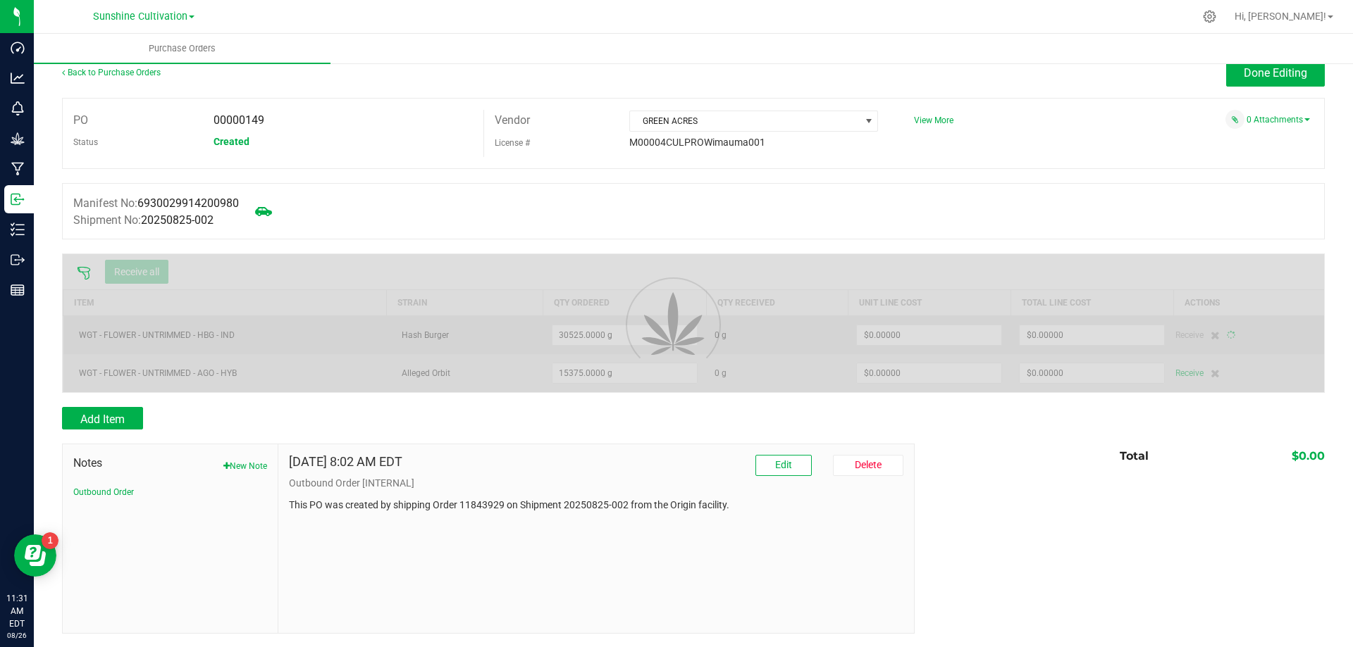
click at [754, 344] on div at bounding box center [693, 323] width 1261 height 138
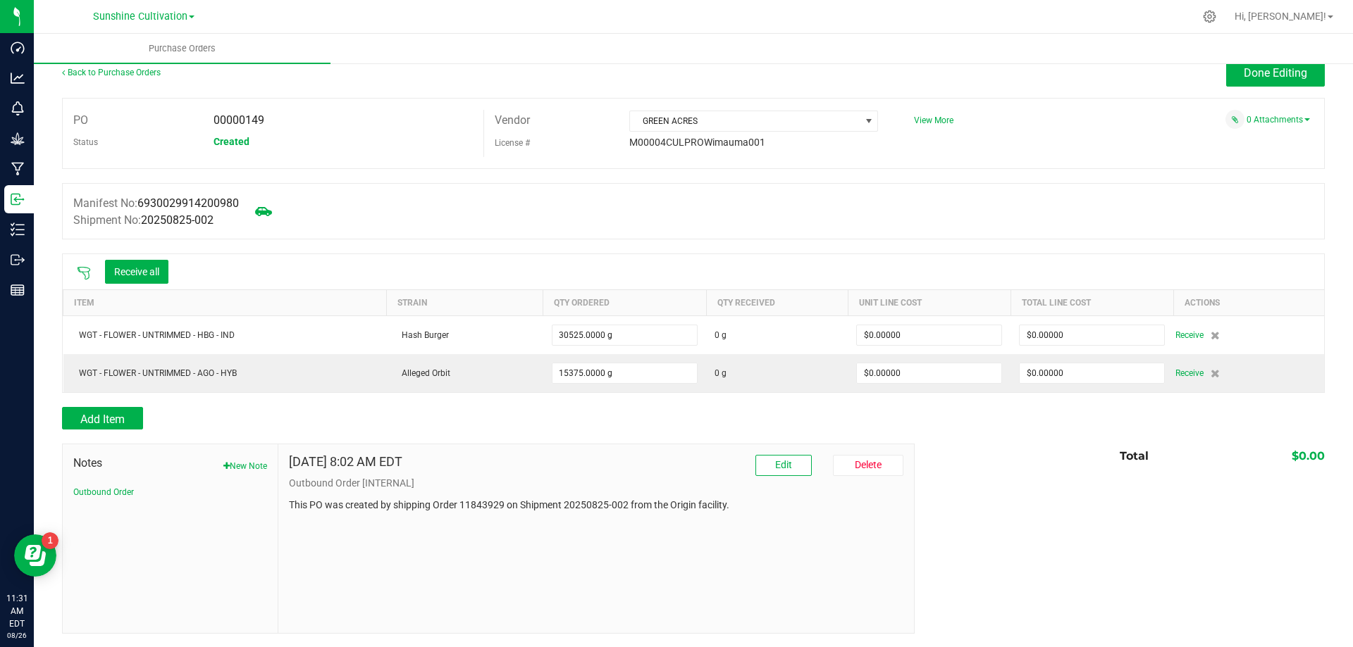
click at [752, 335] on span "0 g" at bounding box center [776, 335] width 125 height 13
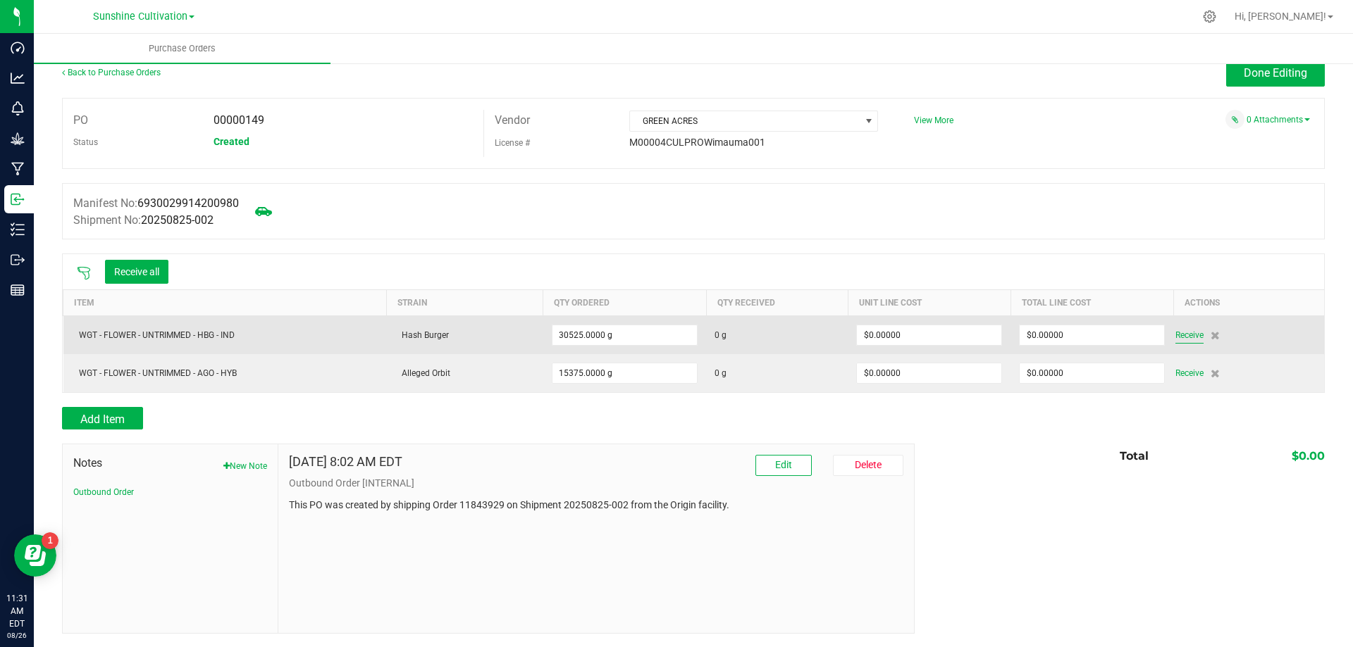
click at [1175, 332] on span "Receive" at bounding box center [1189, 335] width 28 height 17
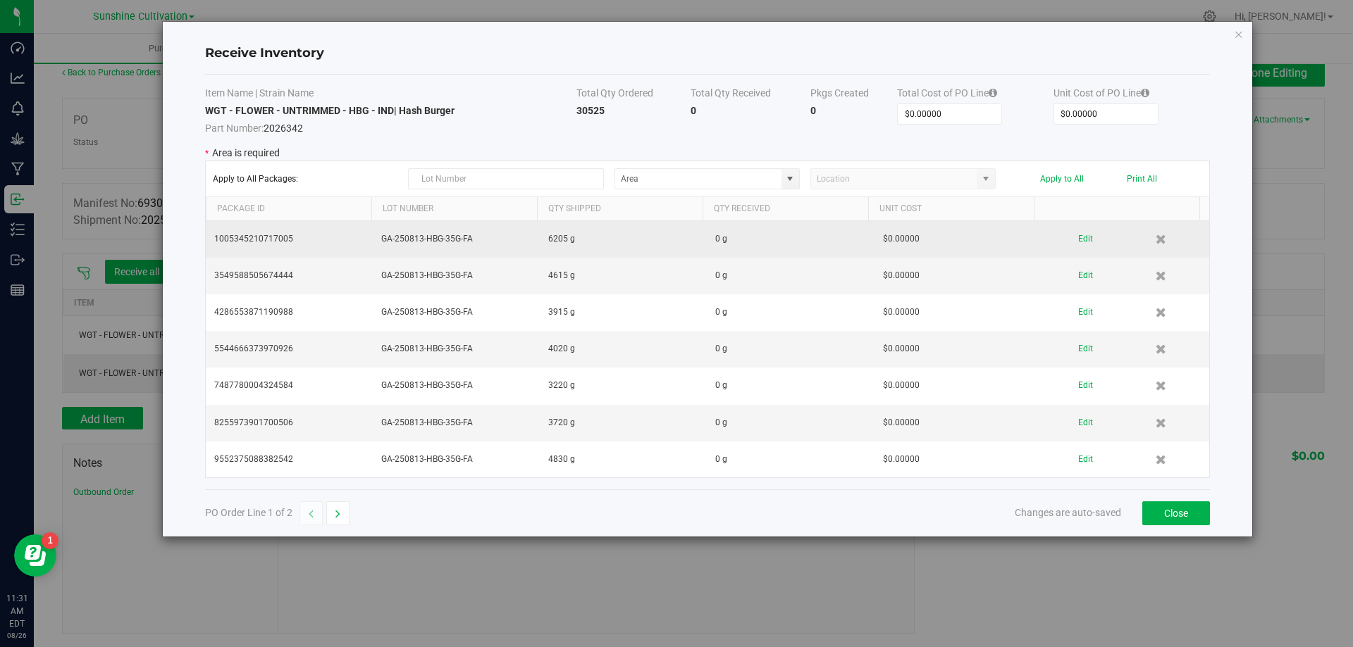
drag, startPoint x: 471, startPoint y: 235, endPoint x: 359, endPoint y: 222, distance: 112.7
click at [359, 222] on tr "1005345210717005 GA-250813-HBG-35G-FA 6205 g 0 g $0.00000 Edit" at bounding box center [707, 239] width 1003 height 37
copy tr "GA-250813-HBG-35G-FA"
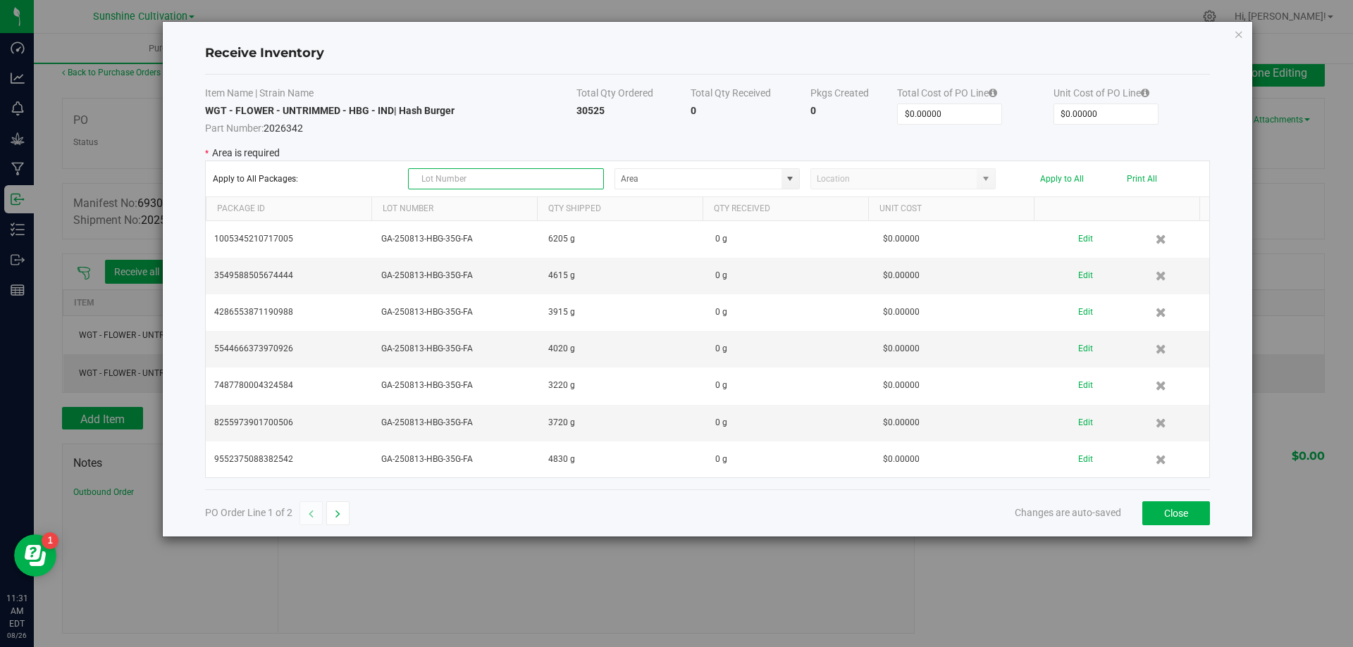
paste input "GA-250813-HBG-35G-FA"
type input "GA-250813-HBG-35G-FA"
click at [763, 178] on input at bounding box center [698, 179] width 166 height 20
click at [785, 178] on span at bounding box center [789, 178] width 11 height 11
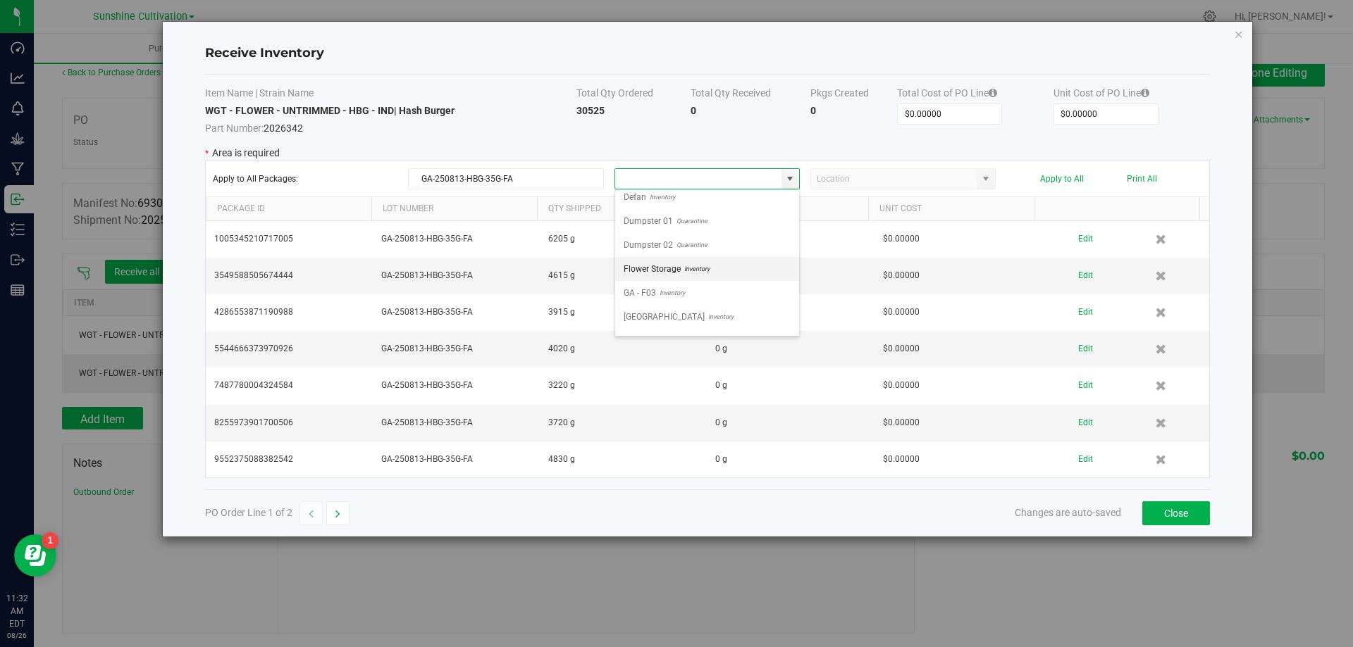
click at [690, 268] on span "Inventory" at bounding box center [695, 269] width 29 height 21
type input "Flower Storage"
click at [952, 171] on input "NO DATA FOUND" at bounding box center [894, 179] width 166 height 20
click at [973, 176] on input "NO DATA FOUND" at bounding box center [894, 179] width 166 height 20
click at [986, 179] on span at bounding box center [985, 178] width 11 height 11
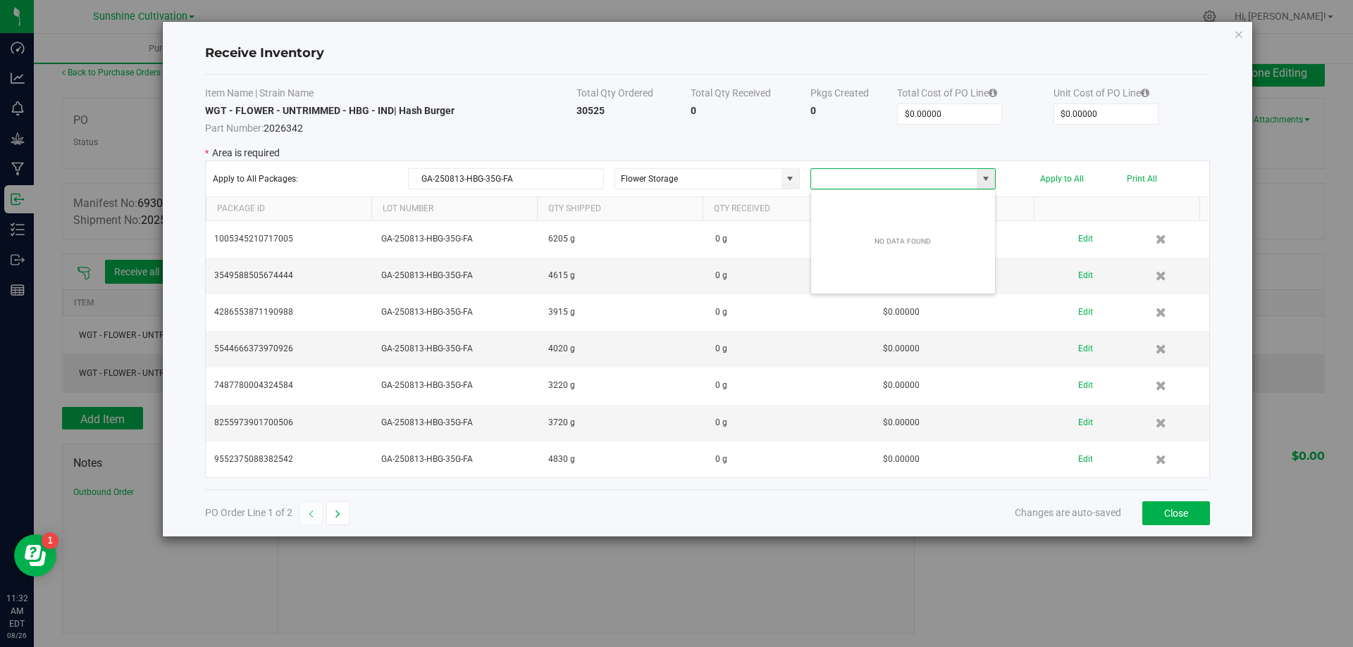
scroll to position [21, 185]
click at [964, 159] on p "* Area is required" at bounding box center [707, 153] width 1005 height 15
click at [702, 104] on td "0" at bounding box center [750, 120] width 120 height 32
drag, startPoint x: 732, startPoint y: 95, endPoint x: 704, endPoint y: 102, distance: 29.0
click at [728, 98] on th "Total Qty Received" at bounding box center [750, 95] width 120 height 18
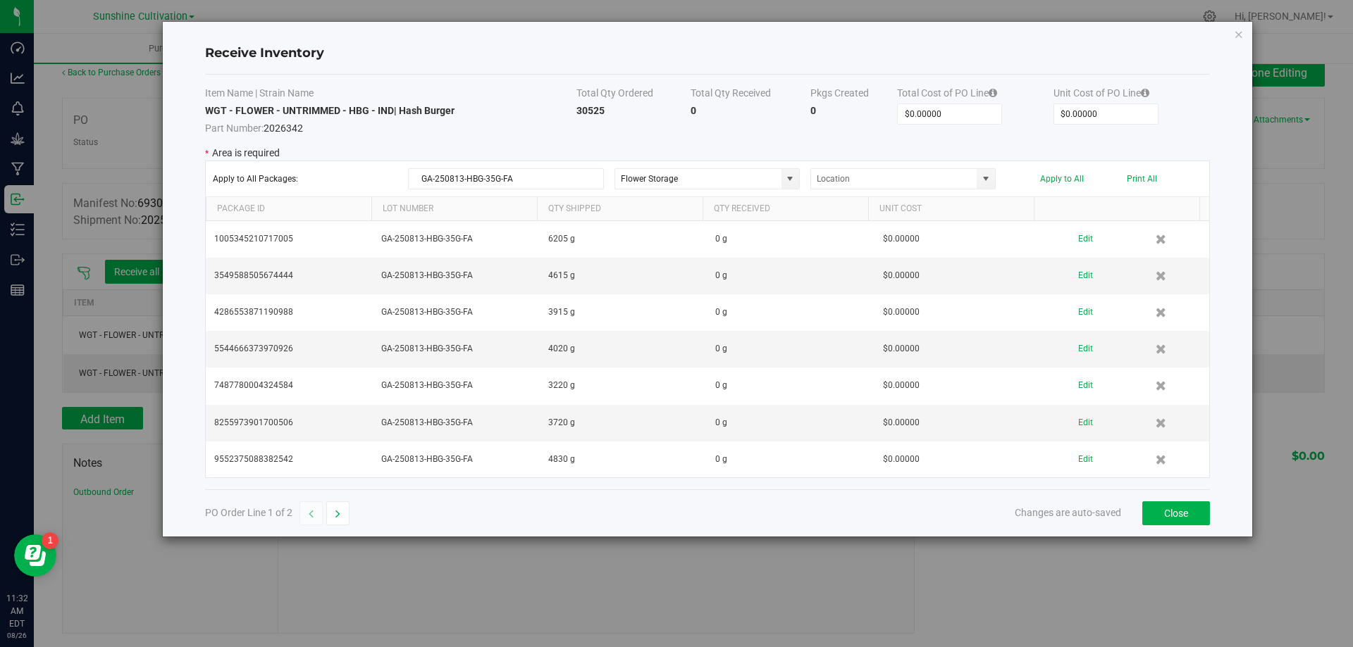
click at [704, 102] on th "Total Qty Received" at bounding box center [750, 95] width 120 height 18
click at [334, 504] on button "button" at bounding box center [337, 514] width 23 height 24
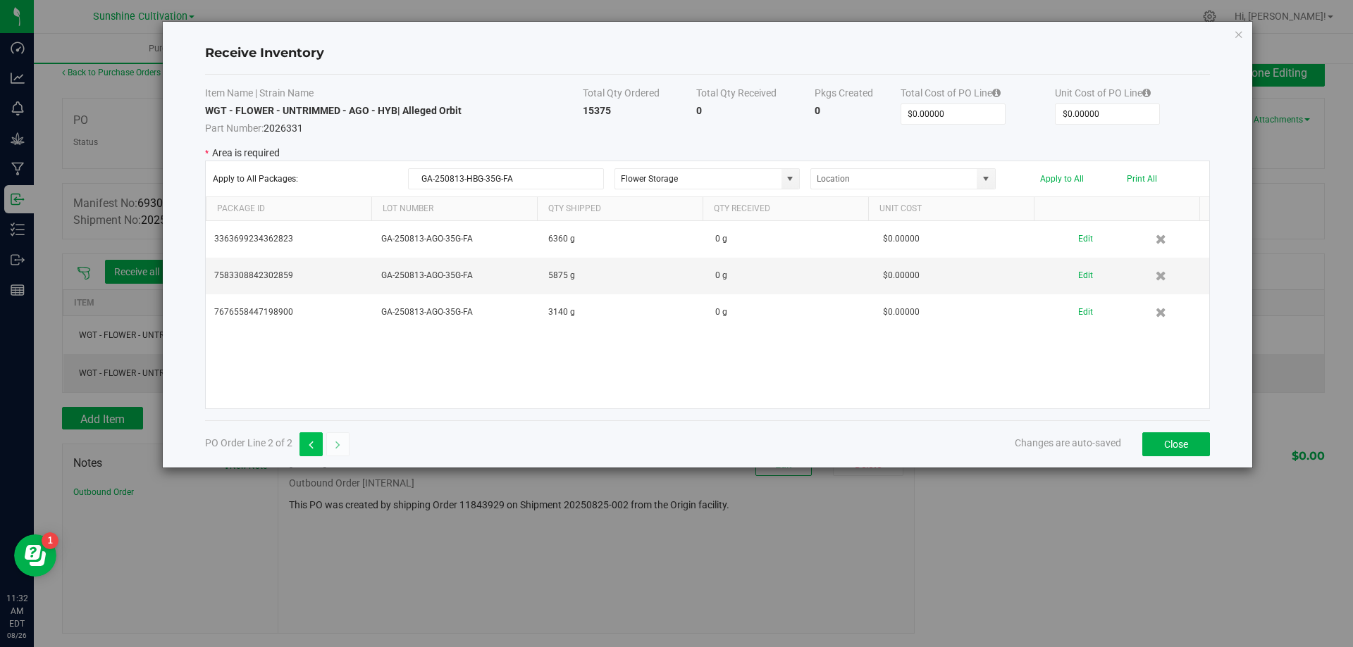
click at [302, 448] on button "button" at bounding box center [310, 445] width 23 height 24
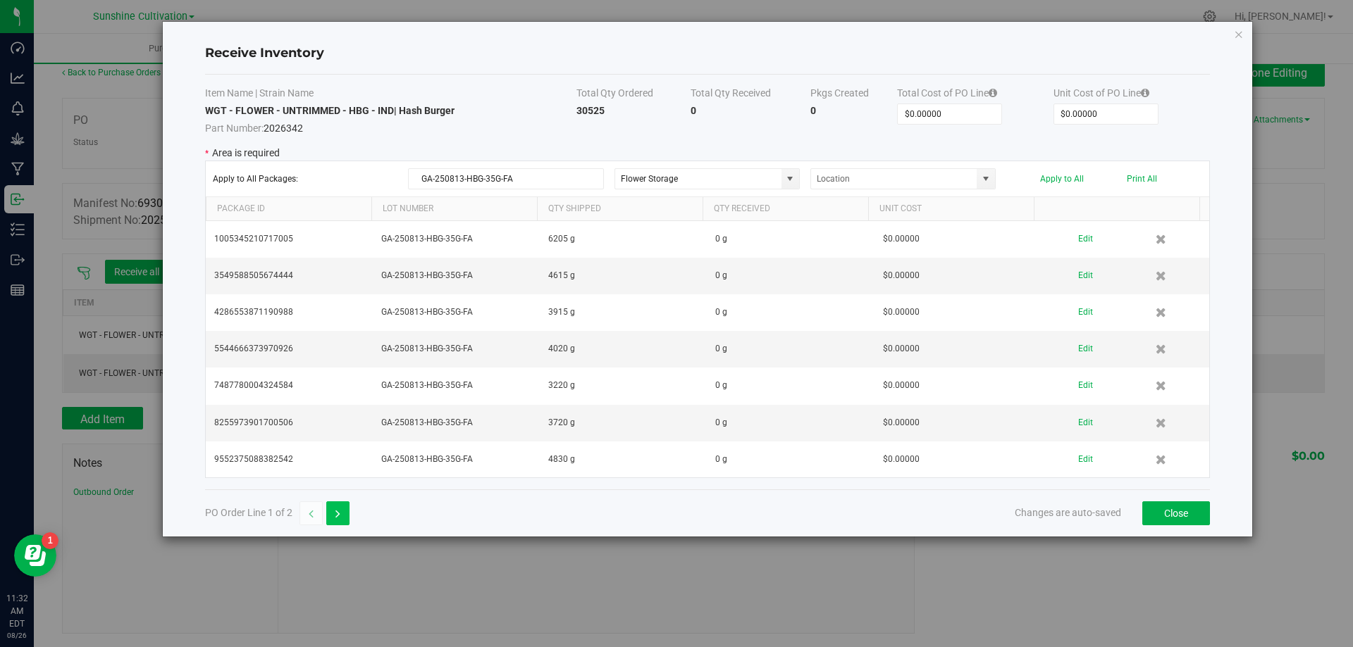
click at [339, 515] on icon "button" at bounding box center [337, 514] width 5 height 10
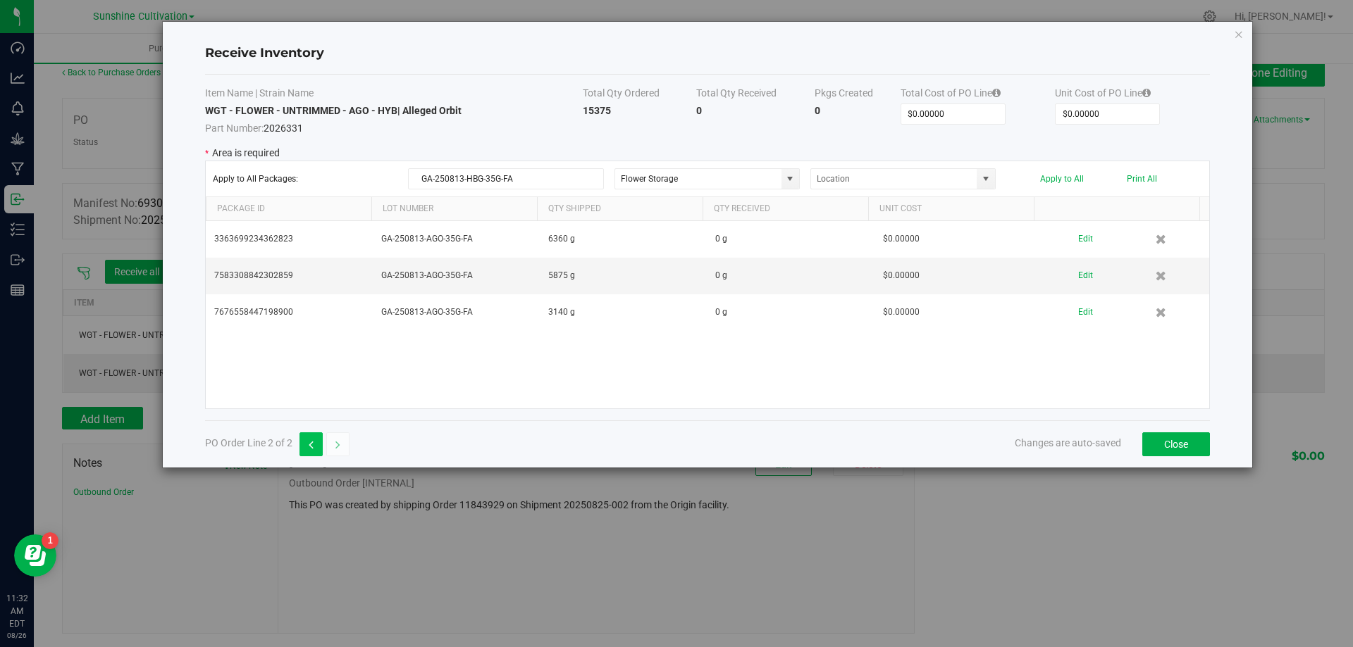
click at [311, 449] on icon "button" at bounding box center [311, 445] width 5 height 10
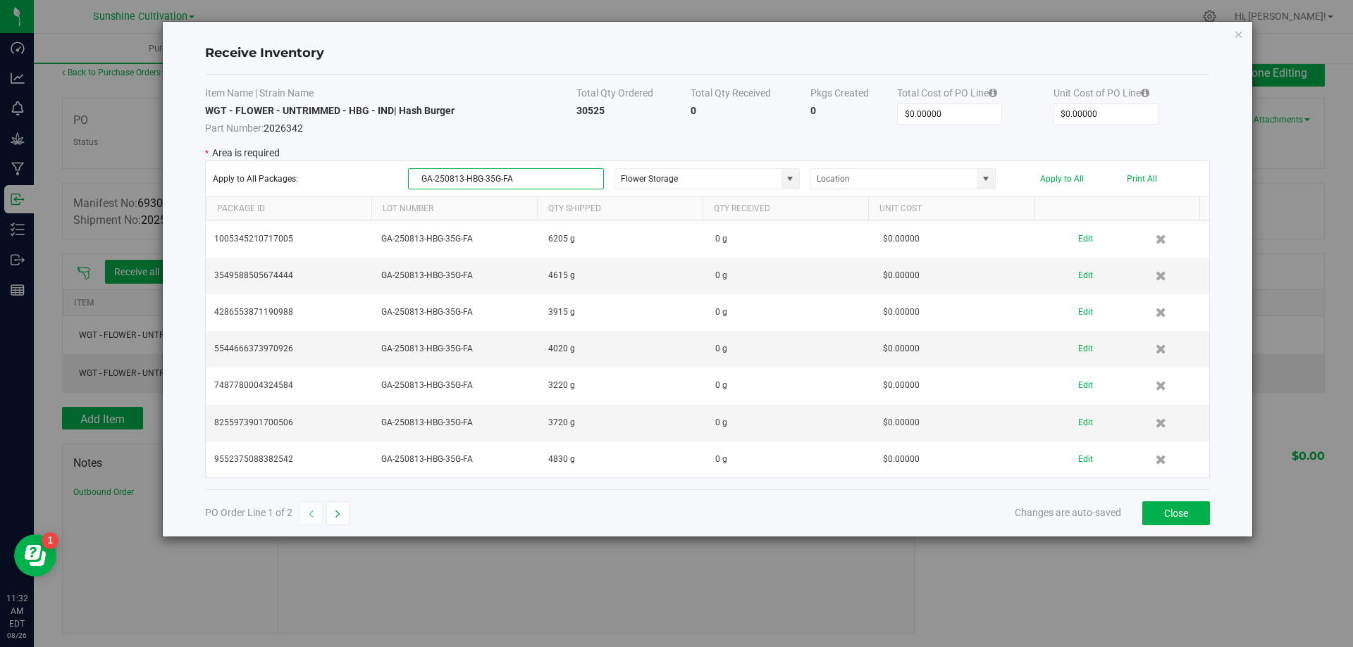
drag, startPoint x: 550, startPoint y: 176, endPoint x: 296, endPoint y: 197, distance: 255.2
click at [296, 197] on kendo-grid "Apply to All Packages: GA-250813-HBG-35G-FA Flower Storage Apply to All Print A…" at bounding box center [707, 320] width 1005 height 318
click at [700, 106] on td "0" at bounding box center [750, 120] width 120 height 32
click at [697, 108] on td "0" at bounding box center [750, 120] width 120 height 32
click at [686, 108] on td "30525" at bounding box center [633, 120] width 114 height 32
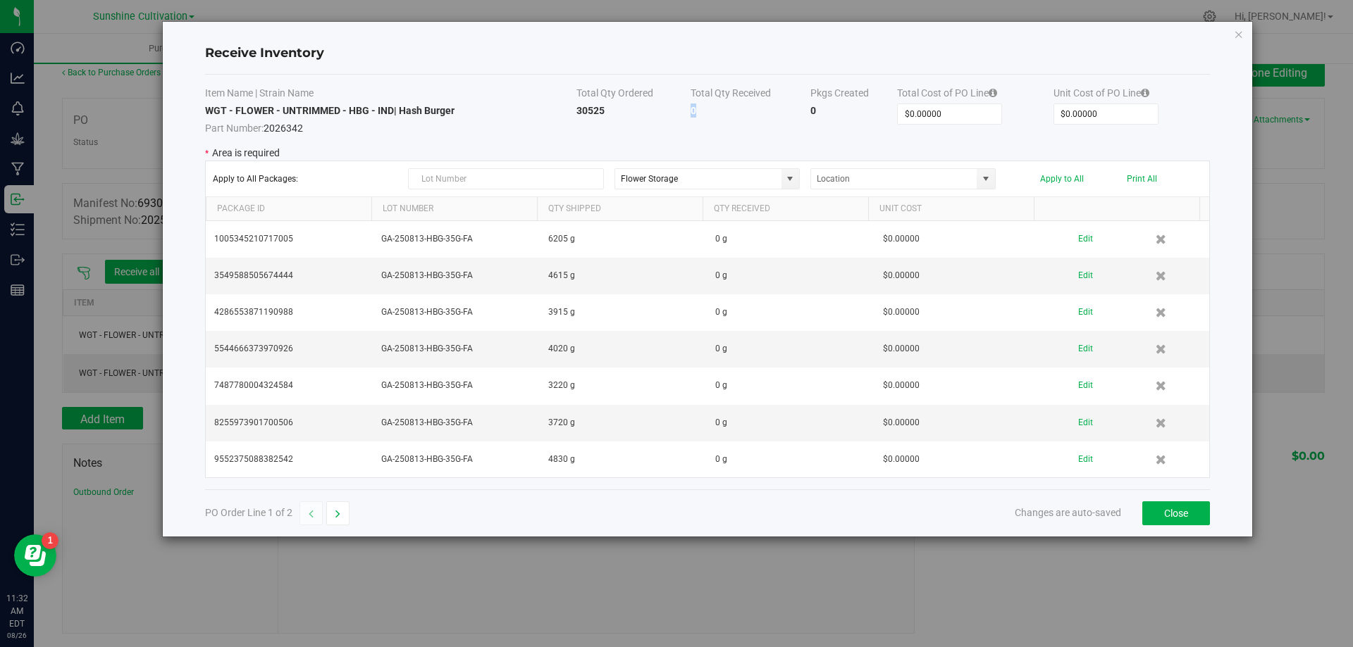
drag, startPoint x: 686, startPoint y: 108, endPoint x: 676, endPoint y: 108, distance: 9.9
click at [709, 110] on tr "WGT - FLOWER - UNTRIMMED - HBG - IND | Hash Burger Part Number: 2026342 30525 0…" at bounding box center [707, 120] width 1005 height 32
click at [693, 109] on strong "0" at bounding box center [693, 110] width 6 height 11
click at [697, 110] on td "0" at bounding box center [750, 120] width 120 height 32
click at [697, 111] on td "0" at bounding box center [750, 120] width 120 height 32
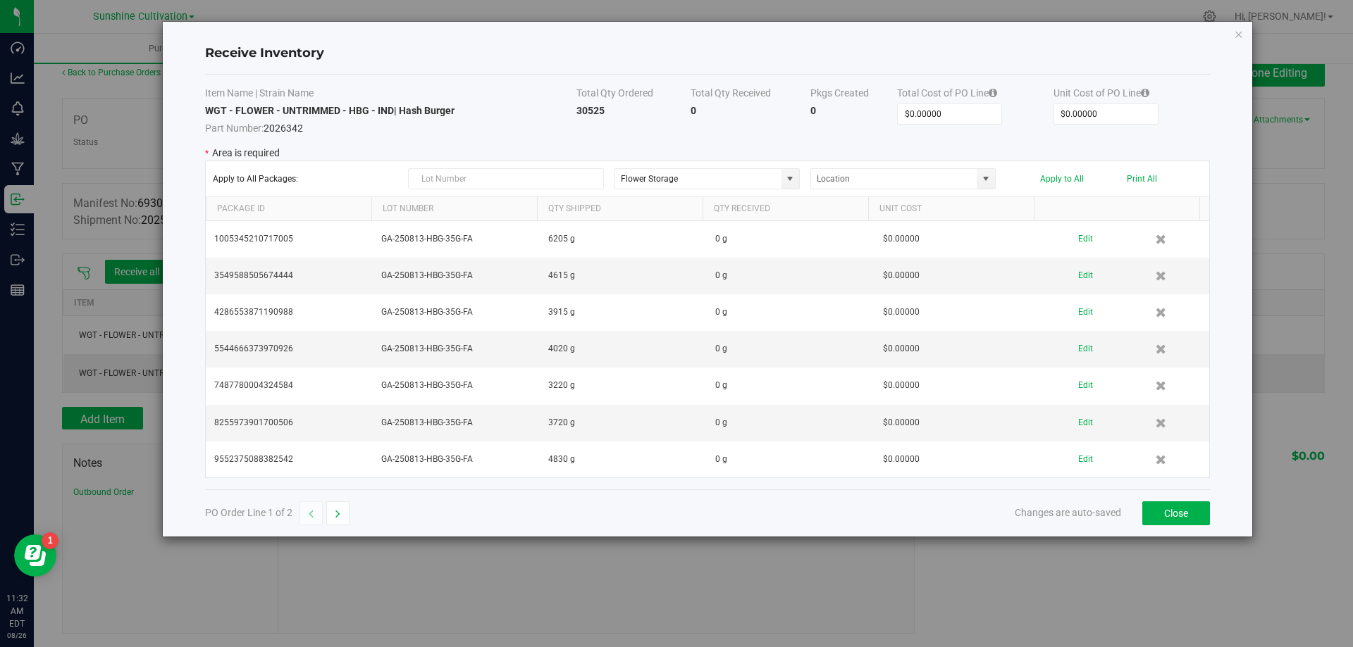
click at [689, 109] on td "30525" at bounding box center [633, 120] width 114 height 32
click at [330, 512] on button "button" at bounding box center [337, 514] width 23 height 24
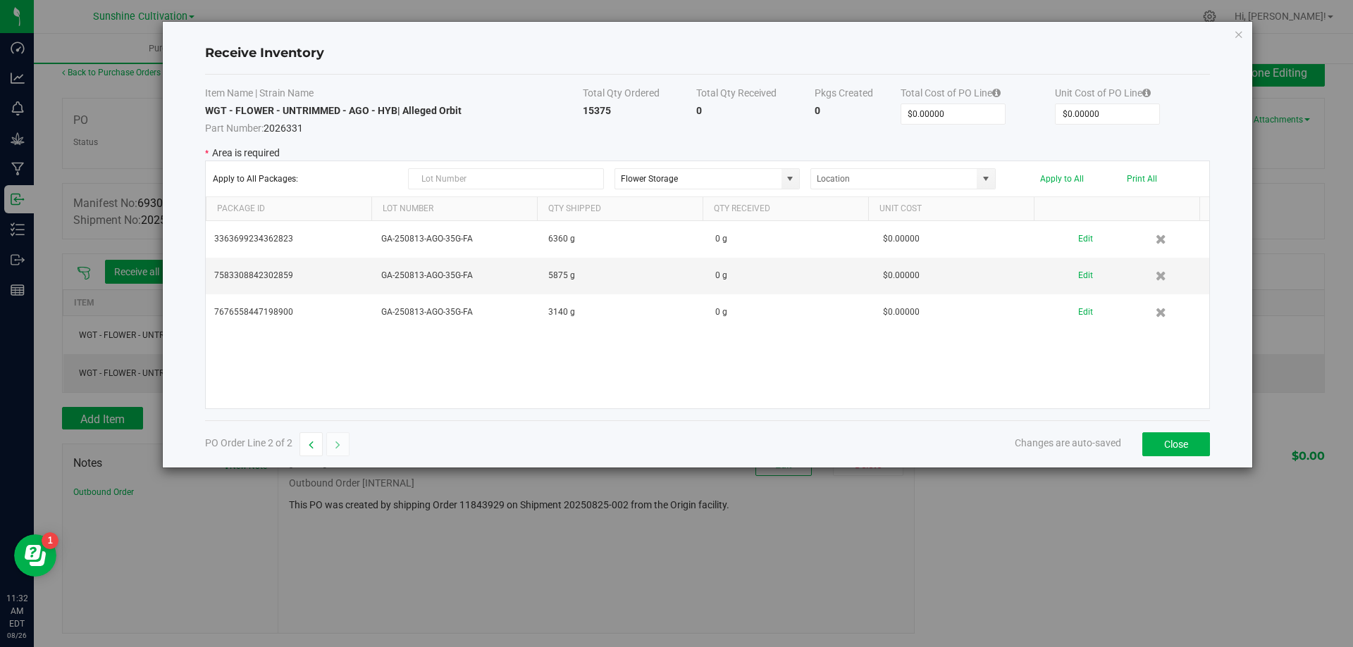
click at [713, 104] on td "0" at bounding box center [755, 120] width 118 height 32
click at [709, 104] on td "0" at bounding box center [755, 120] width 118 height 32
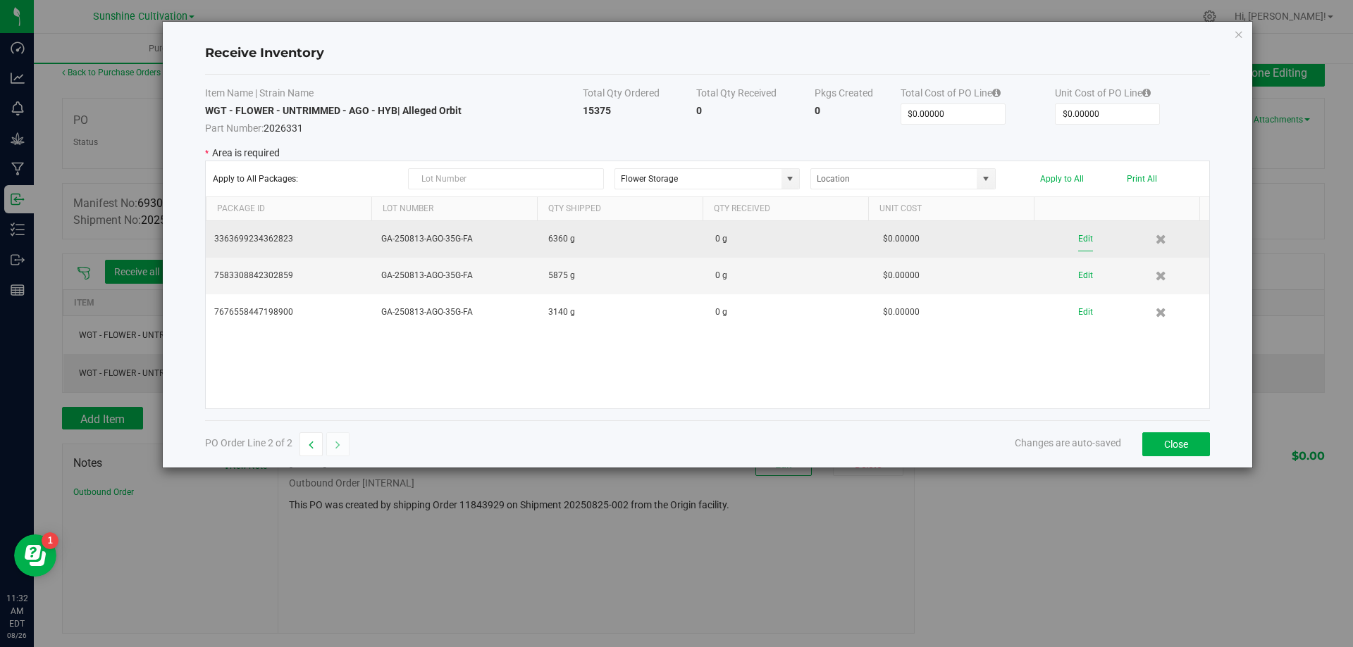
click at [1078, 246] on button "Edit" at bounding box center [1085, 239] width 15 height 25
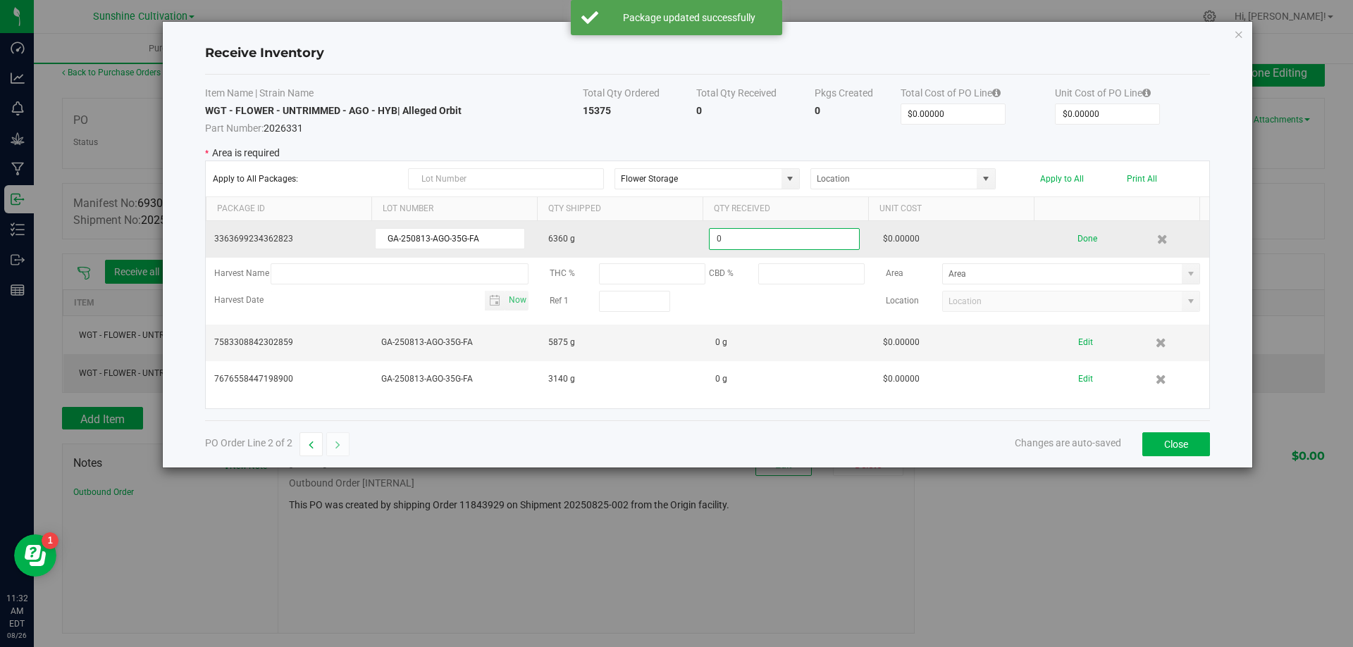
click at [760, 240] on input "0" at bounding box center [784, 239] width 150 height 22
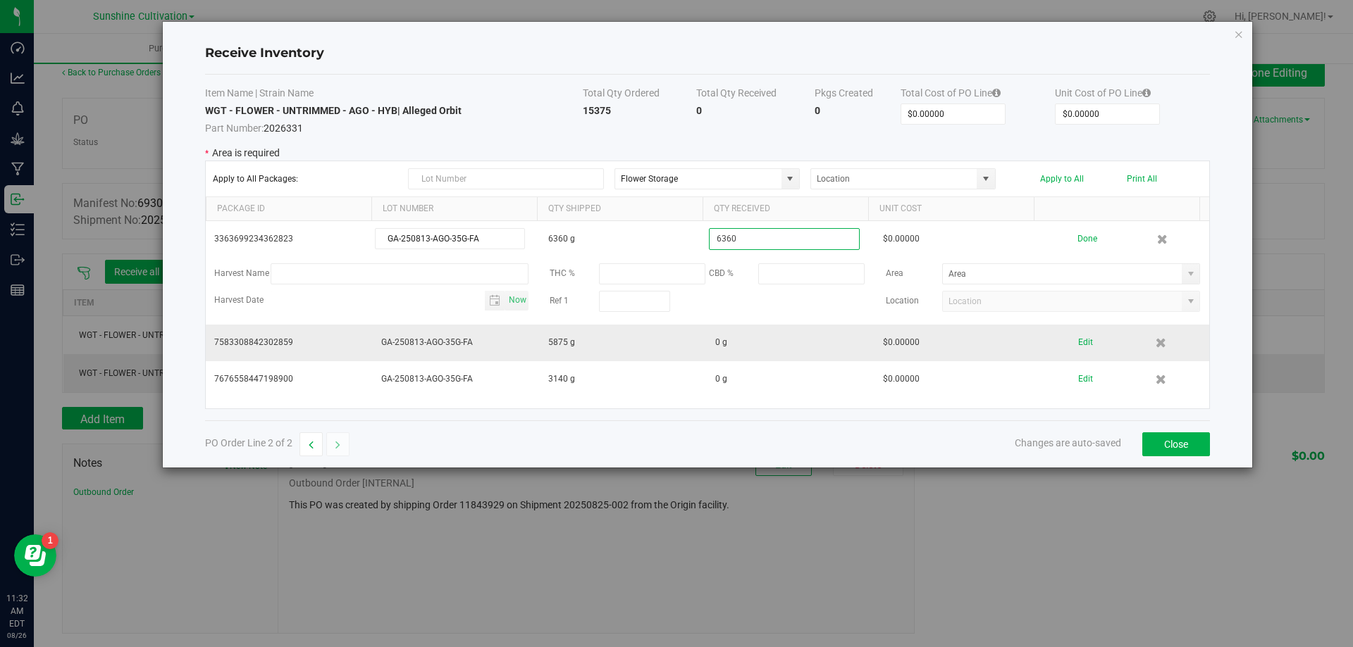
type input "6360"
click at [733, 352] on kendo-grid-list "3363699234362823 GA-250813-AGO-35G-FA 6360 g 6360 $0.00000 Done Harvest Name TH…" at bounding box center [707, 314] width 1003 height 187
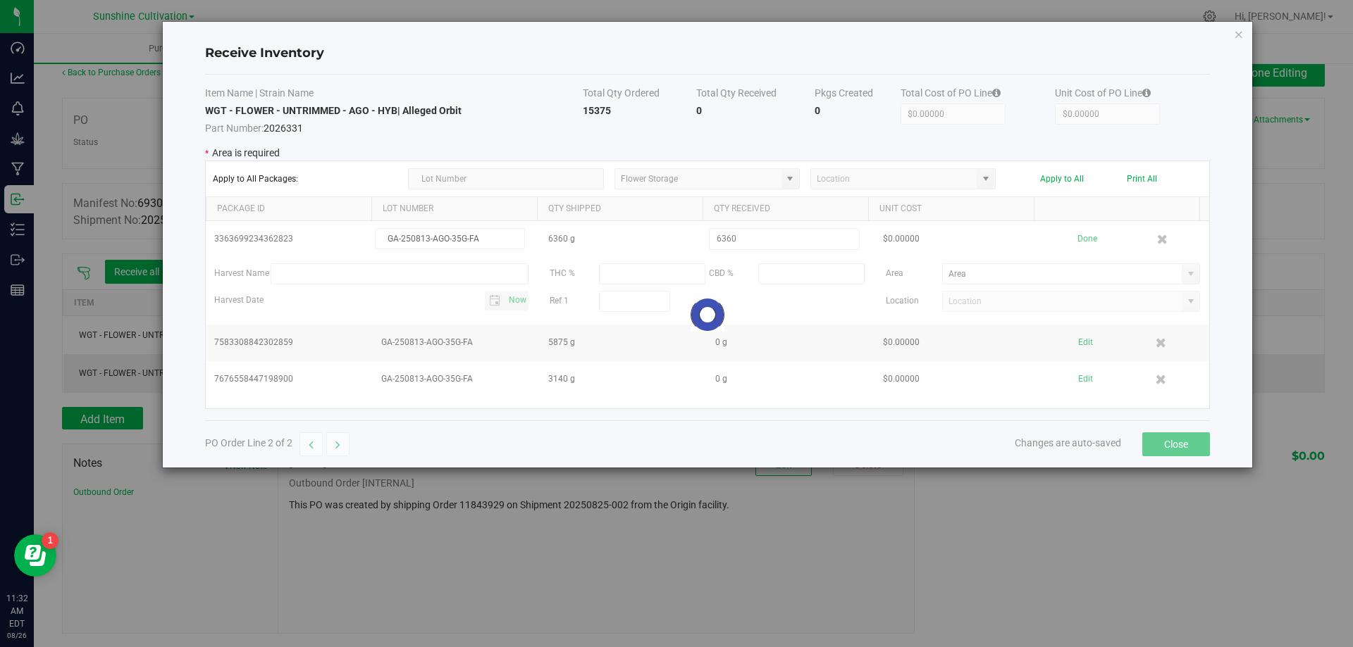
click at [733, 350] on div at bounding box center [707, 314] width 1003 height 187
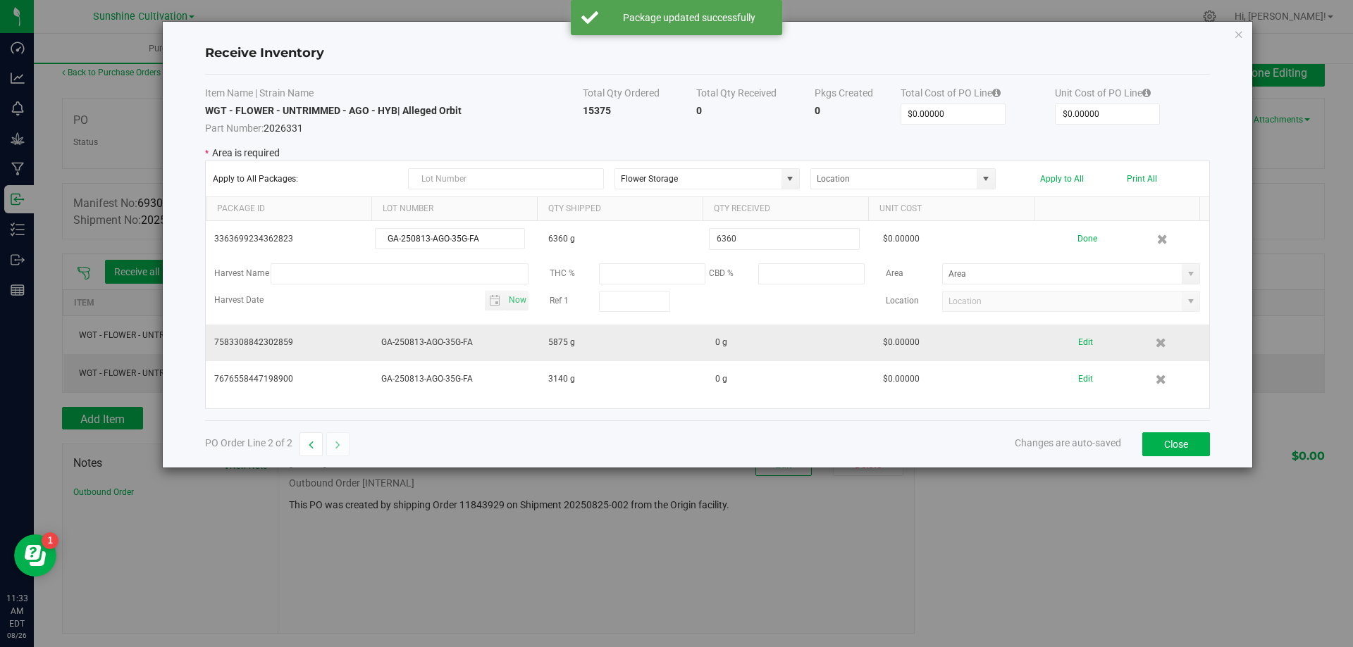
click at [709, 332] on td "0 g" at bounding box center [790, 343] width 167 height 37
click at [733, 344] on td "0 g" at bounding box center [790, 343] width 167 height 37
click at [1078, 339] on button "Edit" at bounding box center [1085, 342] width 15 height 25
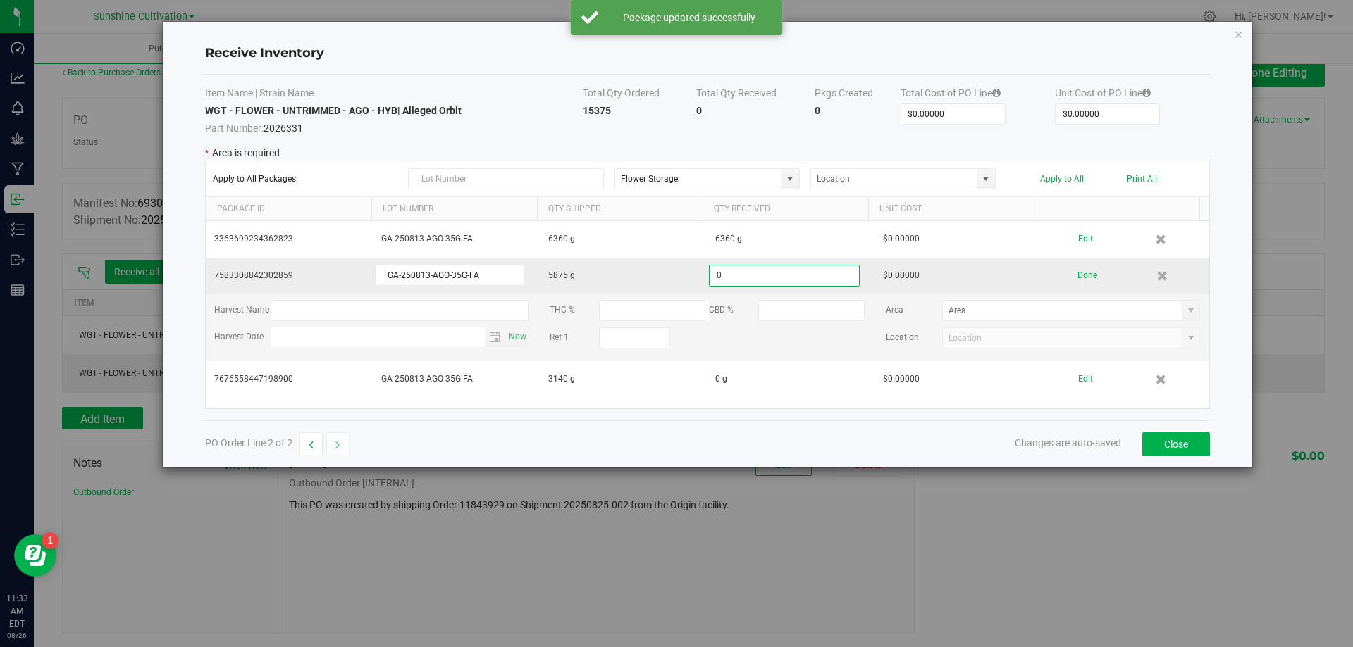
click at [735, 280] on input "0" at bounding box center [784, 276] width 150 height 22
type input "0"
type input "5875"
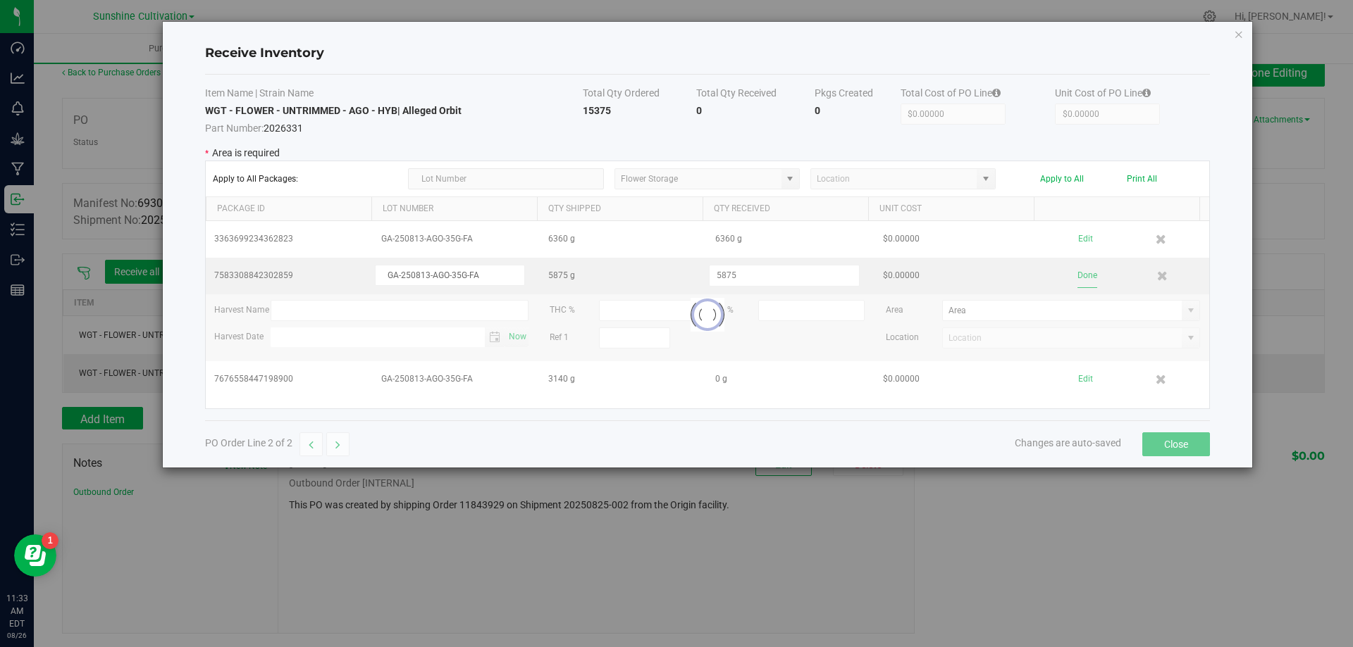
click at [1076, 277] on kendo-grid-list "3363699234362823 GA-250813-AGO-35G-FA 6360 g 6360 g $0.00000 Edit 7583308842302…" at bounding box center [707, 314] width 1003 height 187
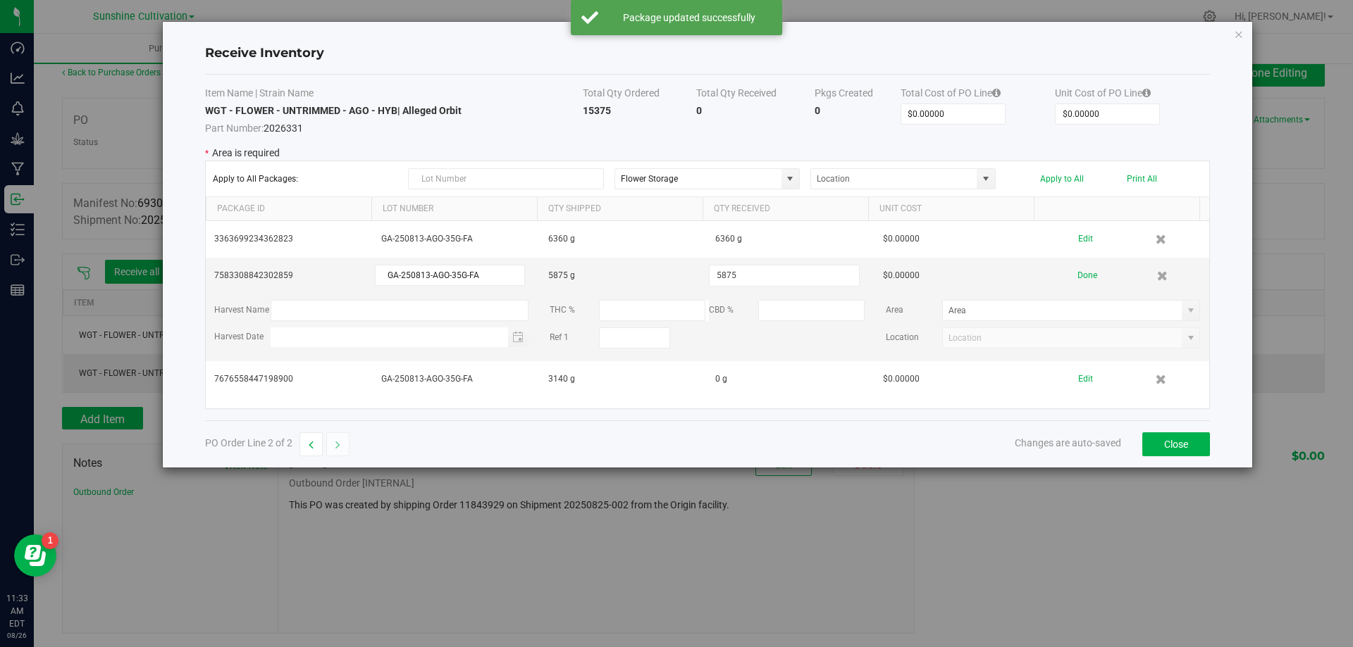
click at [721, 376] on td "0 g" at bounding box center [790, 379] width 167 height 36
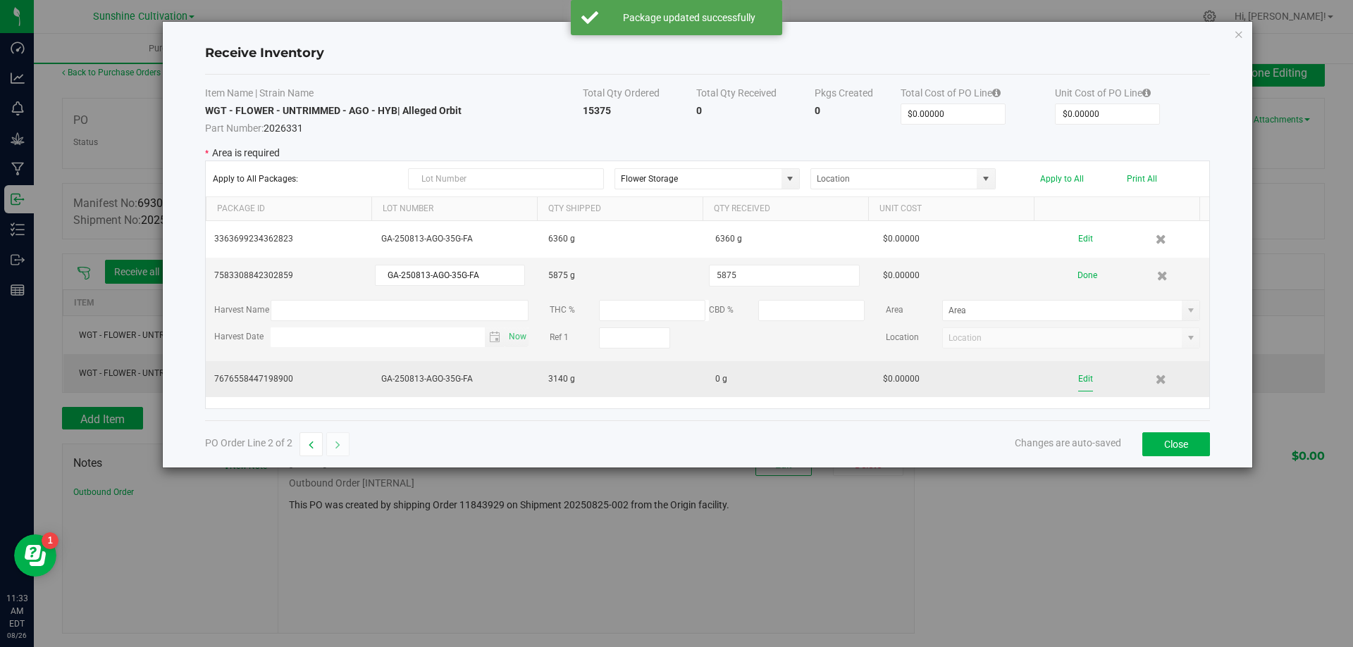
click at [1078, 378] on button "Edit" at bounding box center [1085, 379] width 15 height 25
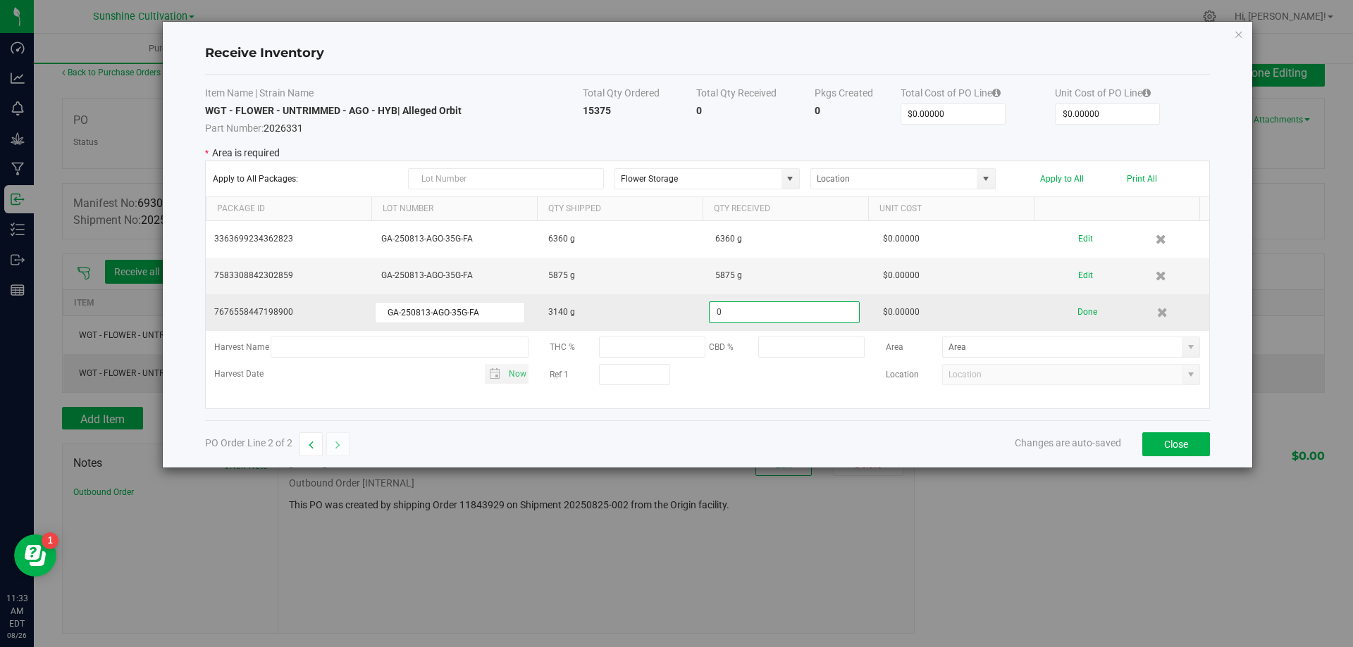
click at [740, 313] on input "0" at bounding box center [784, 313] width 150 height 22
type input "2"
type input "3140"
click at [1082, 311] on kendo-grid-list "3363699234362823 GA-250813-AGO-35G-FA 6360 g 6360 g $0.00000 Edit 7583308842302…" at bounding box center [707, 314] width 1003 height 187
click at [1077, 316] on button "Done" at bounding box center [1087, 312] width 20 height 25
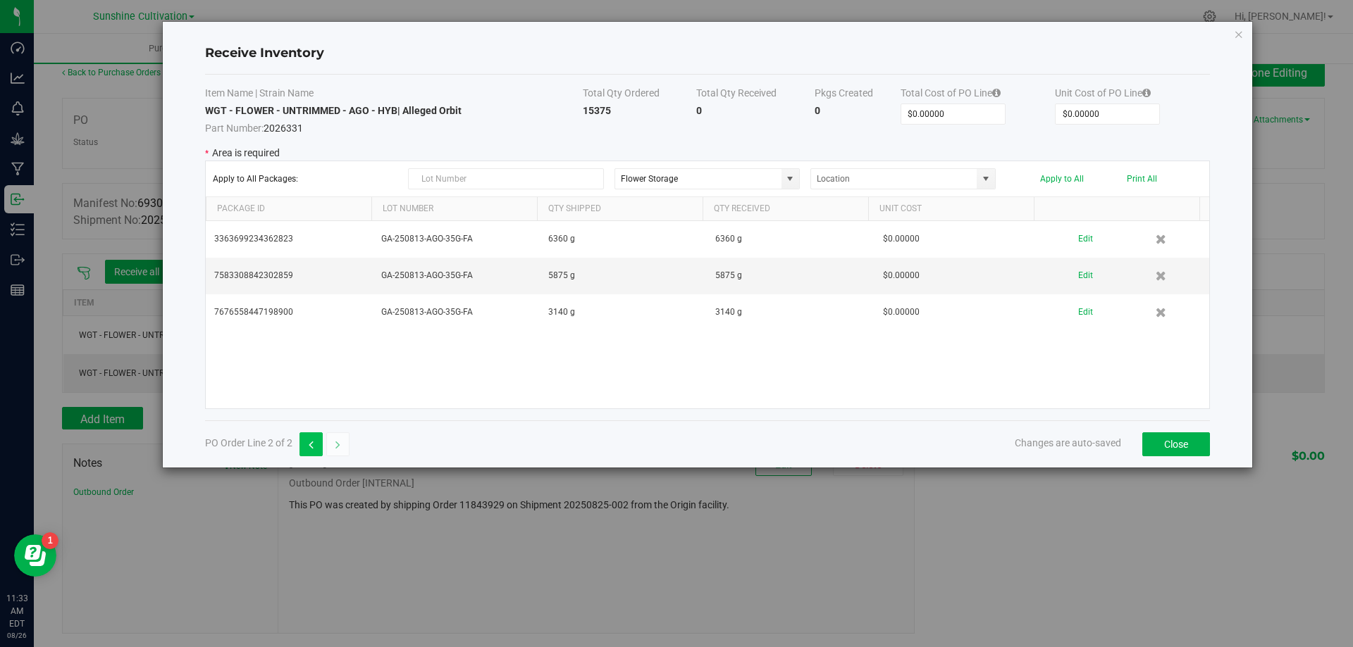
click at [318, 446] on button "button" at bounding box center [310, 445] width 23 height 24
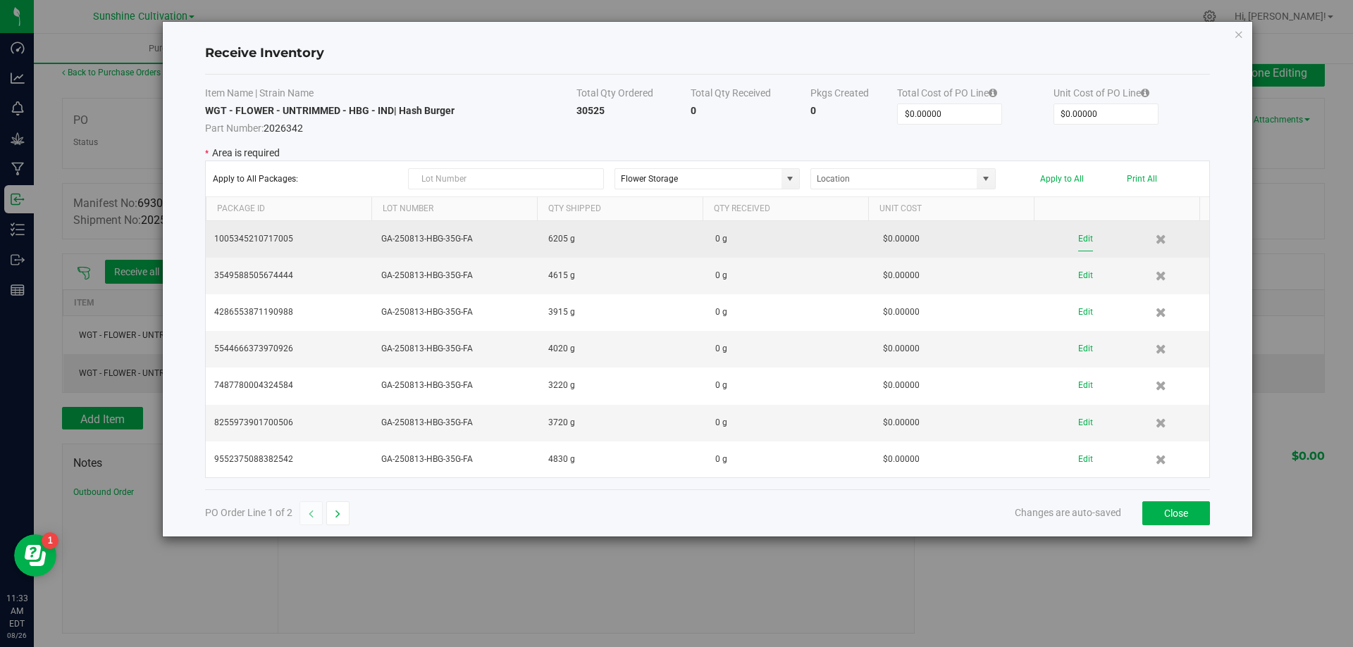
click at [1078, 241] on button "Edit" at bounding box center [1085, 239] width 15 height 25
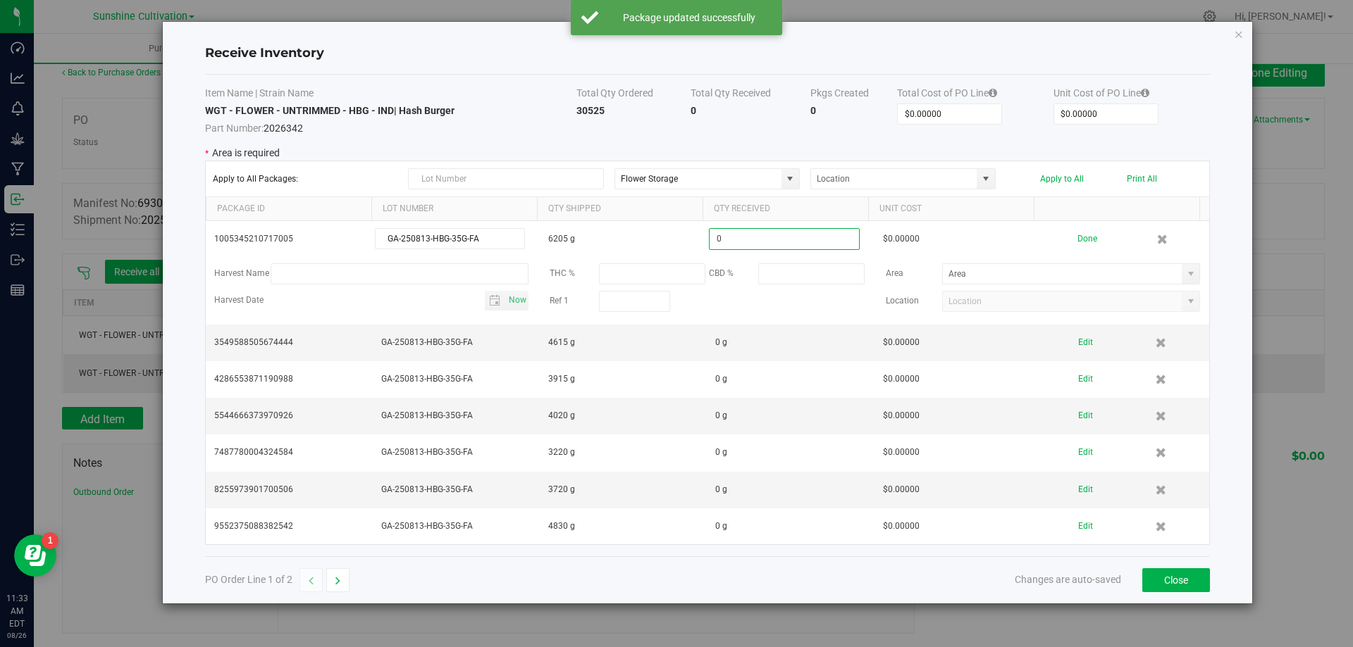
click at [726, 239] on input "0" at bounding box center [784, 239] width 150 height 22
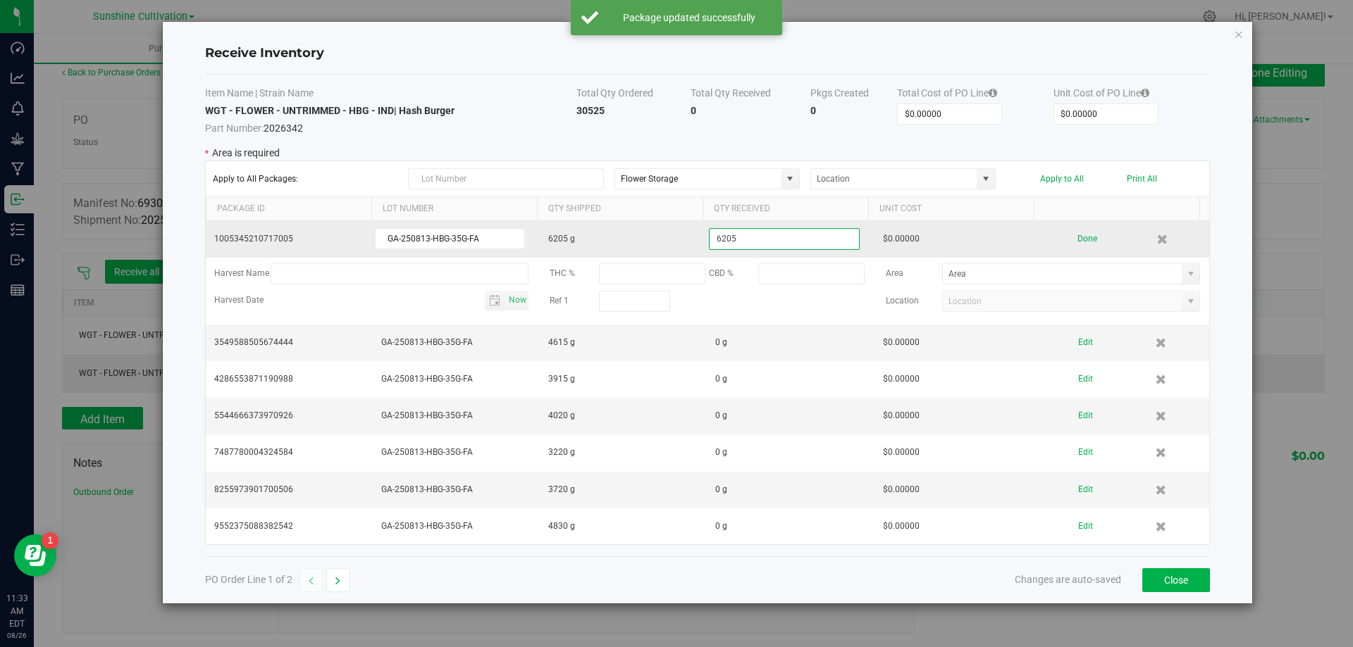
type input "6205"
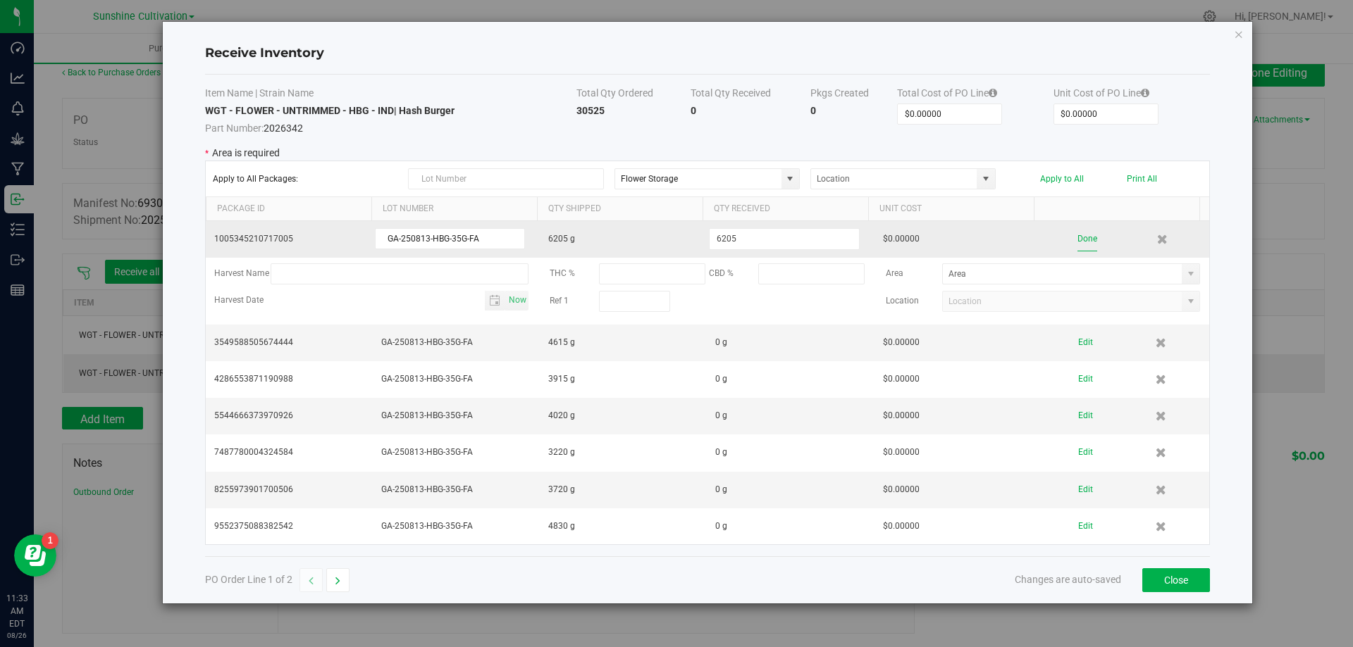
click at [1085, 237] on kendo-grid-list "1005345210717005 GA-250813-HBG-35G-FA 6205 g 6205 $0.00000 Done Harvest Name TH…" at bounding box center [707, 382] width 1003 height 323
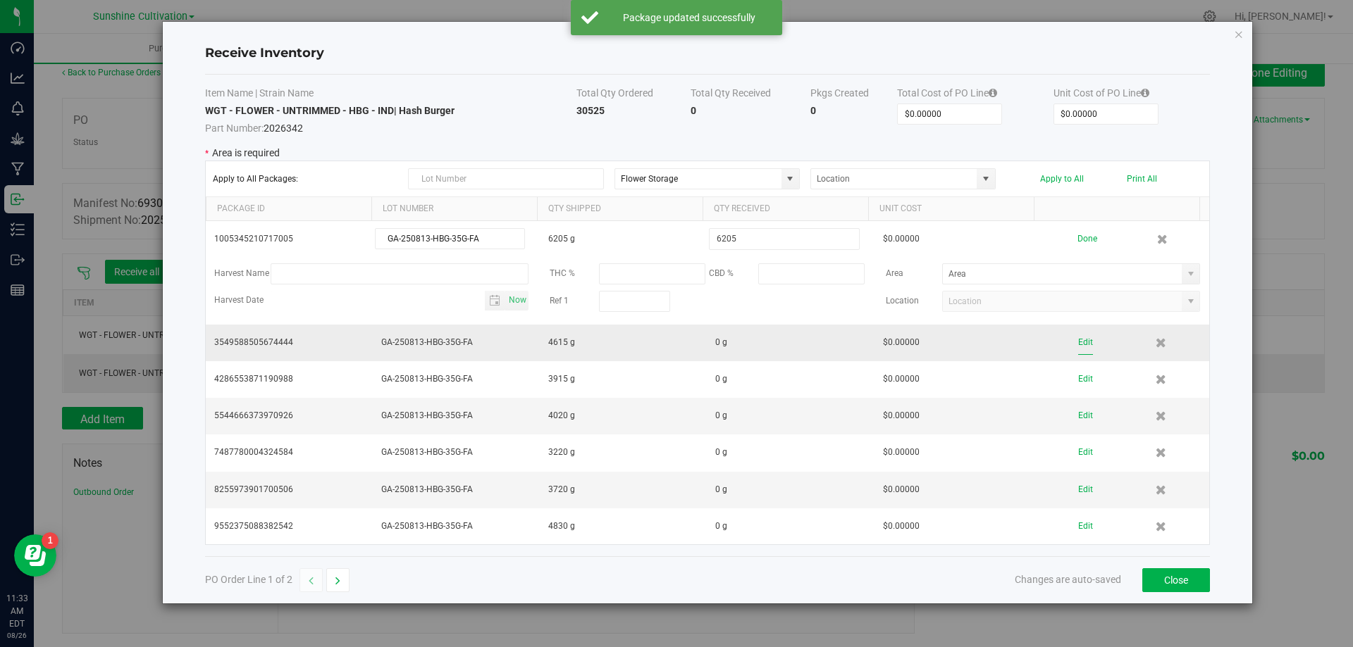
click at [1078, 342] on button "Edit" at bounding box center [1085, 342] width 15 height 25
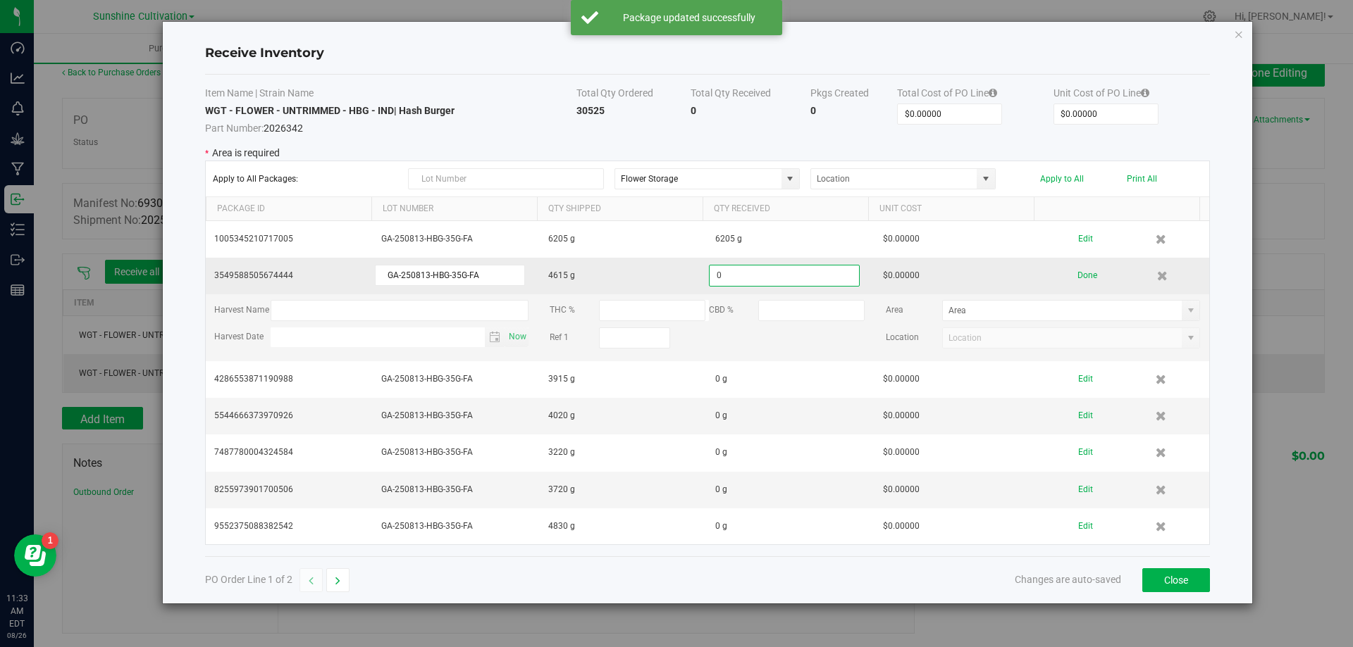
click at [745, 274] on input "0" at bounding box center [784, 276] width 150 height 22
type input "0"
type input "4615"
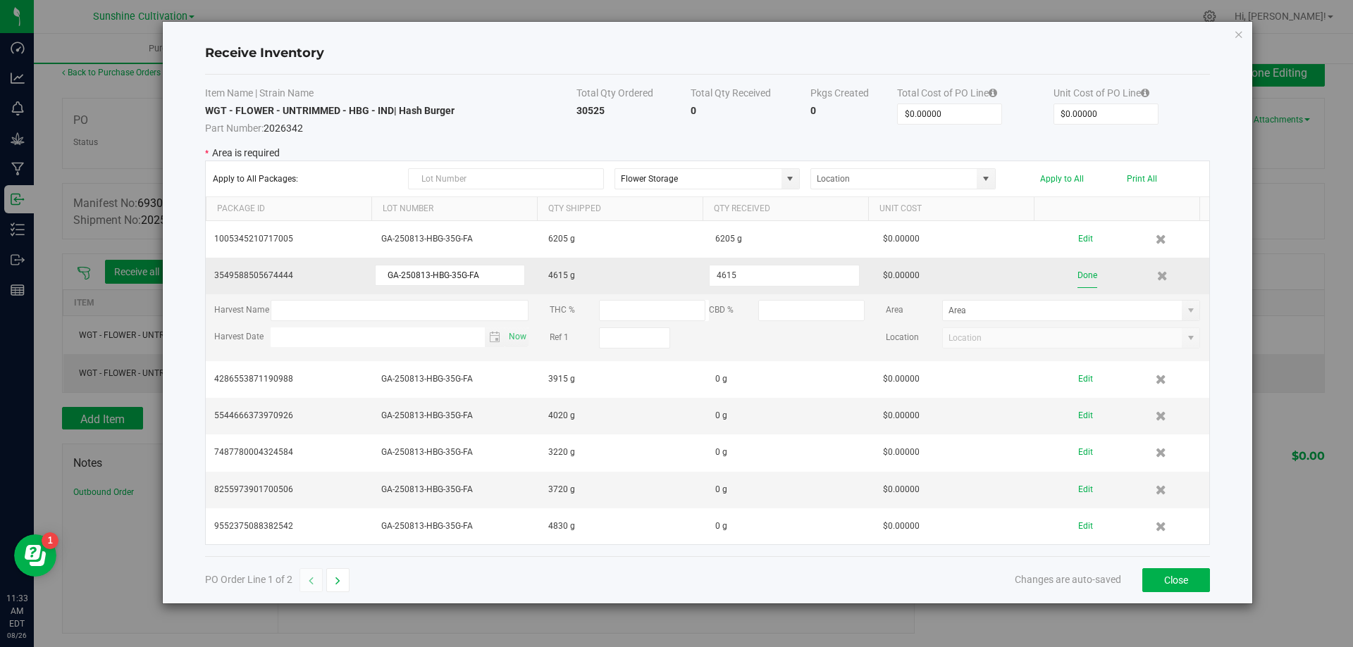
click at [1079, 274] on kendo-grid-list "1005345210717005 GA-250813-HBG-35G-FA 6205 g 6205 g $0.00000 Edit 3549588505674…" at bounding box center [707, 382] width 1003 height 323
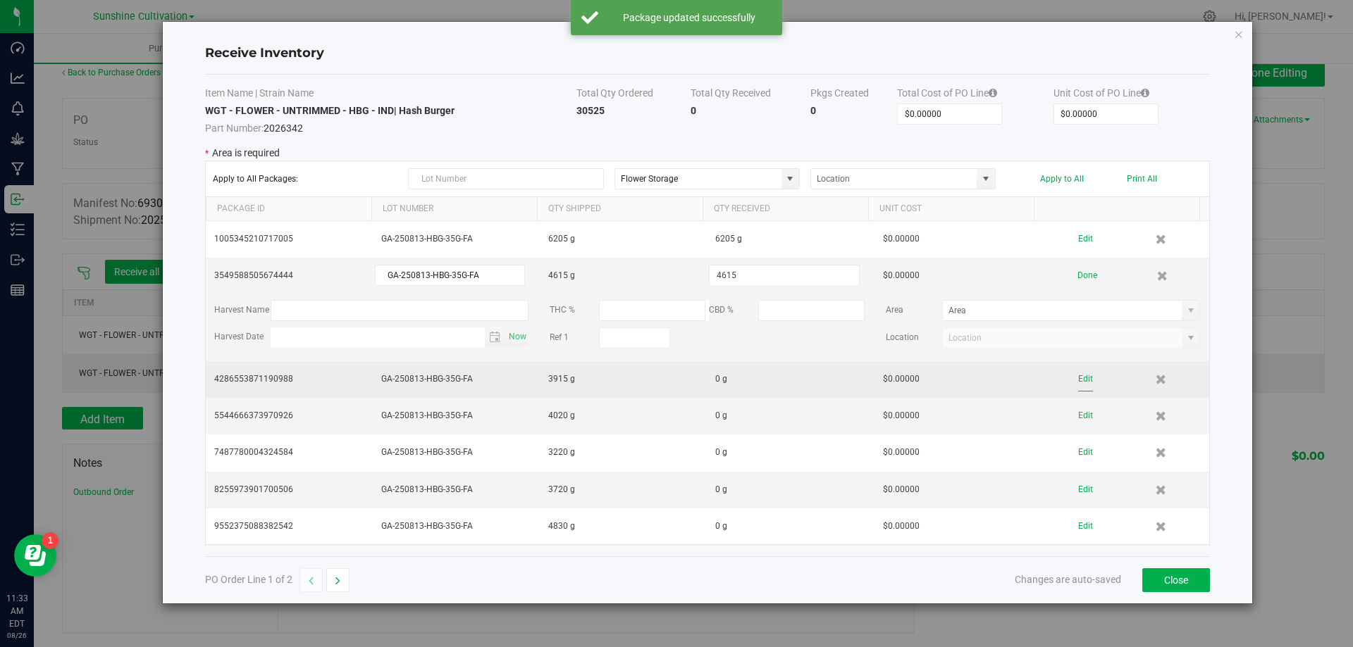
click at [1078, 376] on button "Edit" at bounding box center [1085, 379] width 15 height 25
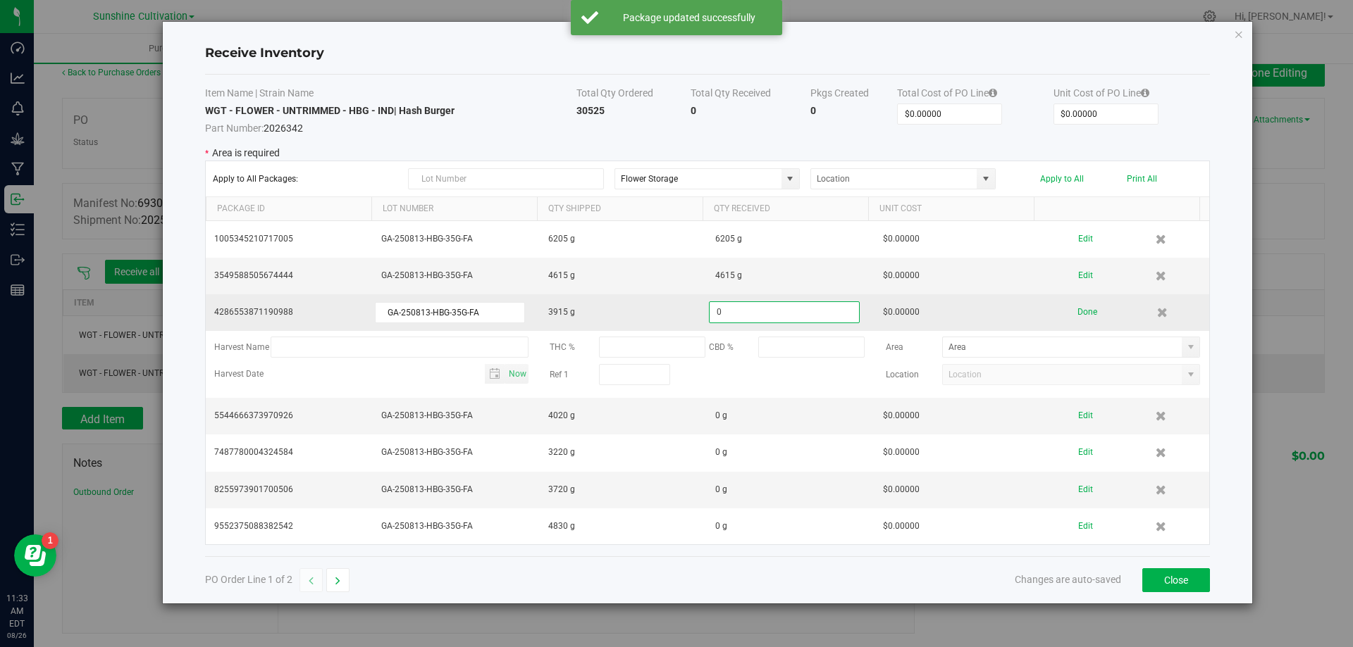
click at [734, 307] on input "0" at bounding box center [784, 313] width 150 height 22
type input "0"
type input "3915"
click at [1081, 309] on kendo-grid-list "1005345210717005 GA-250813-HBG-35G-FA 6205 g 6205 g $0.00000 Edit 3549588505674…" at bounding box center [707, 382] width 1003 height 323
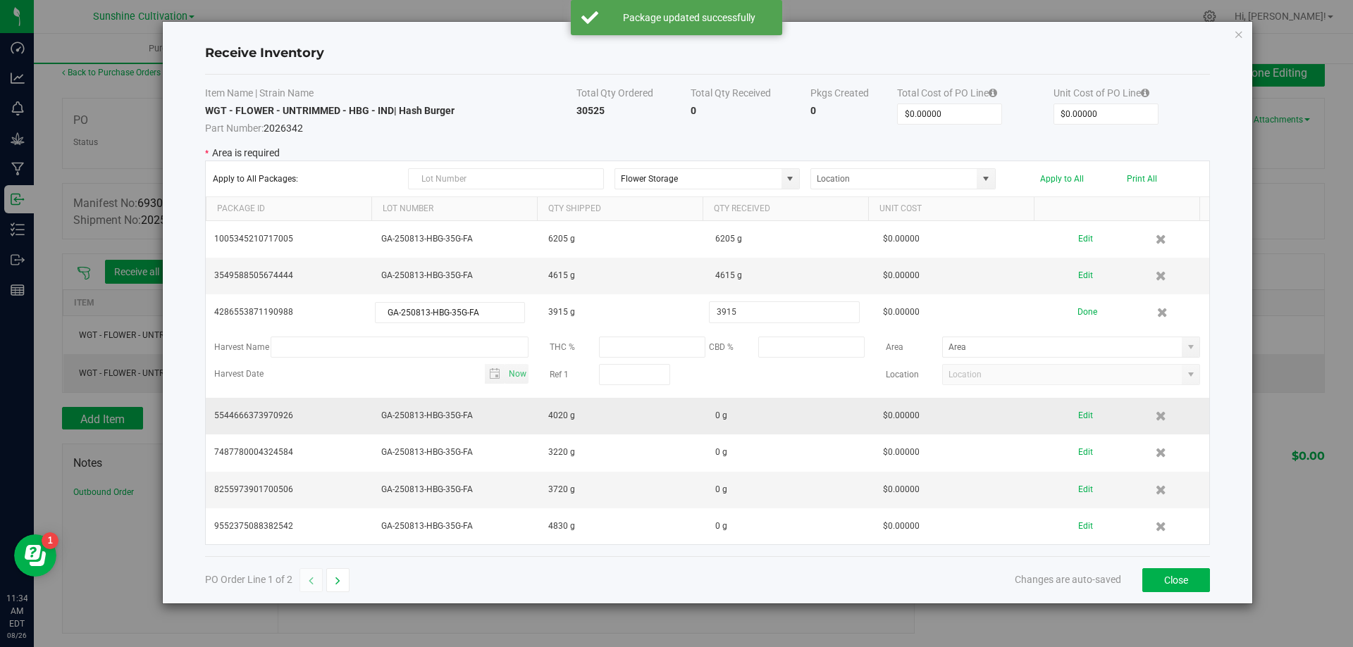
click at [741, 417] on td "0 g" at bounding box center [790, 416] width 167 height 37
click at [1078, 412] on button "Edit" at bounding box center [1085, 416] width 15 height 25
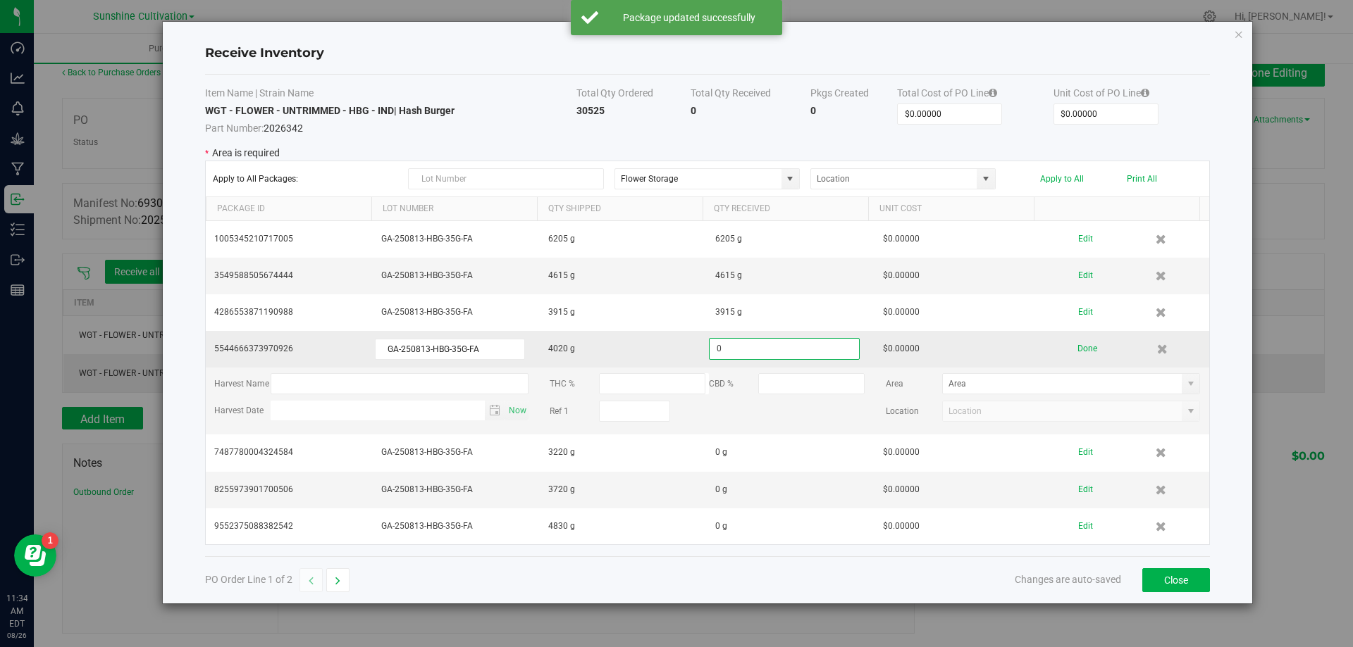
click at [726, 351] on input "0" at bounding box center [784, 349] width 150 height 22
type input "4020"
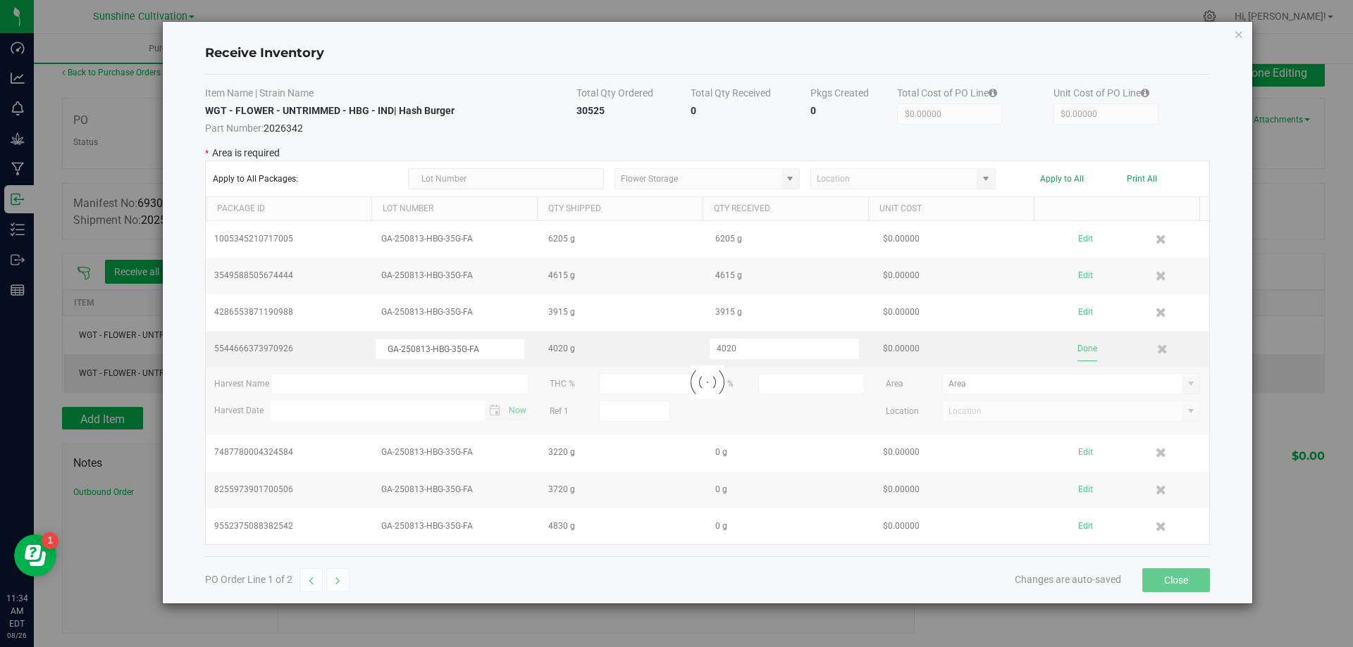
click at [1081, 351] on kendo-grid-list "1005345210717005 GA-250813-HBG-35G-FA 6205 g 6205 g $0.00000 Edit 3549588505674…" at bounding box center [707, 382] width 1003 height 323
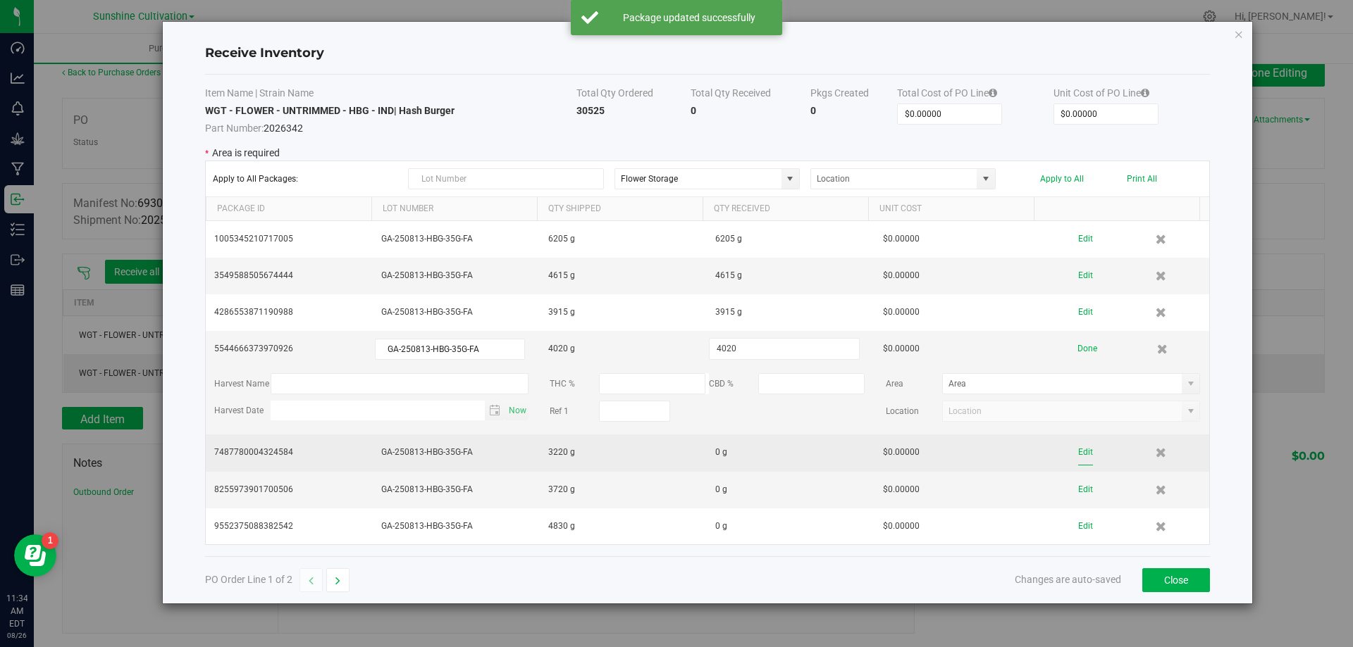
click at [1081, 449] on button "Edit" at bounding box center [1085, 452] width 15 height 25
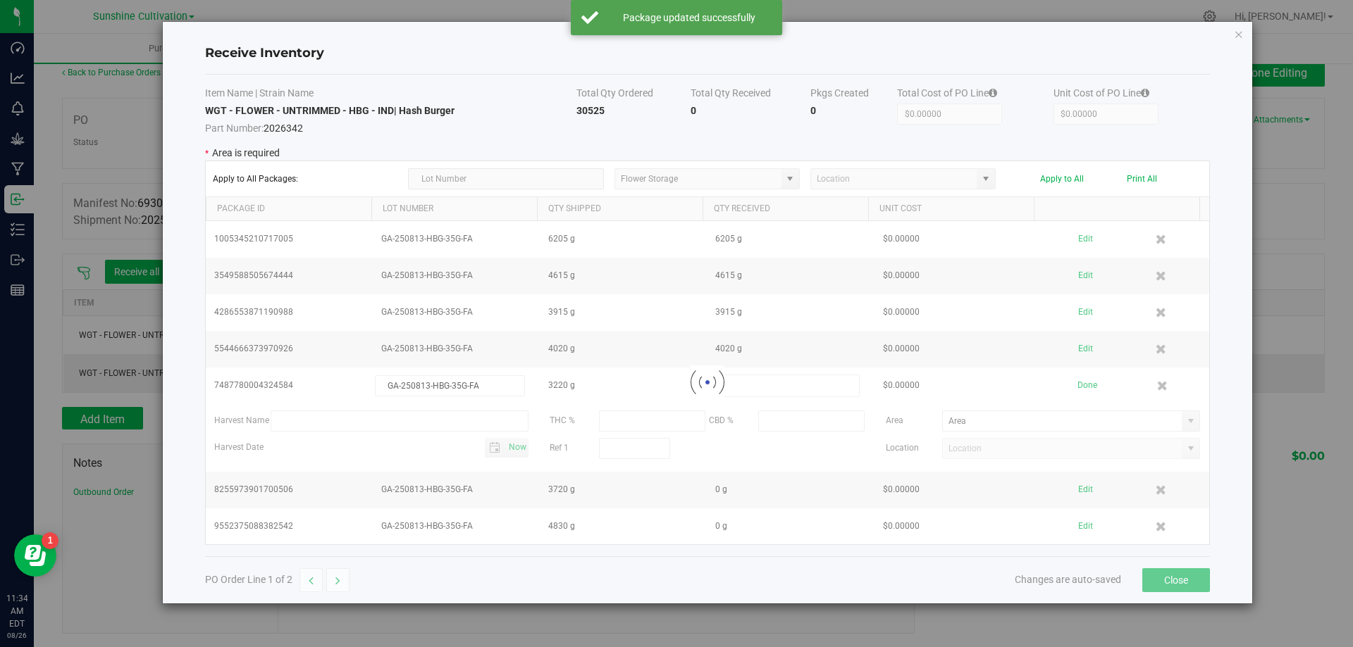
click at [752, 382] on div at bounding box center [707, 382] width 1003 height 323
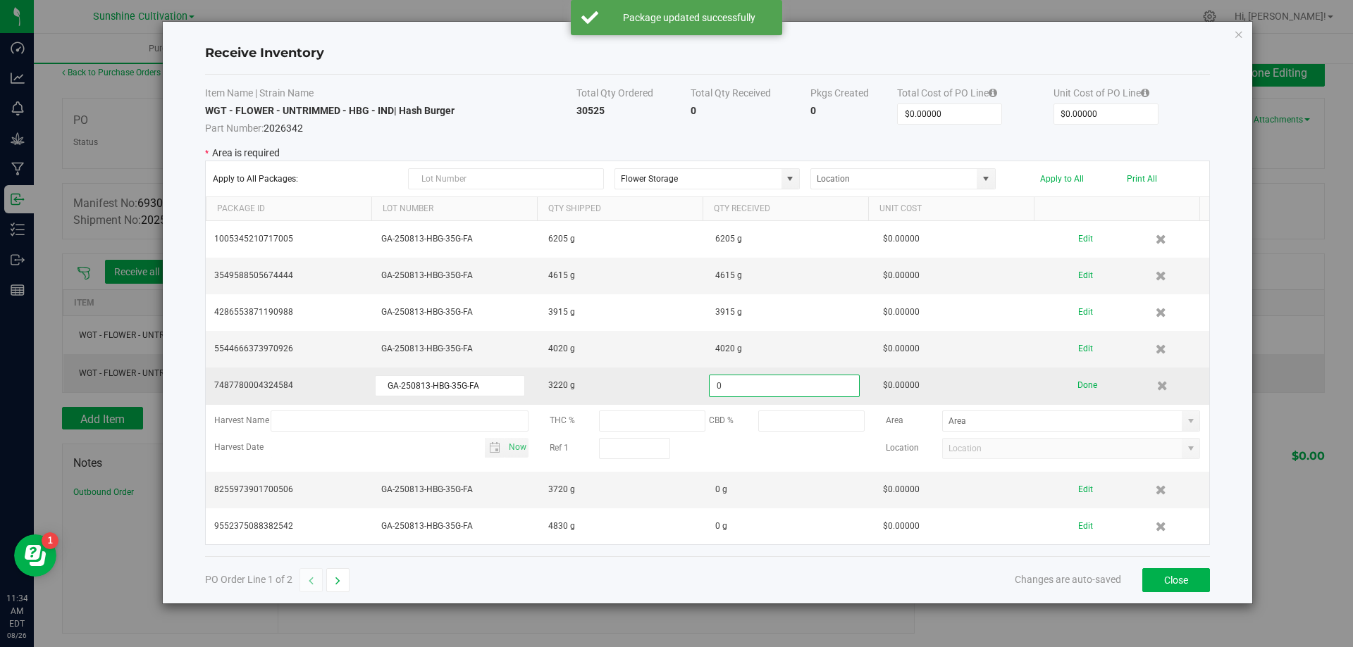
click at [749, 388] on input "0" at bounding box center [784, 386] width 150 height 22
type input "3220"
click at [1075, 383] on kendo-grid-list "1005345210717005 GA-250813-HBG-35G-FA 6205 g 6205 g $0.00000 Edit 3549588505674…" at bounding box center [707, 382] width 1003 height 323
click at [1077, 383] on button "Done" at bounding box center [1087, 385] width 20 height 25
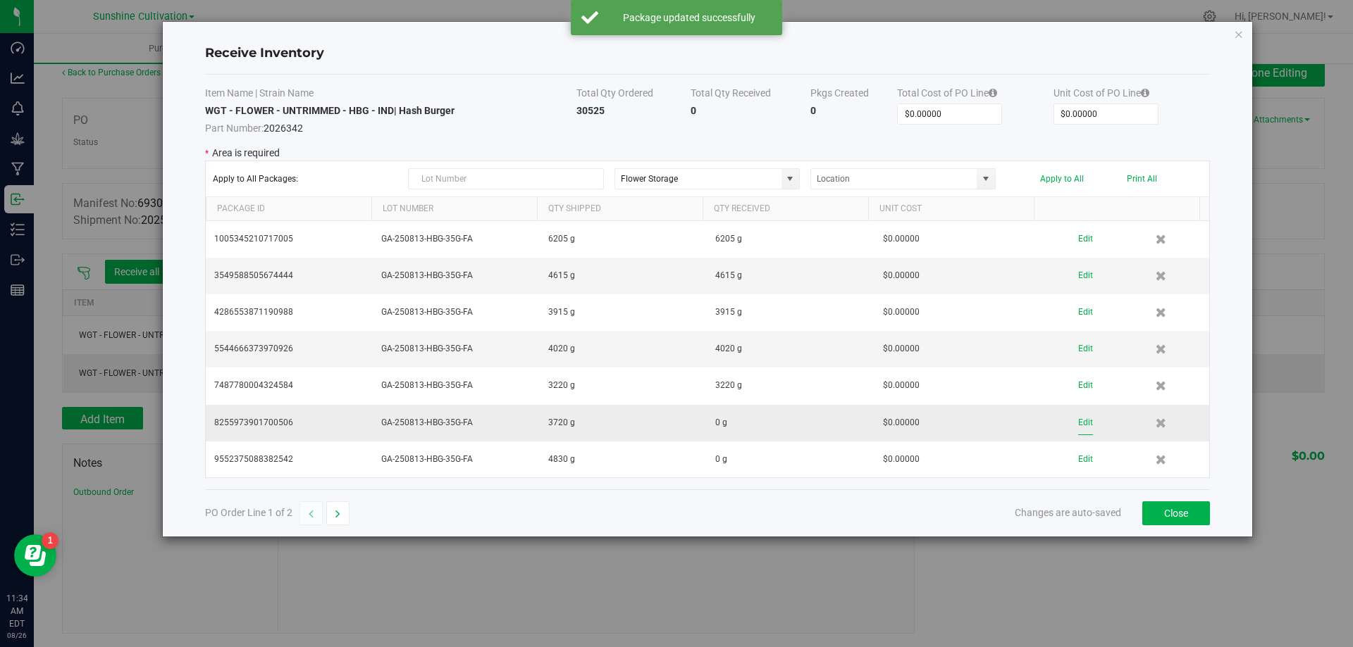
click at [1078, 419] on button "Edit" at bounding box center [1085, 423] width 15 height 25
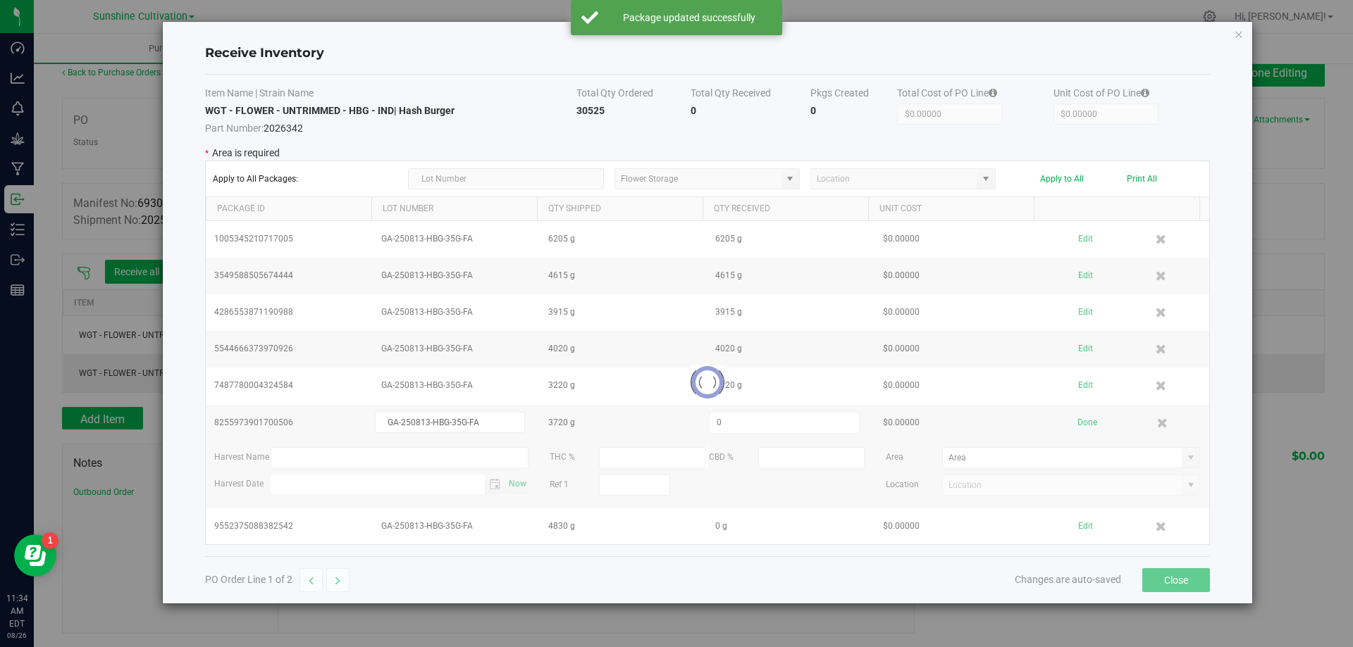
click at [743, 417] on div at bounding box center [707, 382] width 1003 height 323
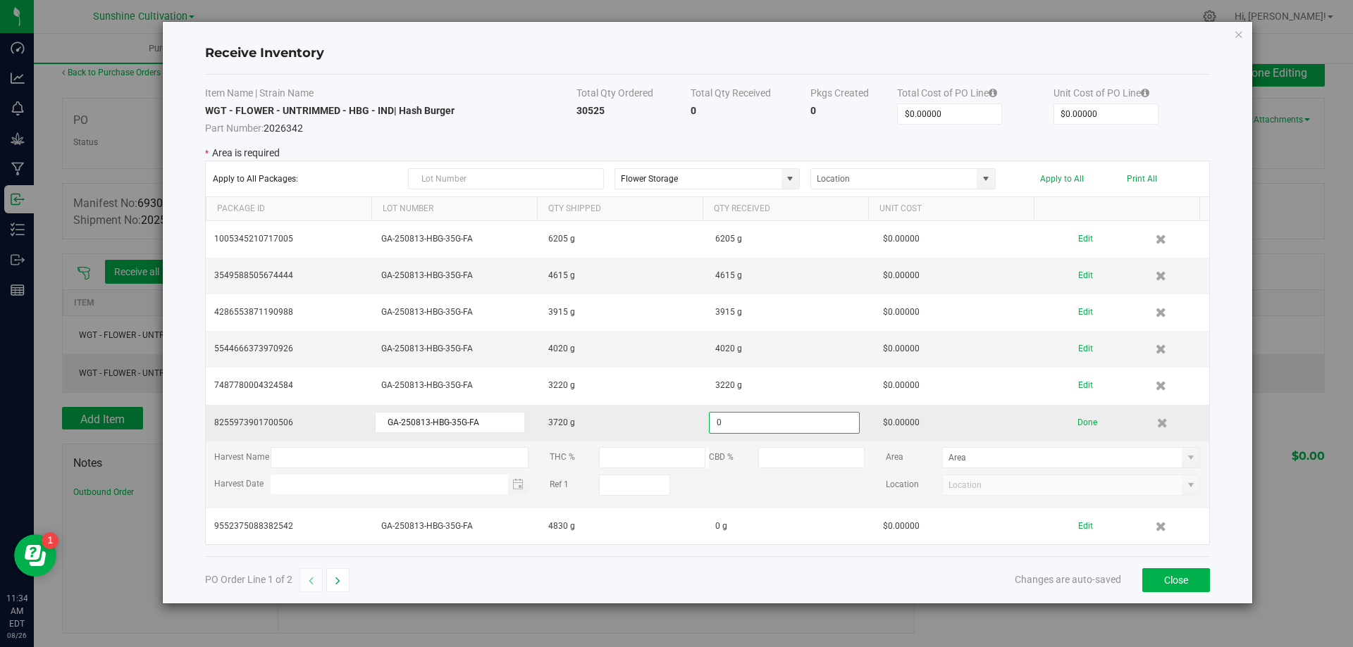
click at [738, 422] on input "0" at bounding box center [784, 423] width 150 height 22
type input "3720"
click at [1081, 419] on kendo-grid-list "1005345210717005 GA-250813-HBG-35G-FA 6205 g 6205 g $0.00000 Edit 3549588505674…" at bounding box center [707, 382] width 1003 height 323
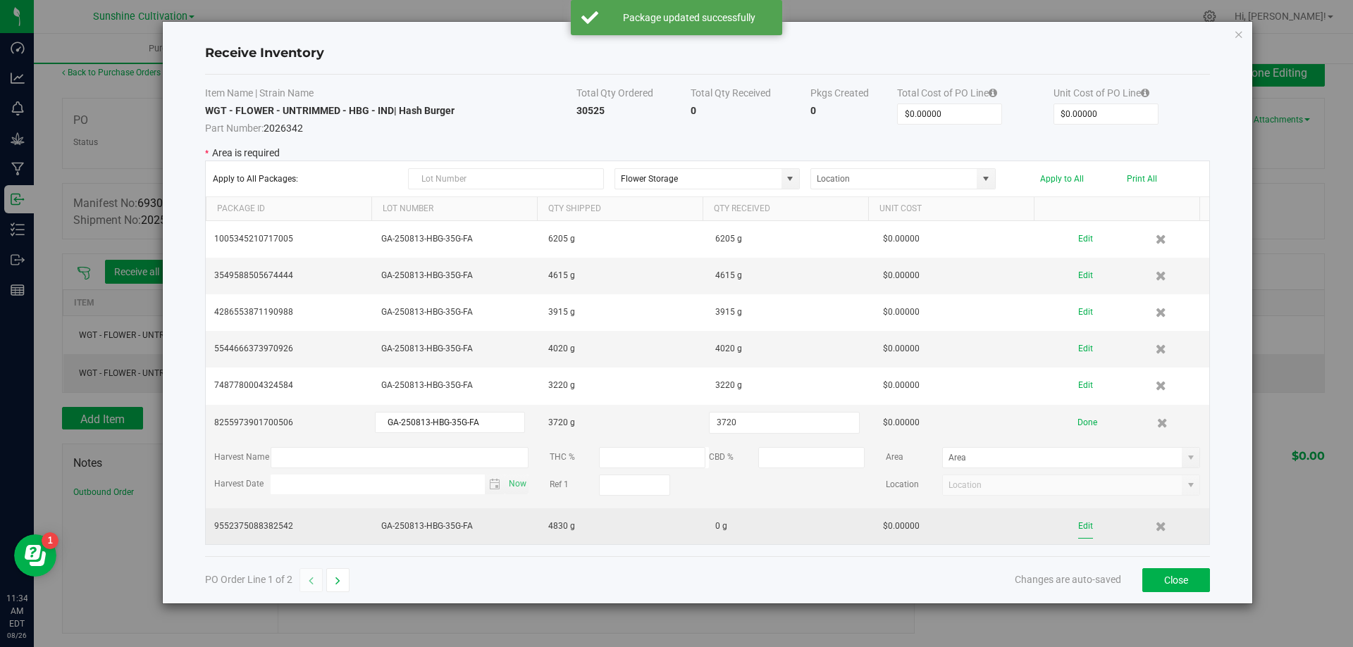
click at [1078, 528] on button "Edit" at bounding box center [1085, 526] width 15 height 25
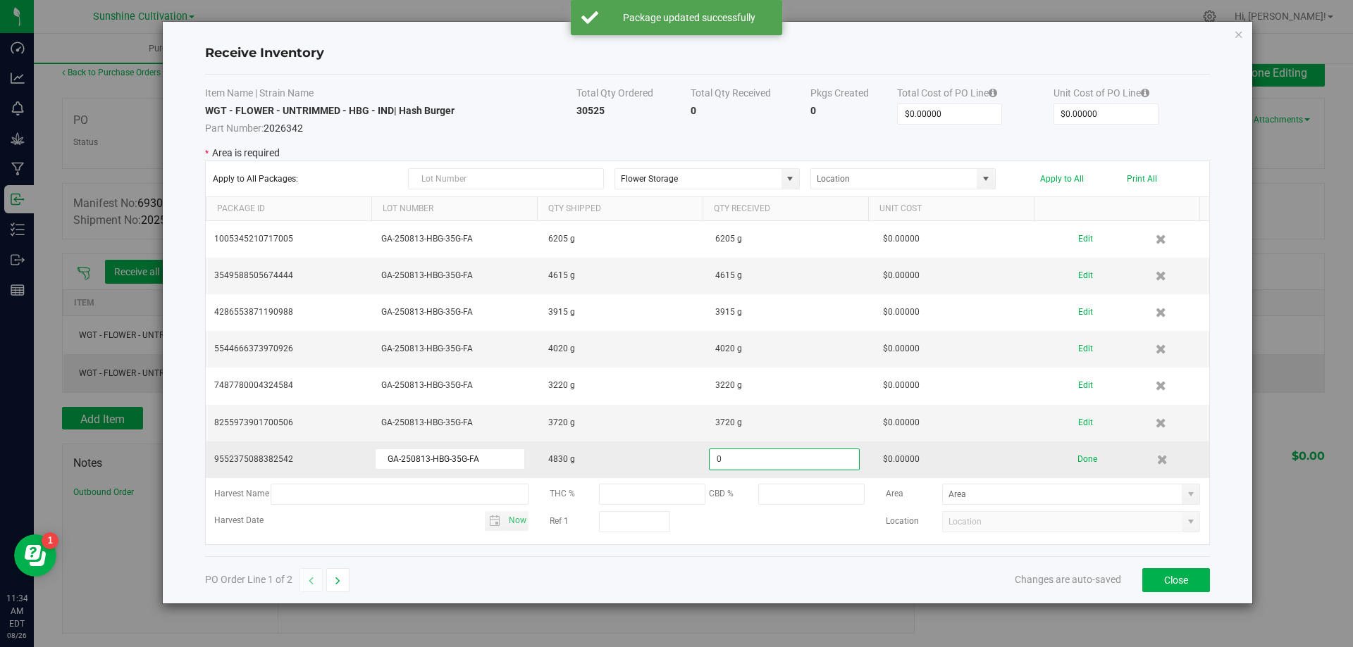
click at [733, 461] on input "0" at bounding box center [784, 460] width 150 height 22
type input "4830"
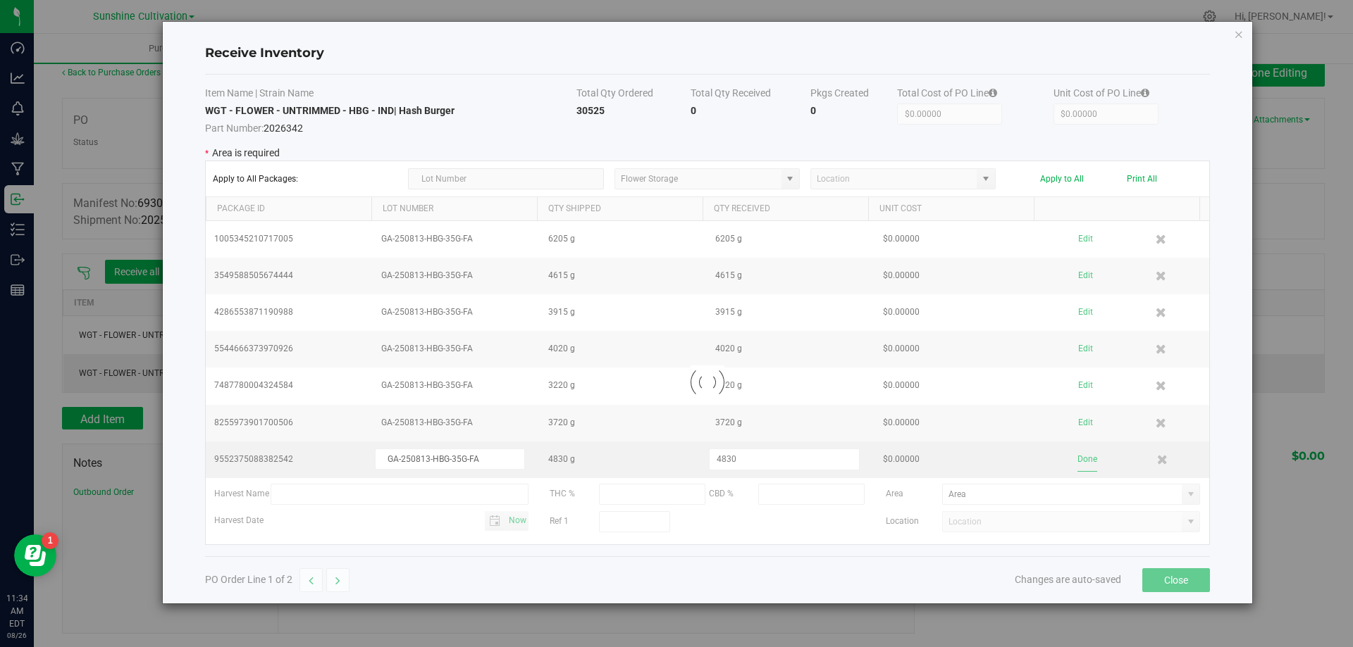
click at [1072, 455] on kendo-grid-list "1005345210717005 GA-250813-HBG-35G-FA 6205 g 6205 g $0.00000 Edit 3549588505674…" at bounding box center [707, 382] width 1003 height 323
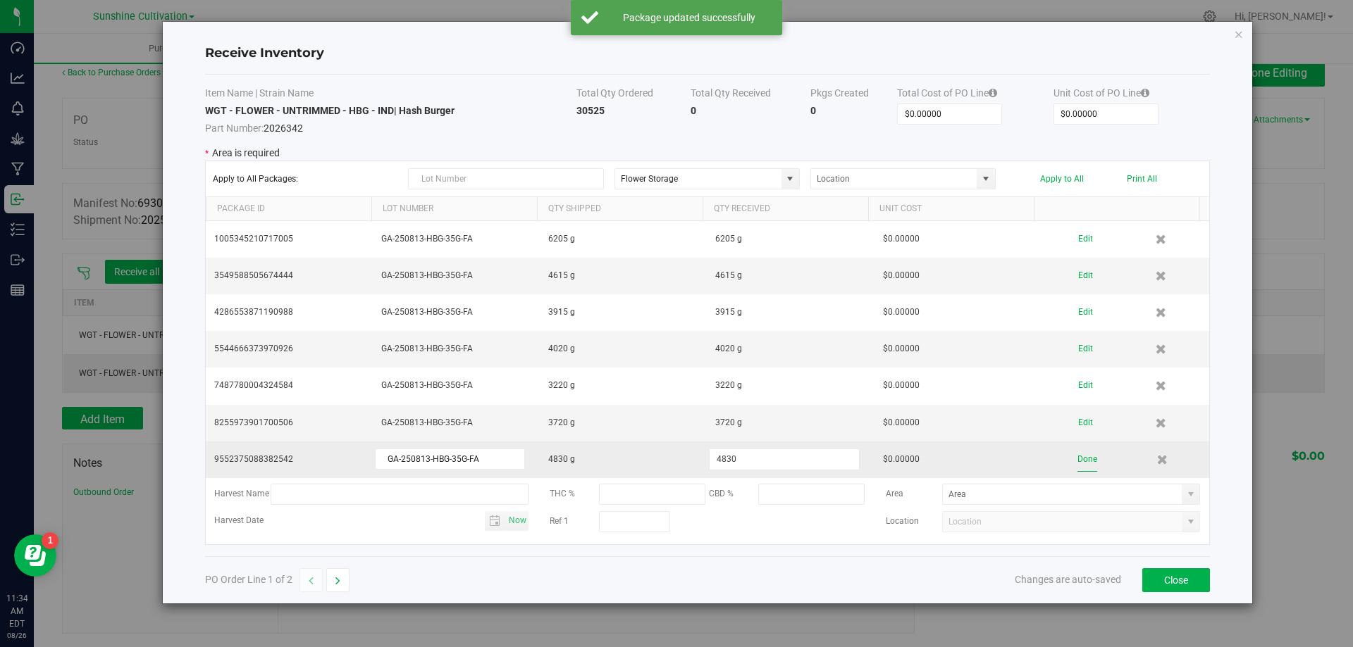
click at [1079, 453] on button "Done" at bounding box center [1087, 459] width 20 height 25
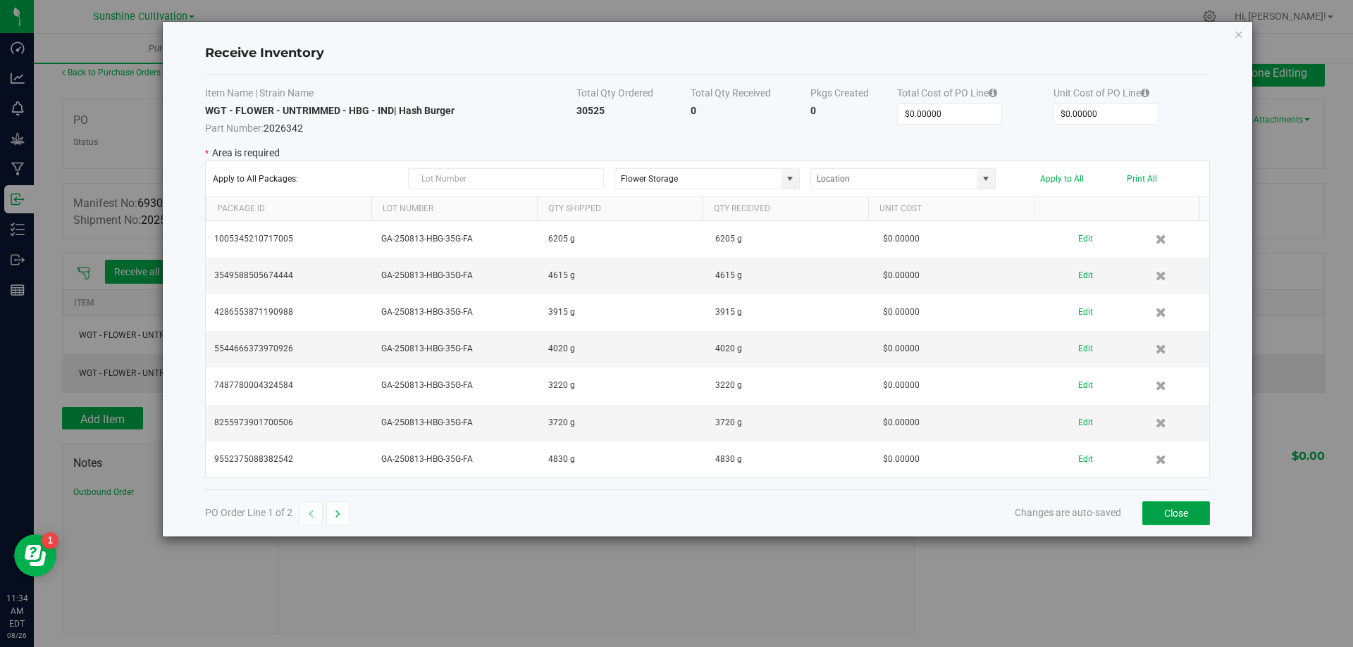
click at [1172, 515] on button "Close" at bounding box center [1176, 514] width 68 height 24
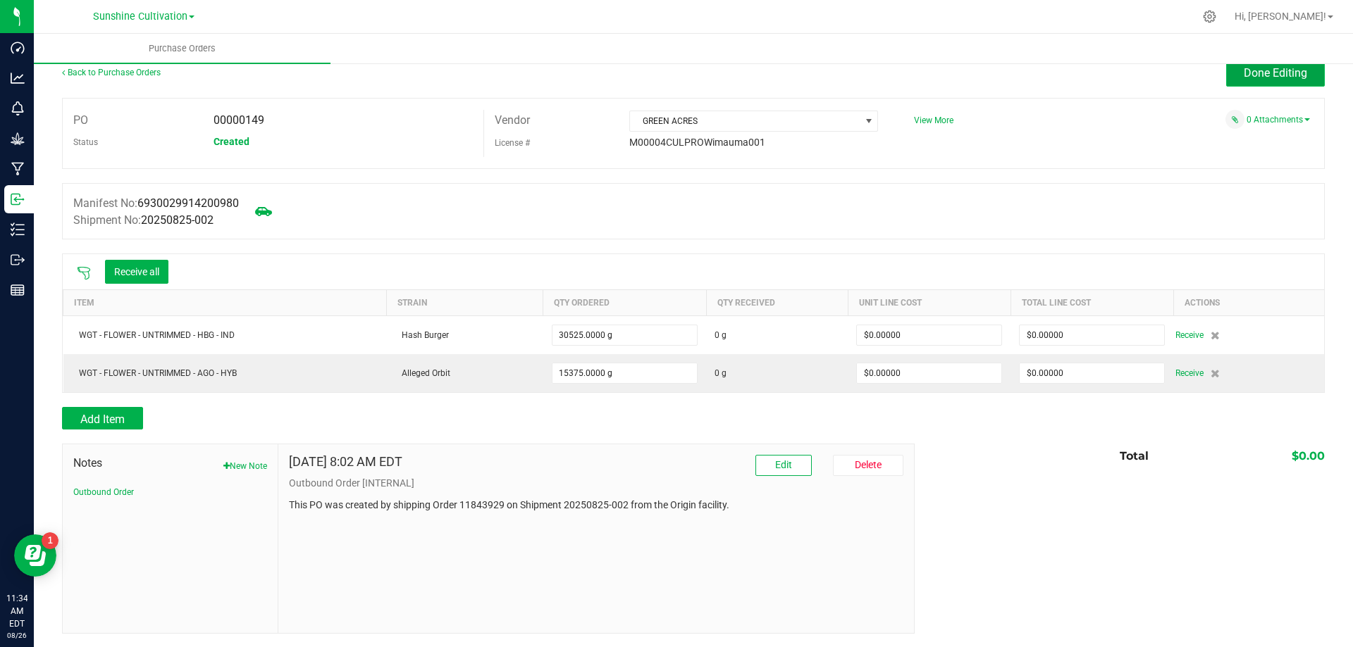
click at [1247, 78] on span "Done Editing" at bounding box center [1274, 72] width 63 height 13
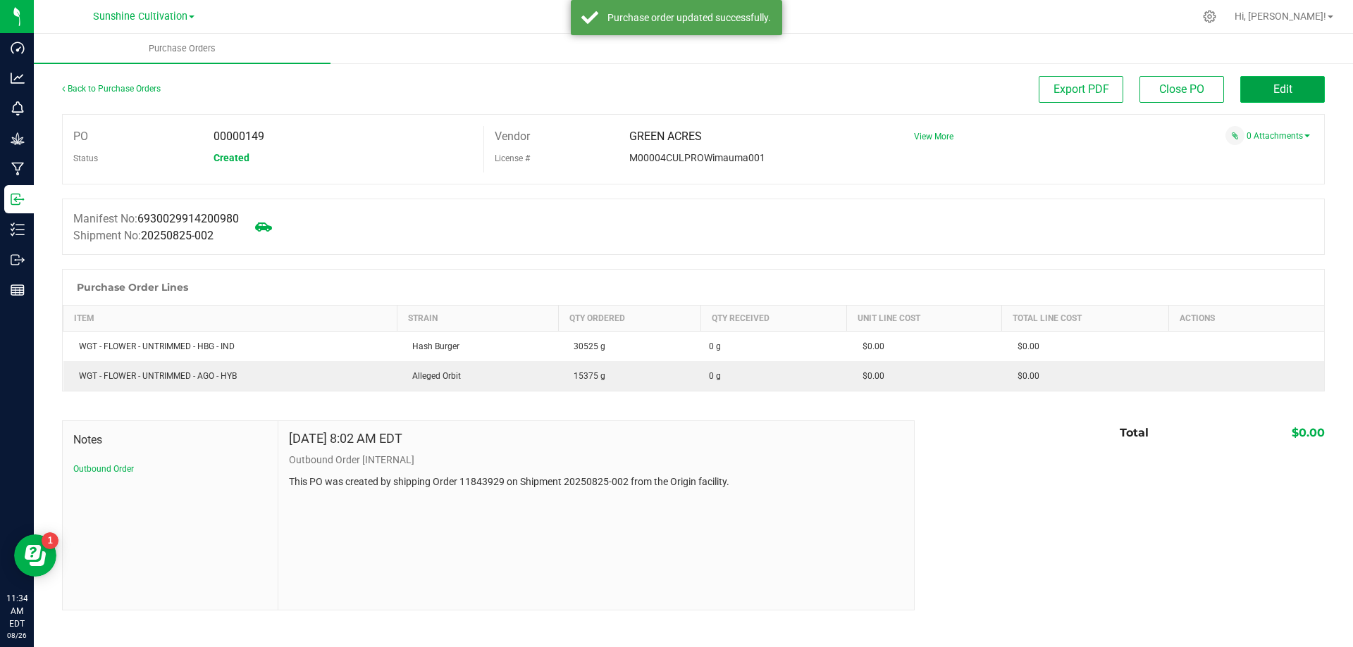
click at [1265, 91] on button "Edit" at bounding box center [1282, 89] width 85 height 27
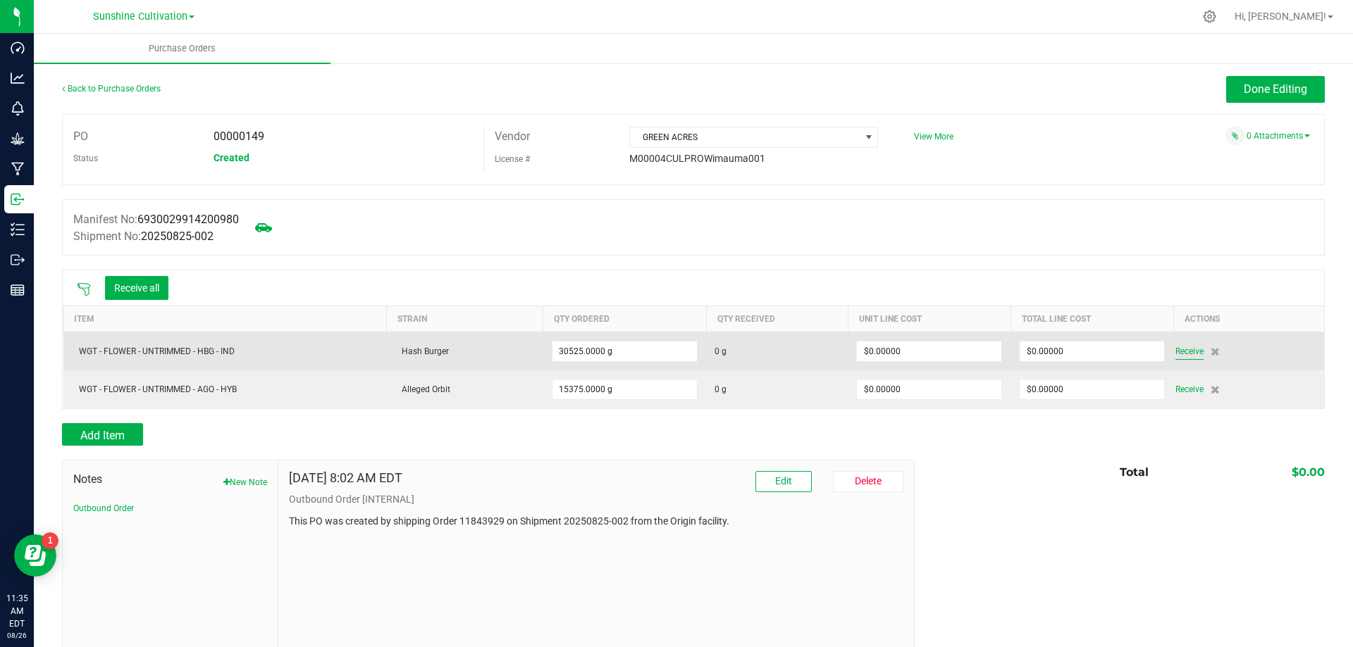
click at [1183, 352] on span "Receive" at bounding box center [1189, 351] width 28 height 17
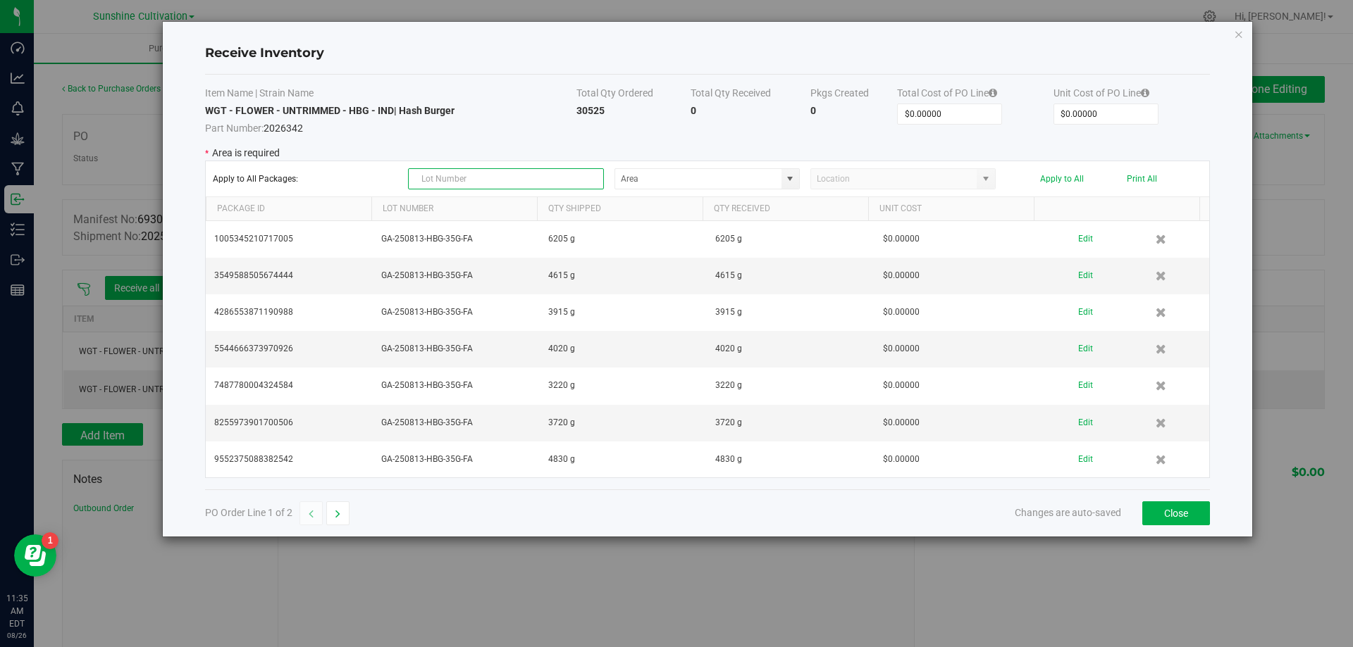
click at [538, 174] on input "text" at bounding box center [506, 178] width 196 height 21
click at [340, 515] on icon "button" at bounding box center [337, 514] width 5 height 10
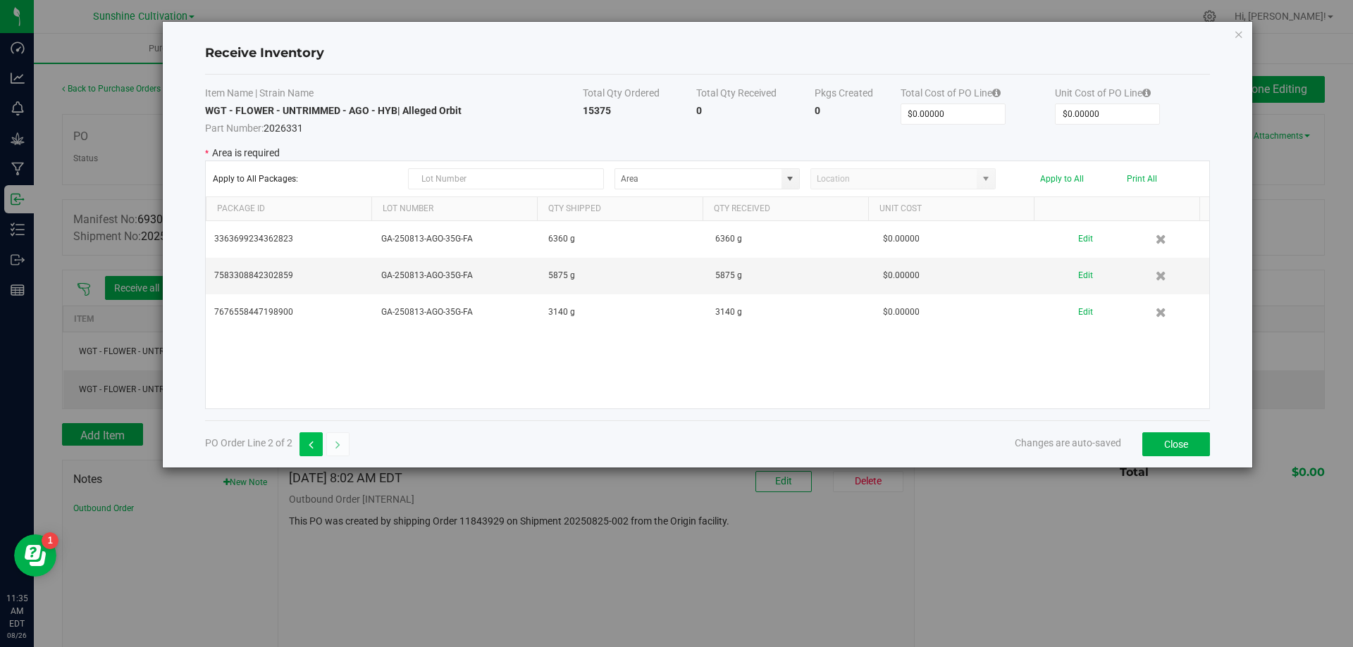
click at [305, 444] on button "button" at bounding box center [310, 445] width 23 height 24
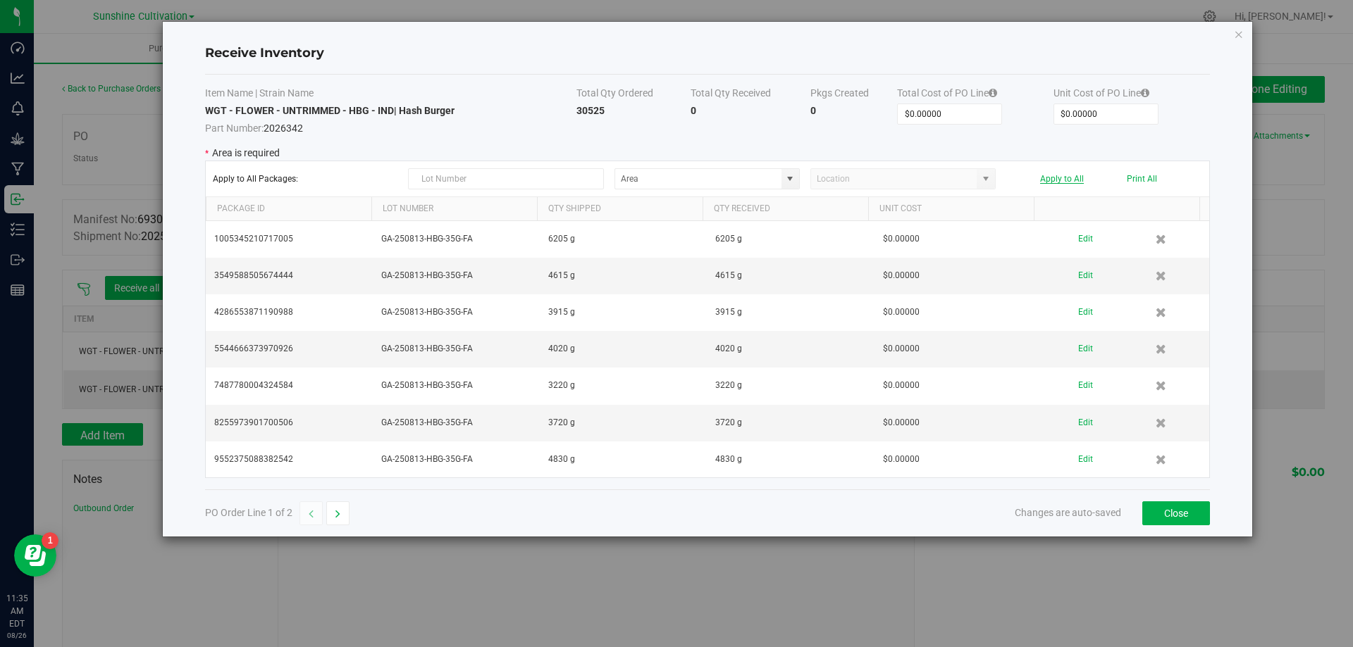
click at [1065, 180] on button "Apply to All" at bounding box center [1062, 179] width 44 height 10
click at [691, 169] on input at bounding box center [698, 179] width 166 height 20
click at [783, 170] on span at bounding box center [790, 179] width 18 height 20
click at [684, 275] on span "Inventory" at bounding box center [695, 277] width 29 height 21
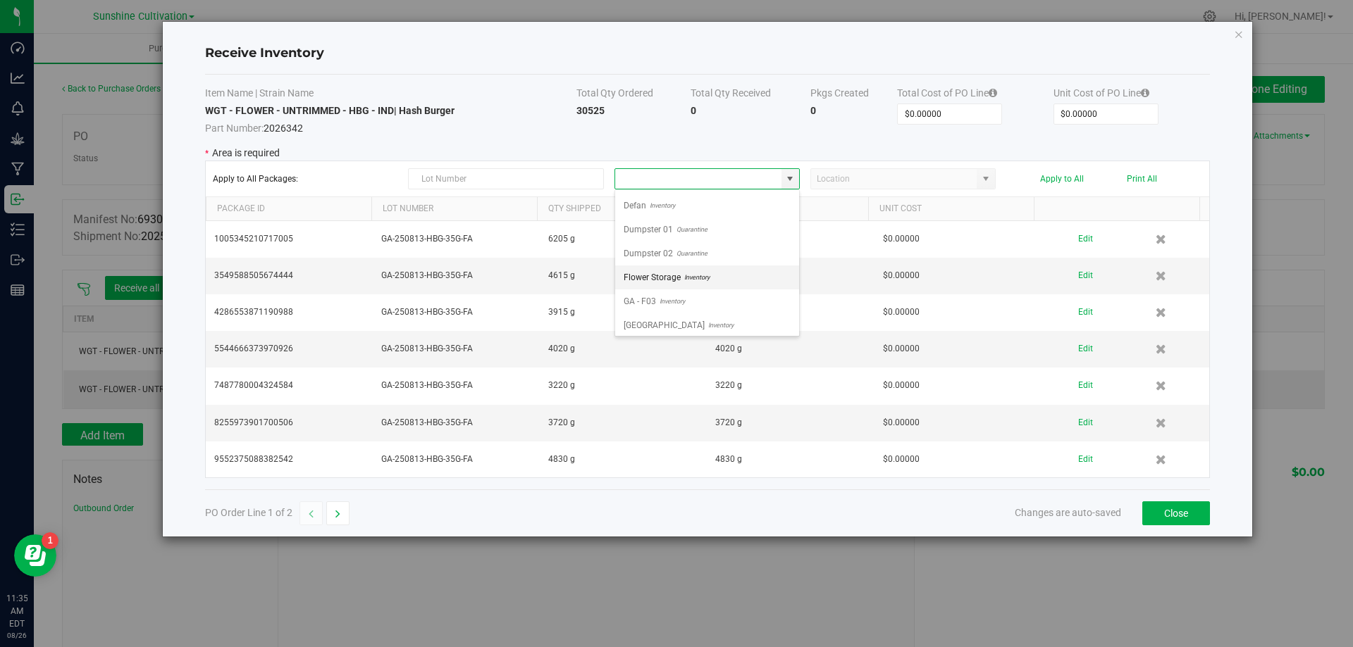
type input "Flower Storage"
click at [1065, 177] on button "Apply to All" at bounding box center [1062, 179] width 44 height 10
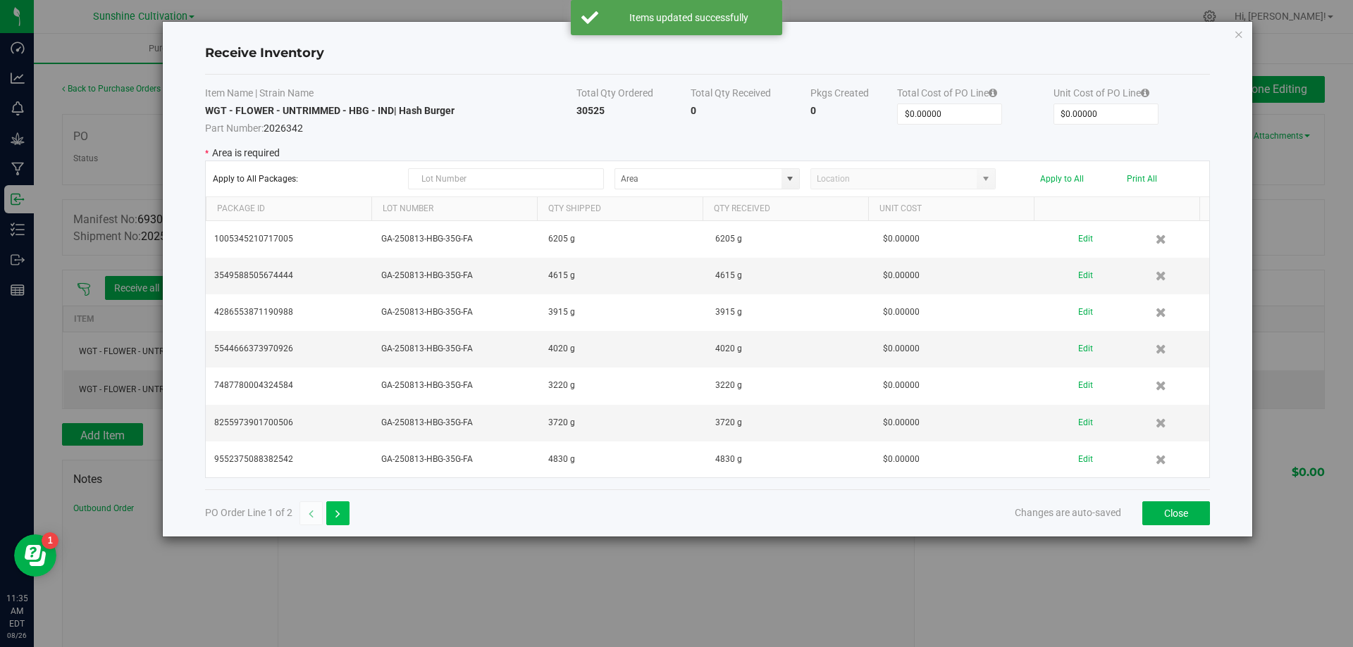
click at [333, 514] on button "button" at bounding box center [337, 514] width 23 height 24
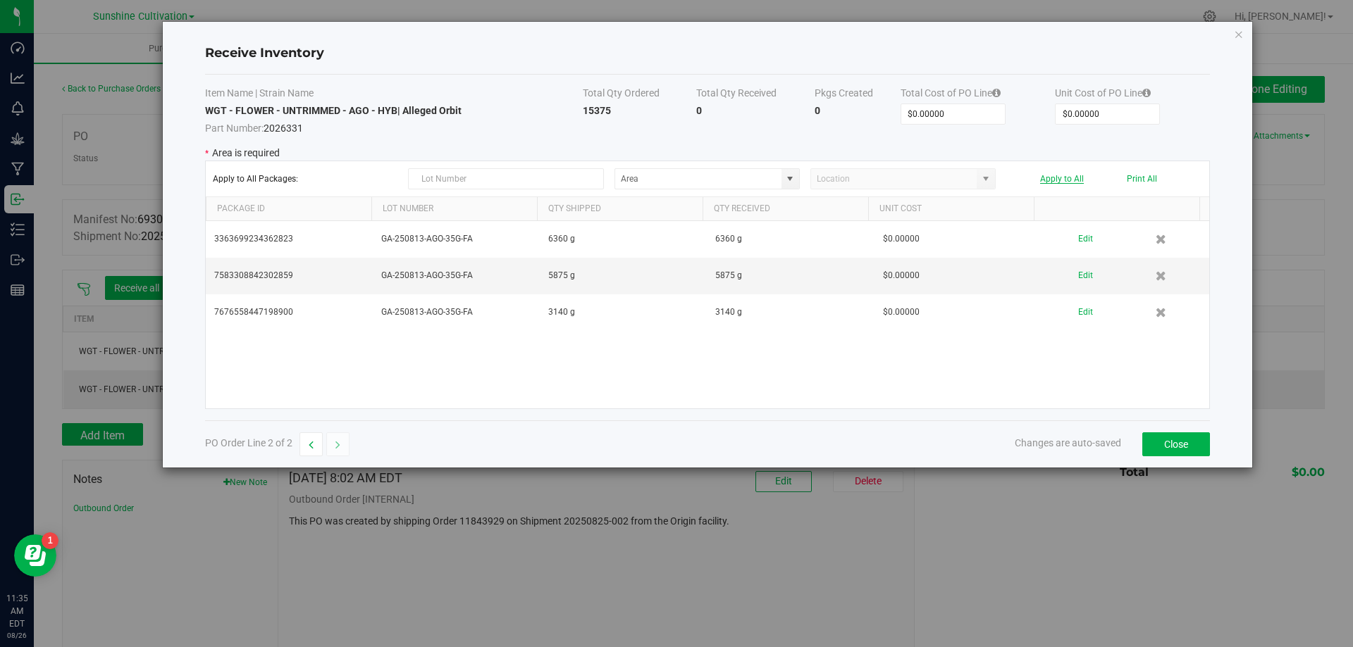
click at [1057, 178] on button "Apply to All" at bounding box center [1062, 179] width 44 height 10
click at [1236, 30] on icon "Close modal" at bounding box center [1239, 33] width 10 height 17
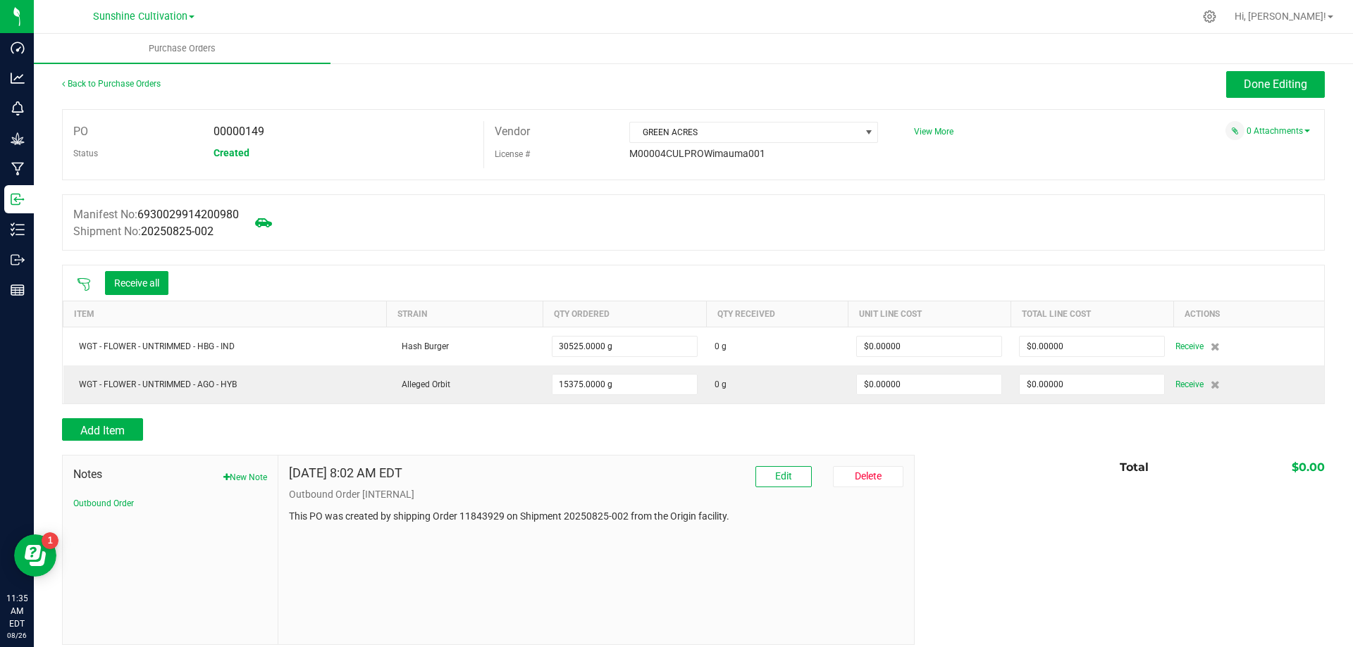
scroll to position [0, 0]
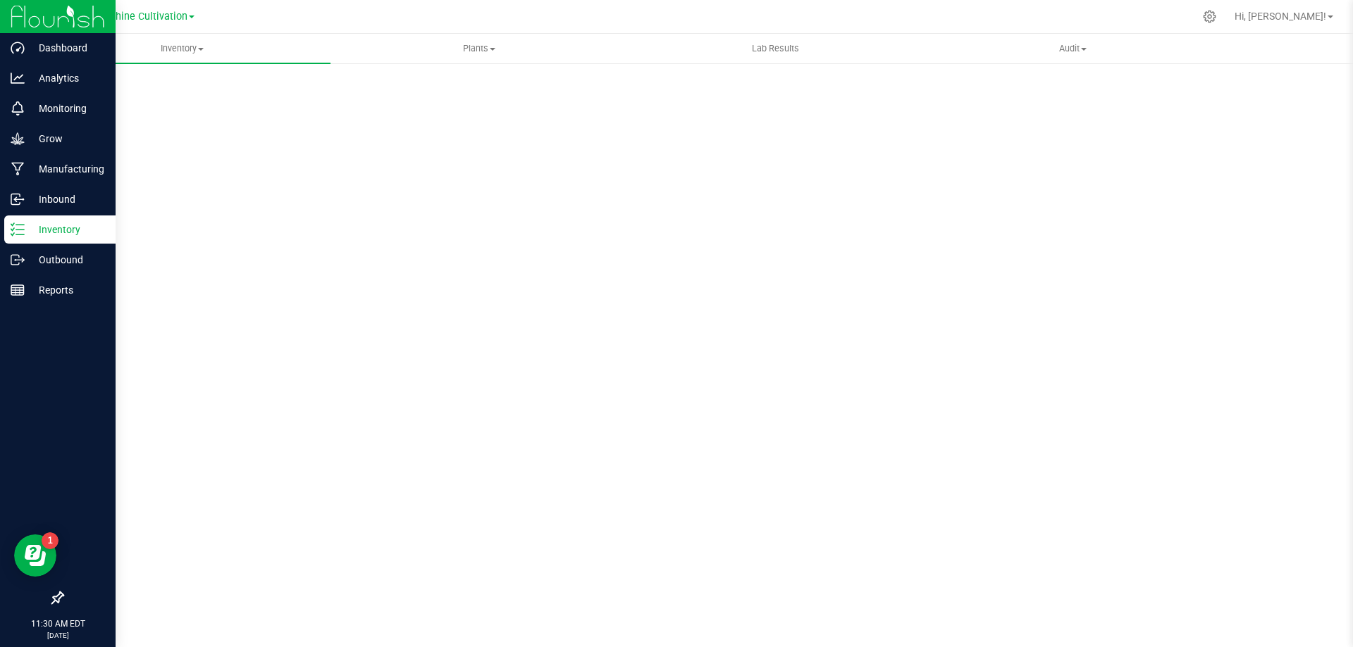
click at [26, 233] on p "Inventory" at bounding box center [67, 229] width 85 height 17
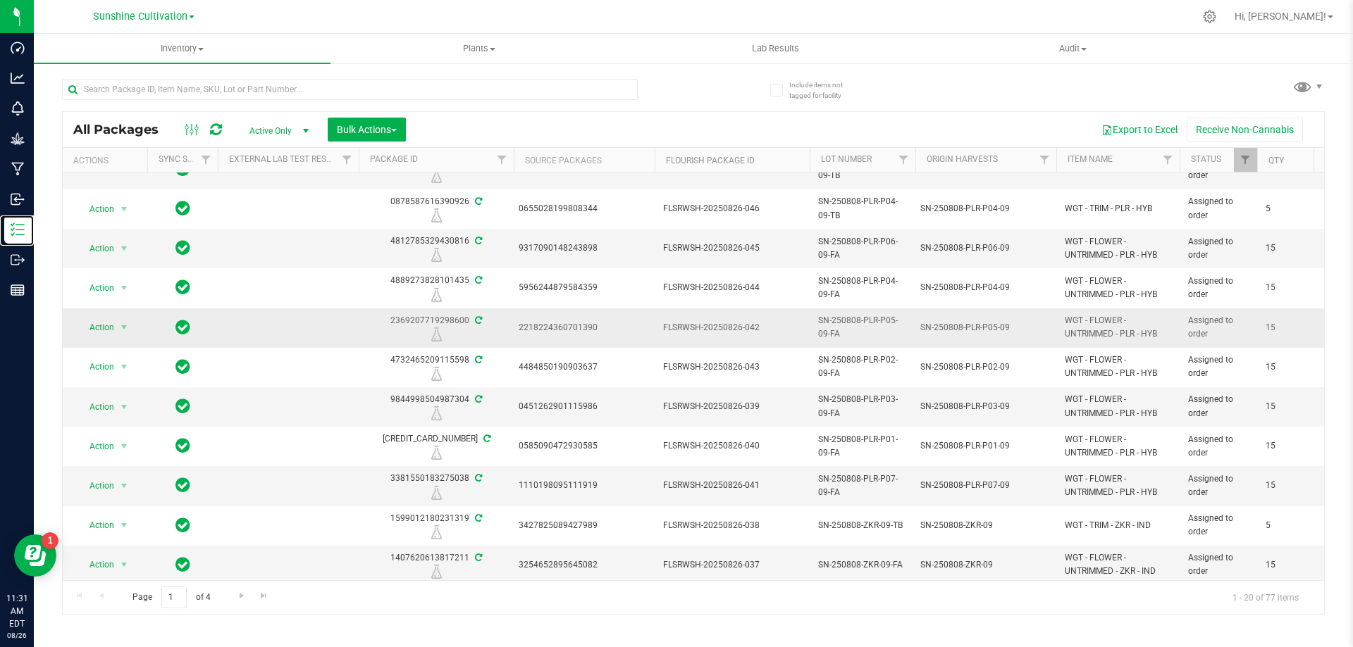
scroll to position [394, 0]
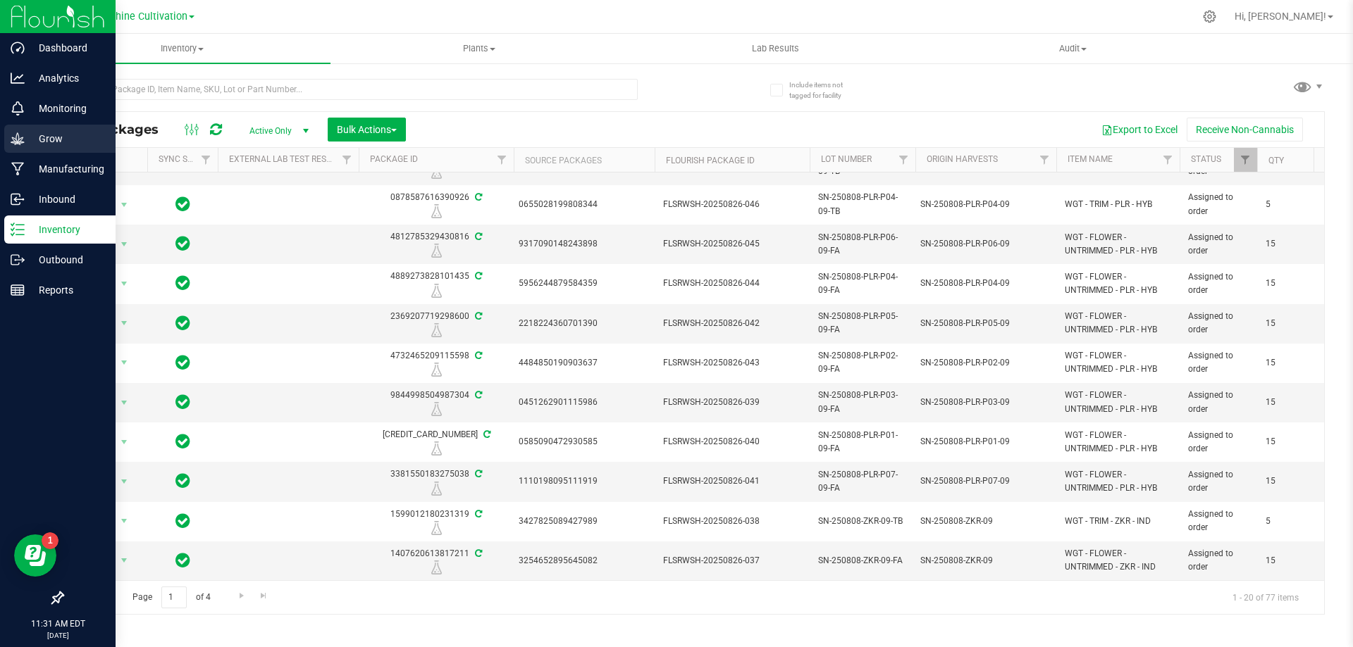
click at [81, 128] on div "Grow" at bounding box center [59, 139] width 111 height 28
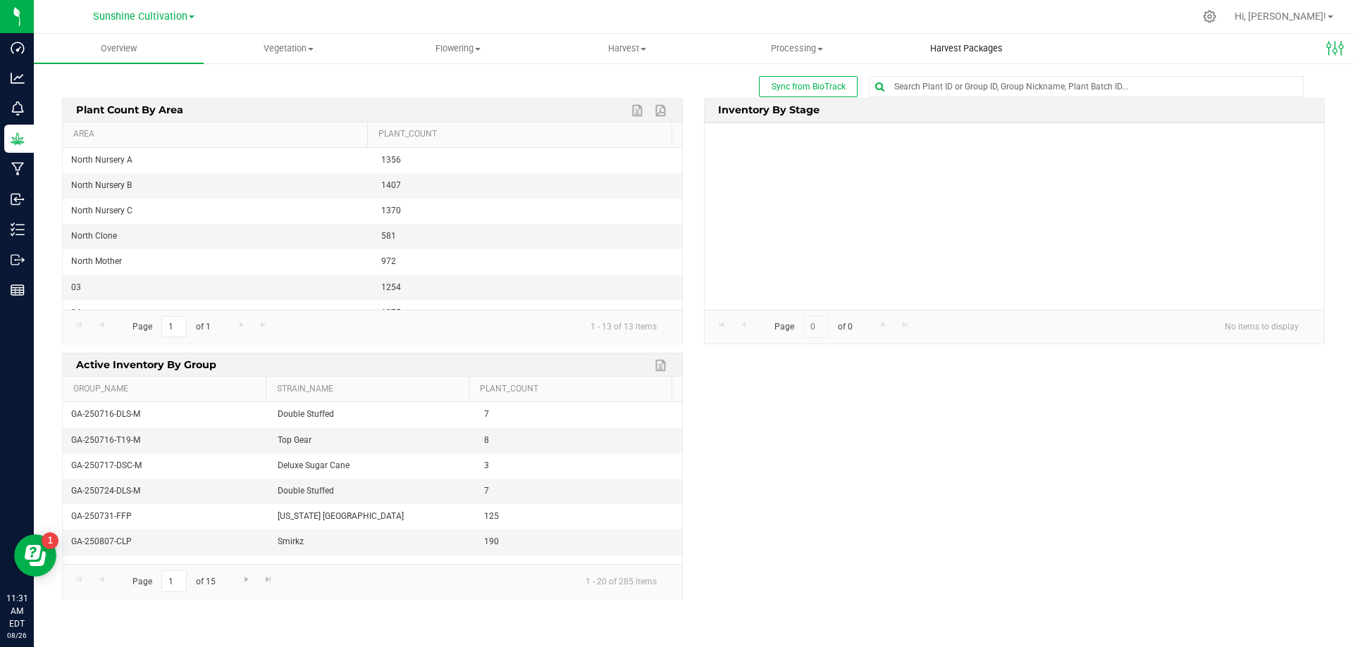
click at [993, 43] on span "Harvest Packages" at bounding box center [966, 48] width 111 height 13
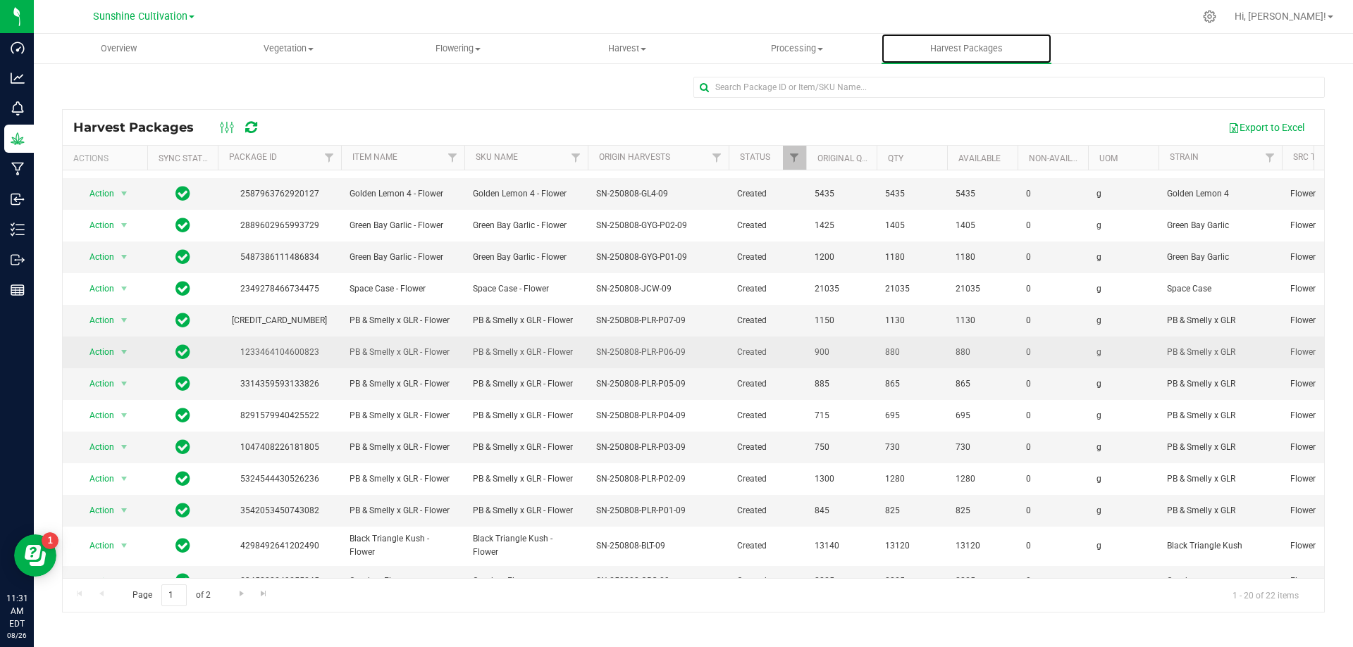
scroll to position [243, 0]
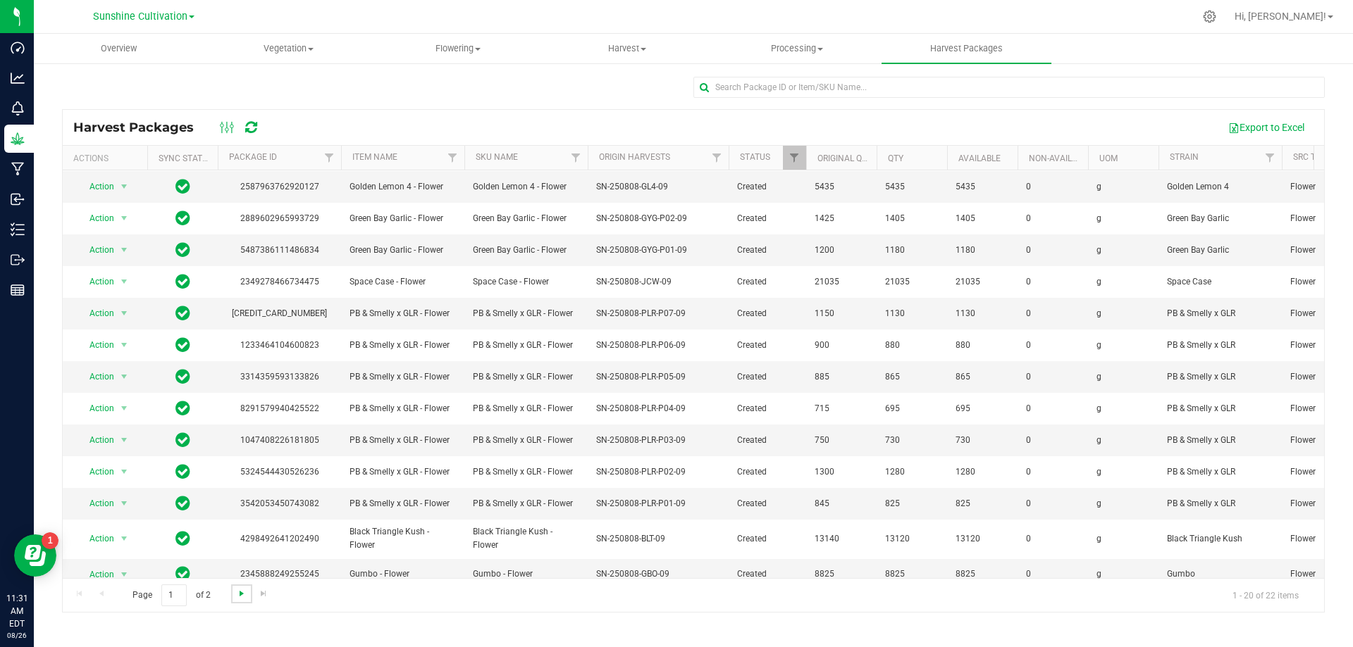
click at [240, 591] on span "Go to the next page" at bounding box center [241, 593] width 11 height 11
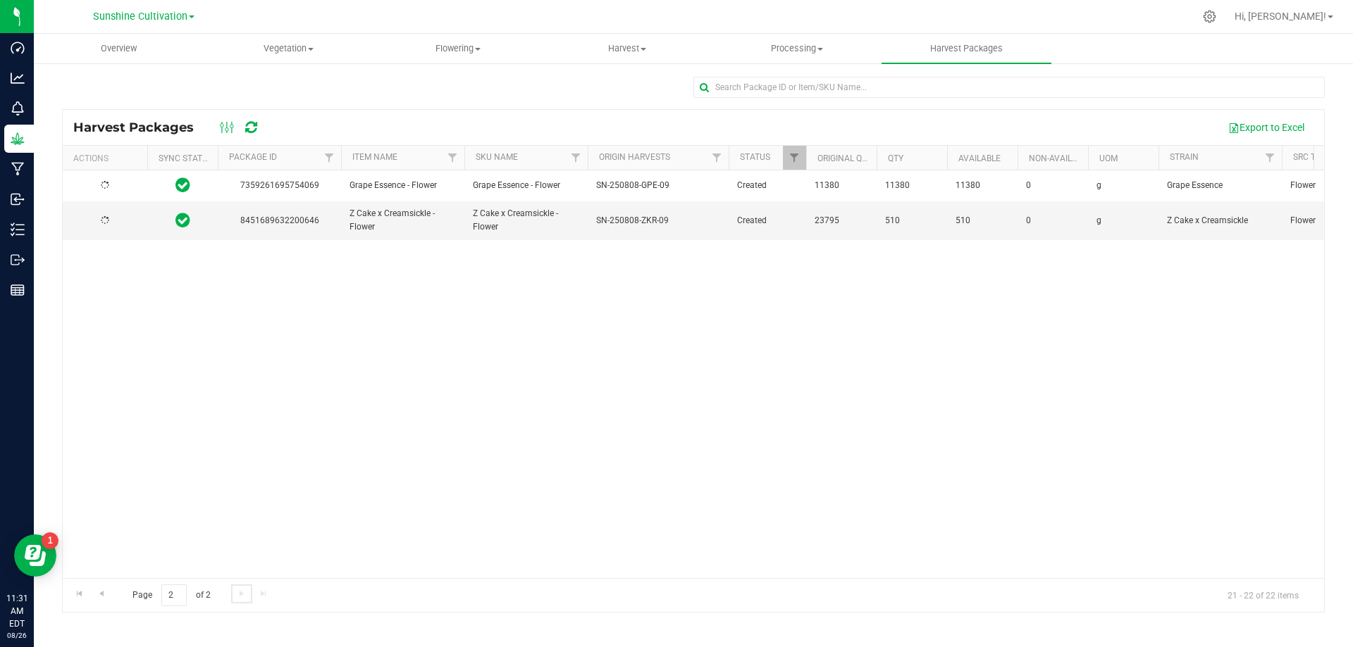
scroll to position [0, 0]
click at [797, 48] on span "Processing" at bounding box center [797, 48] width 168 height 13
click at [782, 84] on span "Processing harvests" at bounding box center [777, 85] width 130 height 12
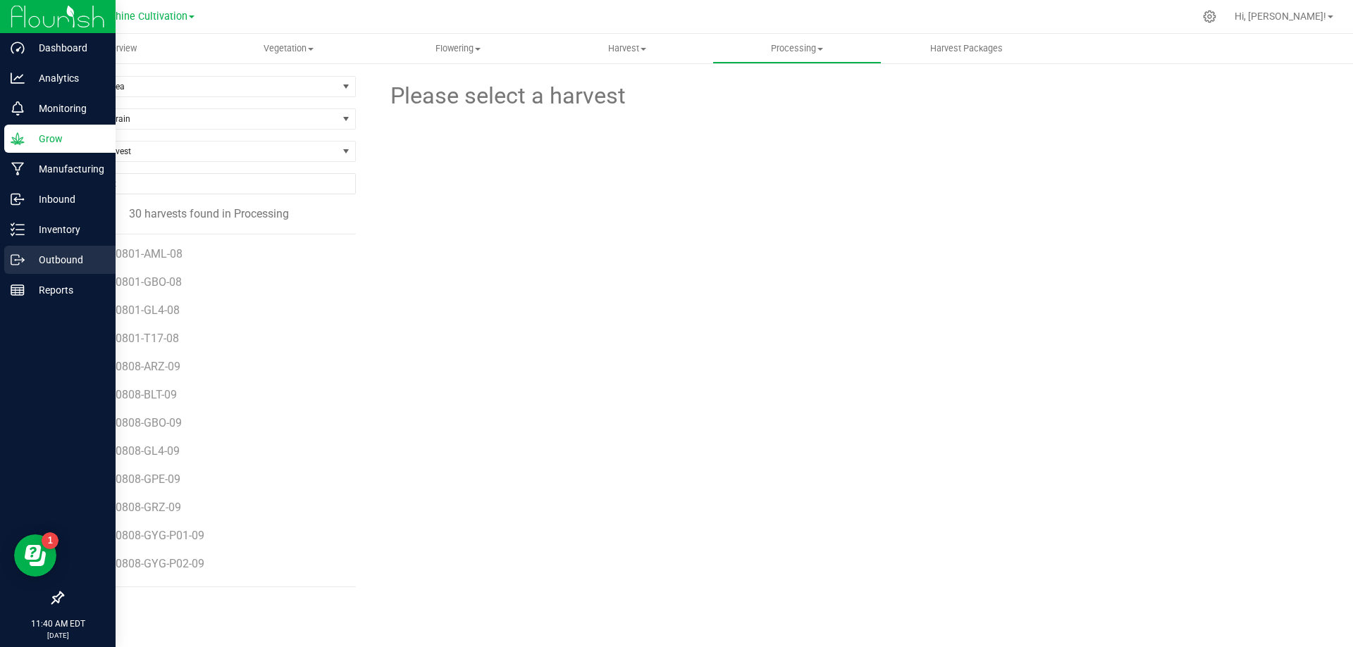
click at [27, 268] on p "Outbound" at bounding box center [67, 259] width 85 height 17
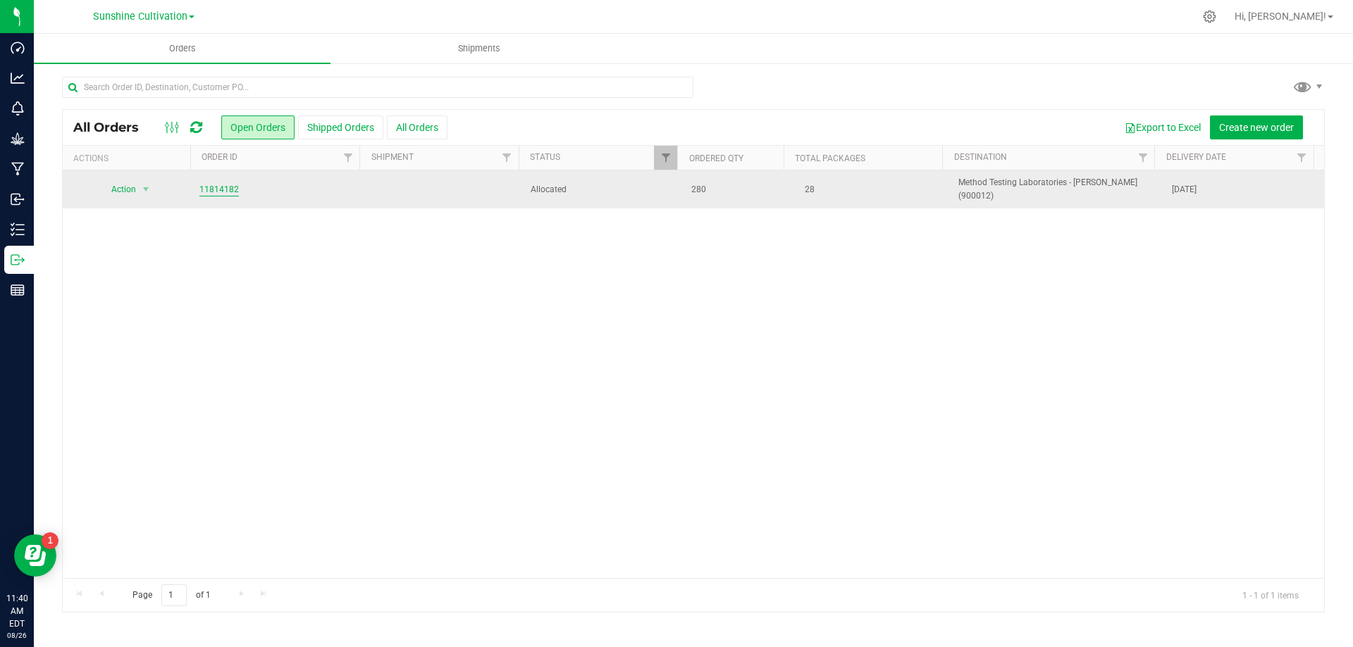
click at [220, 190] on link "11814182" at bounding box center [218, 189] width 39 height 13
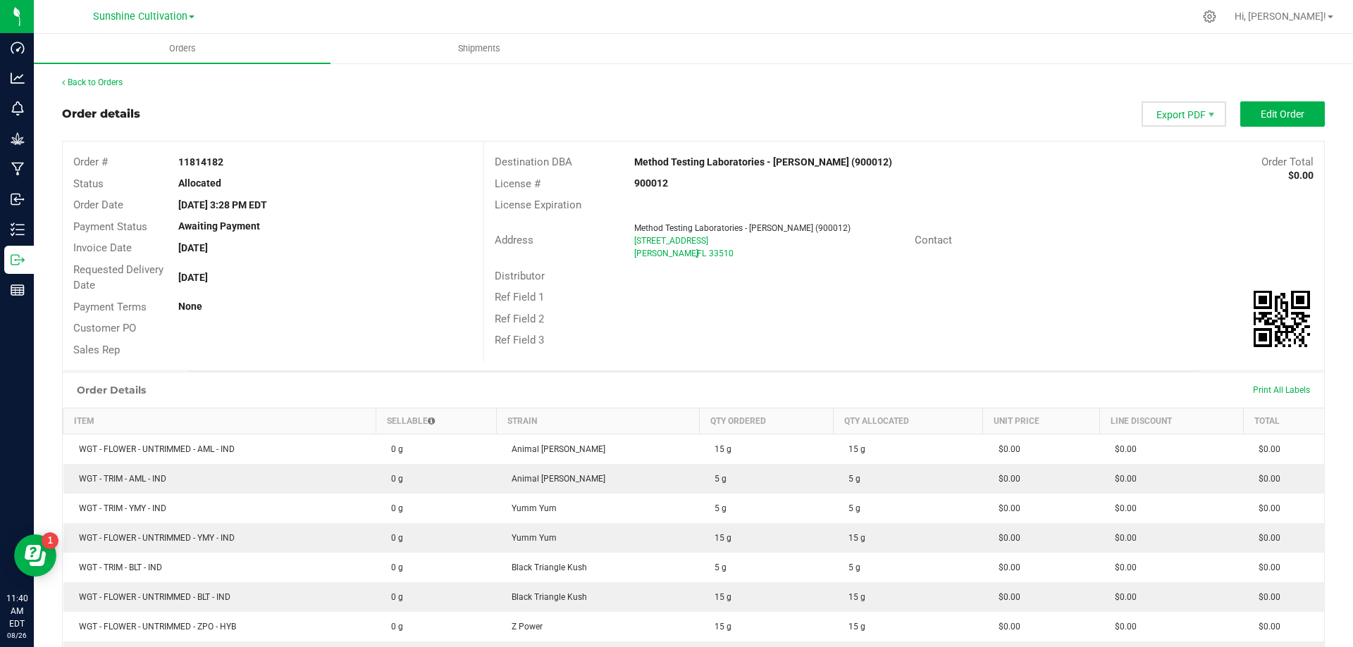
click at [1173, 116] on span "Export PDF" at bounding box center [1183, 113] width 85 height 25
click at [459, 54] on span "Shipments" at bounding box center [479, 48] width 80 height 13
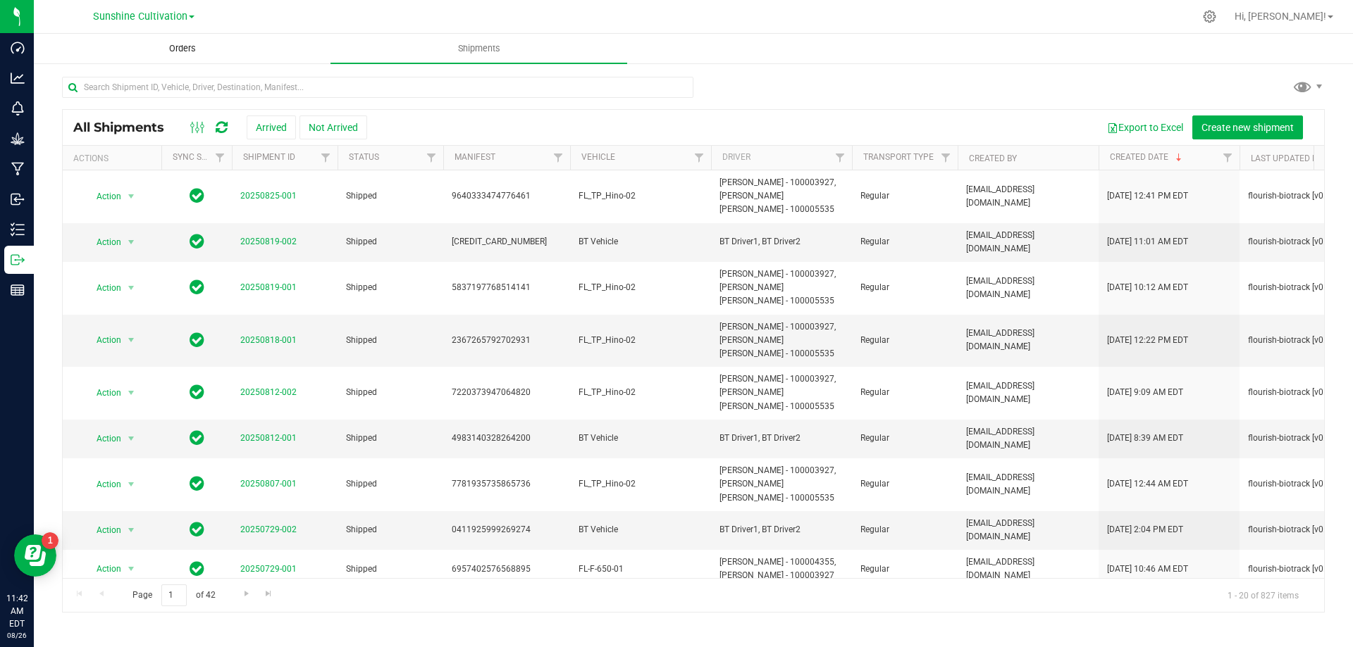
click at [169, 46] on span "Orders" at bounding box center [182, 48] width 65 height 13
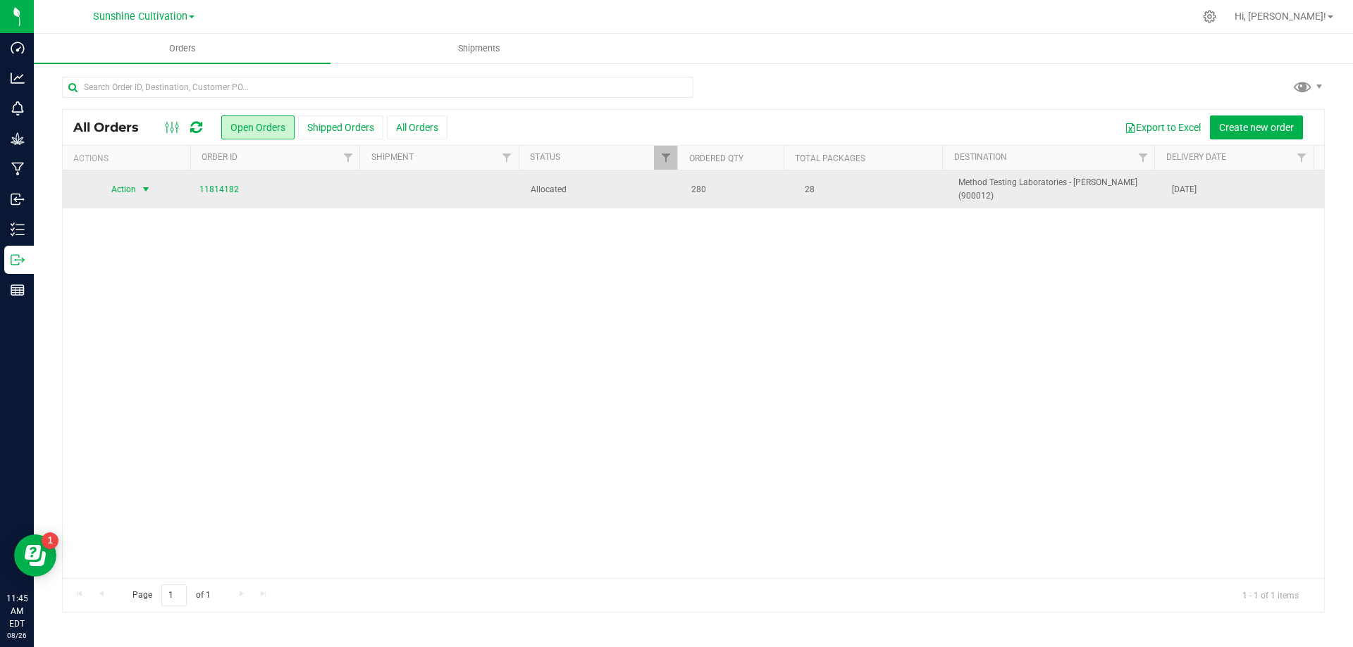
click at [122, 187] on span "Action" at bounding box center [118, 190] width 38 height 20
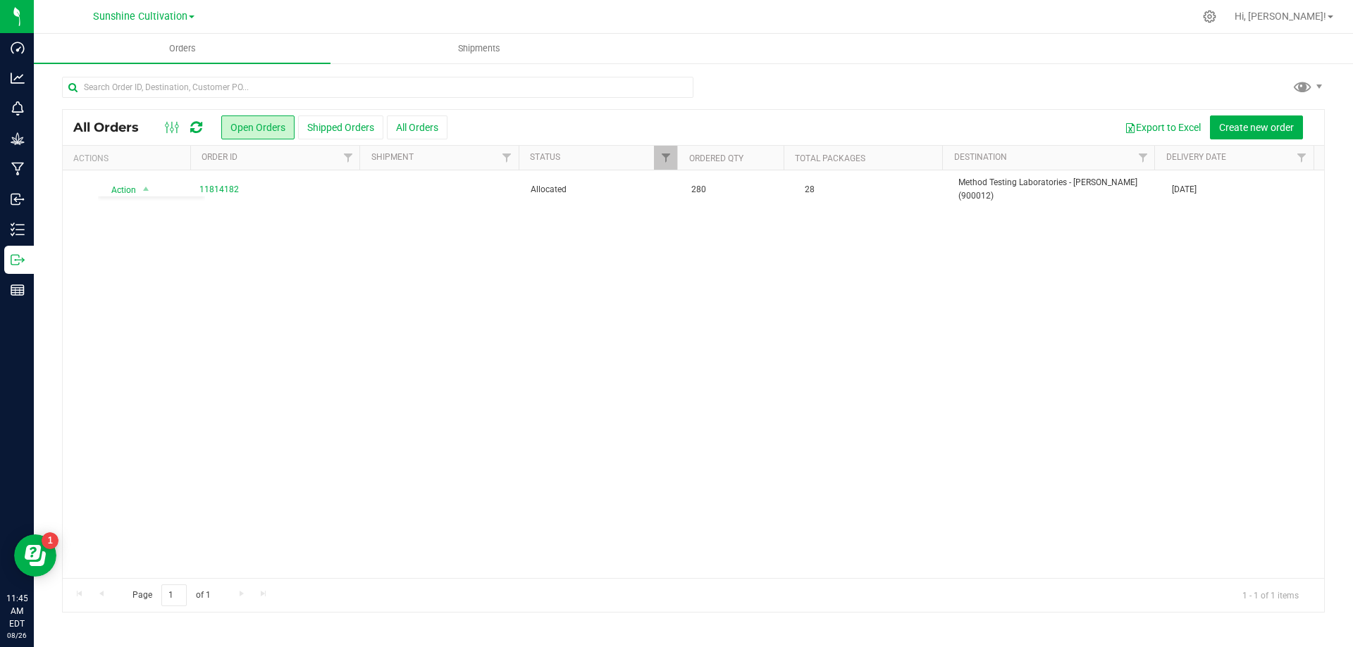
click at [654, 290] on div "Action Action Cancel order Clone order Edit order Mark as fully paid Order audi…" at bounding box center [693, 374] width 1261 height 408
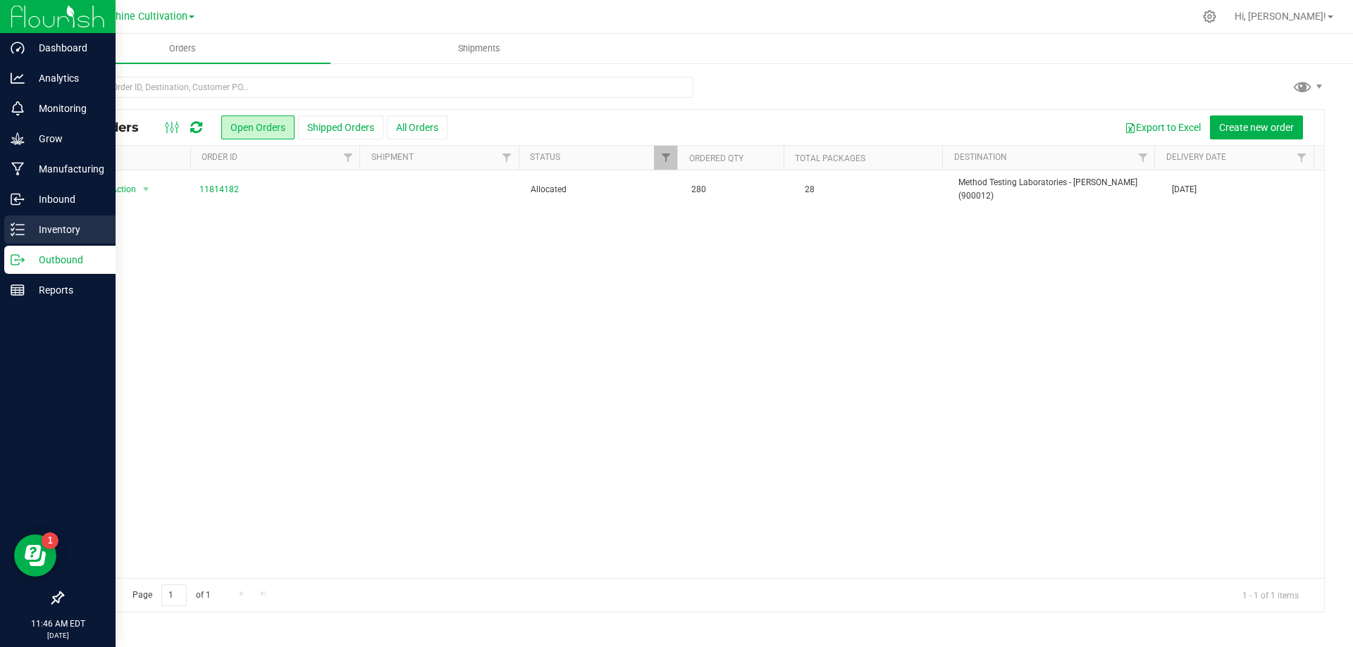
click at [73, 232] on p "Inventory" at bounding box center [67, 229] width 85 height 17
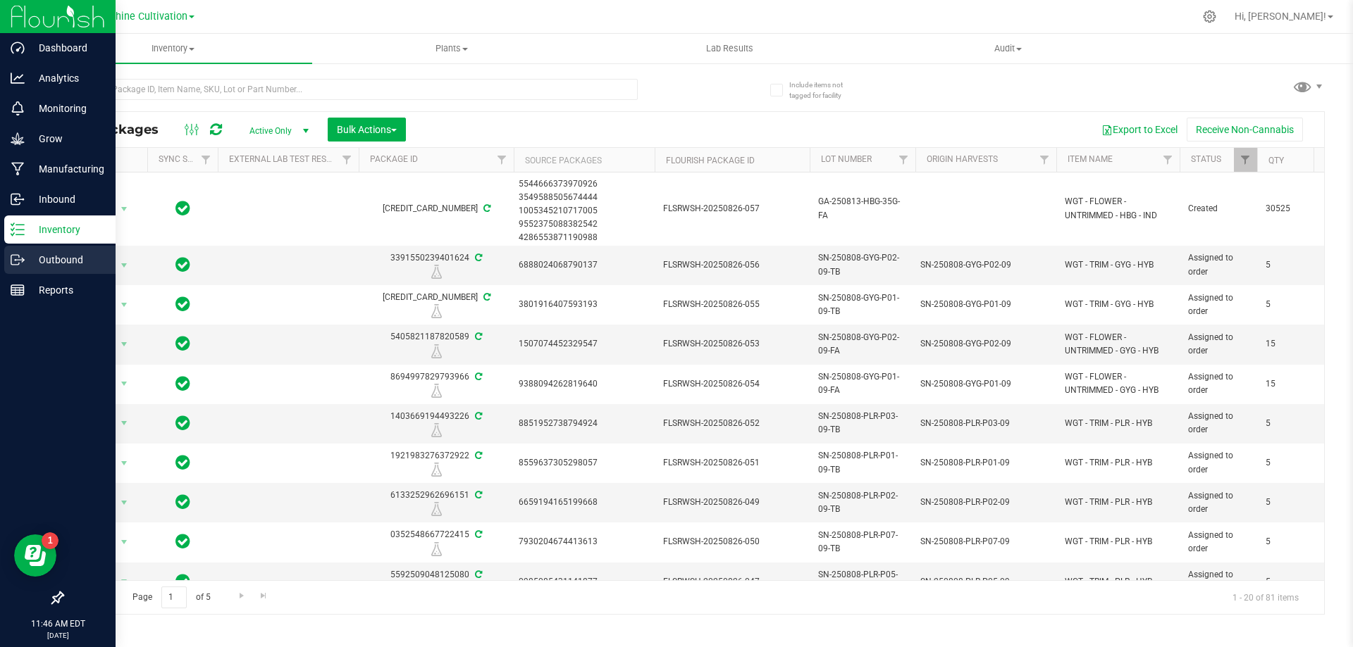
click at [76, 252] on p "Outbound" at bounding box center [67, 259] width 85 height 17
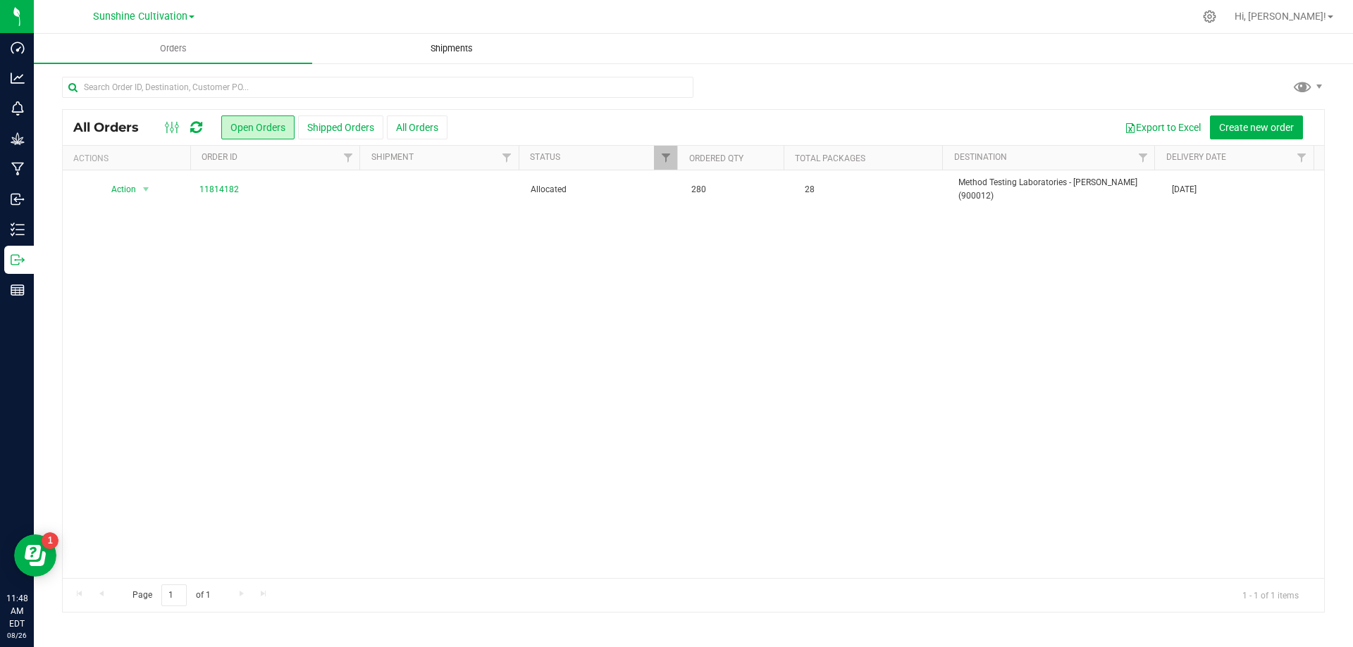
click at [463, 59] on uib-tab-heading "Shipments" at bounding box center [451, 49] width 277 height 28
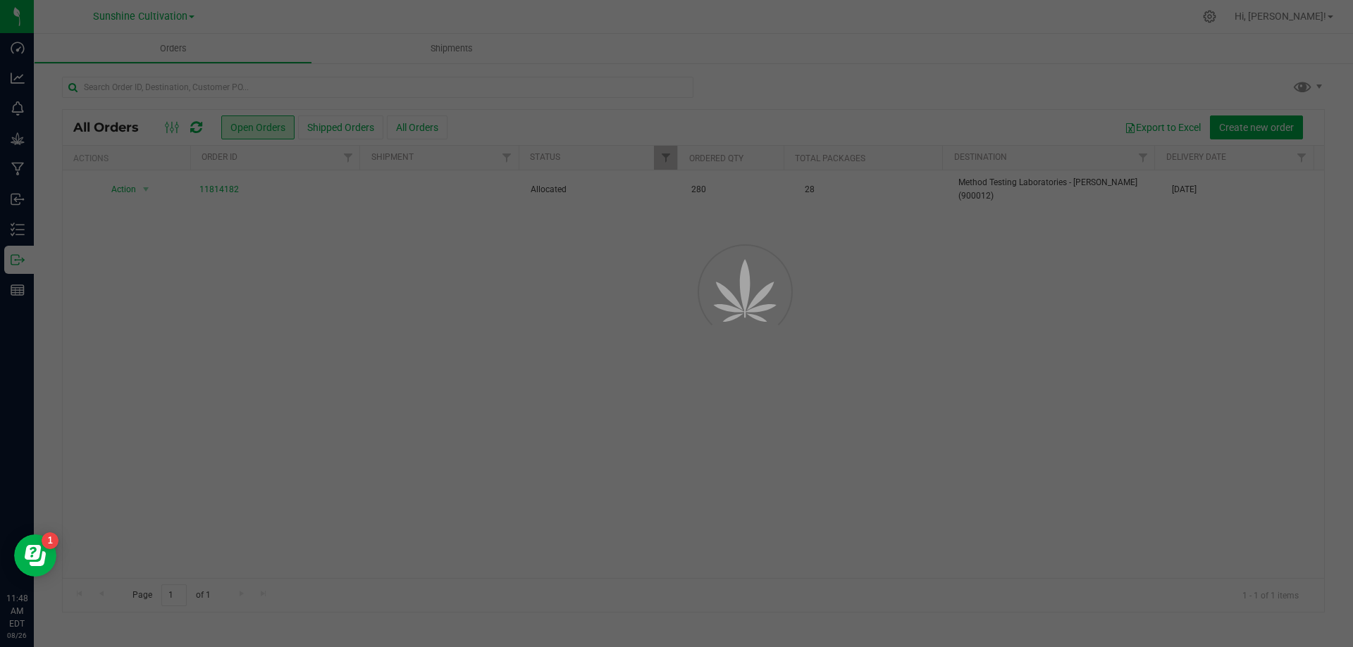
click at [442, 49] on div at bounding box center [676, 323] width 1353 height 647
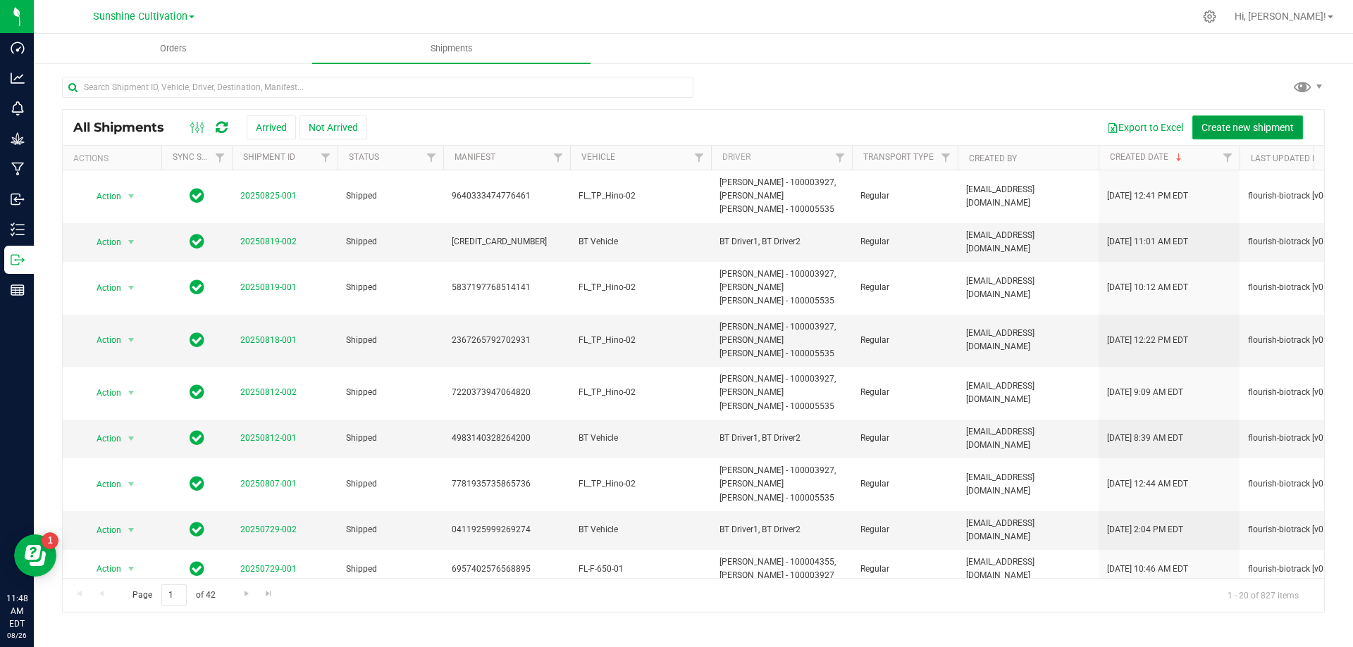
click at [1243, 122] on span "Create new shipment" at bounding box center [1247, 127] width 92 height 11
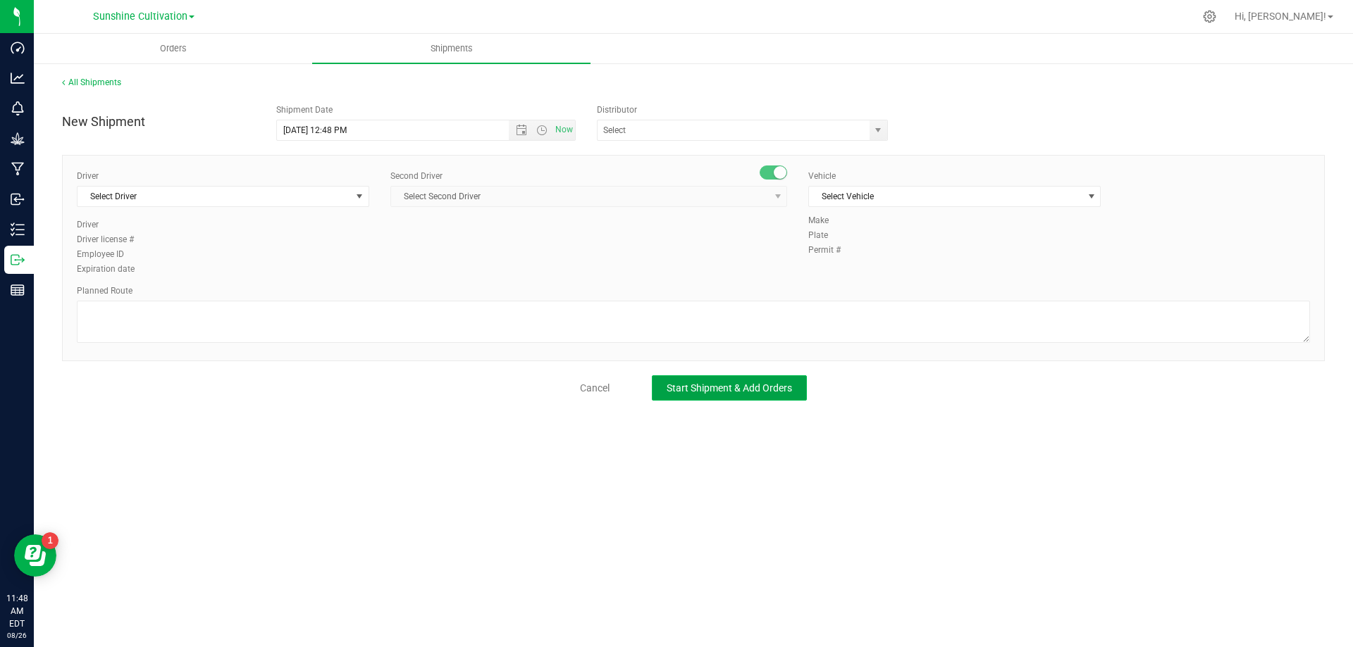
click at [724, 385] on span "Start Shipment & Add Orders" at bounding box center [728, 388] width 125 height 11
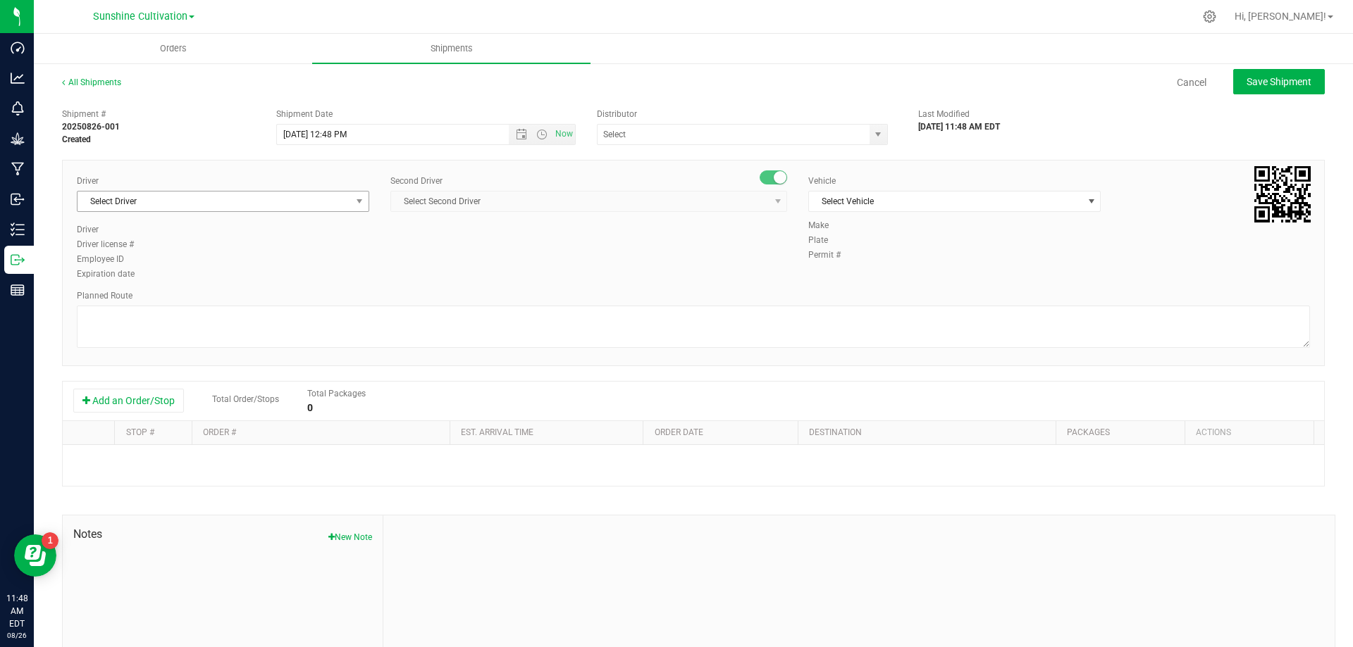
click at [340, 209] on span "Select Driver" at bounding box center [213, 202] width 273 height 20
click at [149, 268] on li "BT Driver1" at bounding box center [221, 260] width 288 height 21
type input "BT"
click at [434, 196] on span "Select Second Driver" at bounding box center [580, 202] width 378 height 20
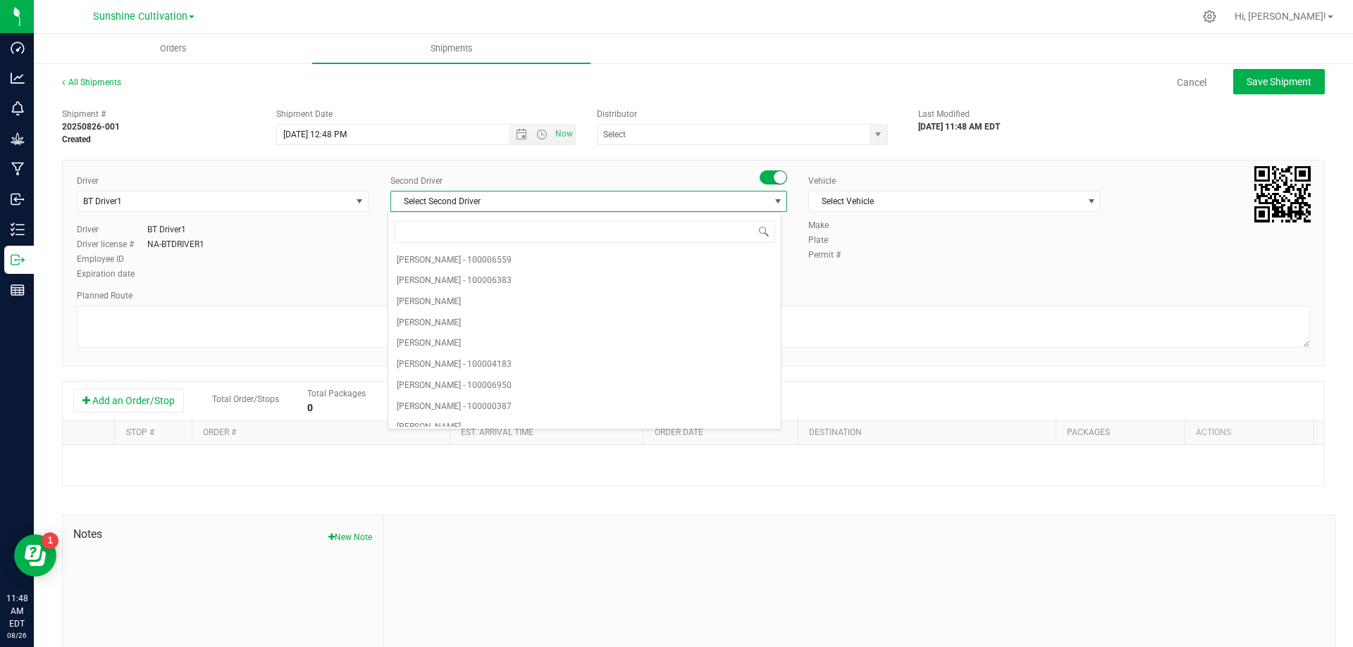
click at [422, 206] on span "Select Second Driver" at bounding box center [580, 202] width 378 height 20
click at [414, 201] on span "Select Second Driver" at bounding box center [580, 202] width 378 height 20
type input "BT"
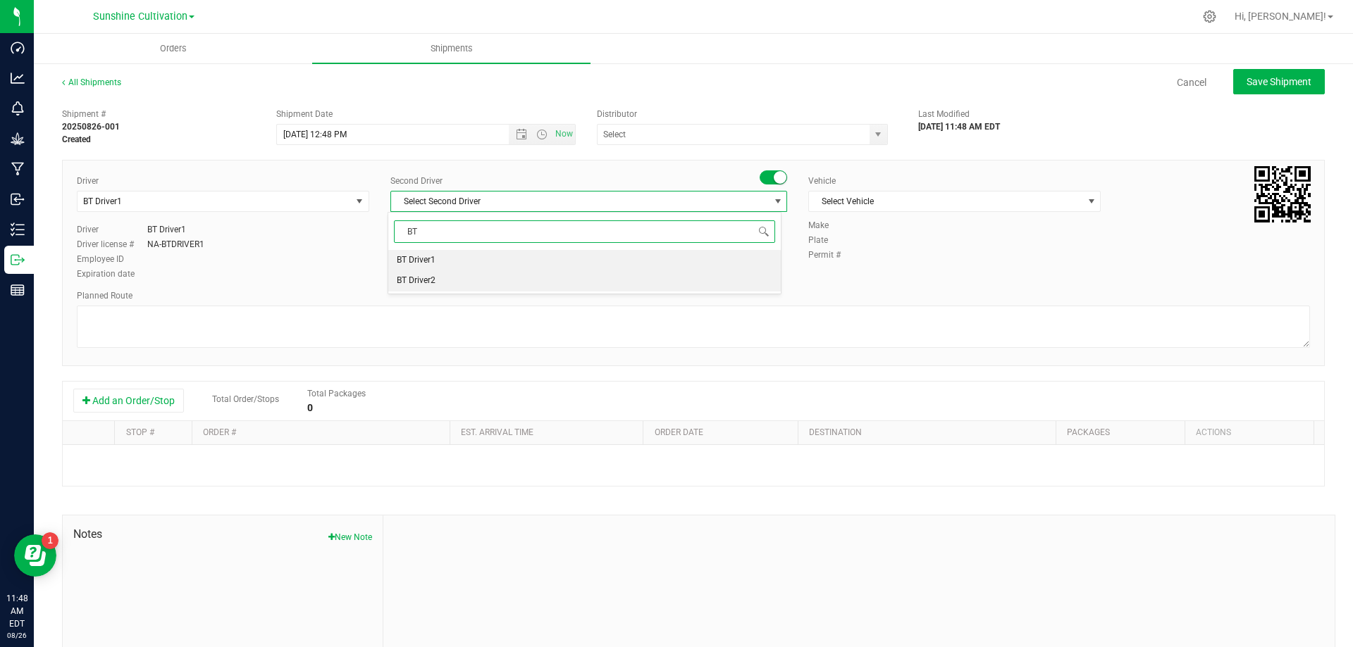
click at [471, 289] on li "BT Driver2" at bounding box center [584, 281] width 392 height 21
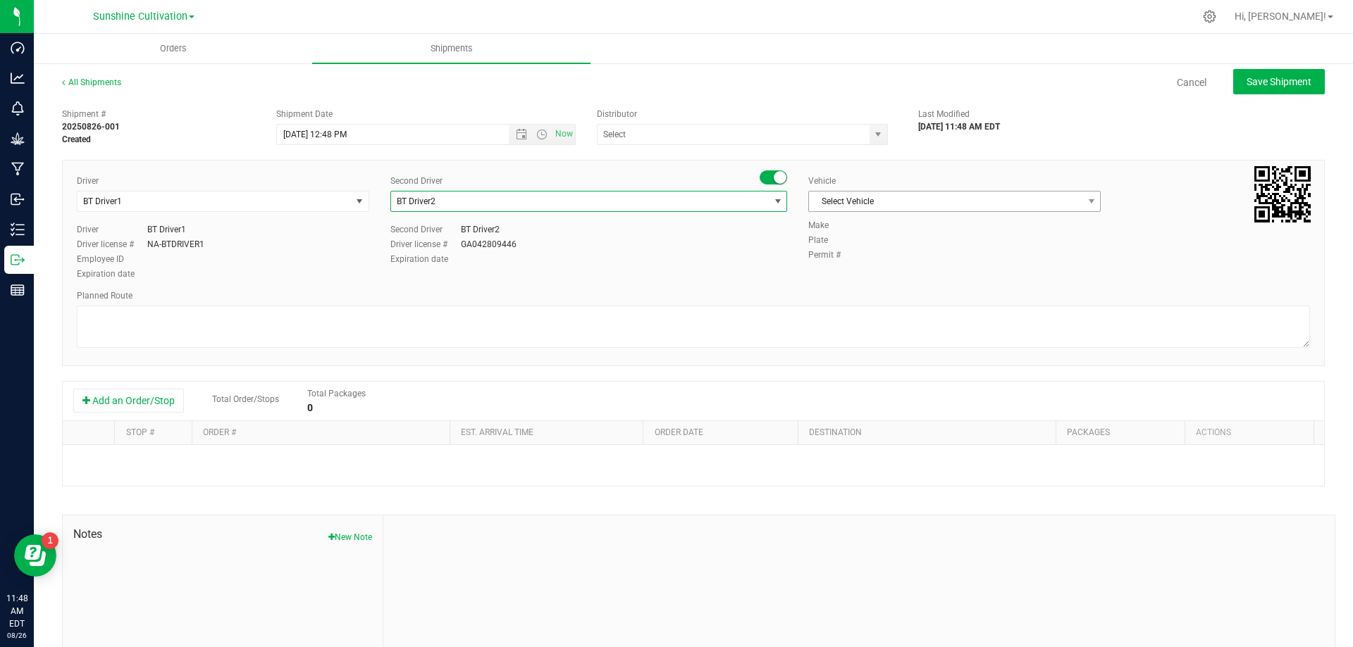
click at [917, 206] on span "Select Vehicle" at bounding box center [945, 202] width 273 height 20
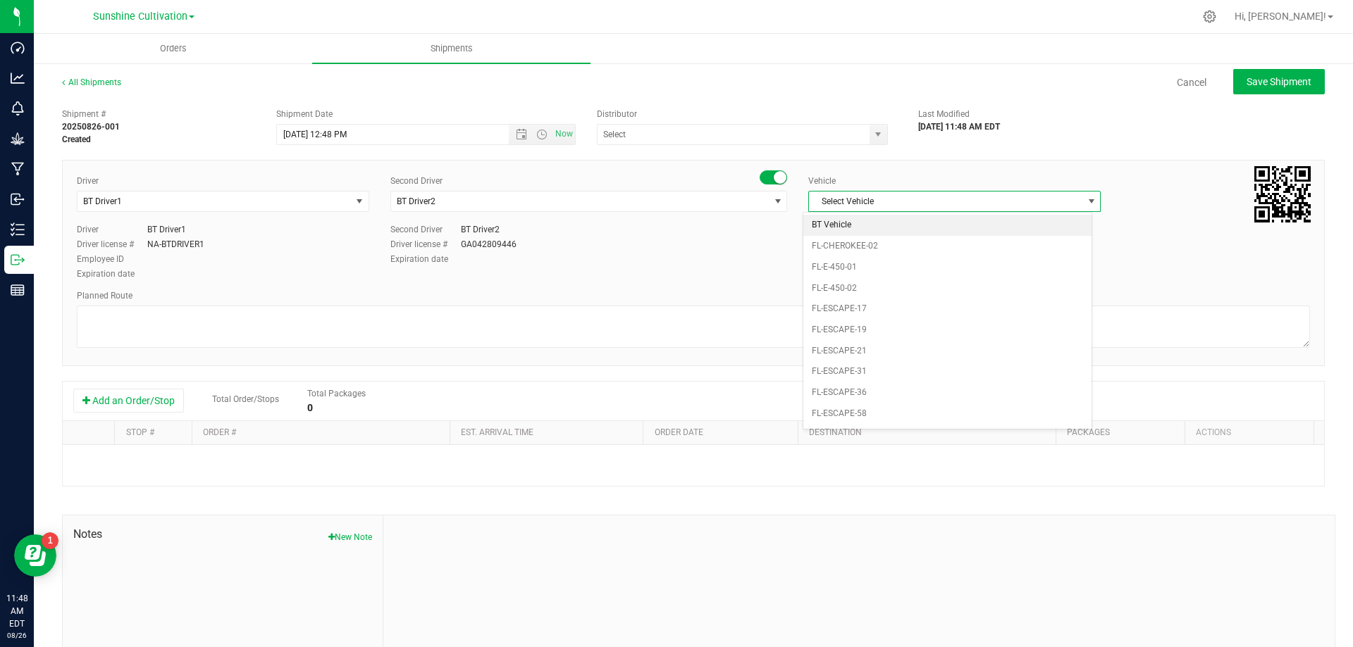
click at [861, 228] on li "BT Vehicle" at bounding box center [947, 225] width 288 height 21
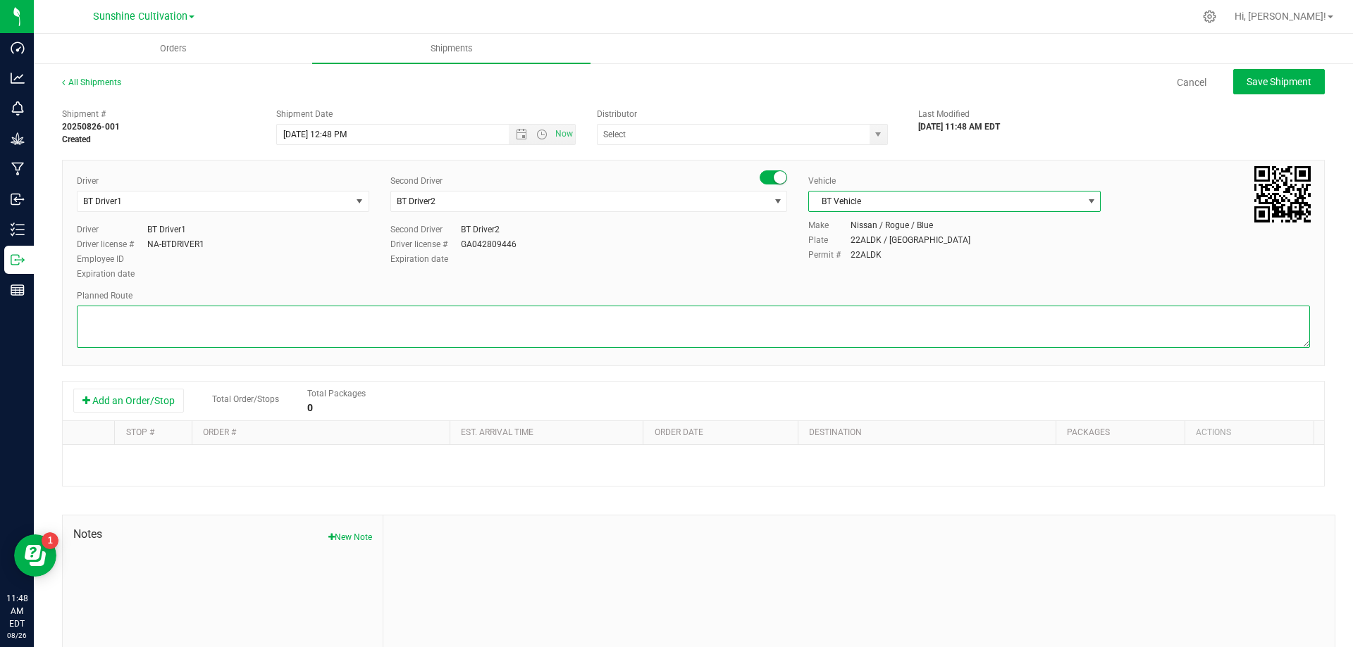
click at [505, 318] on textarea at bounding box center [693, 327] width 1233 height 42
type textarea "Sunshine to Method Testing Labs"
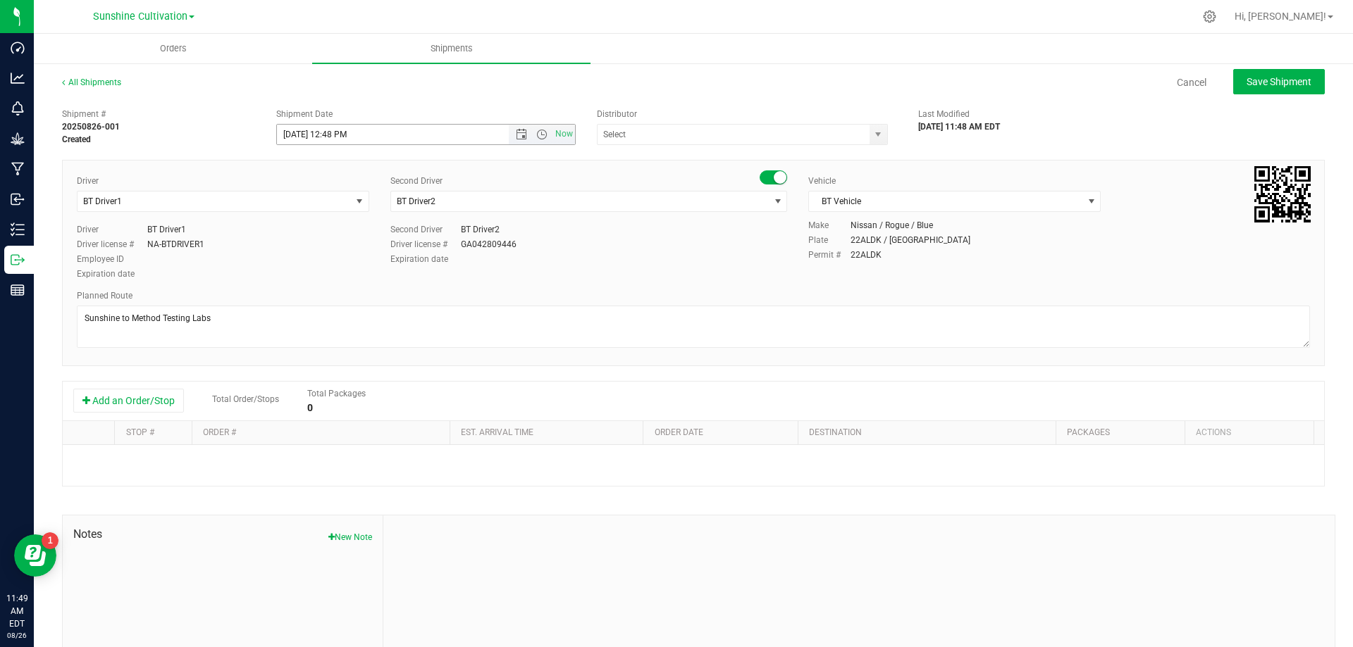
click at [439, 131] on input "8/26/2025 12:48 PM" at bounding box center [405, 135] width 256 height 20
click at [516, 136] on span "Open the date view" at bounding box center [521, 134] width 11 height 11
click at [342, 296] on link "27" at bounding box center [349, 300] width 20 height 22
click at [361, 136] on input "8/27/2025 12:48 PM" at bounding box center [405, 135] width 256 height 20
click at [538, 136] on span "Open the time view" at bounding box center [541, 134] width 11 height 11
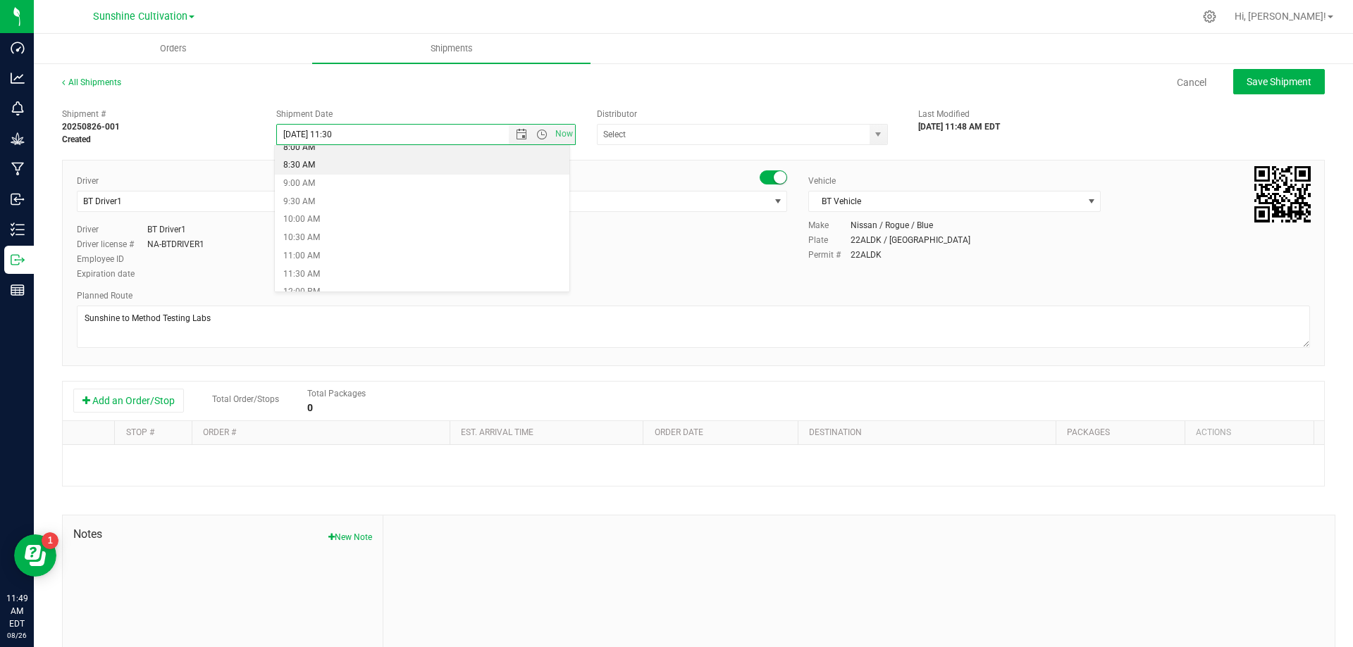
scroll to position [352, 0]
click at [336, 218] on li "11:30 AM" at bounding box center [422, 222] width 294 height 18
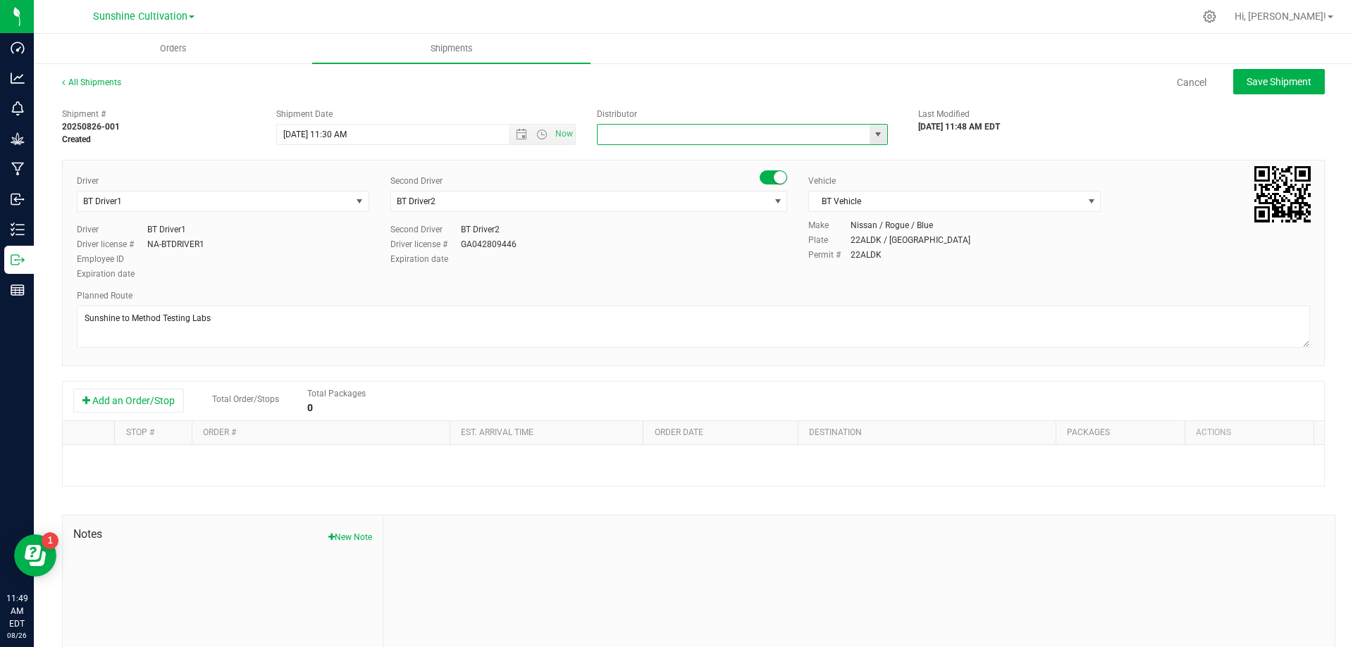
click at [628, 135] on input "text" at bounding box center [728, 135] width 263 height 20
click at [506, 288] on div "Driver BT Driver1 Select Driver BT Driver1 BT Driver2 Driver BT Driver1 Driver …" at bounding box center [693, 263] width 1262 height 206
click at [138, 405] on button "Add an Order/Stop" at bounding box center [128, 401] width 111 height 24
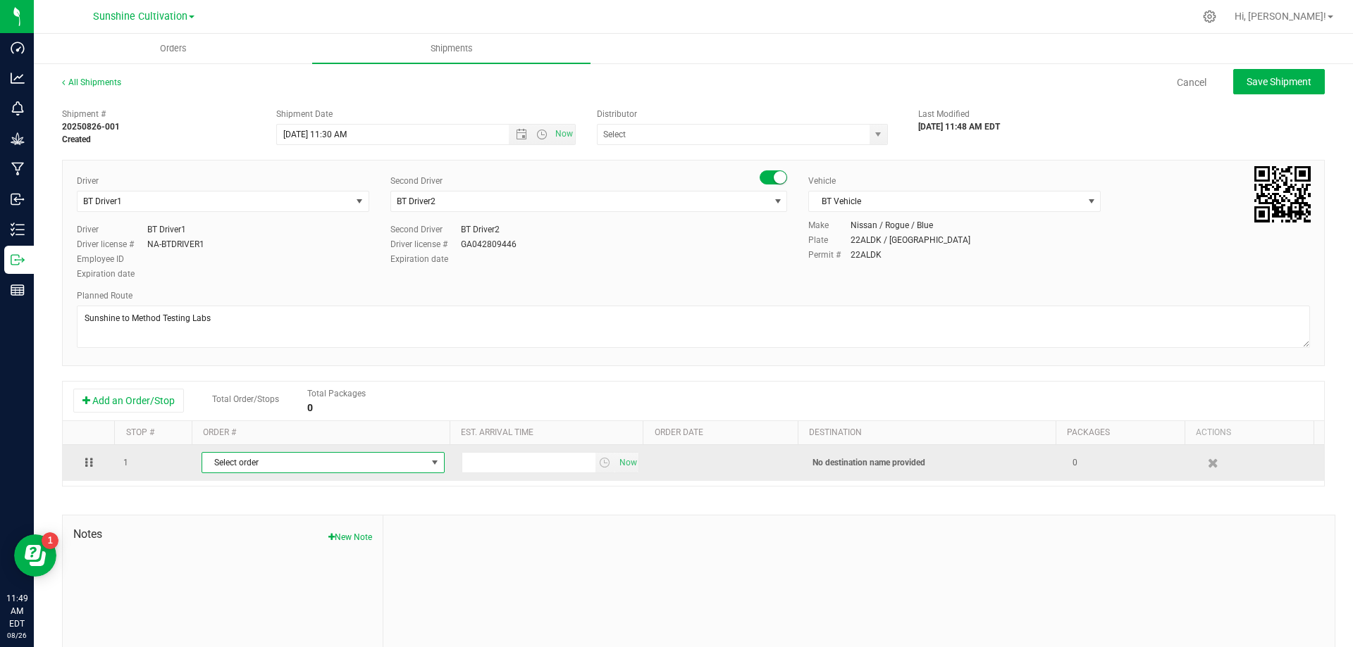
click at [301, 455] on span "Select order" at bounding box center [314, 463] width 224 height 20
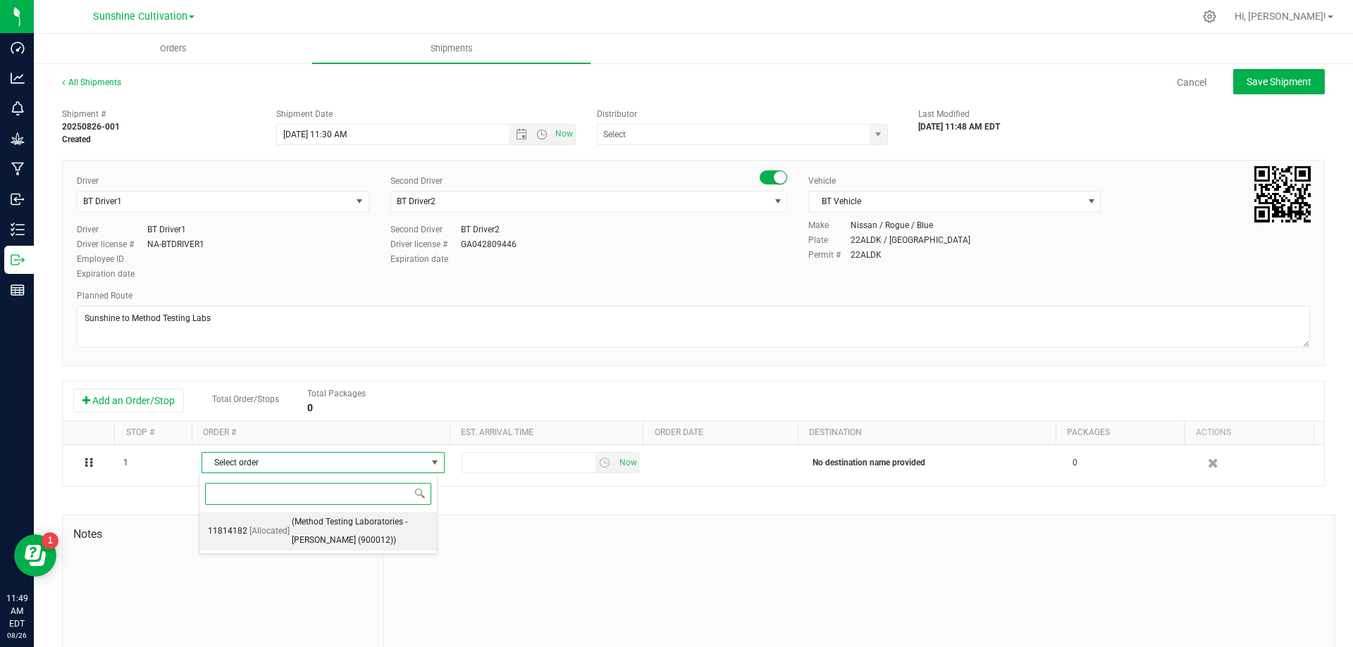
click at [272, 525] on span "[Allocated]" at bounding box center [269, 532] width 40 height 18
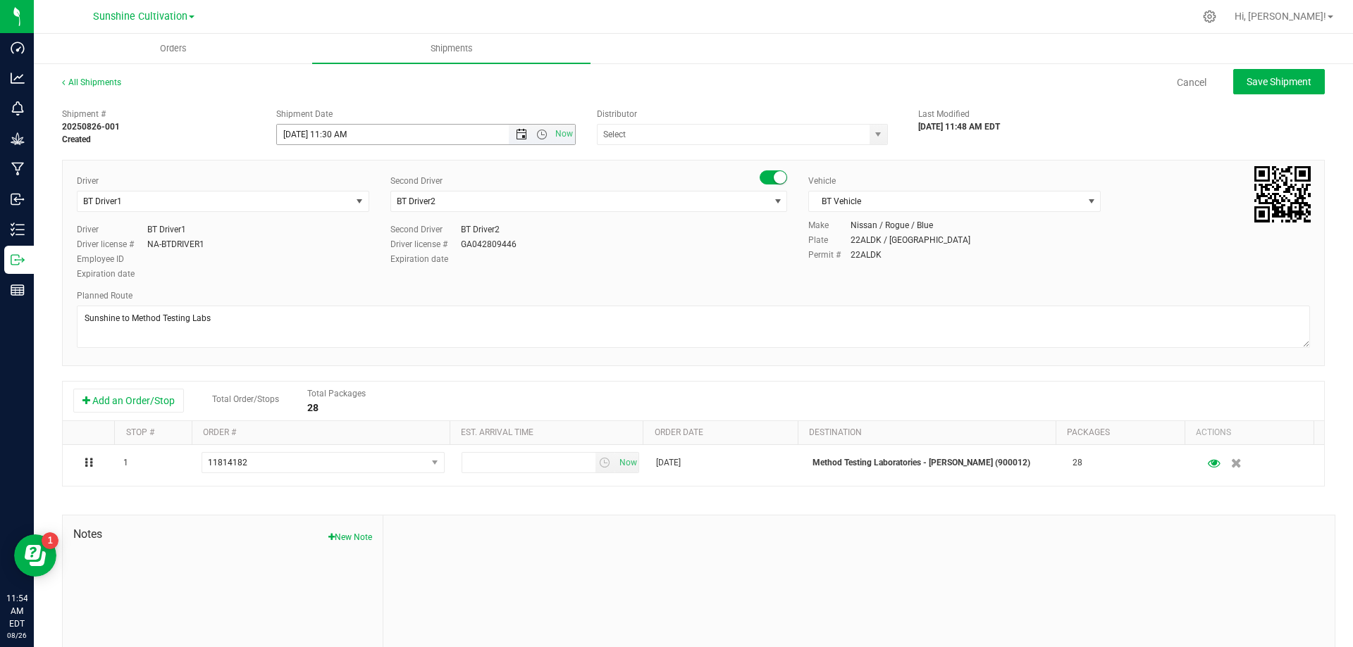
click at [509, 133] on span "Open the date view" at bounding box center [521, 134] width 24 height 11
click at [356, 296] on link "27" at bounding box center [349, 300] width 20 height 22
type input "8/27/2025 11:30 AM"
click at [869, 131] on span "select" at bounding box center [878, 135] width 18 height 20
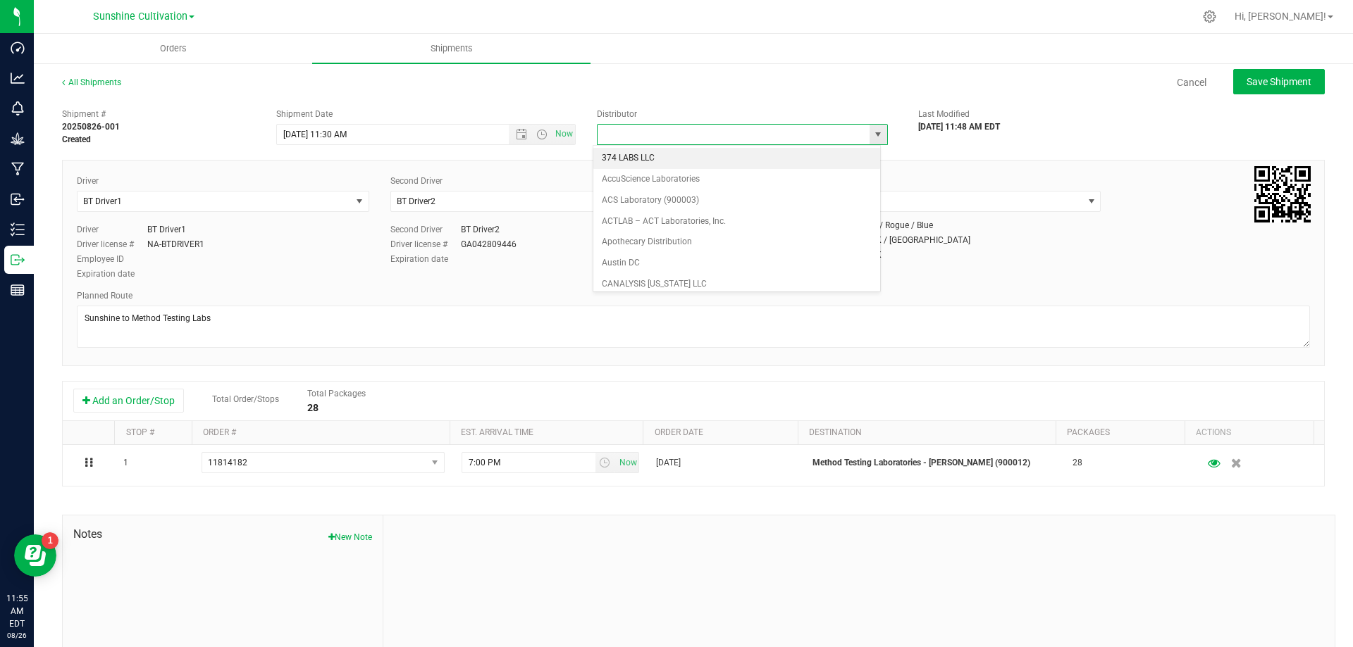
click at [869, 131] on span "select" at bounding box center [878, 135] width 18 height 20
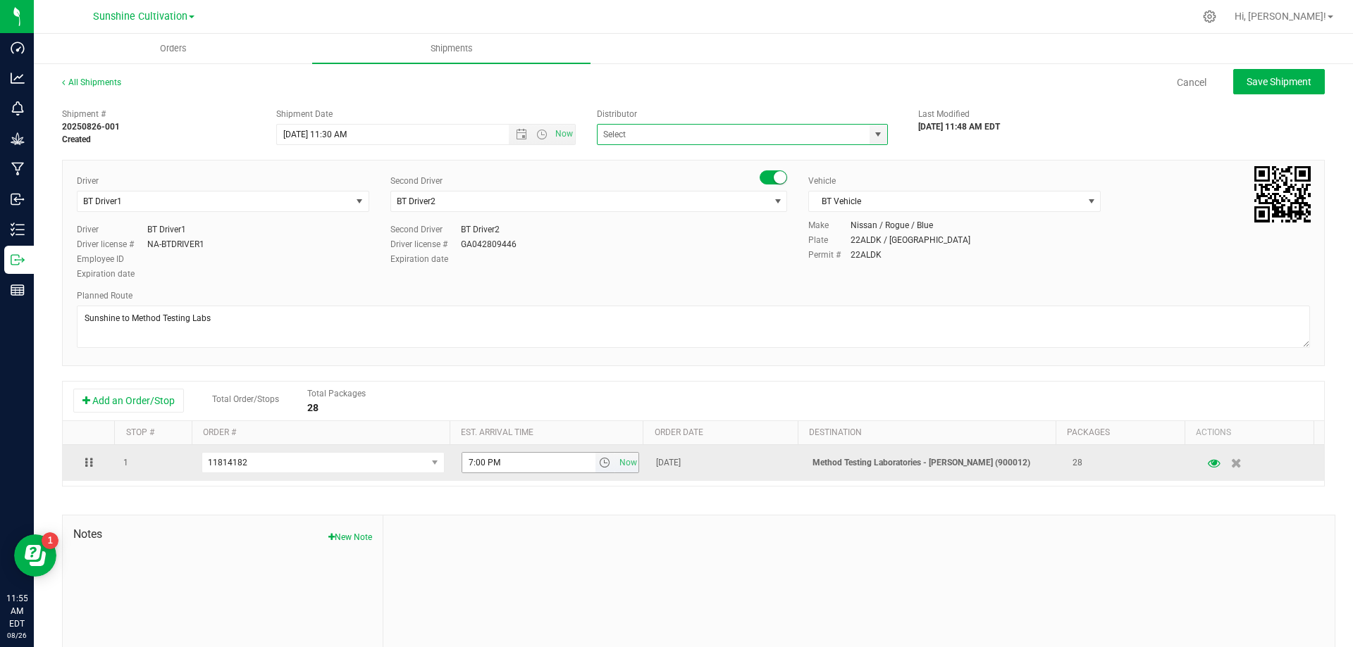
click at [549, 456] on input "7:00 PM" at bounding box center [528, 463] width 133 height 20
type input "7"
type input "11:"
click at [599, 461] on span "select" at bounding box center [604, 462] width 11 height 11
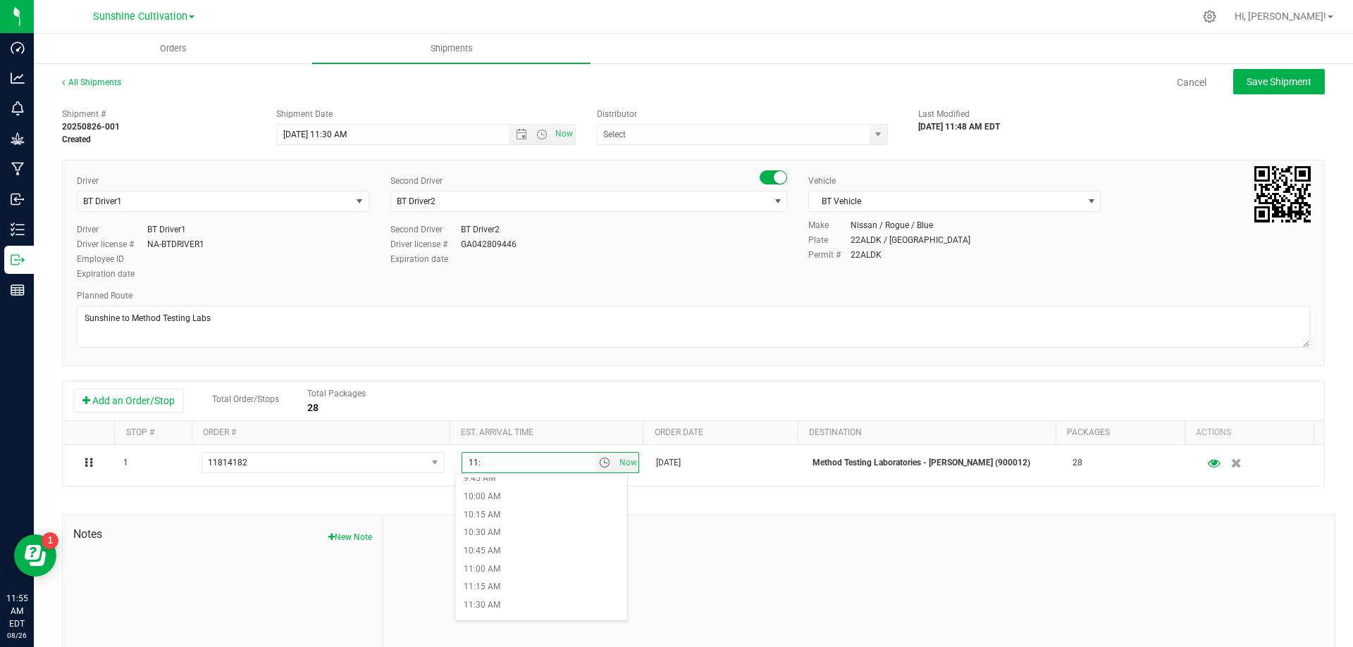
scroll to position [704, 0]
click at [521, 572] on li "11:00 AM" at bounding box center [541, 579] width 172 height 18
click at [340, 131] on input "8/27/2025 11:30 AM" at bounding box center [405, 135] width 256 height 20
type input "8/27/2025 11:00 AM"
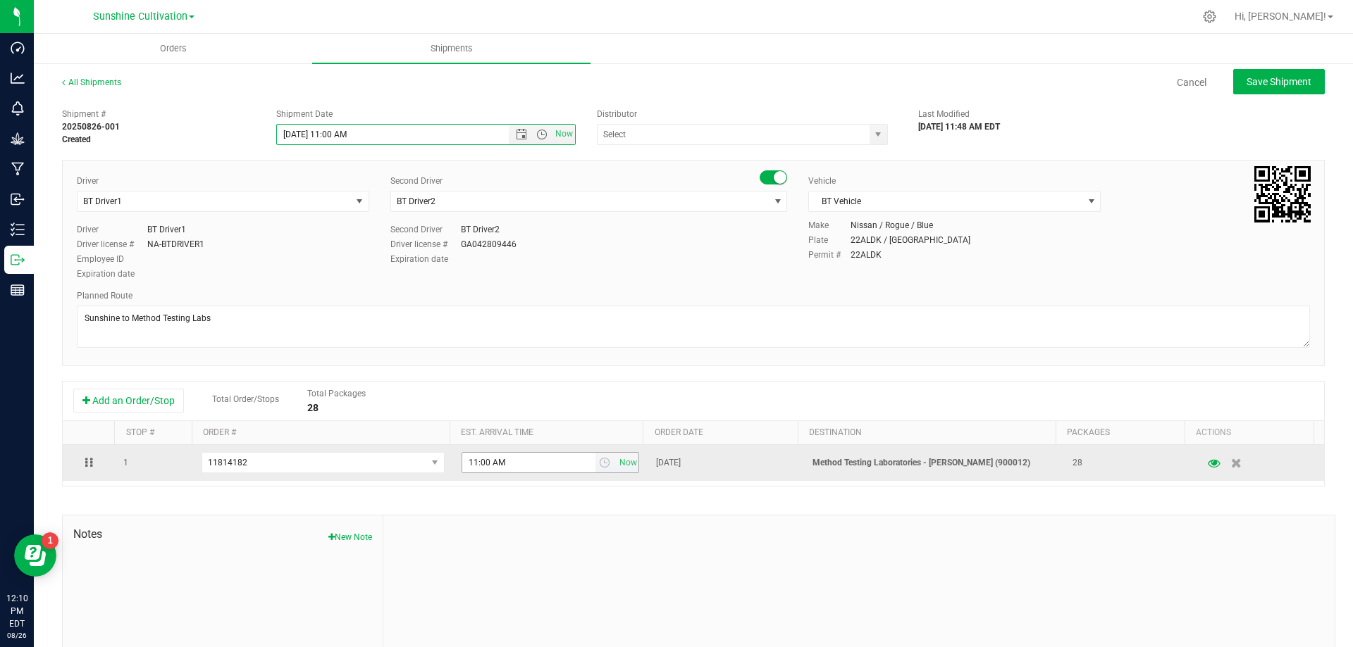
click at [523, 466] on input "11:00 AM" at bounding box center [528, 463] width 133 height 20
type input "1"
type input "1:30"
click at [595, 466] on span "select" at bounding box center [605, 463] width 20 height 20
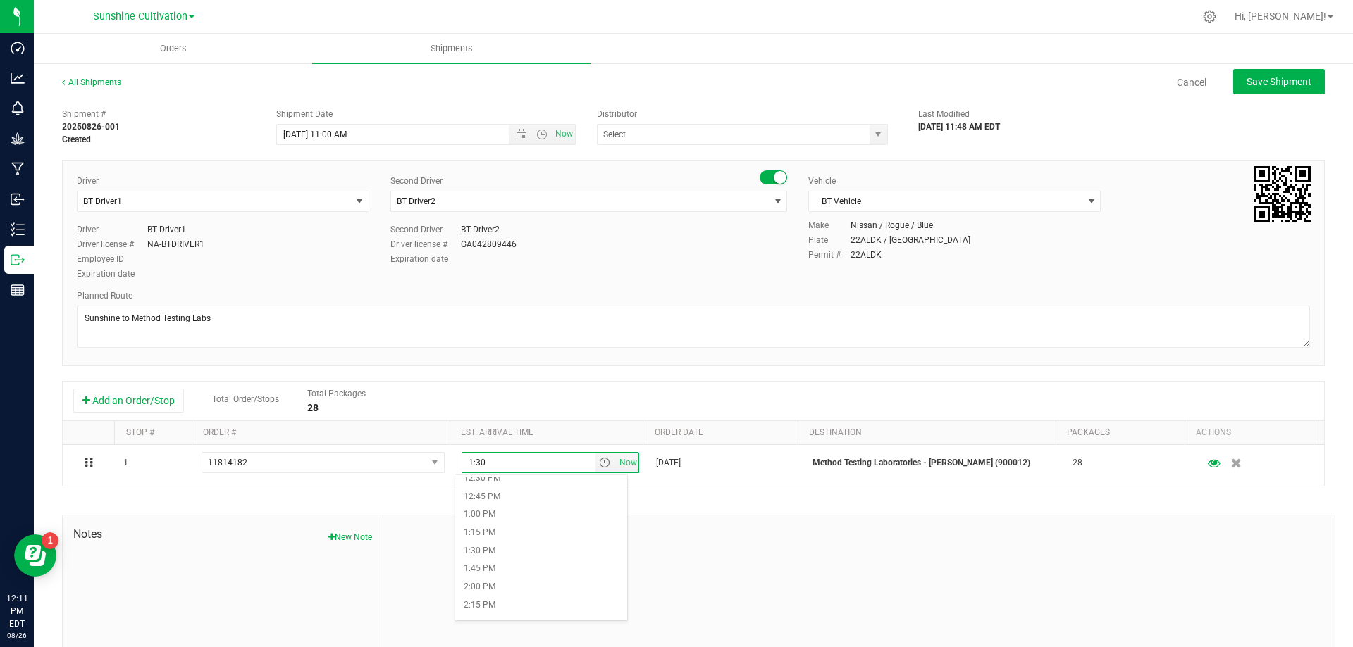
scroll to position [916, 0]
click at [514, 552] on li "1:30 PM" at bounding box center [541, 549] width 172 height 18
click at [519, 137] on span "Open the date view" at bounding box center [521, 134] width 11 height 11
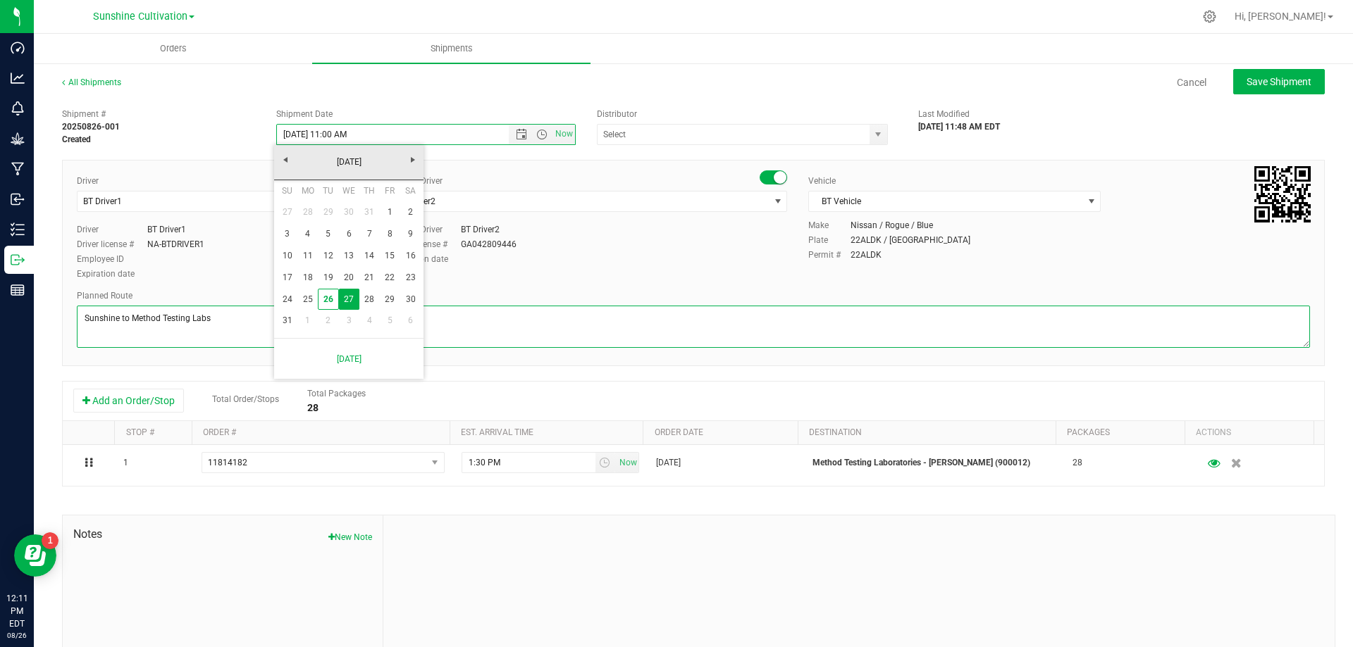
click at [727, 335] on textarea at bounding box center [693, 327] width 1233 height 42
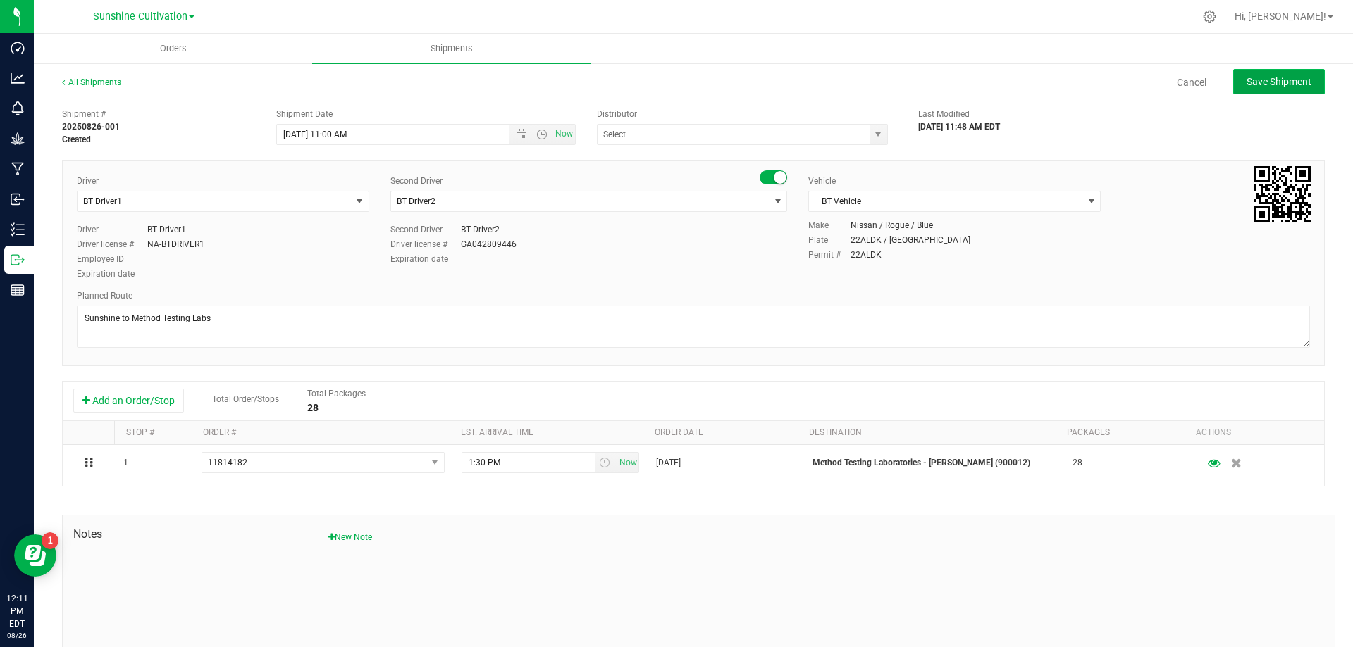
click at [1272, 78] on span "Save Shipment" at bounding box center [1278, 81] width 65 height 11
type input "8/27/2025 3:00 PM"
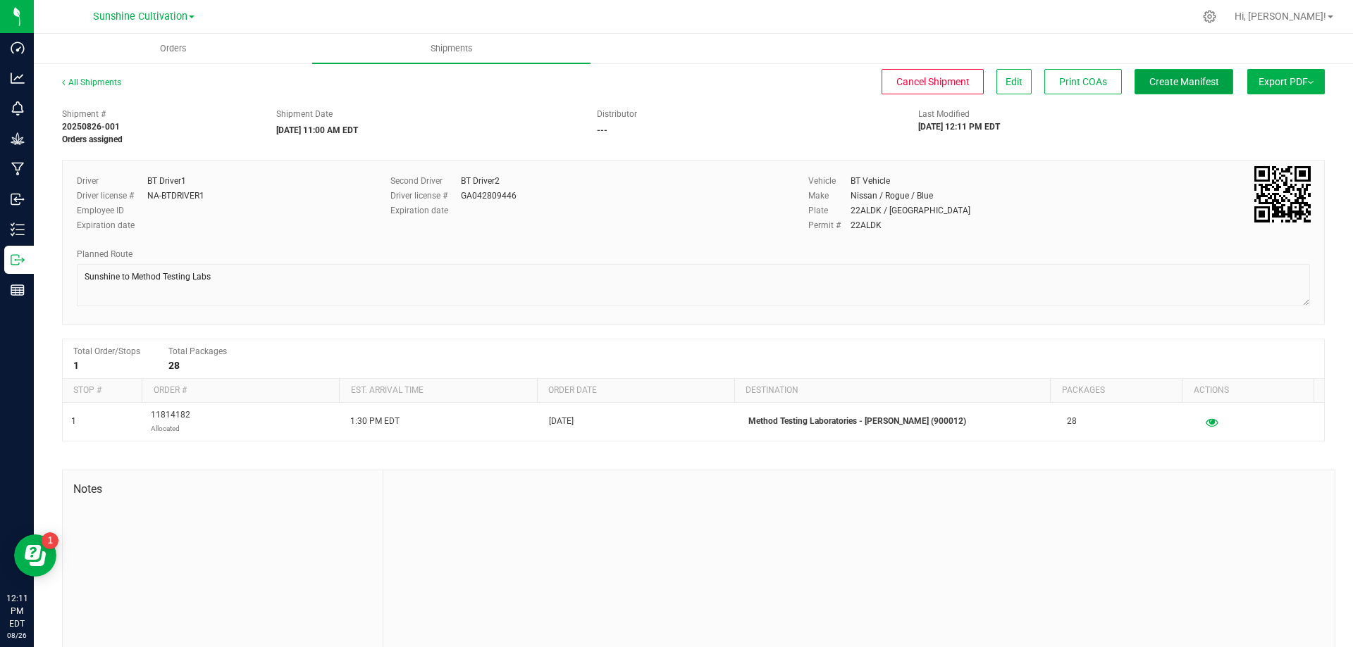
click at [1140, 75] on button "Create Manifest" at bounding box center [1183, 81] width 99 height 25
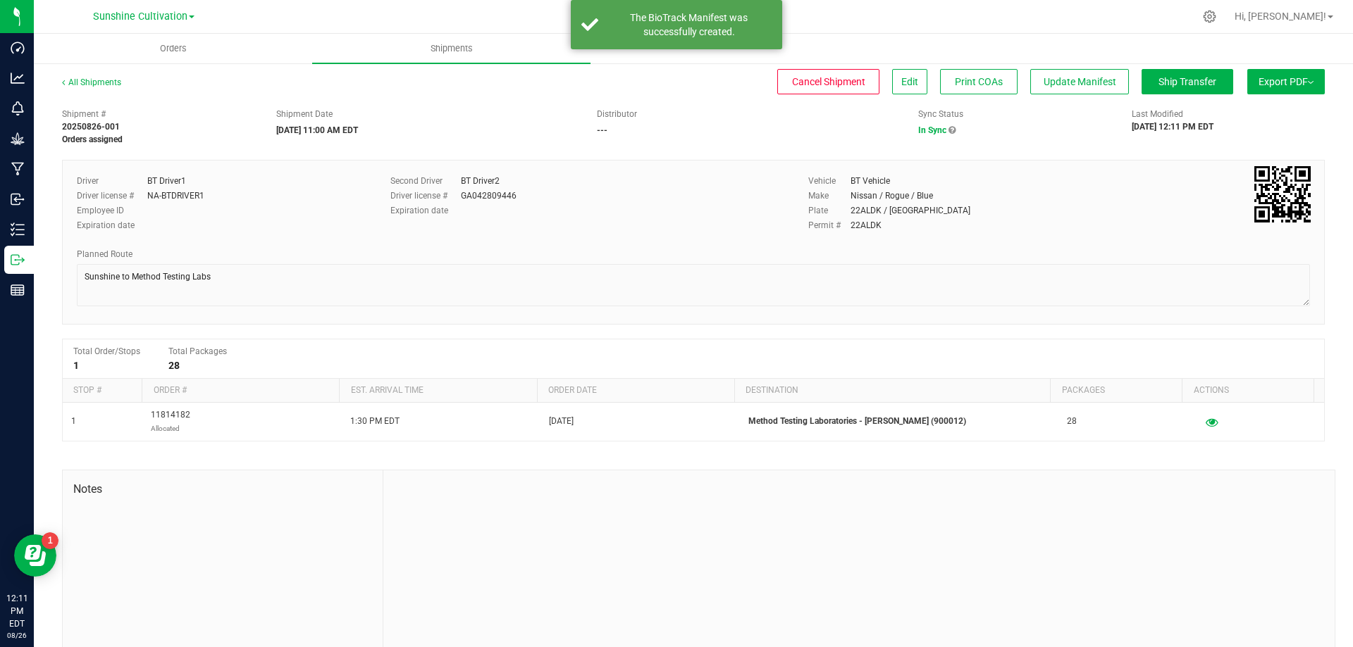
click at [1258, 82] on span "Export PDF" at bounding box center [1285, 81] width 55 height 11
click at [1274, 82] on span "Export PDF" at bounding box center [1285, 81] width 55 height 11
click at [1273, 82] on span "Export PDF" at bounding box center [1285, 81] width 55 height 11
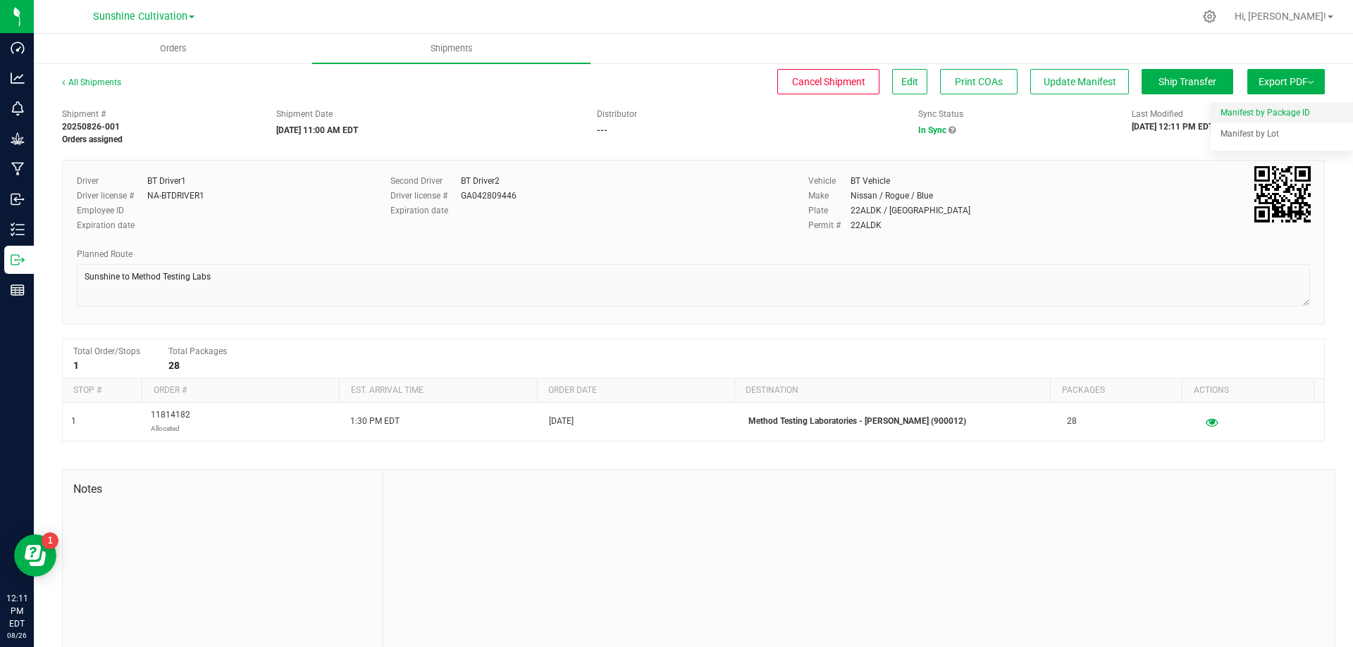
click at [1259, 113] on span "Manifest by Package ID" at bounding box center [1264, 113] width 89 height 10
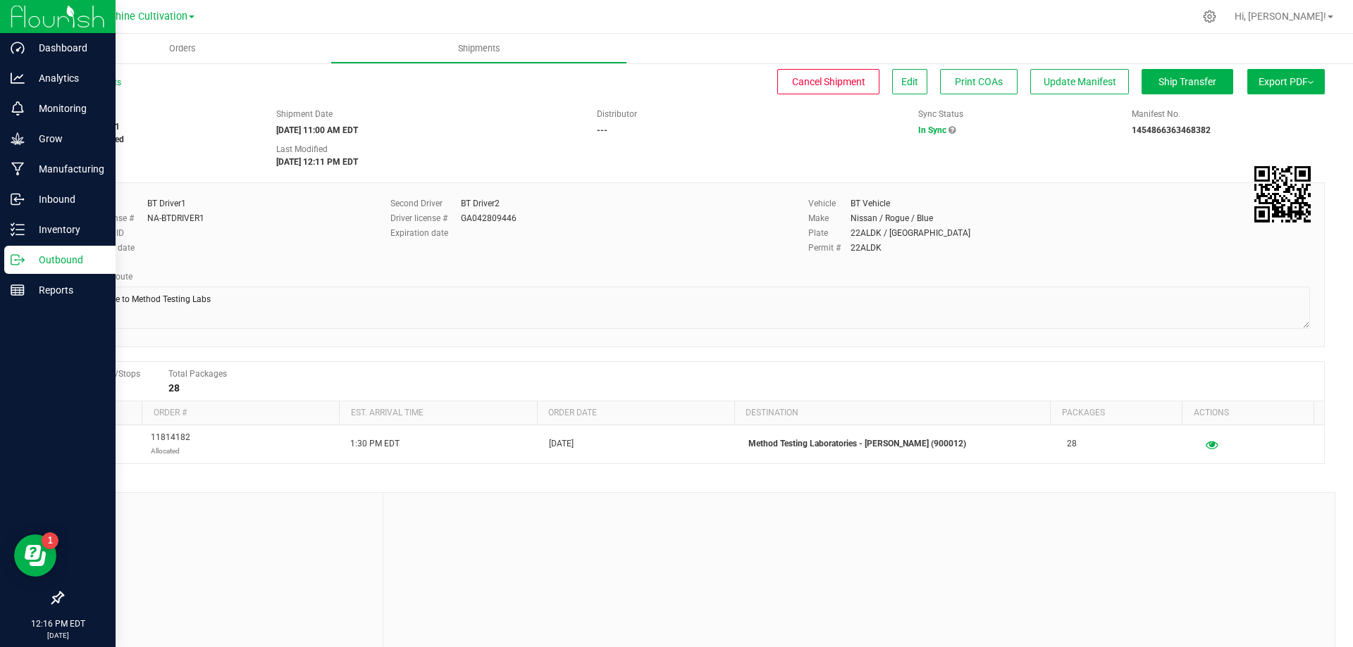
click at [18, 264] on icon at bounding box center [18, 260] width 14 height 14
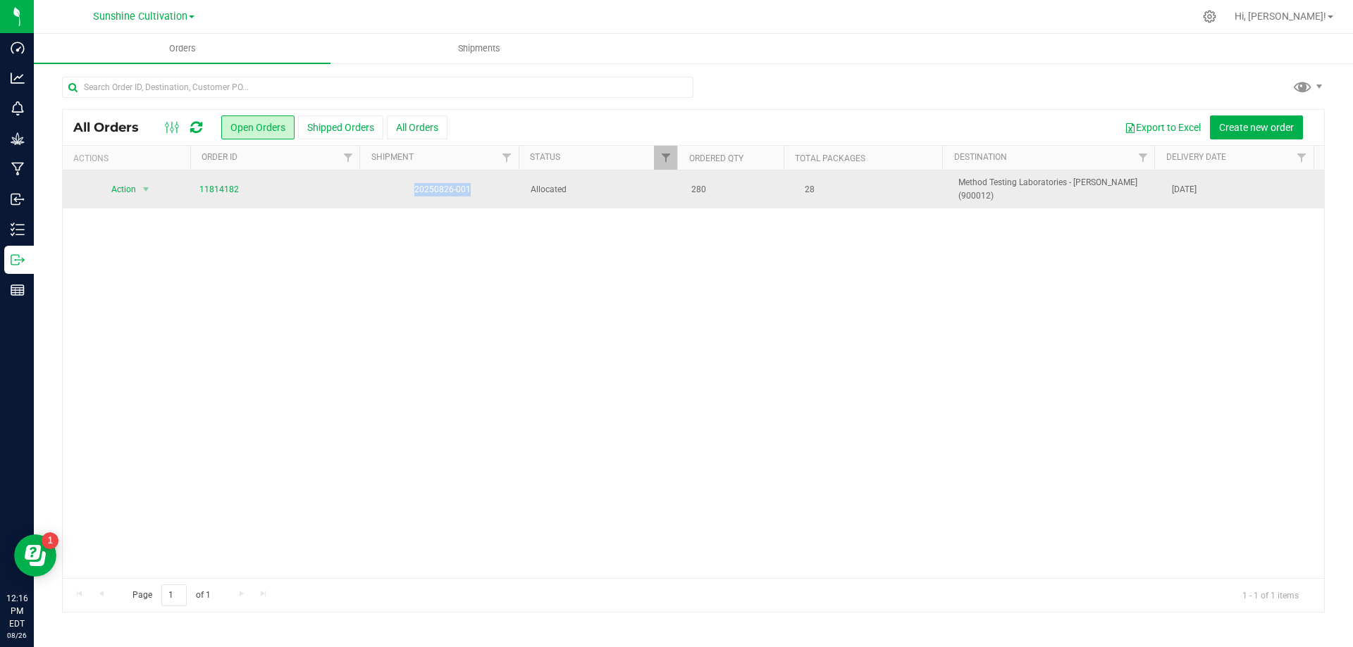
drag, startPoint x: 409, startPoint y: 186, endPoint x: 482, endPoint y: 185, distance: 73.3
click at [482, 185] on td "20250826-001" at bounding box center [442, 189] width 161 height 38
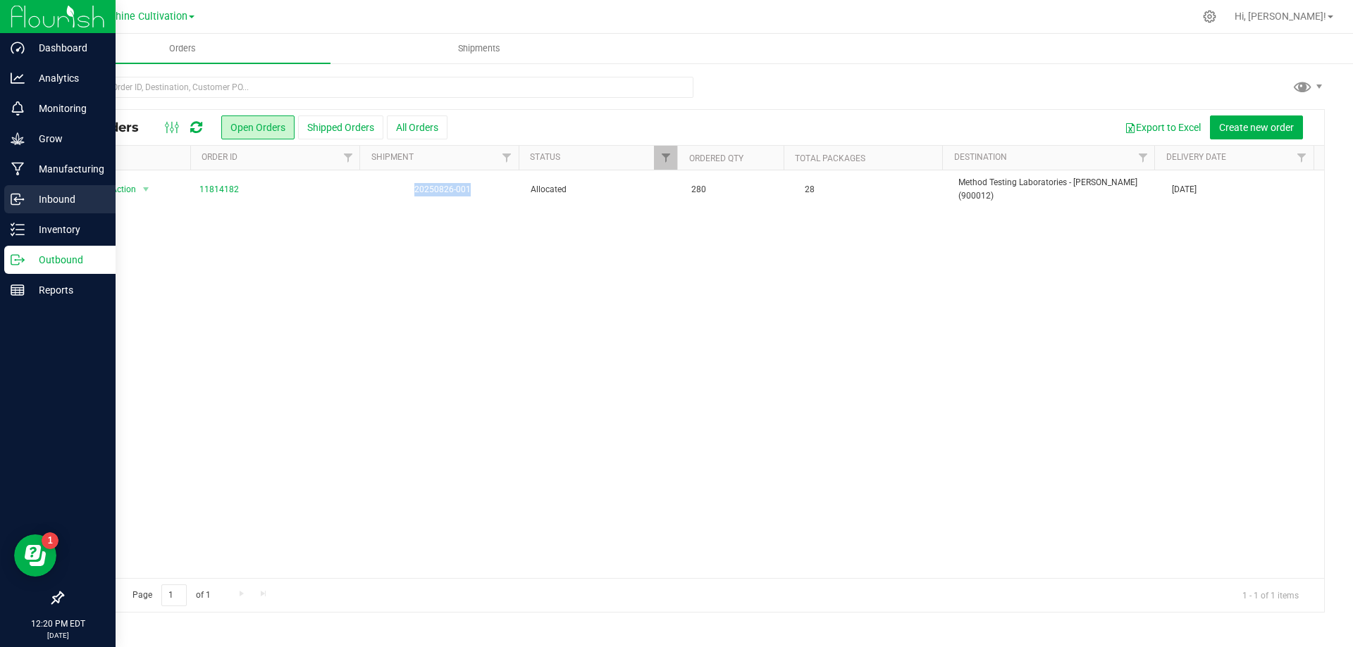
click at [88, 211] on div "Inbound" at bounding box center [59, 199] width 111 height 28
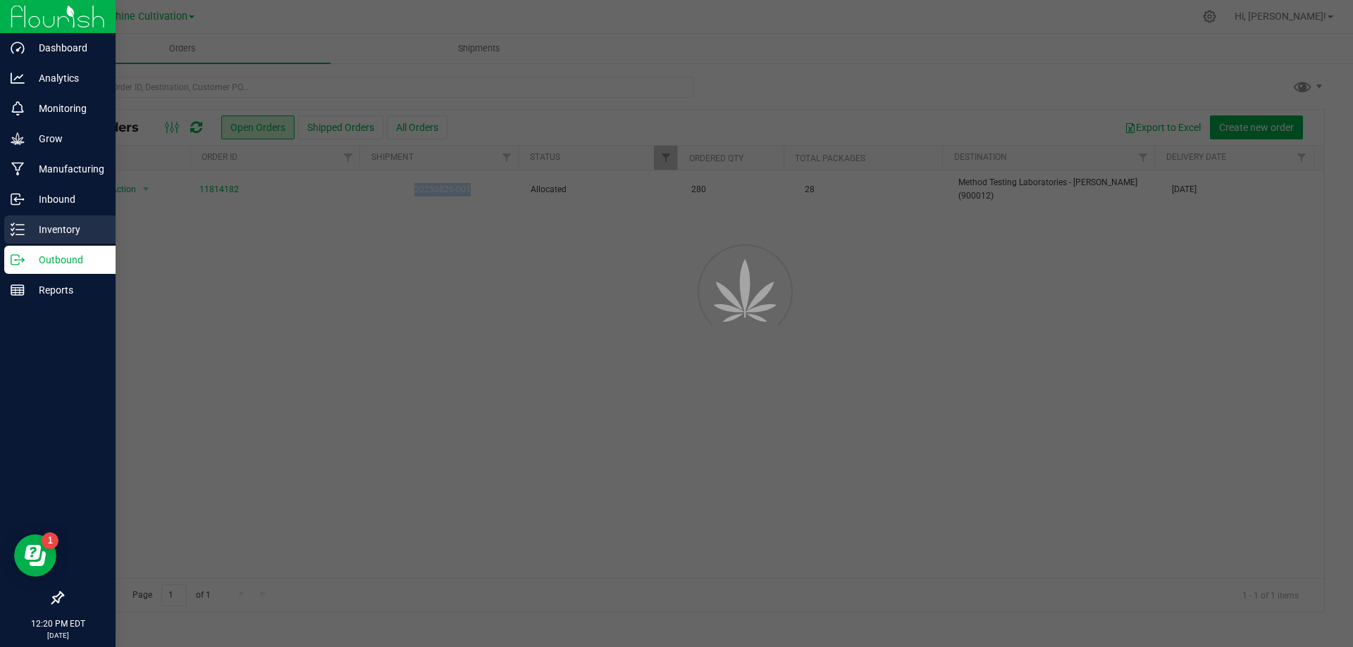
click at [81, 227] on p "Inventory" at bounding box center [67, 229] width 85 height 17
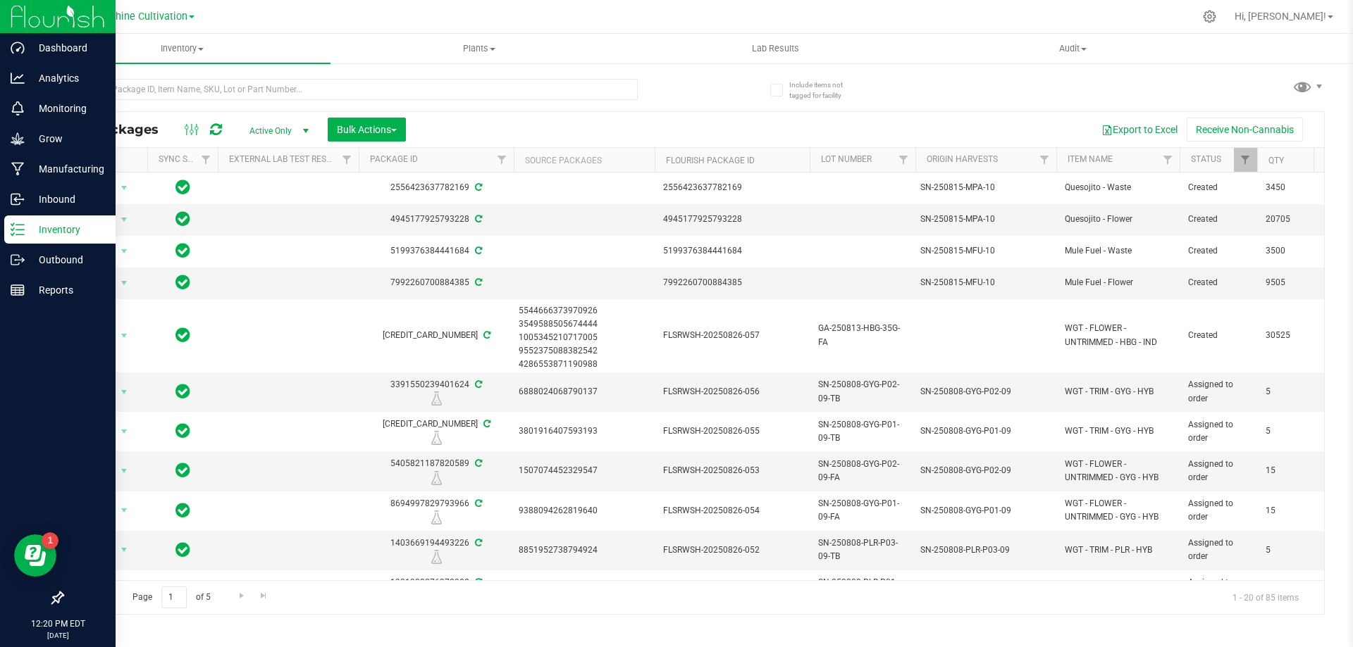
click at [39, 235] on p "Inventory" at bounding box center [67, 229] width 85 height 17
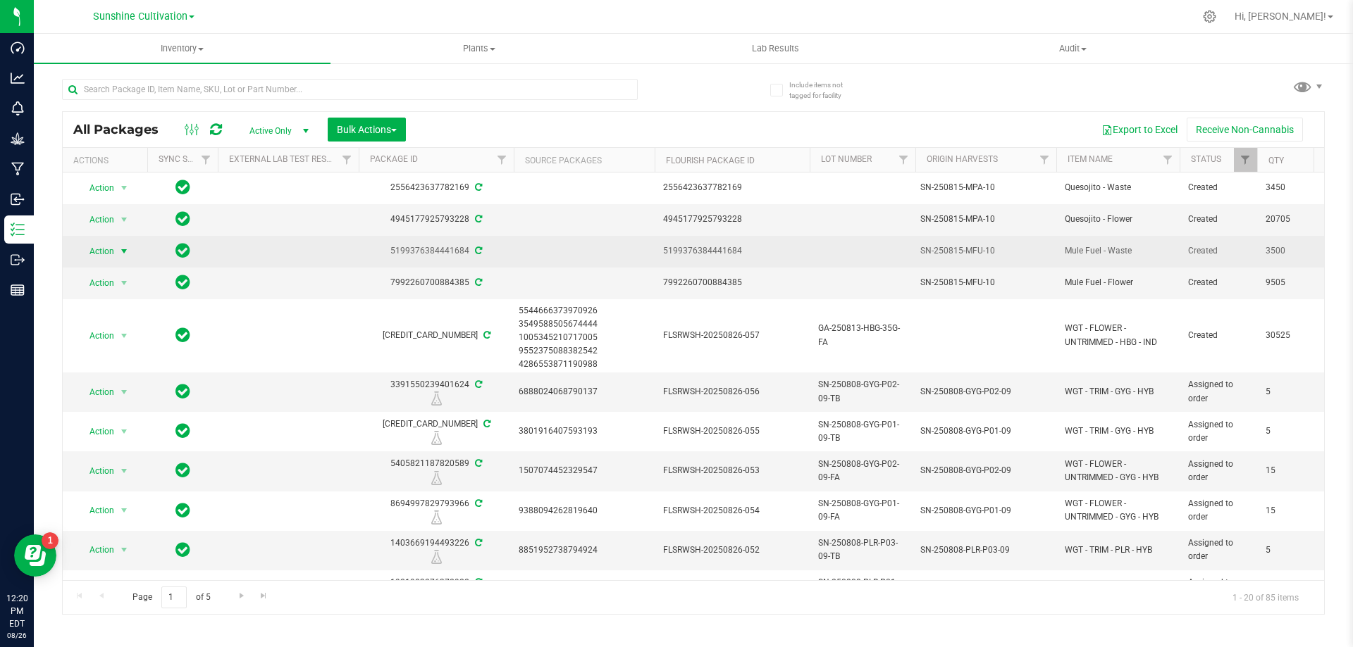
click at [107, 249] on span "Action" at bounding box center [96, 252] width 38 height 20
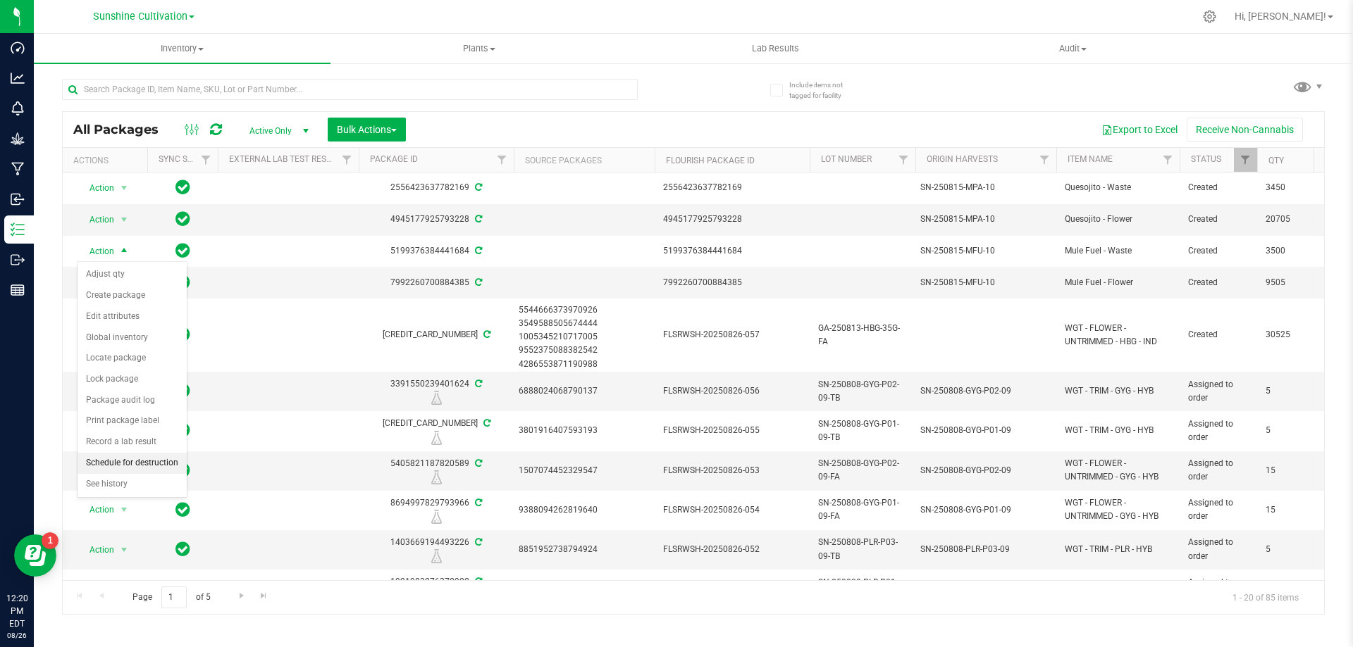
click at [149, 469] on li "Schedule for destruction" at bounding box center [131, 463] width 109 height 21
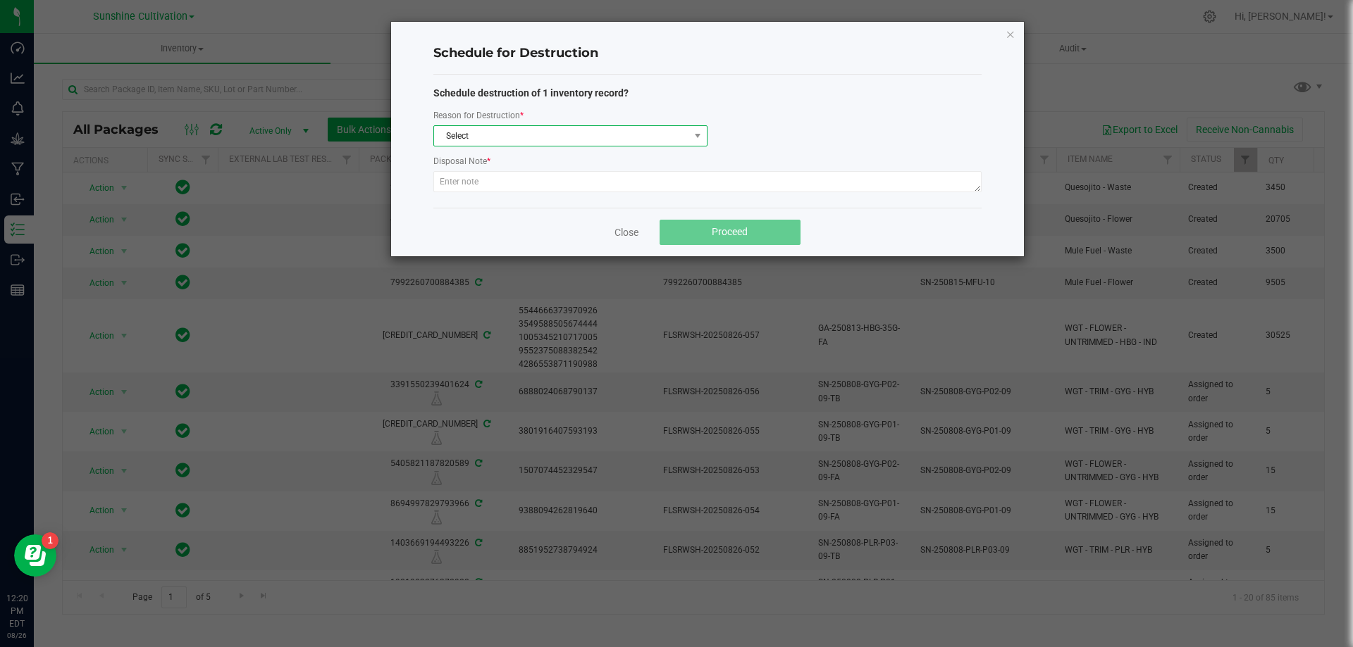
click at [559, 129] on span "Select" at bounding box center [561, 136] width 255 height 20
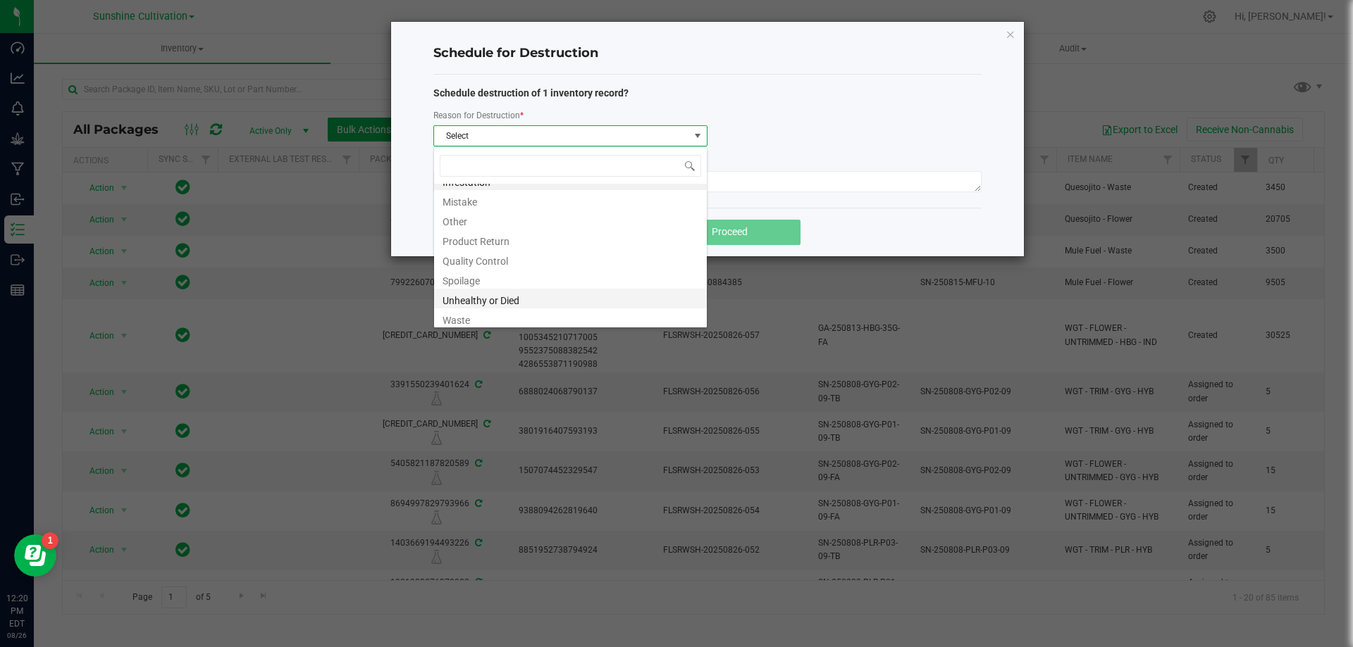
scroll to position [17, 0]
click at [480, 315] on li "Waste" at bounding box center [570, 315] width 273 height 20
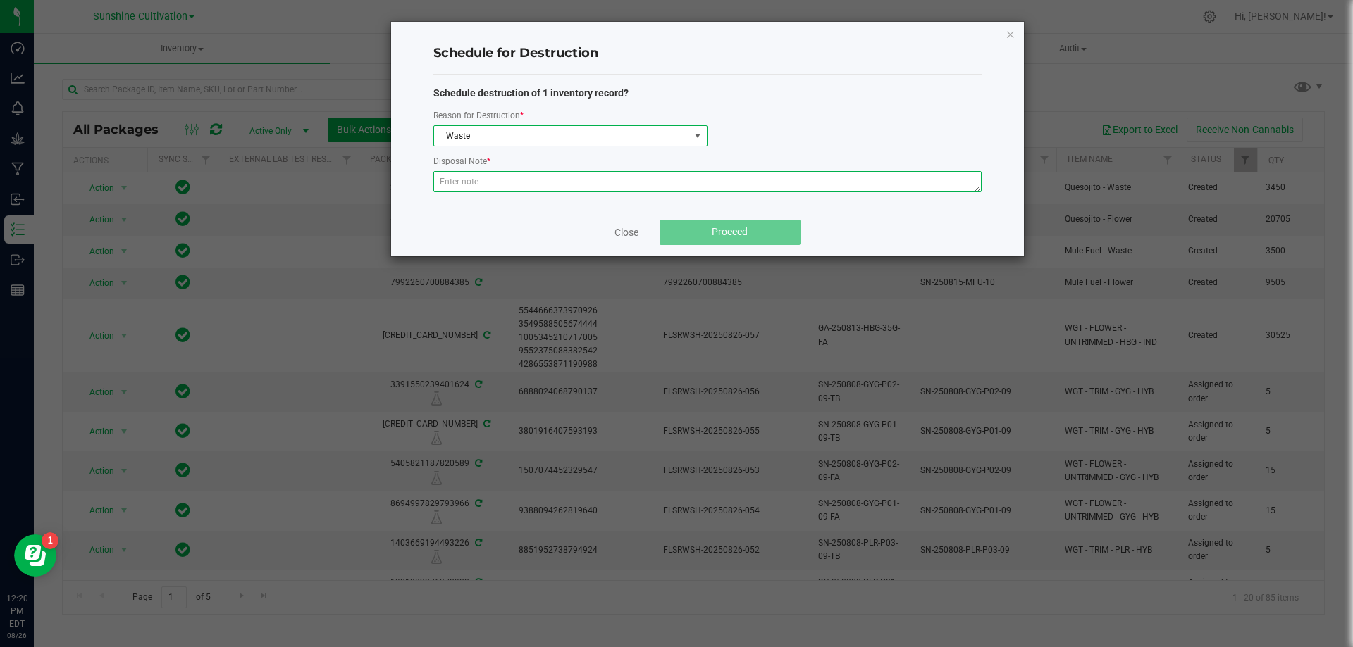
click at [488, 180] on textarea at bounding box center [707, 181] width 548 height 21
type textarea "WASTE"
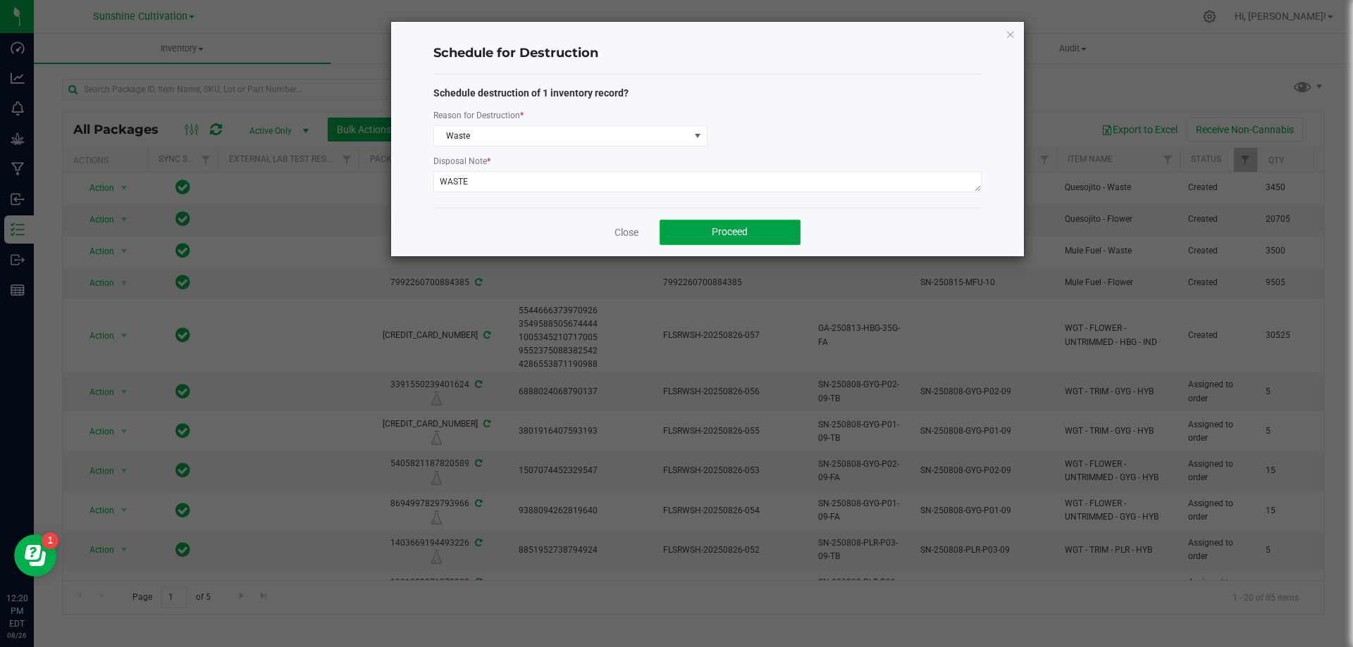
click at [736, 230] on span "Proceed" at bounding box center [730, 231] width 36 height 11
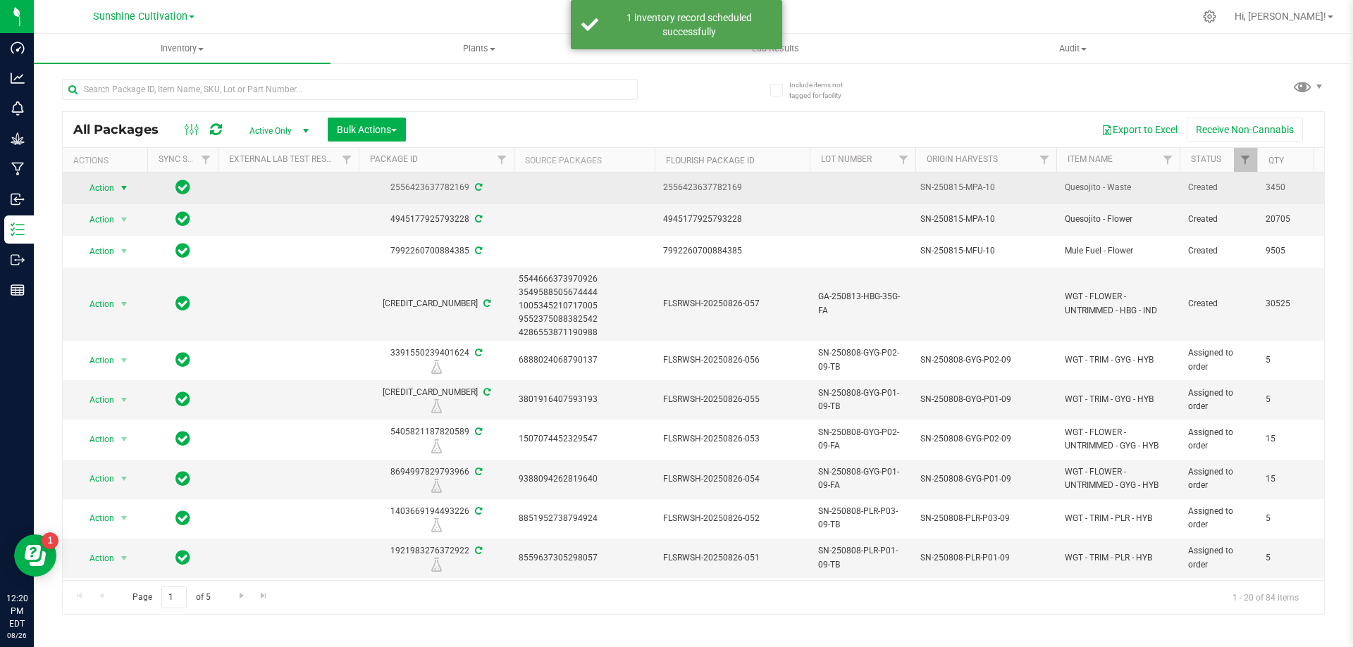
click at [123, 192] on span "select" at bounding box center [123, 187] width 11 height 11
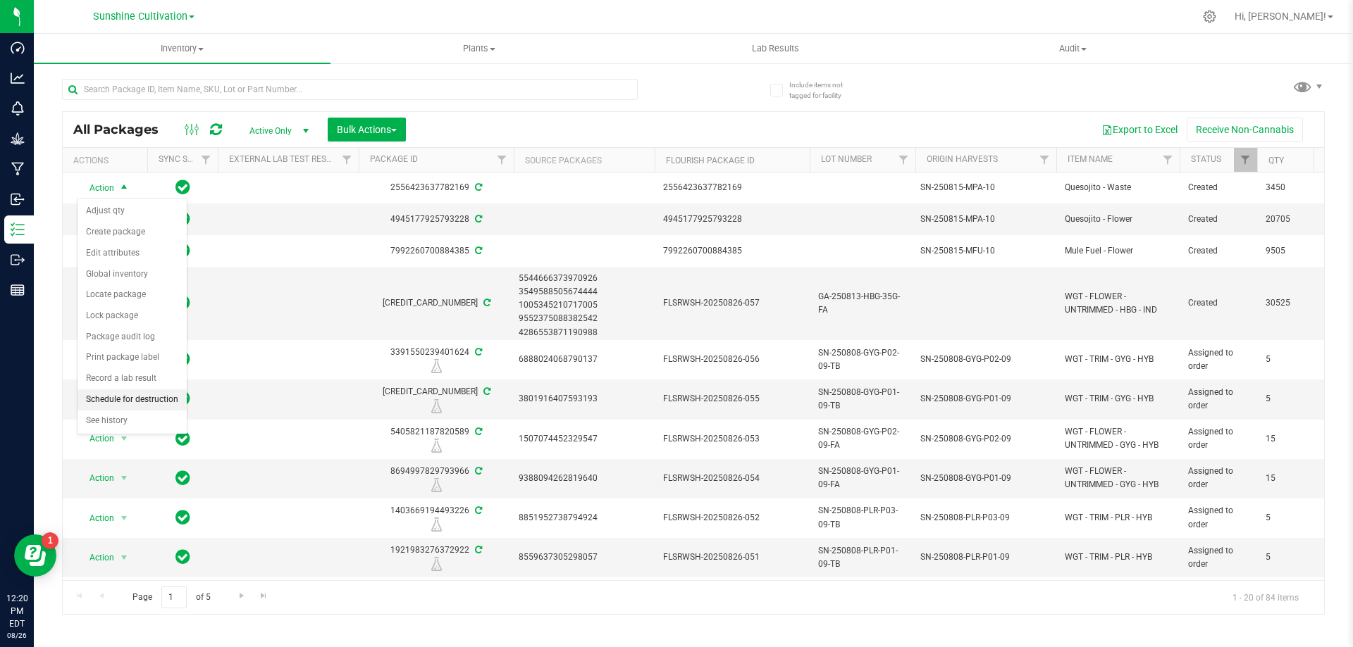
click at [147, 397] on li "Schedule for destruction" at bounding box center [131, 400] width 109 height 21
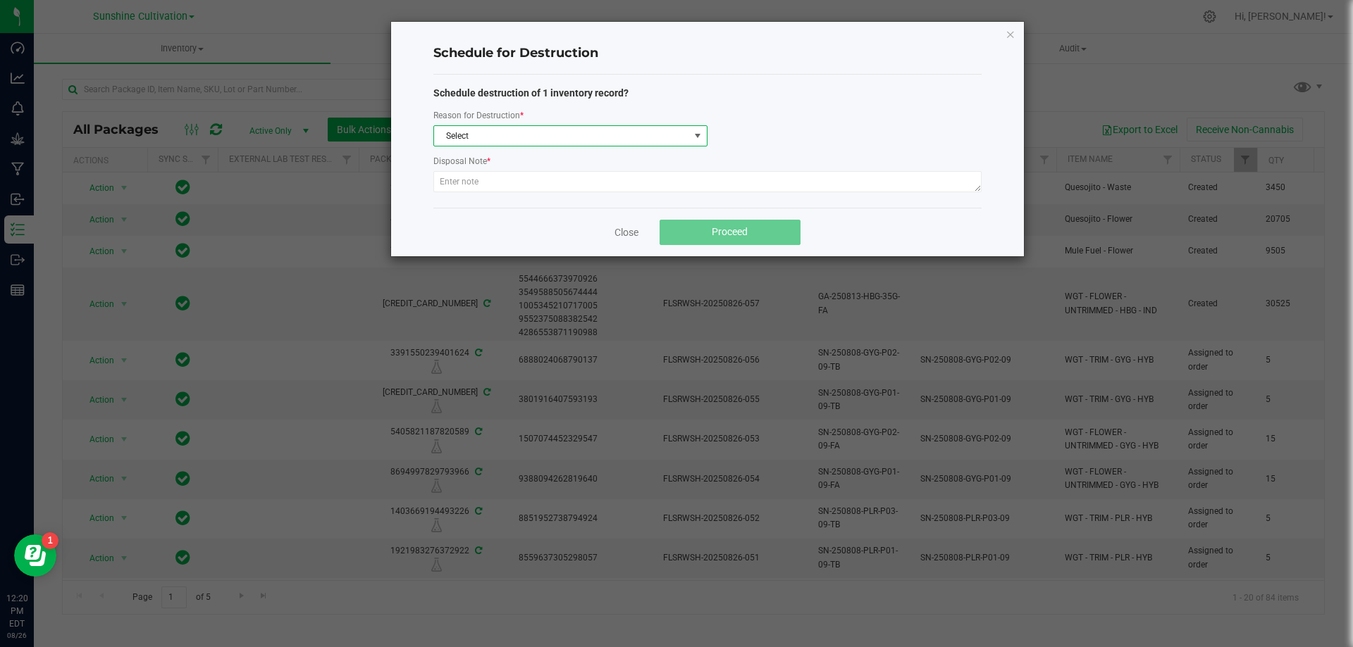
click at [531, 135] on span "Select" at bounding box center [561, 136] width 255 height 20
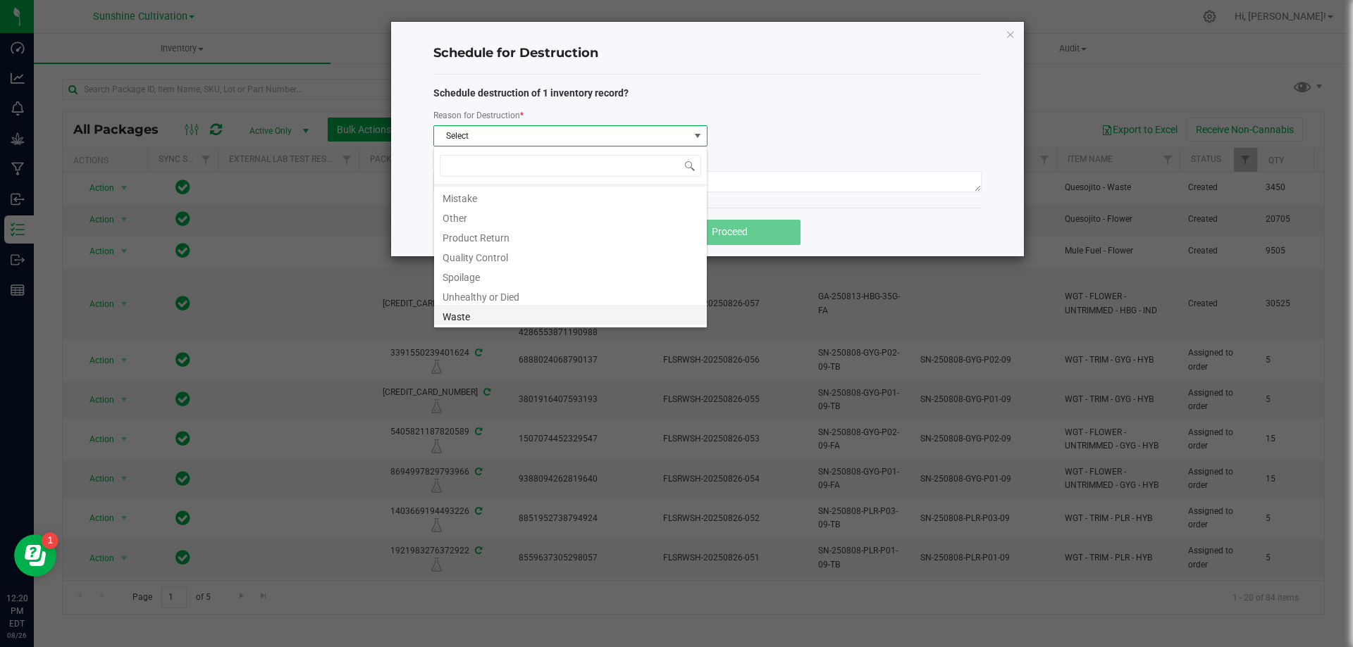
click at [446, 316] on li "Waste" at bounding box center [570, 315] width 273 height 20
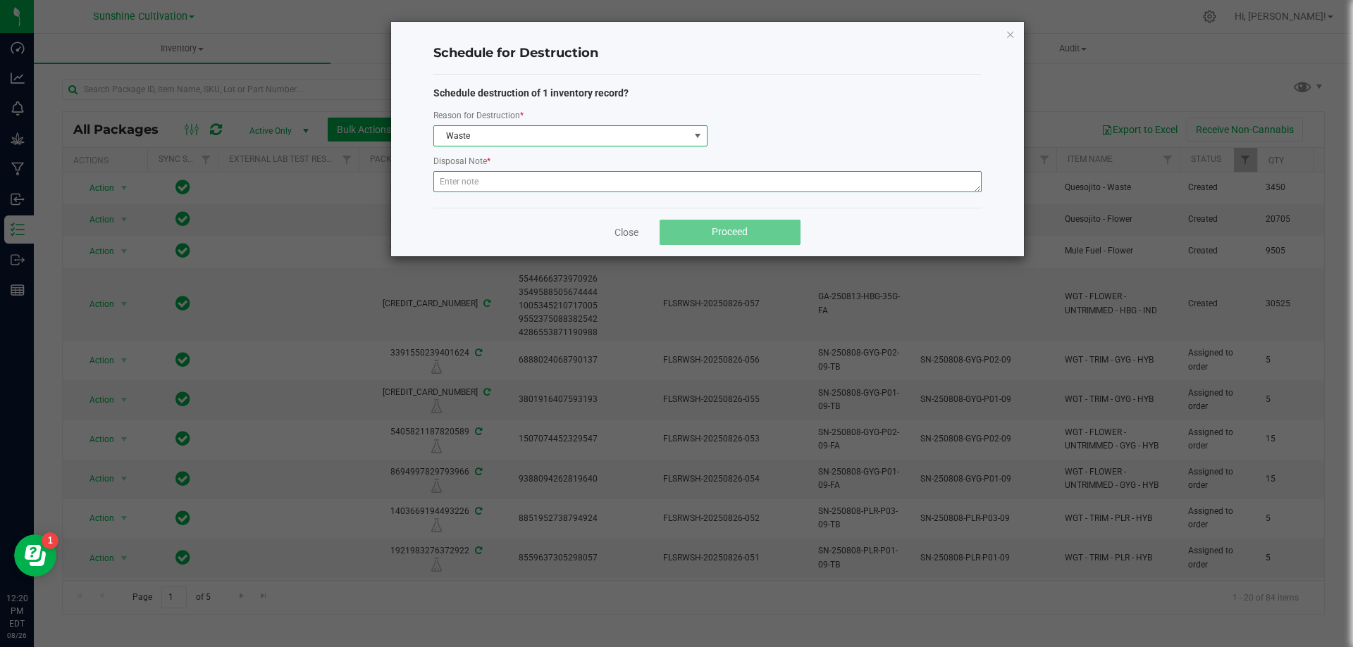
click at [473, 178] on textarea at bounding box center [707, 181] width 548 height 21
type textarea "WASTE"
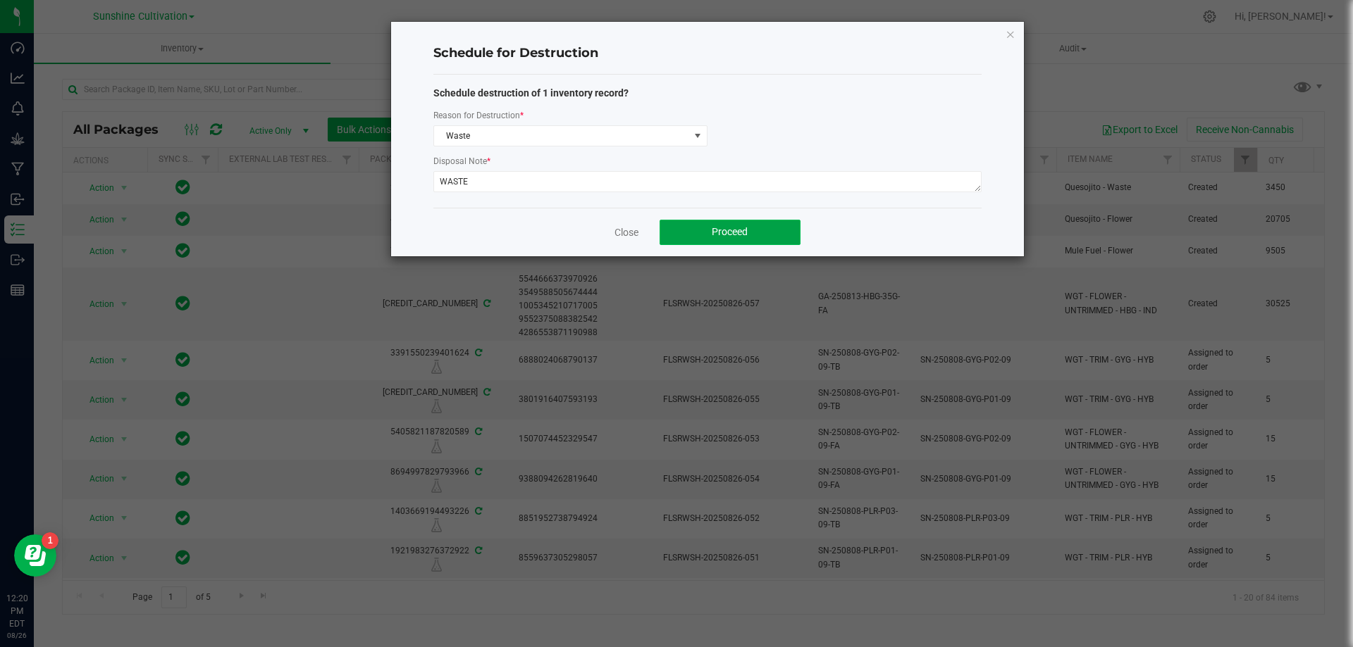
click at [730, 240] on button "Proceed" at bounding box center [729, 232] width 141 height 25
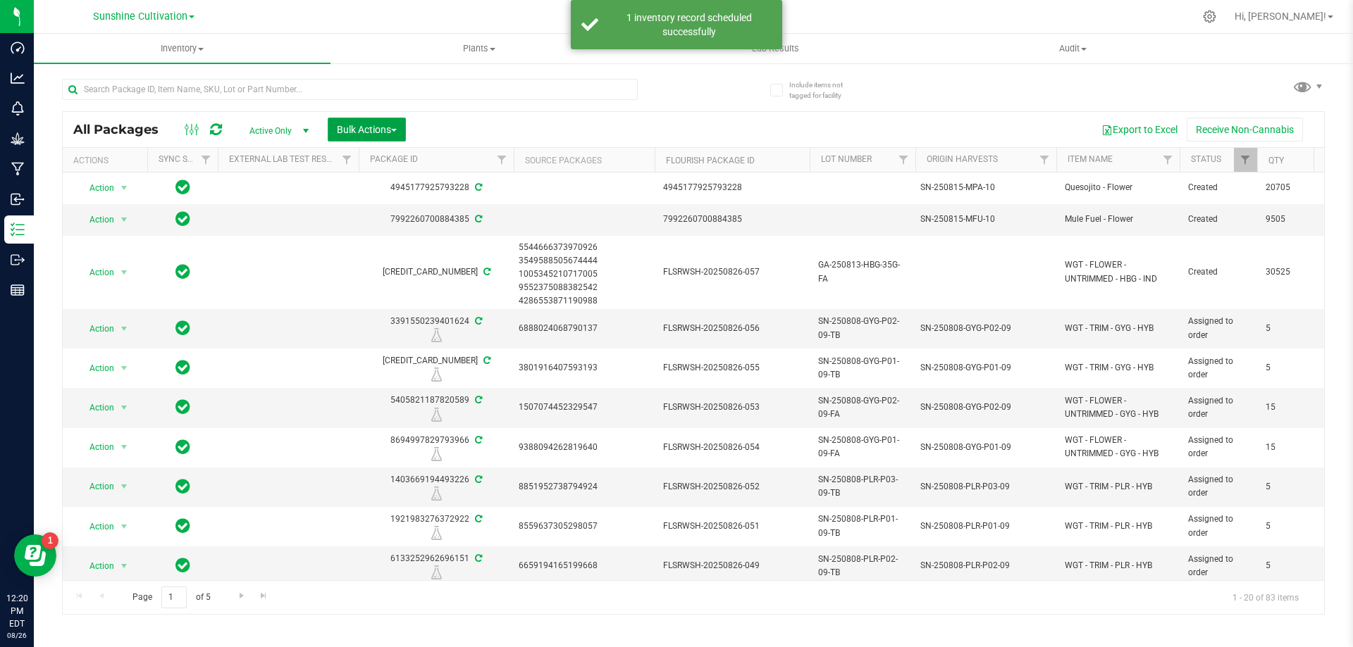
click at [396, 126] on span "Bulk Actions" at bounding box center [367, 129] width 60 height 11
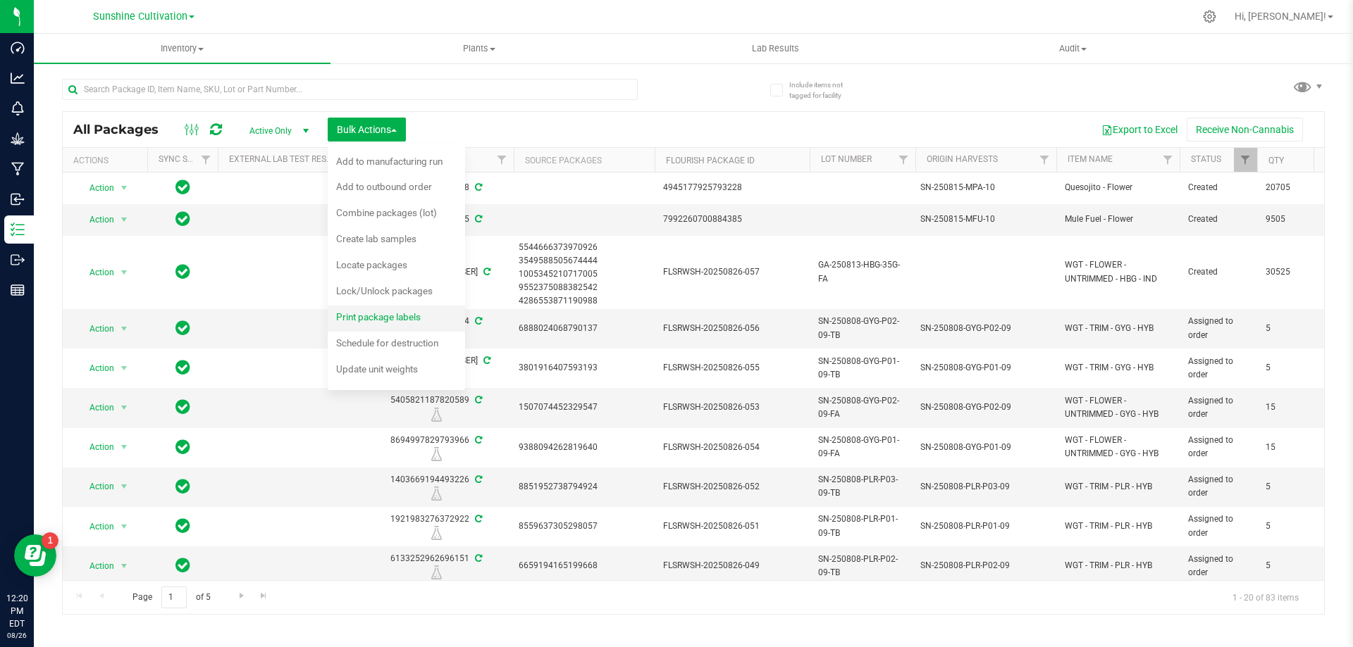
click at [402, 322] on span "Print package labels" at bounding box center [378, 316] width 85 height 11
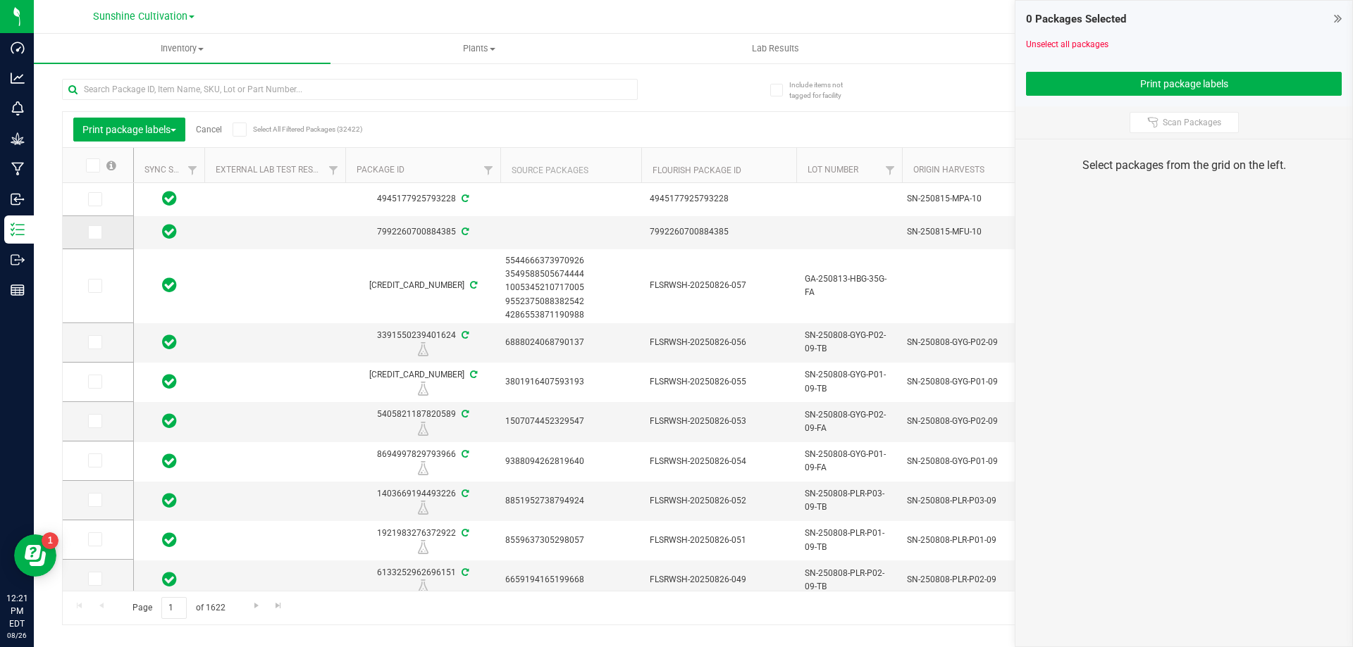
click at [100, 232] on span at bounding box center [95, 232] width 14 height 14
click at [0, 0] on input "checkbox" at bounding box center [0, 0] width 0 height 0
click at [99, 204] on span at bounding box center [95, 199] width 14 height 14
click at [0, 0] on input "checkbox" at bounding box center [0, 0] width 0 height 0
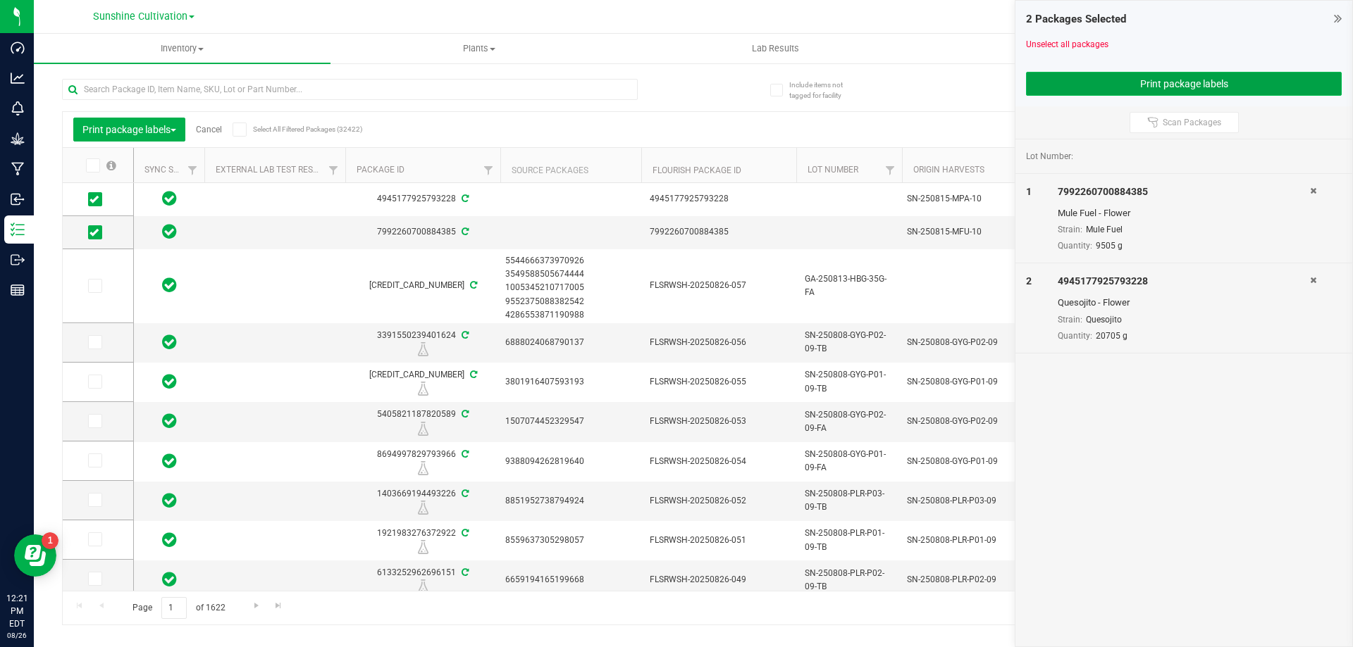
click at [1103, 87] on button "Print package labels" at bounding box center [1184, 84] width 316 height 24
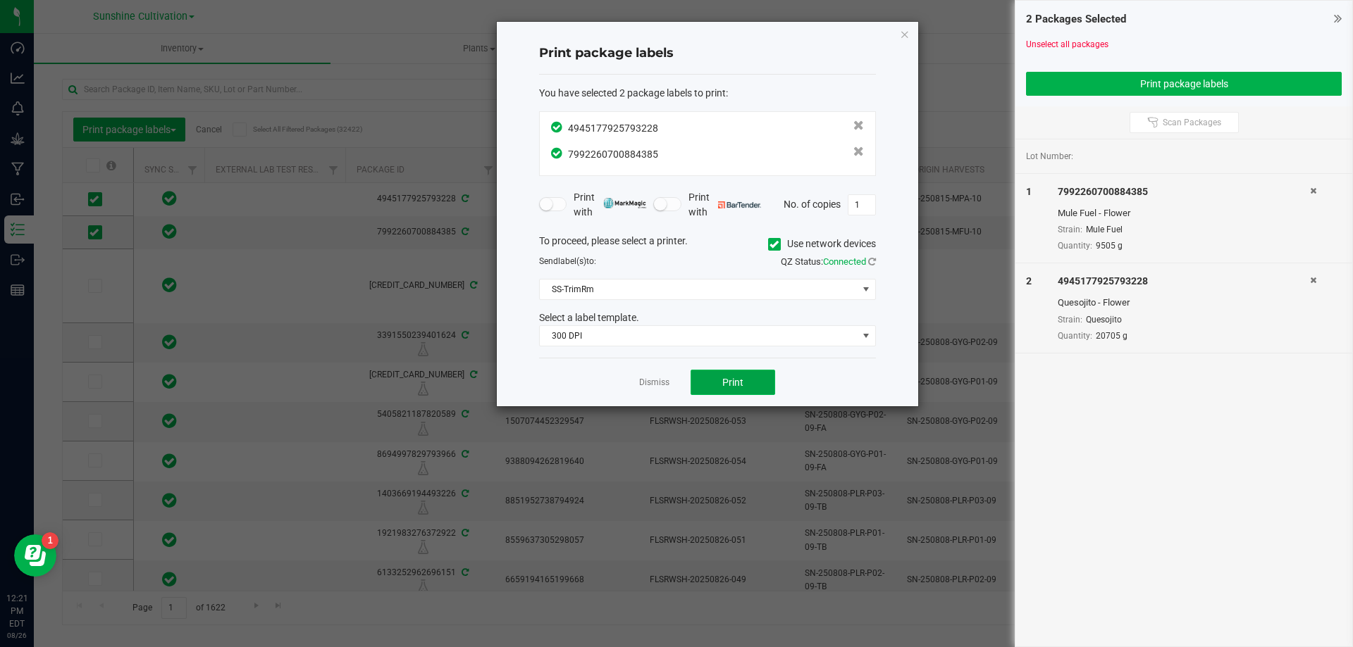
click at [732, 377] on span "Print" at bounding box center [732, 382] width 21 height 11
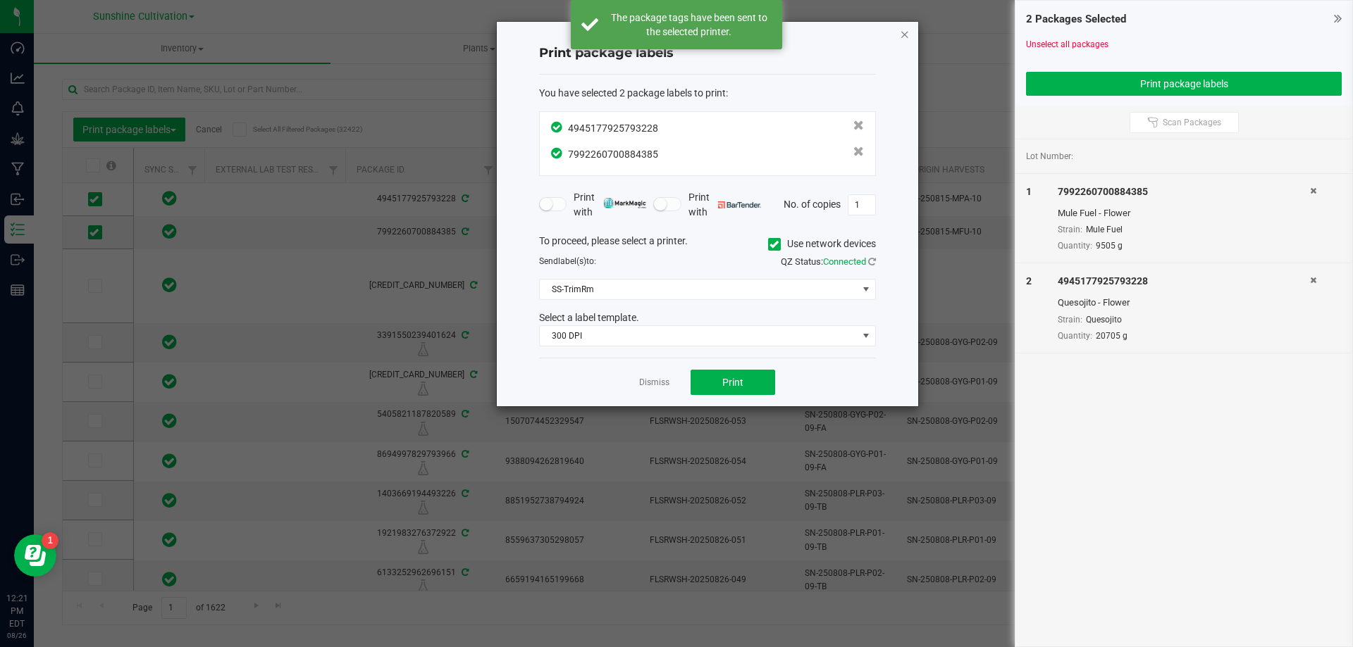
click at [908, 35] on icon "button" at bounding box center [905, 33] width 10 height 17
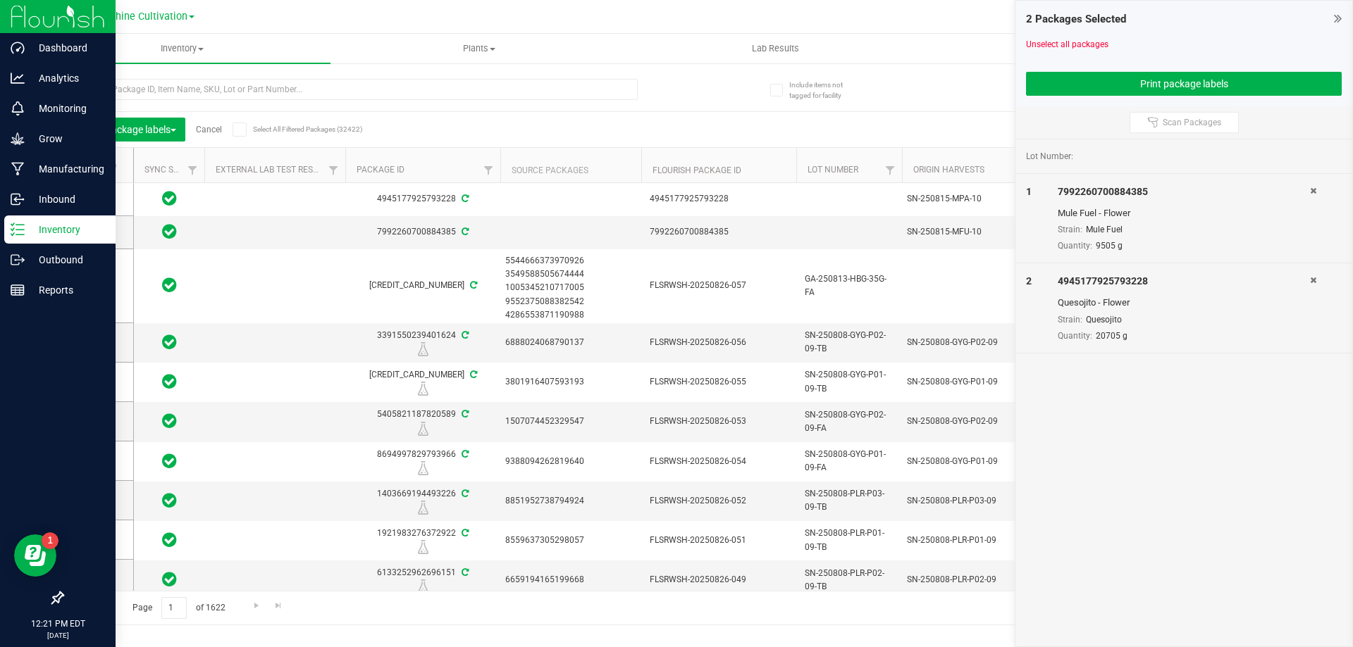
click at [34, 230] on p "Inventory" at bounding box center [67, 229] width 85 height 17
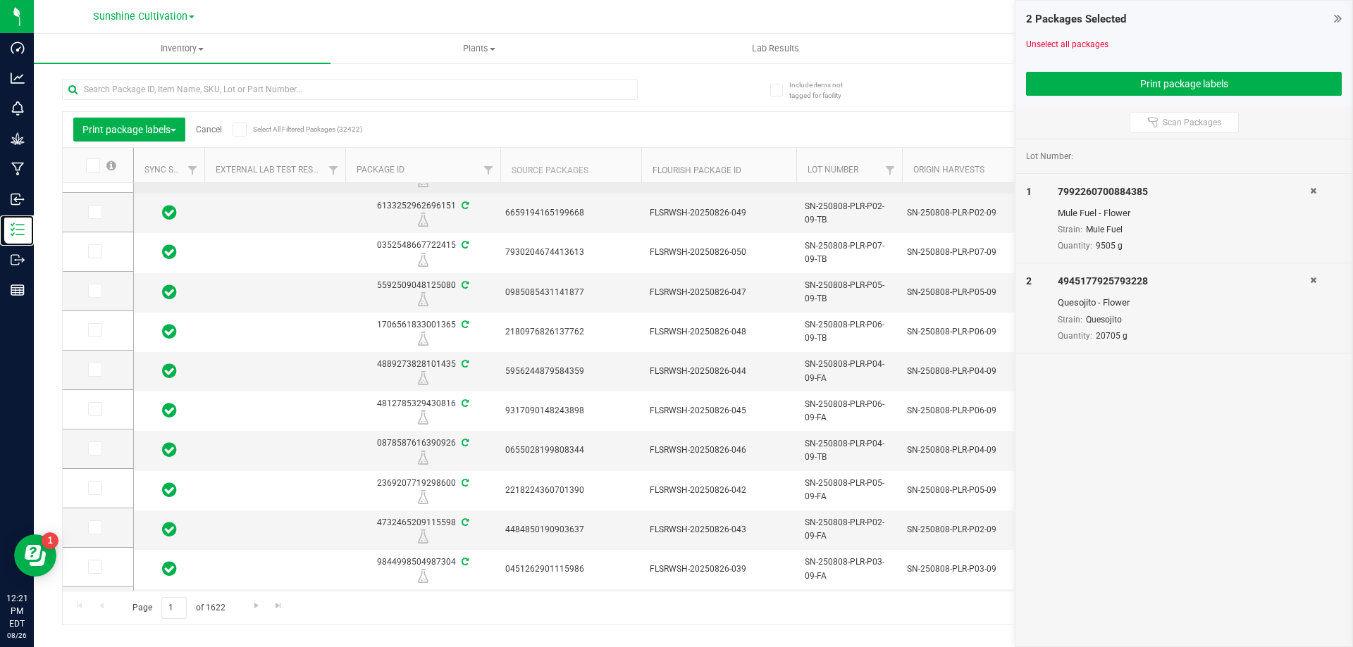
scroll to position [402, 0]
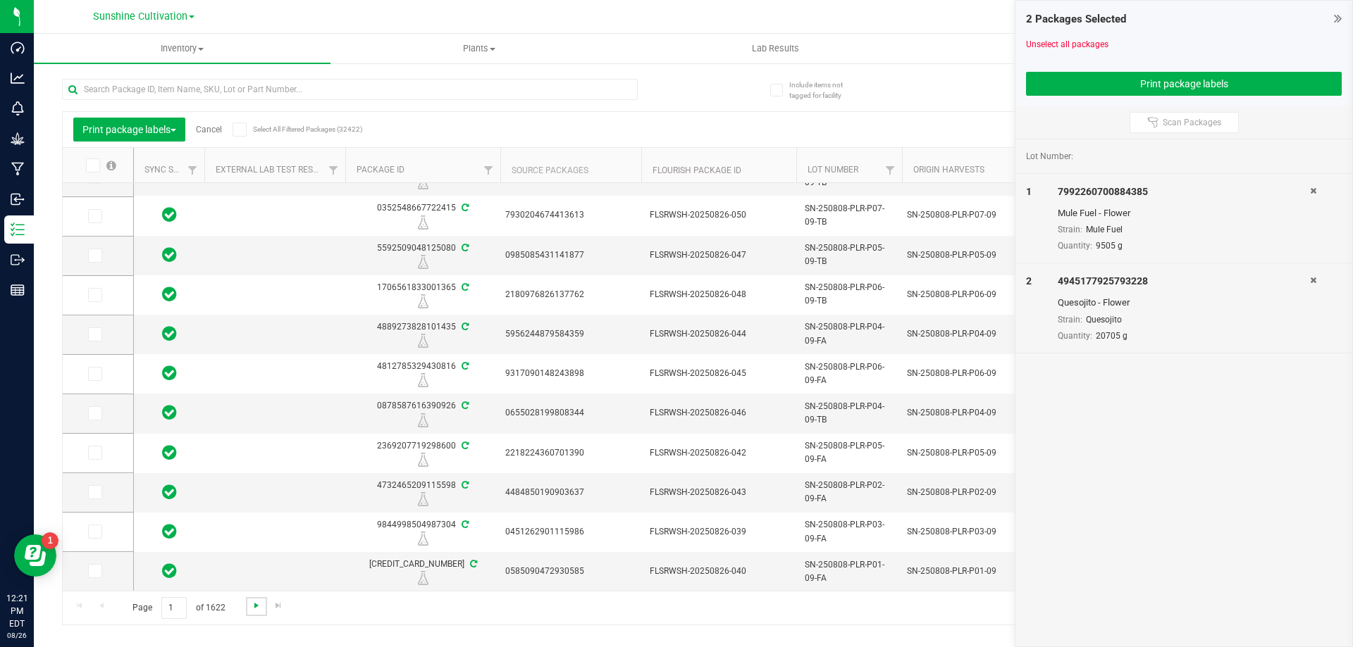
click at [251, 607] on span "Go to the next page" at bounding box center [256, 605] width 11 height 11
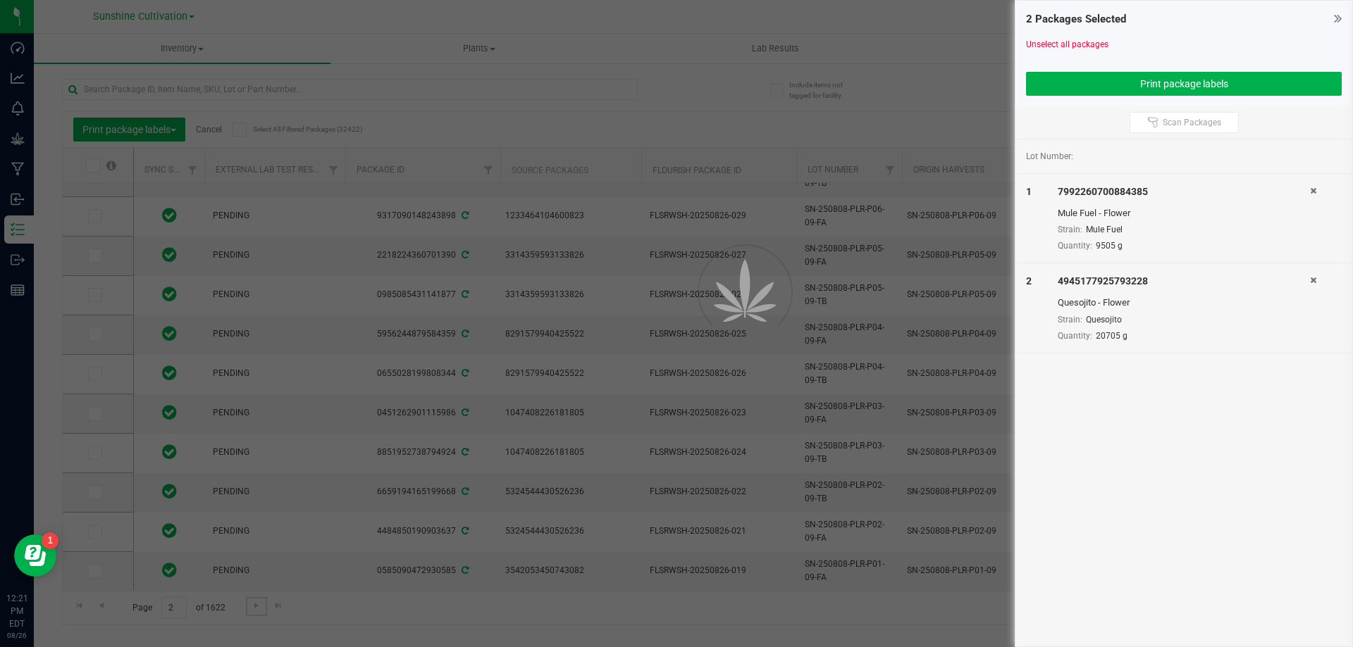
scroll to position [0, 0]
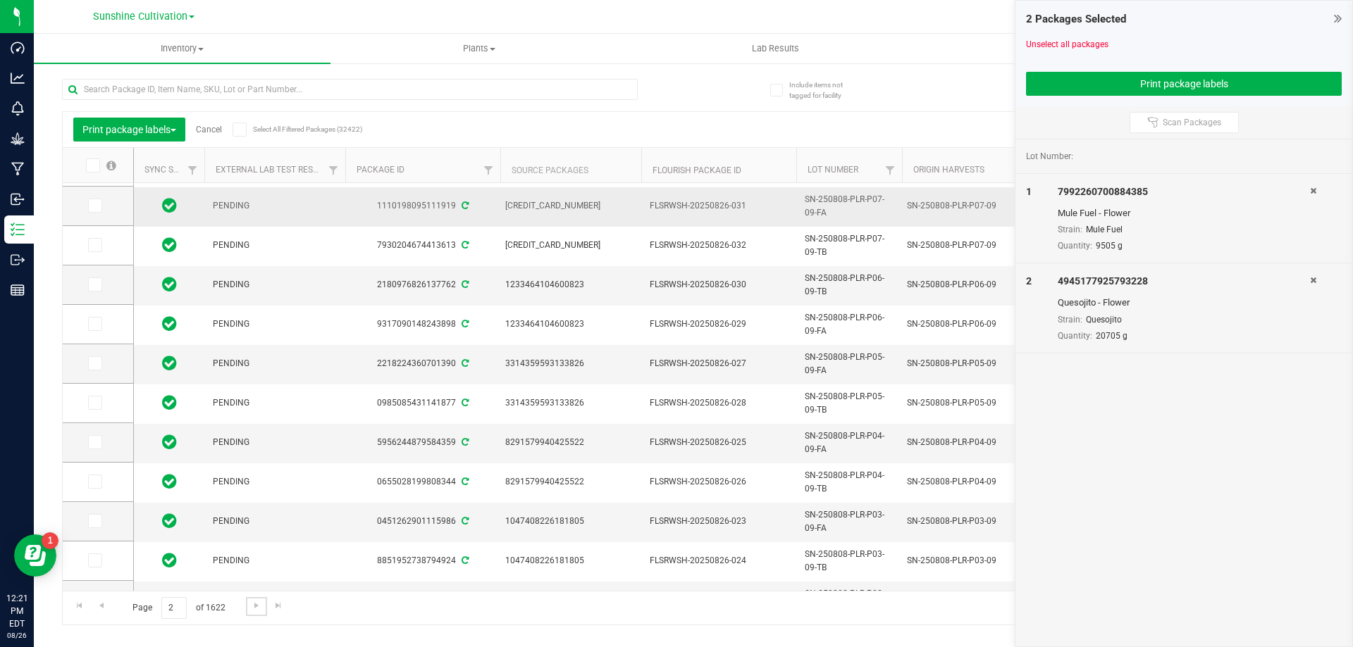
scroll to position [380, 0]
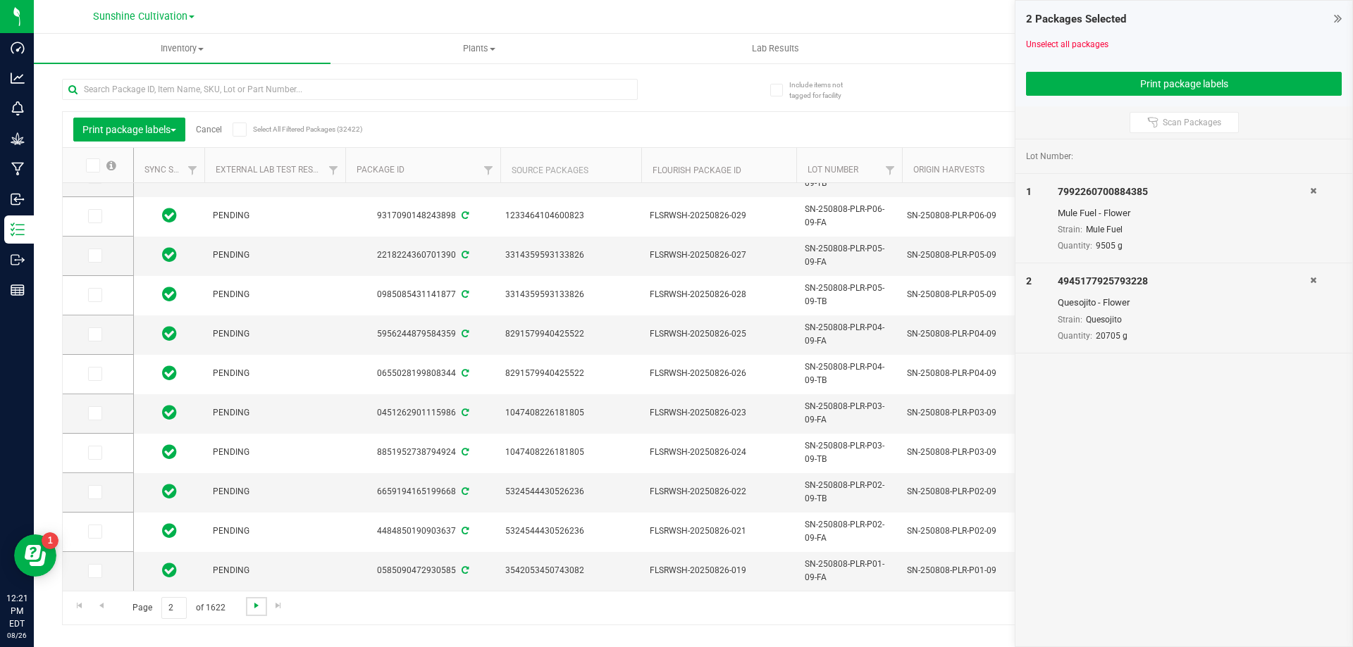
click at [255, 611] on span "Go to the next page" at bounding box center [256, 605] width 11 height 11
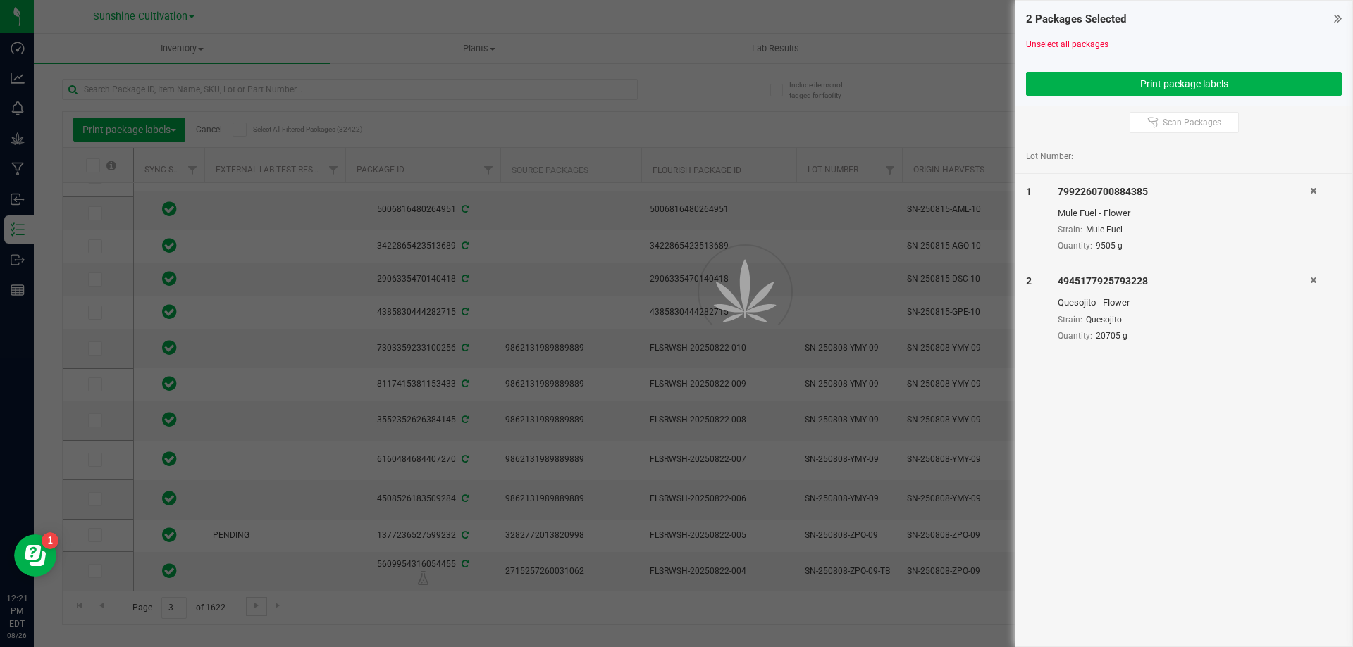
scroll to position [0, 0]
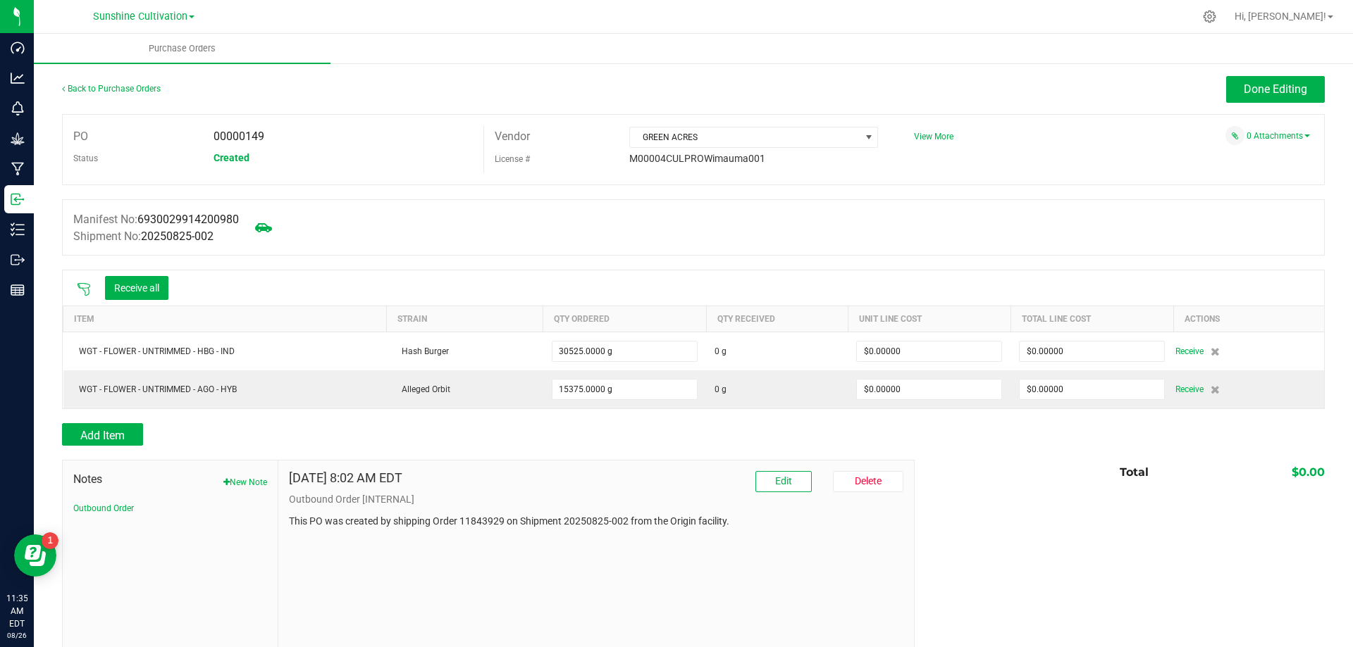
click at [905, 471] on div "Total $0.00" at bounding box center [1114, 472] width 421 height 25
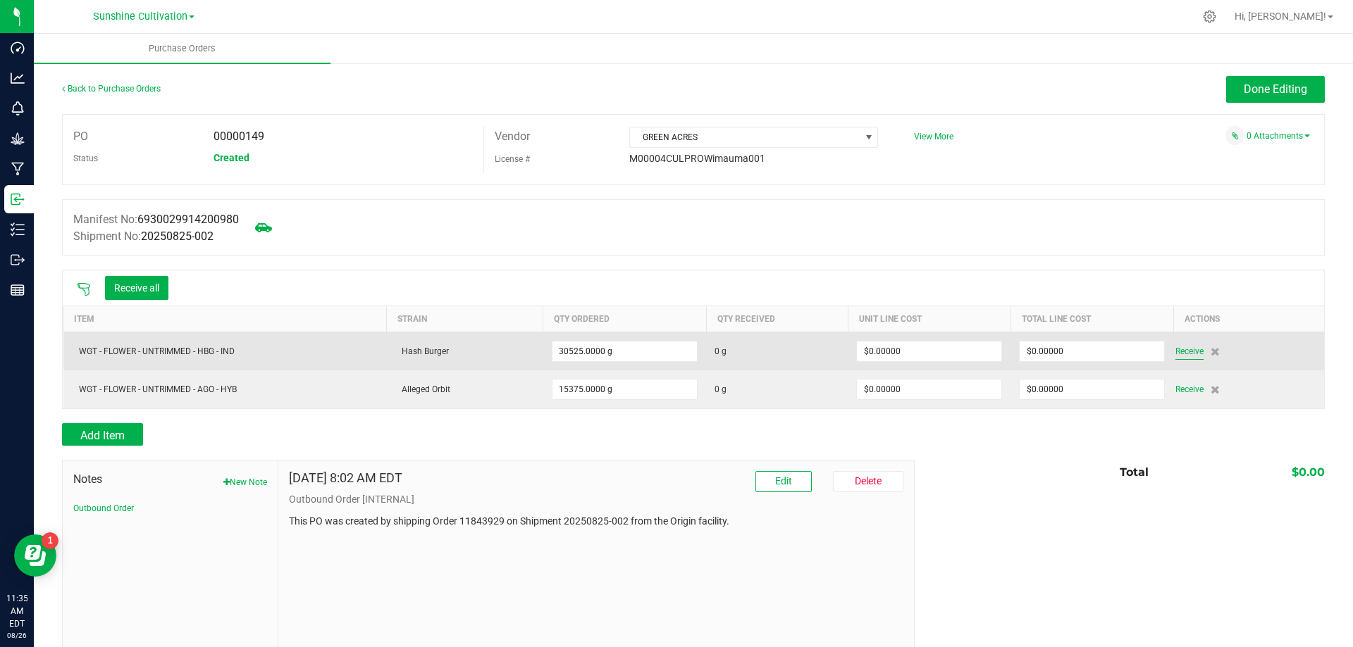
click at [1188, 347] on span "Receive" at bounding box center [1189, 351] width 28 height 17
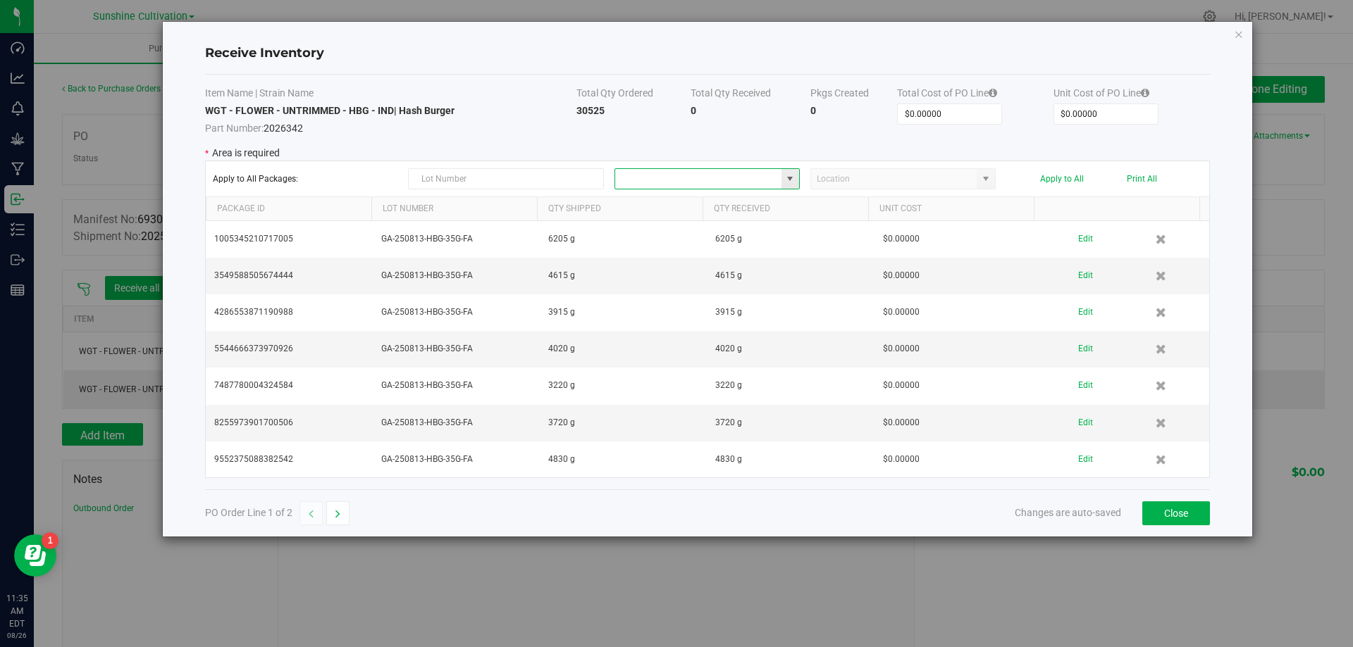
click at [716, 170] on input at bounding box center [698, 179] width 166 height 20
click at [788, 180] on span at bounding box center [789, 178] width 11 height 11
click at [340, 511] on icon "button" at bounding box center [337, 514] width 5 height 10
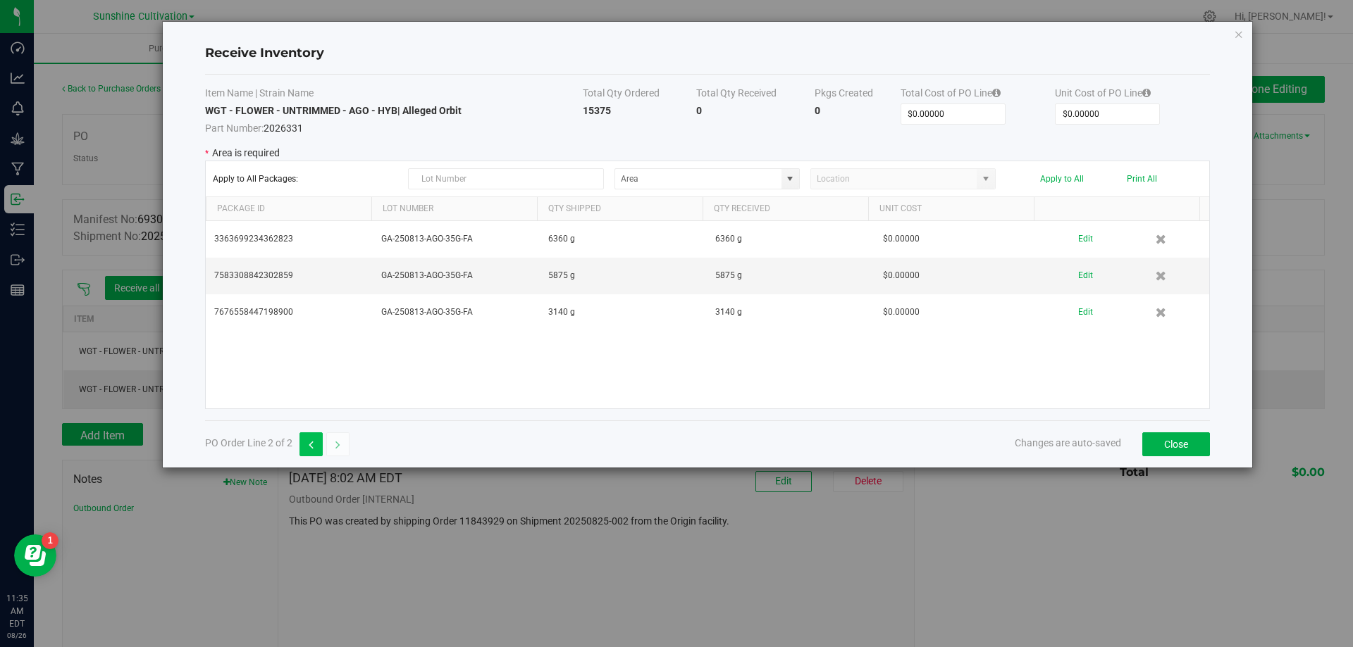
click at [312, 448] on icon "button" at bounding box center [311, 445] width 5 height 10
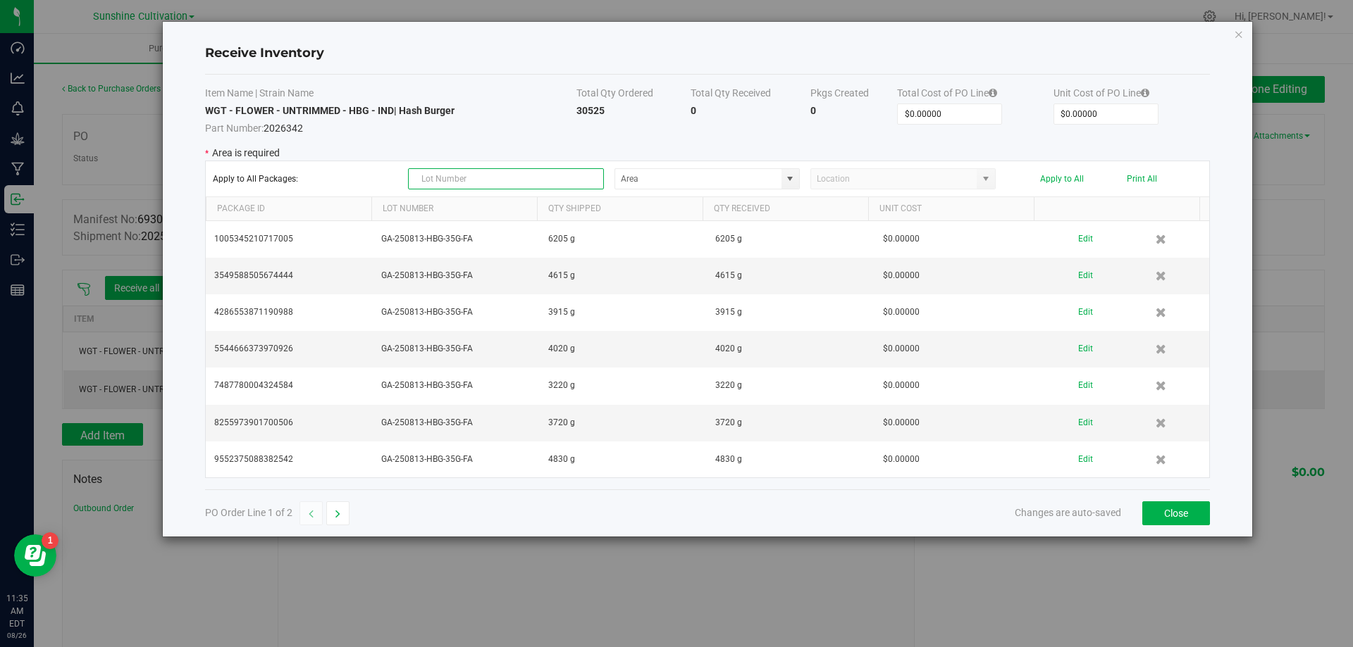
click at [501, 171] on input "text" at bounding box center [506, 178] width 196 height 21
paste input "GA-250813-HBG-35G-FA"
type input "GA-250813-HBG-35G-FA"
click at [800, 180] on div "Apply to All Packages: GA-250813-HBG-35G-FA Apply to All Print All" at bounding box center [707, 178] width 989 height 21
click at [799, 181] on span at bounding box center [706, 178] width 185 height 21
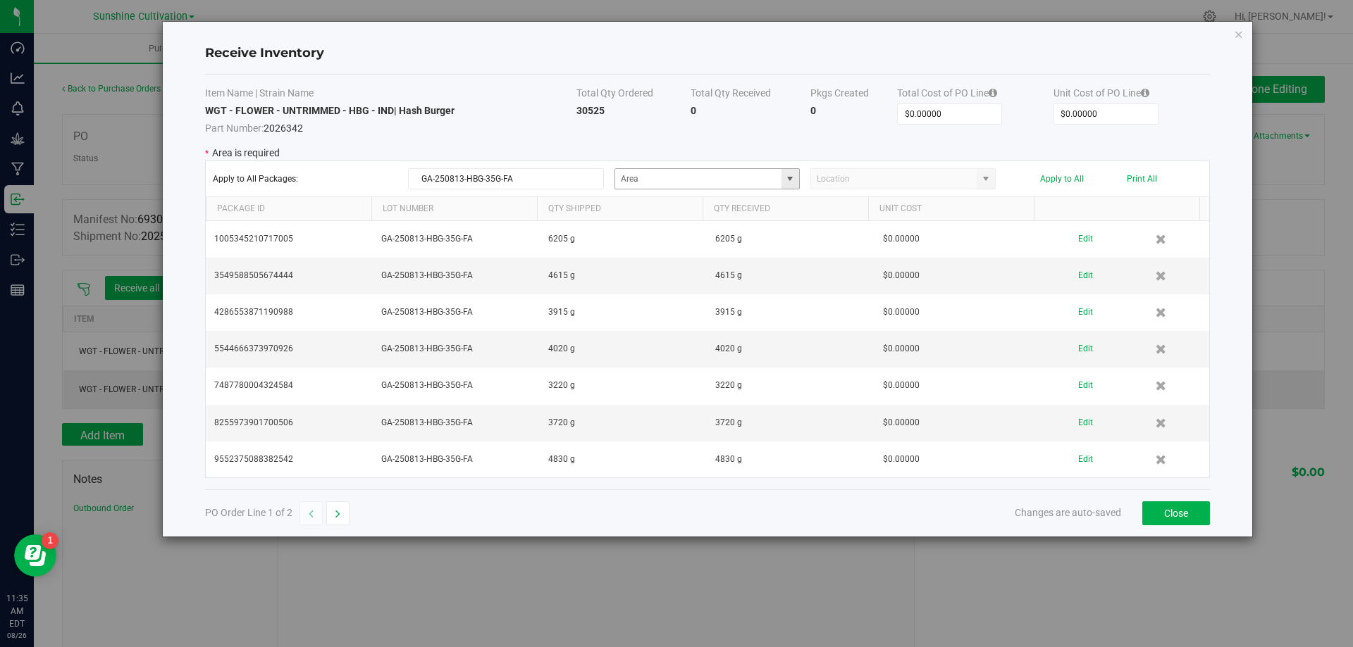
click at [795, 180] on span at bounding box center [789, 178] width 11 height 11
click at [684, 282] on span "Inventory" at bounding box center [695, 277] width 29 height 21
type input "Flower Storage"
click at [1071, 181] on button "Apply to All" at bounding box center [1062, 179] width 44 height 10
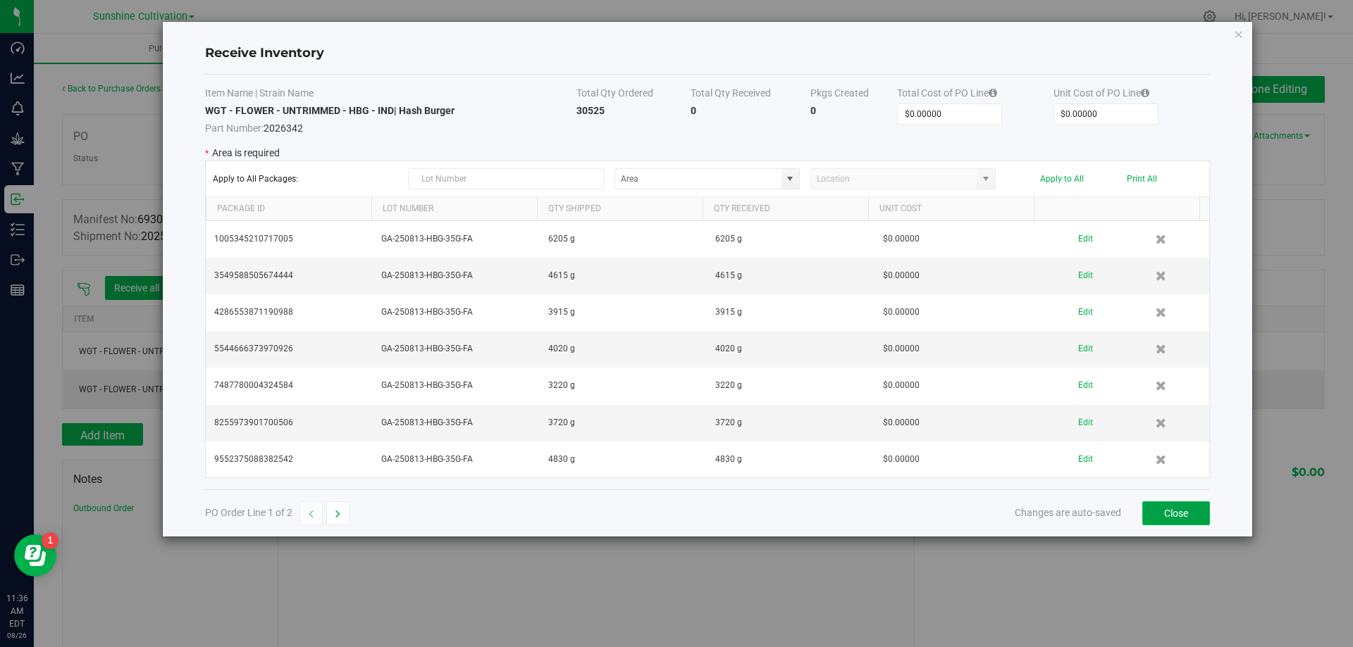
click at [1165, 512] on button "Close" at bounding box center [1176, 514] width 68 height 24
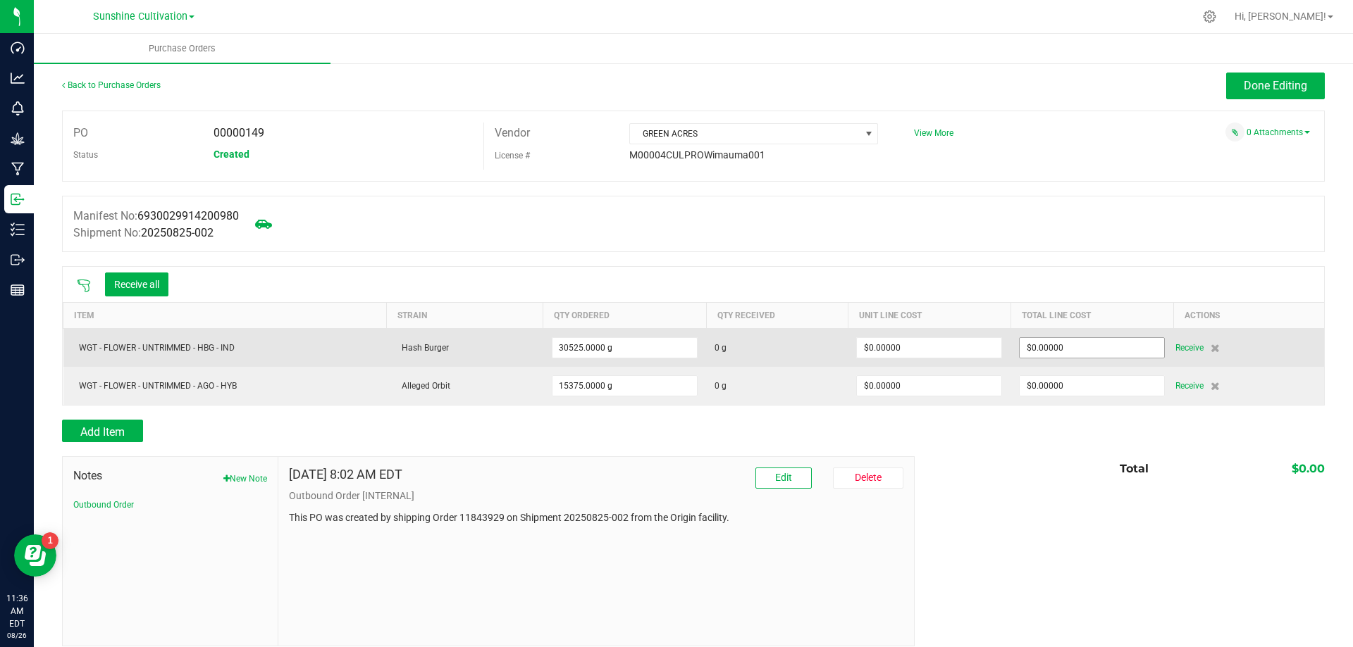
scroll to position [0, 0]
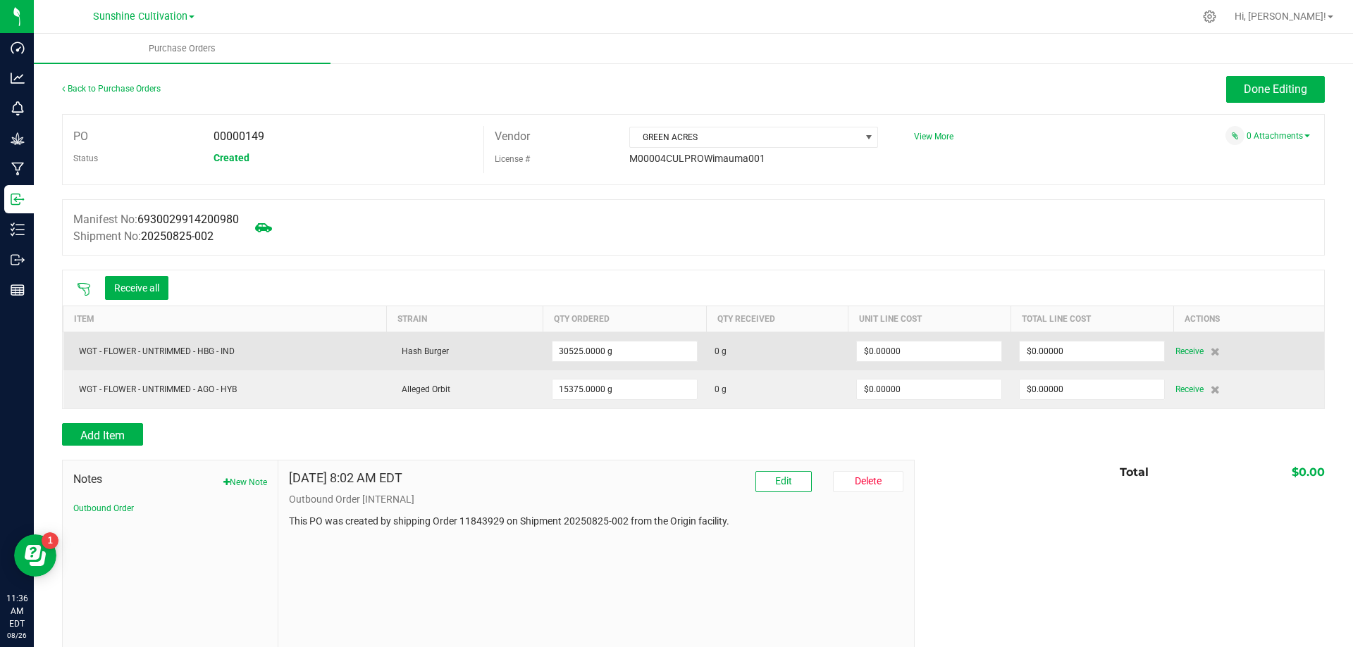
click at [709, 356] on td "0 g" at bounding box center [777, 351] width 142 height 39
click at [714, 349] on span "0 g" at bounding box center [720, 351] width 12 height 13
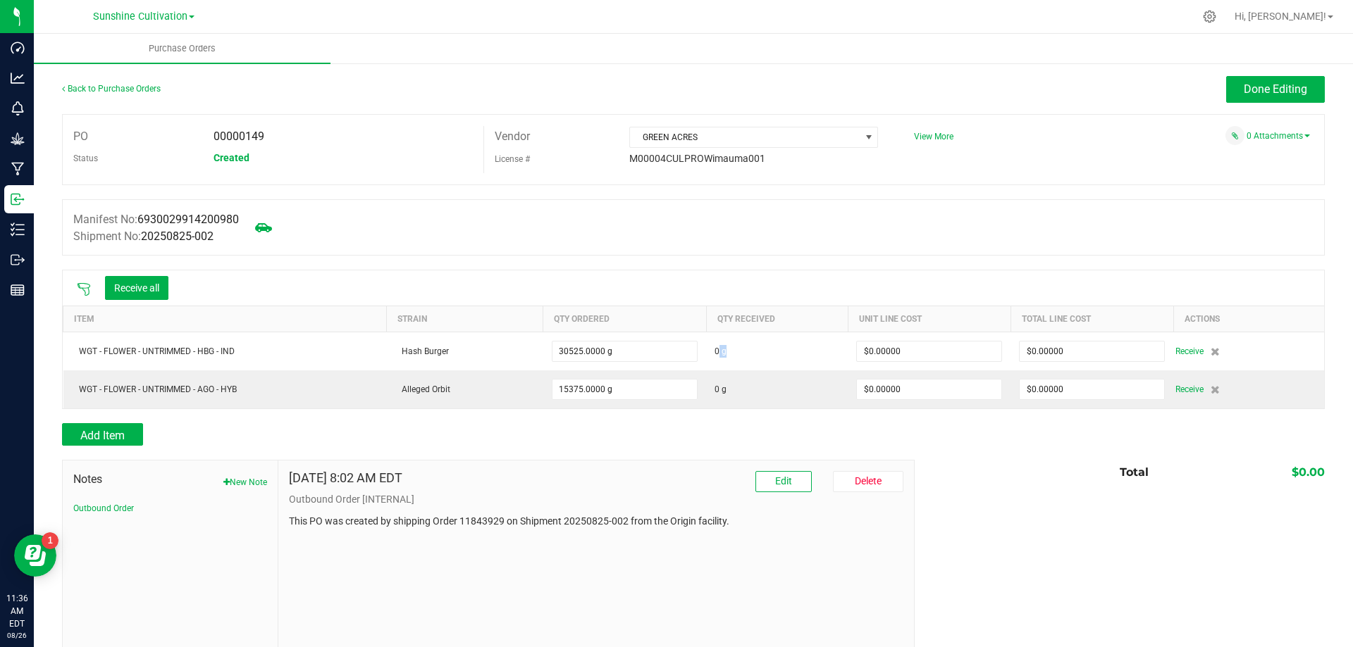
drag, startPoint x: 713, startPoint y: 349, endPoint x: 740, endPoint y: 464, distance: 117.4
click at [714, 350] on span "0 g" at bounding box center [720, 351] width 12 height 13
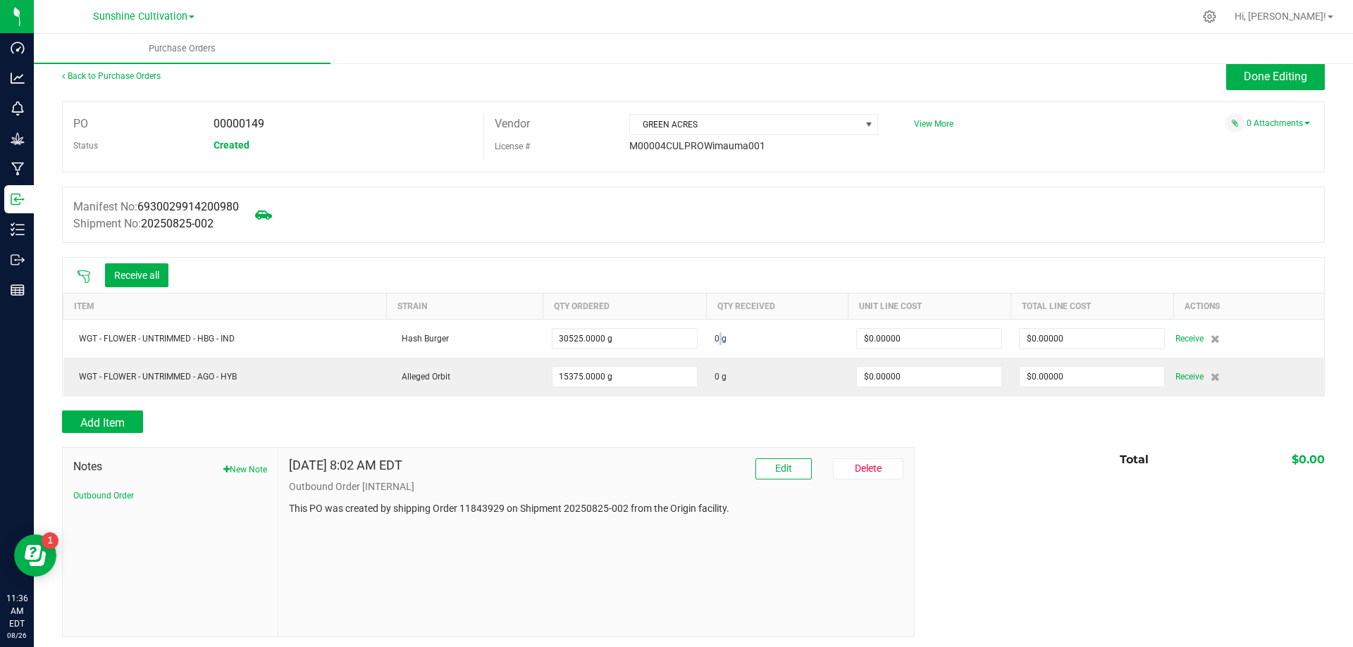
scroll to position [16, 0]
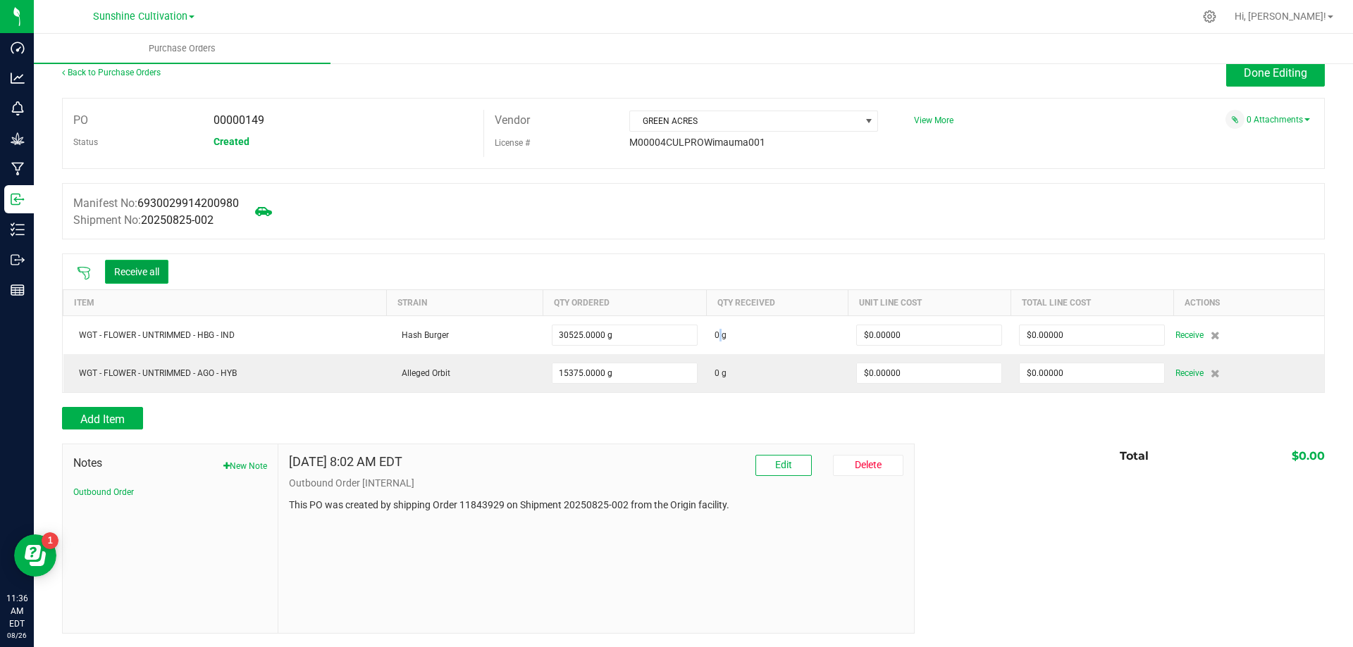
click at [153, 276] on button "Receive all" at bounding box center [136, 272] width 63 height 24
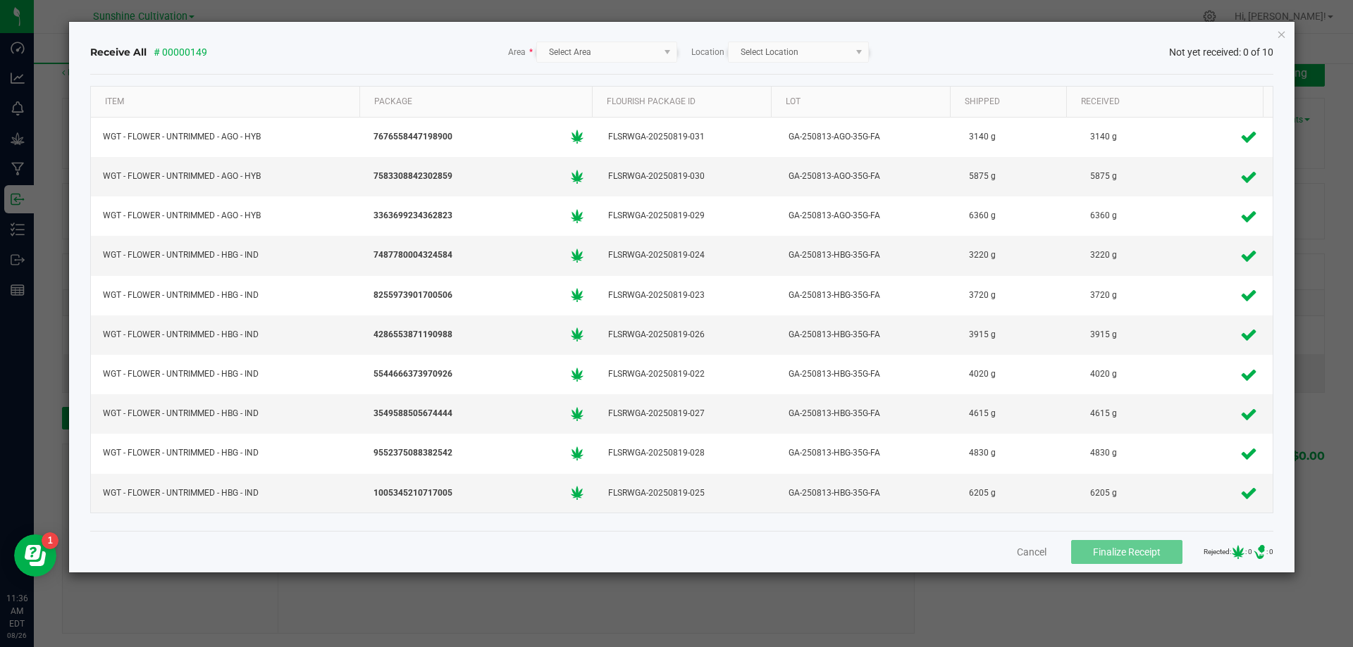
click at [621, 48] on kendo-dropdownlist "Select Area" at bounding box center [606, 52] width 141 height 21
click at [670, 52] on kendo-dropdownlist "Select Area" at bounding box center [606, 52] width 141 height 21
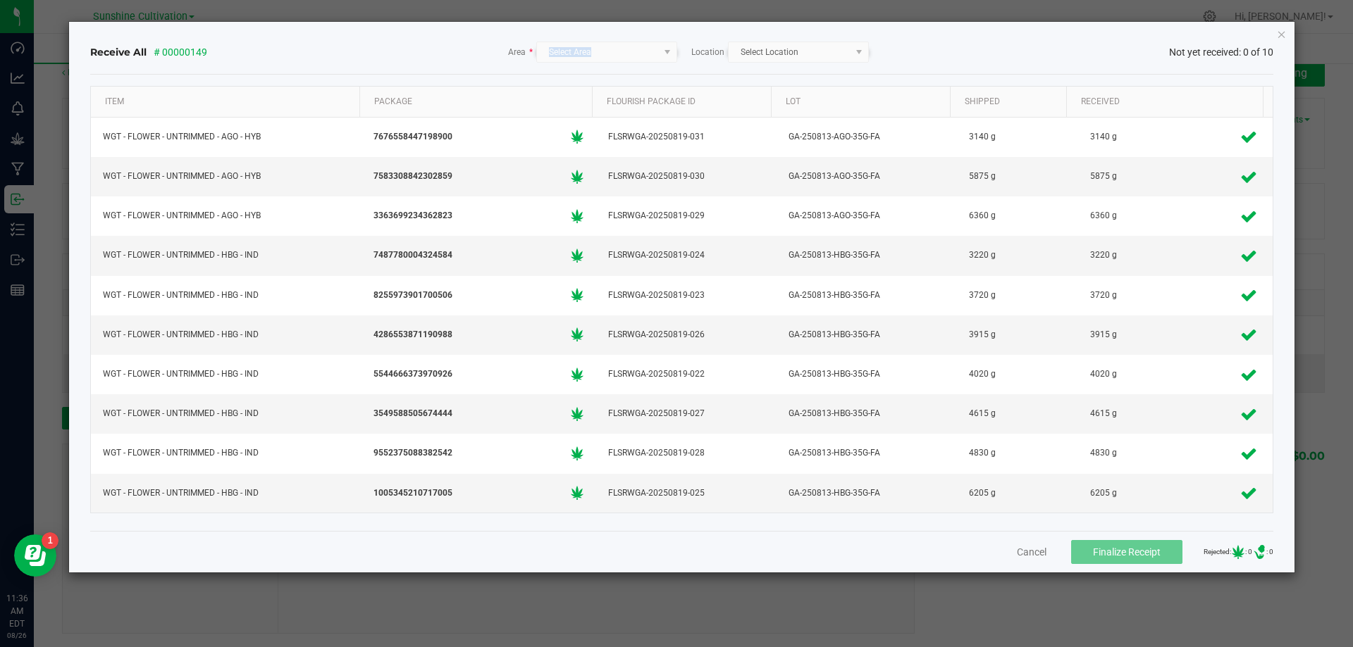
click at [657, 58] on kendo-dropdownlist "Select Area" at bounding box center [606, 52] width 141 height 21
click at [626, 54] on kendo-dropdownlist "Select Area" at bounding box center [606, 52] width 141 height 21
click at [627, 51] on kendo-dropdownlist "Select Area" at bounding box center [606, 52] width 141 height 21
click at [1027, 420] on div "4615 g" at bounding box center [1015, 414] width 100 height 20
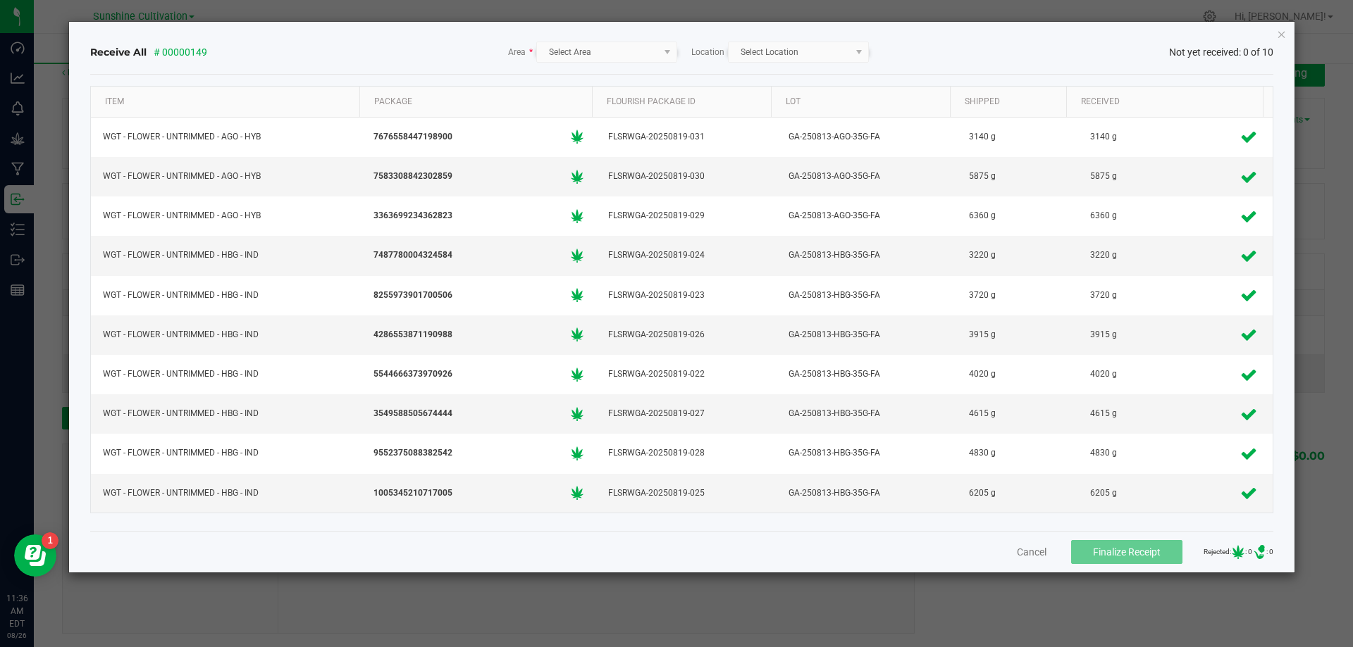
click at [577, 51] on kendo-dropdownlist "Select Area" at bounding box center [606, 52] width 141 height 21
drag, startPoint x: 156, startPoint y: 51, endPoint x: 217, endPoint y: 57, distance: 60.9
click at [217, 57] on div "Receive All # 00000149 Area * Select Area Location Select Location Not yet rece…" at bounding box center [682, 52] width 1184 height 21
click at [336, 77] on div "Item Package Flourish Package ID Lot Shipped Received WGT - FLOWER - UNTRIMMED …" at bounding box center [682, 303] width 1184 height 456
click at [659, 54] on kendo-dropdownlist "Select Area" at bounding box center [606, 52] width 141 height 21
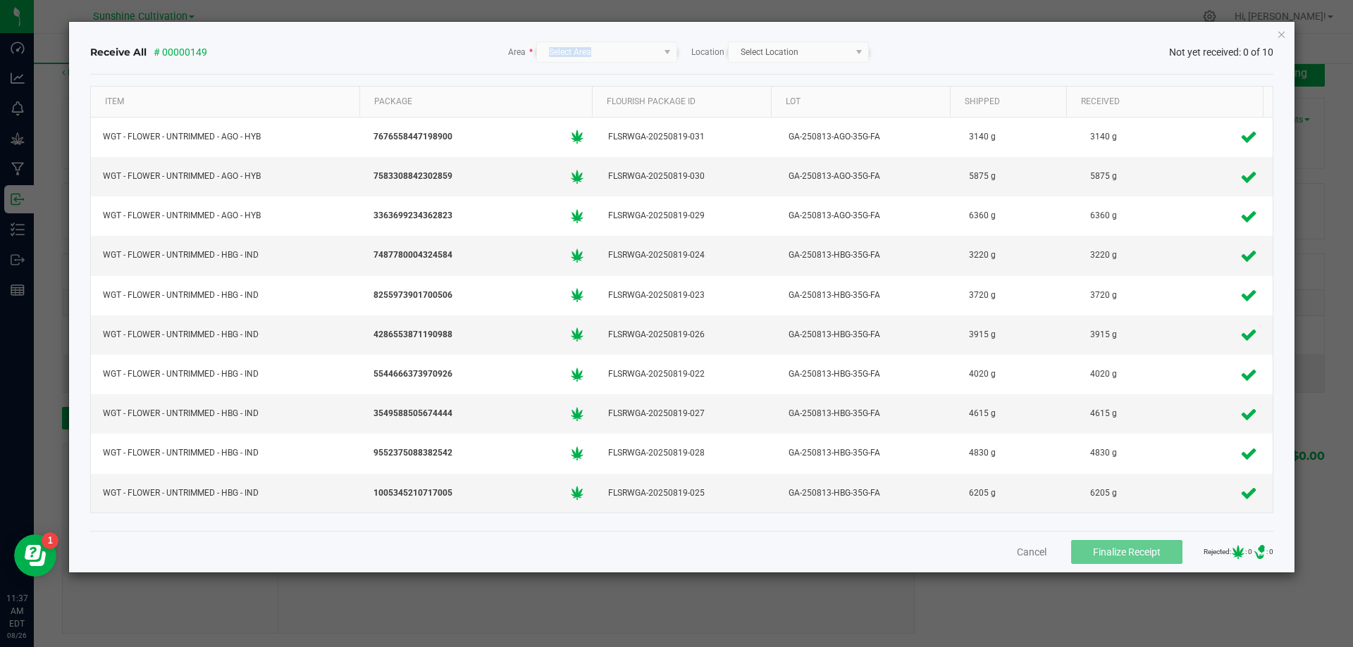
click at [660, 54] on kendo-dropdownlist "Select Area" at bounding box center [606, 52] width 141 height 21
click at [859, 55] on kendo-dropdownlist "Select Location" at bounding box center [798, 52] width 141 height 21
click at [573, 184] on icon at bounding box center [577, 177] width 13 height 14
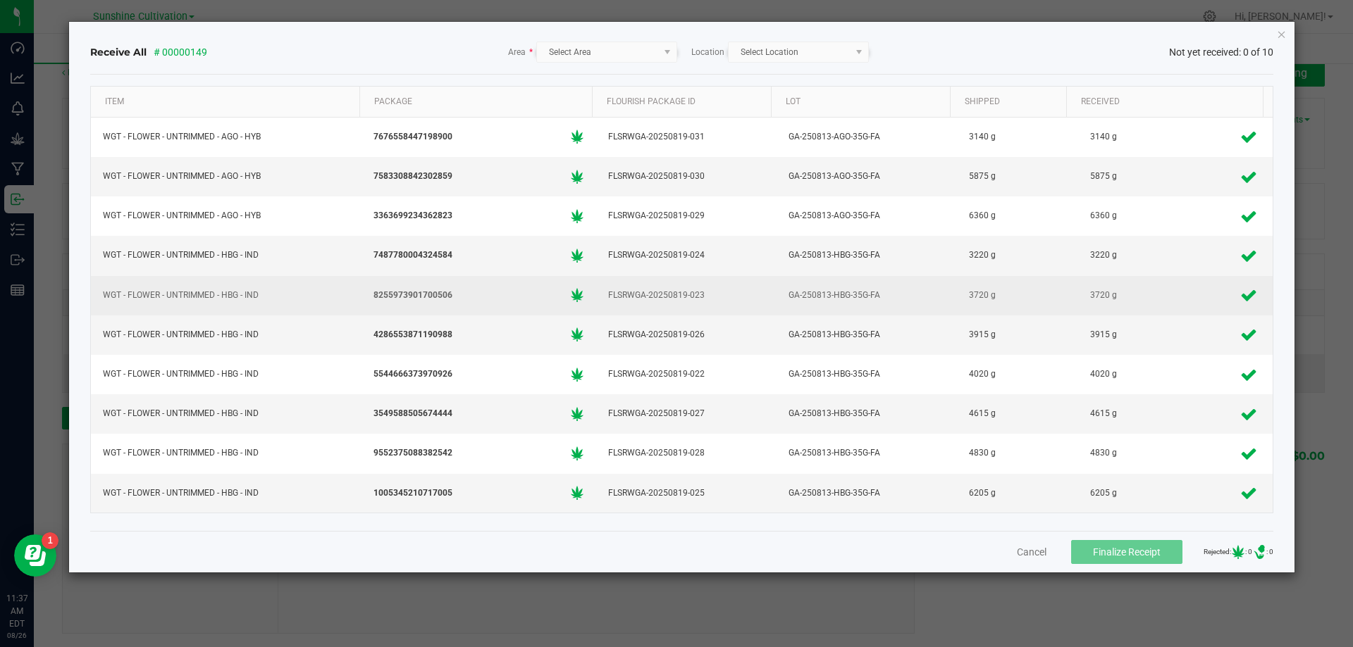
click at [1241, 294] on icon at bounding box center [1248, 295] width 17 height 13
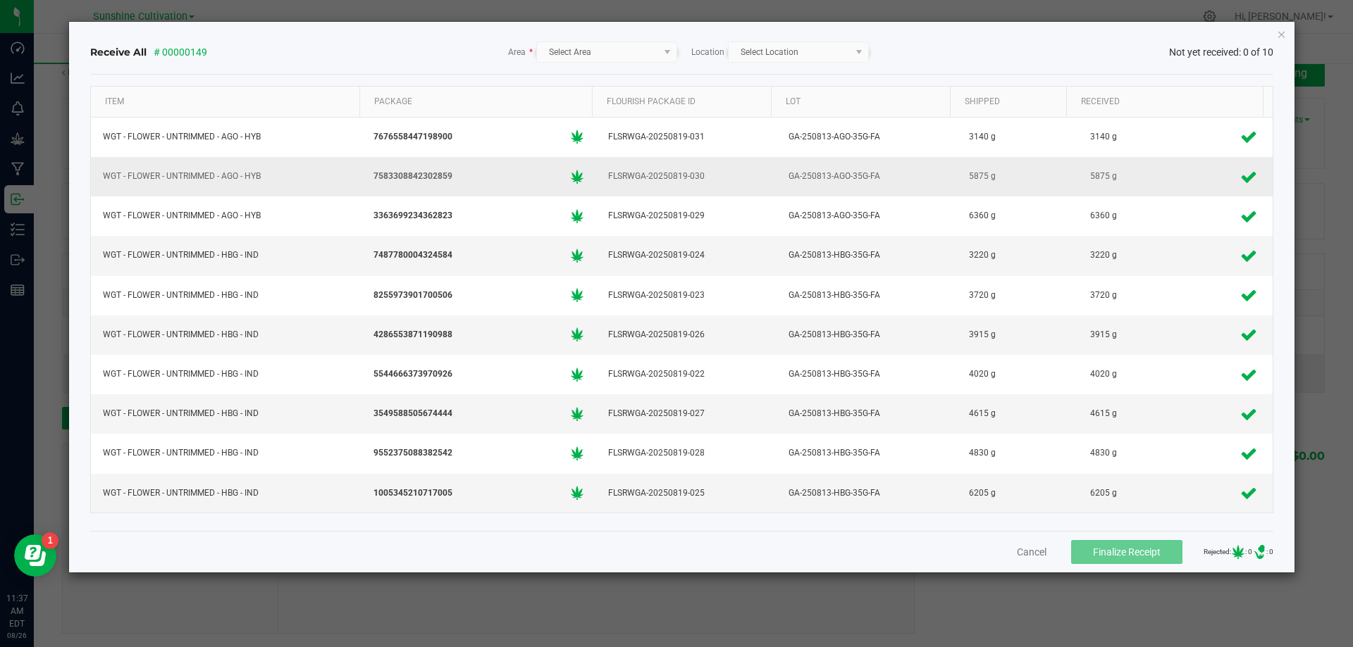
drag, startPoint x: 1239, startPoint y: 251, endPoint x: 1224, endPoint y: 192, distance: 60.3
click at [1230, 212] on tbody "WGT - FLOWER - UNTRIMMED - AGO - HYB 7676558447198900 FLSRWGA-20250819-031 GA-2…" at bounding box center [682, 315] width 1182 height 395
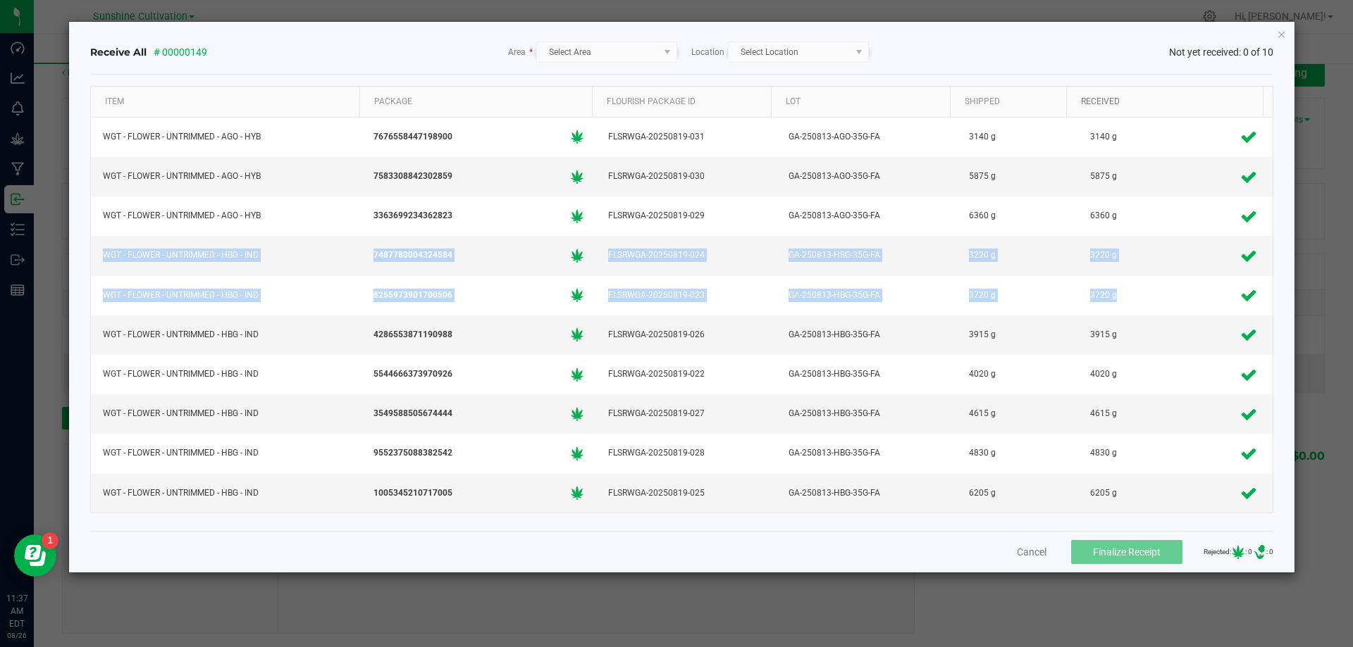
click at [1204, 99] on div "Received" at bounding box center [1167, 101] width 180 height 17
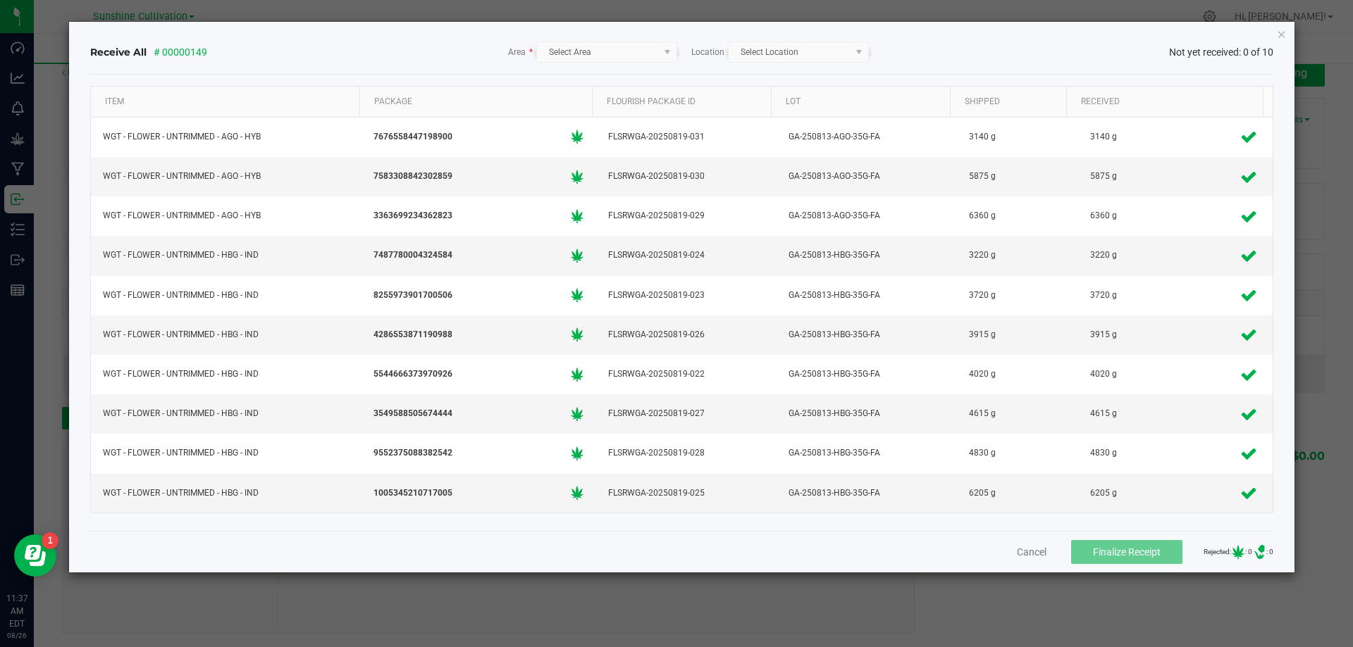
click at [771, 75] on div "Item Package Flourish Package ID Lot Shipped Received WGT - FLOWER - UNTRIMMED …" at bounding box center [682, 303] width 1184 height 456
drag, startPoint x: 750, startPoint y: 51, endPoint x: 705, endPoint y: 51, distance: 44.4
click at [731, 51] on kendo-dropdownlist "Select Location" at bounding box center [798, 52] width 141 height 21
click at [663, 52] on kendo-dropdownlist "Select Area" at bounding box center [606, 52] width 141 height 21
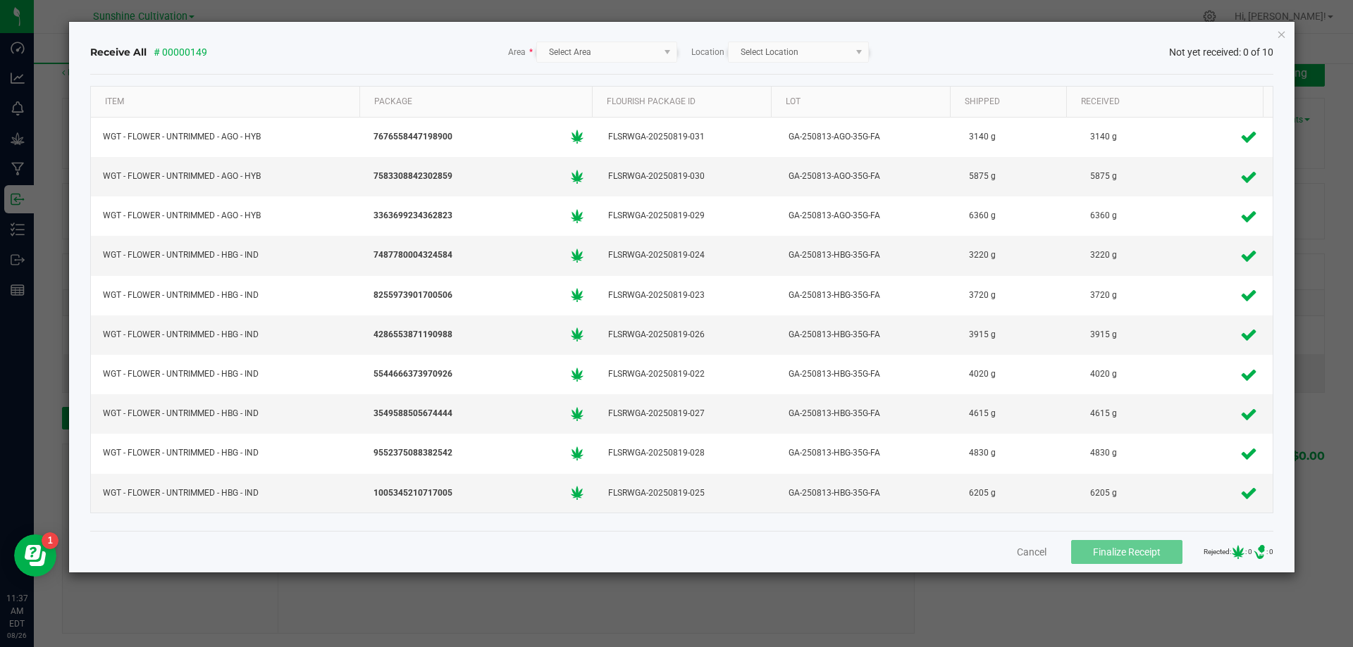
click at [522, 56] on span "Area *" at bounding box center [520, 52] width 25 height 13
click at [293, 107] on div "Item" at bounding box center [227, 101] width 252 height 17
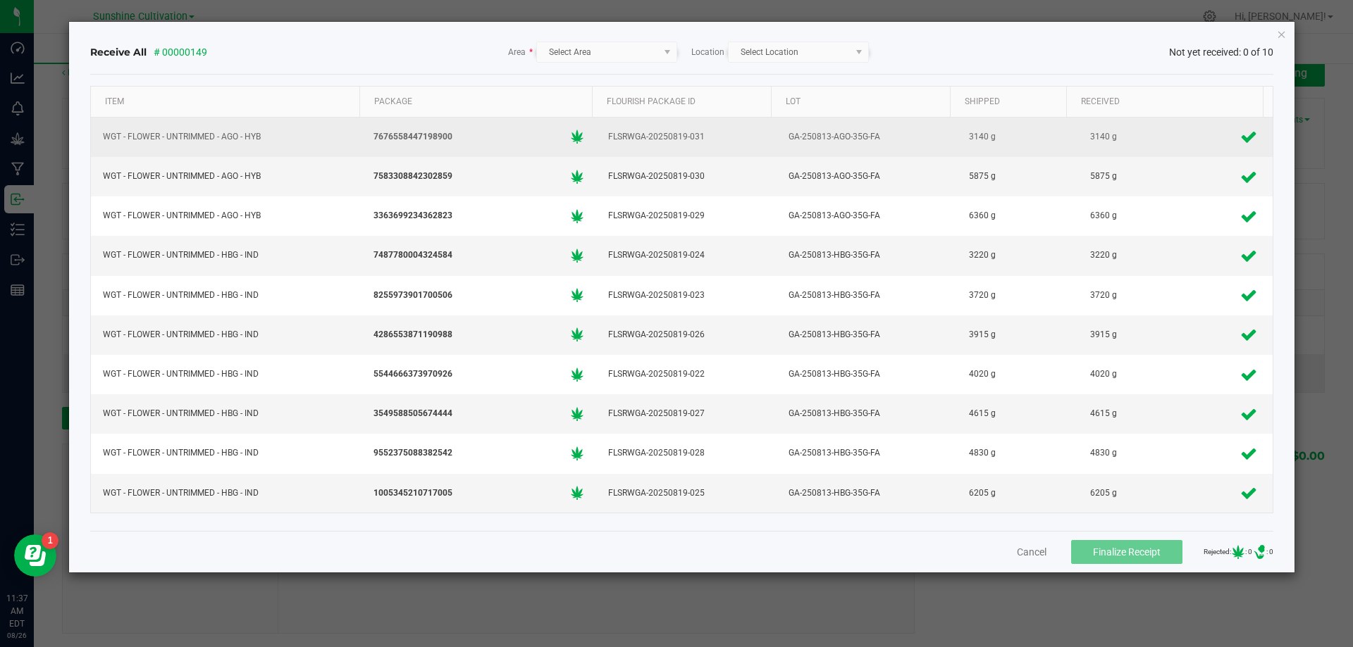
drag, startPoint x: 257, startPoint y: 132, endPoint x: 436, endPoint y: 135, distance: 179.0
click at [261, 132] on div "WGT - FLOWER - UNTRIMMED - AGO - HYB" at bounding box center [226, 137] width 254 height 20
click at [463, 131] on div "7676558447198900" at bounding box center [479, 136] width 218 height 21
drag, startPoint x: 672, startPoint y: 153, endPoint x: 676, endPoint y: 144, distance: 9.2
click at [673, 152] on td "FLSRWGA-20250819-031" at bounding box center [686, 137] width 180 height 39
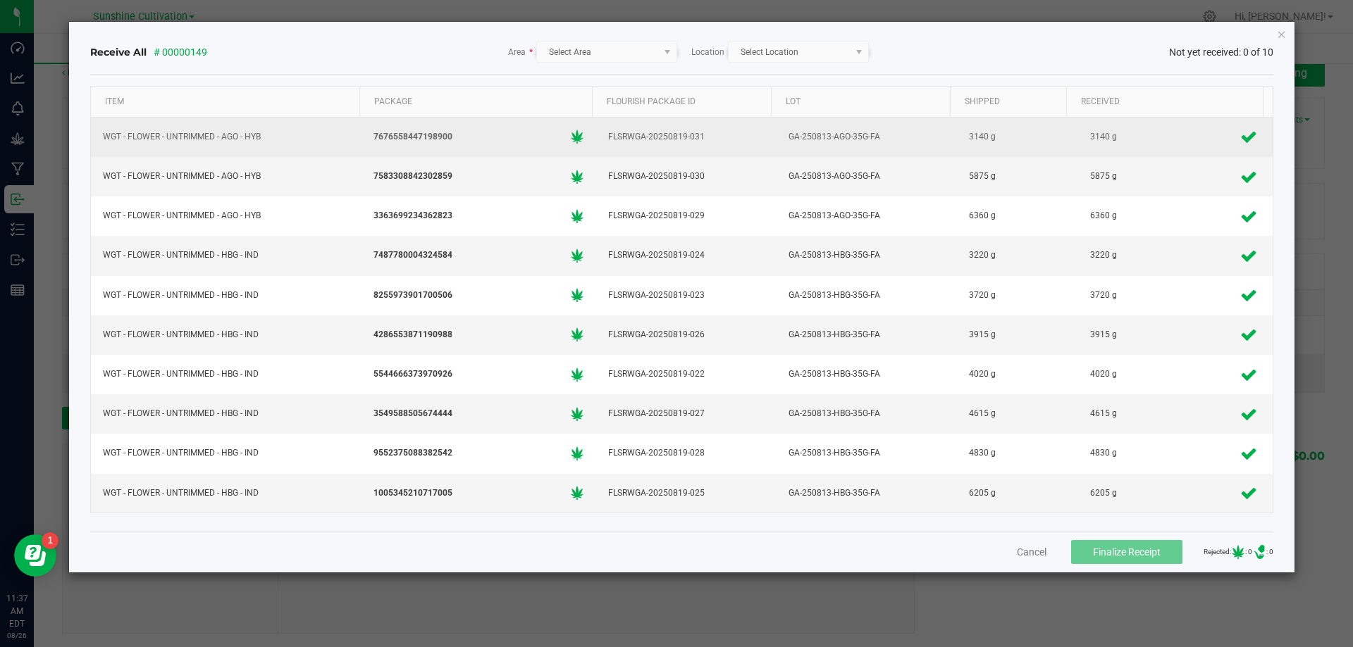
click at [676, 143] on div "FLSRWGA-20250819-031" at bounding box center [685, 137] width 163 height 20
drag, startPoint x: 681, startPoint y: 139, endPoint x: 1119, endPoint y: 135, distance: 438.2
click at [803, 137] on tr "WGT - FLOWER - UNTRIMMED - AGO - HYB 7676558447198900 FLSRWGA-20250819-031 GA-2…" at bounding box center [682, 137] width 1182 height 39
click at [1147, 135] on div "3140 g" at bounding box center [1174, 136] width 182 height 27
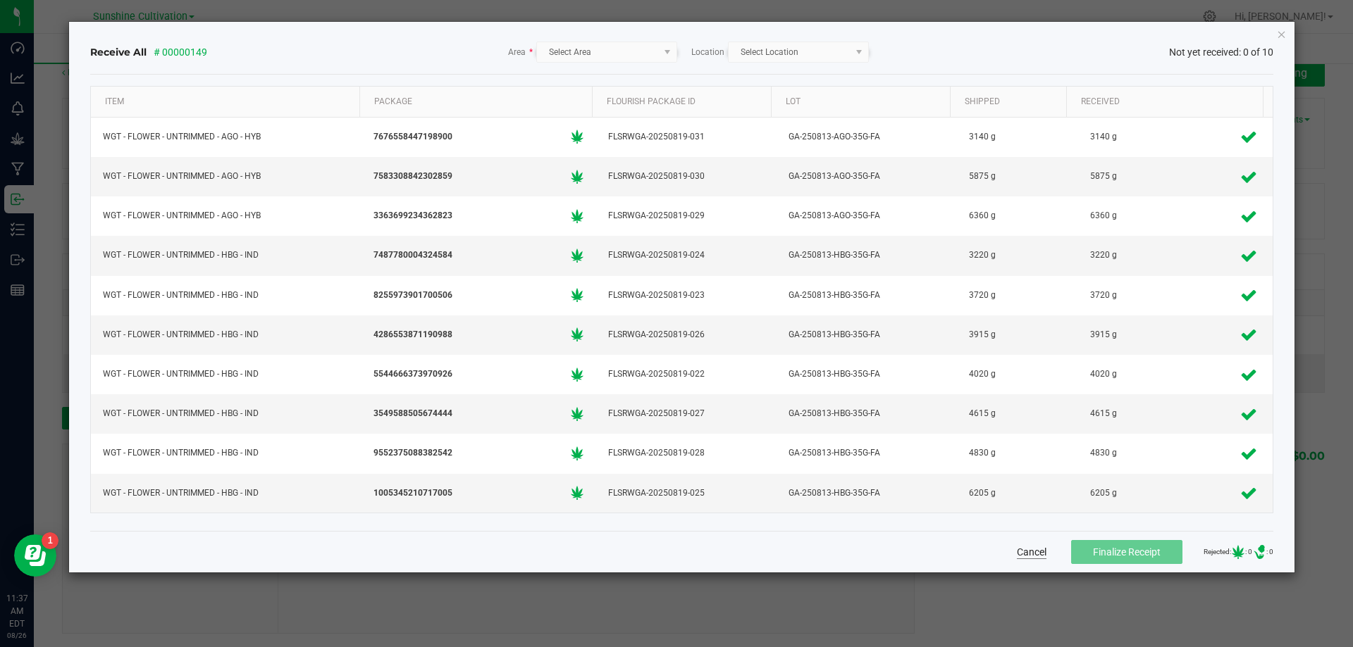
click at [1017, 546] on button "Cancel" at bounding box center [1032, 552] width 30 height 14
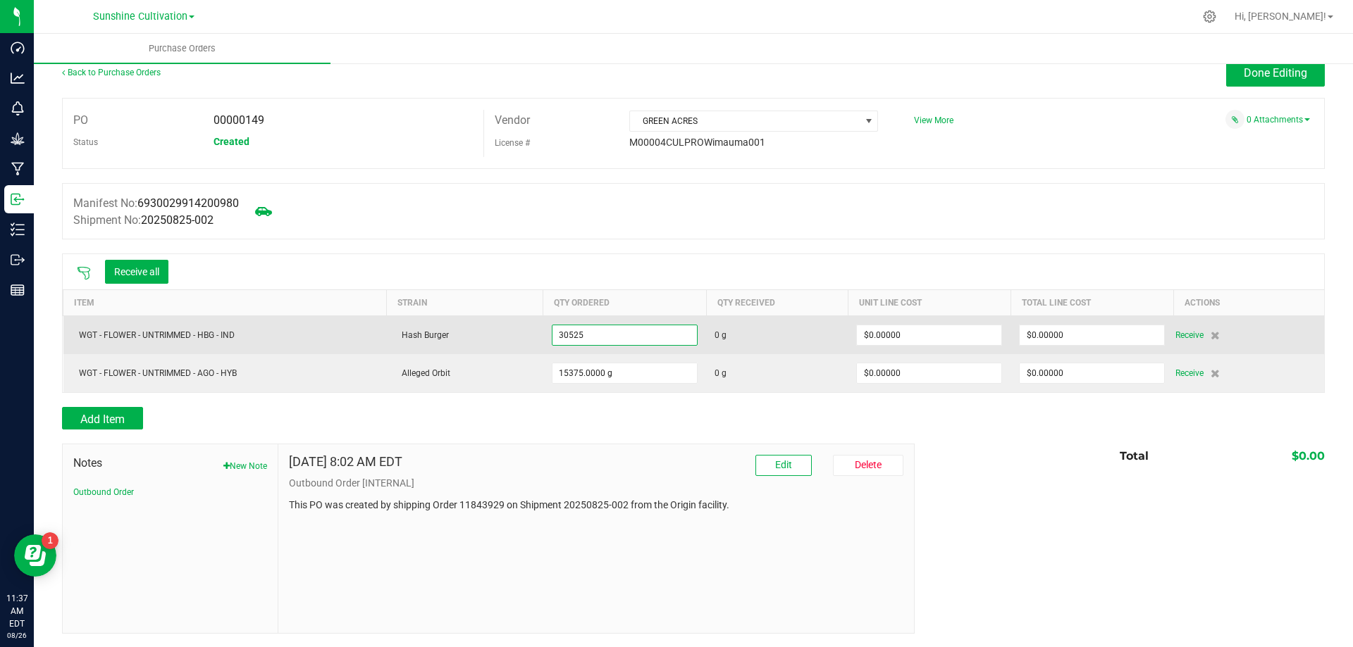
click at [602, 339] on input "30525" at bounding box center [624, 335] width 144 height 20
type input "30525.0000 g"
click at [706, 328] on td "0 g" at bounding box center [777, 335] width 142 height 39
click at [703, 328] on div "Receive all Item Strain Qty Ordered Qty Received Unit Line Cost Total Line Cost…" at bounding box center [693, 323] width 1262 height 139
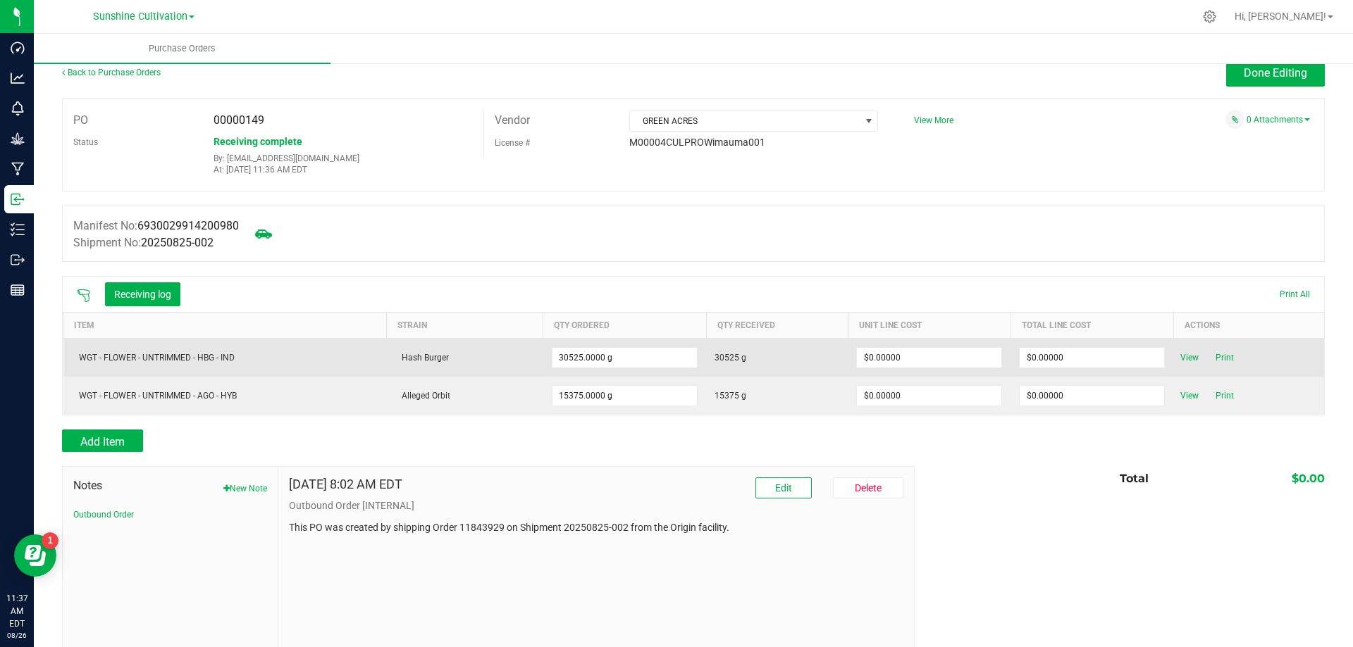
click at [730, 356] on span "30525 g" at bounding box center [730, 358] width 32 height 13
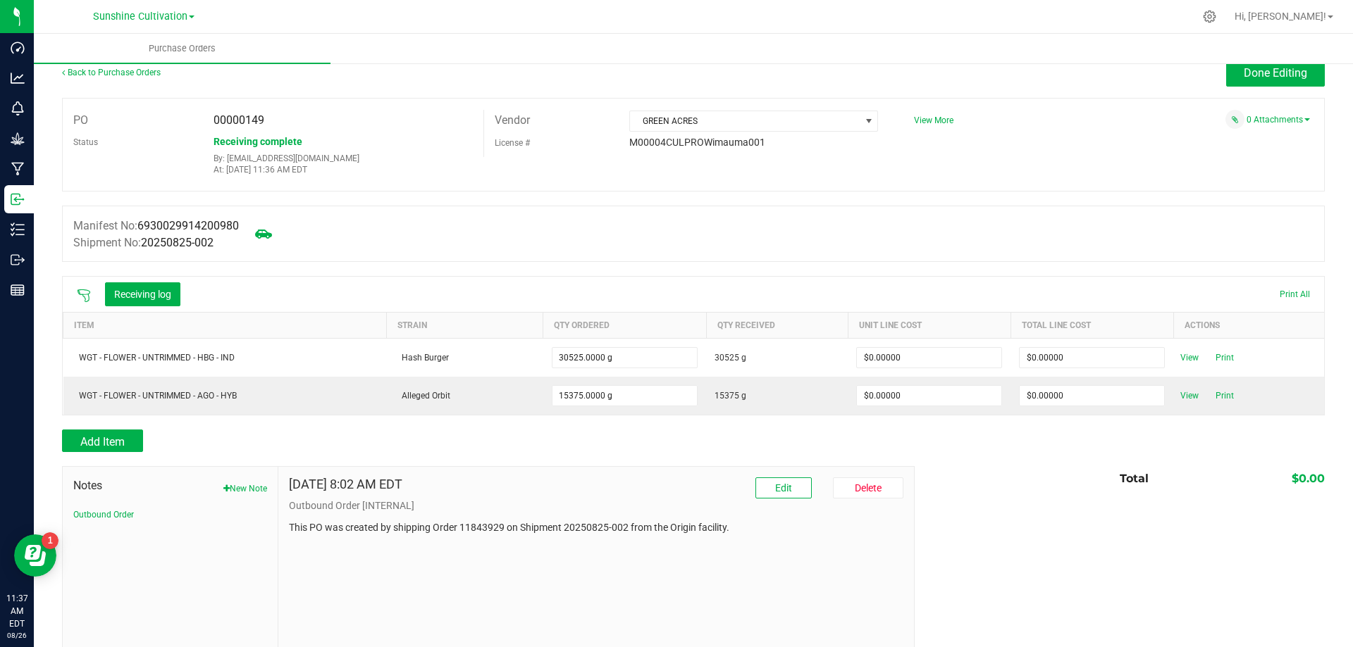
click at [597, 478] on div "Aug 26, 2025 8:02 AM EDT Edit Delete" at bounding box center [596, 488] width 614 height 21
click at [158, 299] on button "Receiving log" at bounding box center [142, 294] width 75 height 24
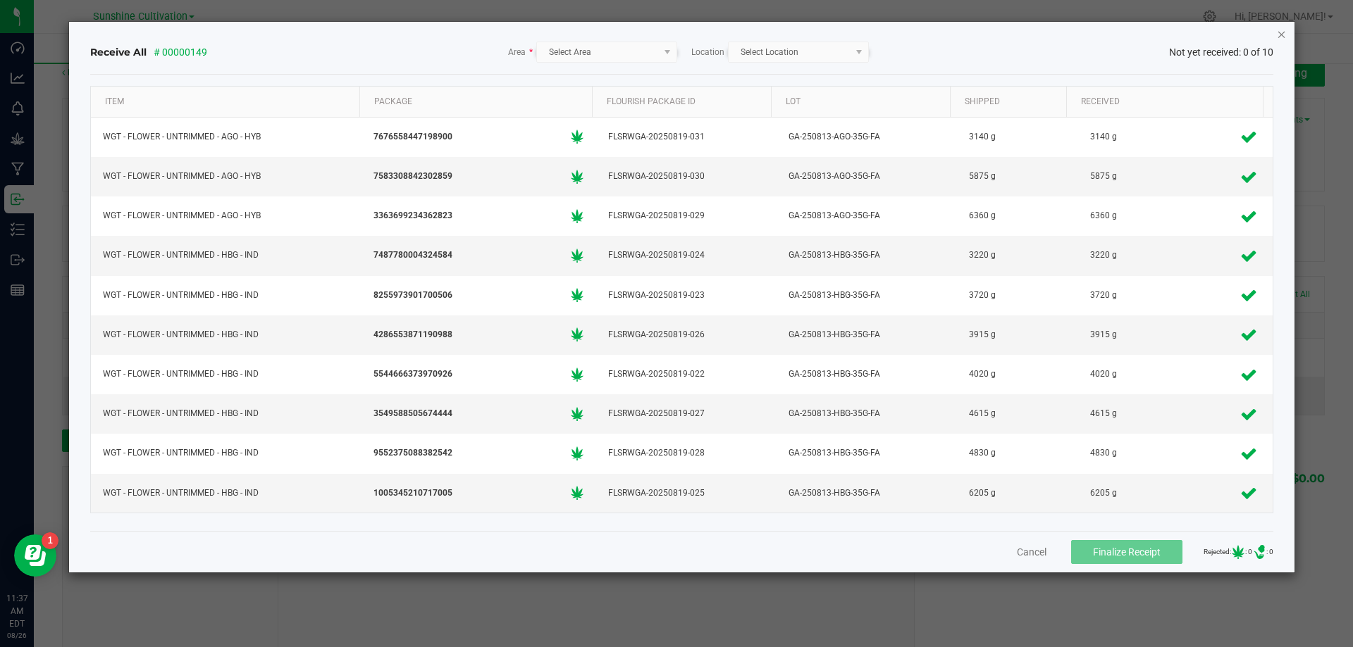
click at [1279, 36] on icon "Close" at bounding box center [1281, 33] width 10 height 17
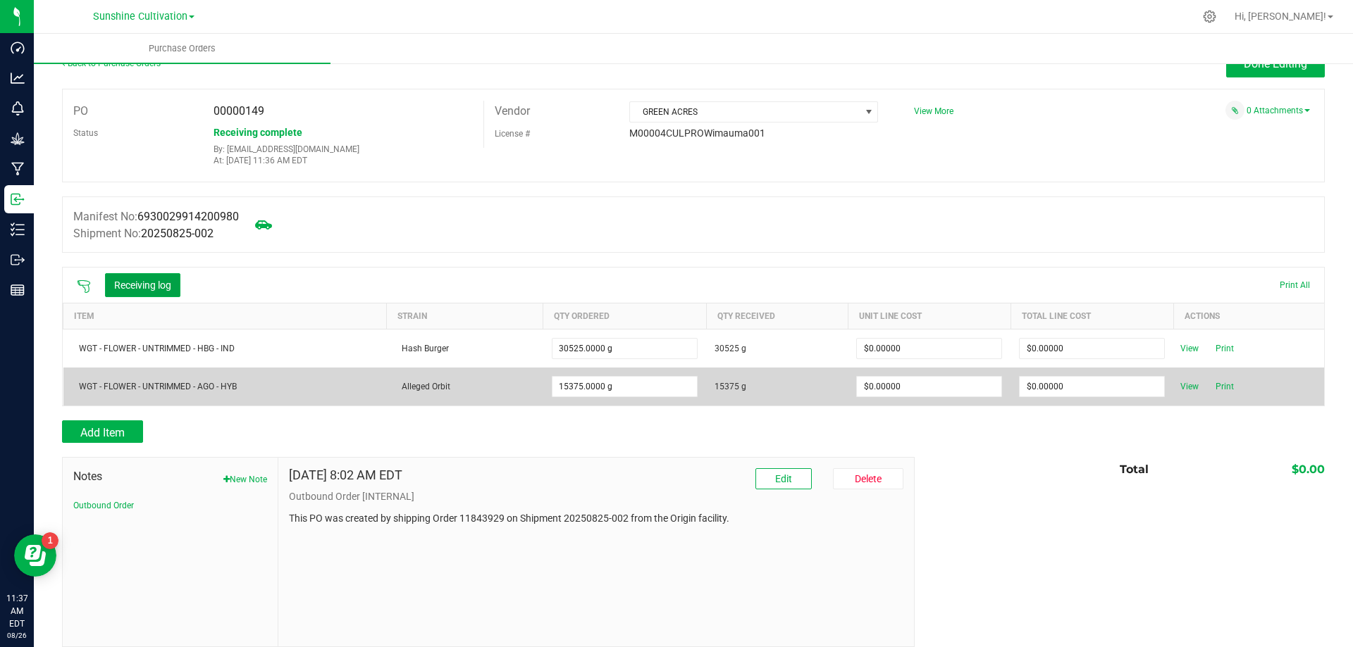
scroll to position [0, 0]
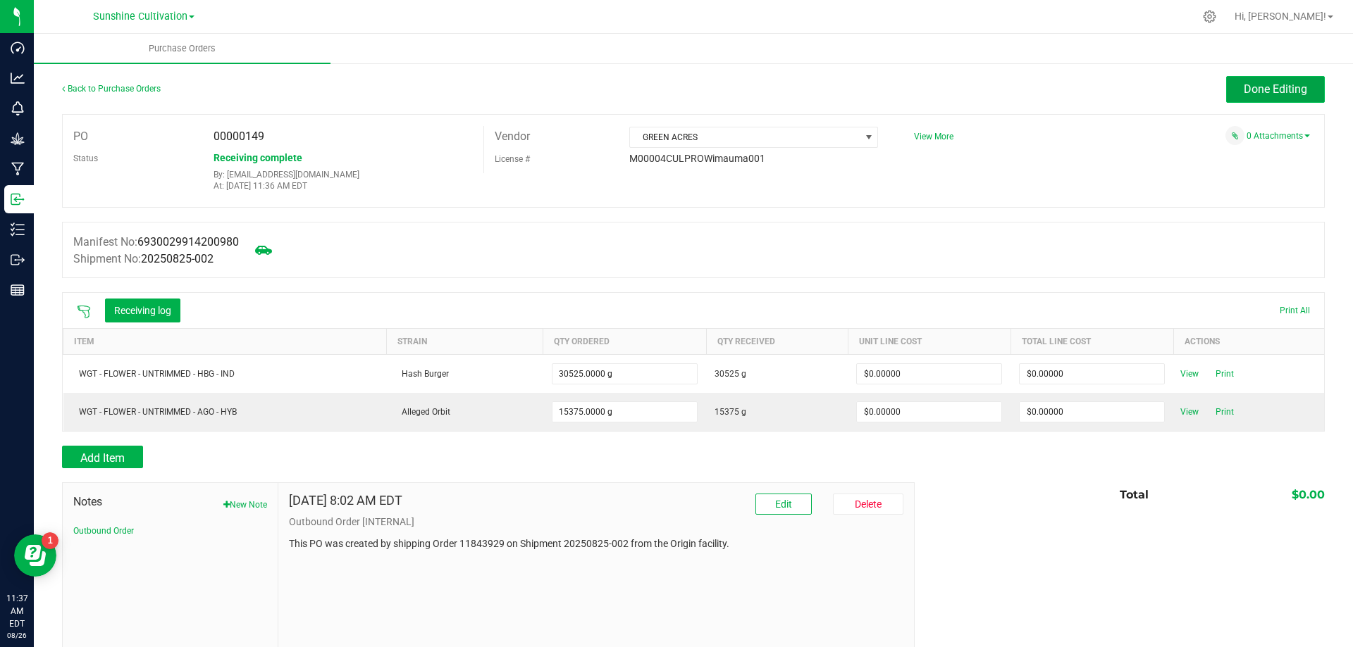
click at [1263, 82] on span "Done Editing" at bounding box center [1274, 88] width 63 height 13
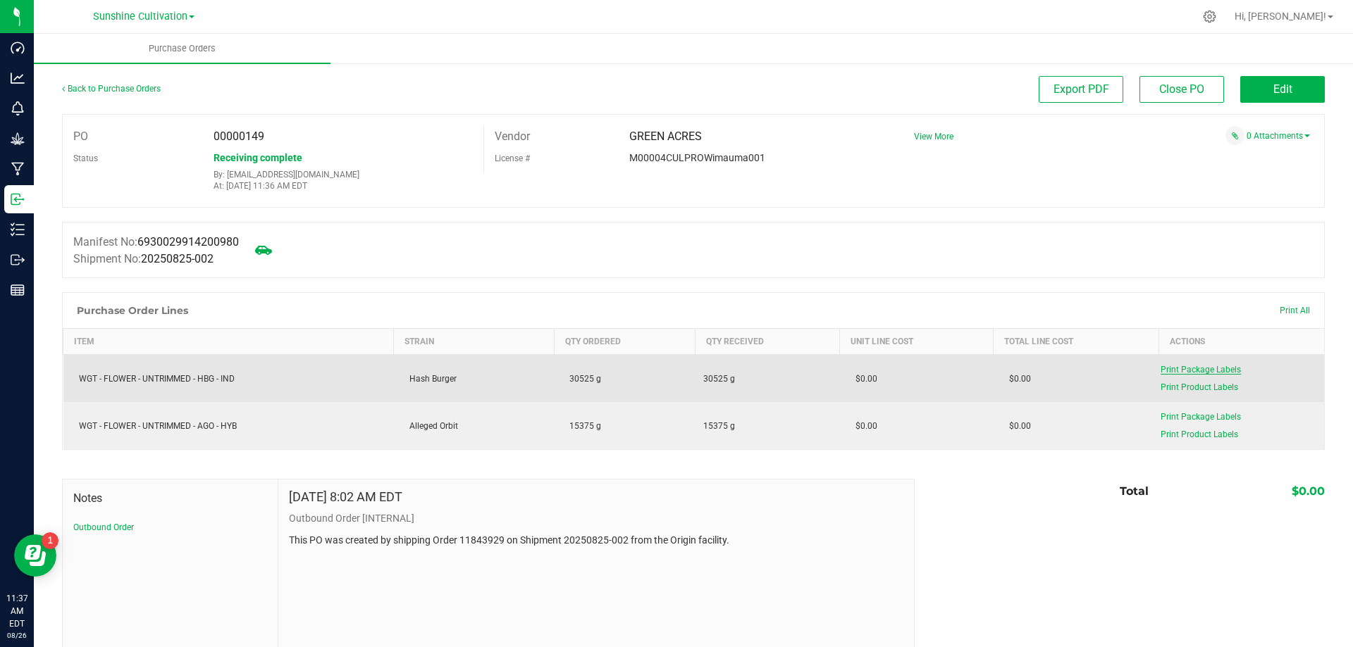
click at [1182, 373] on span "Print Package Labels" at bounding box center [1200, 370] width 80 height 10
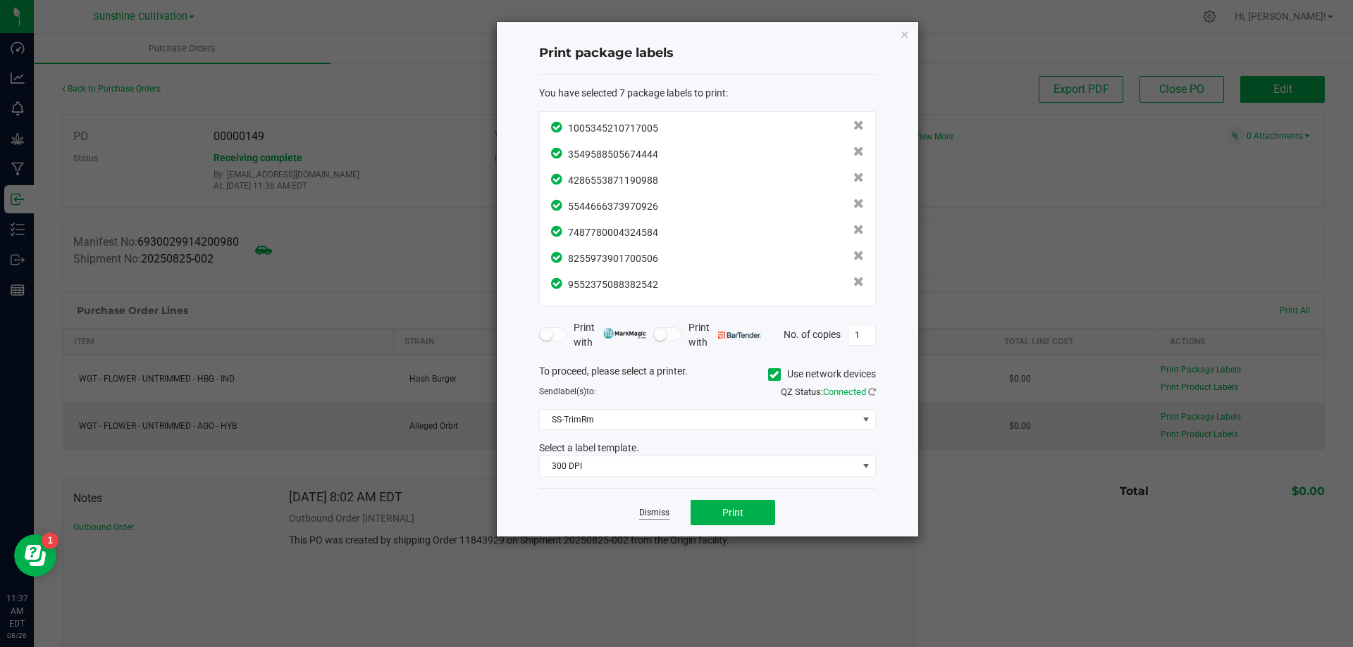
click at [657, 514] on link "Dismiss" at bounding box center [654, 513] width 30 height 12
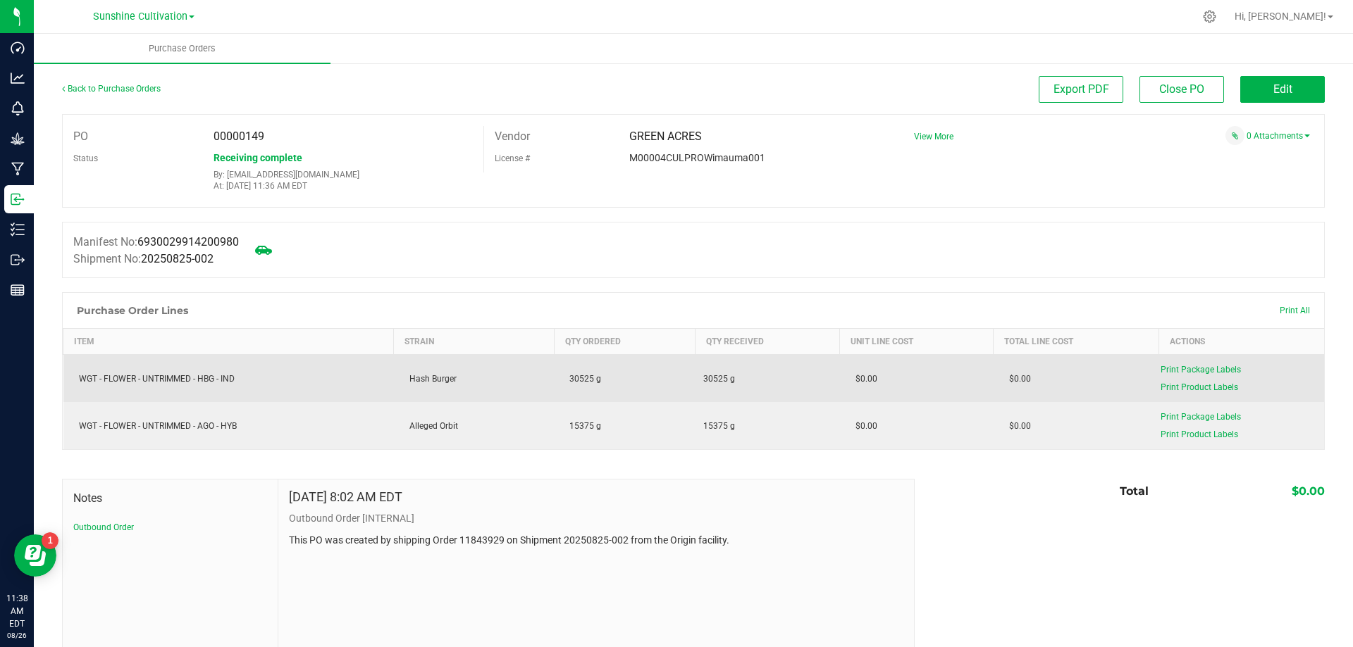
drag, startPoint x: 696, startPoint y: 375, endPoint x: 751, endPoint y: 388, distance: 56.6
click at [751, 388] on td "30525 g" at bounding box center [767, 379] width 145 height 48
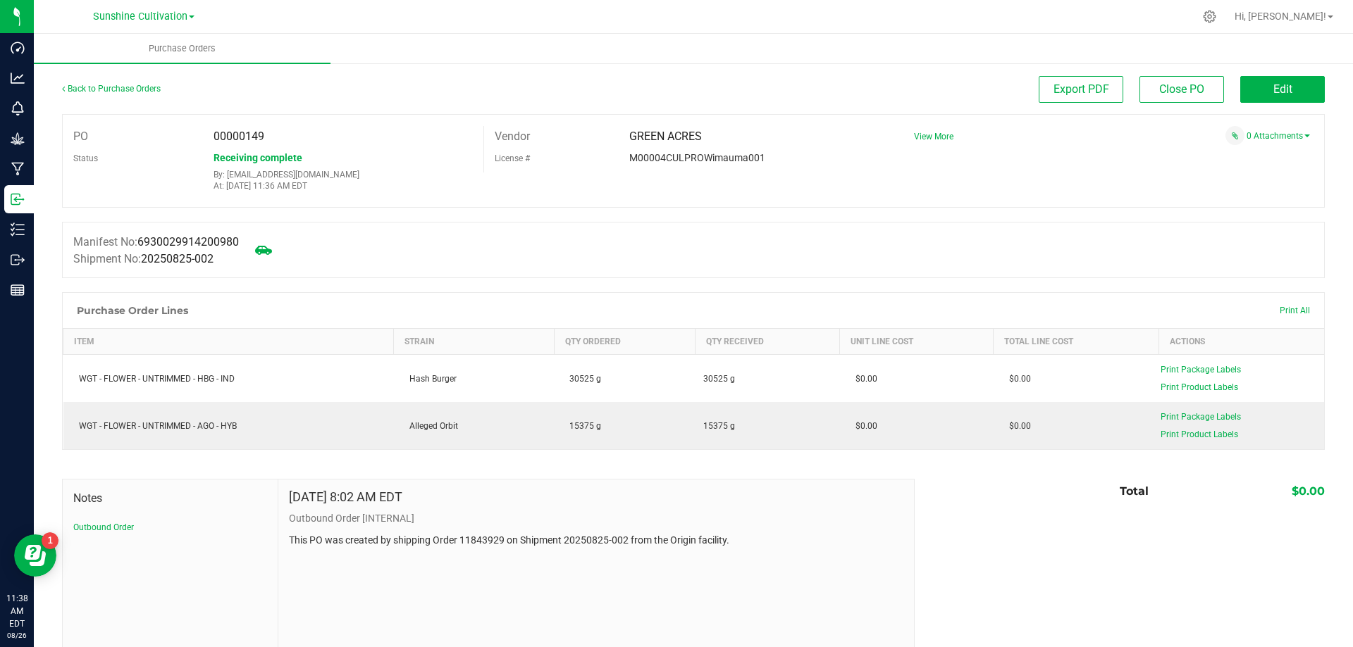
click at [1149, 184] on div "PO 00000149 Status Receiving complete By: gfigueroa@liveparallel.com At: Aug 26…" at bounding box center [693, 161] width 1262 height 94
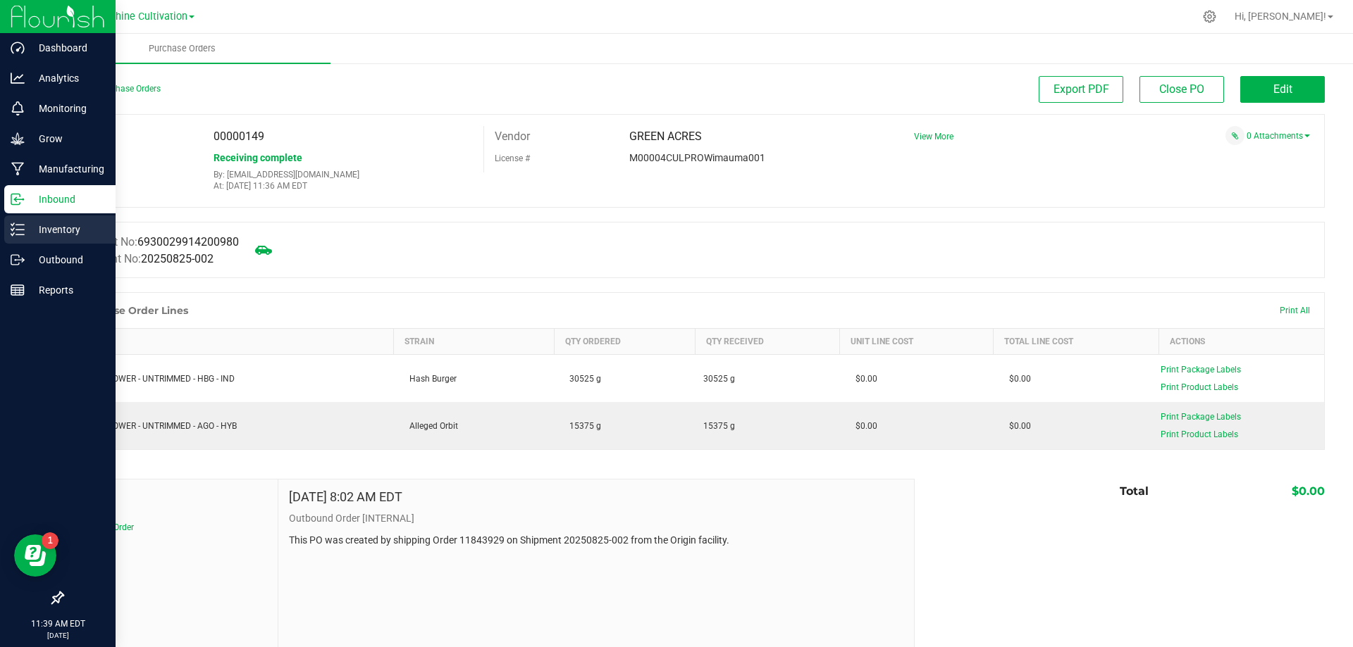
click at [17, 228] on icon at bounding box center [18, 230] width 14 height 14
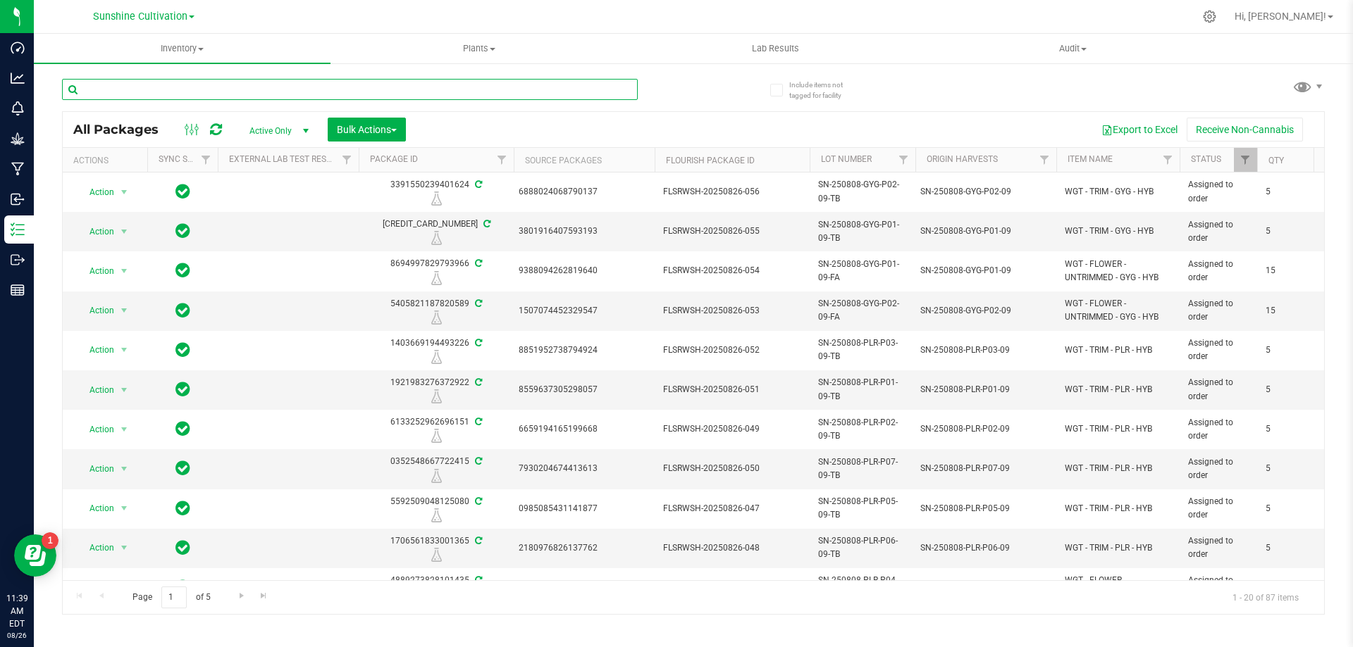
click at [236, 87] on input "text" at bounding box center [350, 89] width 576 height 21
type input "AGO"
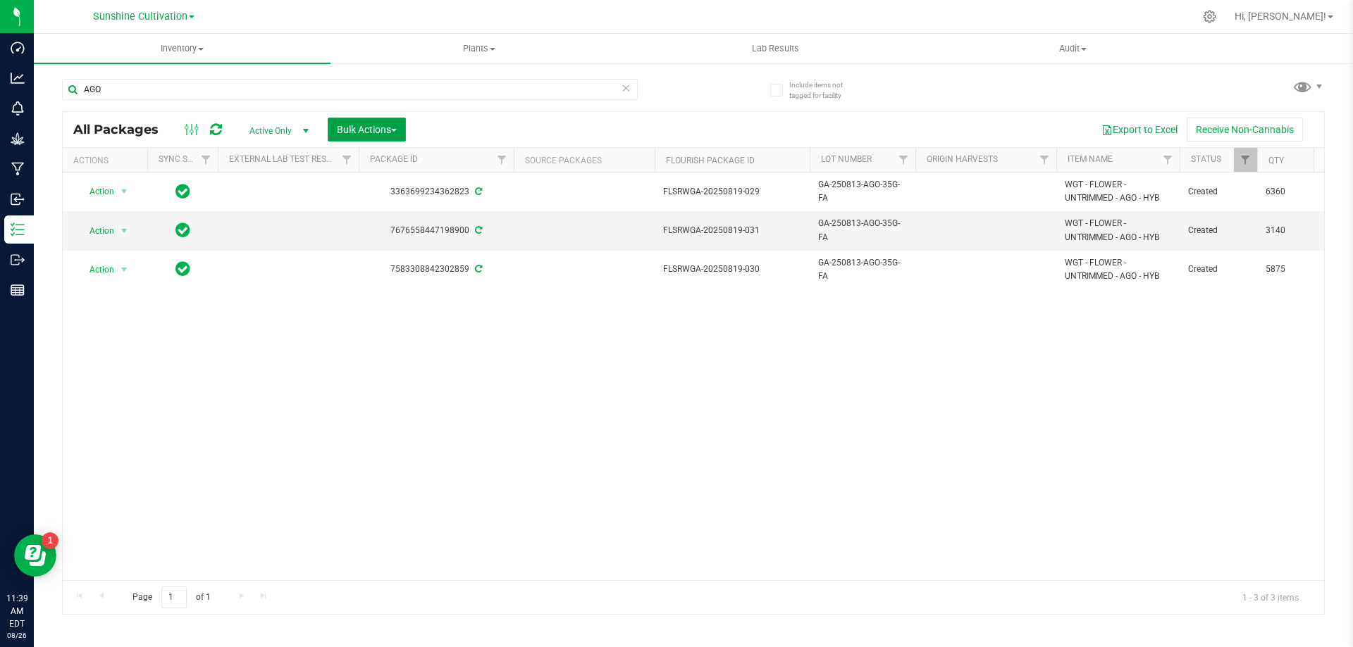
click at [344, 129] on span "Bulk Actions" at bounding box center [367, 129] width 60 height 11
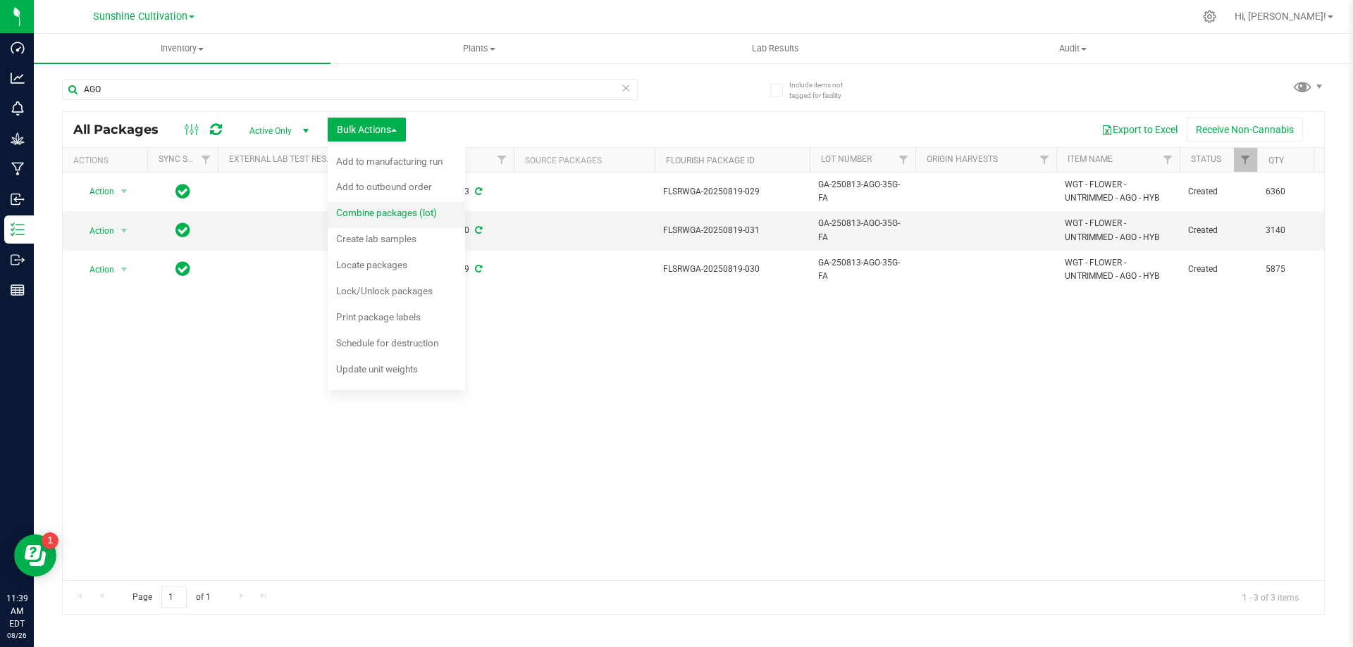
click at [354, 209] on span "Combine packages (lot)" at bounding box center [386, 212] width 101 height 11
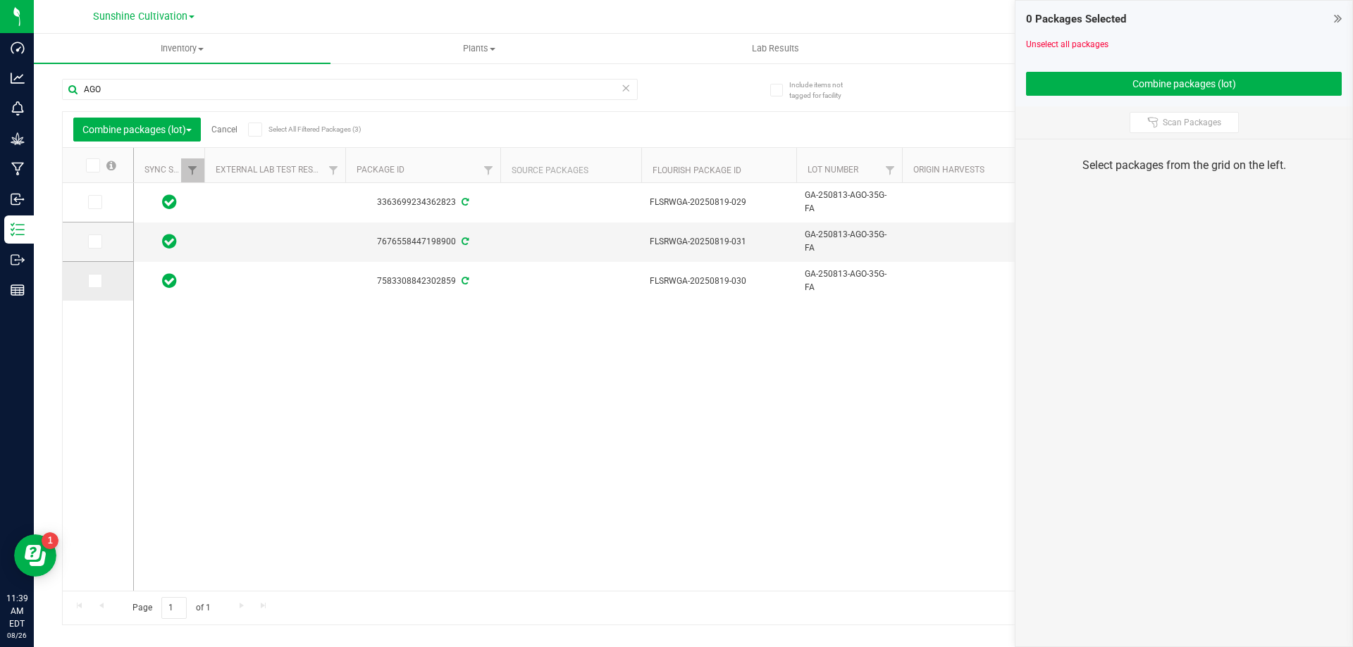
click at [97, 281] on icon at bounding box center [93, 281] width 9 height 0
click at [0, 0] on input "checkbox" at bounding box center [0, 0] width 0 height 0
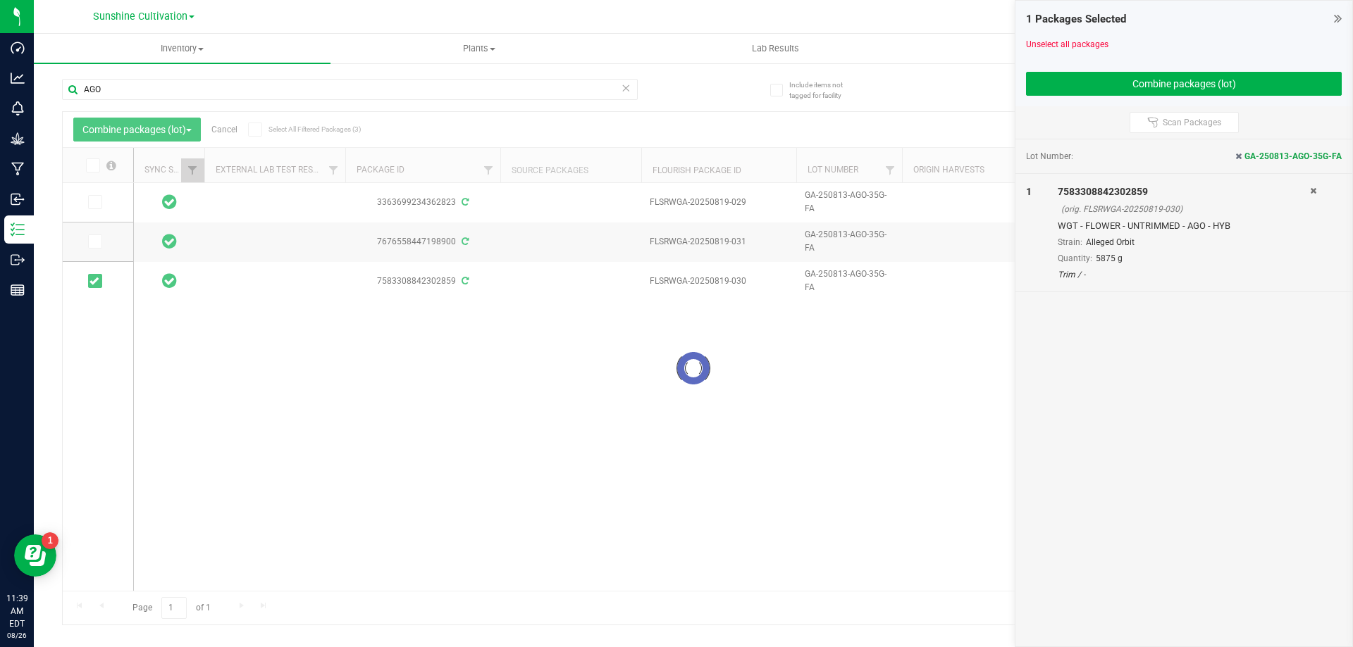
click at [92, 238] on div at bounding box center [693, 368] width 1261 height 513
click at [94, 242] on icon at bounding box center [93, 242] width 9 height 0
click at [0, 0] on input "checkbox" at bounding box center [0, 0] width 0 height 0
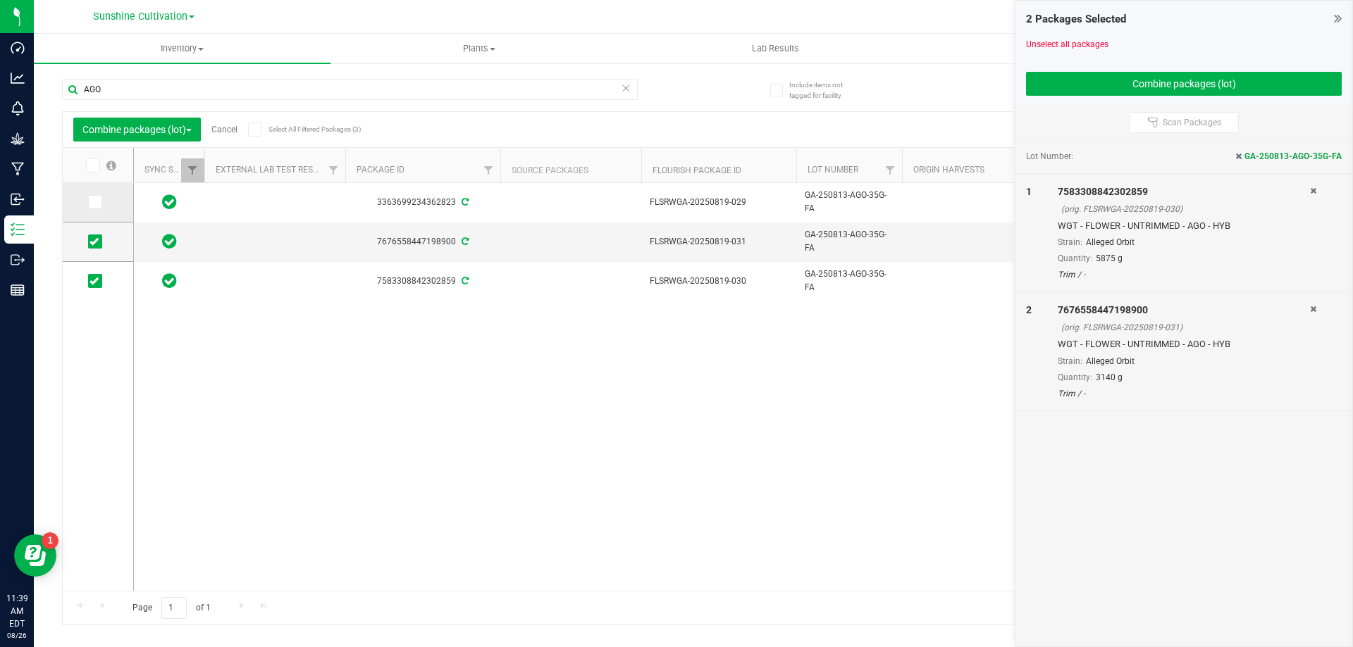
click at [92, 202] on icon at bounding box center [93, 202] width 9 height 0
click at [0, 0] on input "checkbox" at bounding box center [0, 0] width 0 height 0
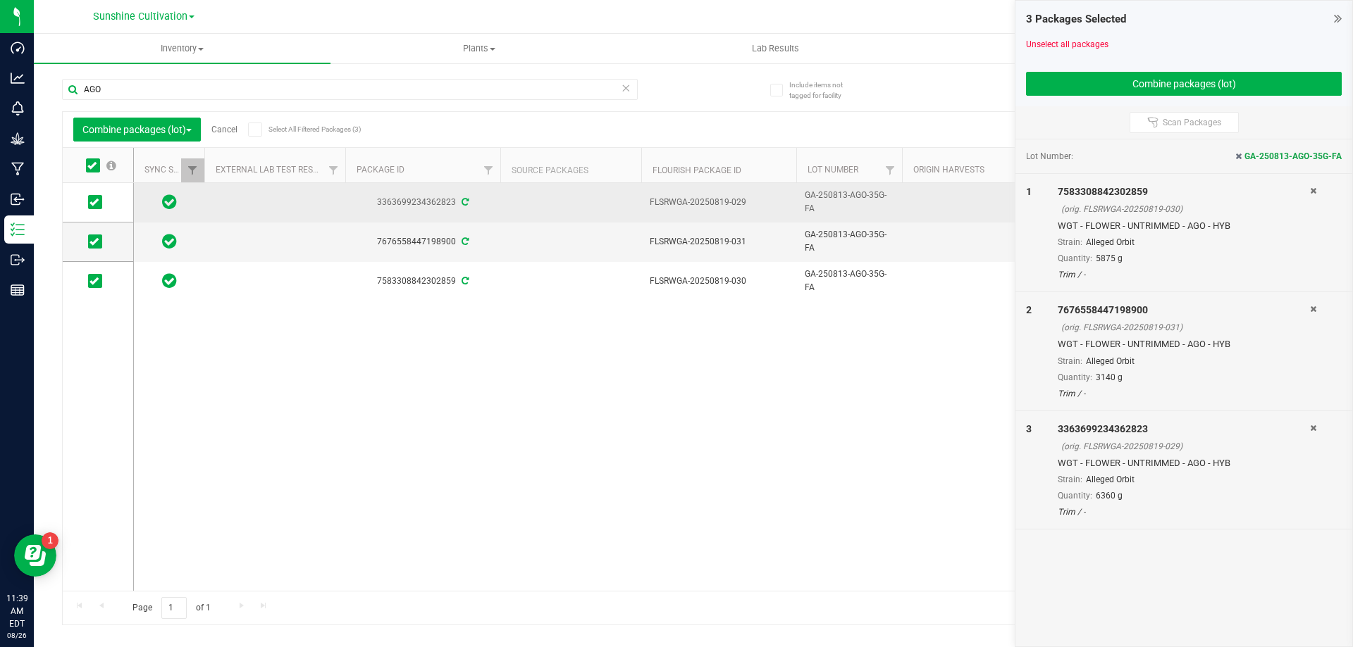
drag, startPoint x: 803, startPoint y: 193, endPoint x: 824, endPoint y: 211, distance: 28.0
click at [824, 211] on td "GA-250813-AGO-35G-FA" at bounding box center [849, 202] width 106 height 39
drag, startPoint x: 804, startPoint y: 203, endPoint x: 892, endPoint y: 213, distance: 88.7
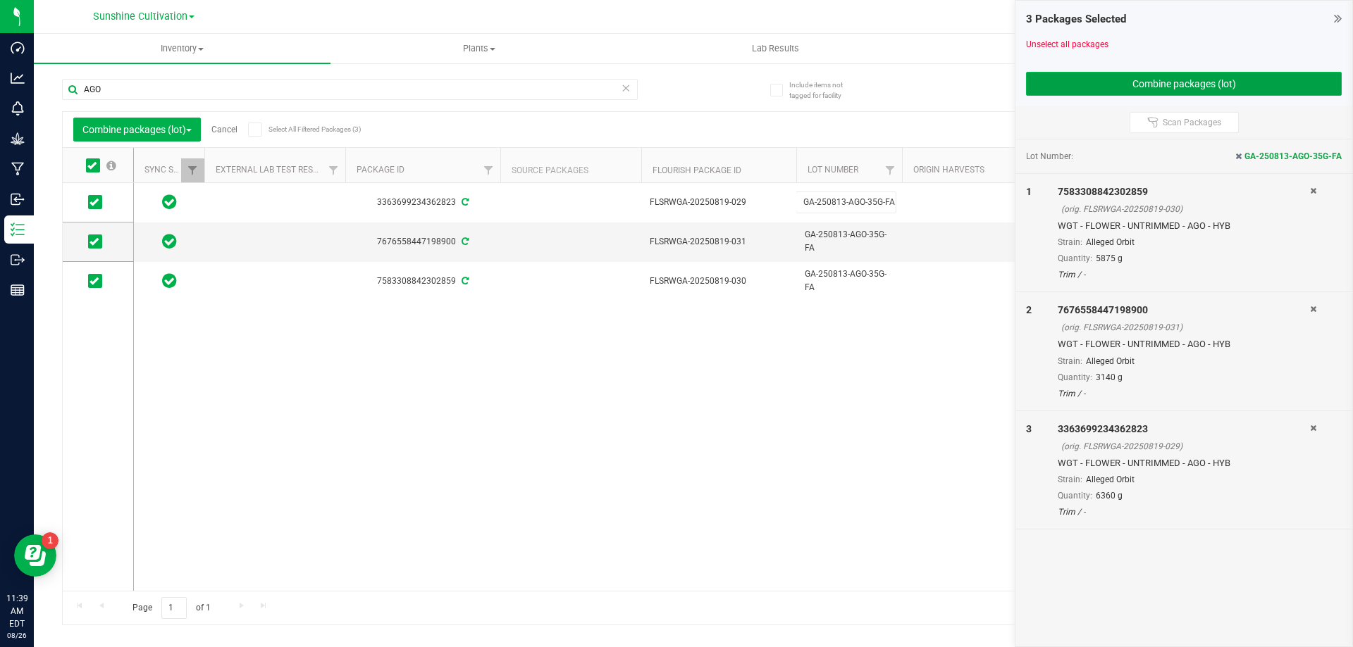
click at [1189, 79] on button "Combine packages (lot)" at bounding box center [1184, 84] width 316 height 24
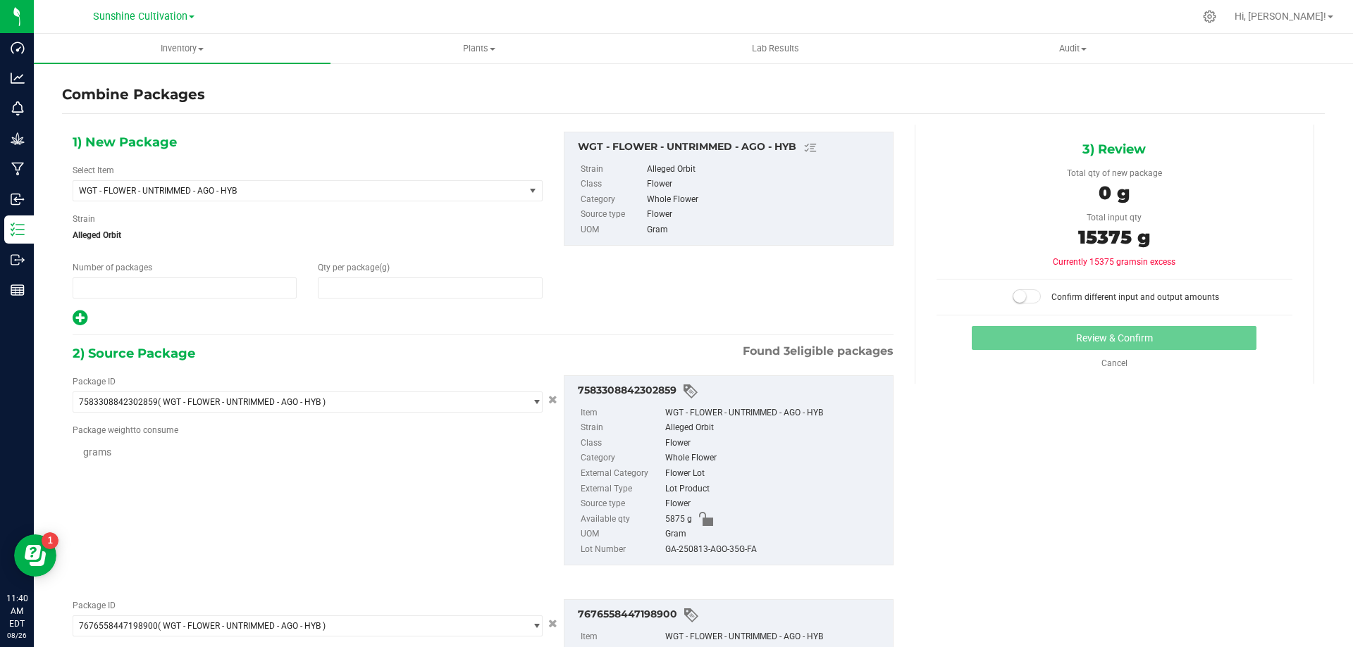
type input "1"
type input "0"
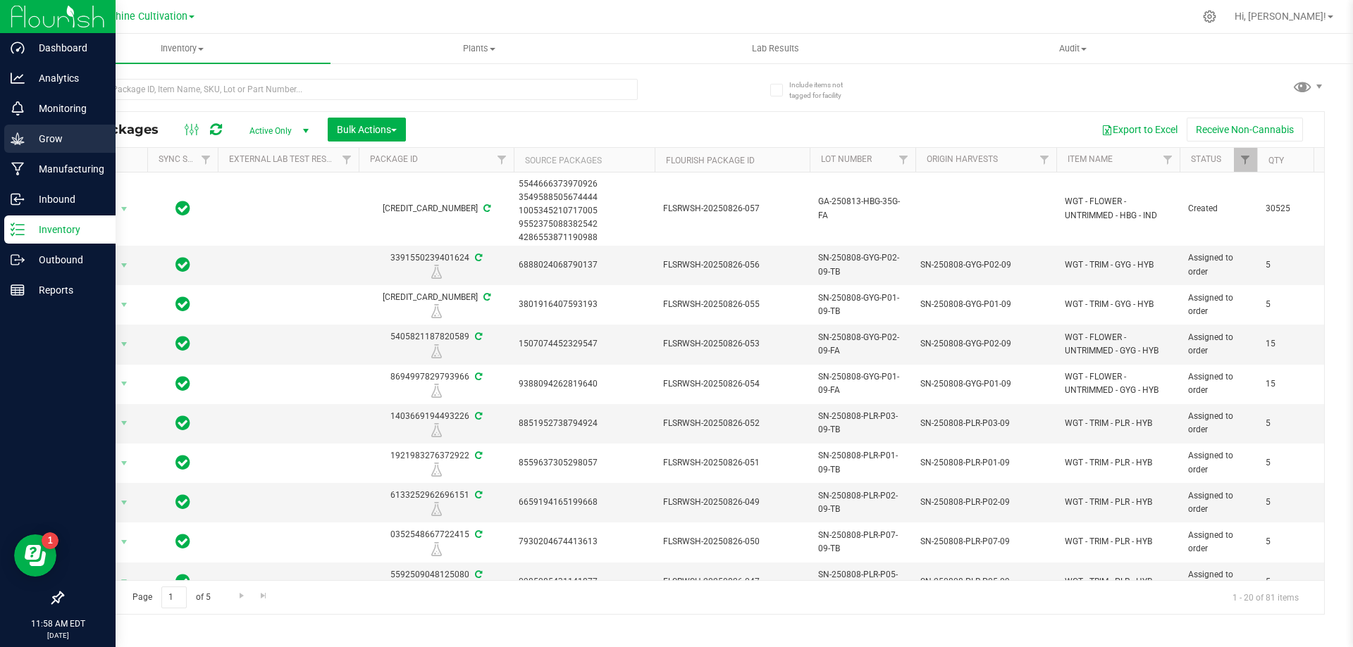
click at [77, 135] on p "Grow" at bounding box center [67, 138] width 85 height 17
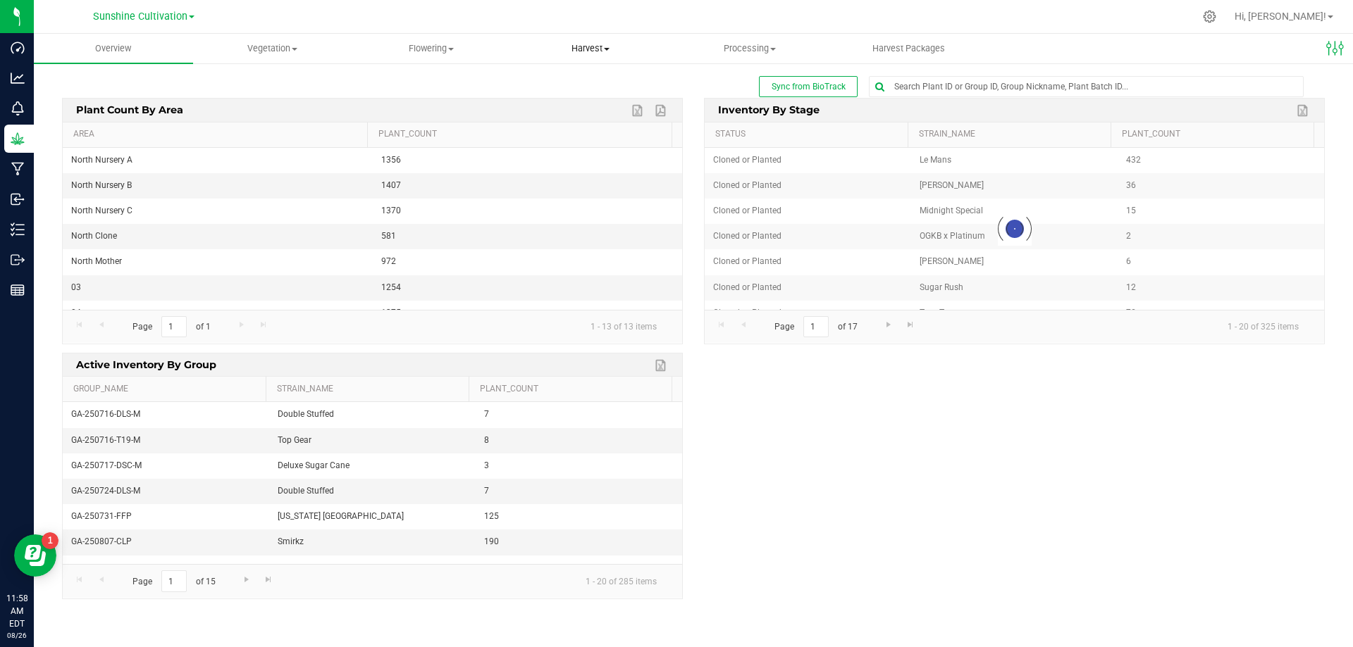
click at [623, 46] on span "Harvest" at bounding box center [590, 48] width 158 height 13
click at [710, 41] on uib-tab-heading "Processing Processing harvests Processing plants Completed harvests" at bounding box center [750, 49] width 158 height 28
click at [719, 85] on span "Processing harvests" at bounding box center [735, 85] width 130 height 12
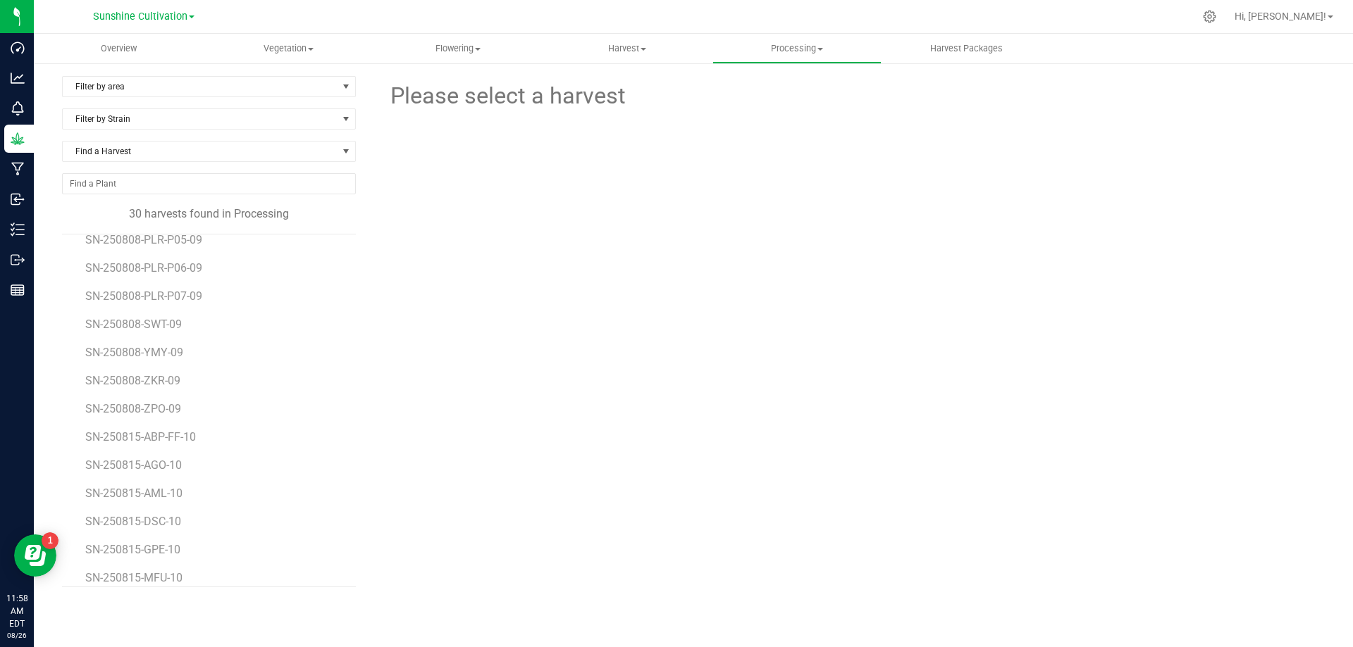
scroll to position [504, 0]
click at [656, 46] on span "Harvest" at bounding box center [627, 48] width 168 height 13
click at [620, 82] on span "Harvests" at bounding box center [581, 85] width 78 height 12
click at [167, 313] on span "SN-250815-MPA-10" at bounding box center [136, 310] width 102 height 13
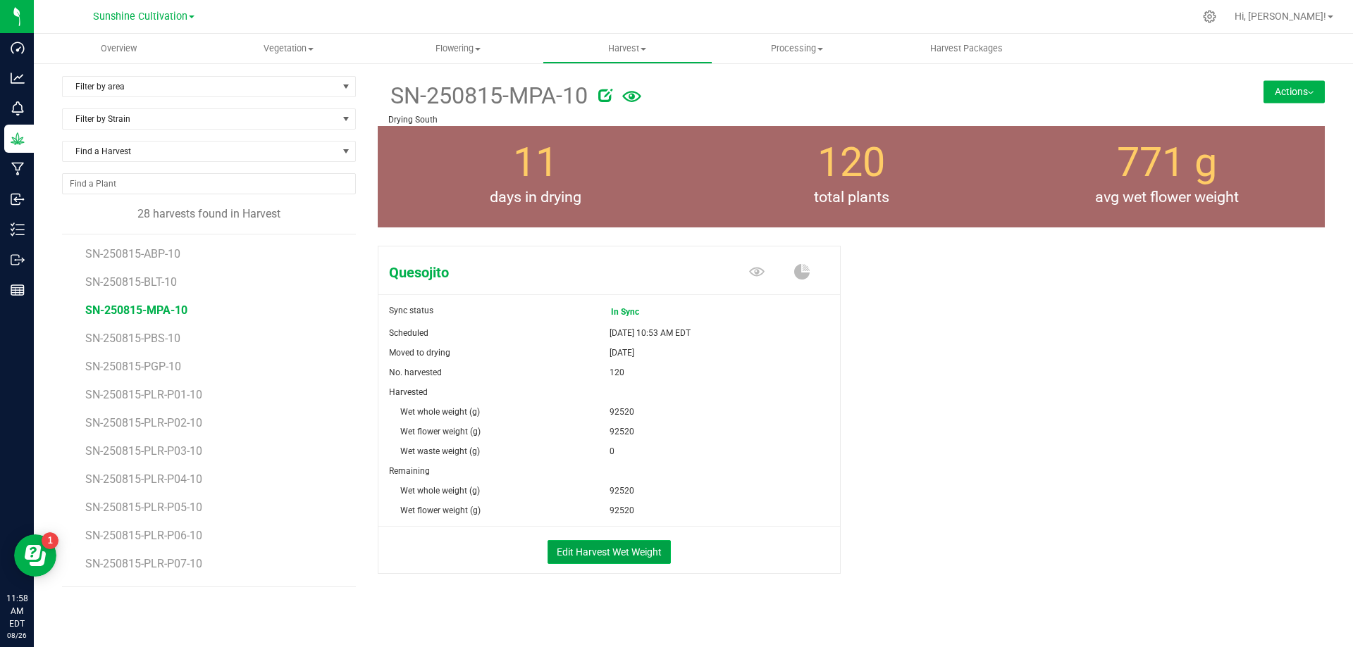
click at [614, 550] on button "Edit Harvest Wet Weight" at bounding box center [608, 552] width 123 height 24
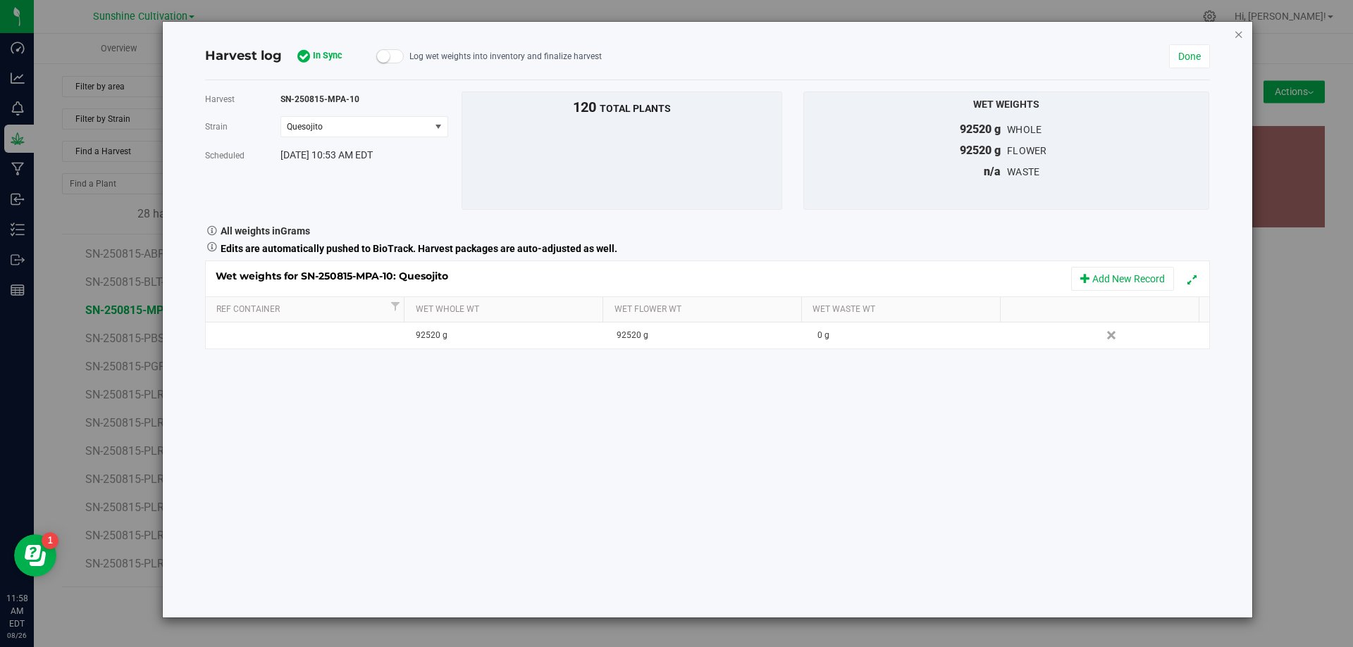
click at [1238, 32] on icon "button" at bounding box center [1239, 33] width 10 height 17
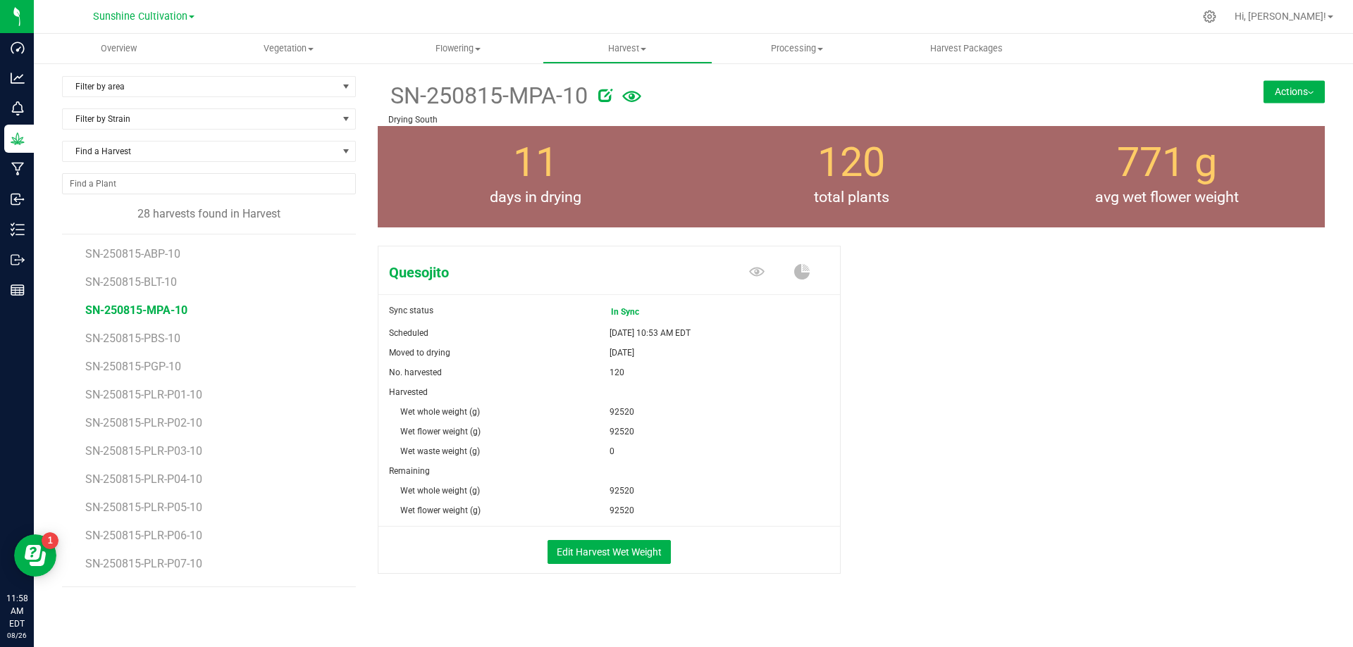
click at [1302, 86] on button "Actions" at bounding box center [1293, 91] width 61 height 23
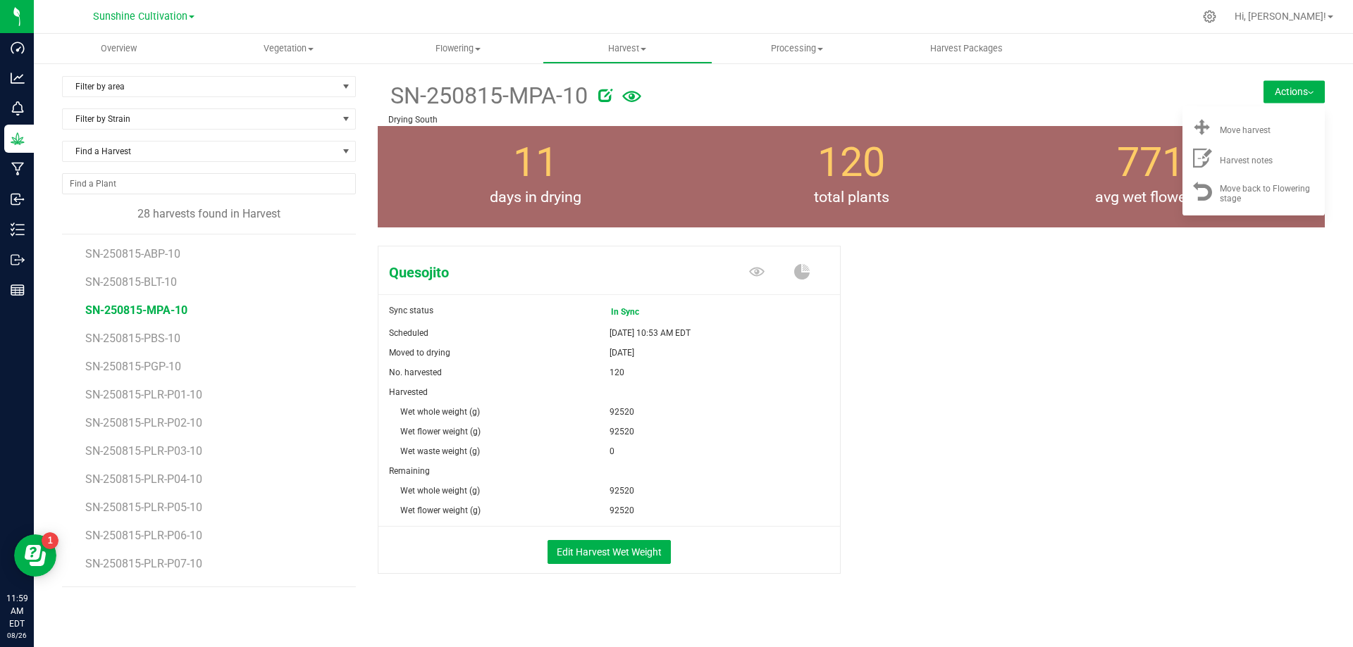
click at [1153, 79] on div at bounding box center [882, 93] width 569 height 28
click at [940, 393] on div "Quesojito Sync status In Sync Scheduled [DATE] 10:53 AM EDT Moved to drying [DA…" at bounding box center [851, 424] width 947 height 369
click at [633, 553] on button "Edit Harvest Wet Weight" at bounding box center [608, 552] width 123 height 24
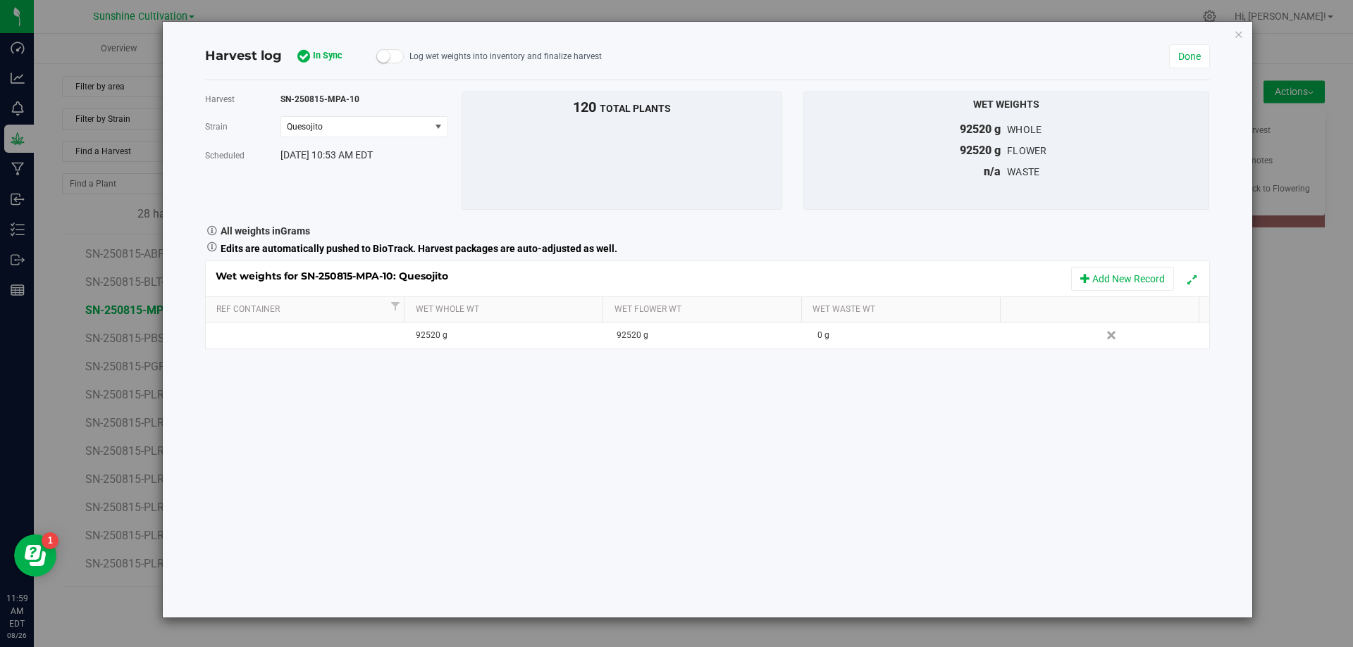
click at [1231, 34] on div "Harvest log Sync Harvest In Sync Log wet weights into inventory and finalize ha…" at bounding box center [707, 320] width 1089 height 596
click at [1238, 31] on icon "button" at bounding box center [1239, 33] width 10 height 17
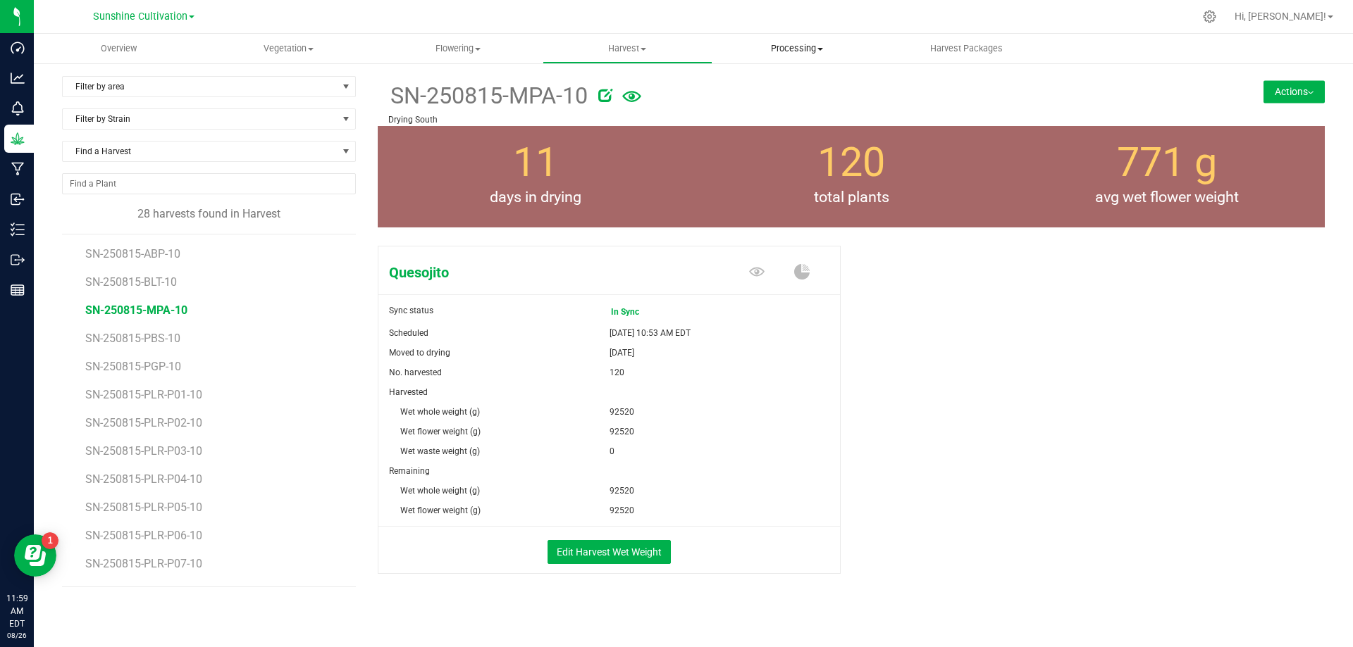
click at [797, 46] on span "Processing" at bounding box center [797, 48] width 168 height 13
click at [776, 85] on span "Processing harvests" at bounding box center [777, 85] width 130 height 12
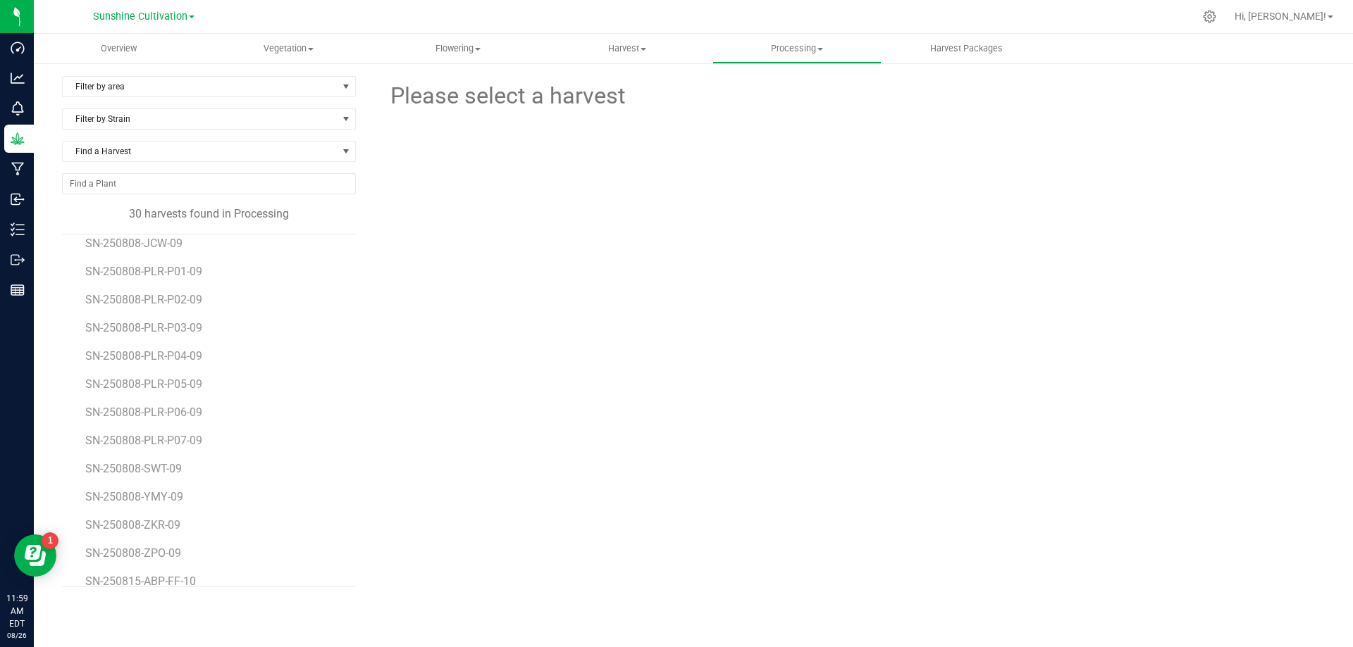
scroll to position [504, 0]
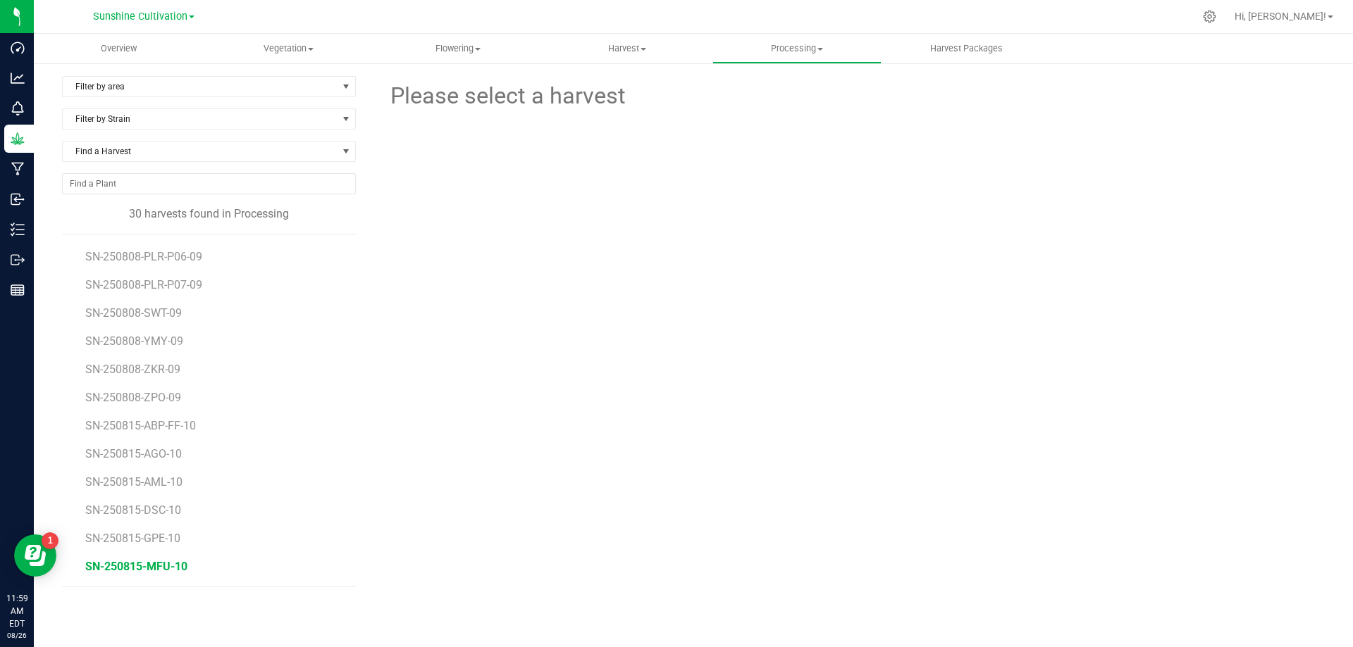
click at [127, 566] on span "SN-250815-MFU-10" at bounding box center [136, 566] width 102 height 13
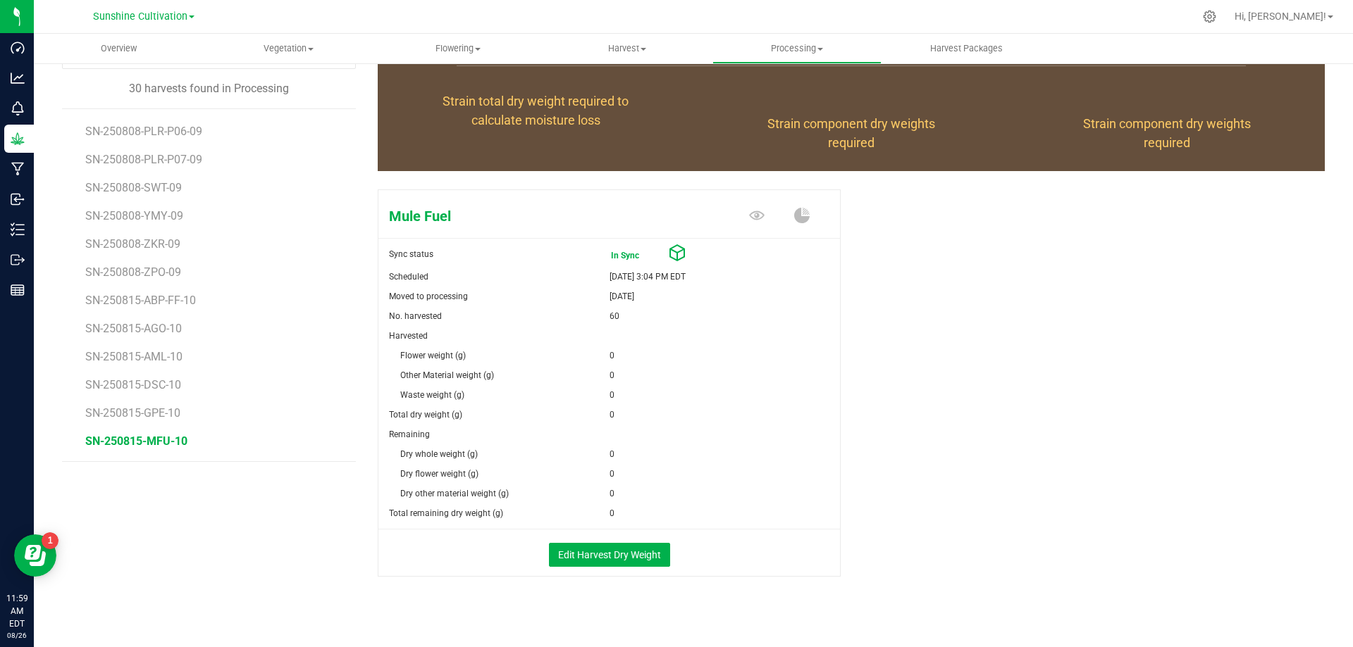
scroll to position [136, 0]
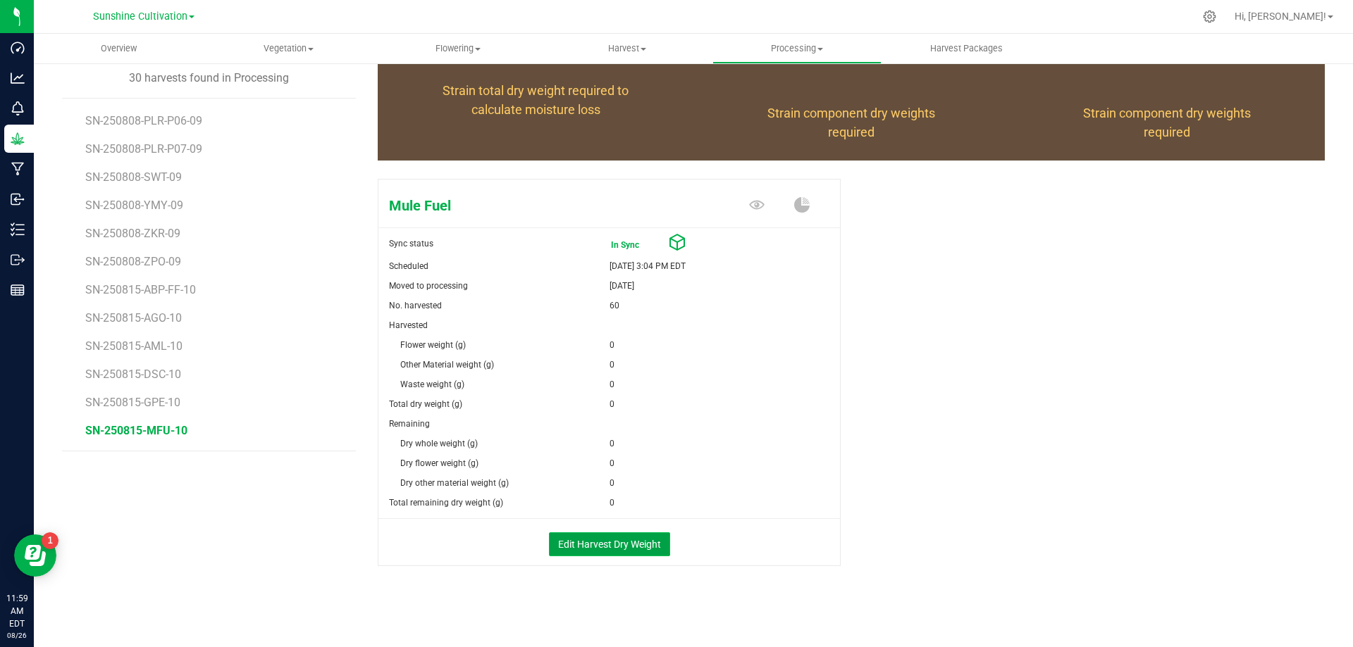
click at [627, 538] on button "Edit Harvest Dry Weight" at bounding box center [609, 545] width 121 height 24
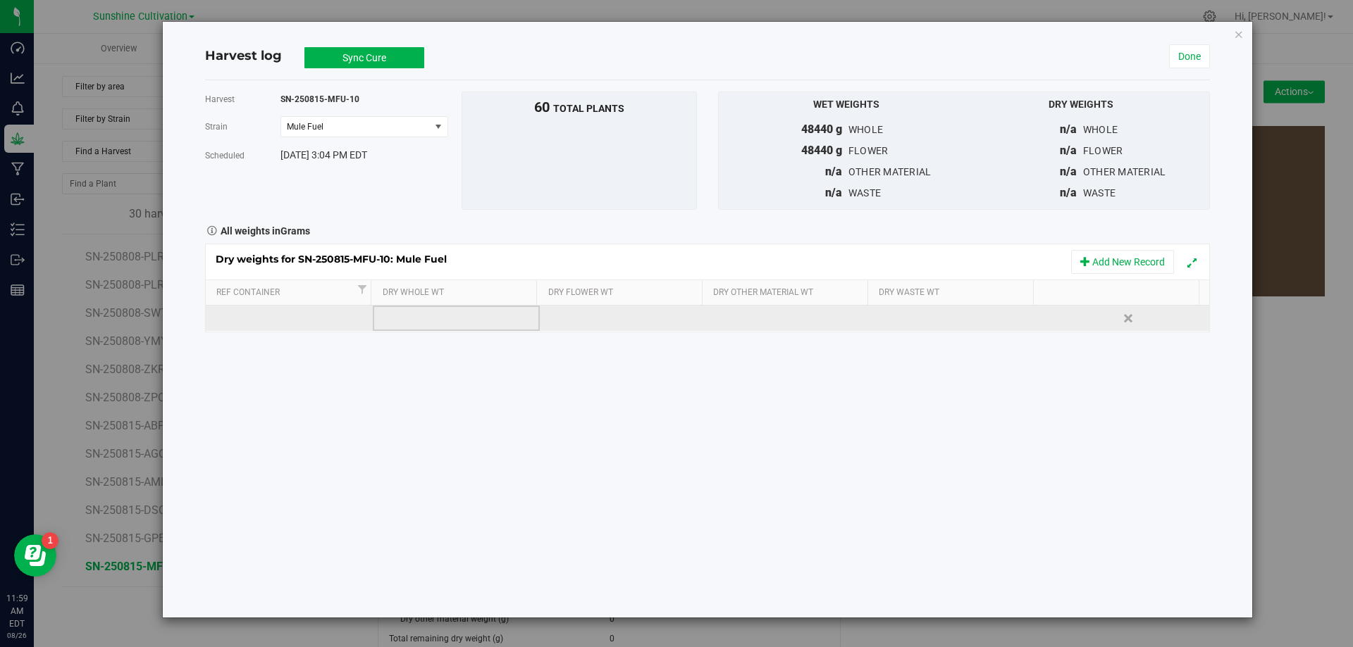
click at [428, 320] on td at bounding box center [456, 318] width 167 height 25
type input "9505"
click at [576, 316] on div "Loading... Dry weights for SN-250815-MFU-10: Mule Fuel Add New Record Ref Conta…" at bounding box center [707, 288] width 1005 height 89
click at [580, 321] on td at bounding box center [623, 318] width 167 height 25
type input "9505"
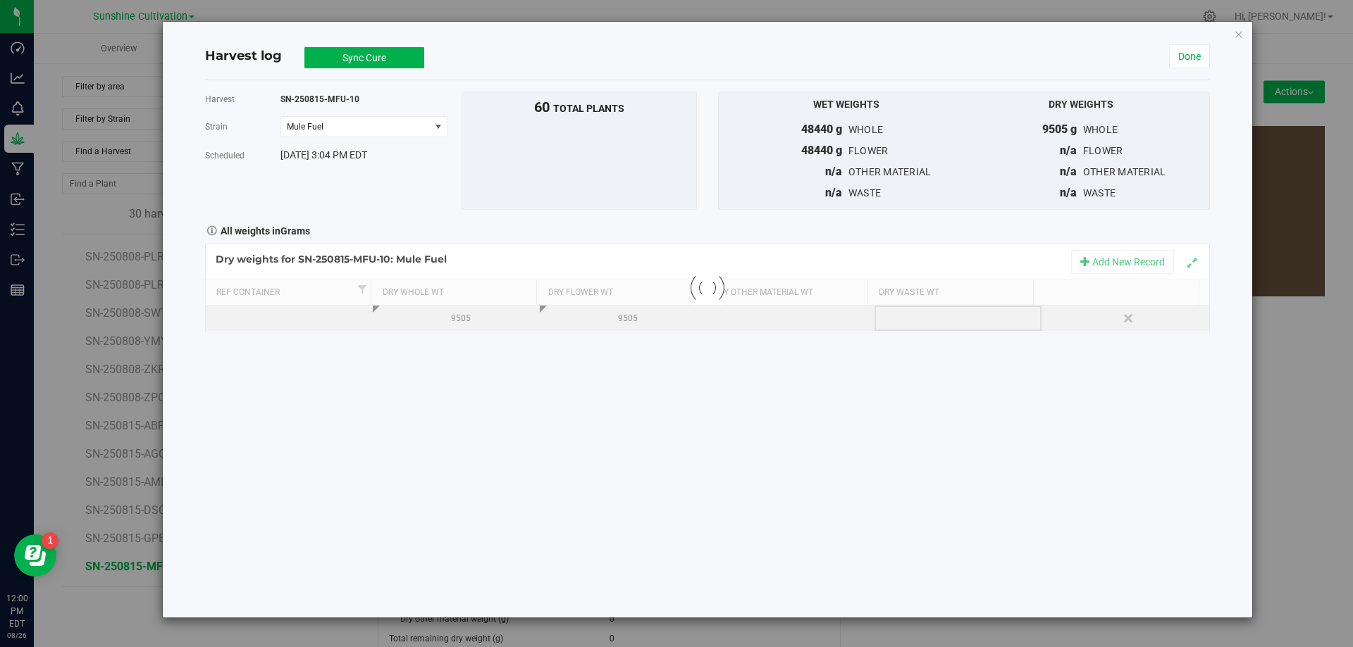
click at [895, 313] on div "Loading... Dry weights for SN-250815-MFU-10: Mule Fuel Add New Record Ref Conta…" at bounding box center [707, 288] width 1005 height 89
click at [895, 313] on div at bounding box center [962, 318] width 156 height 21
click at [911, 323] on input "text" at bounding box center [961, 319] width 151 height 20
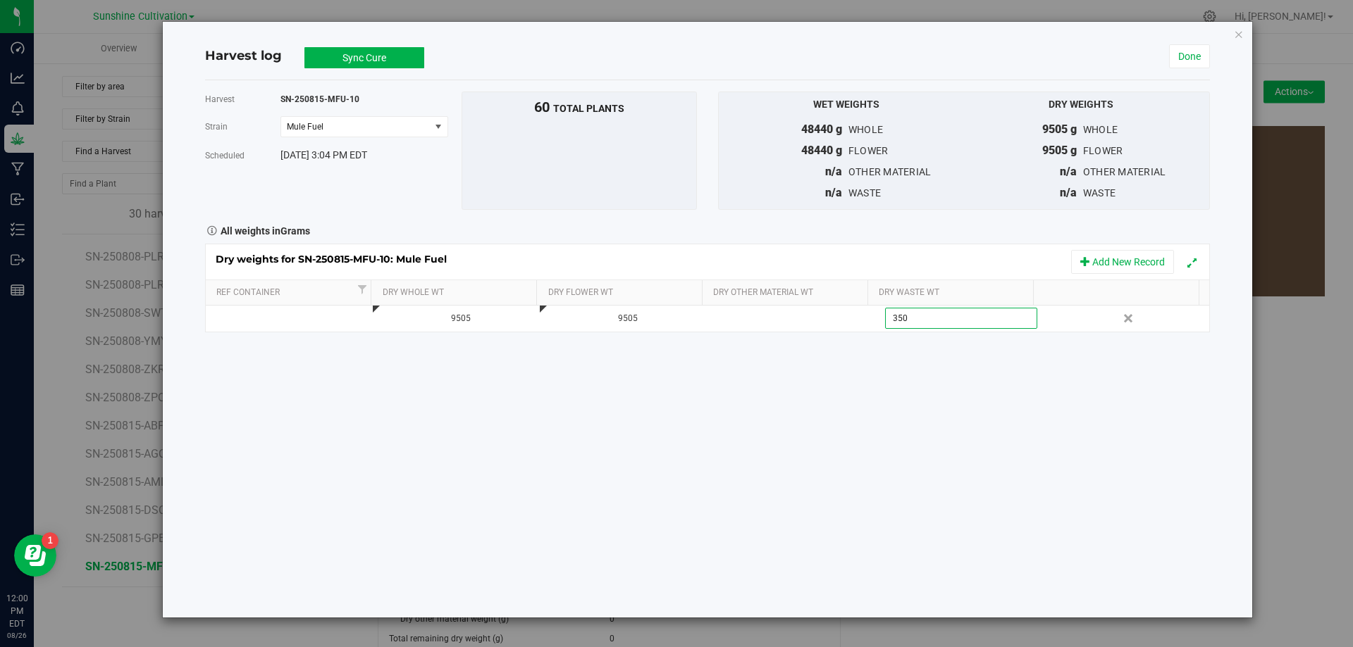
type input "3500"
click at [375, 53] on button "Sync Cure" at bounding box center [364, 57] width 120 height 21
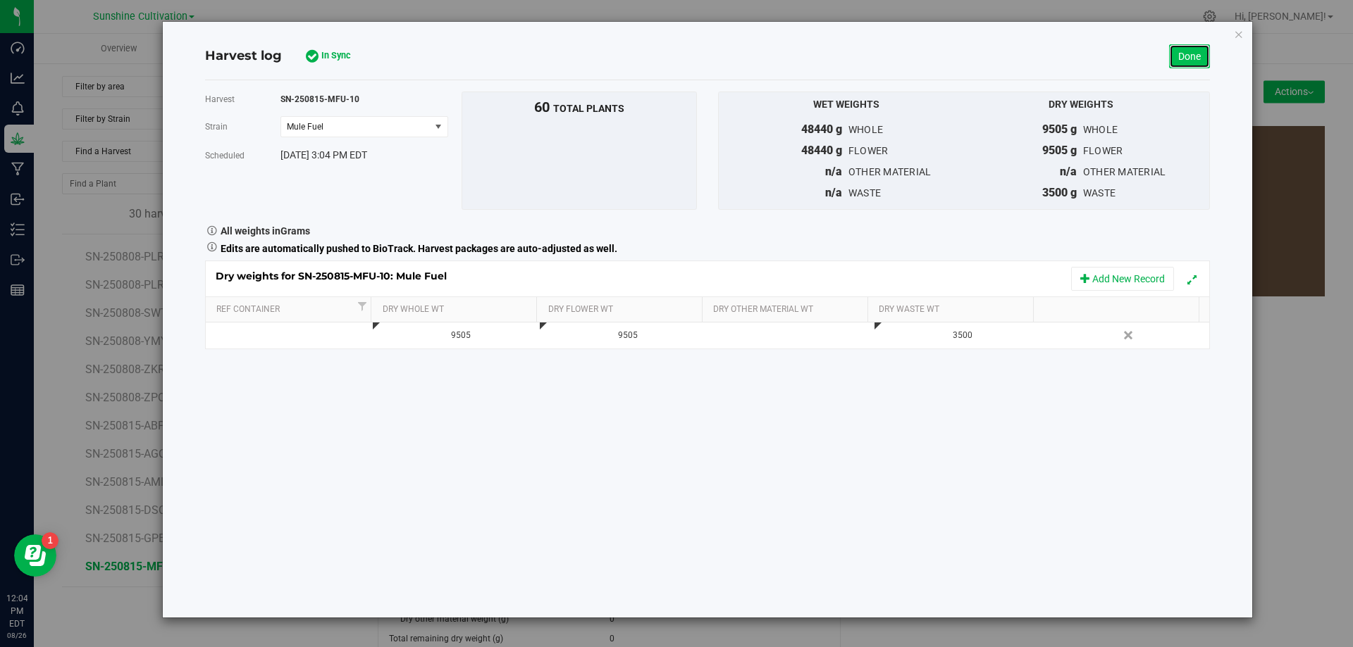
click at [1186, 64] on link "Done" at bounding box center [1189, 56] width 41 height 24
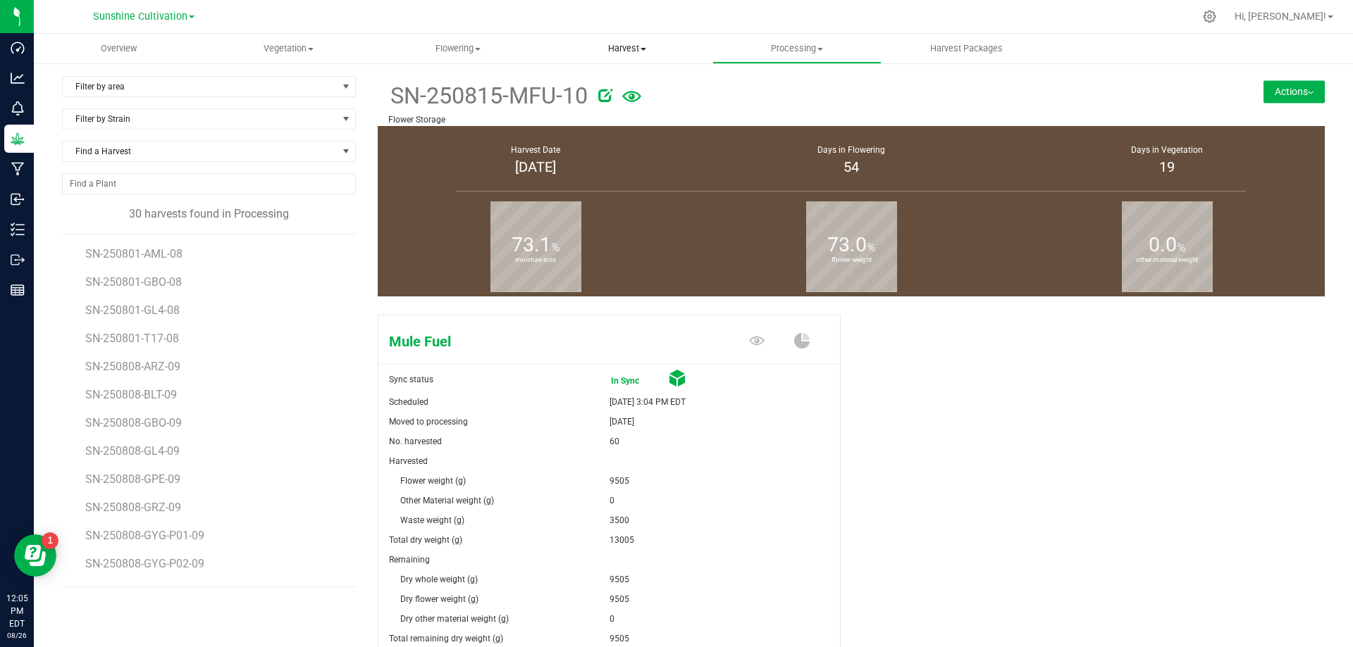
click at [605, 49] on span "Harvest" at bounding box center [627, 48] width 168 height 13
click at [609, 89] on span "Harvests" at bounding box center [581, 85] width 78 height 12
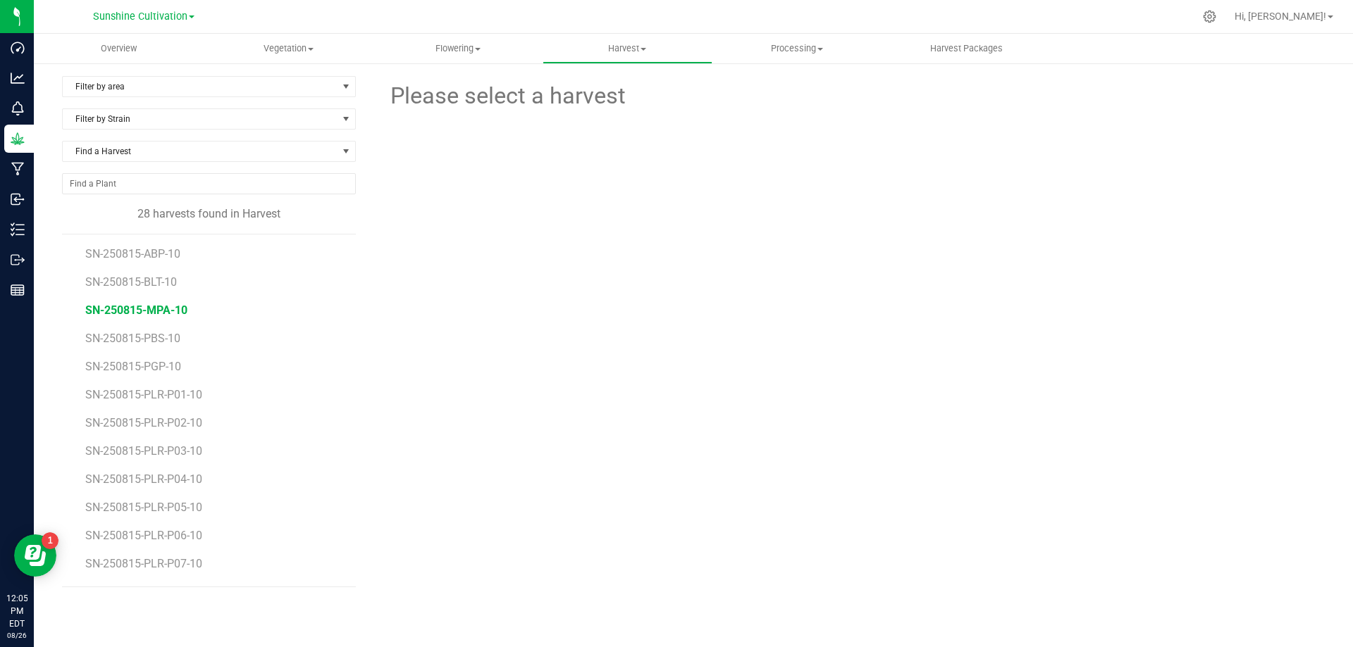
click at [155, 309] on span "SN-250815-MPA-10" at bounding box center [136, 310] width 102 height 13
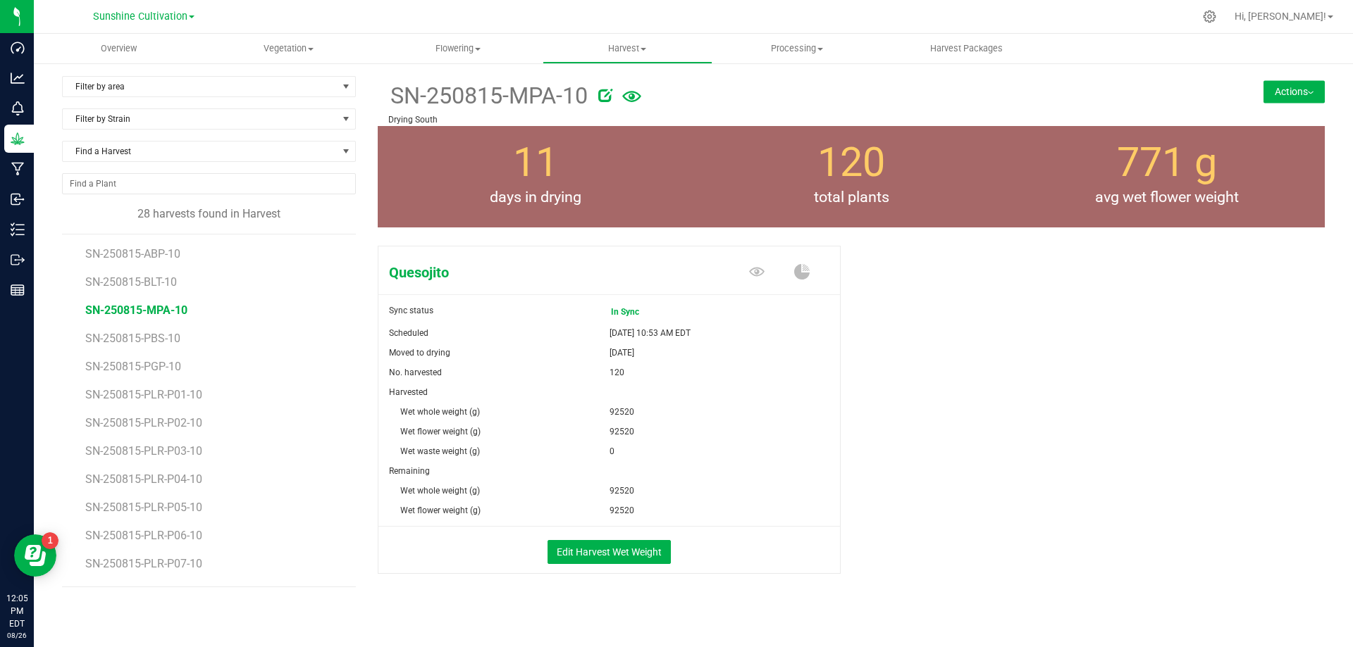
click at [1310, 101] on button "Actions" at bounding box center [1293, 91] width 61 height 23
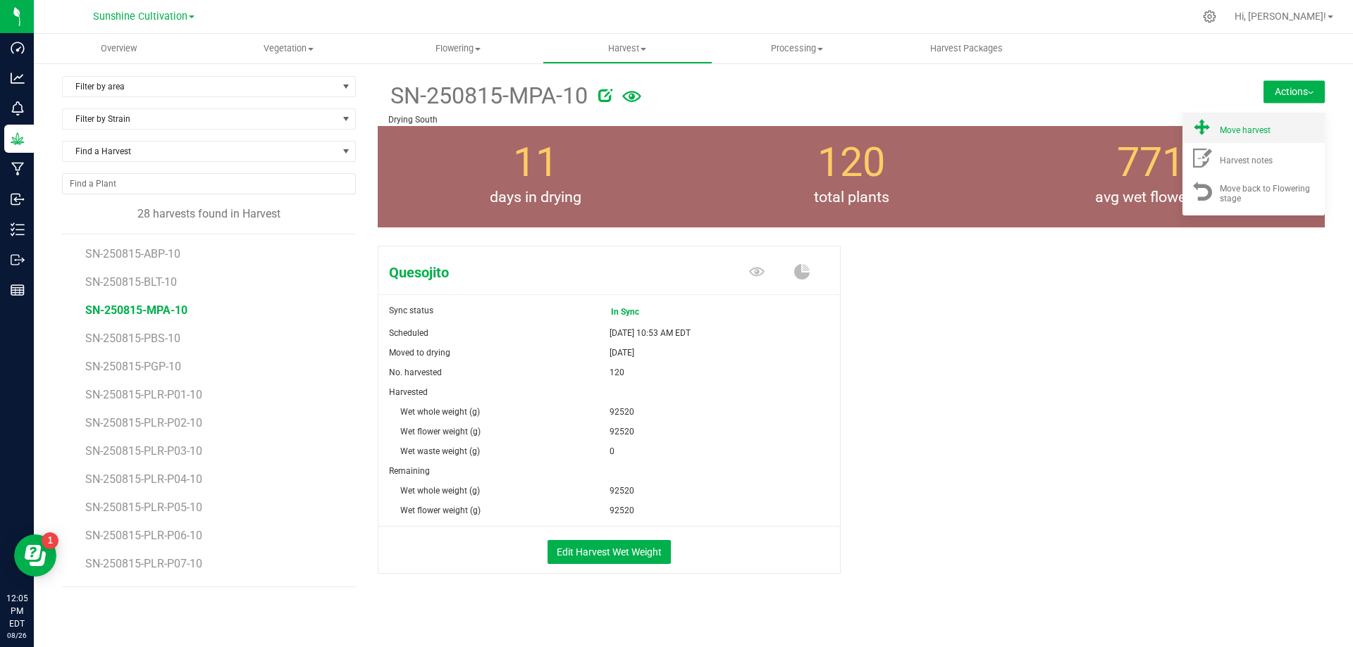
click at [1269, 125] on div "Move harvest" at bounding box center [1267, 127] width 96 height 15
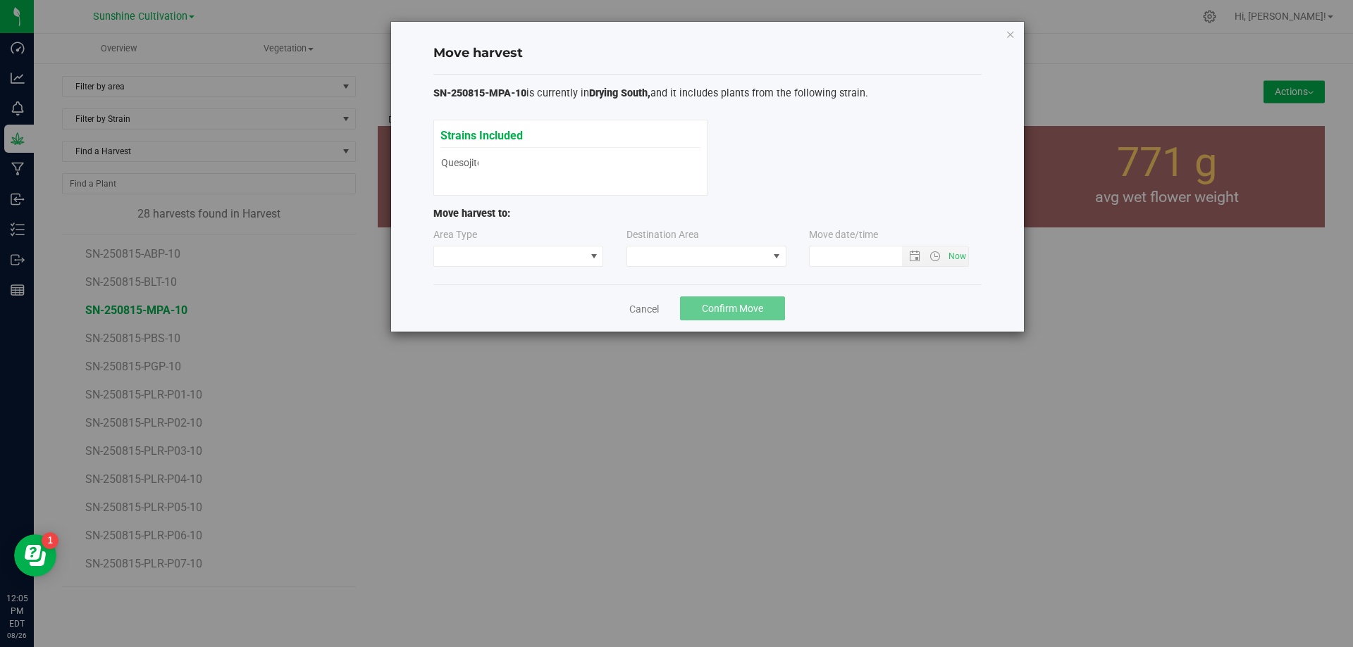
type input "[DATE] 12:05 PM"
click at [778, 249] on span at bounding box center [777, 257] width 18 height 20
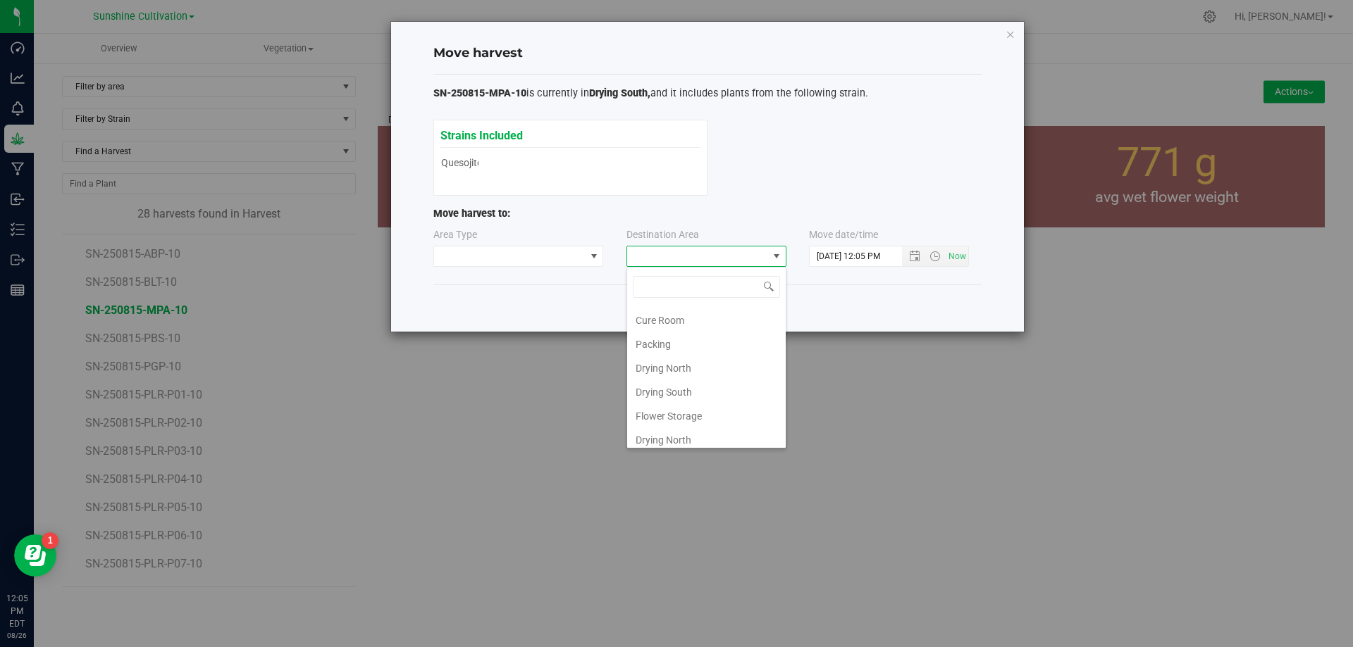
scroll to position [99, 0]
click at [1007, 30] on icon "button" at bounding box center [1010, 33] width 10 height 17
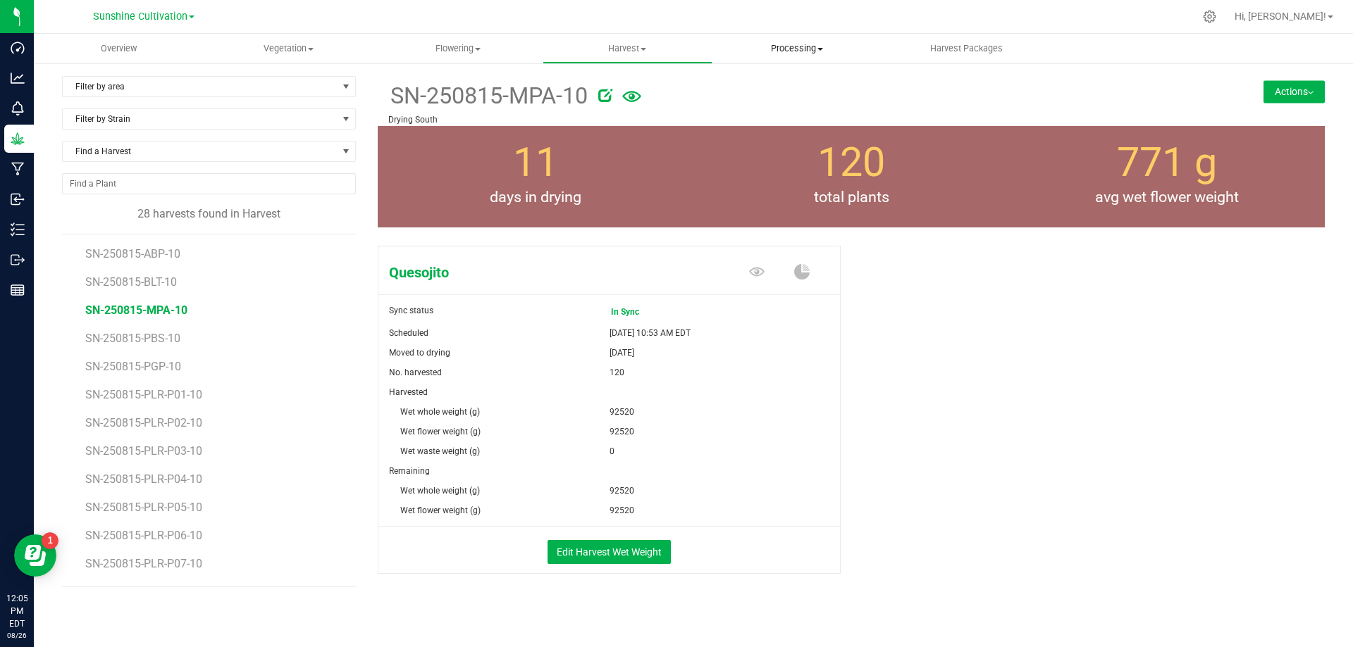
click at [815, 45] on span "Processing" at bounding box center [797, 48] width 168 height 13
click at [811, 81] on span "Processing harvests" at bounding box center [777, 85] width 130 height 12
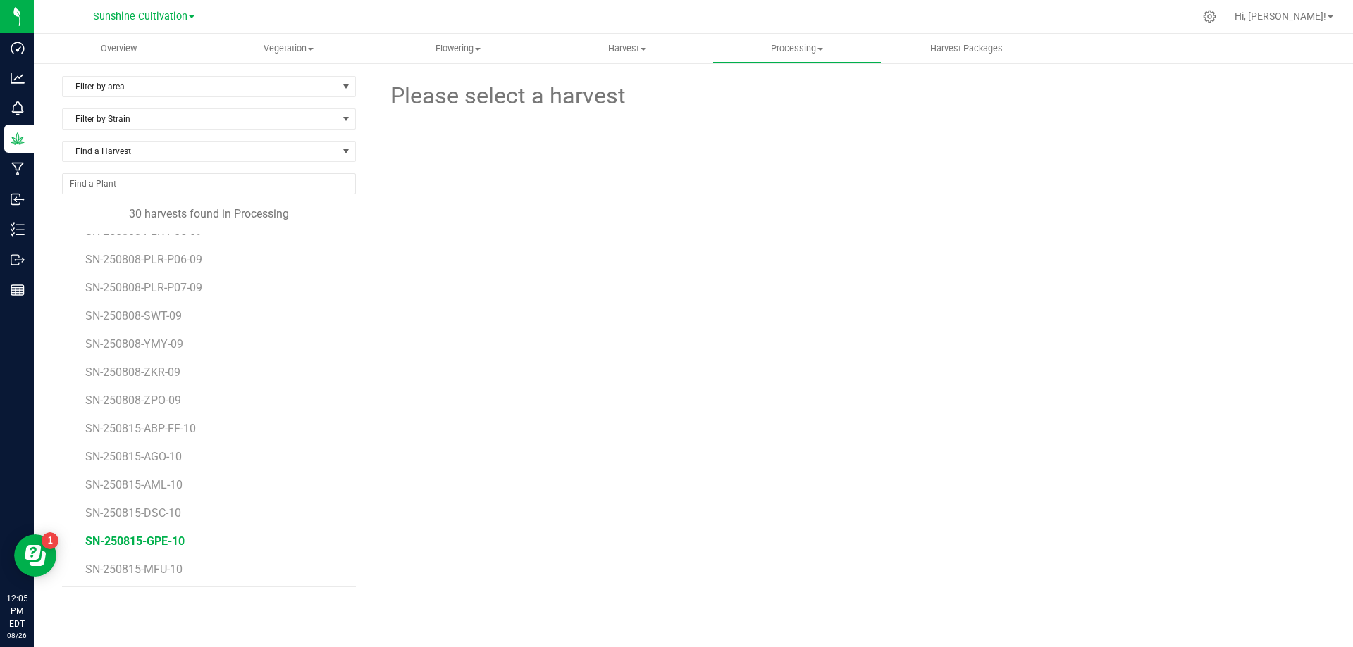
scroll to position [504, 0]
click at [169, 571] on span "SN-250815-MFU-10" at bounding box center [136, 566] width 102 height 13
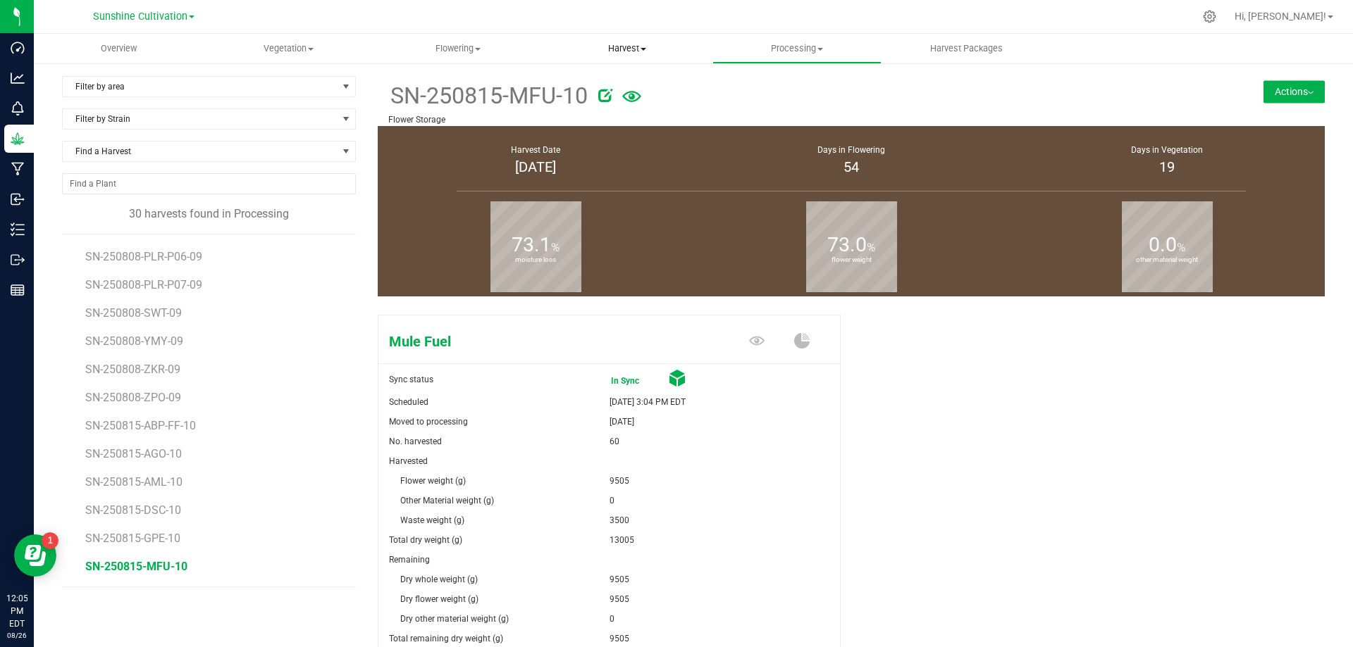
click at [659, 44] on span "Harvest" at bounding box center [627, 48] width 168 height 13
click at [642, 83] on li "Harvests" at bounding box center [627, 85] width 170 height 17
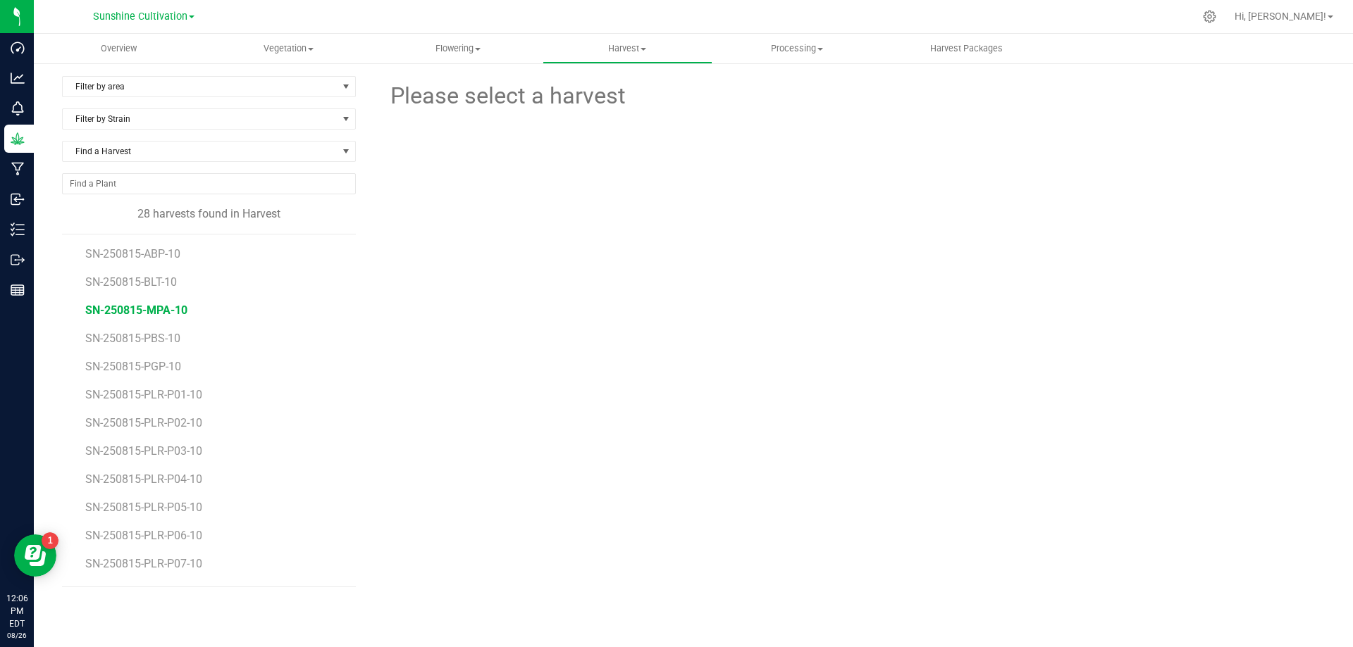
click at [163, 306] on span "SN-250815-MPA-10" at bounding box center [136, 310] width 102 height 13
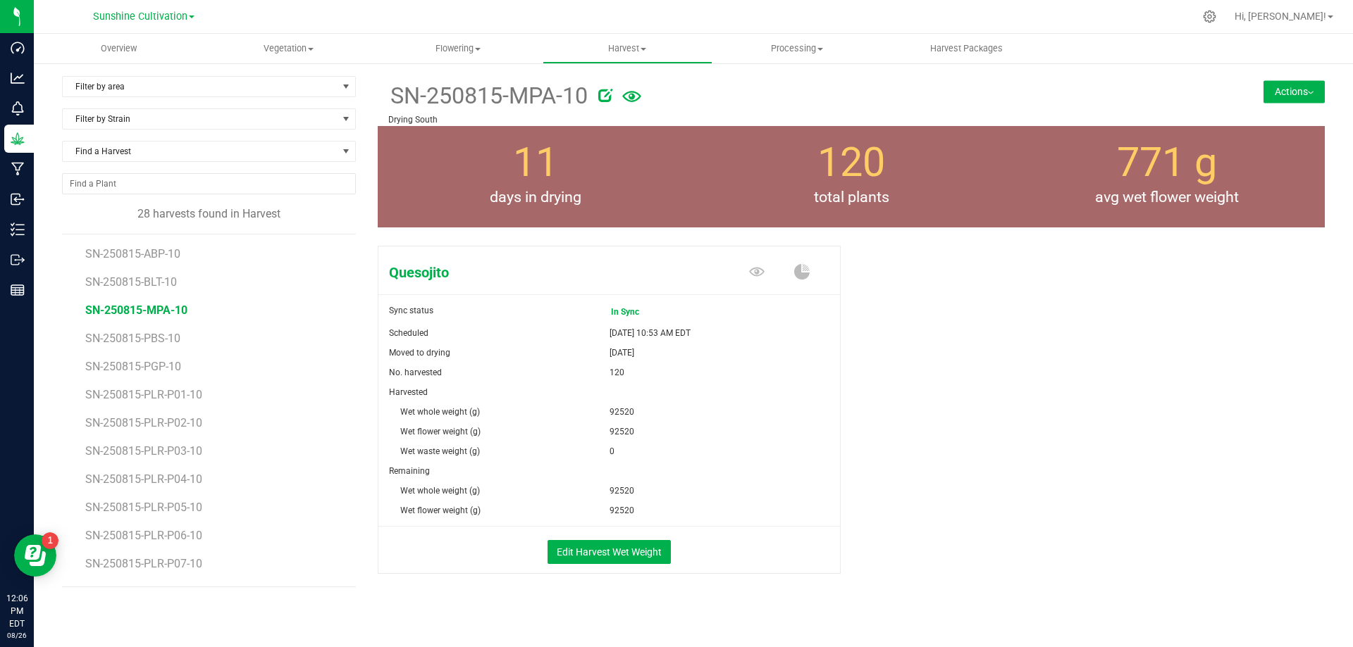
click at [1281, 90] on button "Actions" at bounding box center [1293, 91] width 61 height 23
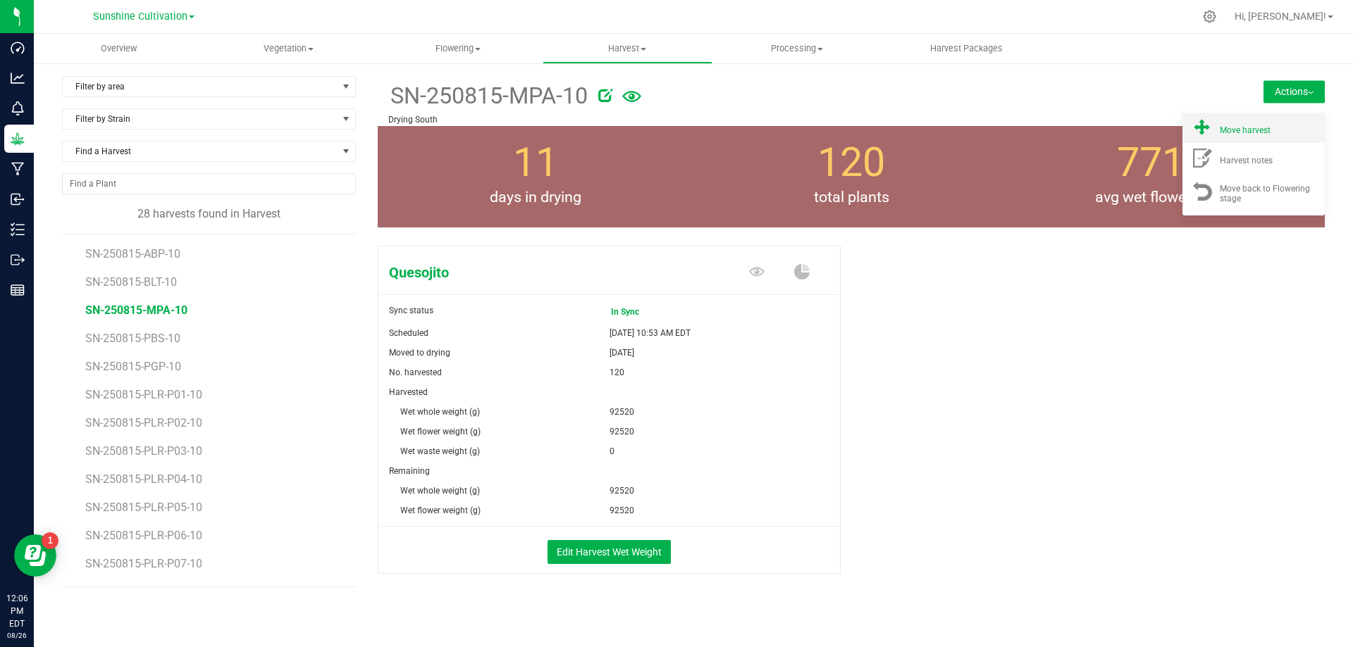
click at [1248, 137] on li "Move harvest" at bounding box center [1253, 128] width 142 height 30
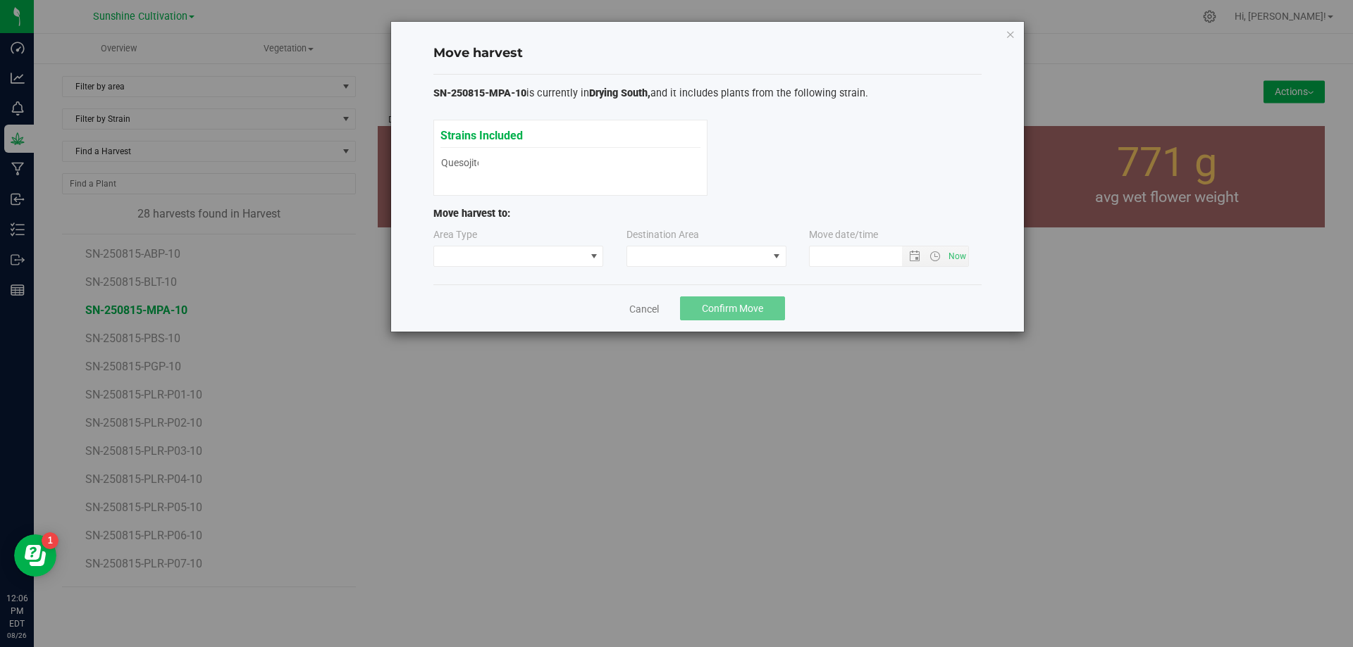
type input "[DATE] 12:06 PM"
click at [775, 255] on span at bounding box center [776, 256] width 11 height 11
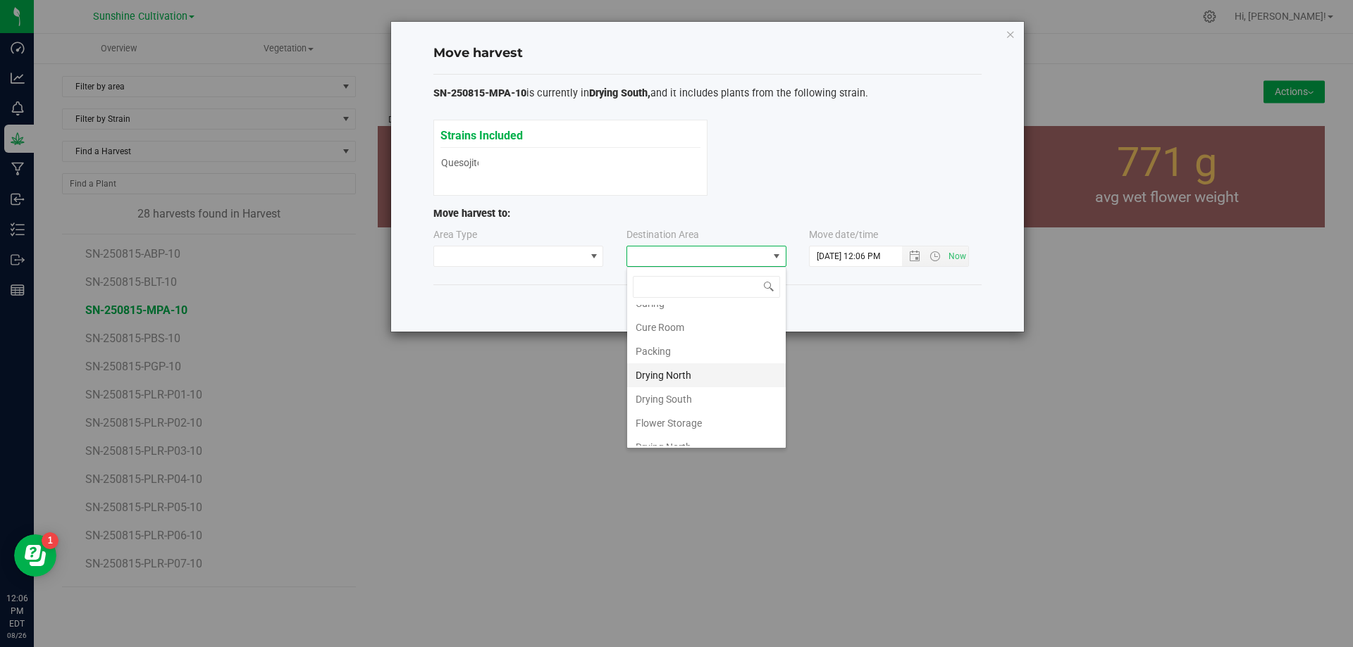
scroll to position [99, 0]
click at [695, 403] on li "Flower Storage" at bounding box center [706, 410] width 159 height 24
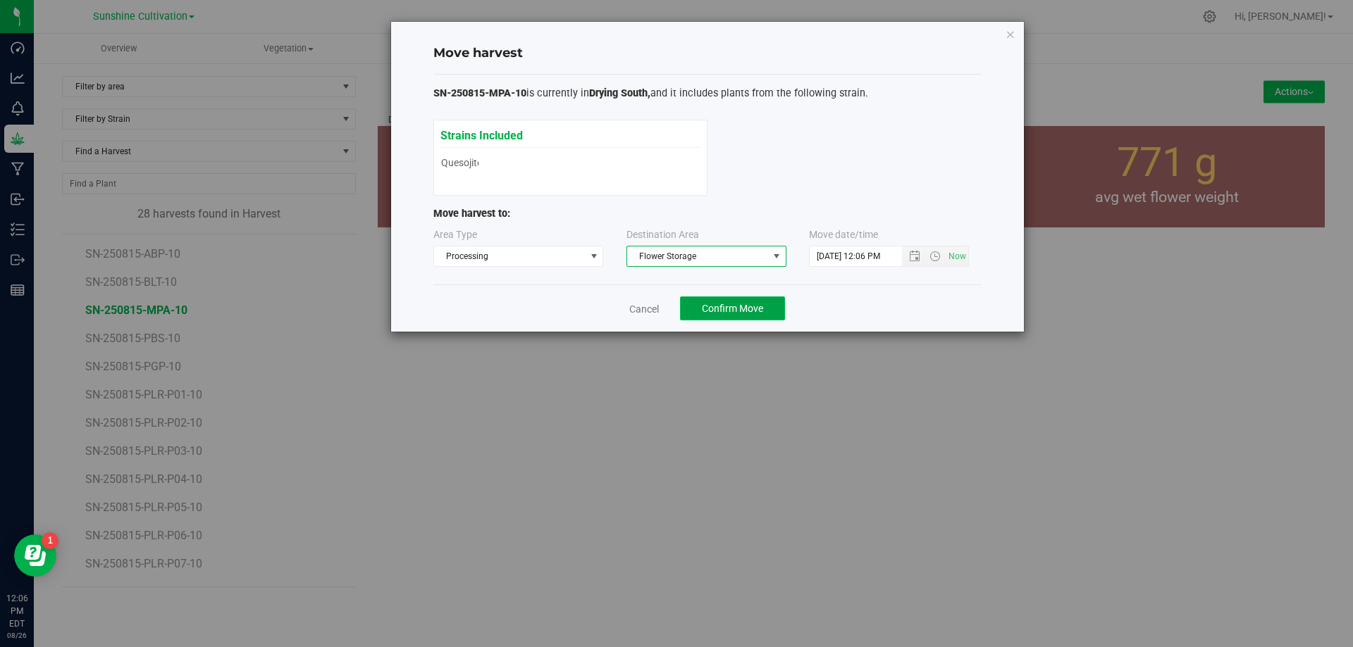
click at [762, 308] on span "Confirm Move" at bounding box center [732, 308] width 61 height 11
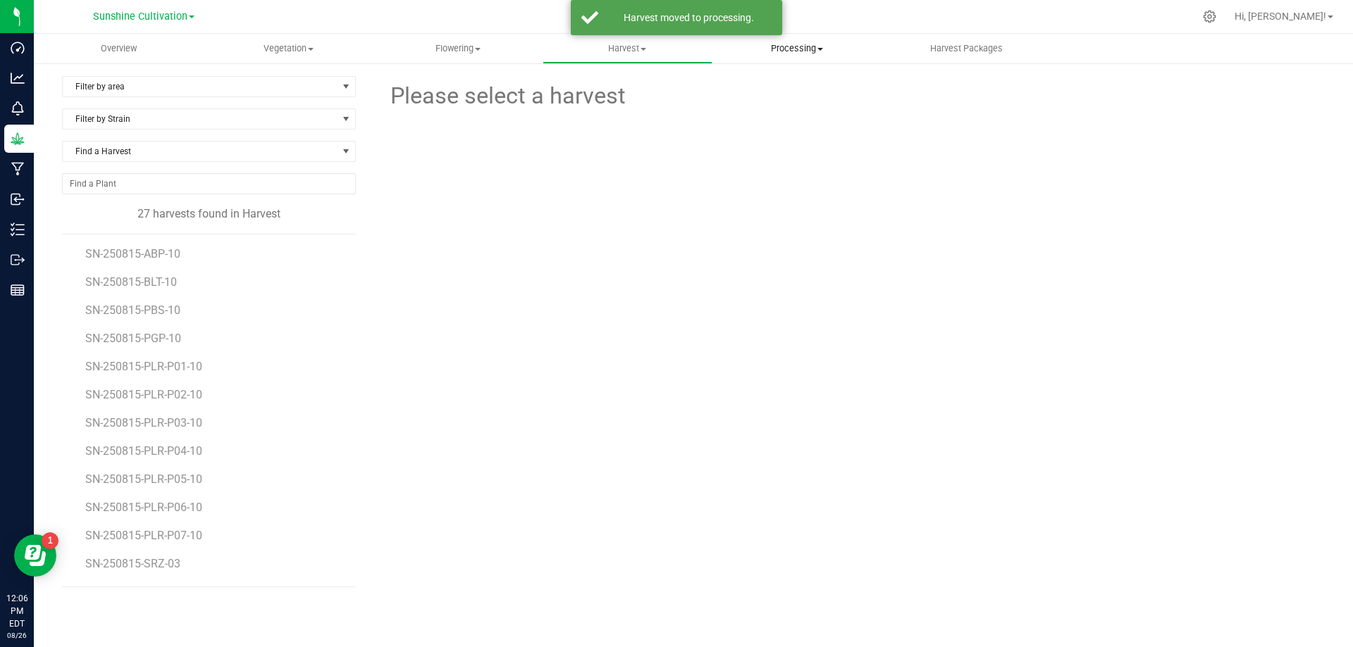
click at [814, 48] on span "Processing" at bounding box center [797, 48] width 168 height 13
click at [820, 80] on span "Processing harvests" at bounding box center [777, 85] width 130 height 12
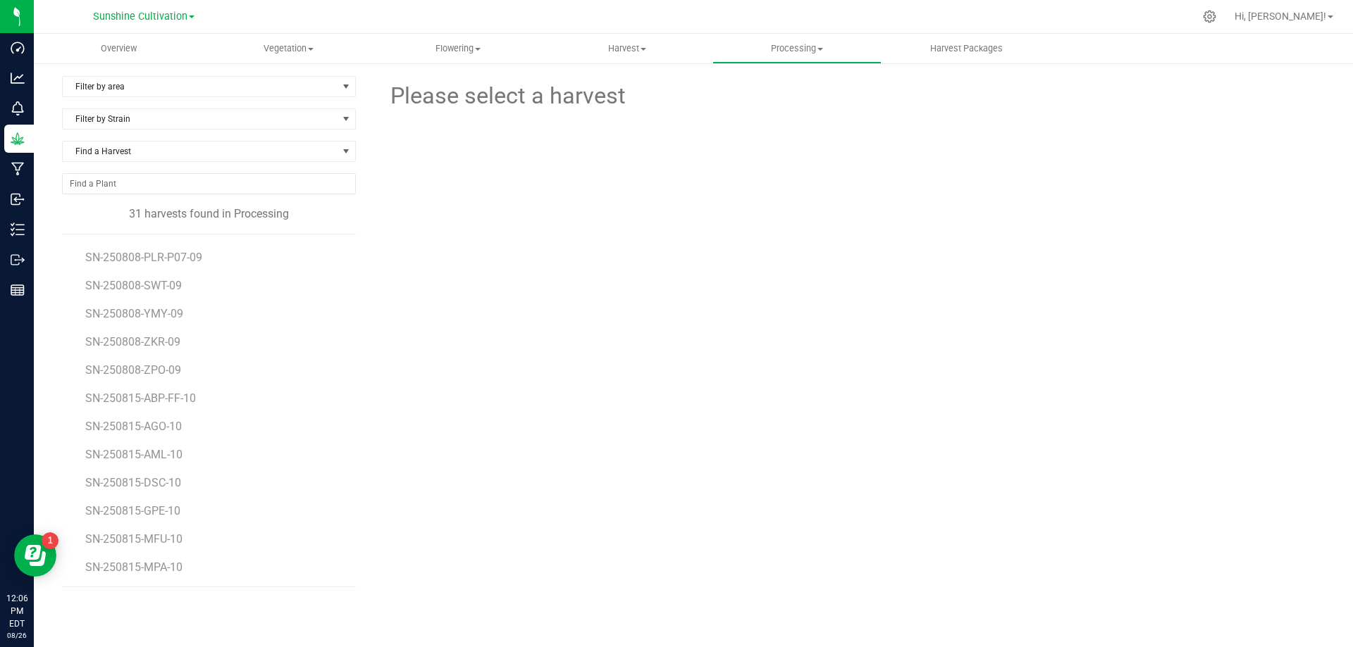
scroll to position [533, 0]
click at [168, 565] on span "SN-250815-MPA-10" at bounding box center [136, 566] width 102 height 13
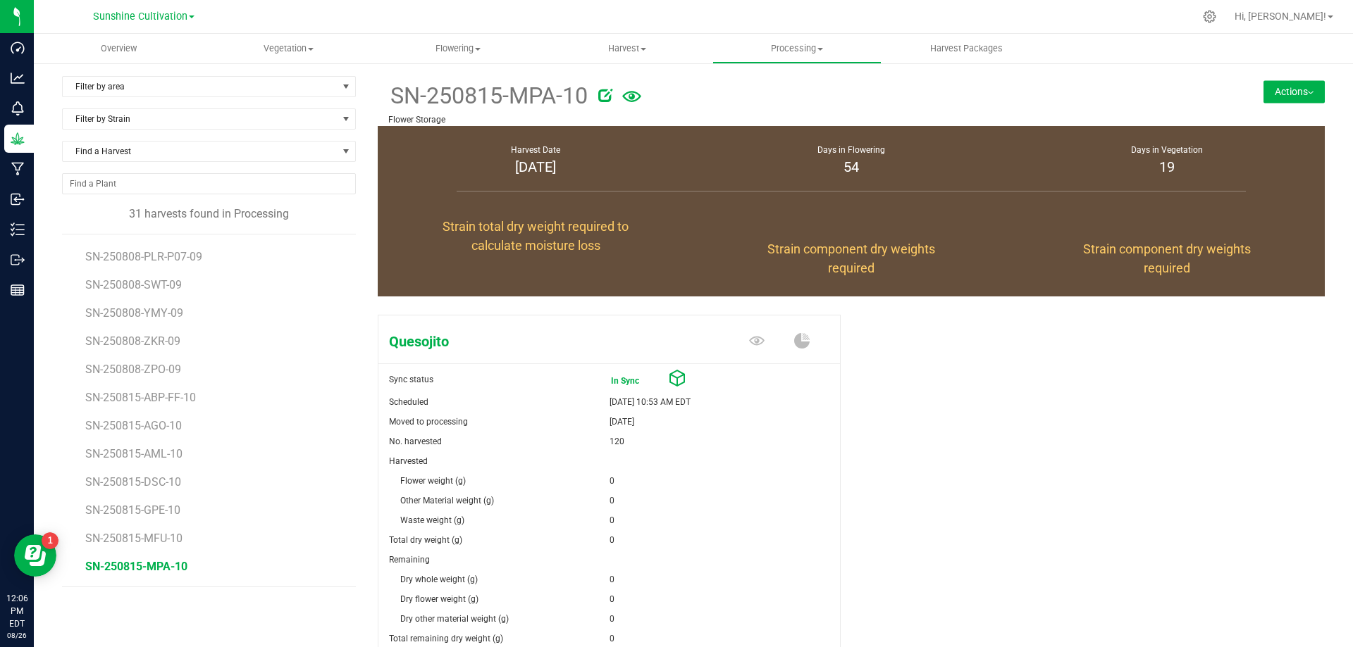
scroll to position [136, 0]
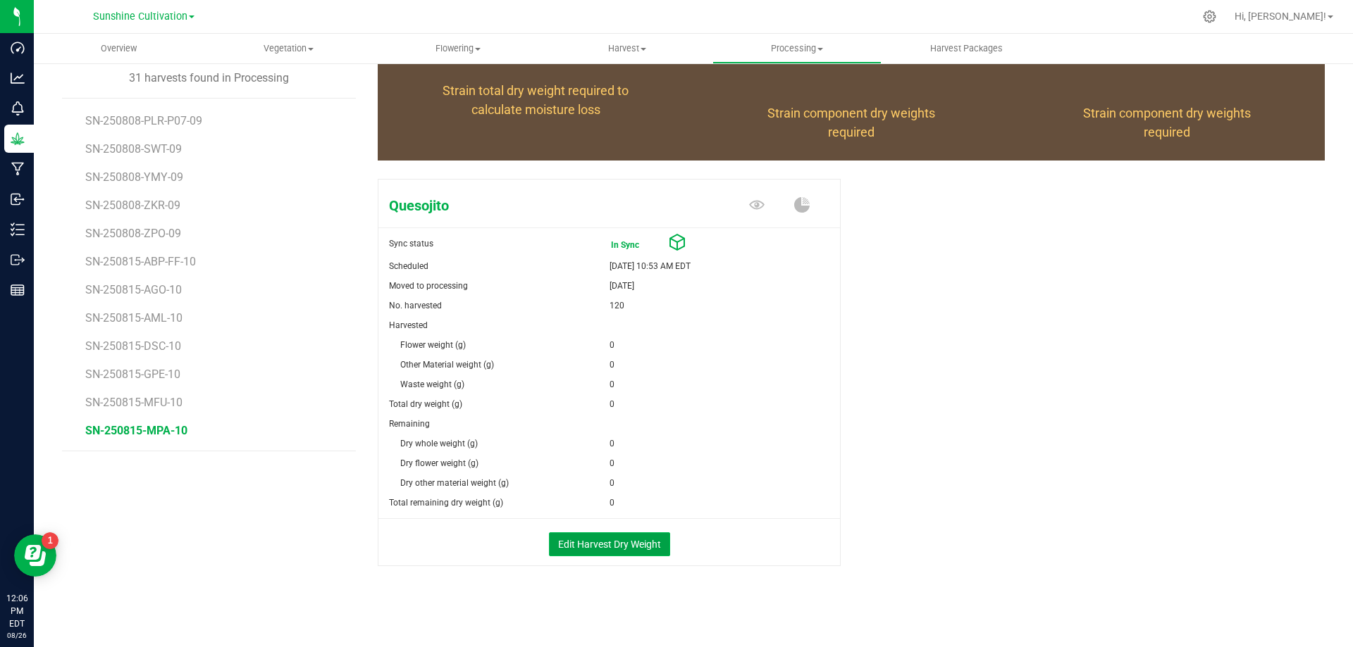
click at [583, 533] on button "Edit Harvest Dry Weight" at bounding box center [609, 545] width 121 height 24
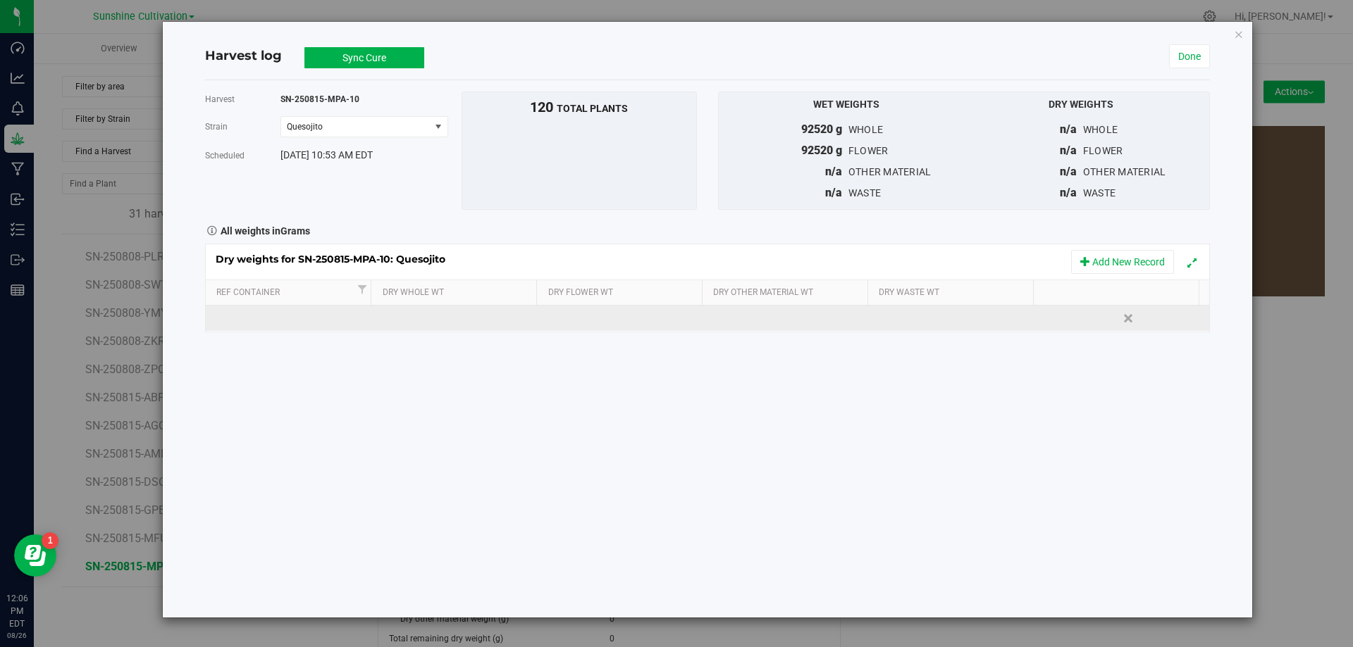
click at [438, 314] on td at bounding box center [456, 318] width 167 height 25
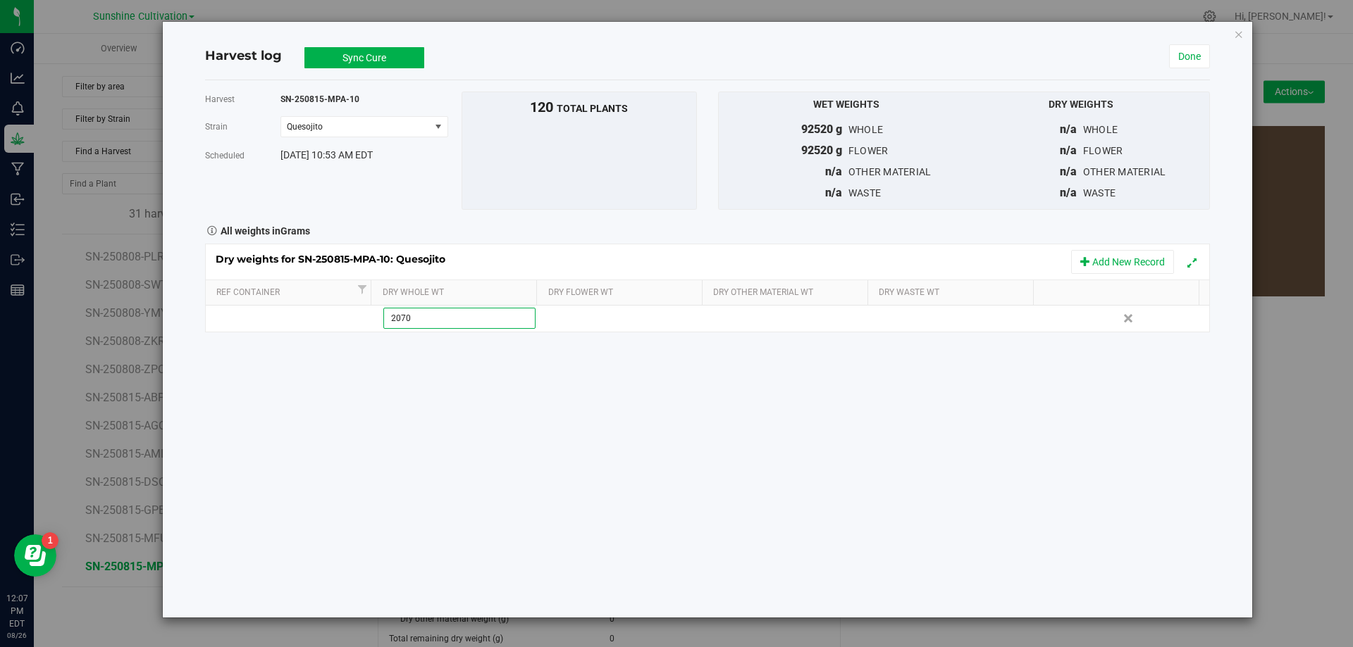
type input "20705"
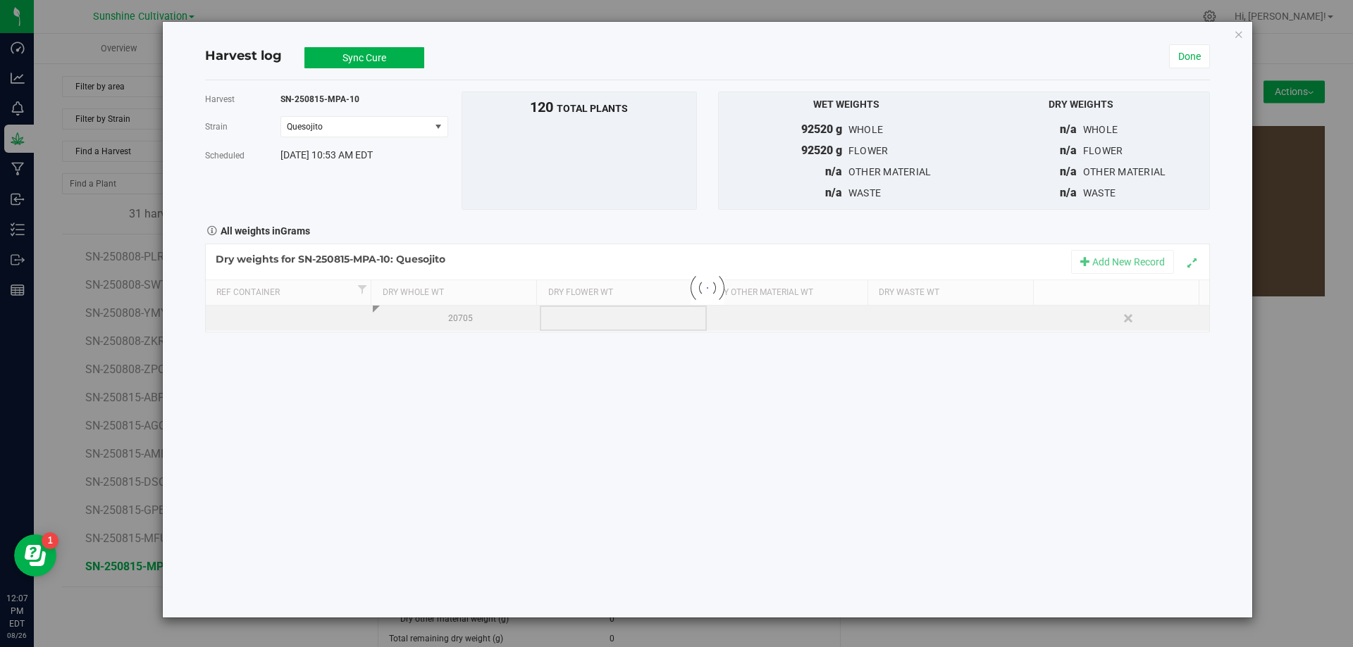
click at [592, 327] on div "Loading... Dry weights for SN-250815-MPA-10: Quesojito Add New Record Ref Conta…" at bounding box center [707, 288] width 1005 height 89
click at [595, 321] on td at bounding box center [623, 318] width 167 height 25
click at [595, 321] on input "20706" at bounding box center [627, 319] width 151 height 20
type input "20705"
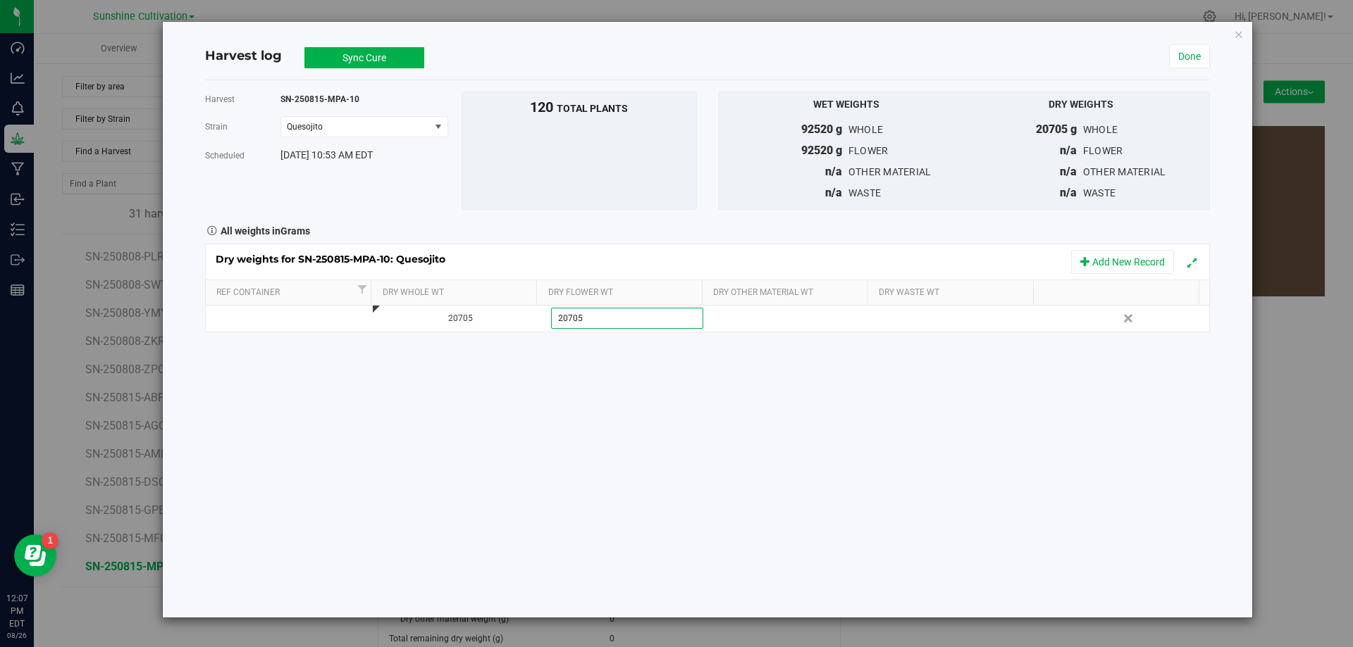
click at [642, 433] on div "Harvest SN-250815-MPA-10 [GEOGRAPHIC_DATA] Quesojito Select strain Quesojito Sc…" at bounding box center [707, 349] width 1005 height 538
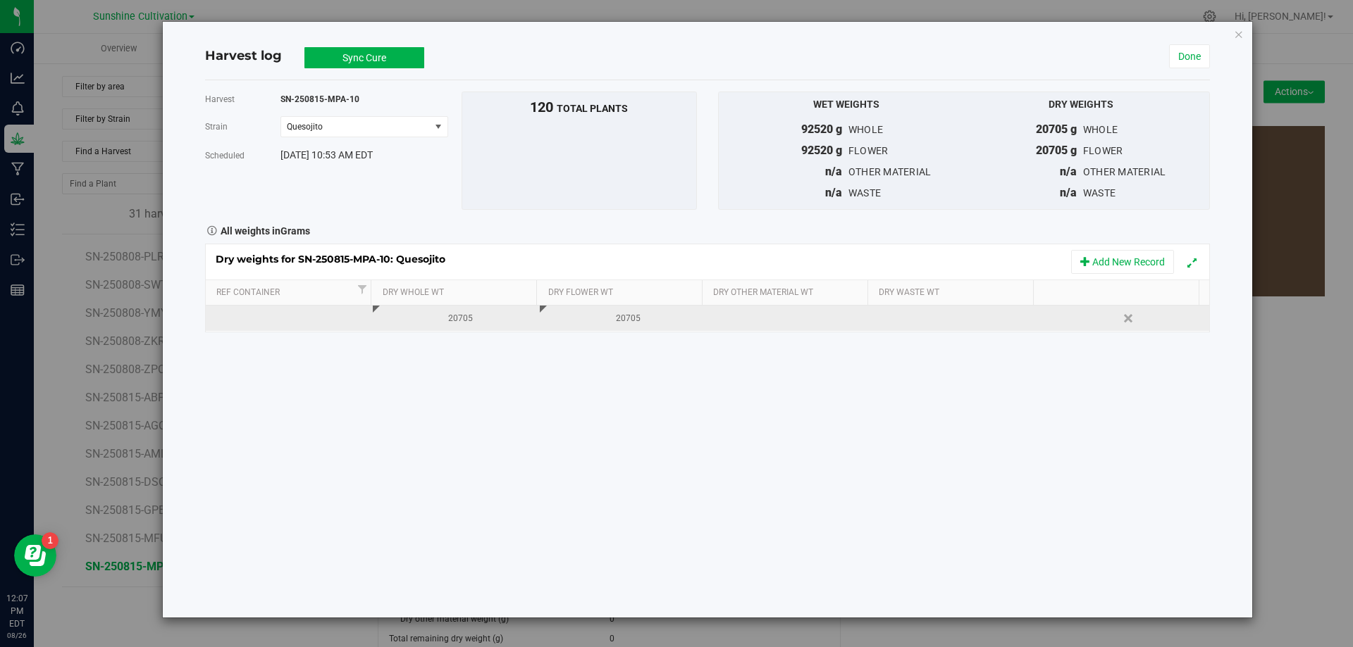
click at [905, 319] on div at bounding box center [962, 318] width 156 height 21
type input "3450"
click at [875, 410] on div "Harvest SN-250815-MPA-10 [GEOGRAPHIC_DATA] Quesojito Select strain Quesojito Sc…" at bounding box center [707, 349] width 1005 height 538
click at [388, 61] on button "Sync Cure" at bounding box center [364, 57] width 120 height 21
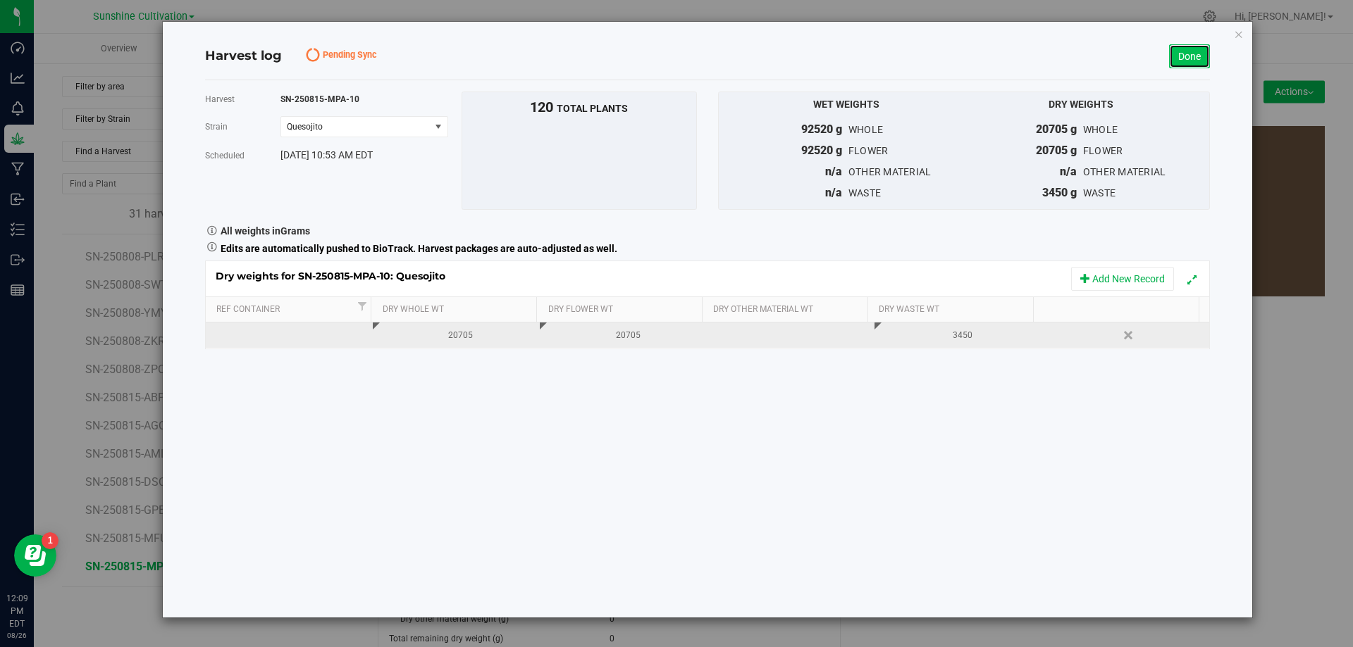
click at [1169, 54] on link "Done" at bounding box center [1189, 56] width 41 height 24
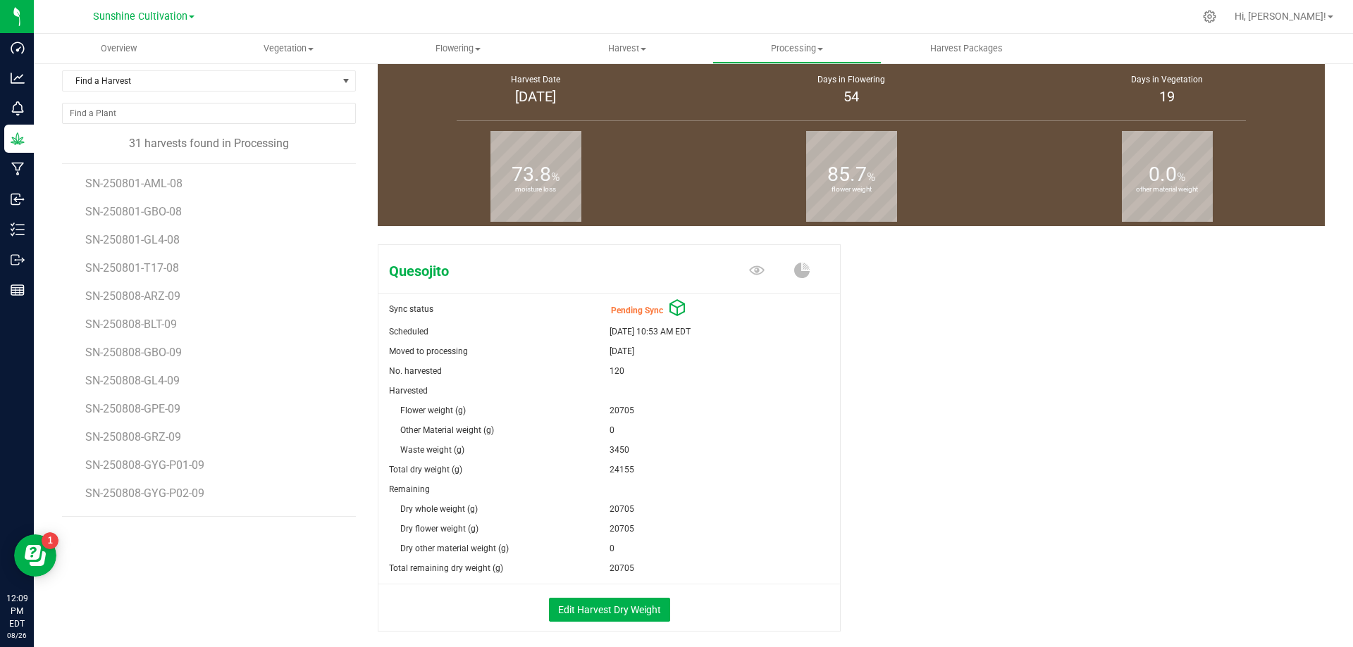
scroll to position [136, 0]
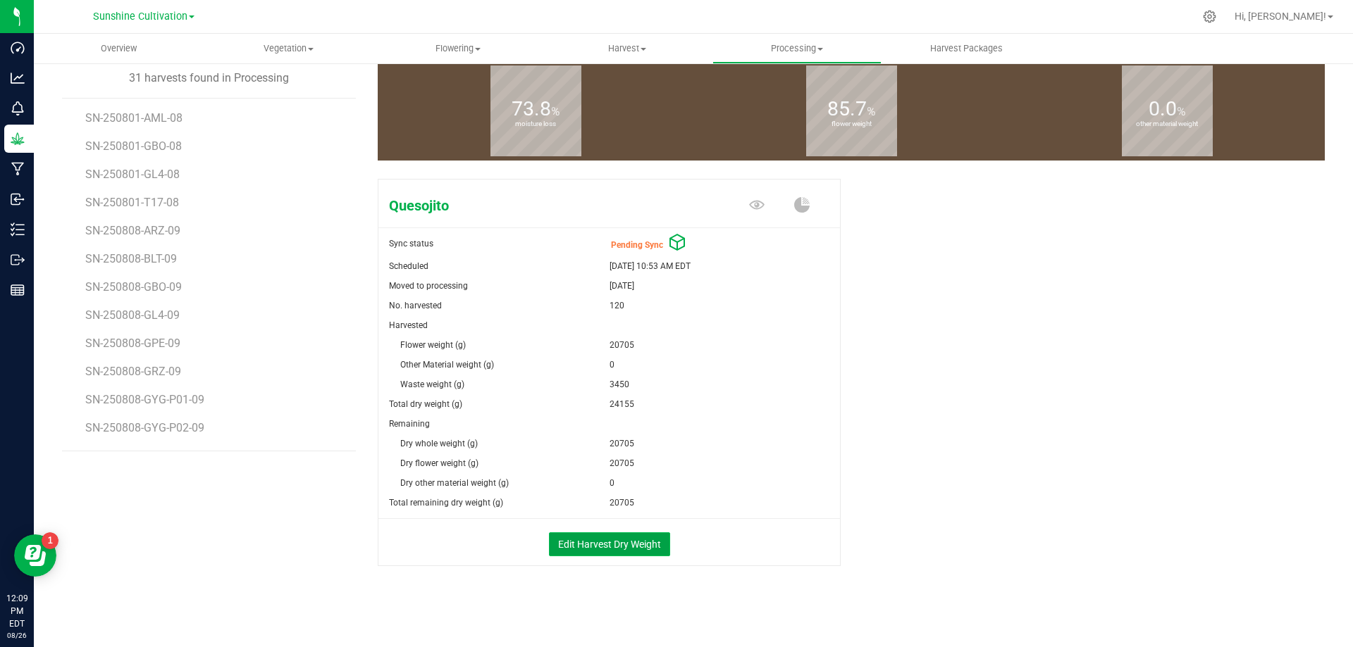
click at [630, 548] on button "Edit Harvest Dry Weight" at bounding box center [609, 545] width 121 height 24
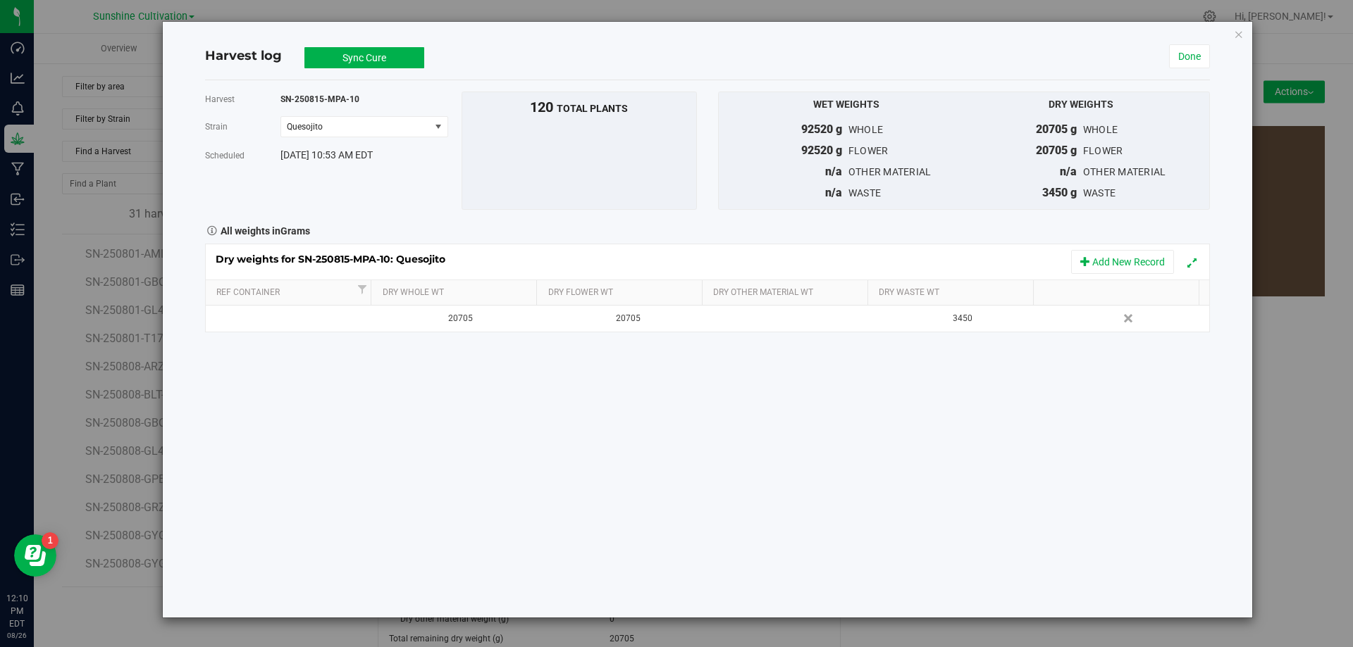
click at [418, 57] on button "Sync Cure" at bounding box center [364, 57] width 120 height 21
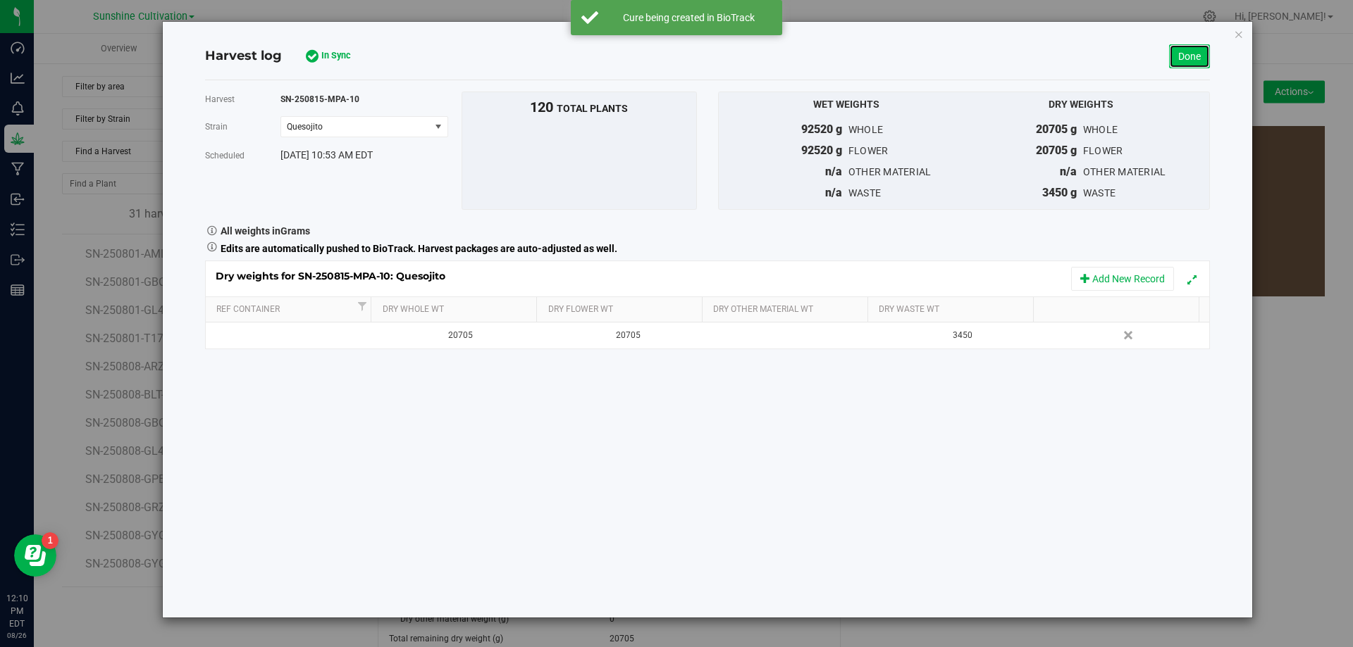
click at [1171, 51] on link "Done" at bounding box center [1189, 56] width 41 height 24
